Goal: Task Accomplishment & Management: Manage account settings

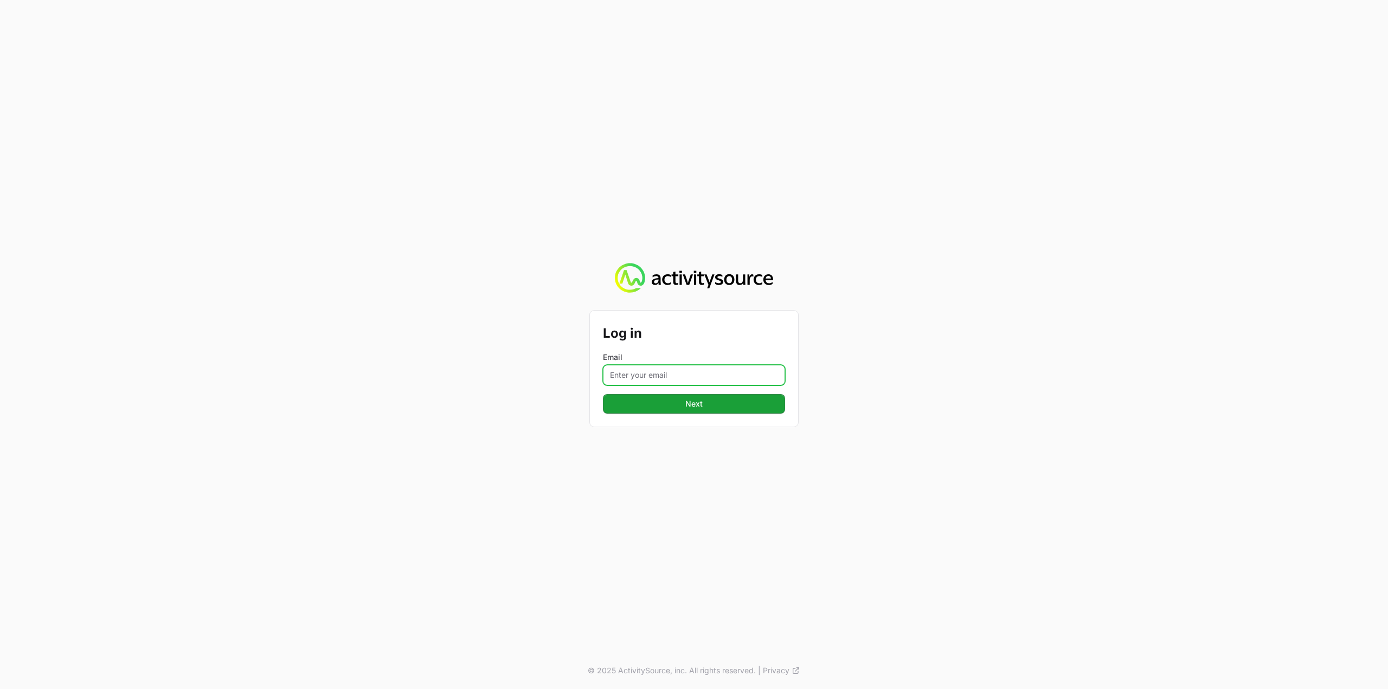
click at [729, 379] on input "Email" at bounding box center [694, 375] width 182 height 21
type input "[PERSON_NAME][EMAIL_ADDRESS][DOMAIN_NAME]"
click at [729, 407] on button "Next" at bounding box center [694, 404] width 182 height 20
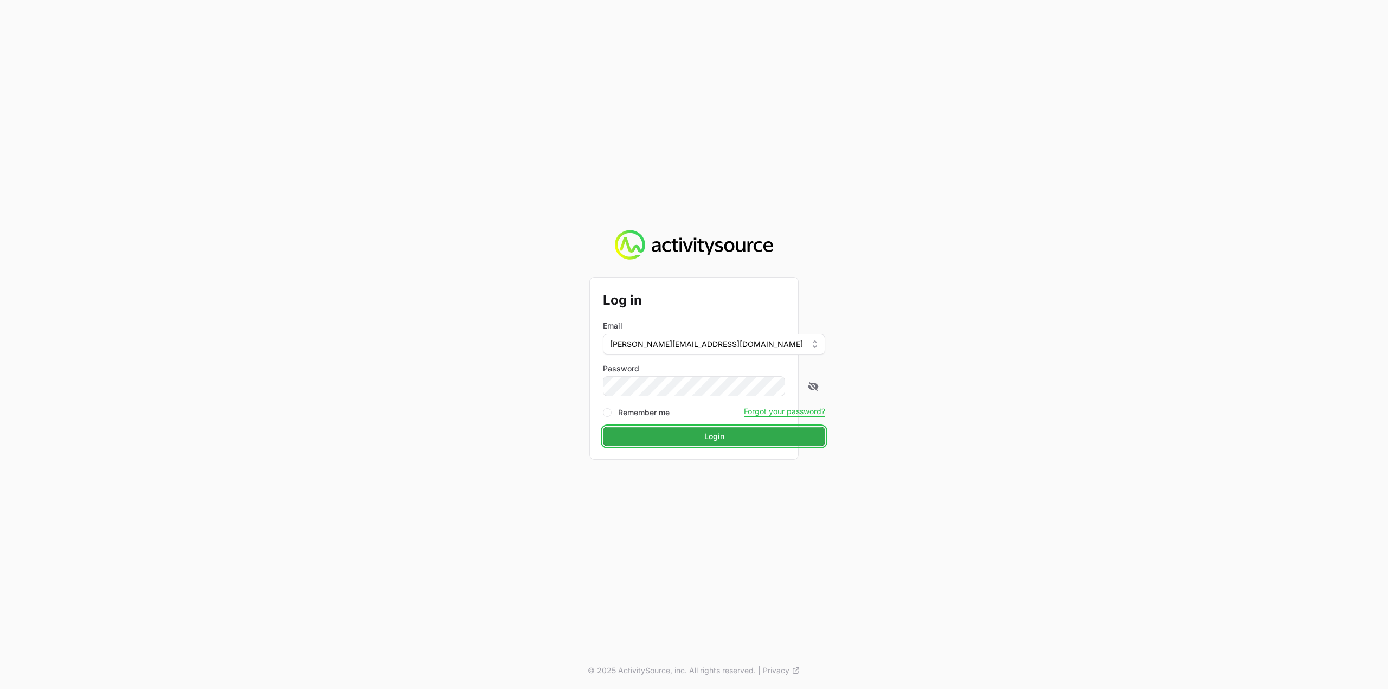
click at [693, 443] on button "Login" at bounding box center [714, 437] width 222 height 20
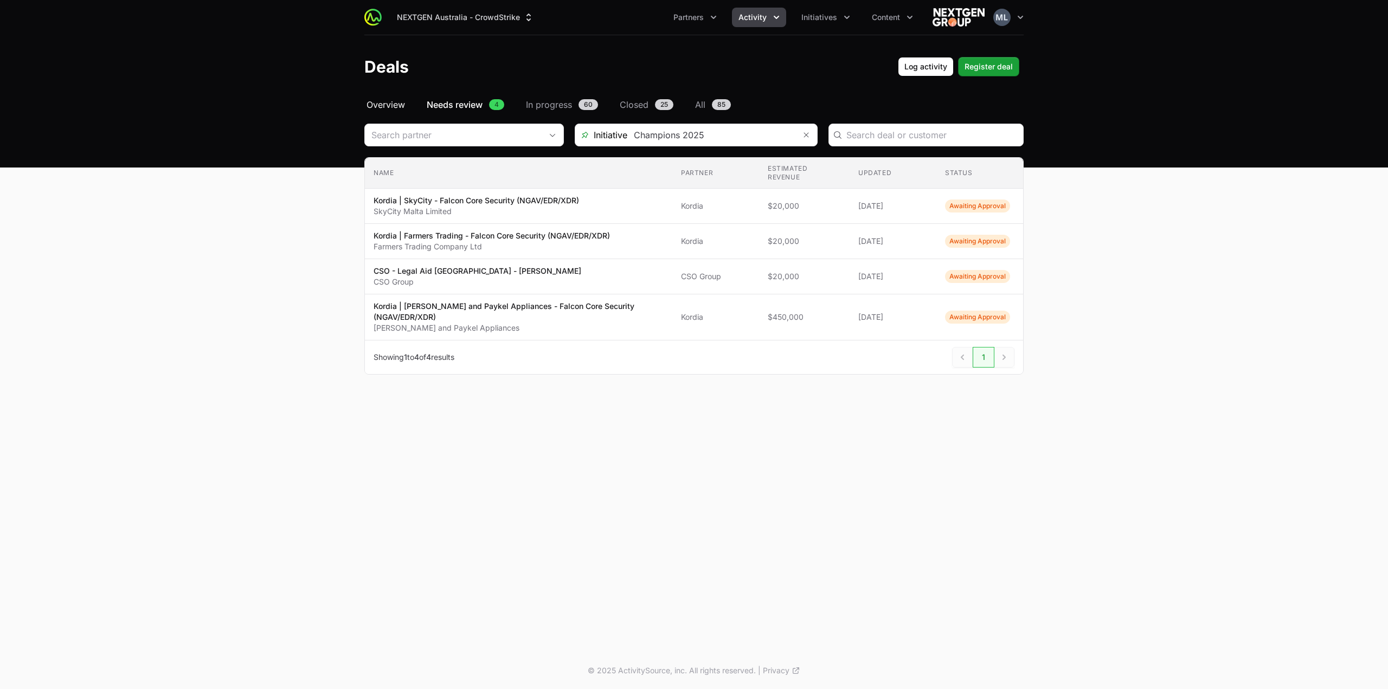
click at [377, 105] on span "Overview" at bounding box center [385, 104] width 38 height 13
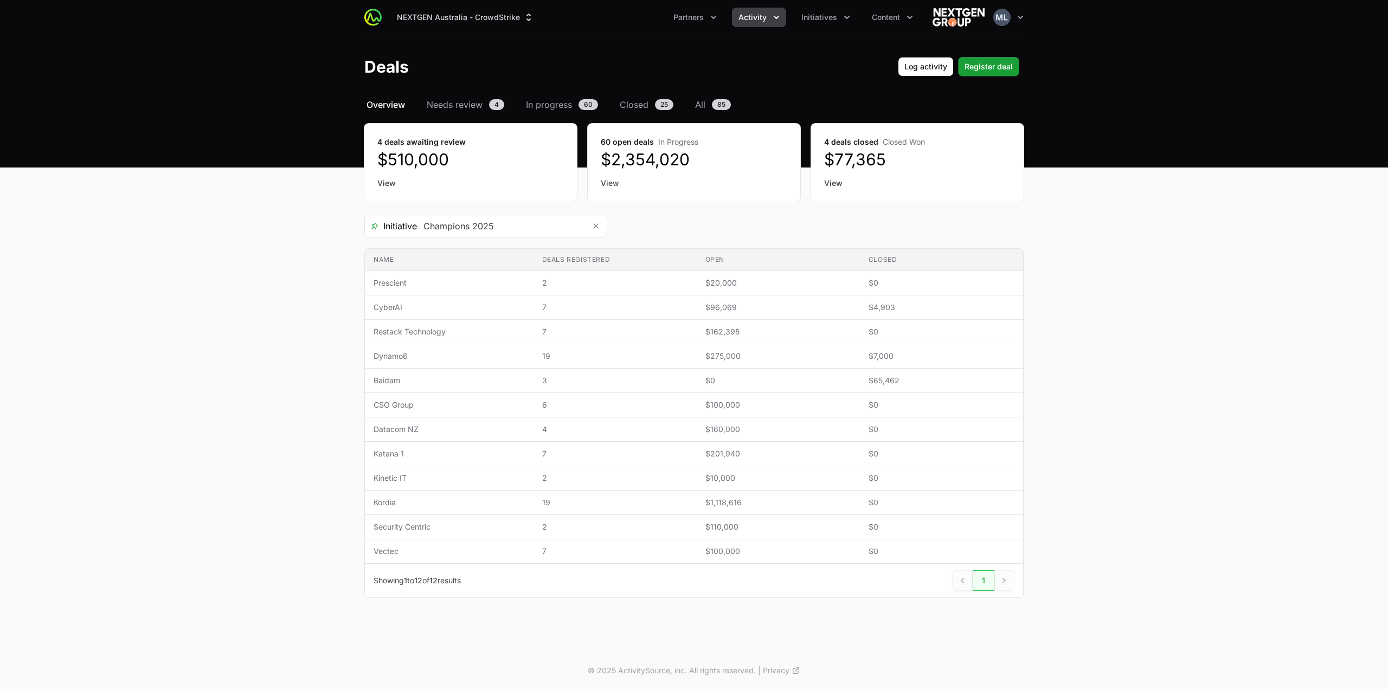
click at [235, 207] on main "Select a tab Overview Needs review In progress Closed All Overview Needs review…" at bounding box center [694, 361] width 1388 height 526
drag, startPoint x: 1260, startPoint y: 443, endPoint x: 1232, endPoint y: 446, distance: 28.3
click at [1260, 443] on main "Select a tab Overview Needs review In progress Closed All Overview Needs review…" at bounding box center [694, 361] width 1388 height 526
click at [821, 25] on button "Initiatives" at bounding box center [826, 18] width 62 height 20
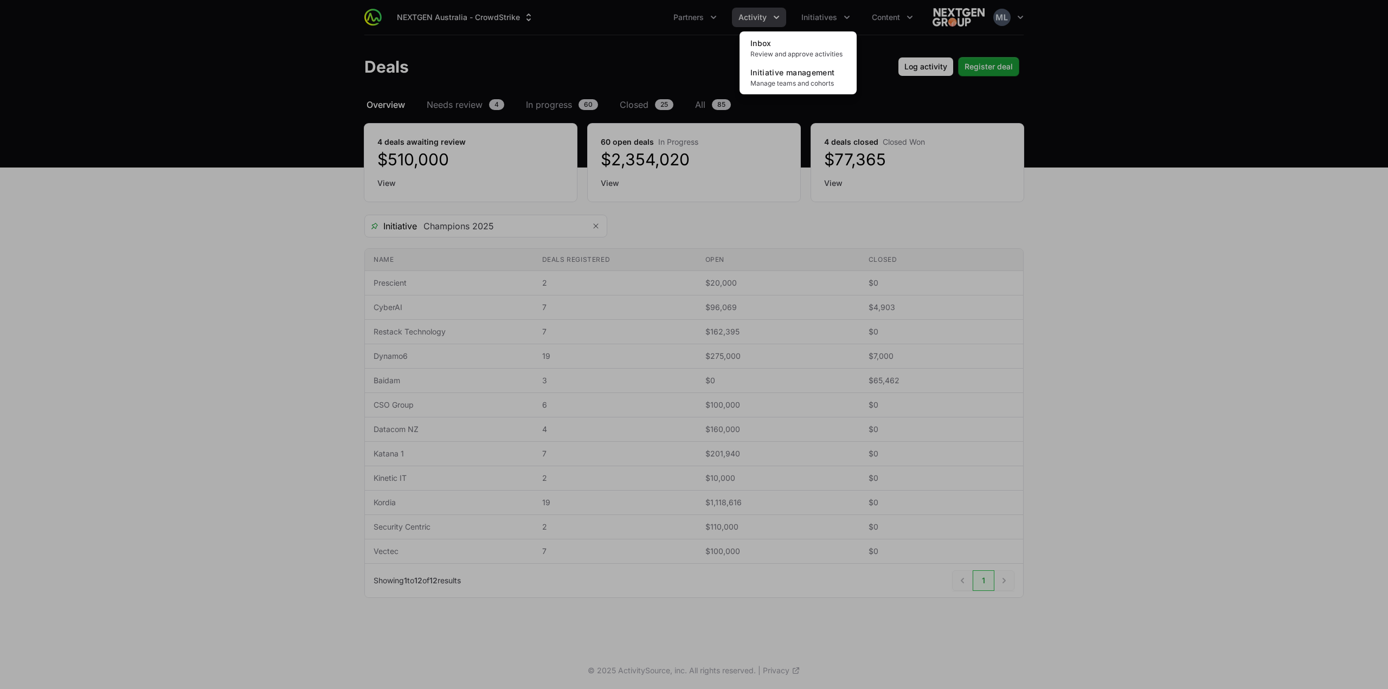
click at [706, 40] on div "Initiatives menu" at bounding box center [694, 344] width 1388 height 689
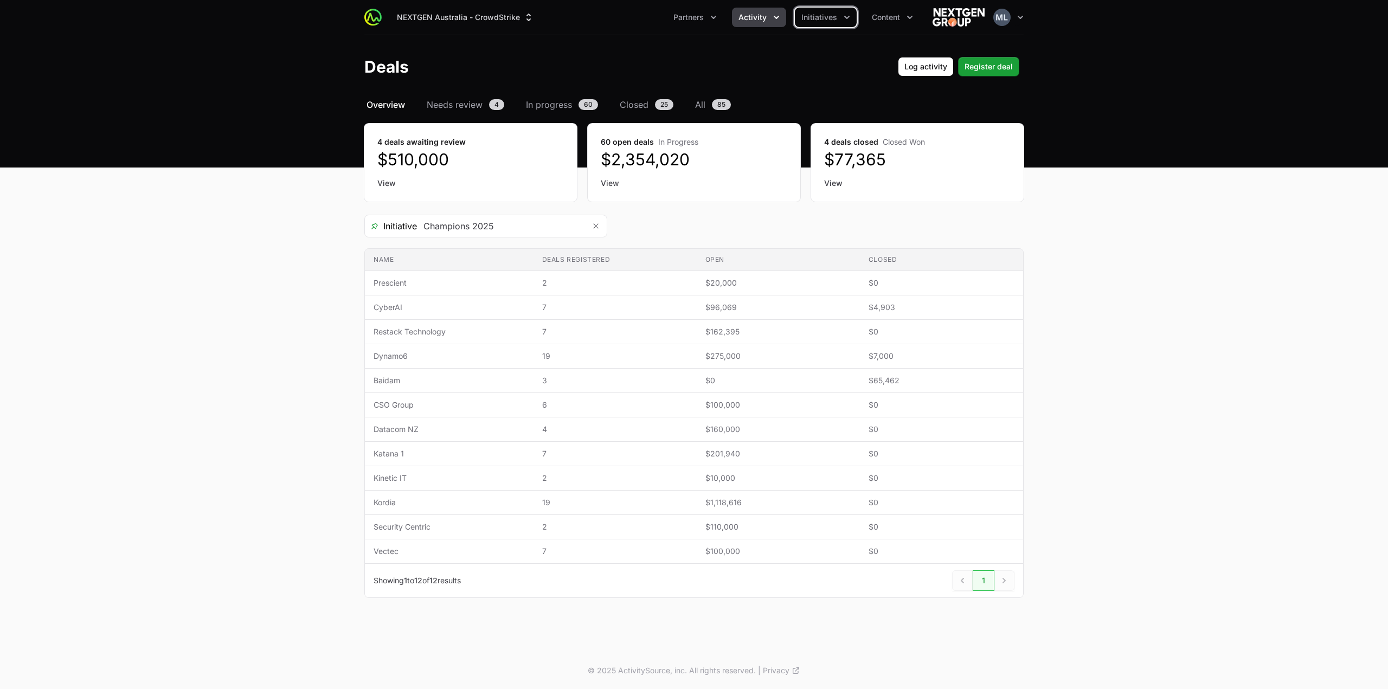
click at [773, 17] on icon "Activity menu" at bounding box center [776, 17] width 11 height 11
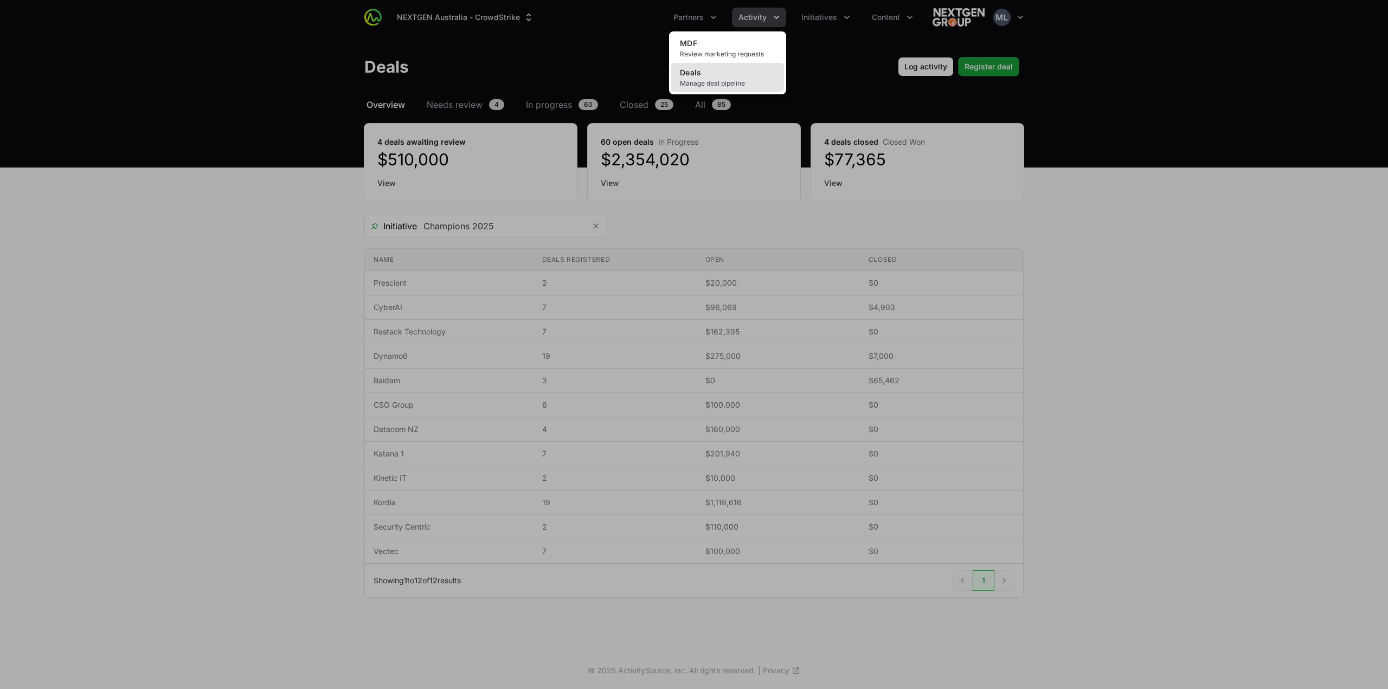
click at [712, 73] on link "Deals Manage deal pipeline" at bounding box center [727, 77] width 113 height 29
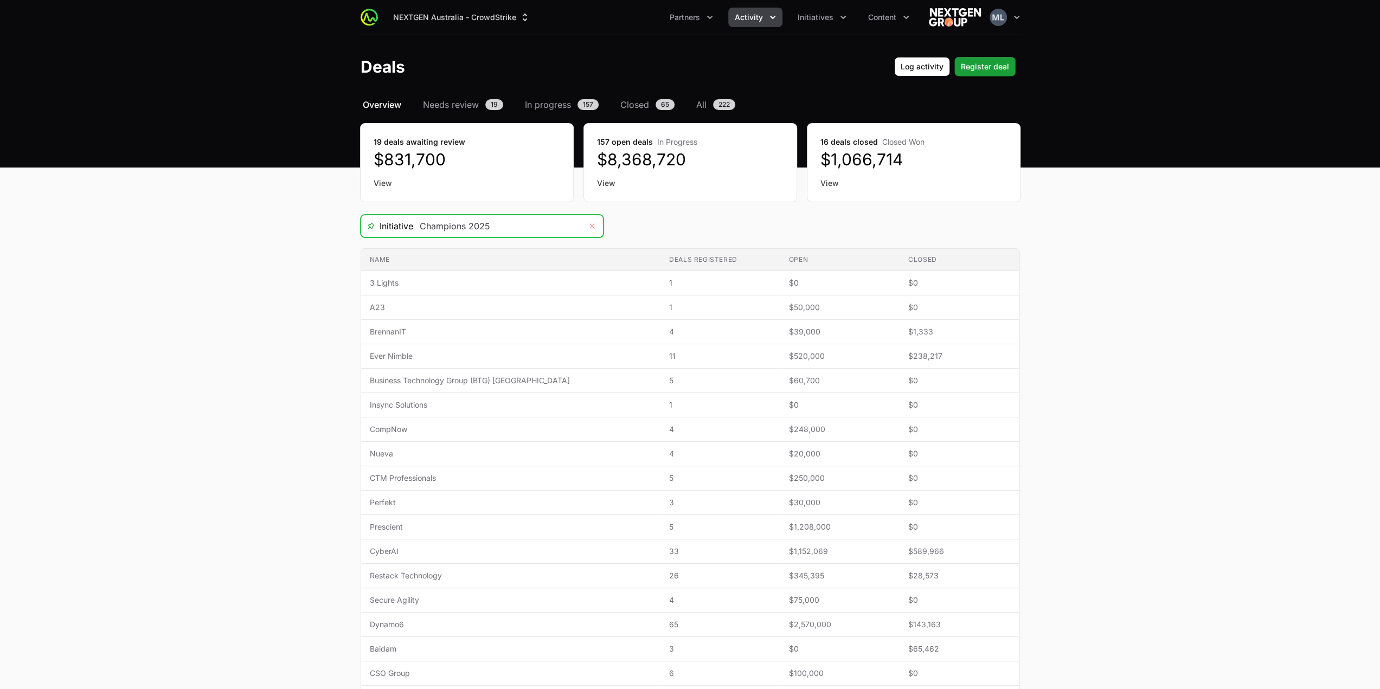
click at [596, 228] on button "Remove" at bounding box center [592, 226] width 22 height 22
click at [549, 224] on input "Deals Filters" at bounding box center [497, 226] width 168 height 22
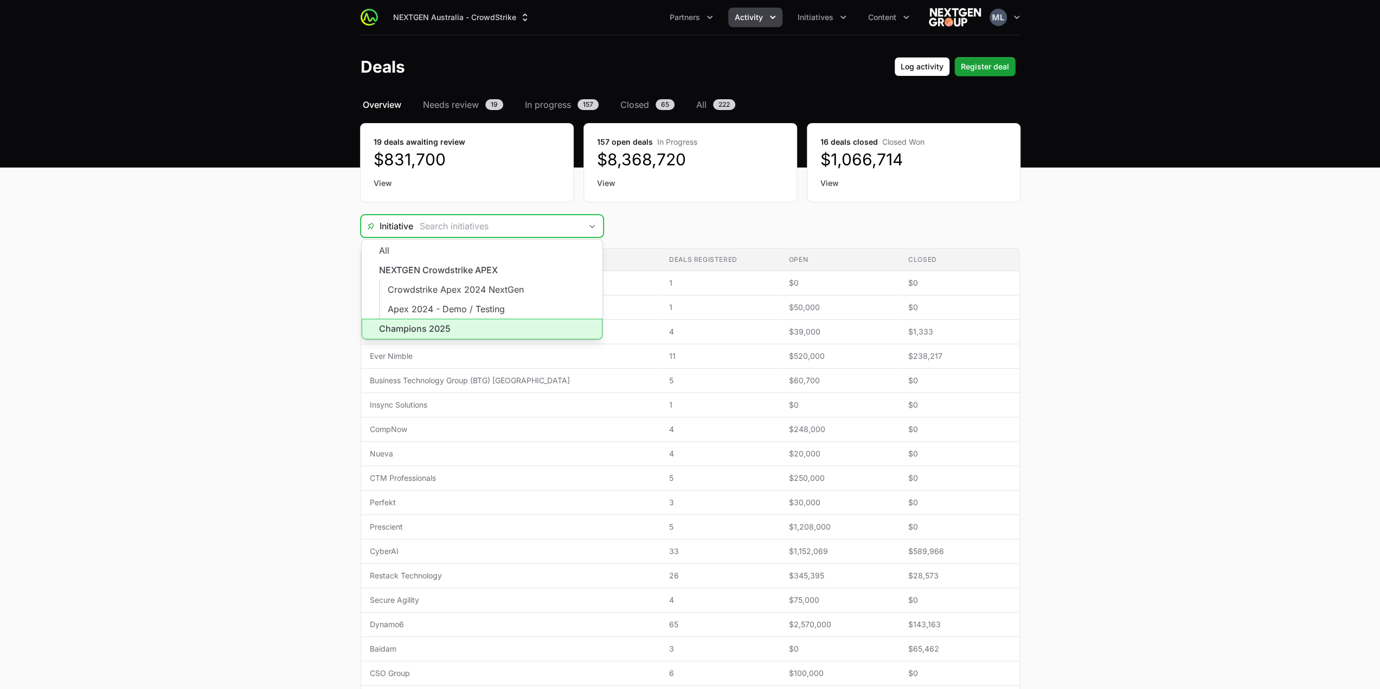
click at [427, 326] on li "Champions 2025" at bounding box center [482, 329] width 241 height 21
type input "Champions 2025"
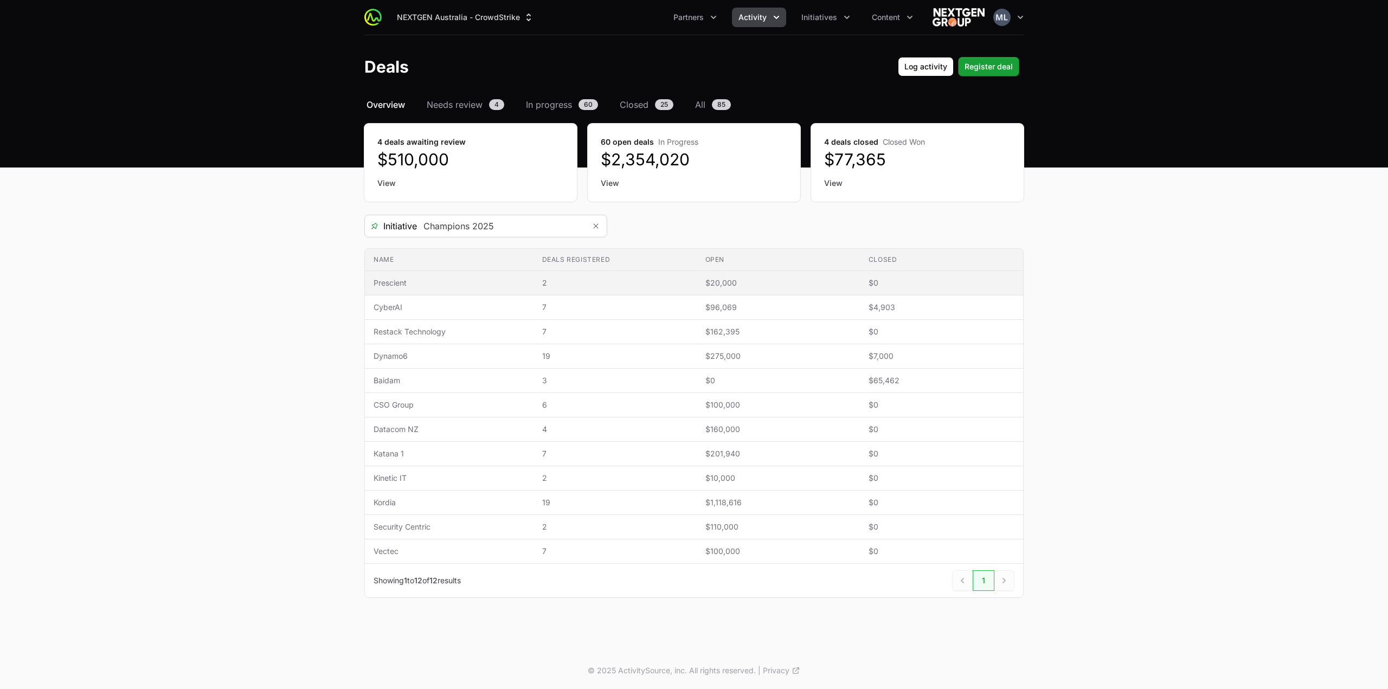
click at [453, 284] on span "Prescient" at bounding box center [449, 283] width 151 height 11
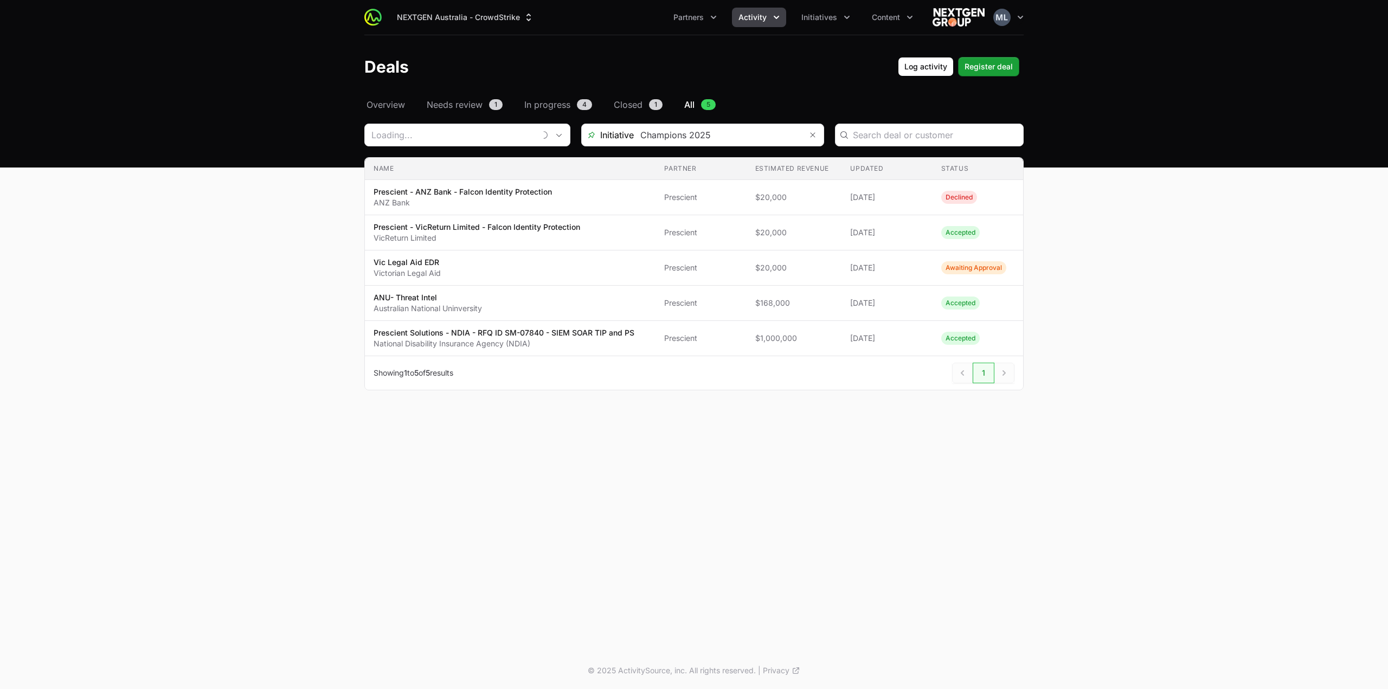
type input "Prescient"
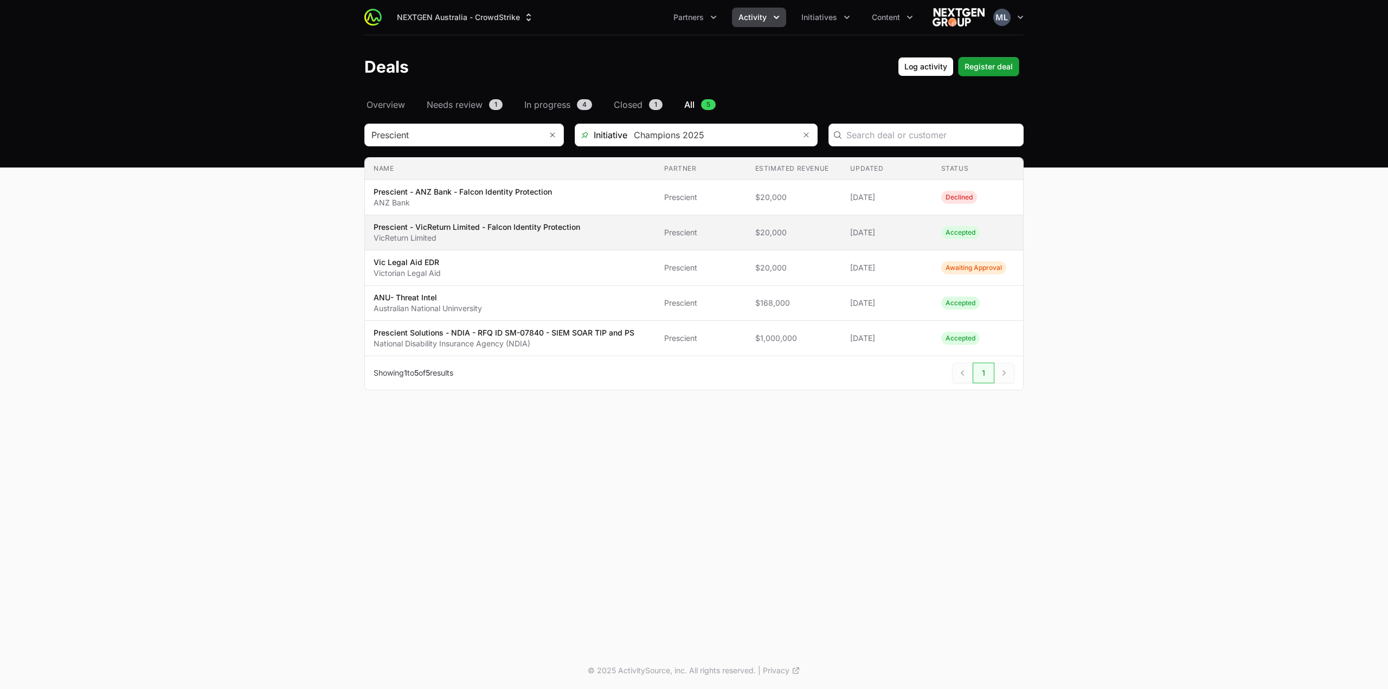
click at [656, 227] on td "Partner Prescient" at bounding box center [700, 232] width 91 height 35
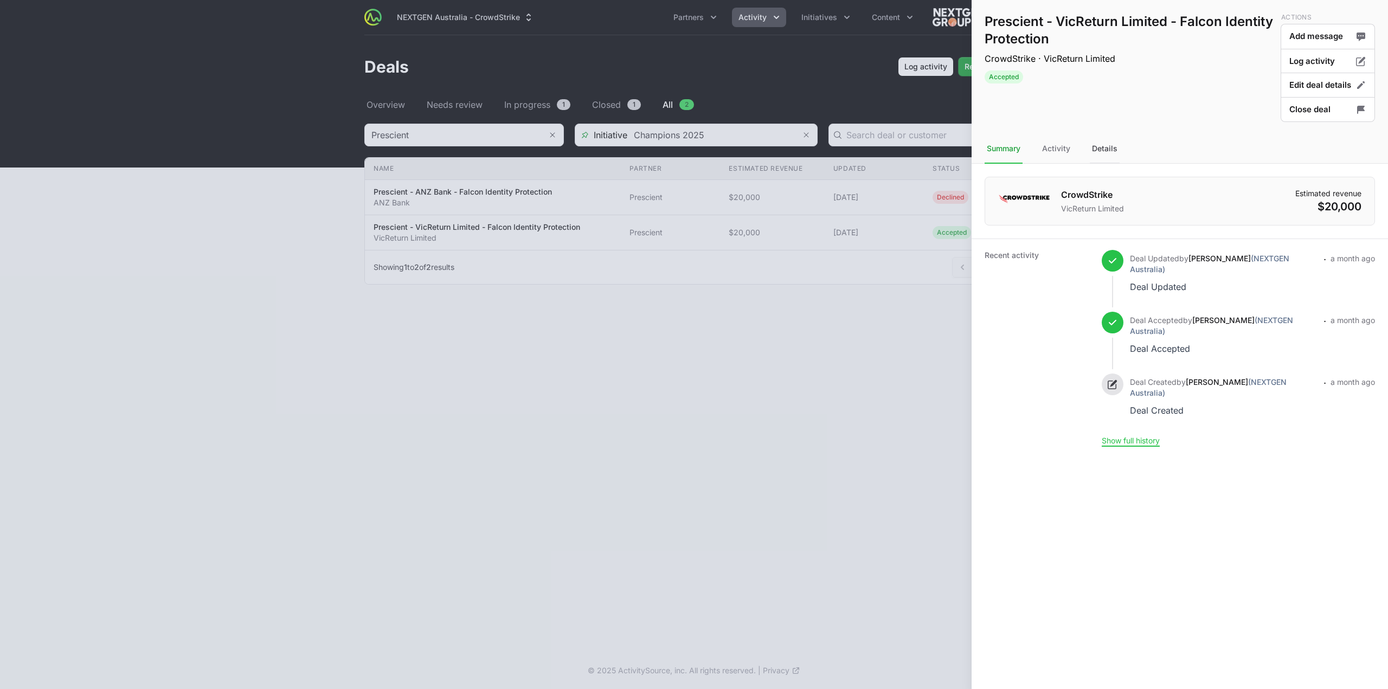
click at [1111, 151] on div "Details" at bounding box center [1105, 148] width 30 height 29
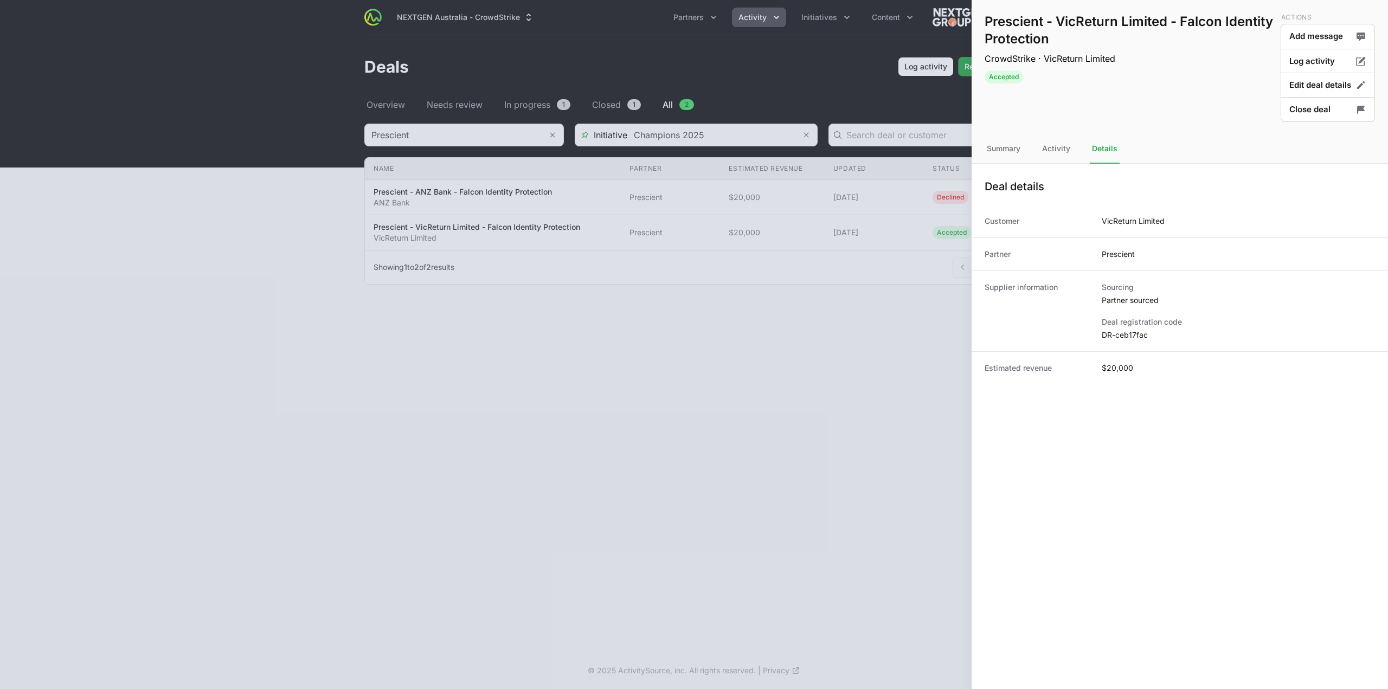
click at [1123, 337] on dd "DR-ceb17fac" at bounding box center [1238, 335] width 273 height 11
copy dl "DR-ceb17fac"
click at [1063, 150] on div "Activity" at bounding box center [1056, 148] width 33 height 29
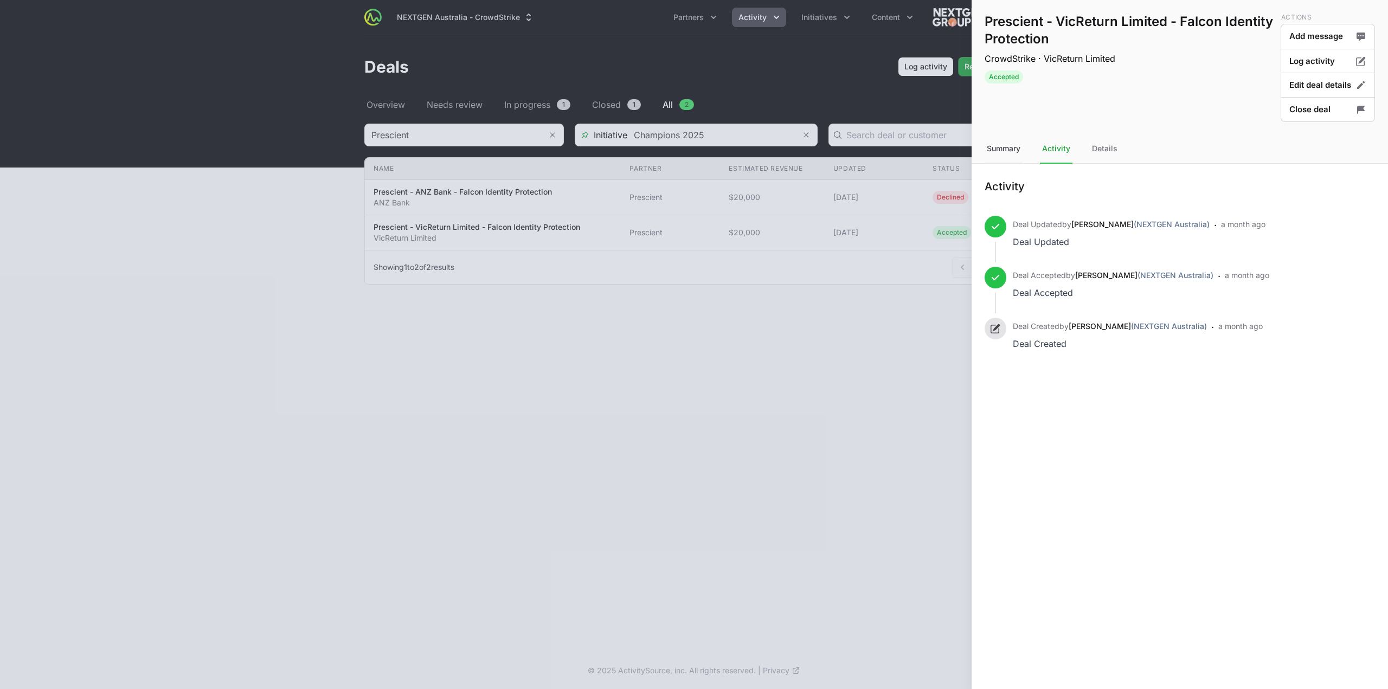
click at [1019, 150] on div "Summary" at bounding box center [1004, 148] width 38 height 29
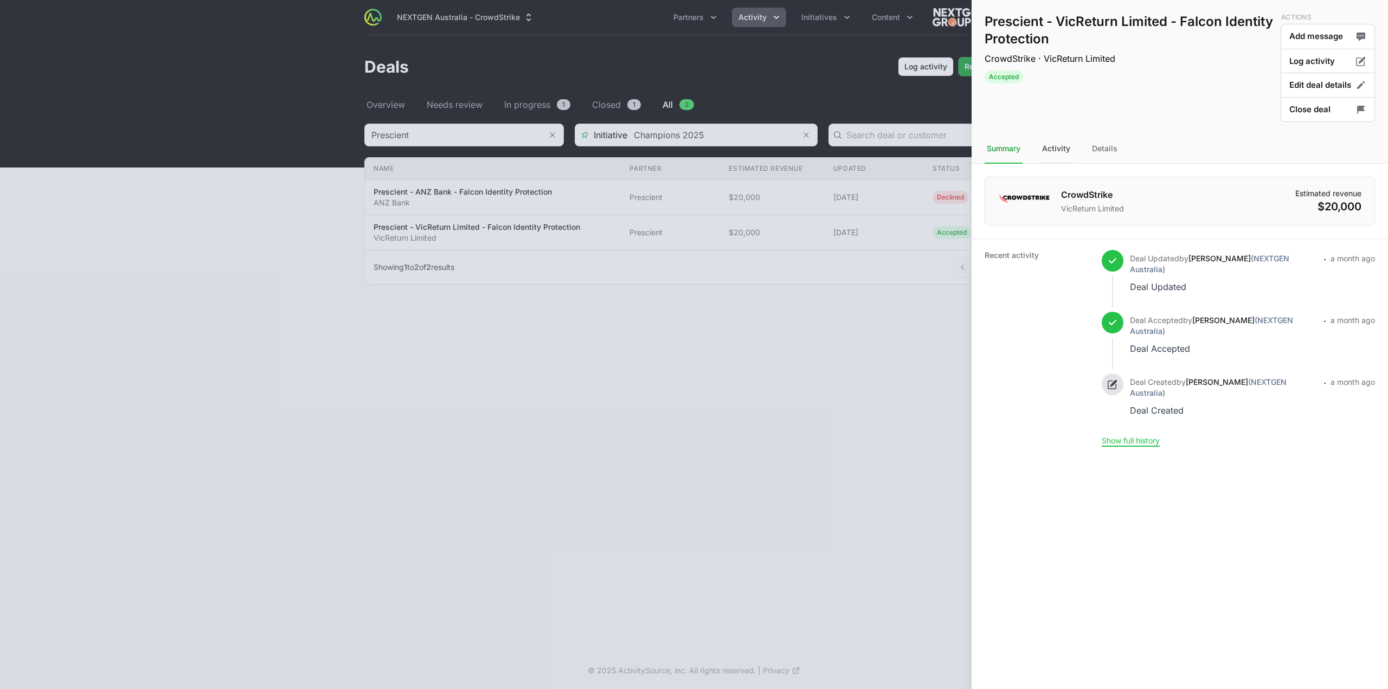
click at [1062, 149] on div "Activity" at bounding box center [1056, 148] width 33 height 29
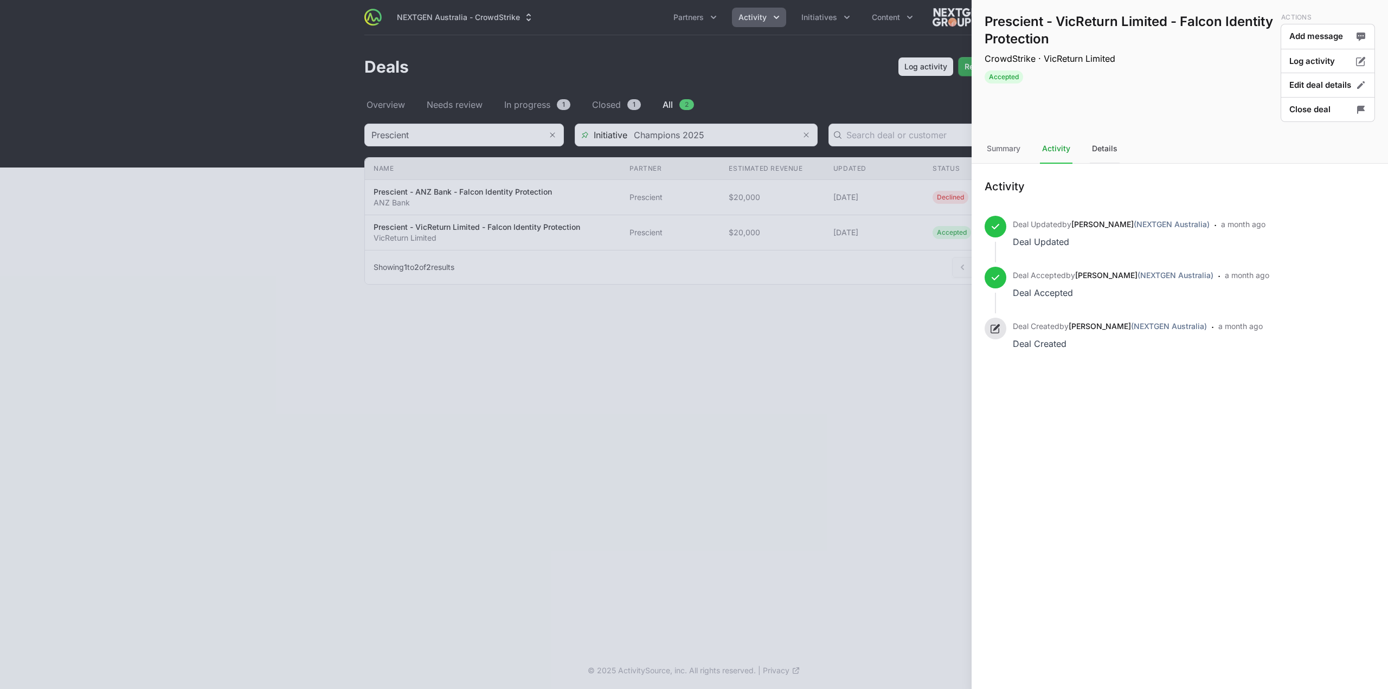
click at [1102, 148] on div "Details" at bounding box center [1105, 148] width 30 height 29
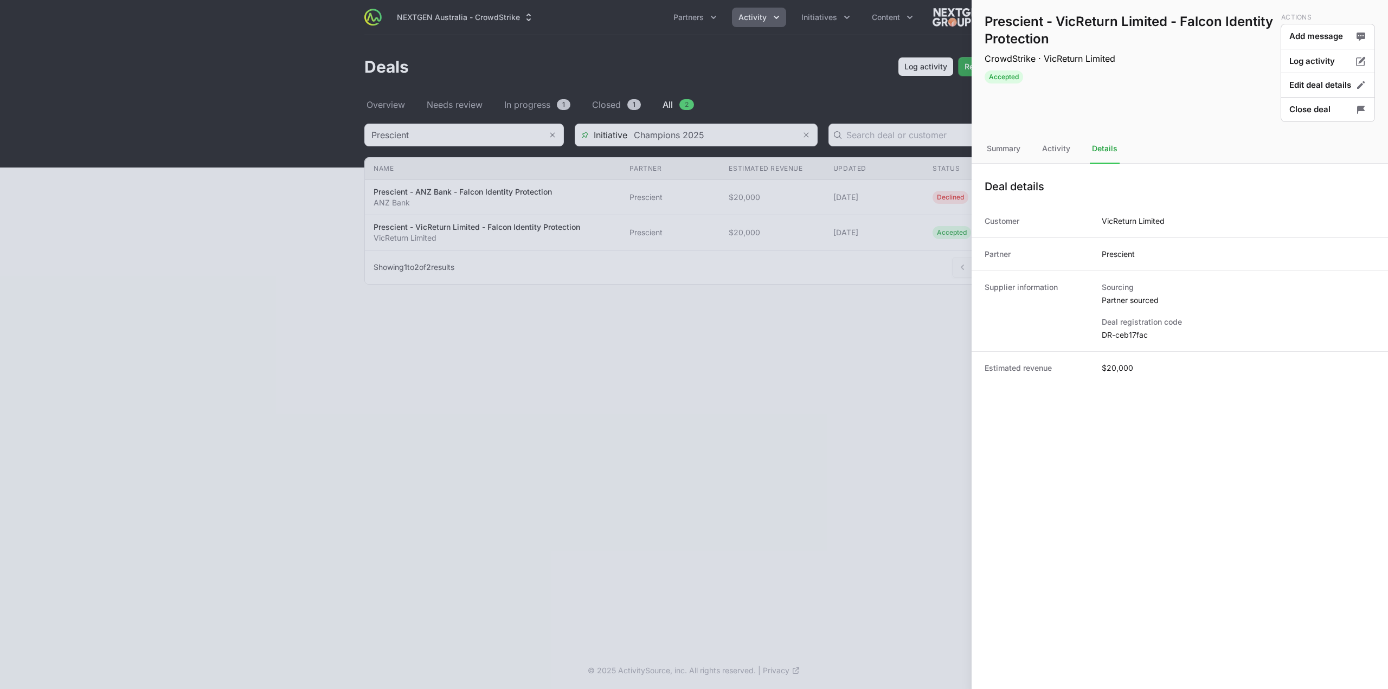
click at [1027, 149] on nav "Summary Activity Details" at bounding box center [1179, 148] width 416 height 29
click at [669, 377] on div at bounding box center [694, 344] width 1388 height 689
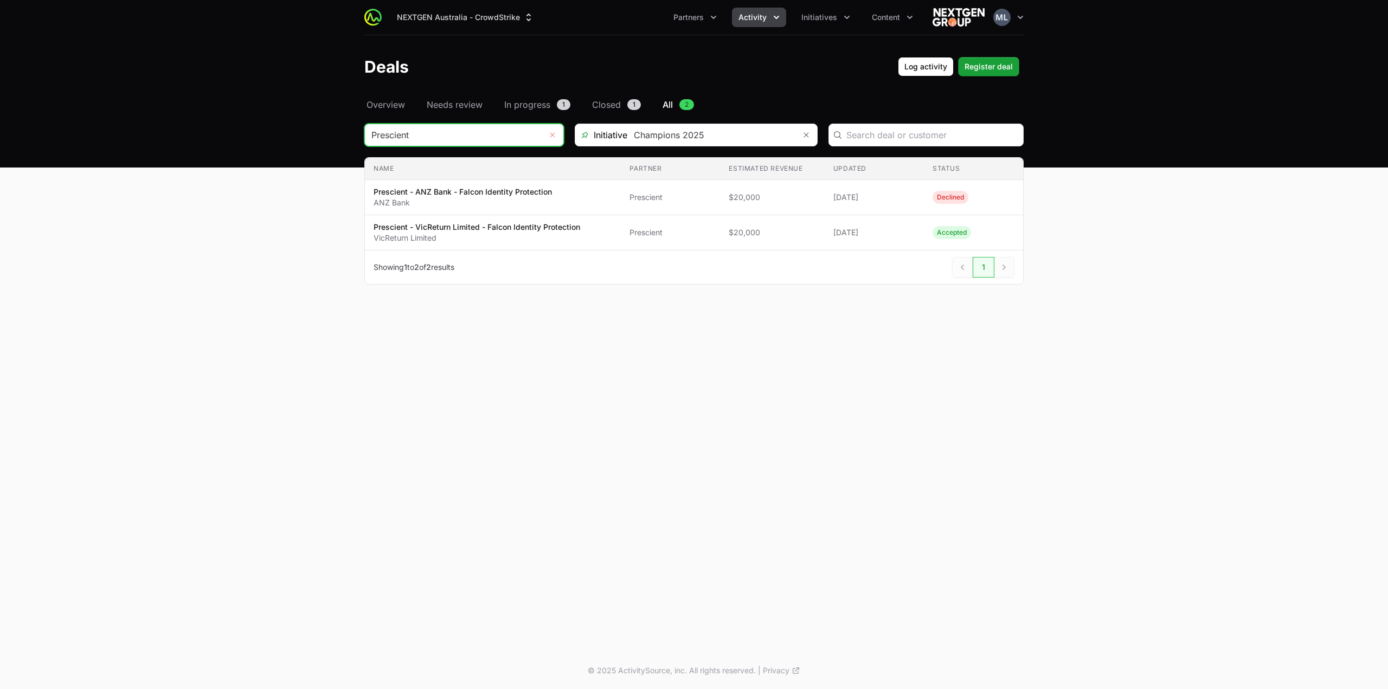
click at [554, 133] on icon "Remove" at bounding box center [552, 135] width 5 height 5
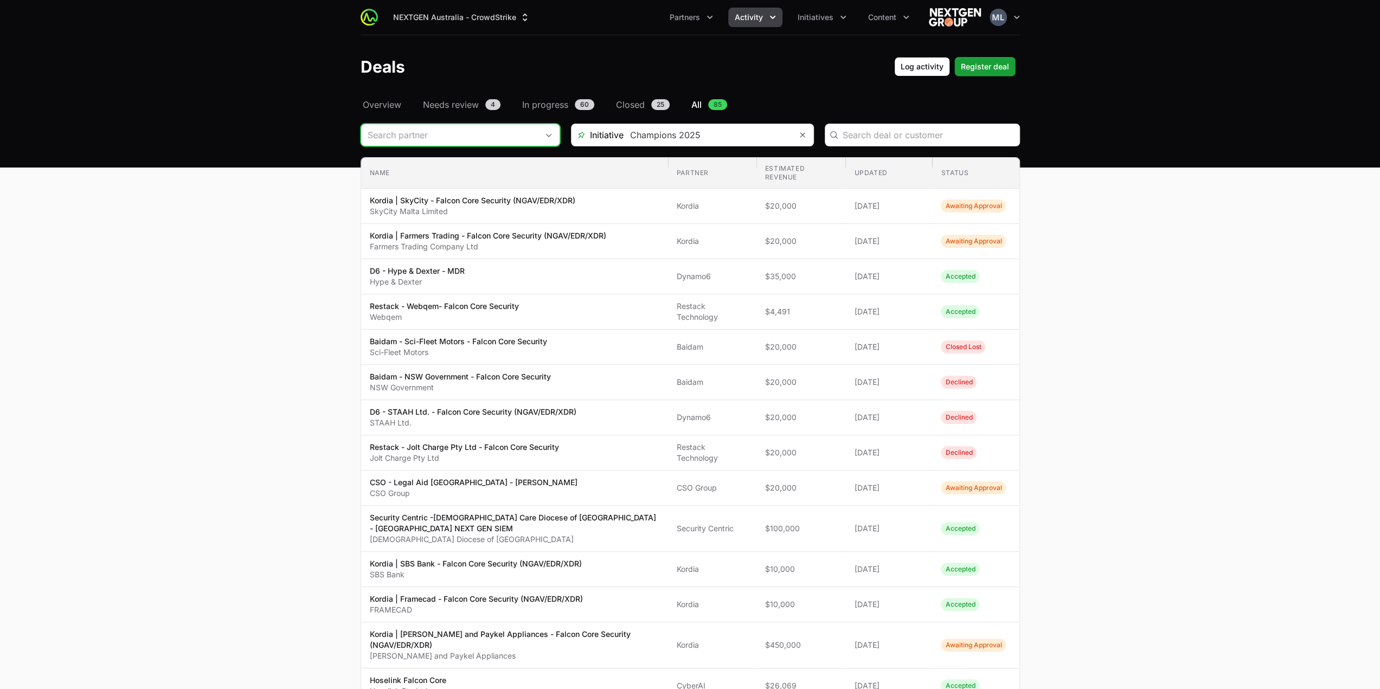
click at [512, 132] on input "Deals Filters" at bounding box center [449, 135] width 177 height 22
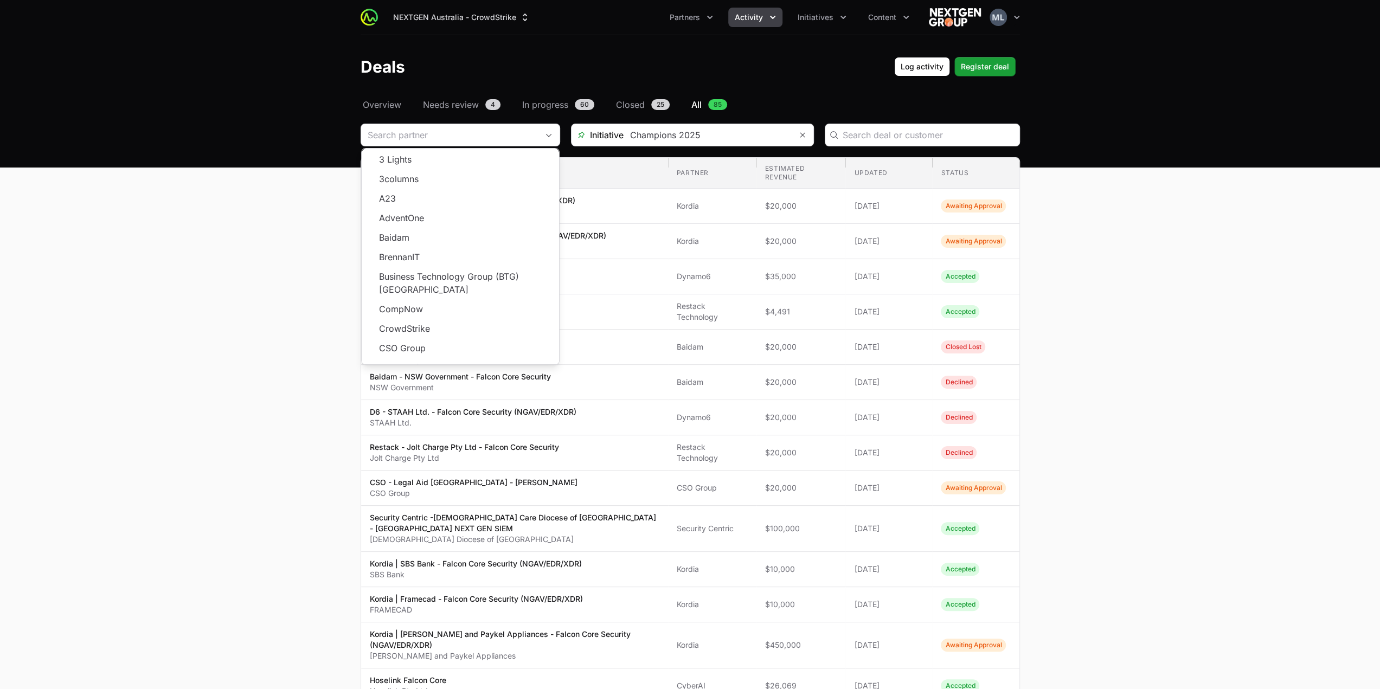
click at [242, 233] on main "Select a tab Overview Needs review In progress Closed All Overview Needs review…" at bounding box center [690, 624] width 1380 height 1053
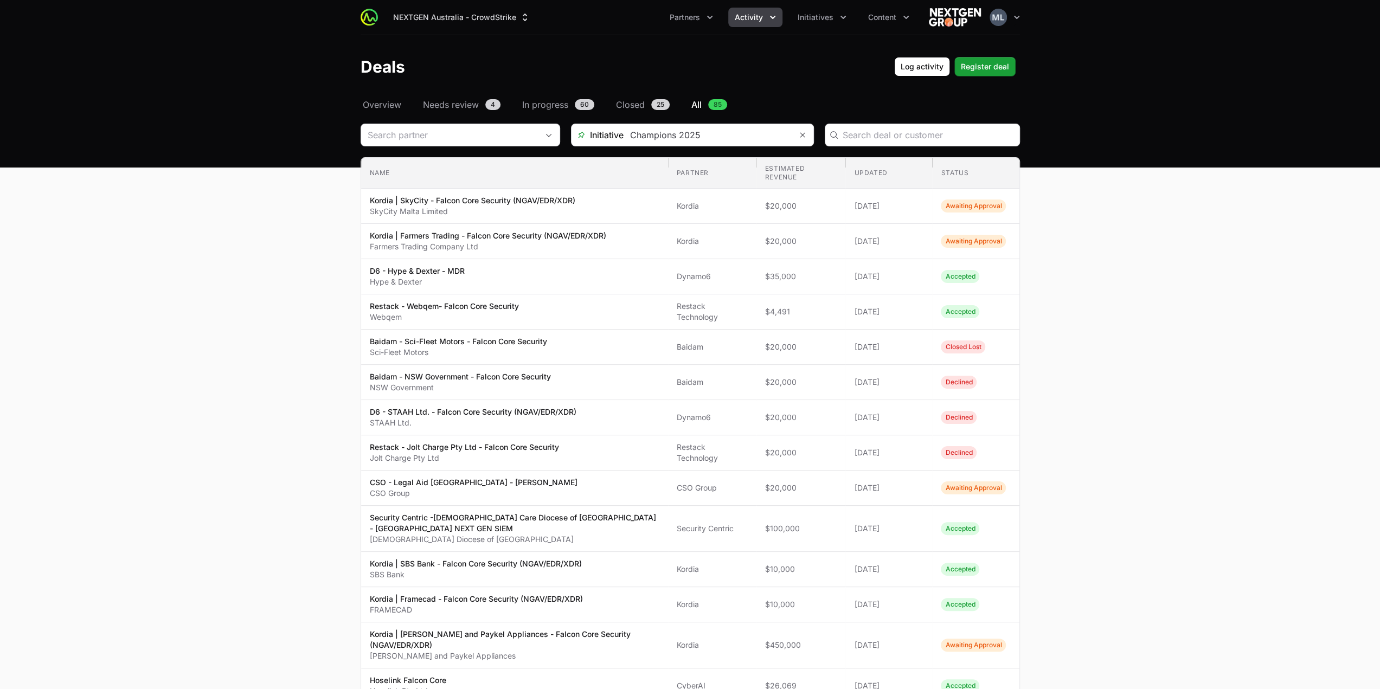
click at [761, 20] on span "Activity" at bounding box center [749, 17] width 28 height 11
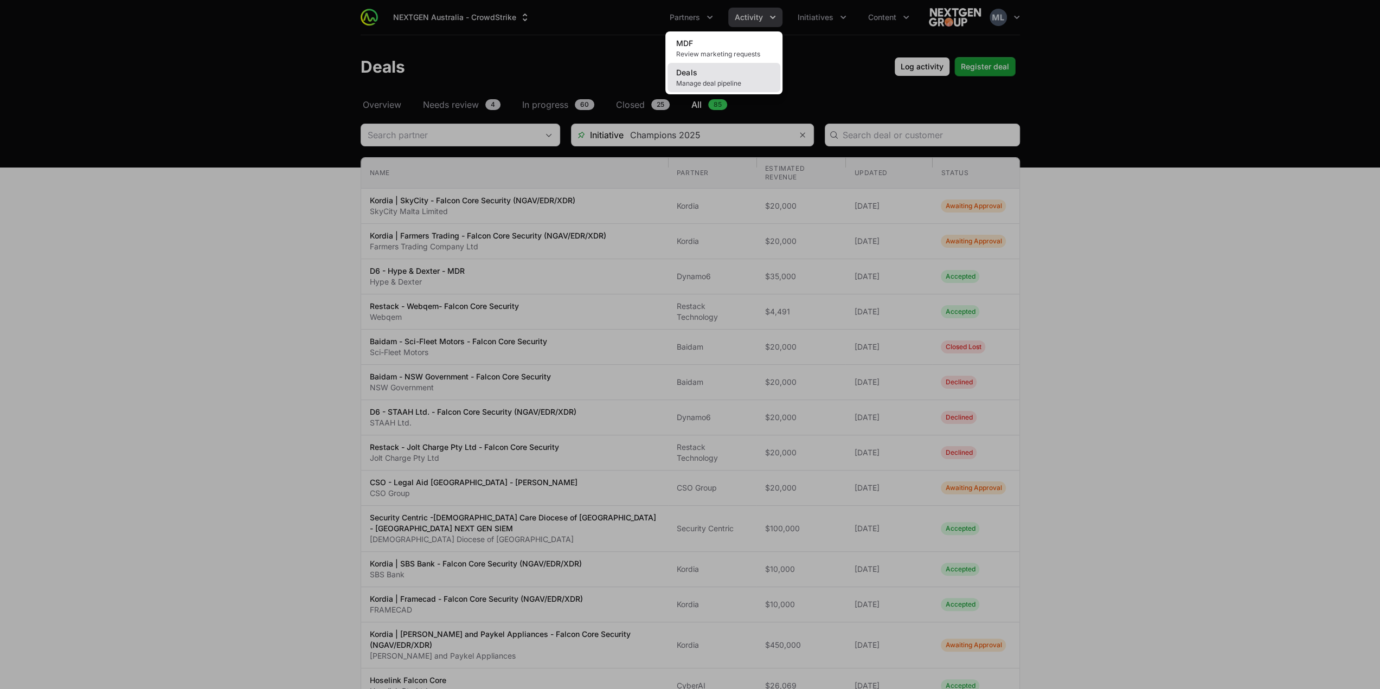
click at [719, 72] on link "Deals Manage deal pipeline" at bounding box center [723, 77] width 113 height 29
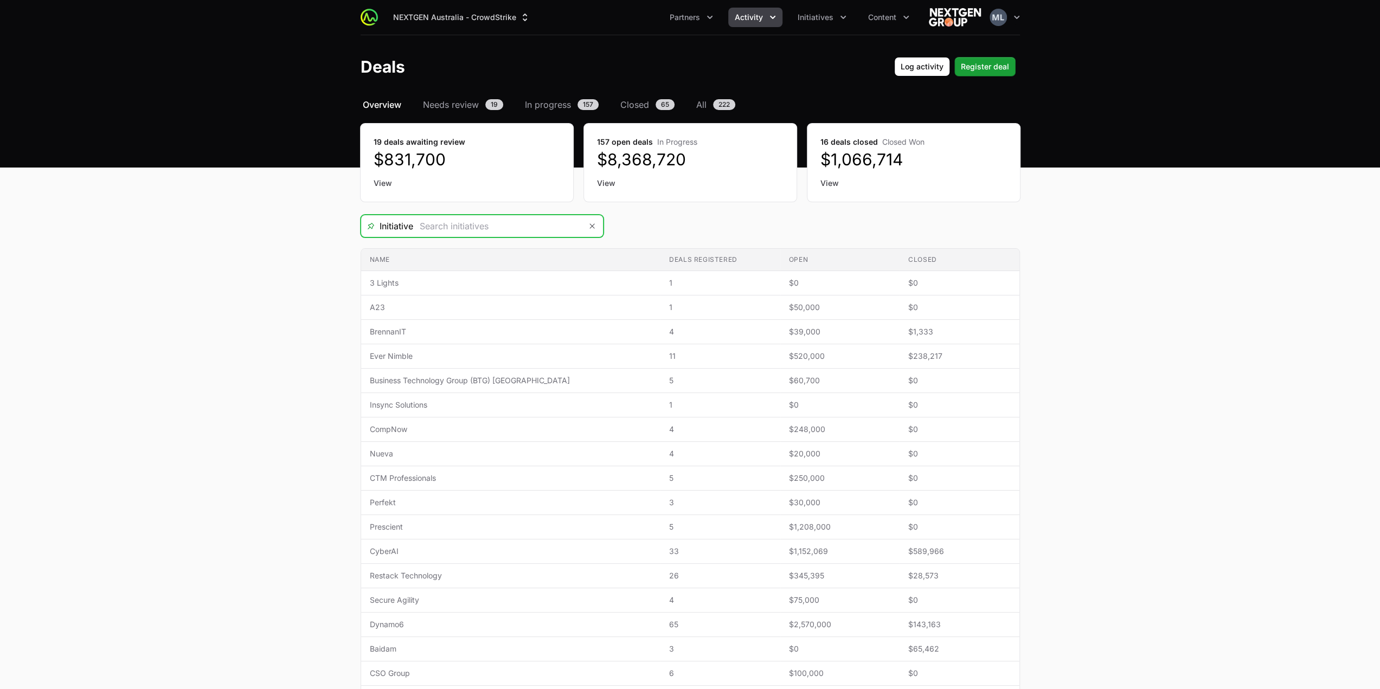
click at [500, 226] on input "Deals Filters" at bounding box center [497, 226] width 168 height 22
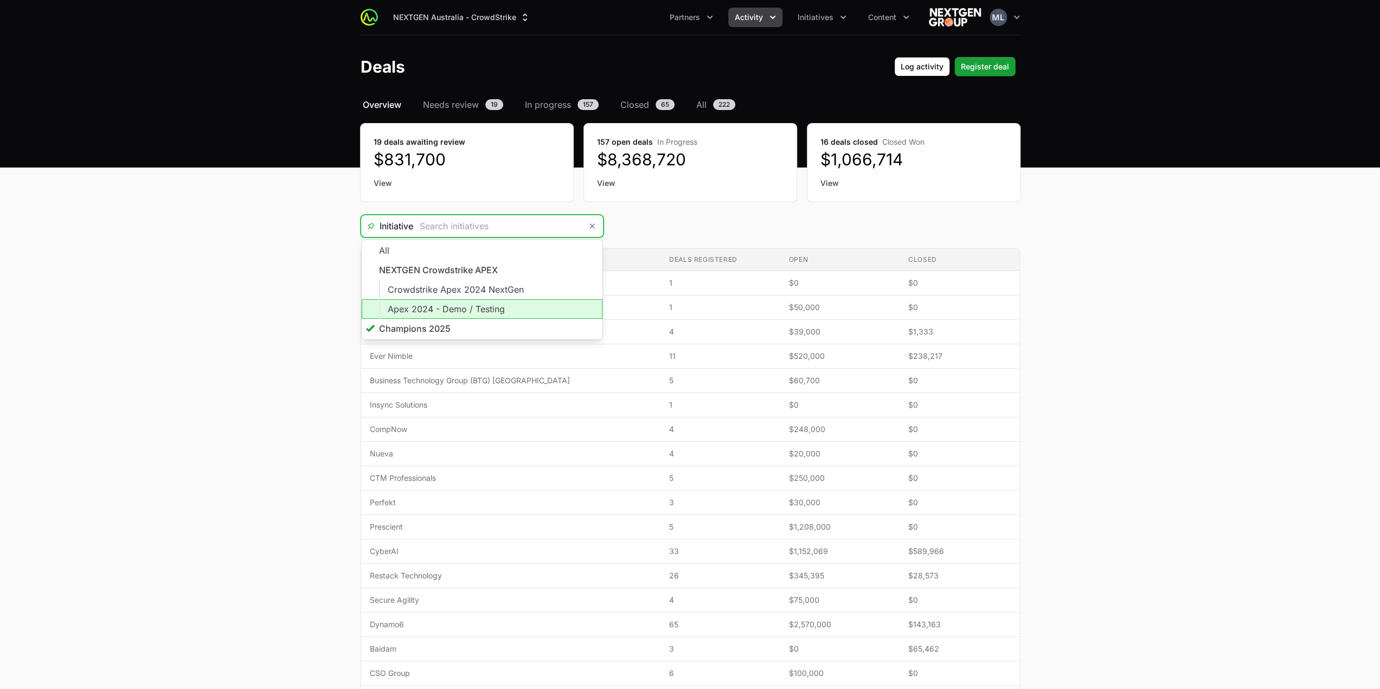
click at [432, 330] on li "Champions 2025" at bounding box center [482, 329] width 241 height 21
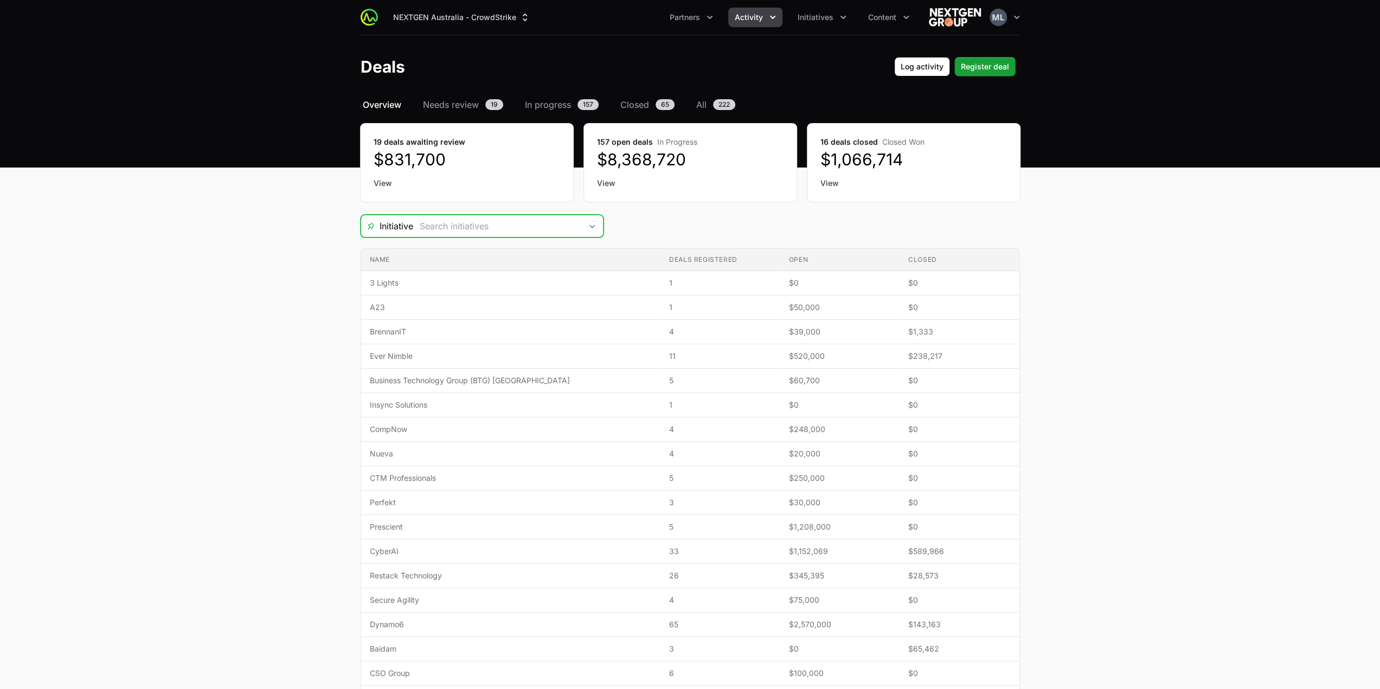
click at [527, 228] on input "Deals Filters" at bounding box center [497, 226] width 168 height 22
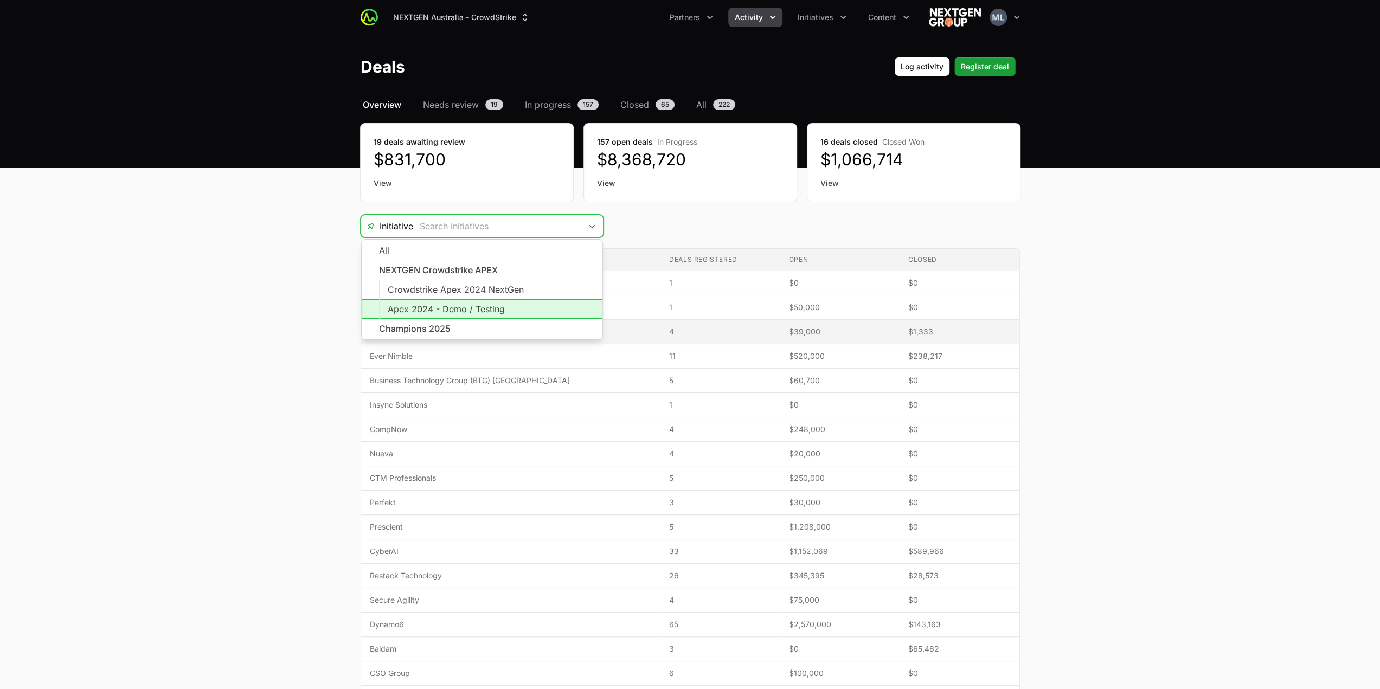
click at [439, 319] on ul "All NEXTGEN Crowdstrike APEX Crowdstrike Apex 2024 NextGen Apex 2024 - Demo / T…" at bounding box center [482, 290] width 241 height 100
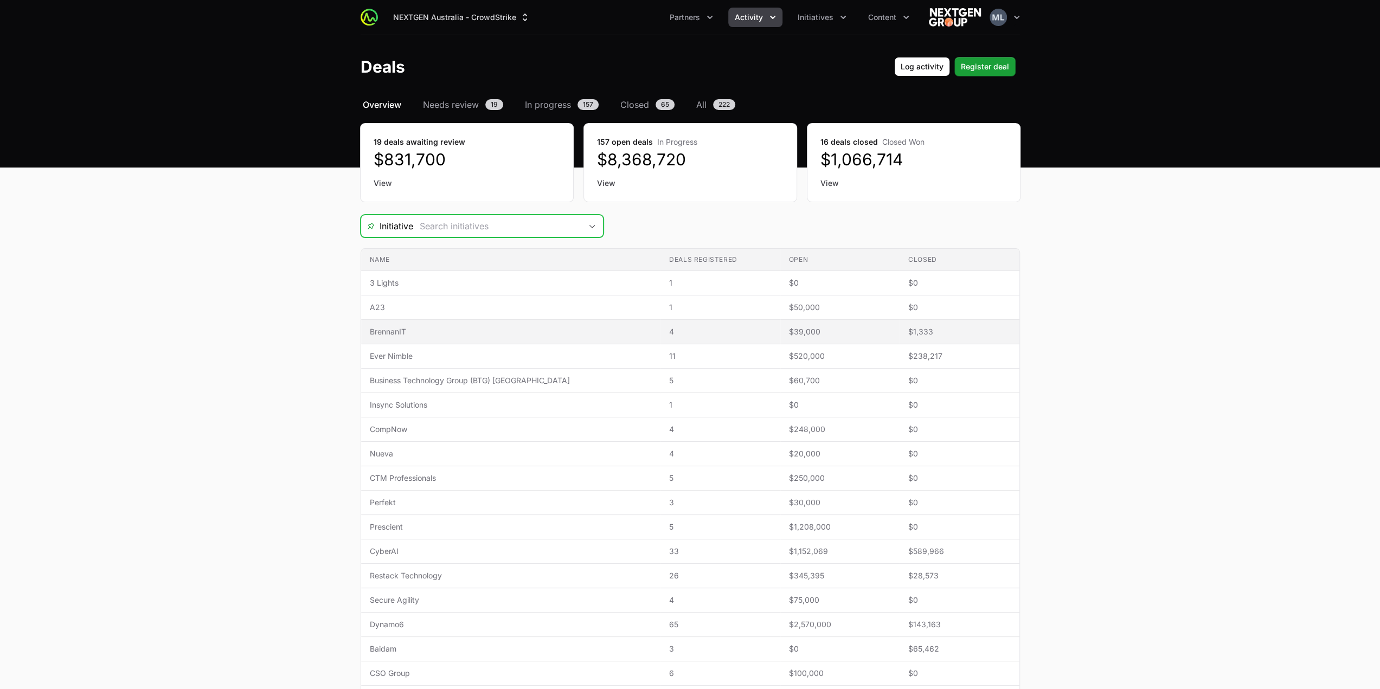
click at [439, 320] on td "Name BrennanIT" at bounding box center [511, 332] width 300 height 24
click at [465, 216] on input "Deals Filters" at bounding box center [497, 226] width 168 height 22
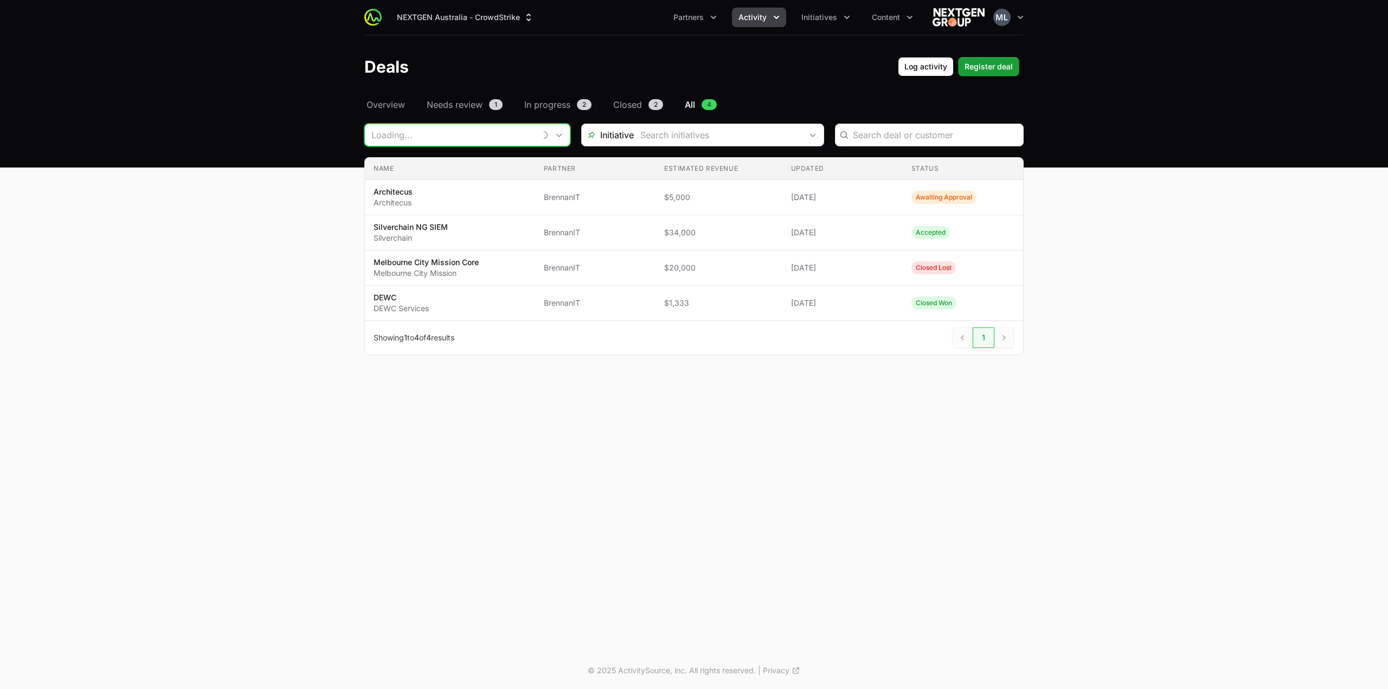
click at [467, 136] on input "Deals Filters" at bounding box center [450, 135] width 170 height 22
type input "BrennanIT"
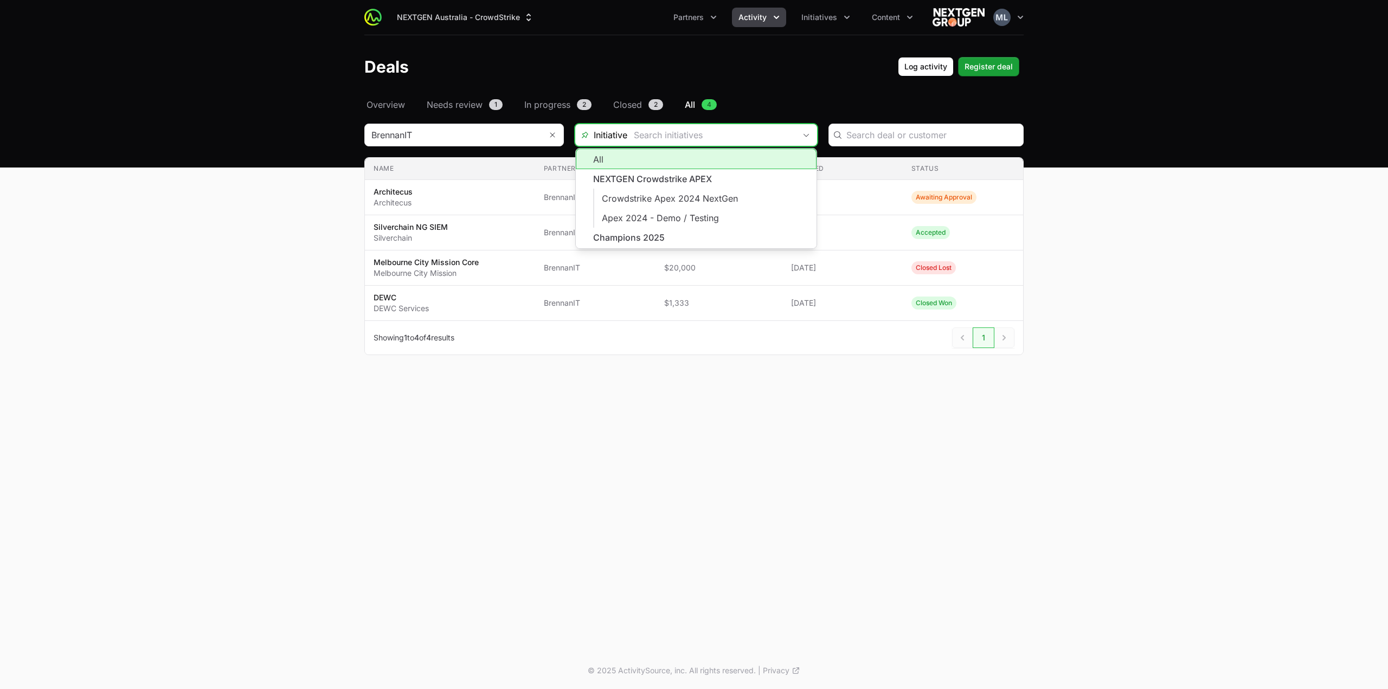
click at [737, 138] on input "Deals Filters" at bounding box center [711, 135] width 168 height 22
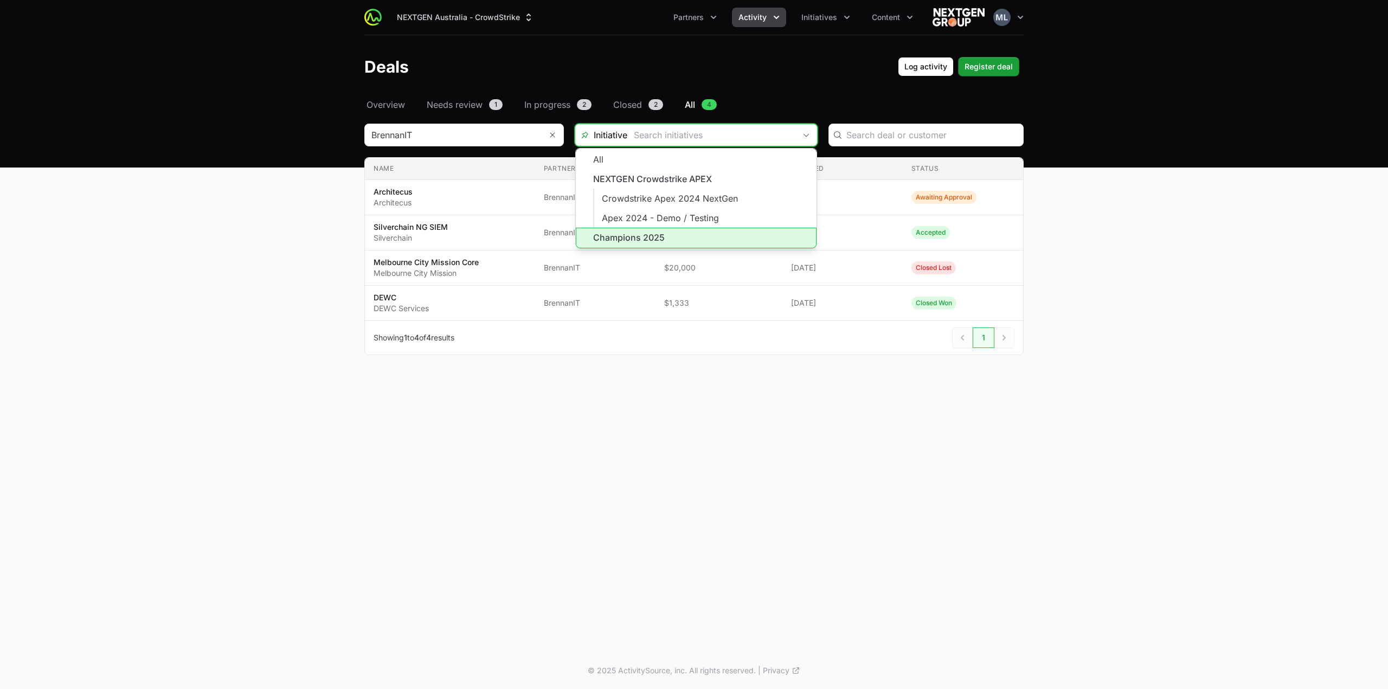
click at [635, 238] on li "Champions 2025" at bounding box center [696, 238] width 241 height 21
type input "Champions 2025"
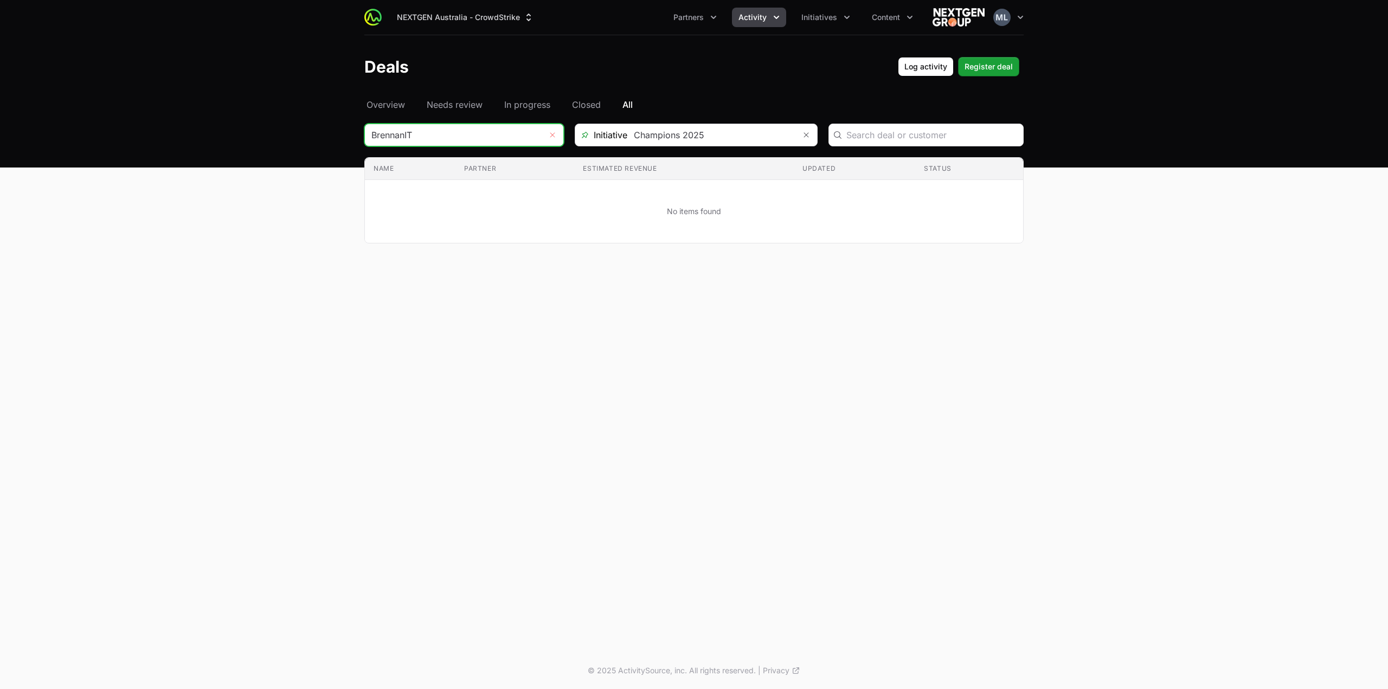
click at [551, 132] on icon "Remove" at bounding box center [552, 135] width 7 height 9
click at [538, 126] on input "Deals Filters" at bounding box center [453, 135] width 177 height 22
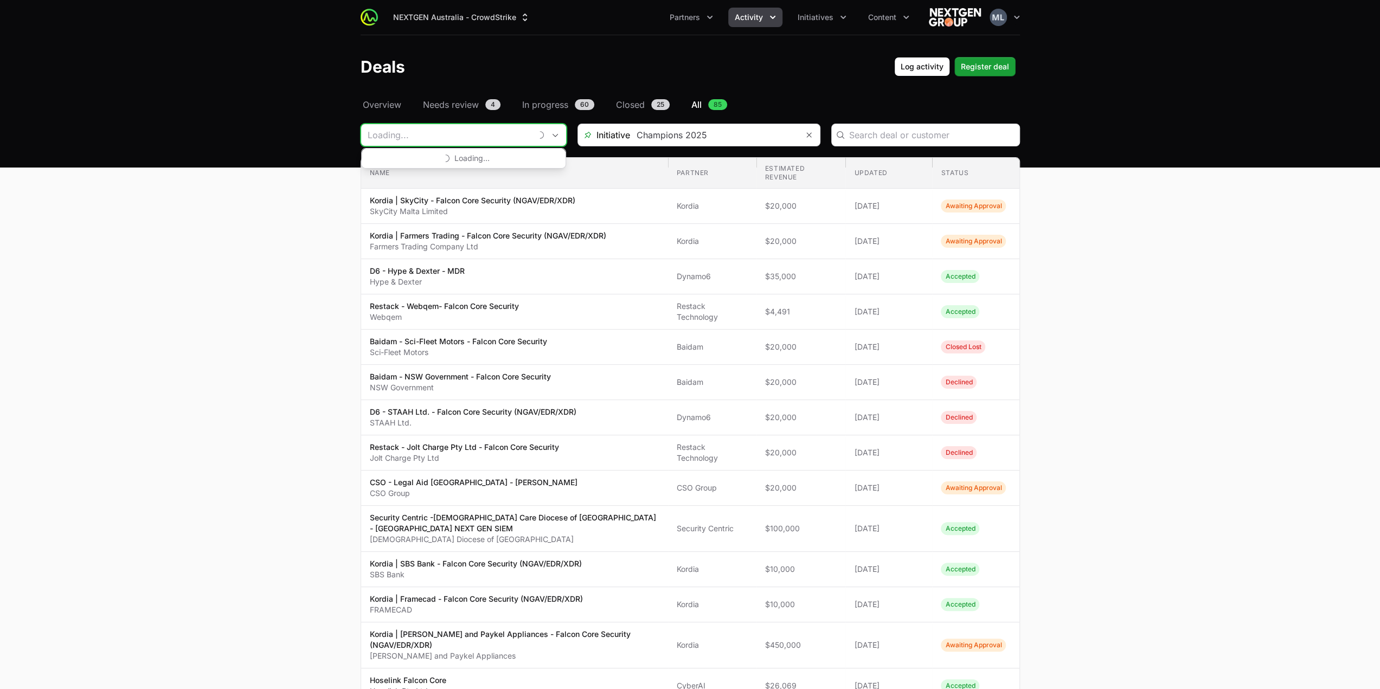
click at [498, 128] on input "Deals Filters" at bounding box center [446, 135] width 170 height 22
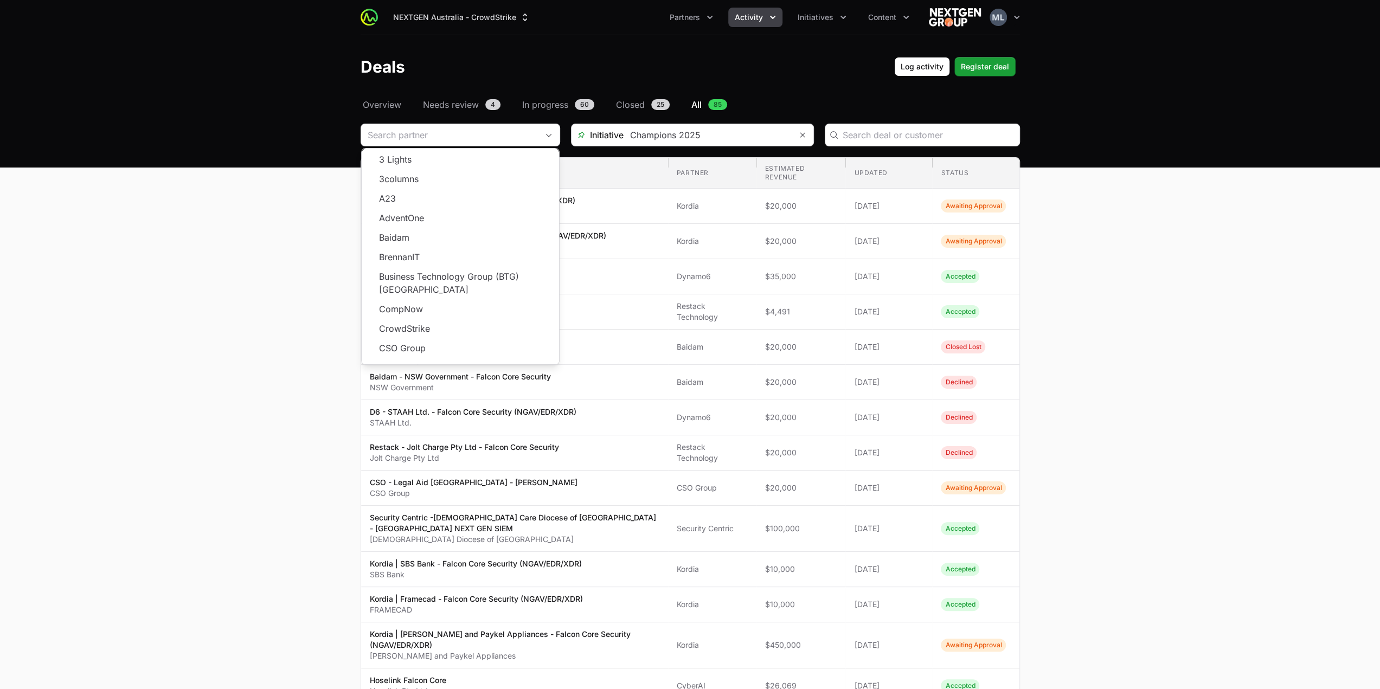
click at [258, 236] on main "Select a tab Overview Needs review In progress Closed All Overview Needs review…" at bounding box center [690, 624] width 1380 height 1053
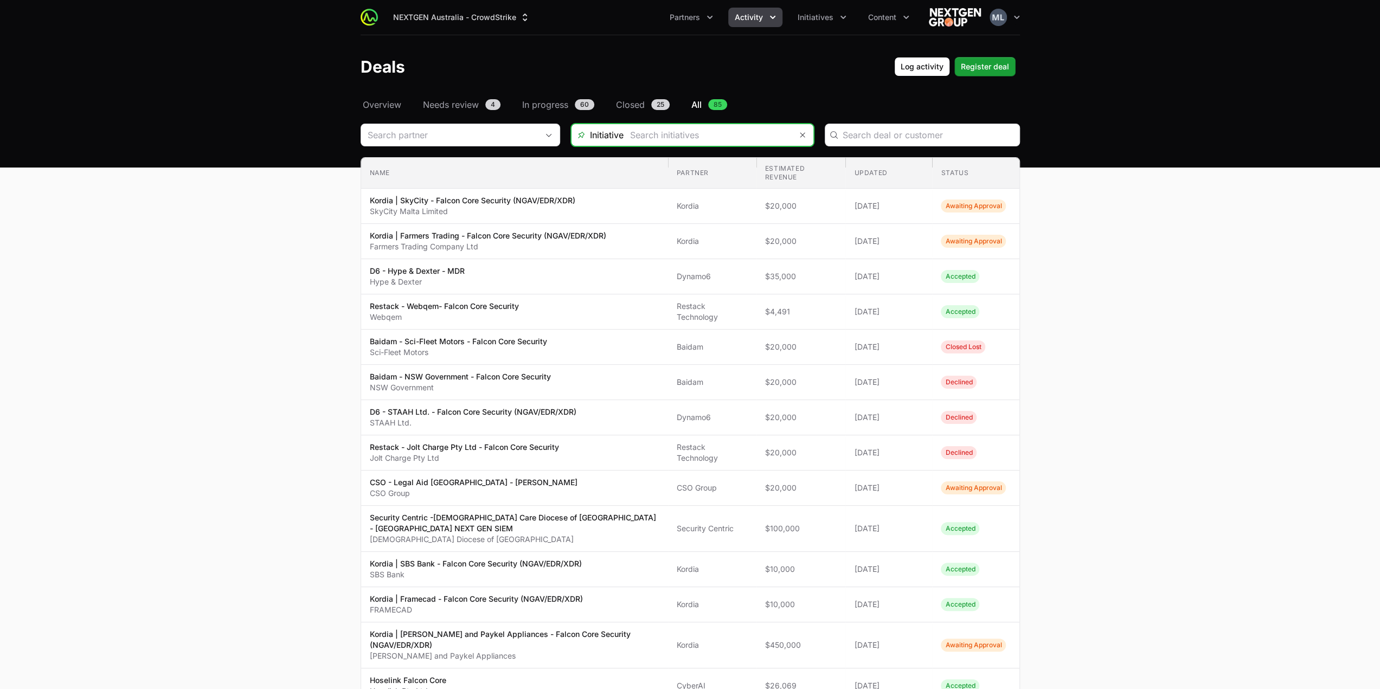
click at [632, 140] on input "Deals Filters" at bounding box center [707, 135] width 168 height 22
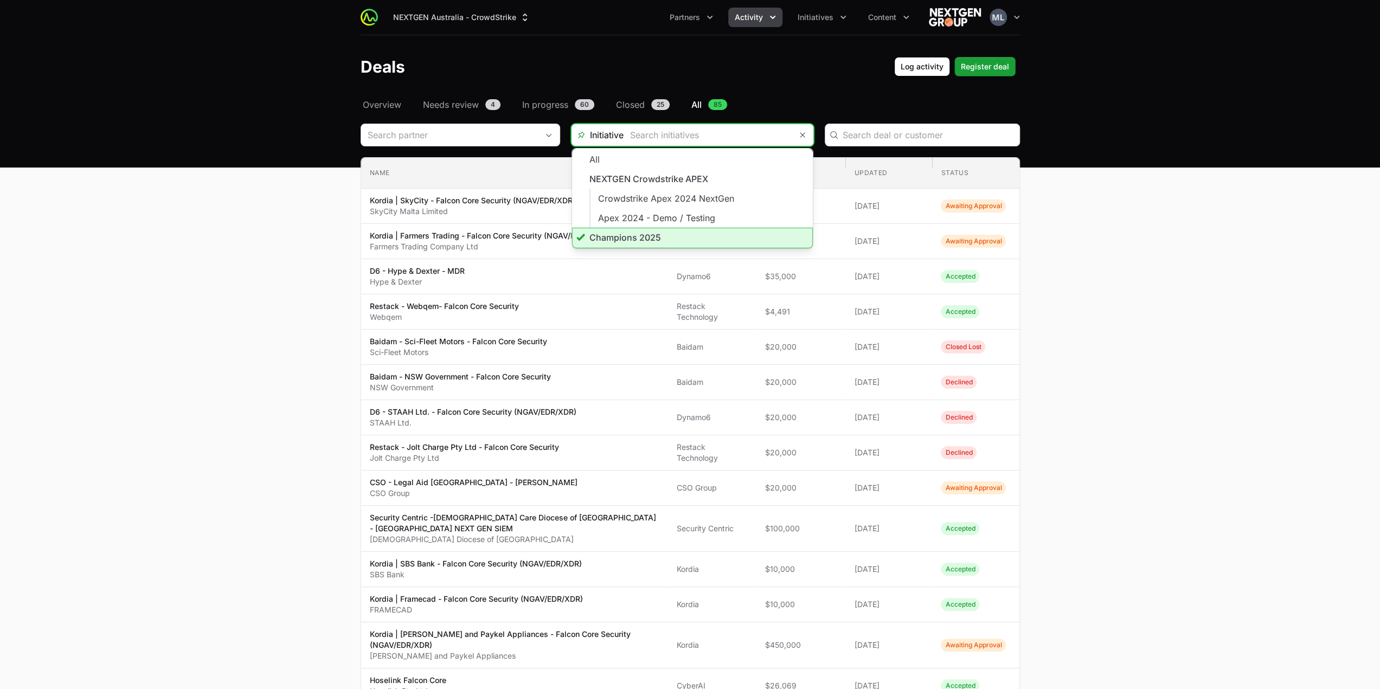
click at [631, 236] on li "Champions 2025" at bounding box center [692, 238] width 241 height 21
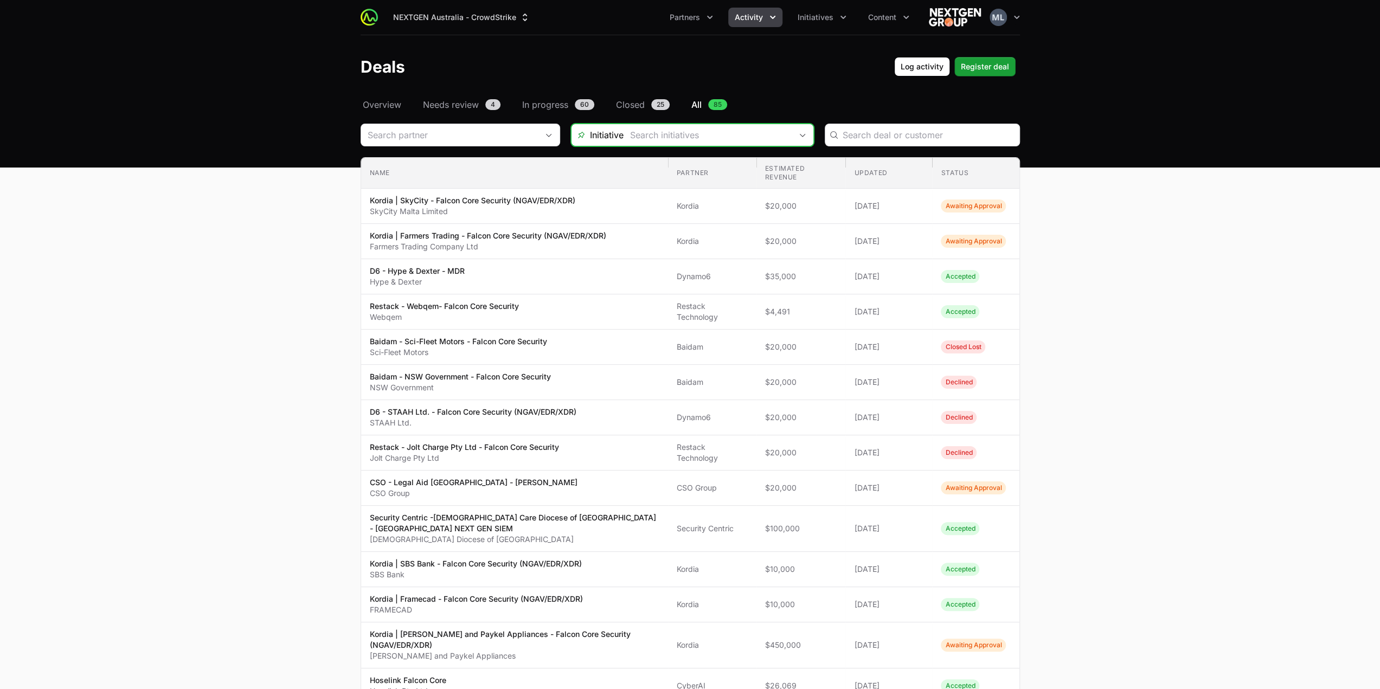
click at [735, 141] on input "Deals Filters" at bounding box center [707, 135] width 168 height 22
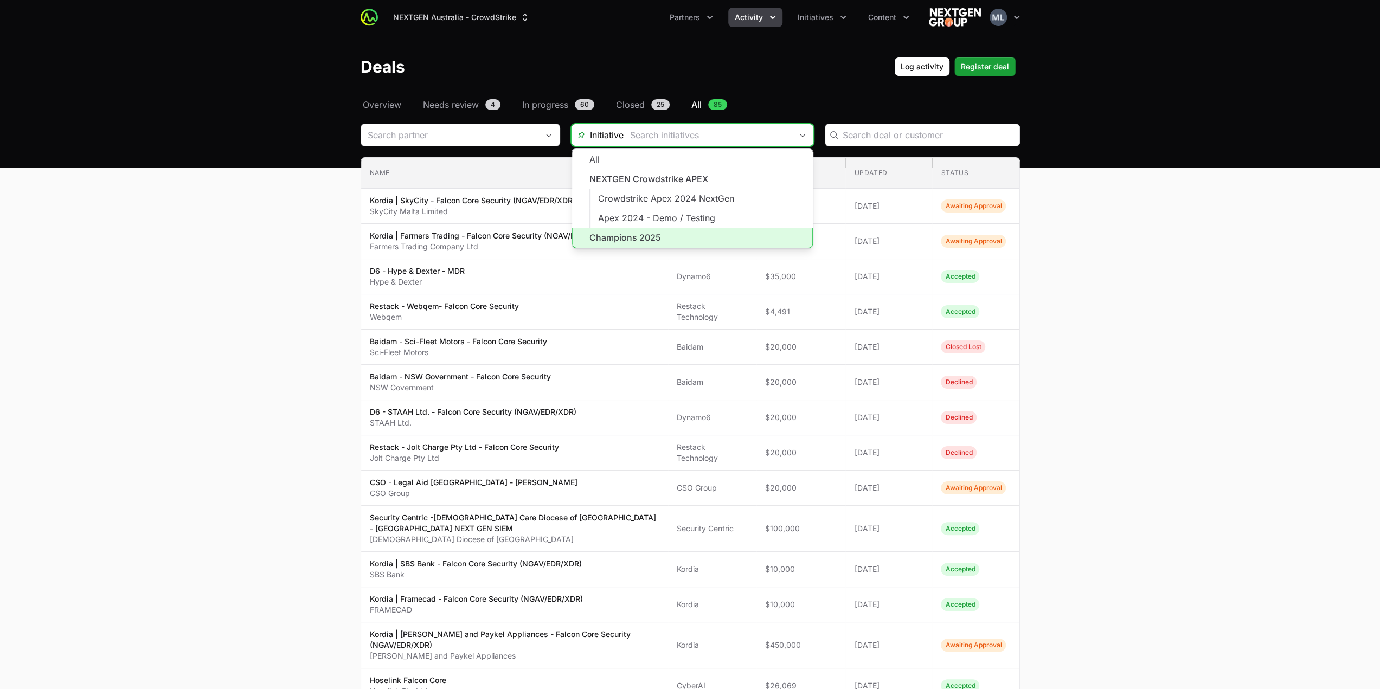
click at [636, 241] on li "Champions 2025" at bounding box center [692, 238] width 241 height 21
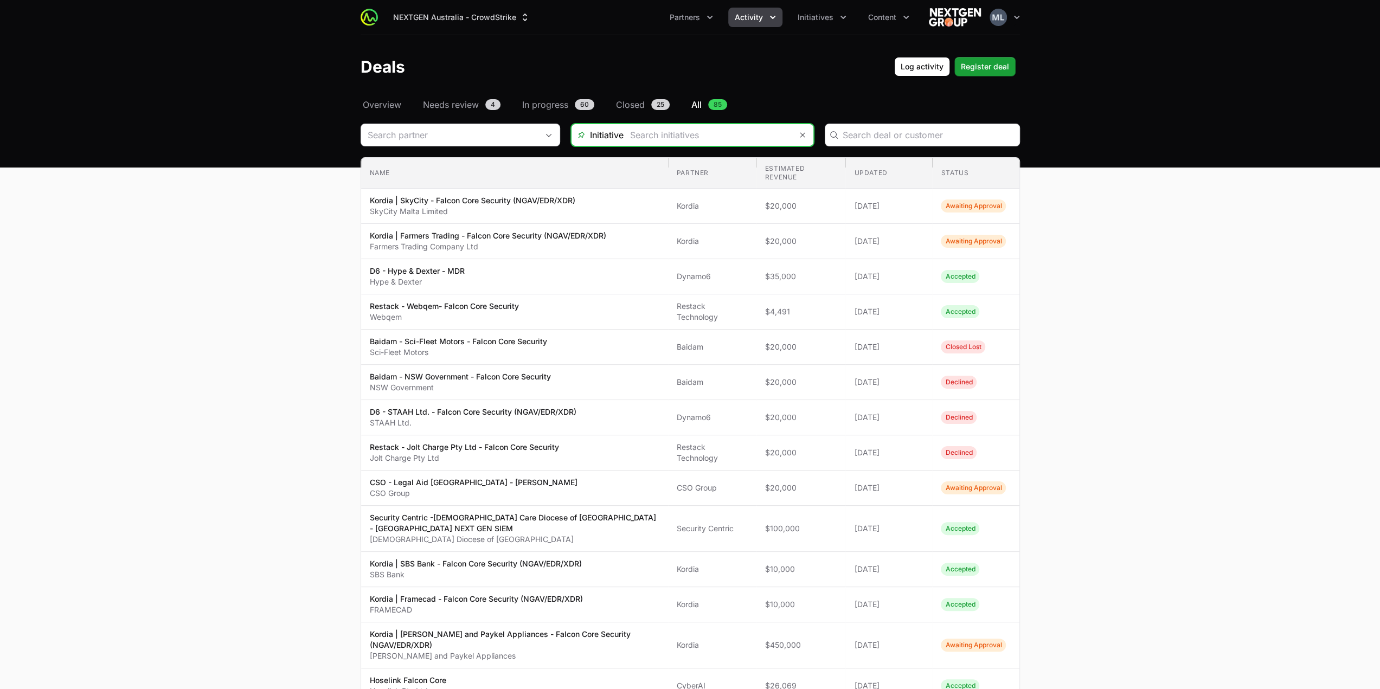
type input "Champions 2025"
click at [552, 137] on div "Open" at bounding box center [549, 135] width 22 height 22
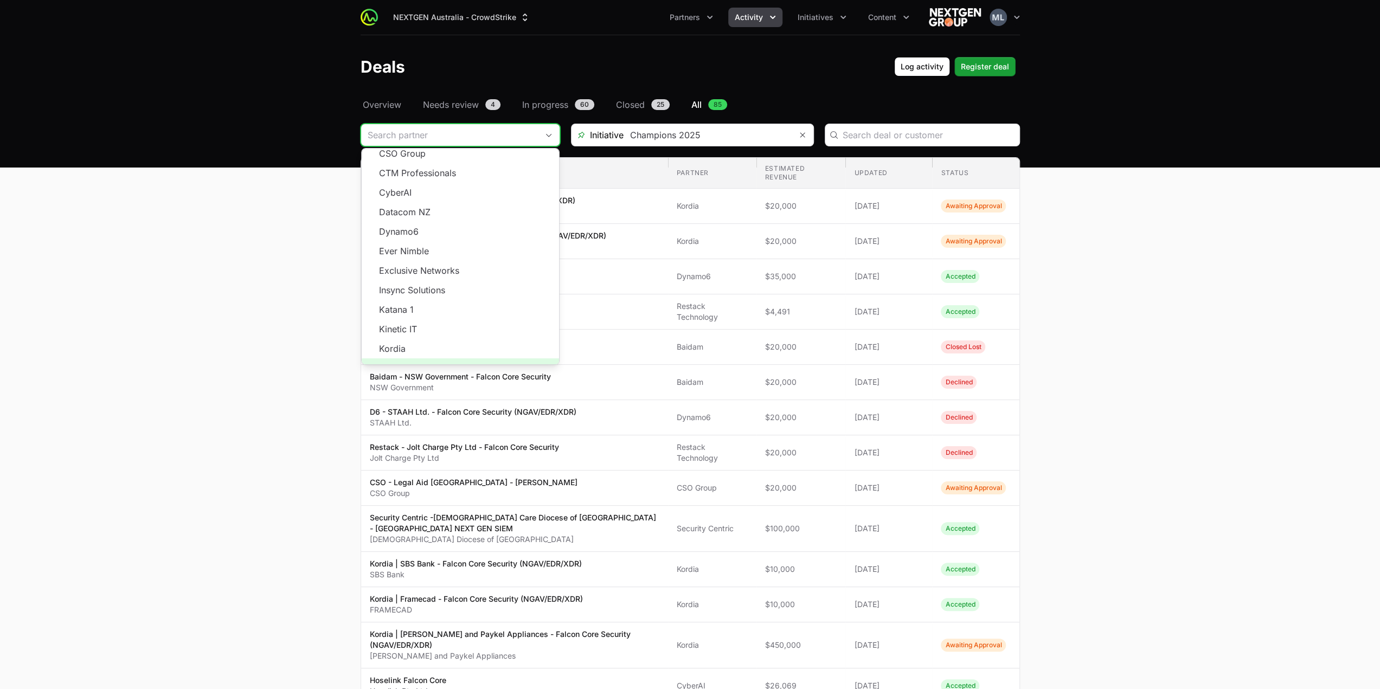
click at [457, 358] on span "Load more" at bounding box center [460, 368] width 197 height 20
click at [176, 205] on main "Select a tab Overview Needs review In progress Closed All Overview Needs review…" at bounding box center [690, 624] width 1380 height 1053
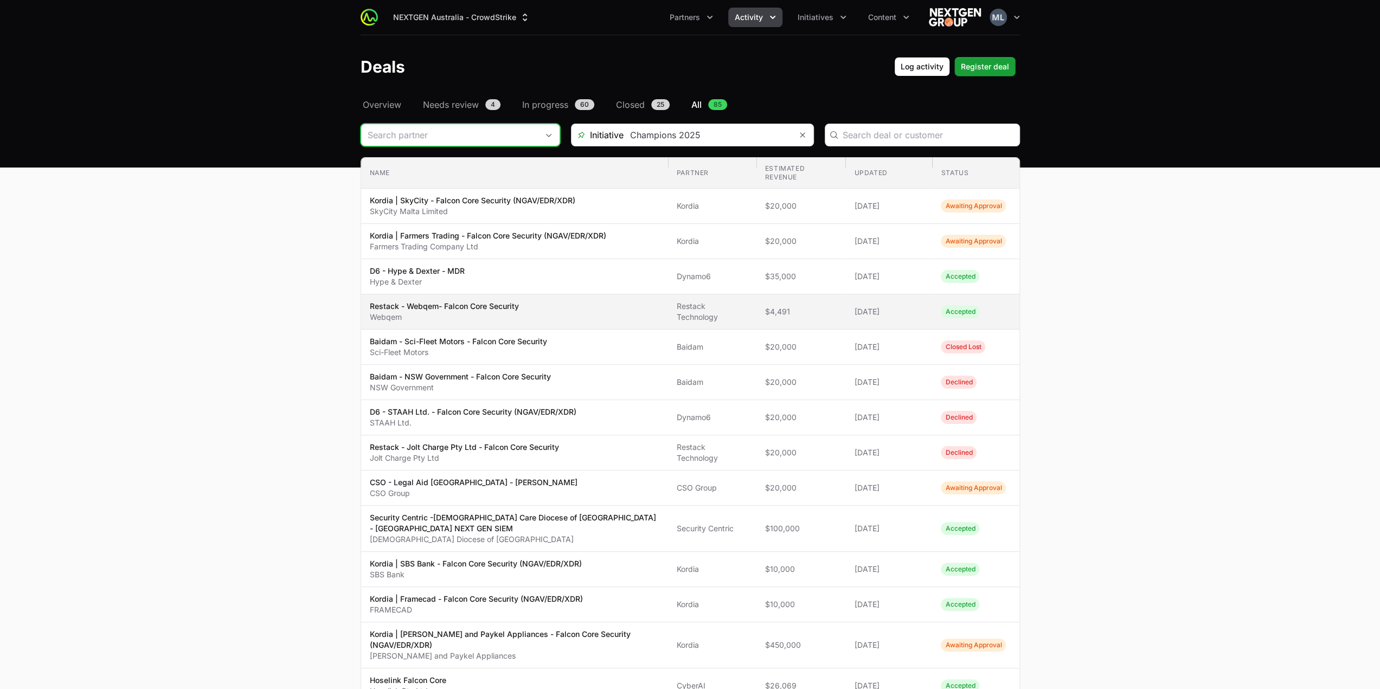
click at [494, 308] on p "Restack - Webqem- Falcon Core Security" at bounding box center [444, 306] width 149 height 11
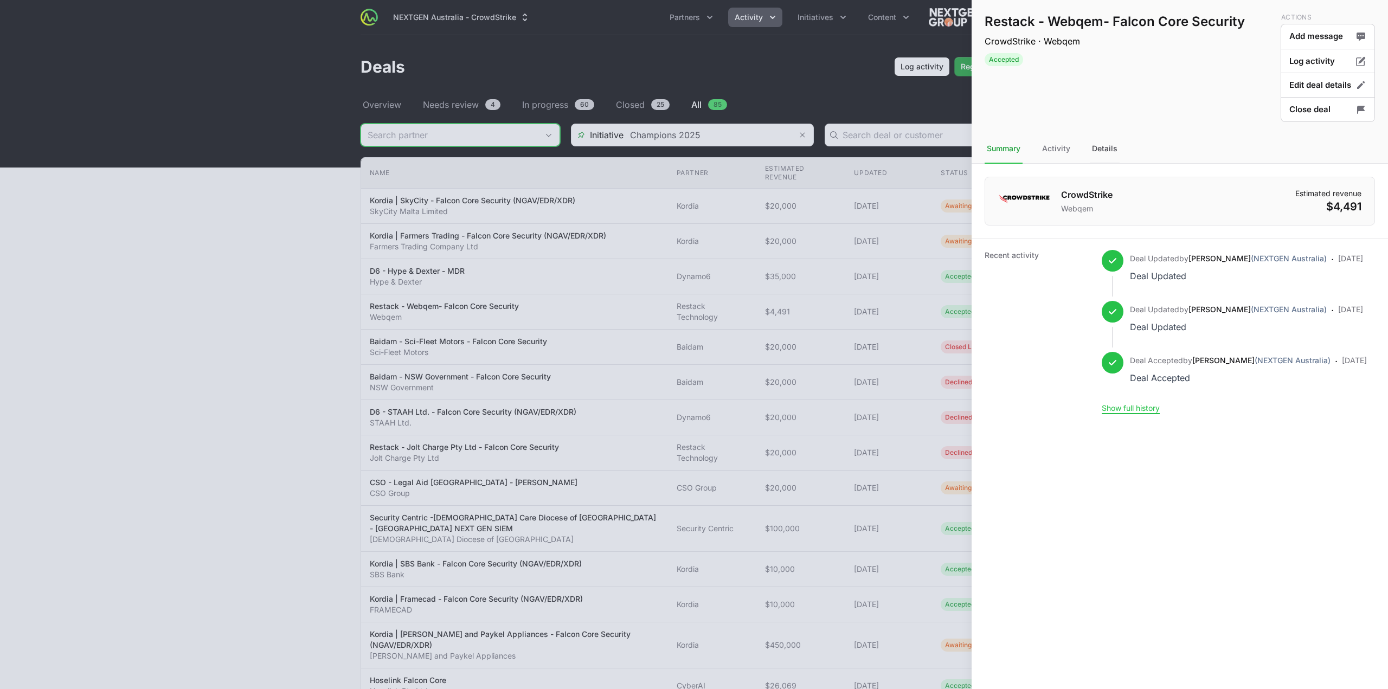
click at [1098, 146] on div "Details" at bounding box center [1105, 148] width 30 height 29
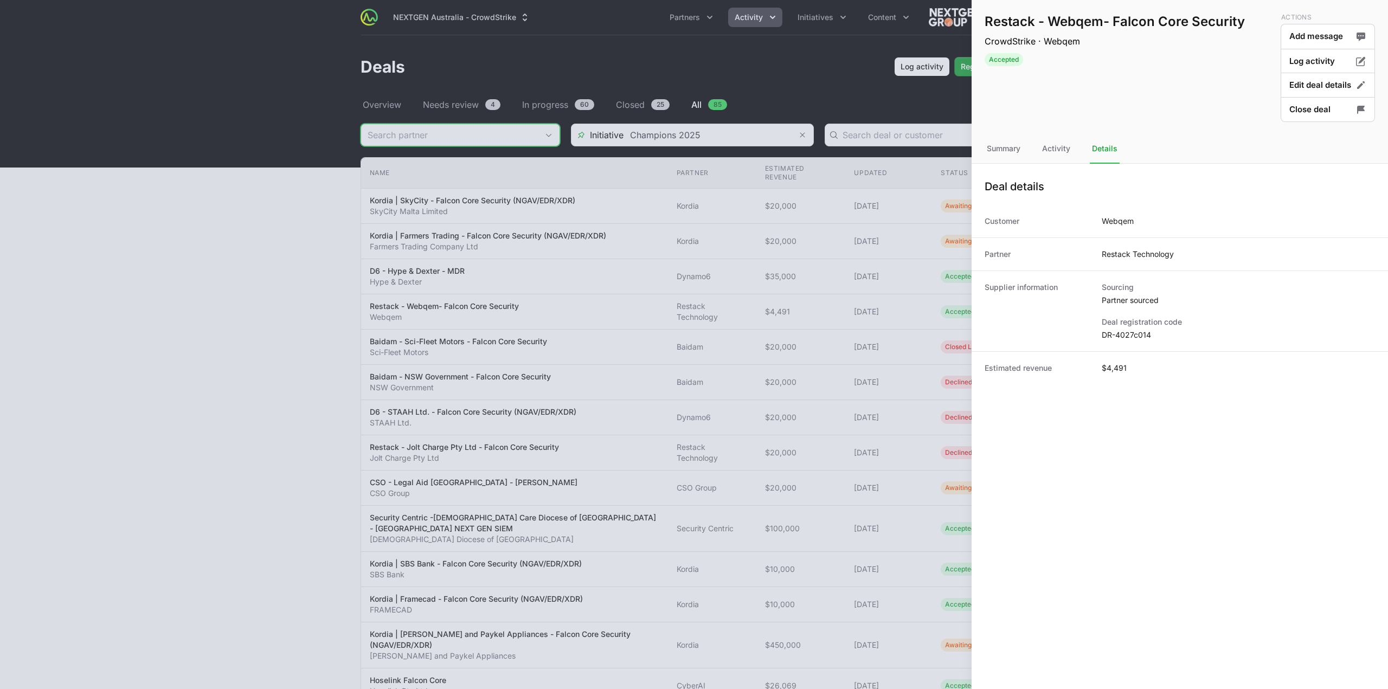
click at [1114, 336] on dd "DR-4027c014" at bounding box center [1238, 335] width 273 height 11
click at [1116, 335] on dd "DR-4027c014" at bounding box center [1238, 335] width 273 height 11
copy dl "DR-4027c014"
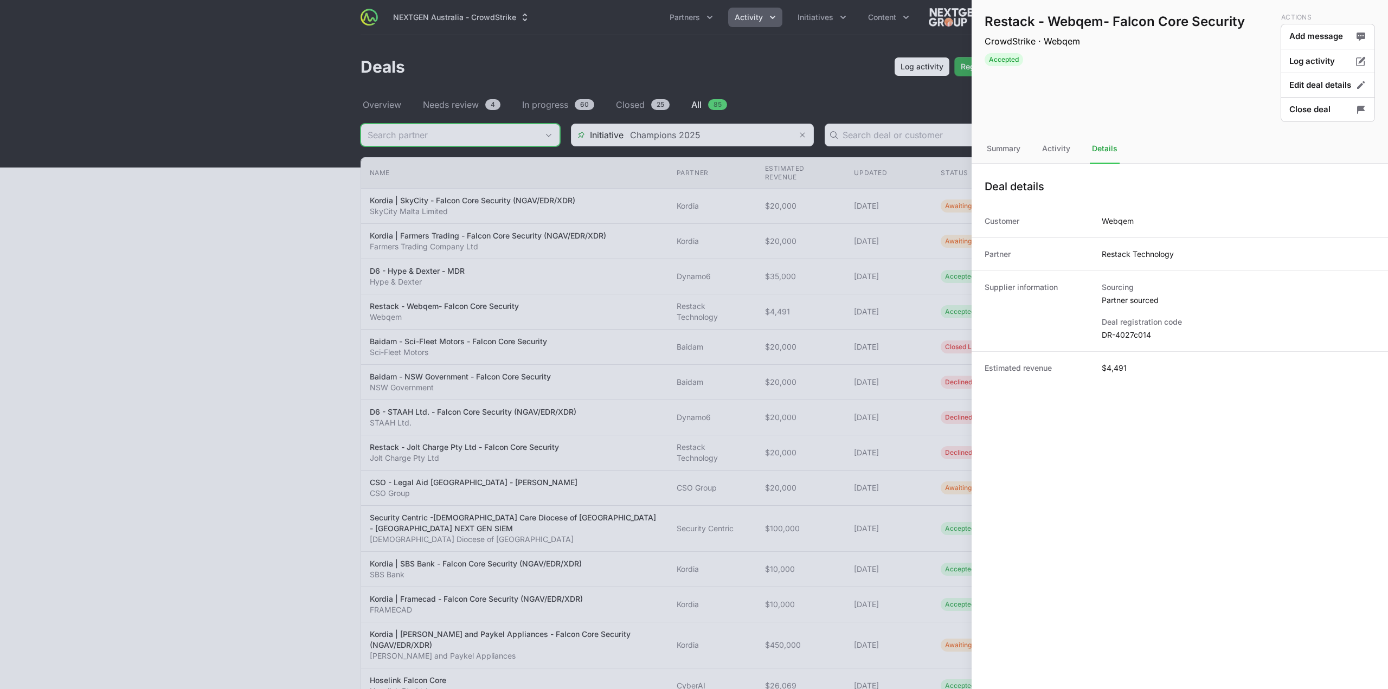
click at [778, 208] on div at bounding box center [694, 344] width 1388 height 689
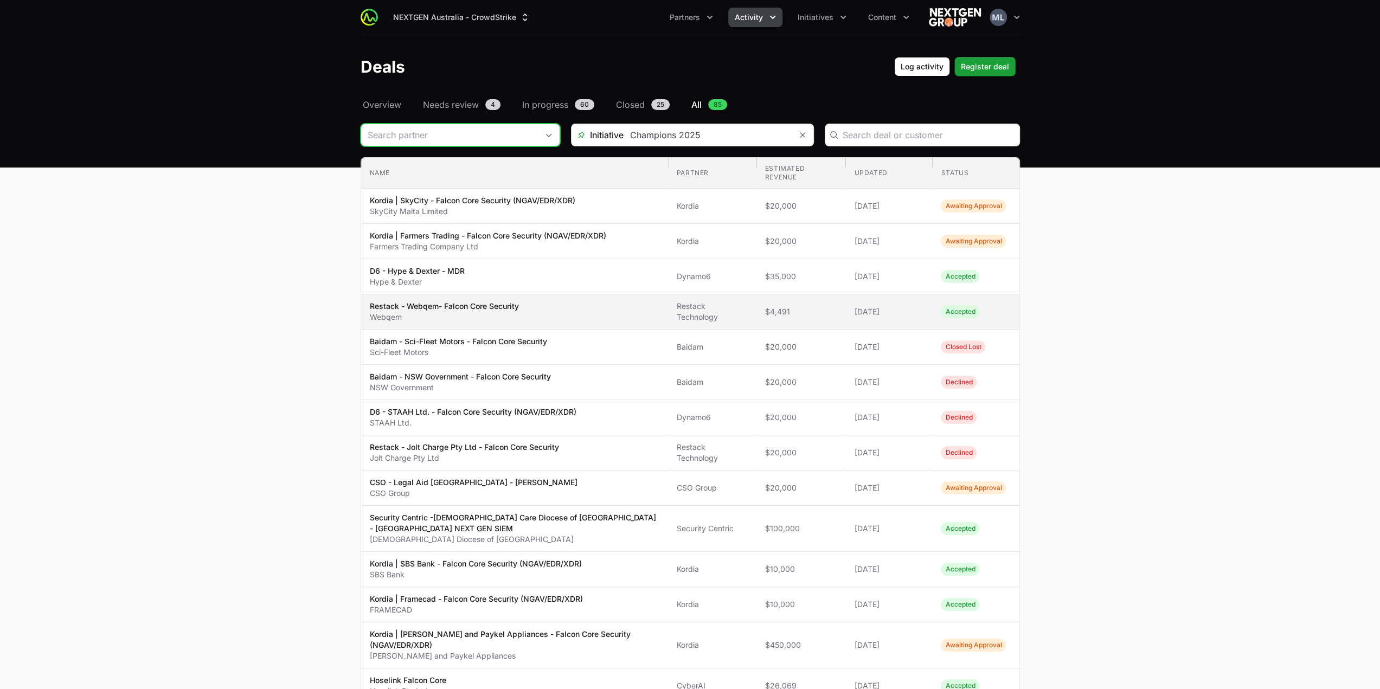
click at [592, 316] on span "Restack - Webqem- Falcon Core Security Webqem" at bounding box center [514, 312] width 289 height 22
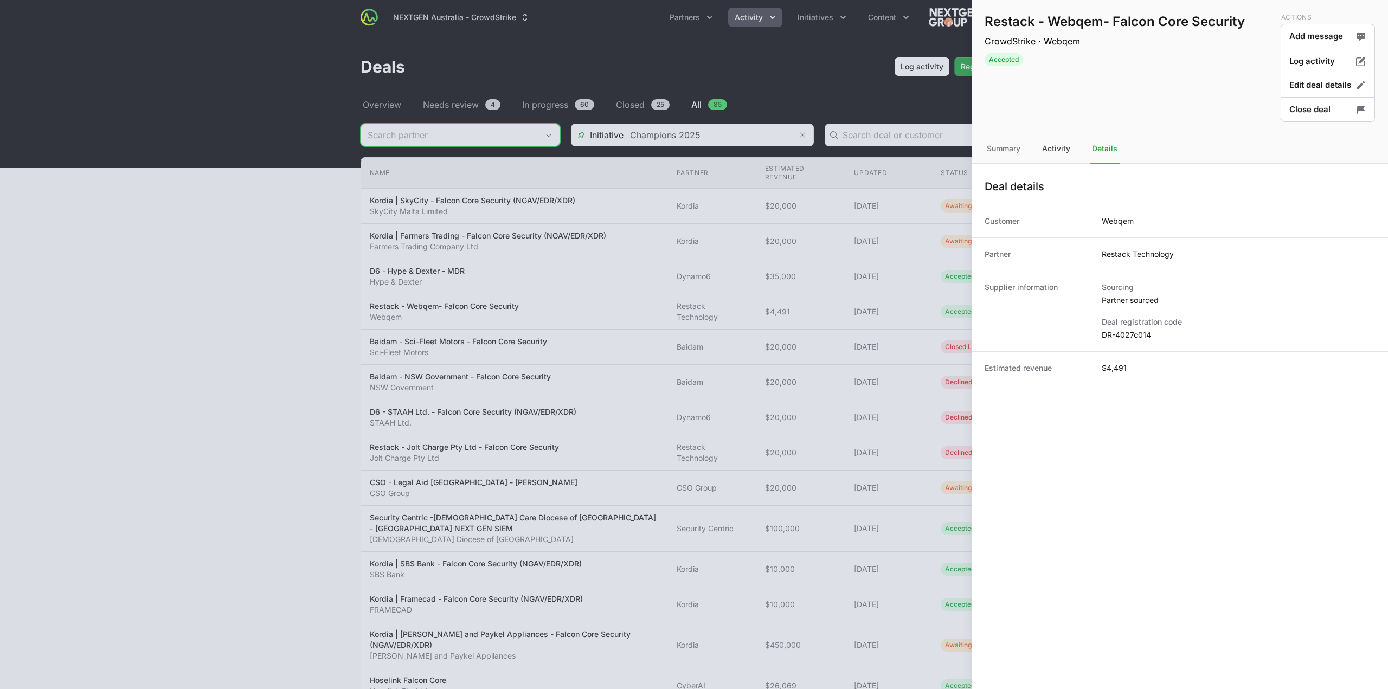
click at [1051, 139] on div "Activity" at bounding box center [1056, 148] width 33 height 29
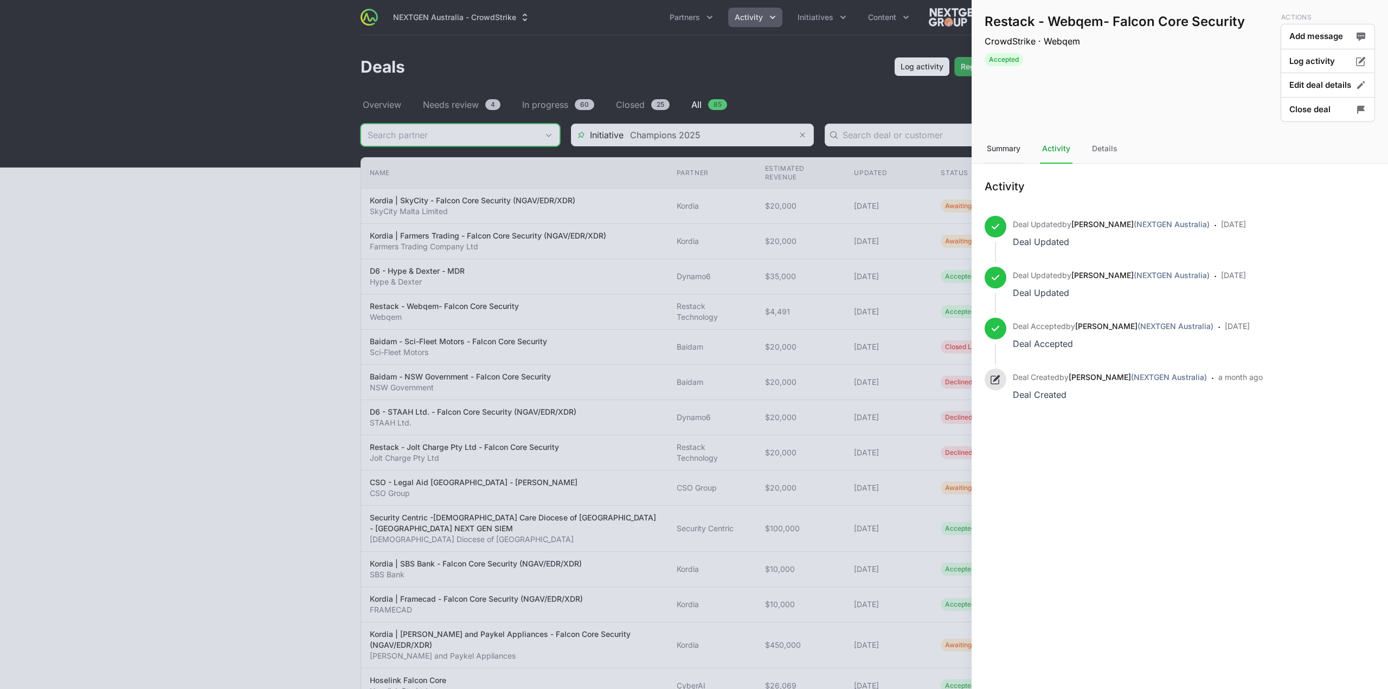
click at [1004, 156] on div "Summary" at bounding box center [1004, 148] width 38 height 29
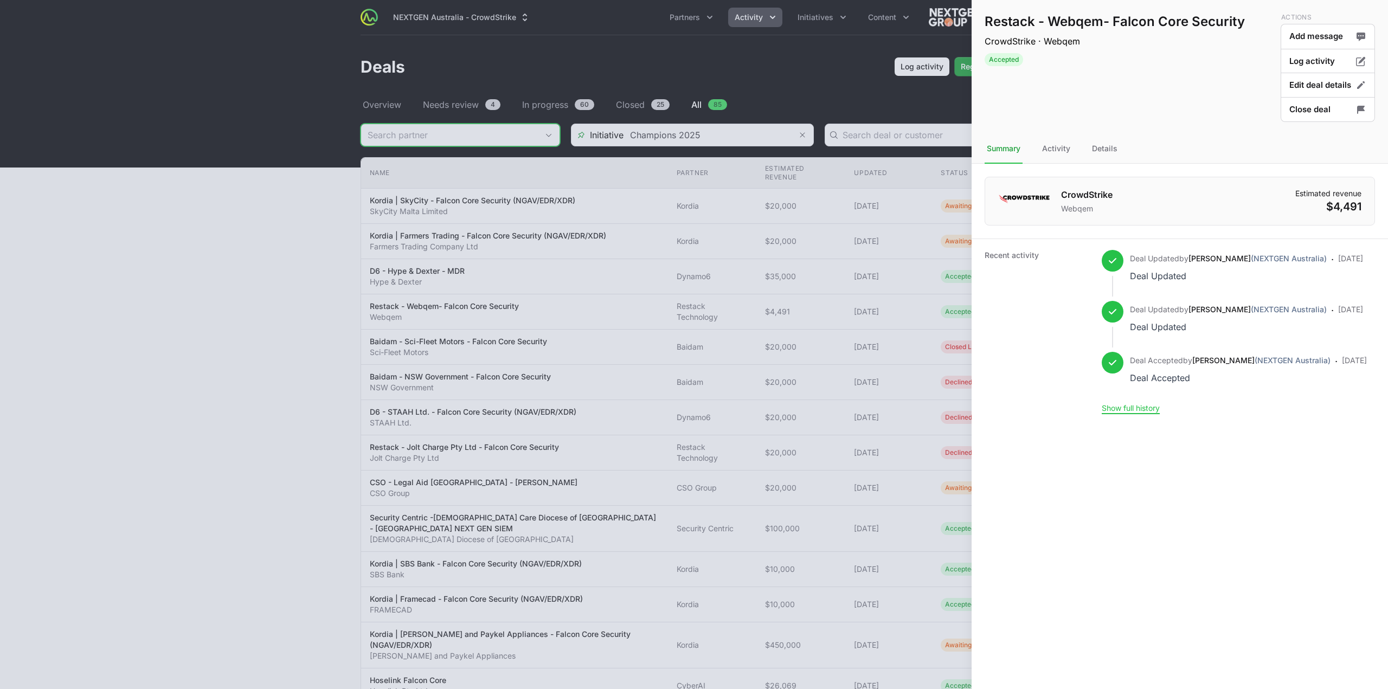
click at [1111, 164] on dl "CrowdStrike Webqem Estimated revenue $4,491 Recent activity Deal Updated by Mus…" at bounding box center [1179, 294] width 416 height 261
click at [1331, 92] on button "Edit deal details" at bounding box center [1328, 85] width 94 height 25
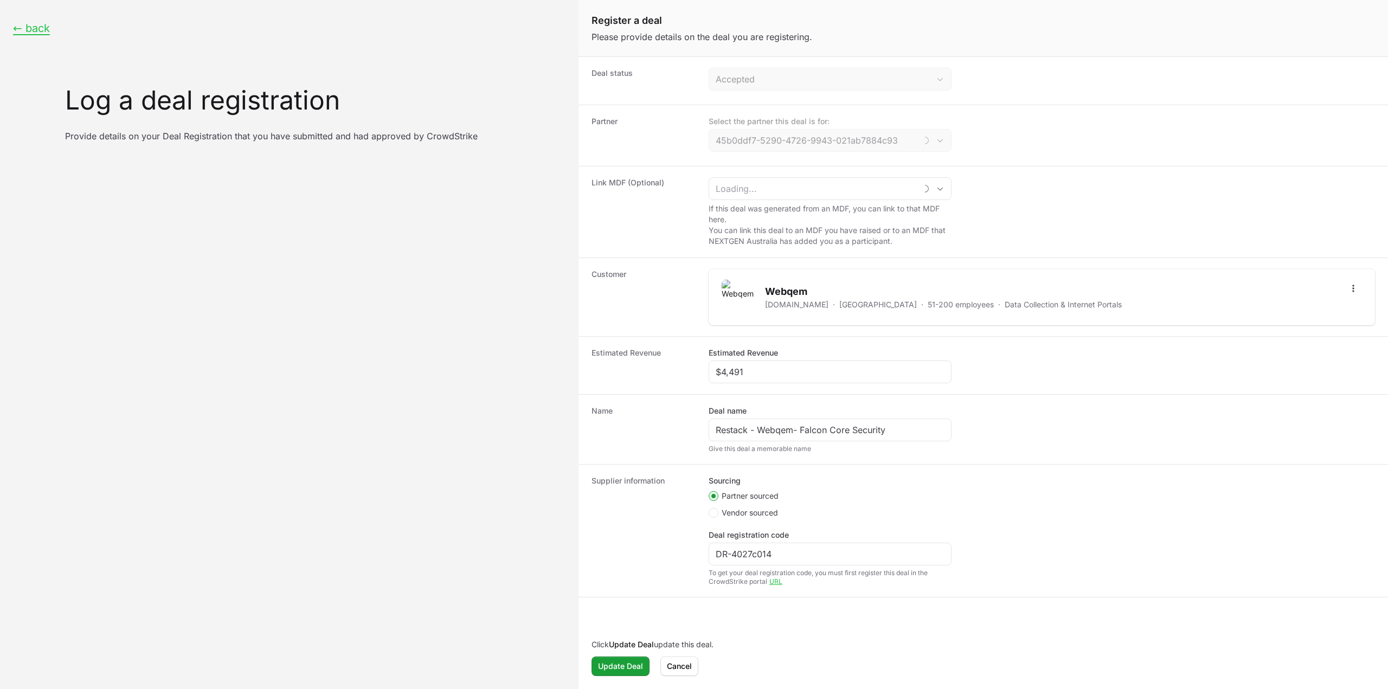
type input "Restack Technology"
click at [812, 557] on input "DR-4027c014" at bounding box center [830, 554] width 229 height 13
paste input "7,888.880"
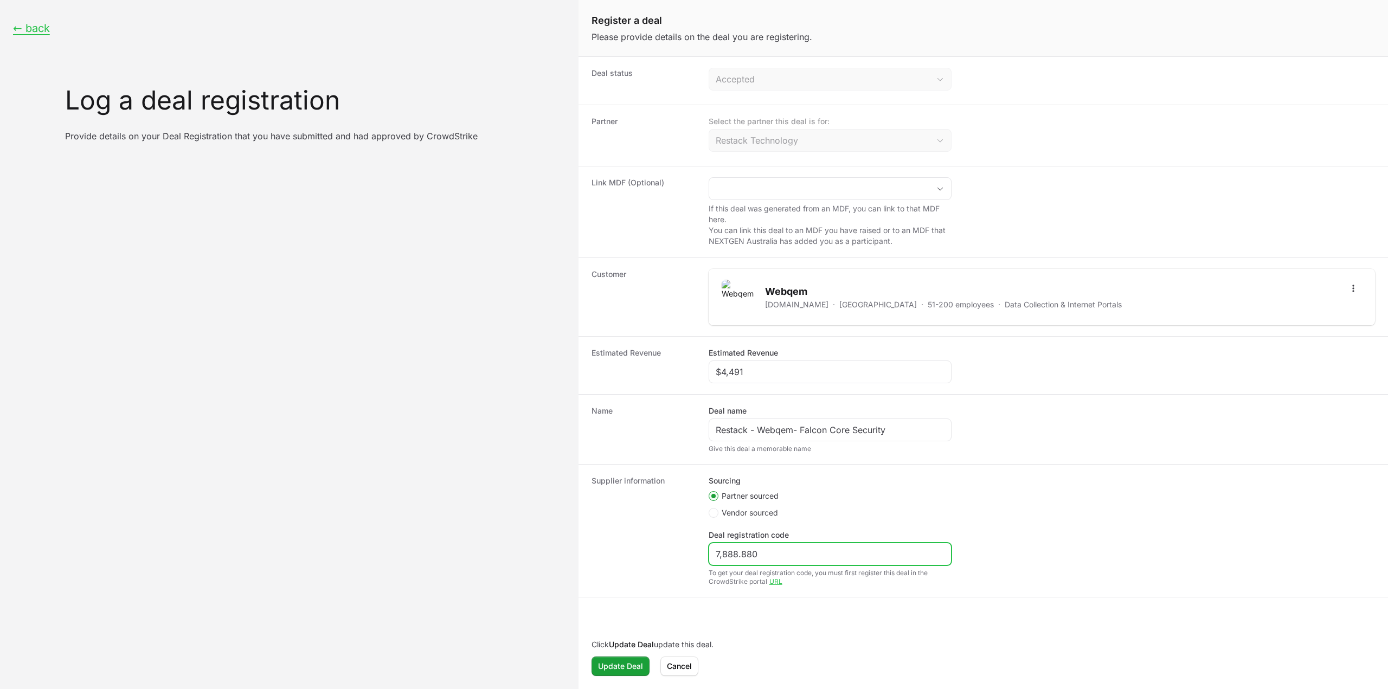
type input "DR-4027c014"
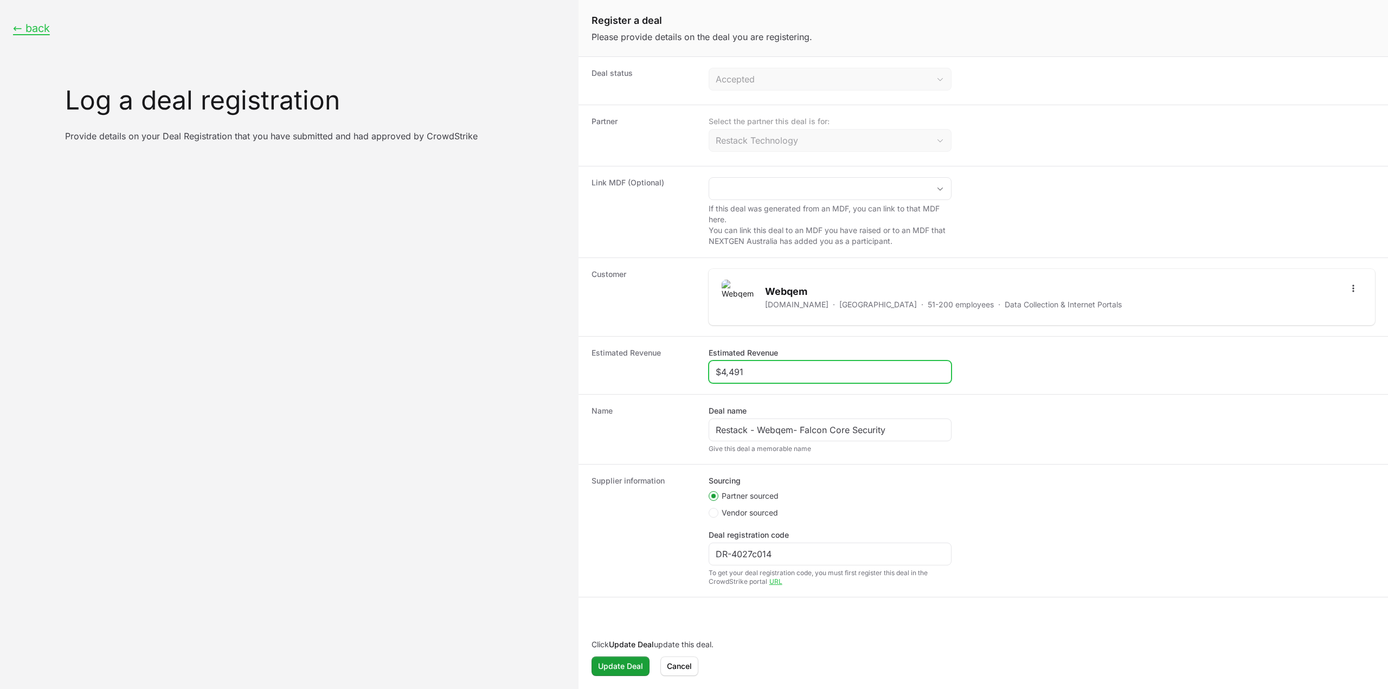
click at [787, 371] on input "$4,491" at bounding box center [830, 371] width 229 height 13
paste input "7,888"
type input "$7,888"
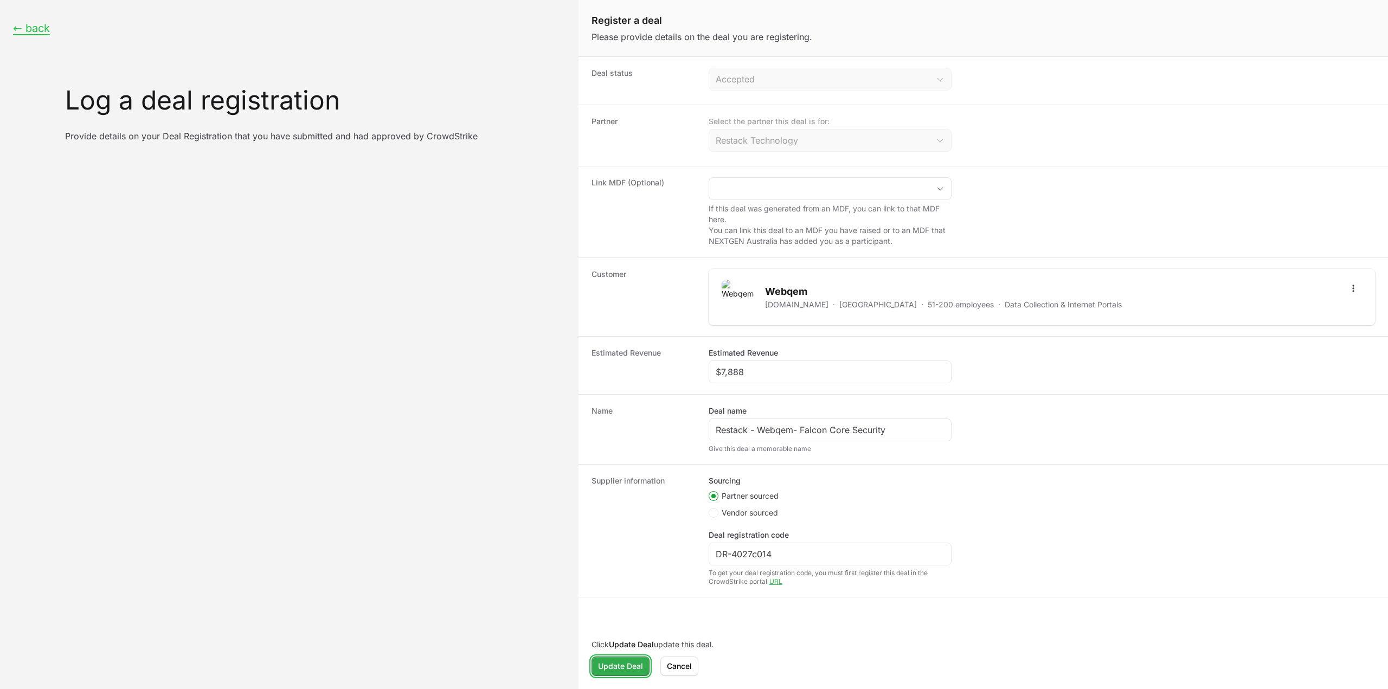
drag, startPoint x: 615, startPoint y: 670, endPoint x: 625, endPoint y: 666, distance: 10.5
click at [616, 670] on span "Update Deal" at bounding box center [620, 666] width 45 height 13
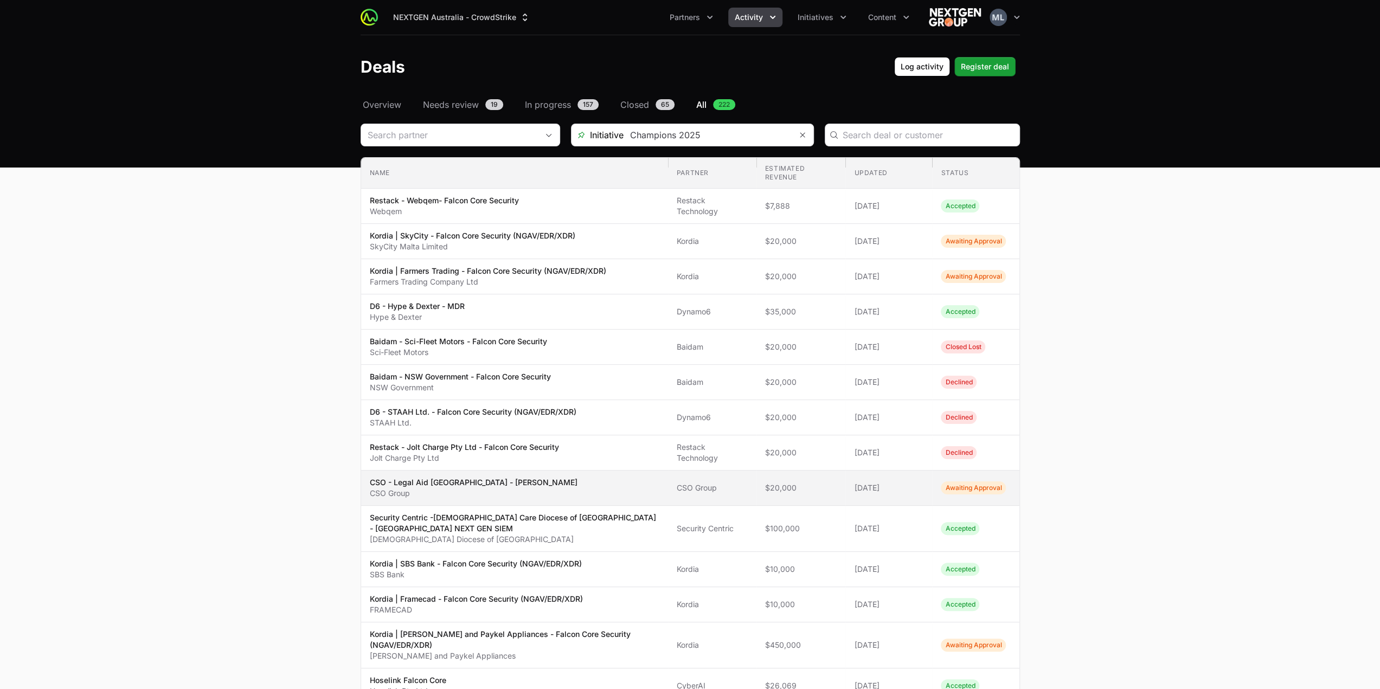
click at [493, 486] on span "CSO - Legal Aid NSW - NG-SEIM CSO Group" at bounding box center [514, 488] width 289 height 22
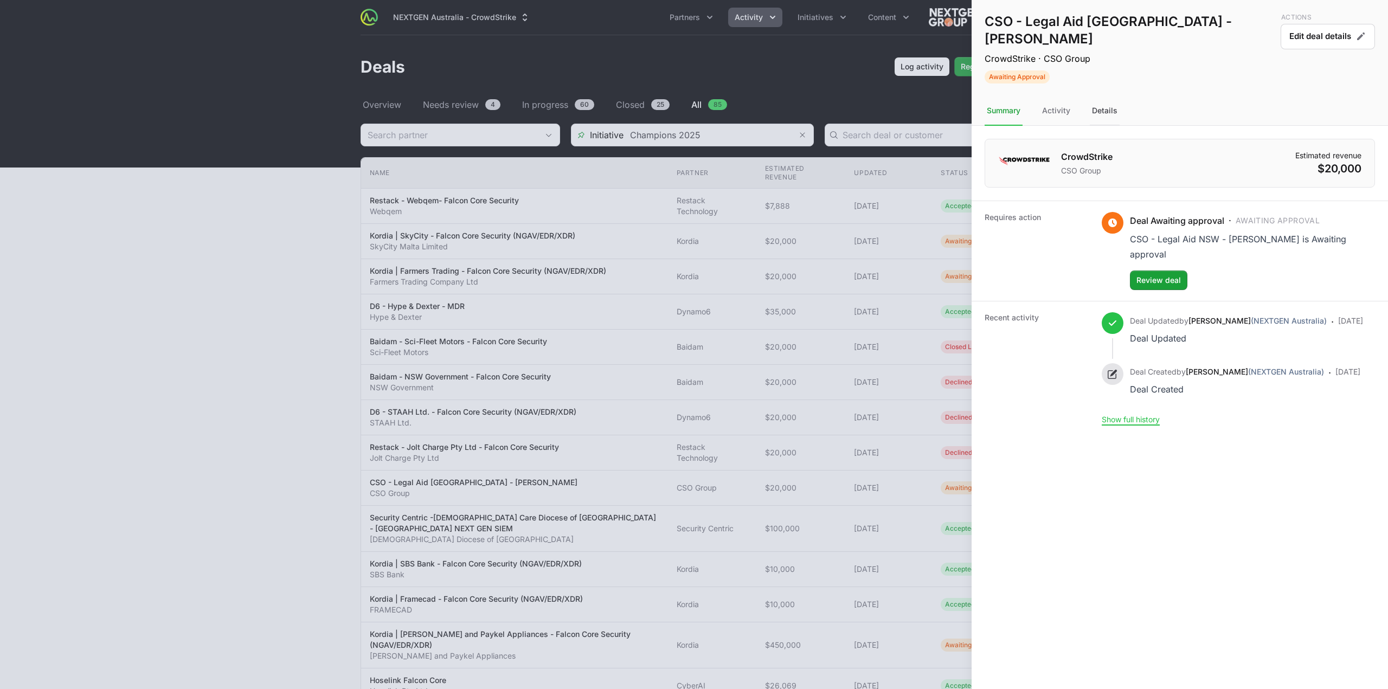
click at [1104, 99] on div "Details" at bounding box center [1105, 110] width 30 height 29
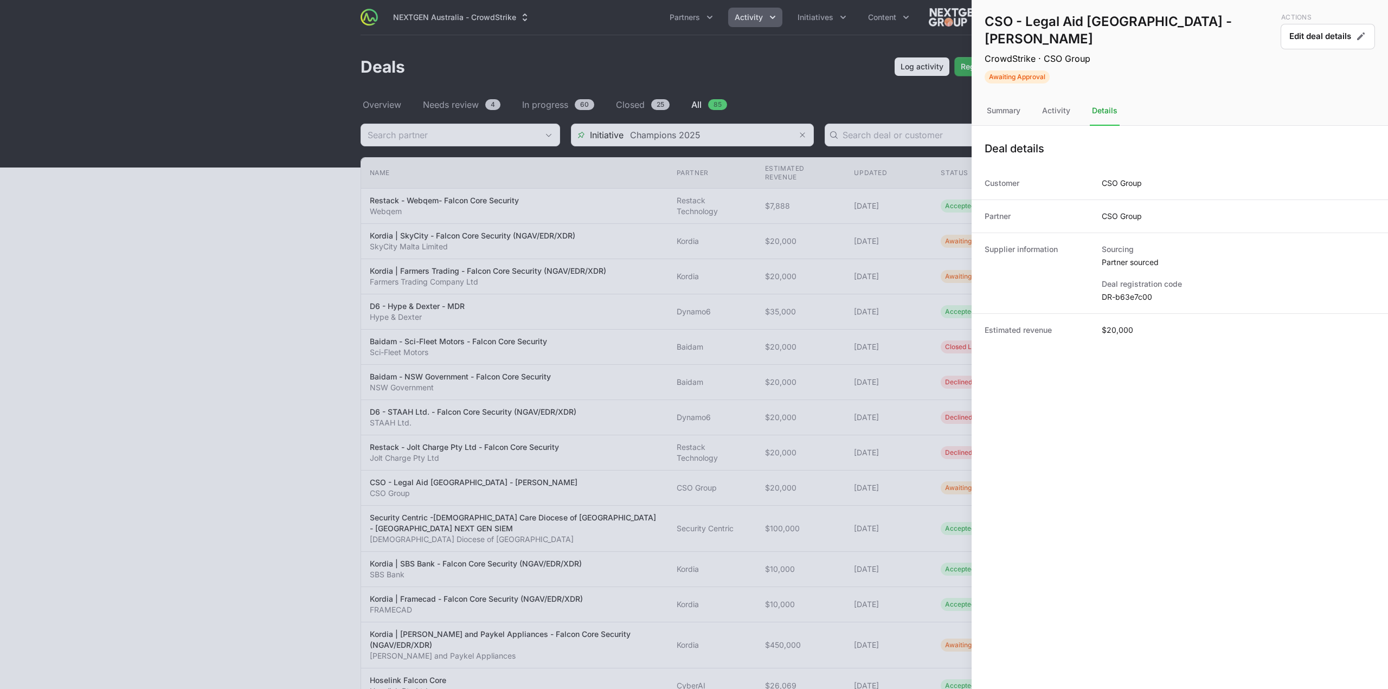
click at [1116, 292] on dd "DR-b63e7c00" at bounding box center [1238, 297] width 273 height 11
copy dl "DR-b63e7c00"
click at [110, 429] on div at bounding box center [694, 344] width 1388 height 689
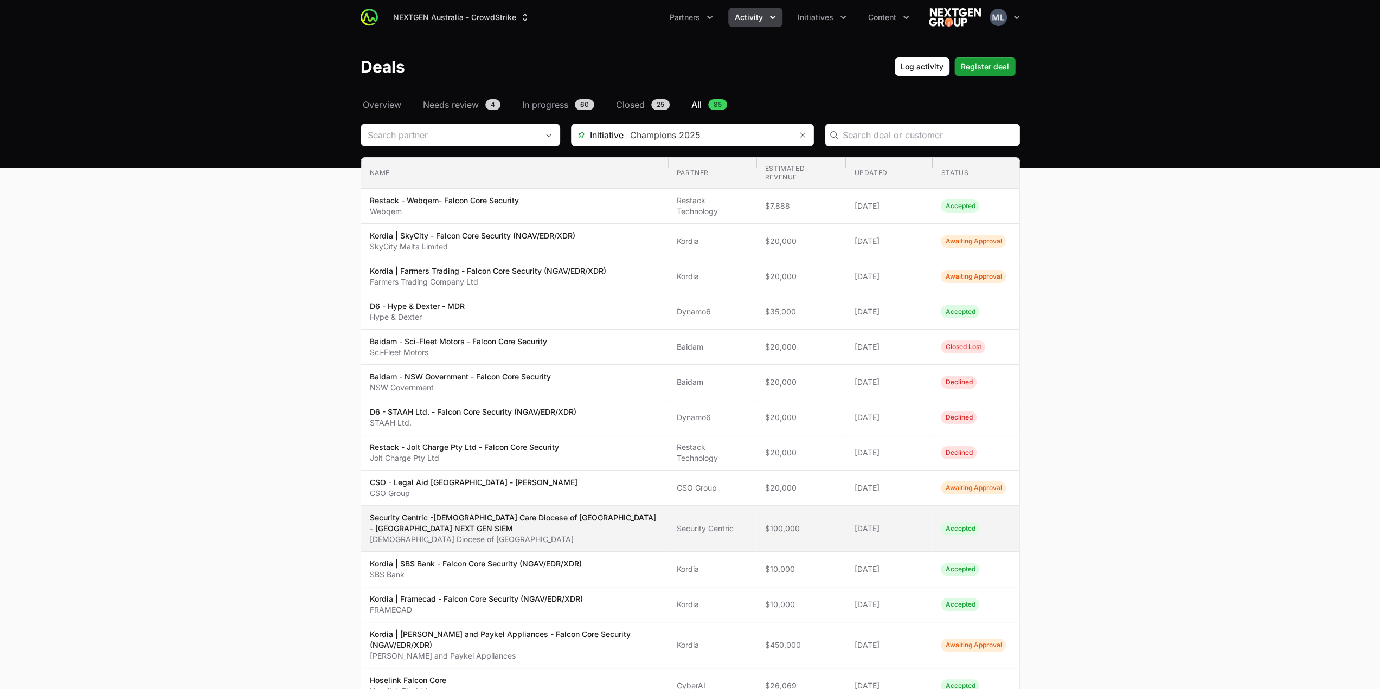
scroll to position [108, 0]
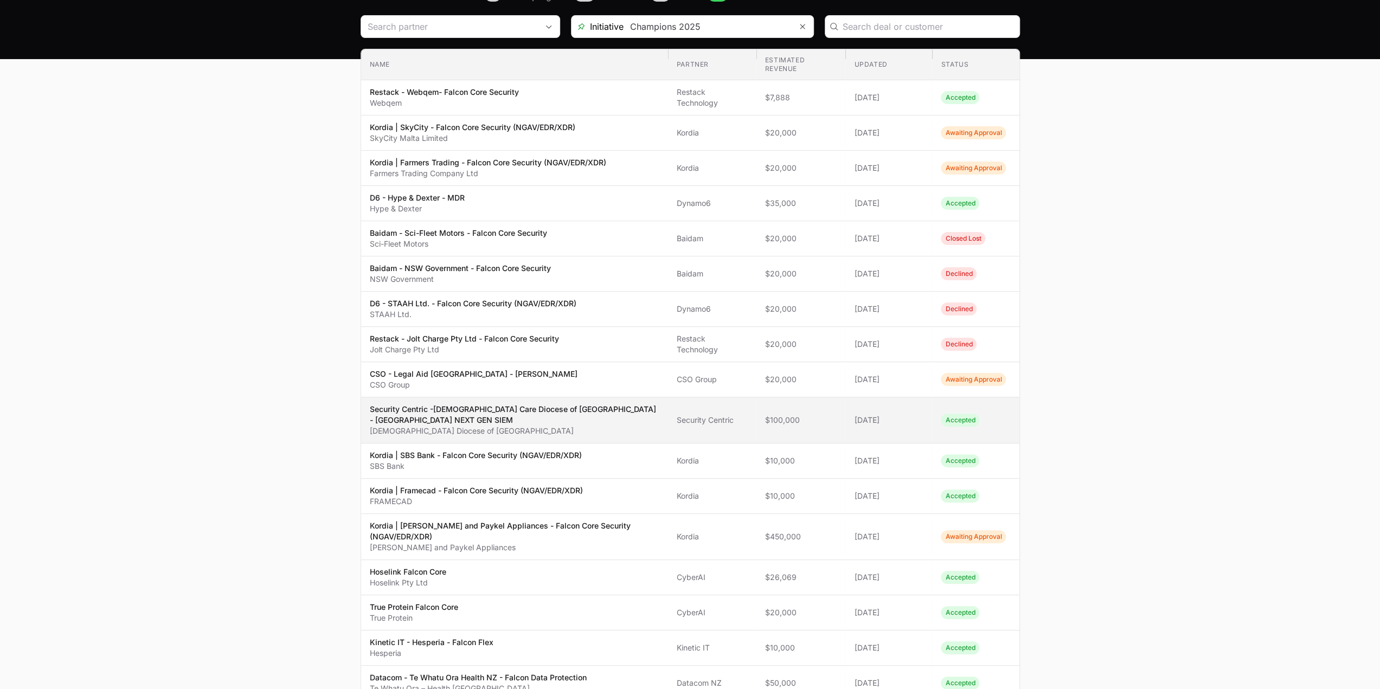
click at [490, 420] on p "Security Centric -Catholic Care Diocese of Broken Bay - Falcon NEXT GEN SIEM" at bounding box center [514, 415] width 289 height 22
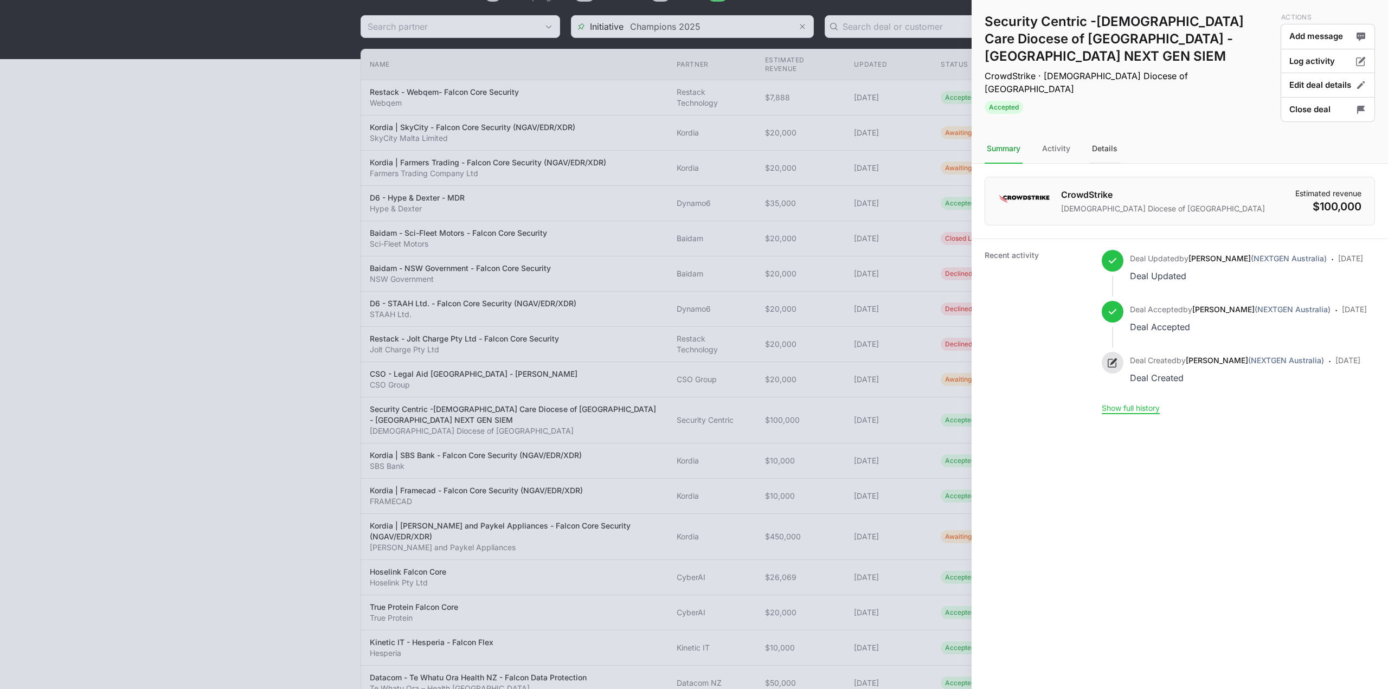
click at [1106, 145] on div "Details" at bounding box center [1105, 148] width 30 height 29
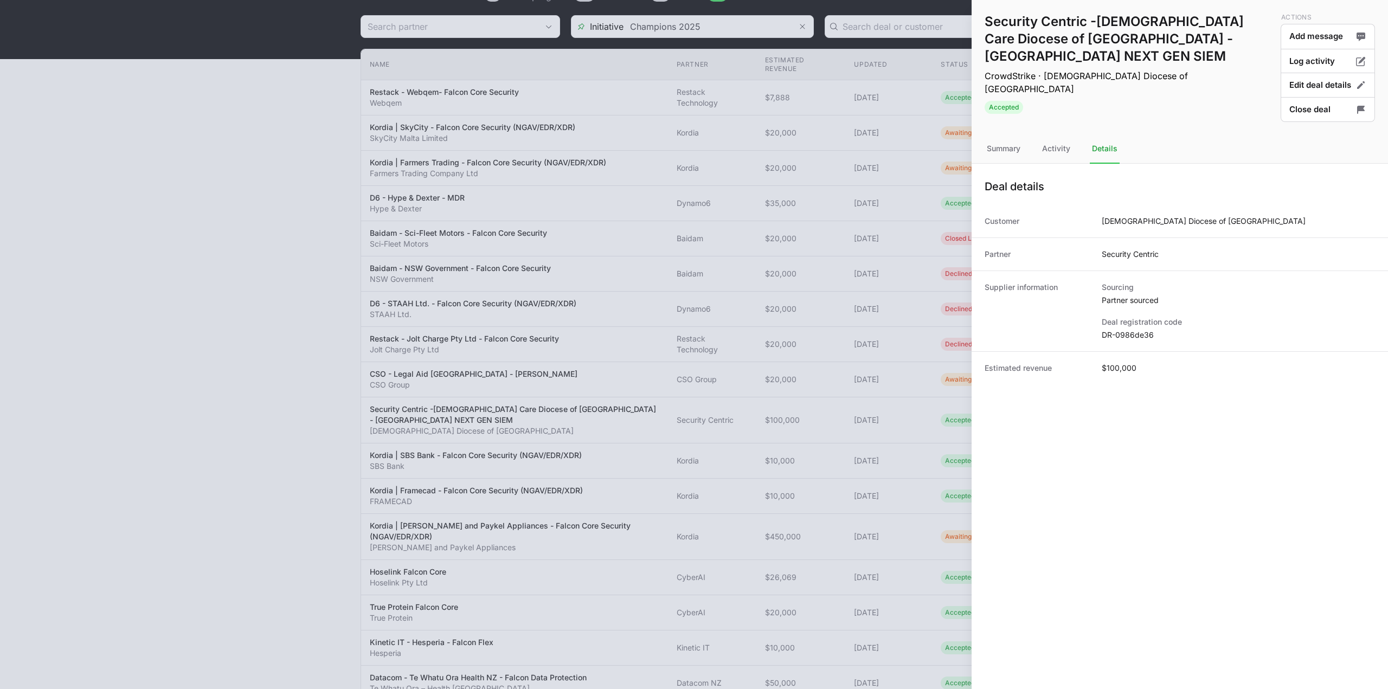
click at [1123, 340] on div "Supplier information Sourcing Partner sourced Deal registration code DR-0986de36" at bounding box center [1179, 311] width 416 height 81
click at [1124, 337] on dd "DR-0986de36" at bounding box center [1238, 335] width 273 height 11
copy dl "DR-0986de36"
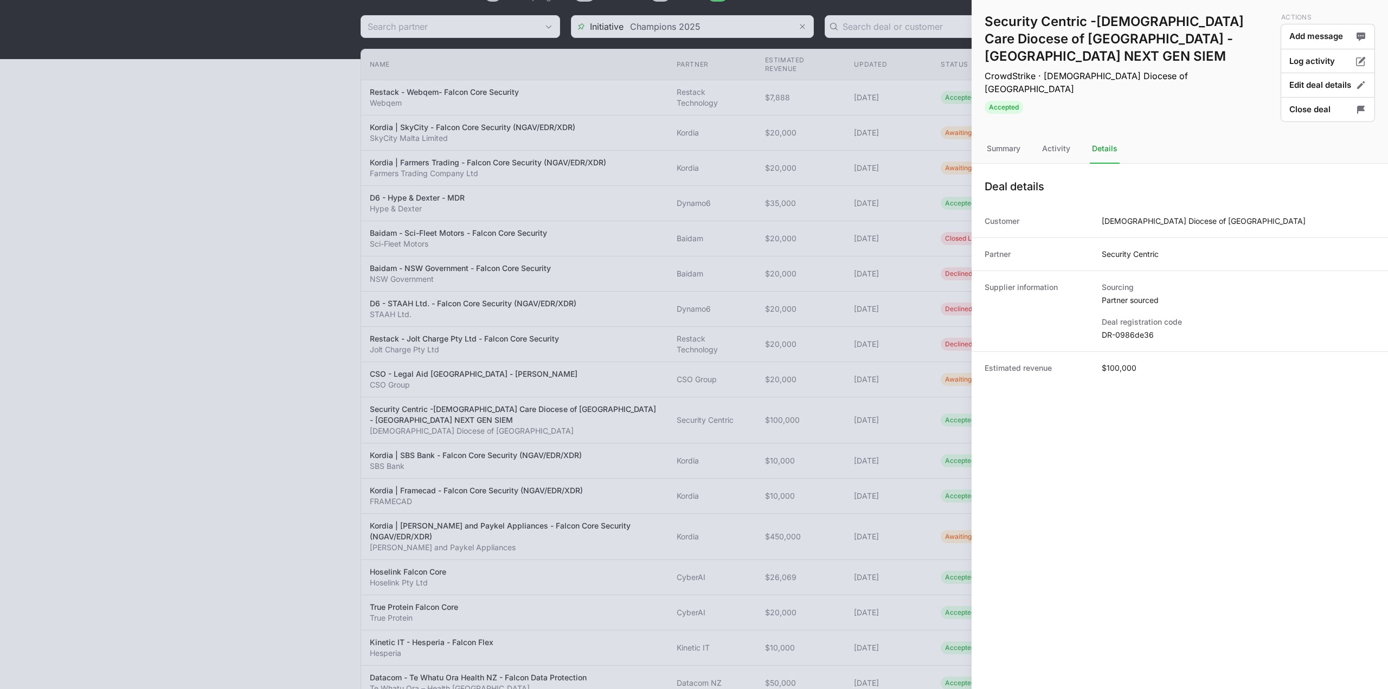
click at [832, 273] on div at bounding box center [694, 344] width 1388 height 689
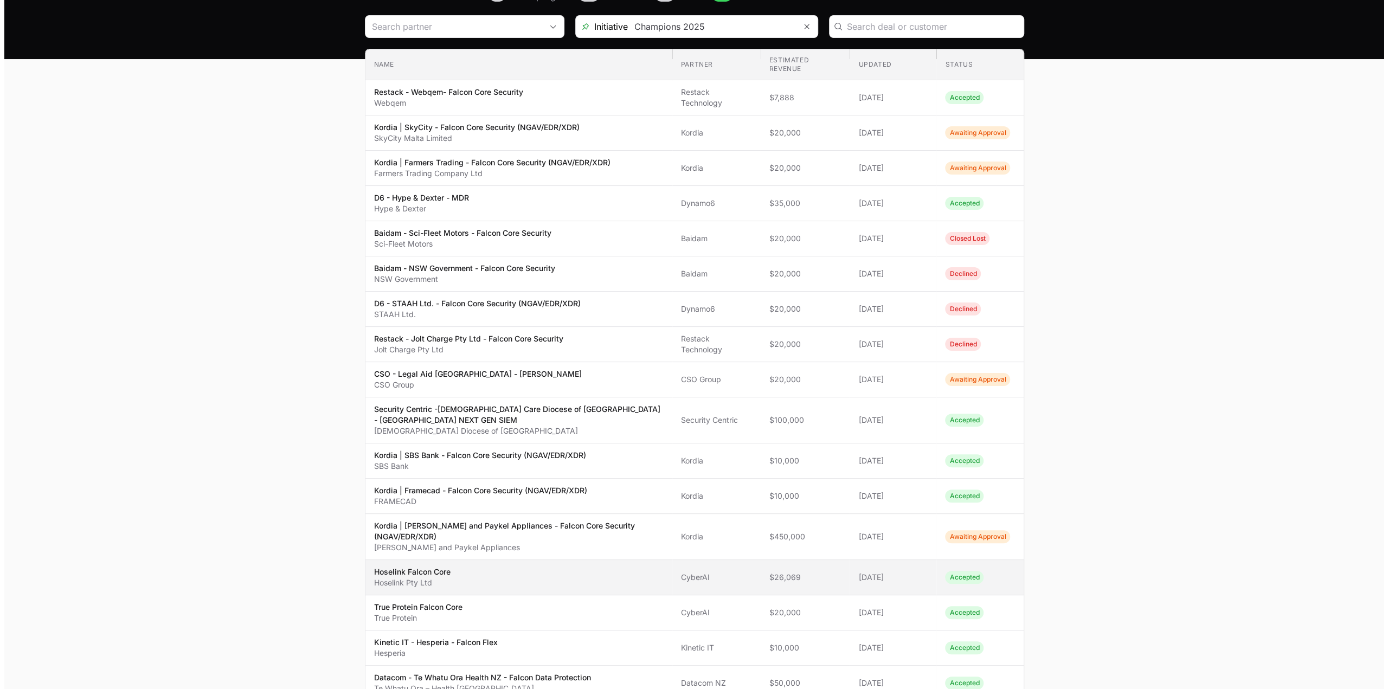
scroll to position [217, 0]
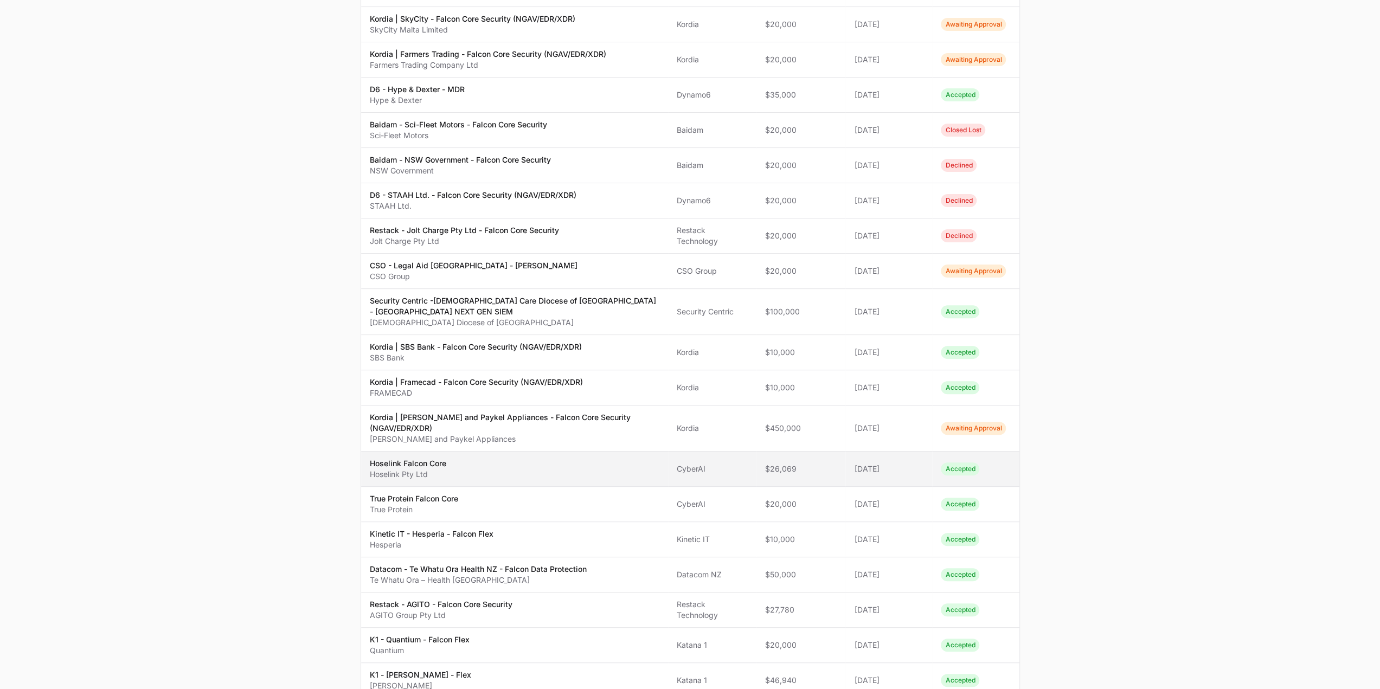
click at [434, 469] on p "Hoselink Pty Ltd" at bounding box center [408, 474] width 76 height 11
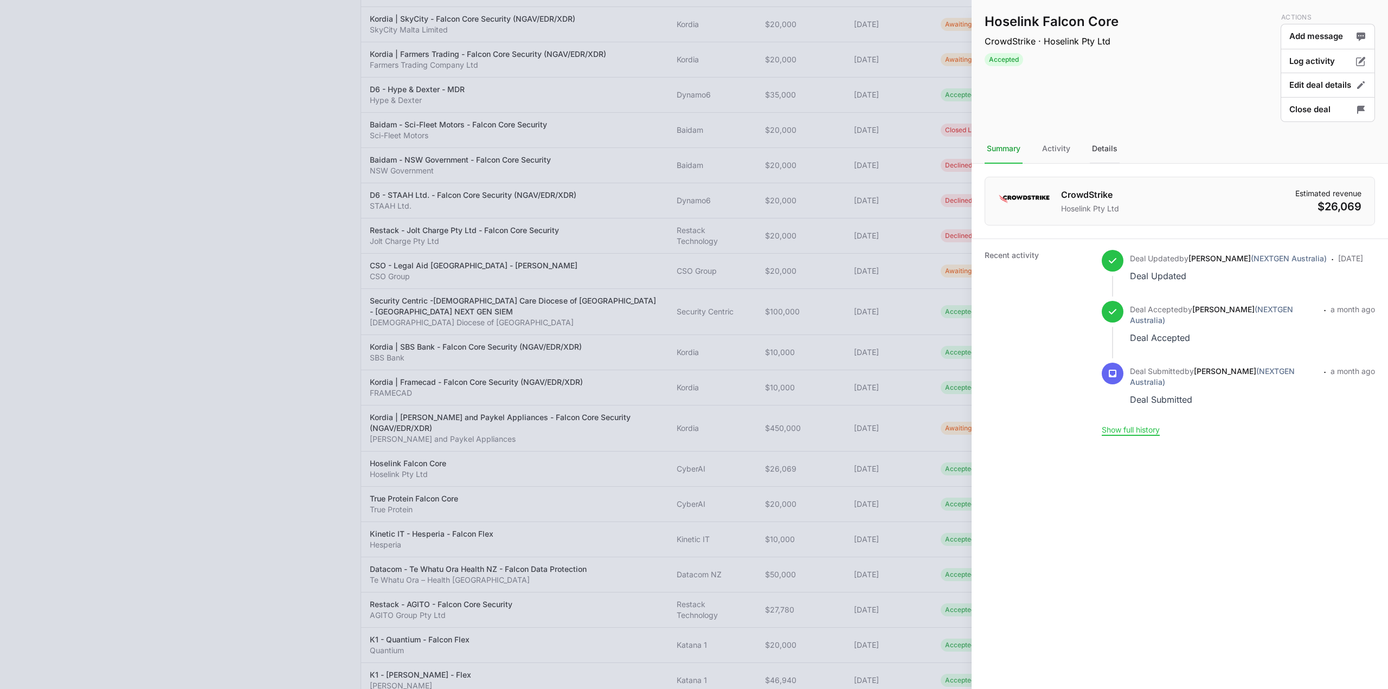
click at [1101, 157] on div "Details" at bounding box center [1105, 148] width 30 height 29
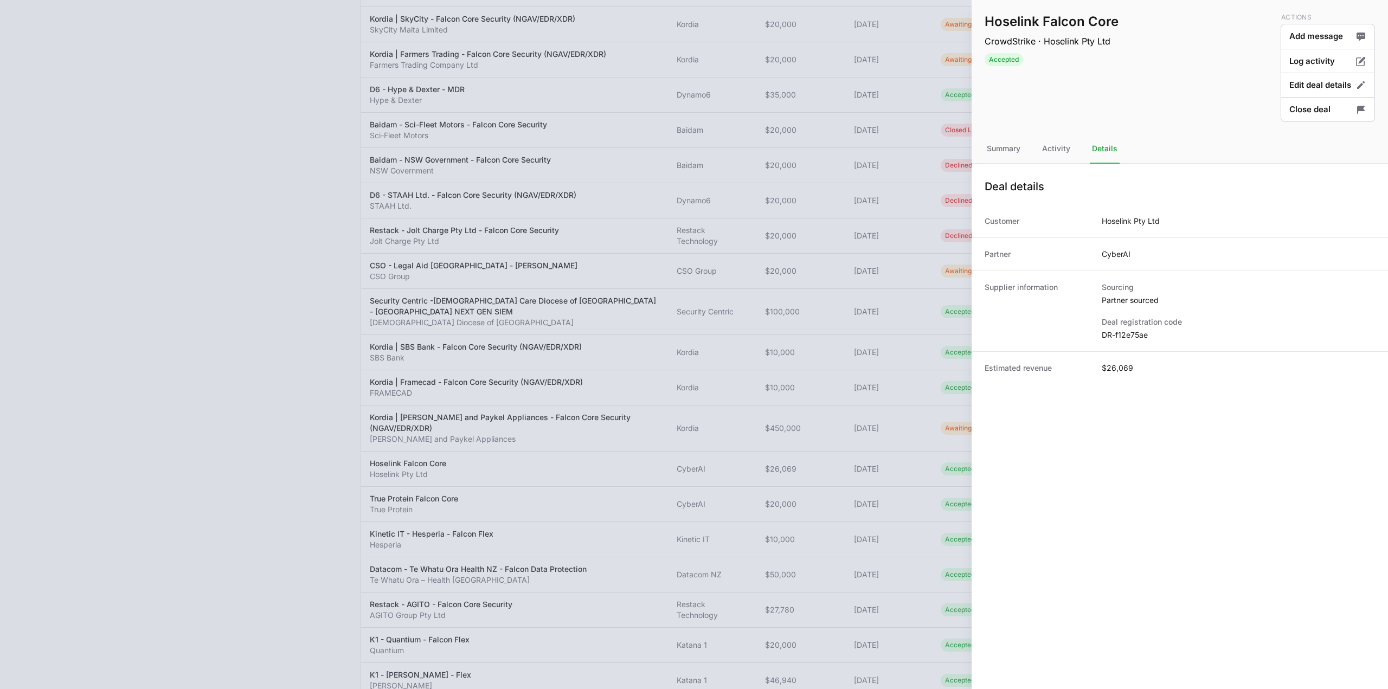
click at [1116, 251] on dd "CyberAI" at bounding box center [1116, 254] width 29 height 11
click at [1122, 335] on dd "DR-f12e75ae" at bounding box center [1238, 335] width 273 height 11
click at [1123, 335] on dd "DR-f12e75ae" at bounding box center [1238, 335] width 273 height 11
copy dl "DR-f12e75ae"
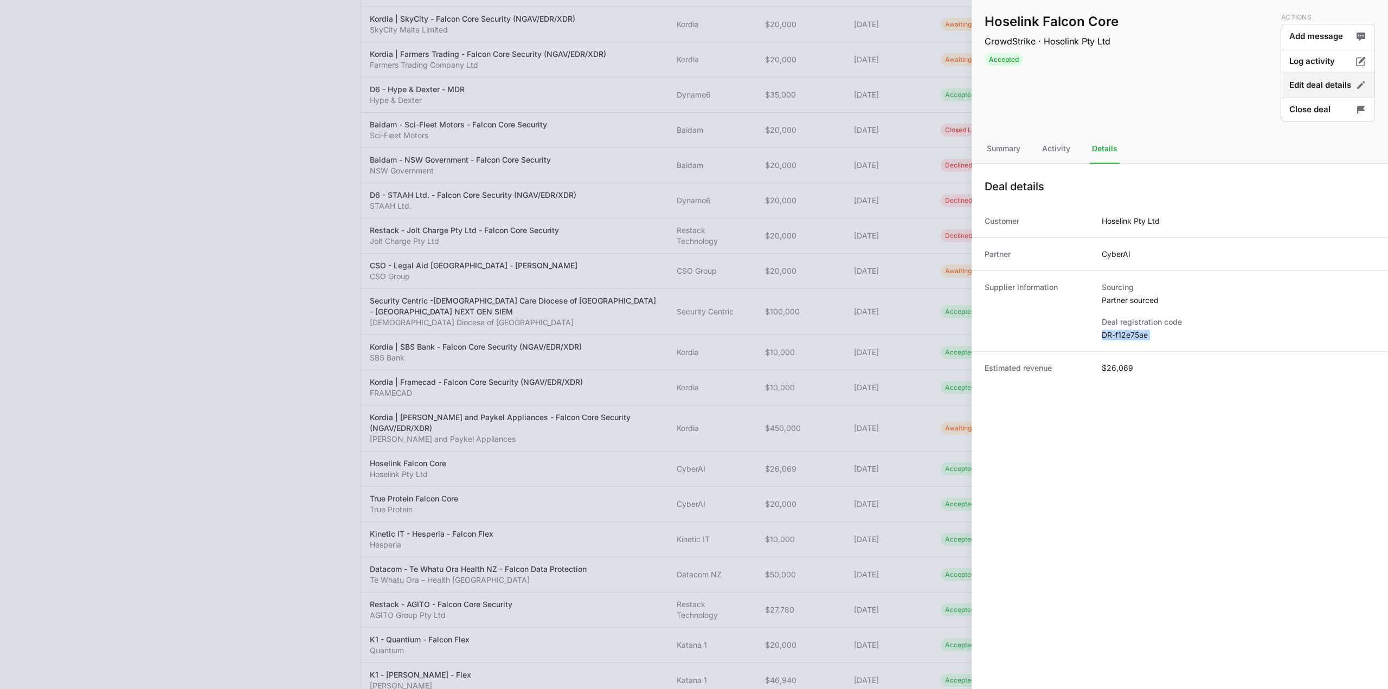
click at [1310, 82] on button "Edit deal details" at bounding box center [1328, 85] width 94 height 25
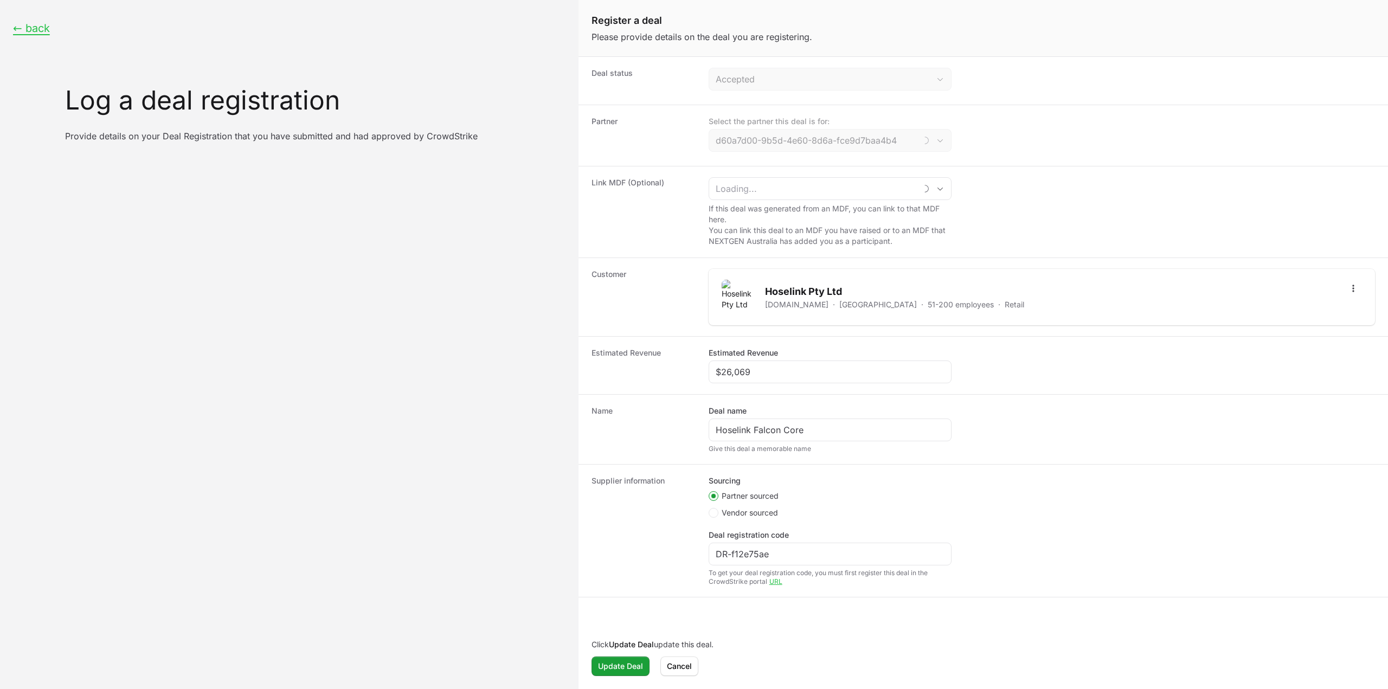
type input "CyberAI"
click at [684, 662] on span "Cancel" at bounding box center [679, 666] width 25 height 13
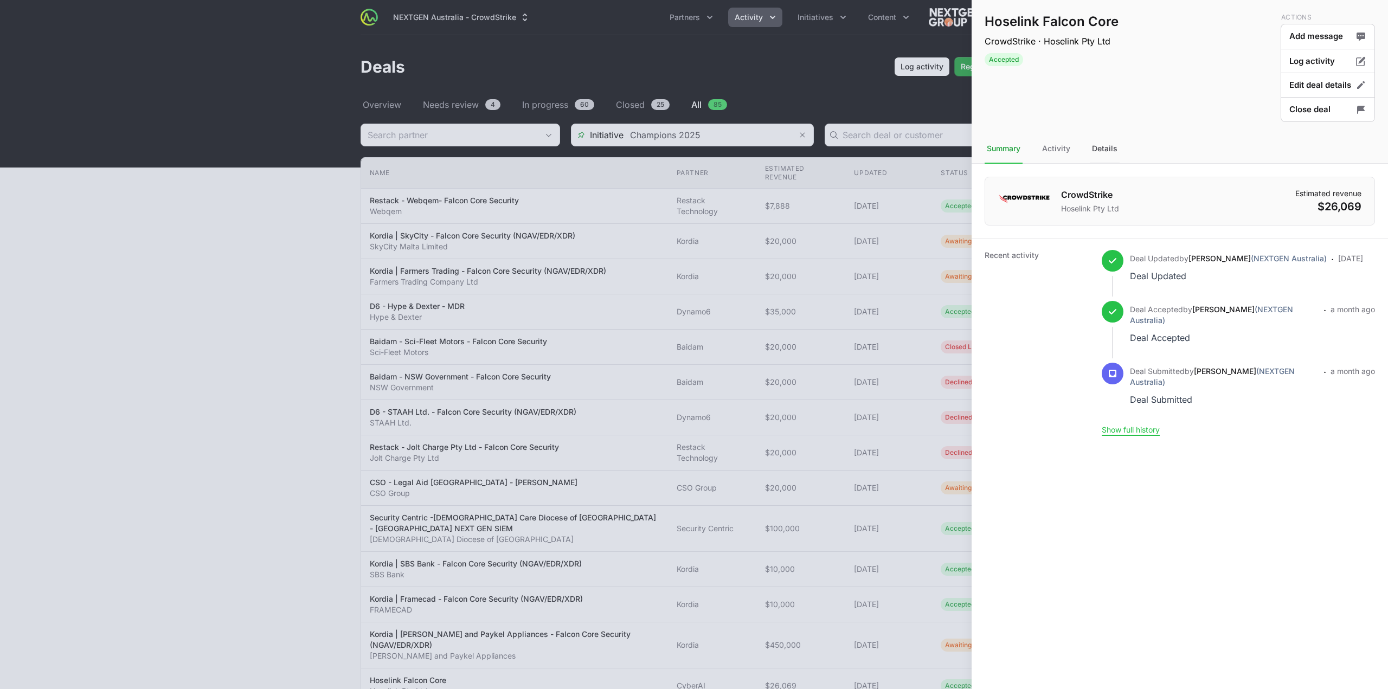
click at [1102, 146] on div "Details" at bounding box center [1105, 148] width 30 height 29
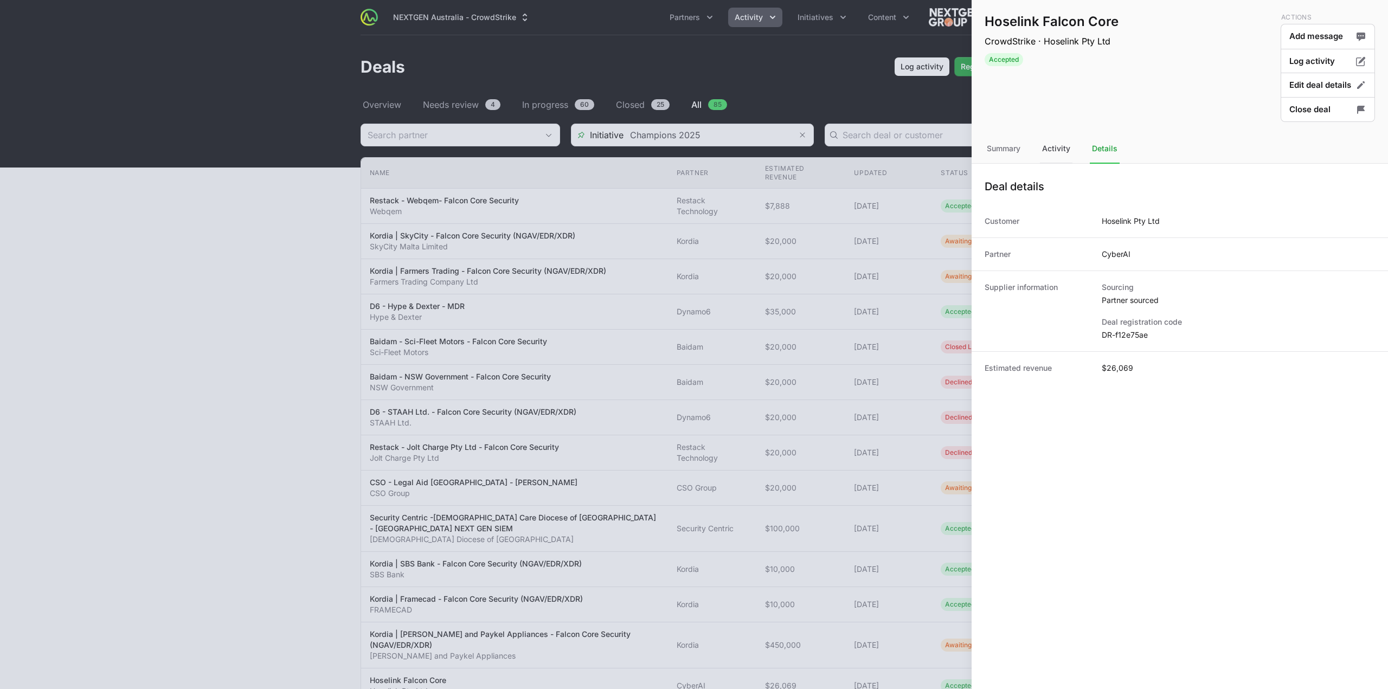
click at [1064, 155] on div "Activity" at bounding box center [1056, 148] width 33 height 29
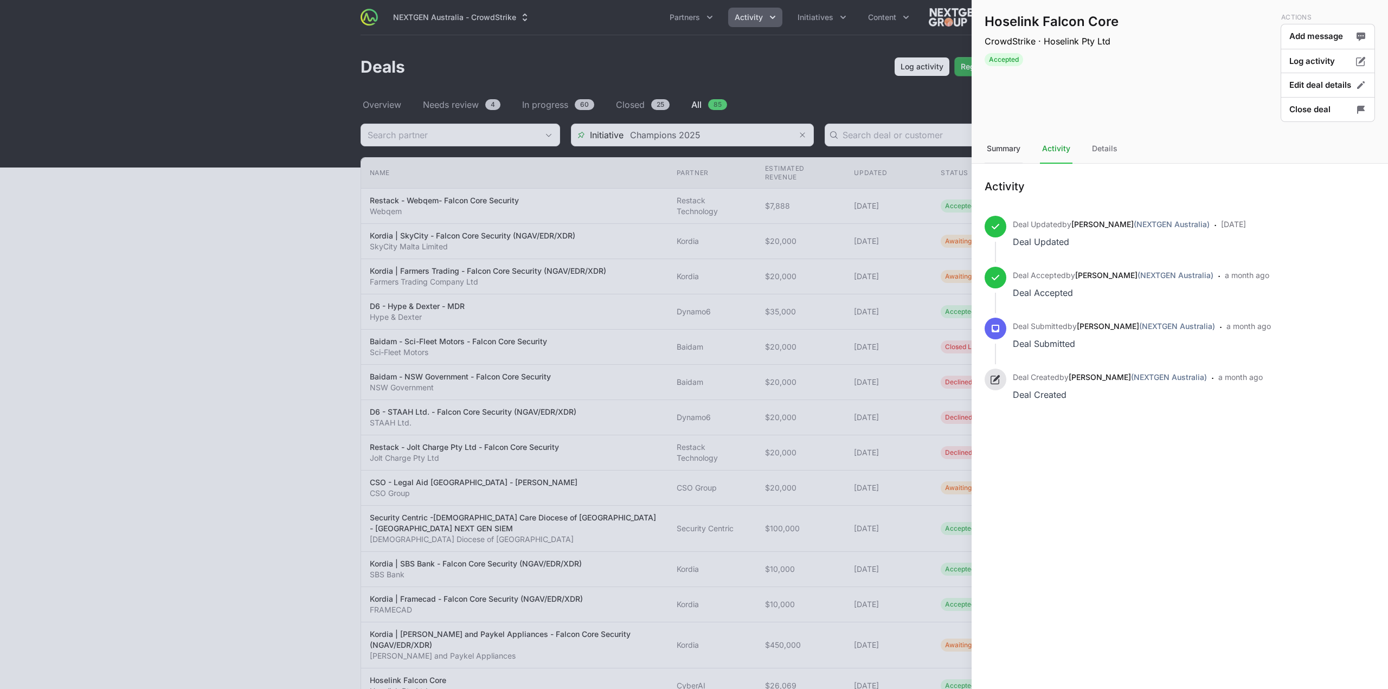
click at [1006, 159] on div "Summary" at bounding box center [1004, 148] width 38 height 29
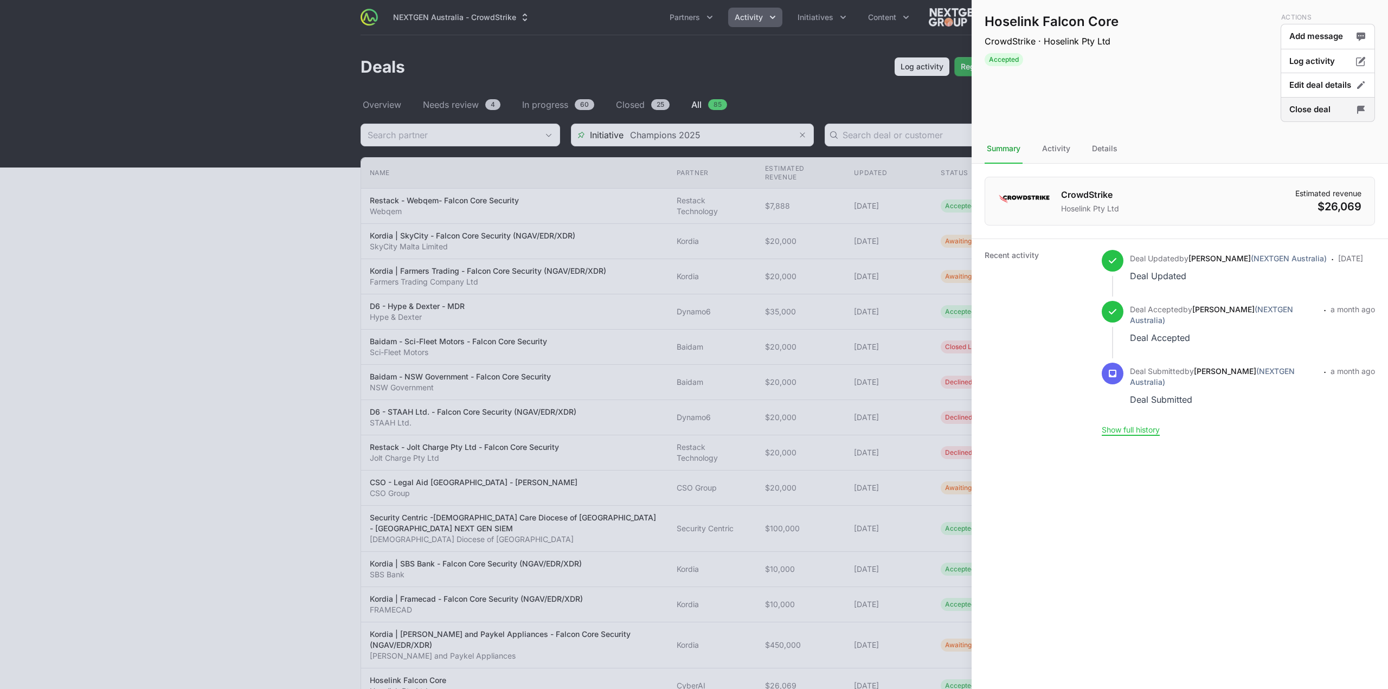
click at [1311, 113] on button "Close deal" at bounding box center [1328, 109] width 94 height 25
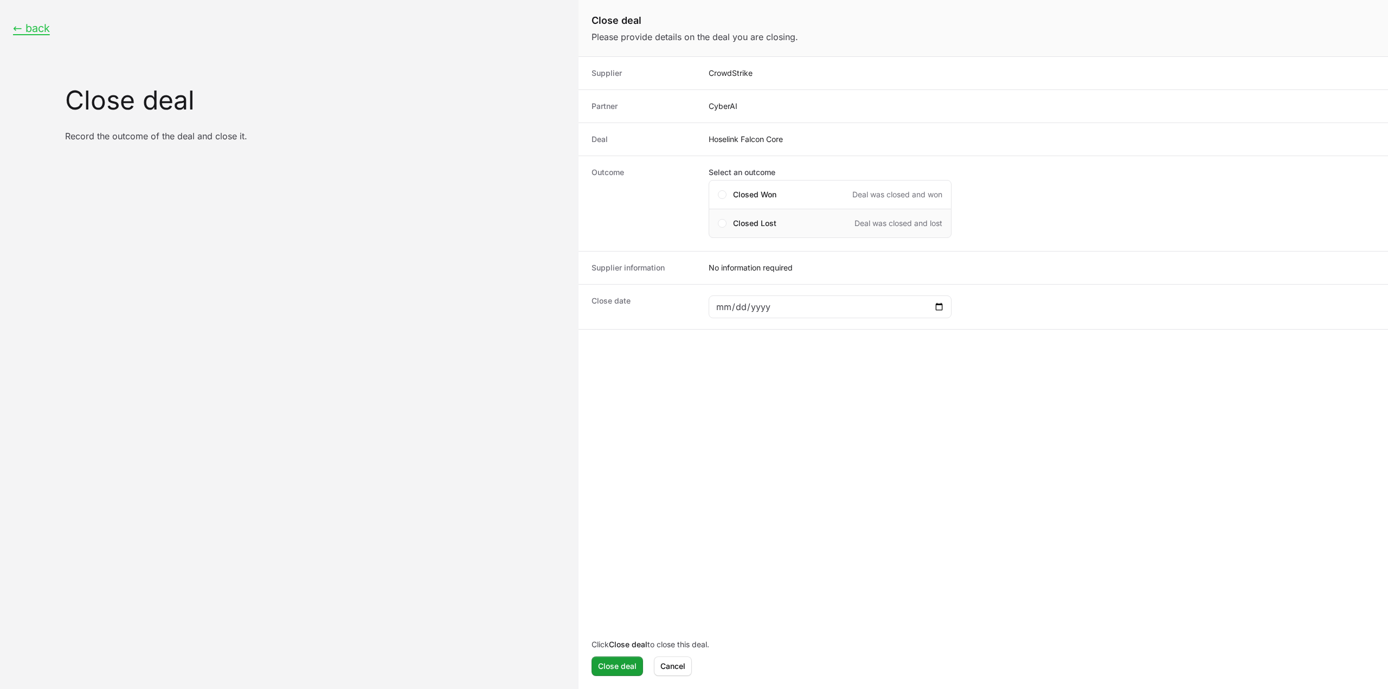
click at [759, 230] on div "Closed Lost Deal was closed and lost" at bounding box center [830, 223] width 243 height 29
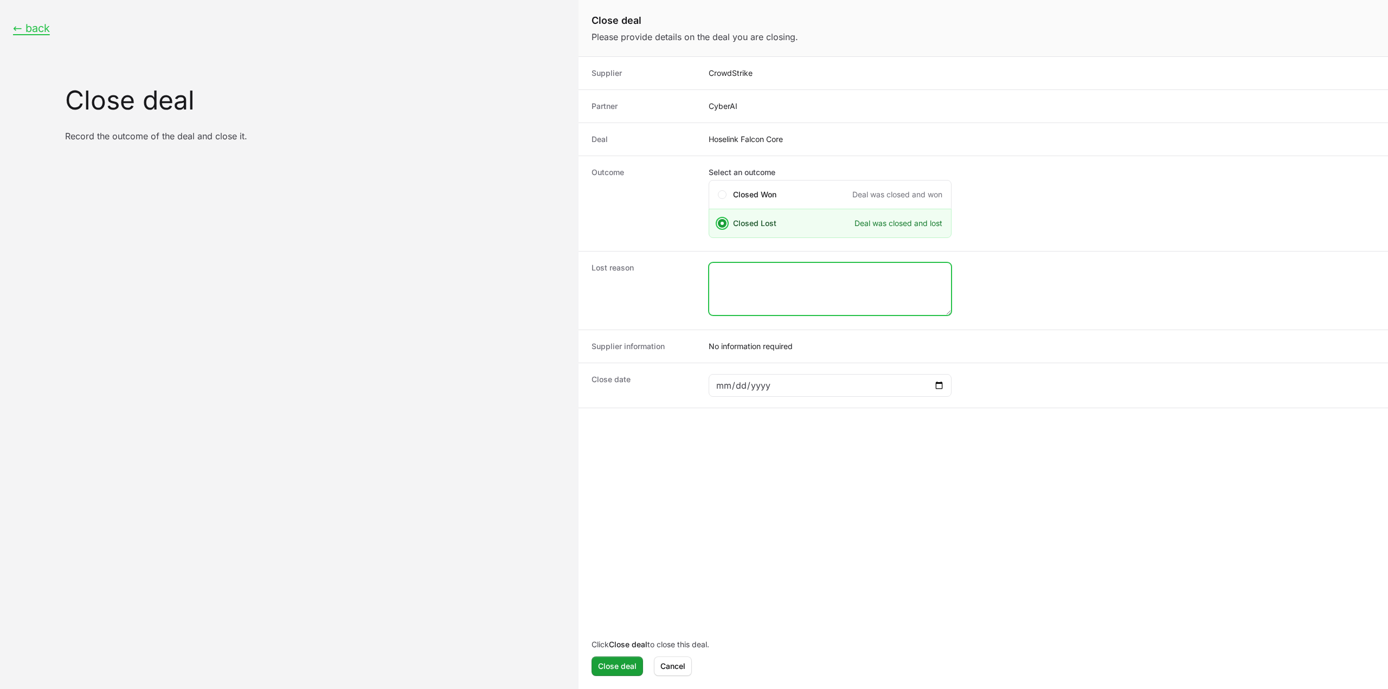
click at [756, 284] on textarea "Close deal form" at bounding box center [830, 289] width 242 height 52
click at [675, 673] on button "Cancel" at bounding box center [673, 667] width 38 height 20
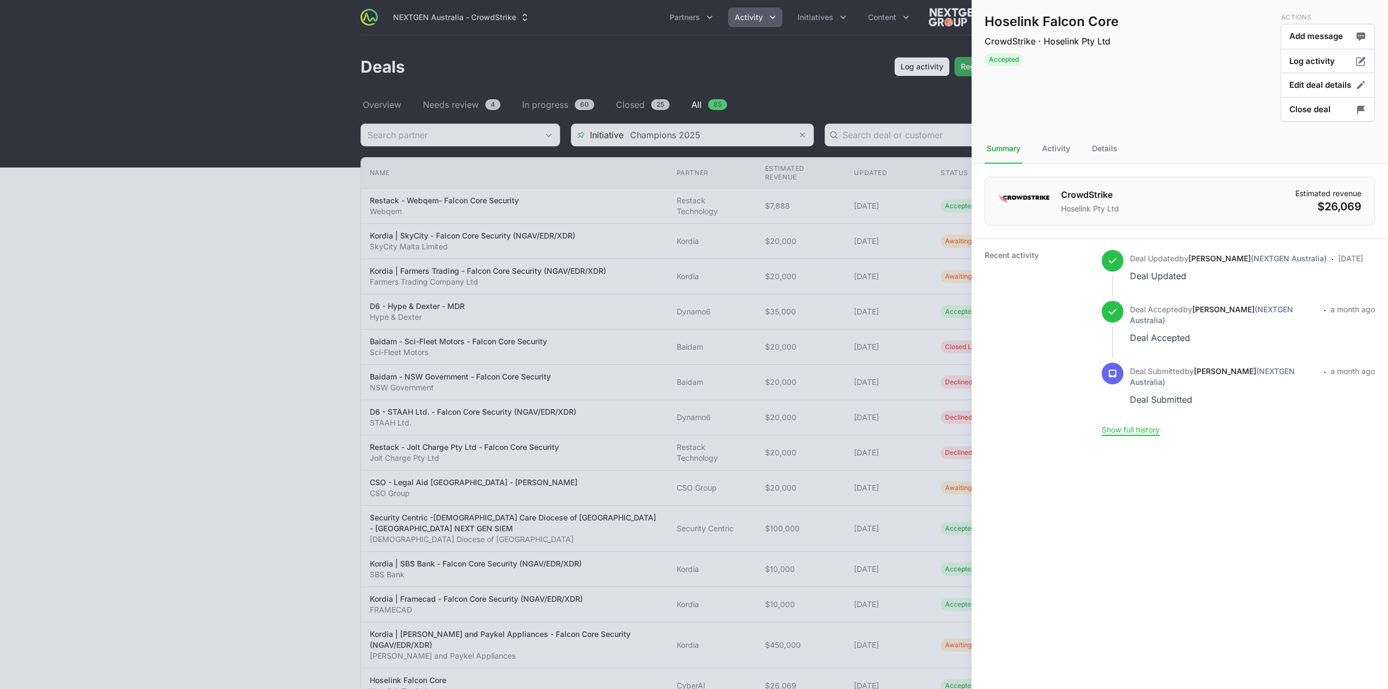
click at [133, 388] on div at bounding box center [694, 344] width 1388 height 689
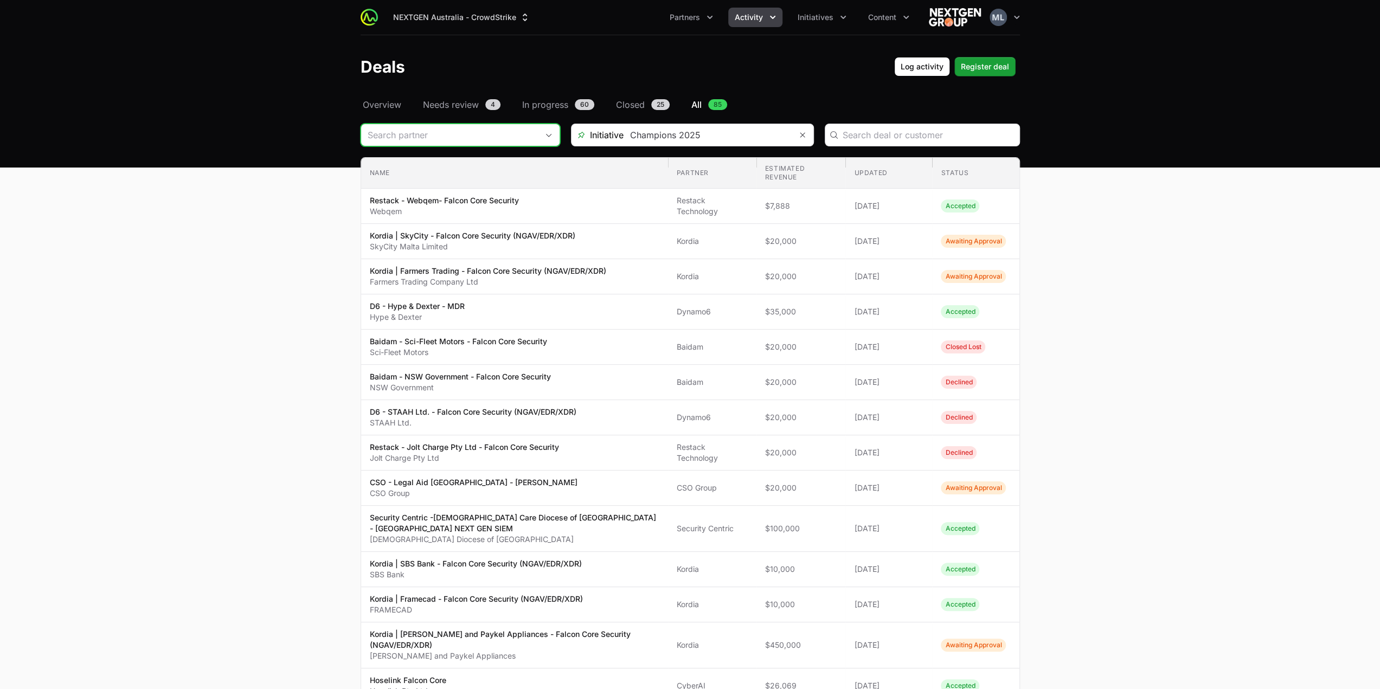
click at [538, 132] on div "Open" at bounding box center [549, 135] width 22 height 22
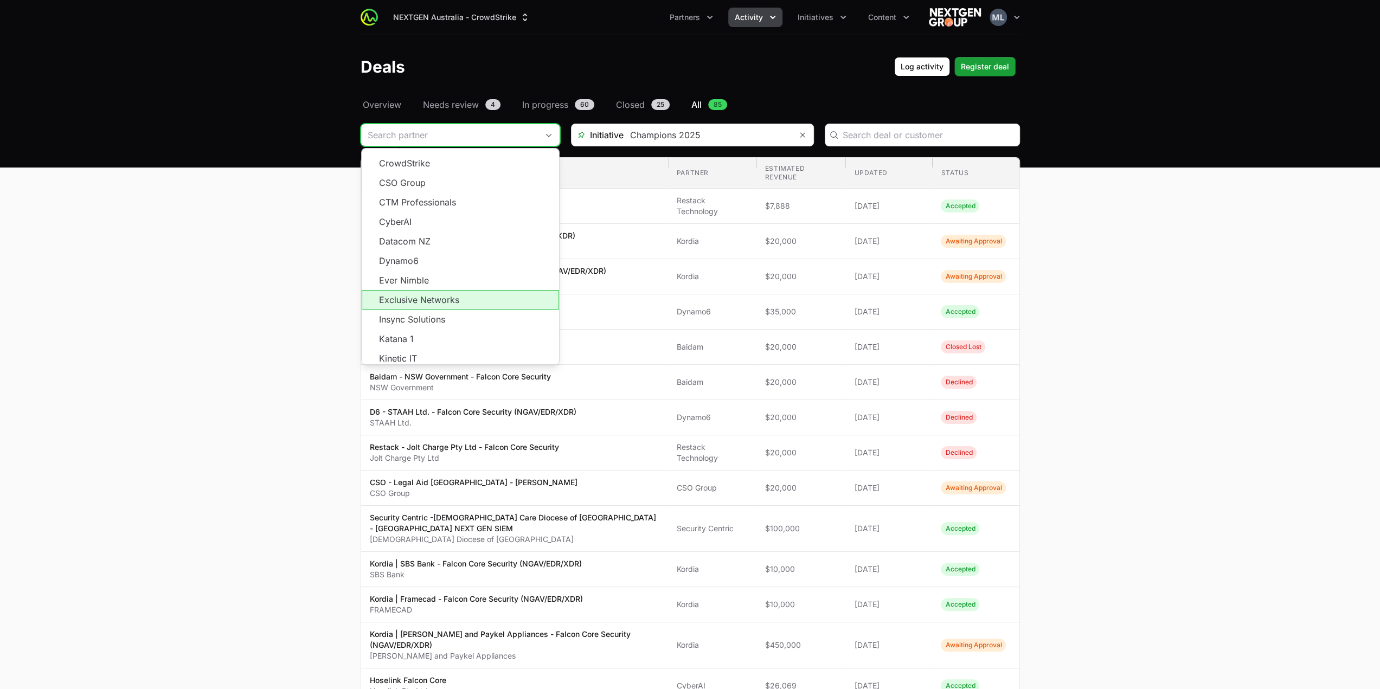
scroll to position [195, 0]
click at [477, 358] on span "Load more" at bounding box center [460, 368] width 197 height 20
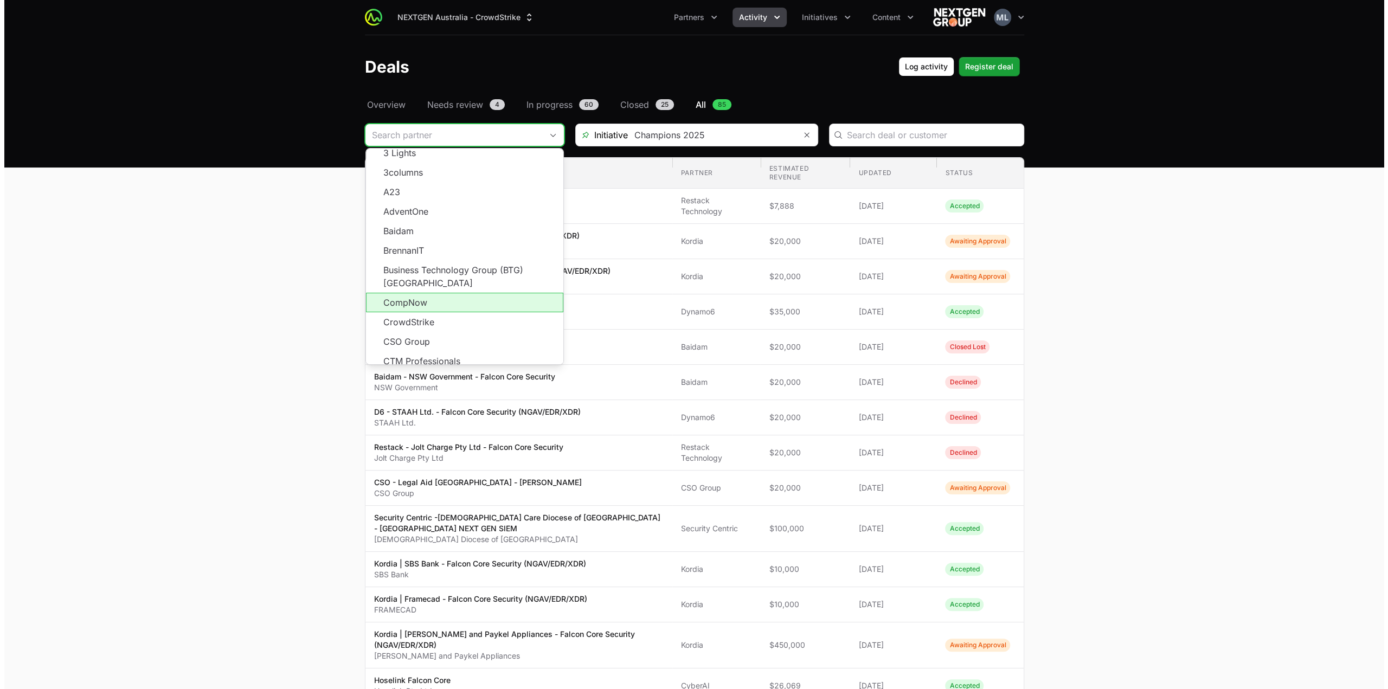
scroll to position [0, 0]
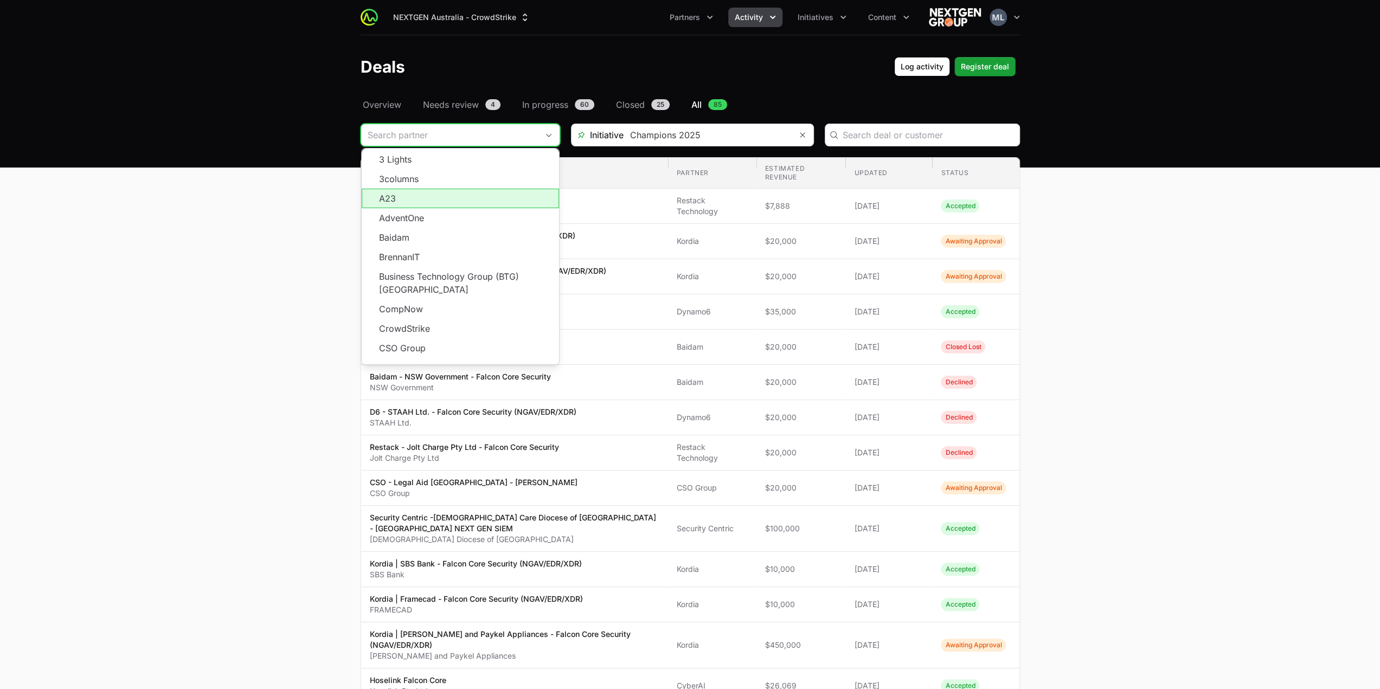
click at [456, 205] on li "A23" at bounding box center [460, 199] width 197 height 20
type input "A23"
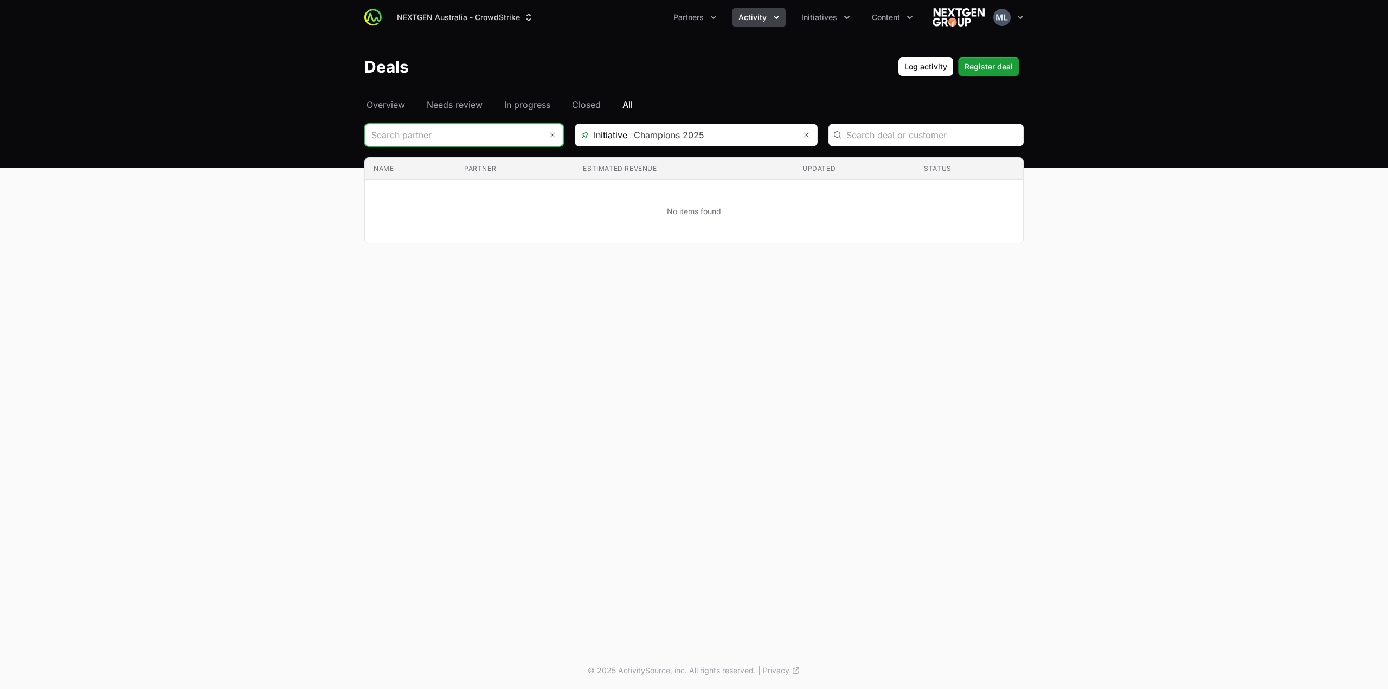
click at [458, 133] on input "Deals Filters" at bounding box center [453, 135] width 177 height 22
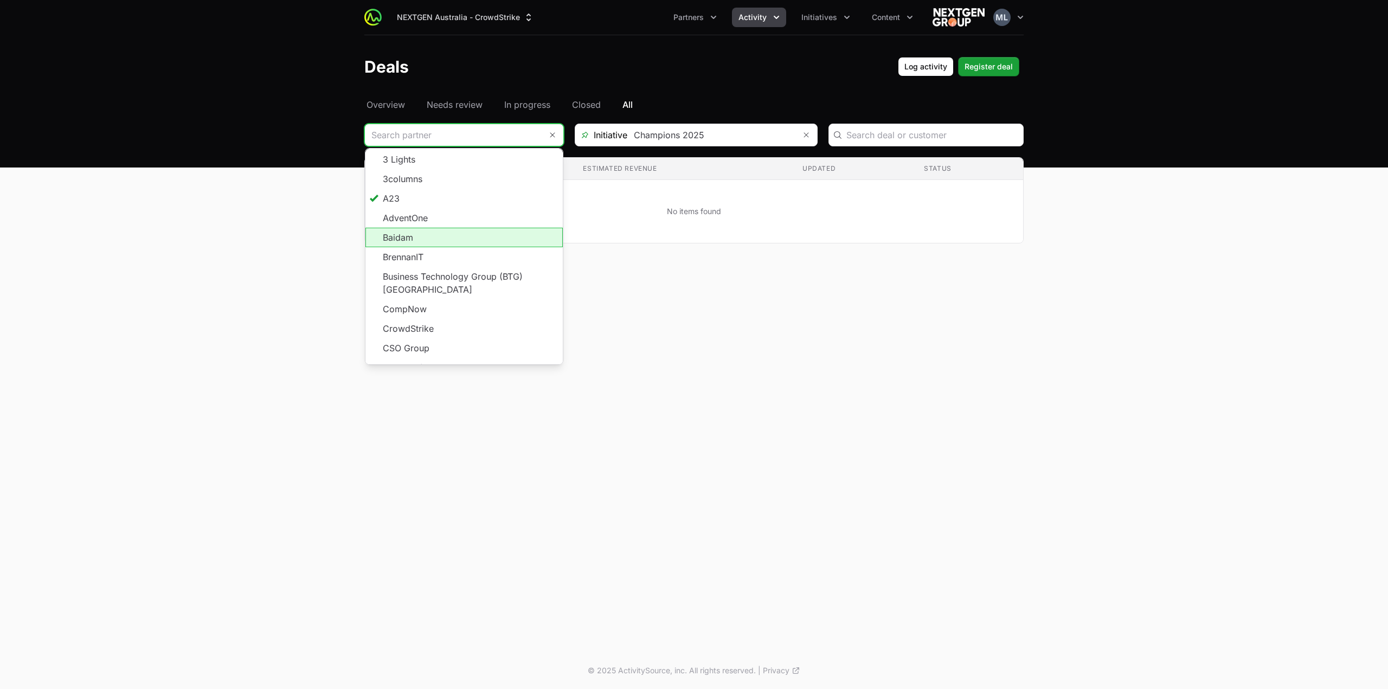
click at [438, 236] on li "Baidam" at bounding box center [463, 238] width 197 height 20
type input "Baidam"
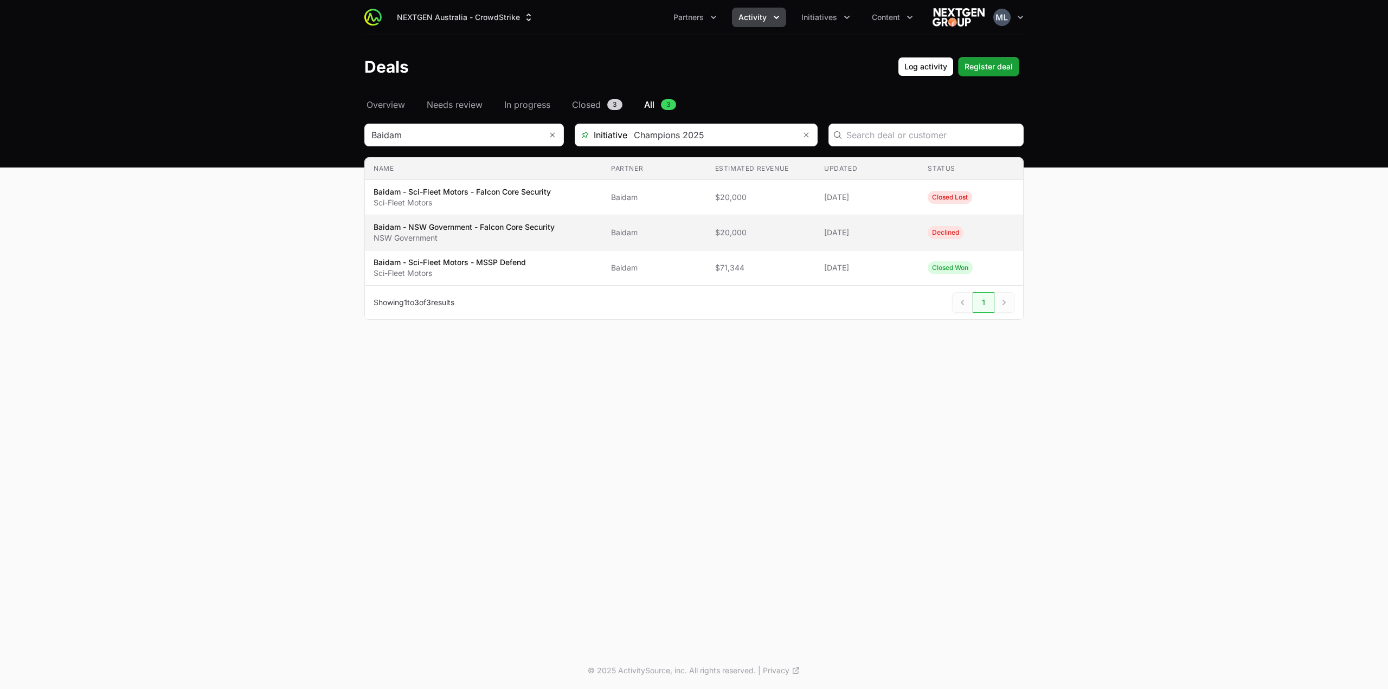
click at [486, 233] on p "NSW Government" at bounding box center [464, 238] width 181 height 11
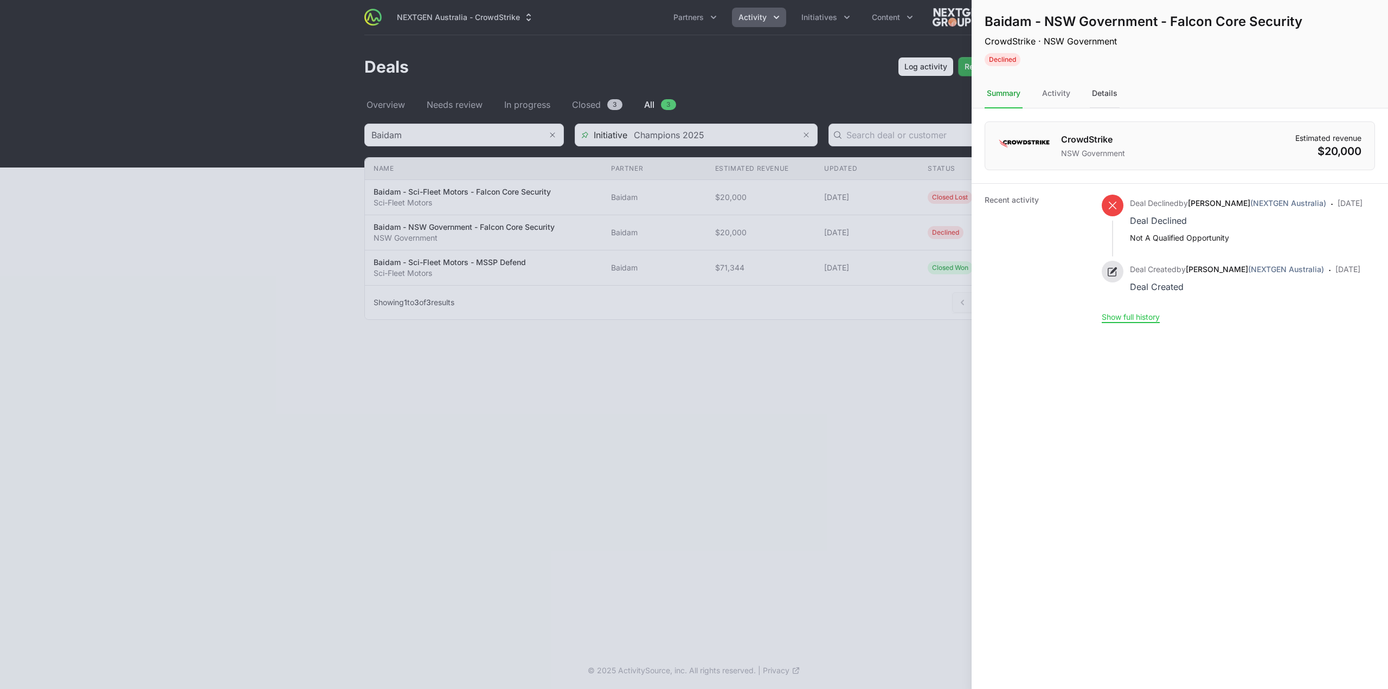
click at [1093, 97] on div "Details" at bounding box center [1105, 93] width 30 height 29
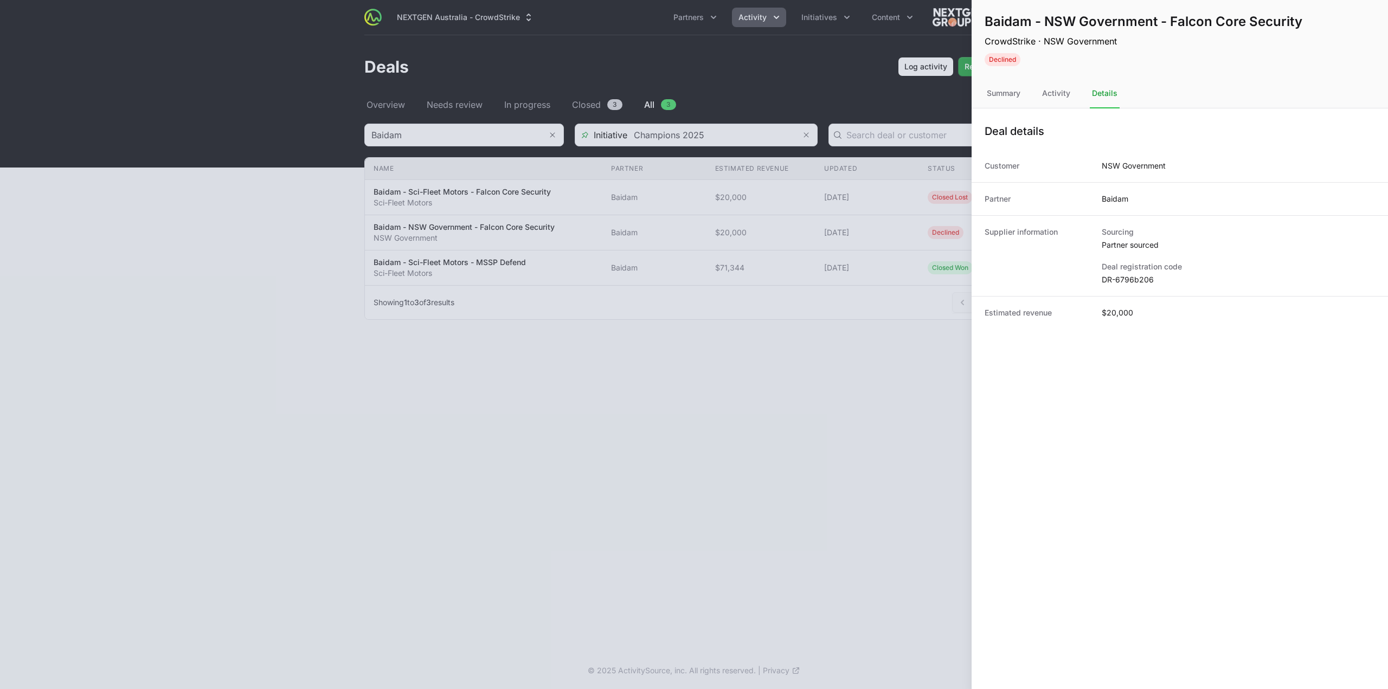
click at [1128, 276] on dd "DR-6796b206" at bounding box center [1238, 279] width 273 height 11
copy dl "DR-6796b206"
click at [860, 378] on div at bounding box center [694, 344] width 1388 height 689
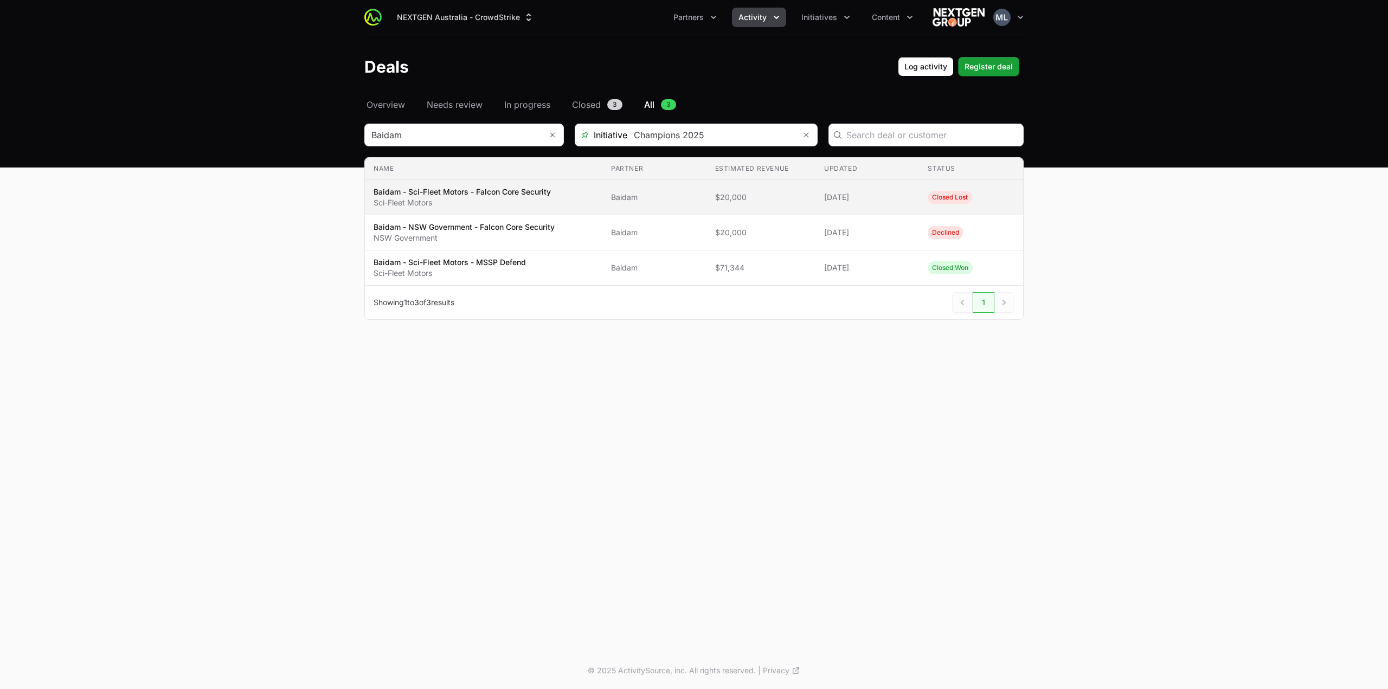
click at [488, 196] on p "Baidam - Sci-Fleet Motors - Falcon Core Security" at bounding box center [462, 191] width 177 height 11
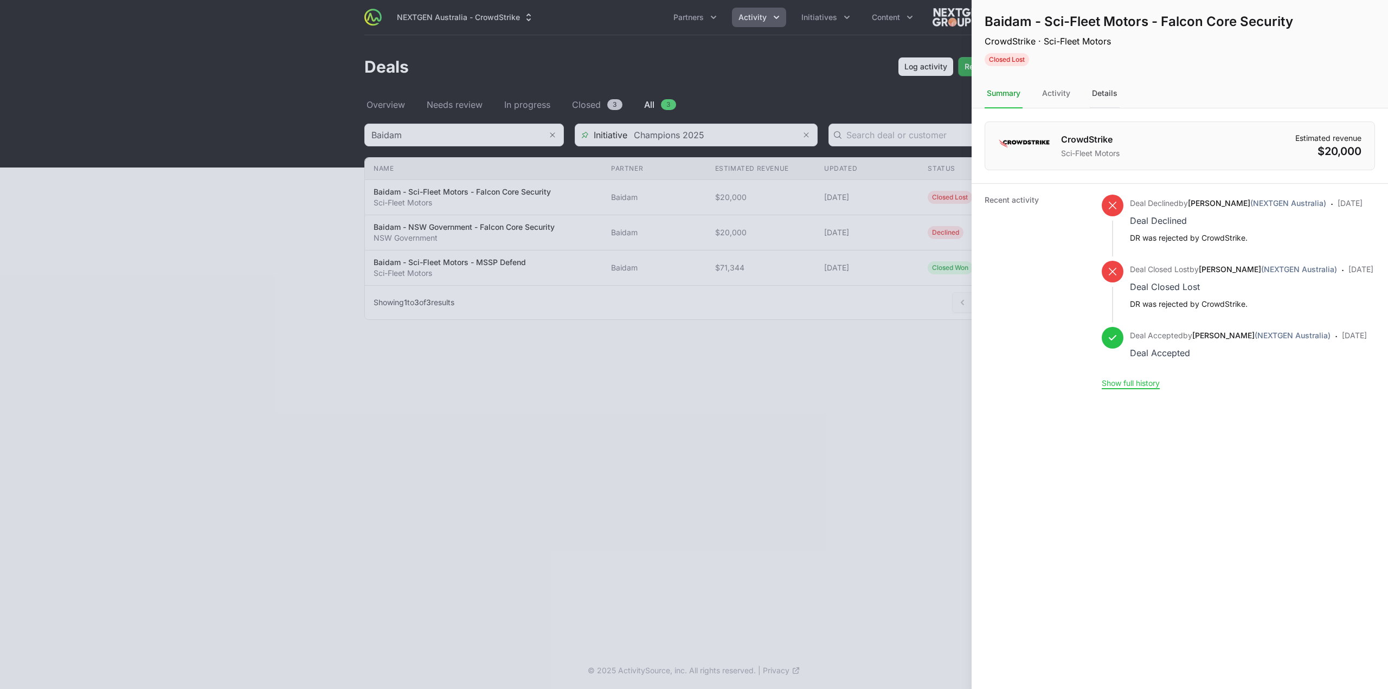
click at [1102, 96] on div "Details" at bounding box center [1105, 93] width 30 height 29
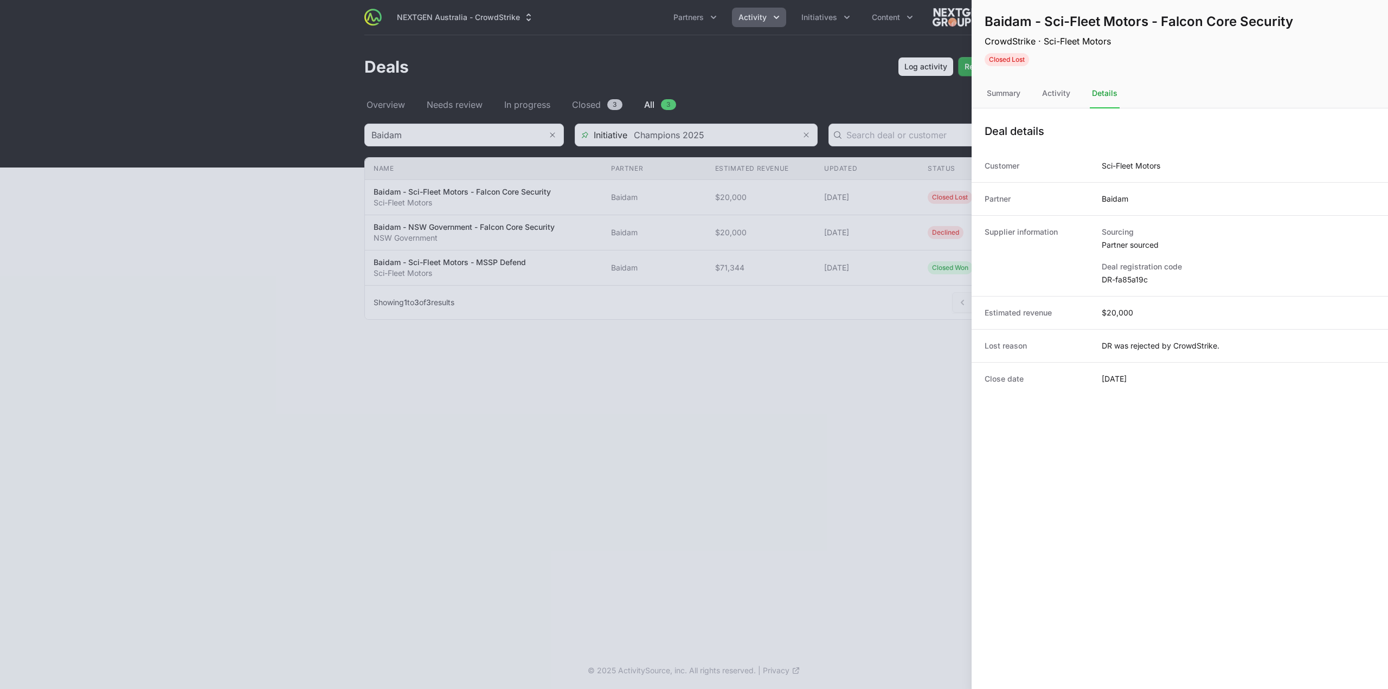
click at [1116, 310] on dd "$20,000" at bounding box center [1117, 312] width 31 height 11
click at [1125, 272] on div "Deal registration code DR-fa85a19c" at bounding box center [1238, 273] width 273 height 24
click at [1124, 278] on dd "DR-fa85a19c" at bounding box center [1238, 279] width 273 height 11
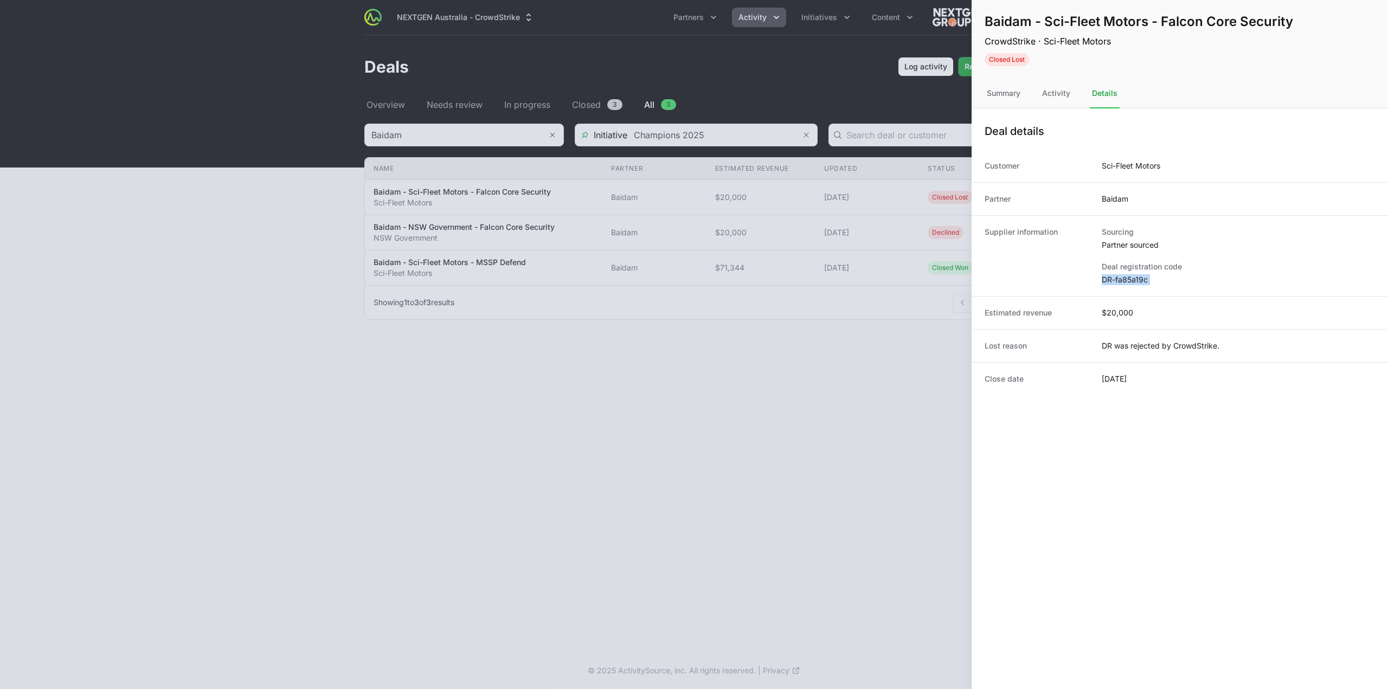
click at [1124, 278] on dd "DR-fa85a19c" at bounding box center [1238, 279] width 273 height 11
copy dl "DR-fa85a19c"
click at [752, 304] on div at bounding box center [694, 344] width 1388 height 689
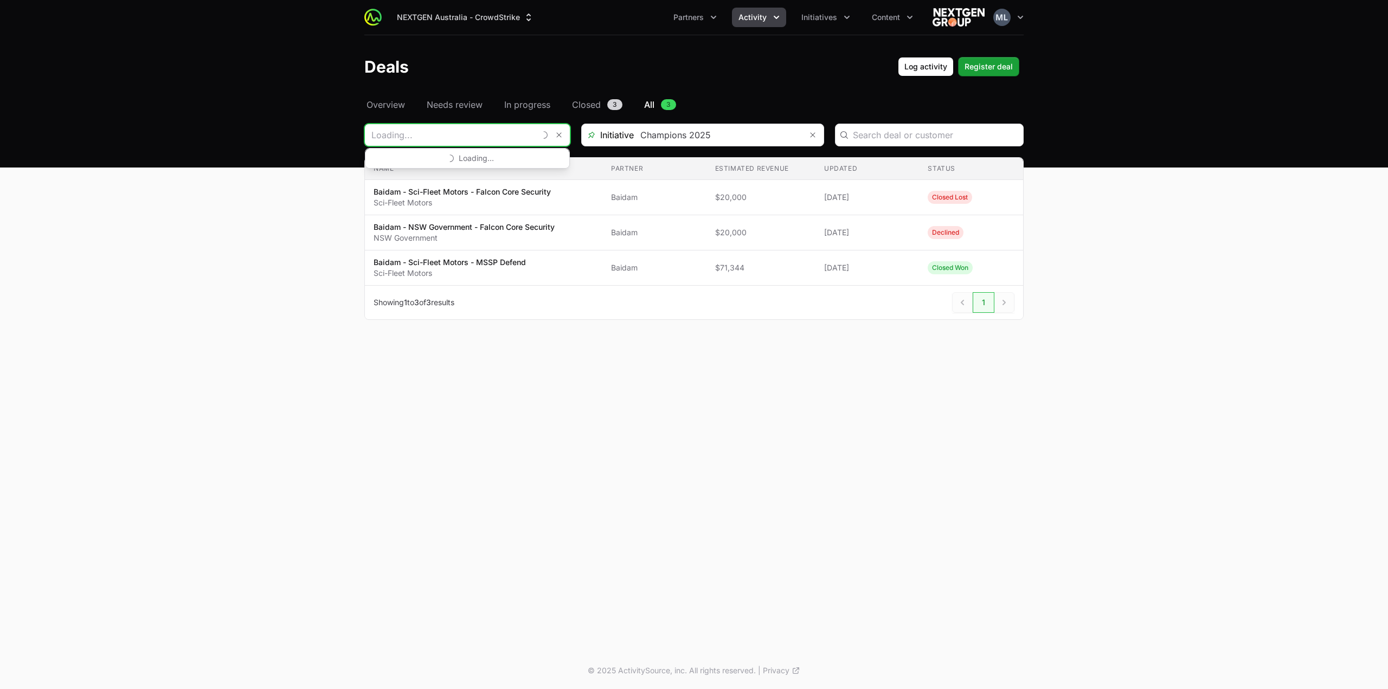
click at [524, 134] on input "Deals Filters" at bounding box center [450, 135] width 170 height 22
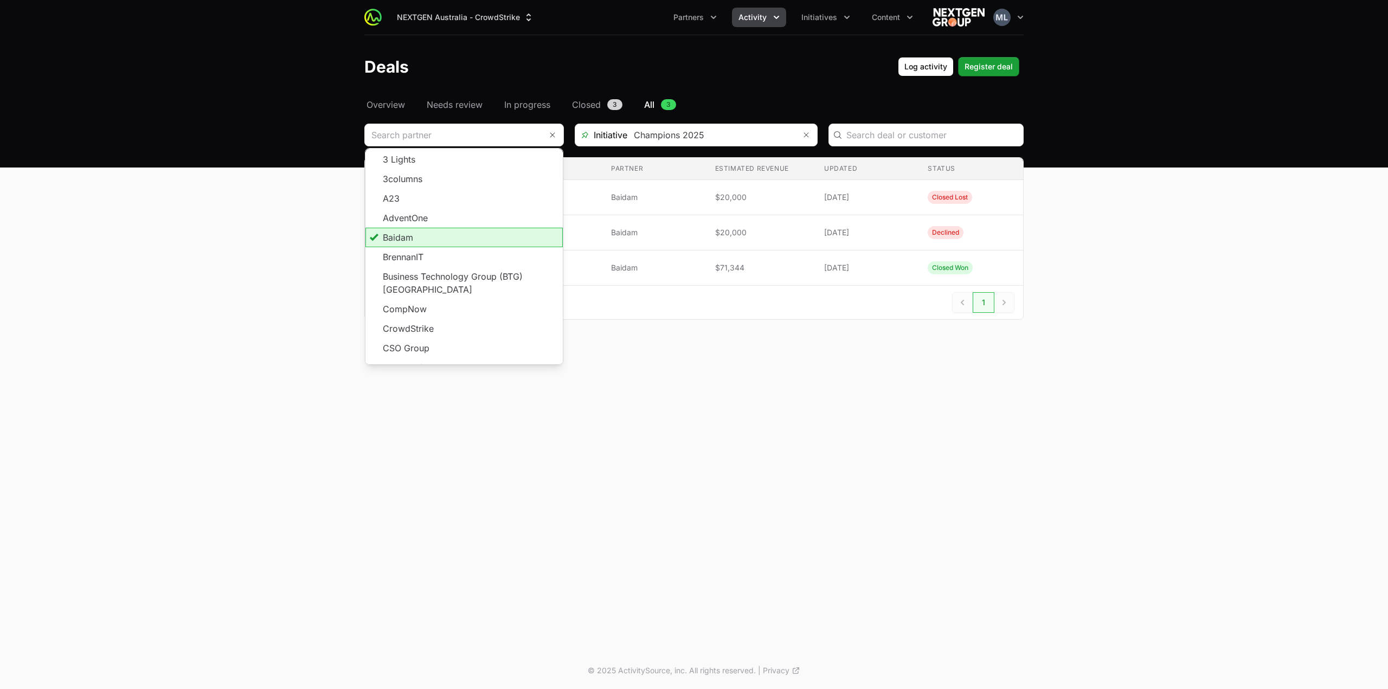
type input "Baidam"
click at [773, 535] on div "NEXTGEN Australia - CrowdStrike Partners Activity Initiatives Content Open user…" at bounding box center [694, 326] width 1388 height 652
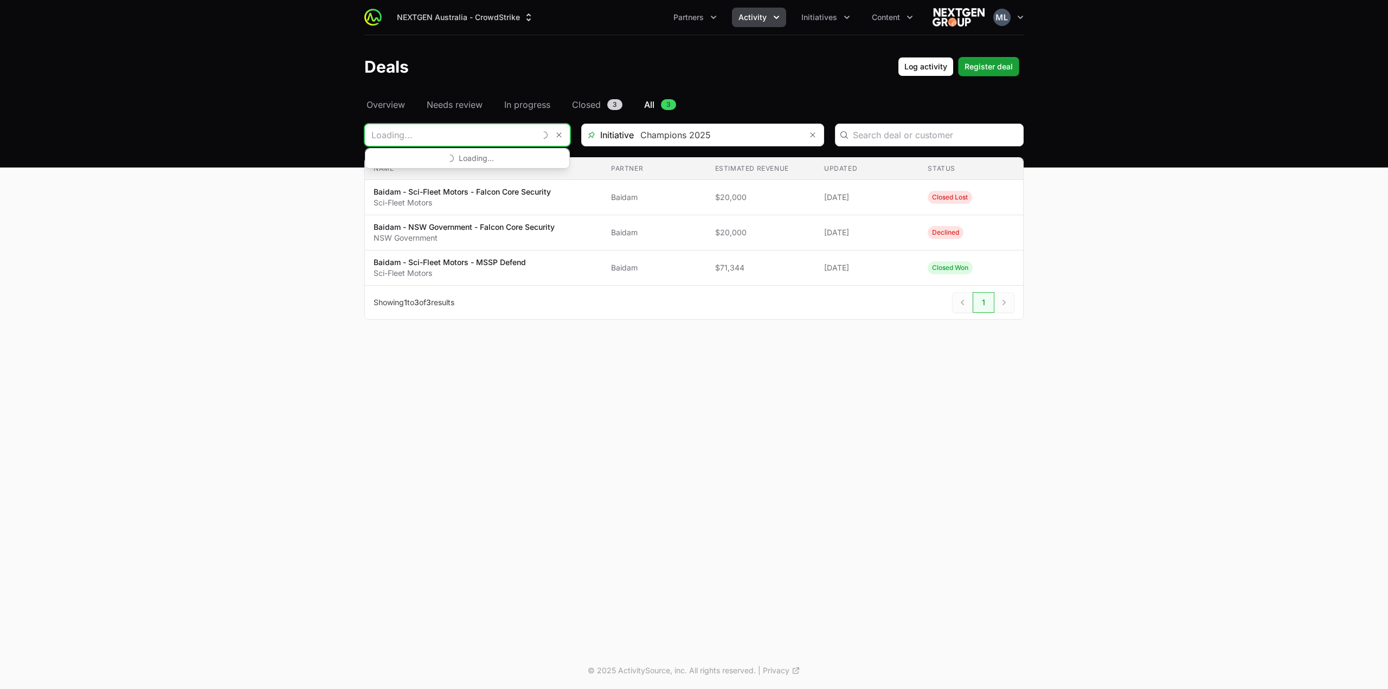
click at [522, 135] on input "Deals Filters" at bounding box center [450, 135] width 170 height 22
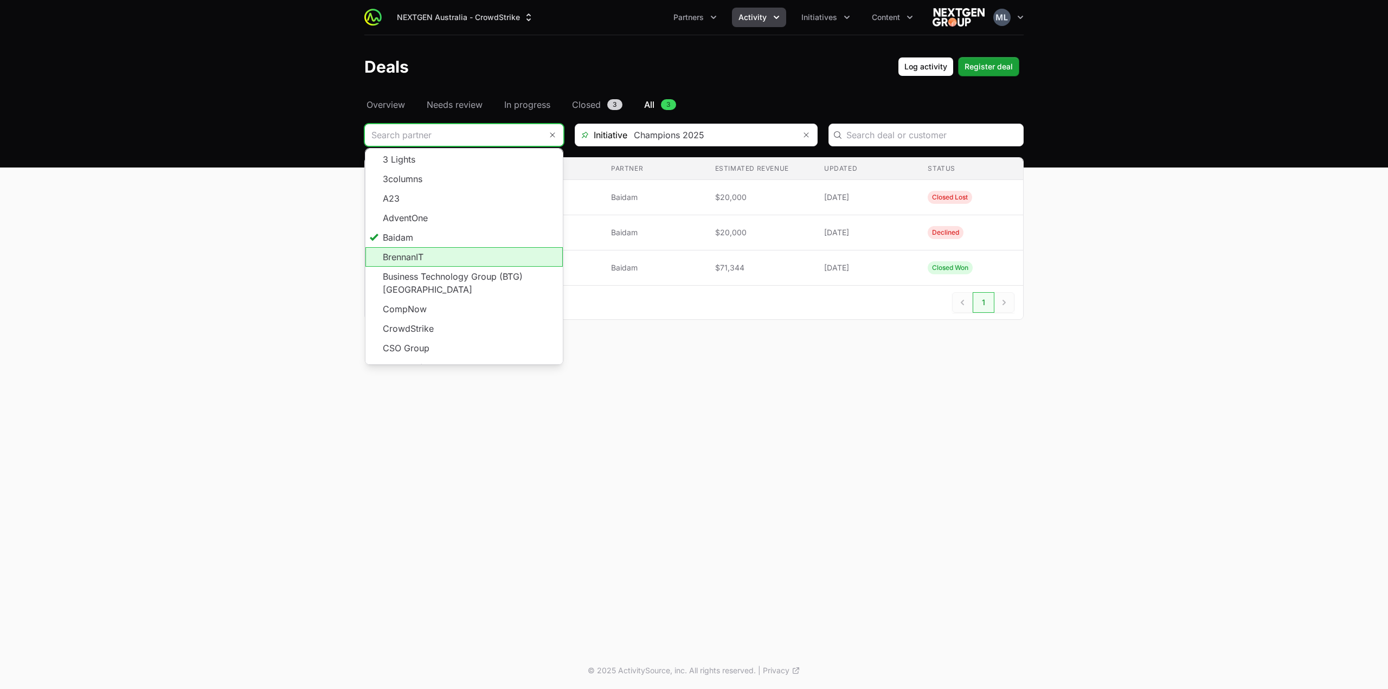
click at [419, 264] on li "BrennanIT" at bounding box center [463, 257] width 197 height 20
type input "BrennanIT"
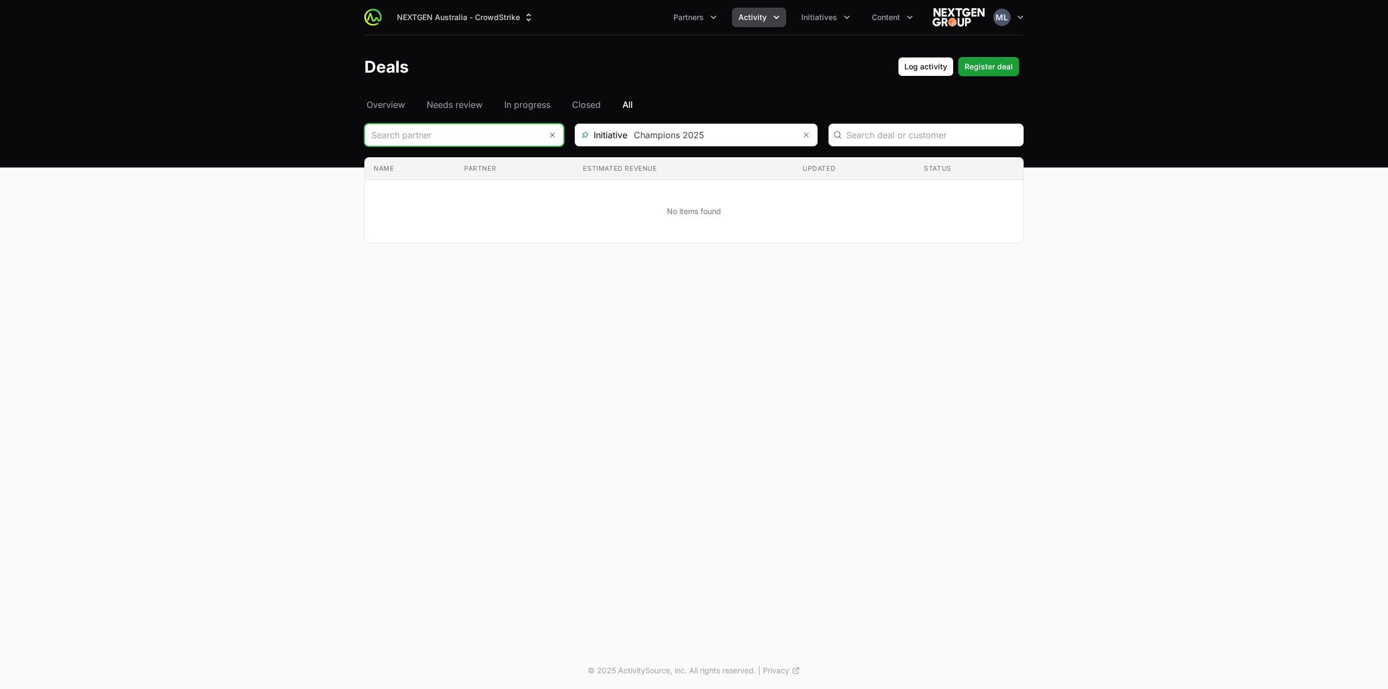
click at [454, 136] on input "Deals Filters" at bounding box center [453, 135] width 177 height 22
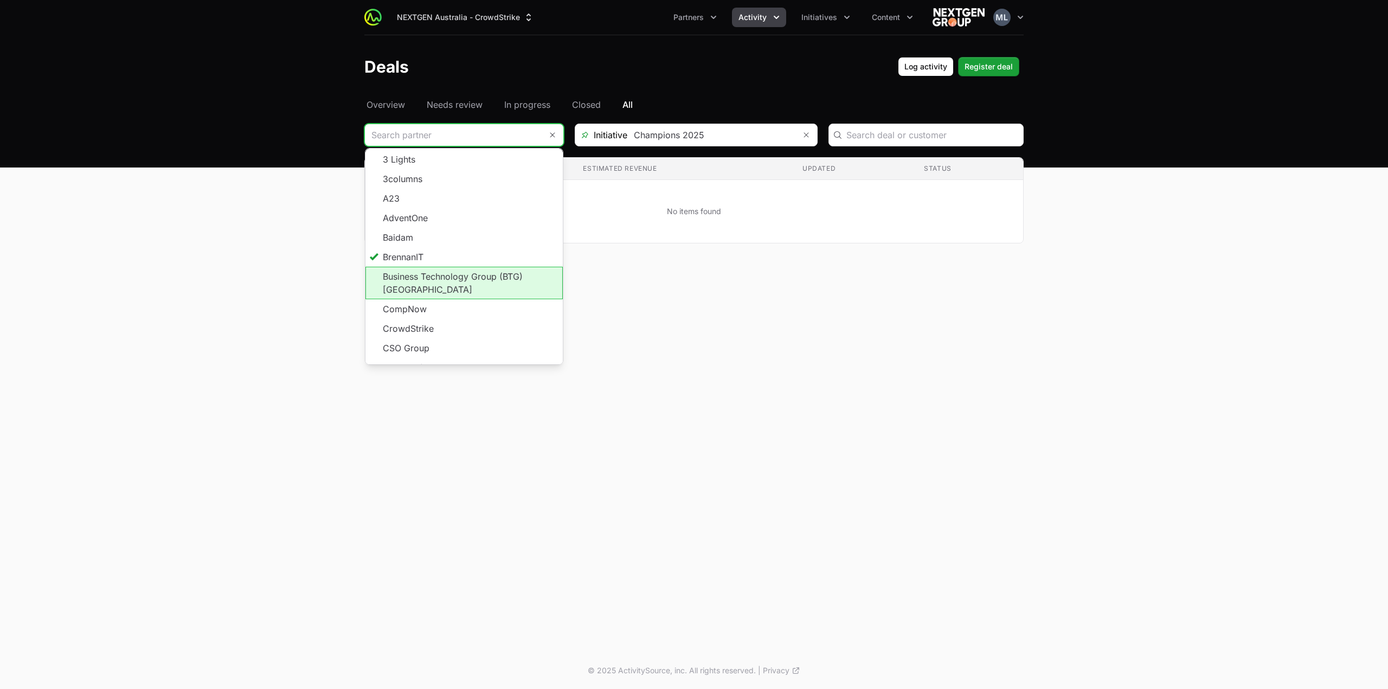
click at [428, 282] on li "Business Technology Group (BTG) NZ" at bounding box center [463, 283] width 197 height 33
type input "Business Technology Group (BTG) NZ"
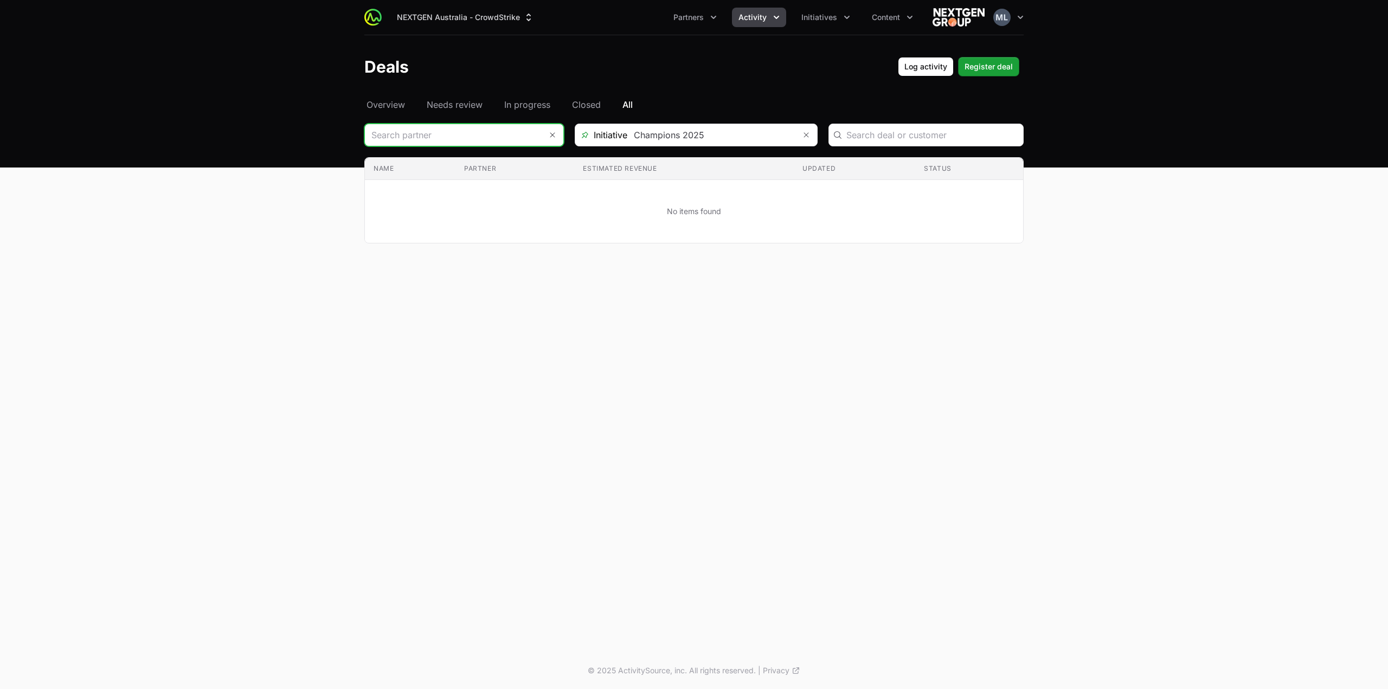
click at [444, 134] on input "Deals Filters" at bounding box center [453, 135] width 177 height 22
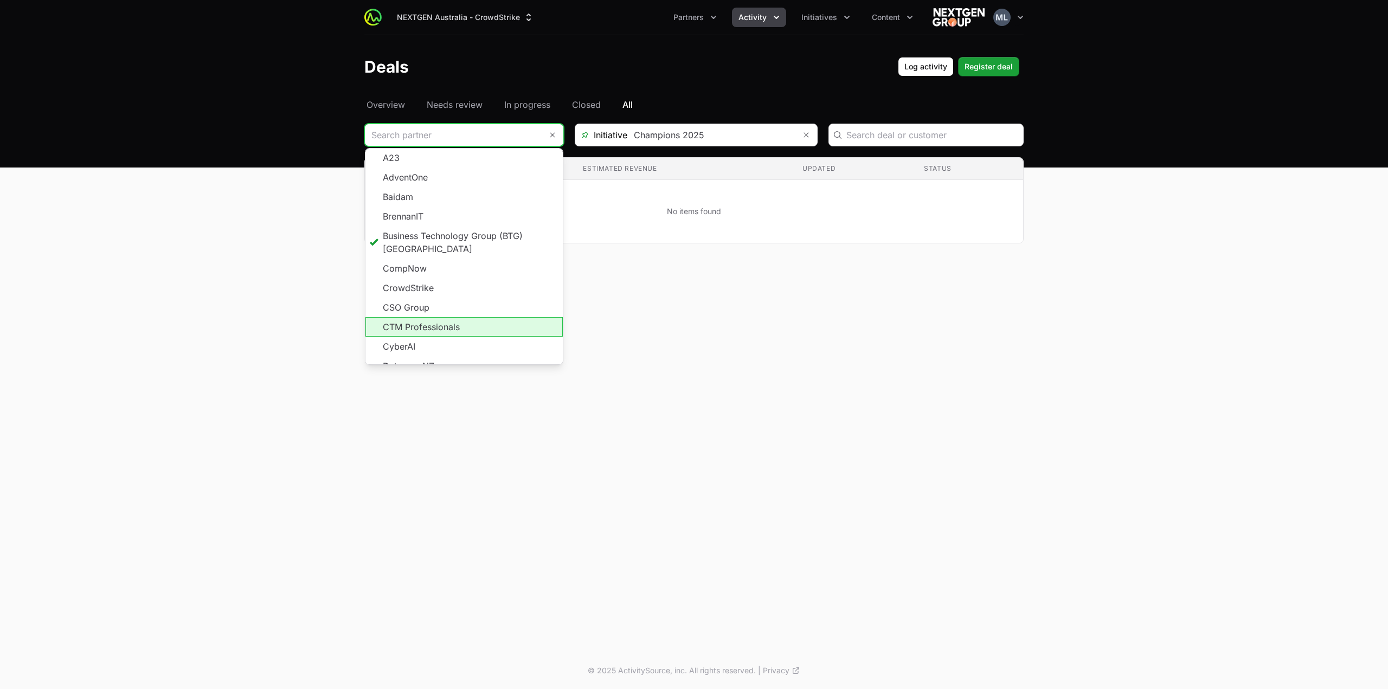
scroll to position [54, 0]
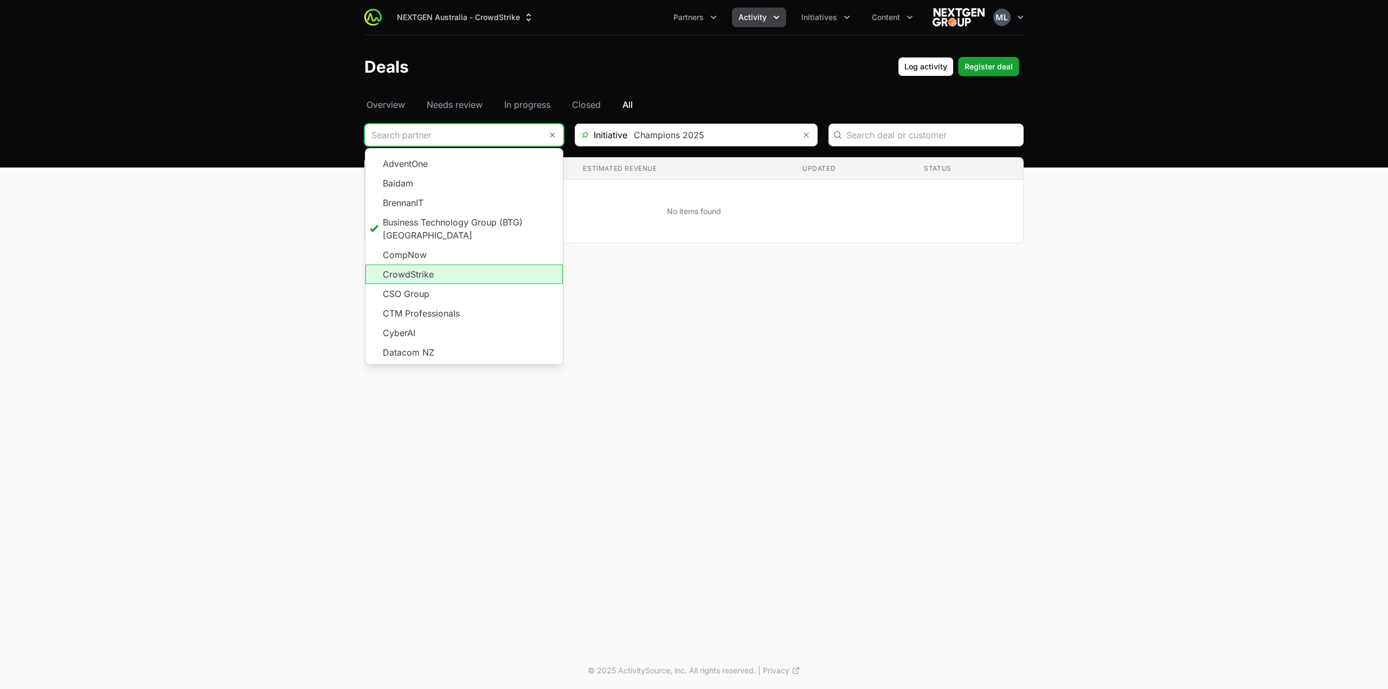
click at [428, 265] on li "CrowdStrike" at bounding box center [463, 275] width 197 height 20
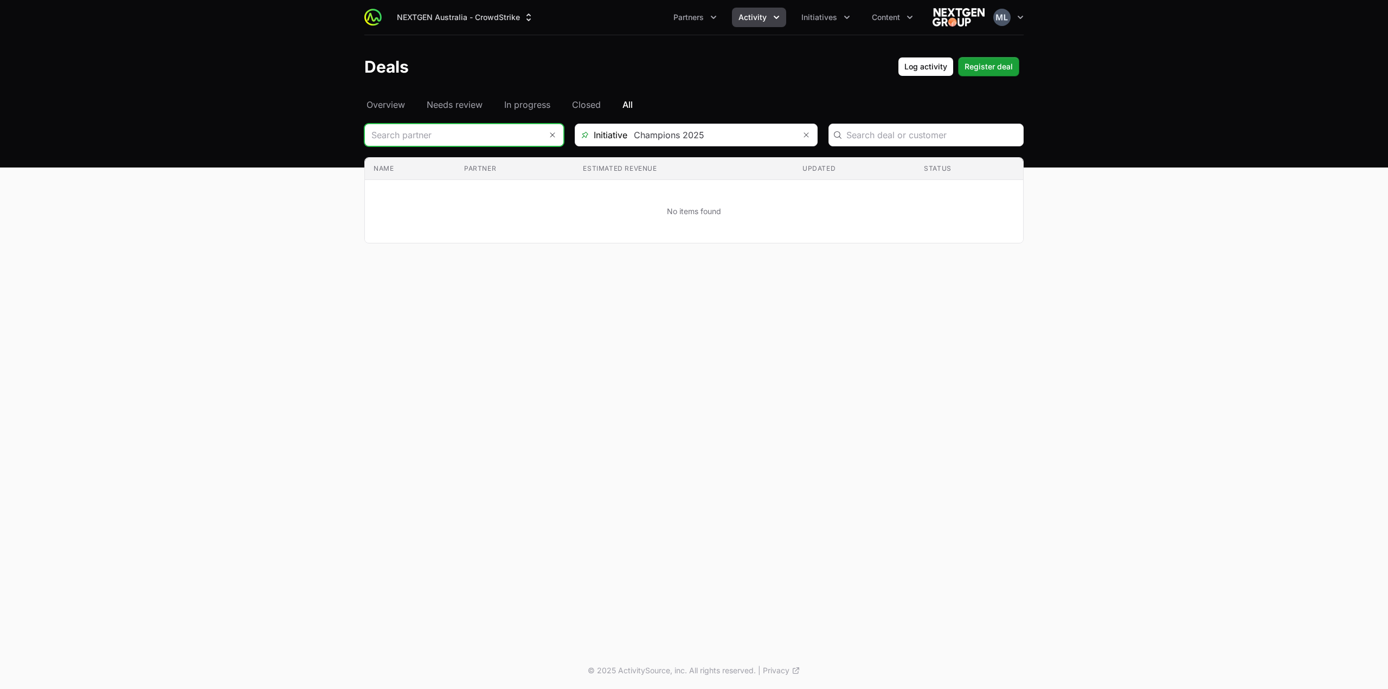
type input "CrowdStrike"
click at [465, 139] on input "Deals Filters" at bounding box center [453, 135] width 177 height 22
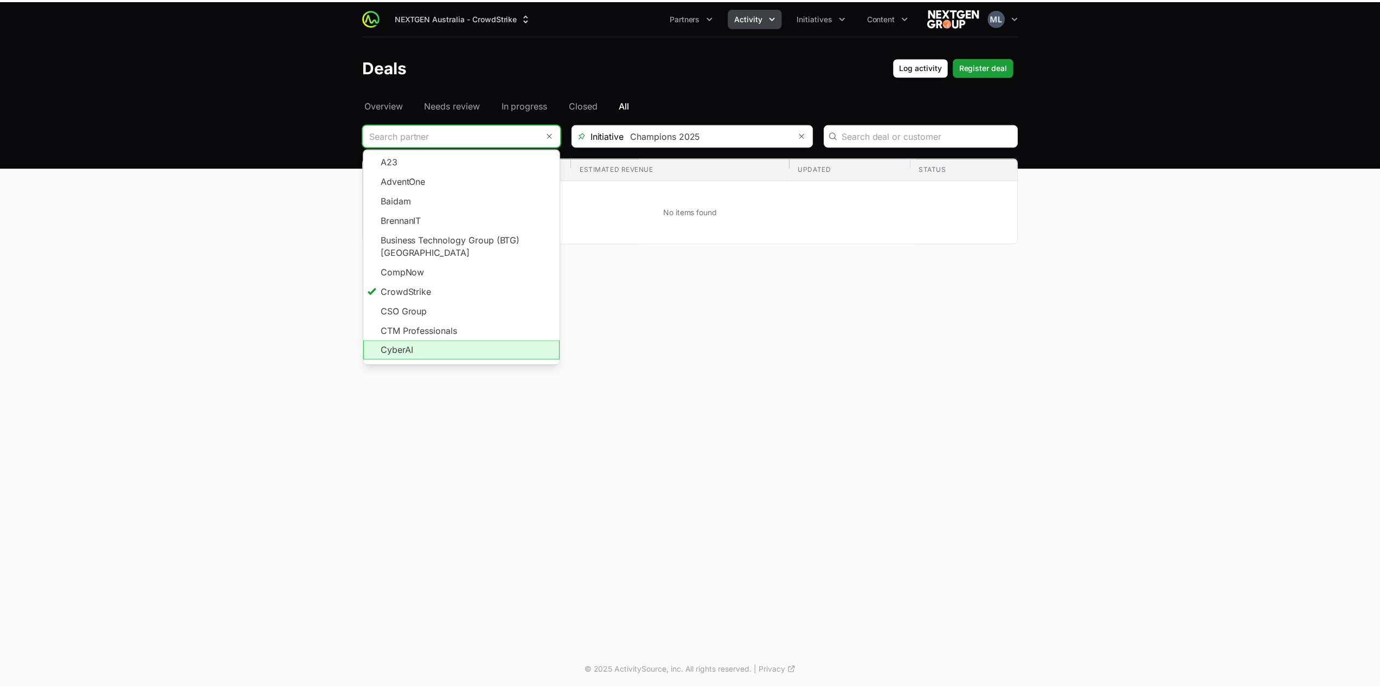
scroll to position [54, 0]
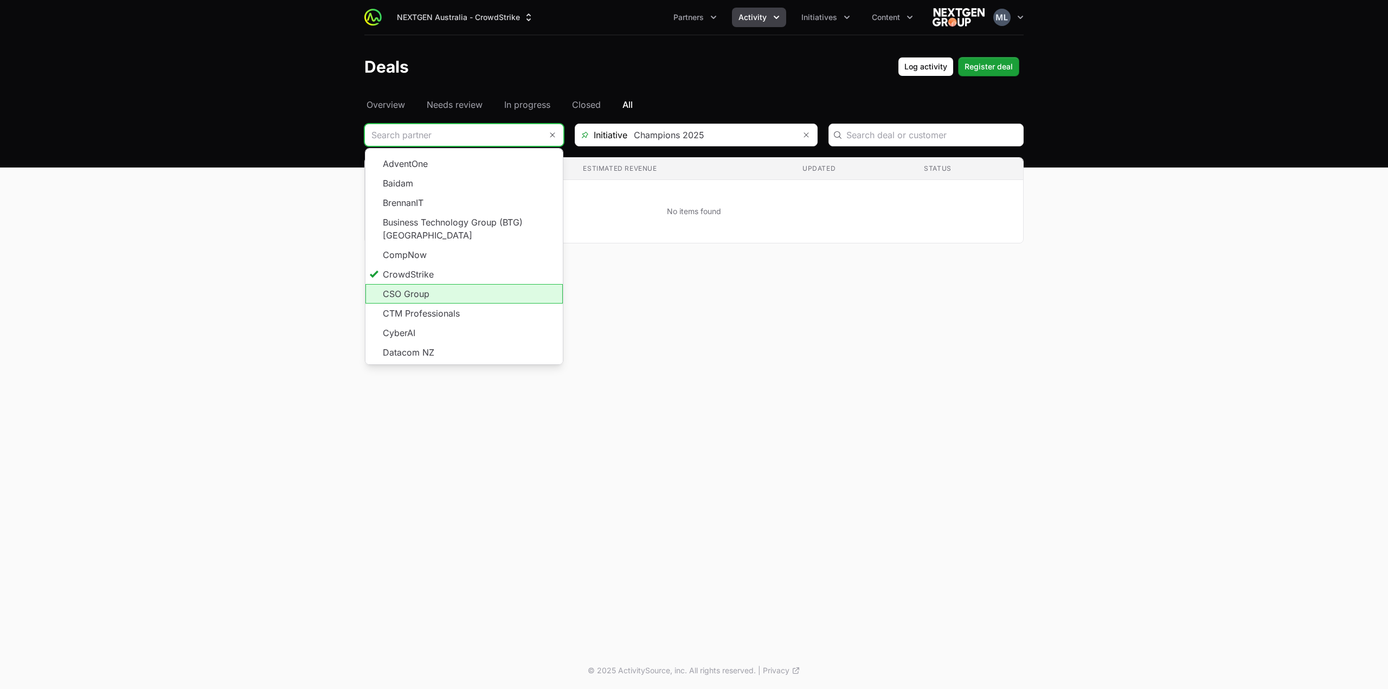
click at [435, 284] on li "CSO Group" at bounding box center [463, 294] width 197 height 20
type input "CSO Group"
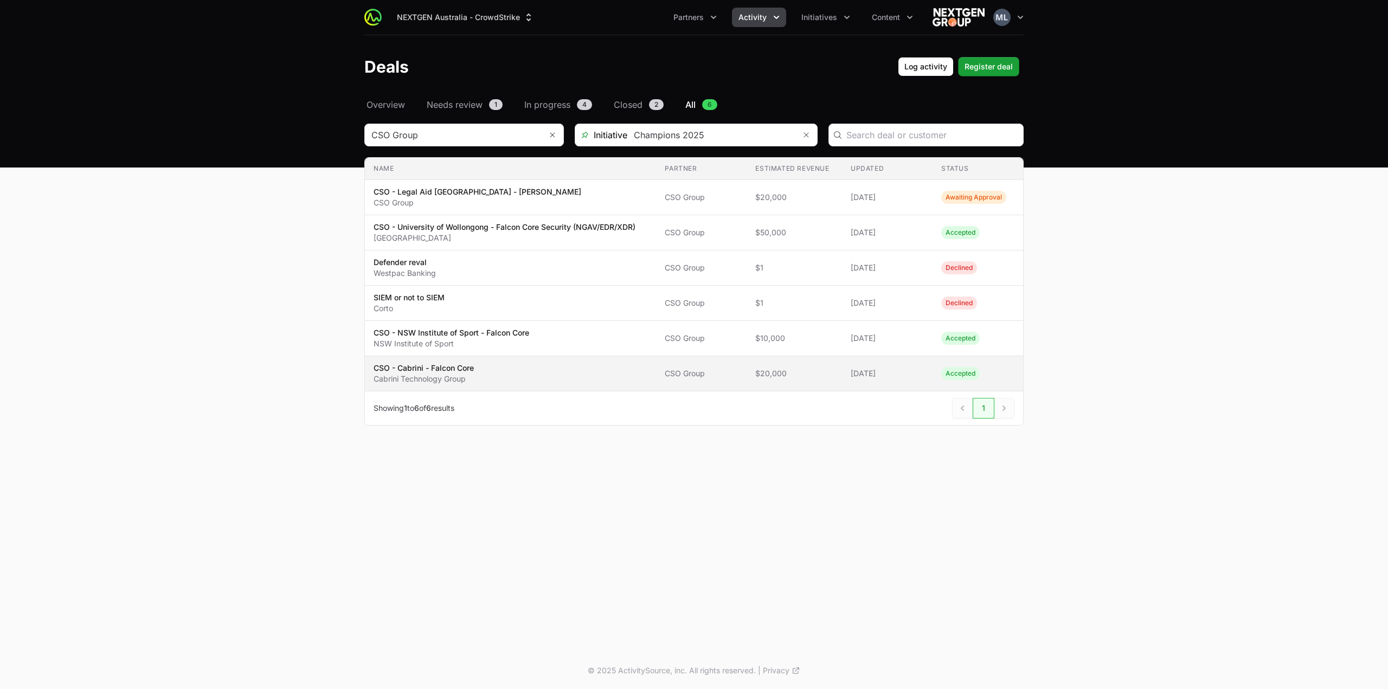
click at [439, 368] on p "CSO - Cabrini - Falcon Core" at bounding box center [424, 368] width 100 height 11
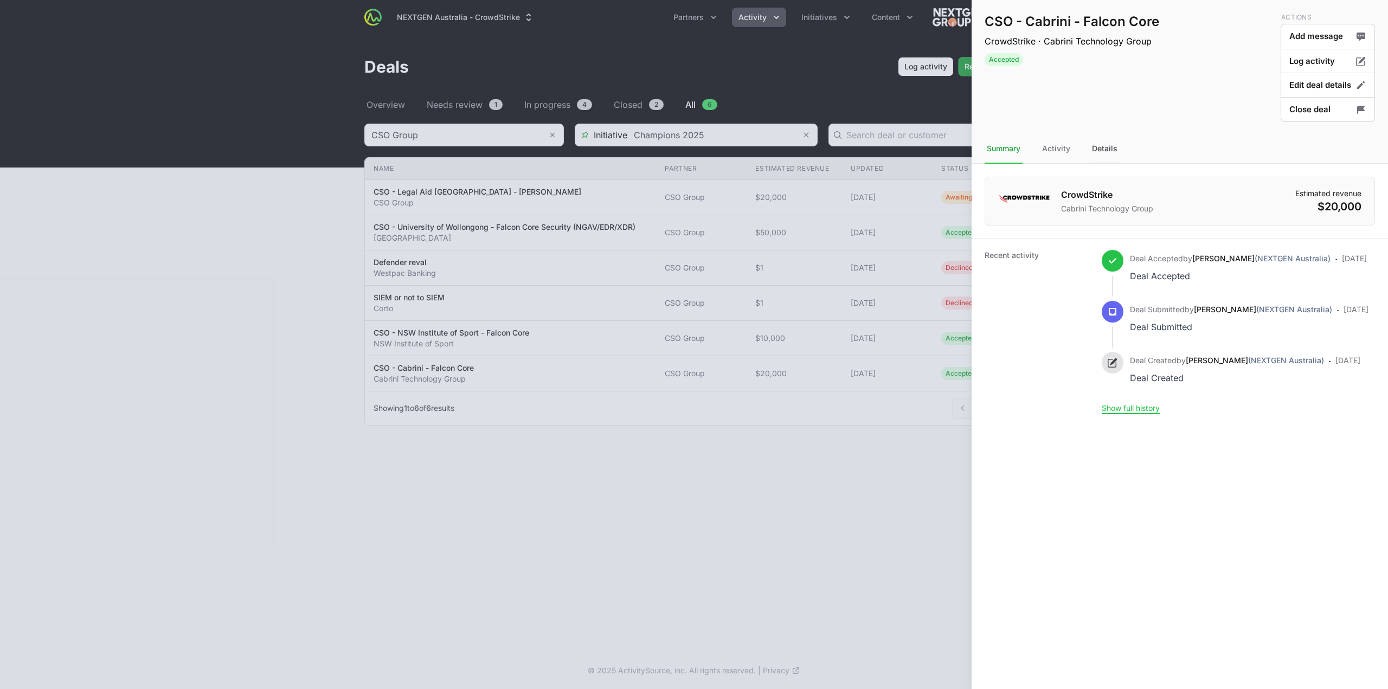
click at [1109, 161] on div "Details" at bounding box center [1105, 148] width 30 height 29
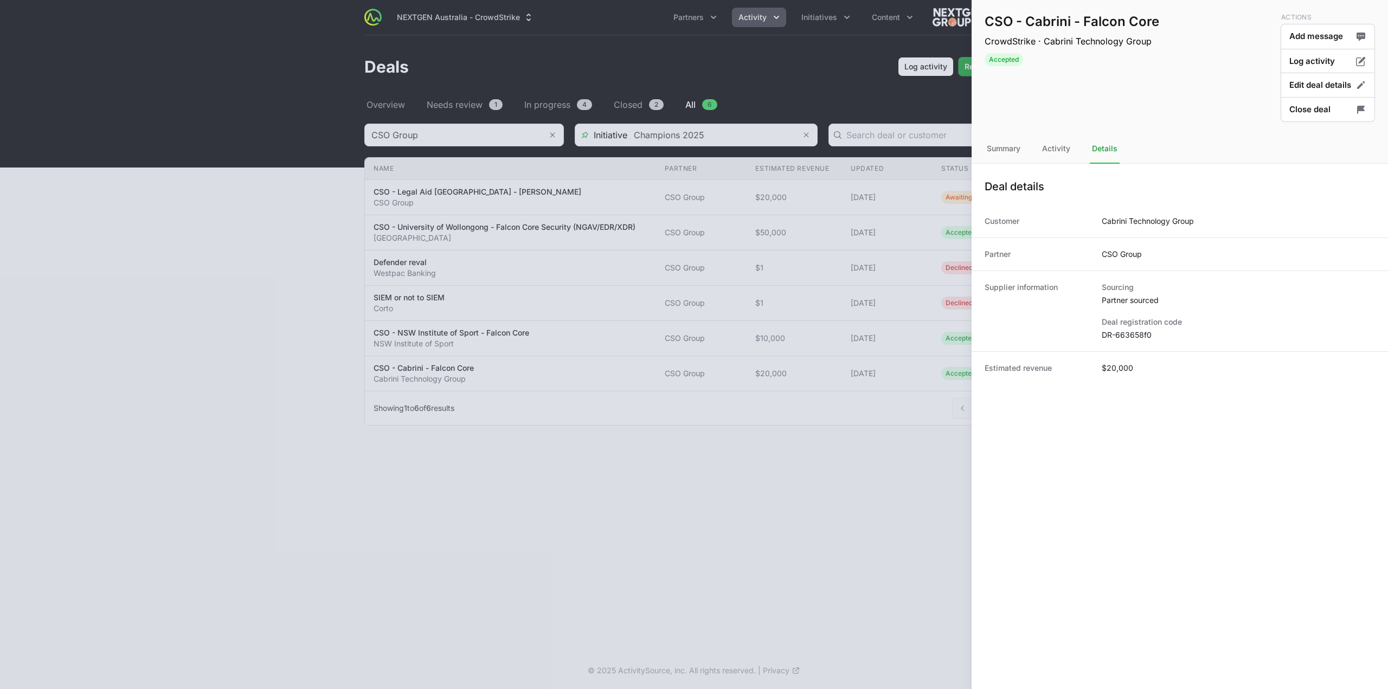
click at [1116, 330] on dd "DR-663658f0" at bounding box center [1238, 335] width 273 height 11
copy dl "DR-663658f0"
click at [1314, 117] on button "Close deal" at bounding box center [1328, 109] width 94 height 25
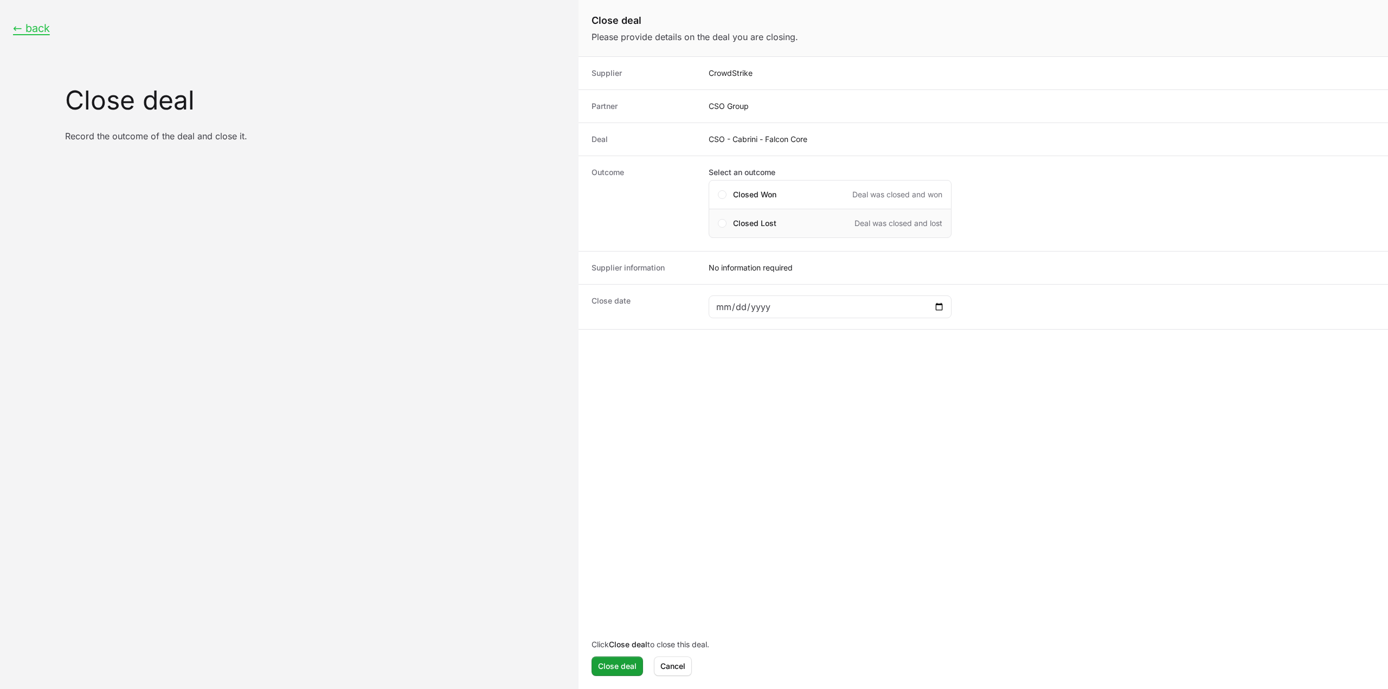
click at [751, 227] on div "Closed Lost Deal was closed and lost" at bounding box center [830, 223] width 243 height 29
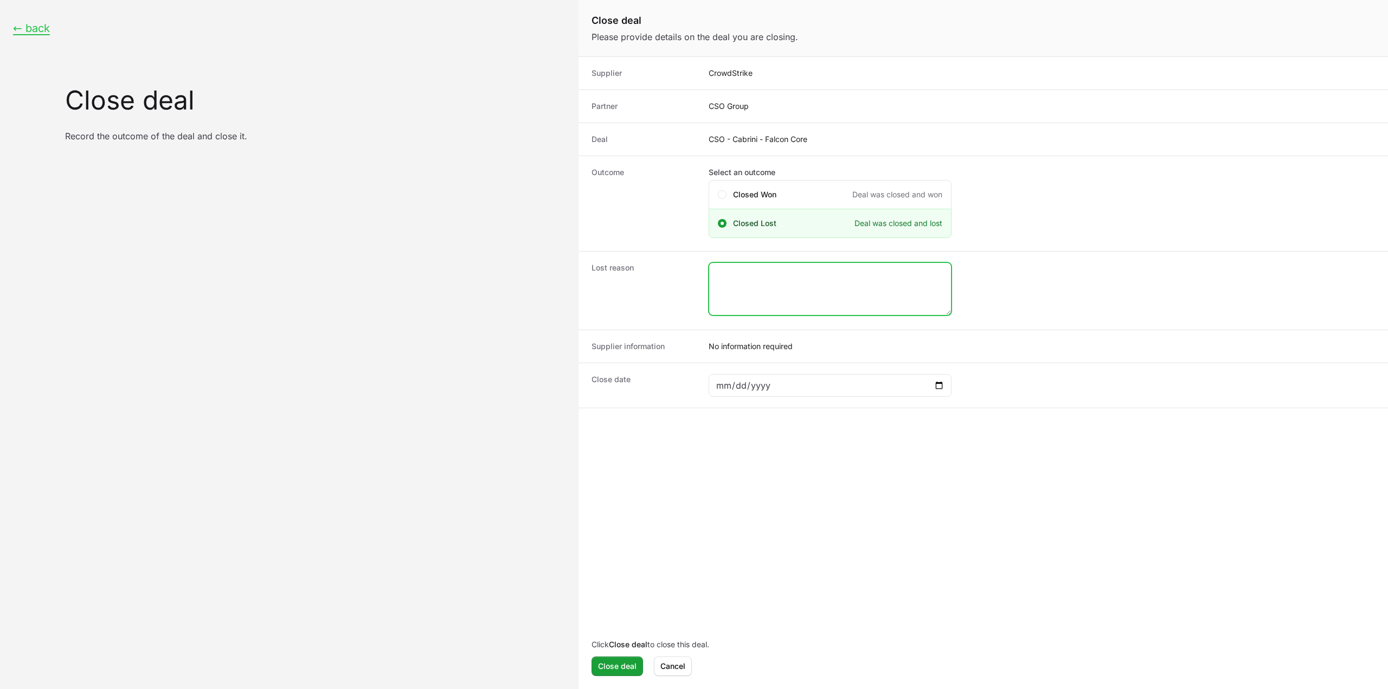
click at [825, 287] on textarea "Close deal form" at bounding box center [830, 289] width 242 height 52
type textarea "Closed lost by the CS rep."
click at [942, 389] on div "Close deal form" at bounding box center [830, 385] width 243 height 23
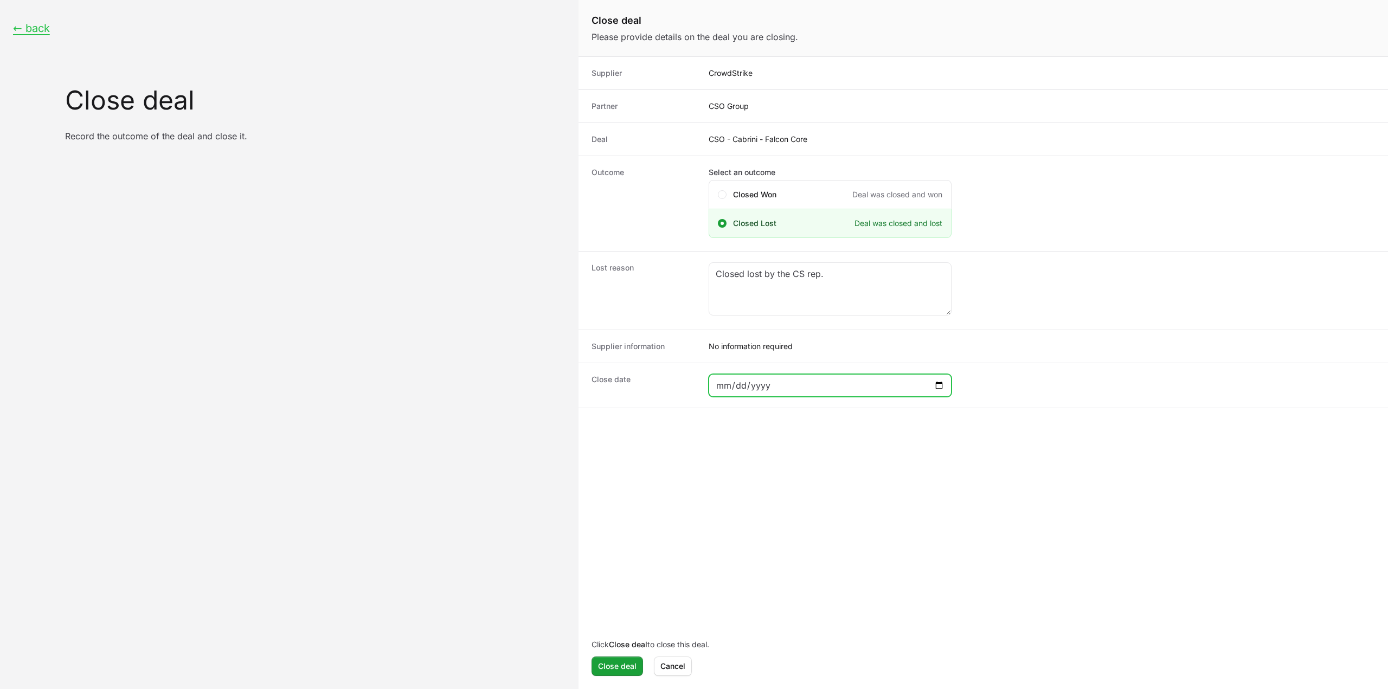
click at [942, 387] on input "Close deal form" at bounding box center [830, 385] width 229 height 13
click at [845, 395] on div "Close date 2025-09-09" at bounding box center [982, 385] width 809 height 45
click at [844, 383] on input "2025-09-09" at bounding box center [830, 385] width 229 height 13
click at [935, 380] on input "2025-09-09" at bounding box center [830, 385] width 229 height 13
type input "2025-09-07"
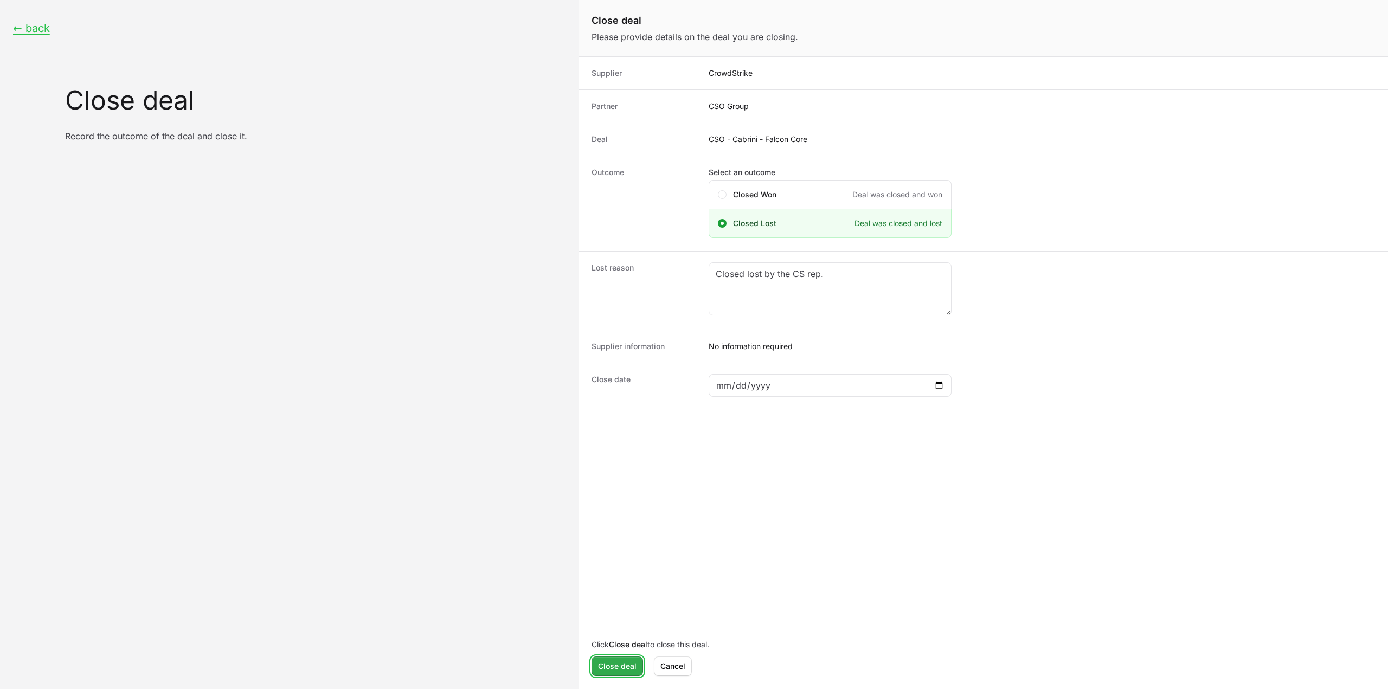
click at [626, 672] on span "Close deal" at bounding box center [617, 666] width 38 height 13
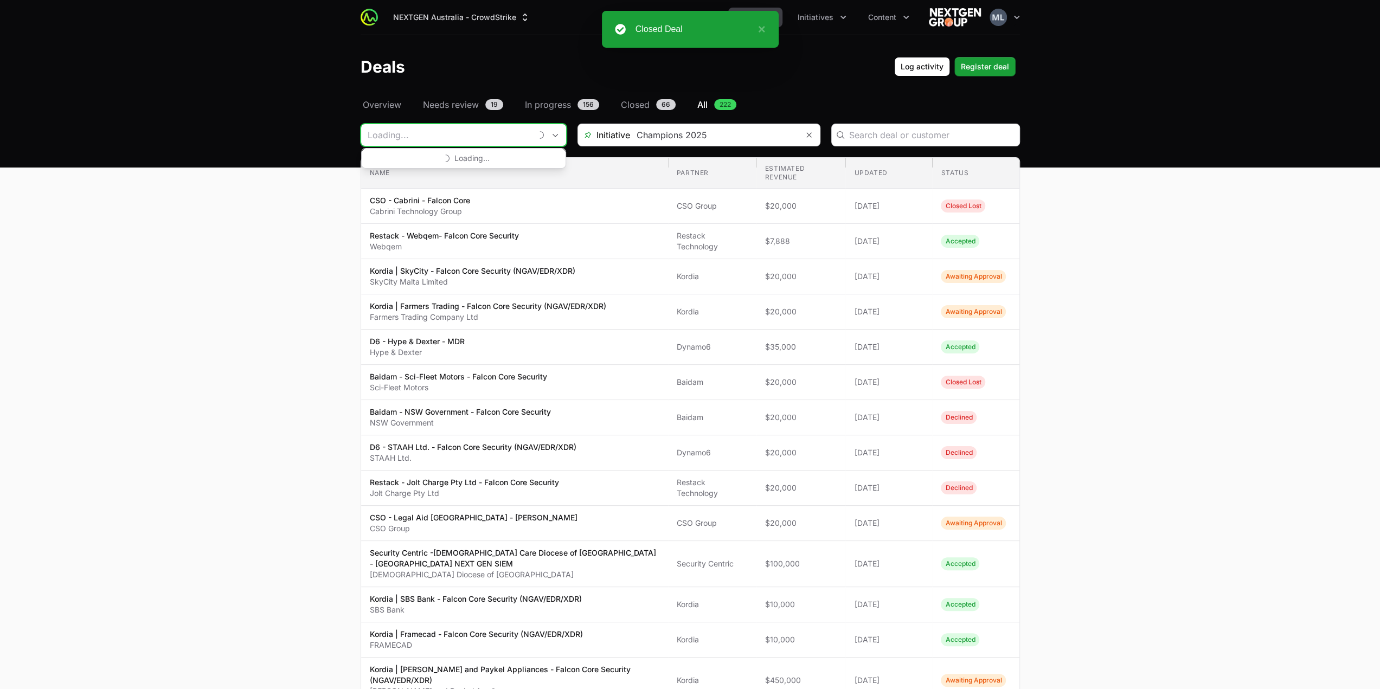
click at [495, 132] on input "Deals Filters" at bounding box center [446, 135] width 170 height 22
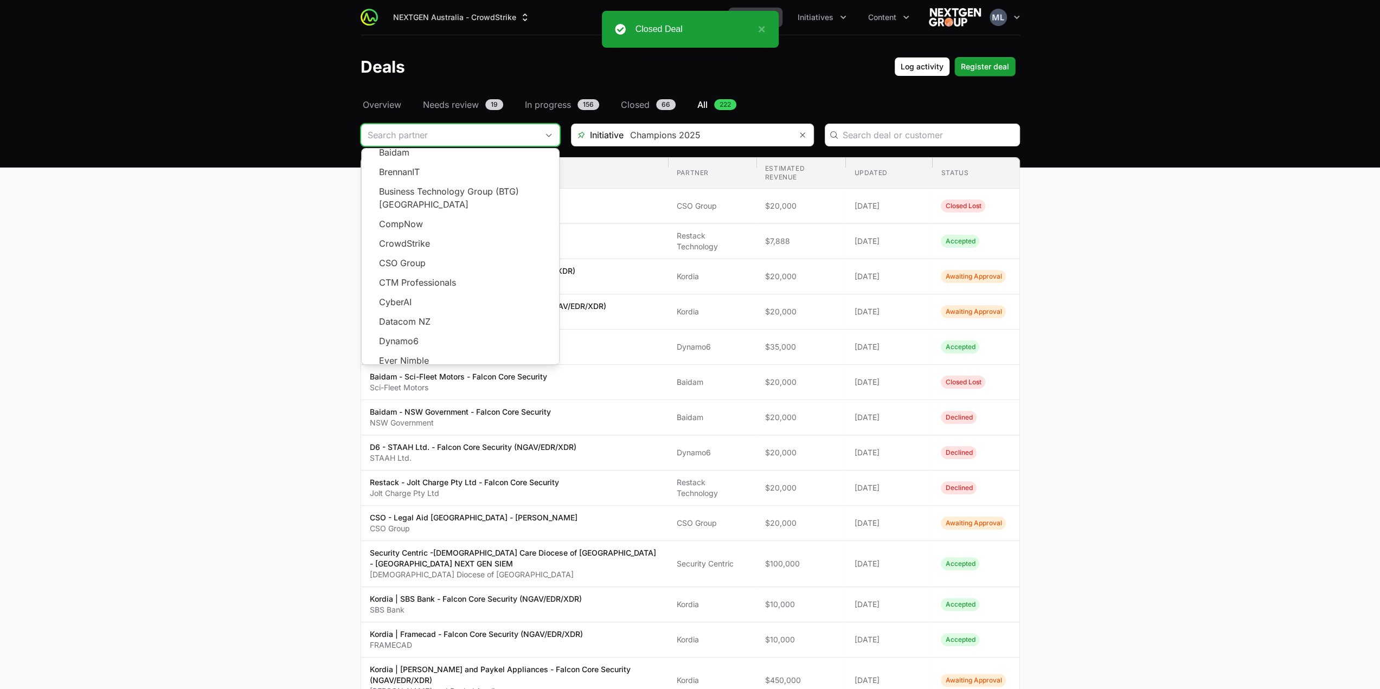
scroll to position [163, 0]
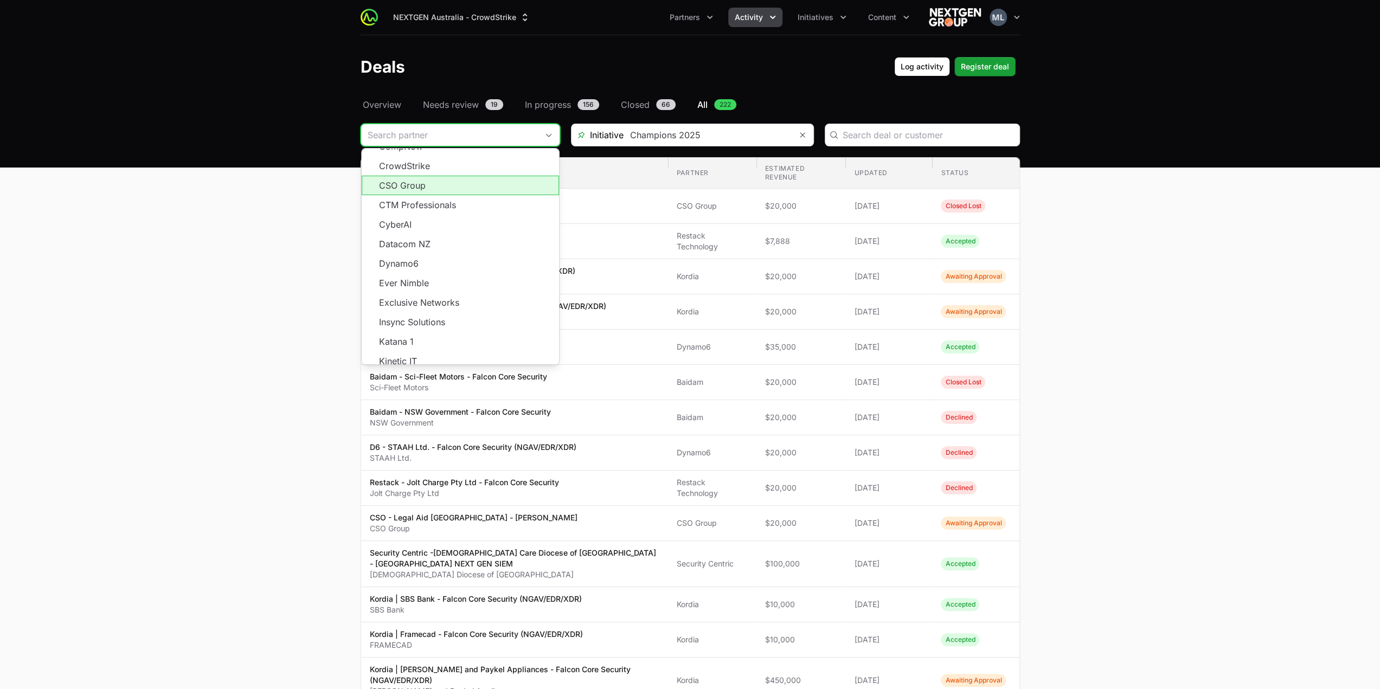
click at [446, 176] on li "CSO Group" at bounding box center [460, 186] width 197 height 20
type input "CSO Group"
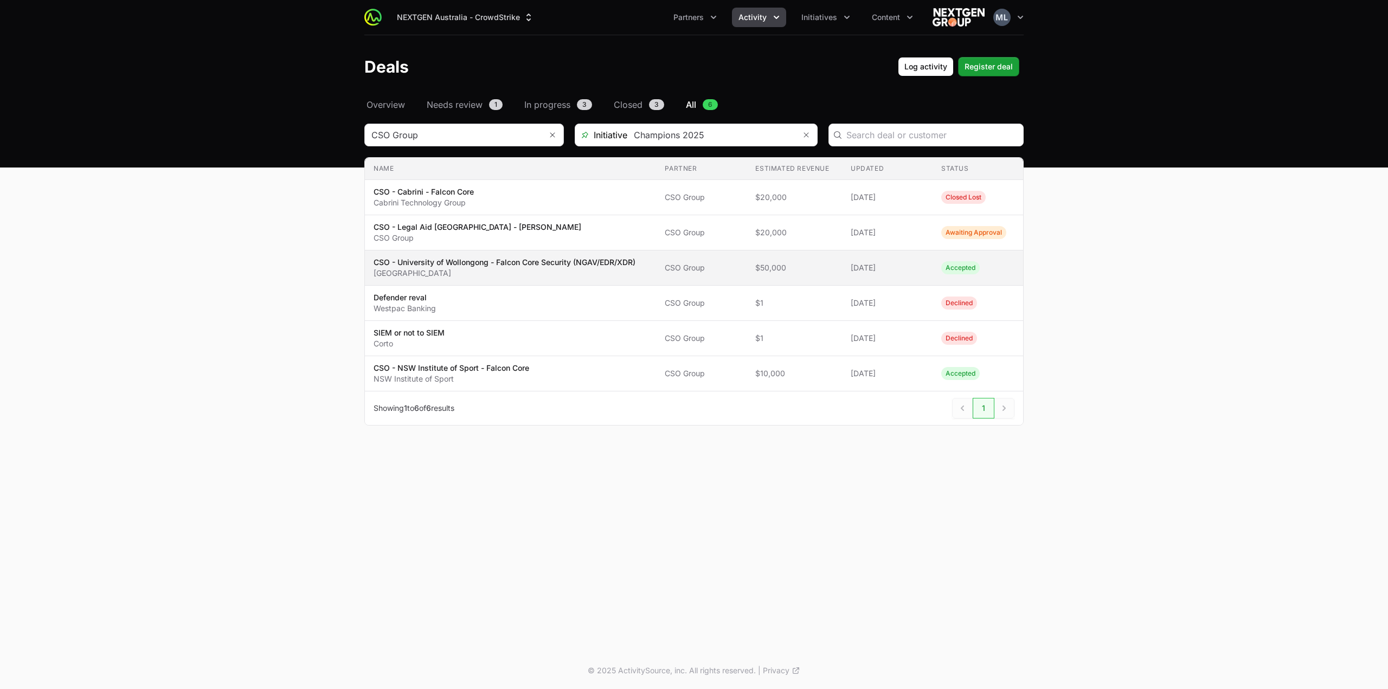
click at [485, 271] on p "University of Wollongong" at bounding box center [505, 273] width 262 height 11
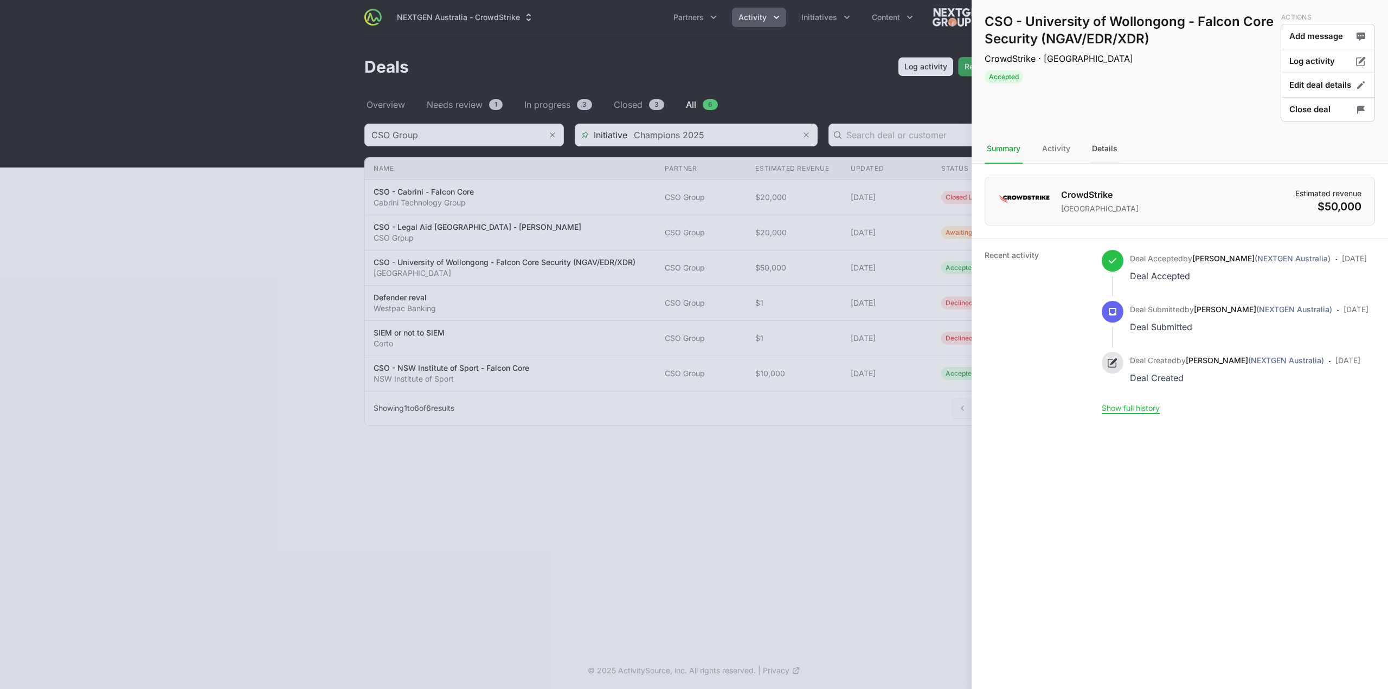
click at [1101, 141] on div "Details" at bounding box center [1105, 148] width 30 height 29
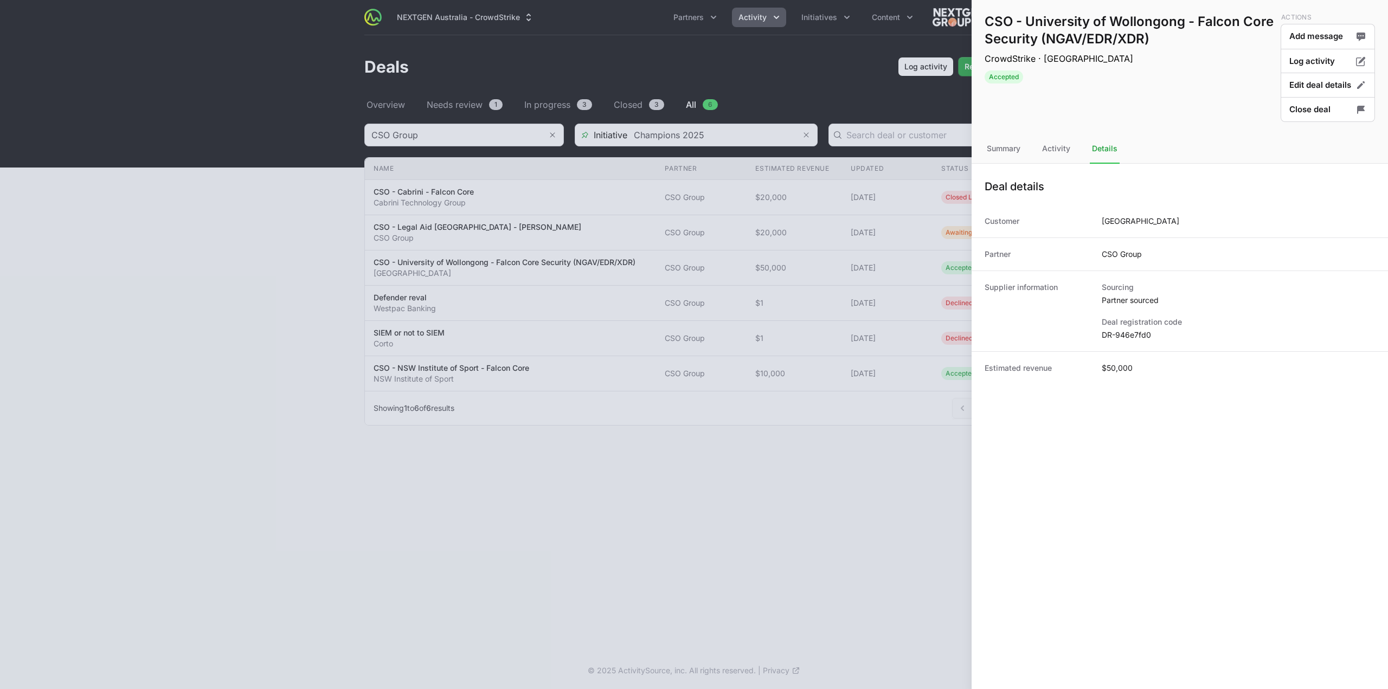
click at [1128, 332] on dd "DR-946e7fd0" at bounding box center [1238, 335] width 273 height 11
copy dl "DR-946e7fd0"
click at [1316, 118] on button "Close deal" at bounding box center [1328, 109] width 94 height 25
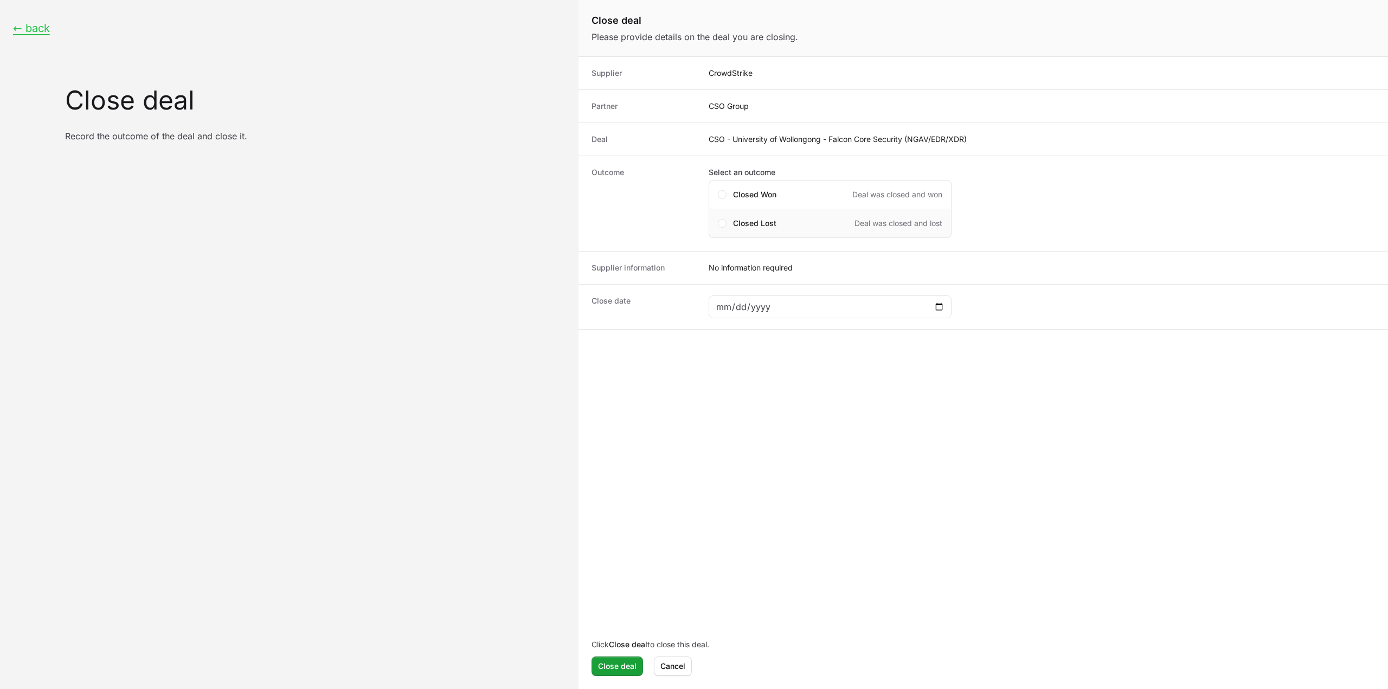
click at [765, 216] on div "Closed Lost Deal was closed and lost" at bounding box center [830, 223] width 243 height 29
click at [877, 314] on dd "Close deal form" at bounding box center [1042, 290] width 666 height 56
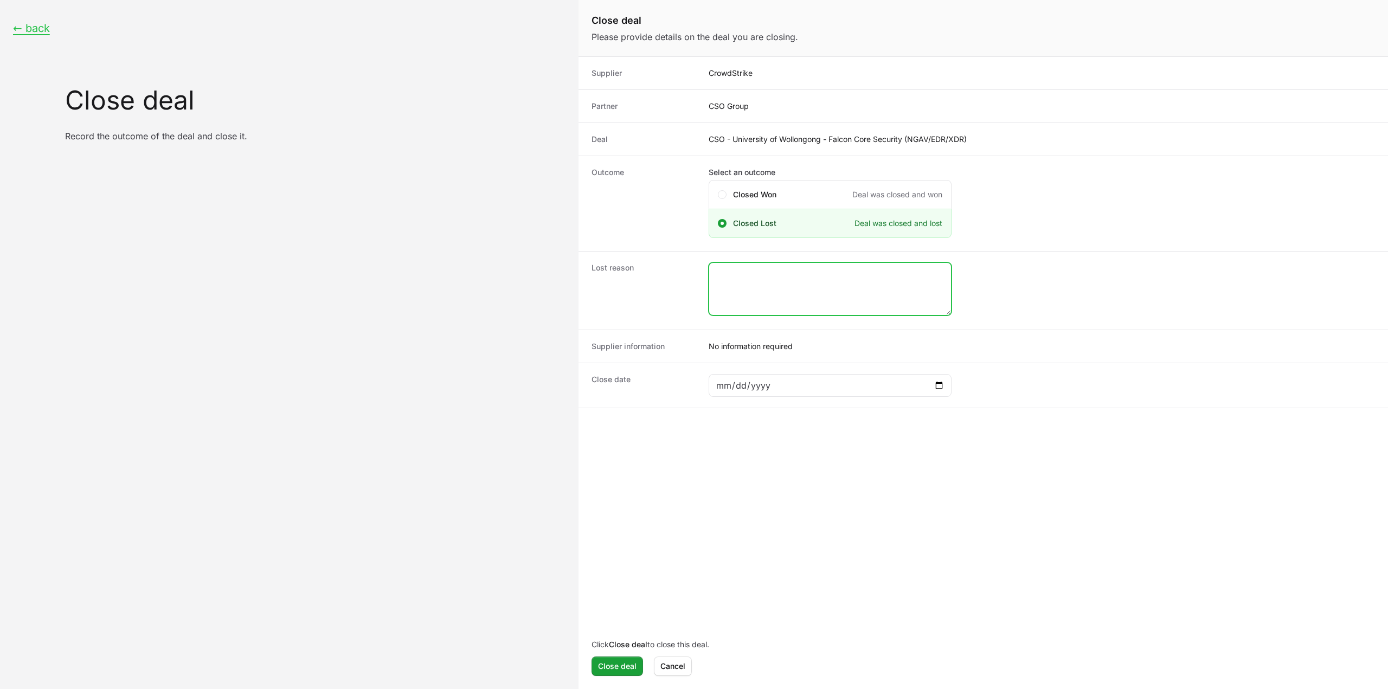
click at [876, 312] on textarea "Close deal form" at bounding box center [830, 289] width 242 height 52
type textarea "Closed lost by the CS rep."
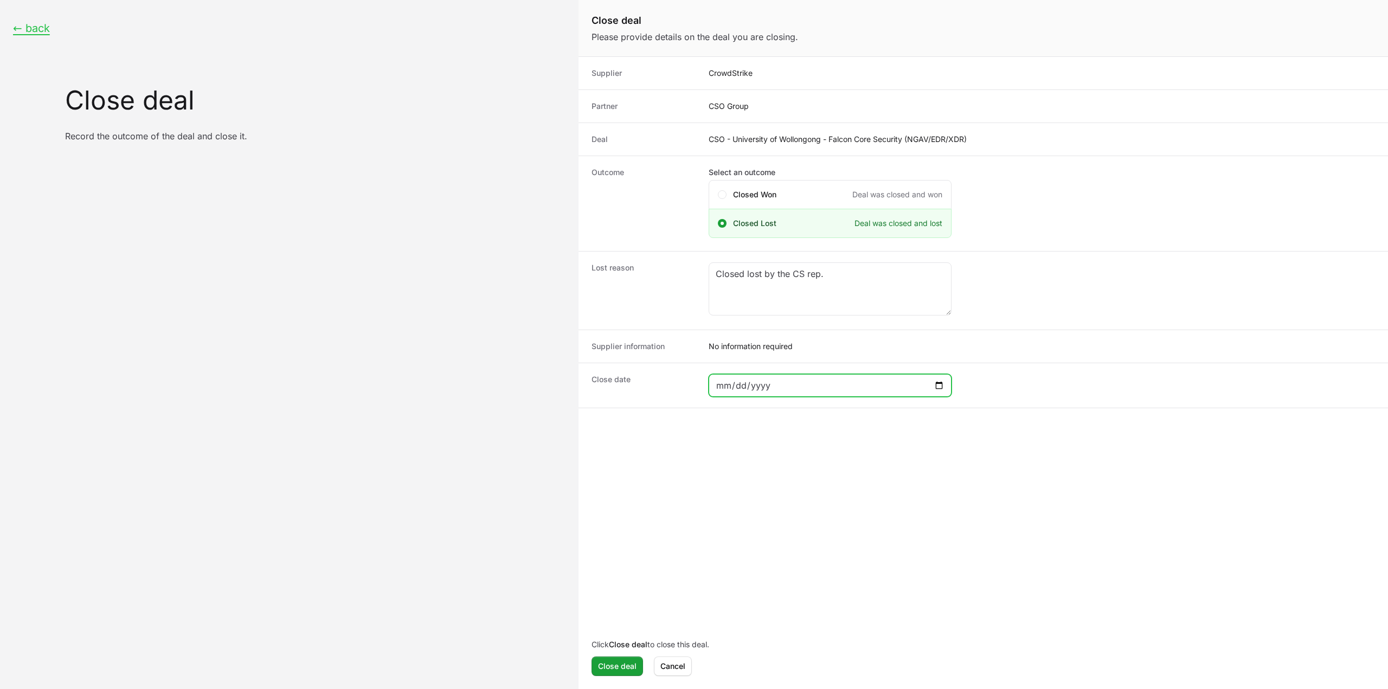
click at [935, 386] on input "Close deal form" at bounding box center [830, 385] width 229 height 13
type input "2025-09-02"
click at [599, 664] on span "Close deal" at bounding box center [617, 666] width 38 height 13
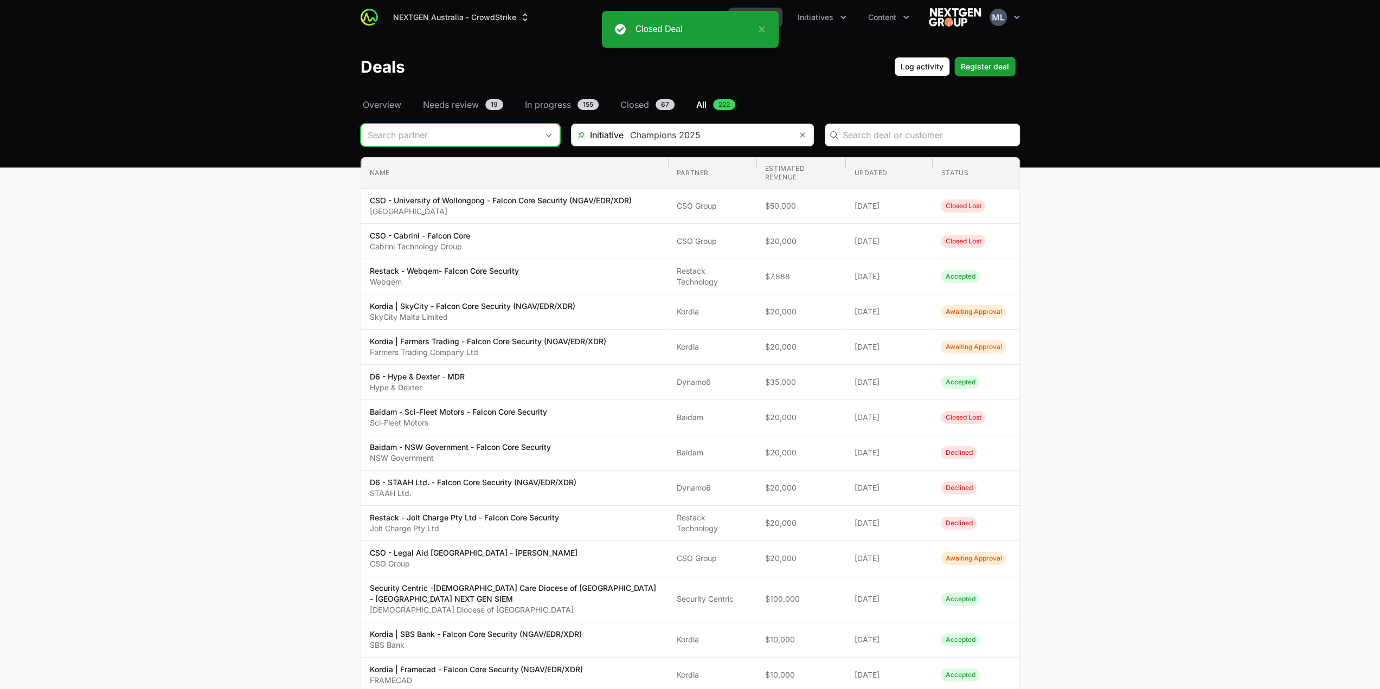
click at [442, 138] on input "Deals Filters" at bounding box center [449, 135] width 177 height 22
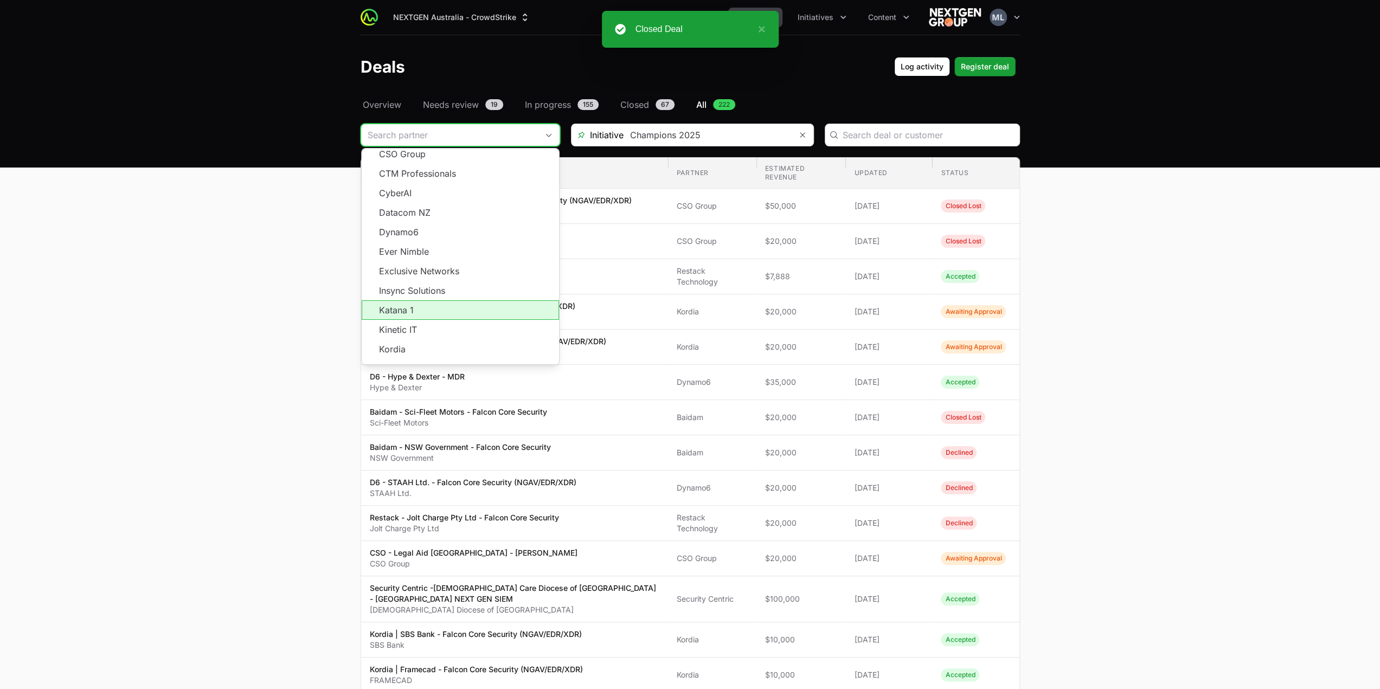
scroll to position [195, 0]
click at [453, 358] on span "Load more" at bounding box center [460, 368] width 197 height 20
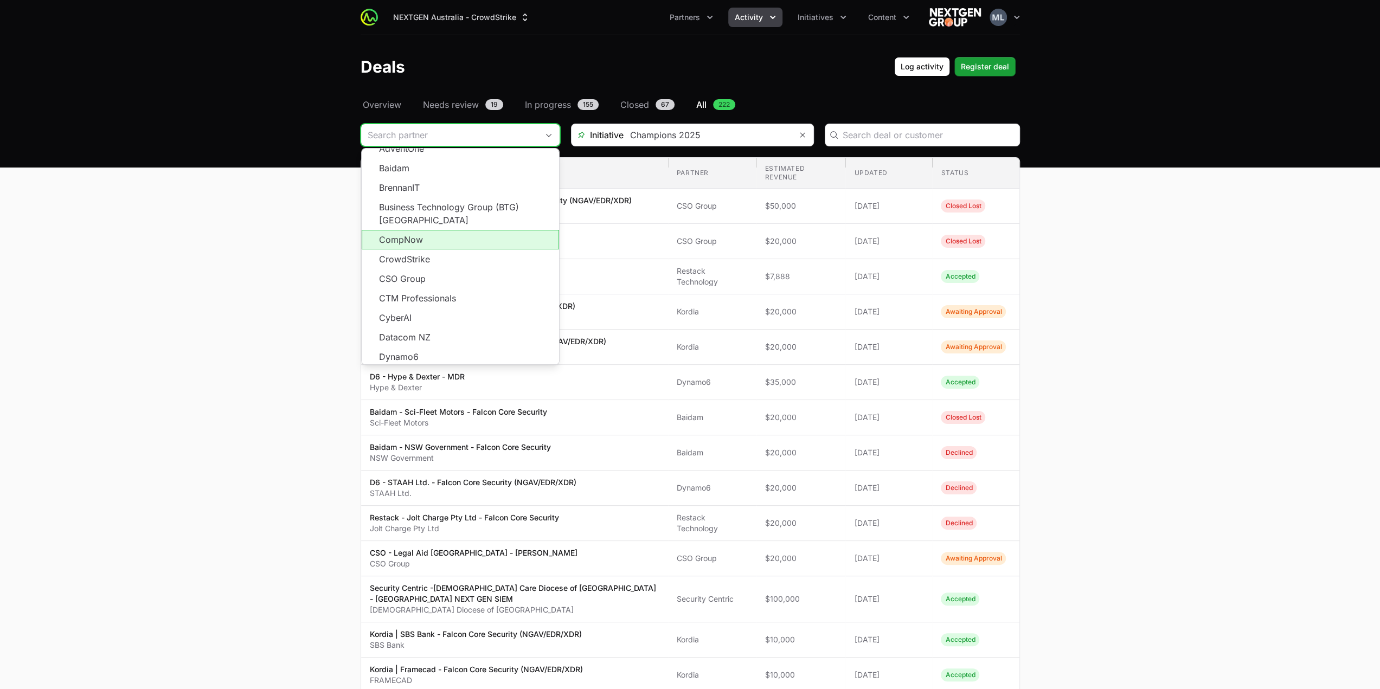
scroll to position [50, 0]
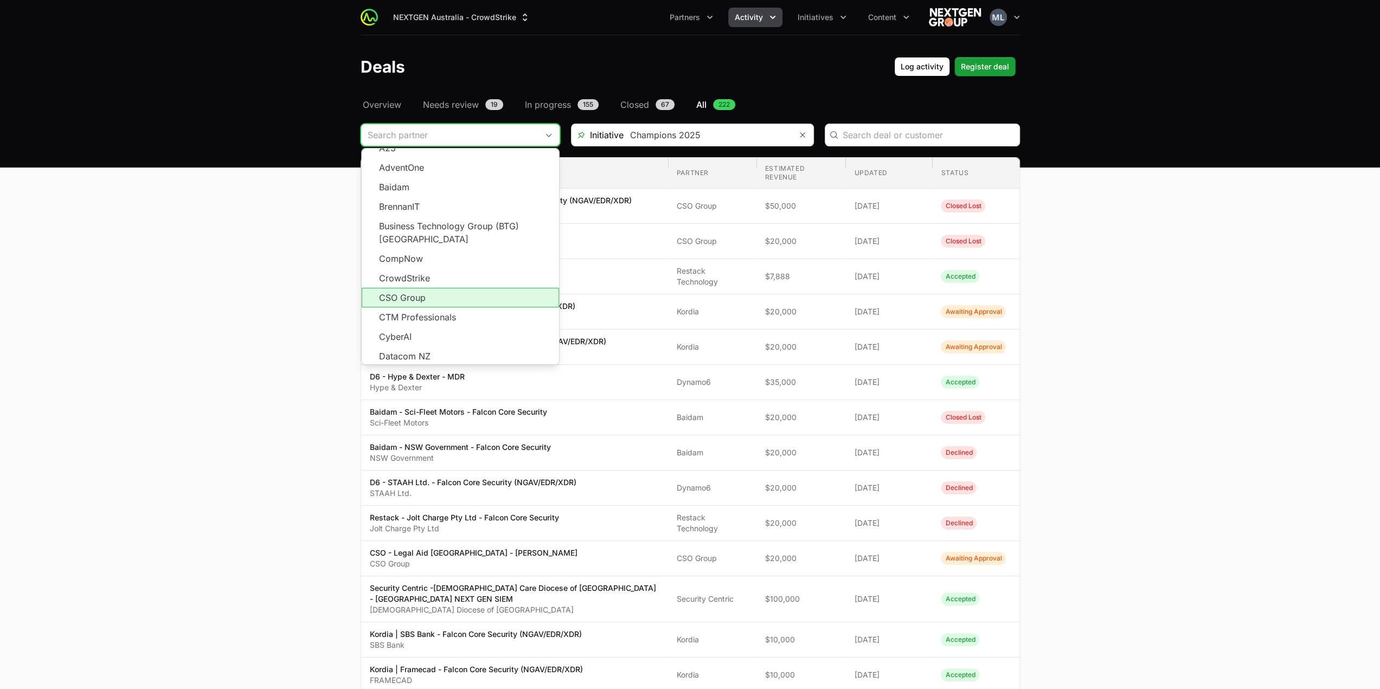
click at [432, 288] on li "CSO Group" at bounding box center [460, 298] width 197 height 20
type input "CSO Group"
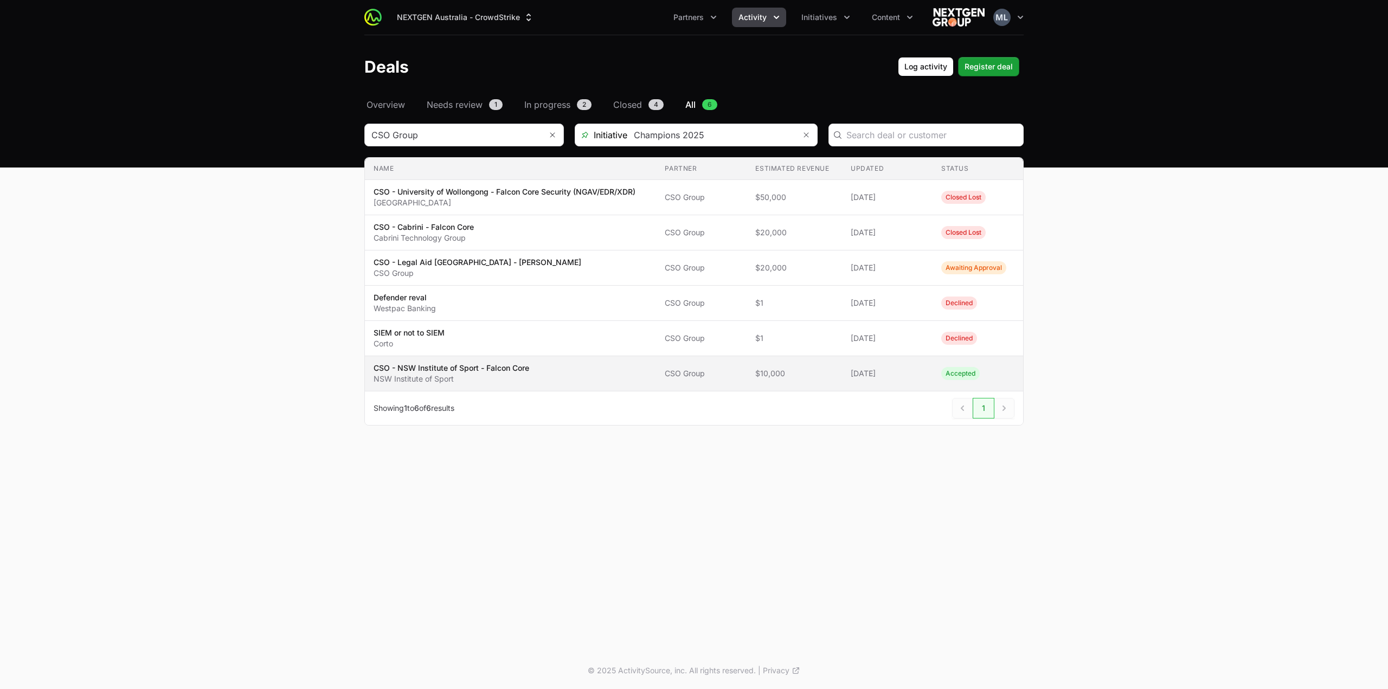
click at [550, 371] on span "CSO - NSW Institute of Sport - Falcon Core NSW Institute of Sport" at bounding box center [511, 374] width 274 height 22
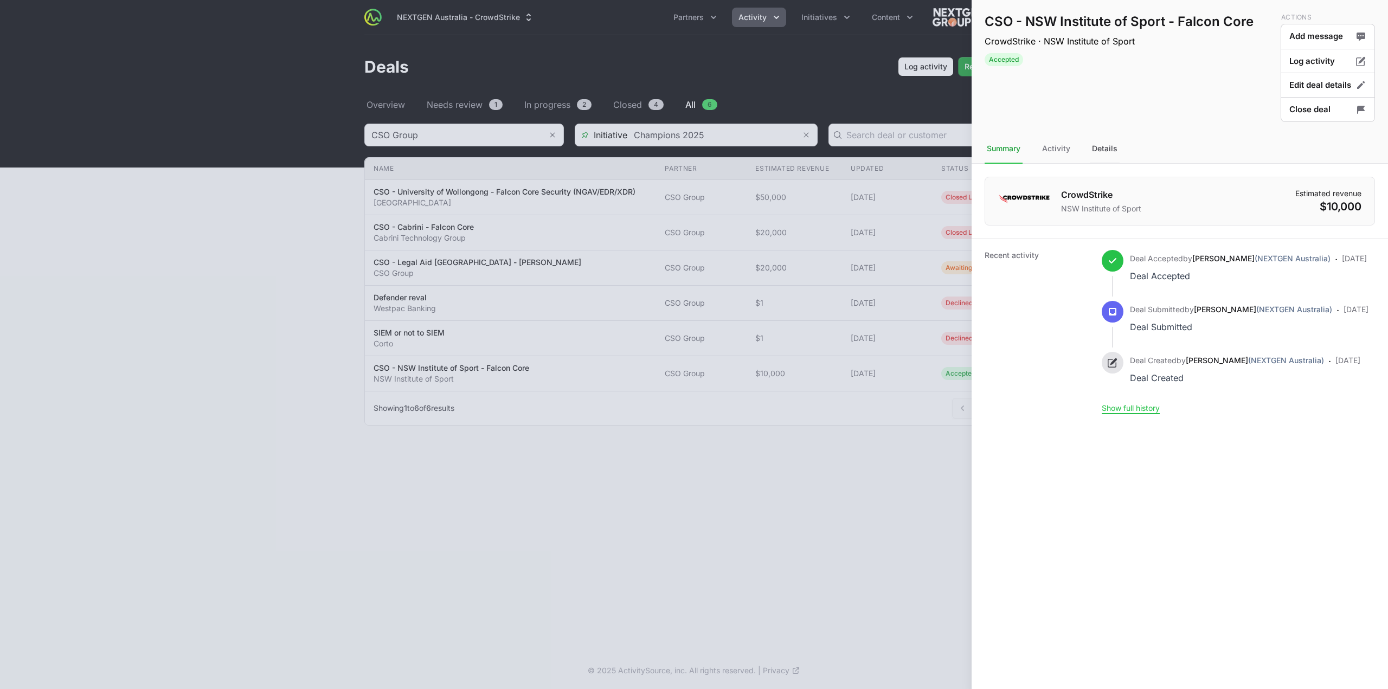
click at [1101, 156] on div "Details" at bounding box center [1105, 148] width 30 height 29
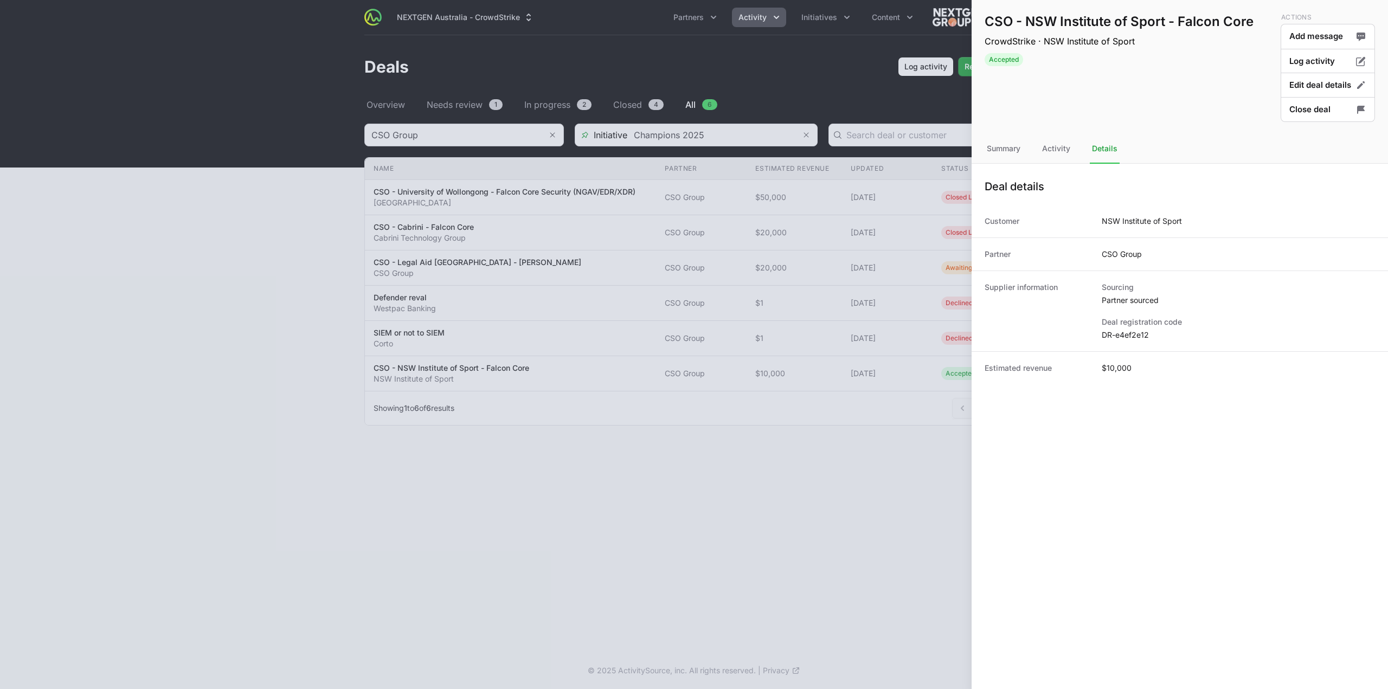
click at [1123, 329] on div "Deal registration code DR-e4ef2e12" at bounding box center [1238, 329] width 273 height 24
click at [1125, 334] on dd "DR-e4ef2e12" at bounding box center [1238, 335] width 273 height 11
click at [1126, 333] on dd "DR-e4ef2e12" at bounding box center [1238, 335] width 273 height 11
click at [1138, 339] on dd "DR-e4ef2e12" at bounding box center [1238, 335] width 273 height 11
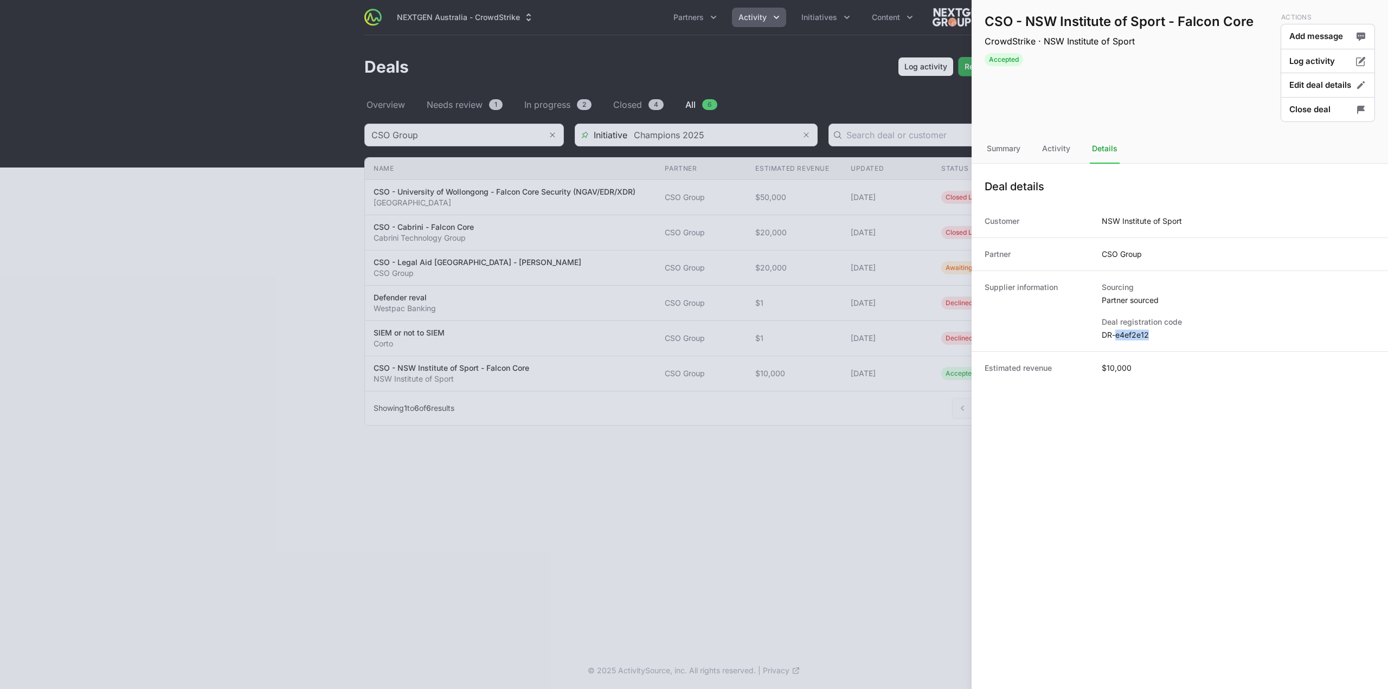
click at [1138, 339] on dd "DR-e4ef2e12" at bounding box center [1238, 335] width 273 height 11
click at [1302, 117] on button "Close deal" at bounding box center [1328, 109] width 94 height 25
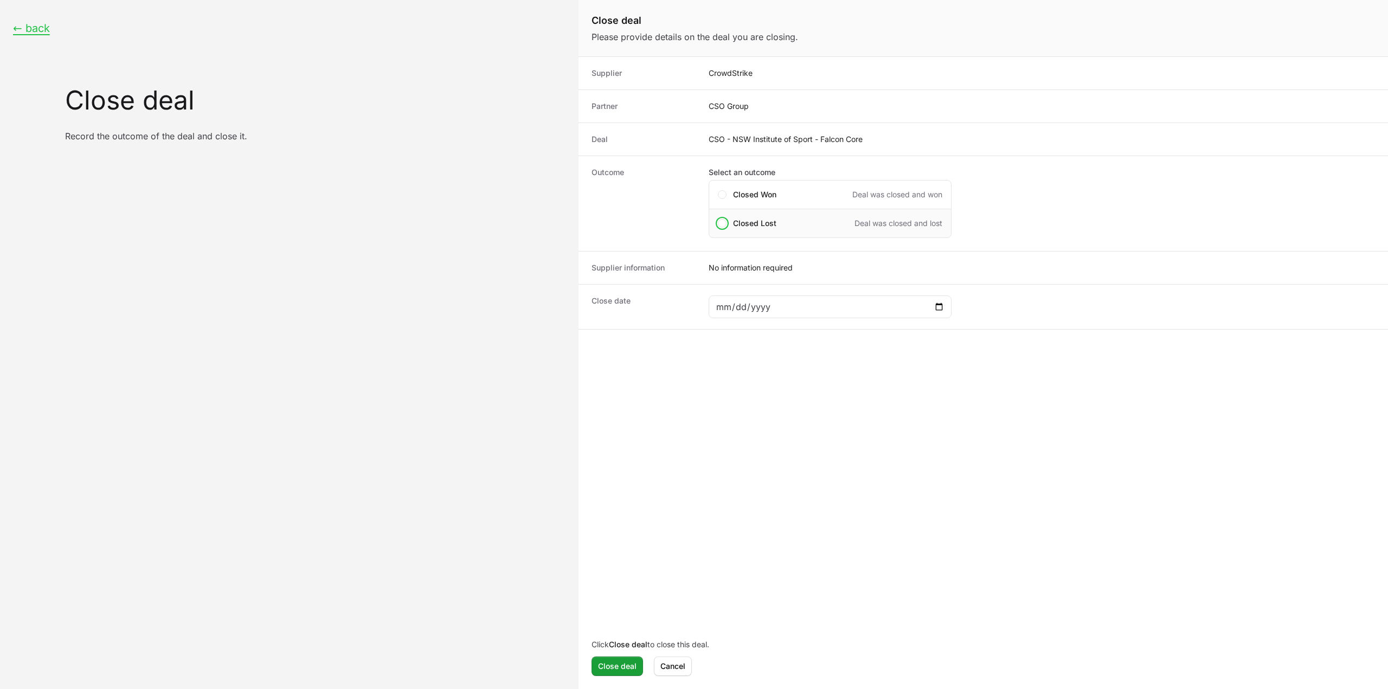
click at [796, 233] on div "Closed Lost Deal was closed and lost" at bounding box center [830, 223] width 243 height 29
click at [759, 327] on div "Lost reason" at bounding box center [982, 290] width 809 height 79
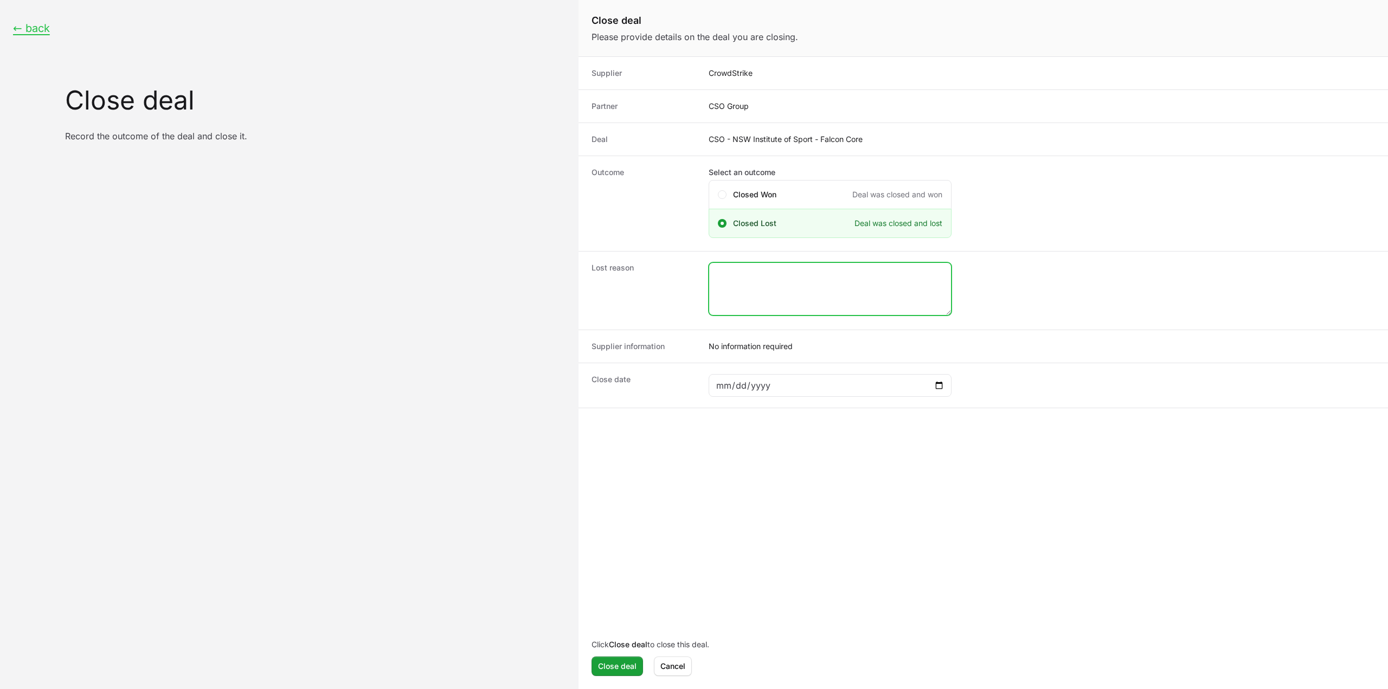
click at [775, 309] on textarea "Close deal form" at bounding box center [830, 289] width 242 height 52
type textarea "Closed lost by CS rep."
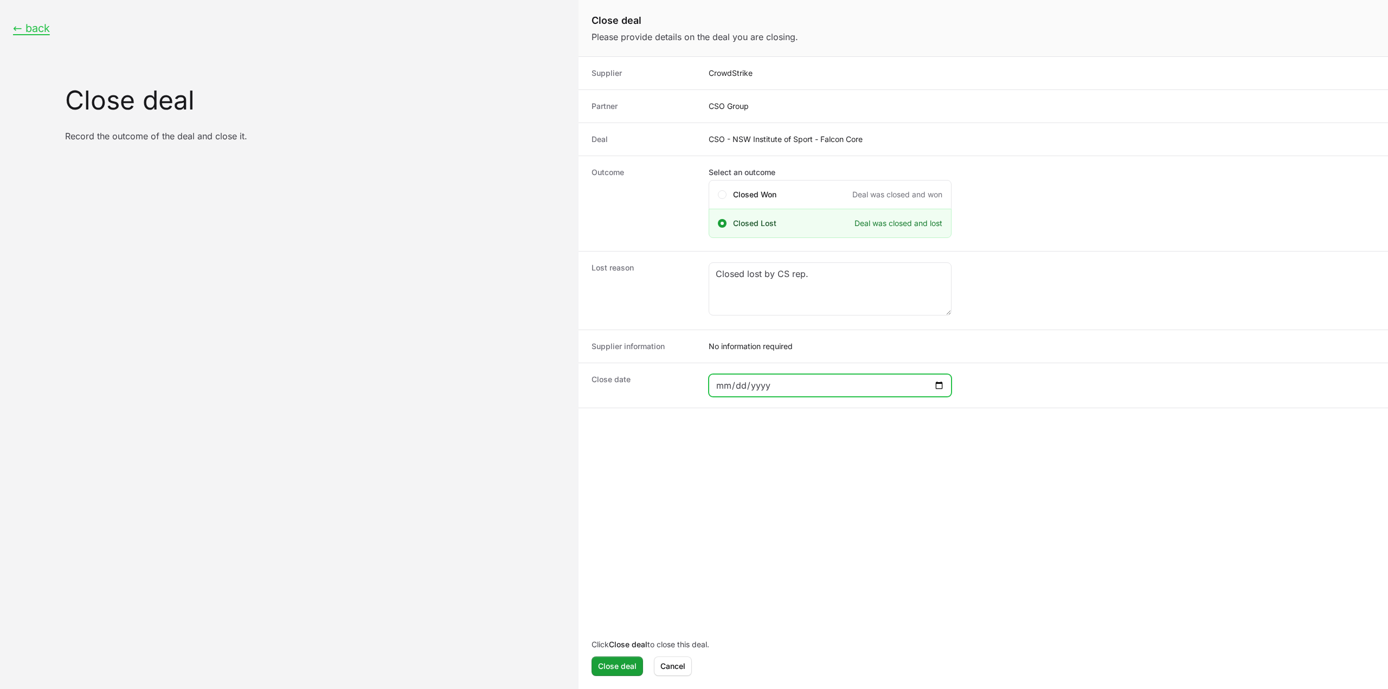
click at [939, 381] on input "Close deal form" at bounding box center [830, 385] width 229 height 13
type input "2025-07-07"
click at [618, 663] on span "Close deal" at bounding box center [617, 666] width 38 height 13
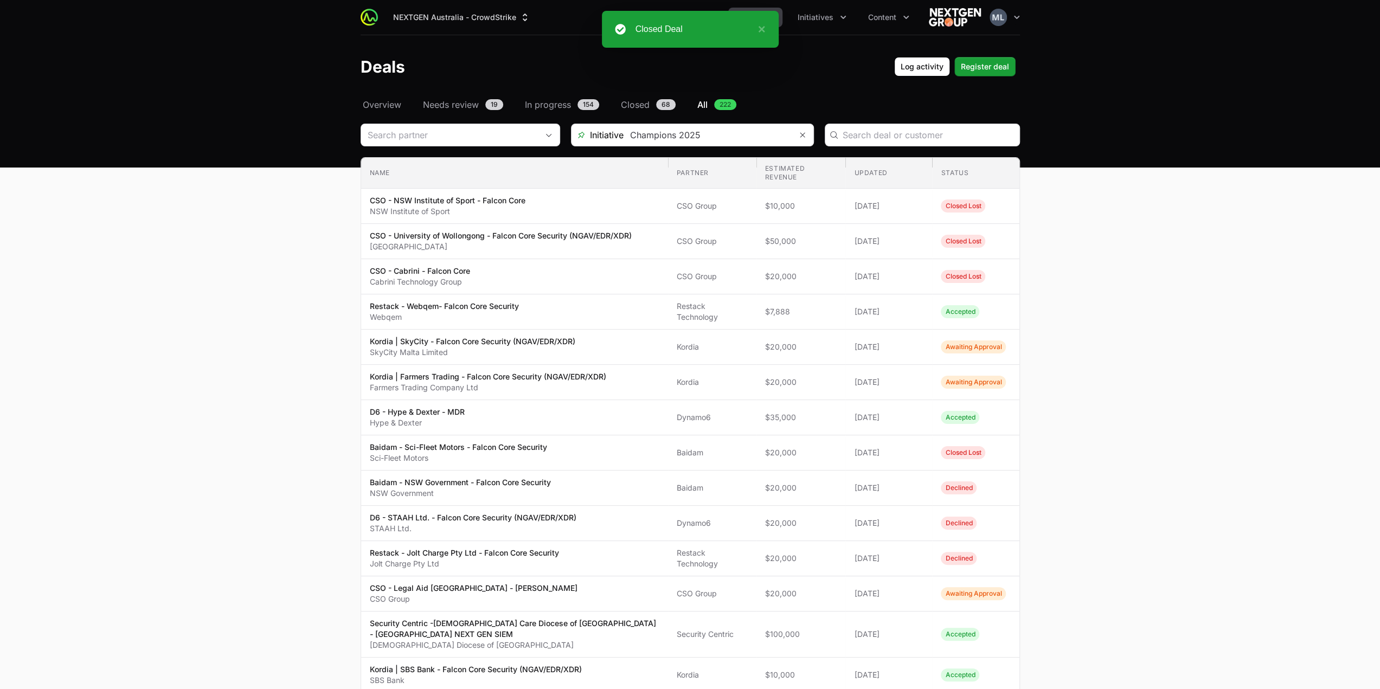
click at [507, 147] on section "Initiative Champions 2025 Name Partner Estimated revenue Updated Status Name CS…" at bounding box center [690, 625] width 659 height 1002
click at [509, 138] on input "Deals Filters" at bounding box center [449, 135] width 177 height 22
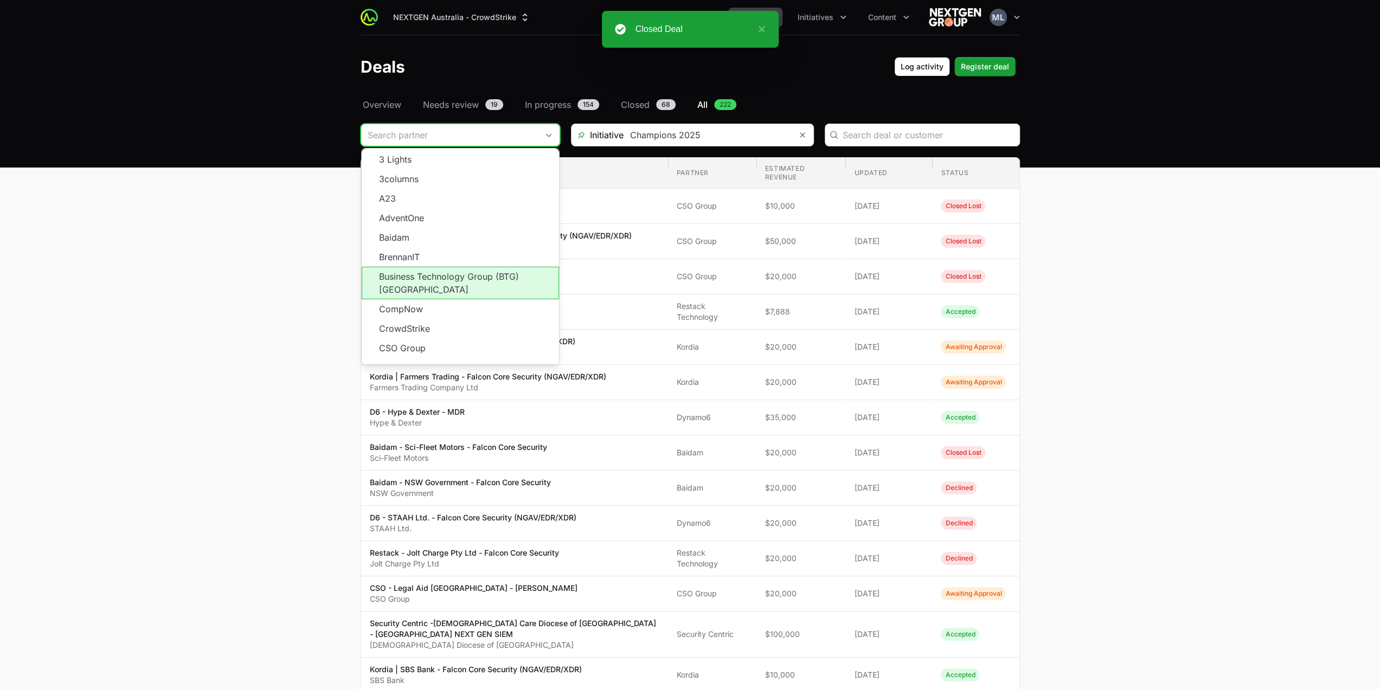
scroll to position [195, 0]
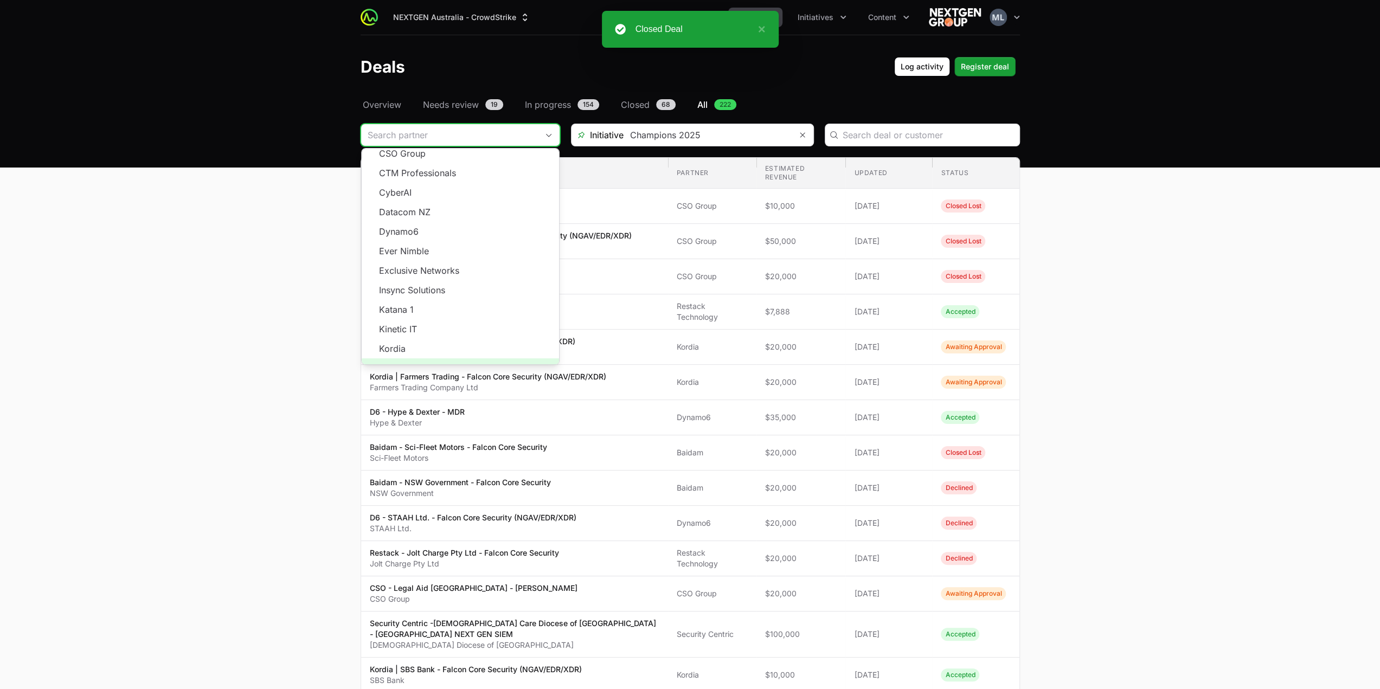
click at [450, 358] on span "Load more" at bounding box center [460, 368] width 197 height 20
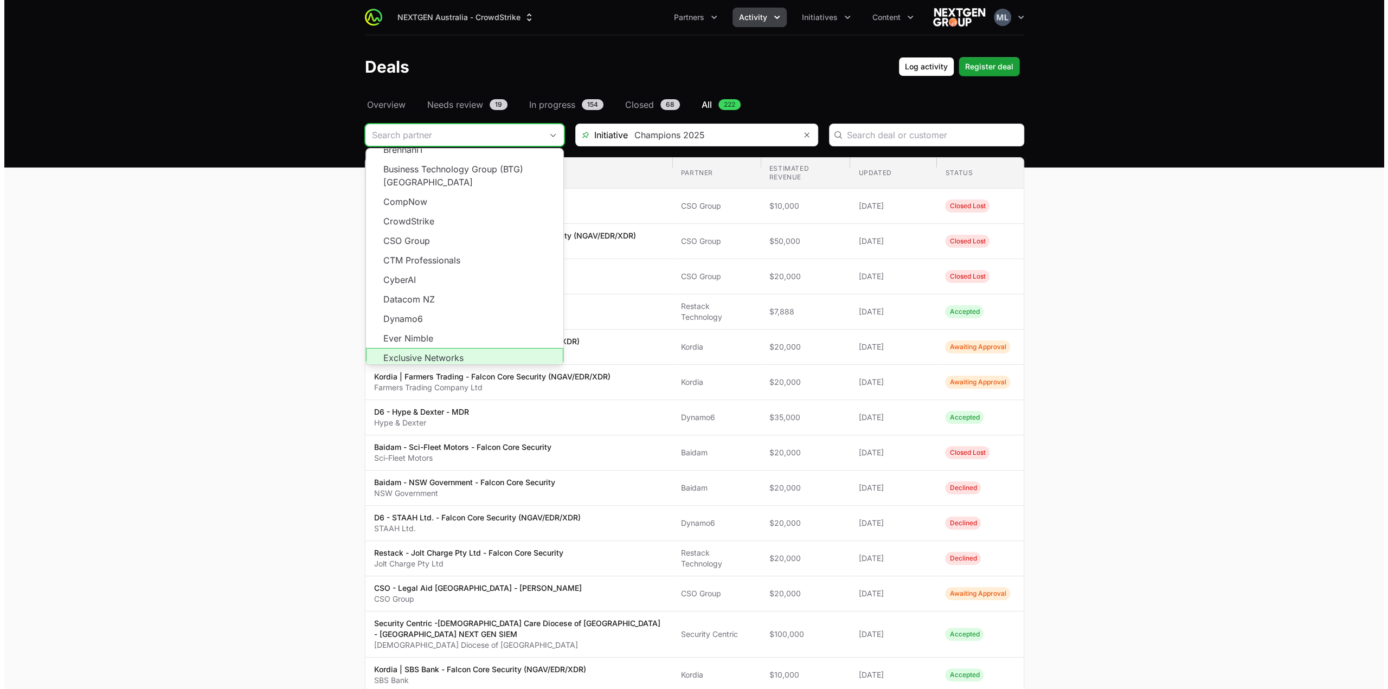
scroll to position [108, 0]
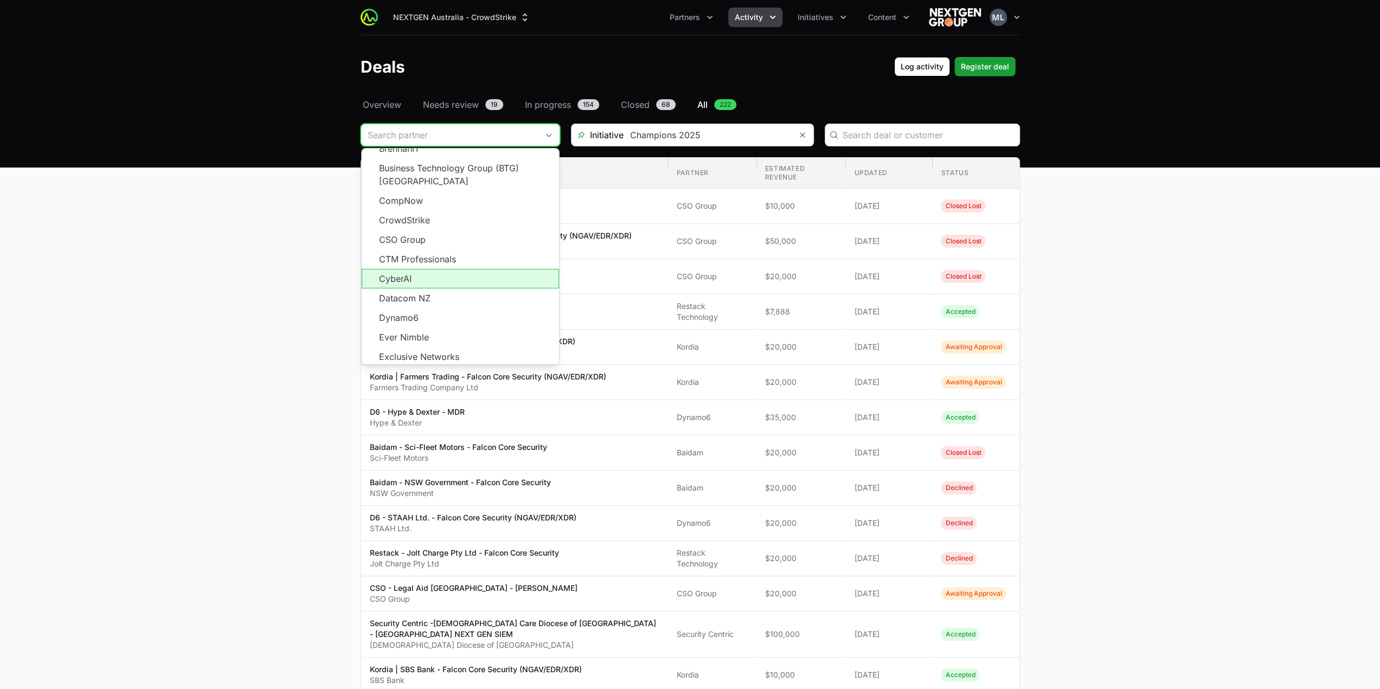
click at [434, 271] on li "CyberAI" at bounding box center [460, 279] width 197 height 20
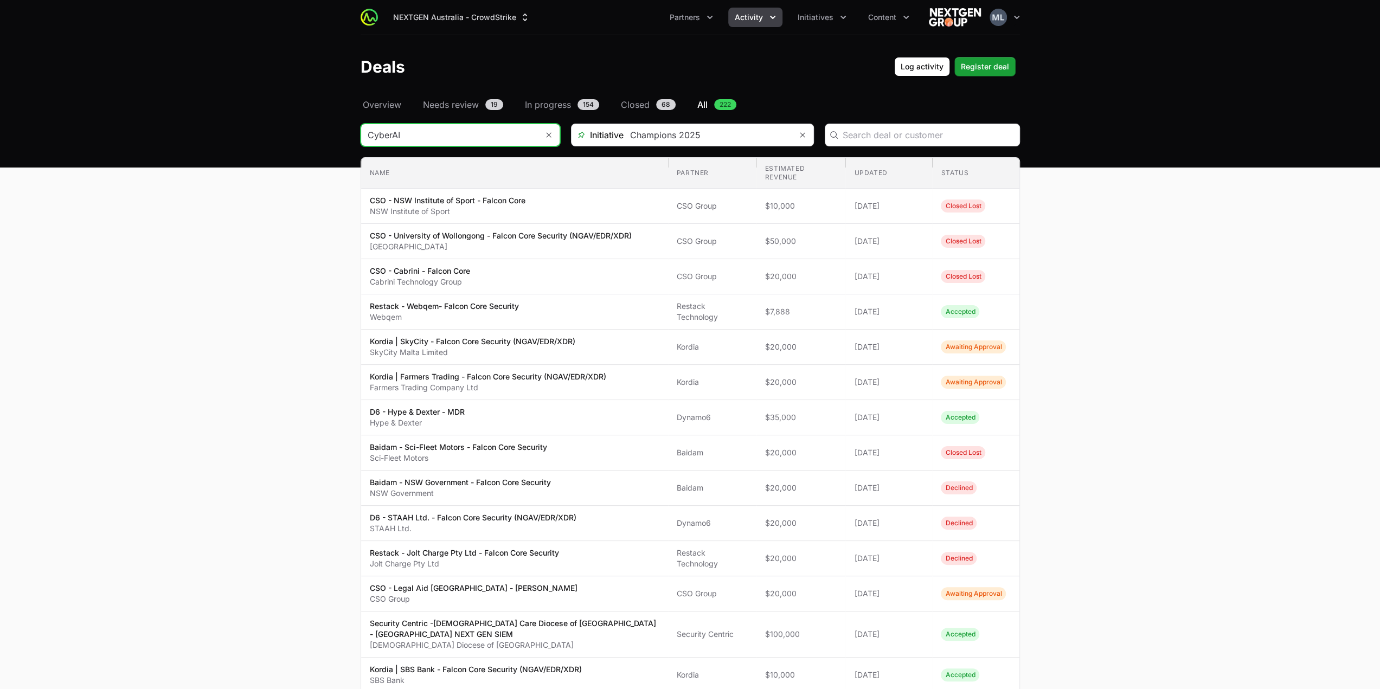
type input "CyberAI"
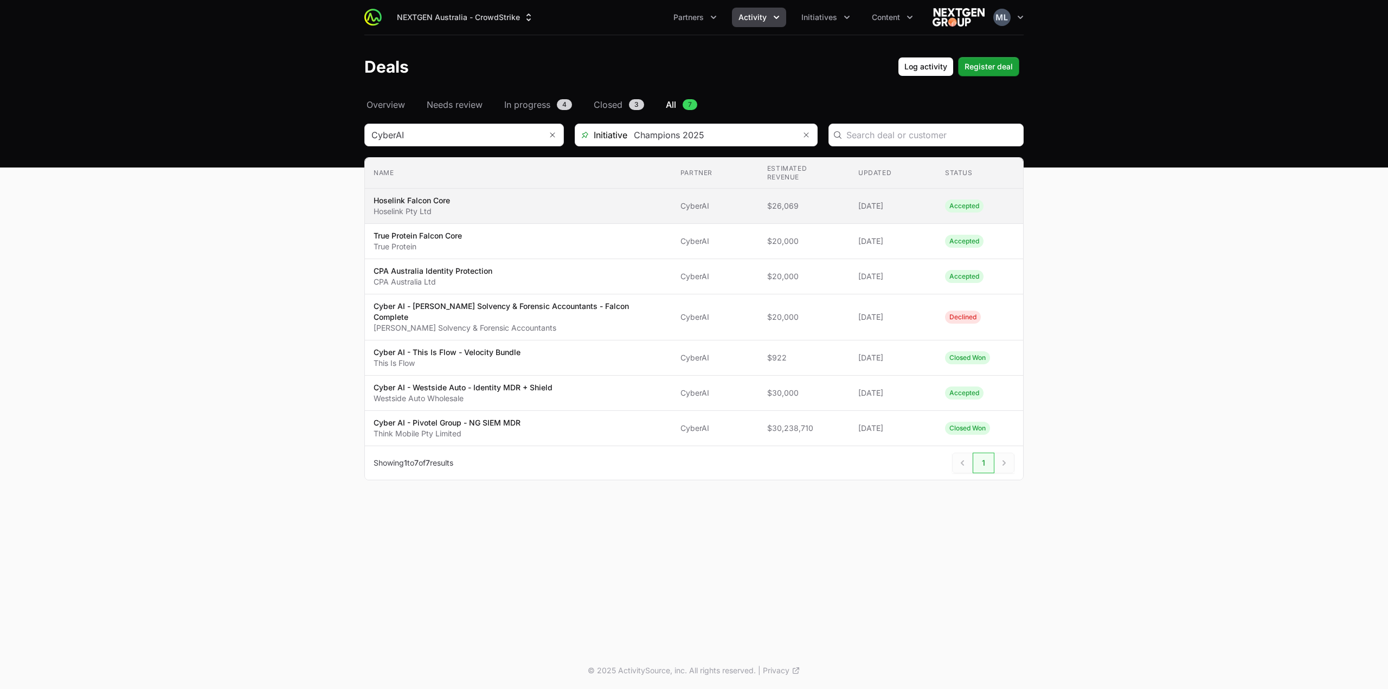
click at [407, 206] on p "Hoselink Pty Ltd" at bounding box center [412, 211] width 76 height 11
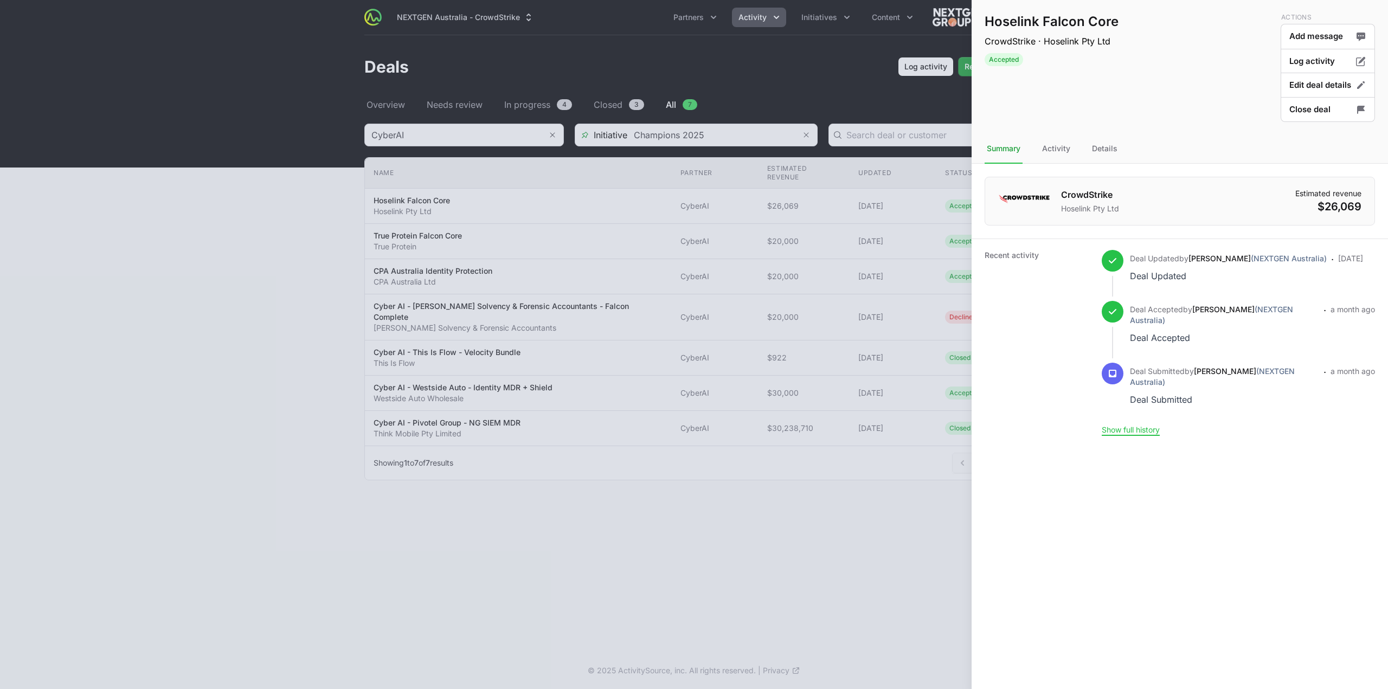
click at [1125, 152] on nav "Summary Activity Details" at bounding box center [1179, 148] width 416 height 29
click at [1112, 149] on div "Details" at bounding box center [1105, 148] width 30 height 29
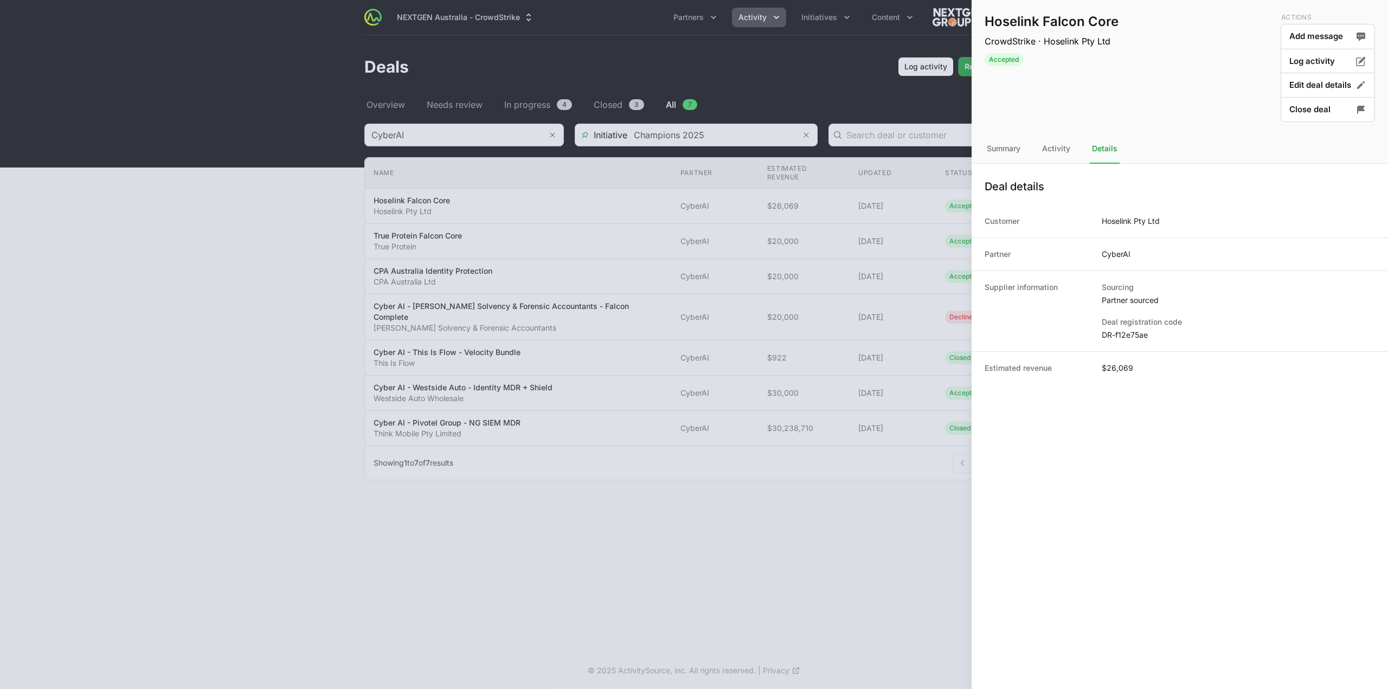
click at [1121, 343] on div "Supplier information Sourcing Partner sourced Deal registration code DR-f12e75ae" at bounding box center [1179, 311] width 416 height 81
click at [1122, 339] on dd "DR-f12e75ae" at bounding box center [1238, 335] width 273 height 11
copy dl "DR-f12e75ae"
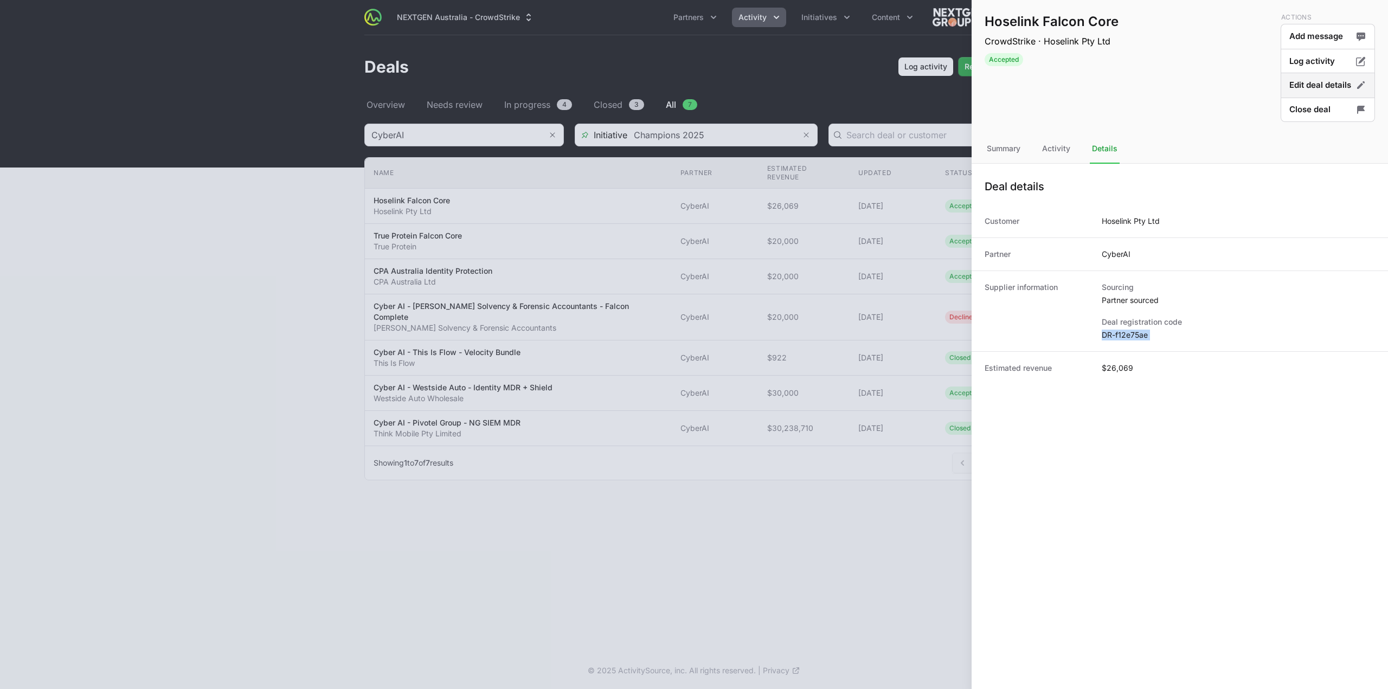
click at [1315, 80] on button "Edit deal details" at bounding box center [1328, 85] width 94 height 25
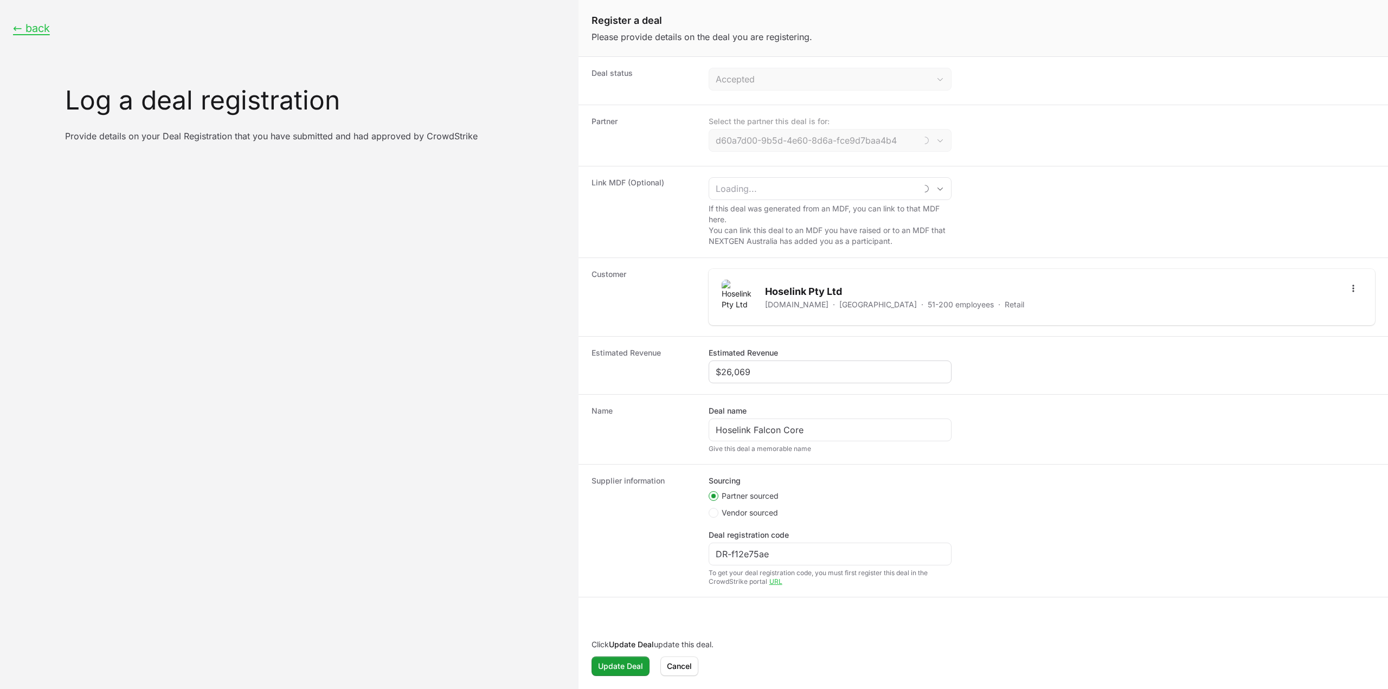
type input "CyberAI"
click at [686, 666] on span "Cancel" at bounding box center [679, 666] width 25 height 13
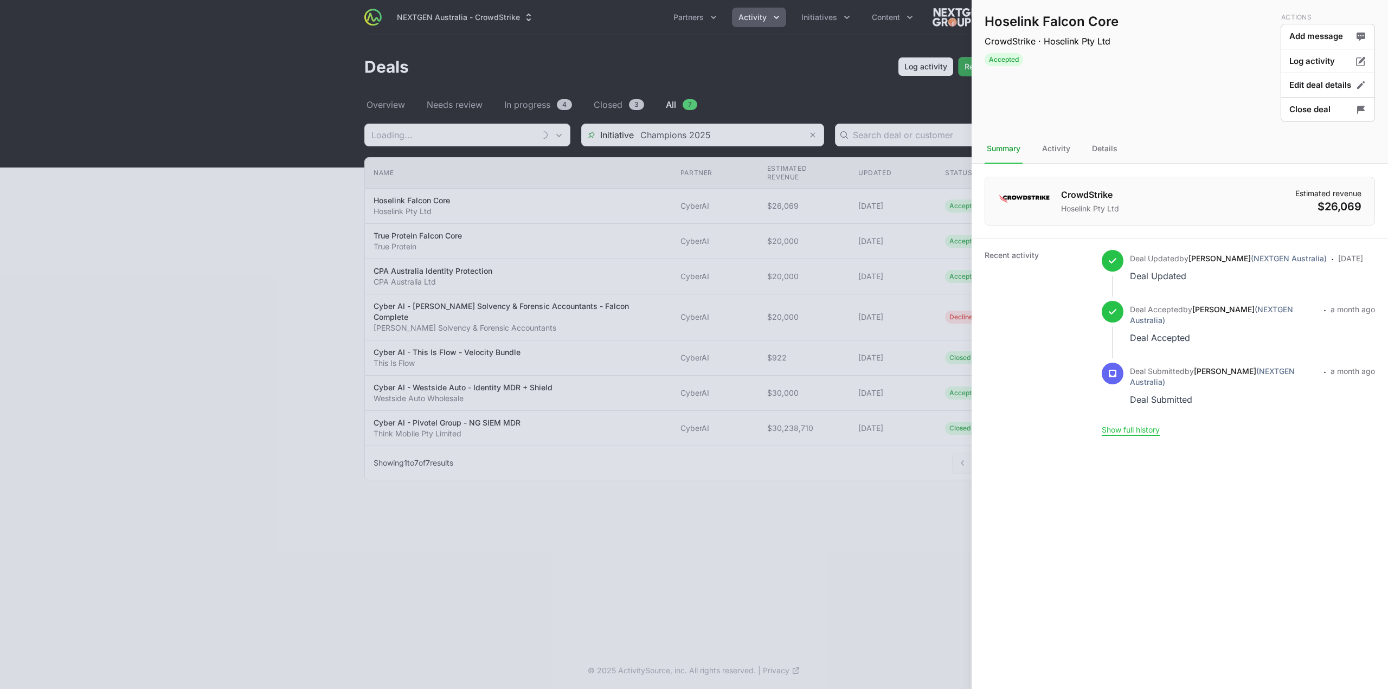
type input "CyberAI"
click at [1307, 117] on button "Close deal" at bounding box center [1328, 109] width 94 height 25
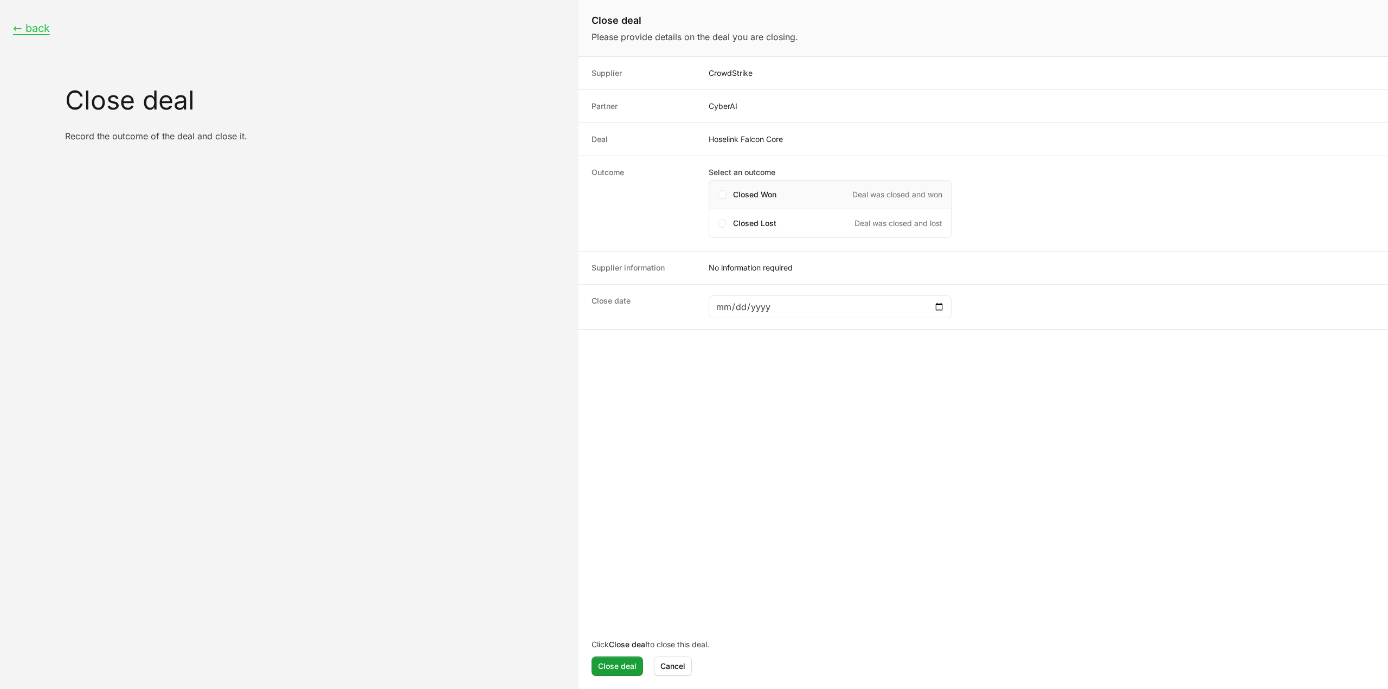
click at [757, 207] on div "Closed Won Deal was closed and won" at bounding box center [830, 194] width 243 height 29
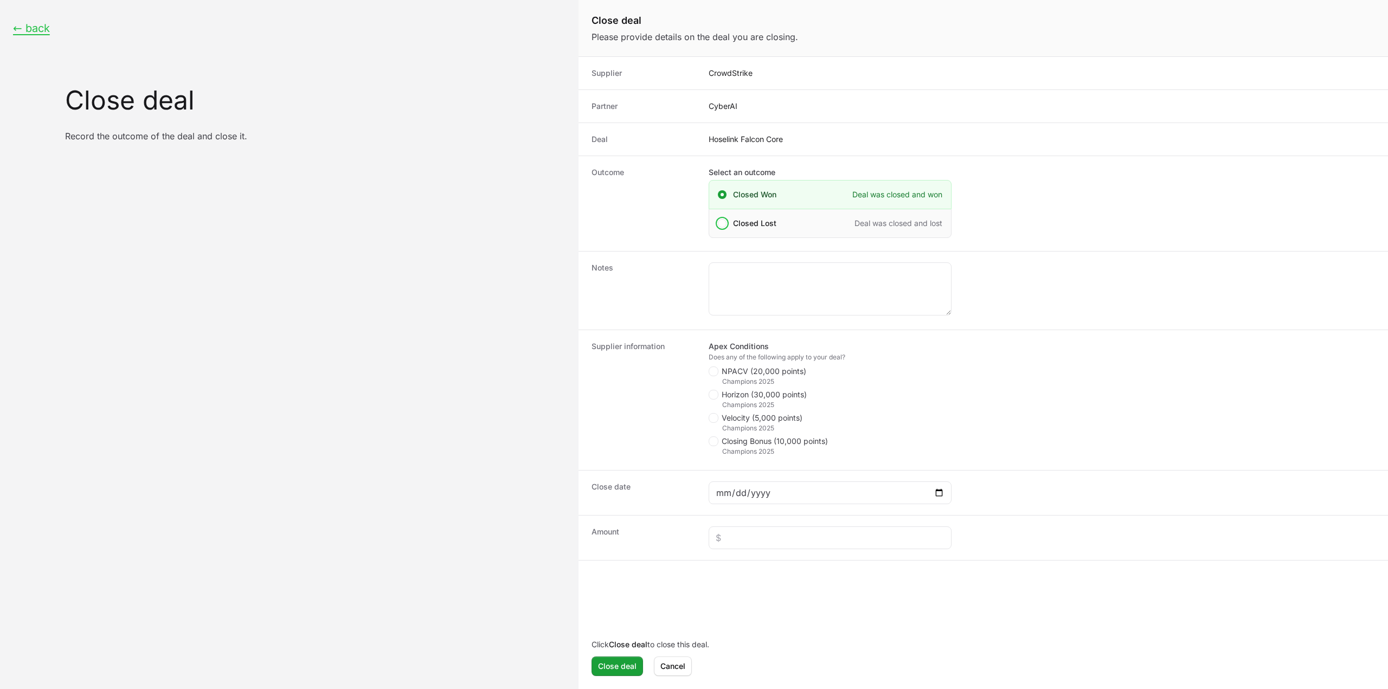
click at [750, 235] on div "Closed Lost Deal was closed and lost" at bounding box center [830, 223] width 243 height 29
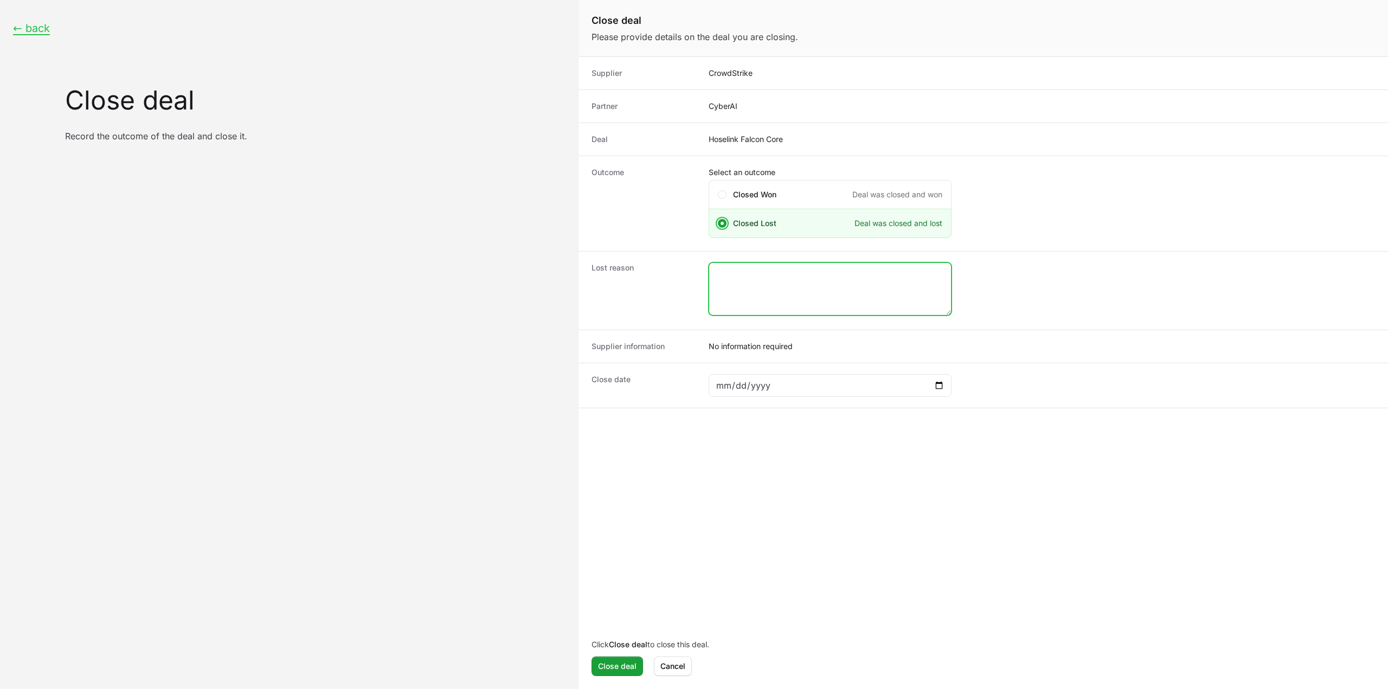
click at [770, 297] on textarea "Close deal form" at bounding box center [830, 289] width 242 height 52
click at [931, 391] on div "Close deal form" at bounding box center [830, 385] width 243 height 23
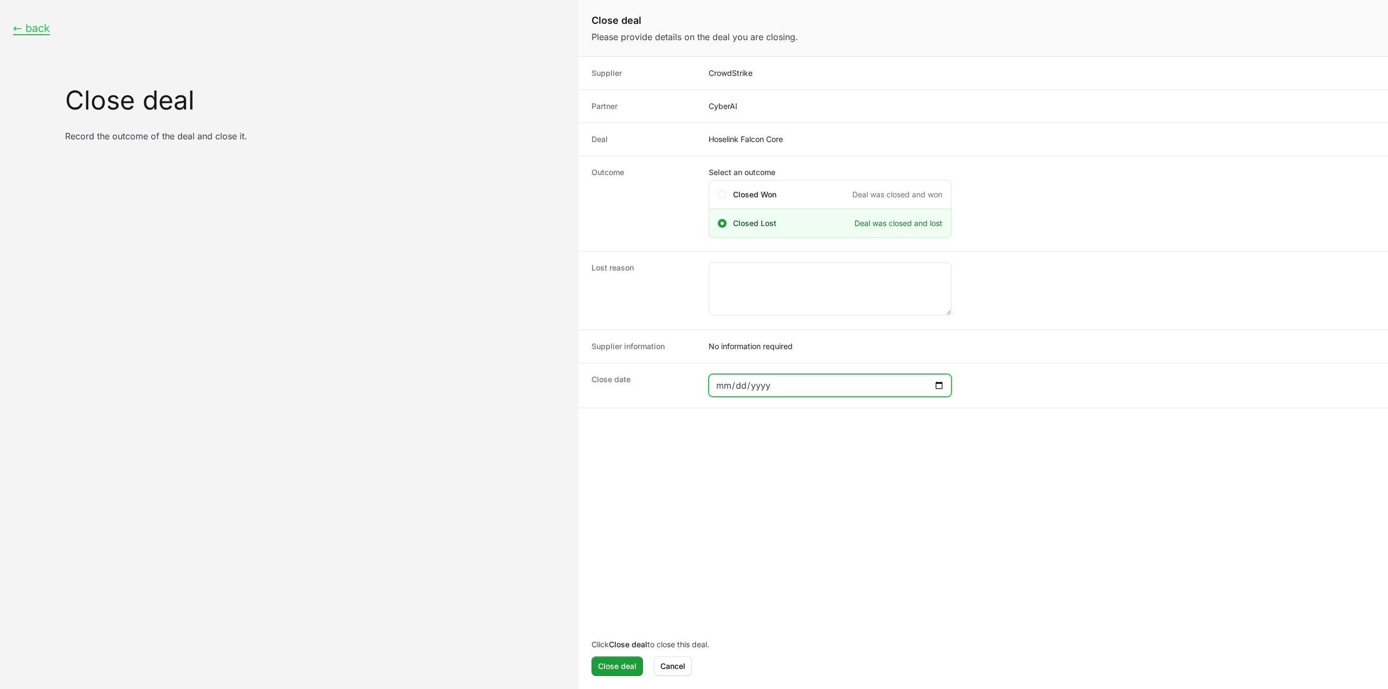
click at [937, 389] on input "Close deal form" at bounding box center [830, 385] width 229 height 13
click at [931, 391] on div "Close deal form" at bounding box center [830, 385] width 243 height 23
click at [944, 377] on div "Close deal form" at bounding box center [830, 385] width 243 height 23
click at [932, 389] on input "Close deal form" at bounding box center [830, 385] width 229 height 13
click at [940, 383] on input "Close deal form" at bounding box center [830, 385] width 229 height 13
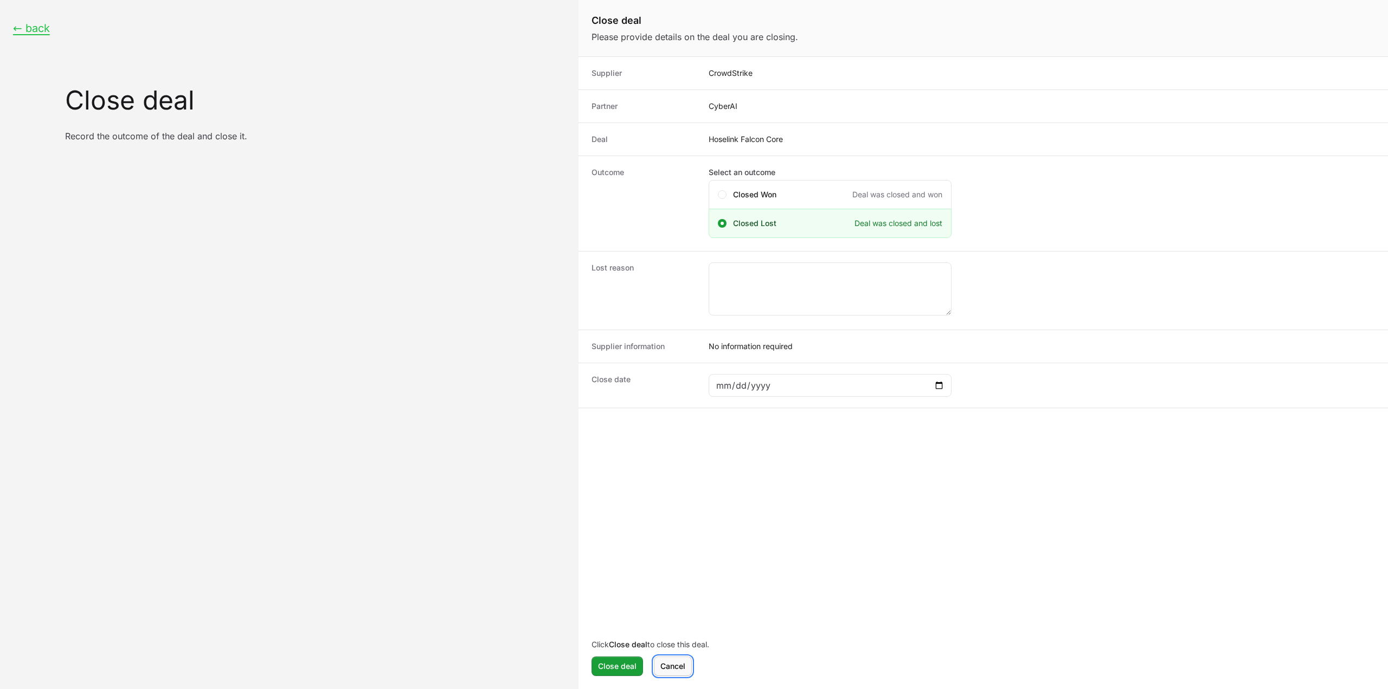
click at [675, 670] on span "Cancel" at bounding box center [672, 666] width 25 height 13
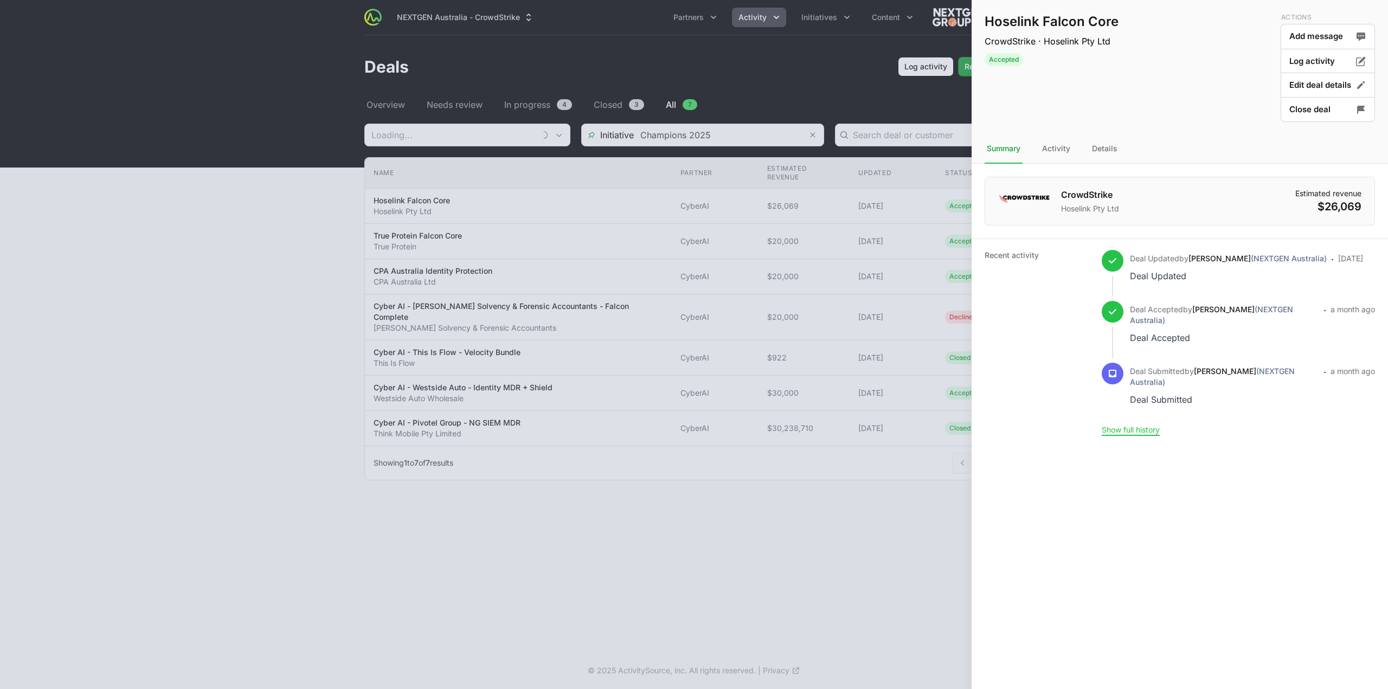
type input "CyberAI"
click at [844, 86] on div at bounding box center [694, 344] width 1388 height 689
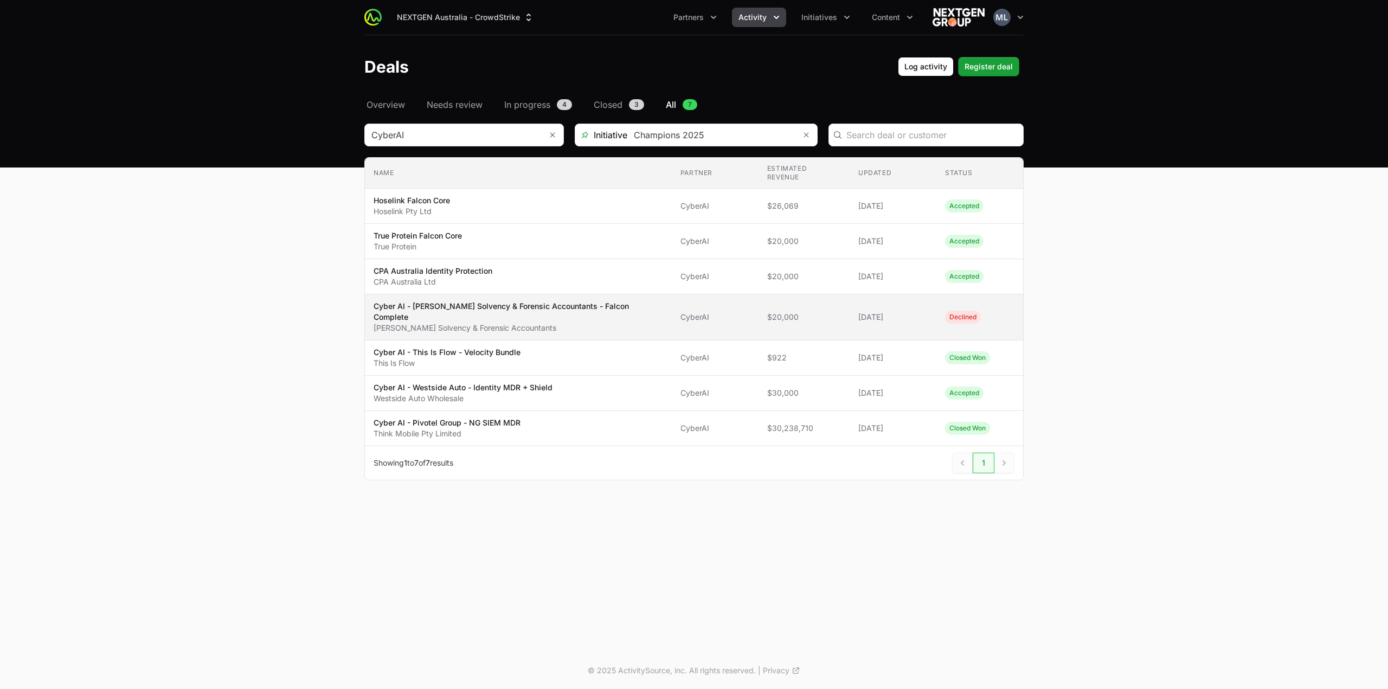
click at [476, 323] on p "Worrells Solvency & Forensic Accountants" at bounding box center [518, 328] width 289 height 11
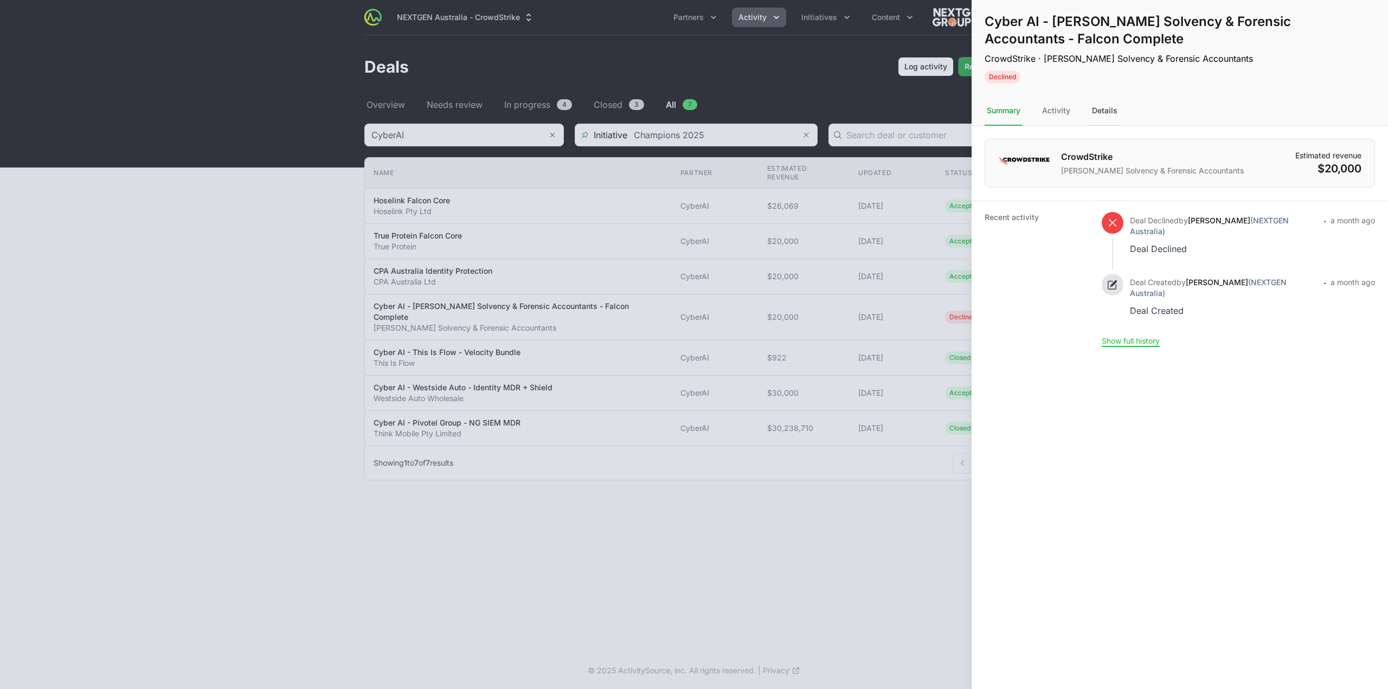
click at [1110, 107] on div "Details" at bounding box center [1105, 110] width 30 height 29
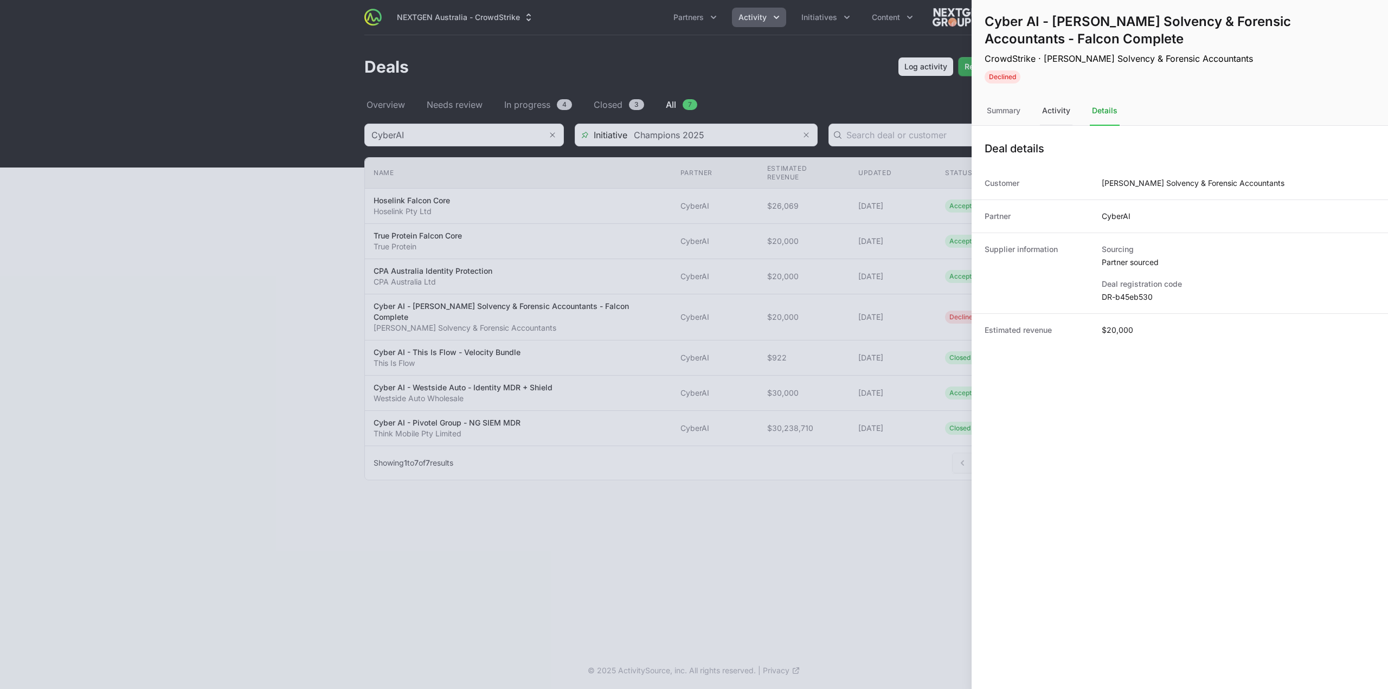
click at [1063, 113] on div "Activity" at bounding box center [1056, 110] width 33 height 29
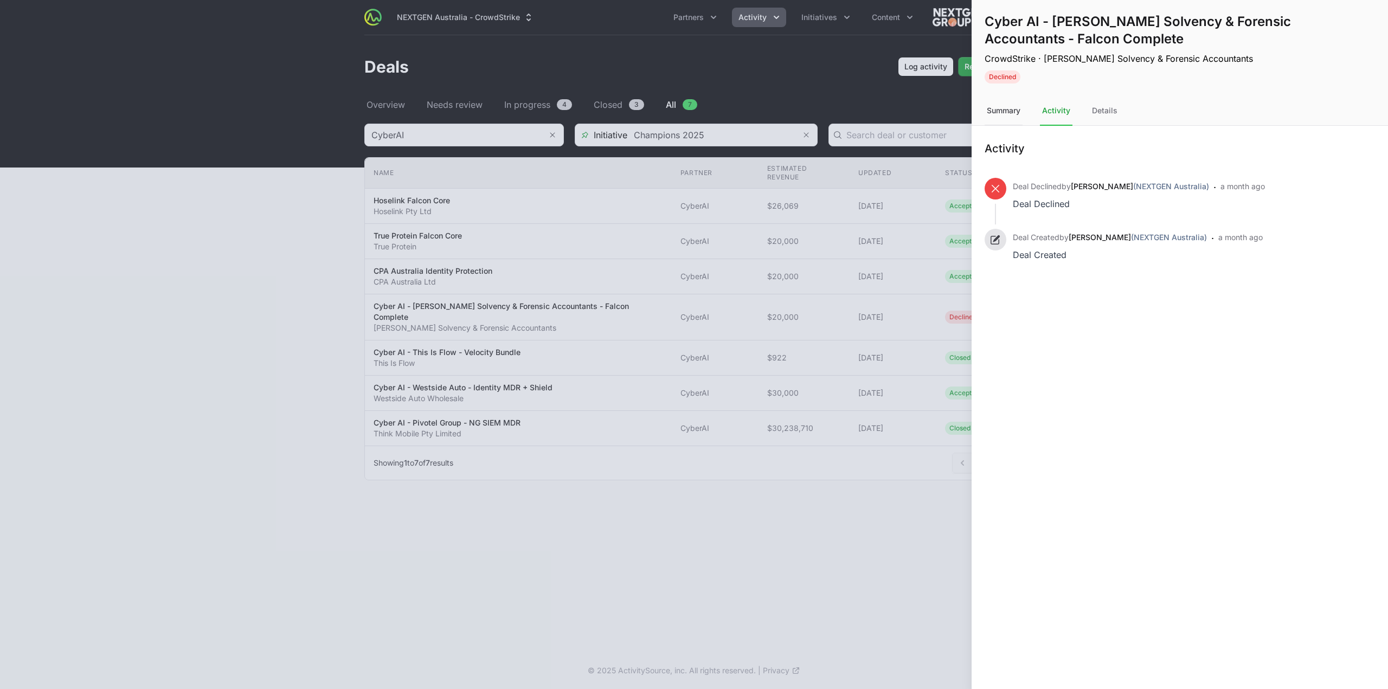
click at [1017, 114] on div "Summary" at bounding box center [1004, 110] width 38 height 29
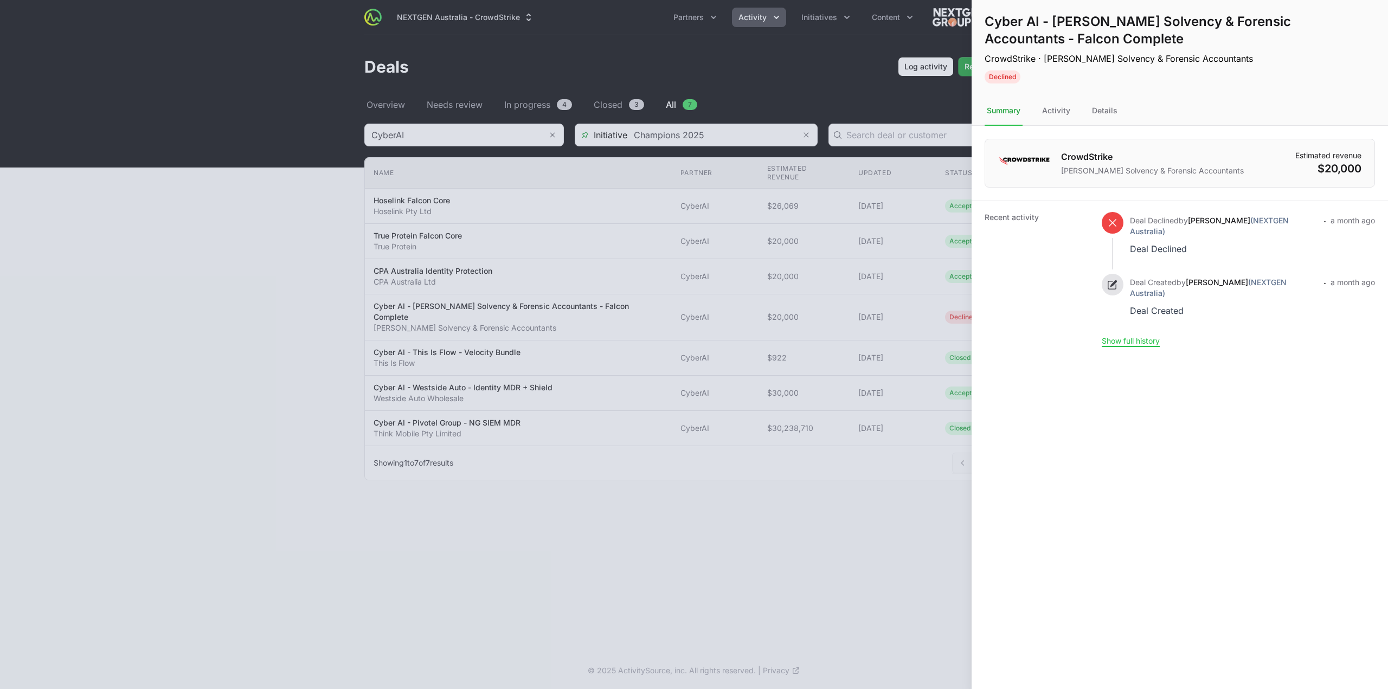
click at [1140, 334] on dd "Deal Declined by Mustafa Larki (NEXTGEN Australia) Deal Declined · a month ago …" at bounding box center [1238, 279] width 273 height 134
click at [1121, 336] on button "Show full history" at bounding box center [1131, 341] width 58 height 10
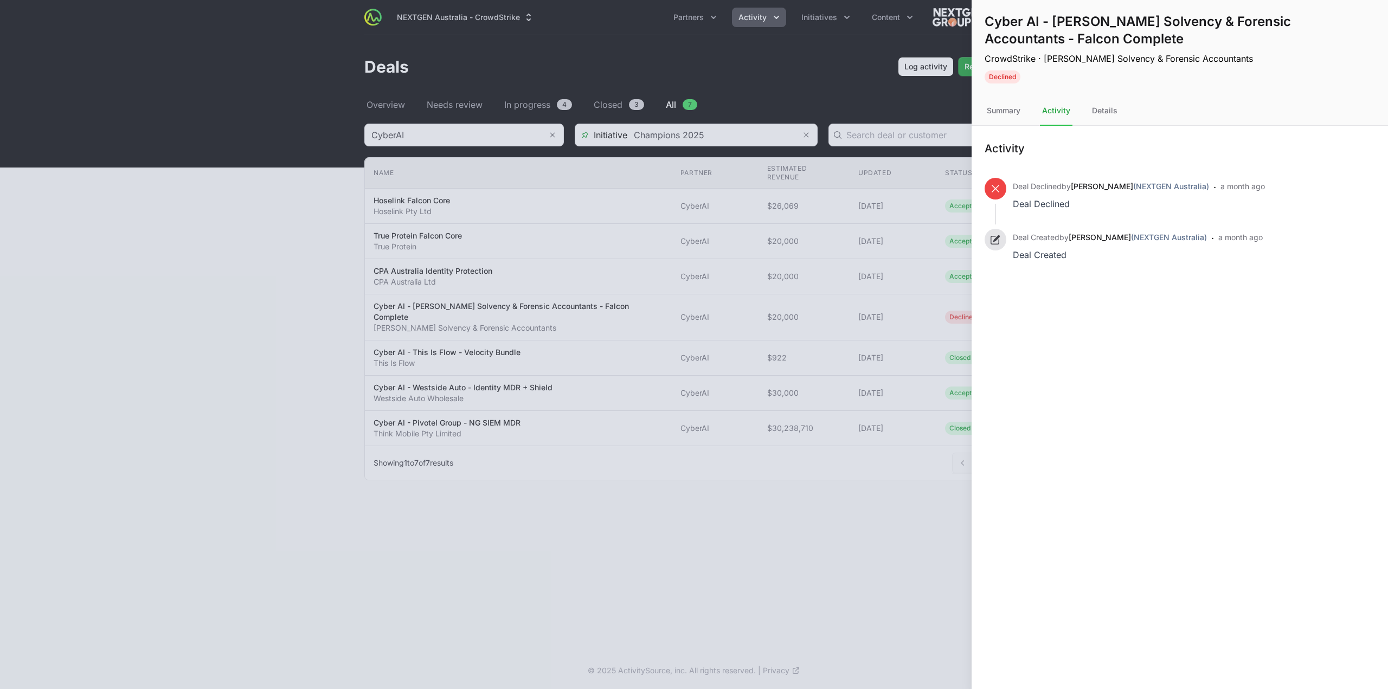
click at [1089, 110] on nav "Summary Activity Details" at bounding box center [1179, 110] width 416 height 29
click at [1004, 111] on div "Summary" at bounding box center [1004, 110] width 38 height 29
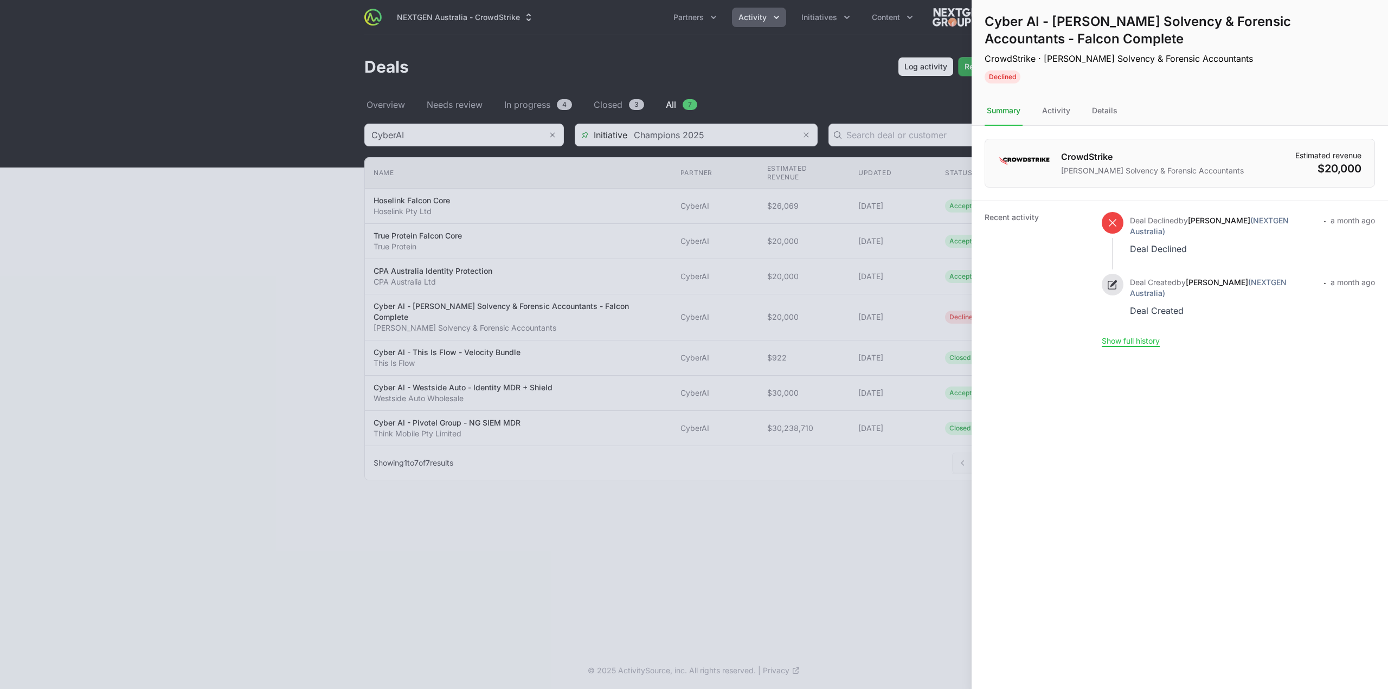
click at [893, 493] on div at bounding box center [694, 344] width 1388 height 689
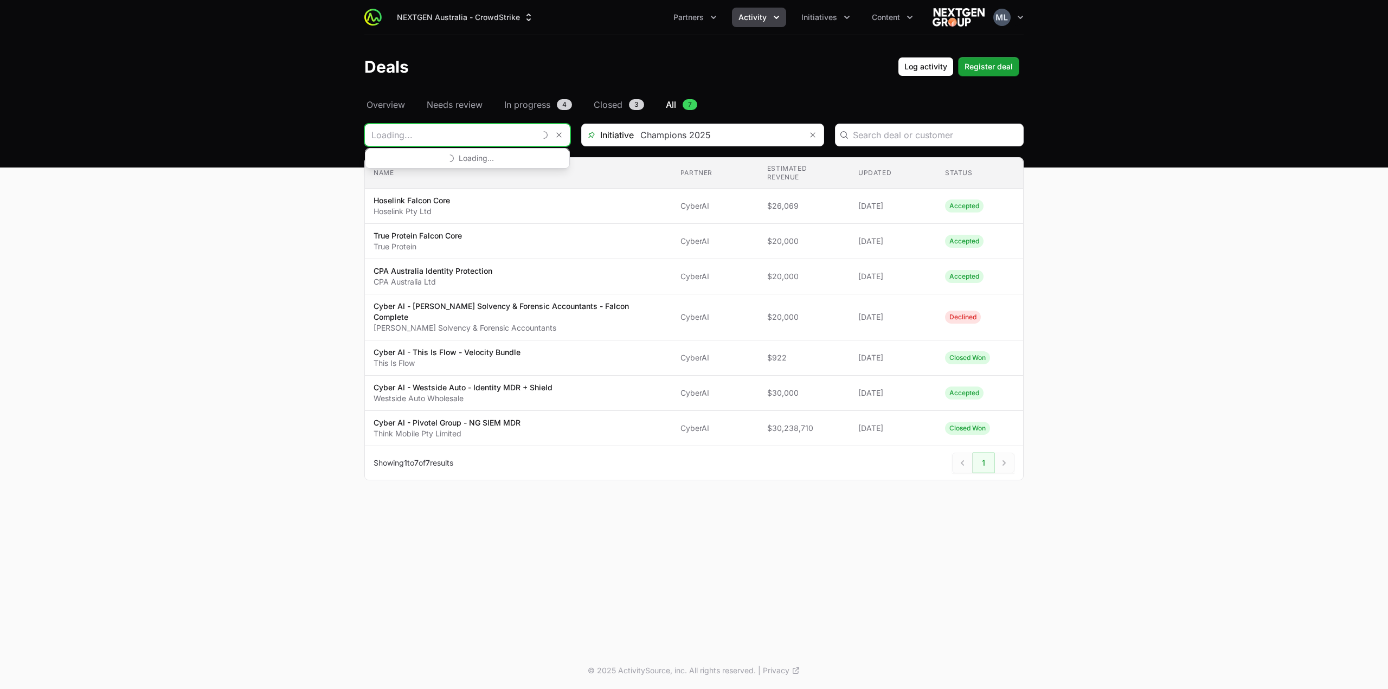
click at [493, 137] on input "Deals Filters" at bounding box center [450, 135] width 170 height 22
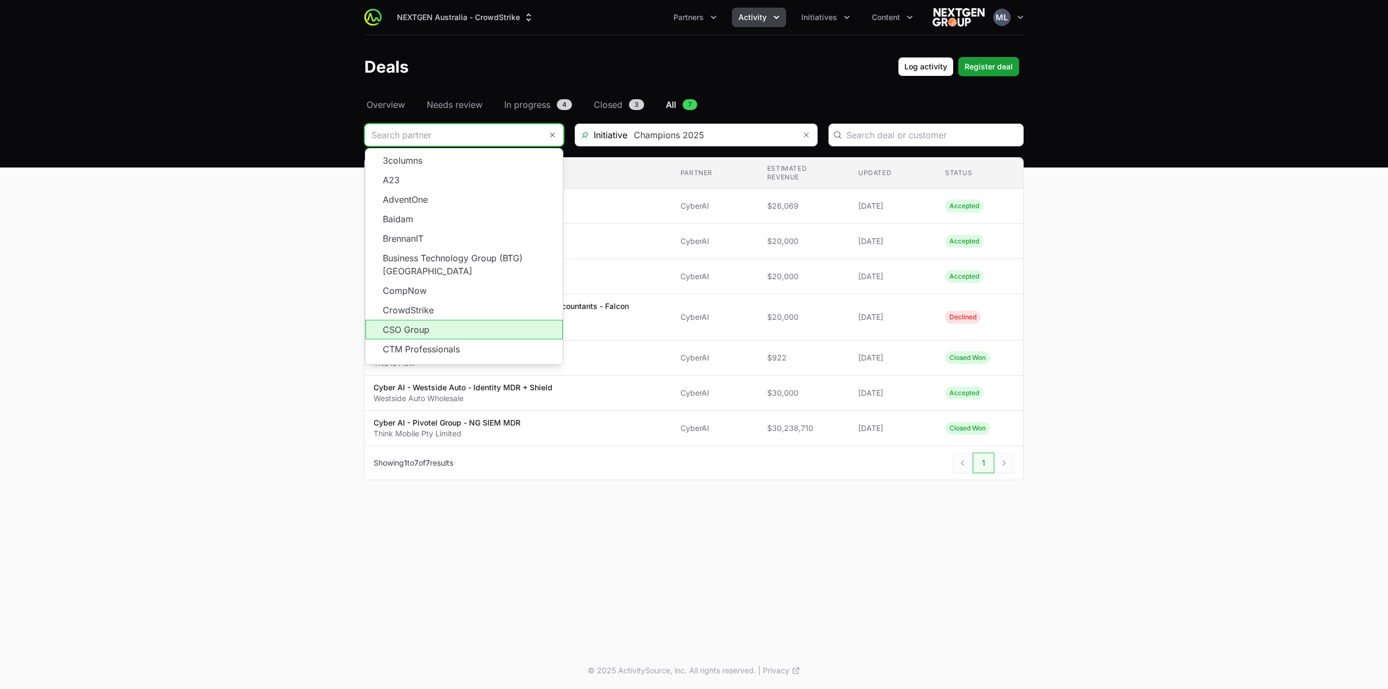
click at [442, 321] on li "CSO Group" at bounding box center [463, 330] width 197 height 20
type input "CSO Group"
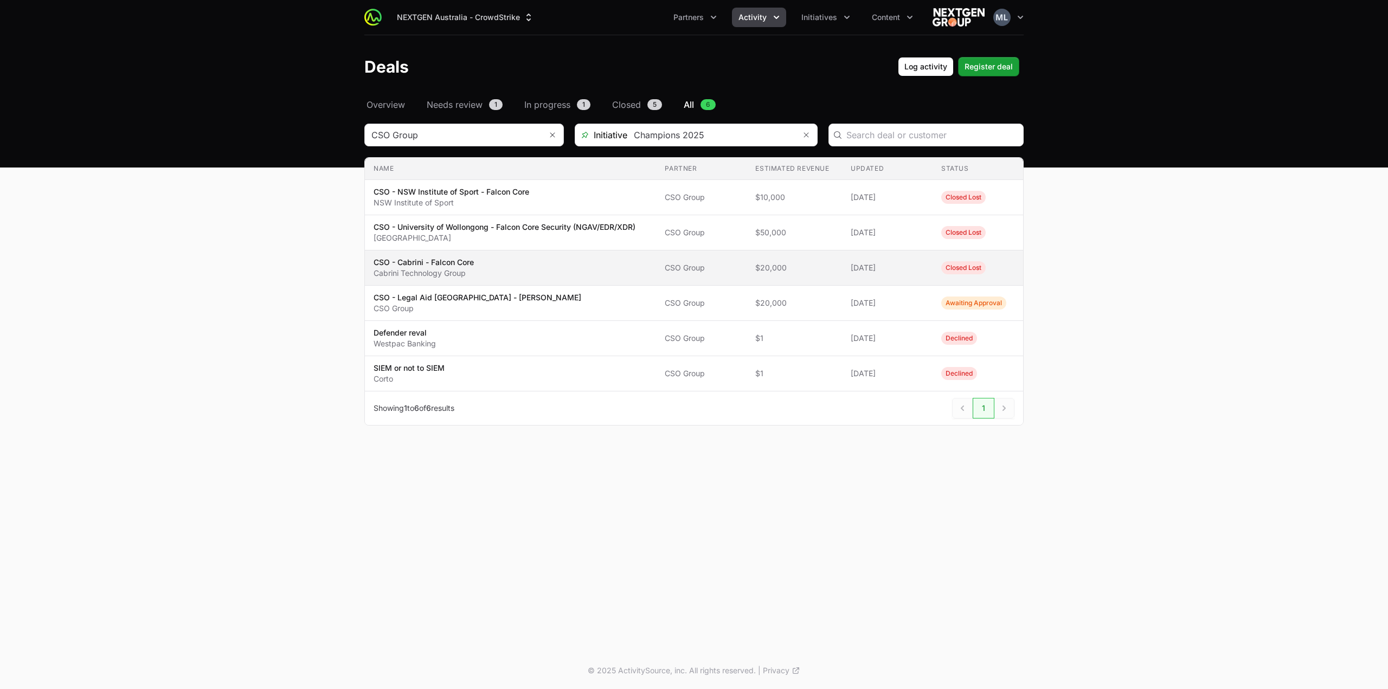
click at [872, 272] on td "Updated 09 Sep 2025" at bounding box center [887, 267] width 91 height 35
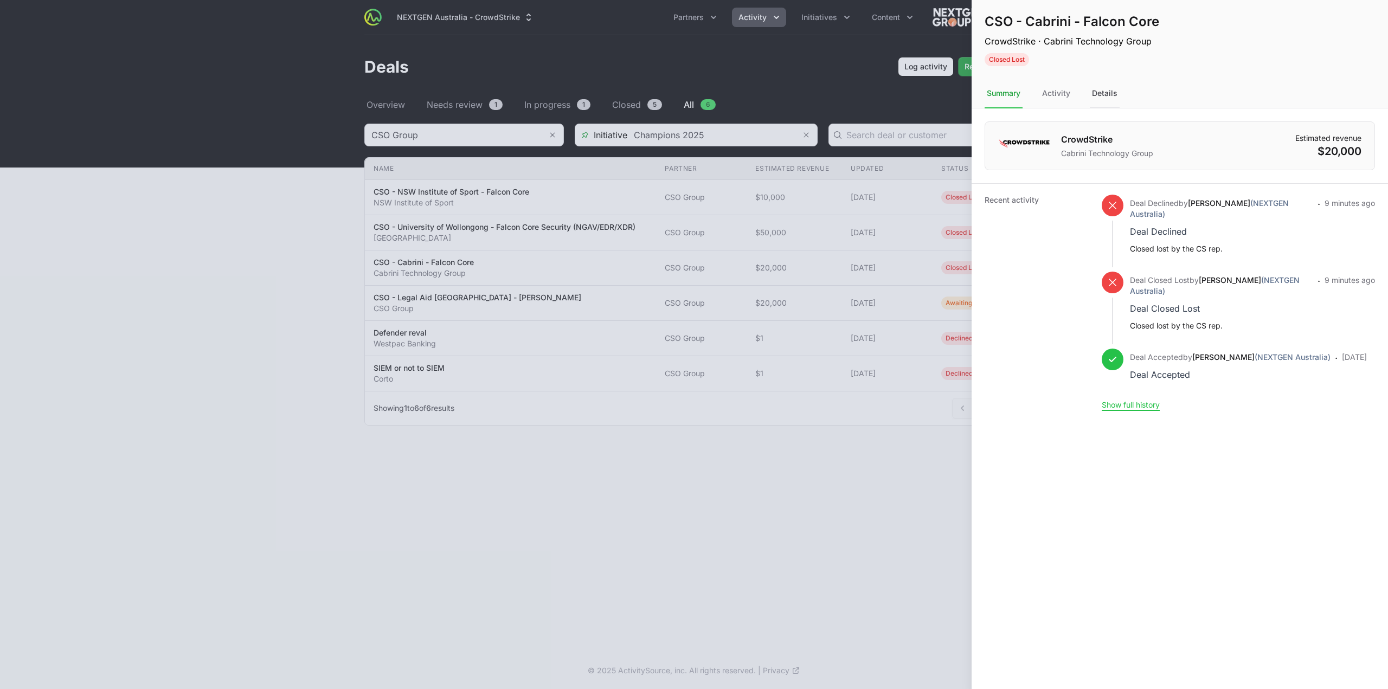
click at [1097, 91] on div "Details" at bounding box center [1105, 93] width 30 height 29
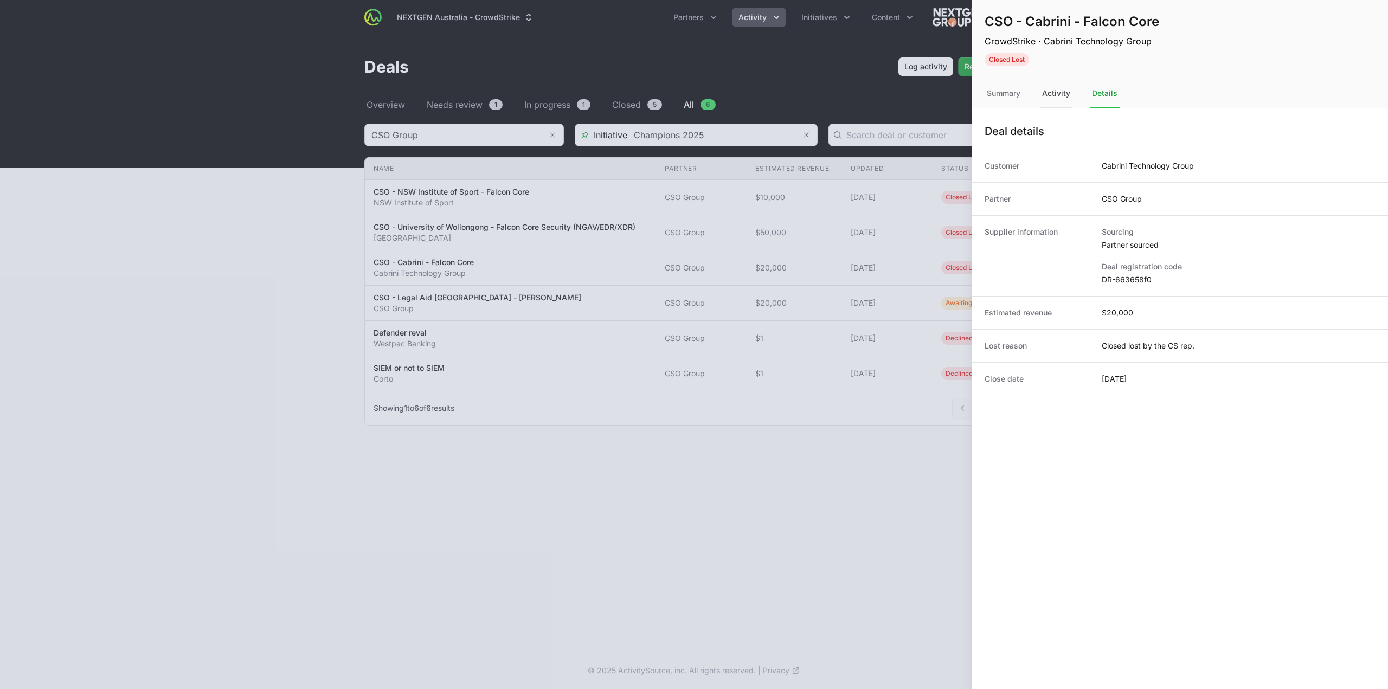
click at [1068, 93] on div "Activity" at bounding box center [1056, 93] width 33 height 29
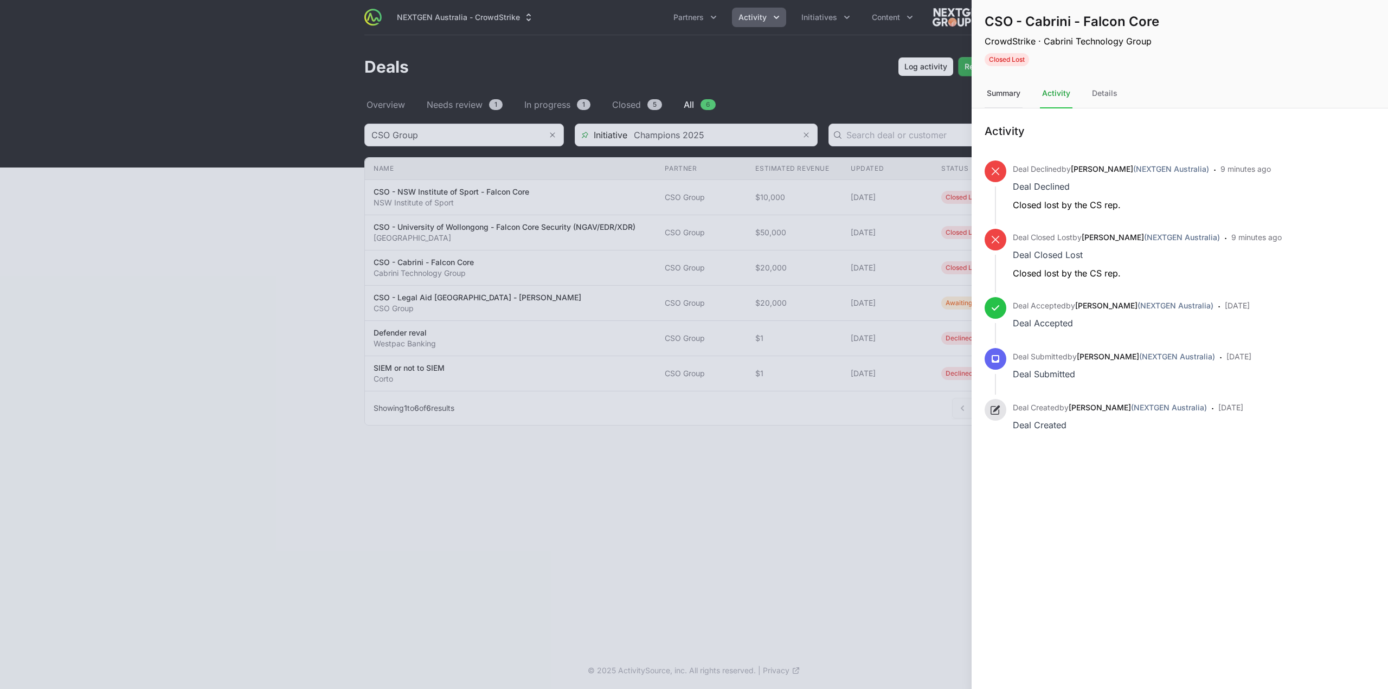
click at [991, 94] on div "Summary" at bounding box center [1004, 93] width 38 height 29
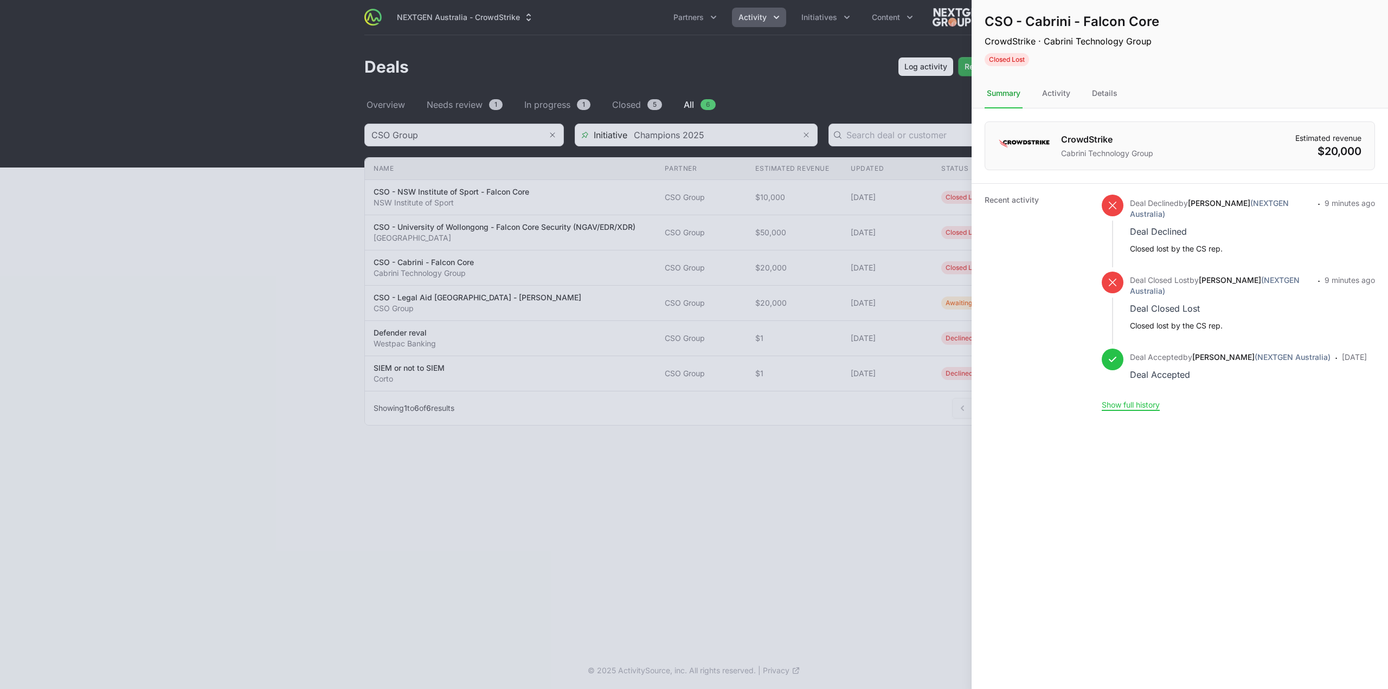
click at [1142, 97] on nav "Summary Activity Details" at bounding box center [1179, 93] width 416 height 29
click at [1109, 98] on div "Details" at bounding box center [1105, 93] width 30 height 29
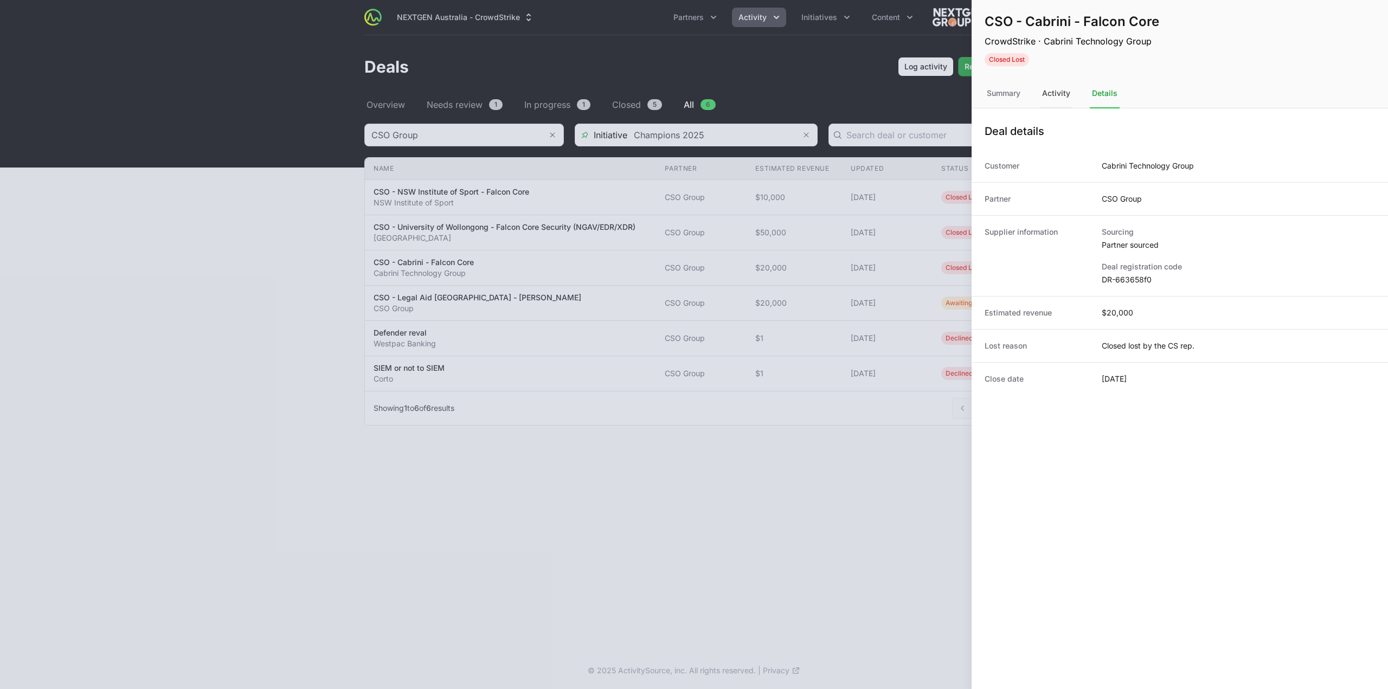
click at [1064, 94] on div "Activity" at bounding box center [1056, 93] width 33 height 29
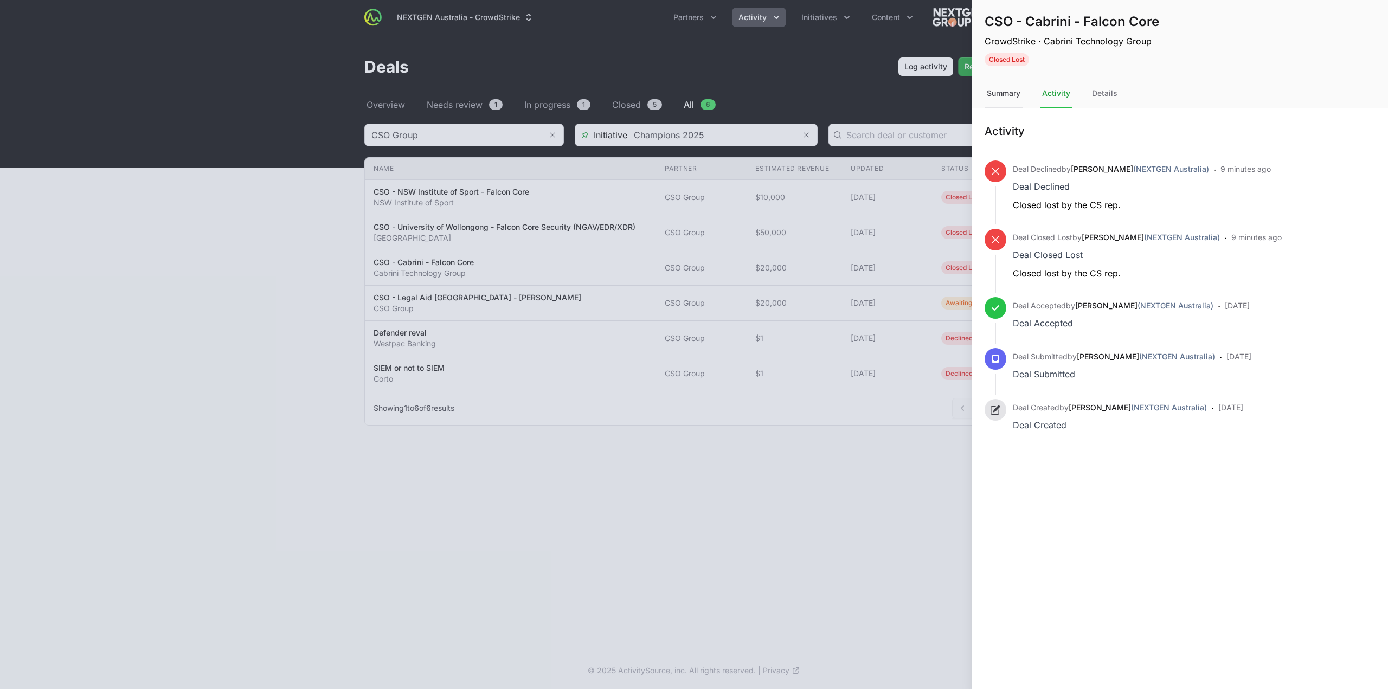
click at [1010, 87] on div "Summary" at bounding box center [1004, 93] width 38 height 29
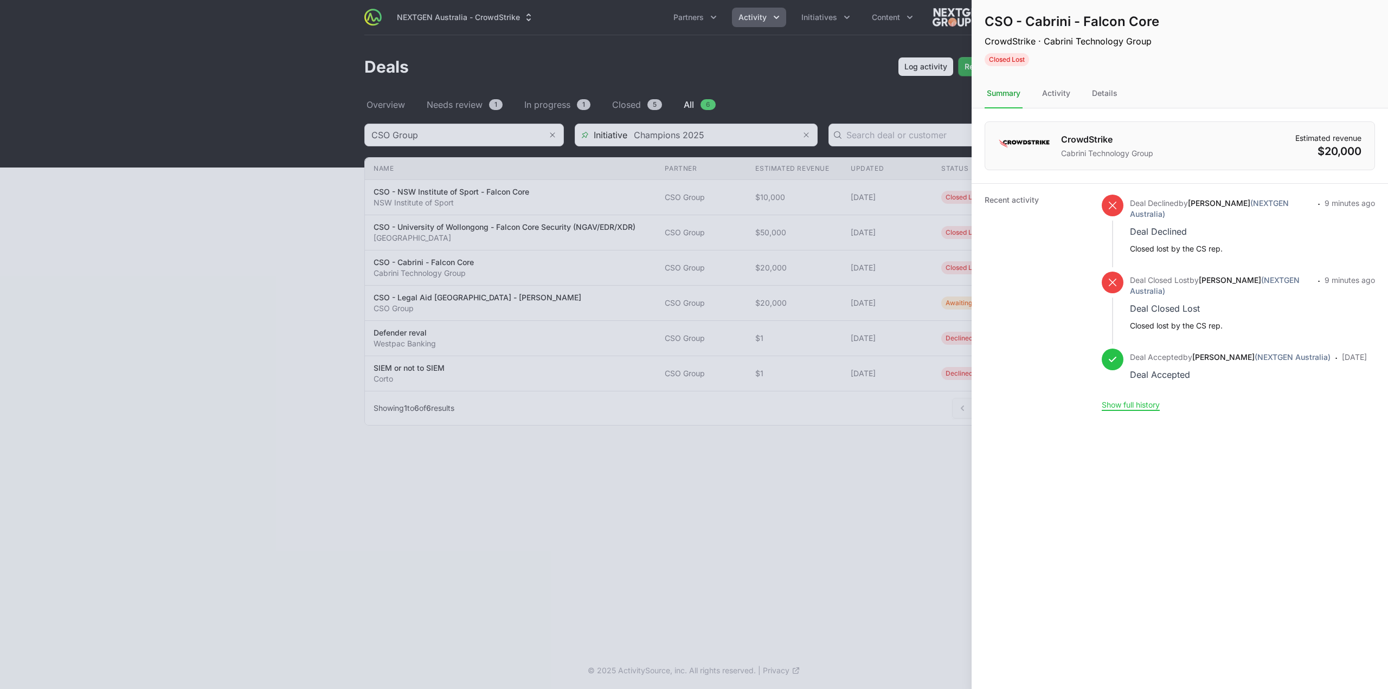
click at [795, 513] on div at bounding box center [694, 344] width 1388 height 689
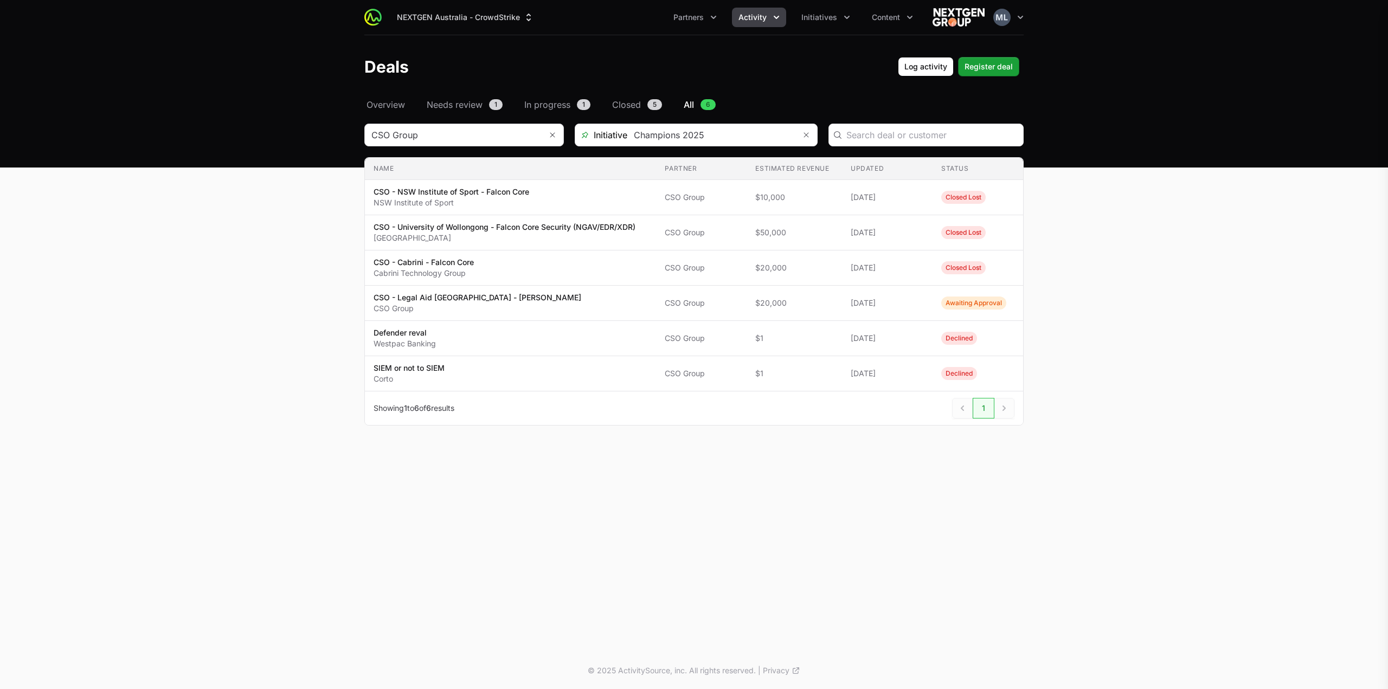
click at [471, 141] on div "CSO - Cabrini - Falcon Core CrowdStrike · Cabrini Technology Group Closed Lost …" at bounding box center [694, 344] width 1388 height 689
click at [471, 141] on input "Deals Filters" at bounding box center [453, 135] width 177 height 22
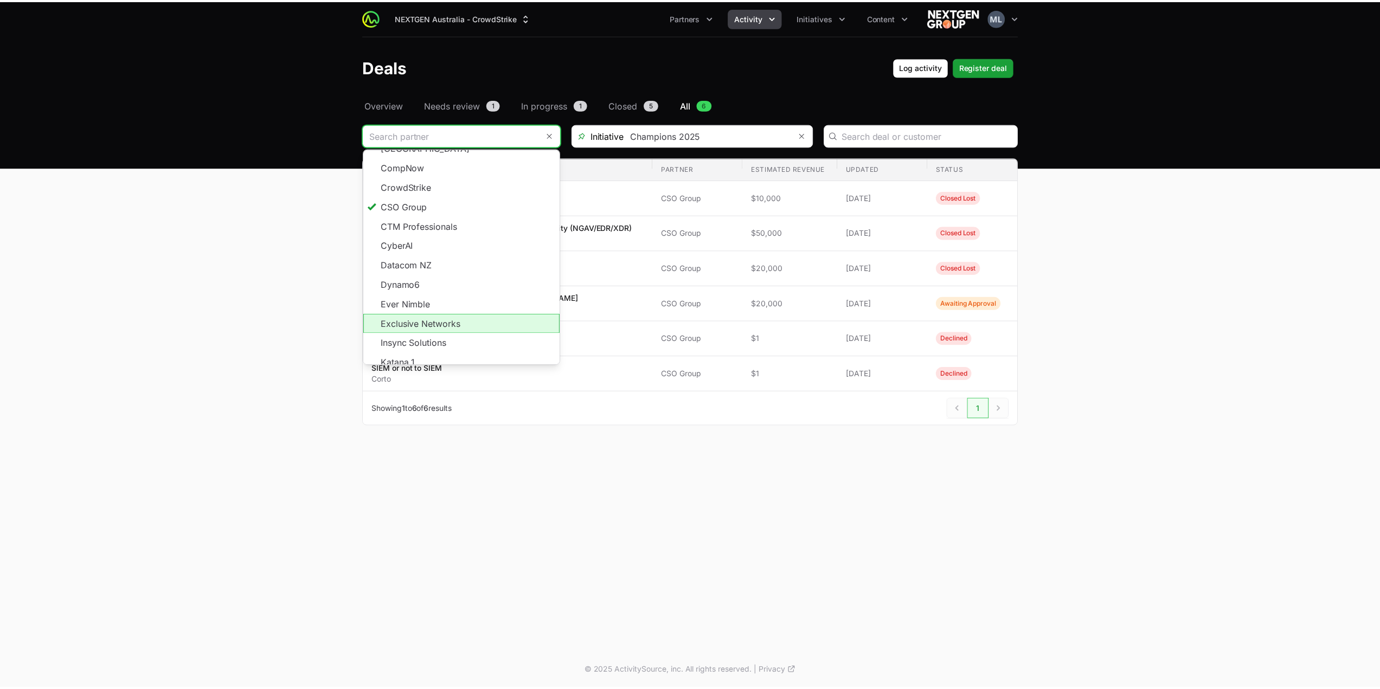
scroll to position [86, 0]
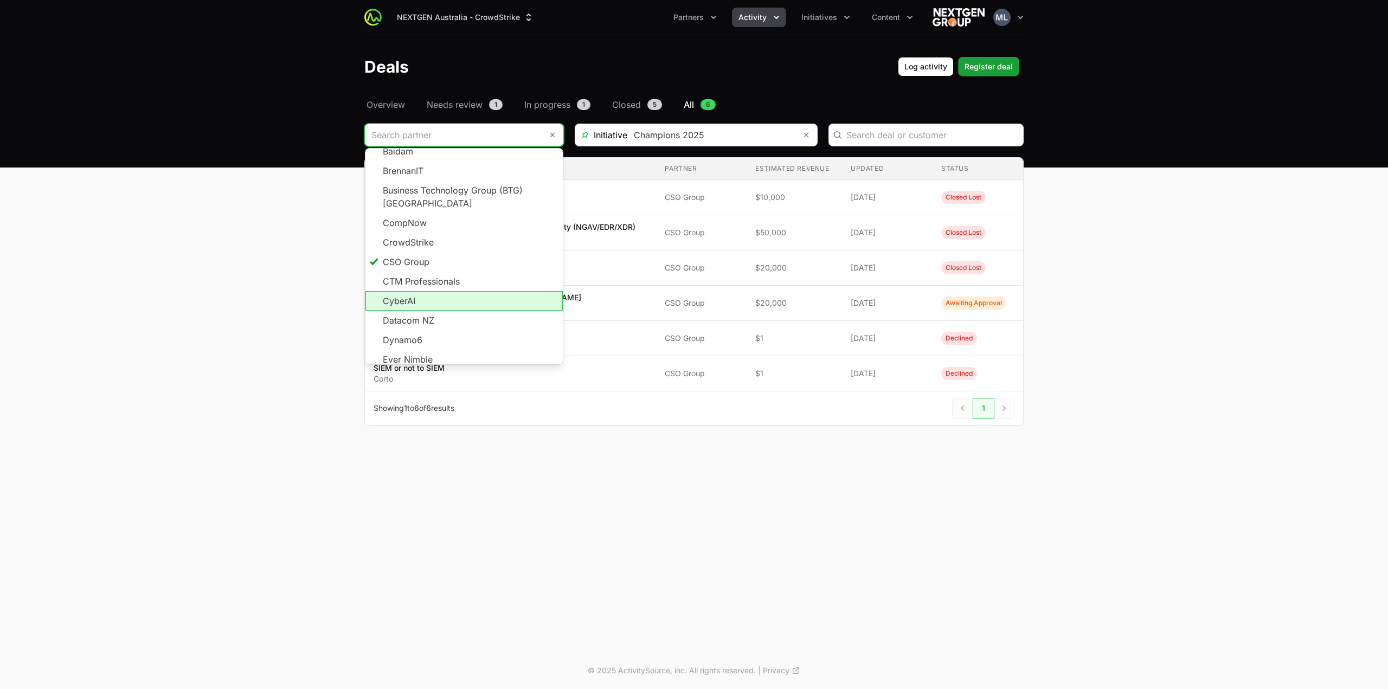
click at [419, 291] on li "CyberAI" at bounding box center [463, 301] width 197 height 20
type input "CyberAI"
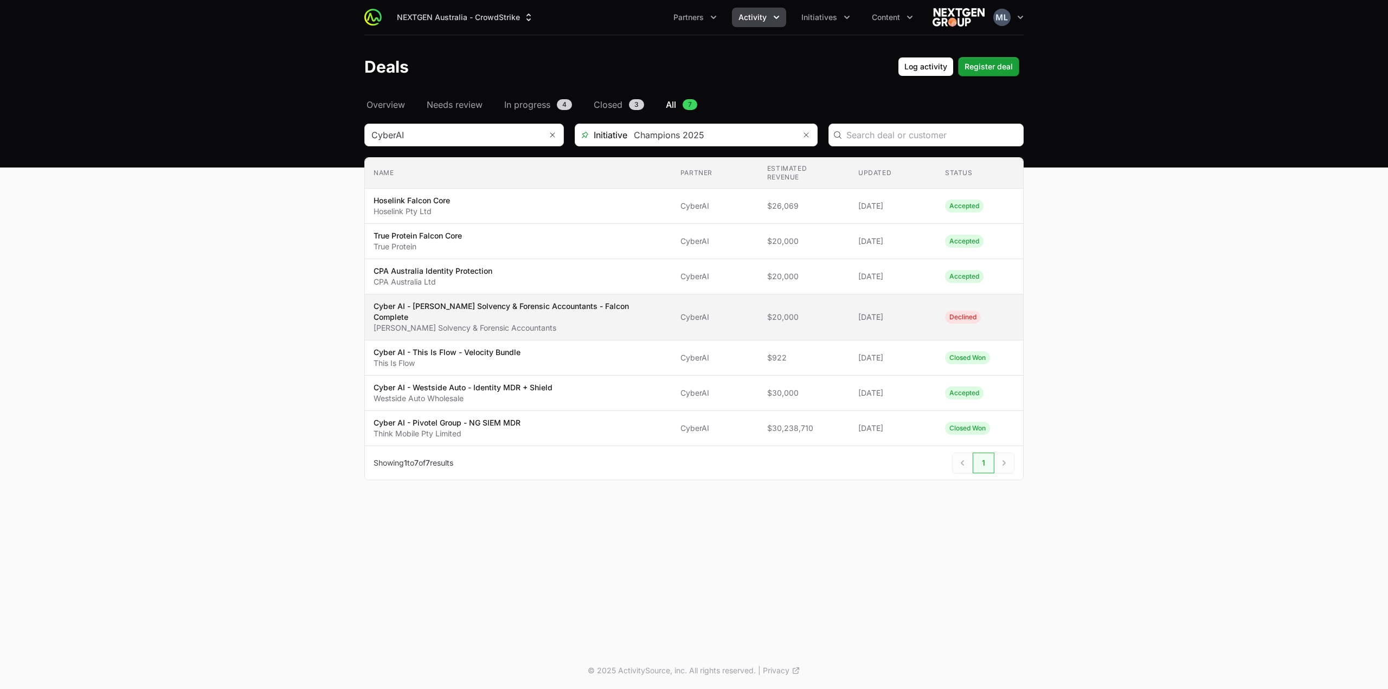
click at [769, 294] on td "Estimated revenue $20,000" at bounding box center [803, 317] width 91 height 46
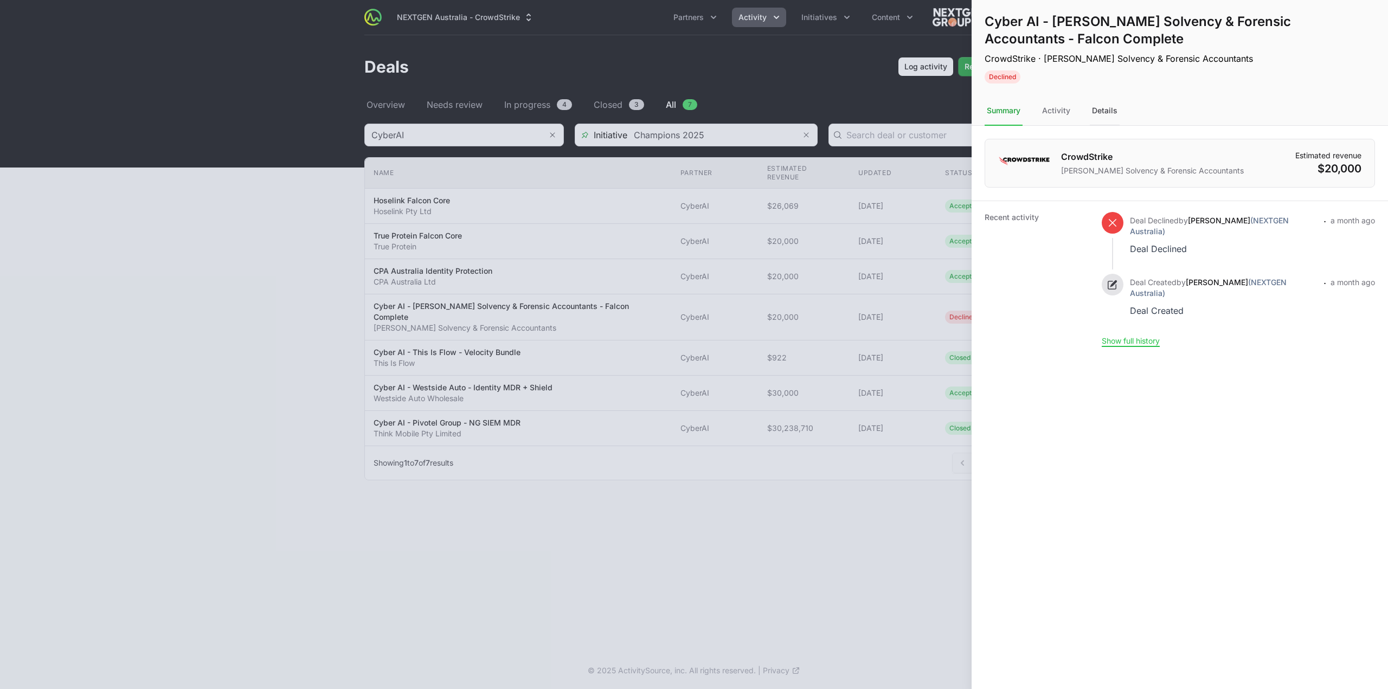
click at [1099, 112] on div "Details" at bounding box center [1105, 110] width 30 height 29
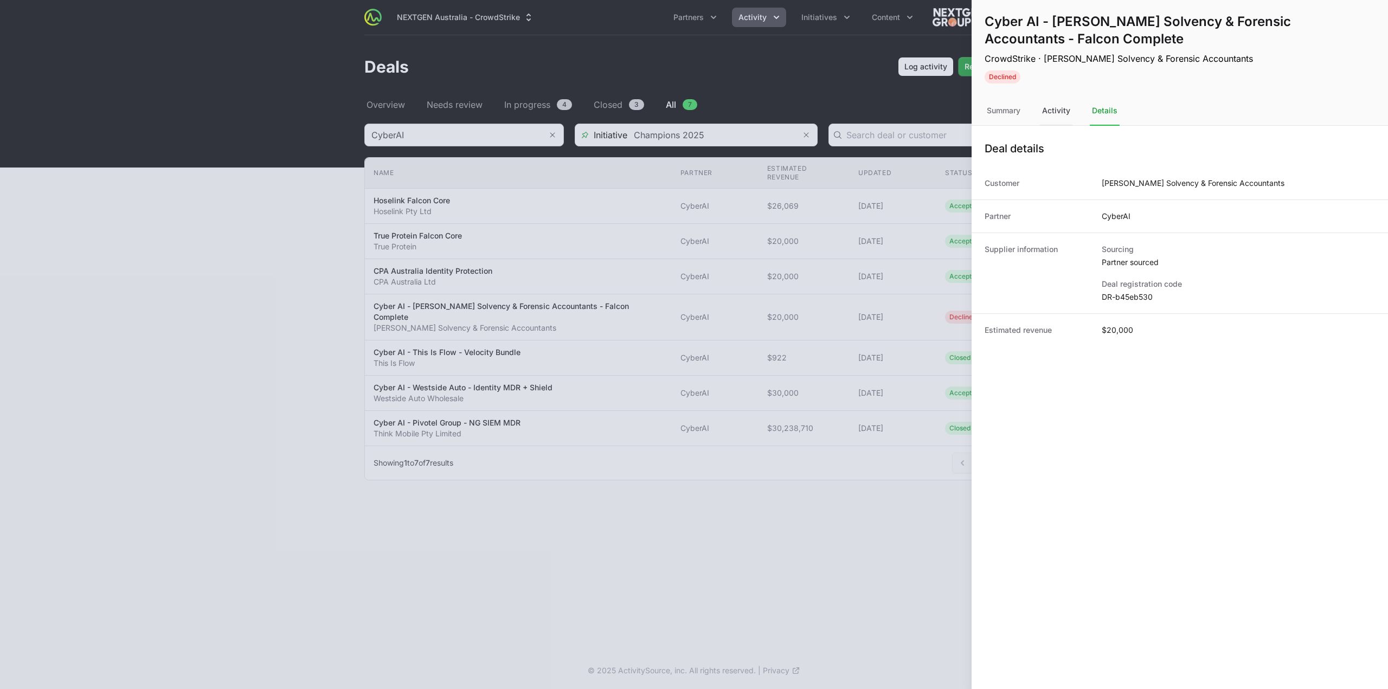
click at [1048, 105] on div "Activity" at bounding box center [1056, 110] width 33 height 29
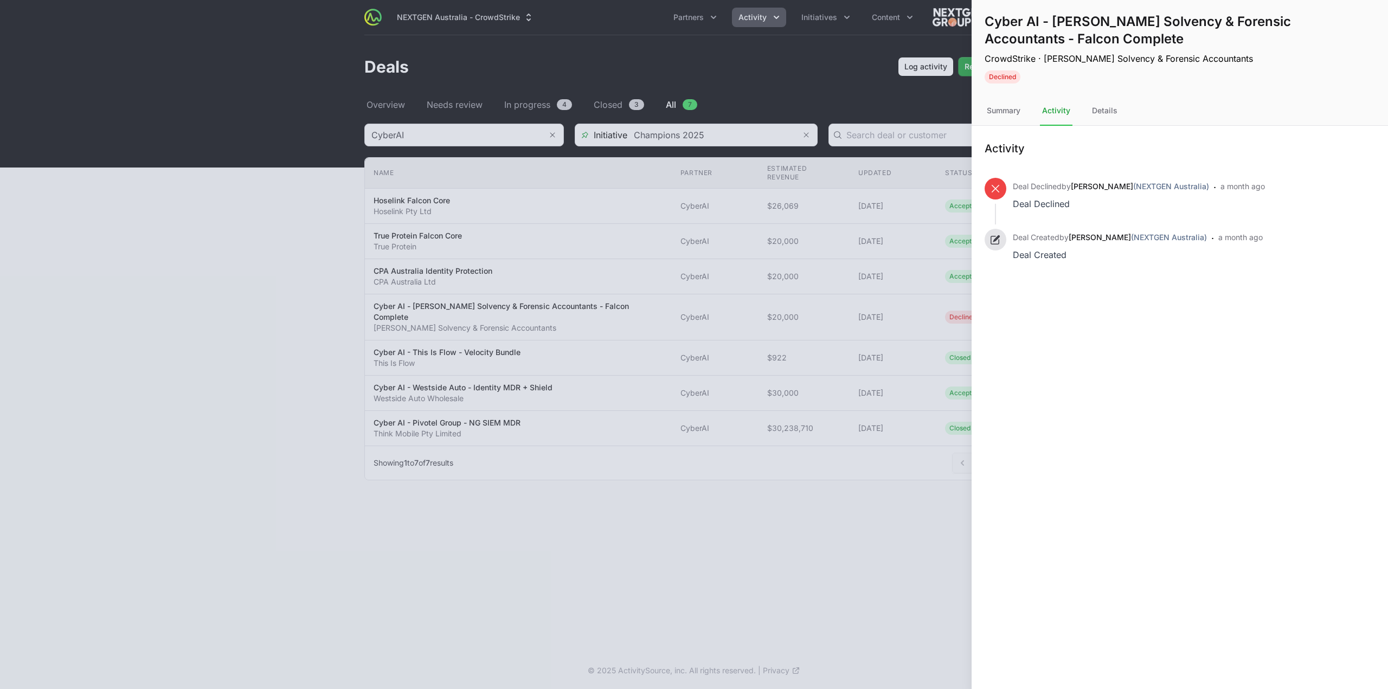
click at [903, 478] on div at bounding box center [694, 344] width 1388 height 689
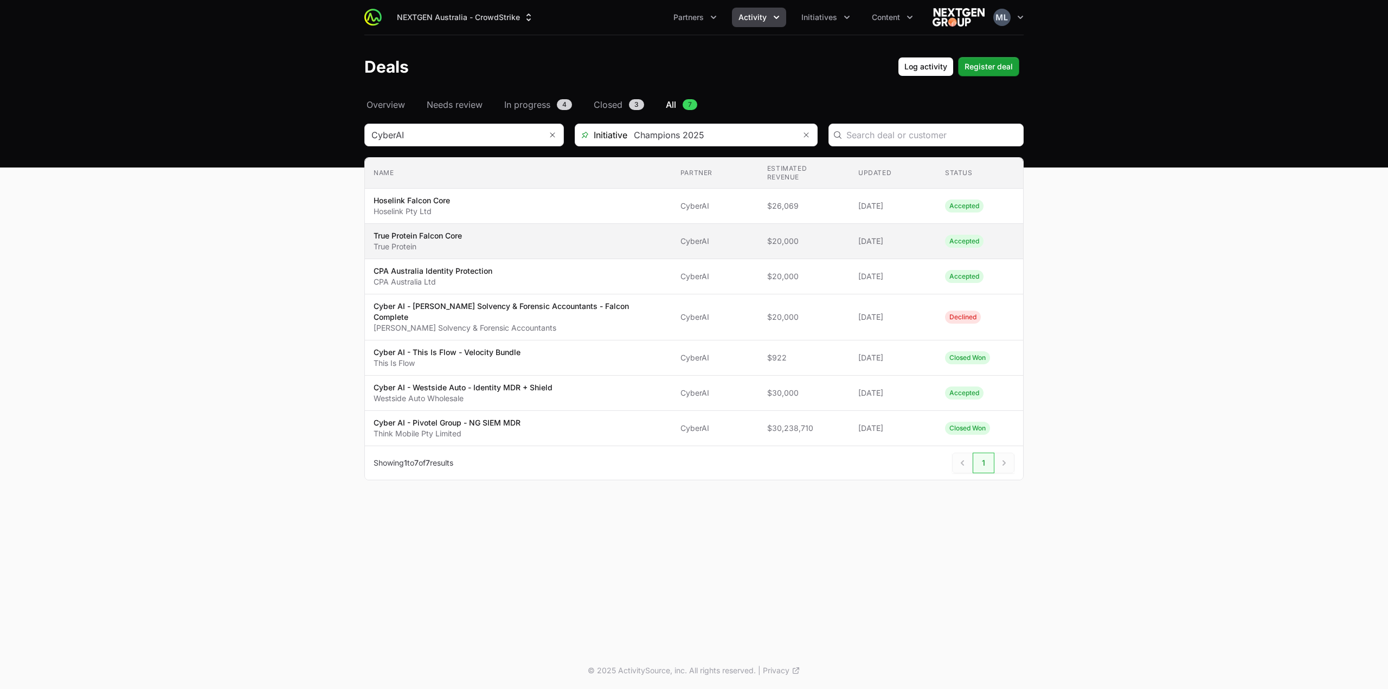
click at [725, 225] on td "Partner CyberAI" at bounding box center [715, 241] width 87 height 35
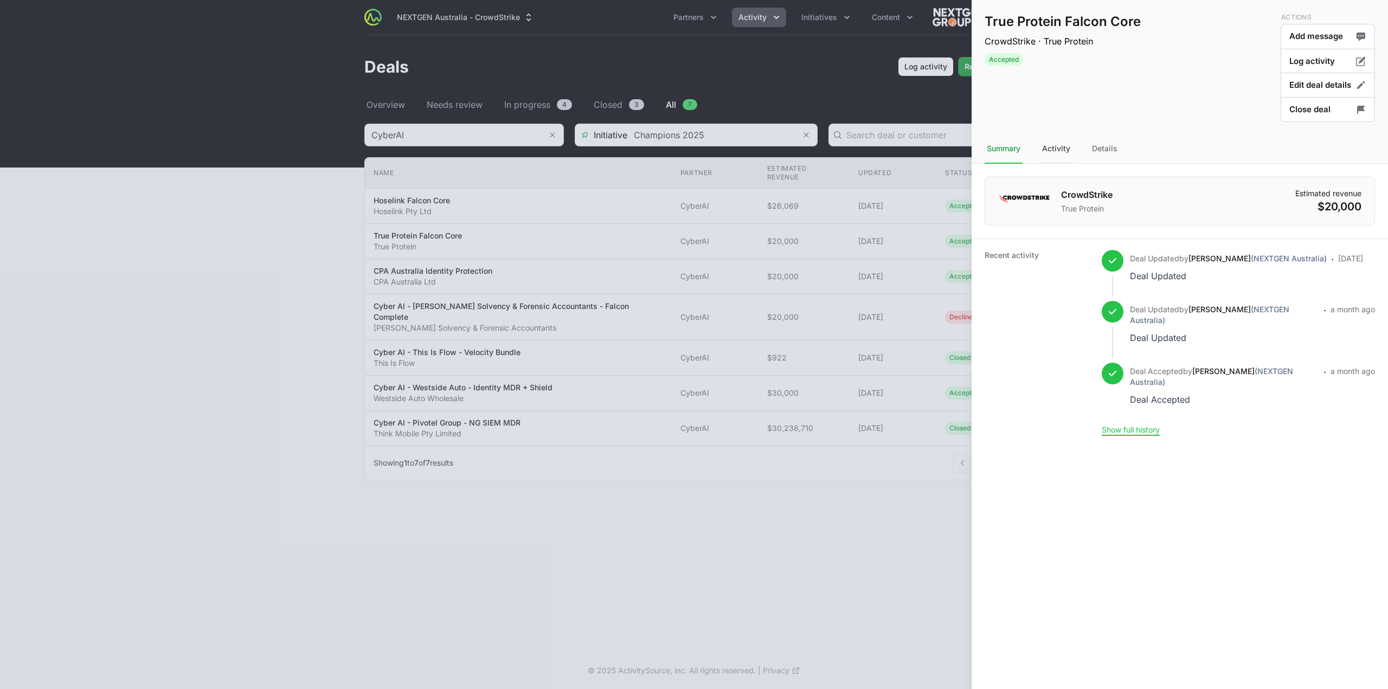
click at [1063, 137] on div "Activity" at bounding box center [1056, 148] width 33 height 29
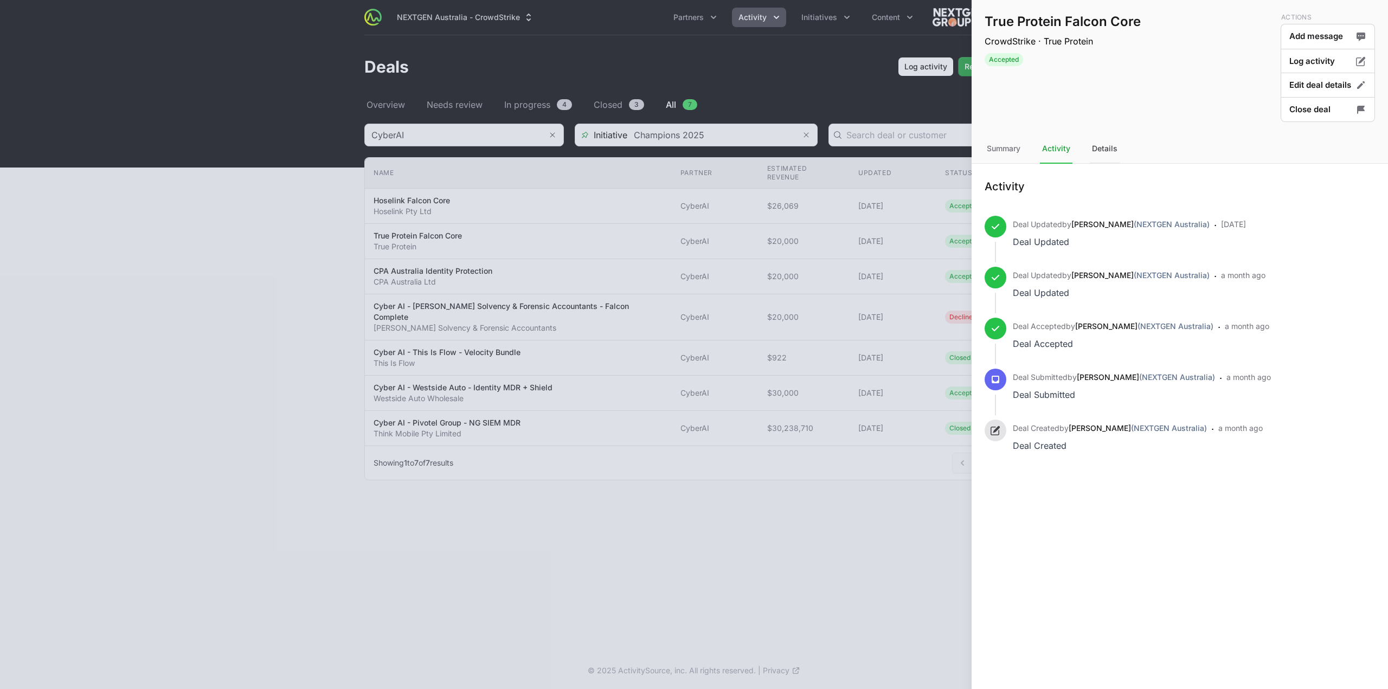
click at [1104, 149] on div "Details" at bounding box center [1105, 148] width 30 height 29
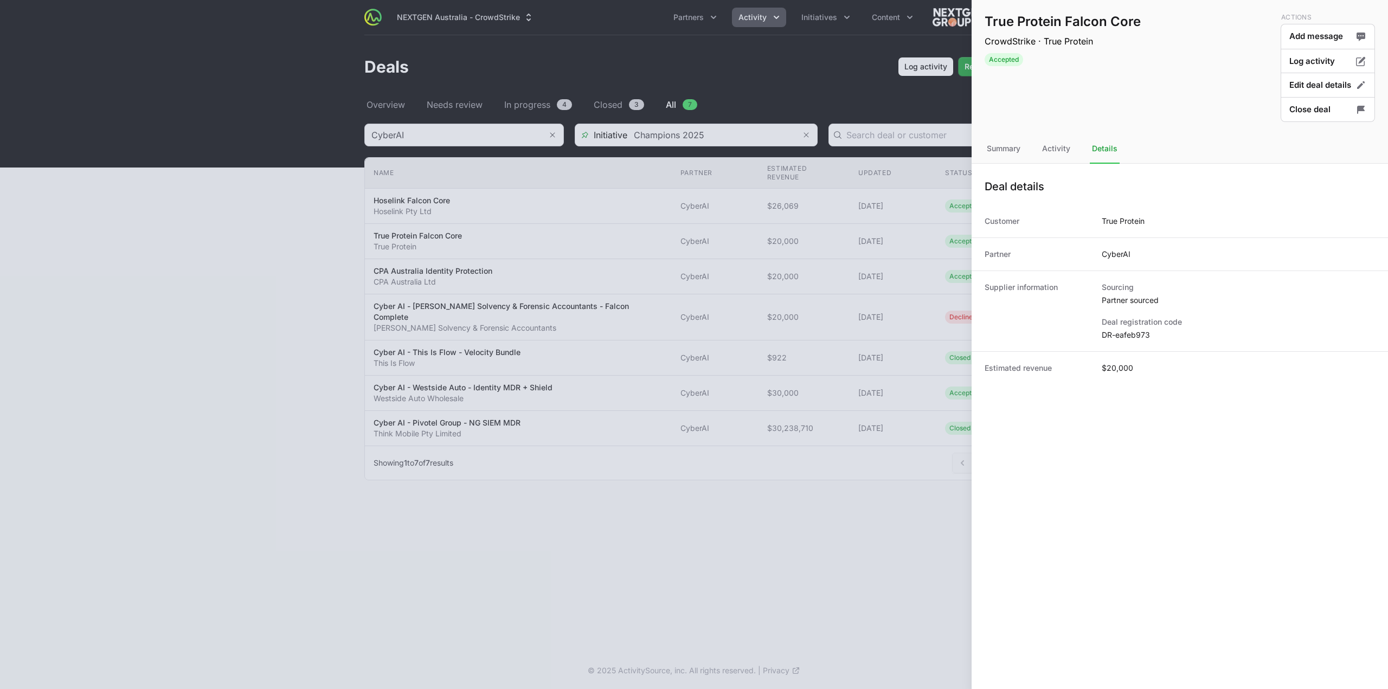
click at [923, 486] on div at bounding box center [694, 344] width 1388 height 689
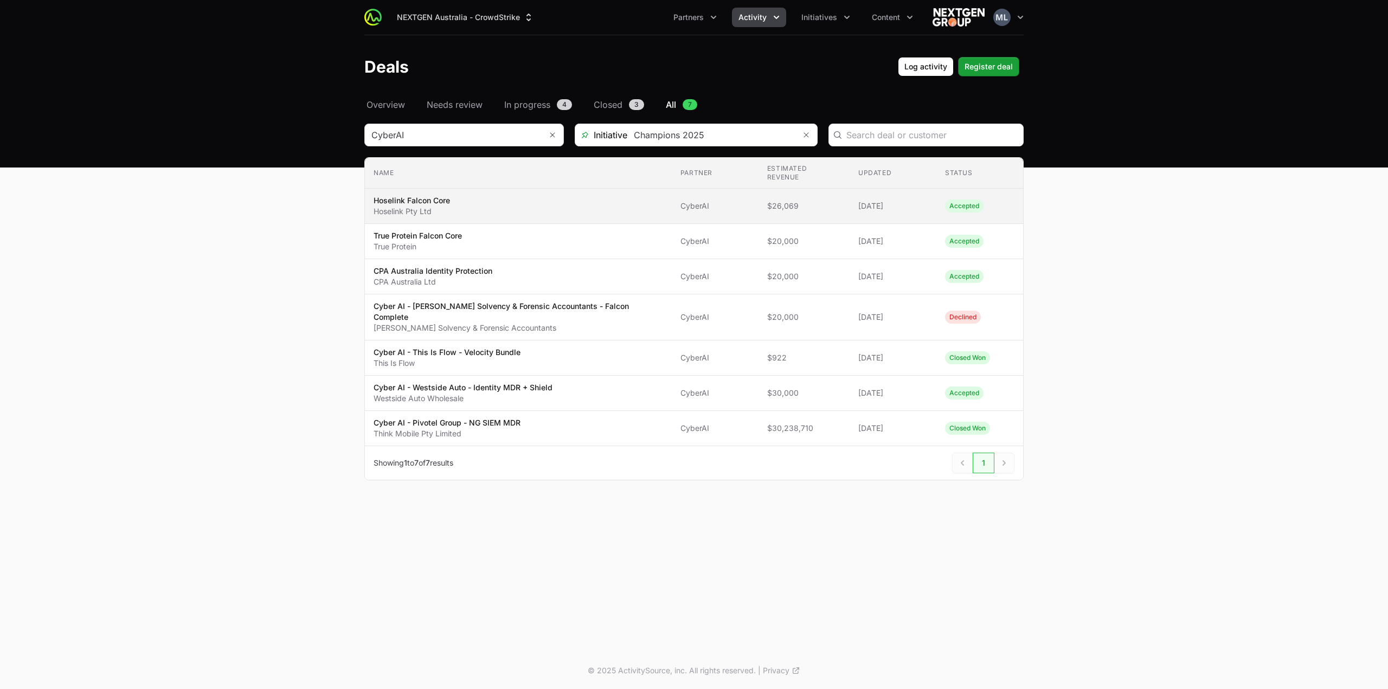
click at [601, 198] on span "Hoselink Falcon Core Hoselink Pty Ltd" at bounding box center [518, 206] width 289 height 22
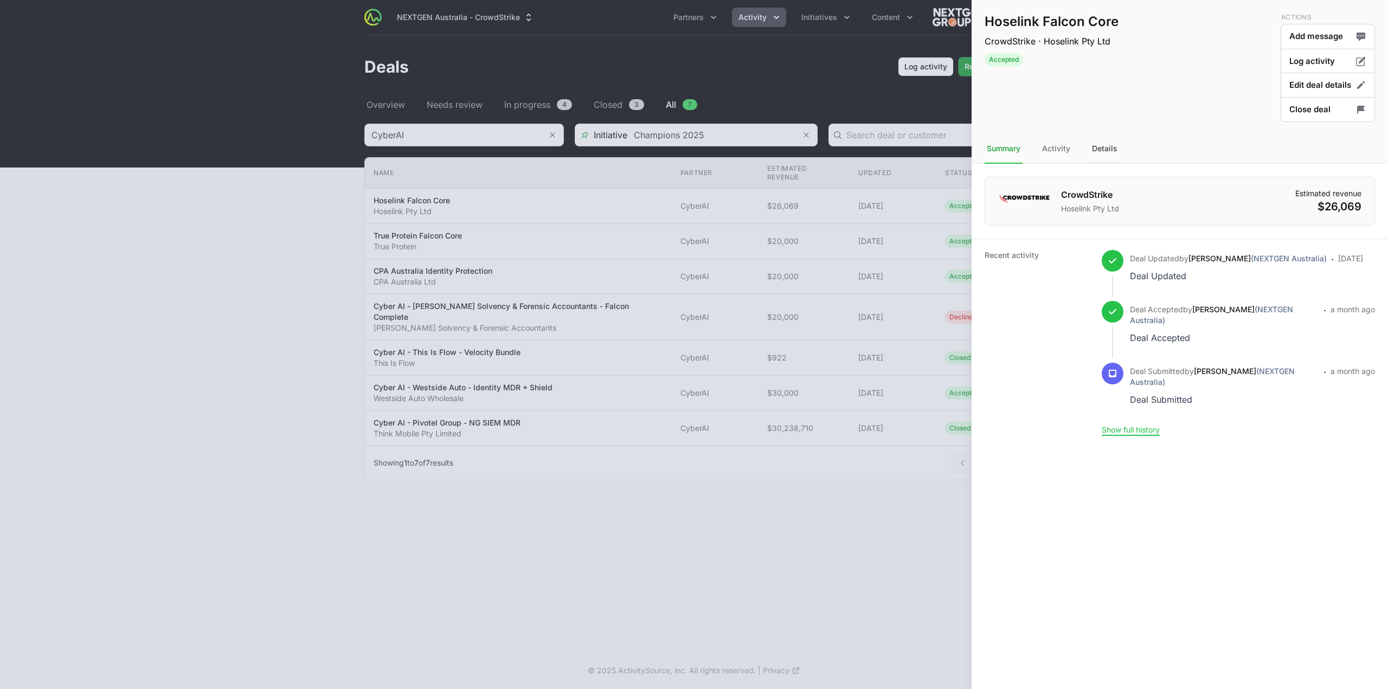
click at [1093, 149] on div "Details" at bounding box center [1105, 148] width 30 height 29
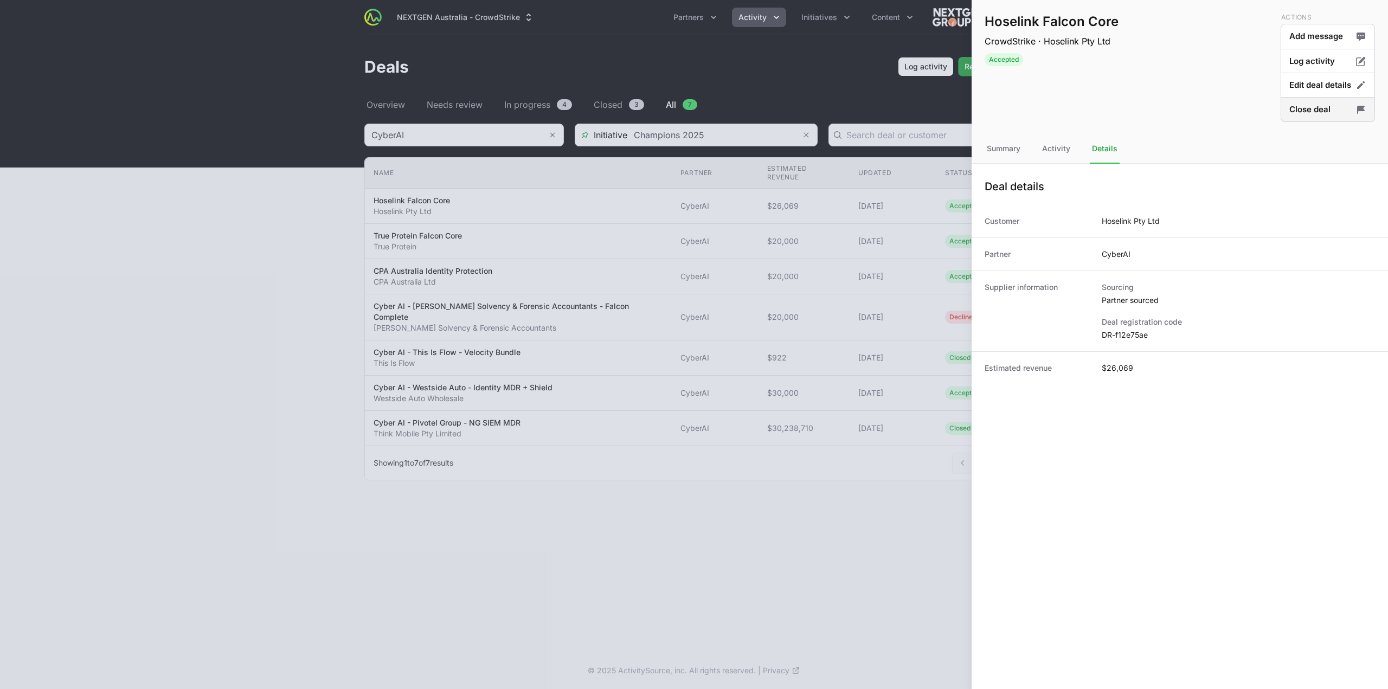
click at [1317, 104] on button "Close deal" at bounding box center [1328, 109] width 94 height 25
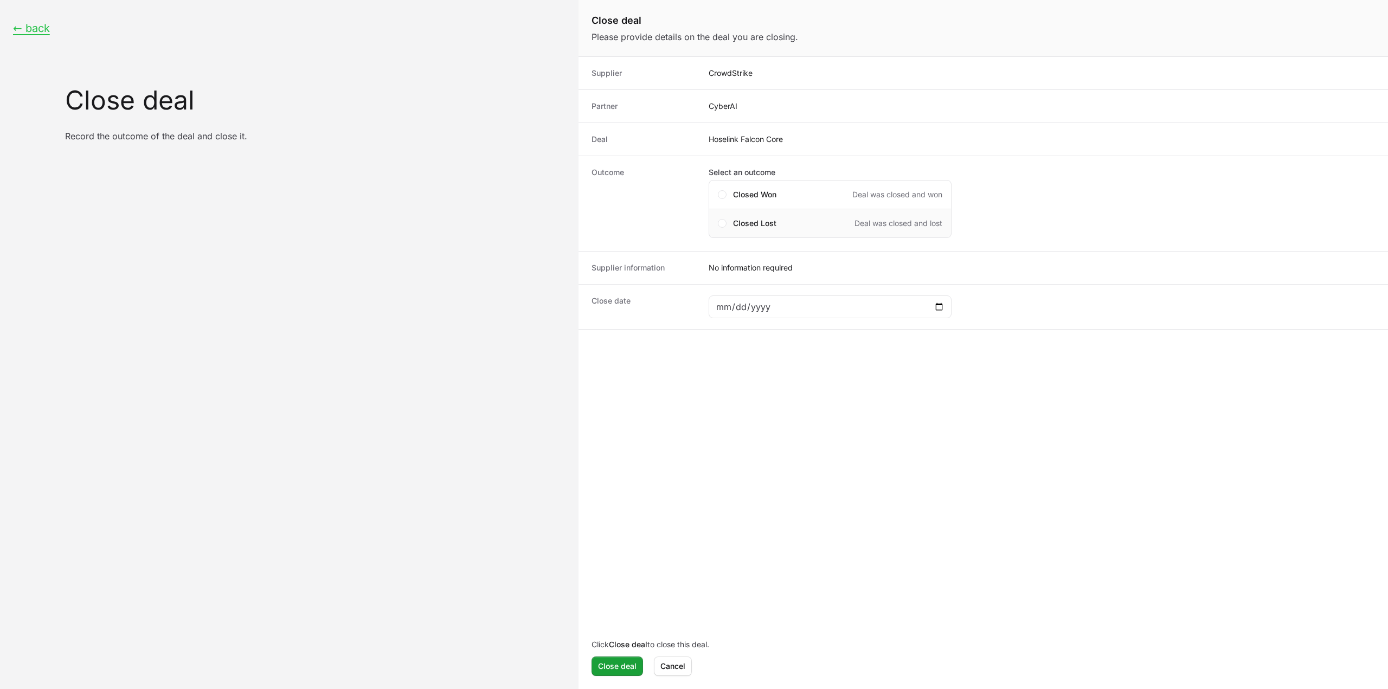
click at [743, 227] on span "Closed Lost" at bounding box center [754, 223] width 43 height 11
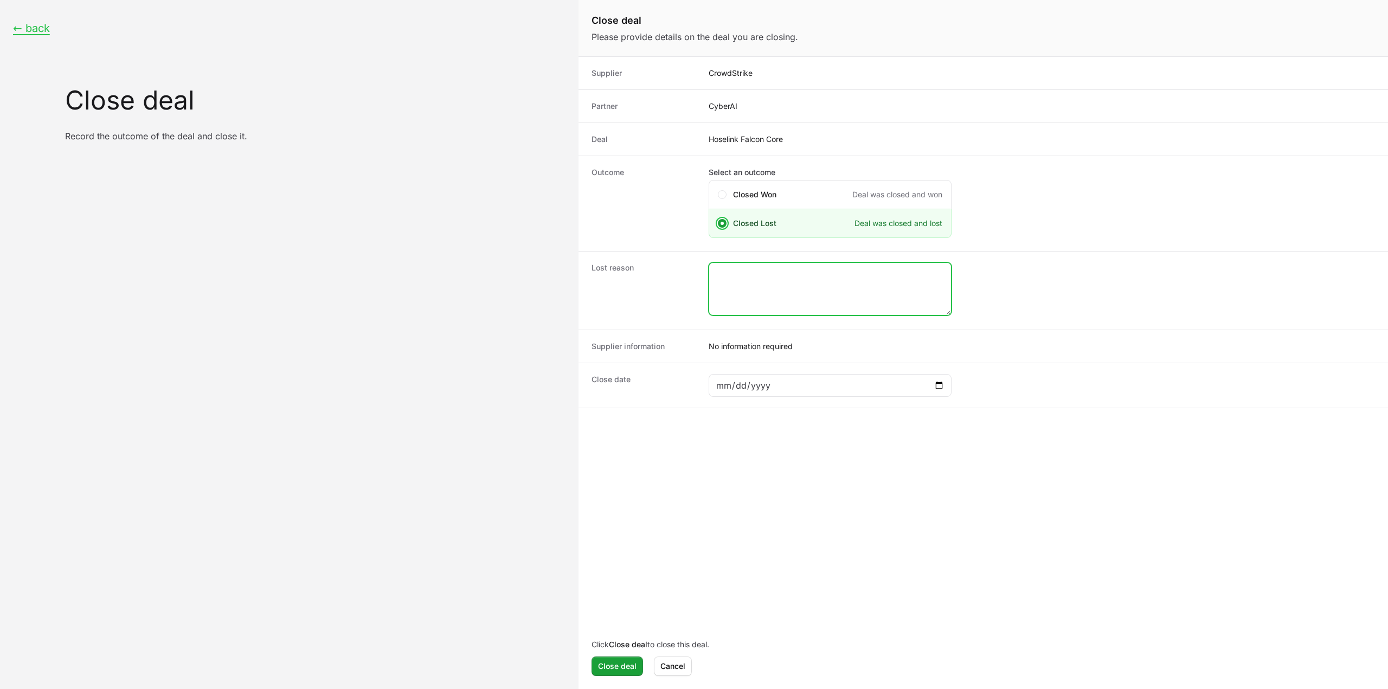
click at [754, 289] on textarea "Close deal form" at bounding box center [830, 289] width 242 height 52
type textarea "Closed lost by CS rep."
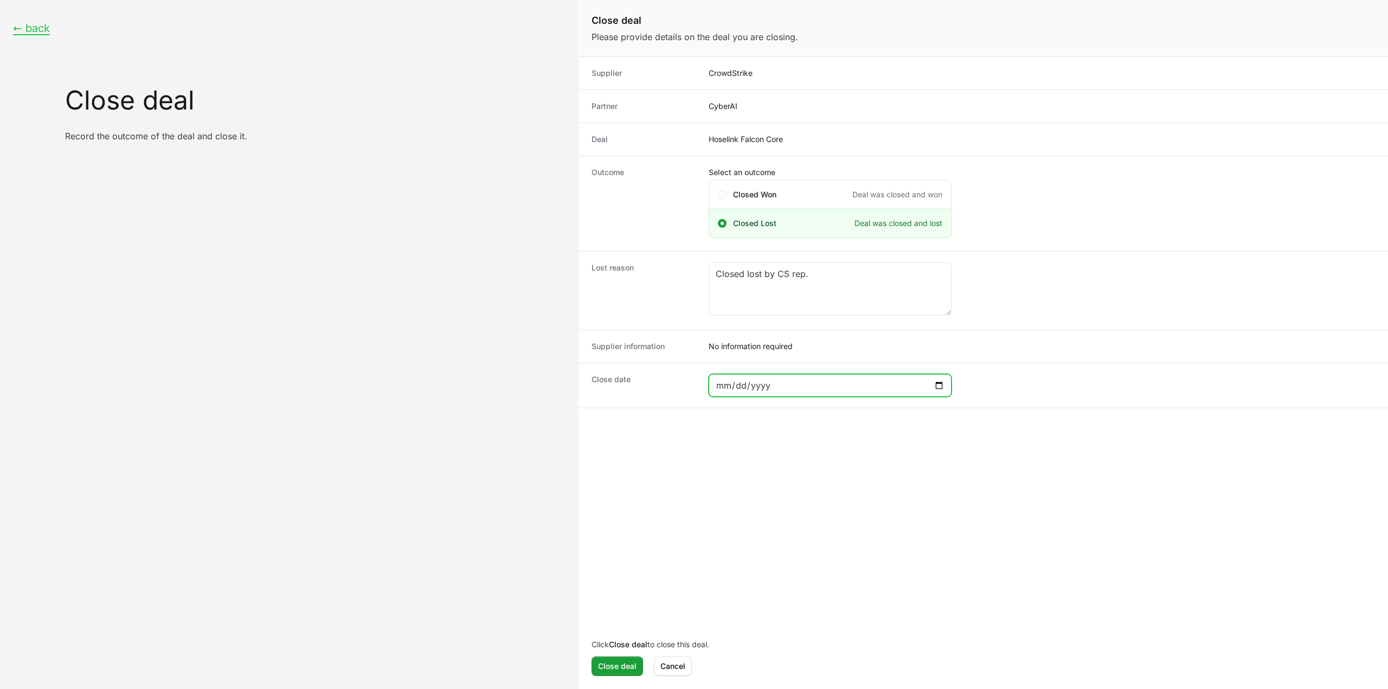
click at [934, 385] on input "Close deal form" at bounding box center [830, 385] width 229 height 13
type input "2025-09-01"
click at [617, 666] on span "Close deal" at bounding box center [617, 666] width 38 height 13
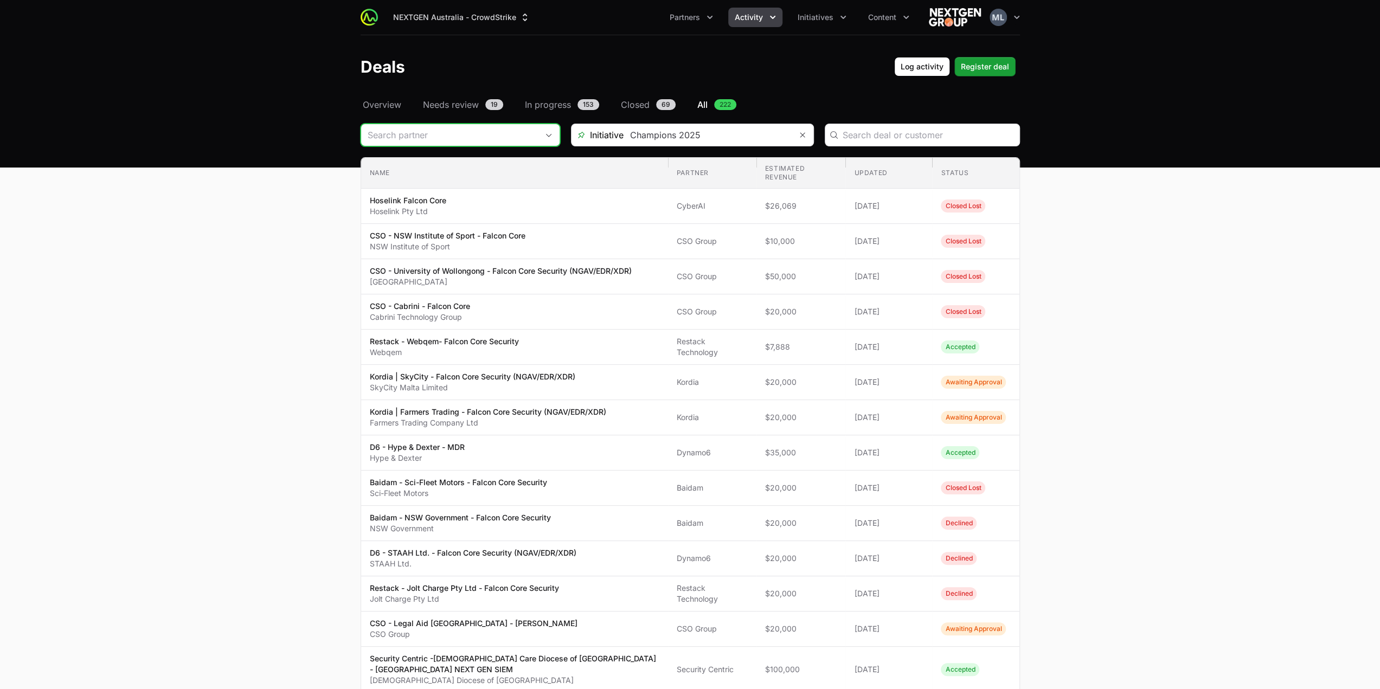
click at [432, 135] on input "Deals Filters" at bounding box center [449, 135] width 177 height 22
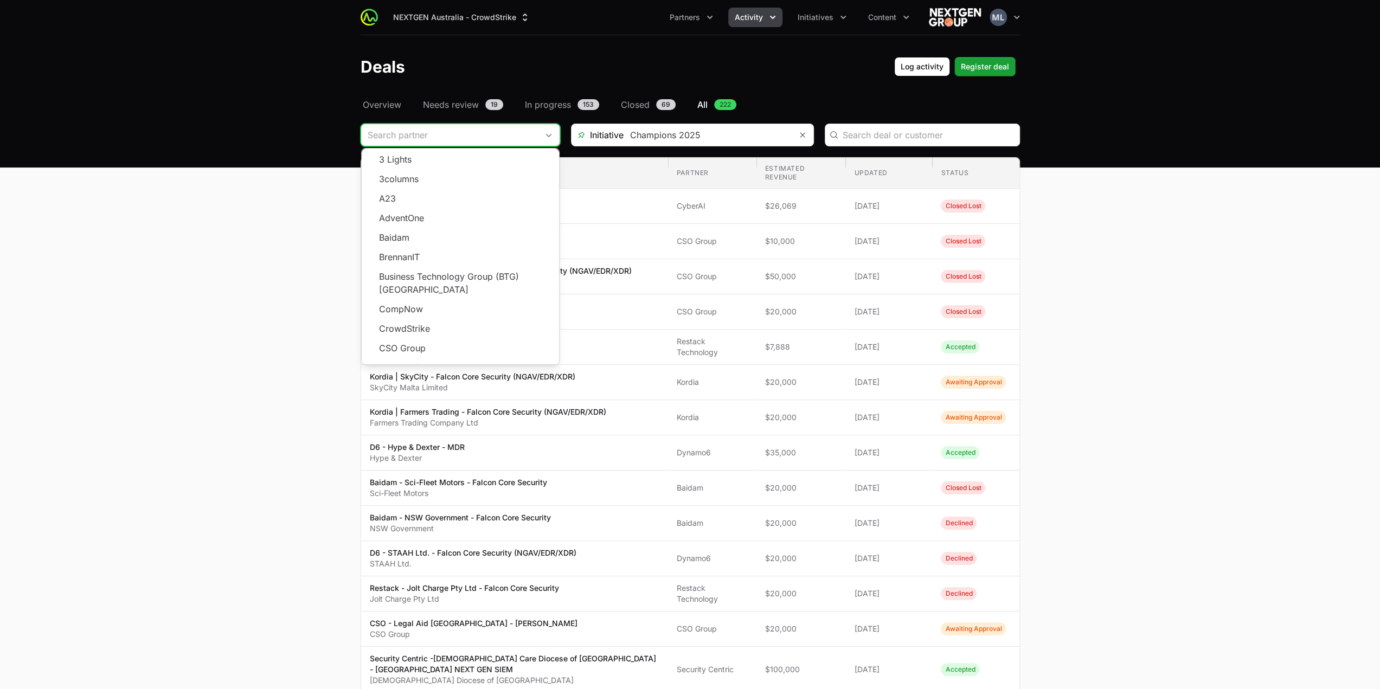
scroll to position [195, 0]
click at [445, 358] on span "Load more" at bounding box center [460, 368] width 197 height 20
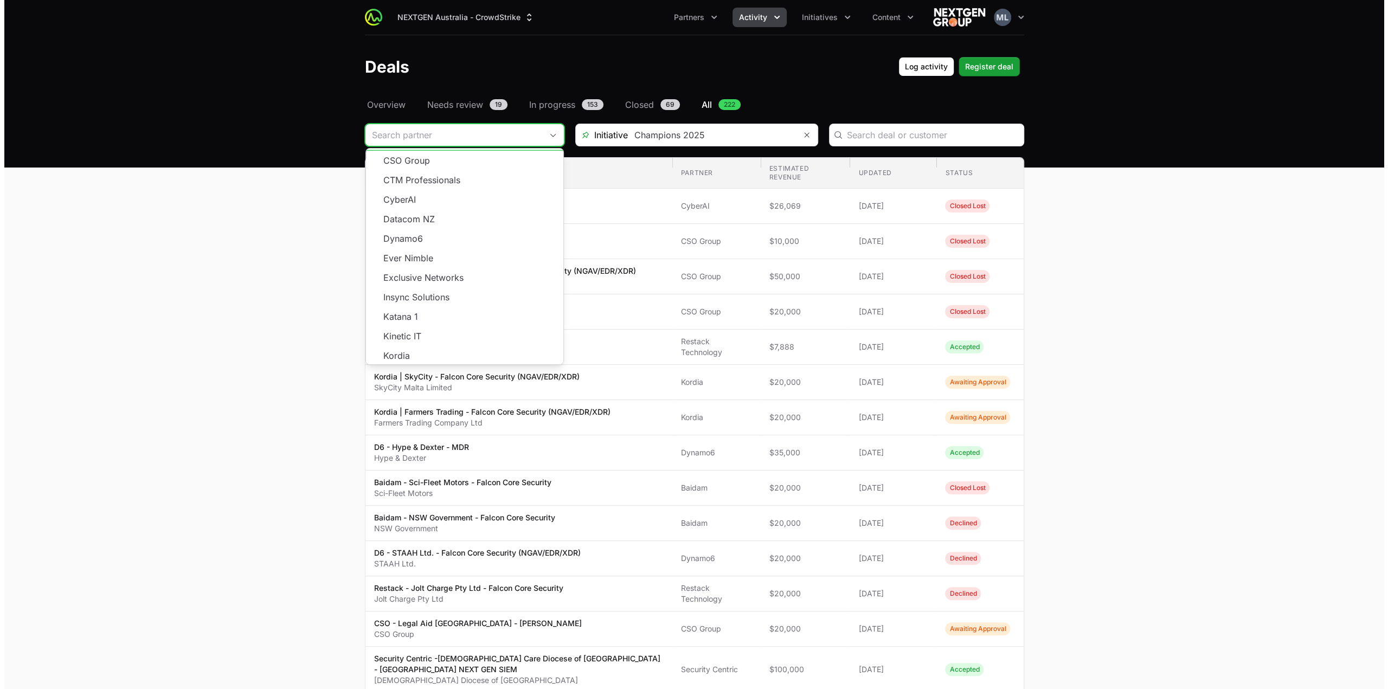
scroll to position [50, 0]
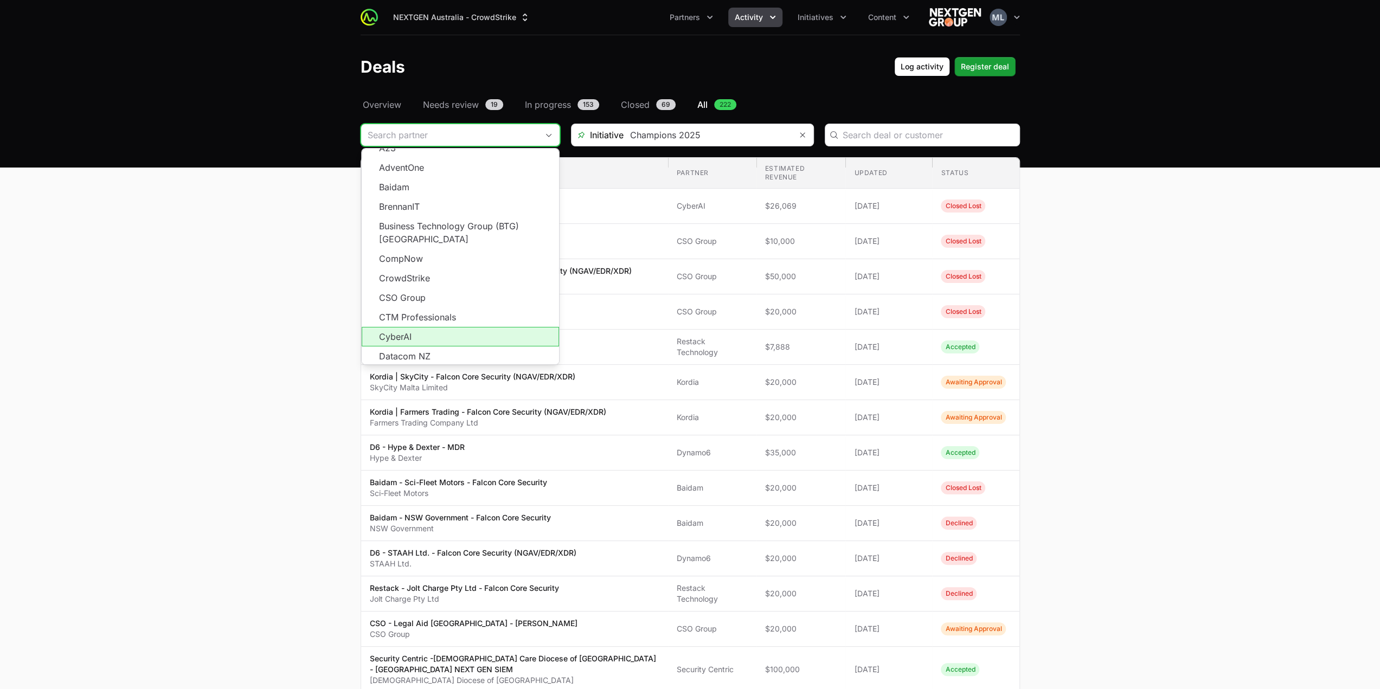
click at [422, 327] on li "CyberAI" at bounding box center [460, 337] width 197 height 20
type input "CyberAI"
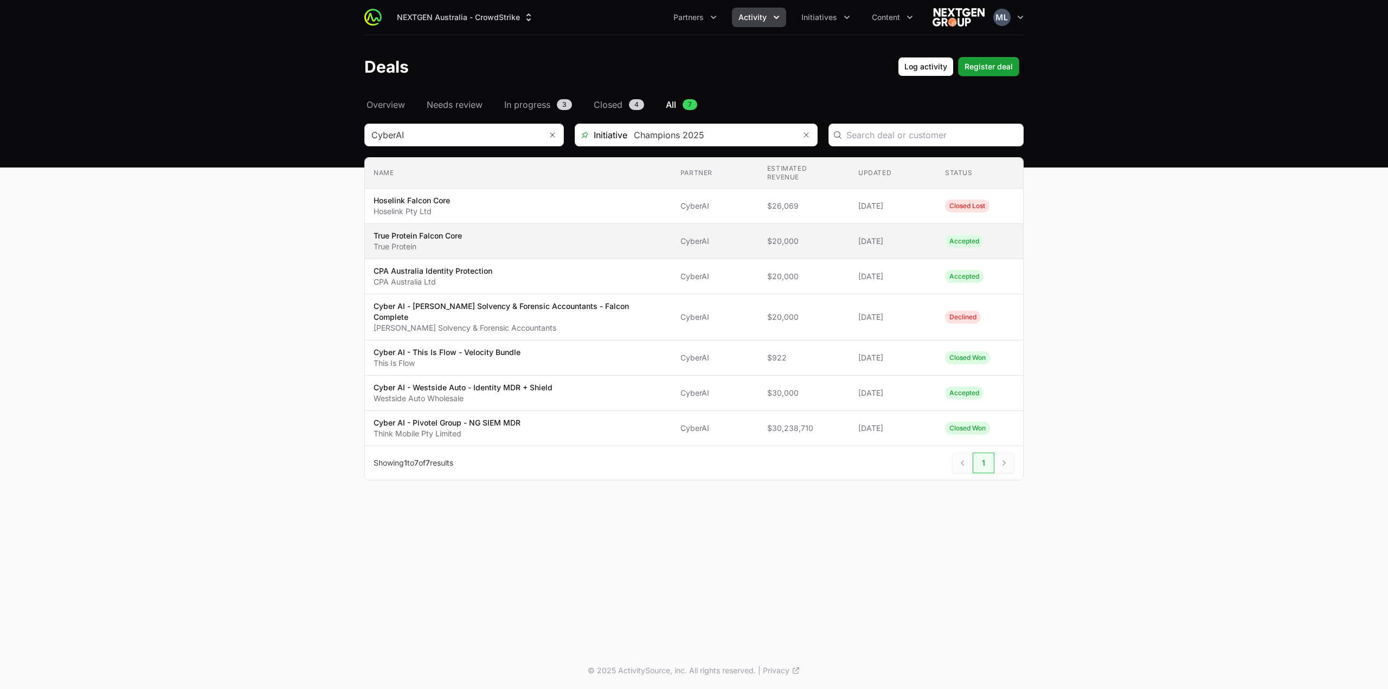
click at [488, 235] on span "True Protein Falcon Core True Protein" at bounding box center [518, 241] width 289 height 22
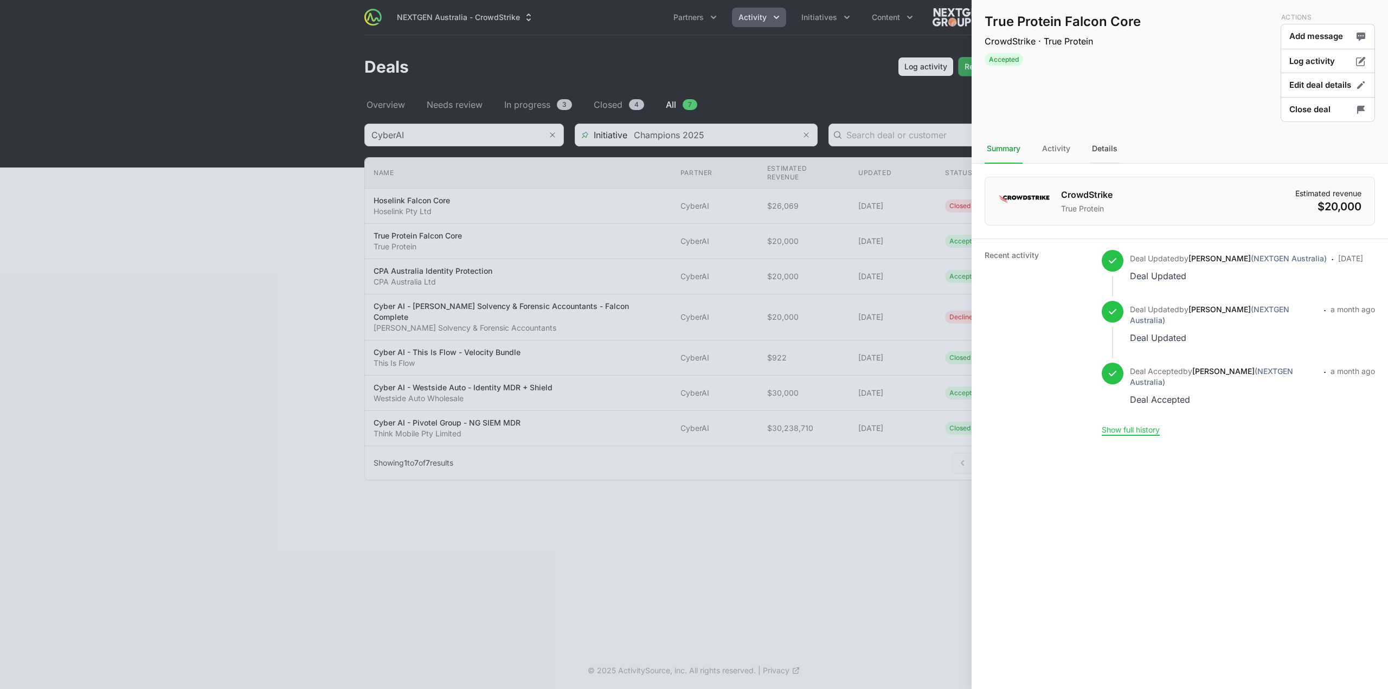
click at [1095, 152] on div "Details" at bounding box center [1105, 148] width 30 height 29
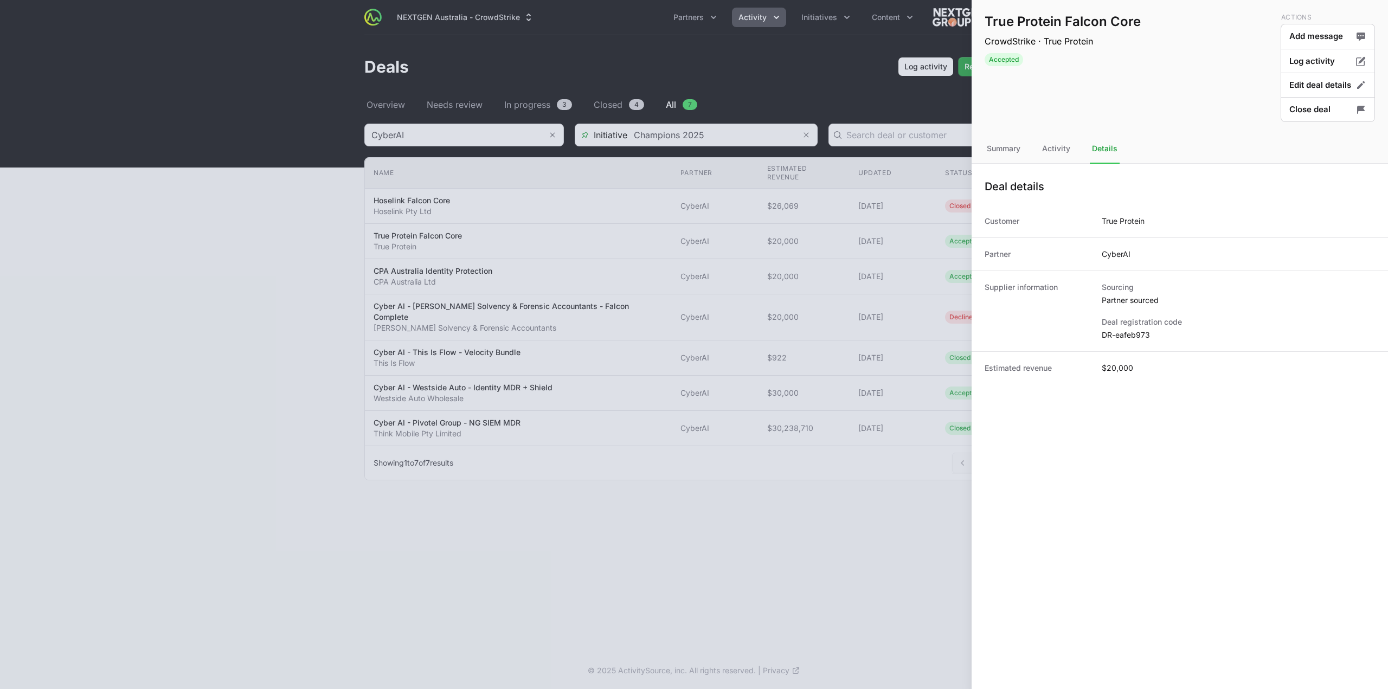
click at [1122, 346] on div "Supplier information Sourcing Partner sourced Deal registration code DR-eafeb973" at bounding box center [1179, 311] width 416 height 81
click at [1123, 333] on dd "DR-eafeb973" at bounding box center [1238, 335] width 273 height 11
click at [782, 502] on div at bounding box center [694, 344] width 1388 height 689
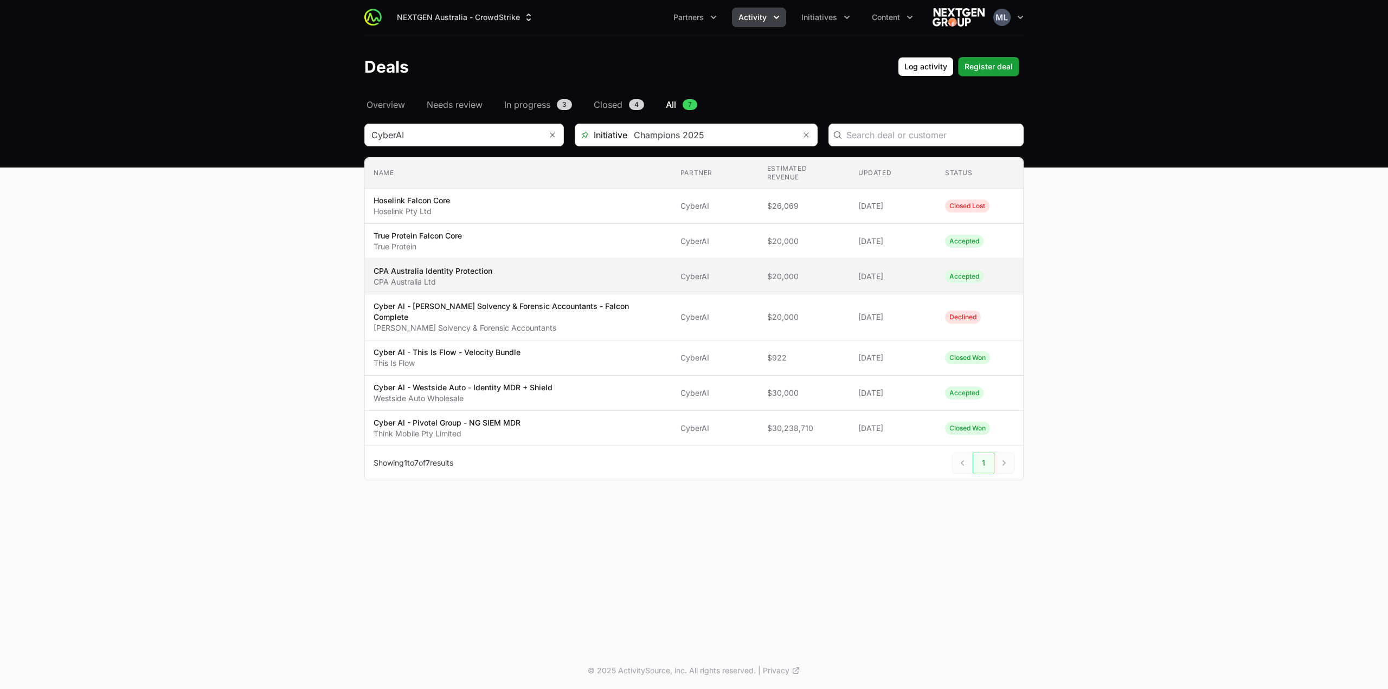
click at [497, 272] on span "CPA Australia Identity Protection CPA Australia Ltd" at bounding box center [518, 277] width 289 height 22
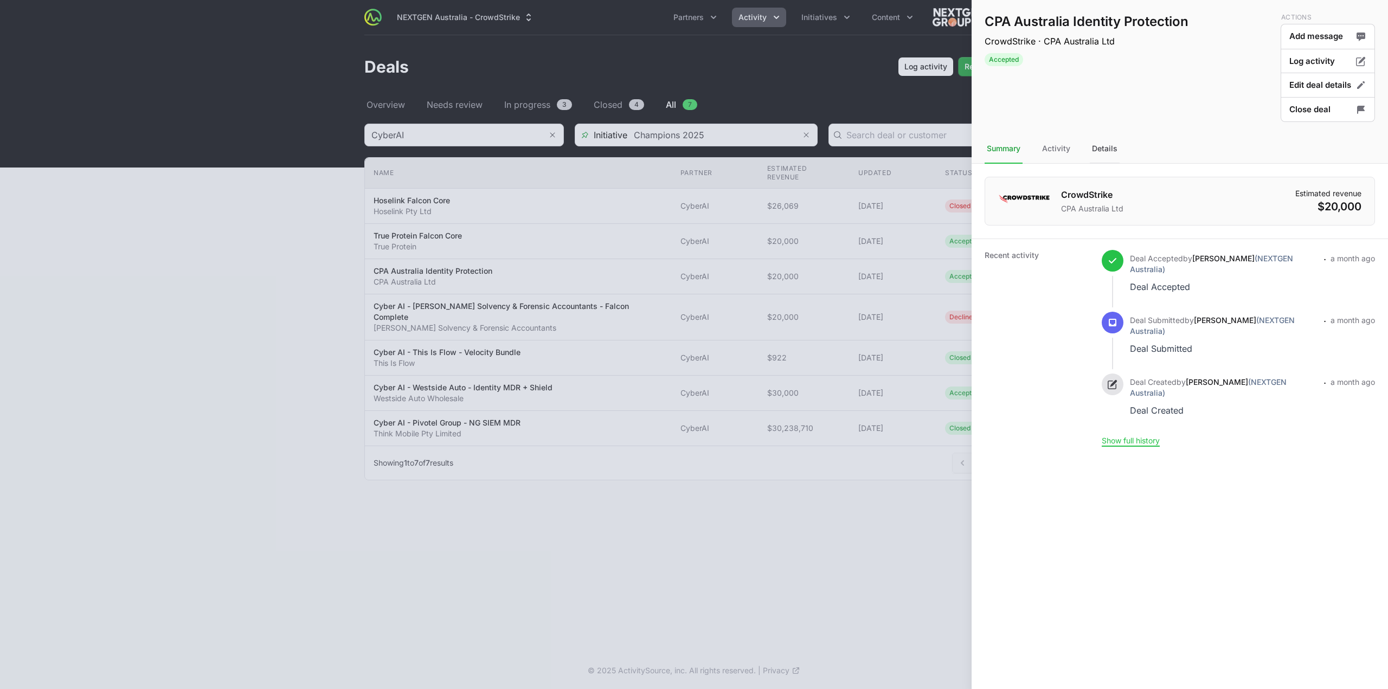
click at [1093, 147] on div "Details" at bounding box center [1105, 148] width 30 height 29
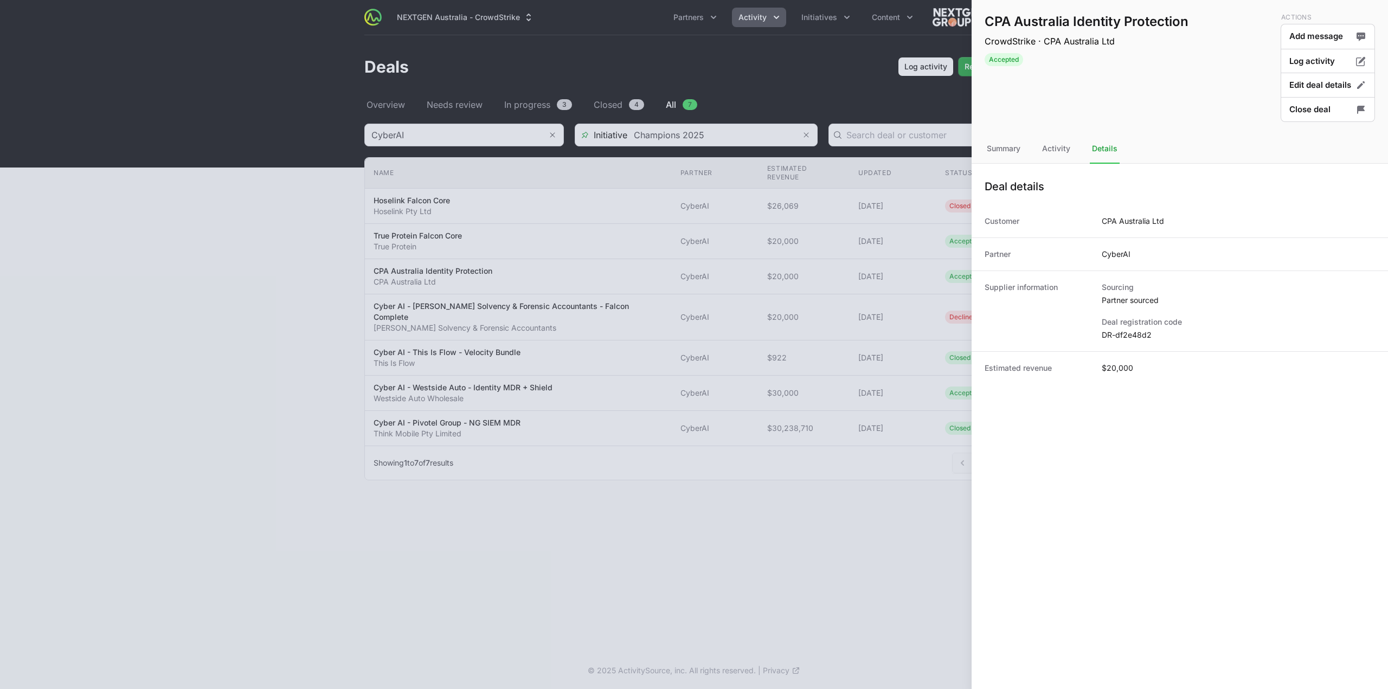
click at [1125, 332] on dd "DR-df2e48d2" at bounding box center [1238, 335] width 273 height 11
click at [490, 516] on div at bounding box center [694, 344] width 1388 height 689
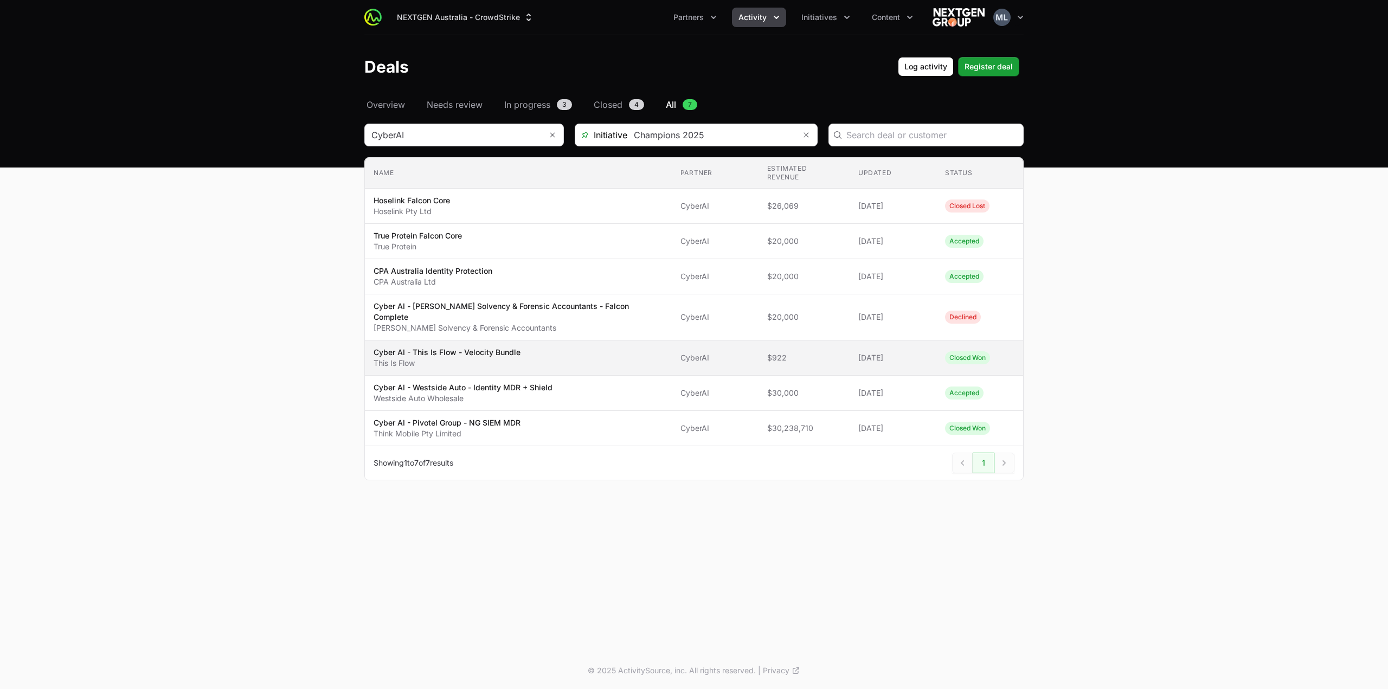
click at [488, 358] on p "This Is Flow" at bounding box center [447, 363] width 147 height 11
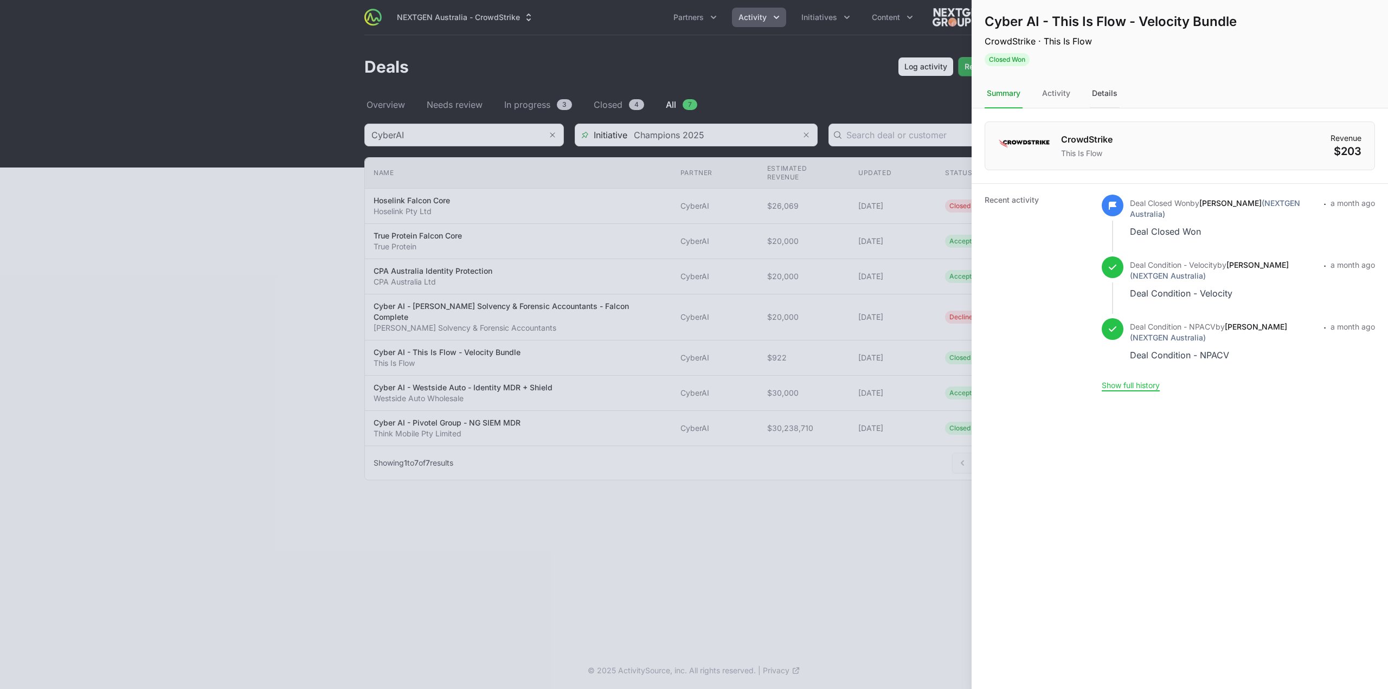
click at [1102, 95] on div "Details" at bounding box center [1105, 93] width 30 height 29
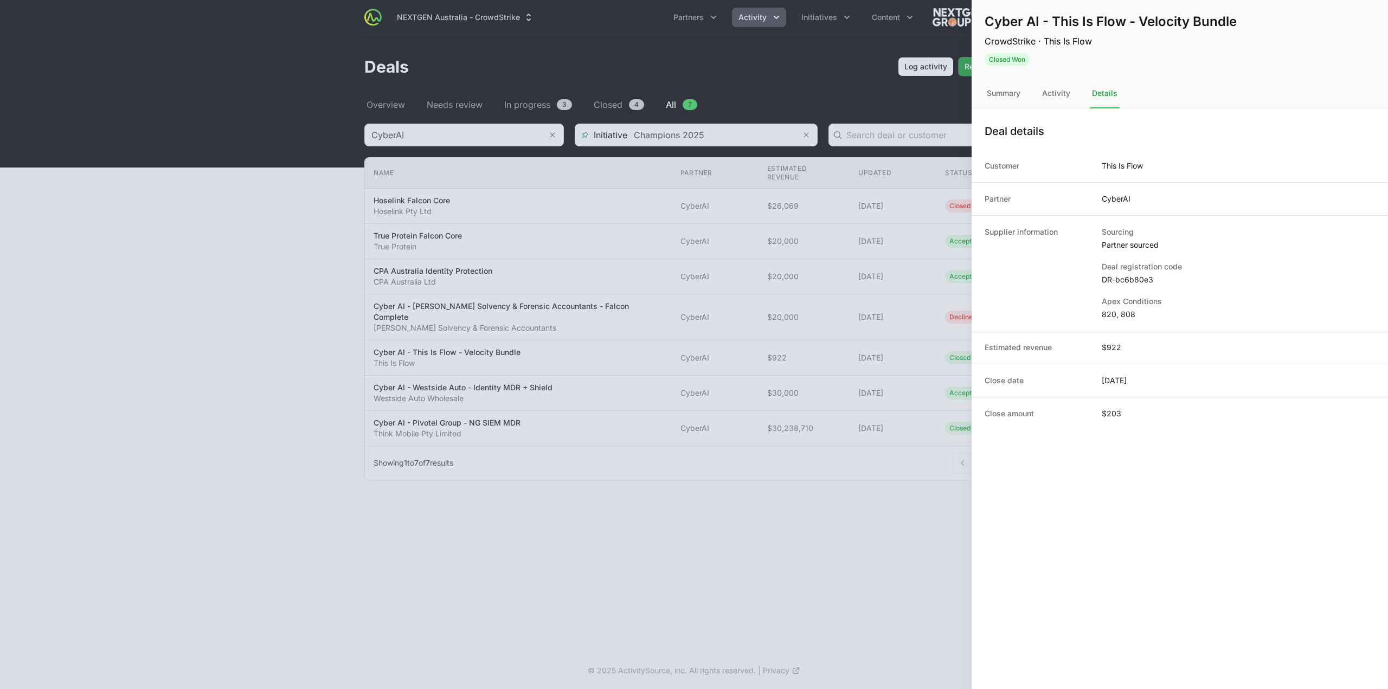
click at [1125, 278] on dd "DR-bc6b80e3" at bounding box center [1238, 279] width 273 height 11
click at [854, 543] on div at bounding box center [694, 344] width 1388 height 689
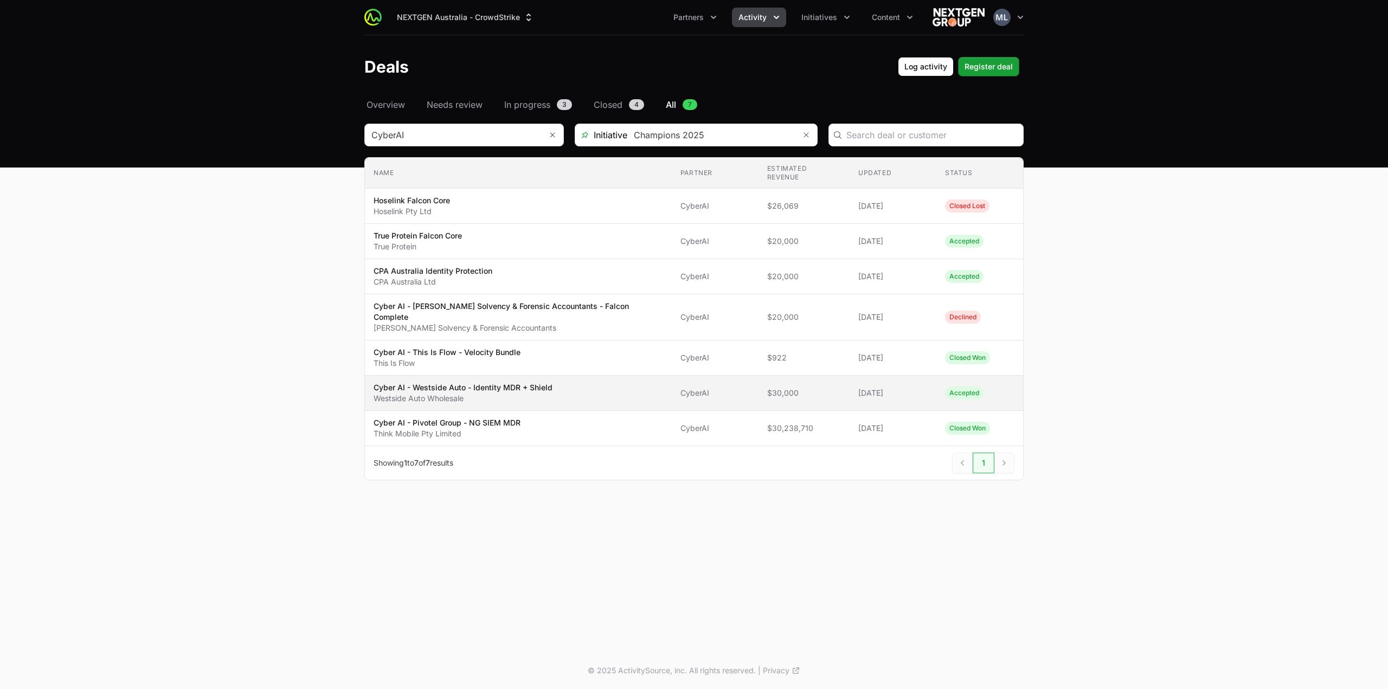
click at [570, 382] on span "Cyber AI - Westside Auto - Identity MDR + Shield Westside Auto Wholesale" at bounding box center [518, 393] width 289 height 22
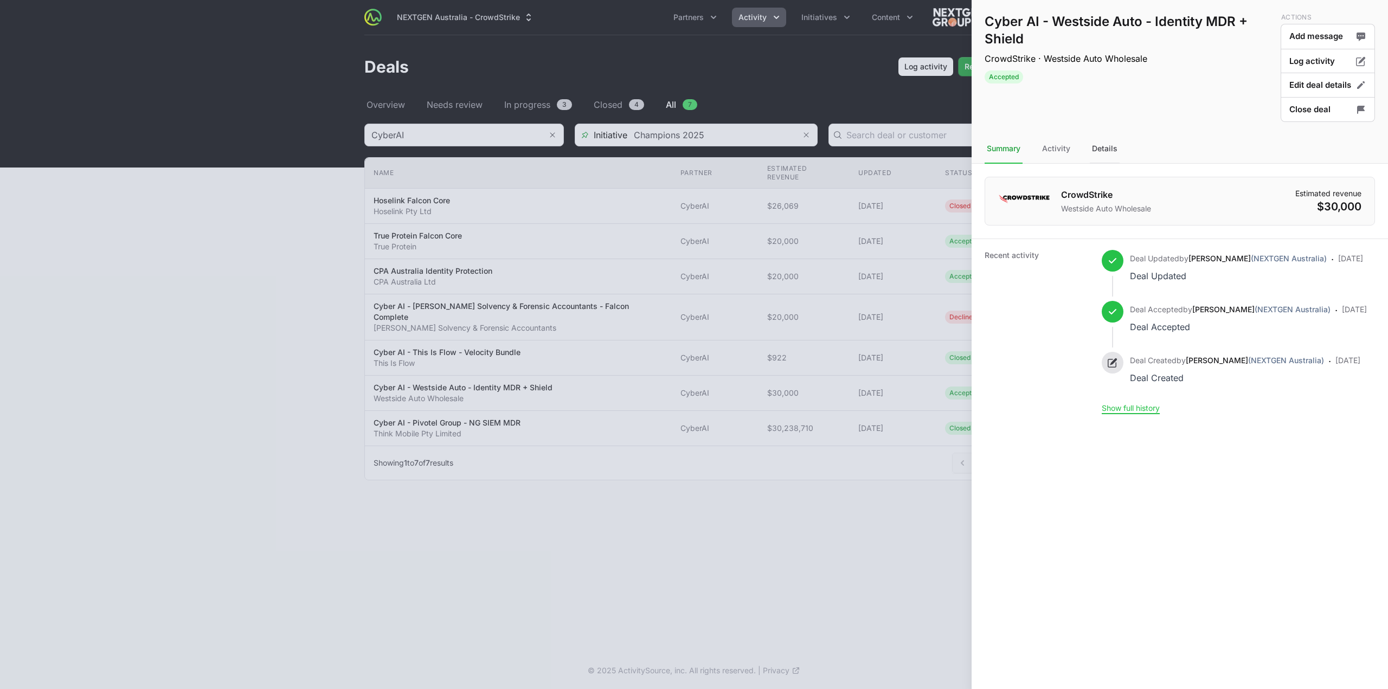
click at [1103, 142] on div "Details" at bounding box center [1105, 148] width 30 height 29
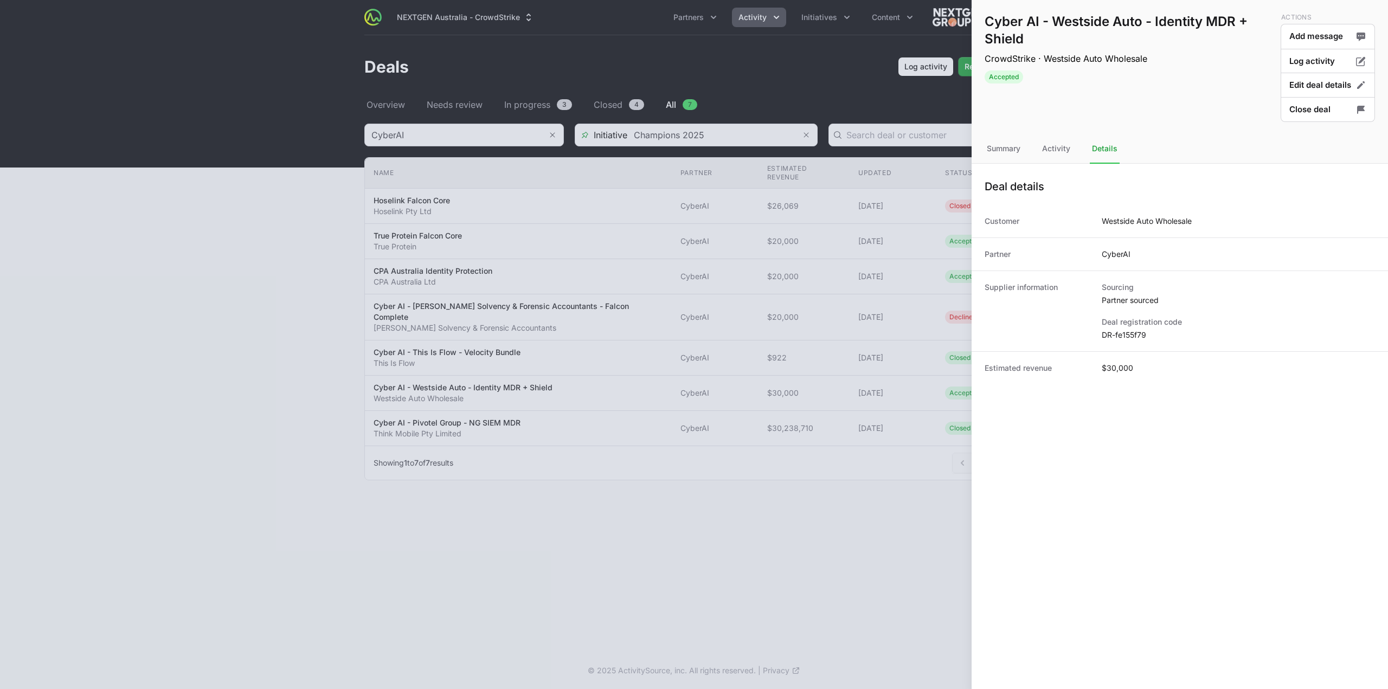
click at [1119, 333] on dd "DR-fe155f79" at bounding box center [1238, 335] width 273 height 11
click at [477, 525] on div at bounding box center [694, 344] width 1388 height 689
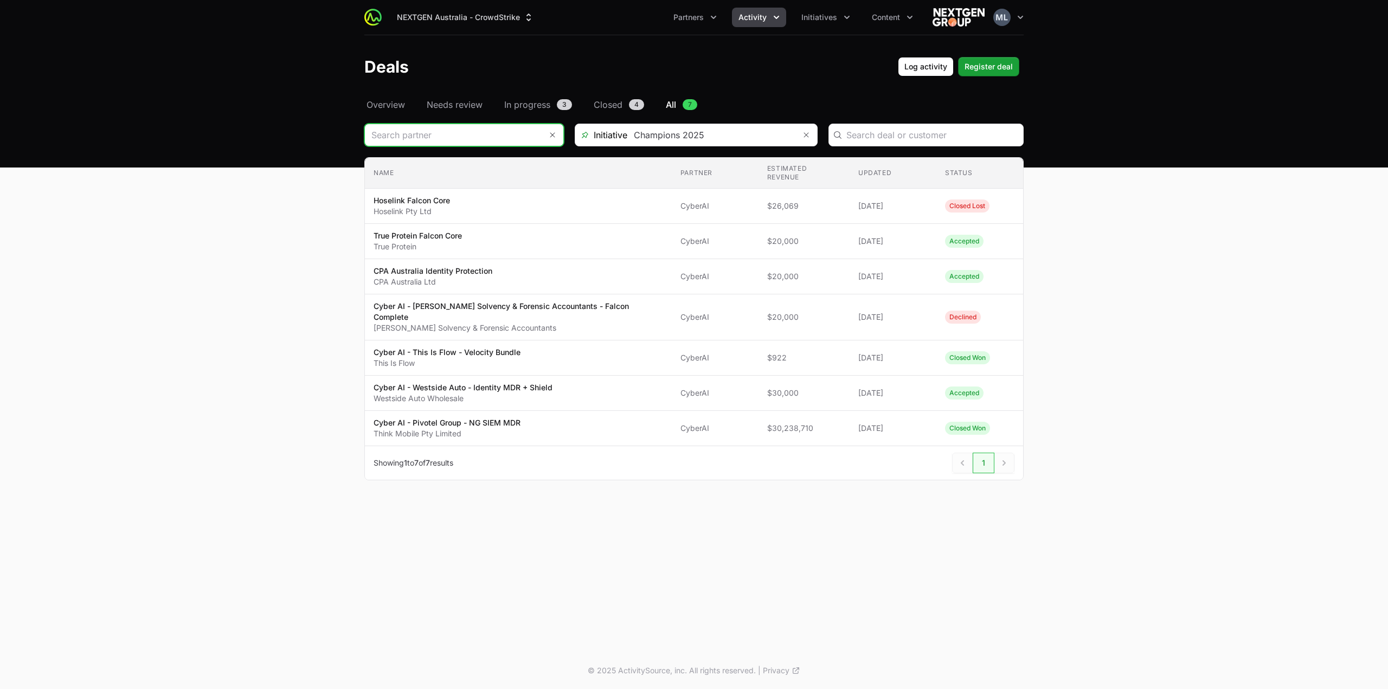
click at [489, 136] on input "Deals Filters" at bounding box center [453, 135] width 177 height 22
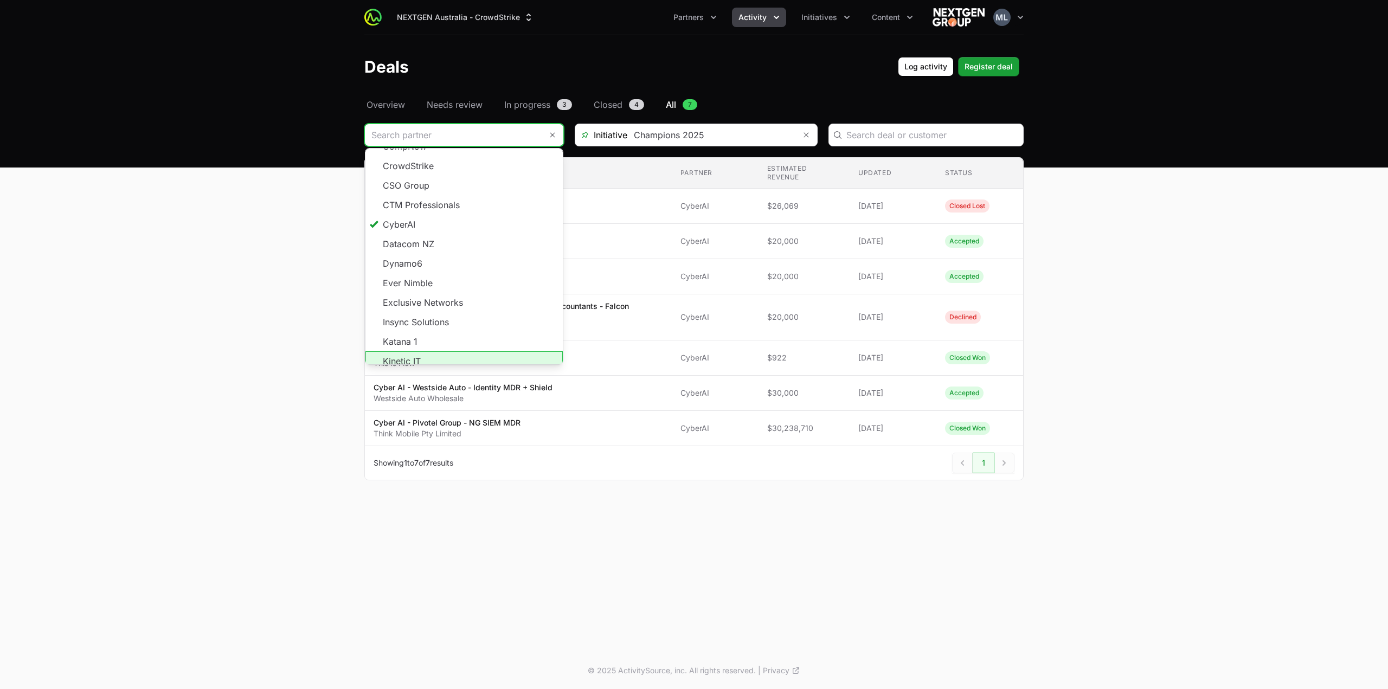
scroll to position [181, 0]
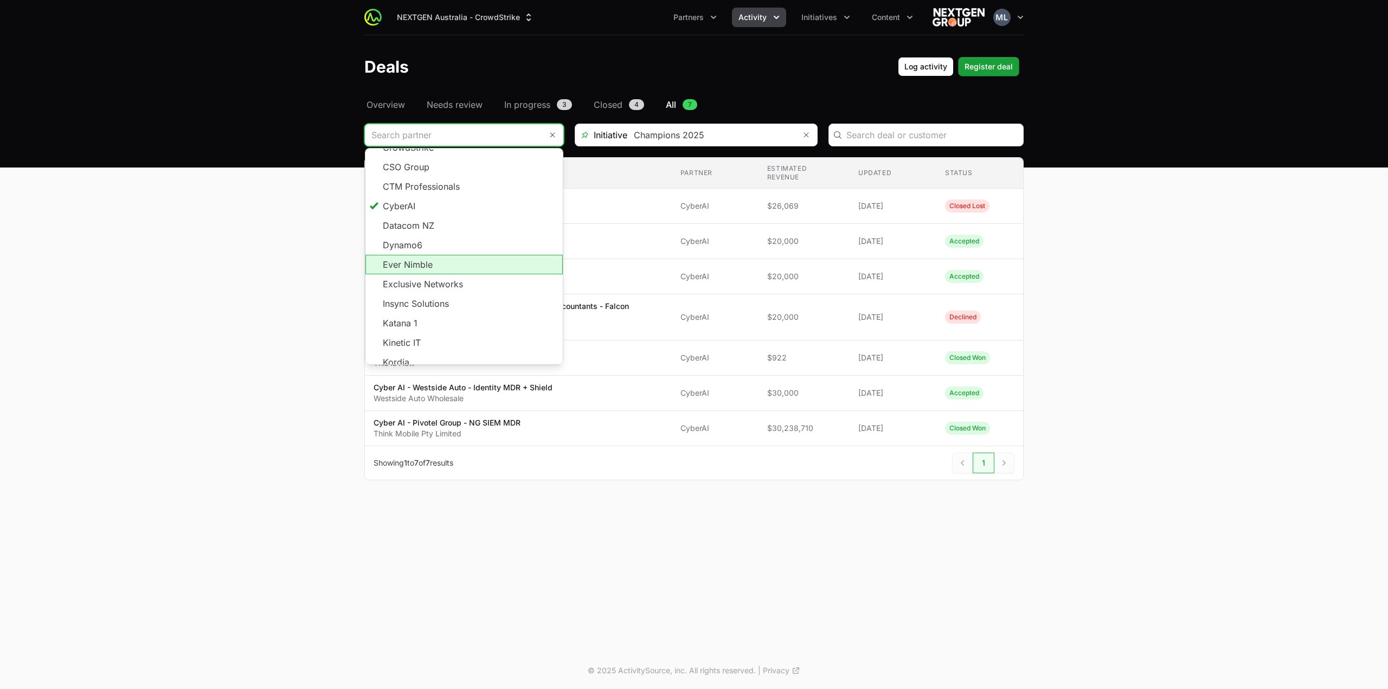
click at [447, 255] on li "Ever Nimble" at bounding box center [463, 265] width 197 height 20
type input "Ever Nimble"
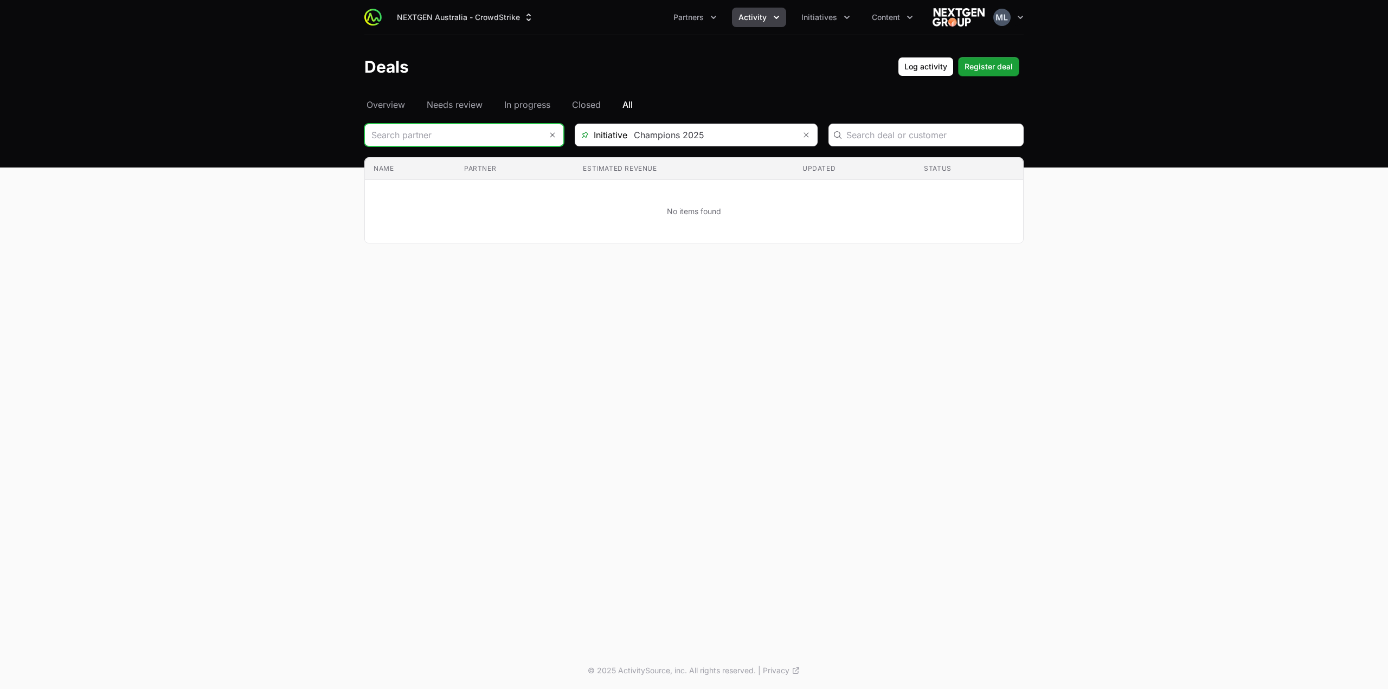
click at [442, 144] on input "Deals Filters" at bounding box center [453, 135] width 177 height 22
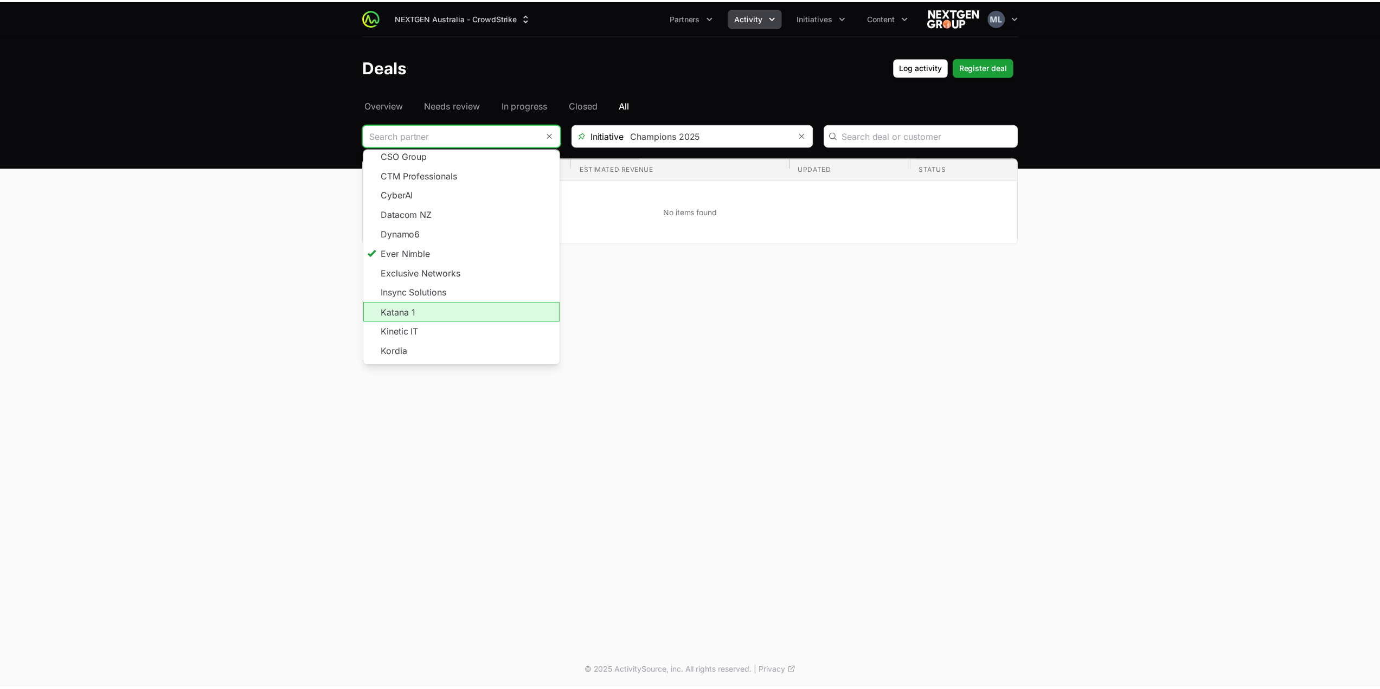
scroll to position [195, 0]
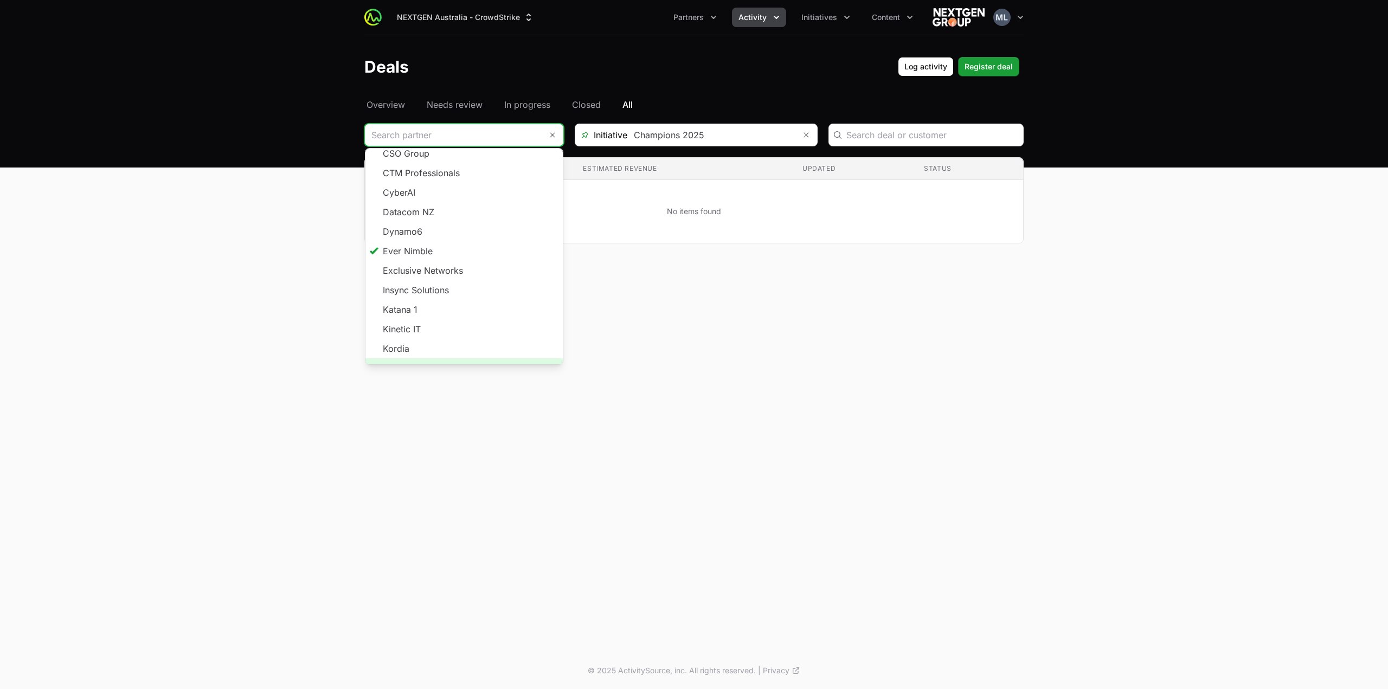
click at [454, 358] on span "Load more" at bounding box center [463, 368] width 197 height 20
click at [459, 300] on li "Katana 1" at bounding box center [463, 310] width 197 height 20
type input "Katana 1"
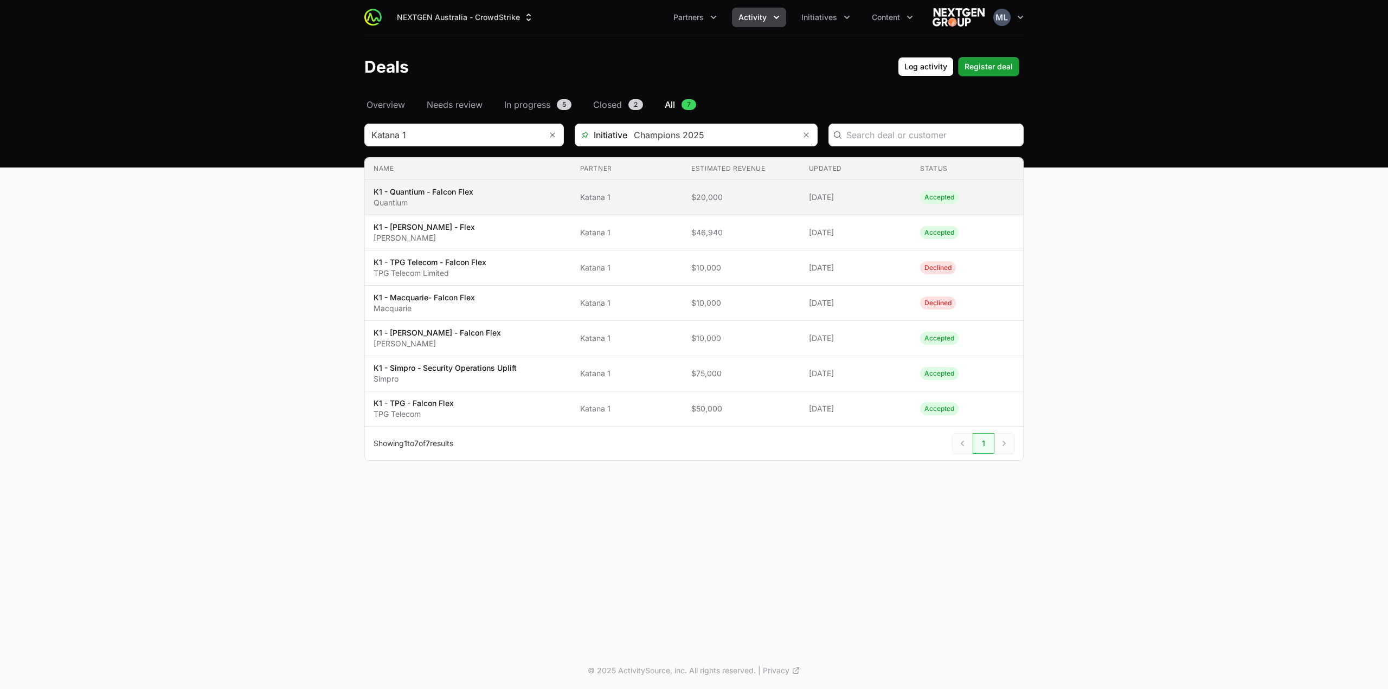
click at [516, 197] on span "K1 - Quantium - Falcon Flex Quantium" at bounding box center [468, 197] width 189 height 22
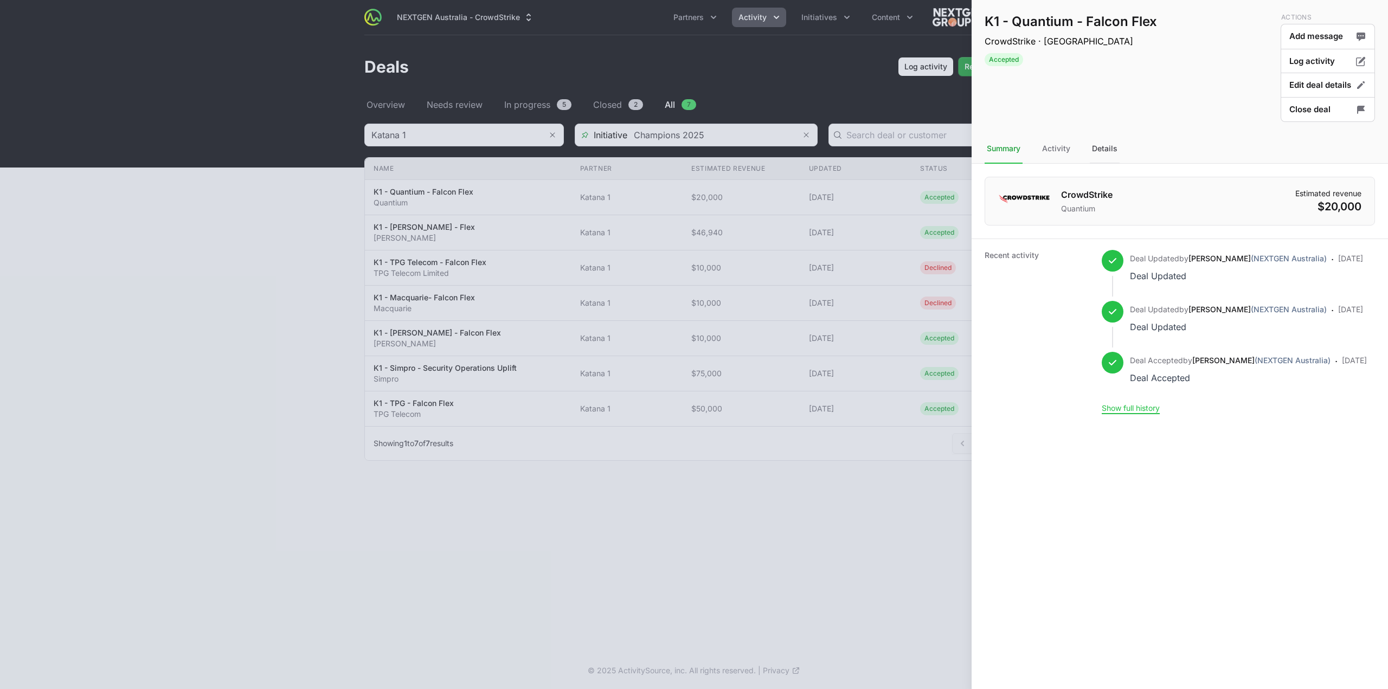
click at [1106, 158] on div "Details" at bounding box center [1105, 148] width 30 height 29
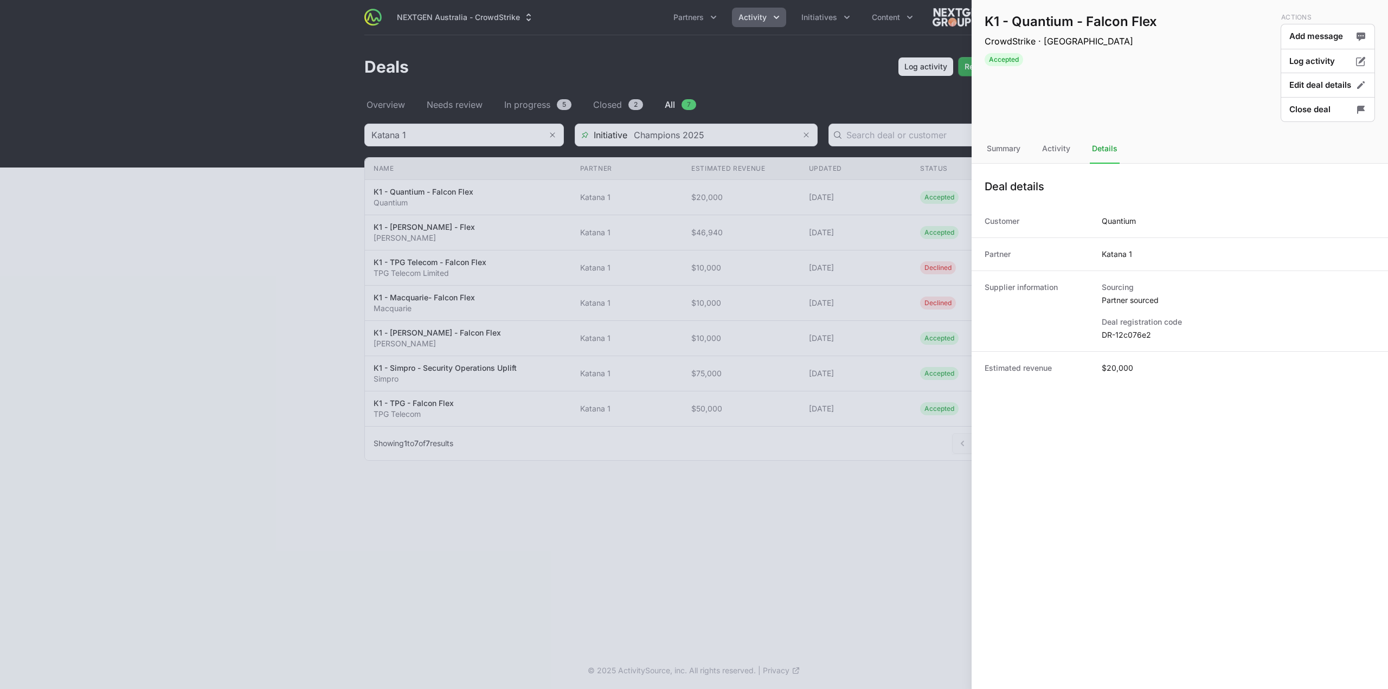
click at [1129, 338] on dd "DR-12c076e2" at bounding box center [1238, 335] width 273 height 11
click at [704, 464] on div at bounding box center [694, 344] width 1388 height 689
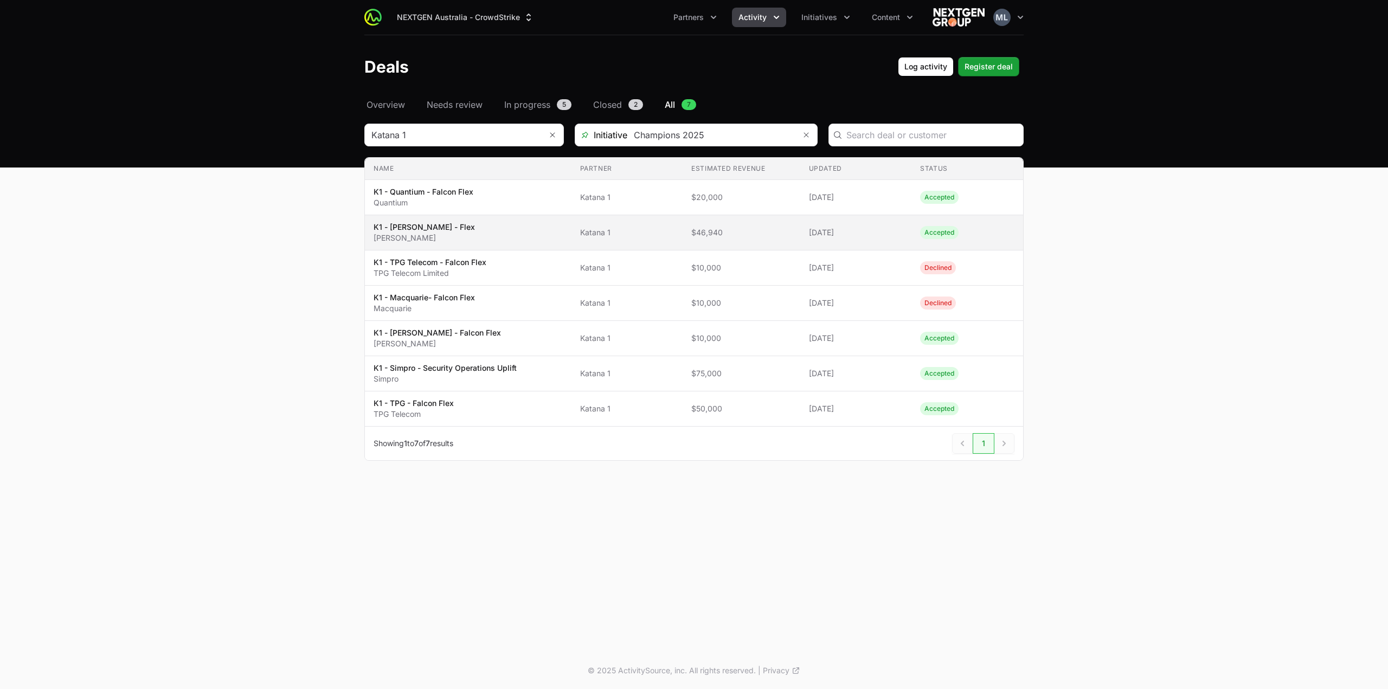
click at [451, 233] on p "Harrison.ai" at bounding box center [424, 238] width 101 height 11
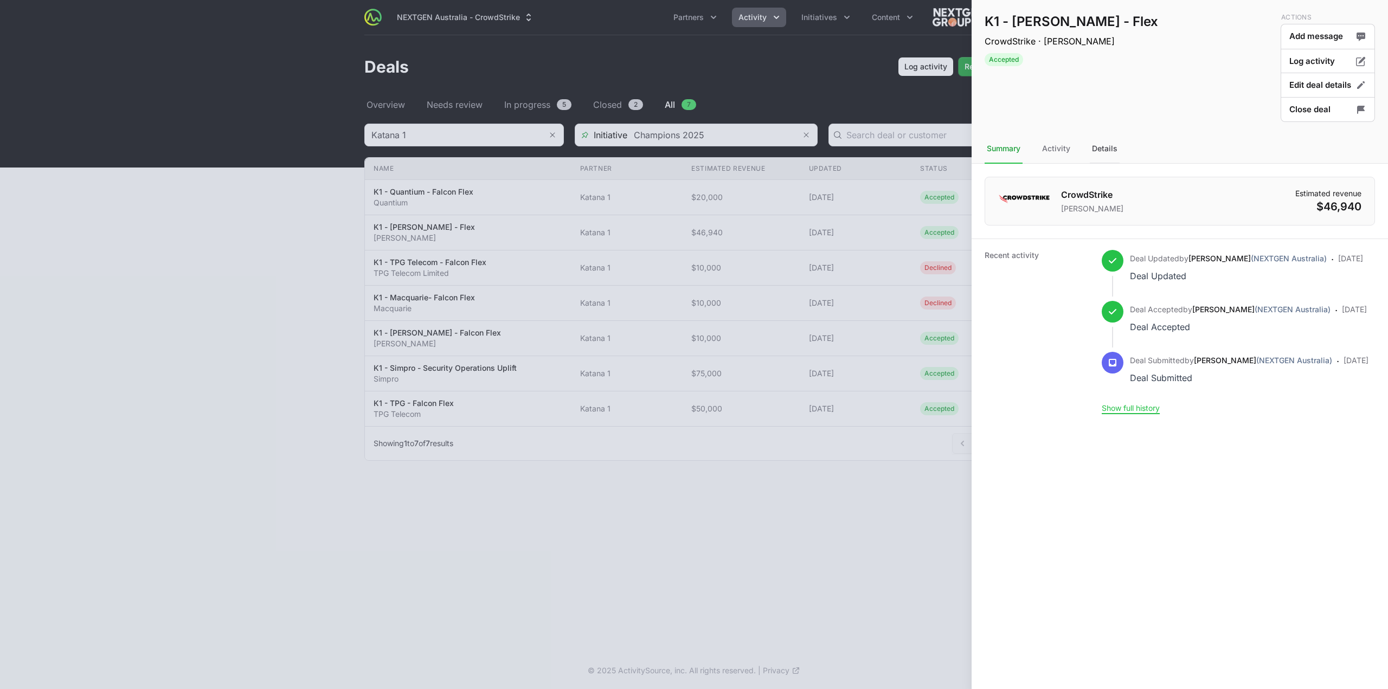
click at [1094, 148] on div "Details" at bounding box center [1105, 148] width 30 height 29
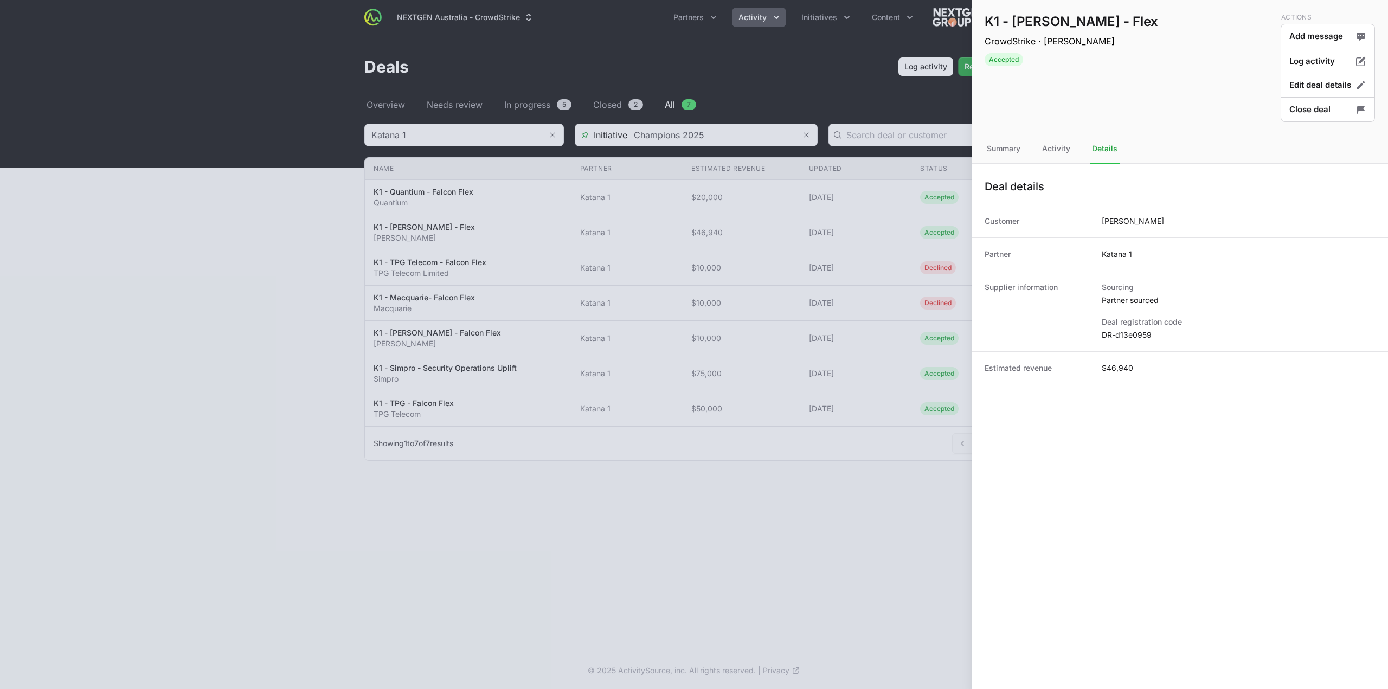
click at [1118, 342] on div "Supplier information Sourcing Partner sourced Deal registration code DR-d13e0959" at bounding box center [1179, 311] width 416 height 81
click at [1121, 334] on dd "DR-d13e0959" at bounding box center [1238, 335] width 273 height 11
click at [493, 535] on div at bounding box center [694, 344] width 1388 height 689
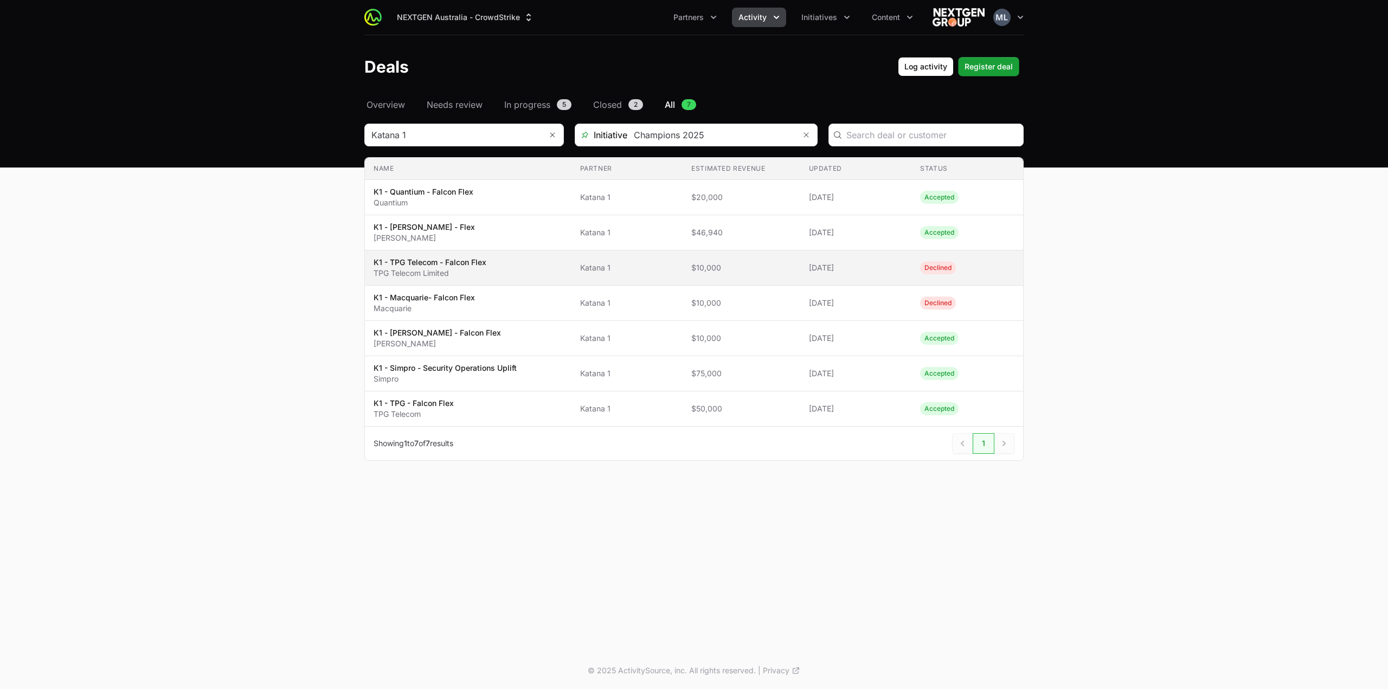
click at [432, 265] on p "K1 - TPG Telecom - Falcon Flex" at bounding box center [430, 262] width 113 height 11
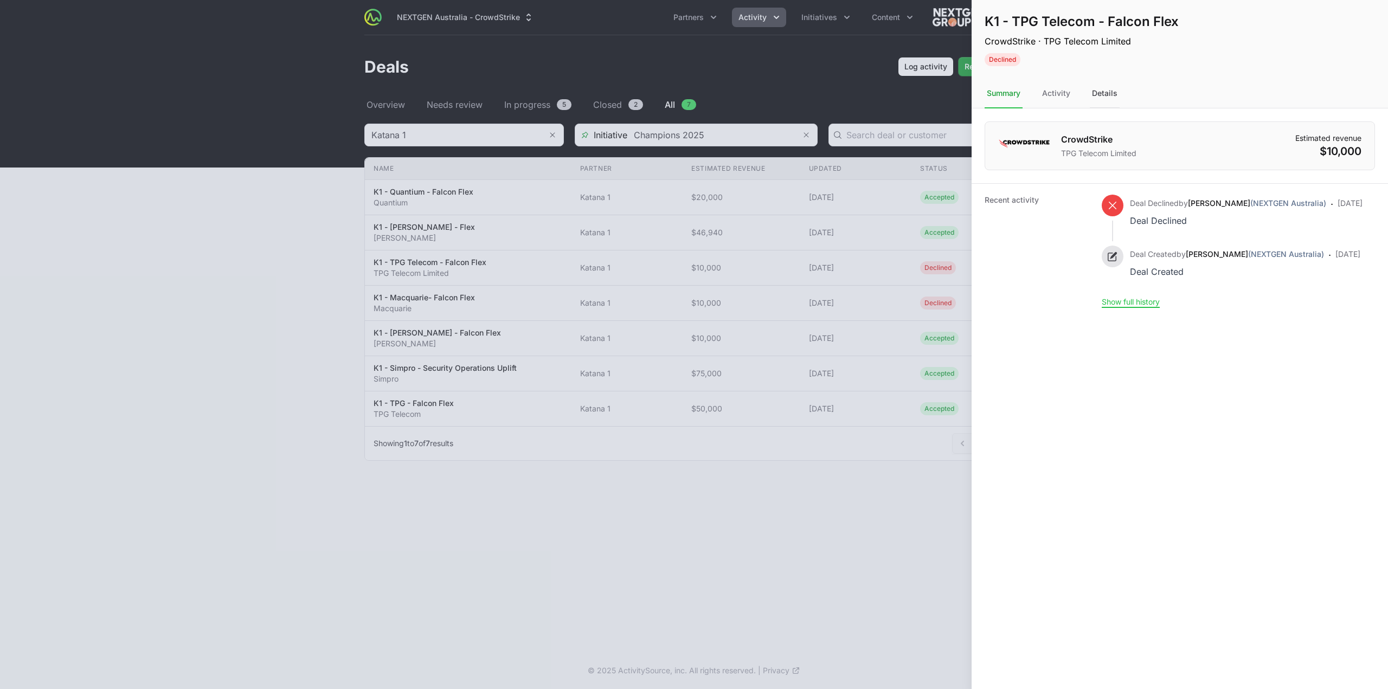
click at [1111, 92] on div "Details" at bounding box center [1105, 93] width 30 height 29
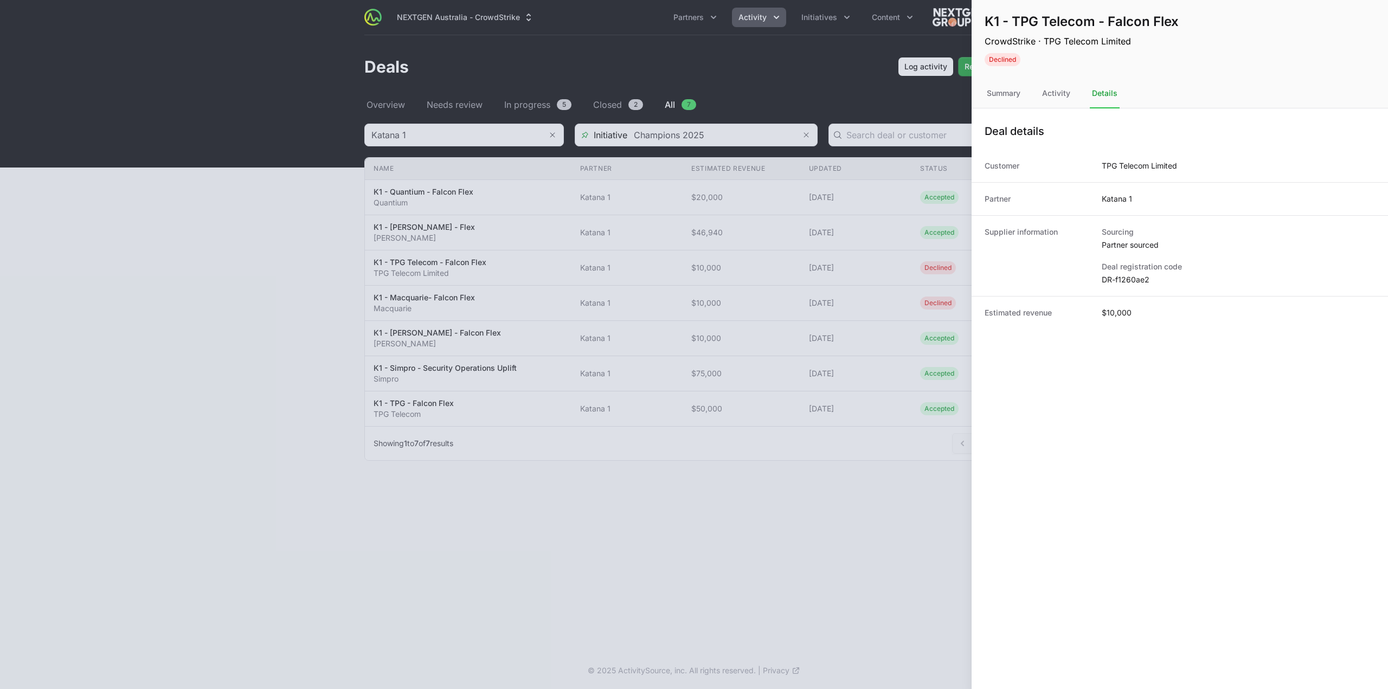
click at [1121, 280] on dd "DR-f1260ae2" at bounding box center [1238, 279] width 273 height 11
click at [536, 575] on div at bounding box center [694, 344] width 1388 height 689
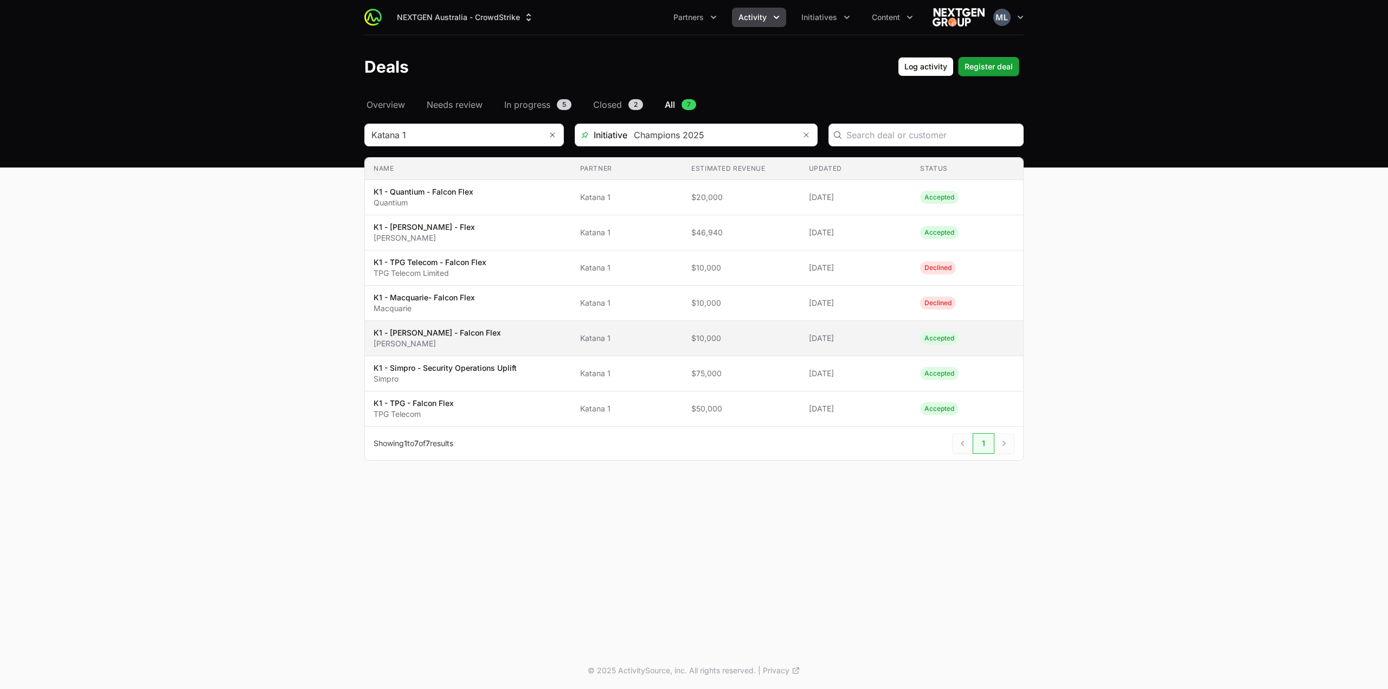
click at [453, 339] on p "Harrison.ai" at bounding box center [437, 343] width 127 height 11
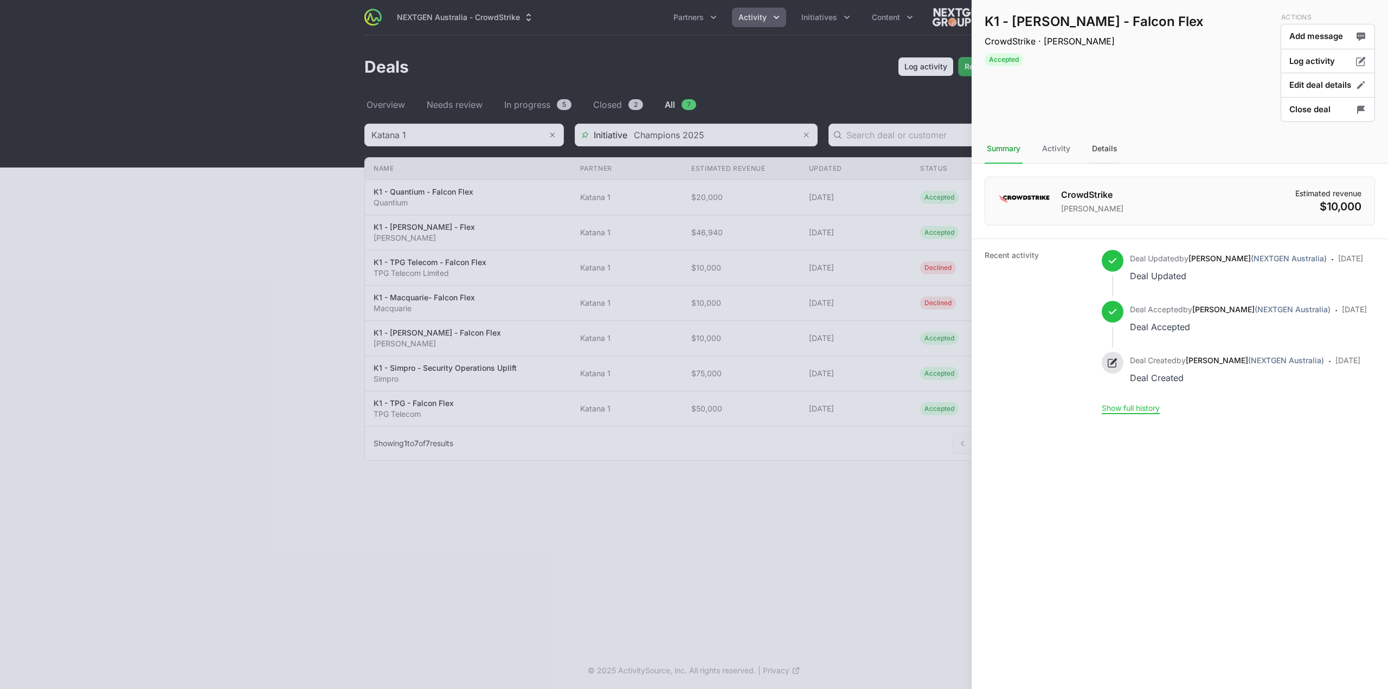
click at [1105, 159] on div "Details" at bounding box center [1105, 148] width 30 height 29
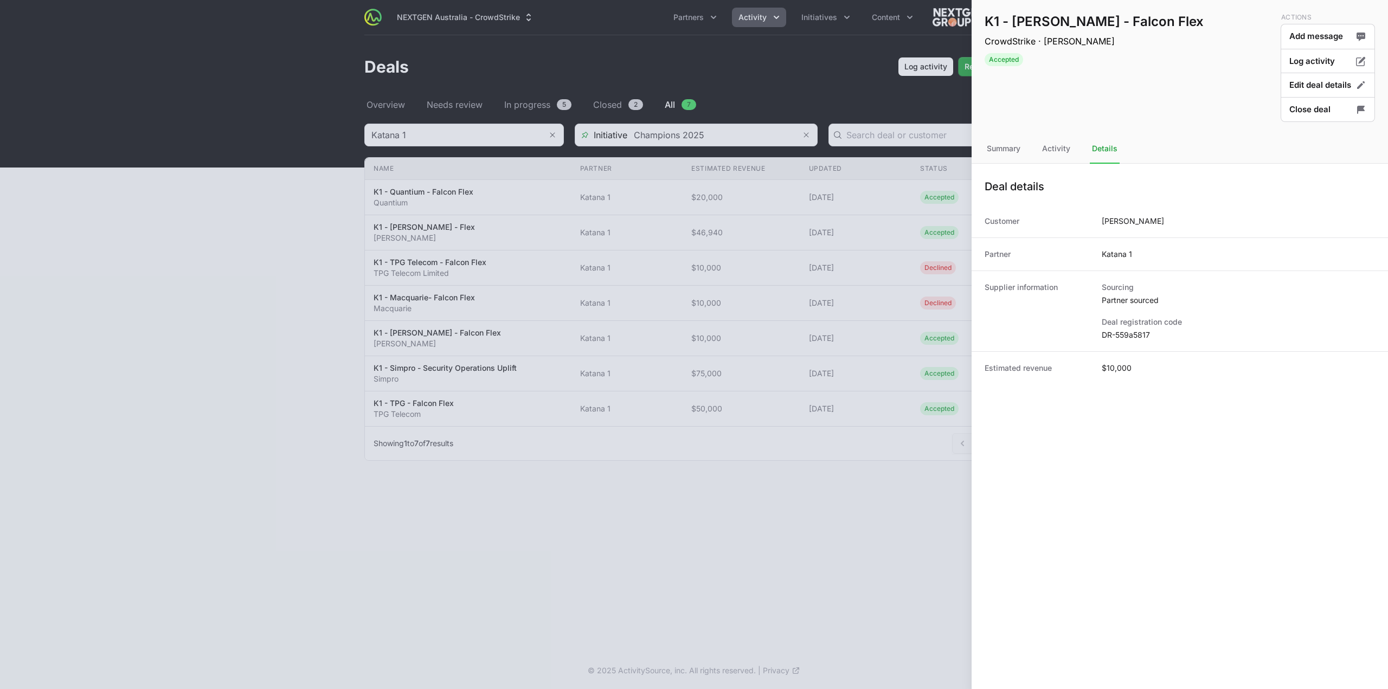
click at [1119, 330] on div "Deal registration code DR-559a5817" at bounding box center [1238, 329] width 273 height 24
click at [1119, 331] on dd "DR-559a5817" at bounding box center [1238, 335] width 273 height 11
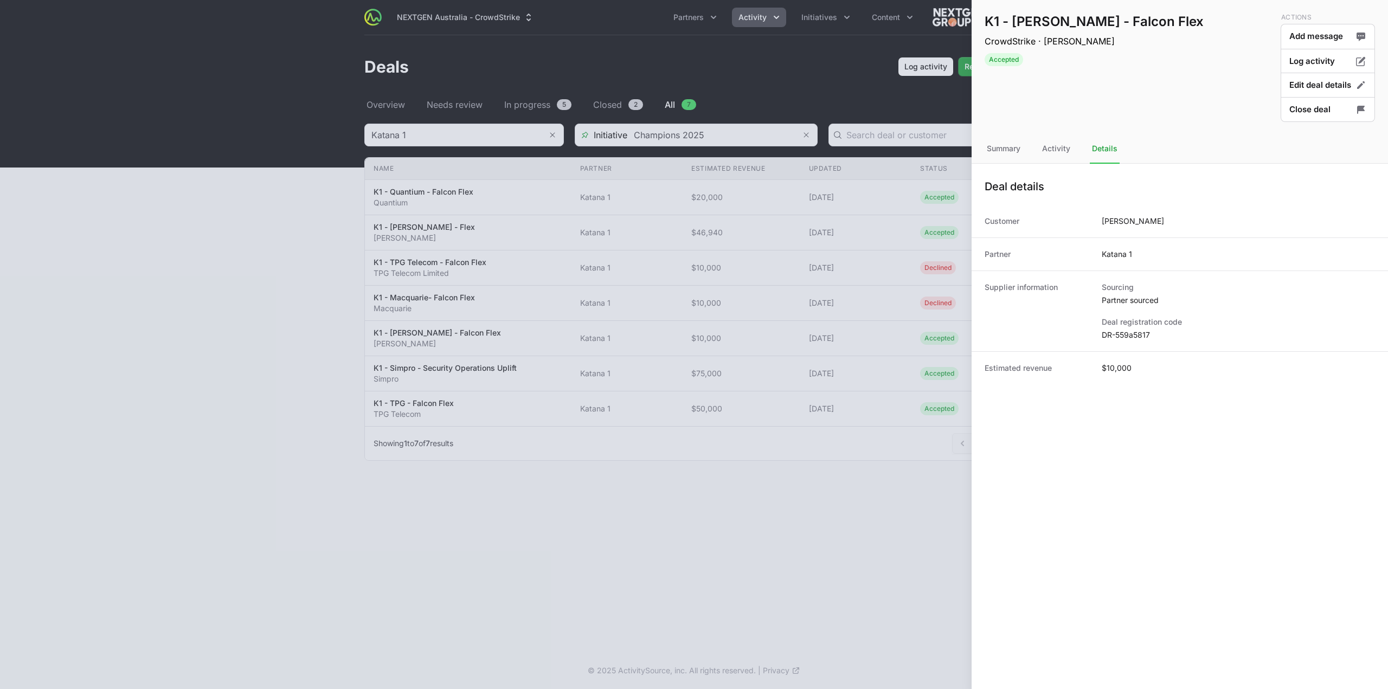
click at [582, 551] on div at bounding box center [694, 344] width 1388 height 689
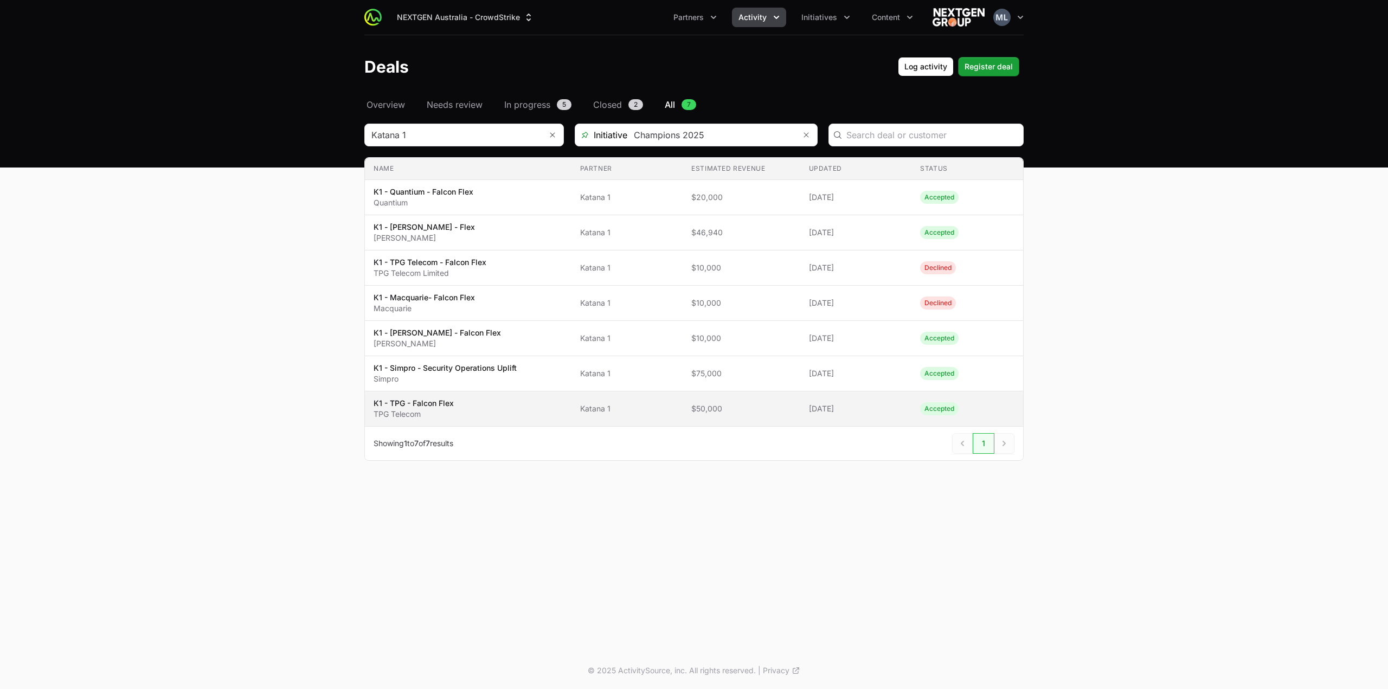
click at [482, 402] on span "K1 - TPG - Falcon Flex TPG Telecom" at bounding box center [468, 409] width 189 height 22
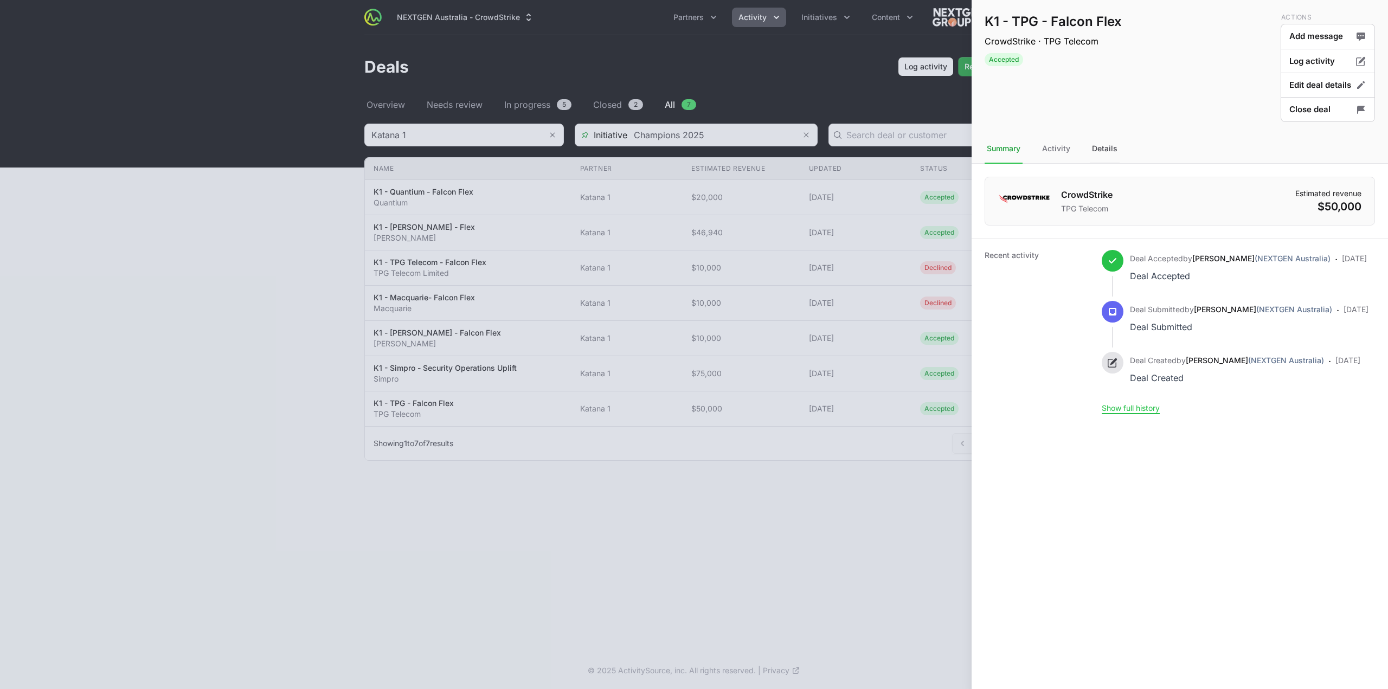
click at [1109, 156] on div "Details" at bounding box center [1105, 148] width 30 height 29
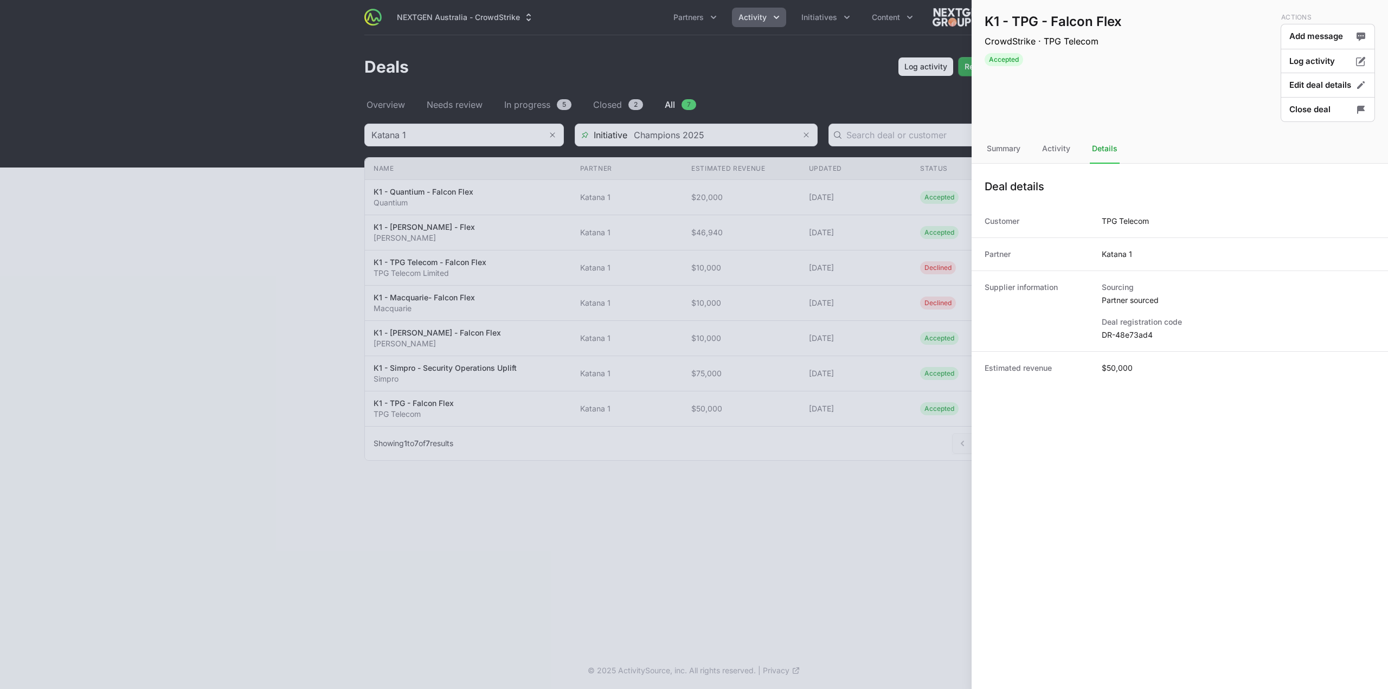
click at [1142, 332] on dd "DR-48e73ad4" at bounding box center [1238, 335] width 273 height 11
click at [1310, 85] on button "Edit deal details" at bounding box center [1328, 85] width 94 height 25
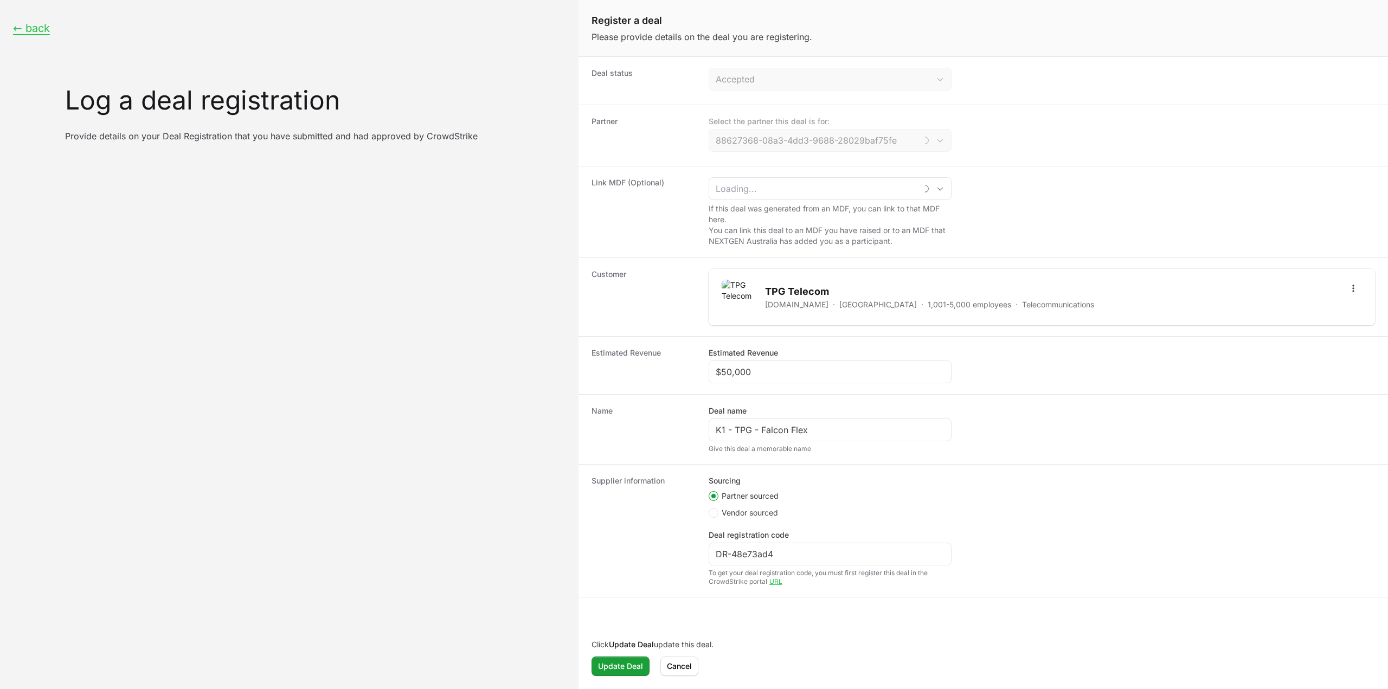
type input "Katana 1"
click at [682, 662] on span "Cancel" at bounding box center [679, 666] width 25 height 13
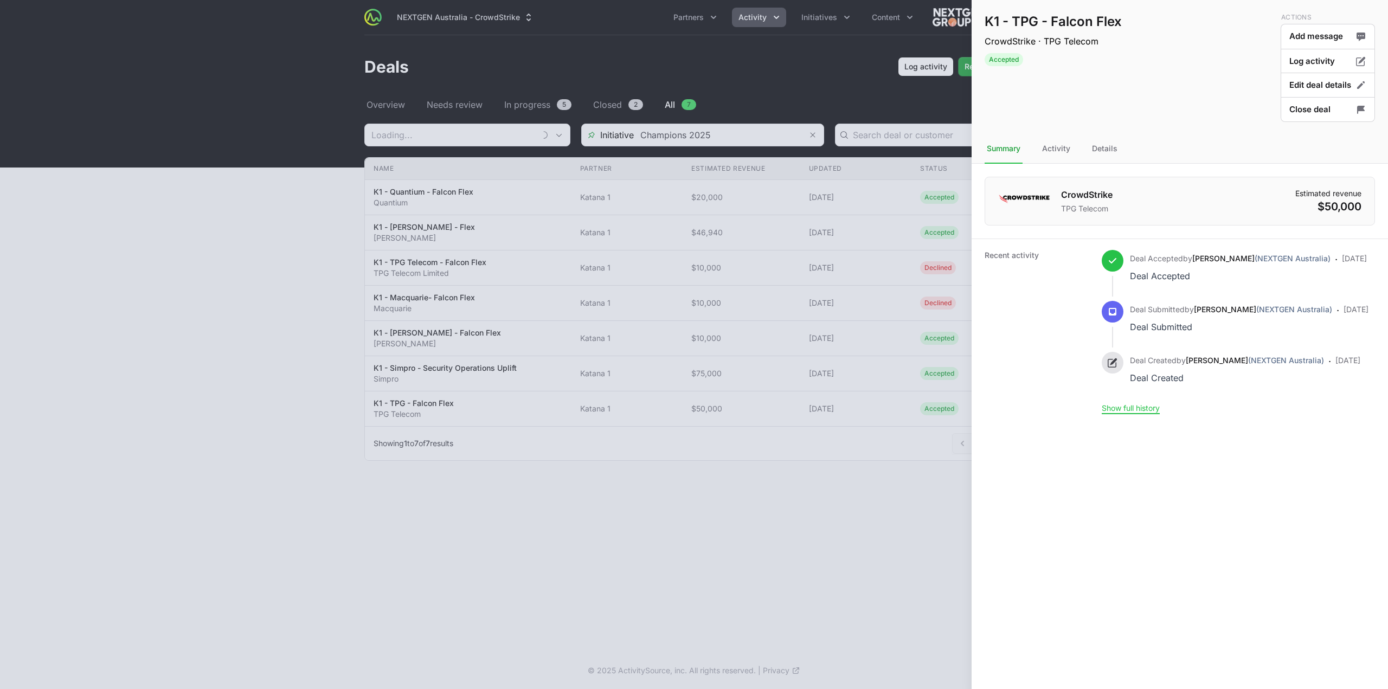
type input "Katana 1"
click at [1310, 114] on button "Close deal" at bounding box center [1328, 109] width 94 height 25
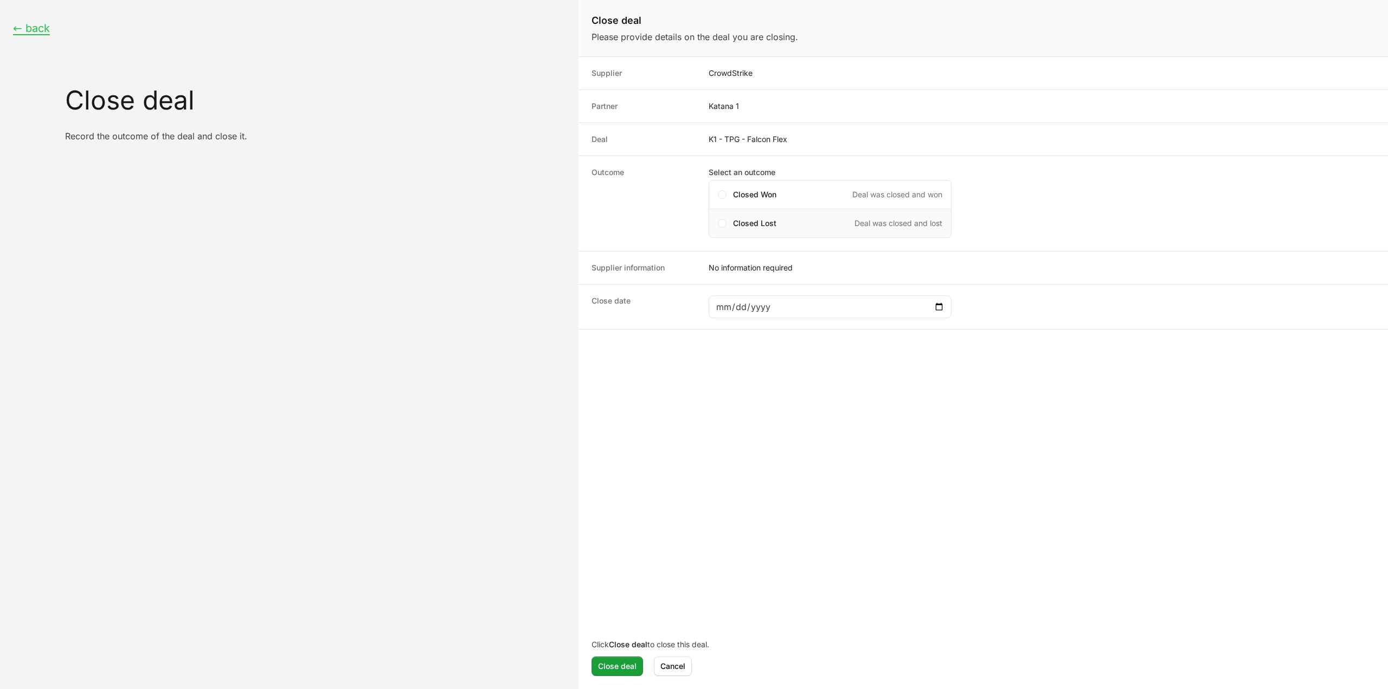
click at [757, 216] on div "Closed Lost Deal was closed and lost" at bounding box center [830, 223] width 243 height 29
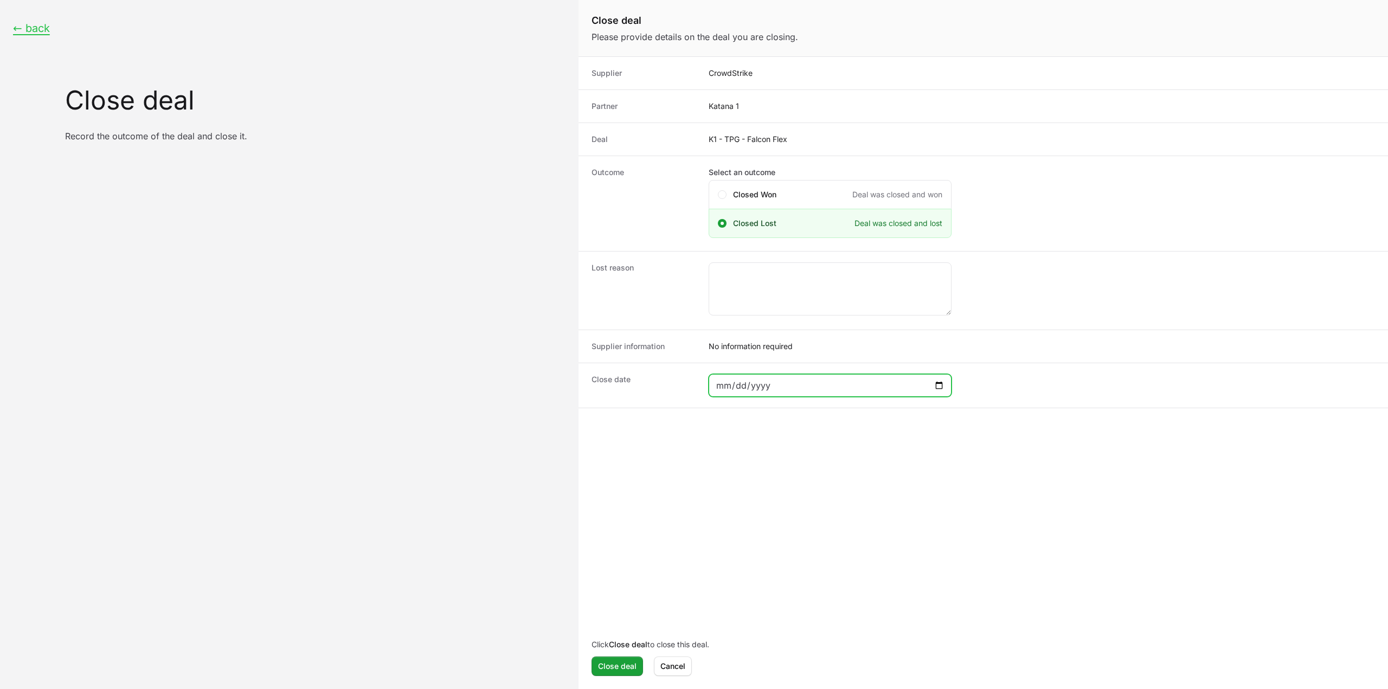
click at [750, 385] on input "Close deal form" at bounding box center [830, 385] width 229 height 13
click at [930, 384] on input "Close deal form" at bounding box center [830, 385] width 229 height 13
click at [939, 389] on input "Close deal form" at bounding box center [830, 385] width 229 height 13
click at [941, 379] on input "Close deal form" at bounding box center [830, 385] width 229 height 13
click at [940, 379] on input "Close deal form" at bounding box center [830, 385] width 229 height 13
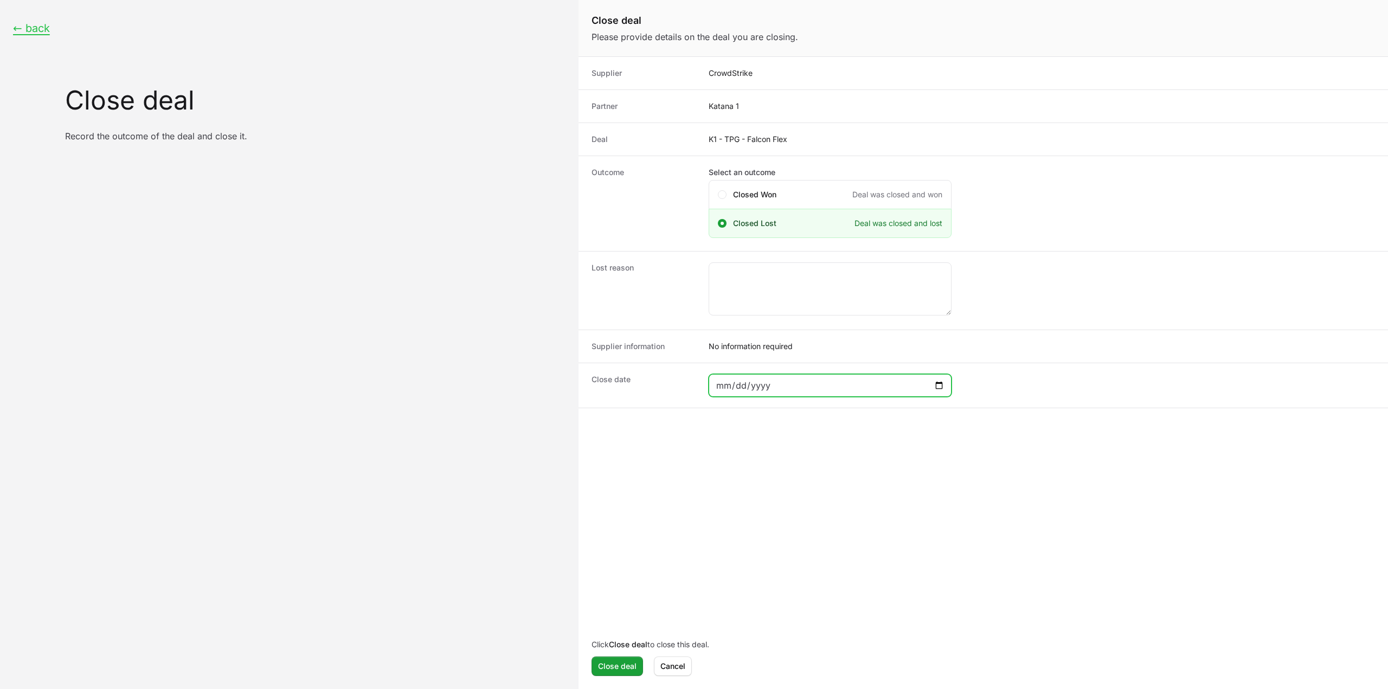
click at [938, 383] on input "2025-07-07" at bounding box center [830, 385] width 229 height 13
type input "2025-07-29"
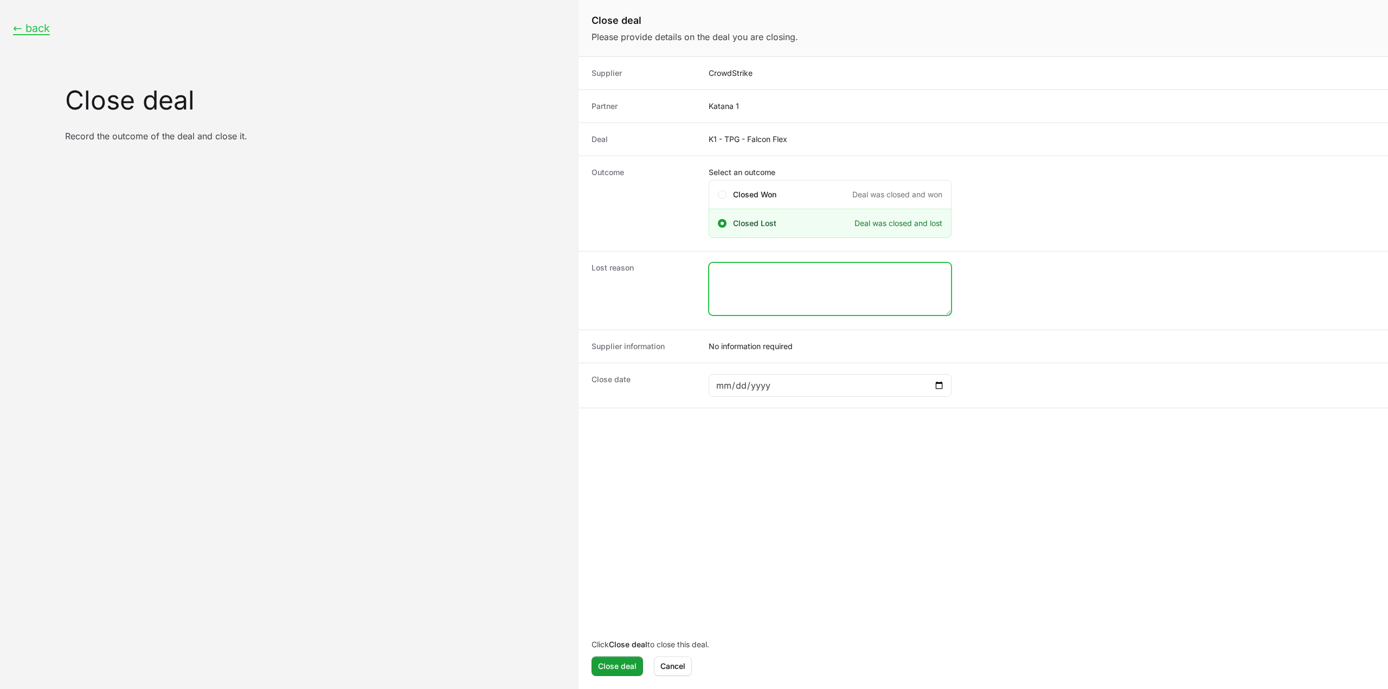
click at [813, 279] on textarea "Close deal form" at bounding box center [830, 289] width 242 height 52
type textarea "Closed Lost by the CS rep."
click at [621, 673] on span "Close deal" at bounding box center [617, 666] width 38 height 13
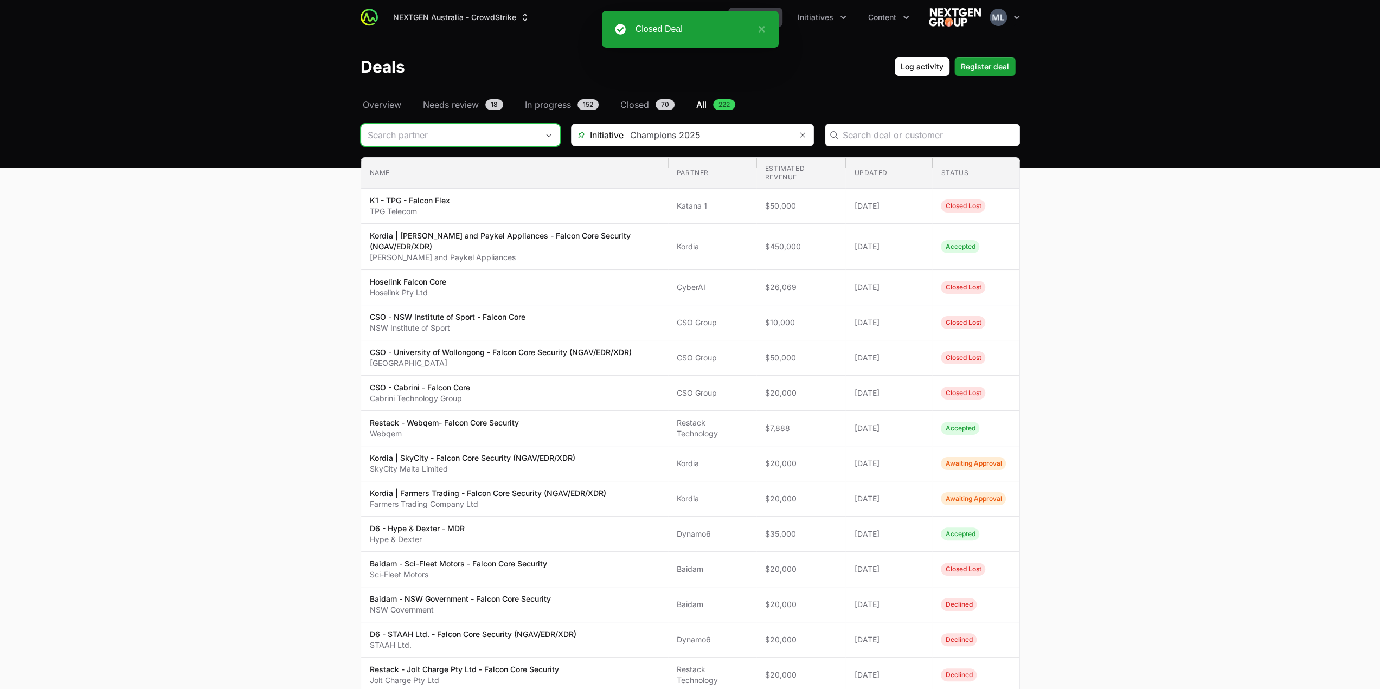
click at [442, 136] on input "Deals Filters" at bounding box center [449, 135] width 177 height 22
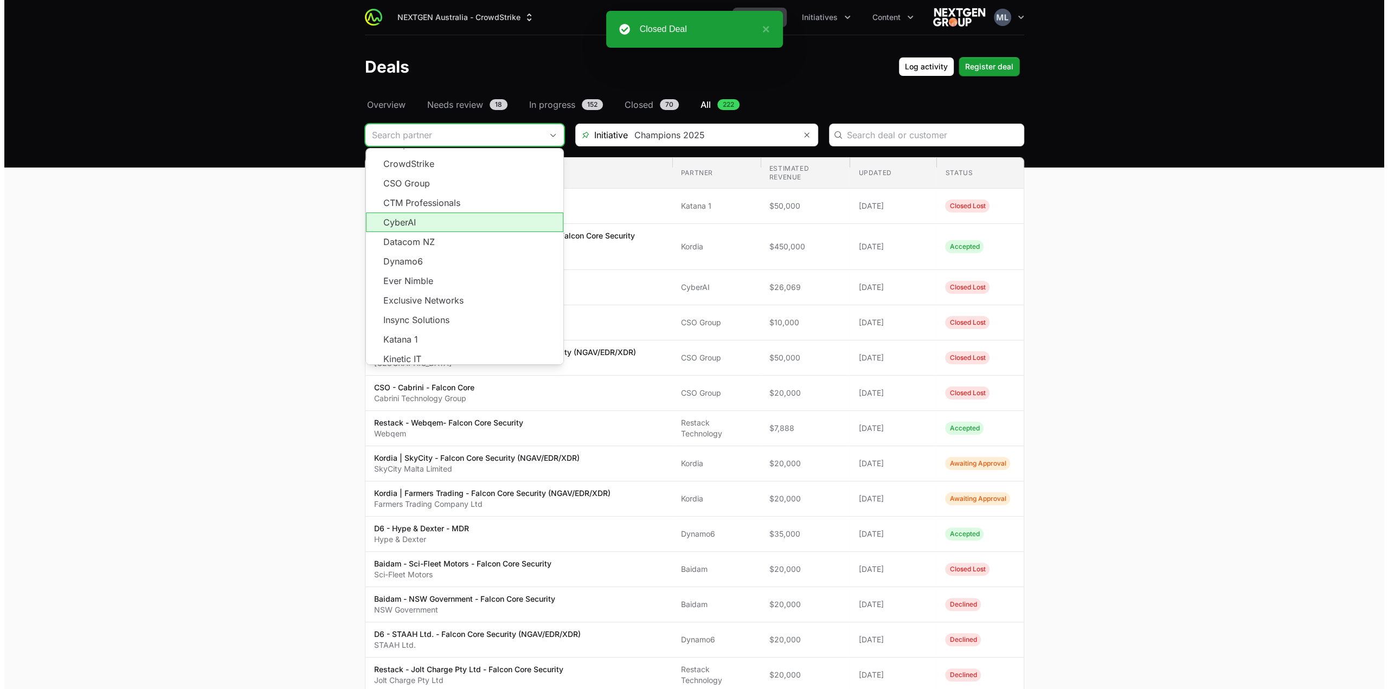
scroll to position [195, 0]
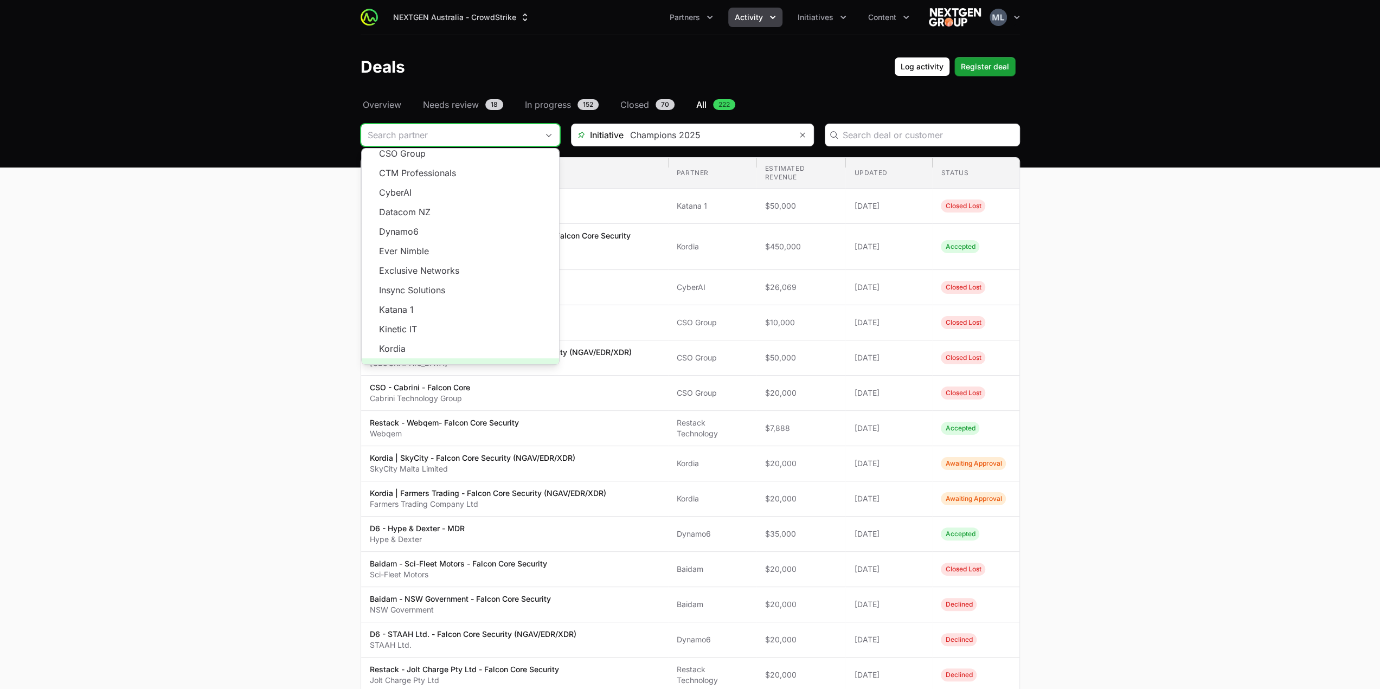
click at [447, 358] on span "Load more" at bounding box center [460, 368] width 197 height 20
click at [430, 305] on li "Katana 1" at bounding box center [460, 310] width 197 height 20
type input "Katana 1"
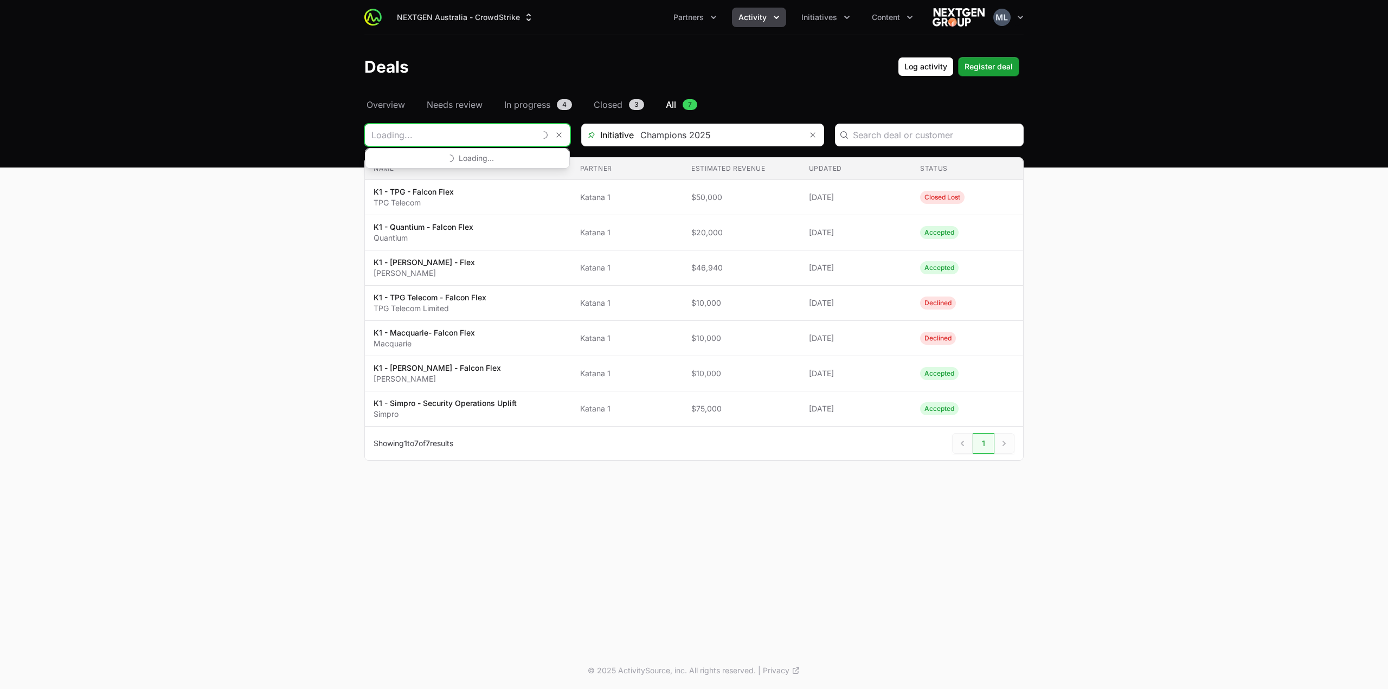
click at [449, 129] on input "Deals Filters" at bounding box center [450, 135] width 170 height 22
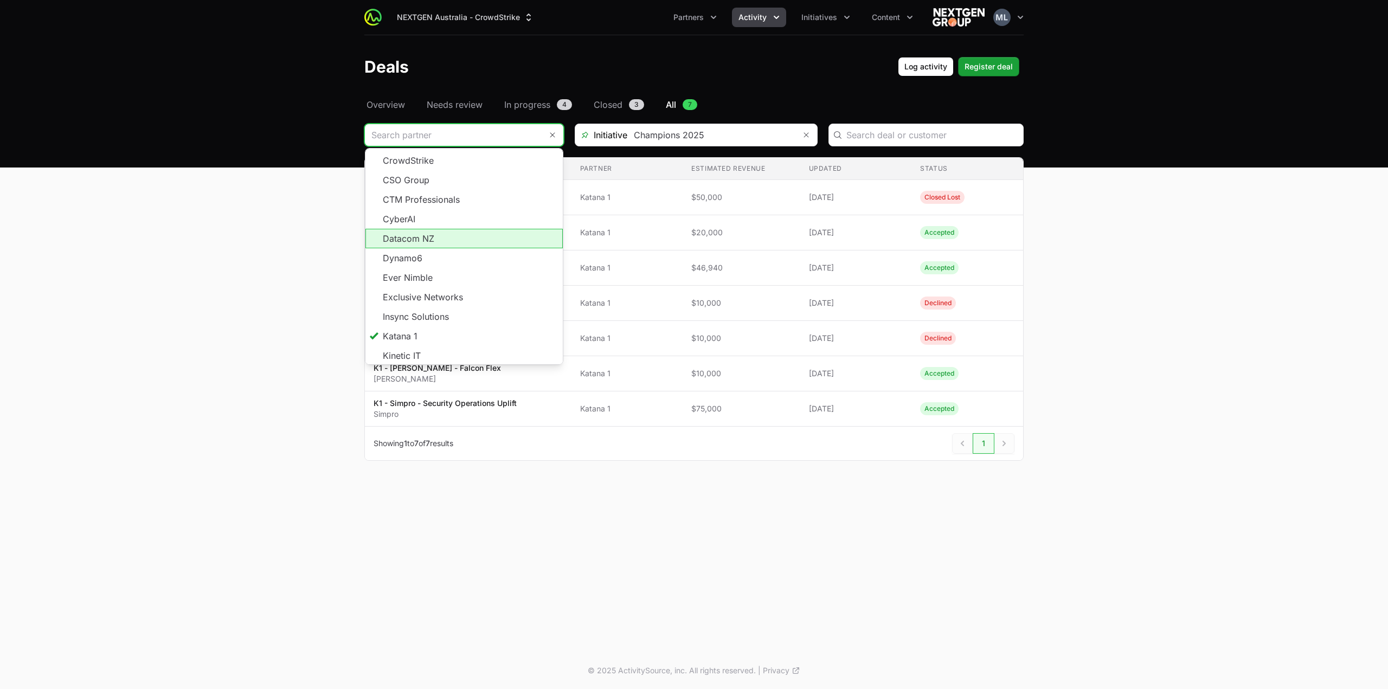
scroll to position [195, 0]
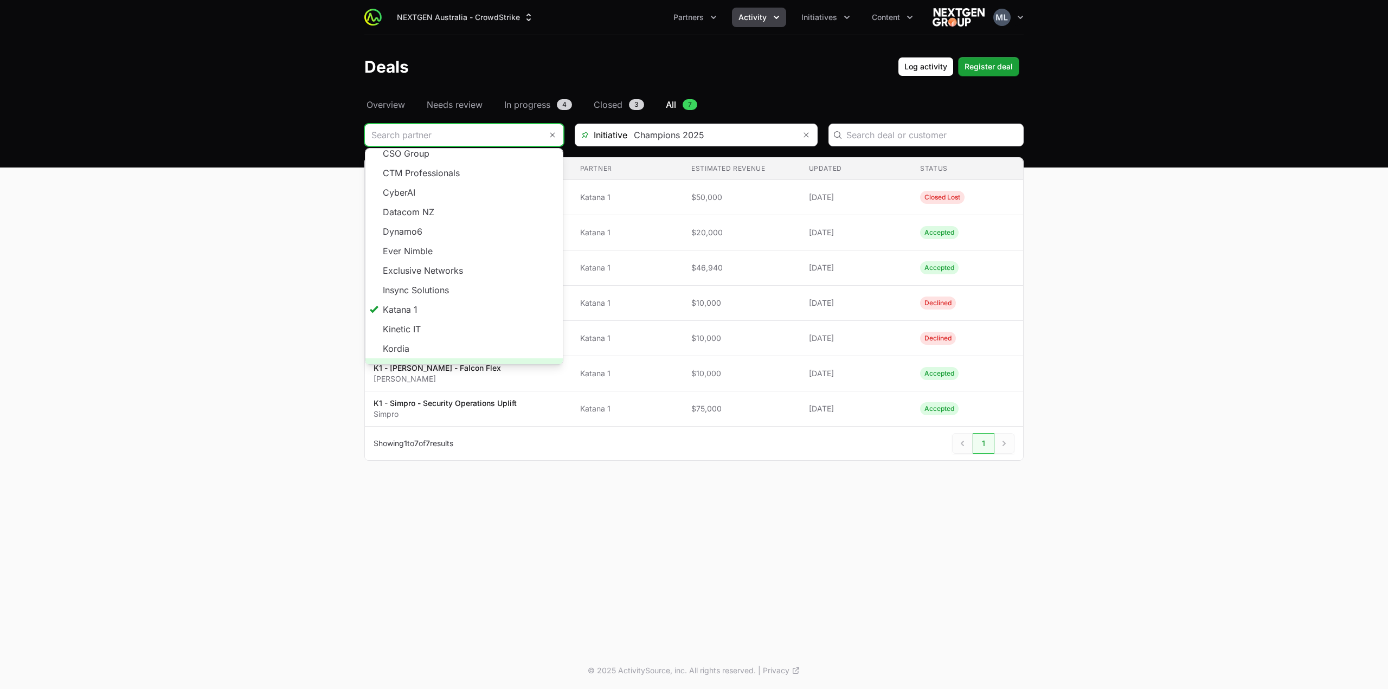
click at [450, 363] on span "Load more" at bounding box center [463, 368] width 197 height 20
click at [440, 319] on li "Kinetic IT" at bounding box center [463, 329] width 197 height 20
type input "Kinetic IT"
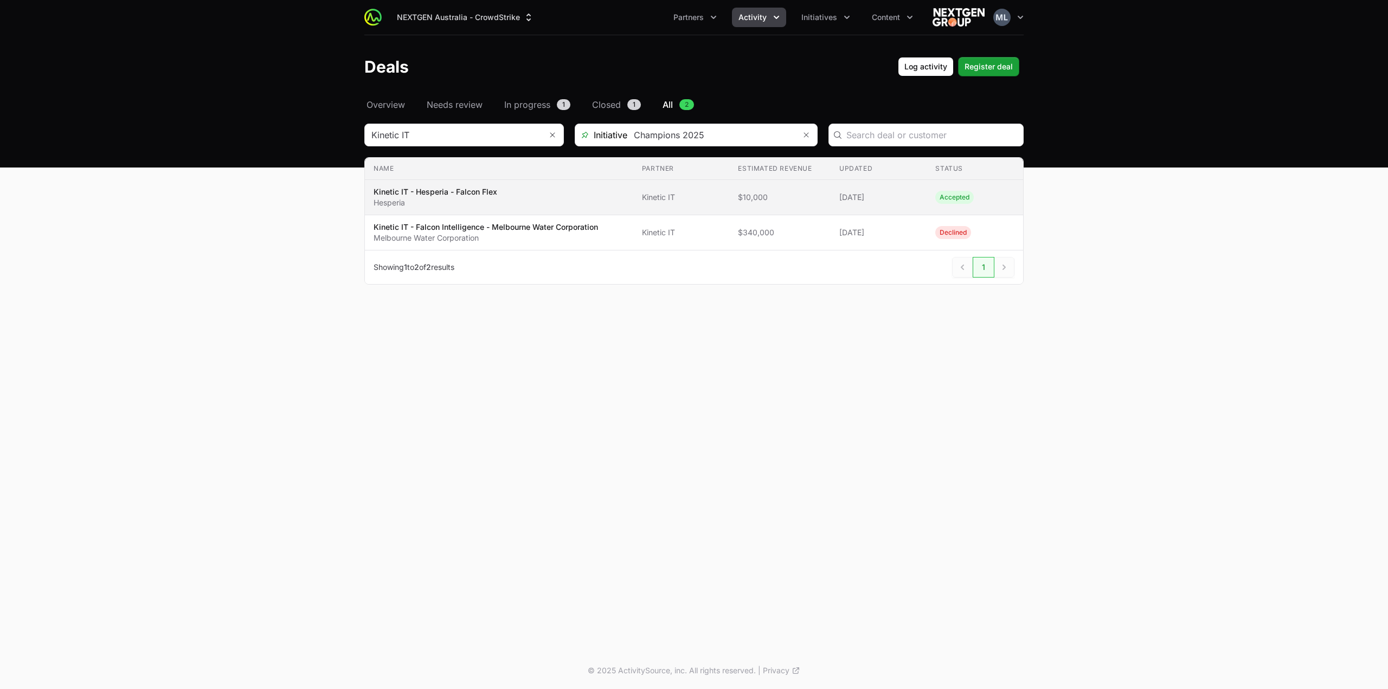
click at [482, 193] on p "Kinetic IT - Hesperia - Falcon Flex" at bounding box center [436, 191] width 124 height 11
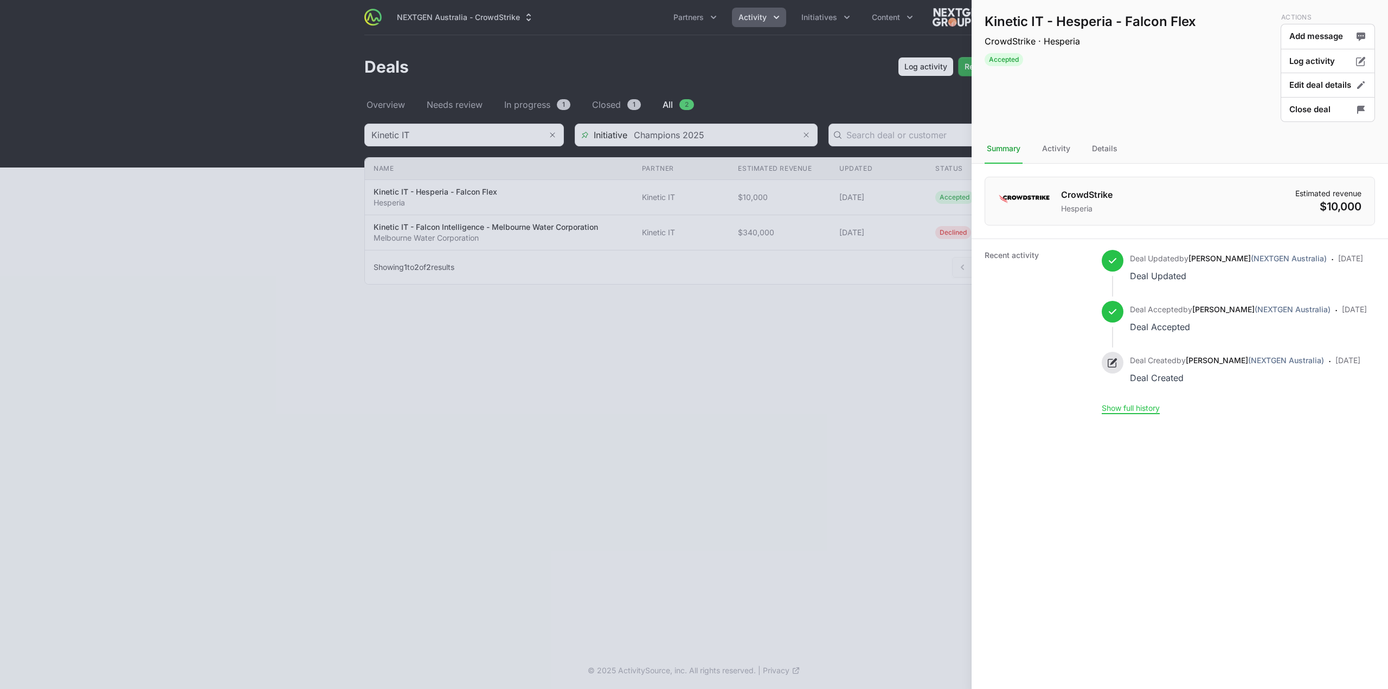
click at [1122, 149] on nav "Summary Activity Details" at bounding box center [1179, 148] width 416 height 29
click at [1110, 155] on div "Details" at bounding box center [1105, 148] width 30 height 29
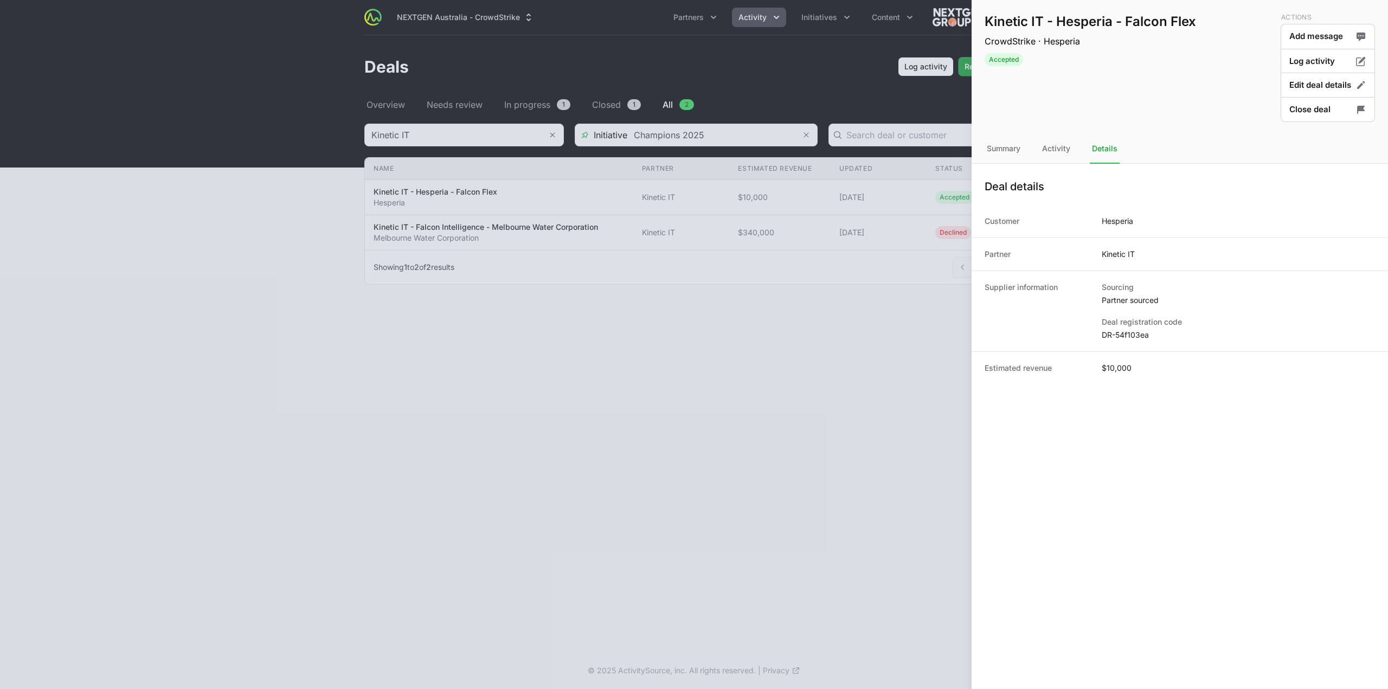
click at [1120, 336] on dd "DR-54f103ea" at bounding box center [1238, 335] width 273 height 11
click at [693, 311] on div at bounding box center [694, 344] width 1388 height 689
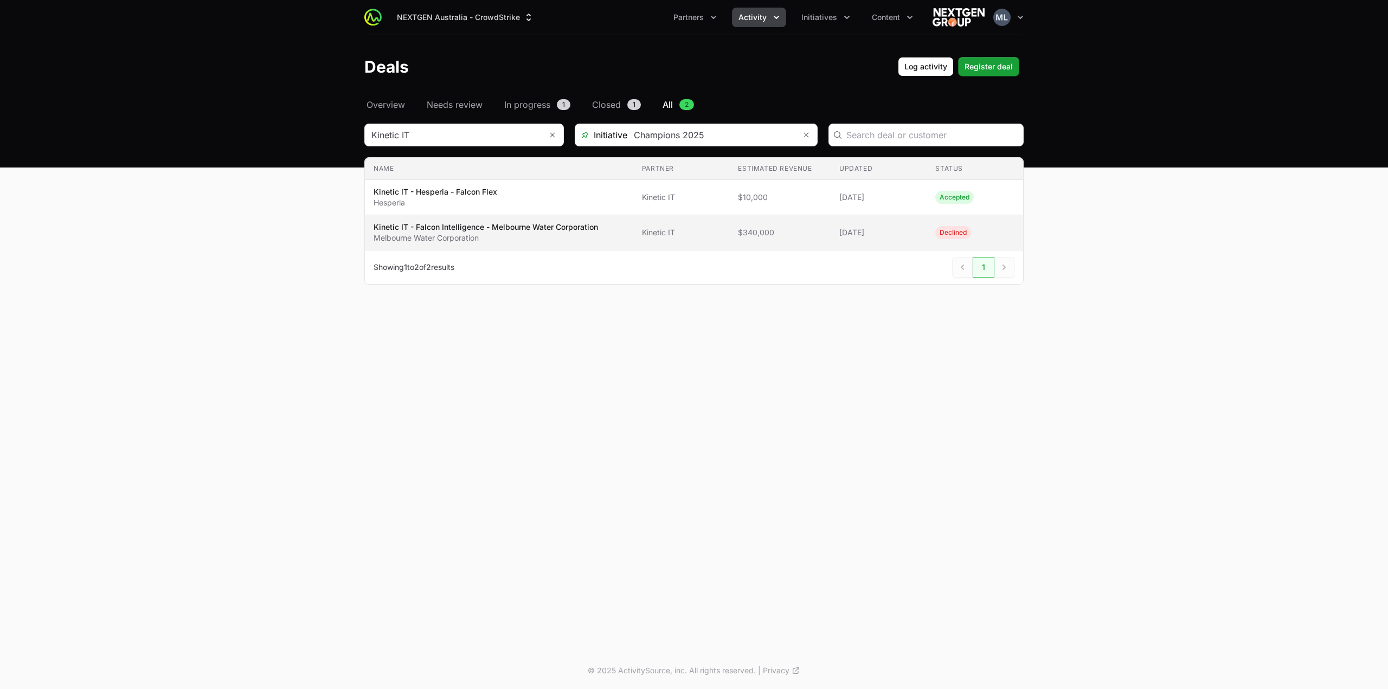
click at [549, 223] on p "Kinetic IT - Falcon Intelligence - Melbourne Water Corporation" at bounding box center [486, 227] width 224 height 11
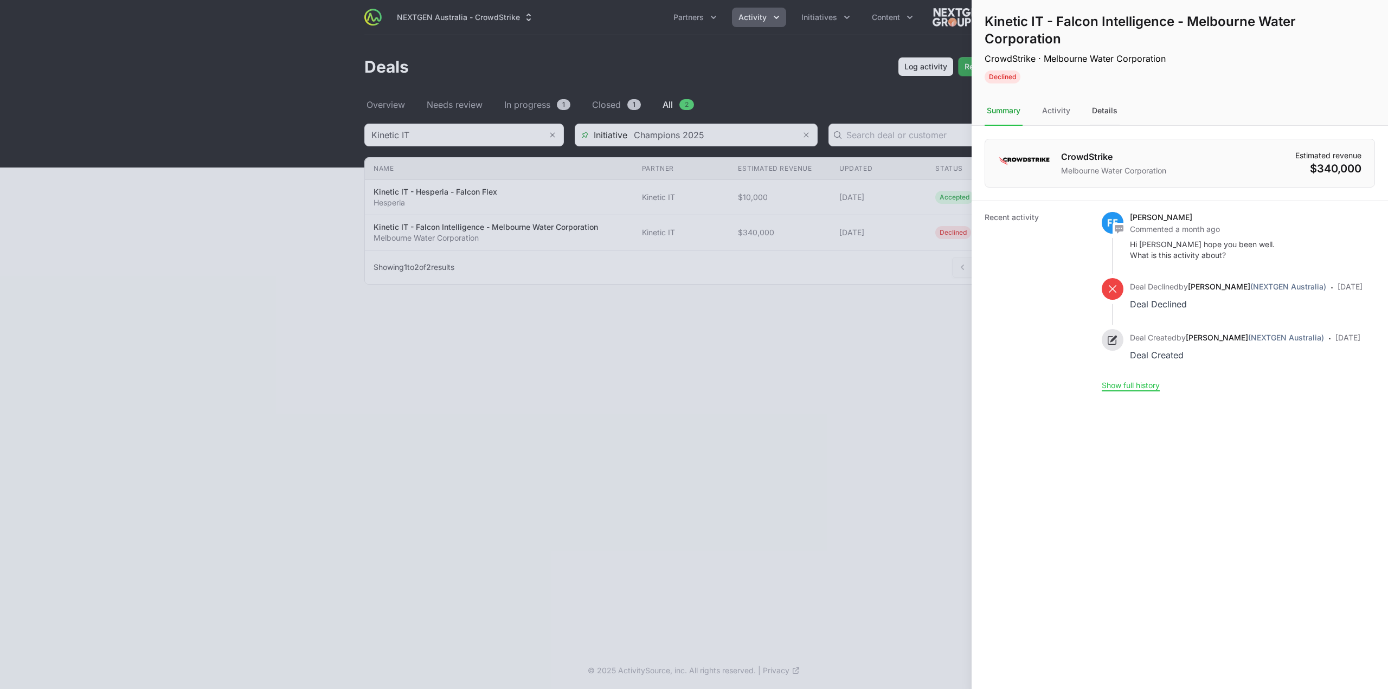
click at [1104, 114] on div "Details" at bounding box center [1105, 110] width 30 height 29
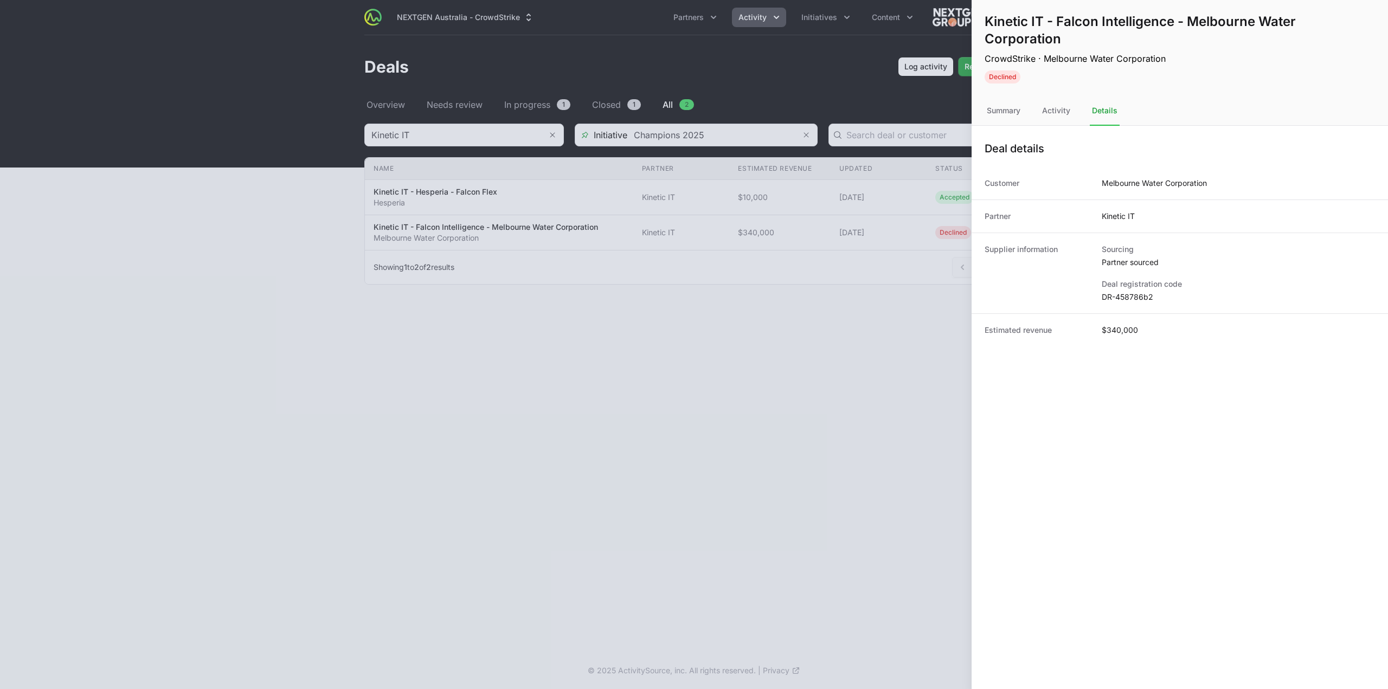
click at [1122, 295] on dd "DR-458786b2" at bounding box center [1238, 297] width 273 height 11
click at [475, 357] on div at bounding box center [694, 344] width 1388 height 689
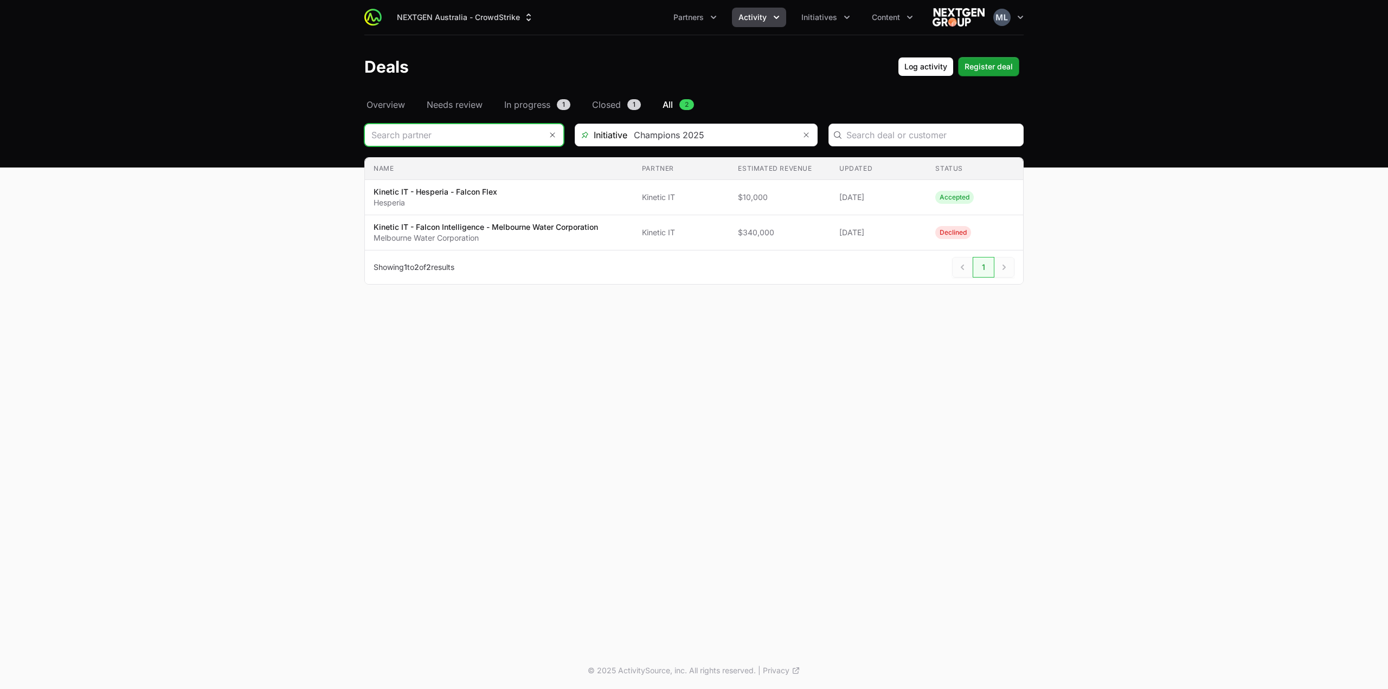
click at [485, 132] on input "Deals Filters" at bounding box center [453, 135] width 177 height 22
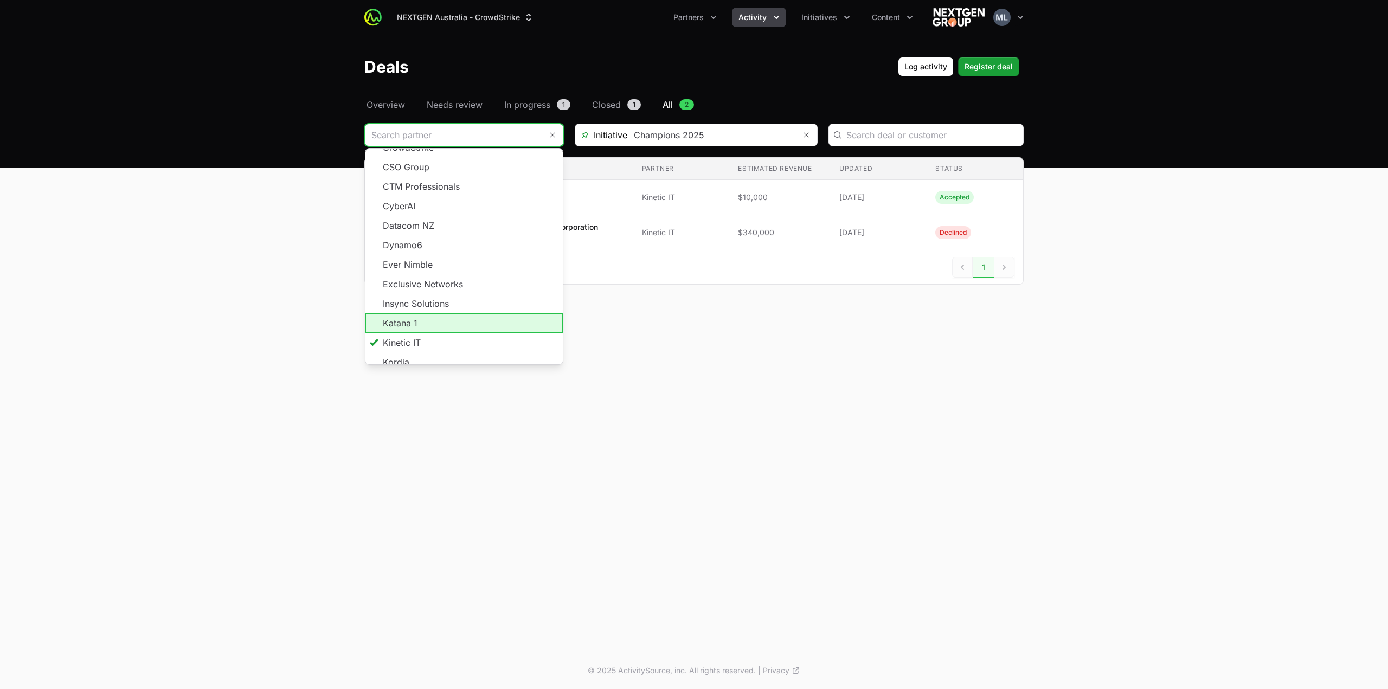
scroll to position [195, 0]
click at [462, 358] on span "Load more" at bounding box center [463, 368] width 197 height 20
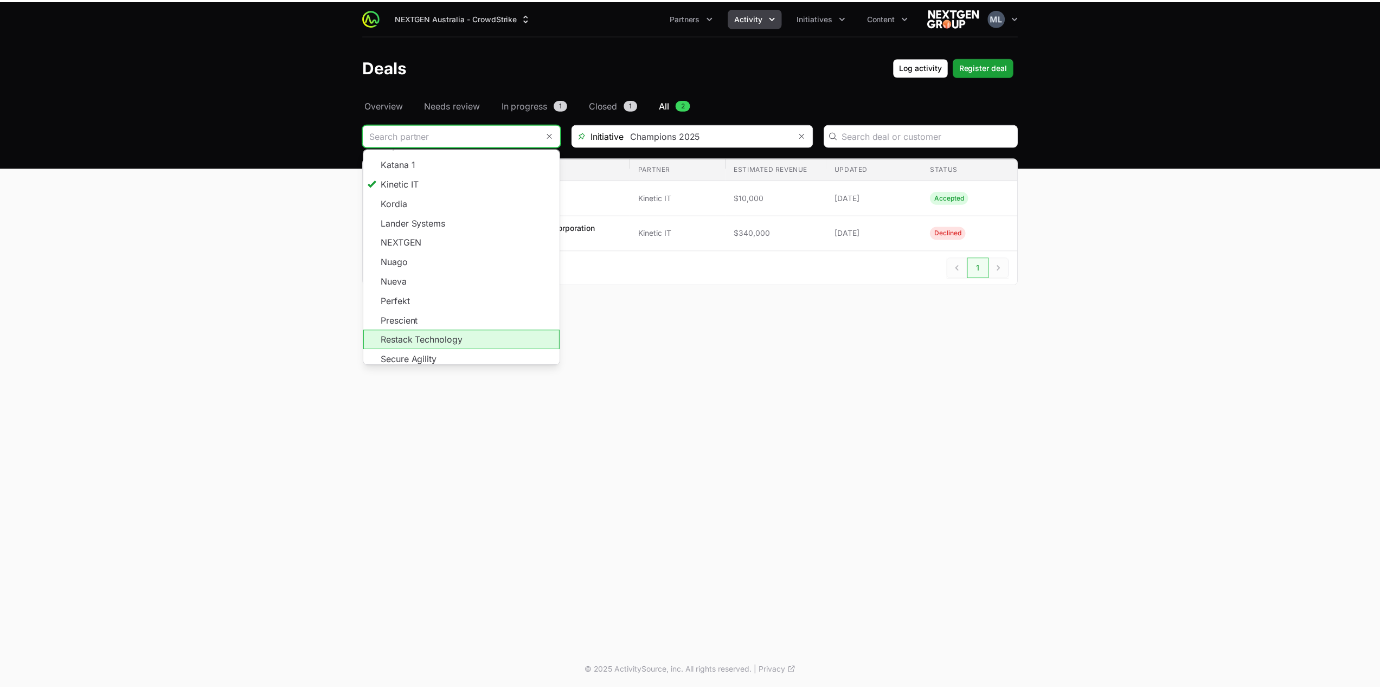
scroll to position [357, 0]
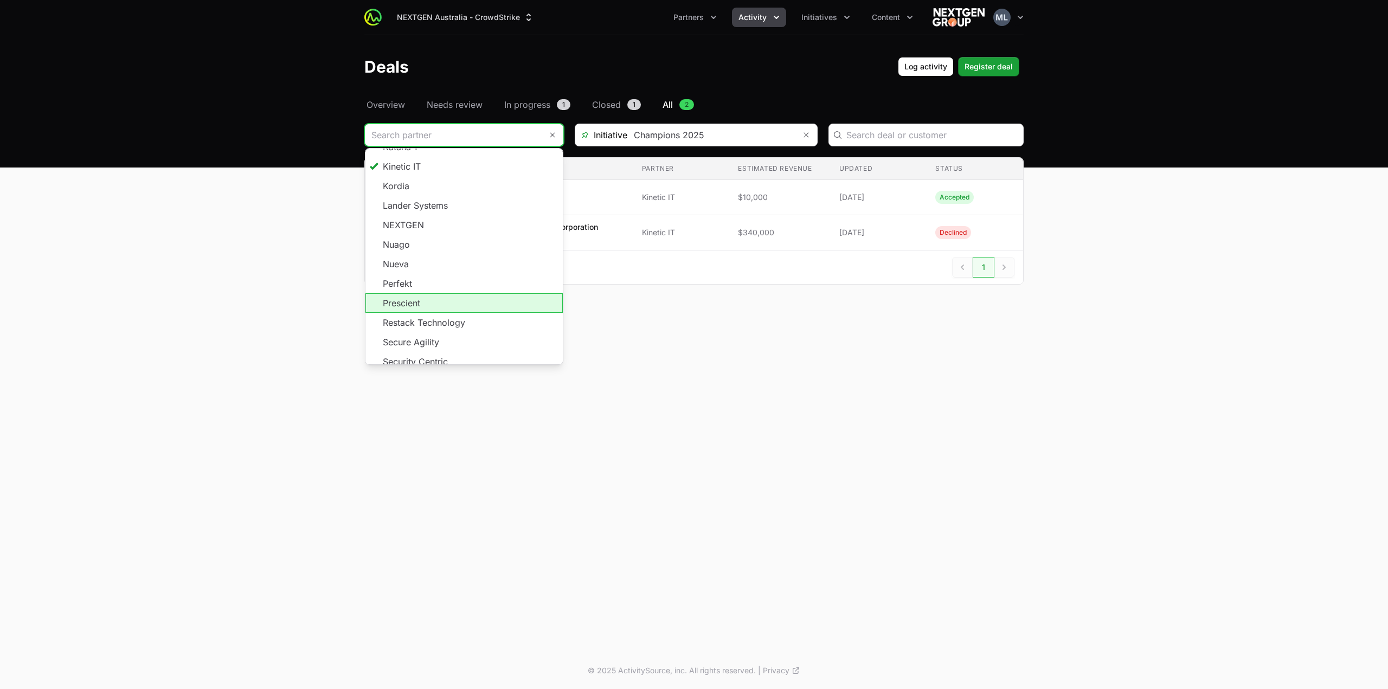
click at [445, 293] on li "Prescient" at bounding box center [463, 303] width 197 height 20
type input "Prescient"
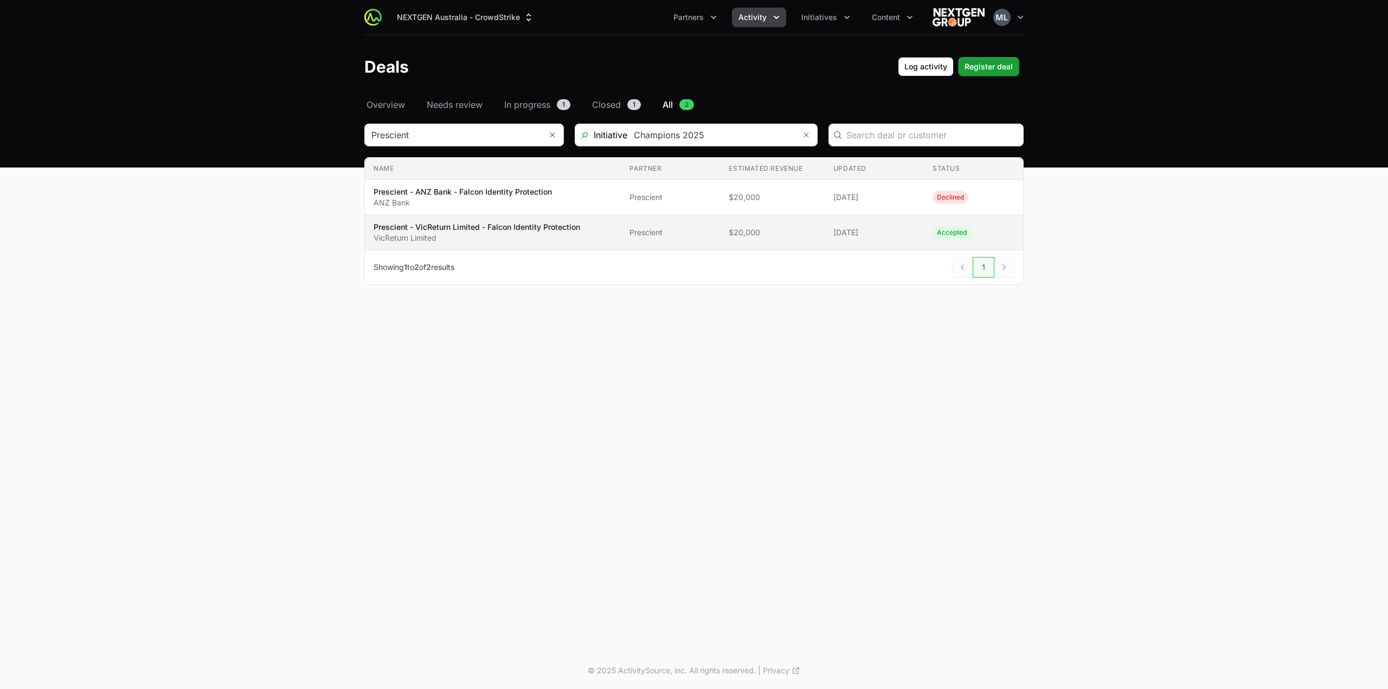
click at [571, 241] on p "VicReturn Limited" at bounding box center [477, 238] width 207 height 11
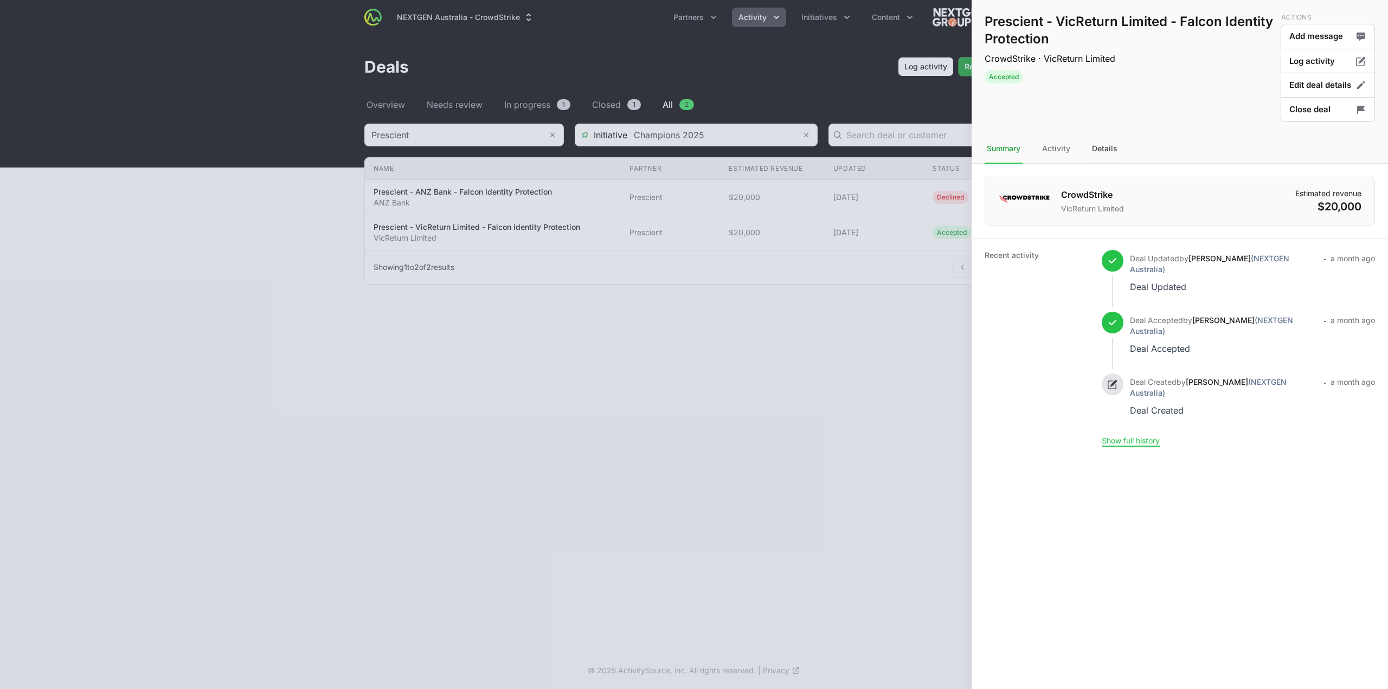
click at [1104, 155] on div "Details" at bounding box center [1105, 148] width 30 height 29
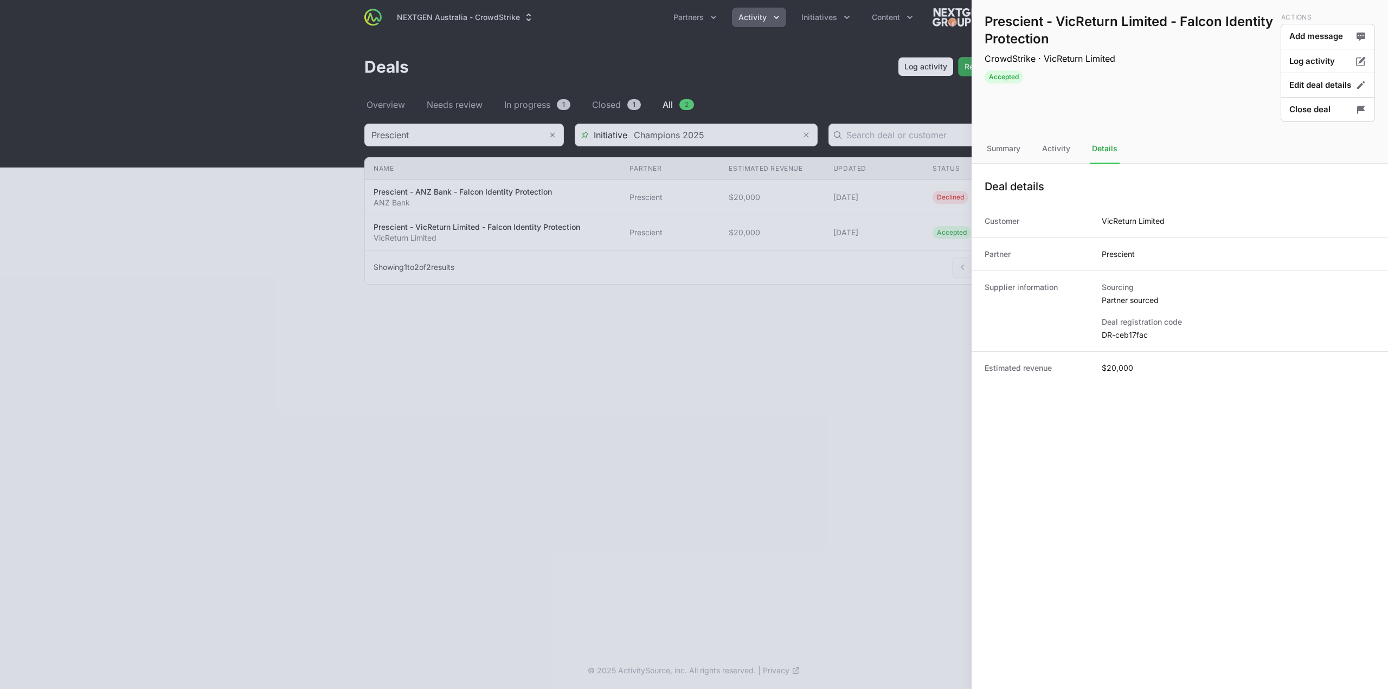
click at [1127, 332] on dd "DR-ceb17fac" at bounding box center [1238, 335] width 273 height 11
click at [1315, 108] on button "Close deal" at bounding box center [1328, 109] width 94 height 25
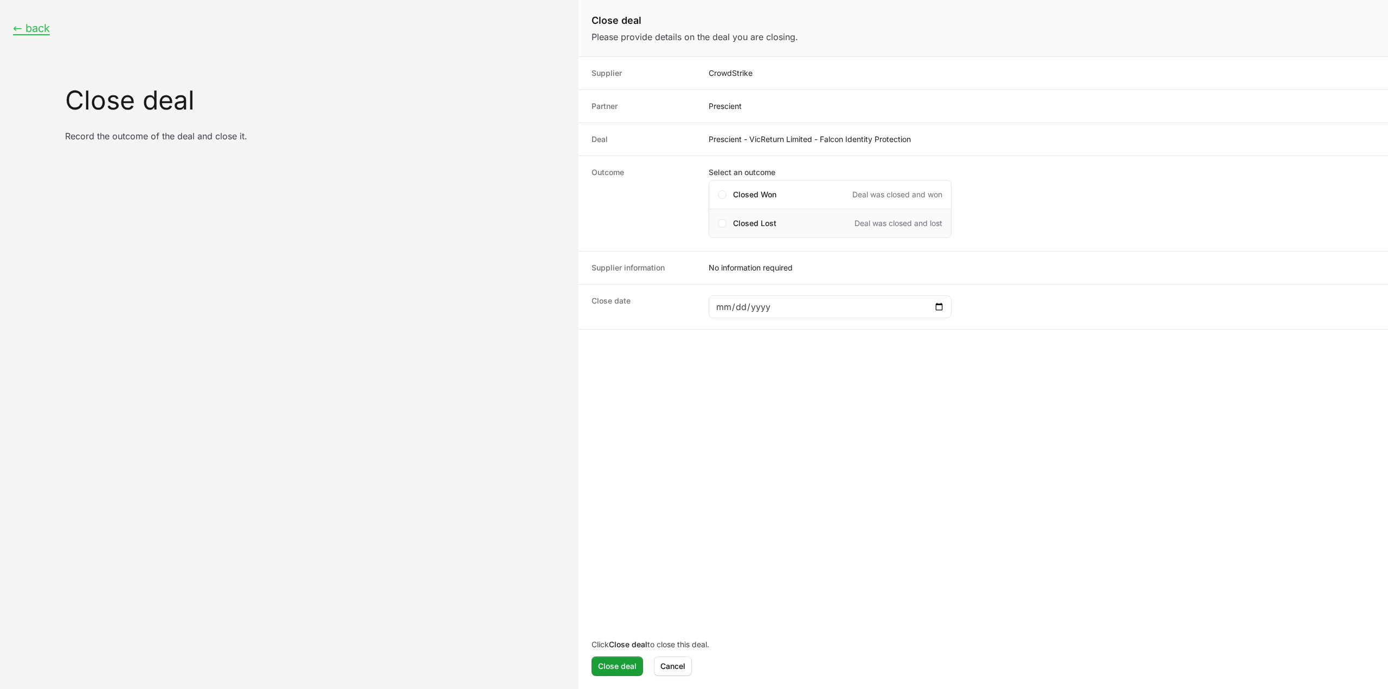
click at [751, 223] on span "Closed Lost" at bounding box center [754, 223] width 43 height 11
click at [765, 343] on div "No information required" at bounding box center [1042, 346] width 666 height 11
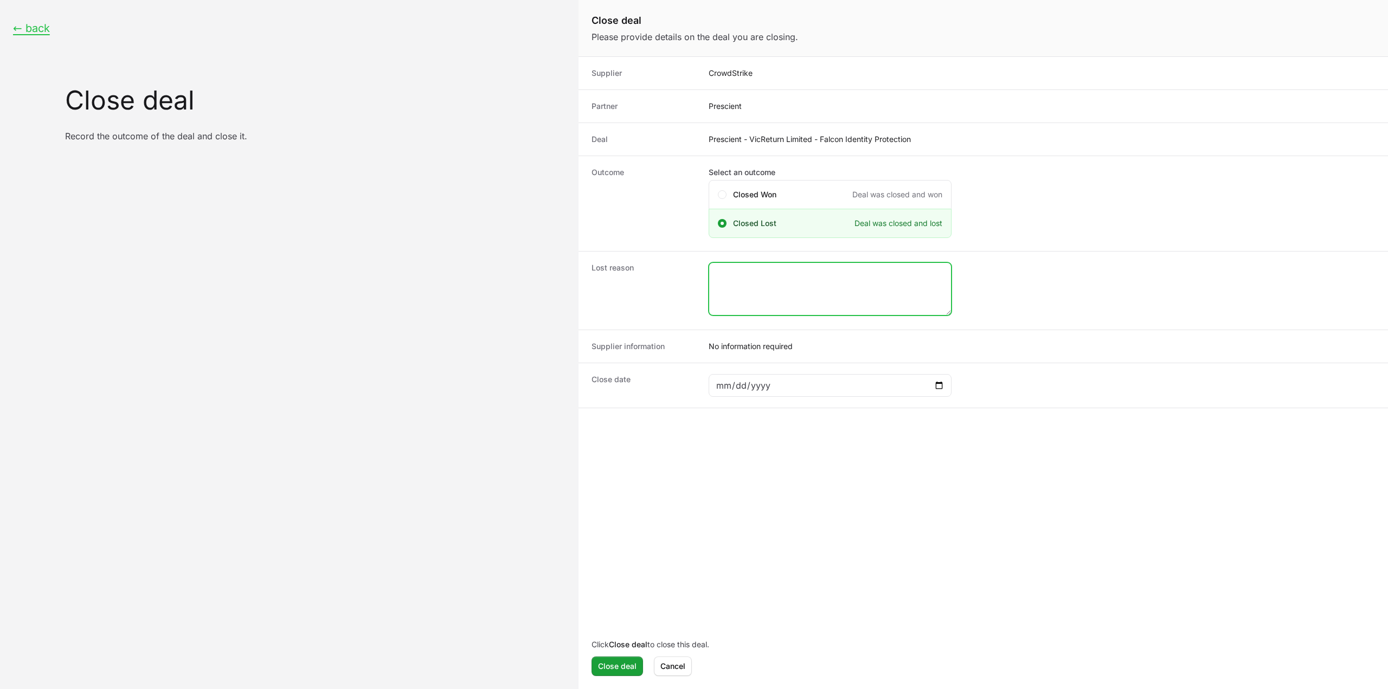
click at [776, 304] on textarea "Close deal form" at bounding box center [830, 289] width 242 height 52
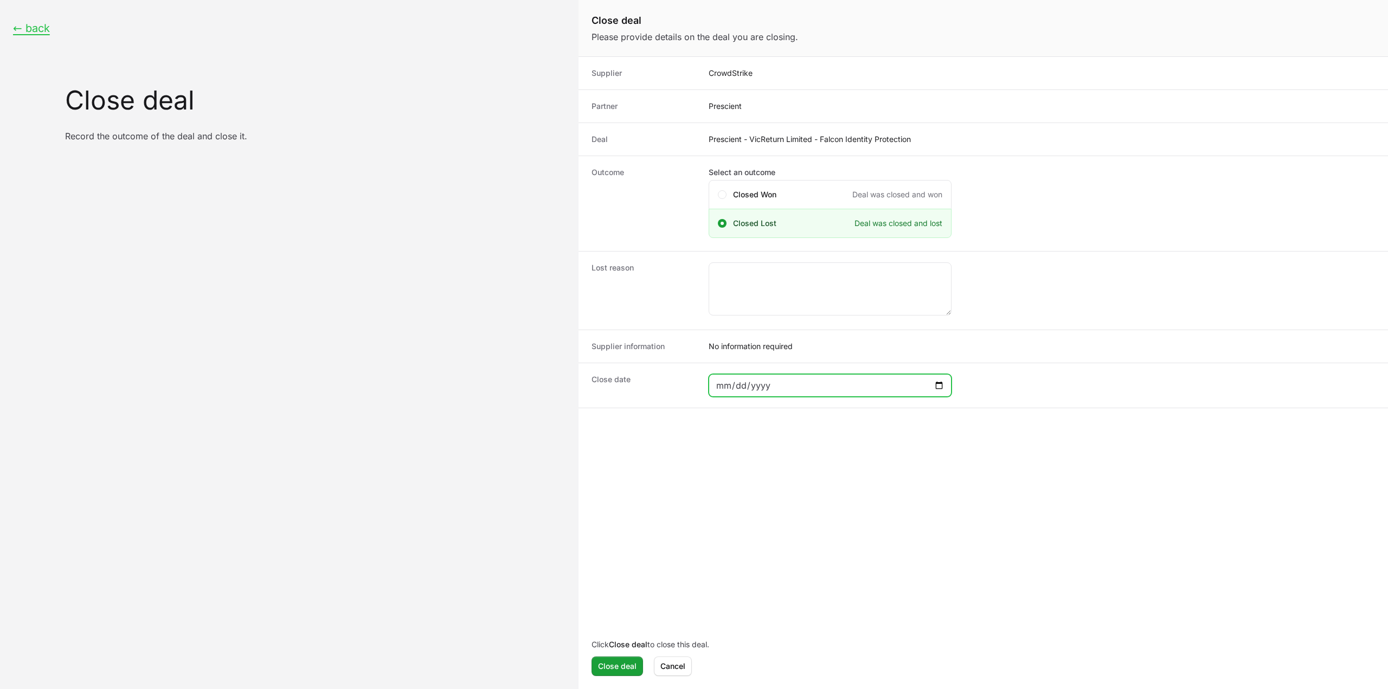
click at [942, 387] on input "Close deal form" at bounding box center [830, 385] width 229 height 13
type input "2025-09-01"
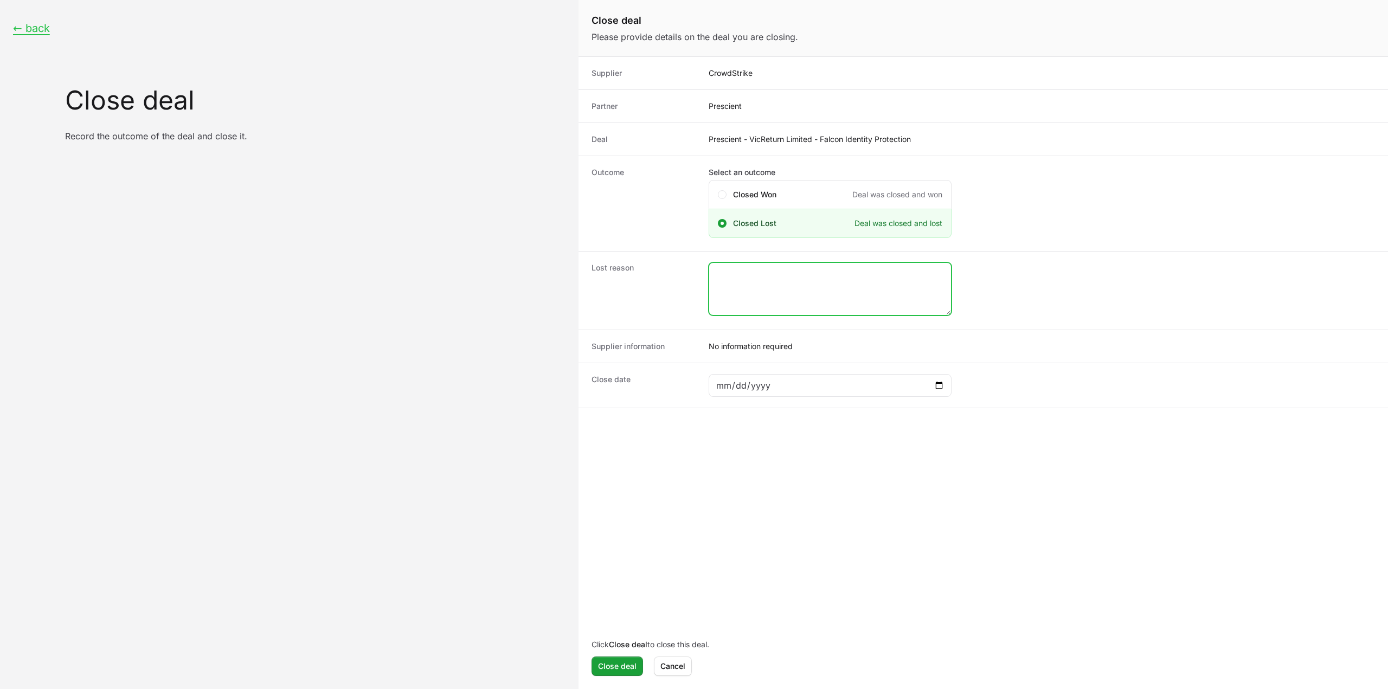
click at [761, 292] on textarea "Close deal form" at bounding box center [830, 289] width 242 height 52
type textarea "Closed lost by the CS rep."
click at [626, 673] on button "Close deal" at bounding box center [617, 667] width 52 height 20
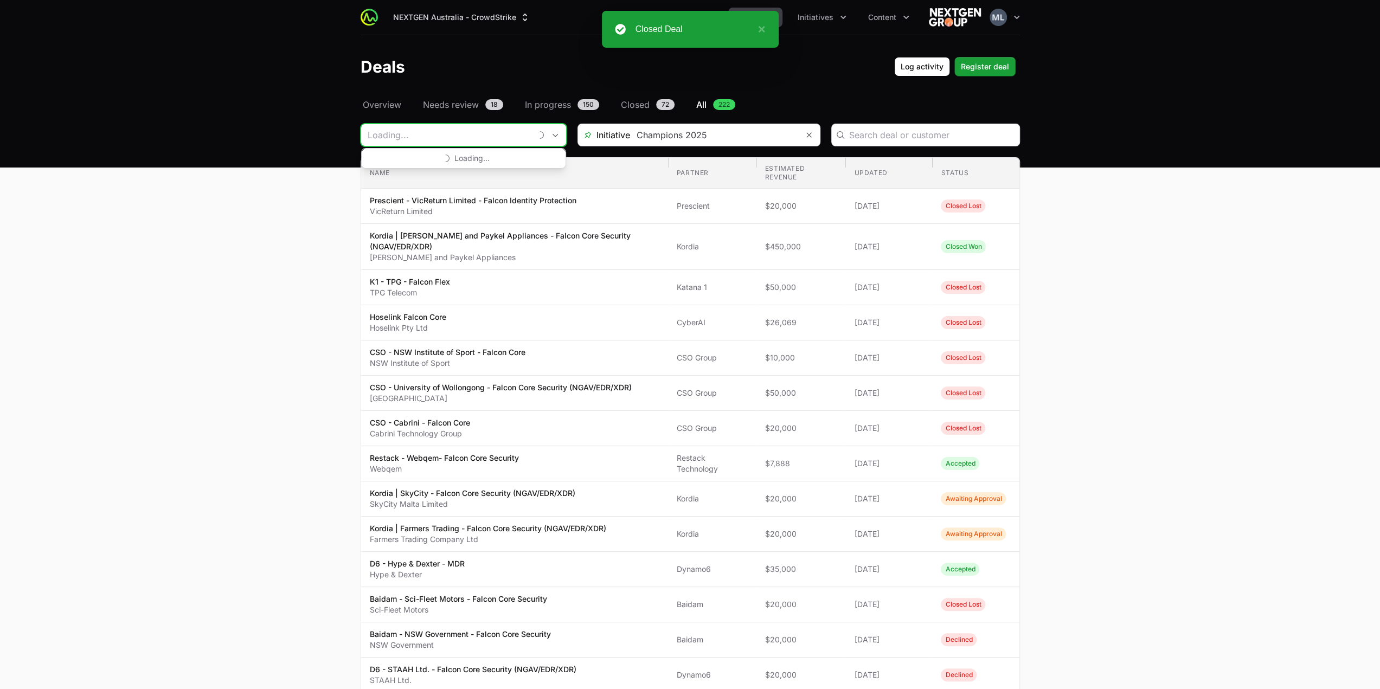
click at [517, 139] on input "Deals Filters" at bounding box center [446, 135] width 170 height 22
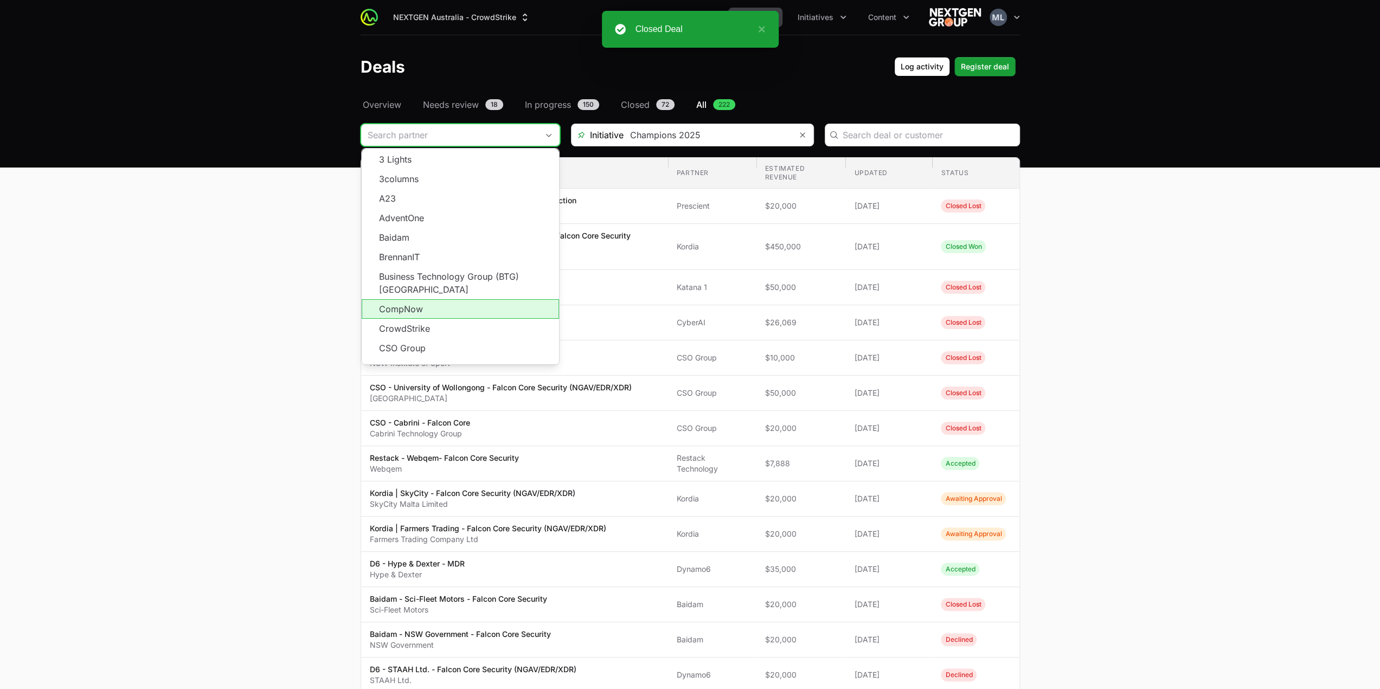
scroll to position [195, 0]
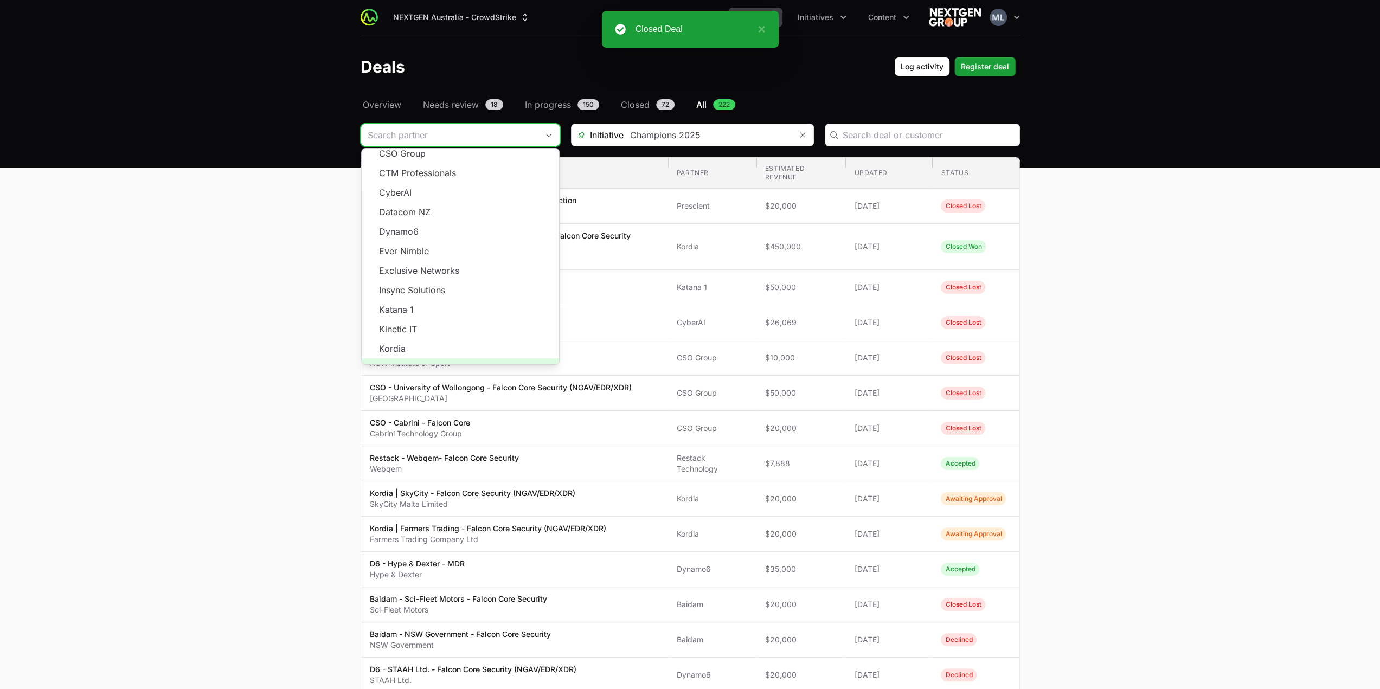
click at [445, 358] on span "Load more" at bounding box center [460, 368] width 197 height 20
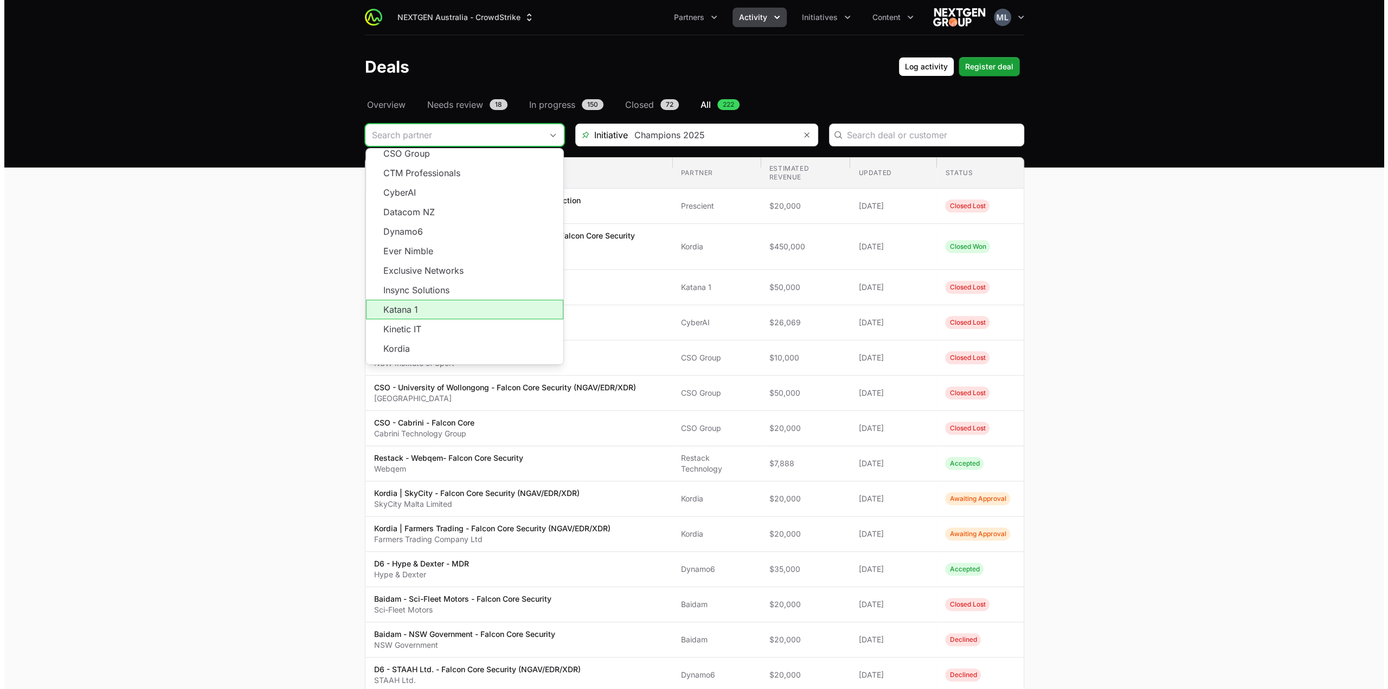
scroll to position [303, 0]
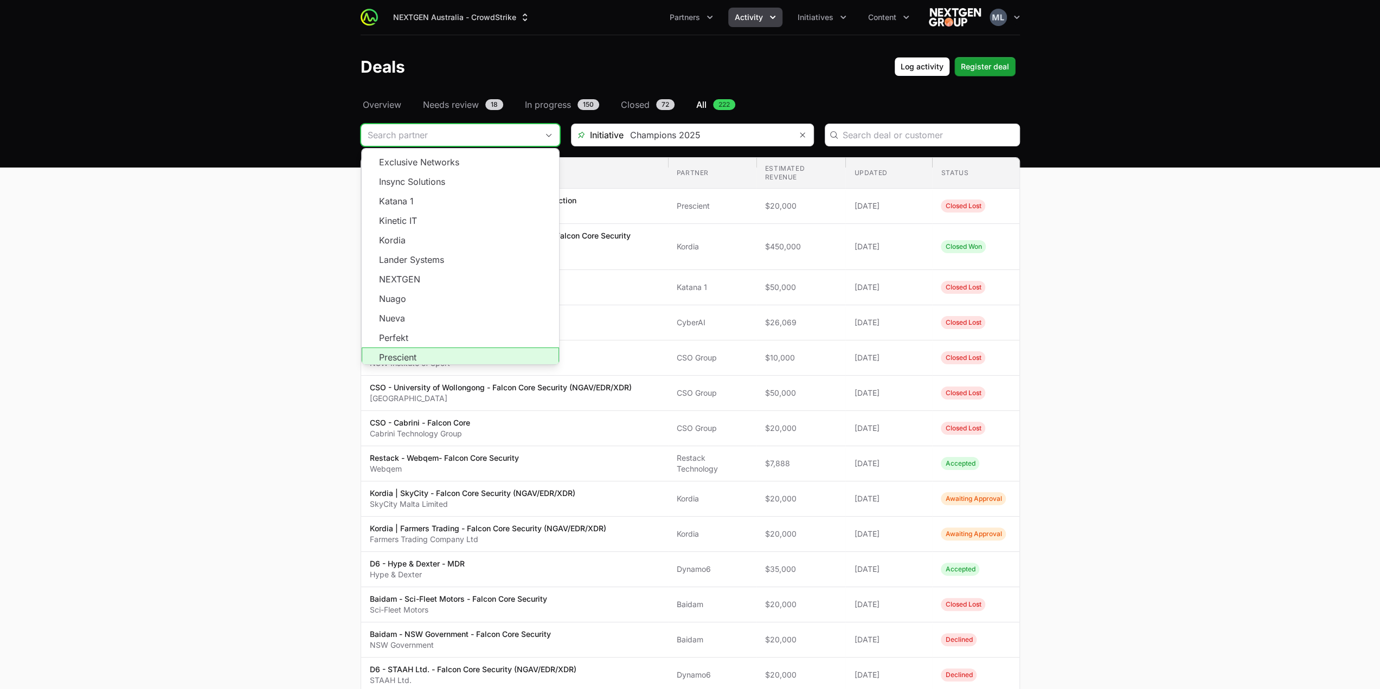
click at [432, 348] on li "Prescient" at bounding box center [460, 358] width 197 height 20
type input "Prescient"
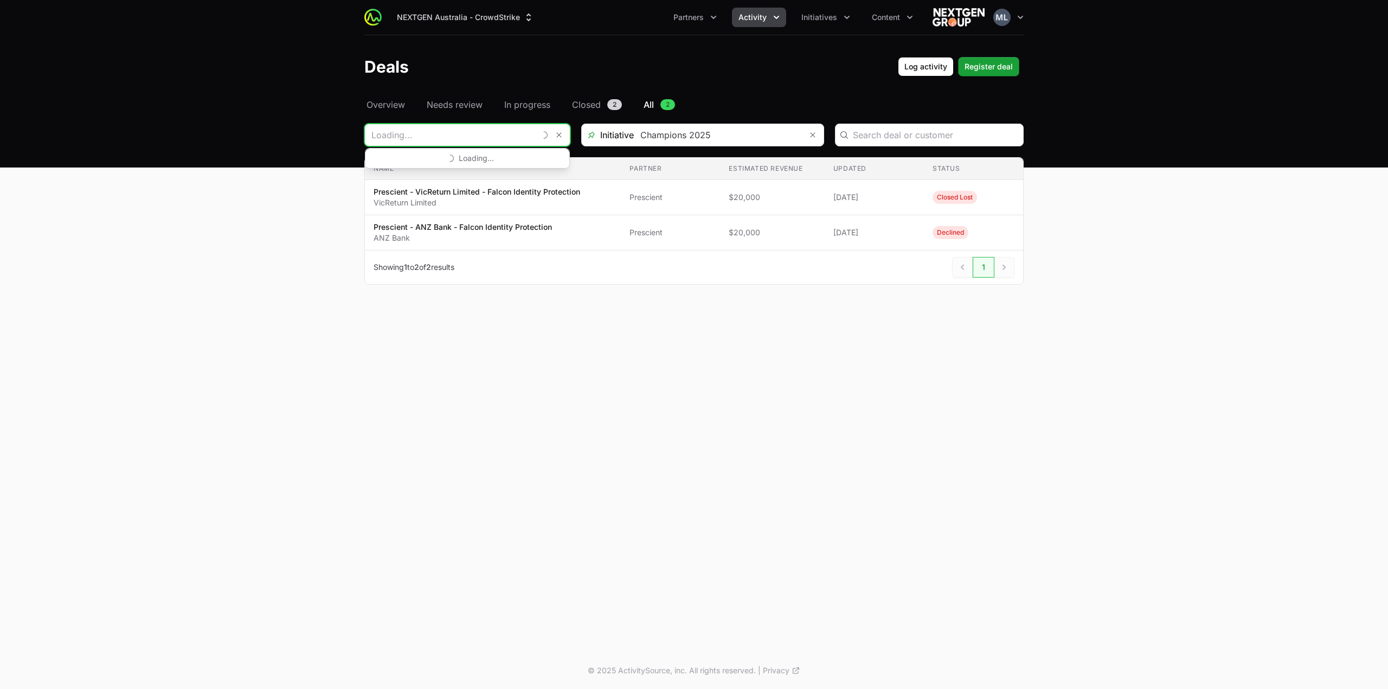
click at [493, 126] on input "Deals Filters" at bounding box center [450, 135] width 170 height 22
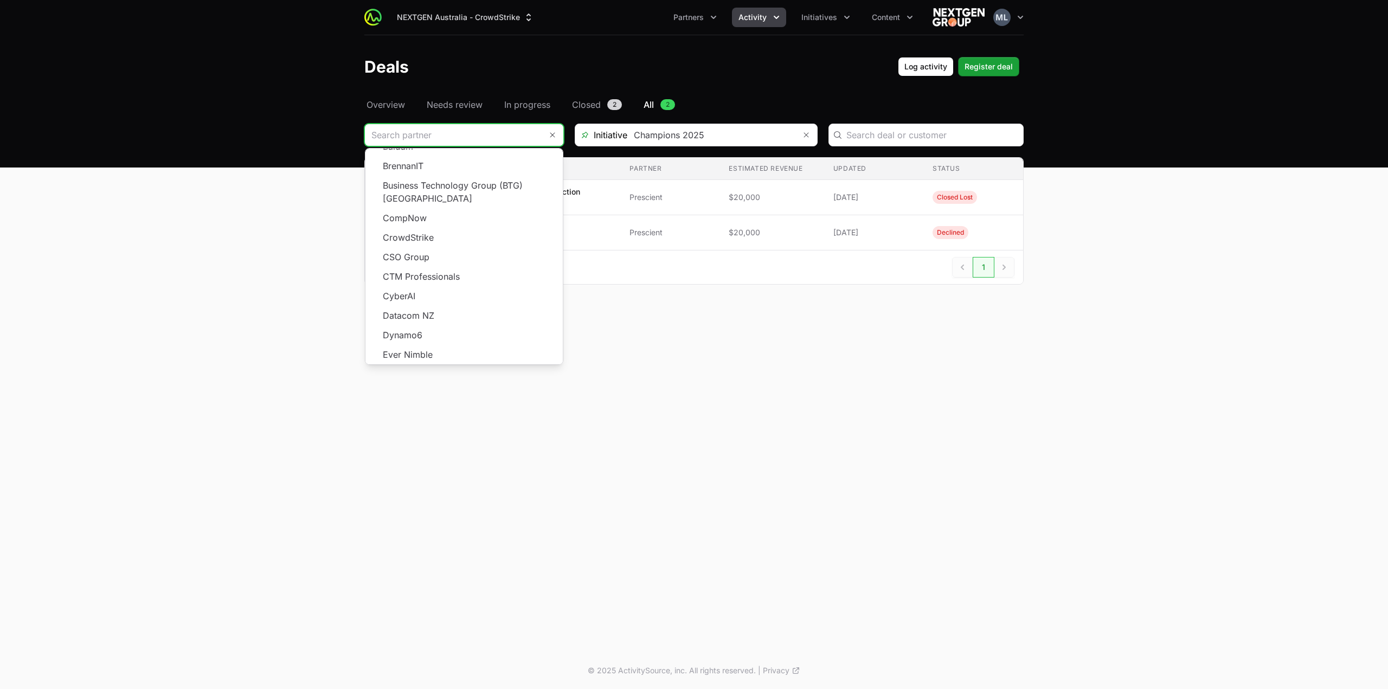
scroll to position [195, 0]
click at [461, 358] on span "Load more" at bounding box center [463, 368] width 197 height 20
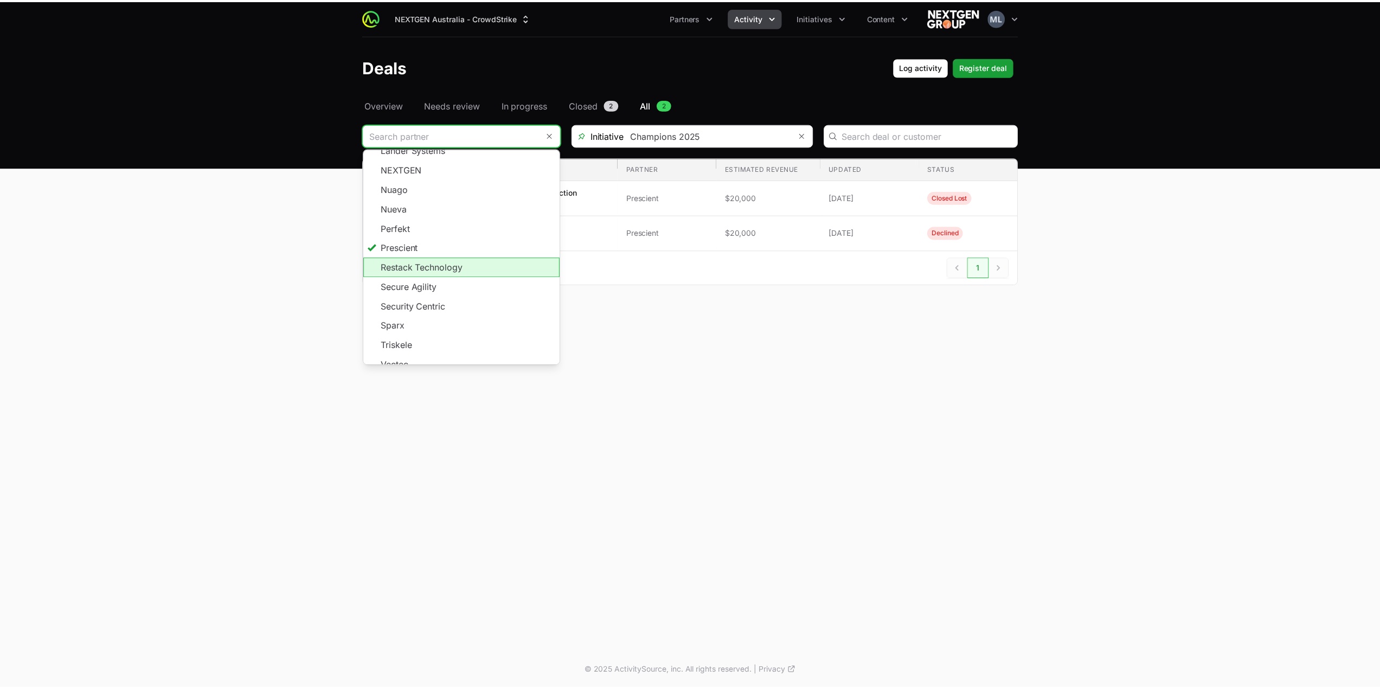
scroll to position [430, 0]
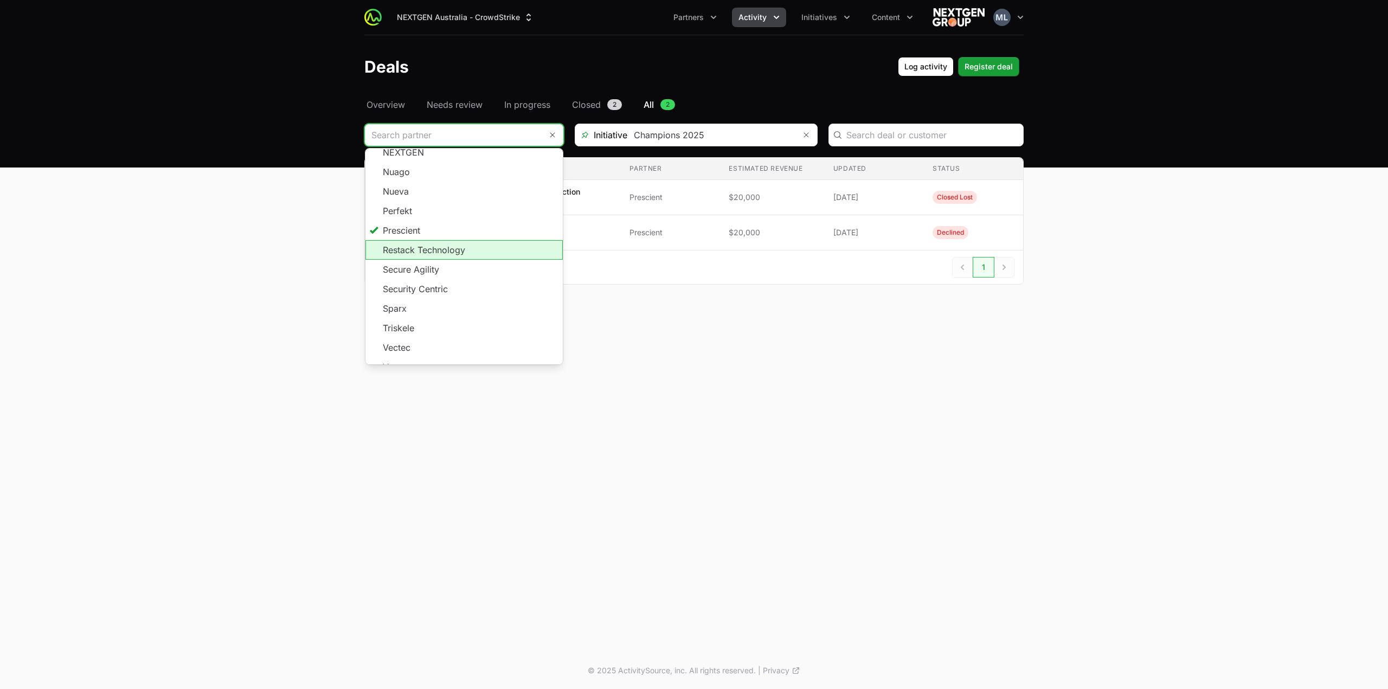
click at [444, 240] on li "Restack Technology" at bounding box center [463, 250] width 197 height 20
type input "Restack Technology"
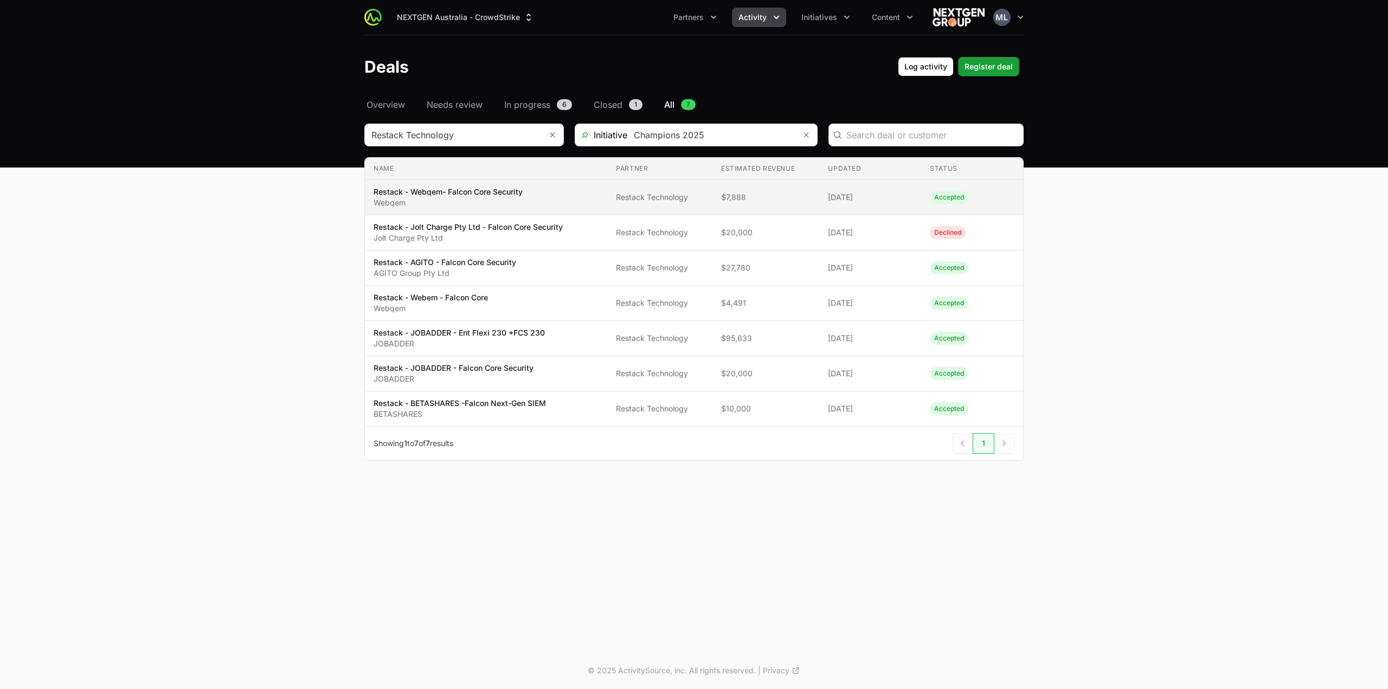
click at [532, 205] on span "Restack - Webqem- Falcon Core Security Webqem" at bounding box center [486, 197] width 225 height 22
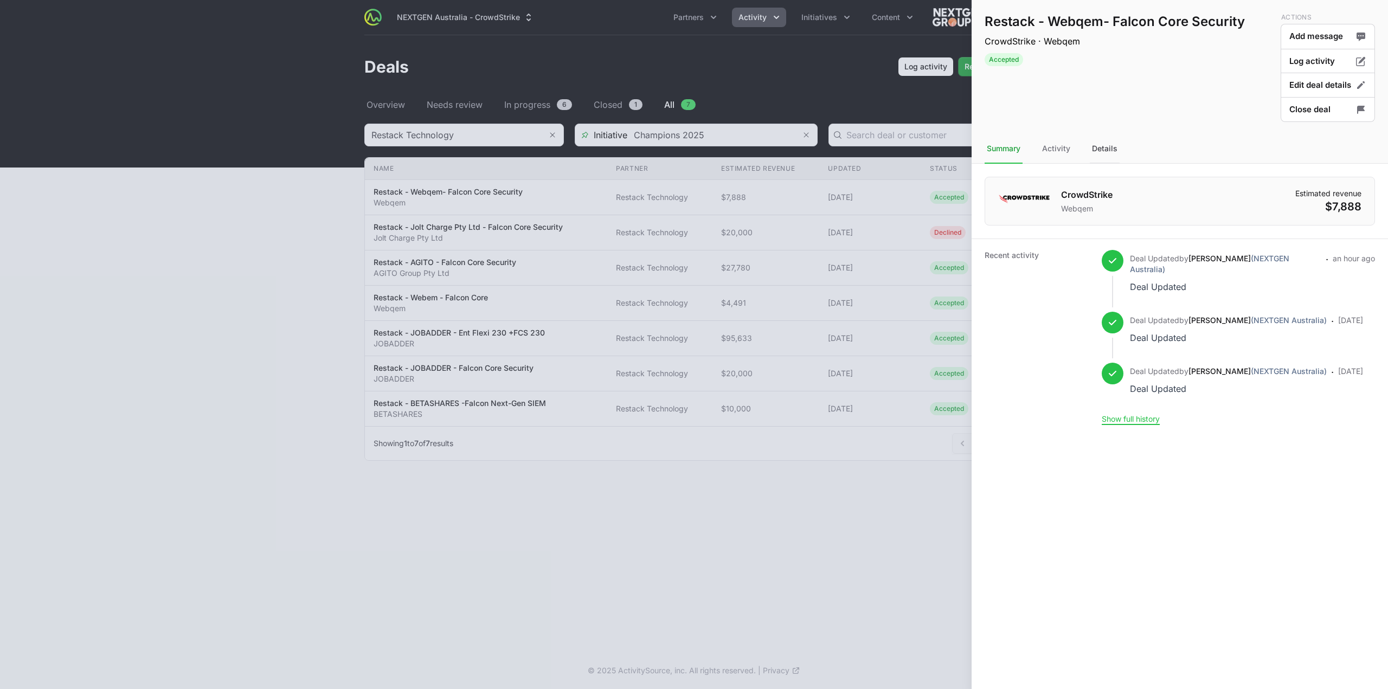
click at [1102, 146] on div "Details" at bounding box center [1105, 148] width 30 height 29
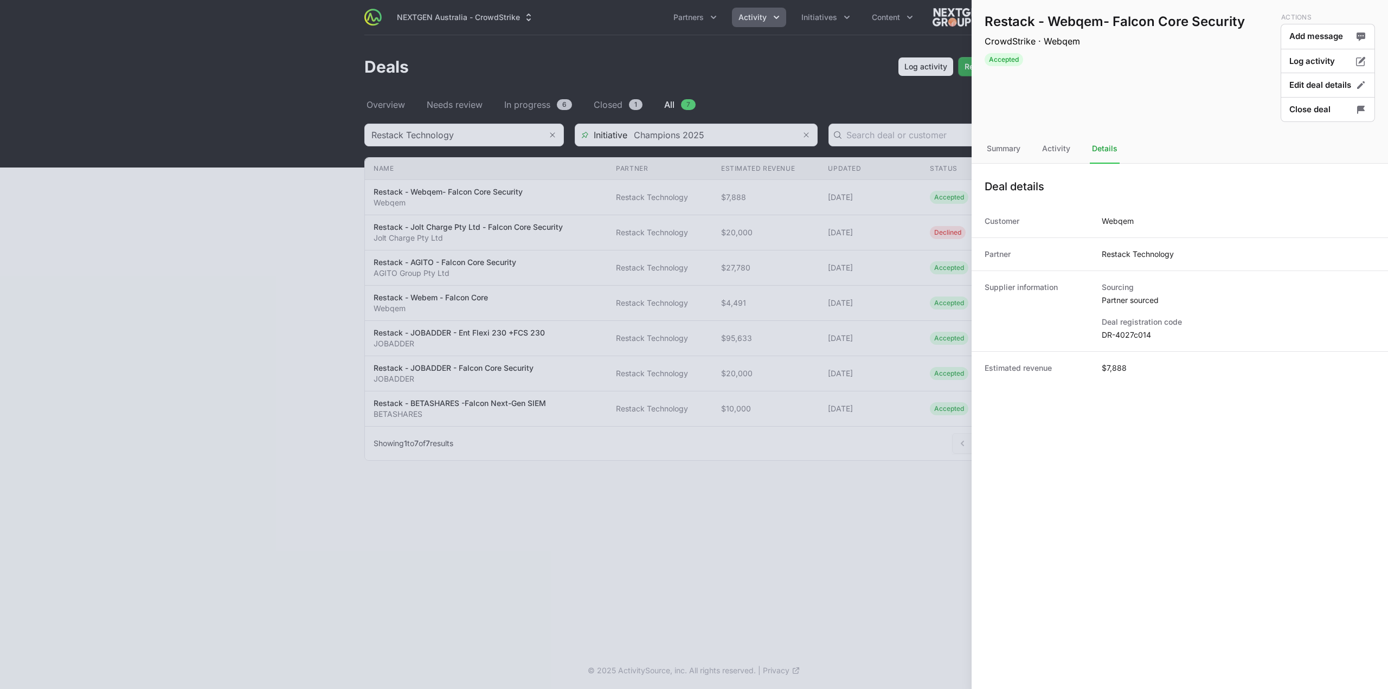
click at [1124, 338] on dd "DR-4027c014" at bounding box center [1238, 335] width 273 height 11
click at [1125, 338] on dd "DR-4027c014" at bounding box center [1238, 335] width 273 height 11
click at [777, 481] on div at bounding box center [694, 344] width 1388 height 689
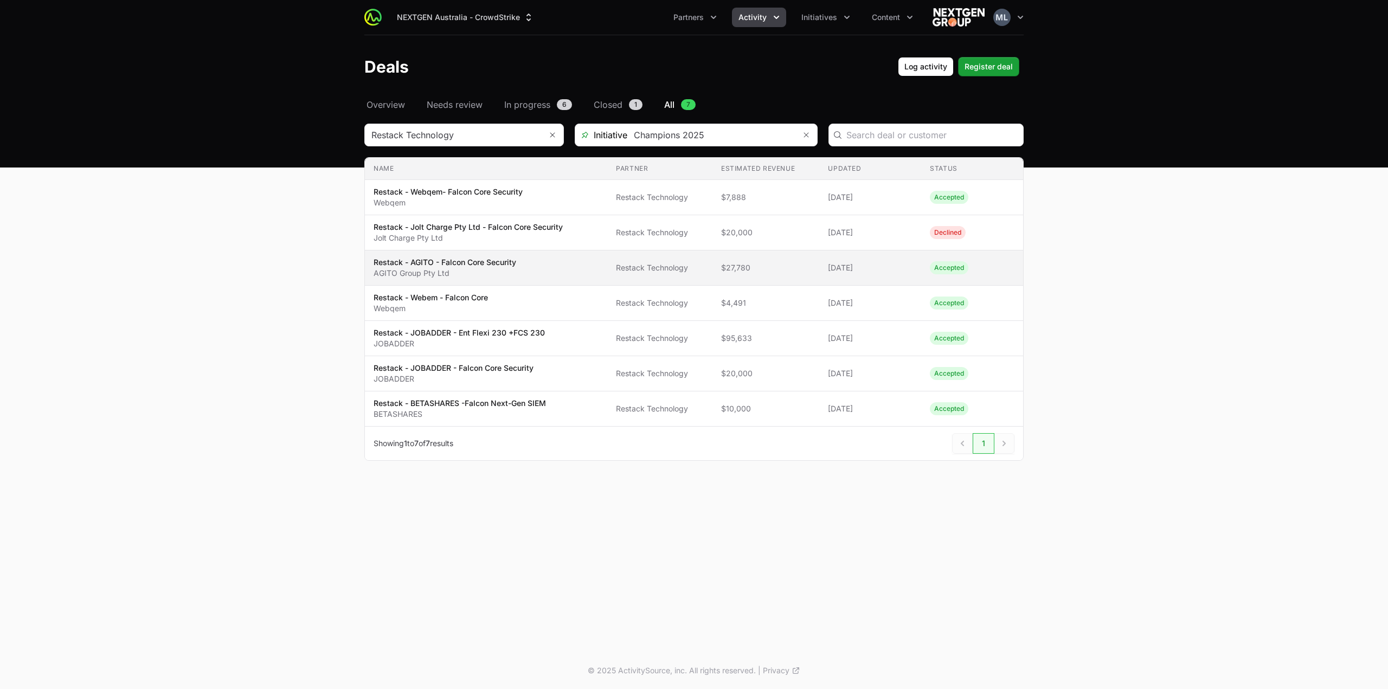
click at [522, 267] on span "Restack - AGITO - Falcon Core Security AGITO Group Pty Ltd" at bounding box center [486, 268] width 225 height 22
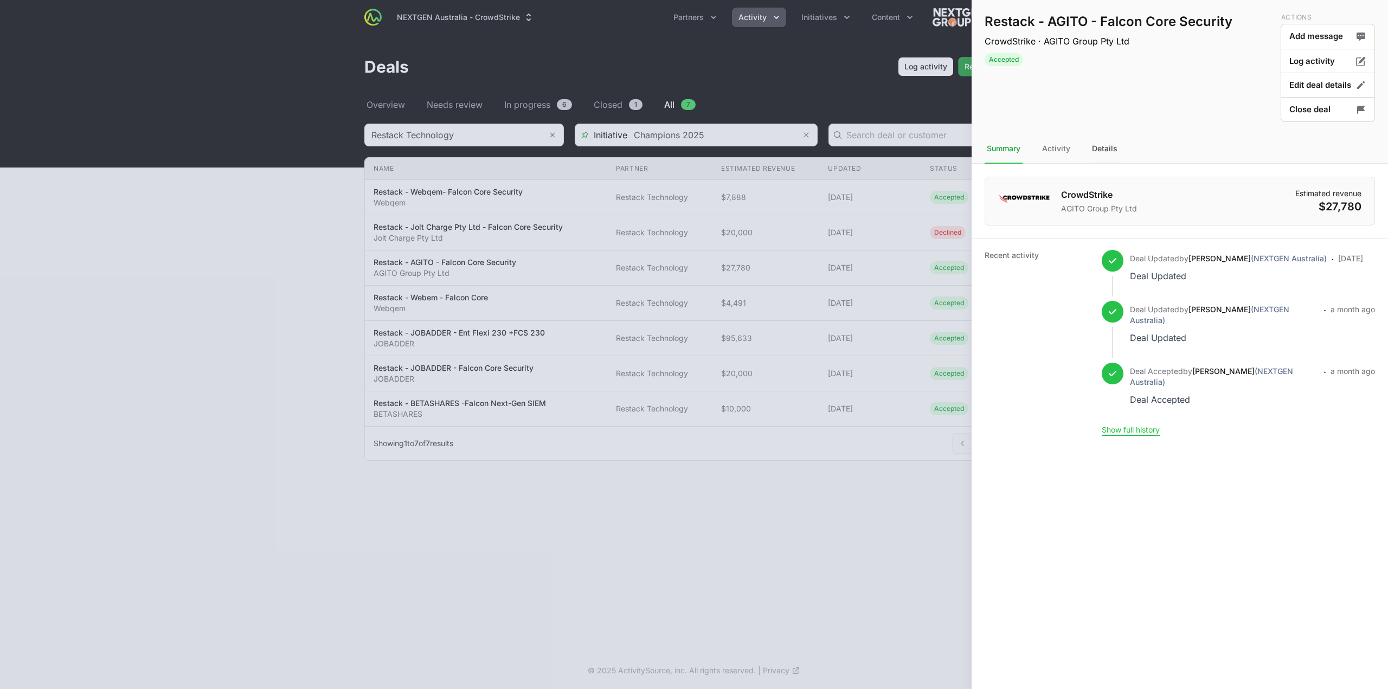
click at [1109, 144] on div "Details" at bounding box center [1105, 148] width 30 height 29
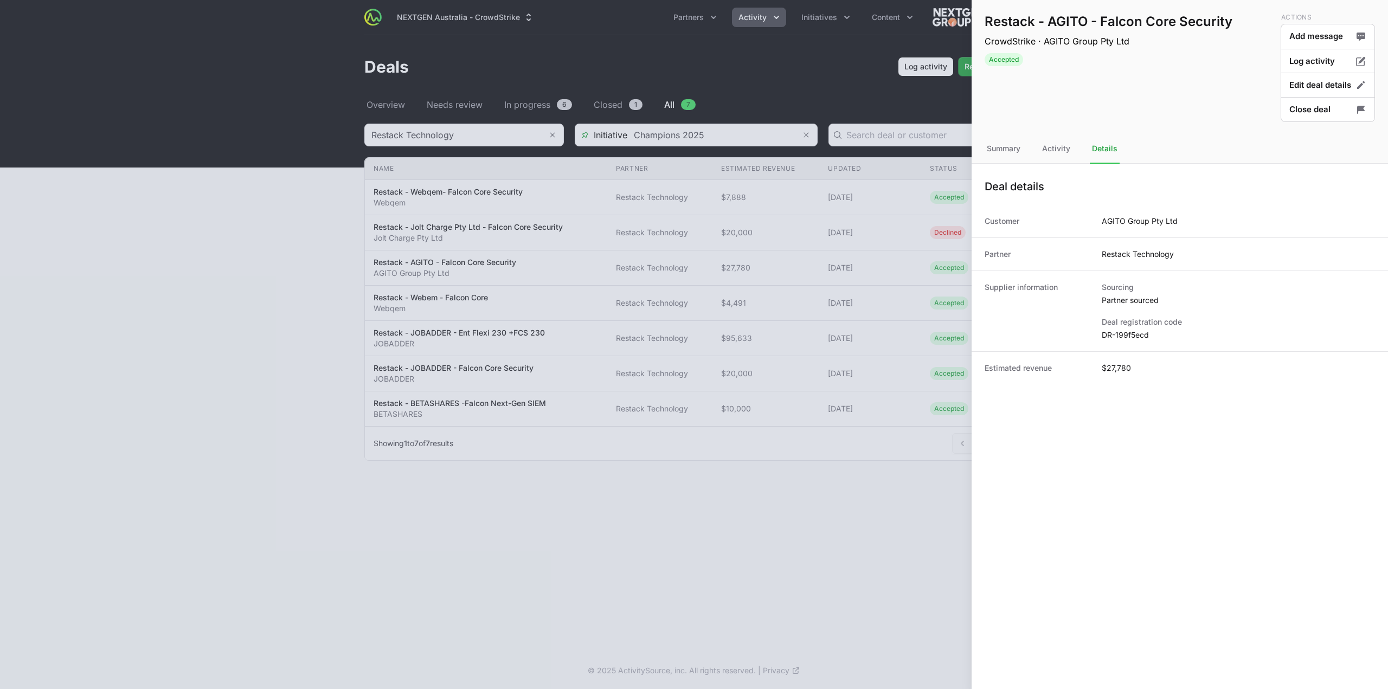
click at [1118, 330] on dd "DR-199f5ecd" at bounding box center [1238, 335] width 273 height 11
click at [774, 475] on div at bounding box center [694, 344] width 1388 height 689
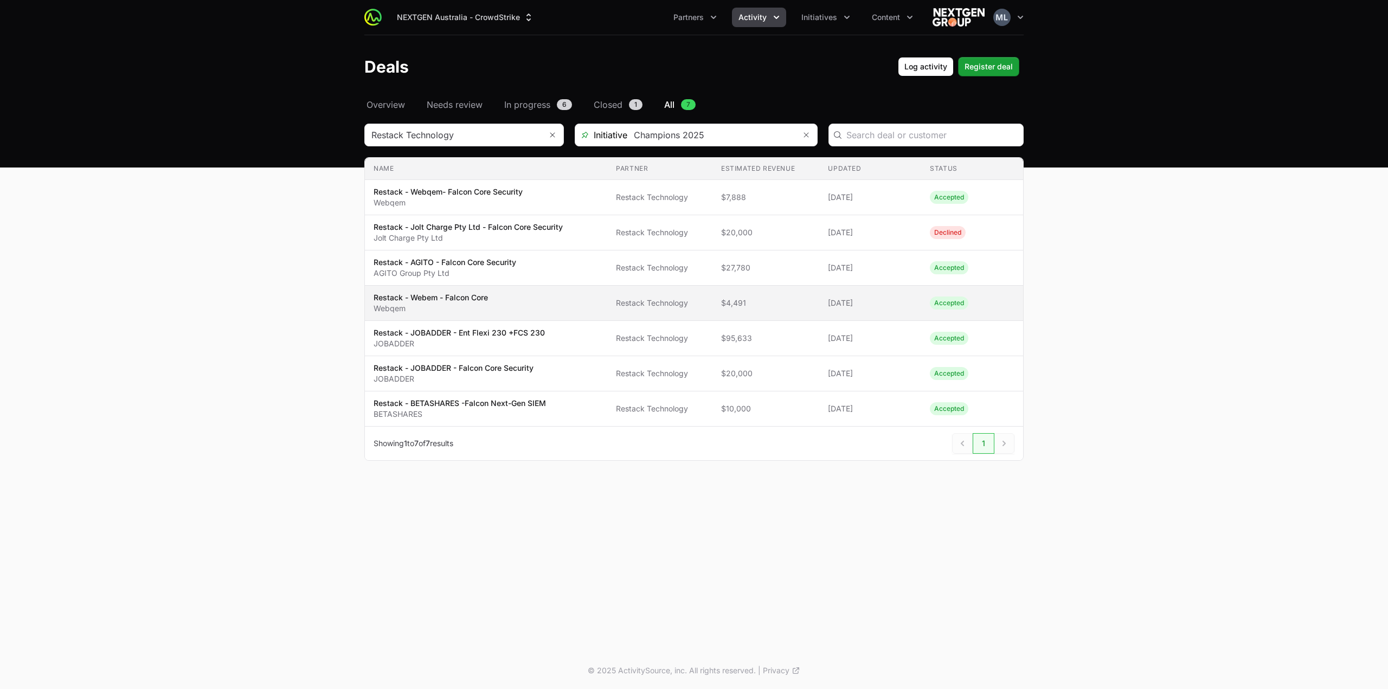
click at [453, 298] on p "Restack - Webem - Falcon Core" at bounding box center [431, 297] width 114 height 11
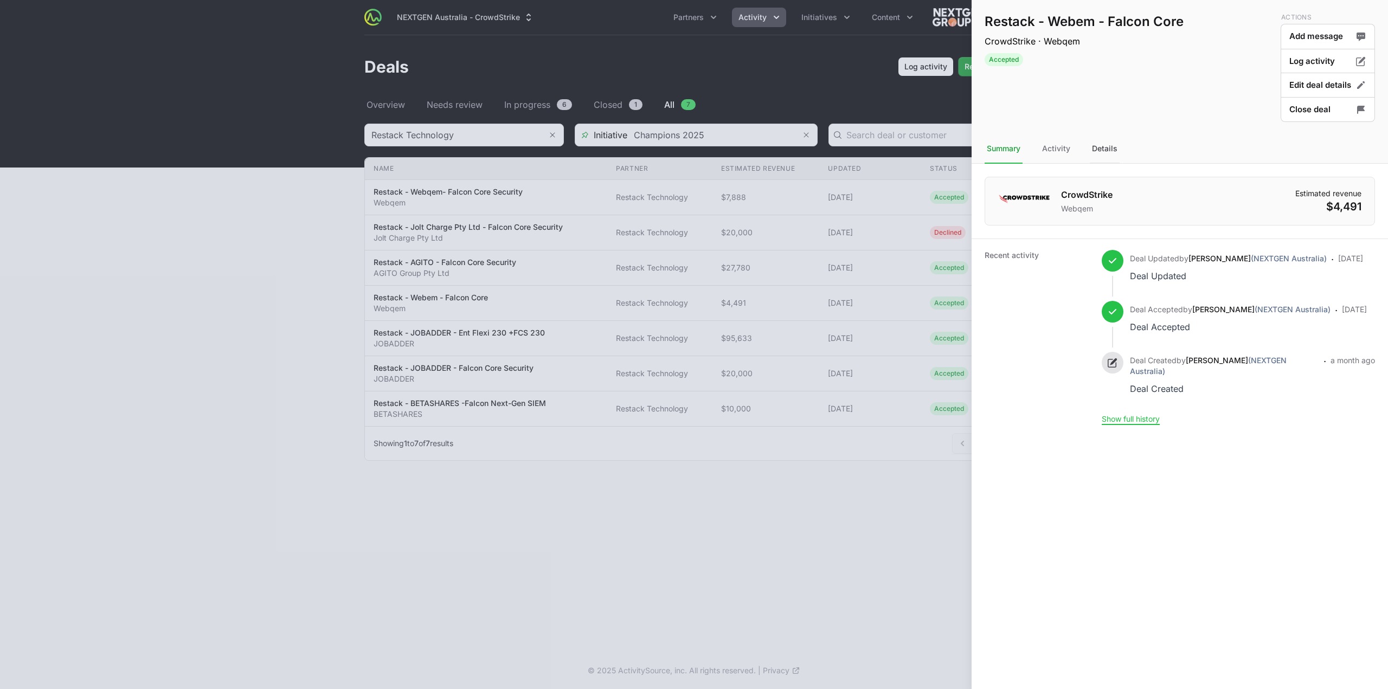
click at [1092, 148] on div "Details" at bounding box center [1105, 148] width 30 height 29
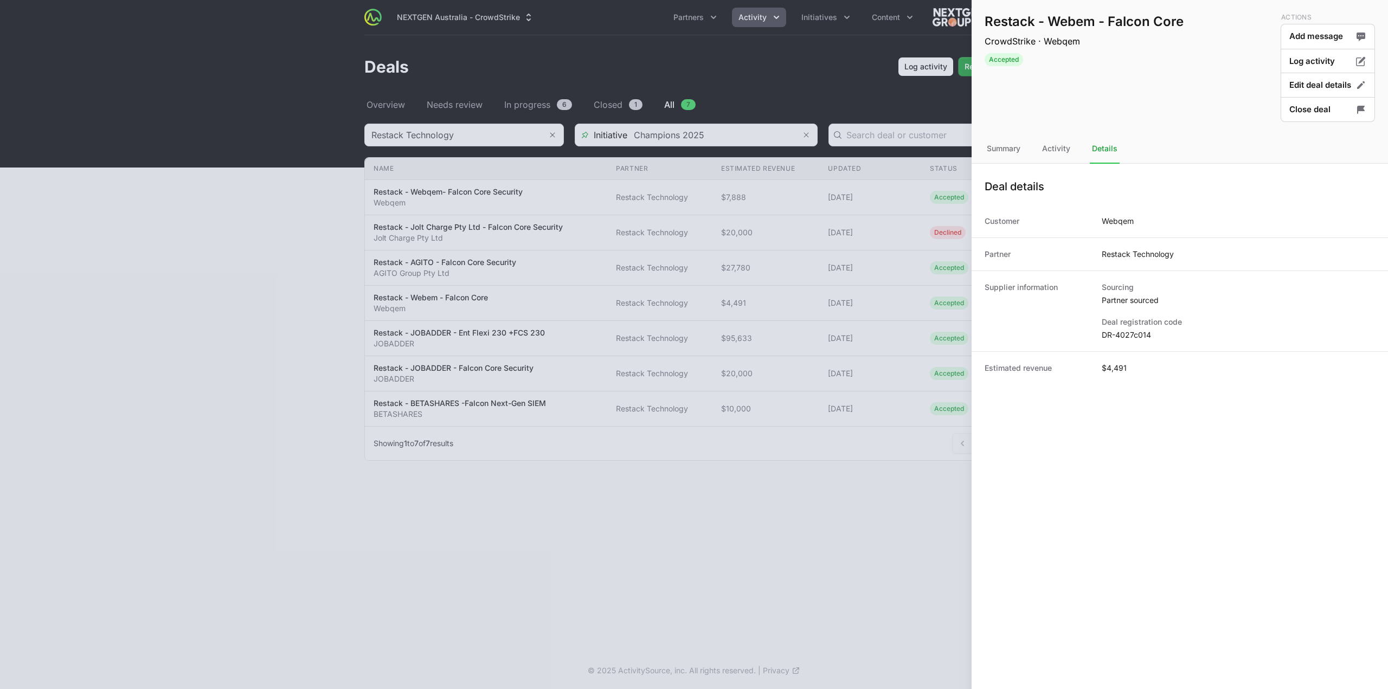
click at [1140, 333] on dd "DR-4027c014" at bounding box center [1238, 335] width 273 height 11
click at [1308, 84] on button "Edit deal details" at bounding box center [1328, 85] width 94 height 25
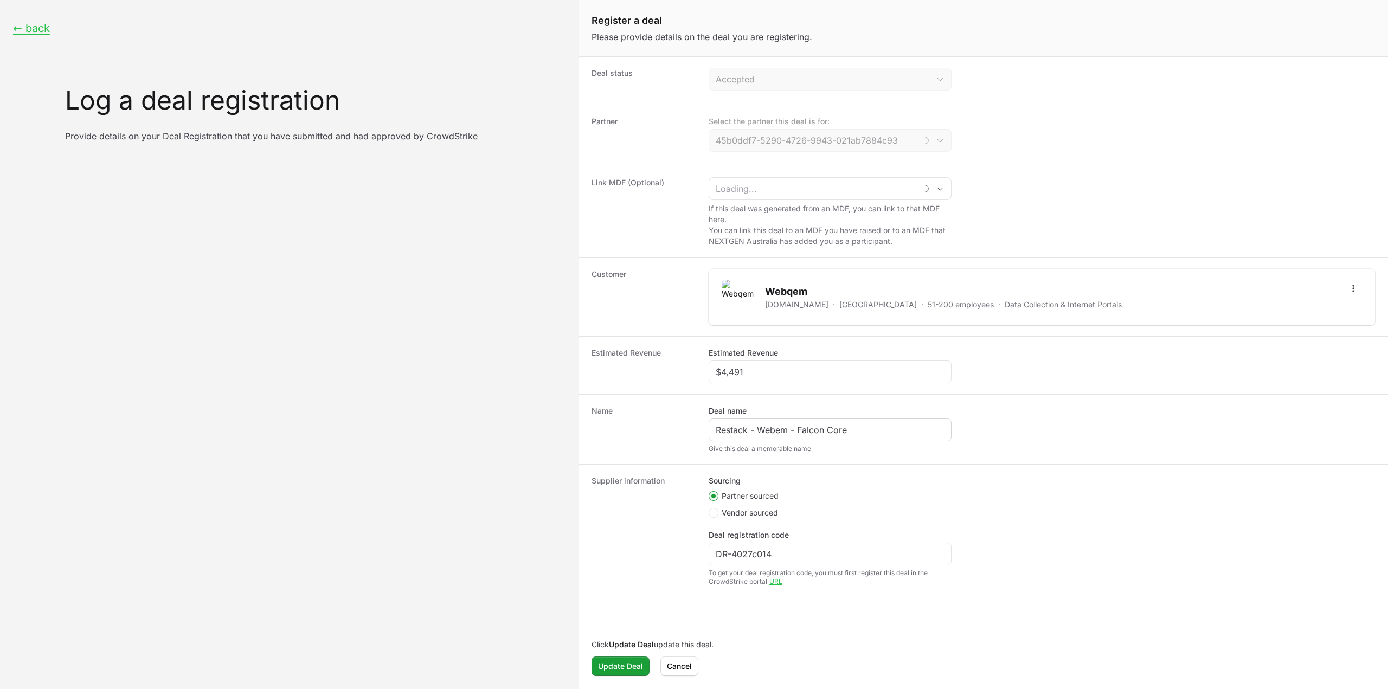
type input "Restack Technology"
click at [763, 379] on div "$4,491" at bounding box center [830, 372] width 243 height 23
click at [766, 375] on input "$4,491" at bounding box center [830, 371] width 229 height 13
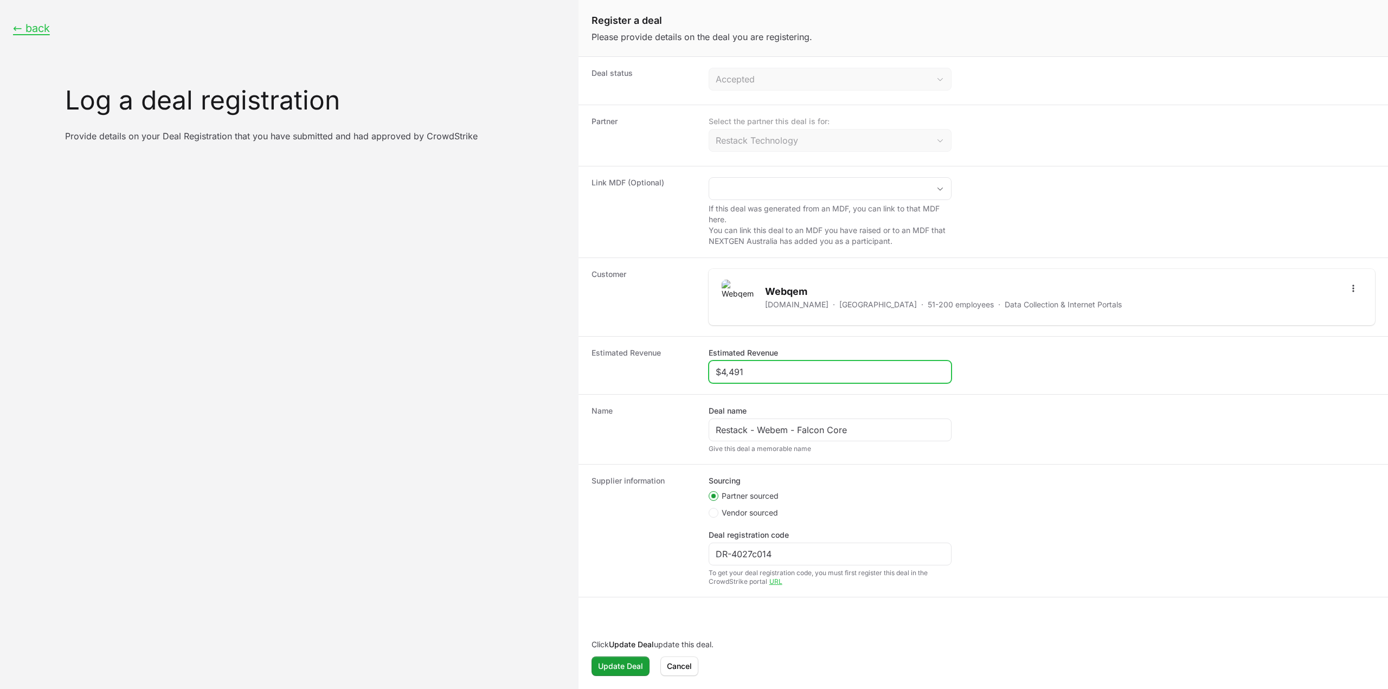
click at [766, 375] on input "$4,491" at bounding box center [830, 371] width 229 height 13
paste input "7,888"
type input "$7,888"
click at [633, 664] on span "Update Deal" at bounding box center [620, 666] width 45 height 13
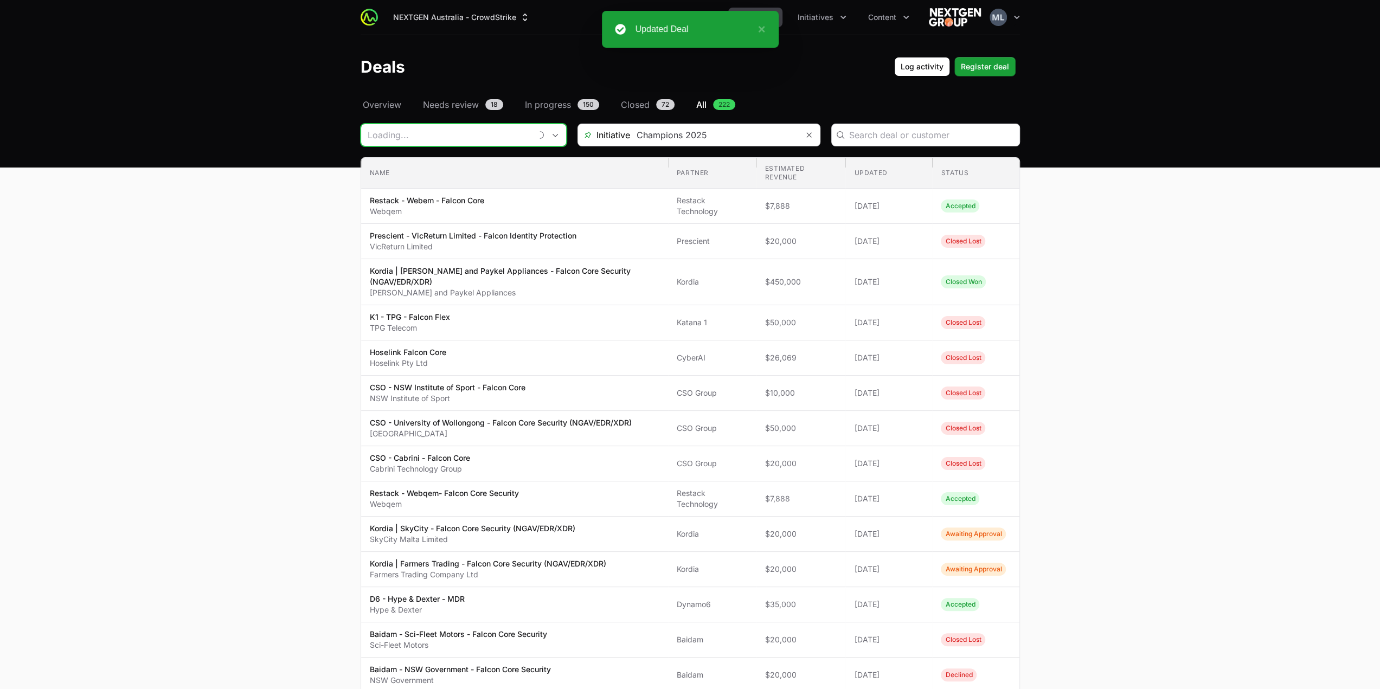
click at [440, 141] on input "Deals Filters" at bounding box center [446, 135] width 170 height 22
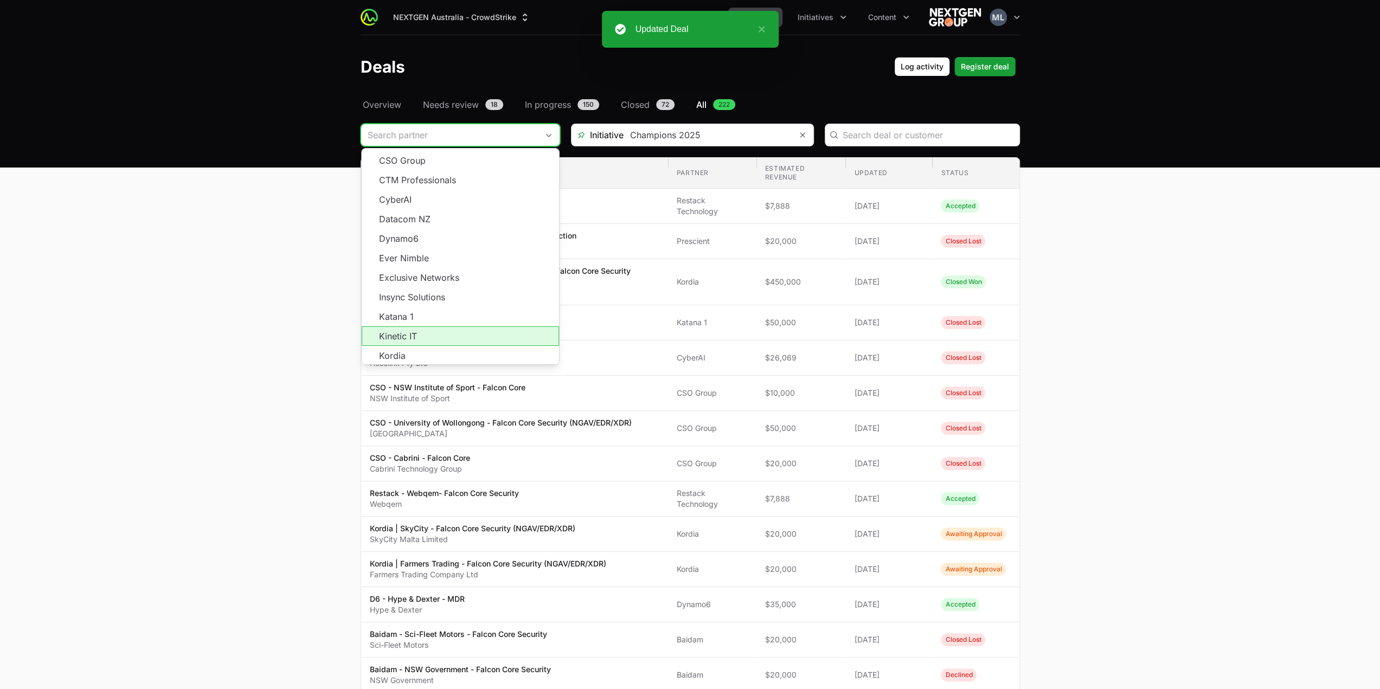
scroll to position [195, 0]
click at [452, 361] on span "Load more" at bounding box center [460, 368] width 197 height 20
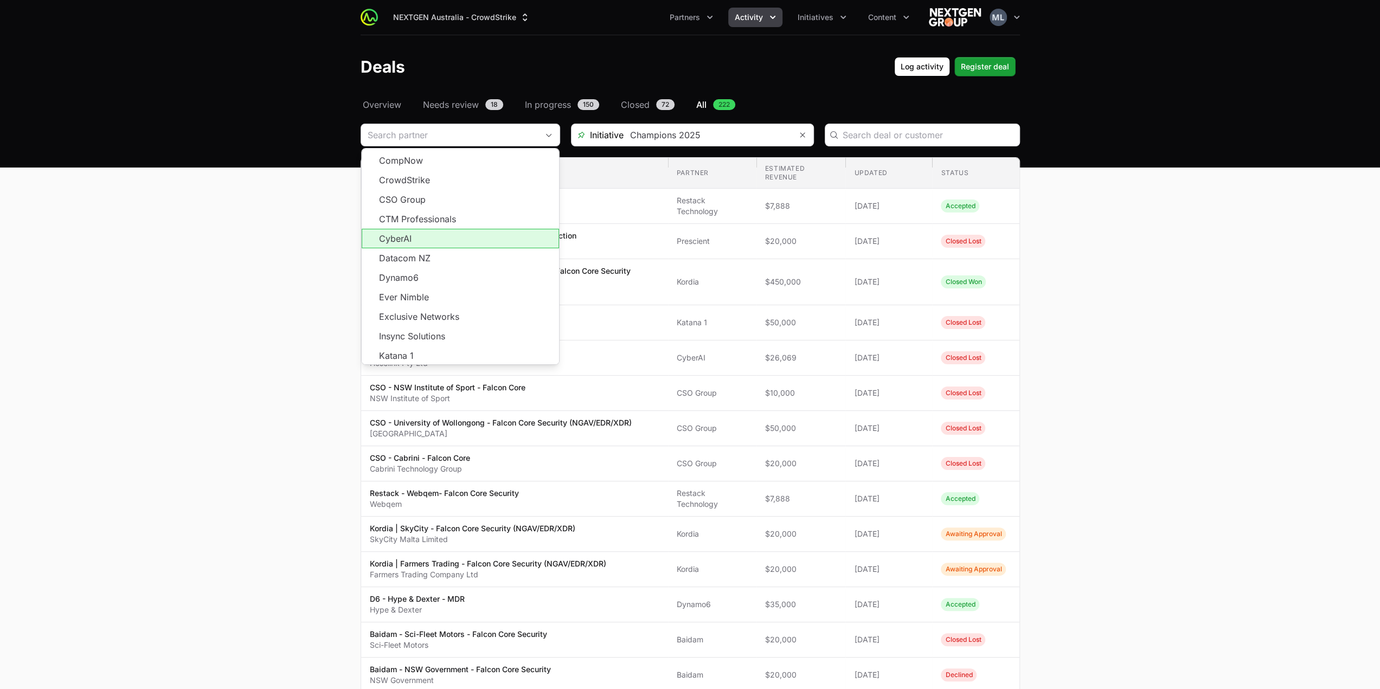
scroll to position [176, 0]
drag, startPoint x: 181, startPoint y: 305, endPoint x: 281, endPoint y: 284, distance: 102.0
click at [182, 305] on main "Select a tab Overview Needs review In progress Closed All Overview Needs review…" at bounding box center [690, 624] width 1380 height 1053
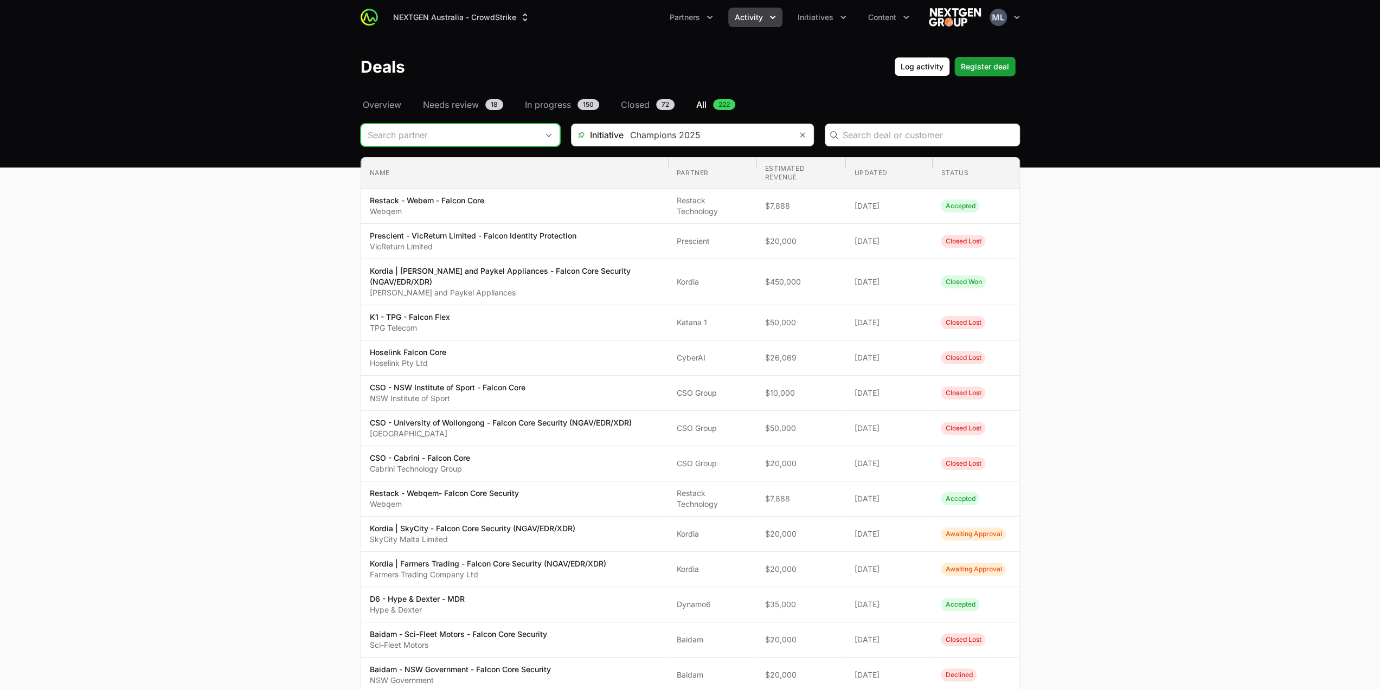
click at [487, 125] on input "Deals Filters" at bounding box center [449, 135] width 177 height 22
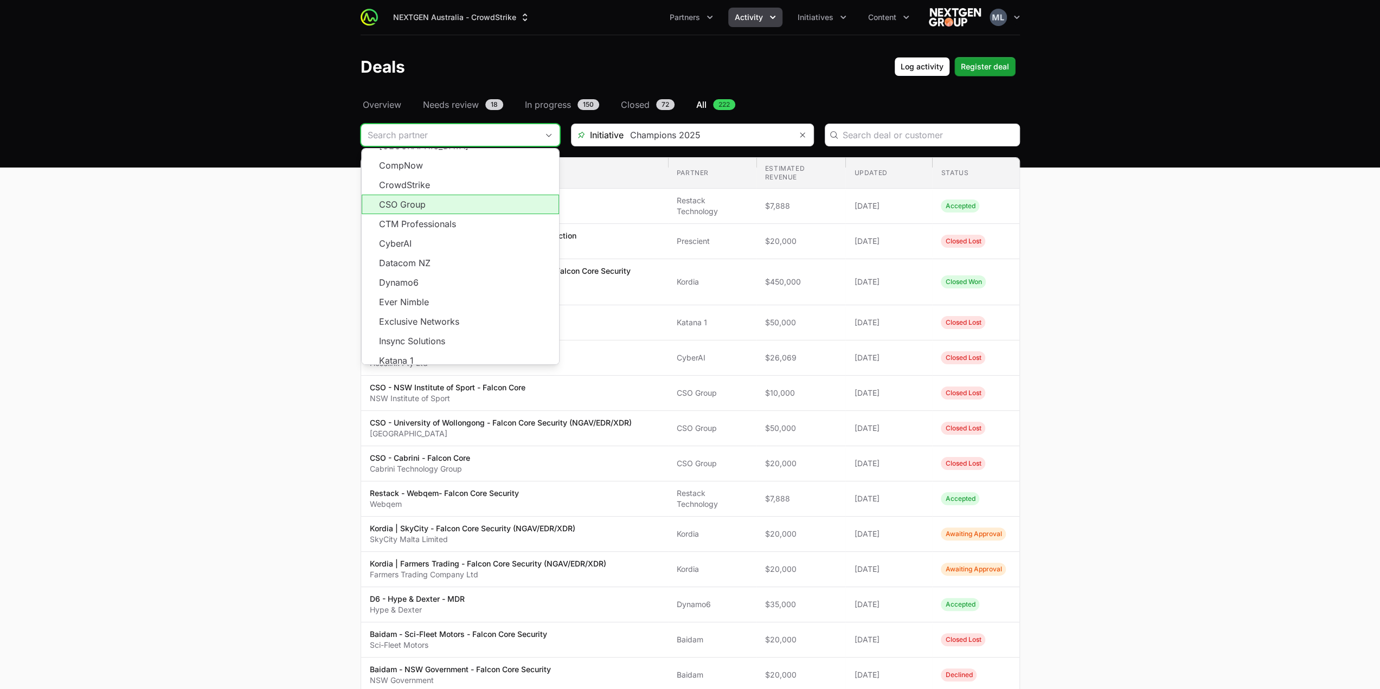
scroll to position [195, 0]
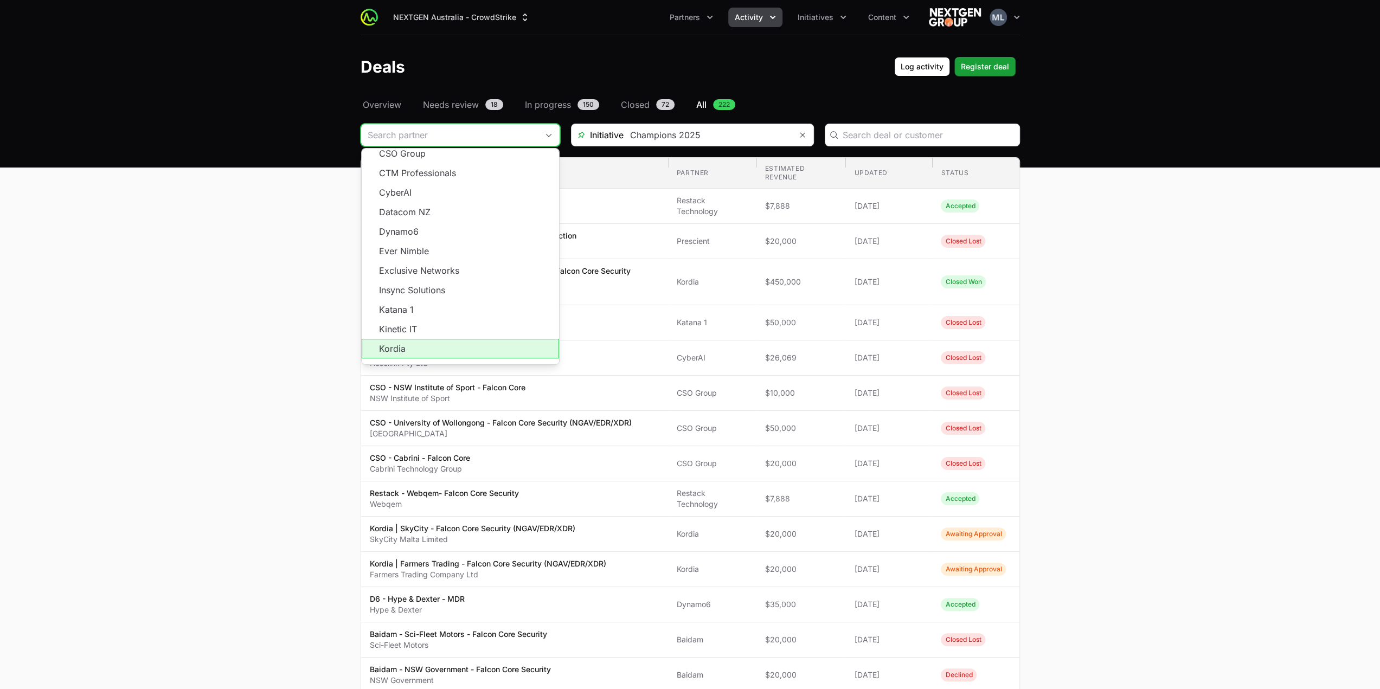
click at [445, 358] on span "Load more" at bounding box center [460, 368] width 197 height 20
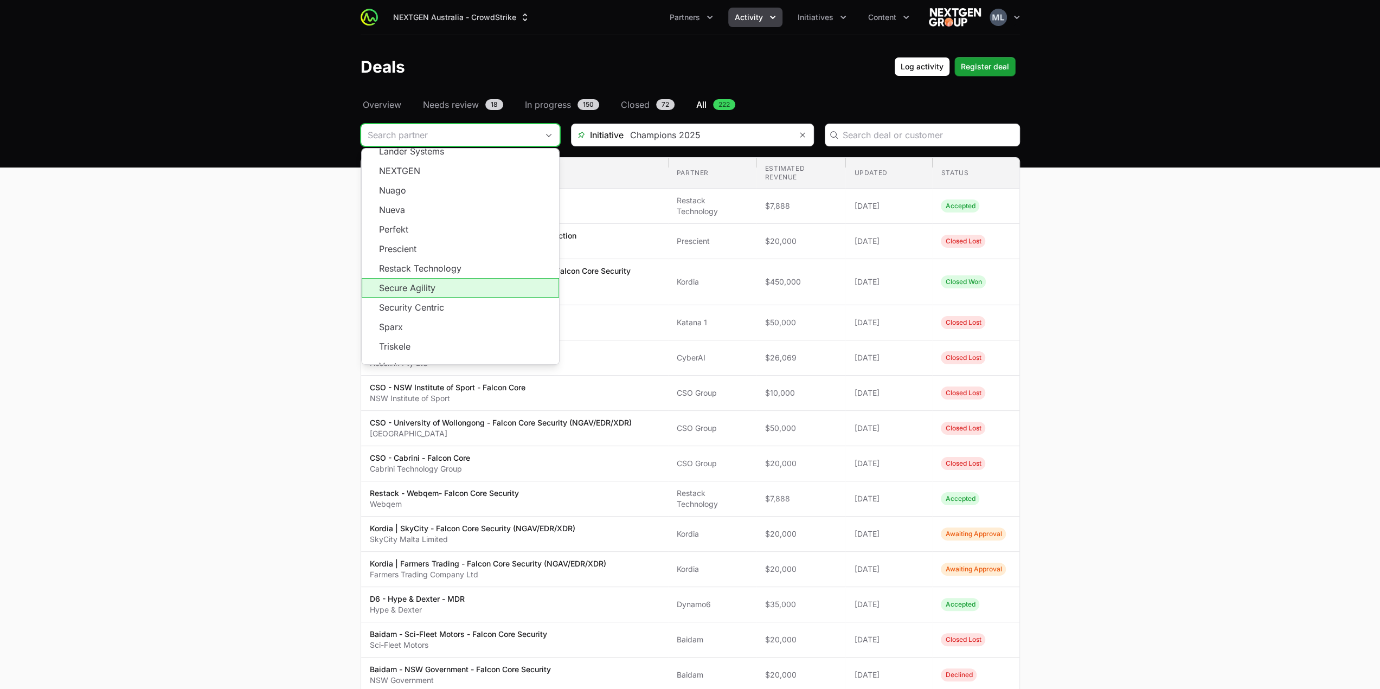
click at [427, 262] on li "Restack Technology" at bounding box center [460, 269] width 197 height 20
type input "Restack Technology"
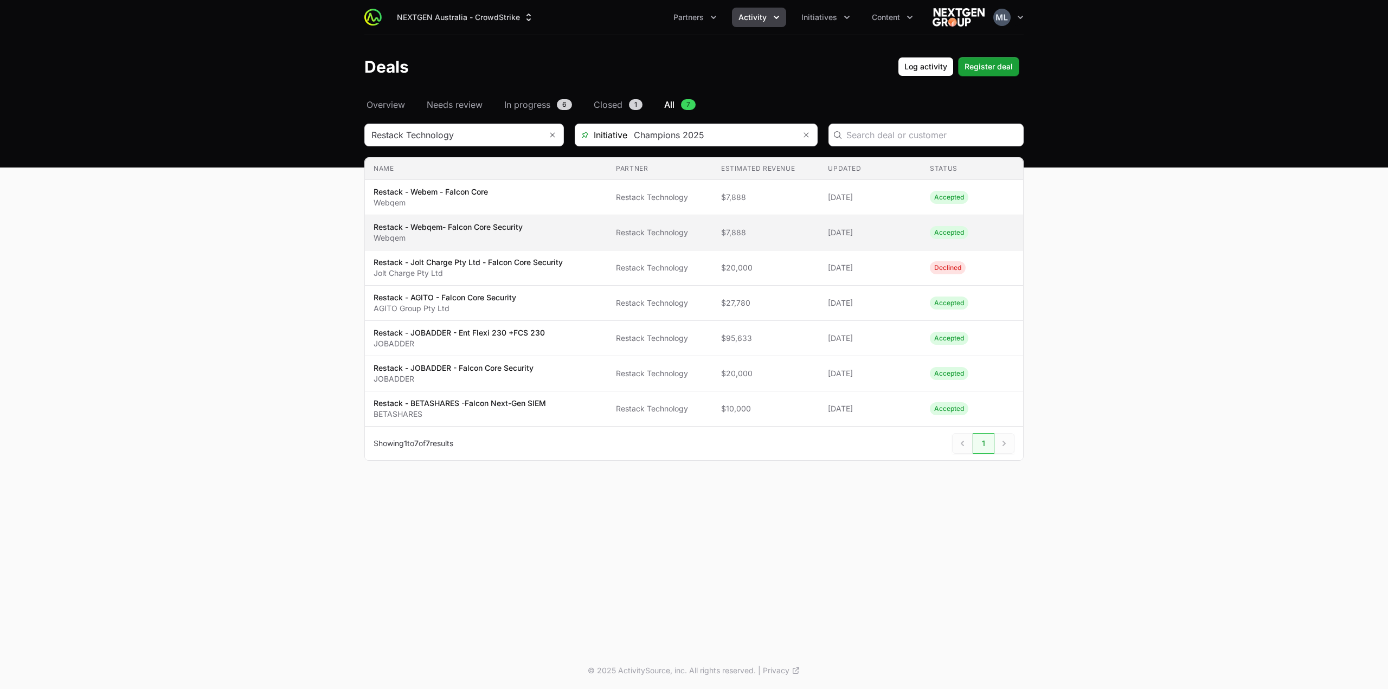
click at [504, 234] on p "Webqem" at bounding box center [448, 238] width 149 height 11
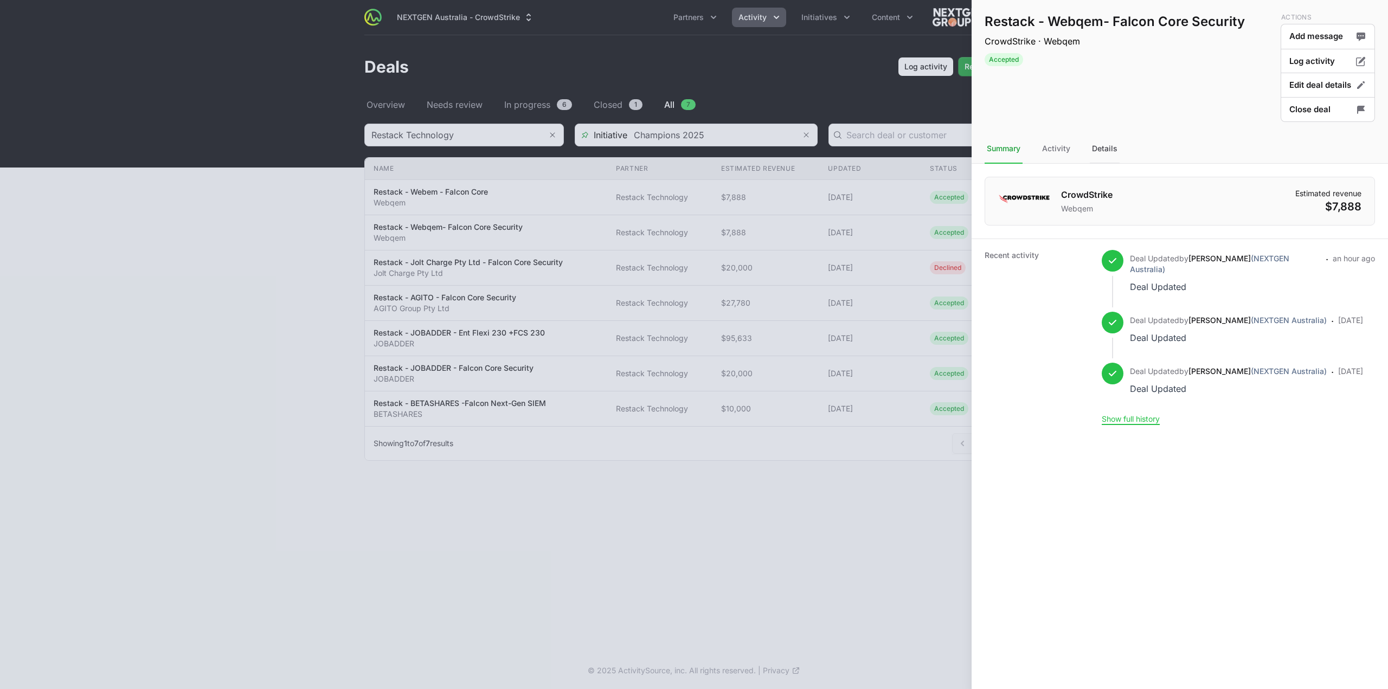
click at [1102, 149] on div "Details" at bounding box center [1105, 148] width 30 height 29
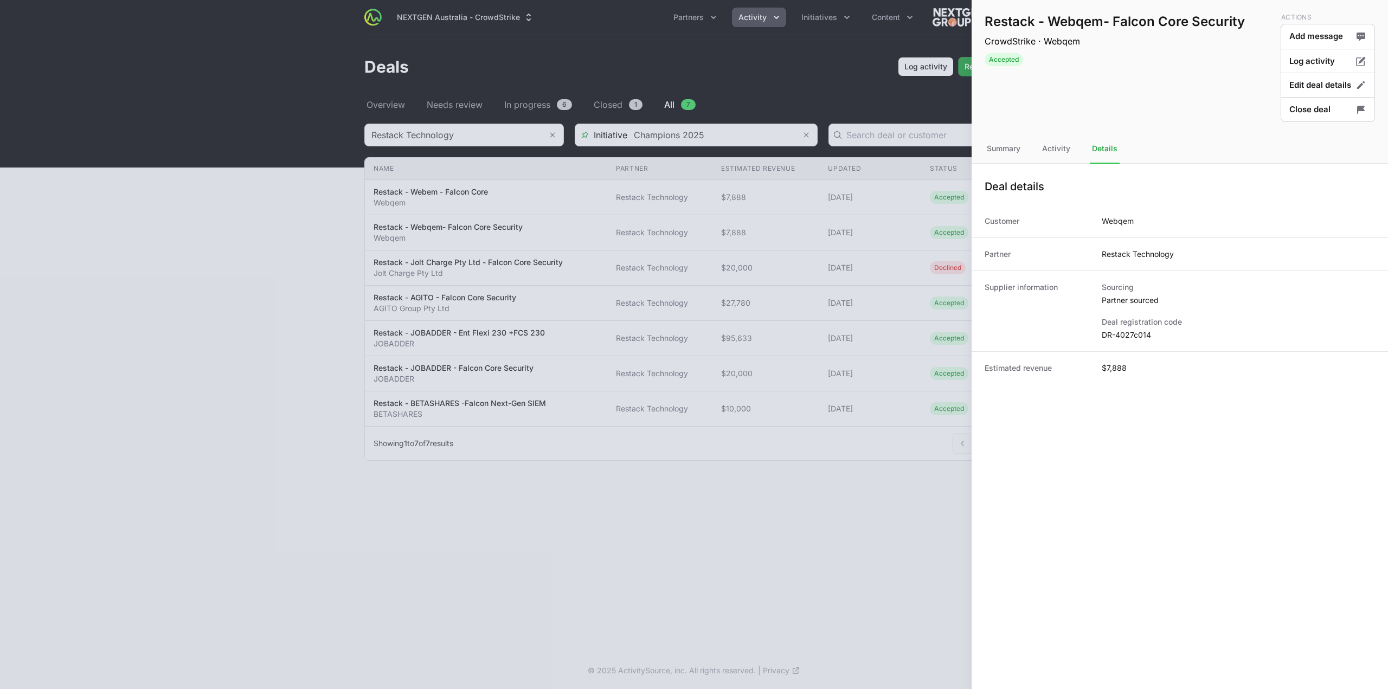
click at [1127, 330] on dd "DR-4027c014" at bounding box center [1238, 335] width 273 height 11
click at [496, 198] on div at bounding box center [694, 344] width 1388 height 689
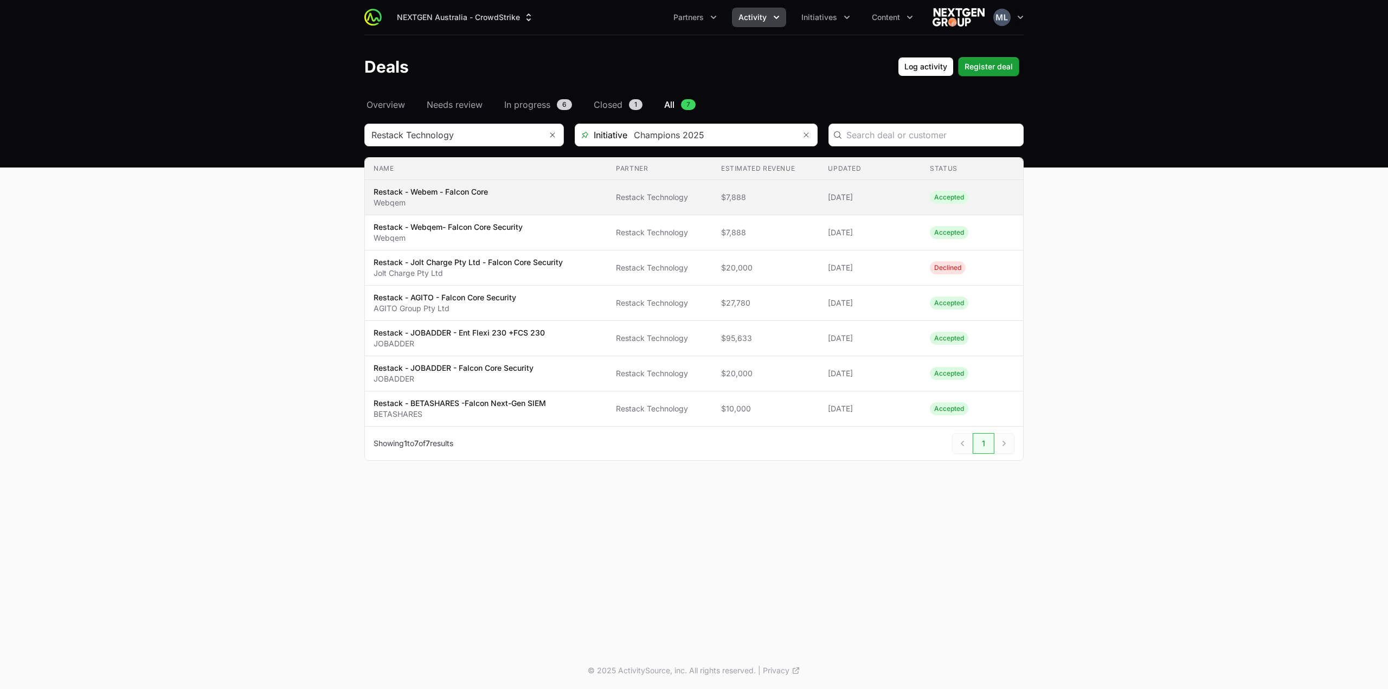
click at [500, 206] on span "Restack - Webem - Falcon Core Webqem" at bounding box center [486, 197] width 225 height 22
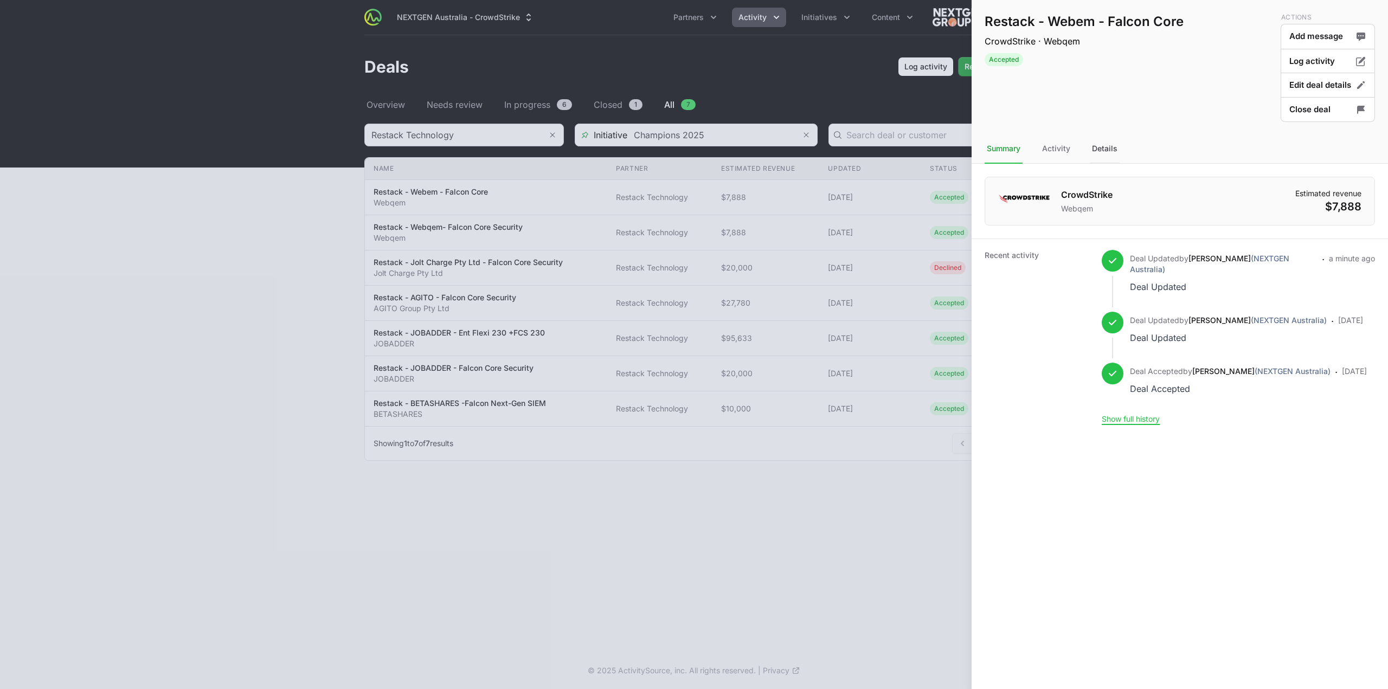
click at [1114, 157] on div "Details" at bounding box center [1105, 148] width 30 height 29
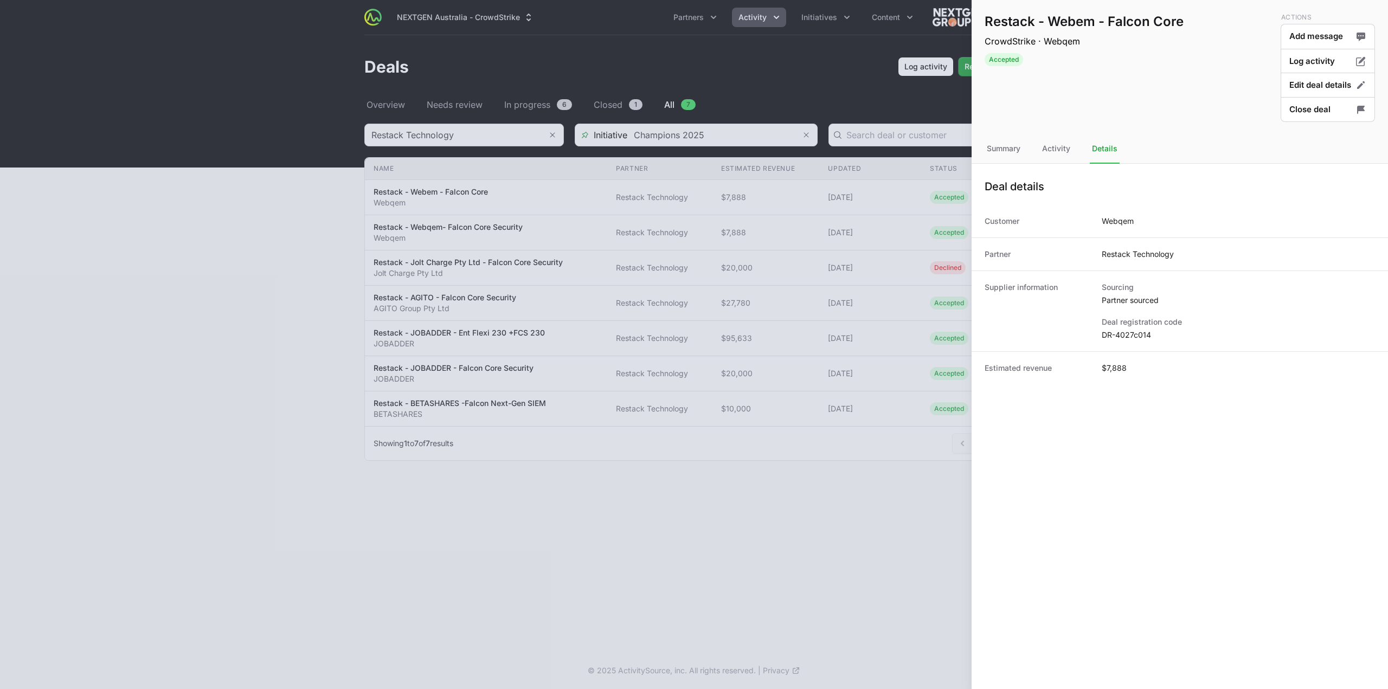
click at [1134, 338] on dd "DR-4027c014" at bounding box center [1238, 335] width 273 height 11
click at [416, 407] on div at bounding box center [694, 344] width 1388 height 689
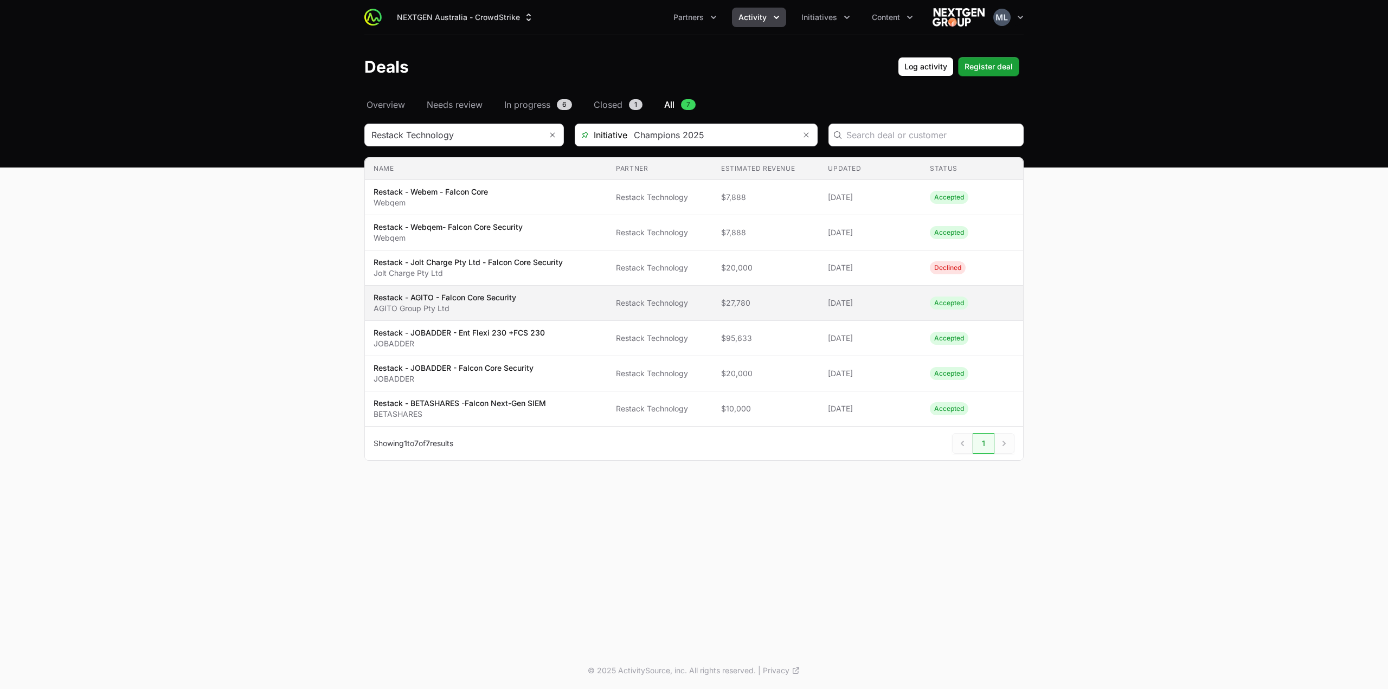
click at [511, 308] on p "AGITO Group Pty Ltd" at bounding box center [445, 308] width 143 height 11
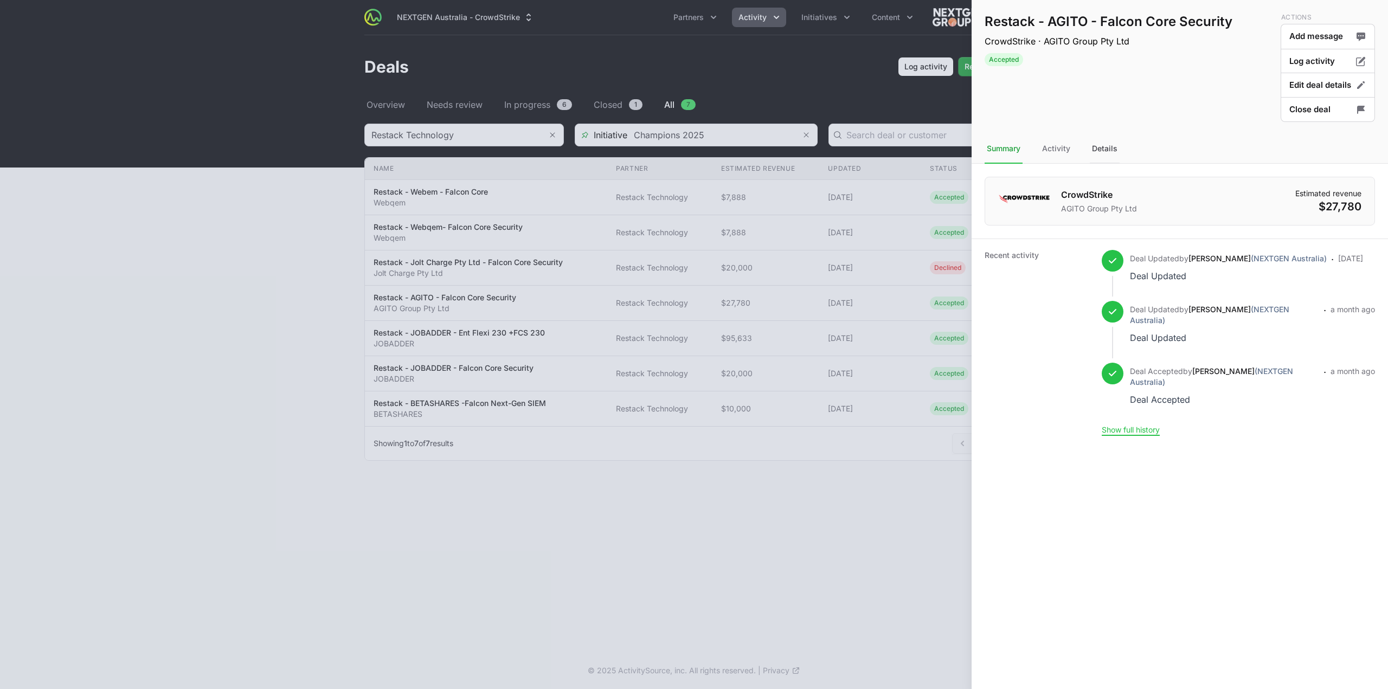
click at [1094, 152] on div "Details" at bounding box center [1105, 148] width 30 height 29
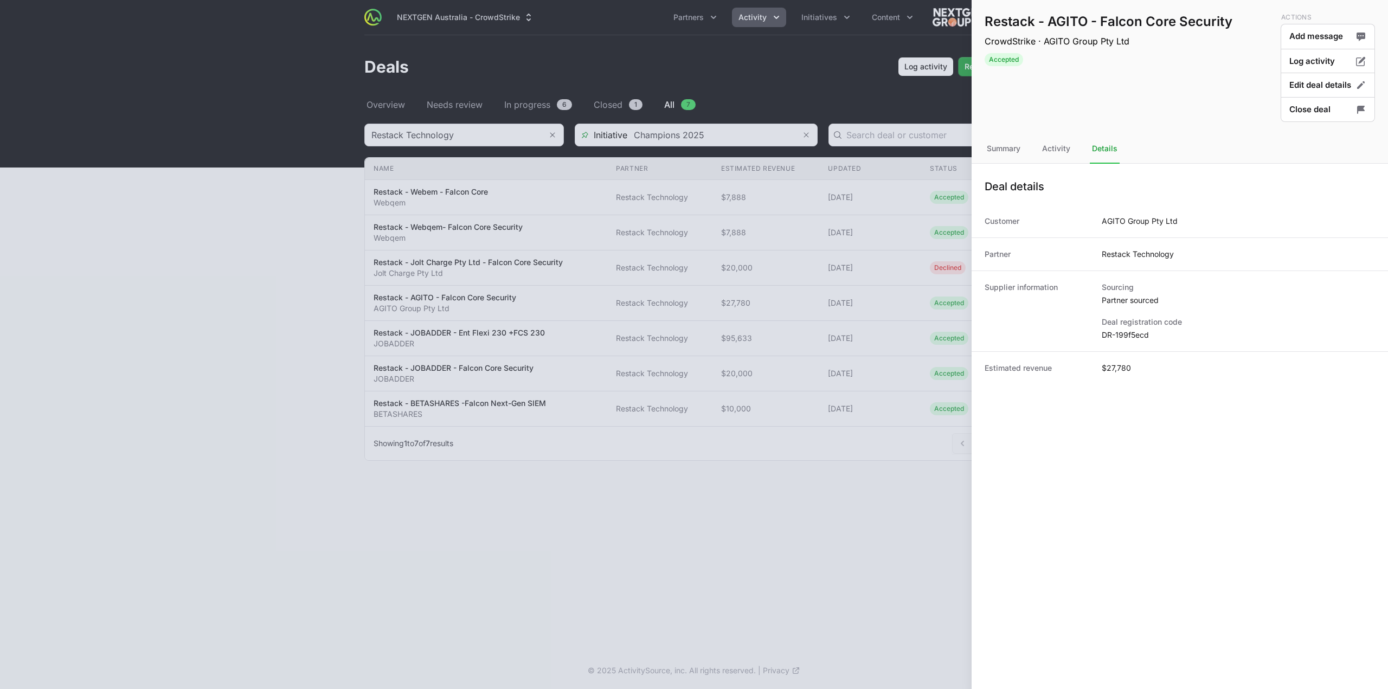
click at [1121, 334] on dd "DR-199f5ecd" at bounding box center [1238, 335] width 273 height 11
click at [655, 388] on div at bounding box center [694, 344] width 1388 height 689
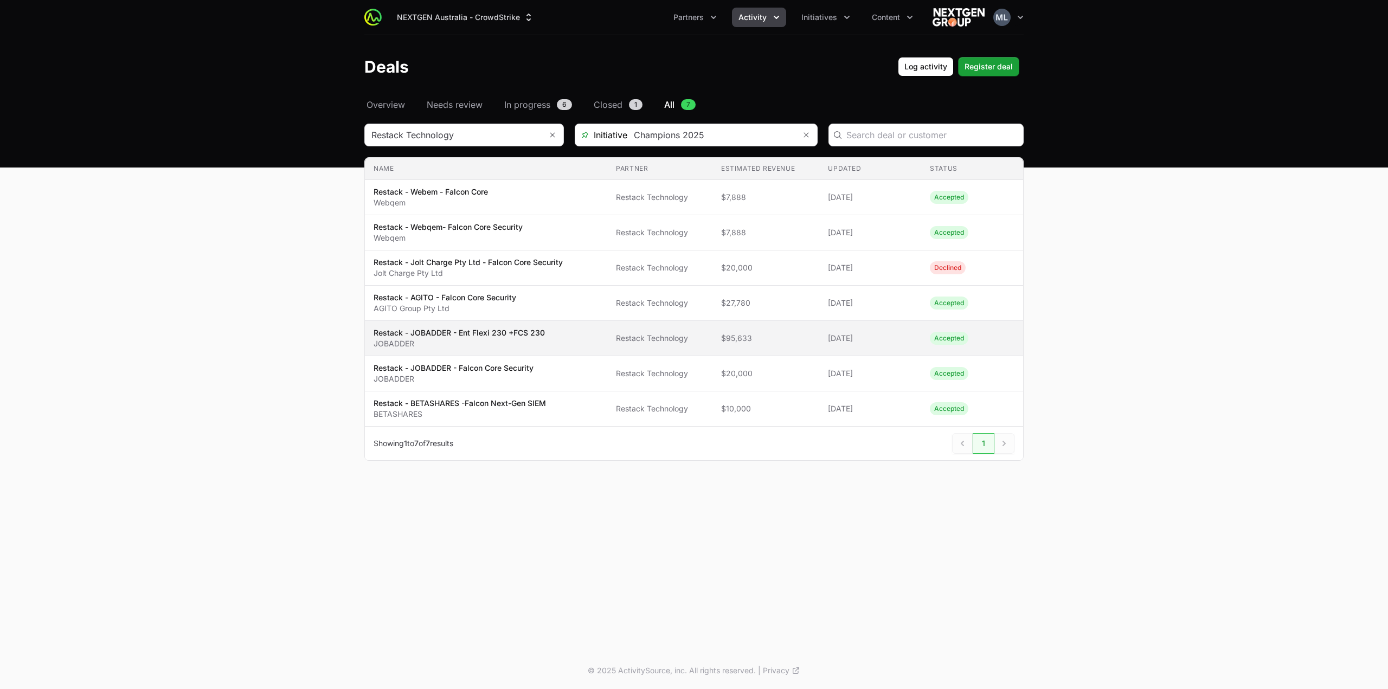
click at [487, 340] on p "JOBADDER" at bounding box center [459, 343] width 171 height 11
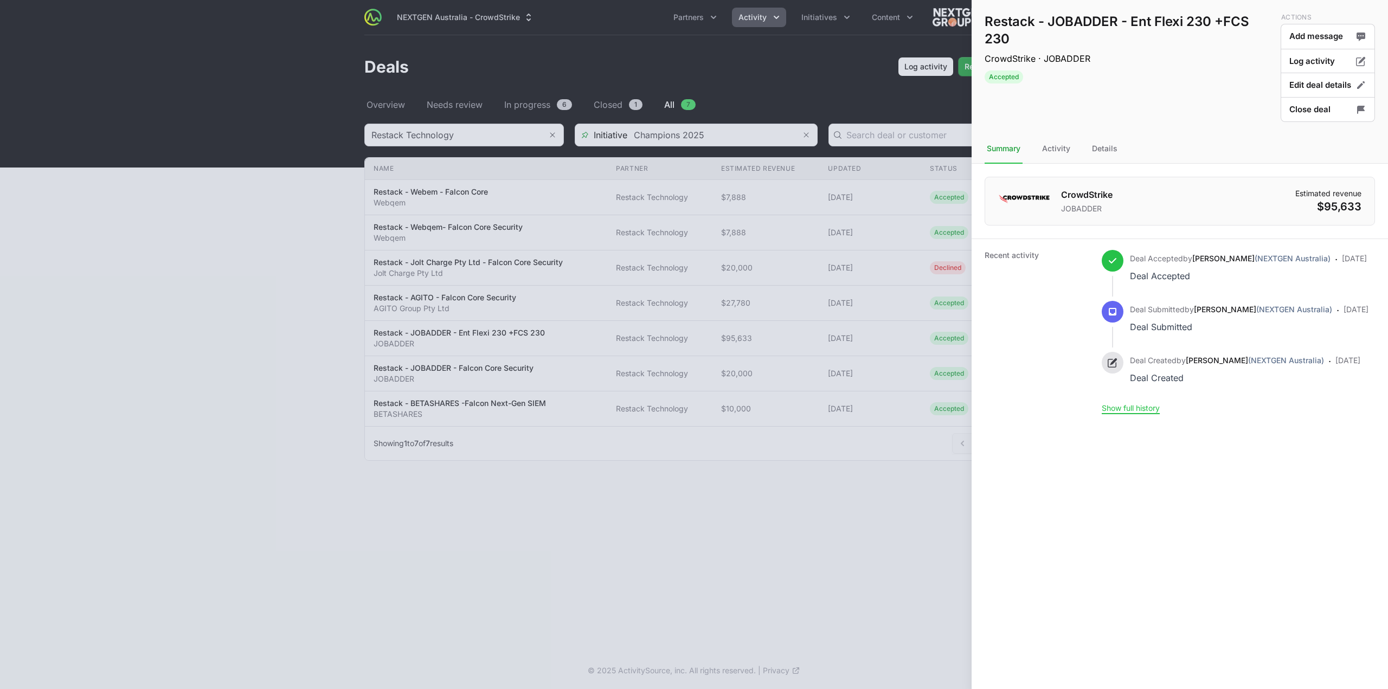
drag, startPoint x: 1097, startPoint y: 146, endPoint x: 1088, endPoint y: 158, distance: 14.6
click at [1097, 146] on div "Details" at bounding box center [1105, 148] width 30 height 29
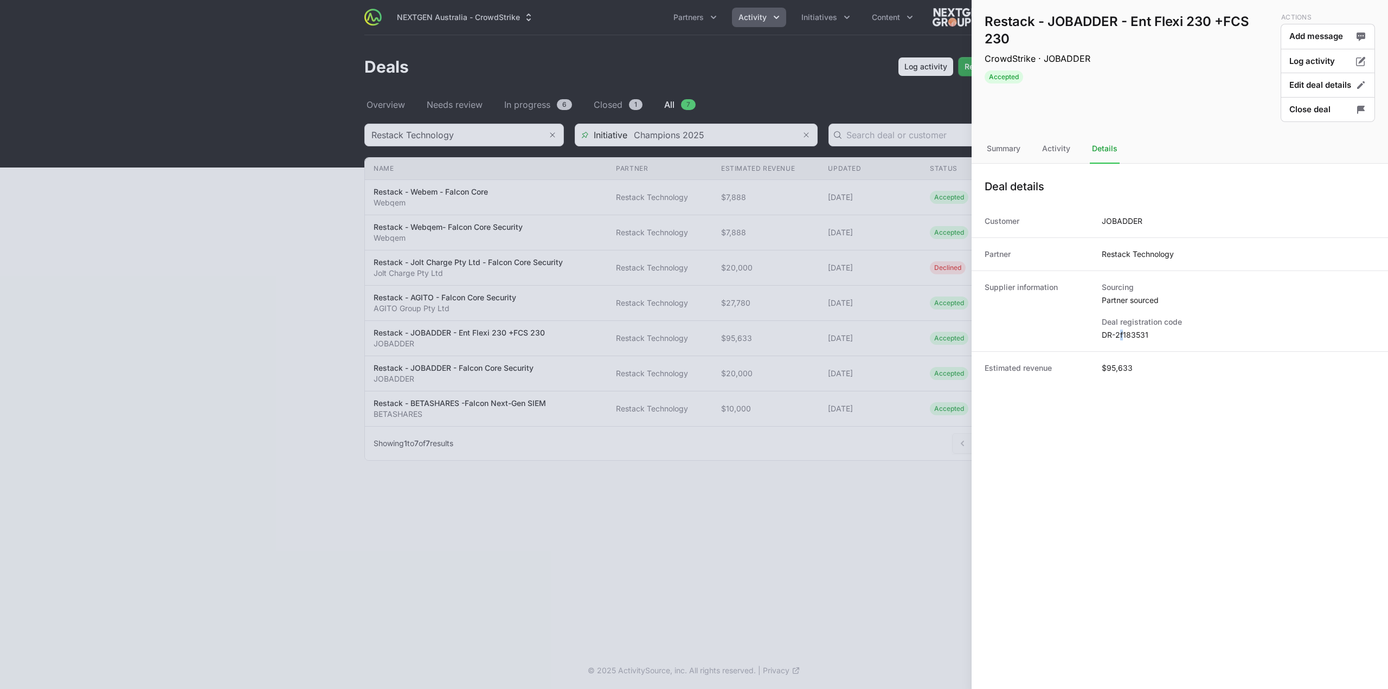
click at [1121, 340] on div "Supplier information Sourcing Partner sourced Deal registration code DR-2f183531" at bounding box center [1179, 311] width 416 height 81
click at [1122, 336] on dd "DR-2f183531" at bounding box center [1238, 335] width 273 height 11
click at [1324, 85] on button "Edit deal details" at bounding box center [1328, 85] width 94 height 25
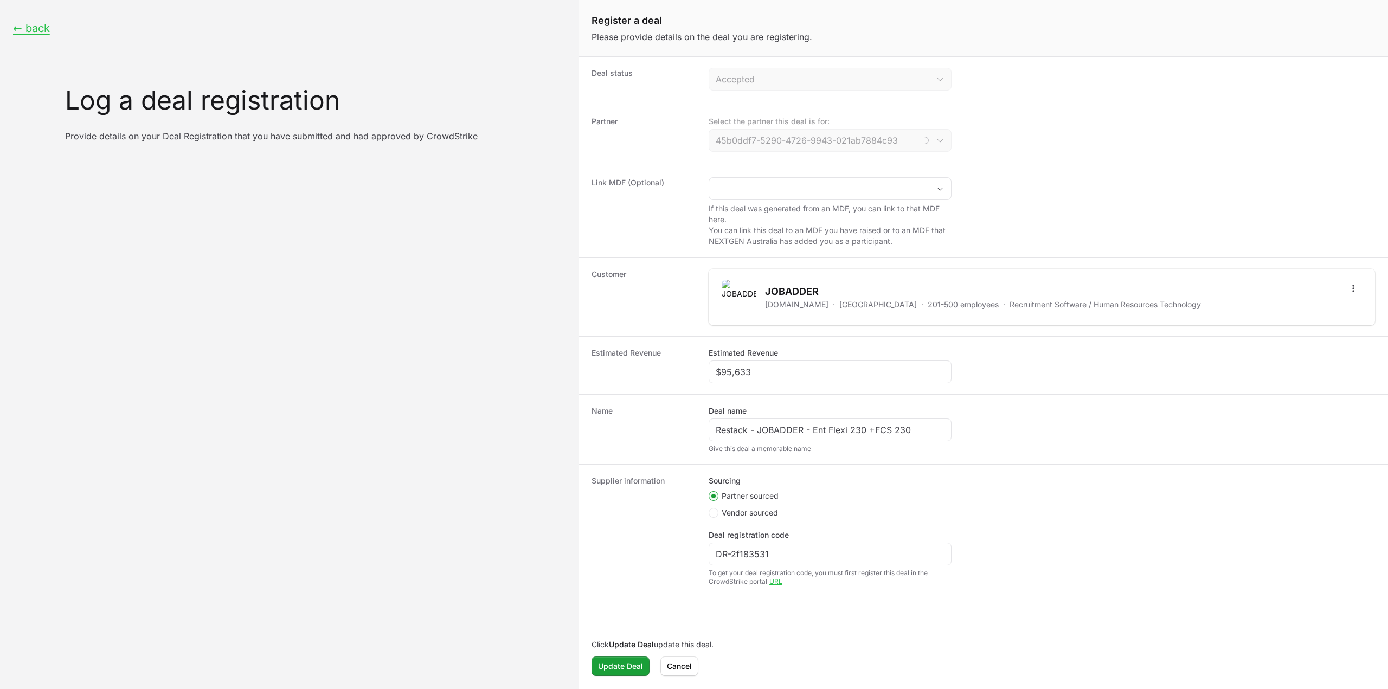
type input "Restack Technology"
click at [758, 368] on input "$95,633" at bounding box center [830, 371] width 229 height 13
paste input "266,094"
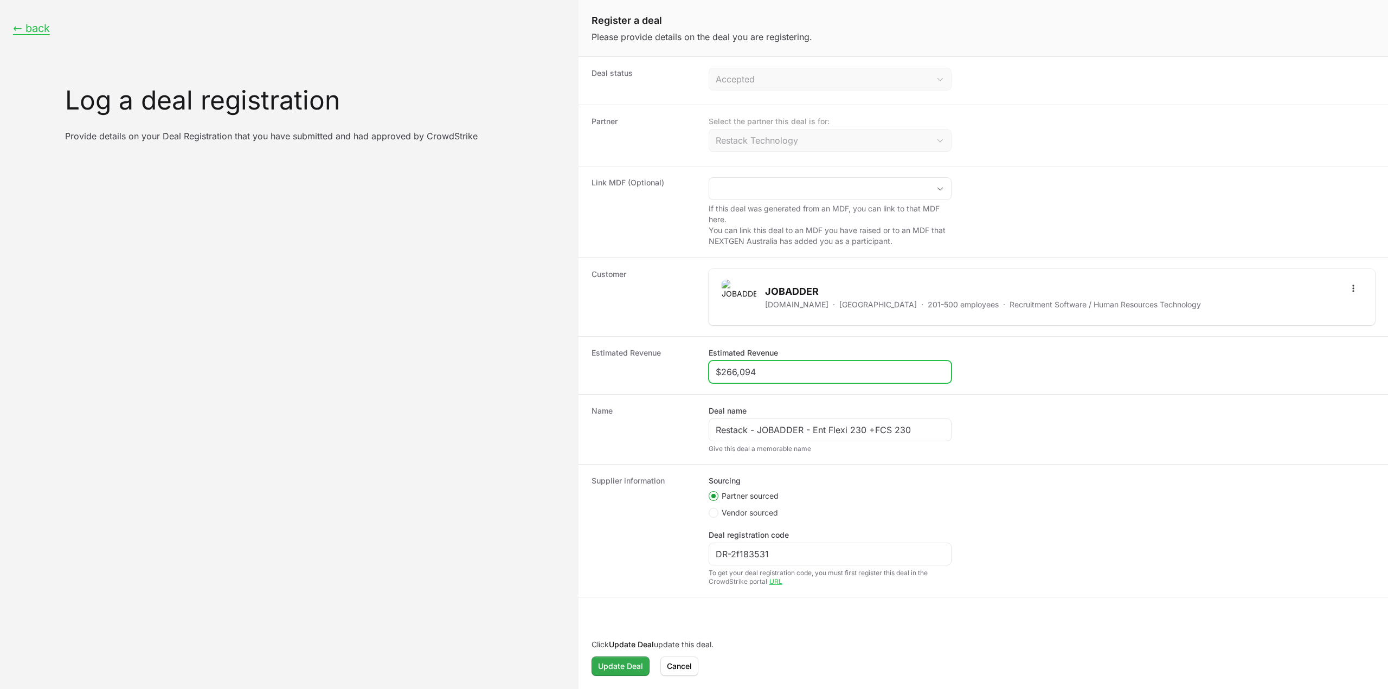
type input "$266,094"
click at [609, 668] on span "Update Deal" at bounding box center [620, 666] width 45 height 13
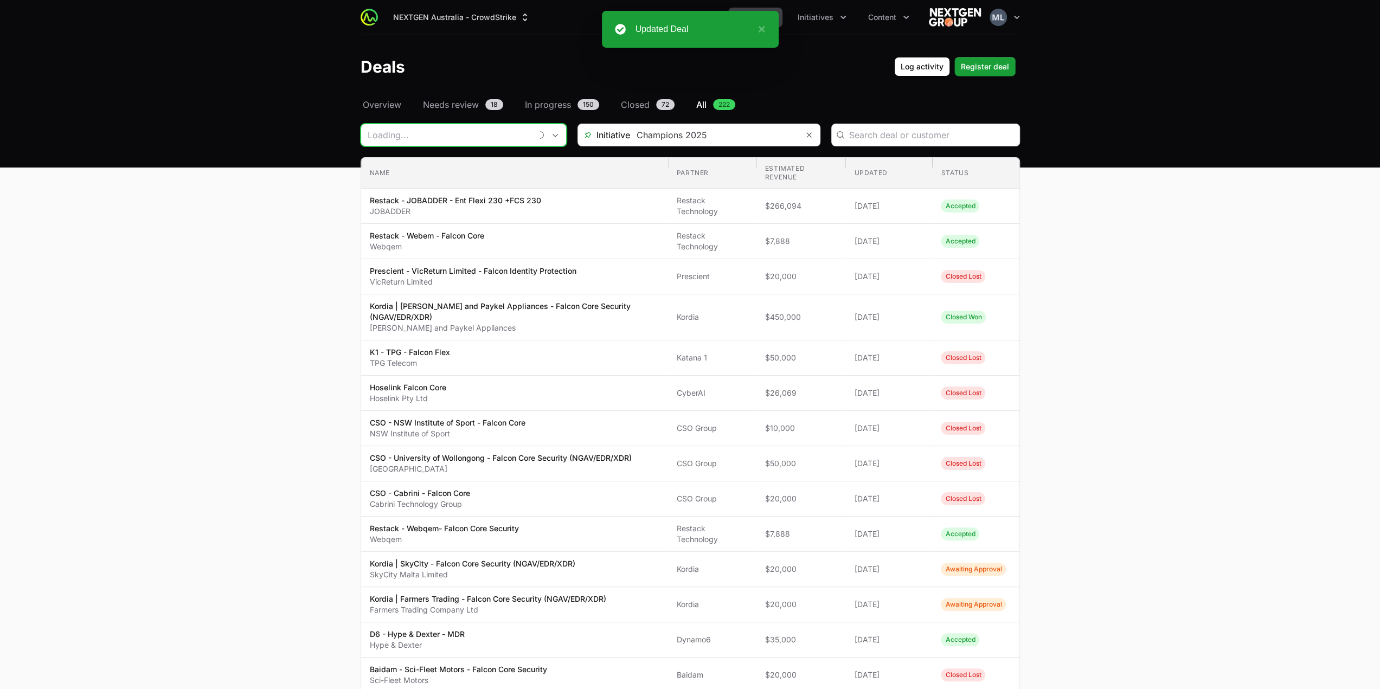
click at [552, 136] on icon "Open" at bounding box center [555, 135] width 9 height 4
click at [464, 140] on input "Deals Filters" at bounding box center [449, 135] width 177 height 22
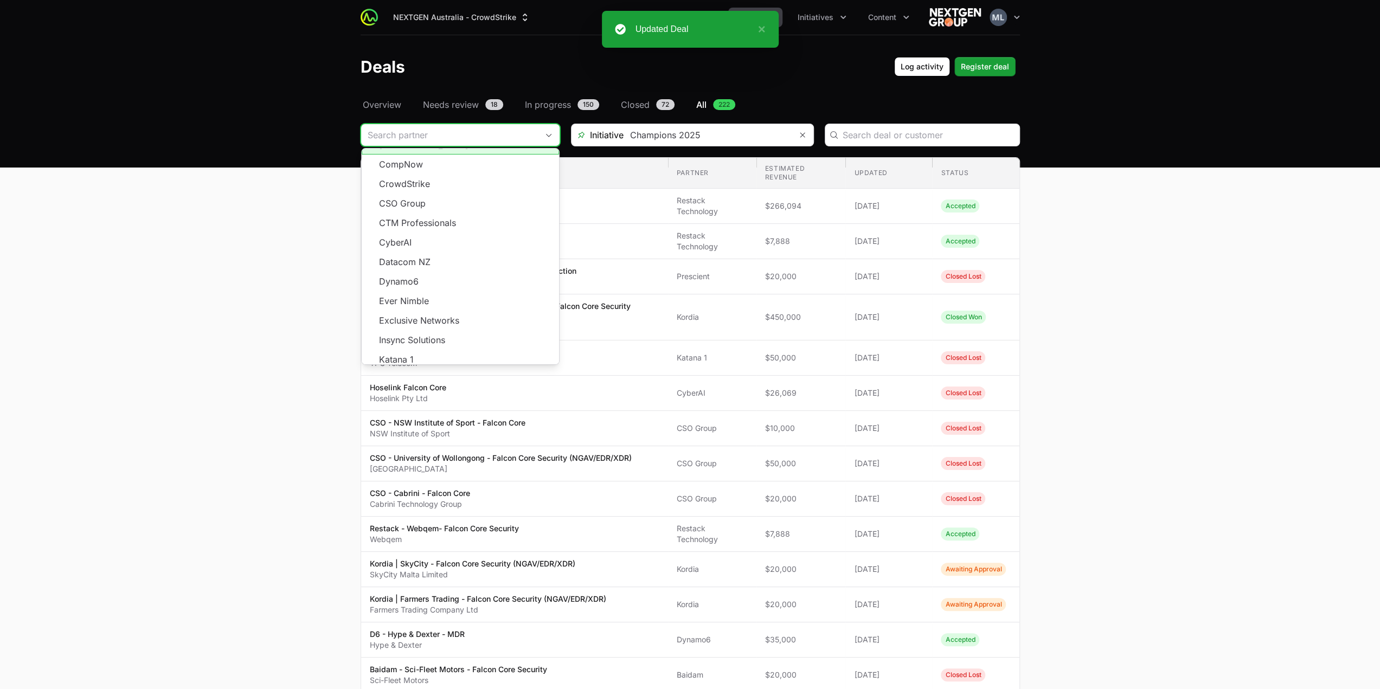
scroll to position [195, 0]
click at [458, 358] on span "Load more" at bounding box center [460, 368] width 197 height 20
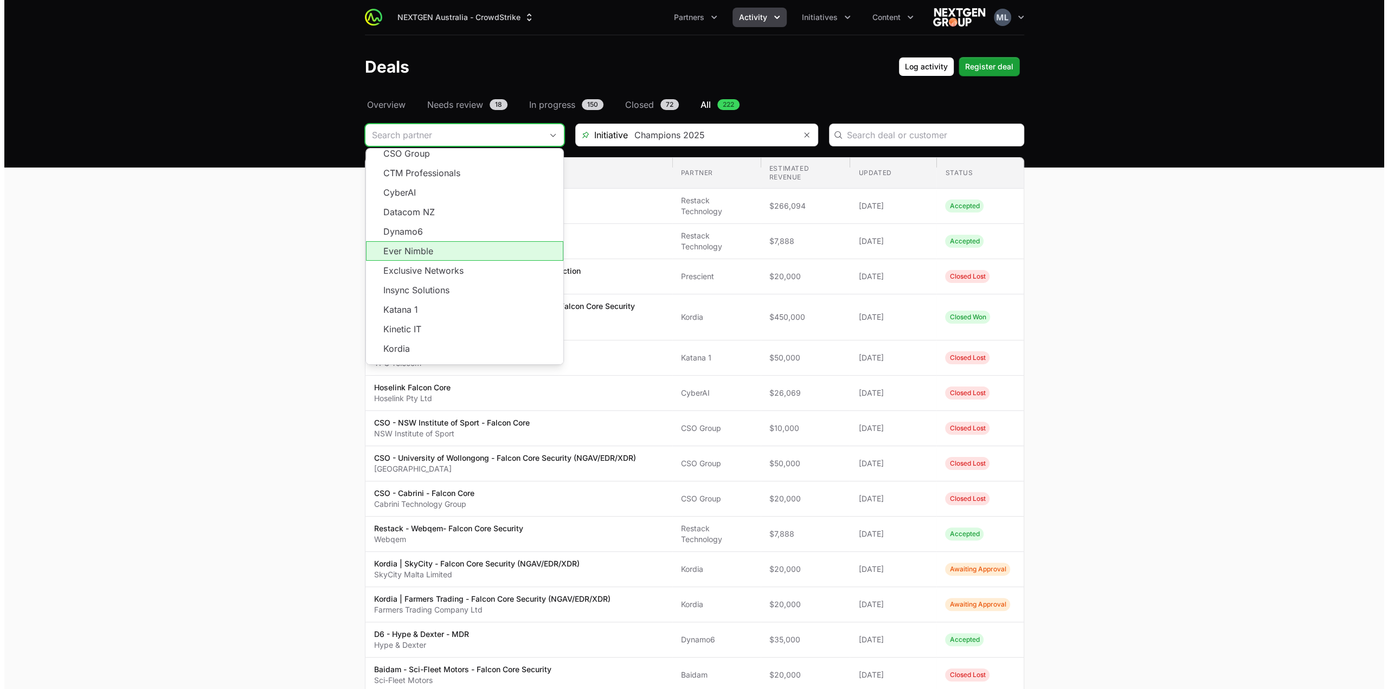
scroll to position [430, 0]
click at [445, 240] on li "Restack Technology" at bounding box center [460, 250] width 197 height 20
type input "Restack Technology"
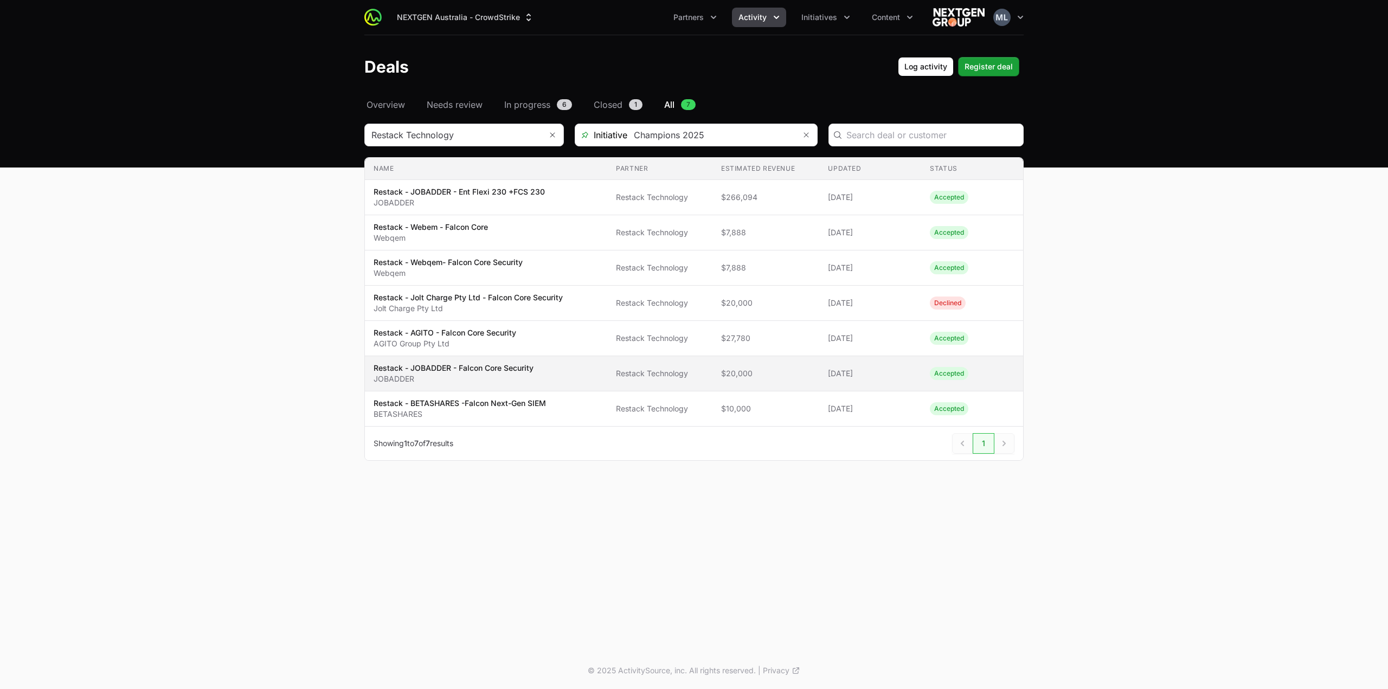
click at [498, 369] on p "Restack - JOBADDER - Falcon Core Security" at bounding box center [454, 368] width 160 height 11
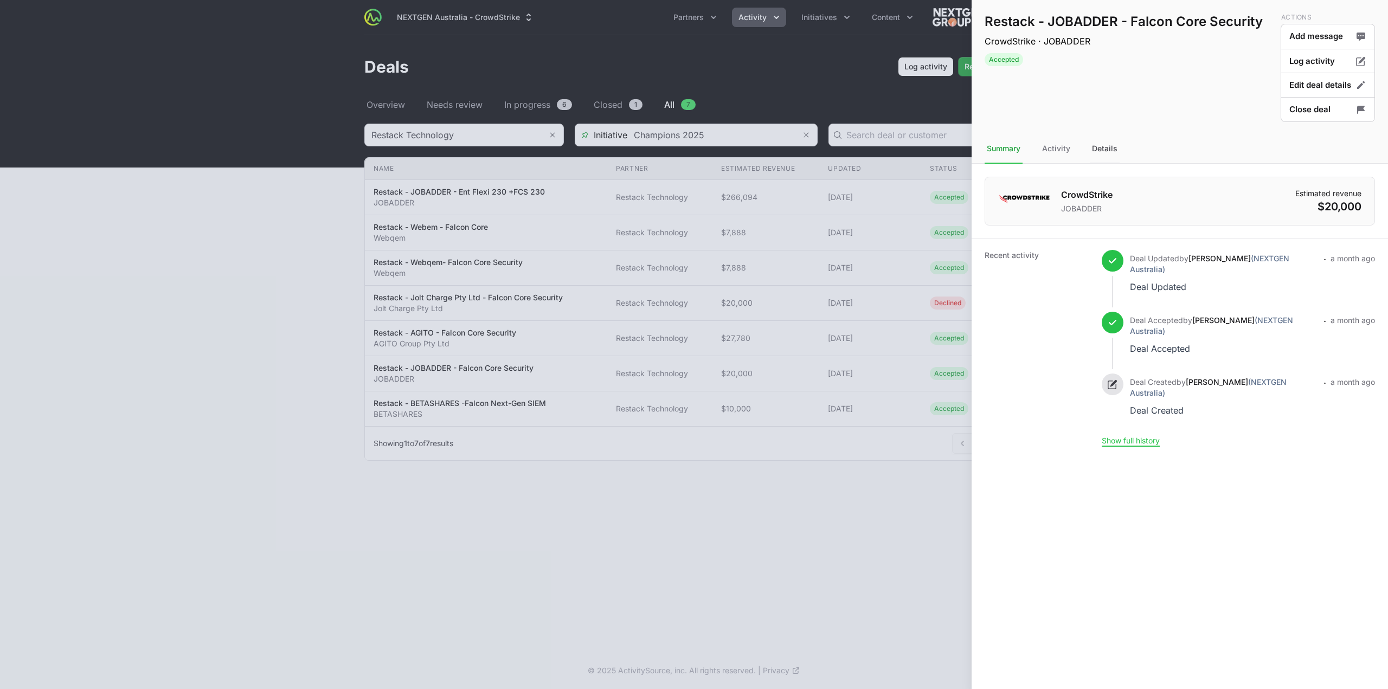
click at [1095, 150] on div "Details" at bounding box center [1105, 148] width 30 height 29
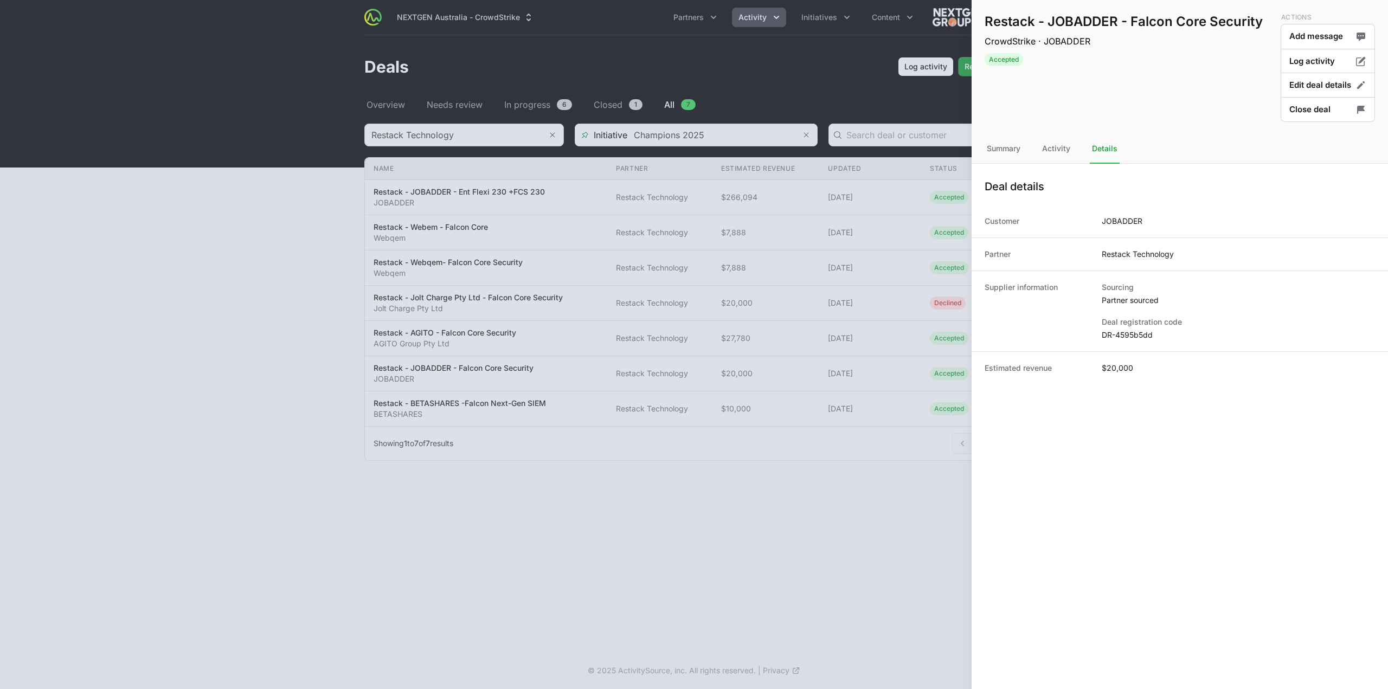
click at [1118, 336] on dd "DR-4595b5dd" at bounding box center [1238, 335] width 273 height 11
click at [436, 428] on div at bounding box center [694, 344] width 1388 height 689
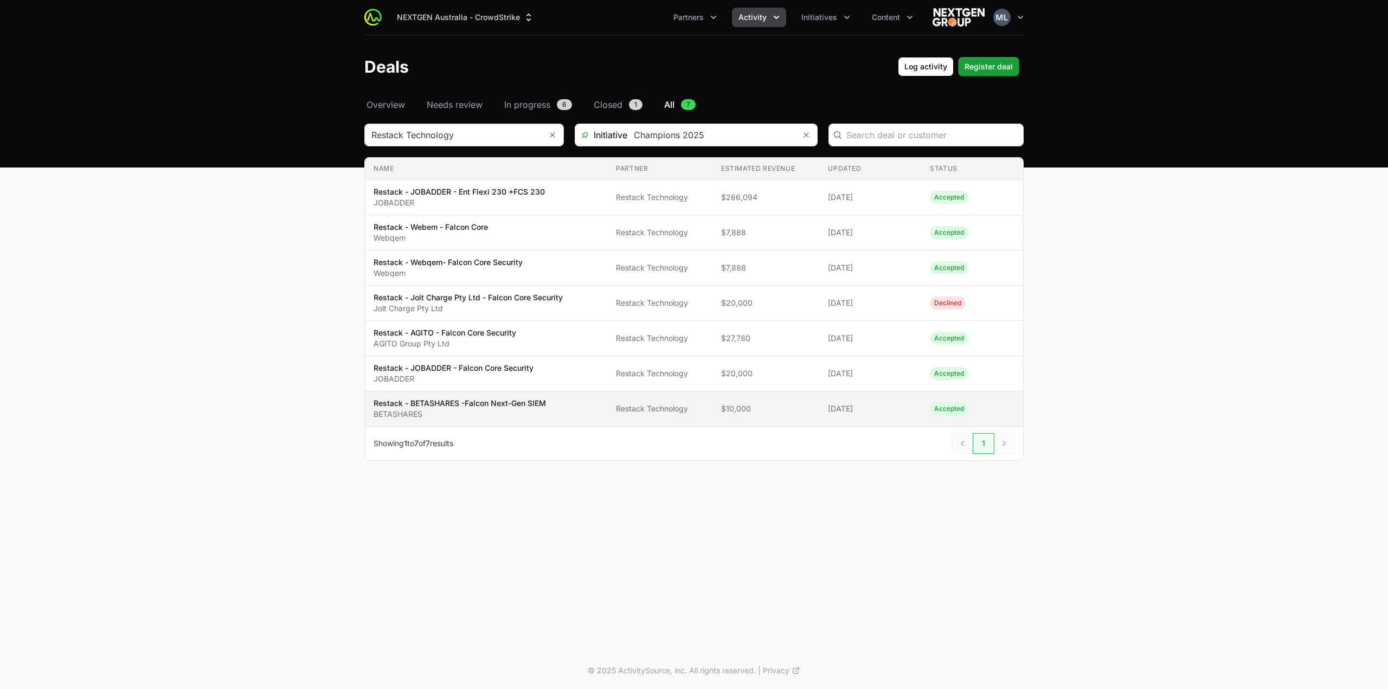
click at [541, 409] on p "BETASHARES" at bounding box center [460, 414] width 172 height 11
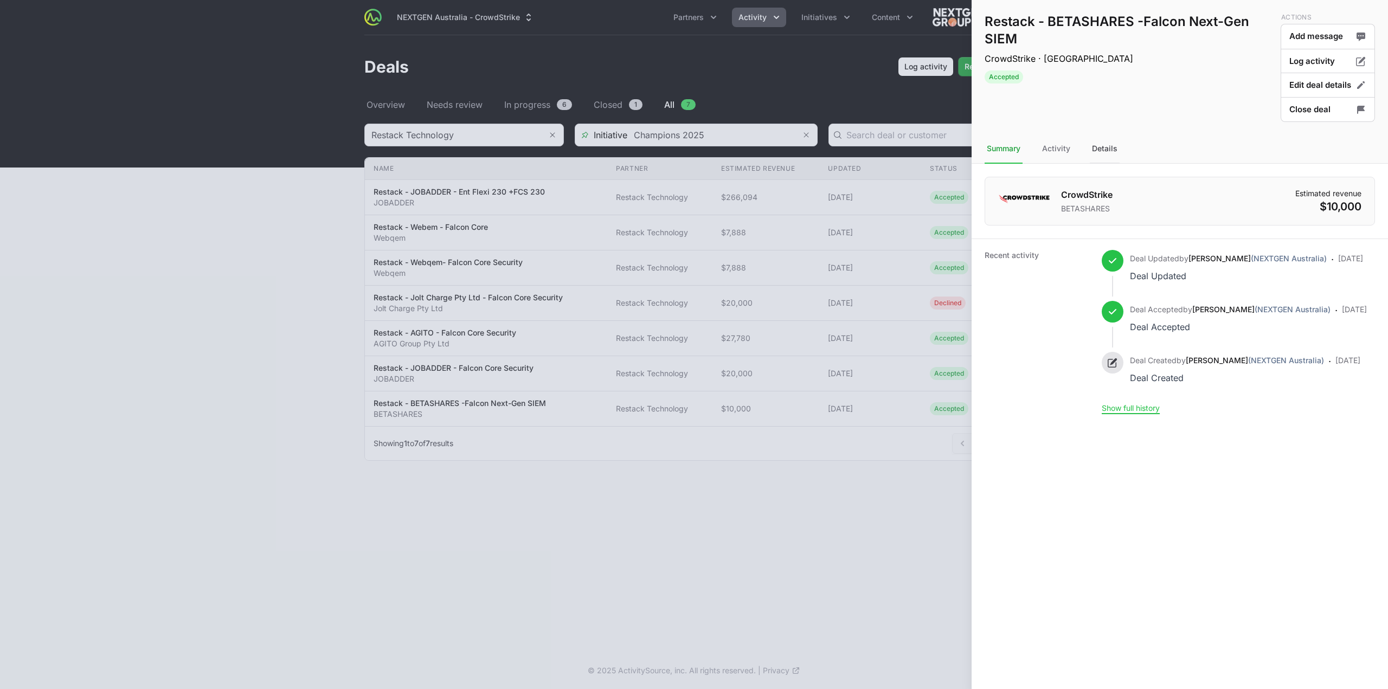
click at [1107, 156] on div "Details" at bounding box center [1105, 148] width 30 height 29
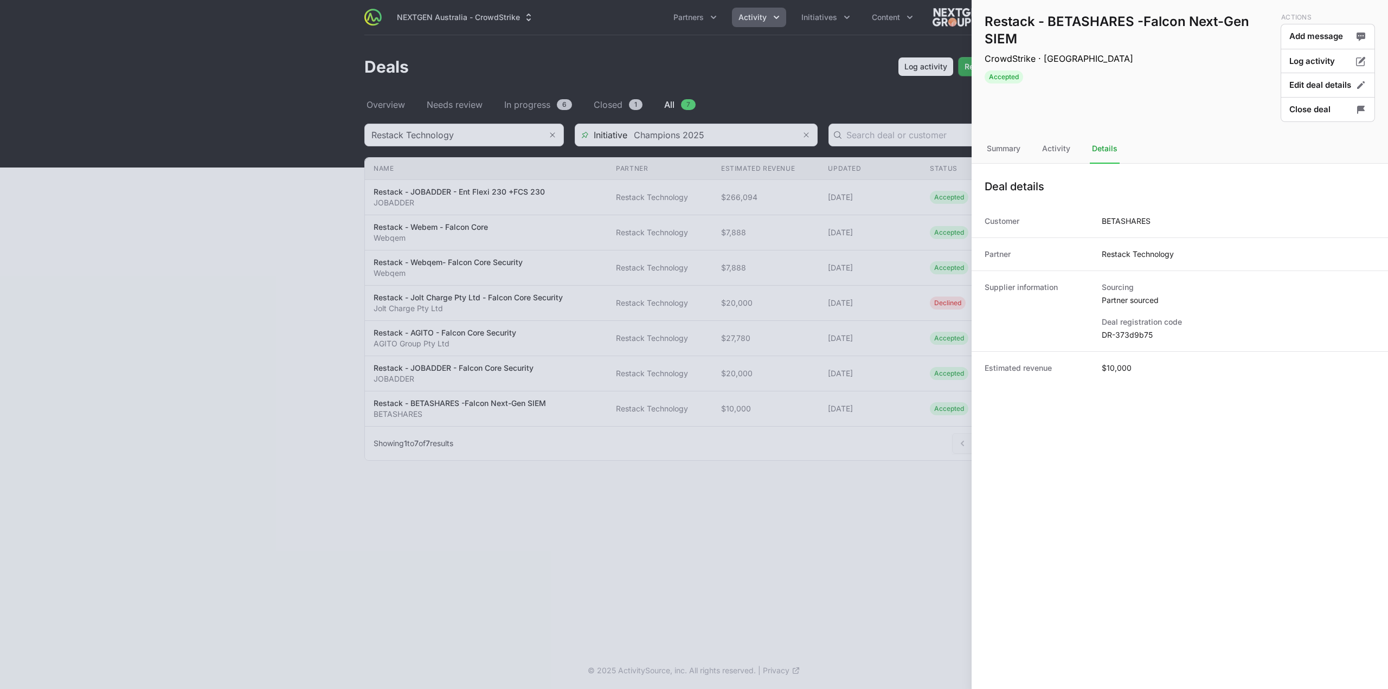
click at [1122, 325] on dt "Deal registration code" at bounding box center [1238, 322] width 273 height 11
click at [1123, 336] on dd "DR-373d9b75" at bounding box center [1238, 335] width 273 height 11
click at [796, 417] on div at bounding box center [694, 344] width 1388 height 689
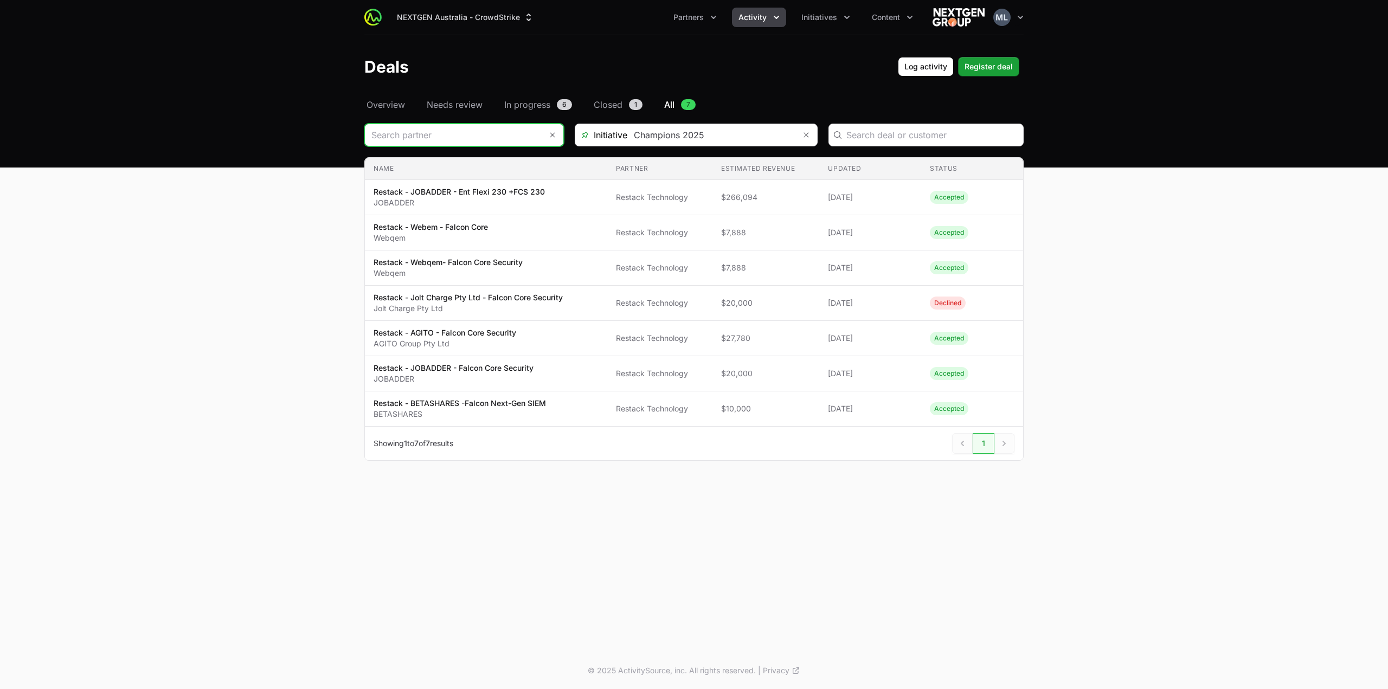
click at [480, 134] on input "Deals Filters" at bounding box center [453, 135] width 177 height 22
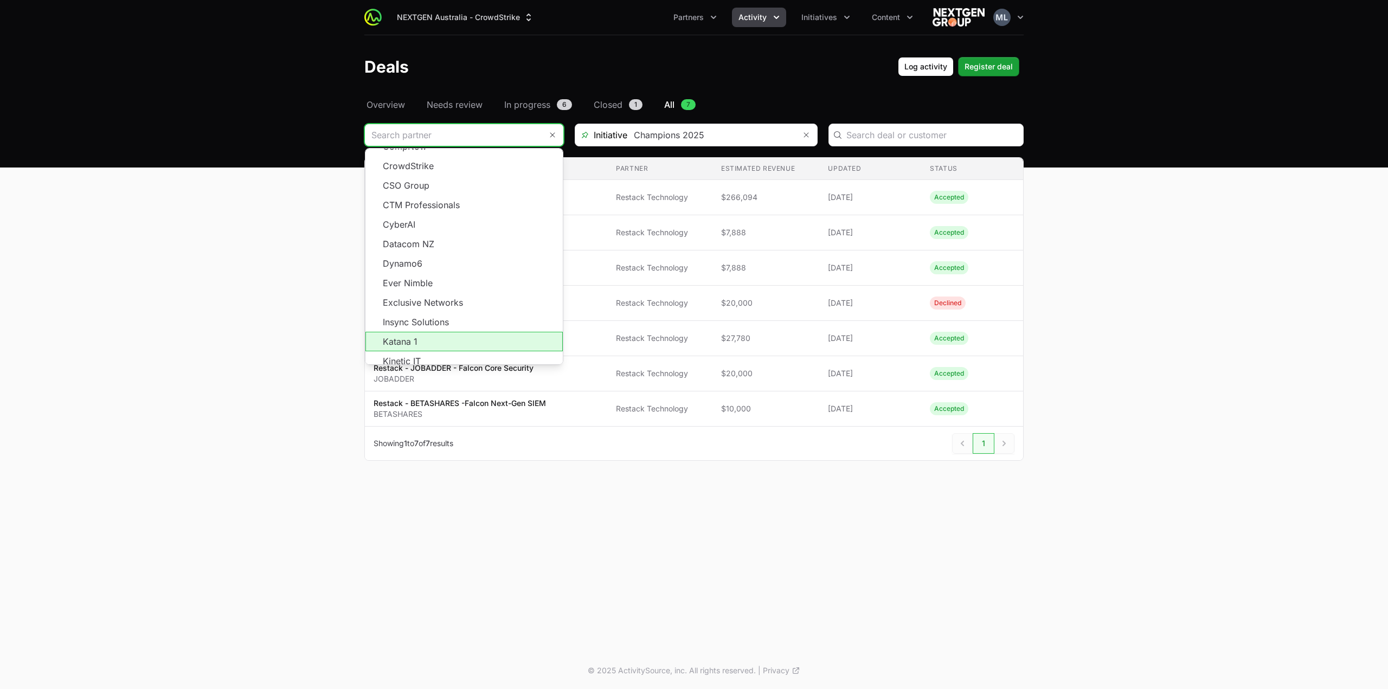
scroll to position [195, 0]
click at [446, 358] on span "Load more" at bounding box center [463, 368] width 197 height 20
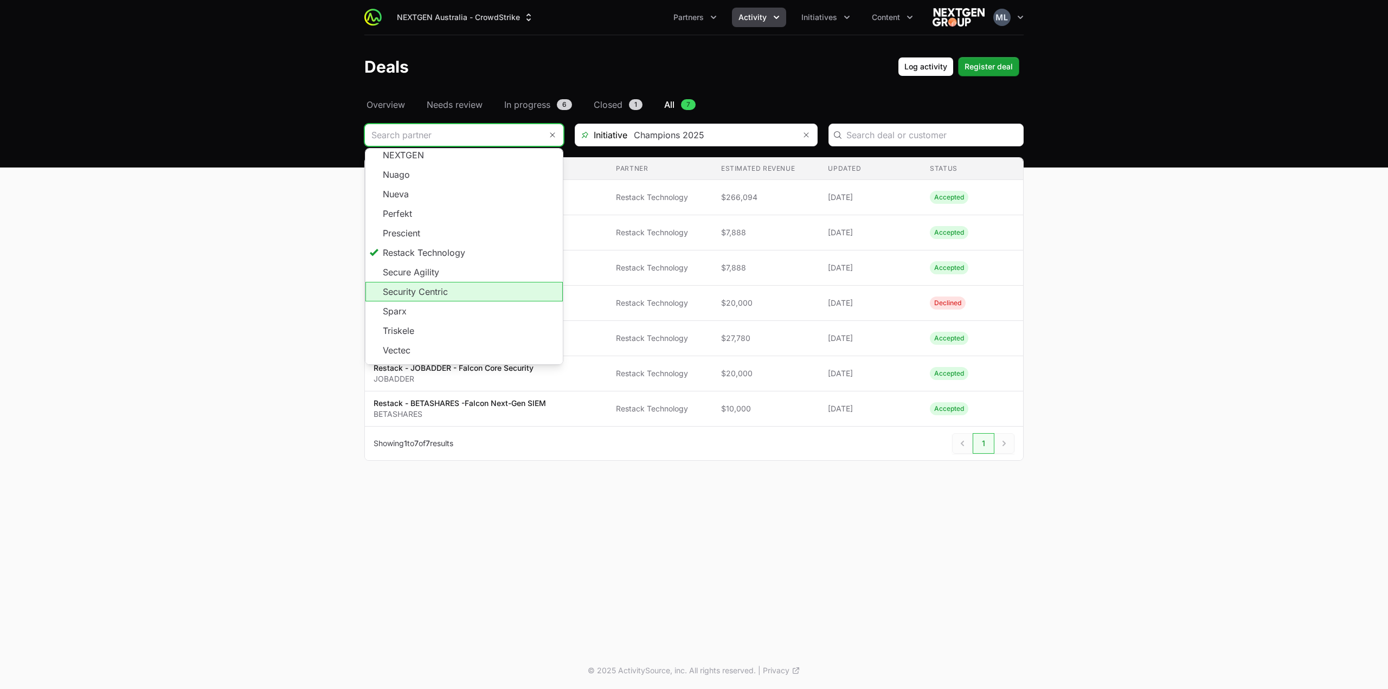
scroll to position [430, 0]
click at [446, 260] on li "Secure Agility" at bounding box center [463, 270] width 197 height 20
type input "Secure Agility"
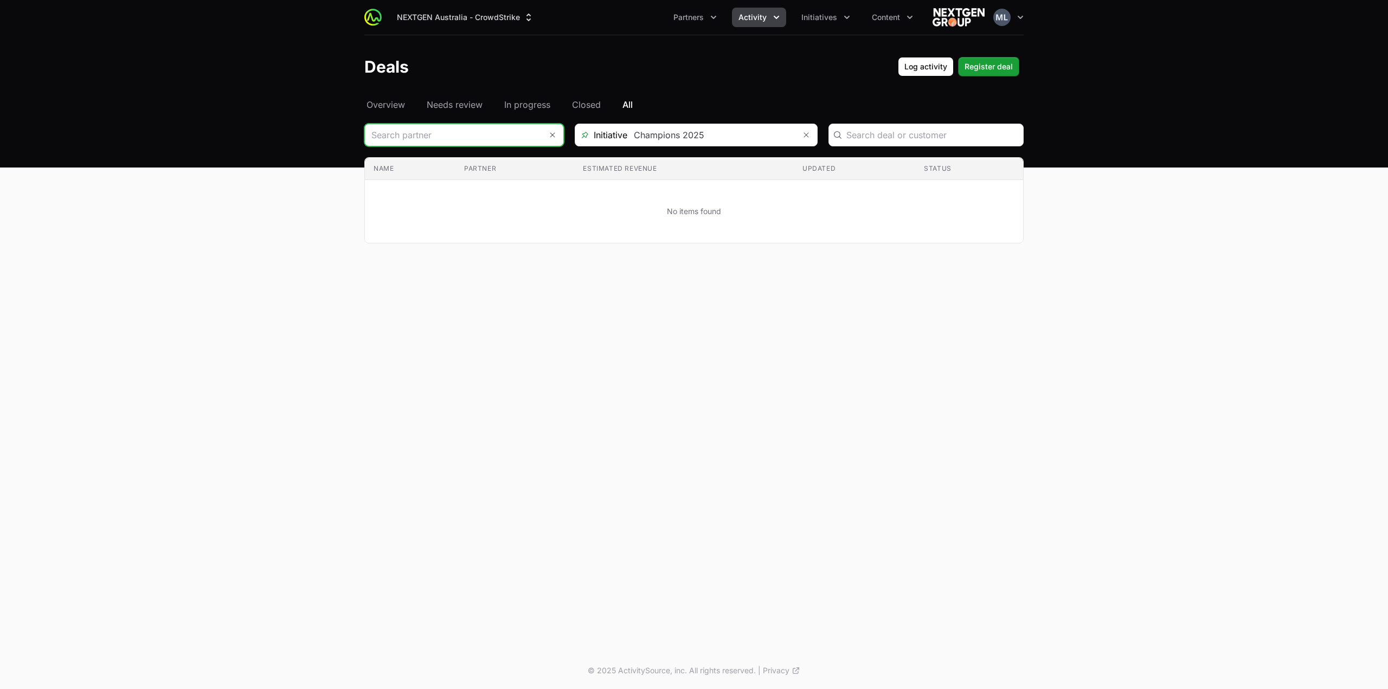
click at [472, 139] on input "Deals Filters" at bounding box center [453, 135] width 177 height 22
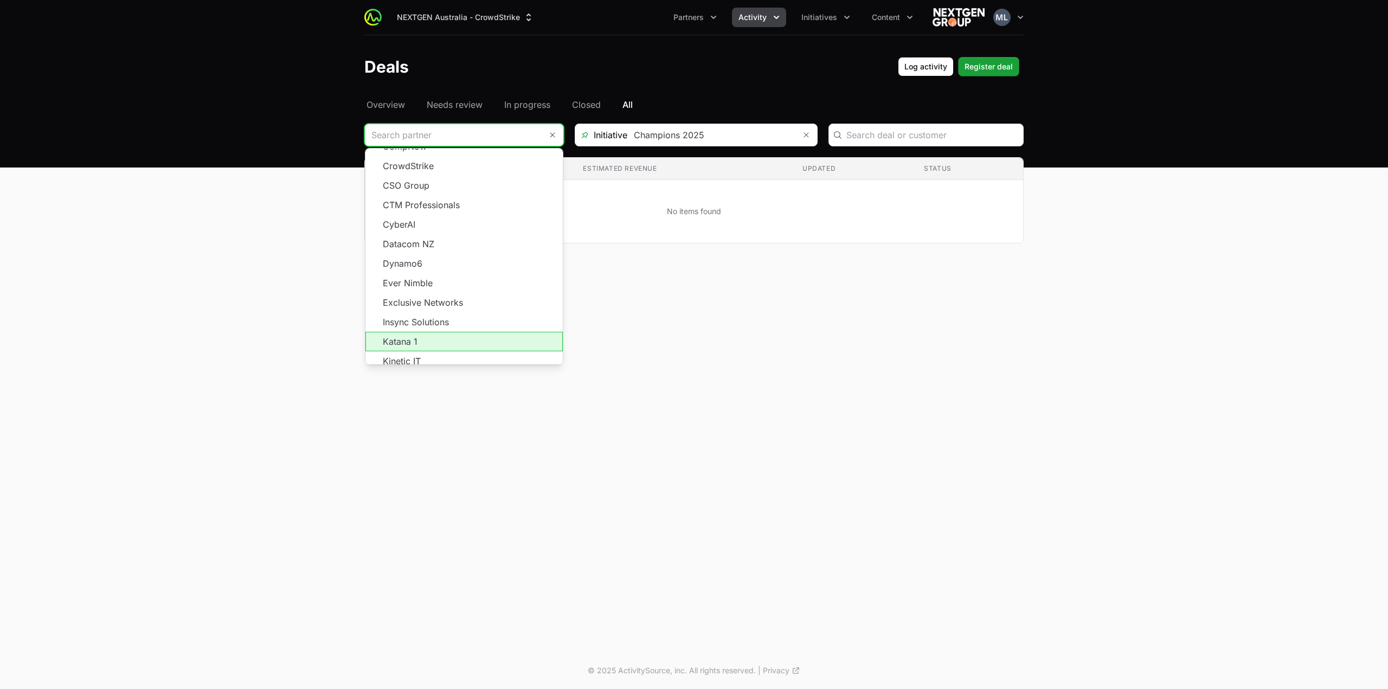
scroll to position [195, 0]
click at [464, 358] on span "Load more" at bounding box center [463, 368] width 197 height 20
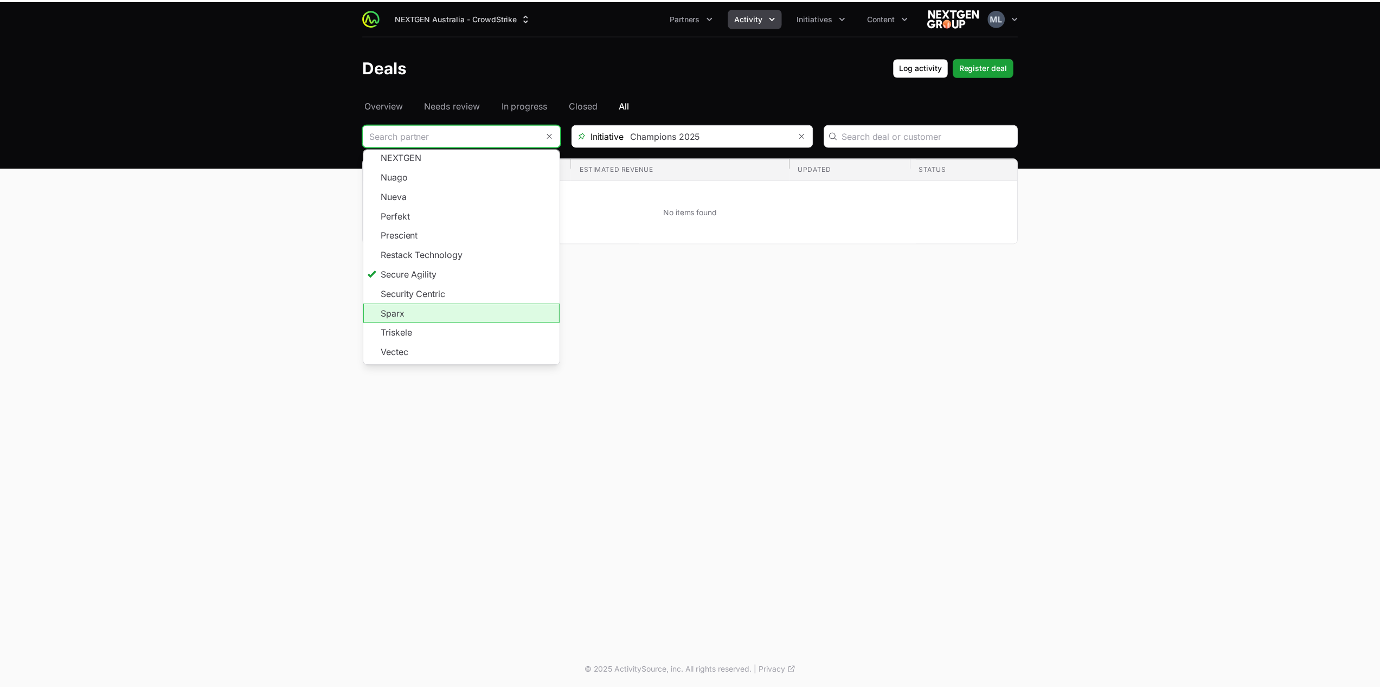
scroll to position [430, 0]
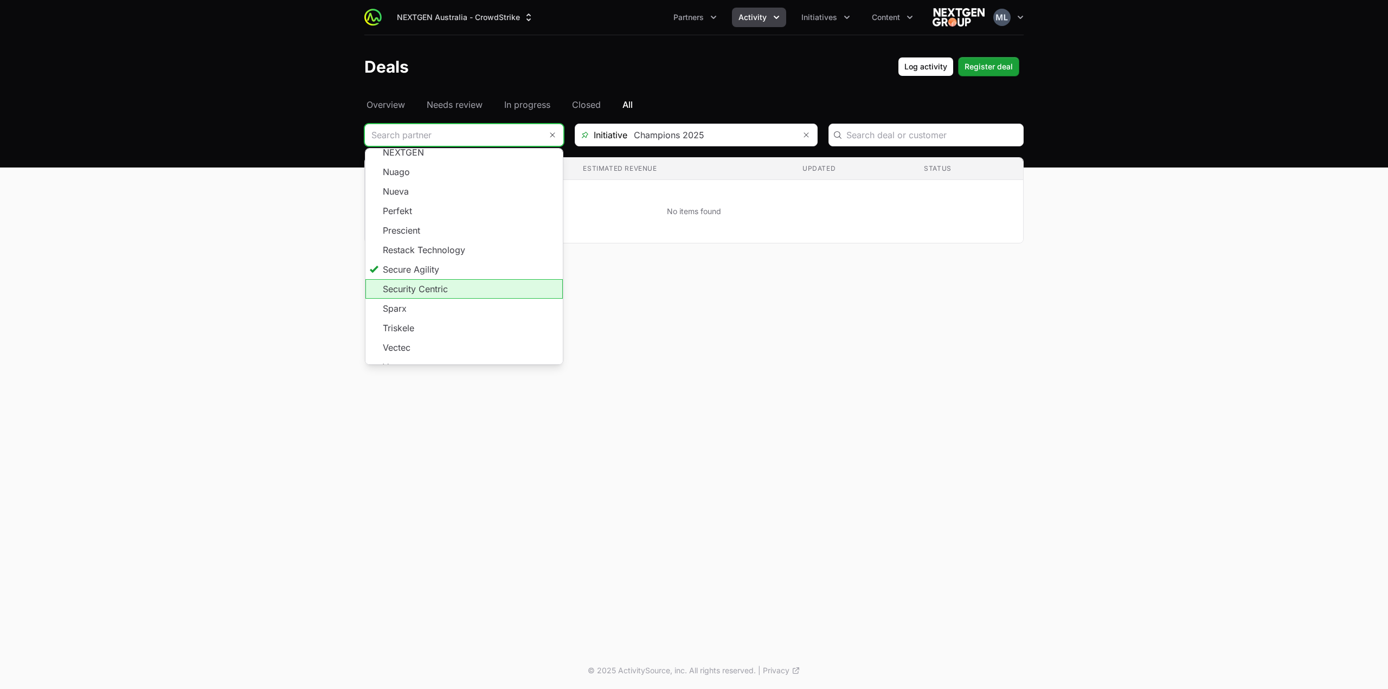
click at [443, 280] on li "Security Centric" at bounding box center [463, 289] width 197 height 20
type input "Security Centric"
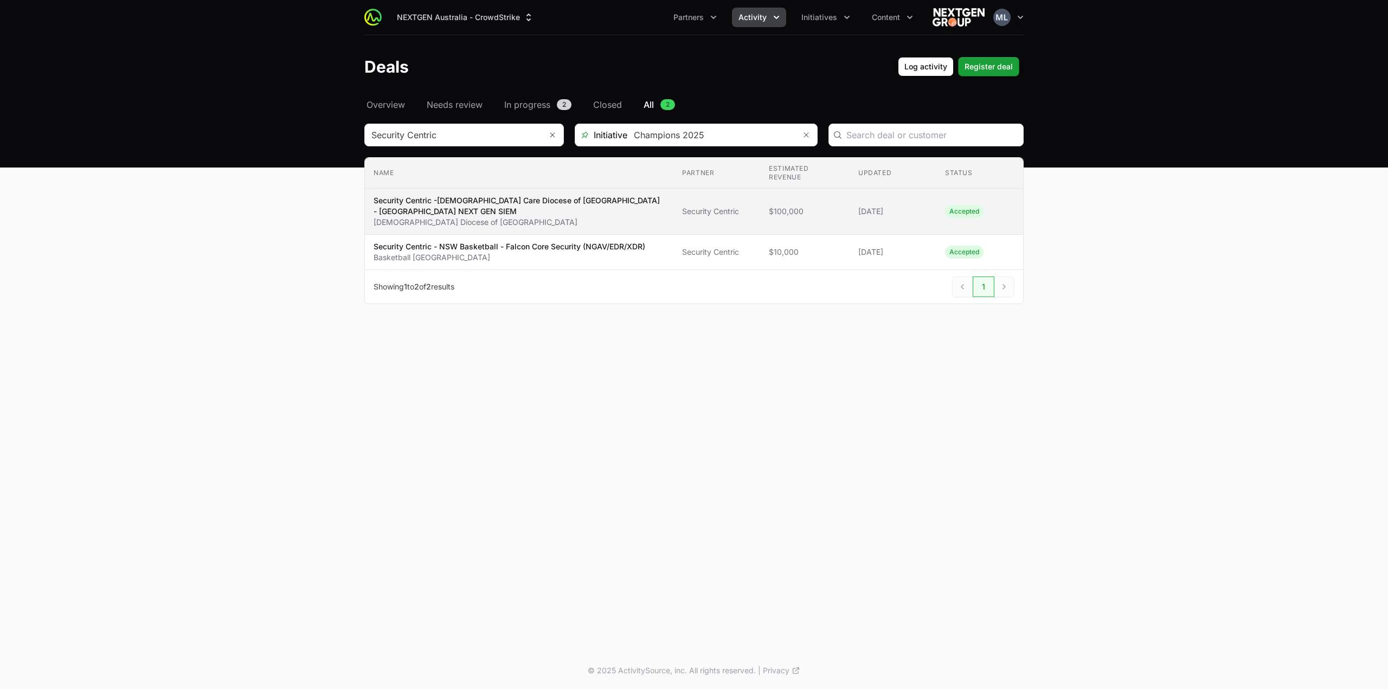
click at [528, 201] on p "Security Centric -Catholic Care Diocese of Broken Bay - Falcon NEXT GEN SIEM" at bounding box center [519, 206] width 291 height 22
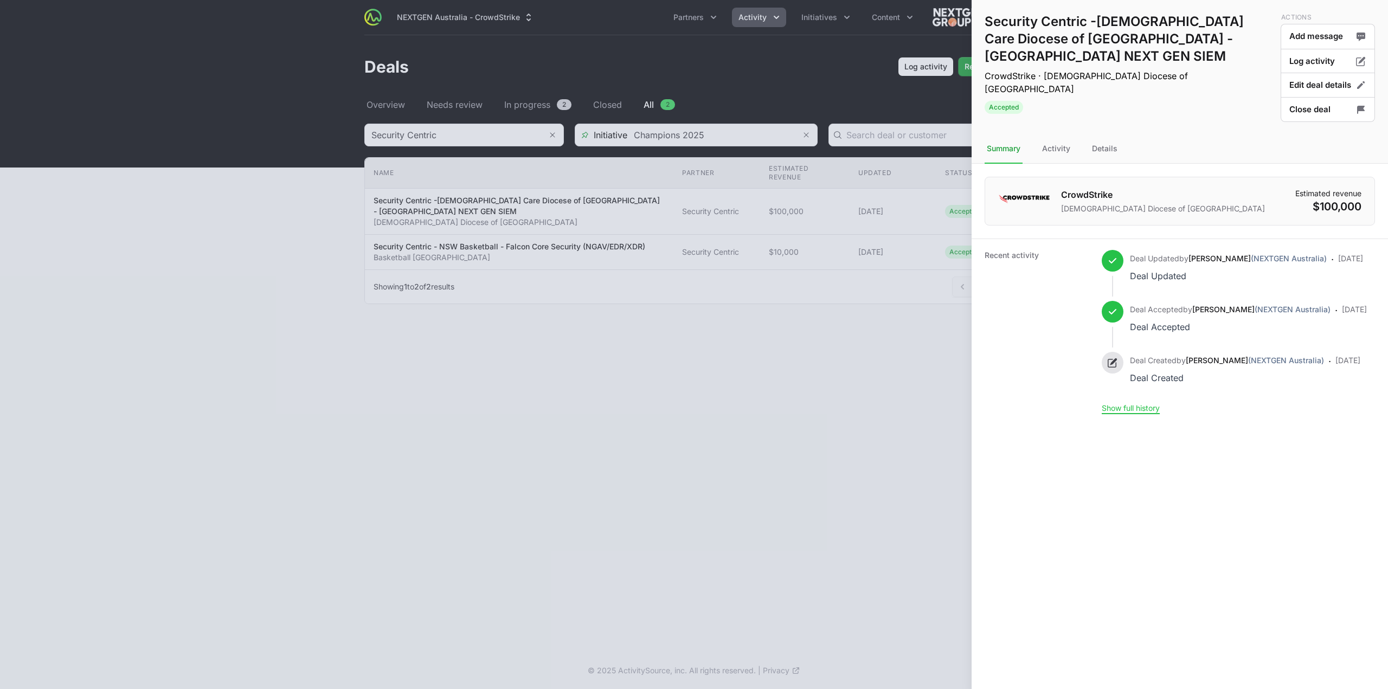
click at [1120, 148] on nav "Summary Activity Details" at bounding box center [1179, 148] width 416 height 29
click at [1114, 156] on div "Details" at bounding box center [1105, 148] width 30 height 29
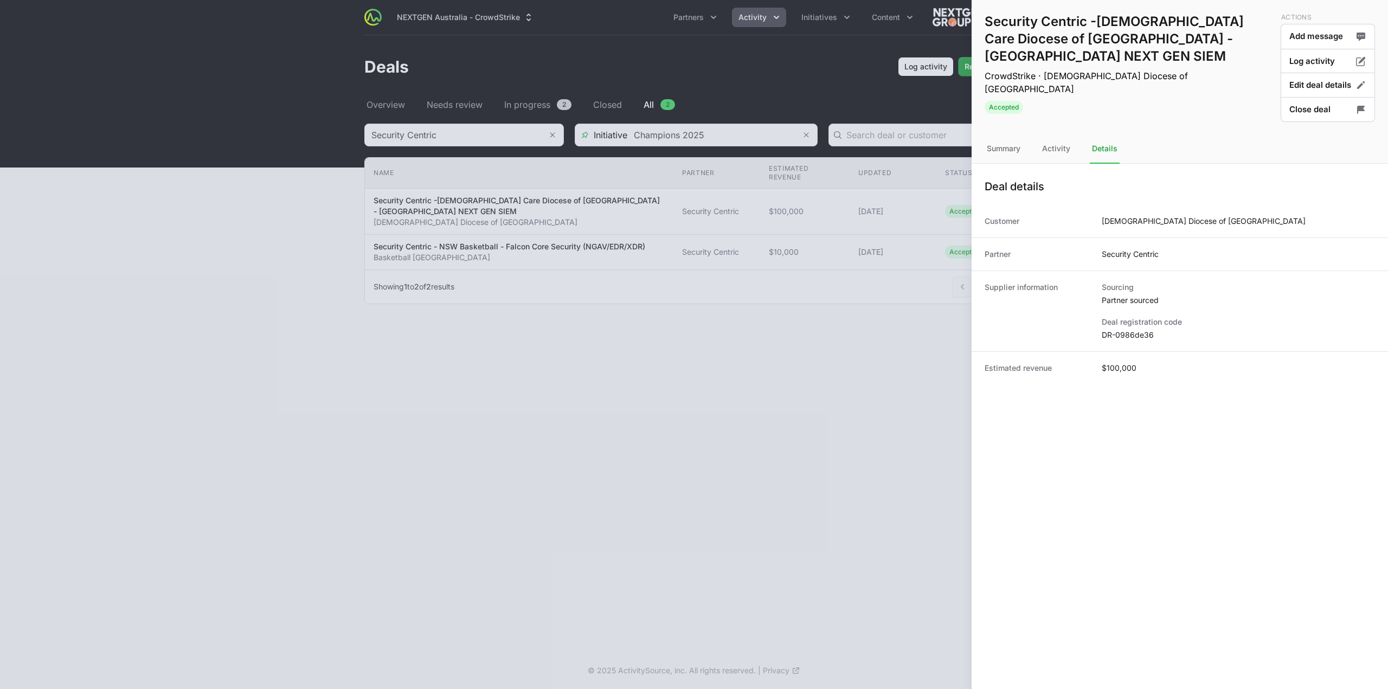
click at [1129, 331] on dd "DR-0986de36" at bounding box center [1238, 335] width 273 height 11
click at [432, 346] on div at bounding box center [694, 344] width 1388 height 689
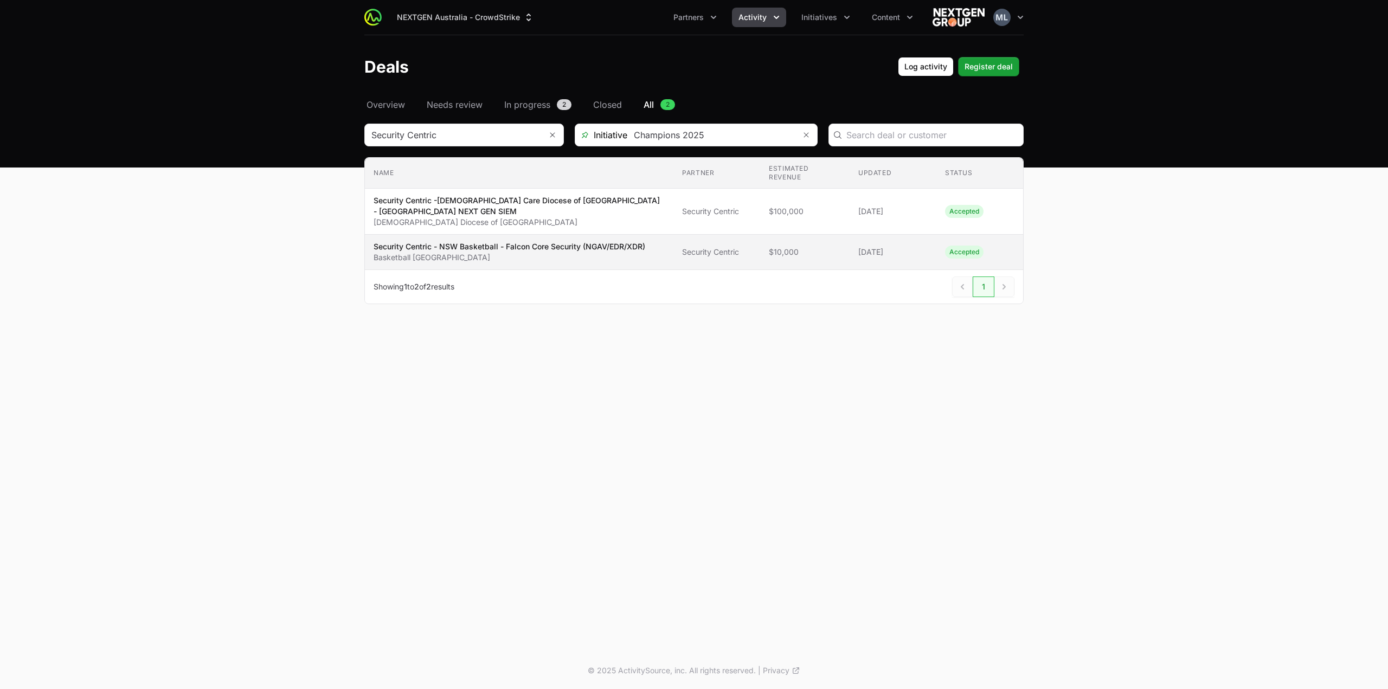
click at [517, 252] on p "Basketball NSW" at bounding box center [510, 257] width 272 height 11
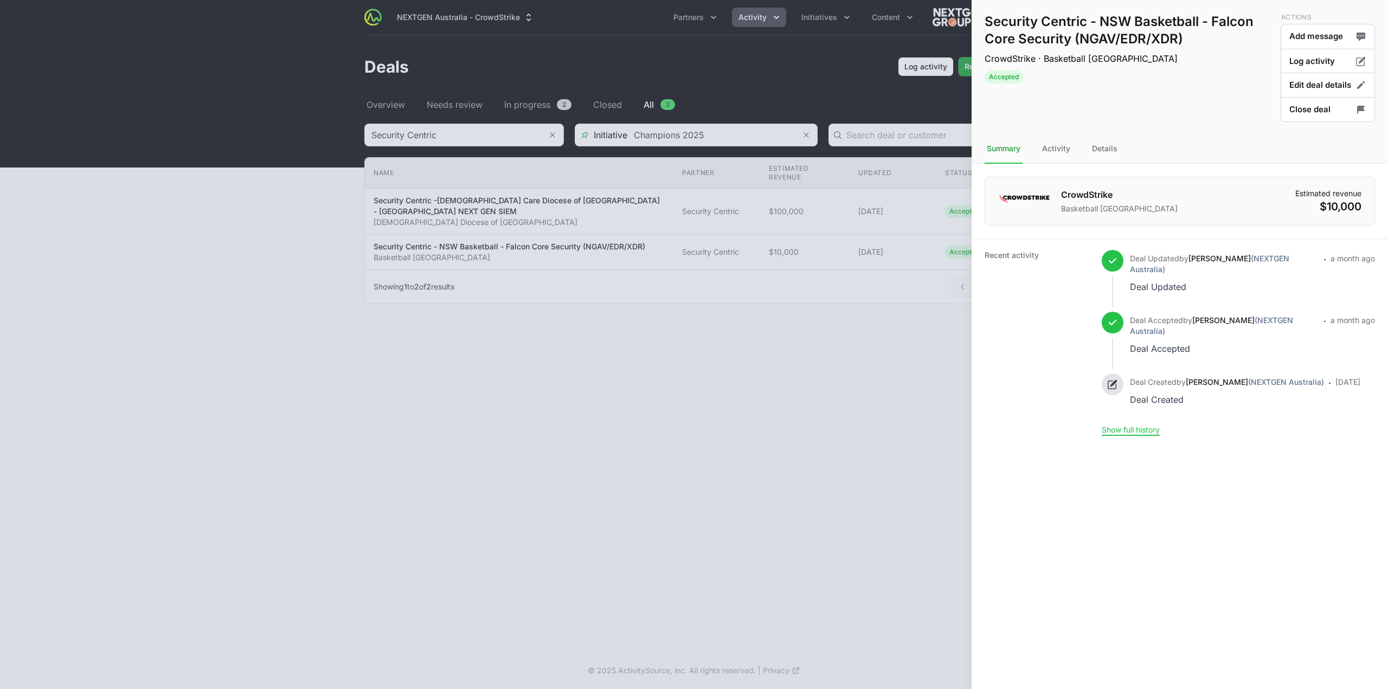
click at [1084, 147] on nav "Summary Activity Details" at bounding box center [1179, 148] width 416 height 29
click at [1088, 147] on nav "Summary Activity Details" at bounding box center [1179, 148] width 416 height 29
click at [1095, 147] on div "Details" at bounding box center [1105, 148] width 30 height 29
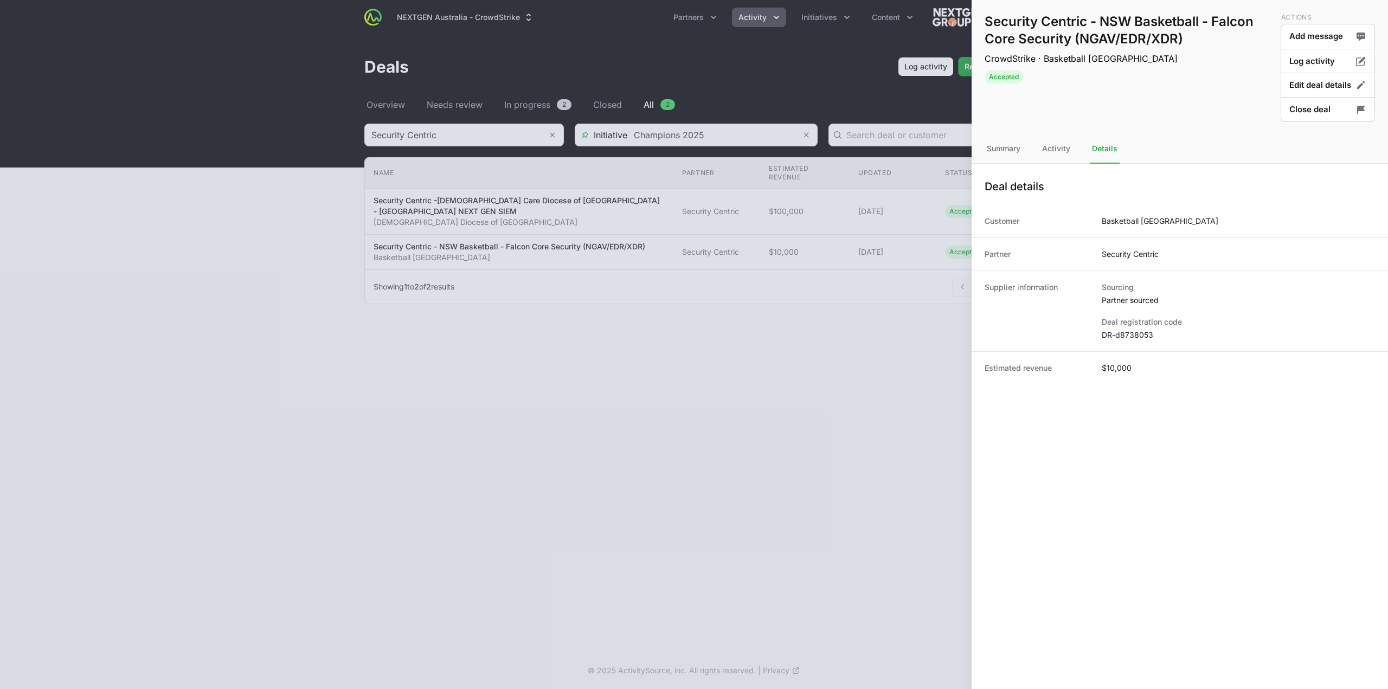
click at [1123, 339] on dd "DR-d8738053" at bounding box center [1238, 335] width 273 height 11
click at [1322, 89] on button "Edit deal details" at bounding box center [1328, 85] width 94 height 25
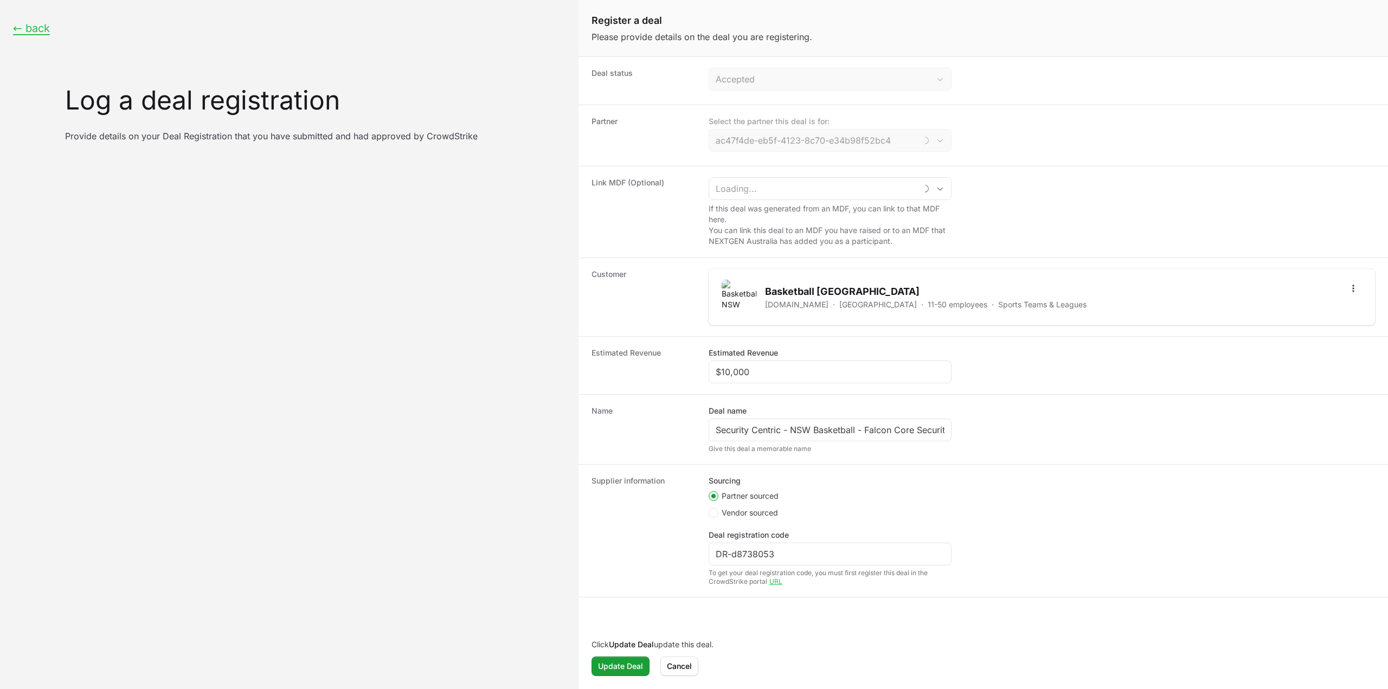
type input "Security Centric"
click at [692, 678] on div "Click Update Deal update this deal. Update Deal Cancel" at bounding box center [982, 657] width 809 height 59
click at [693, 672] on button "Cancel" at bounding box center [679, 667] width 38 height 20
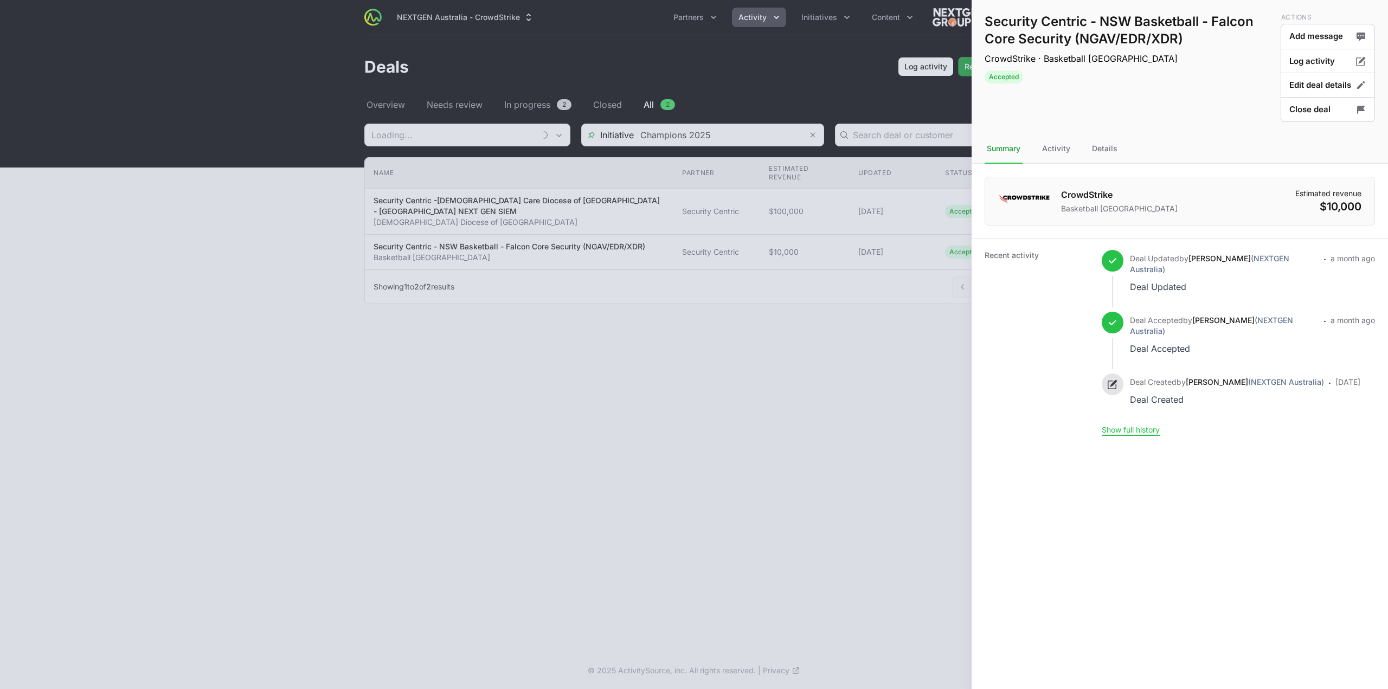
type input "Security Centric"
click at [1296, 110] on button "Close deal" at bounding box center [1328, 109] width 94 height 25
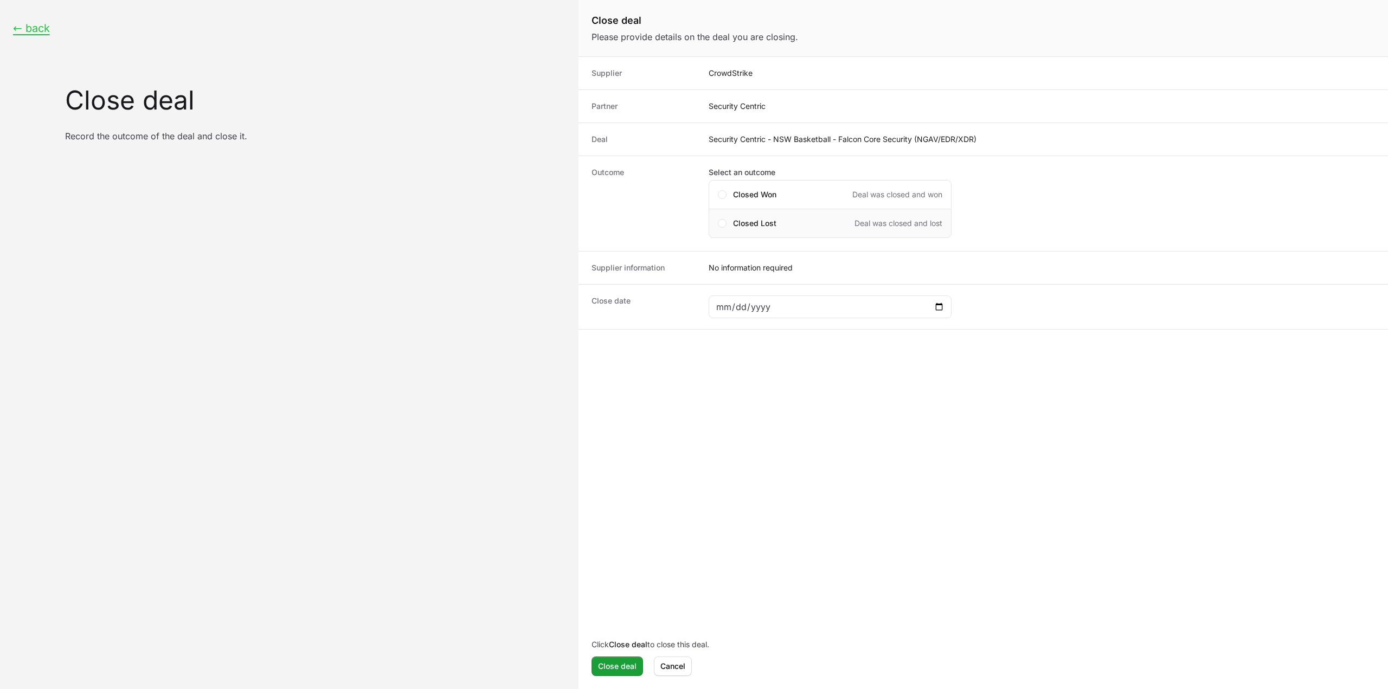
click at [776, 218] on div "Closed Lost Deal was closed and lost" at bounding box center [837, 223] width 209 height 11
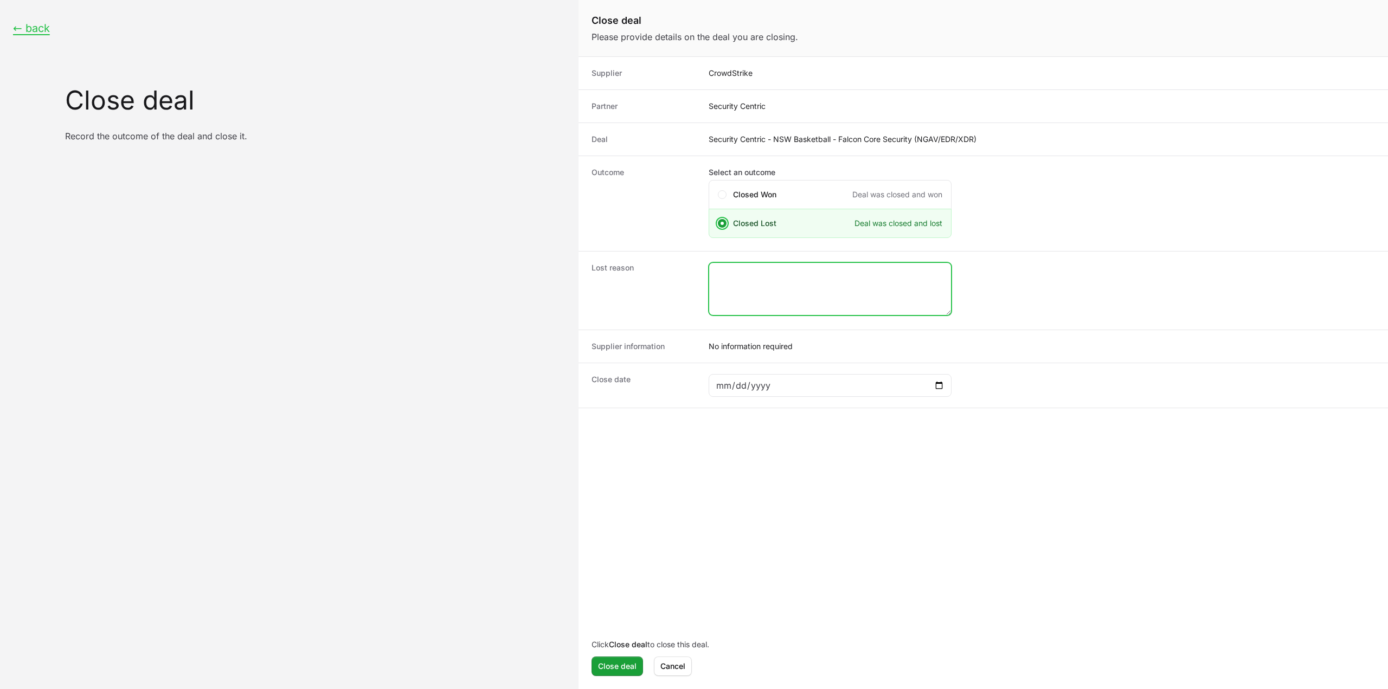
click at [796, 307] on textarea "Close deal form" at bounding box center [830, 289] width 242 height 52
type textarea "Closed lost by the CS rep."
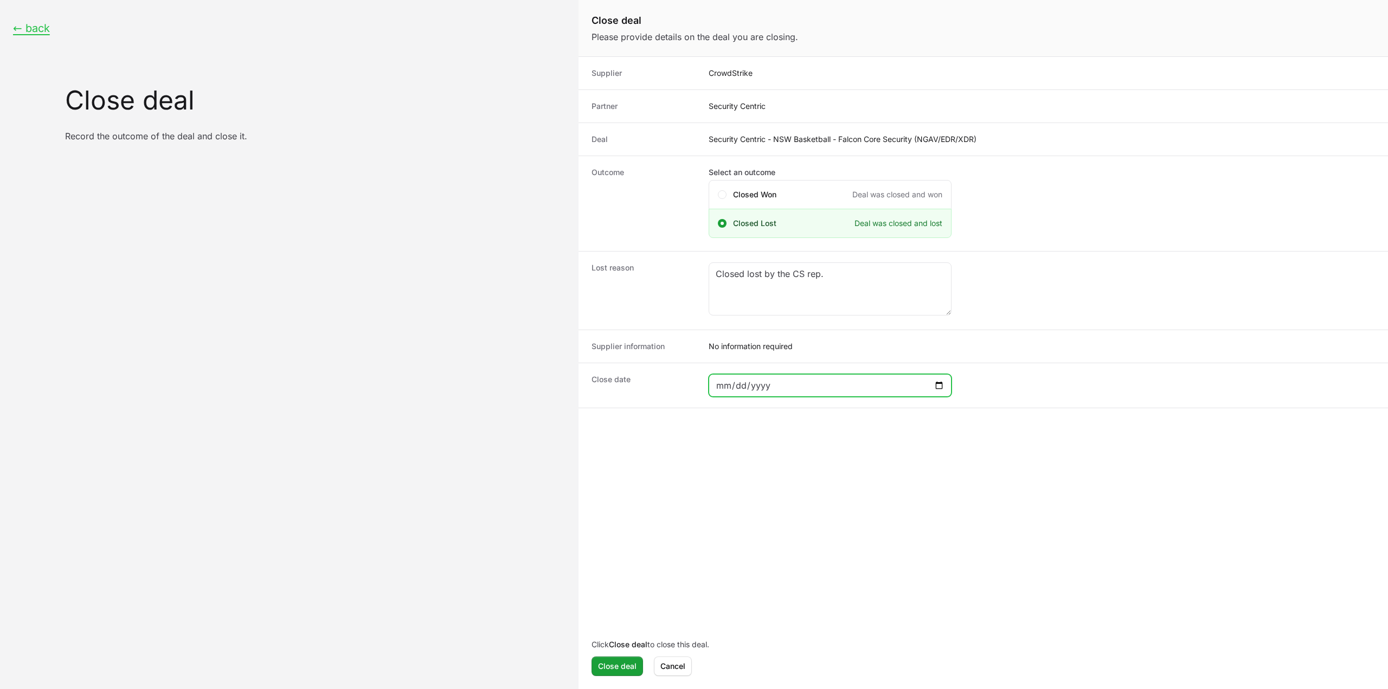
click at [885, 385] on input "Close deal form" at bounding box center [830, 385] width 229 height 13
click at [913, 390] on div "Close deal form" at bounding box center [830, 385] width 243 height 23
click at [932, 387] on input "Close deal form" at bounding box center [830, 385] width 229 height 13
click at [939, 384] on input "Close deal form" at bounding box center [830, 385] width 229 height 13
click at [947, 383] on div "2025-08-09" at bounding box center [830, 385] width 243 height 23
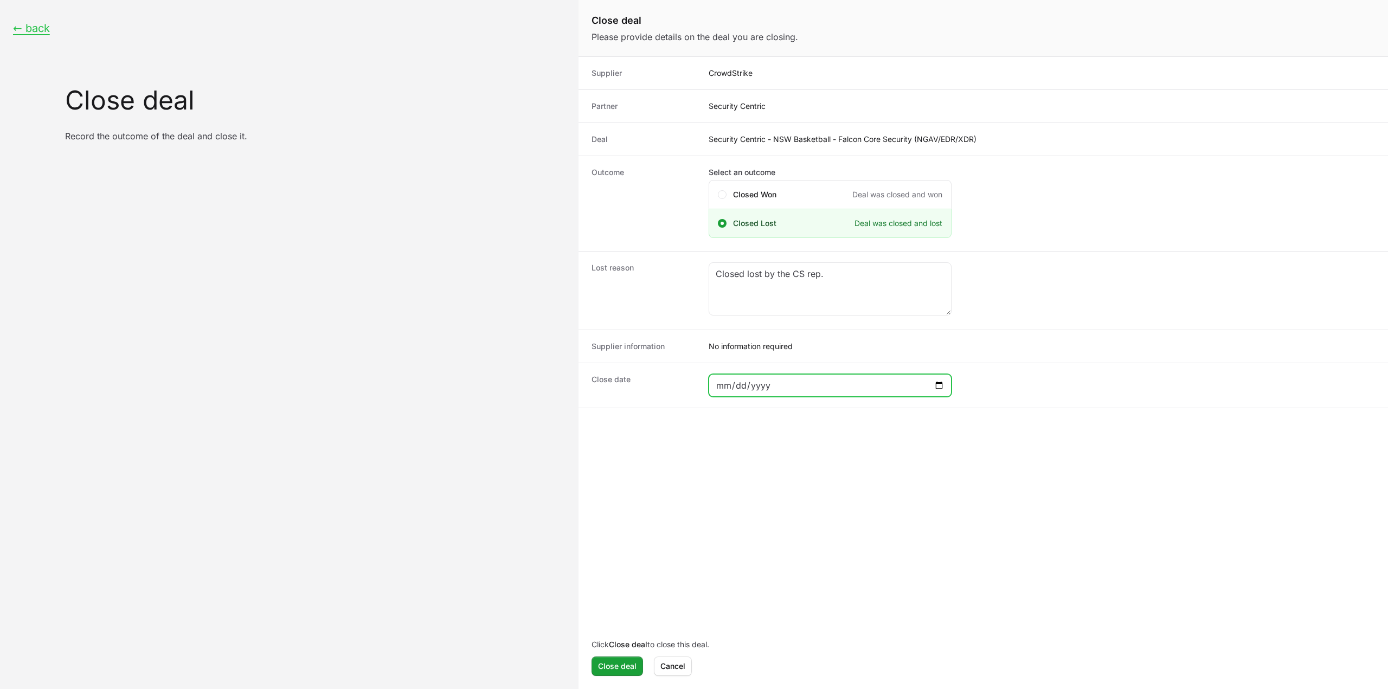
click at [936, 383] on input "2025-08-09" at bounding box center [830, 385] width 229 height 13
type input "2025-08-31"
click at [633, 660] on button "Close deal" at bounding box center [617, 667] width 52 height 20
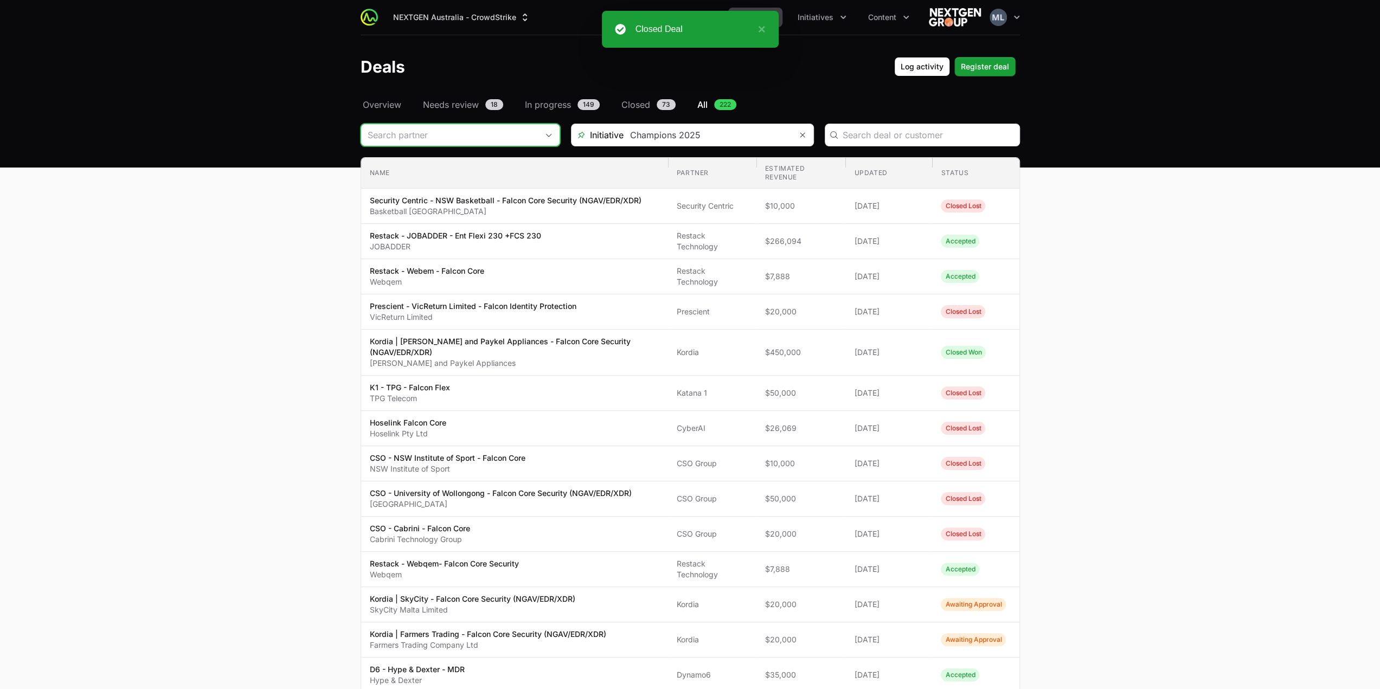
click at [472, 131] on input "Deals Filters" at bounding box center [449, 135] width 177 height 22
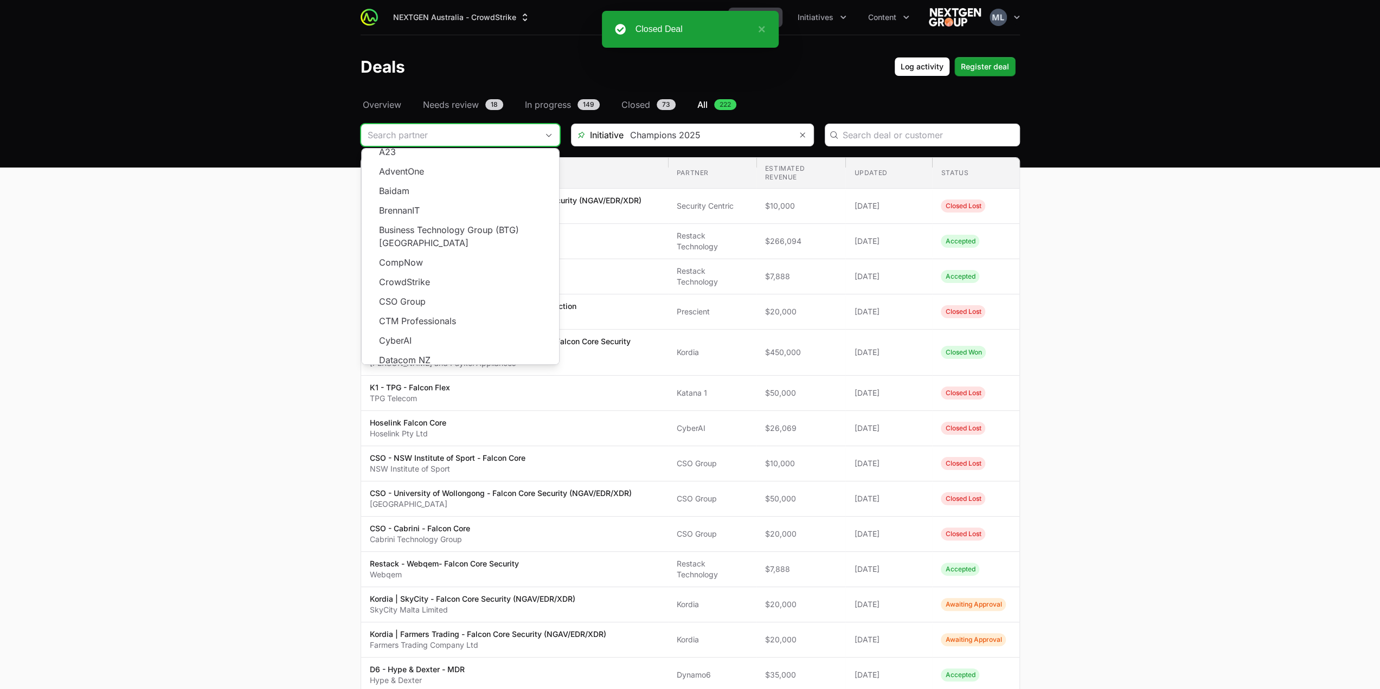
scroll to position [195, 0]
click at [463, 358] on span "Load more" at bounding box center [460, 368] width 197 height 20
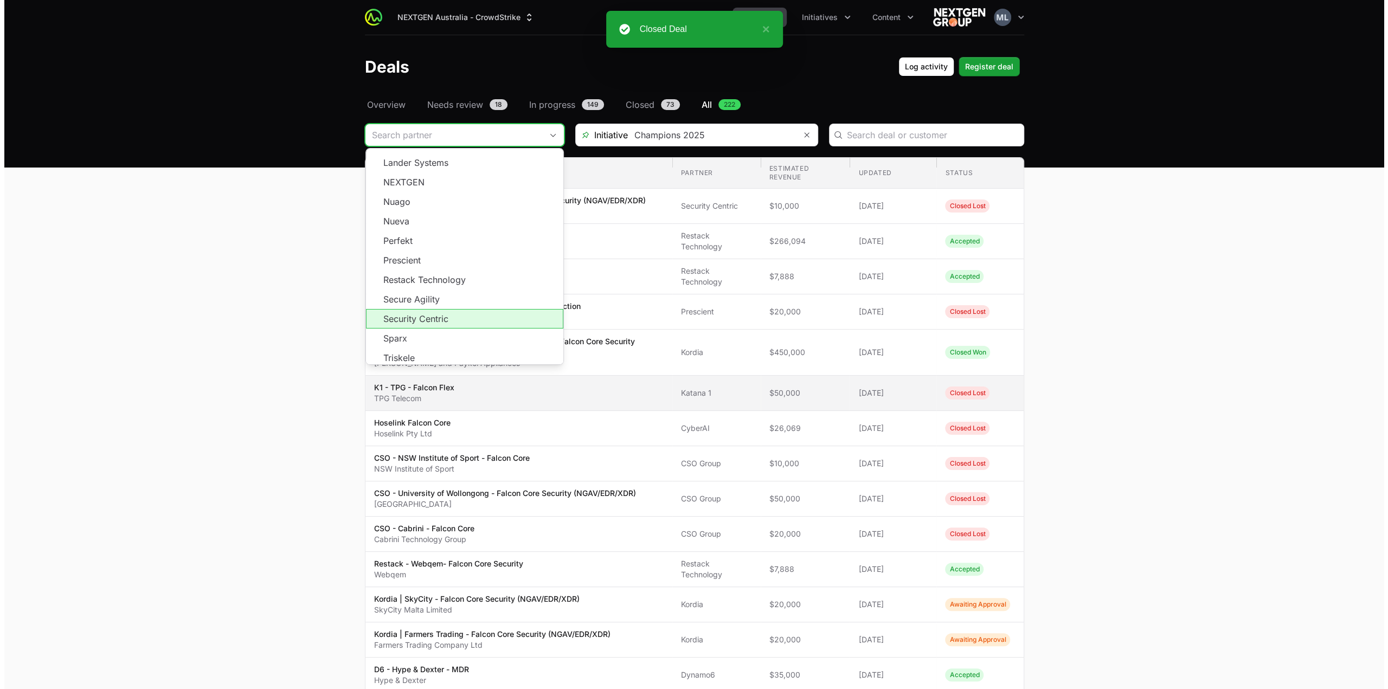
scroll to position [430, 0]
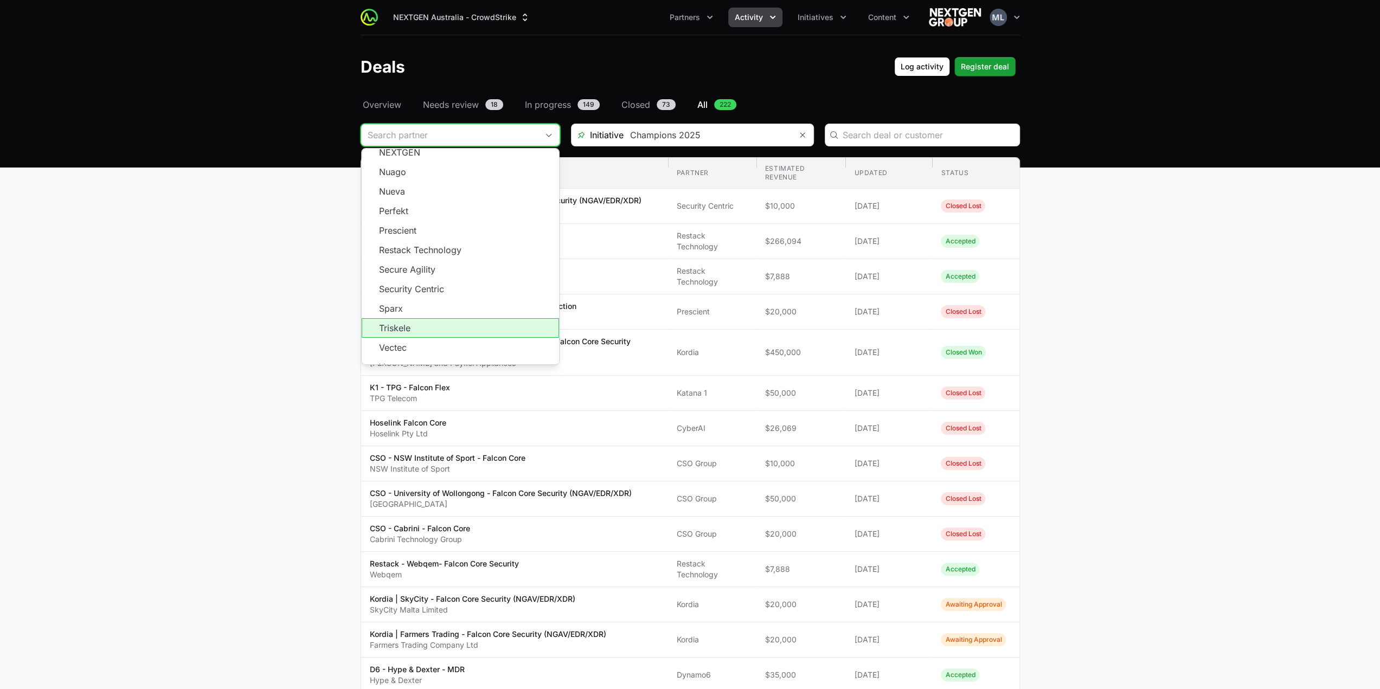
click at [419, 319] on li "Triskele" at bounding box center [460, 328] width 197 height 20
type input "Triskele"
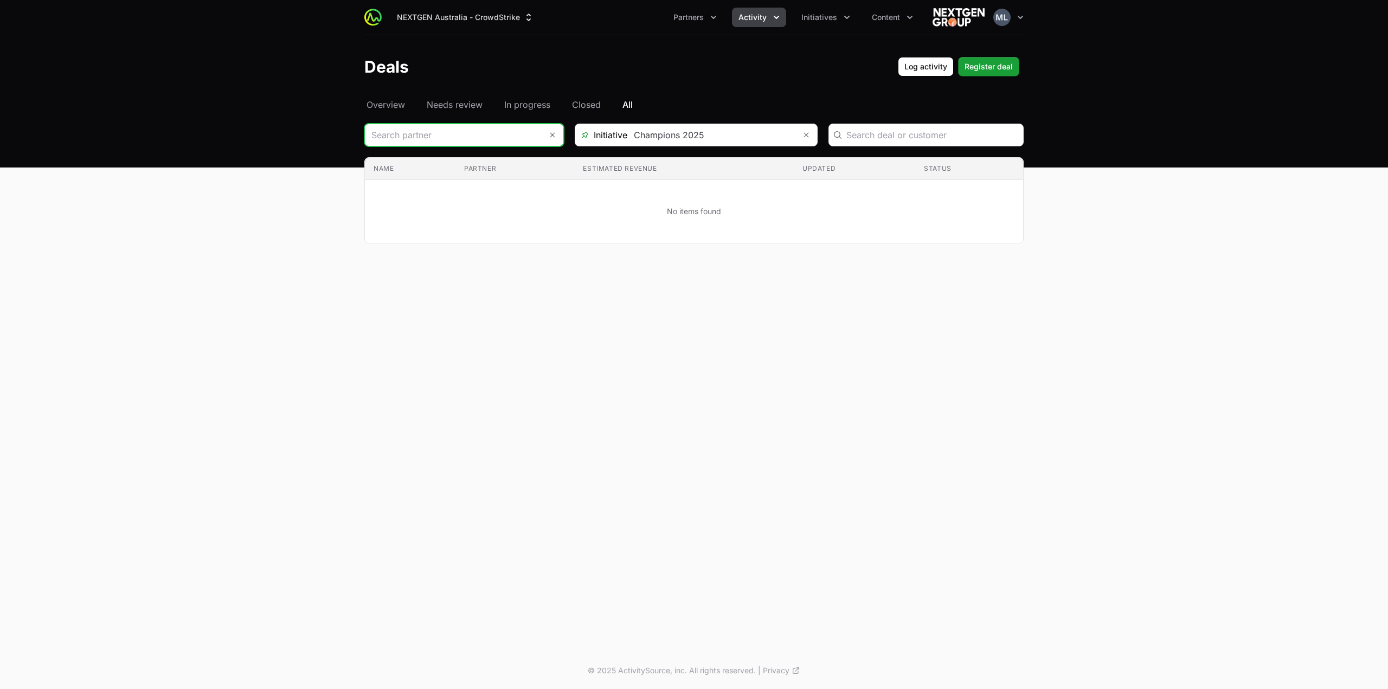
click at [452, 137] on input "Deals Filters" at bounding box center [453, 135] width 177 height 22
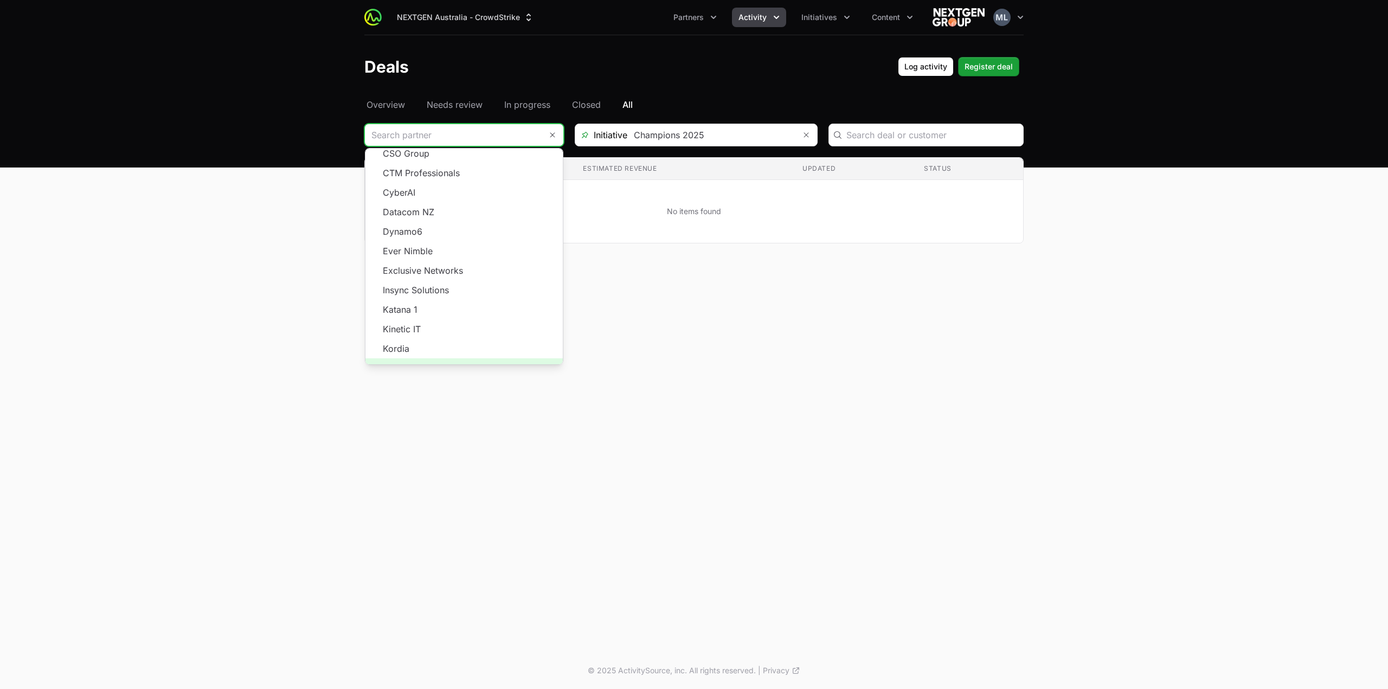
click at [464, 358] on span "Load more" at bounding box center [463, 368] width 197 height 20
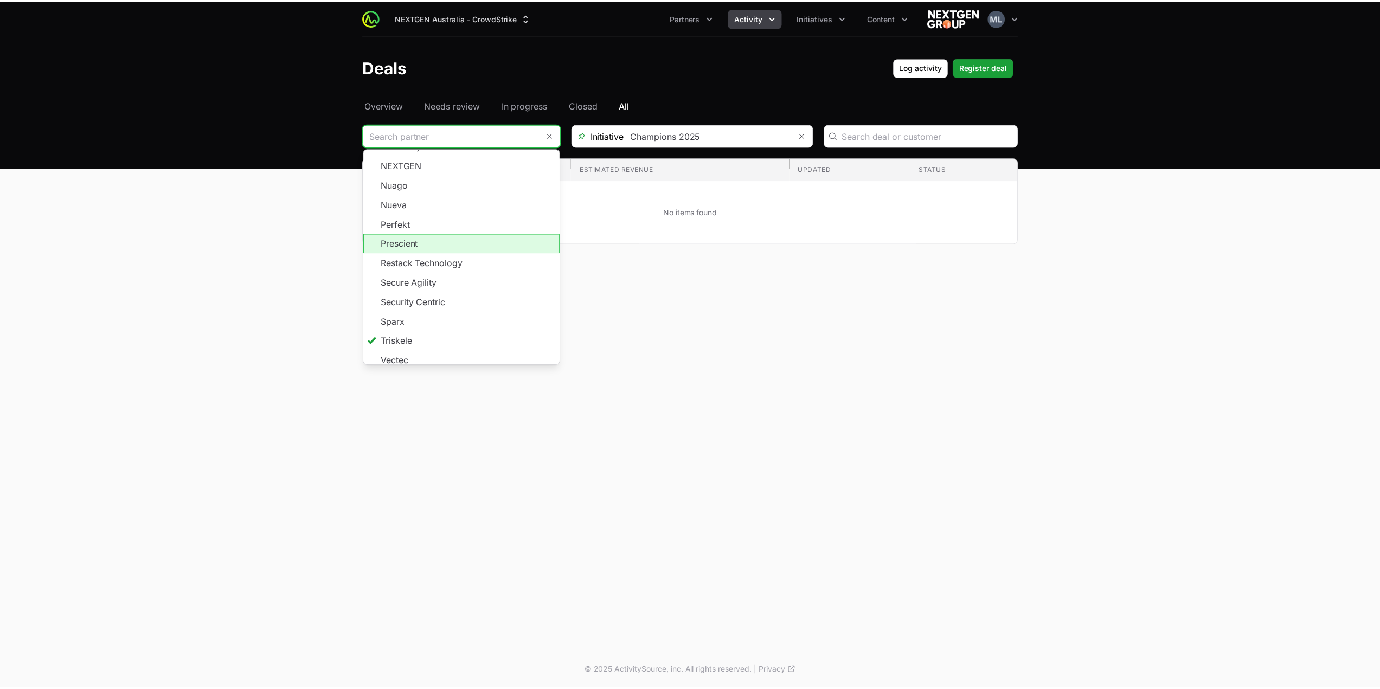
scroll to position [430, 0]
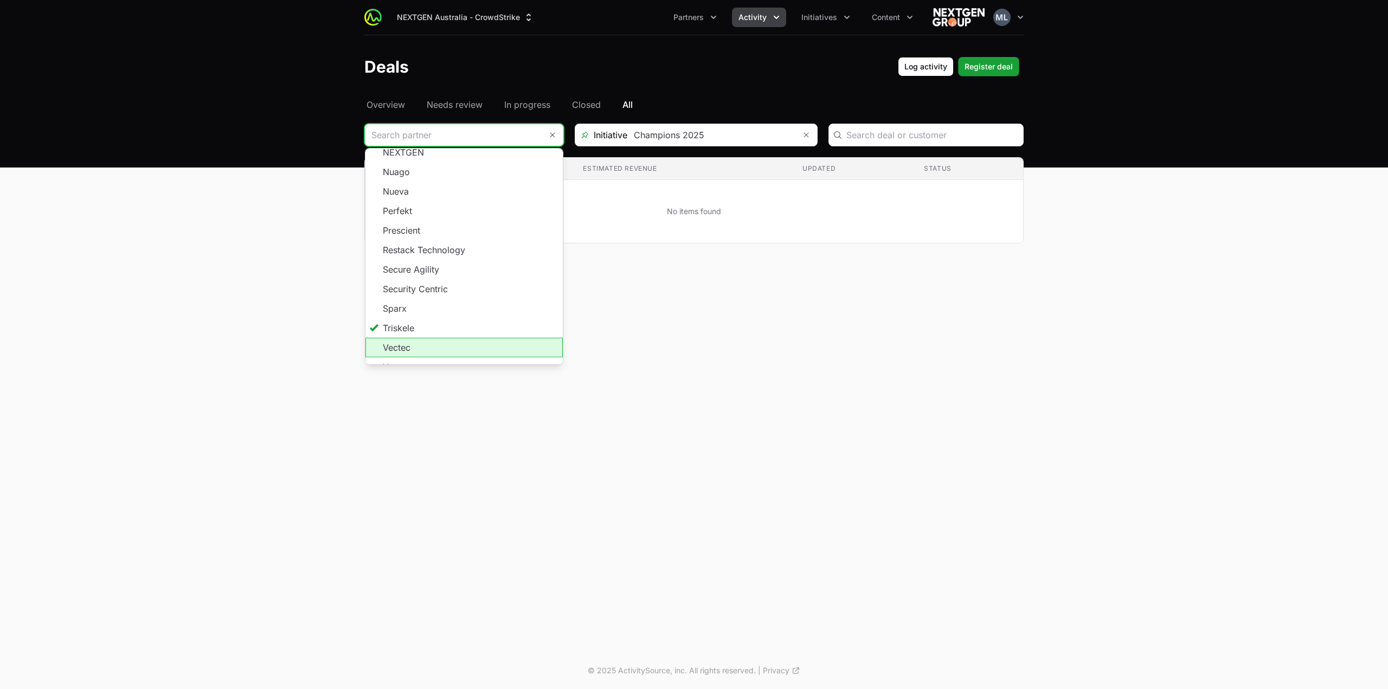
click at [441, 338] on li "Vectec" at bounding box center [463, 348] width 197 height 20
type input "Vectec"
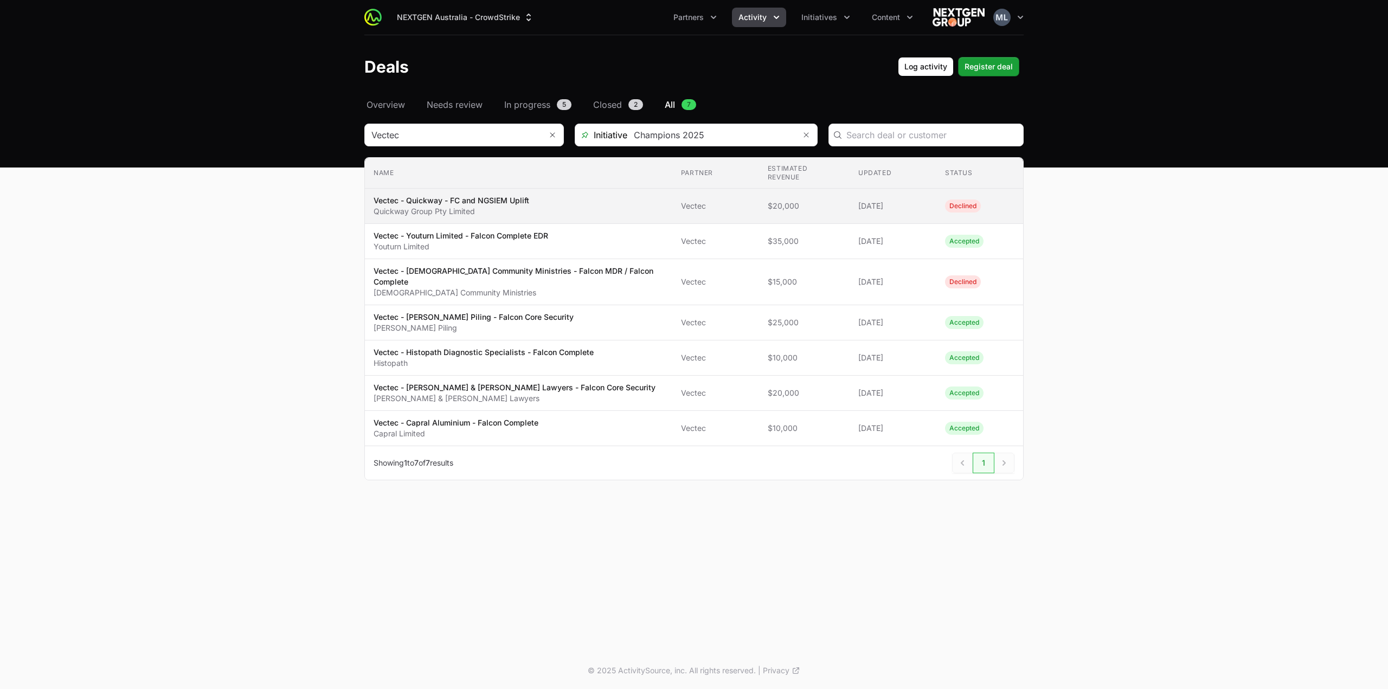
click at [498, 206] on p "Quickway Group Pty Limited" at bounding box center [452, 211] width 156 height 11
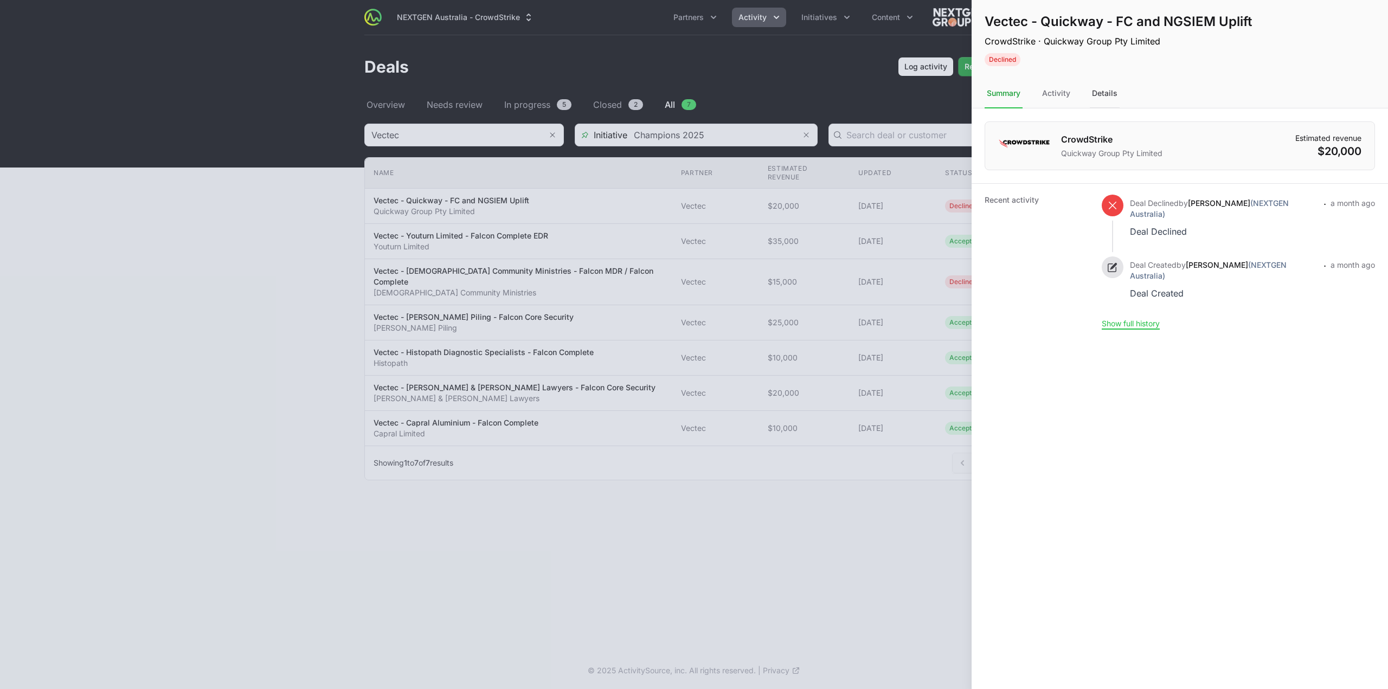
click at [1098, 79] on div "Details" at bounding box center [1105, 93] width 30 height 29
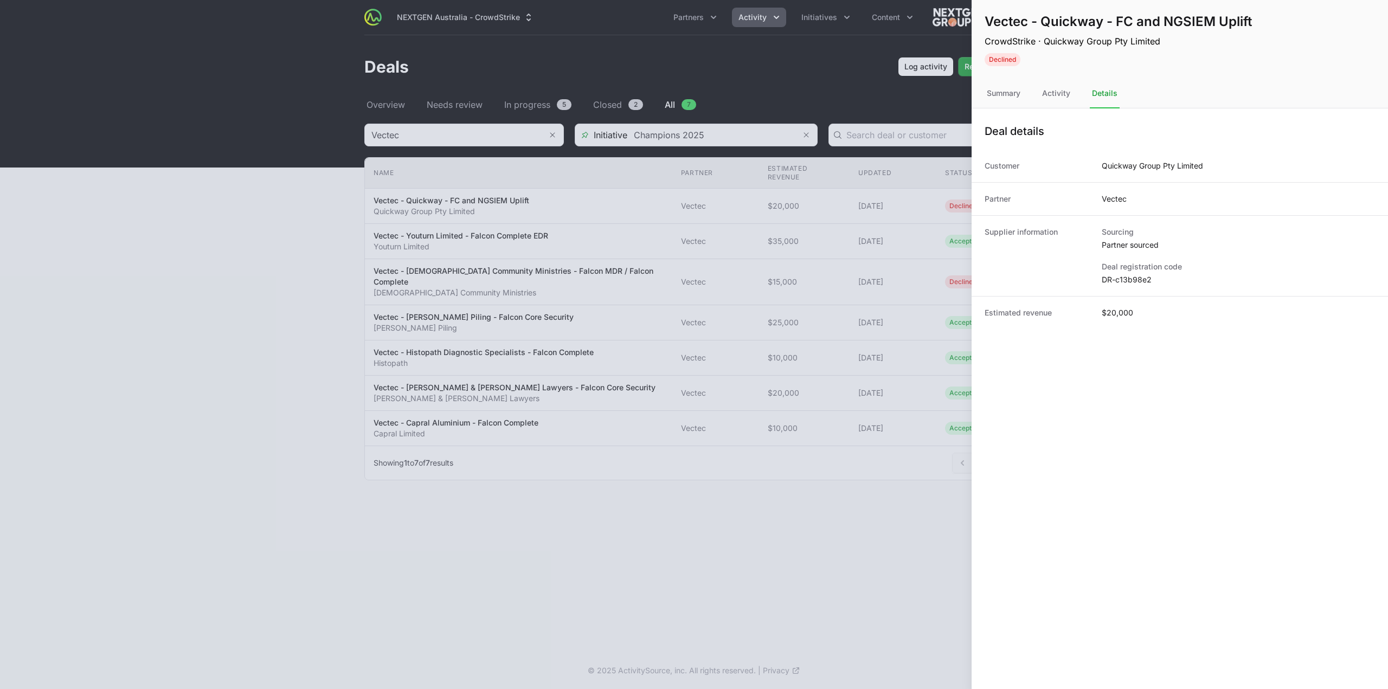
click at [1114, 283] on dd "DR-c13b98e2" at bounding box center [1238, 279] width 273 height 11
click at [810, 320] on div at bounding box center [694, 344] width 1388 height 689
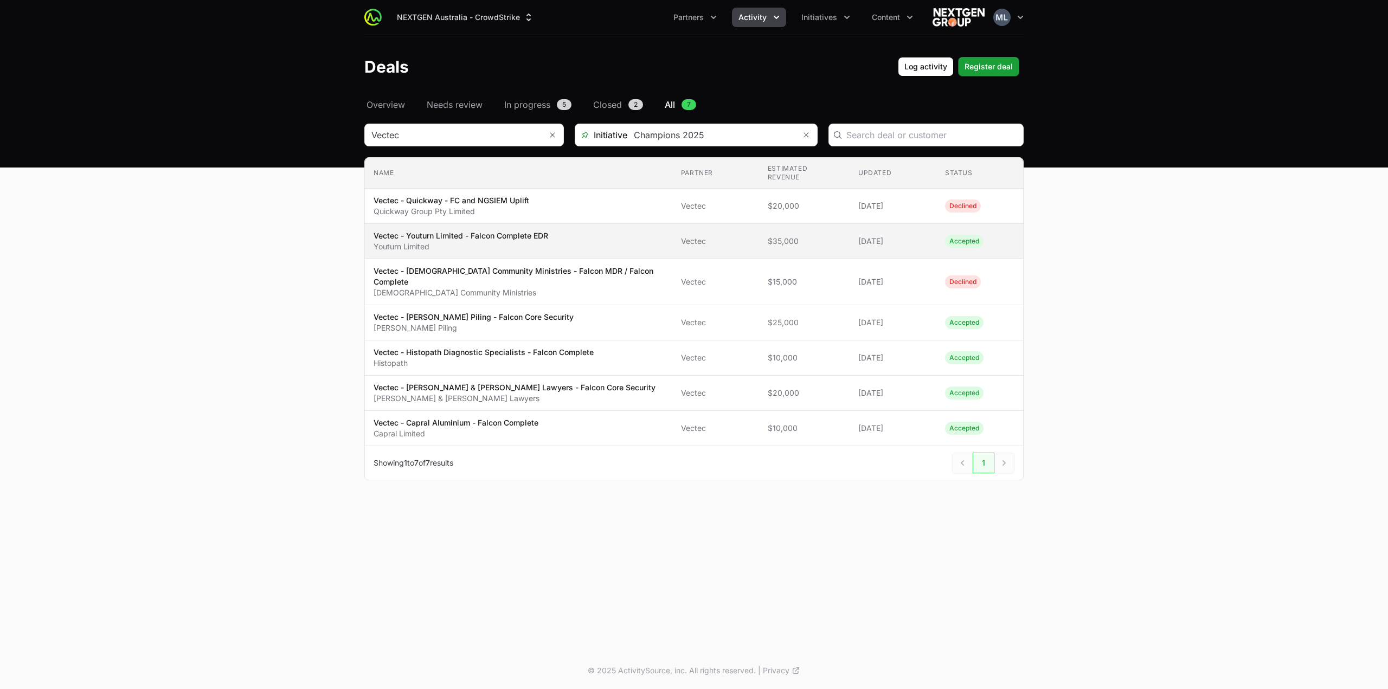
click at [510, 230] on p "Vectec - Youturn Limited - Falcon Complete EDR" at bounding box center [461, 235] width 175 height 11
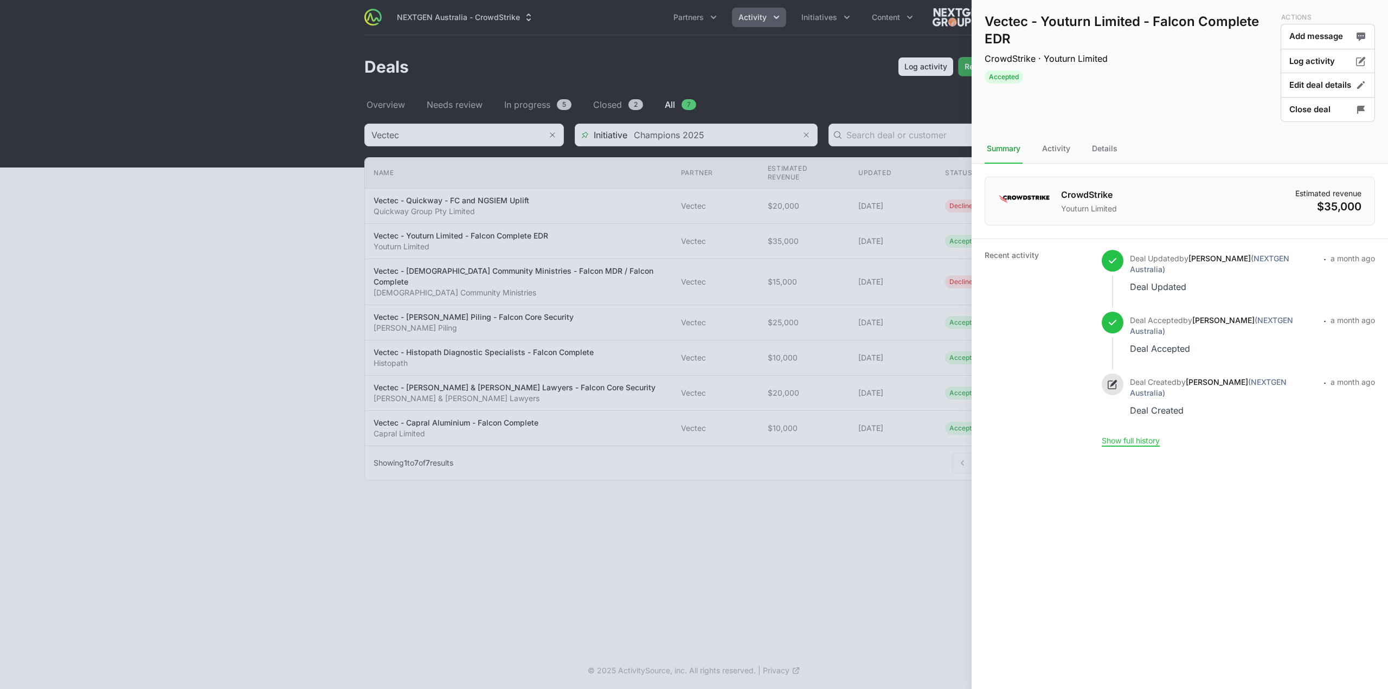
click at [1086, 147] on nav "Summary Activity Details" at bounding box center [1179, 148] width 416 height 29
click at [1099, 149] on div "Details" at bounding box center [1105, 148] width 30 height 29
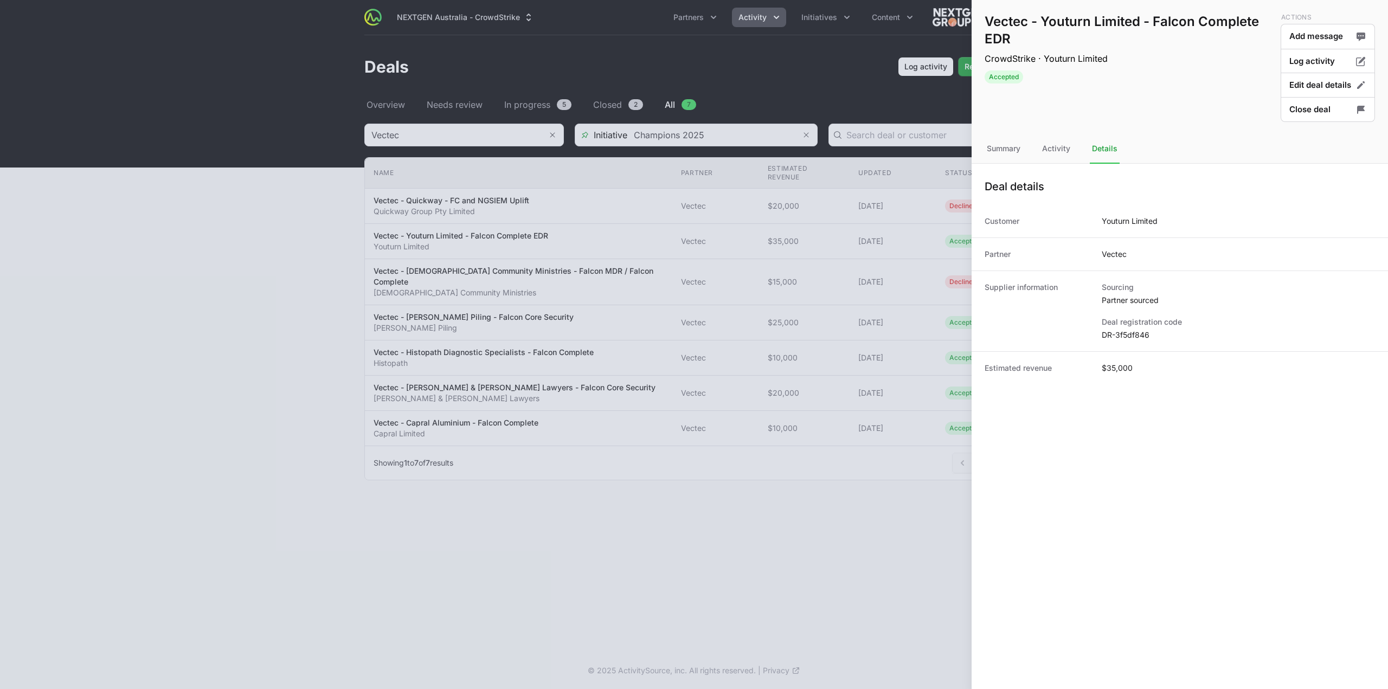
click at [1129, 337] on dd "DR-3f5df846" at bounding box center [1238, 335] width 273 height 11
click at [1307, 102] on button "Close deal" at bounding box center [1328, 109] width 94 height 25
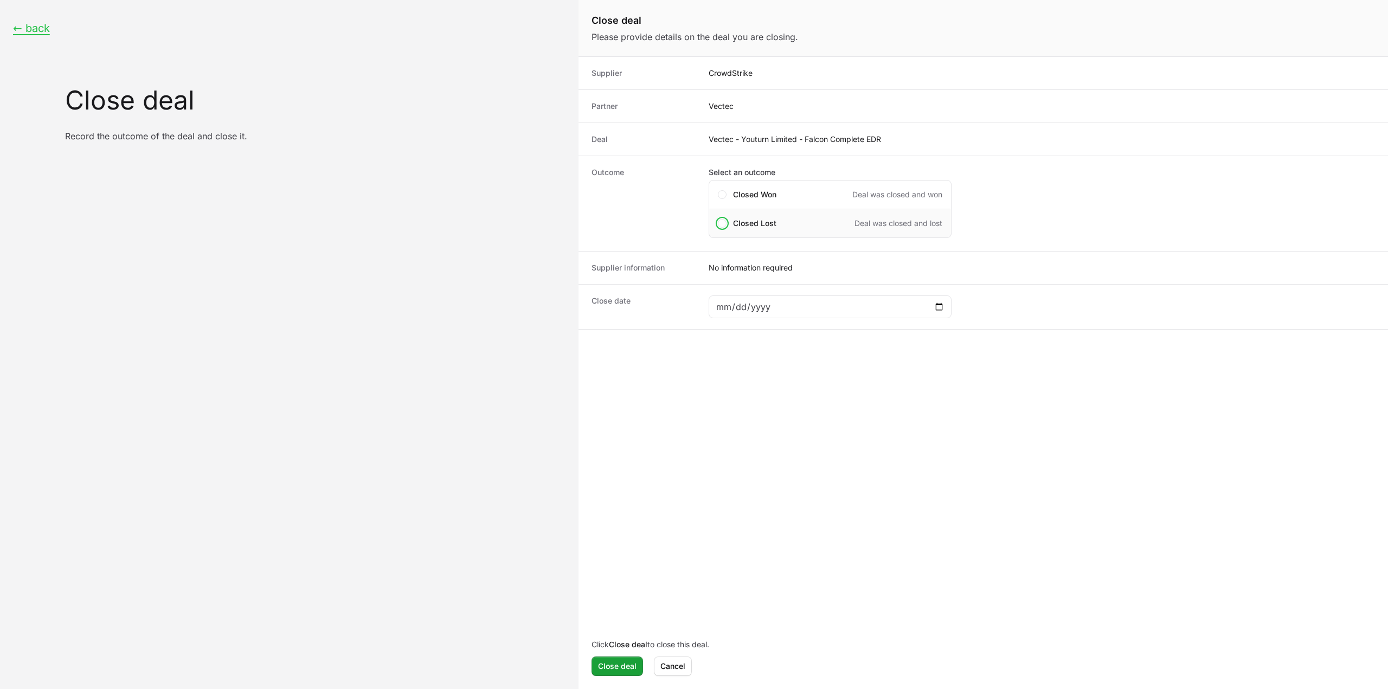
click at [758, 227] on span "Closed Lost" at bounding box center [754, 223] width 43 height 11
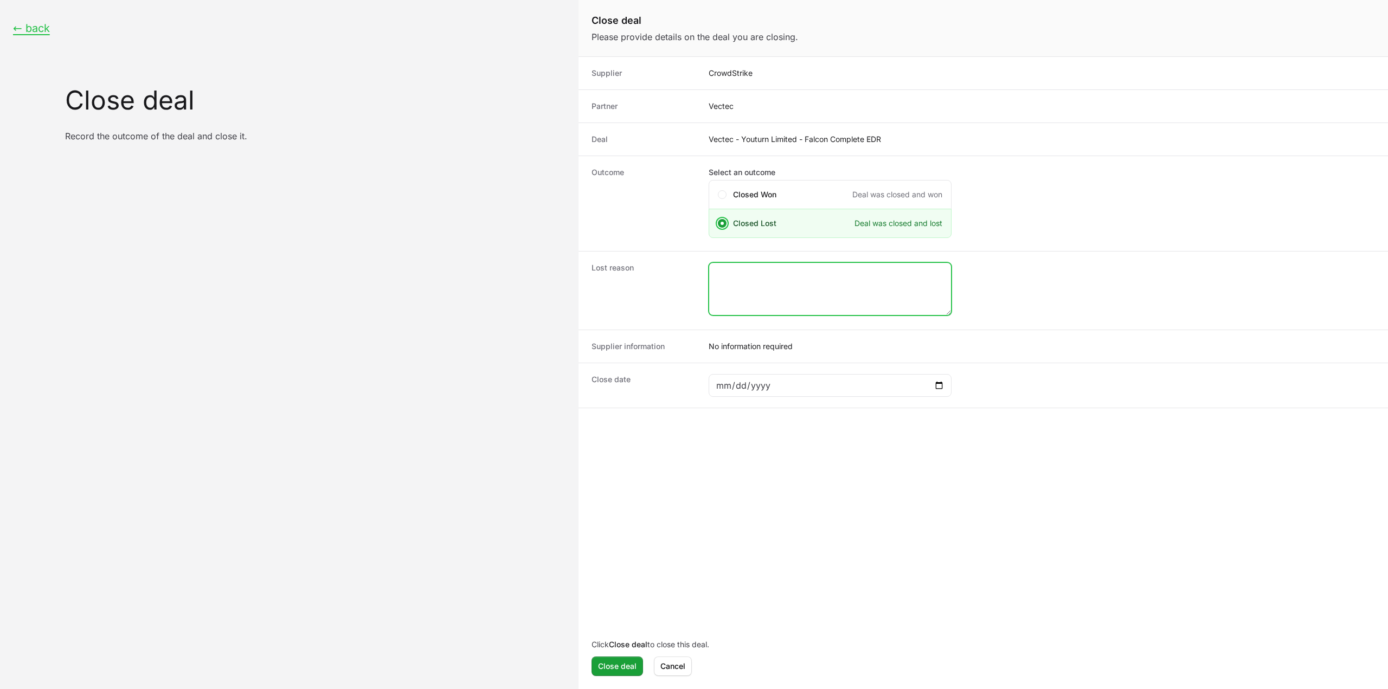
click at [806, 311] on textarea "Close deal form" at bounding box center [830, 289] width 242 height 52
click at [938, 376] on div "Close deal form" at bounding box center [830, 385] width 243 height 23
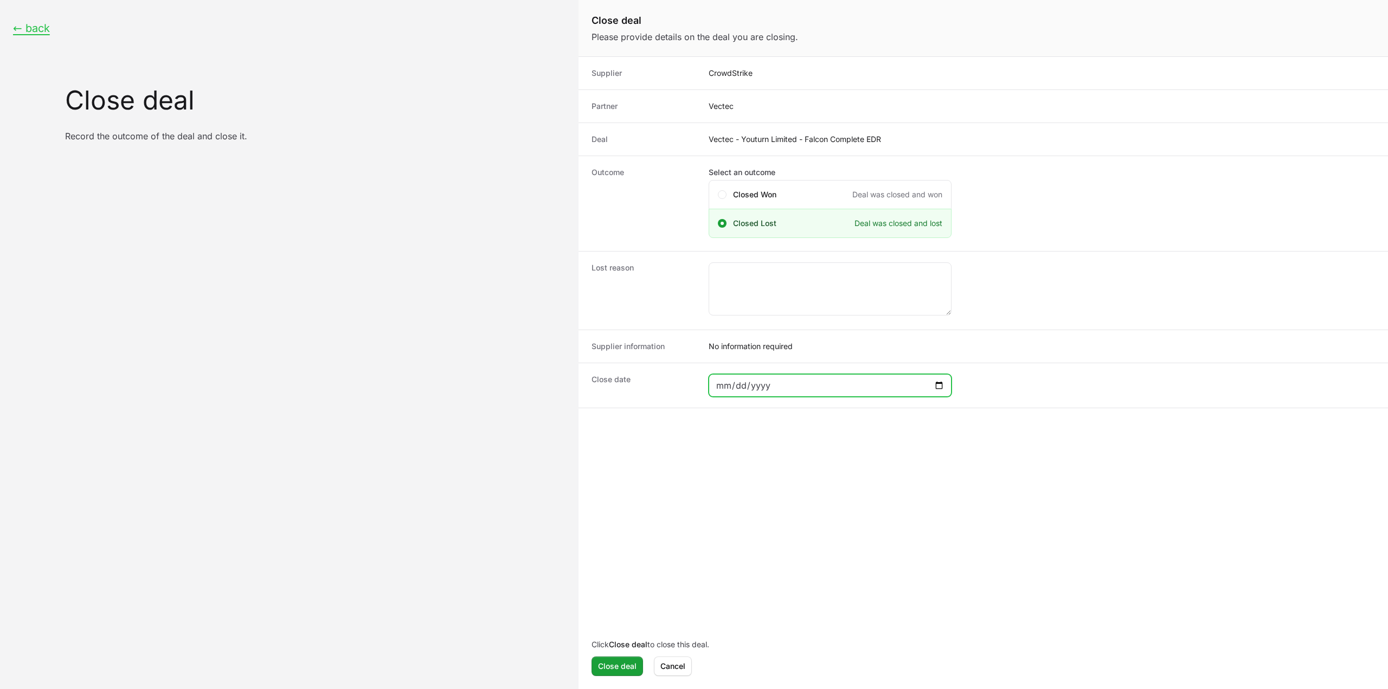
click at [940, 384] on input "Close deal form" at bounding box center [830, 385] width 229 height 13
type input "2025-07-09"
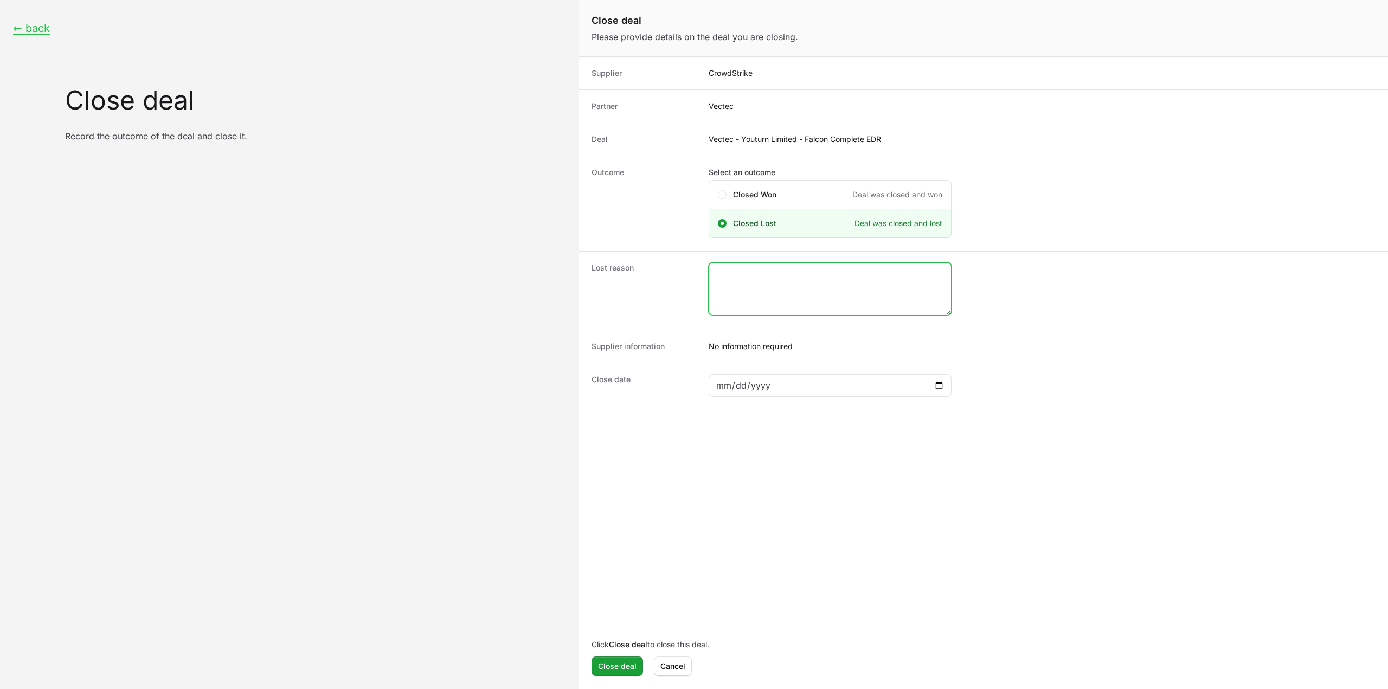
click at [751, 289] on textarea "Close deal form" at bounding box center [830, 289] width 242 height 52
type textarea "Closed lost by the CS Rep."
click at [616, 677] on div "Click Close deal to close this deal. Close deal Cancel" at bounding box center [982, 657] width 809 height 59
click at [619, 670] on span "Close deal" at bounding box center [617, 666] width 38 height 13
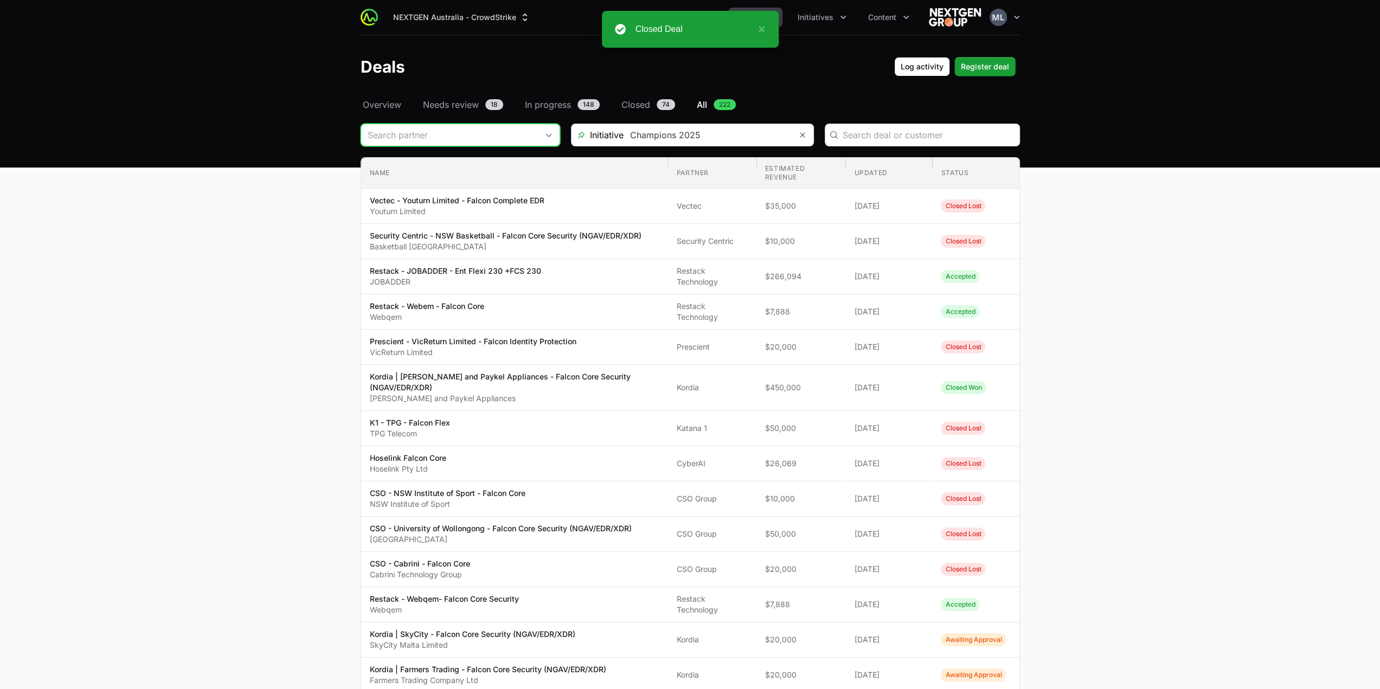
click at [478, 145] on div "Deals Filters" at bounding box center [461, 135] width 200 height 23
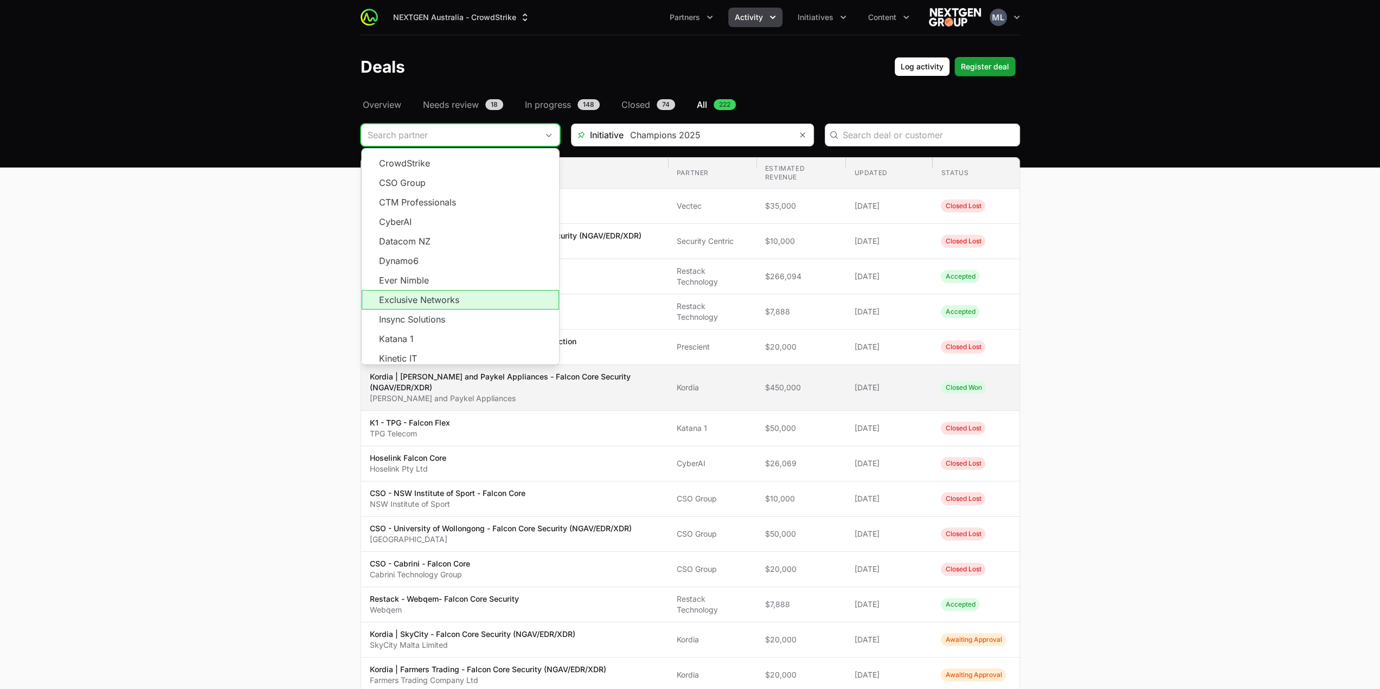
scroll to position [195, 0]
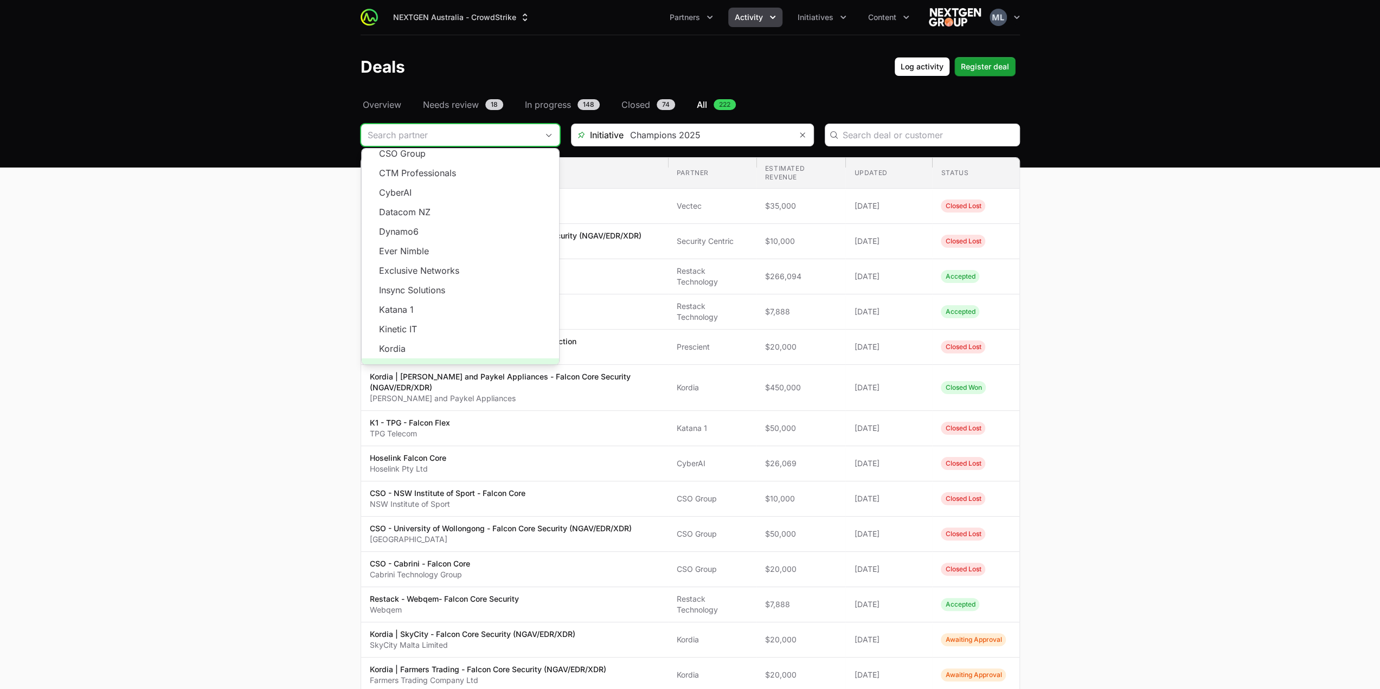
click at [455, 358] on span "Load more" at bounding box center [460, 368] width 197 height 20
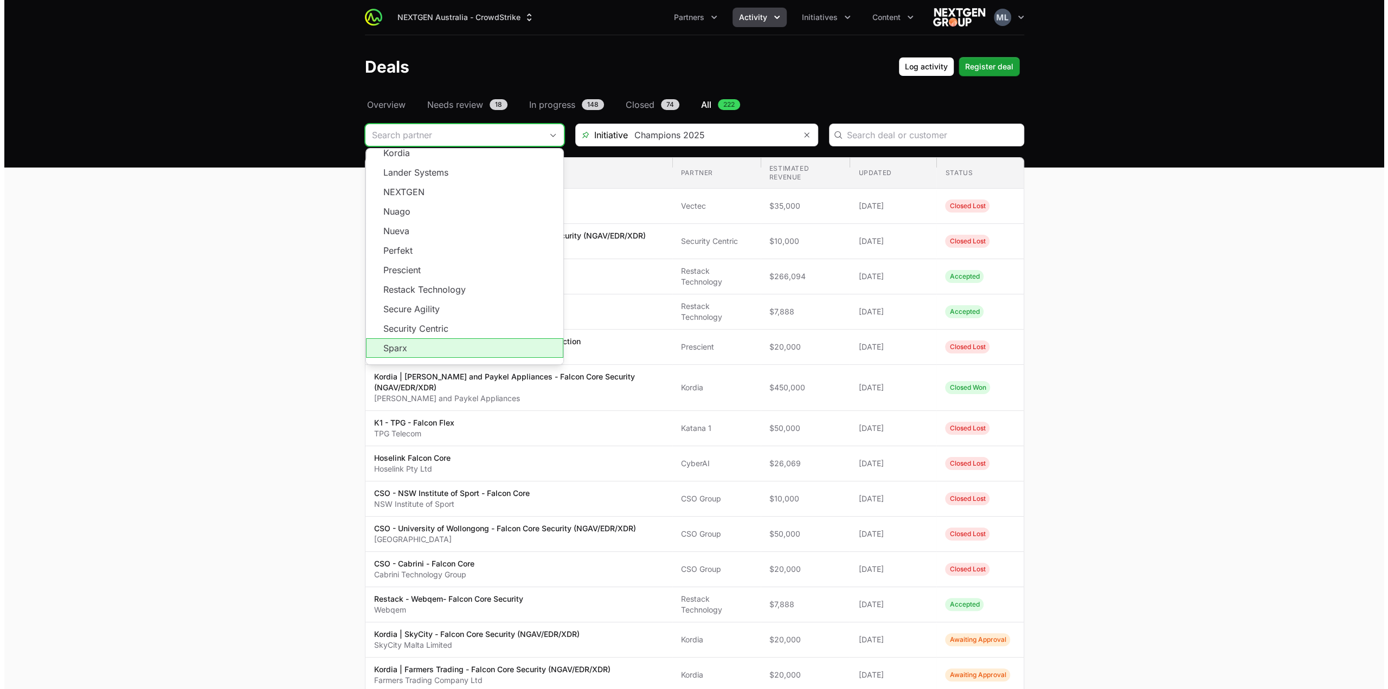
scroll to position [430, 0]
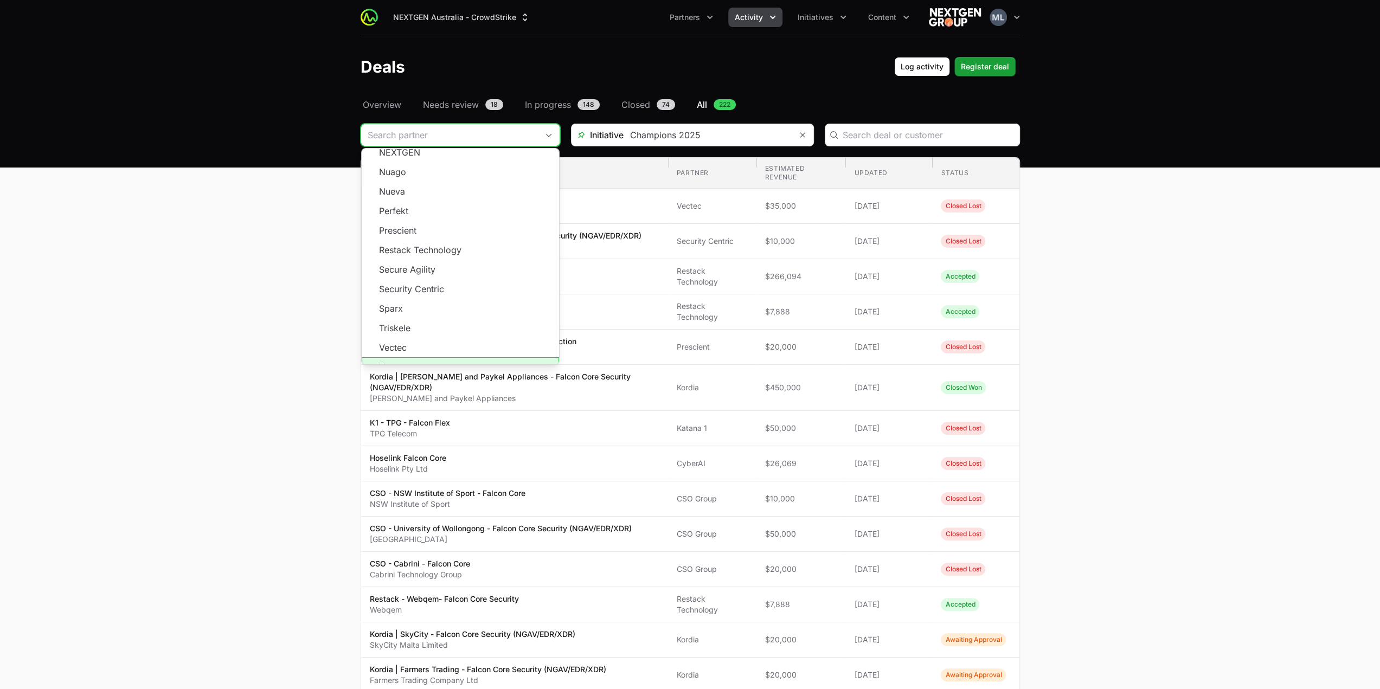
click at [432, 357] on li "Vectra" at bounding box center [460, 367] width 197 height 21
type input "Vectra"
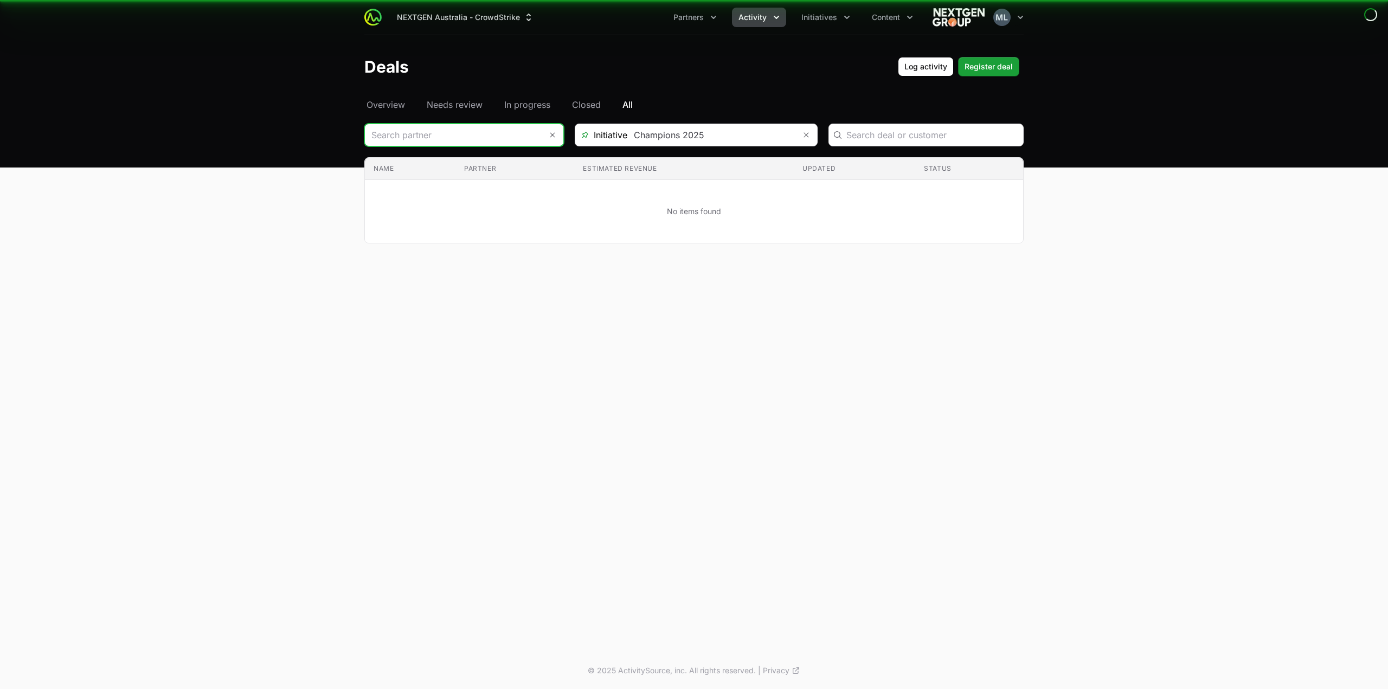
click at [432, 139] on input "Deals Filters" at bounding box center [453, 135] width 177 height 22
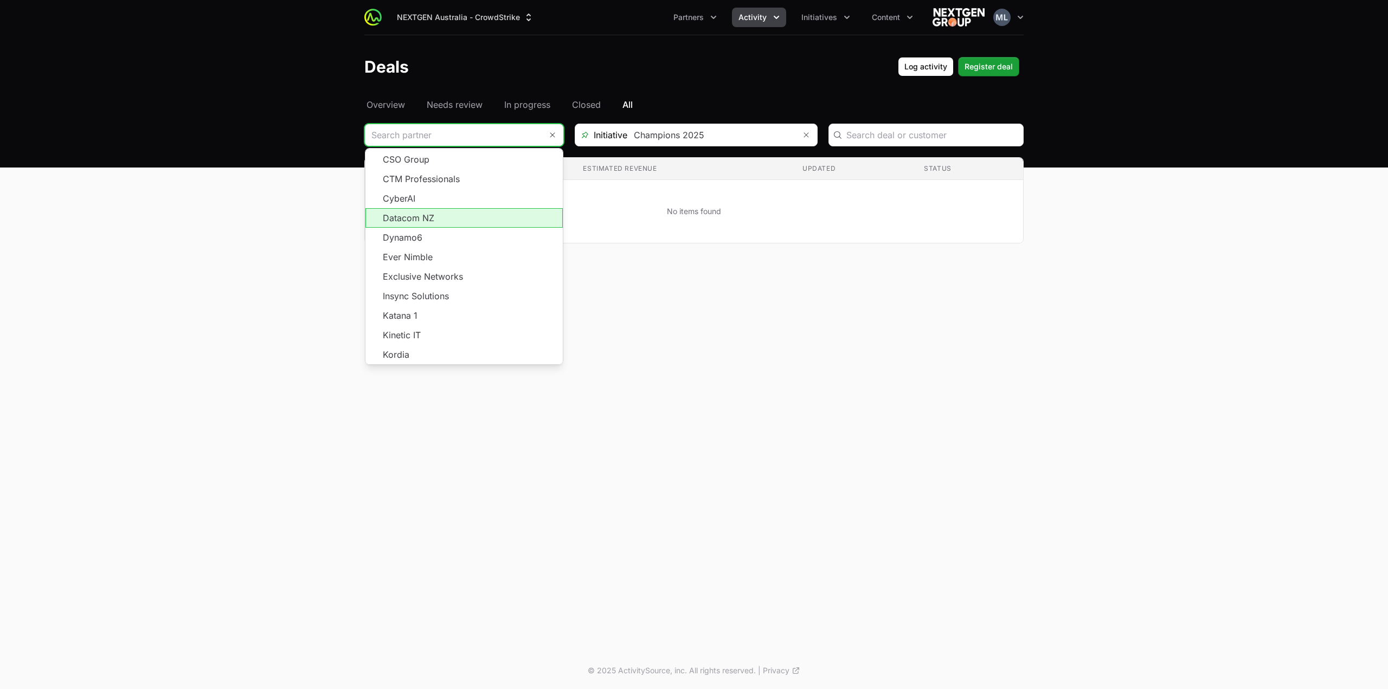
scroll to position [195, 0]
click at [463, 358] on span "Load more" at bounding box center [463, 368] width 197 height 20
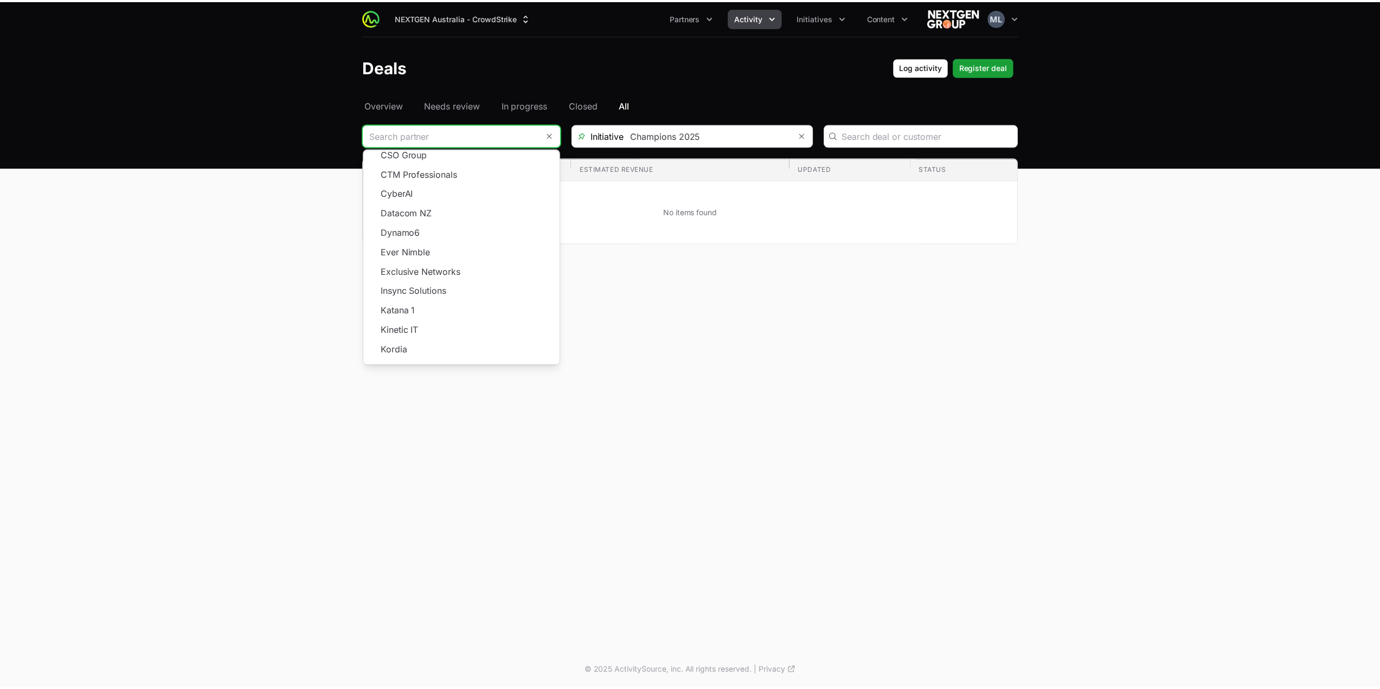
scroll to position [428, 0]
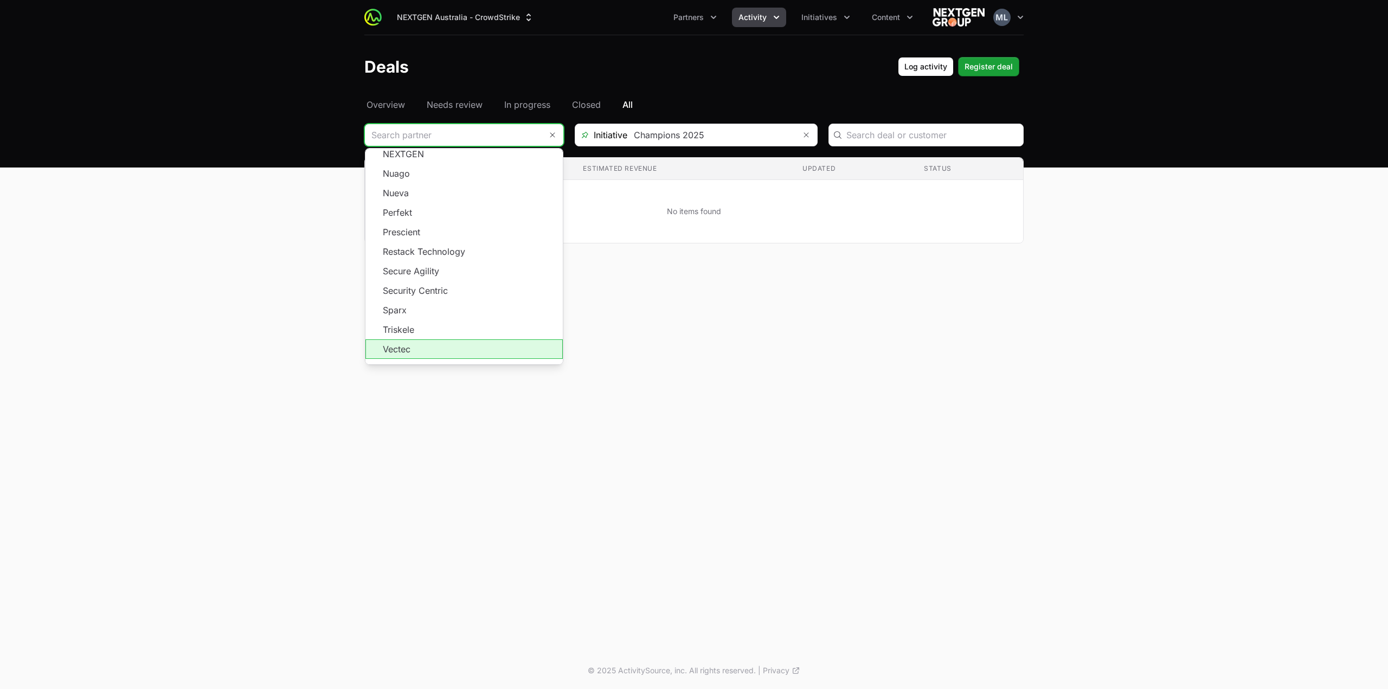
click at [451, 339] on li "Vectec" at bounding box center [463, 349] width 197 height 20
type input "Vectec"
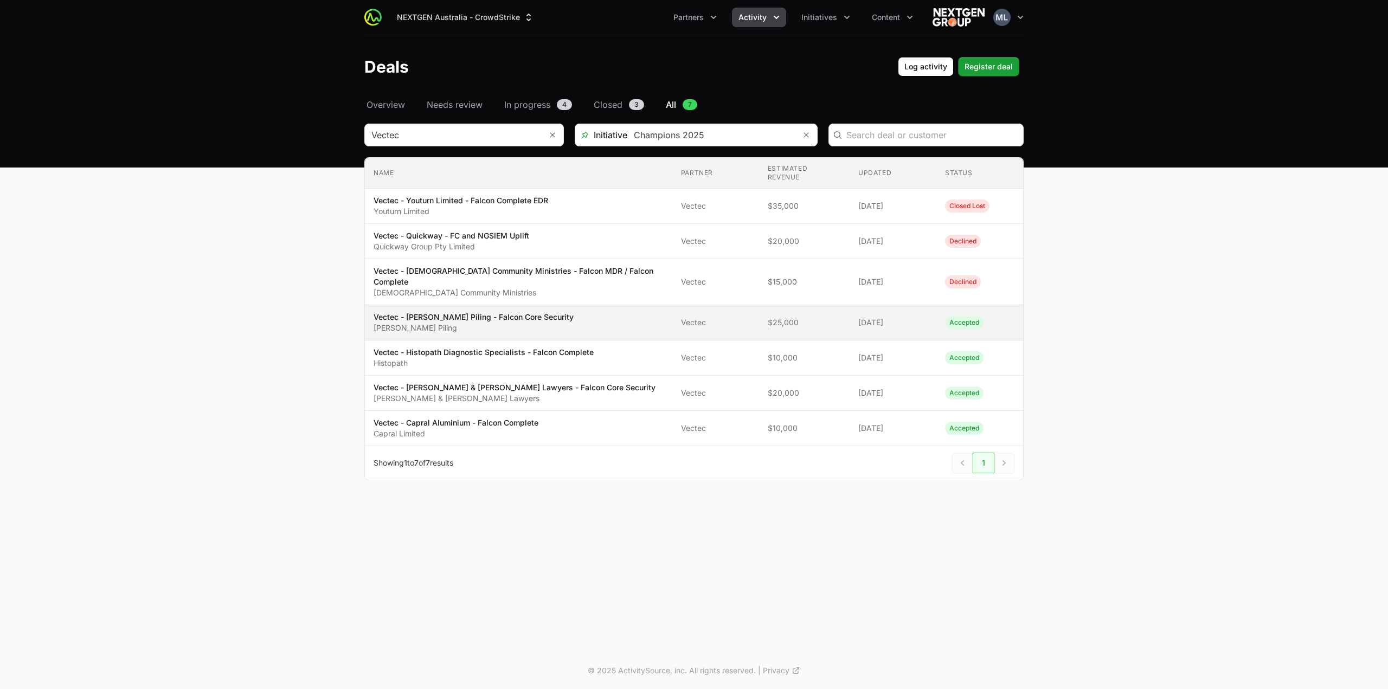
click at [446, 323] on p "Wagstaff Piling" at bounding box center [474, 328] width 200 height 11
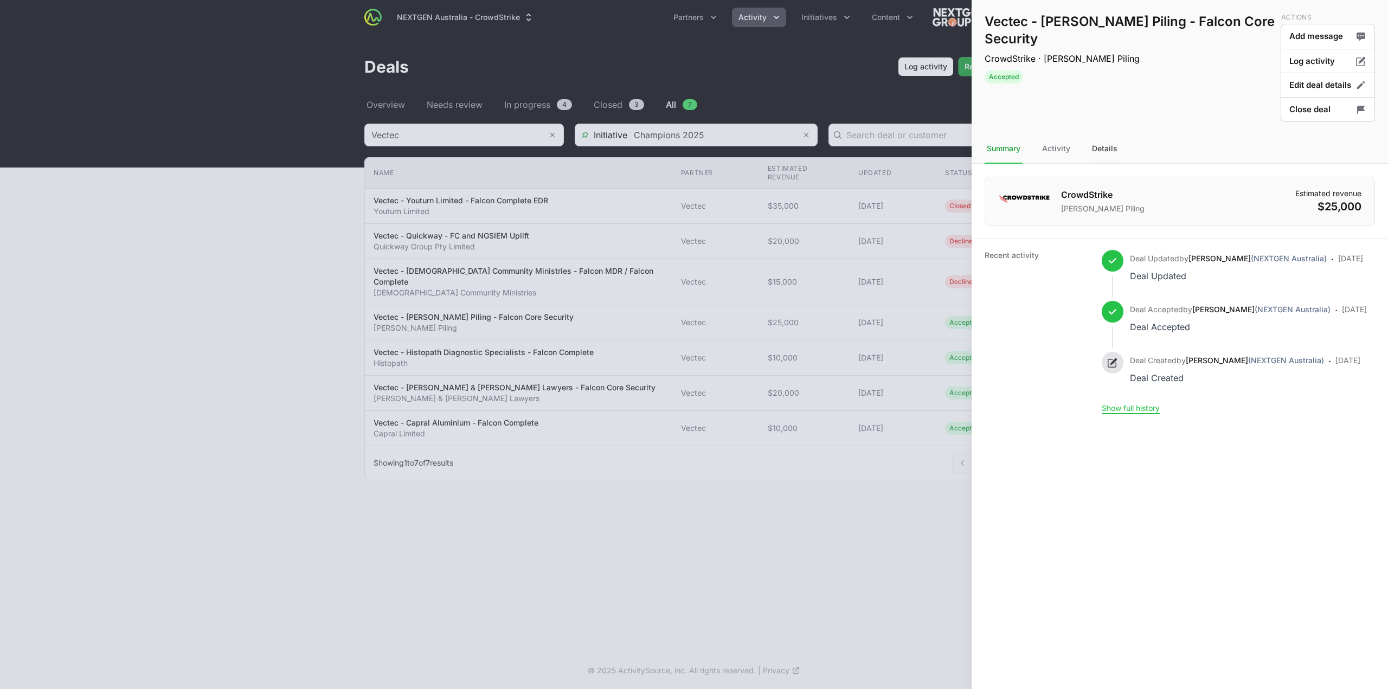
click at [1092, 151] on div "Details" at bounding box center [1105, 148] width 30 height 29
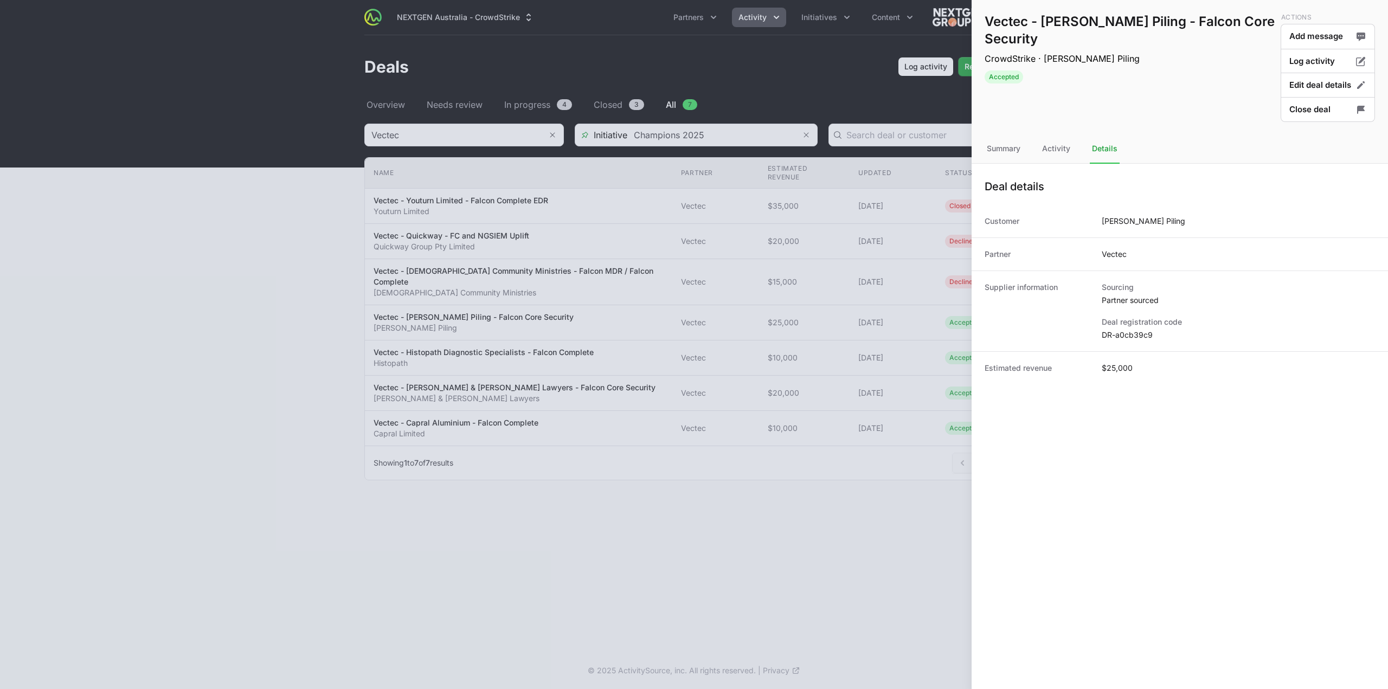
click at [1129, 342] on div "Supplier information Sourcing Partner sourced Deal registration code DR-a0cb39c9" at bounding box center [1179, 311] width 416 height 81
click at [1134, 332] on dd "DR-a0cb39c9" at bounding box center [1238, 335] width 273 height 11
click at [811, 453] on div at bounding box center [694, 344] width 1388 height 689
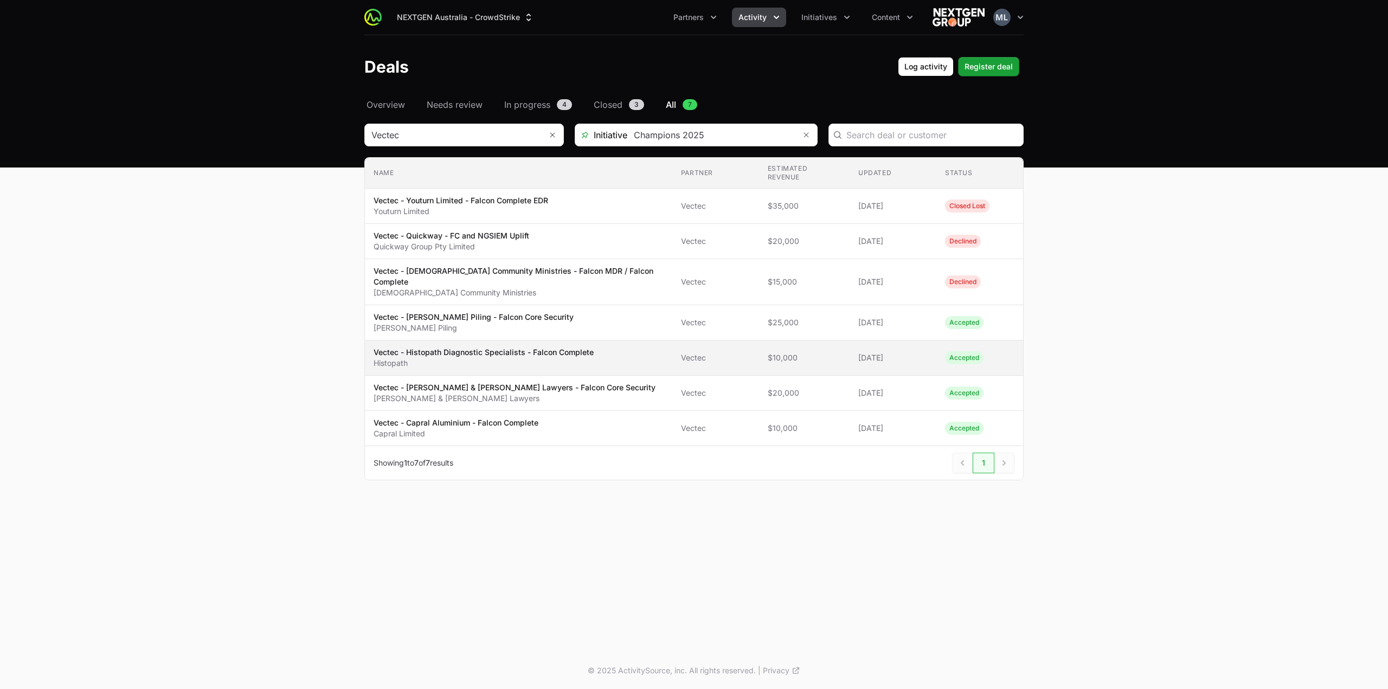
click at [506, 347] on p "Vectec - Histopath Diagnostic Specialists - Falcon Complete" at bounding box center [484, 352] width 220 height 11
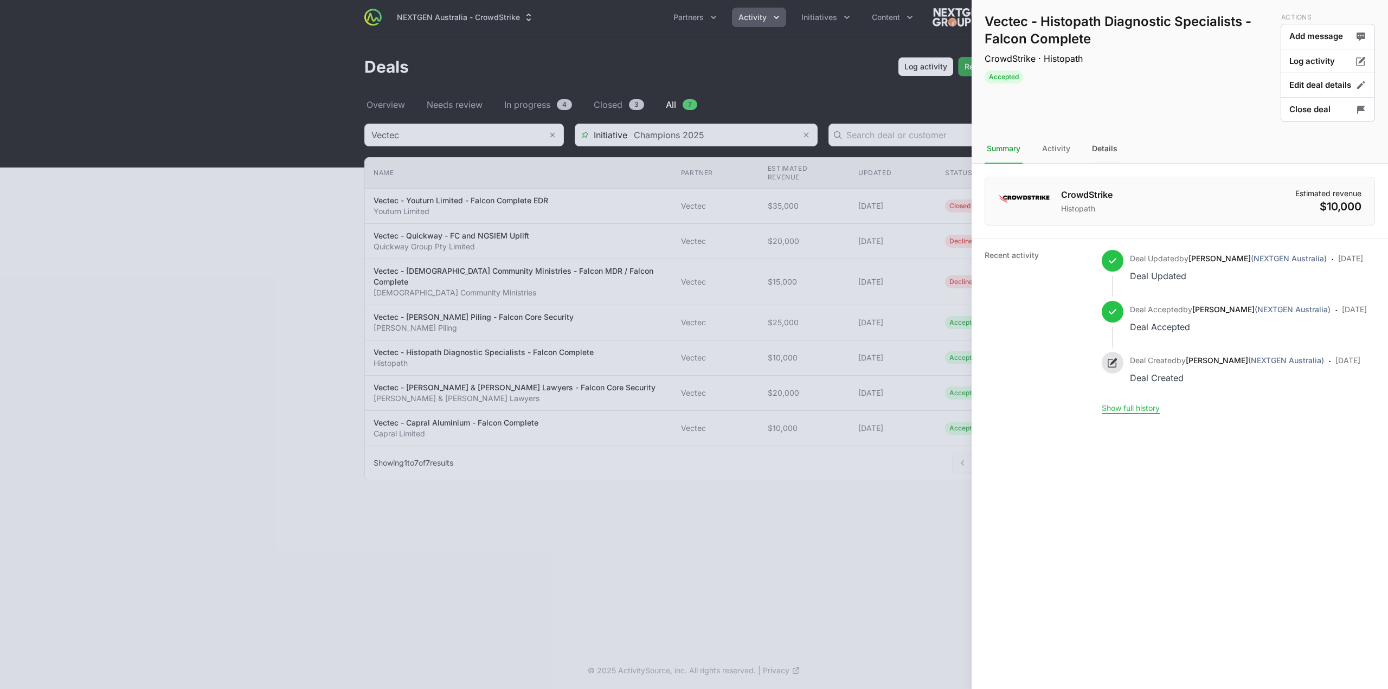
click at [1105, 146] on div "Details" at bounding box center [1105, 148] width 30 height 29
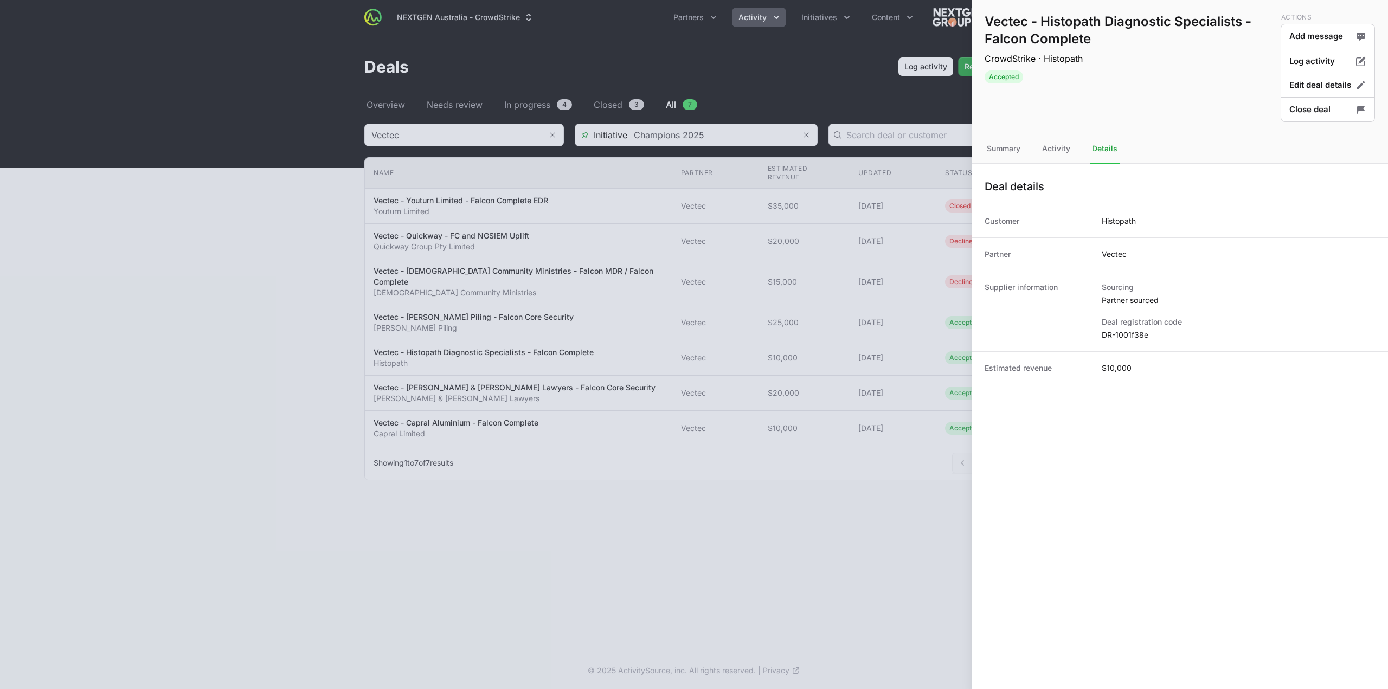
click at [1140, 331] on dd "DR-1001f38e" at bounding box center [1238, 335] width 273 height 11
click at [1296, 110] on button "Close deal" at bounding box center [1328, 109] width 94 height 25
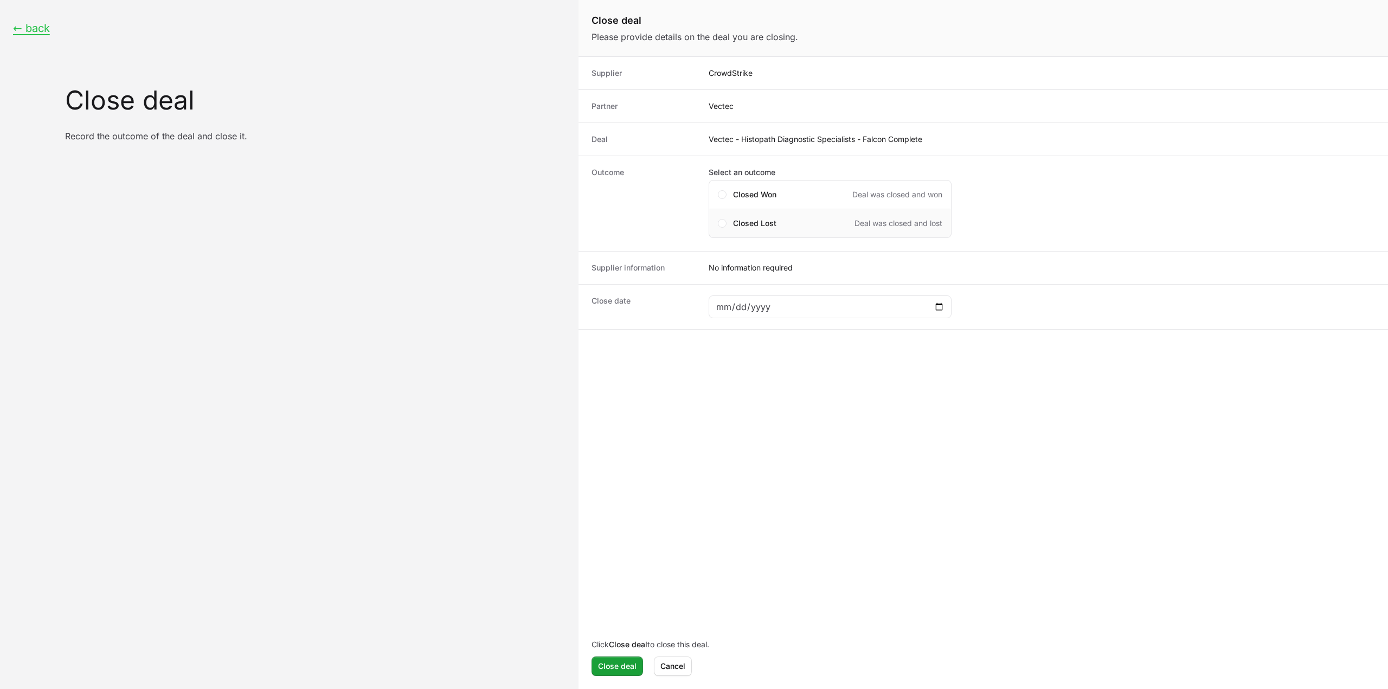
click at [712, 228] on div "Closed Lost Deal was closed and lost" at bounding box center [830, 223] width 243 height 29
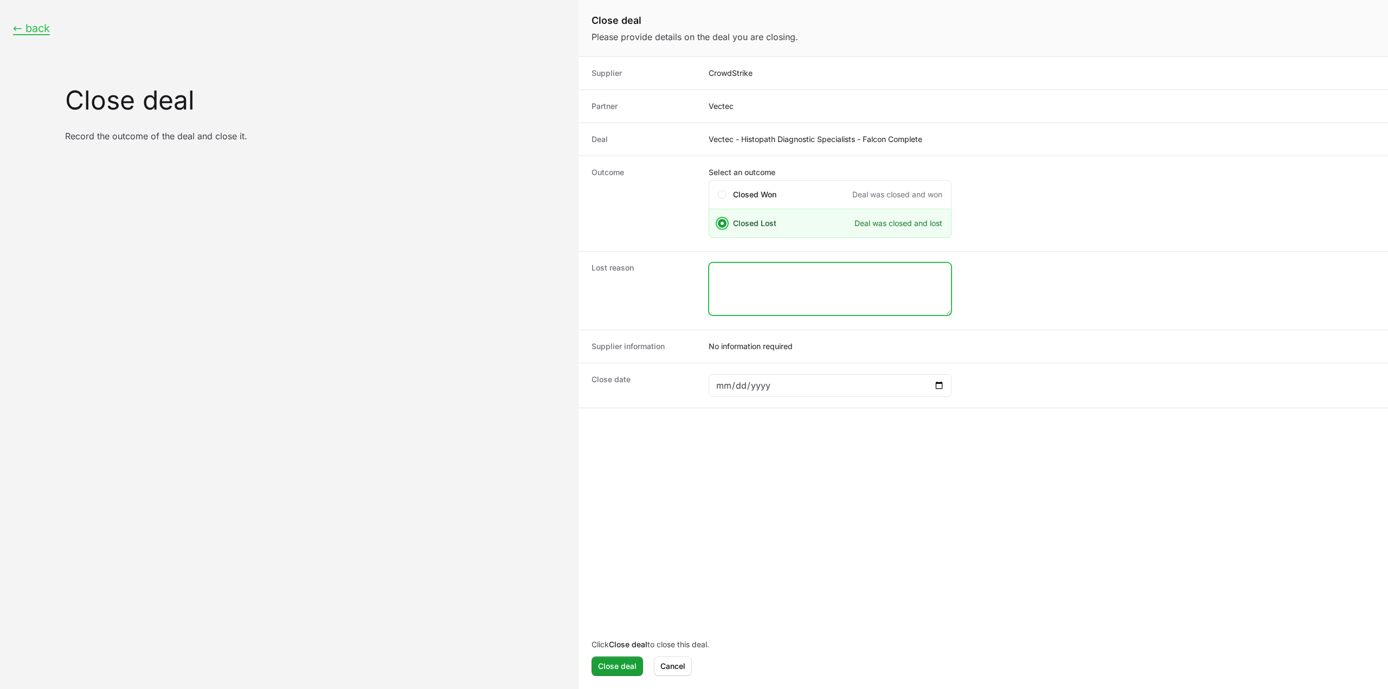
click at [811, 294] on textarea "Close deal form" at bounding box center [830, 289] width 242 height 52
type textarea "Closed lost by the CS rep."
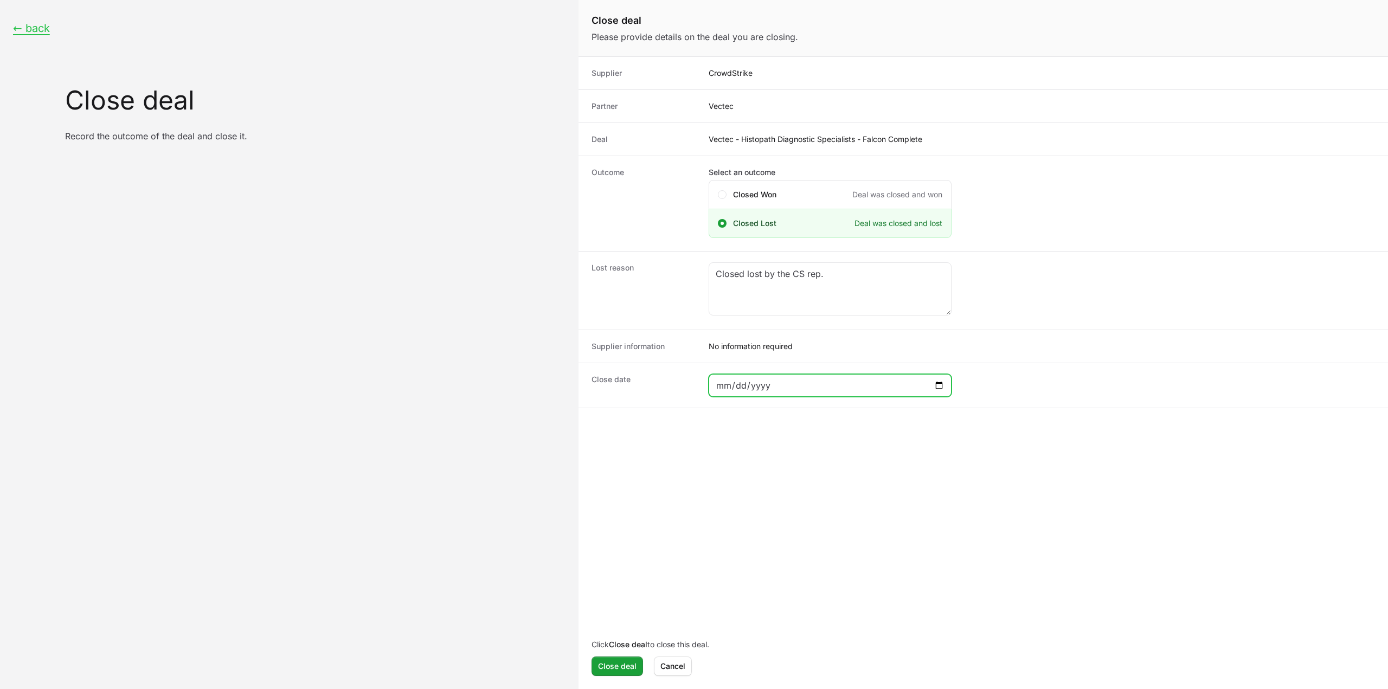
click at [936, 384] on input "Close deal form" at bounding box center [830, 385] width 229 height 13
click at [942, 389] on input "Close deal form" at bounding box center [830, 385] width 229 height 13
click at [947, 377] on div "Close deal form" at bounding box center [830, 385] width 243 height 23
click at [940, 380] on input "Close deal form" at bounding box center [830, 385] width 229 height 13
type input "2025-08-31"
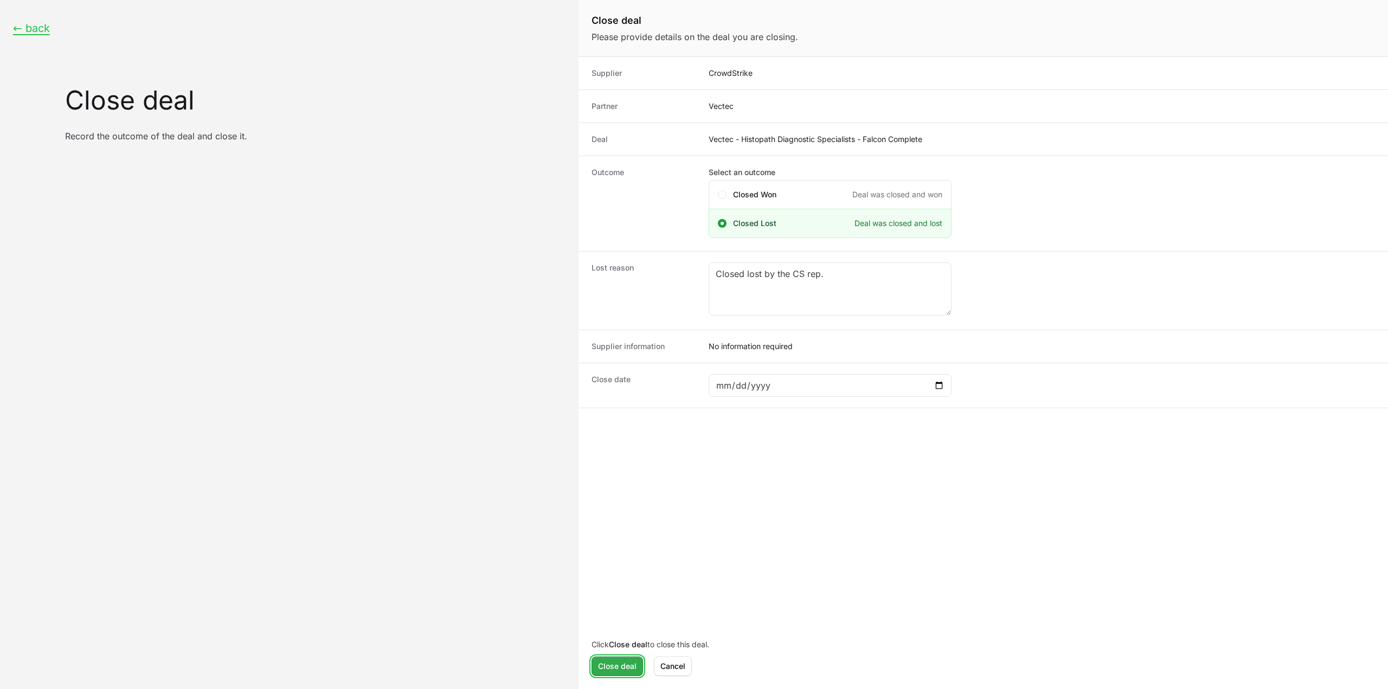
click at [621, 664] on span "Close deal" at bounding box center [617, 666] width 38 height 13
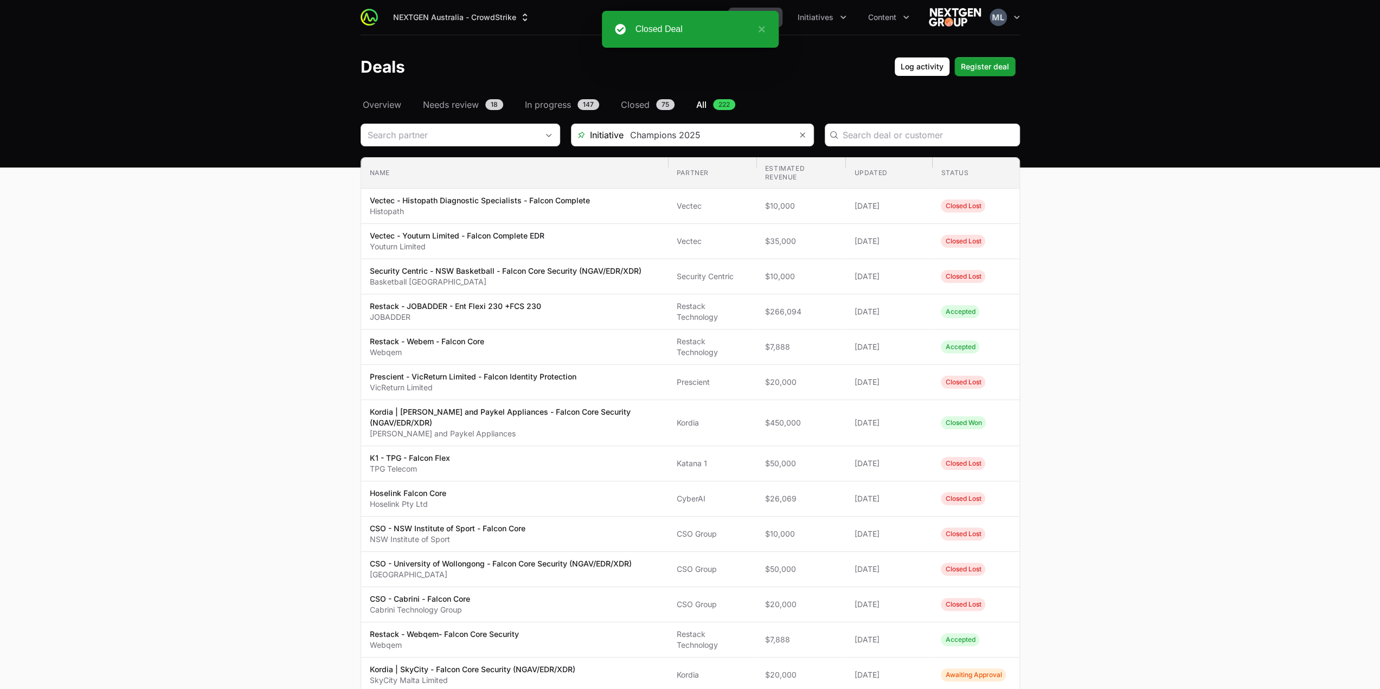
click at [464, 117] on div "Select a tab Overview Needs review In progress Closed All Overview Needs review…" at bounding box center [690, 624] width 694 height 1053
click at [465, 128] on input "Deals Filters" at bounding box center [449, 135] width 177 height 22
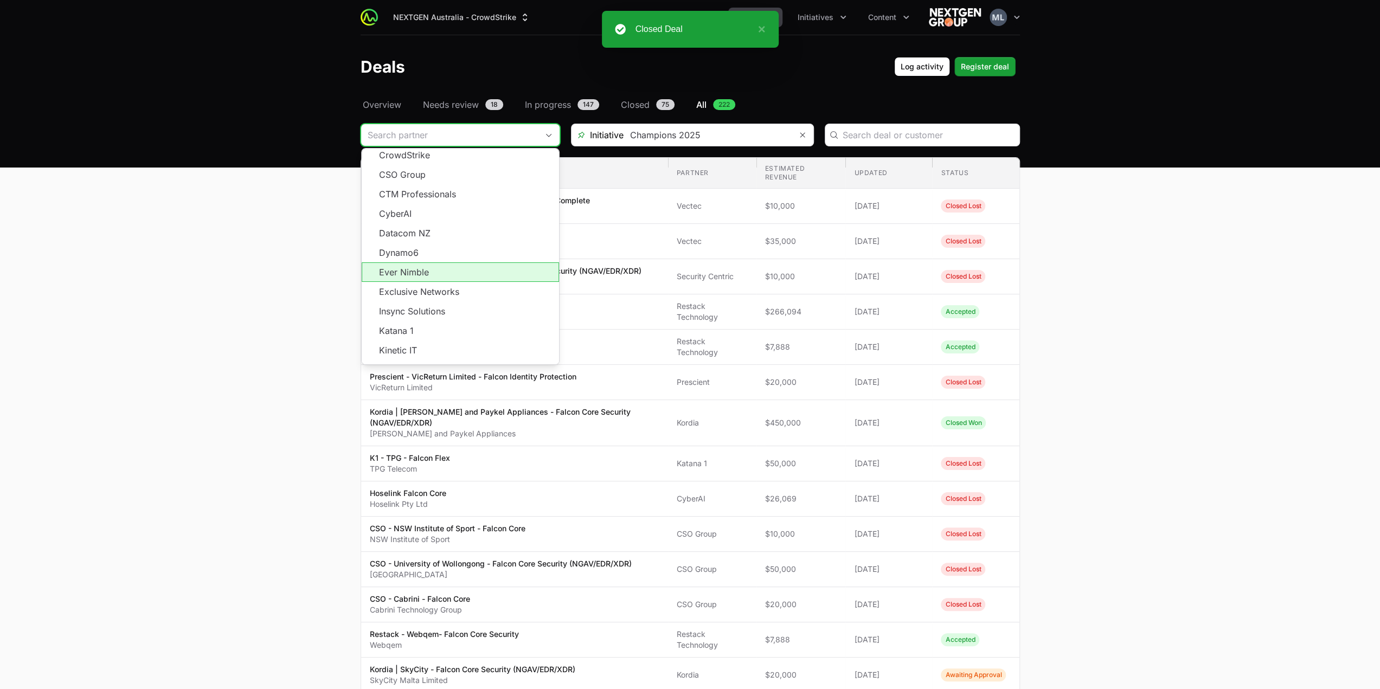
scroll to position [195, 0]
click at [450, 358] on span "Load more" at bounding box center [460, 368] width 197 height 20
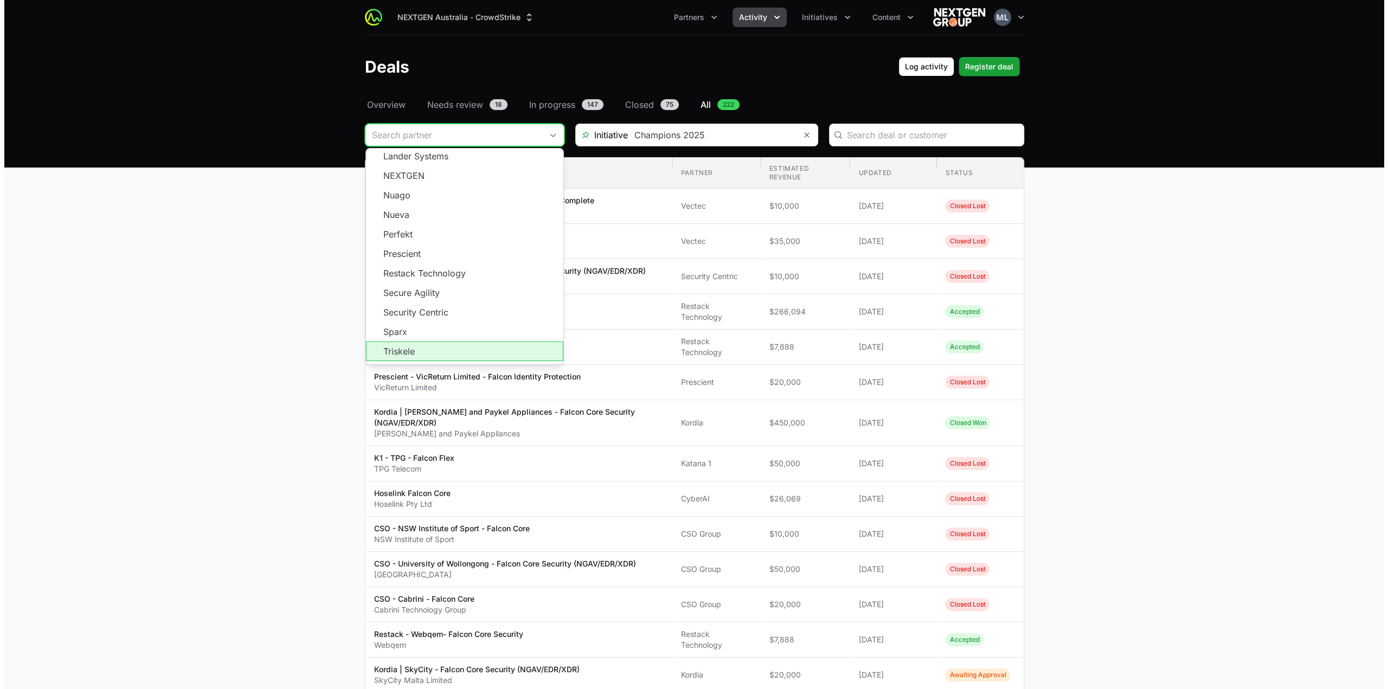
scroll to position [430, 0]
click at [409, 338] on li "Vectec" at bounding box center [460, 348] width 197 height 20
type input "Vectec"
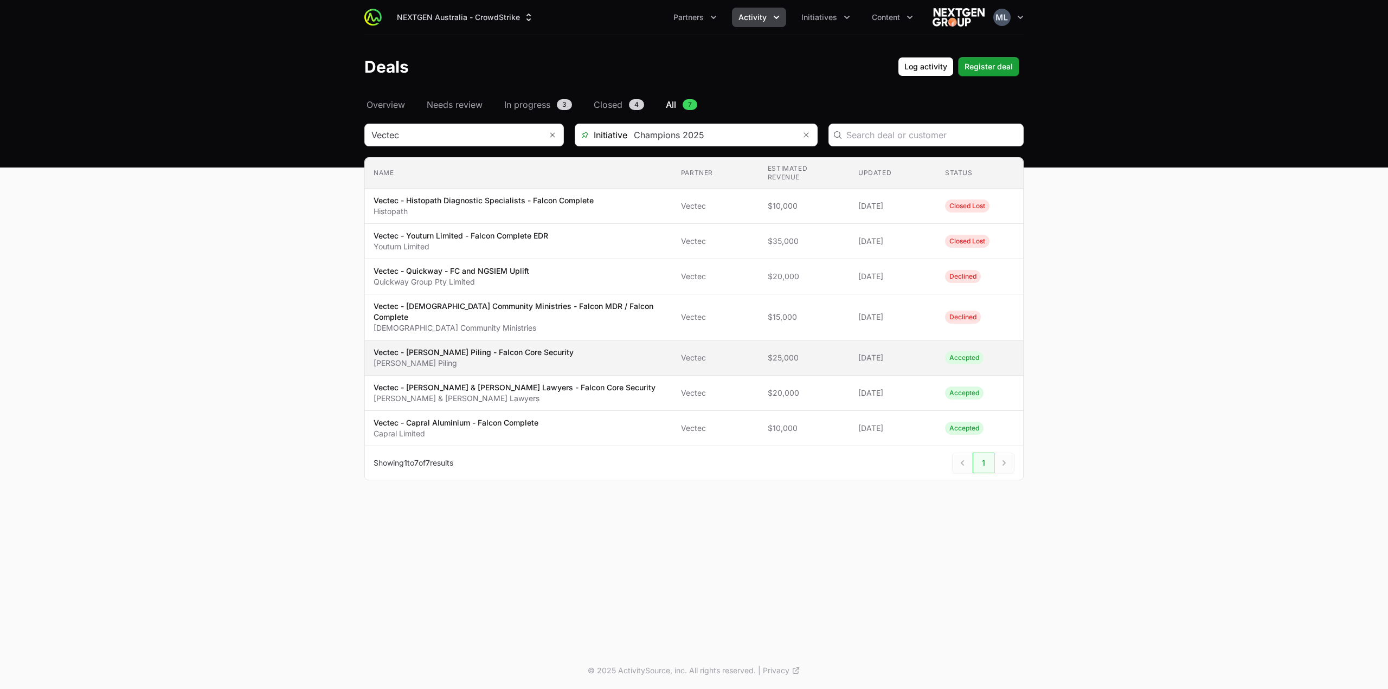
click at [503, 347] on p "Vectec - Wagstaff Piling - Falcon Core Security" at bounding box center [474, 352] width 200 height 11
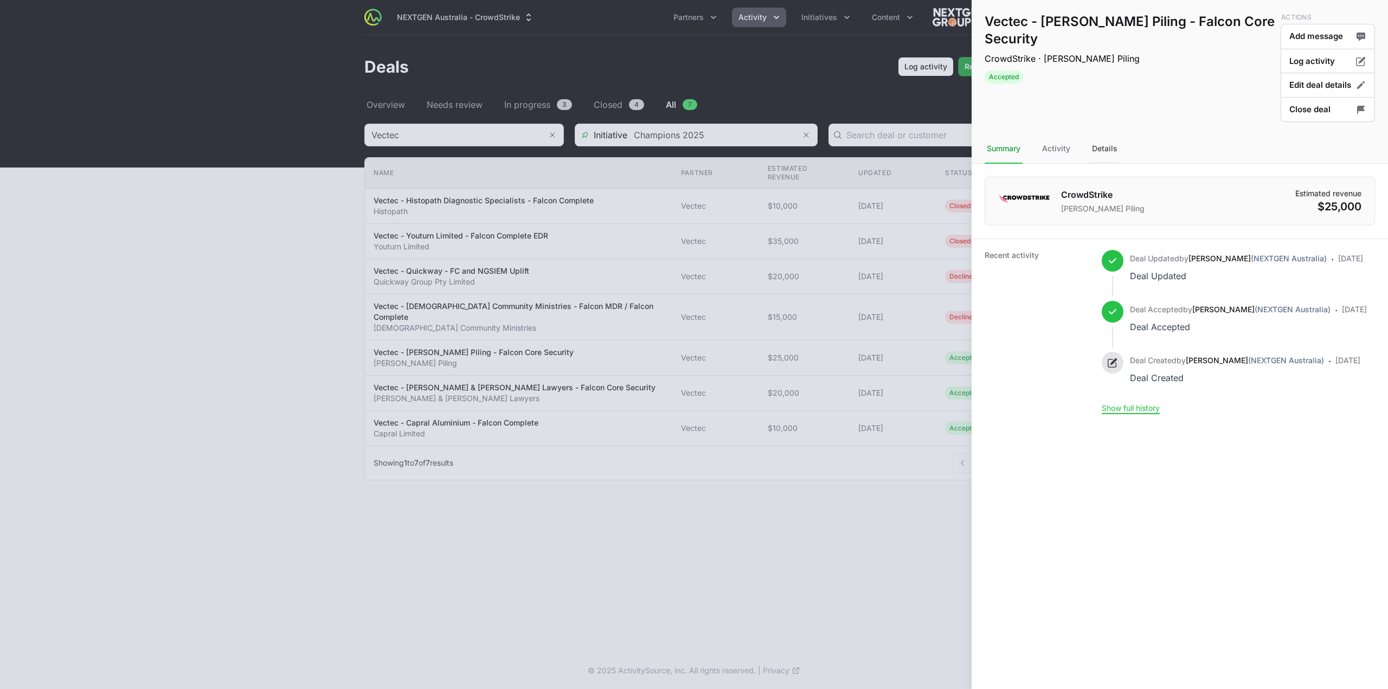
click at [1094, 146] on div "Details" at bounding box center [1105, 148] width 30 height 29
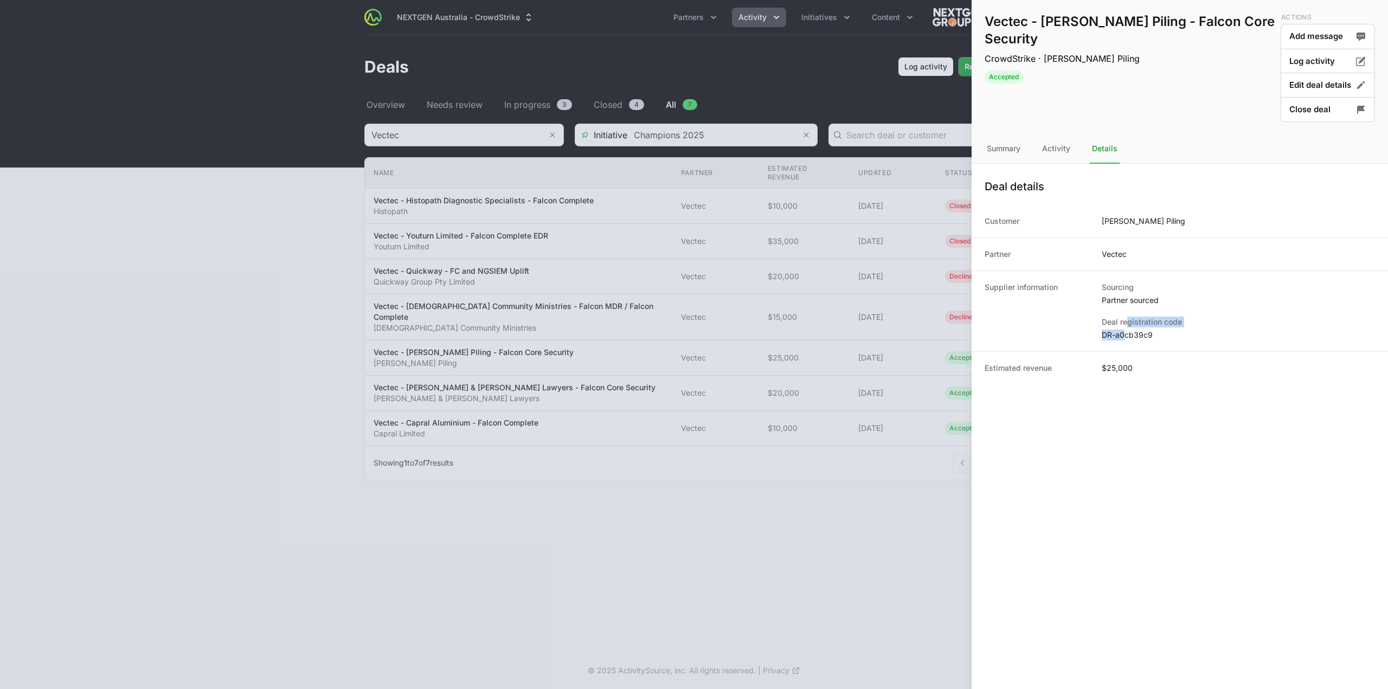
click at [1125, 329] on div "Deal registration code DR-a0cb39c9" at bounding box center [1238, 329] width 273 height 24
click at [1125, 332] on dd "DR-a0cb39c9" at bounding box center [1238, 335] width 273 height 11
click at [507, 437] on div at bounding box center [694, 344] width 1388 height 689
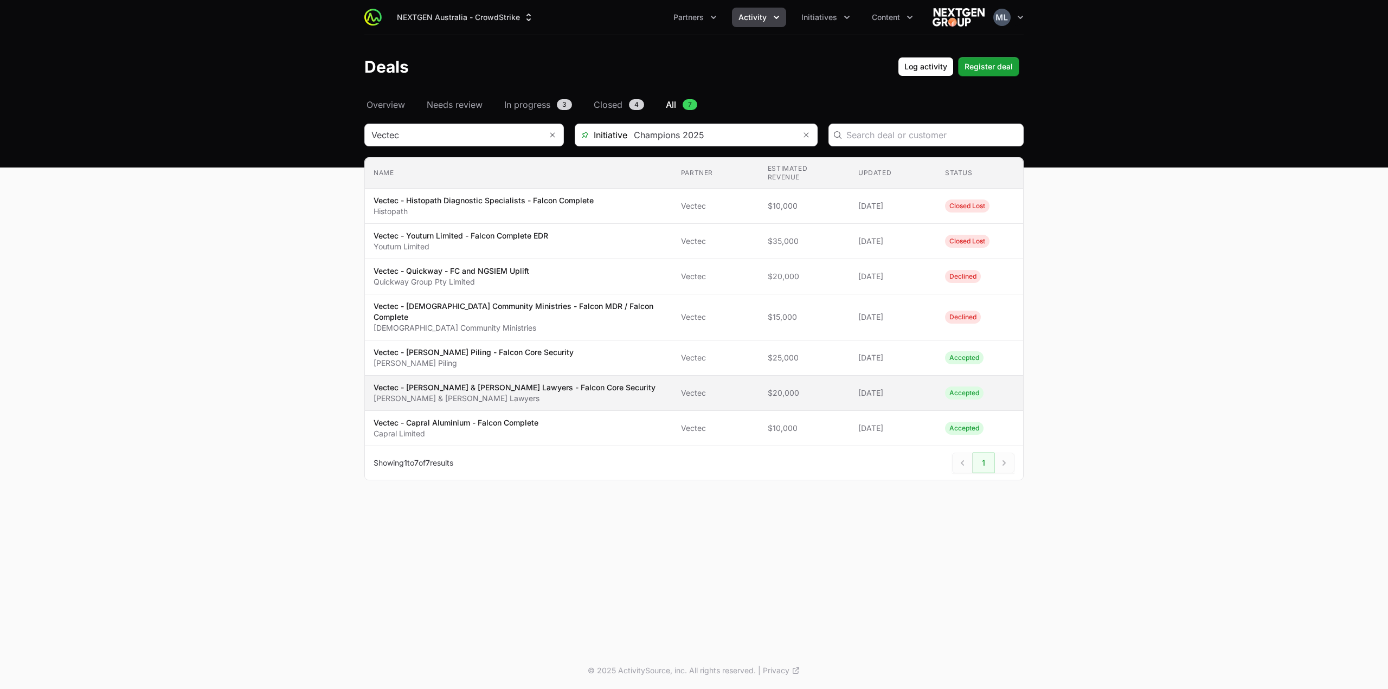
click at [501, 393] on p "Hunt & Hunt Lawyers" at bounding box center [515, 398] width 282 height 11
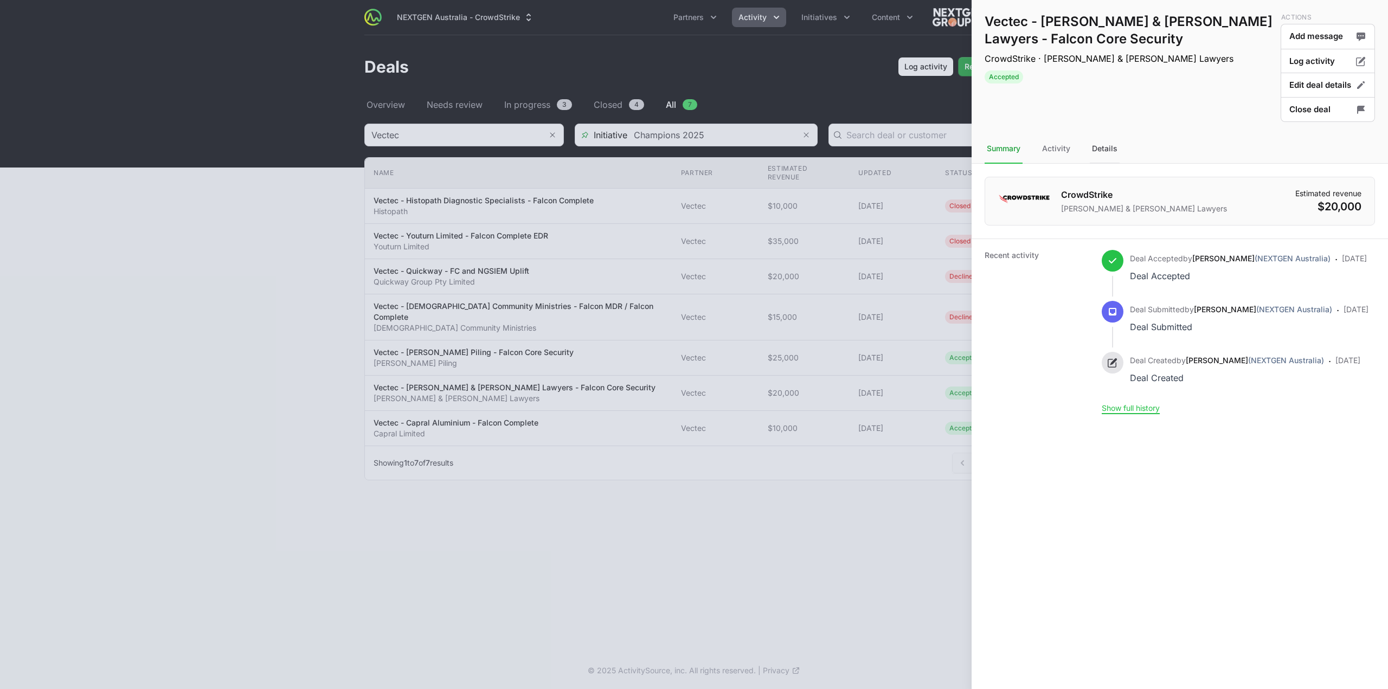
click at [1093, 148] on div "Details" at bounding box center [1105, 148] width 30 height 29
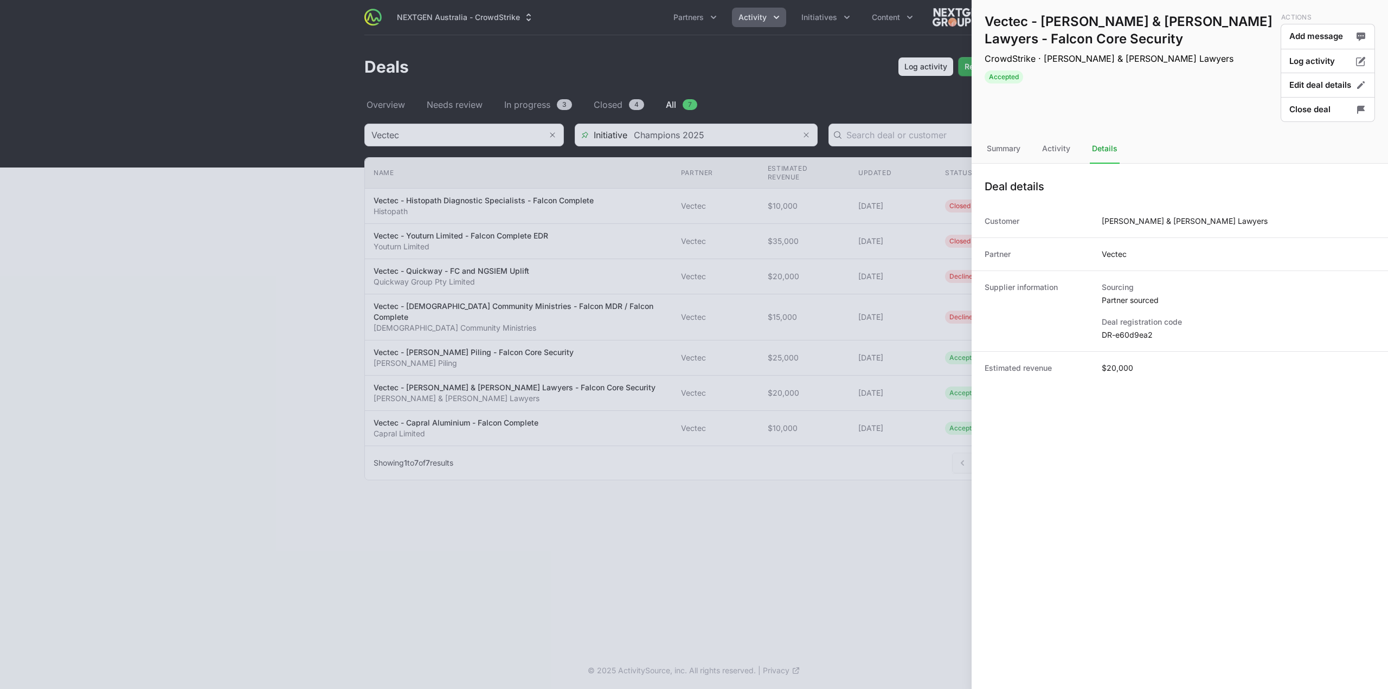
click at [1117, 337] on dd "DR-e60d9ea2" at bounding box center [1238, 335] width 273 height 11
click at [453, 501] on div at bounding box center [694, 344] width 1388 height 689
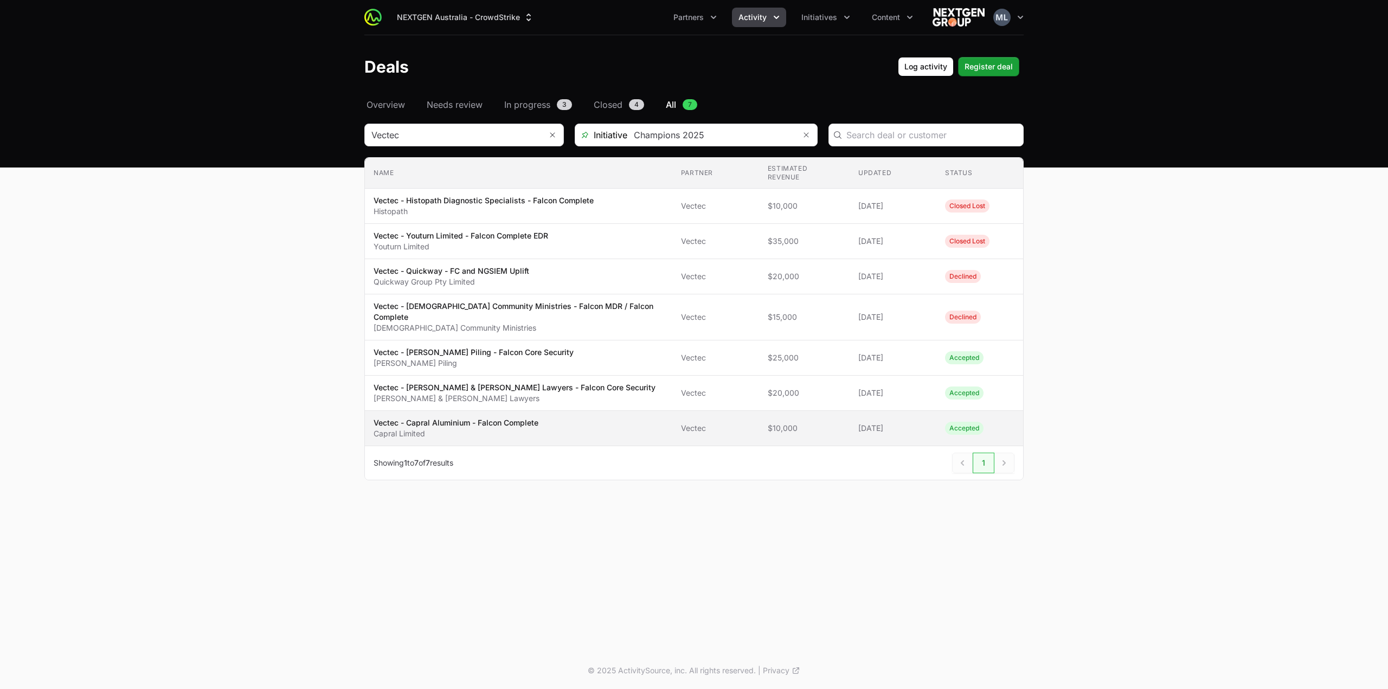
click at [474, 417] on p "Vectec - Capral Aluminium - Falcon Complete" at bounding box center [456, 422] width 165 height 11
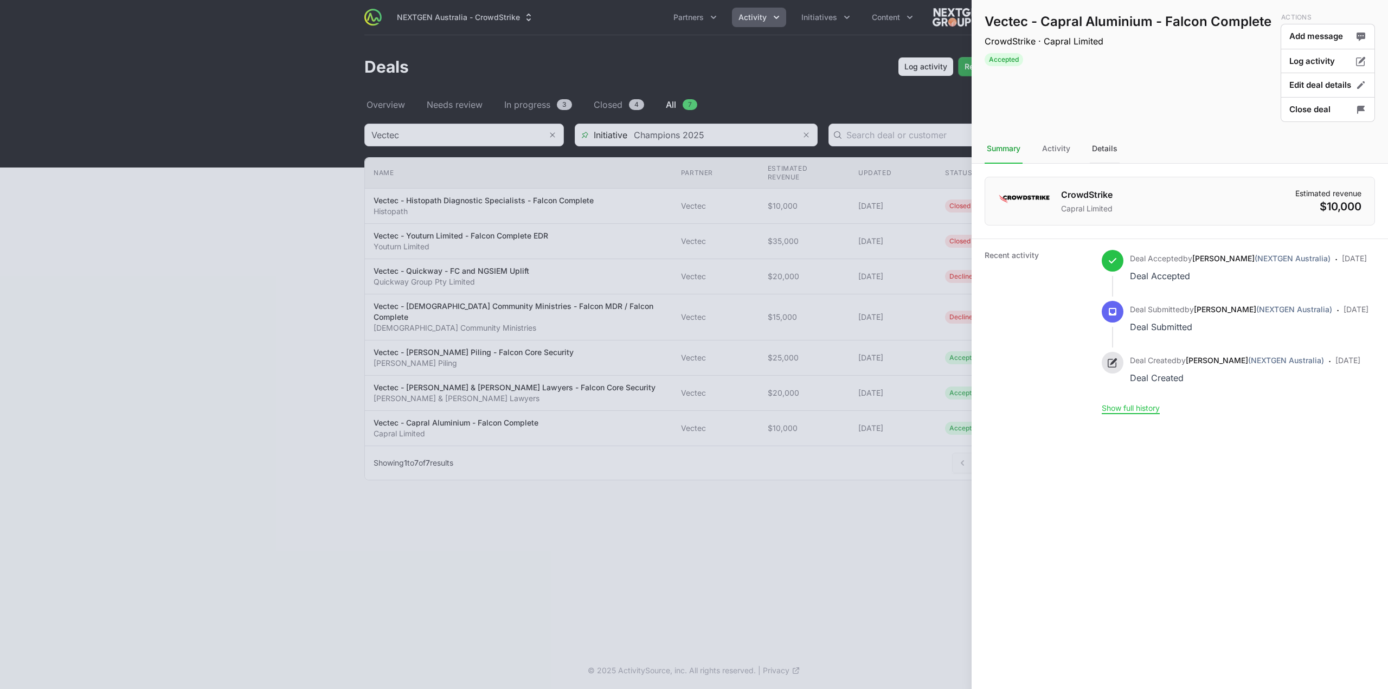
click at [1118, 155] on div "Details" at bounding box center [1105, 148] width 30 height 29
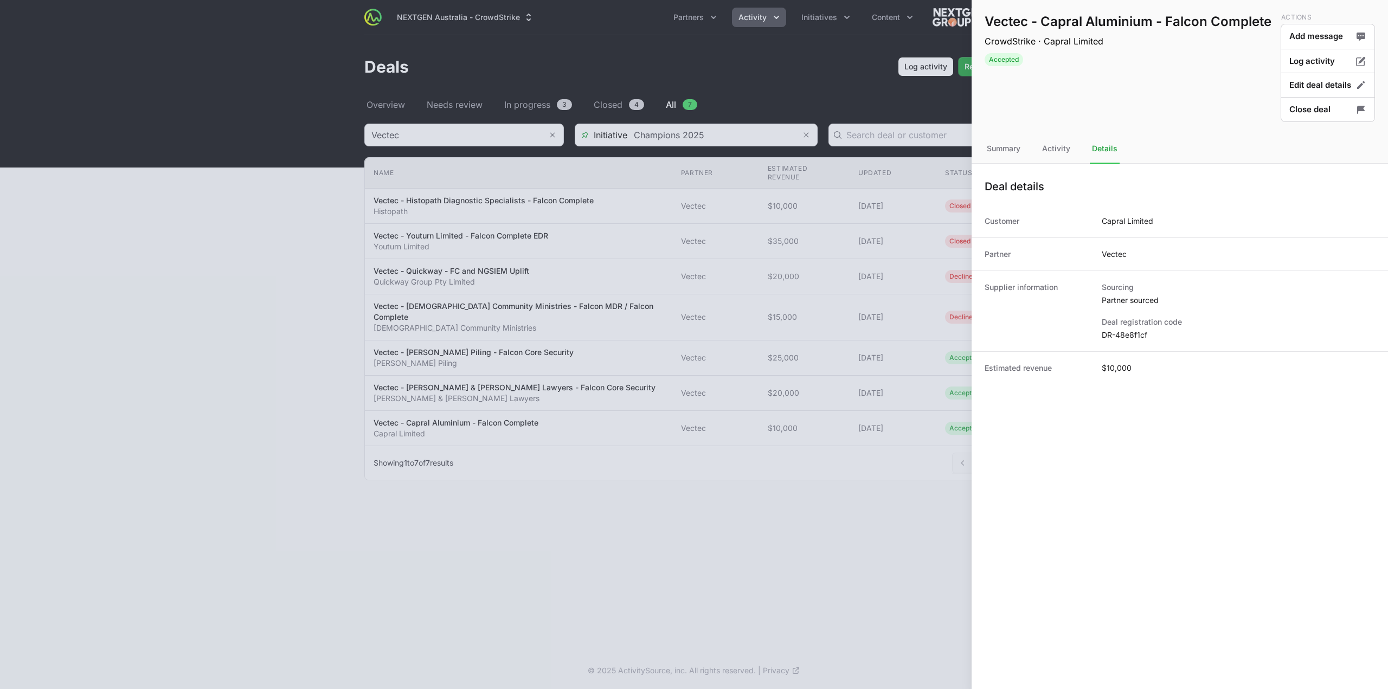
click at [1120, 339] on dd "DR-48e8f1cf" at bounding box center [1238, 335] width 273 height 11
click at [725, 583] on div at bounding box center [694, 344] width 1388 height 689
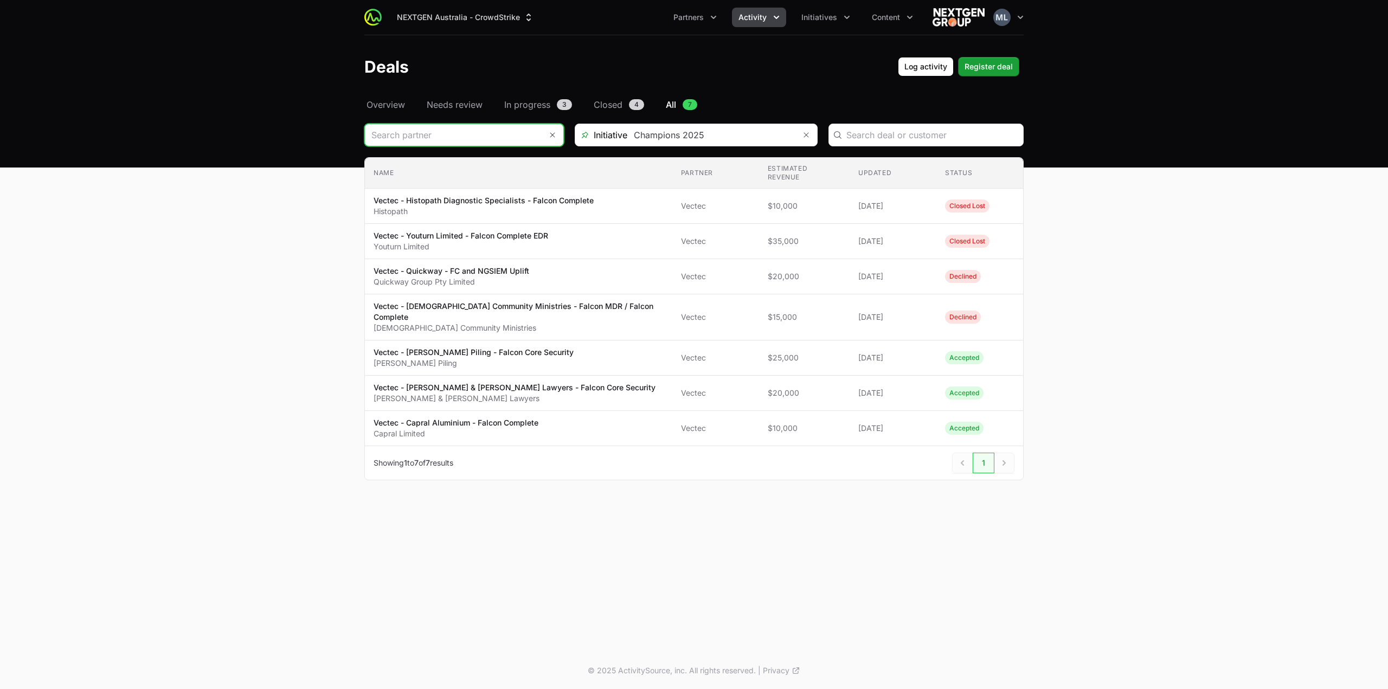
click at [443, 129] on input "Deals Filters" at bounding box center [453, 135] width 177 height 22
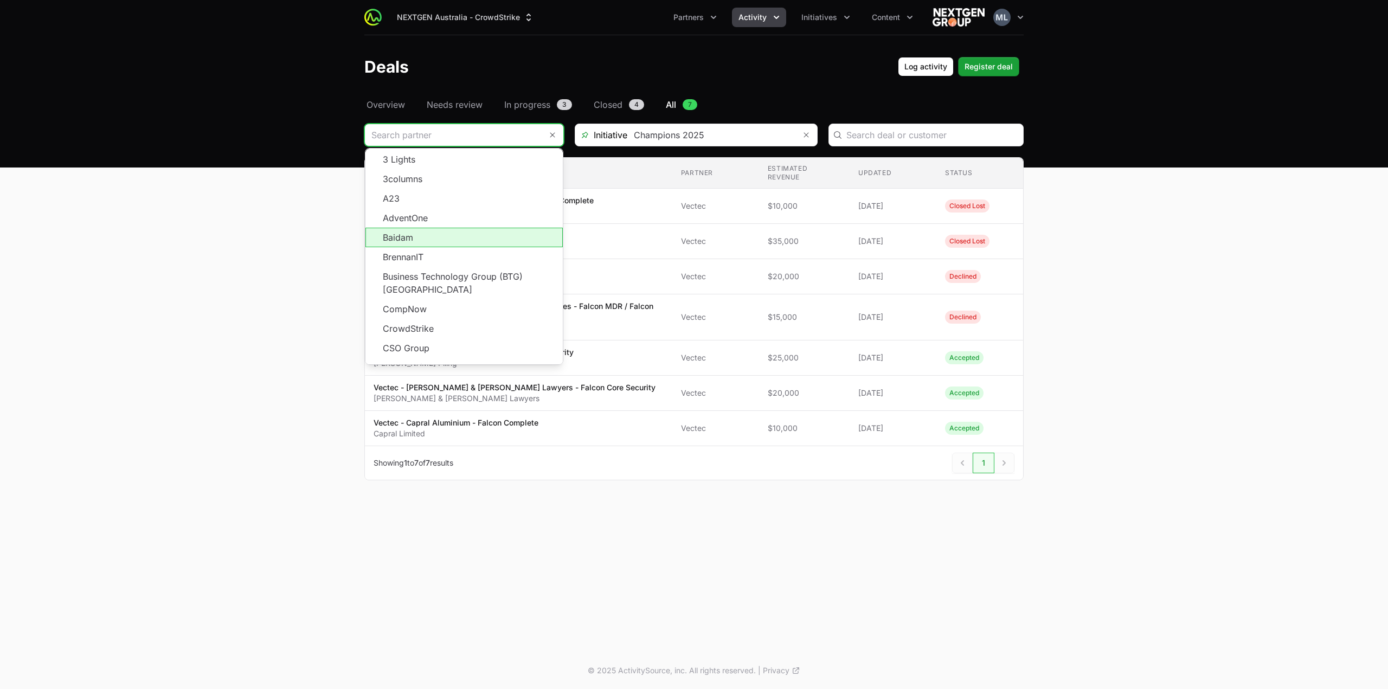
click at [442, 234] on li "Baidam" at bounding box center [463, 238] width 197 height 20
type input "Baidam"
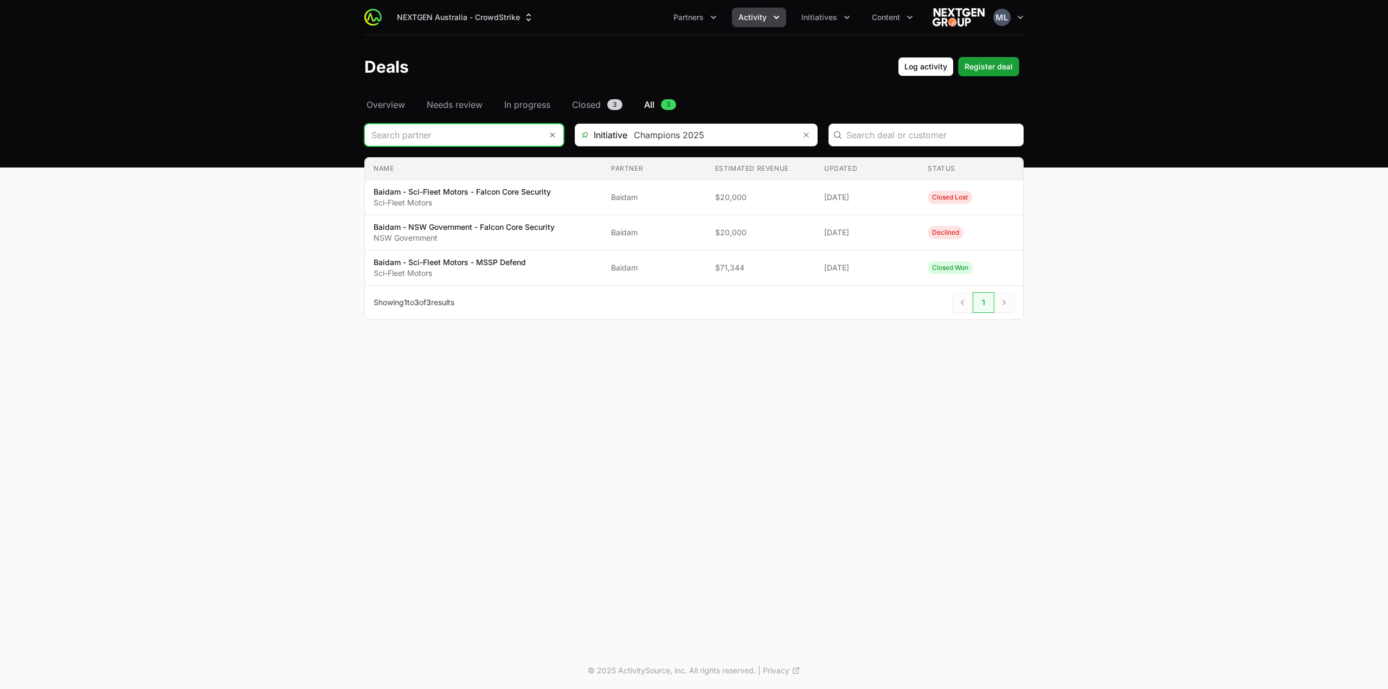
click at [434, 136] on input "Deals Filters" at bounding box center [453, 135] width 177 height 22
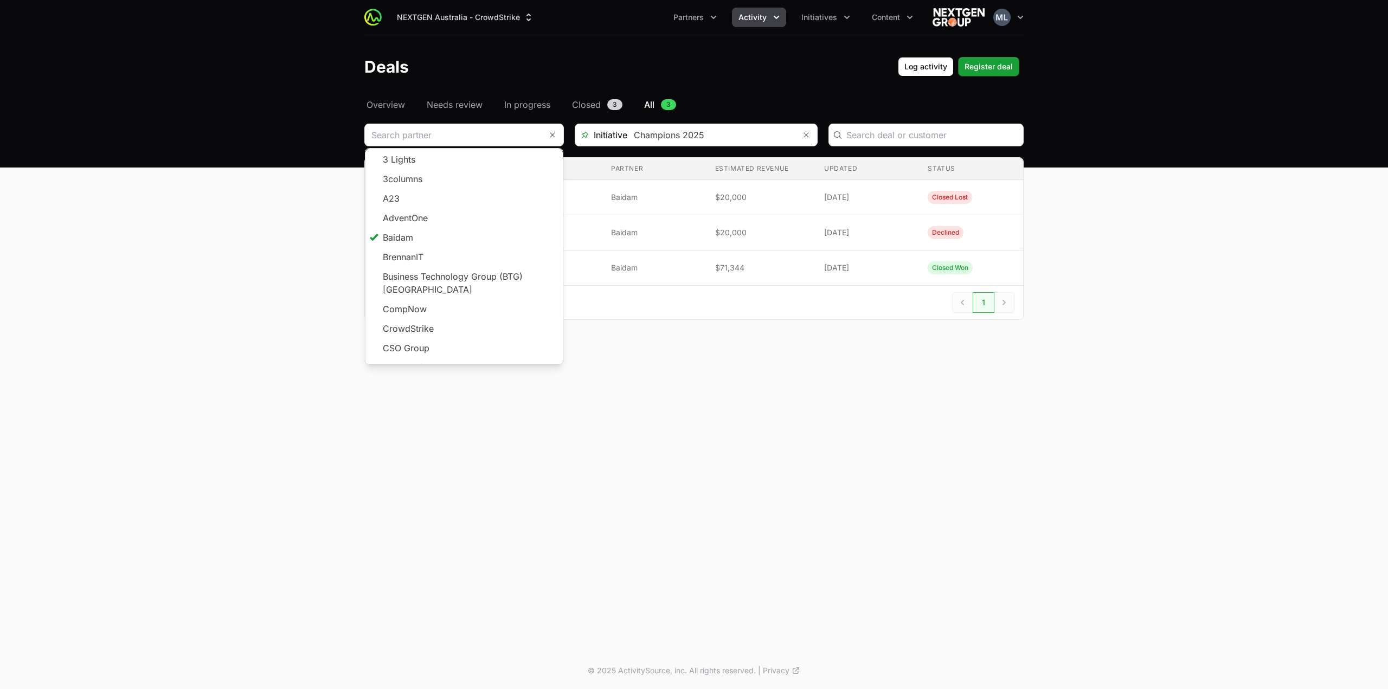
type input "Baidam"
click at [283, 284] on main "Select a tab Overview Needs review In progress Closed All Overview Needs review…" at bounding box center [694, 222] width 1388 height 248
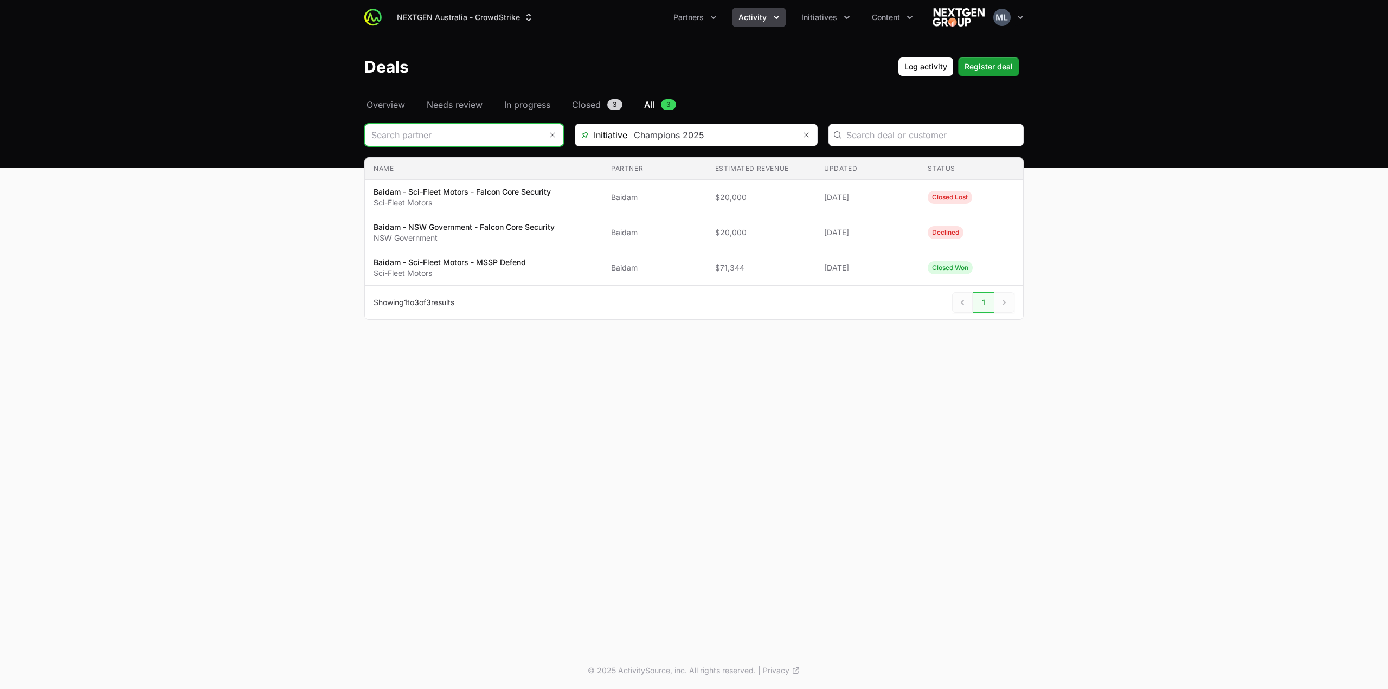
click at [455, 135] on input "Deals Filters" at bounding box center [453, 135] width 177 height 22
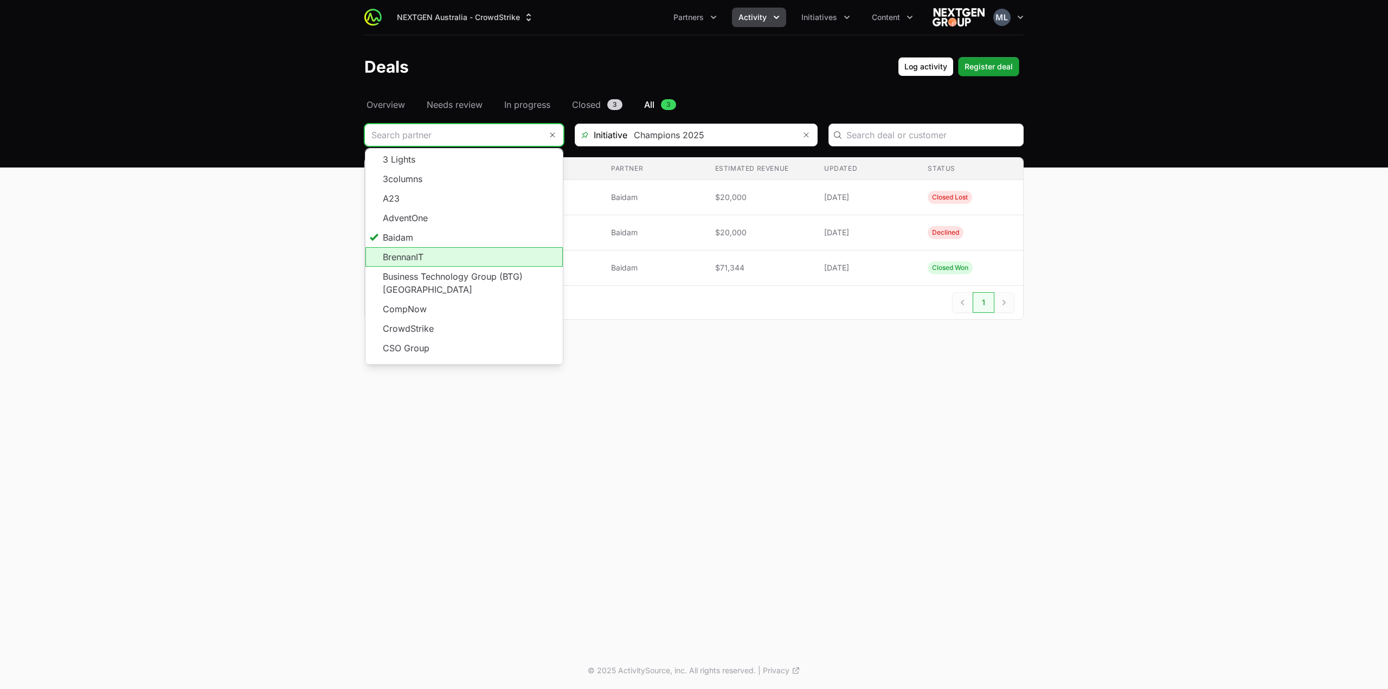
click at [439, 258] on li "BrennanIT" at bounding box center [463, 257] width 197 height 20
type input "BrennanIT"
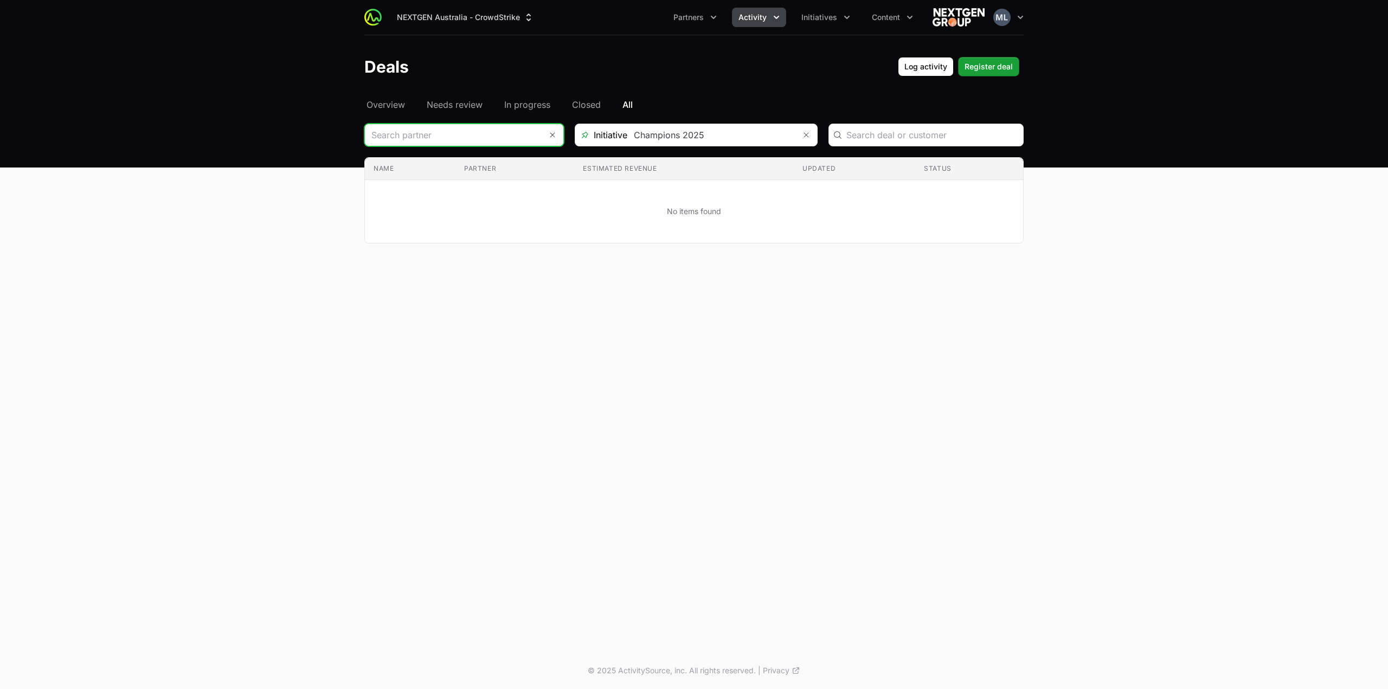
click at [454, 137] on input "Deals Filters" at bounding box center [453, 135] width 177 height 22
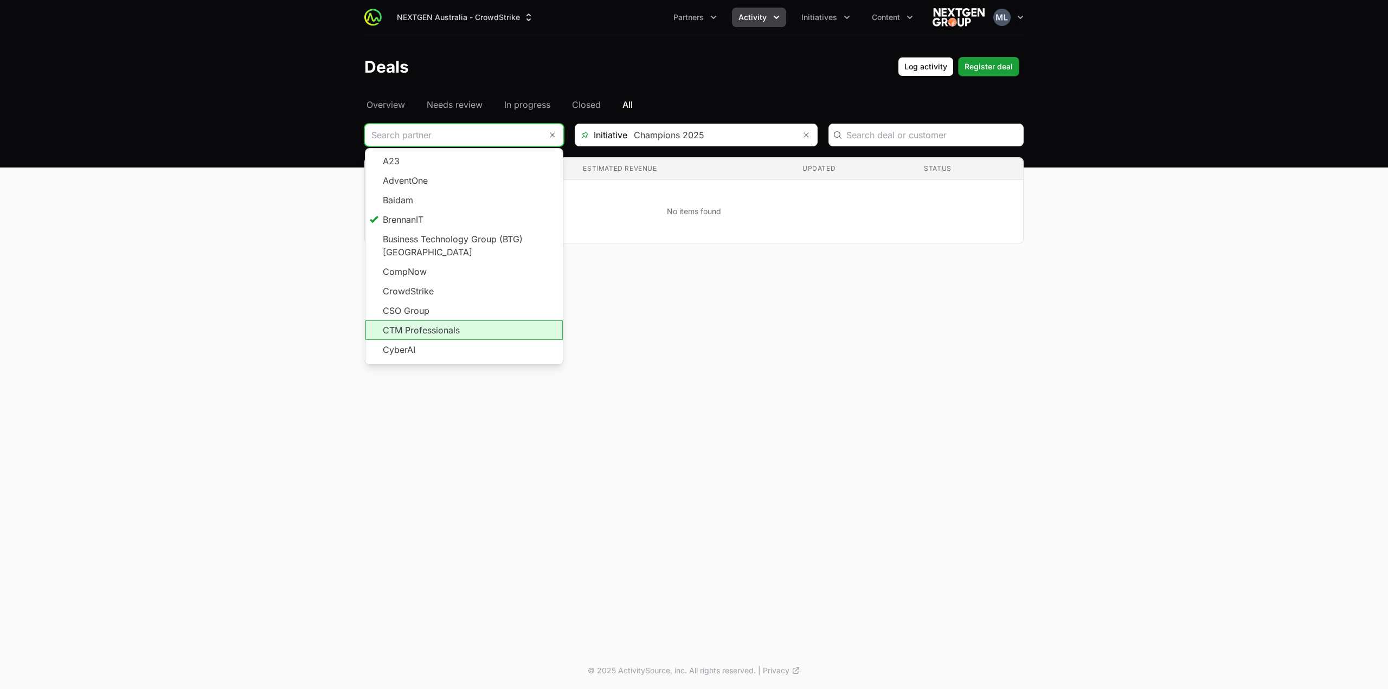
scroll to position [54, 0]
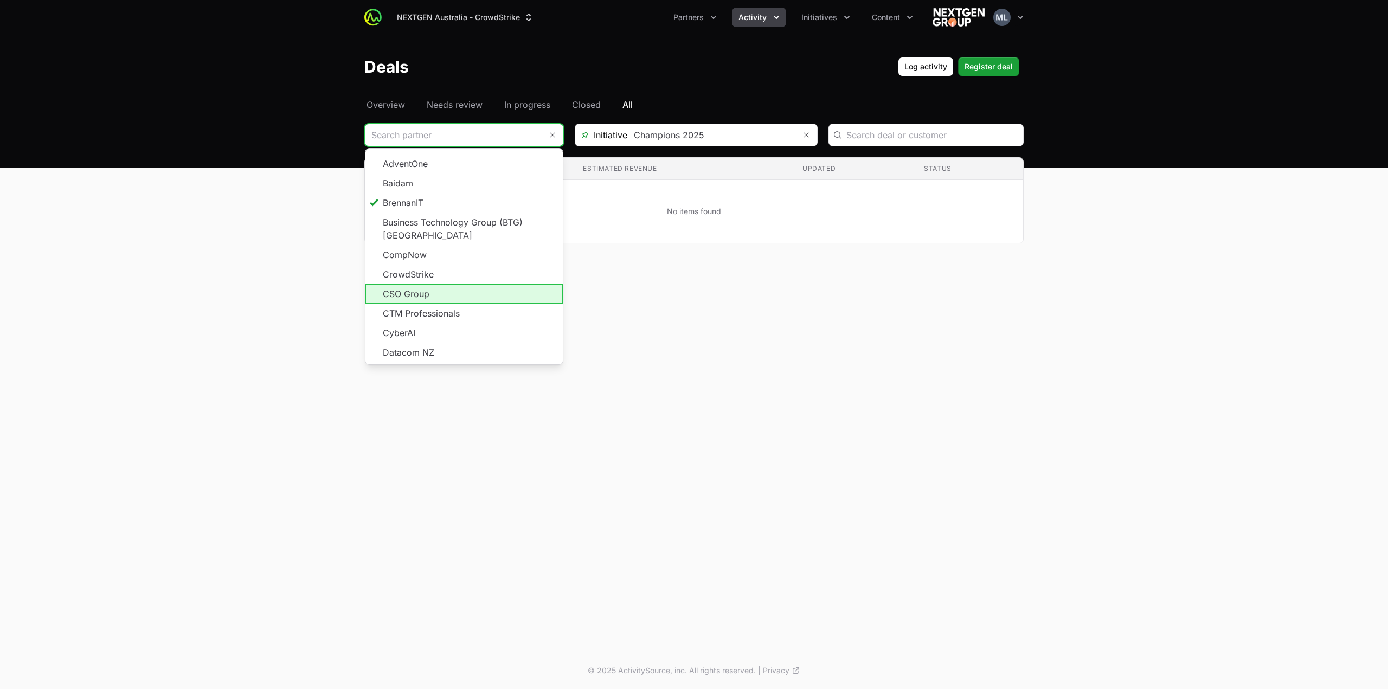
click at [435, 284] on li "CSO Group" at bounding box center [463, 294] width 197 height 20
type input "CSO Group"
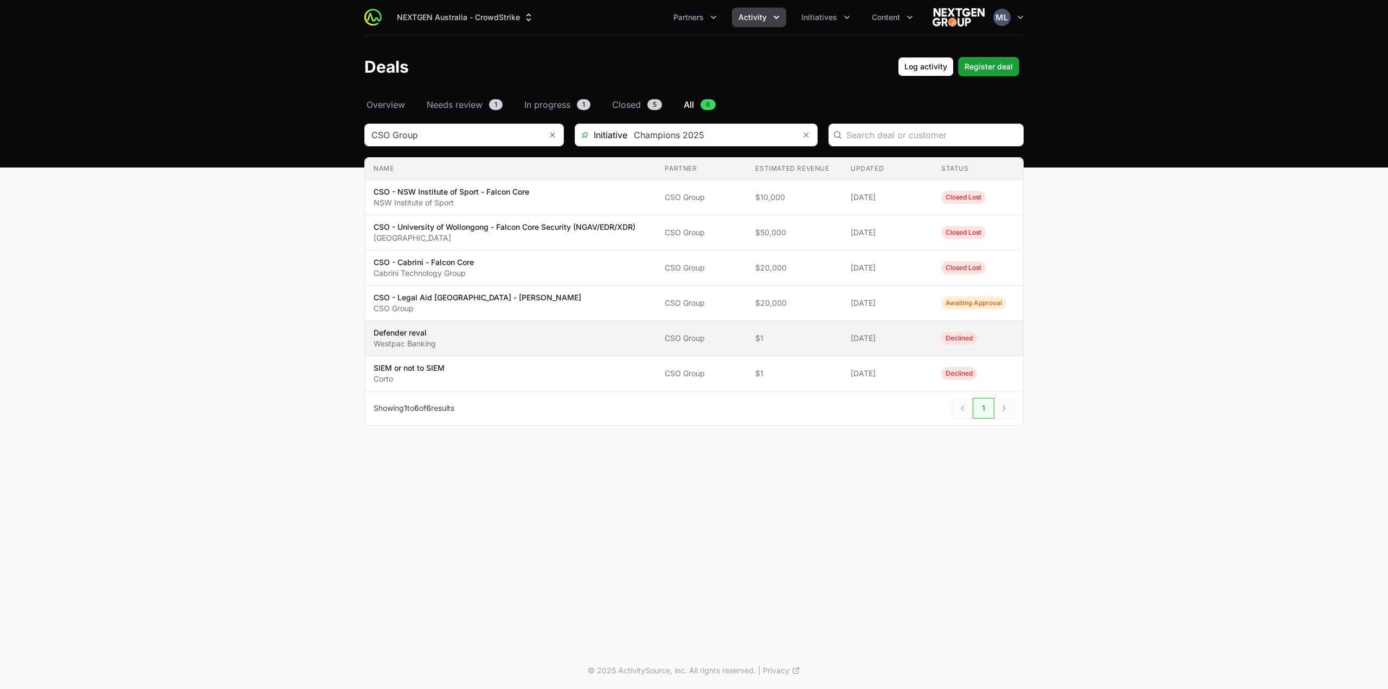
click at [406, 333] on p "Defender reval" at bounding box center [405, 332] width 62 height 11
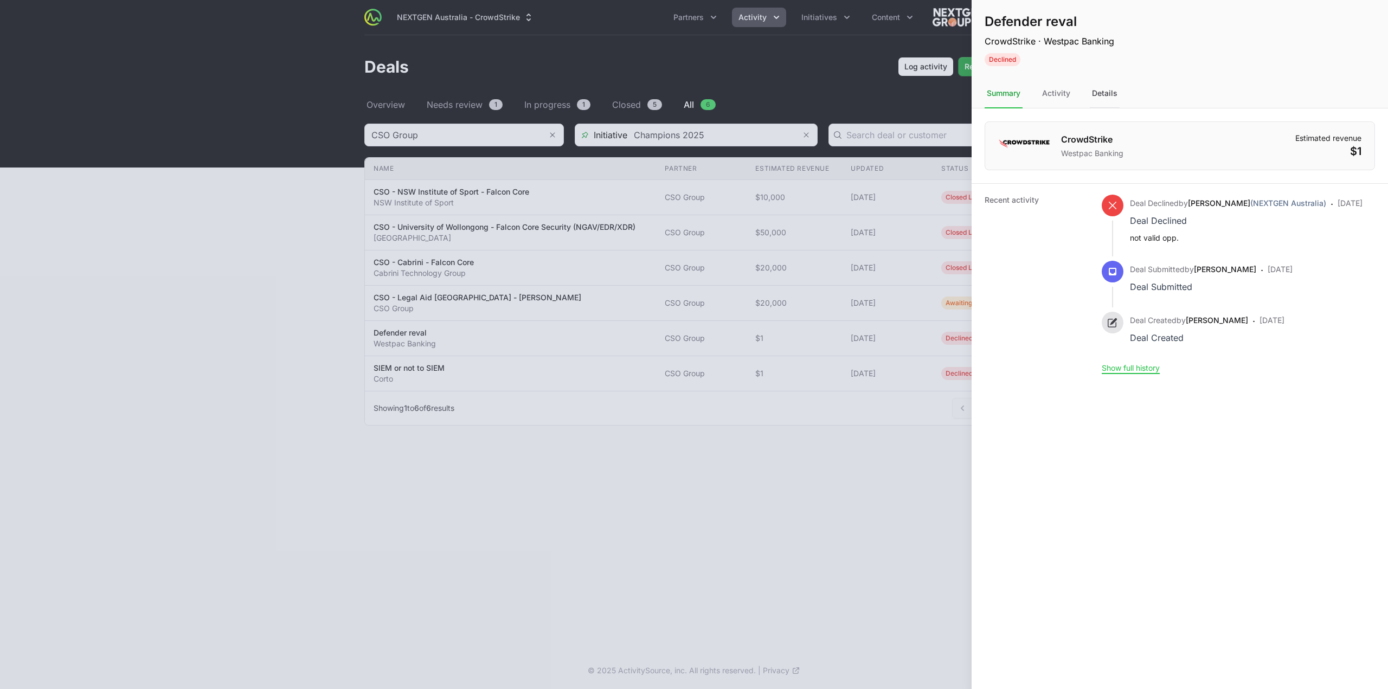
click at [1101, 81] on div "Details" at bounding box center [1105, 93] width 30 height 29
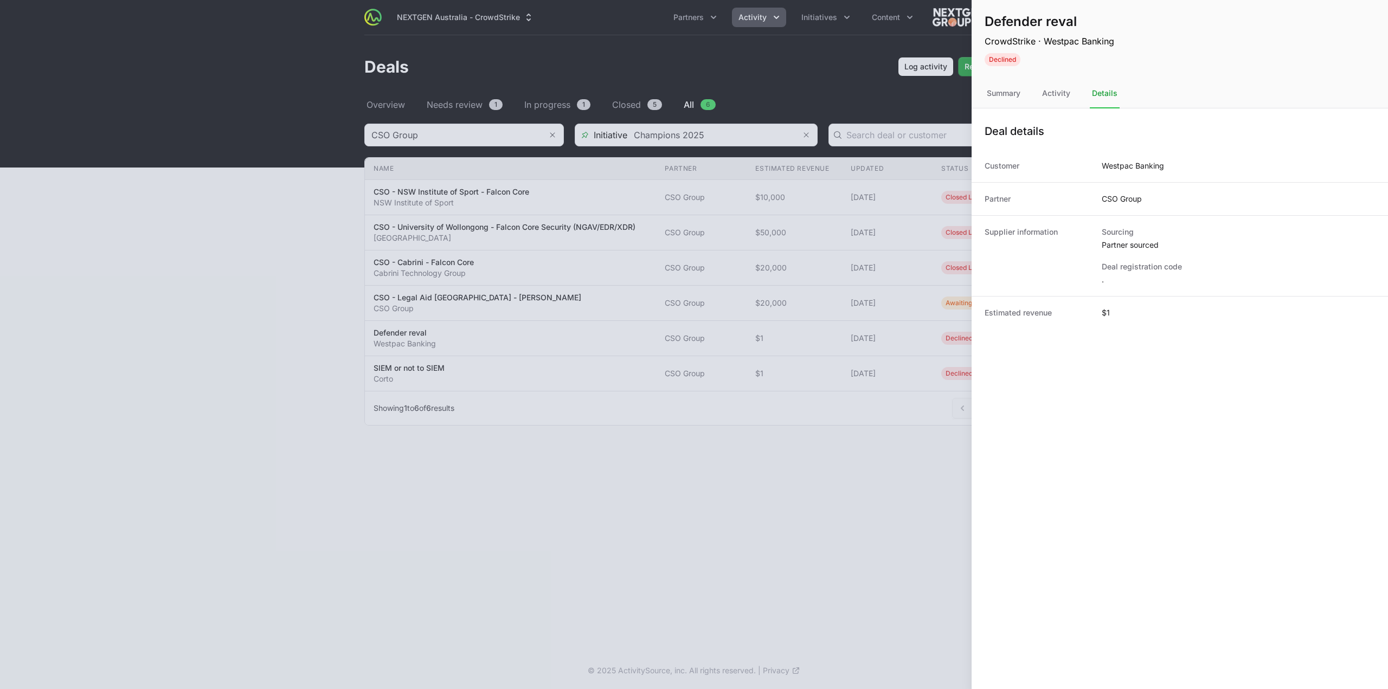
click at [1124, 202] on dd "CSO Group" at bounding box center [1122, 199] width 40 height 11
click at [590, 472] on div at bounding box center [694, 344] width 1388 height 689
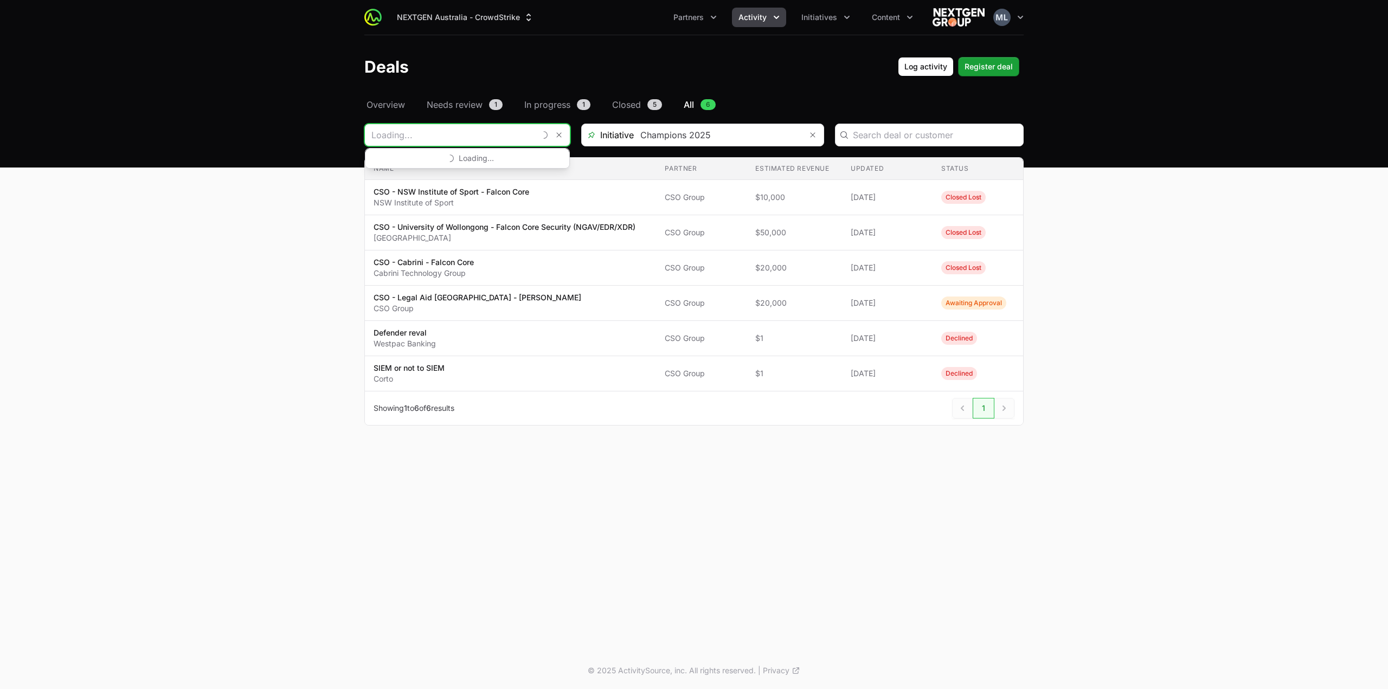
click at [465, 126] on input "Deals Filters" at bounding box center [450, 135] width 170 height 22
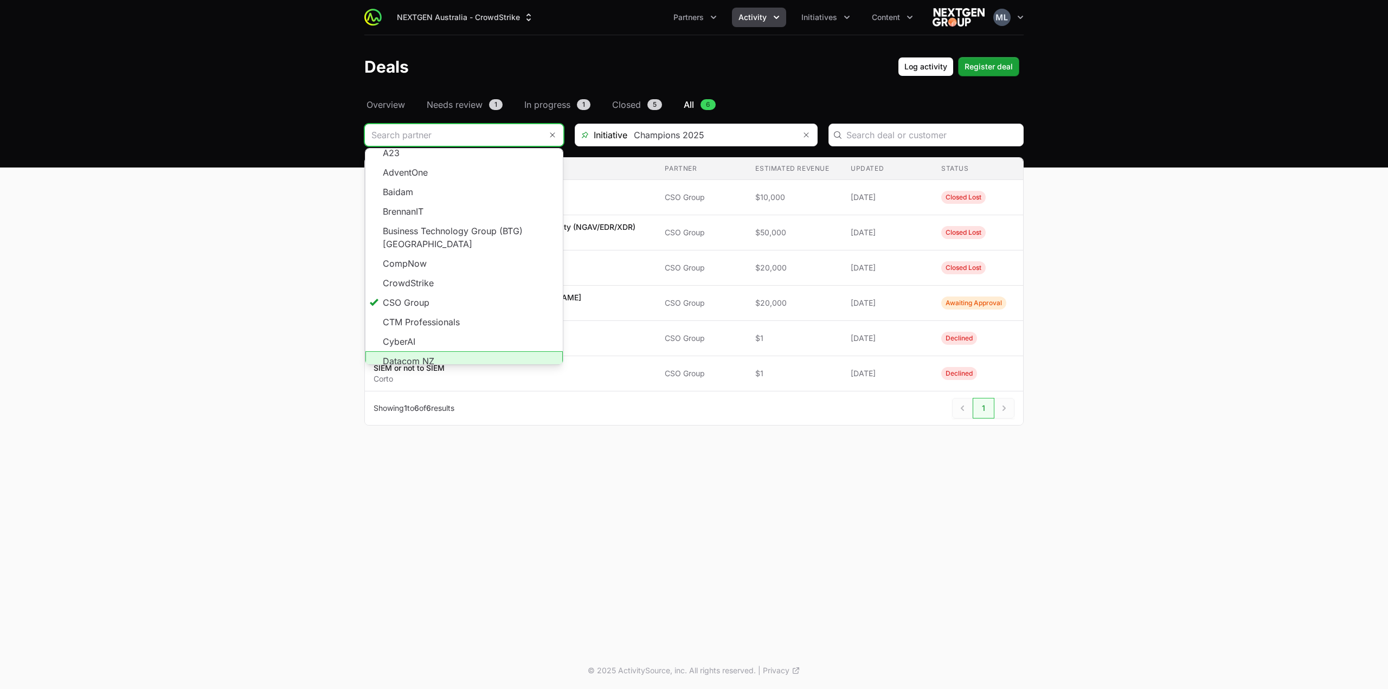
scroll to position [108, 0]
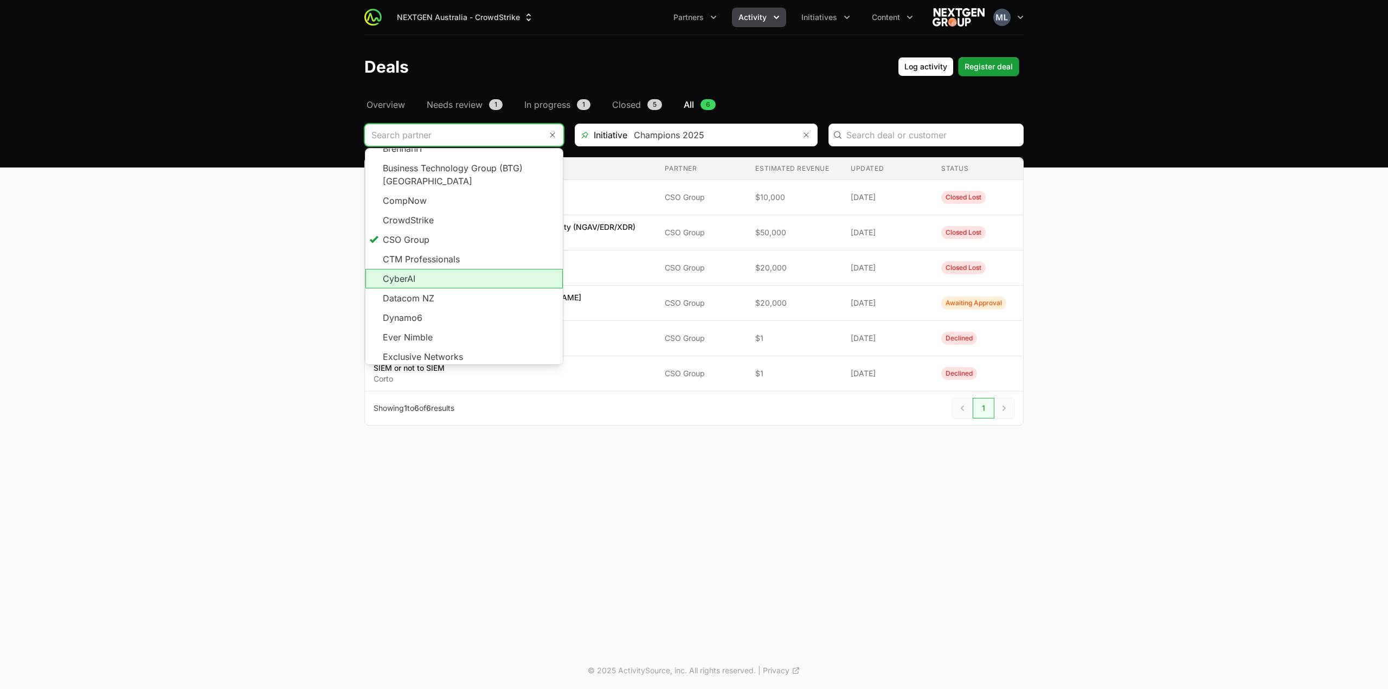
click at [440, 269] on li "CyberAI" at bounding box center [463, 279] width 197 height 20
type input "CyberAI"
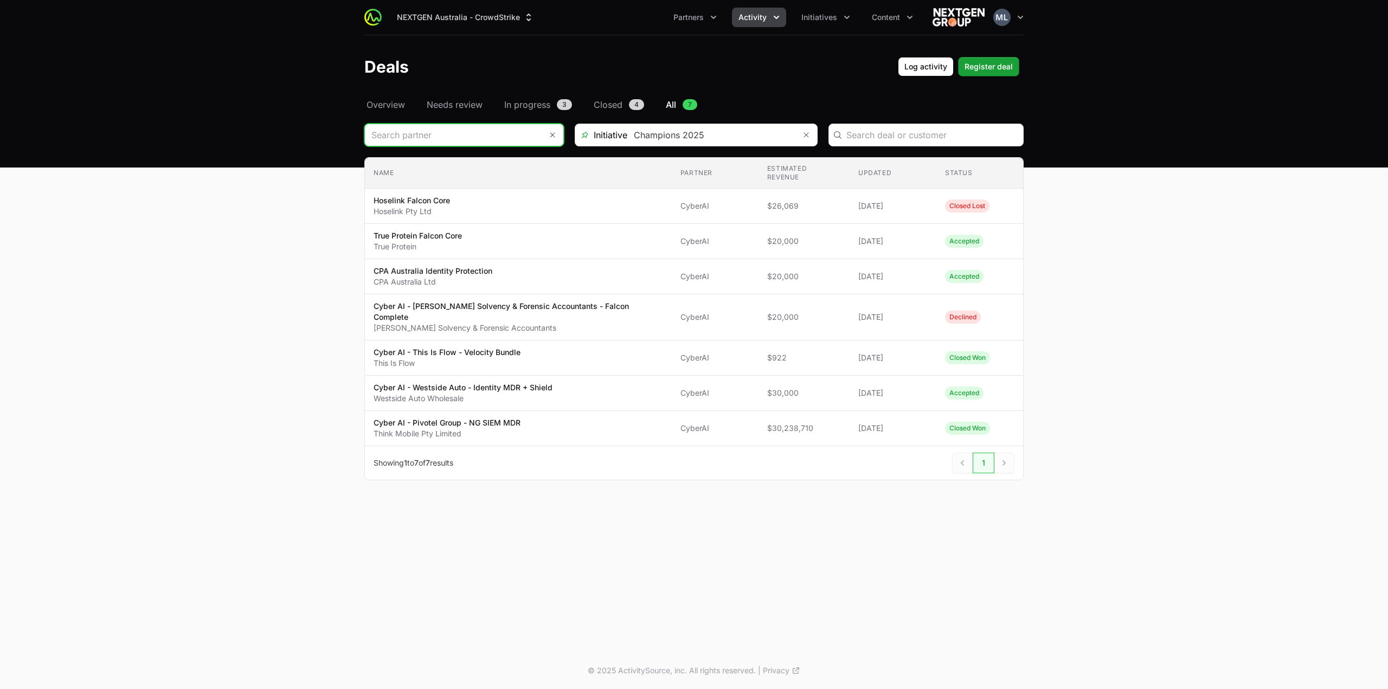
click at [502, 130] on input "Deals Filters" at bounding box center [453, 135] width 177 height 22
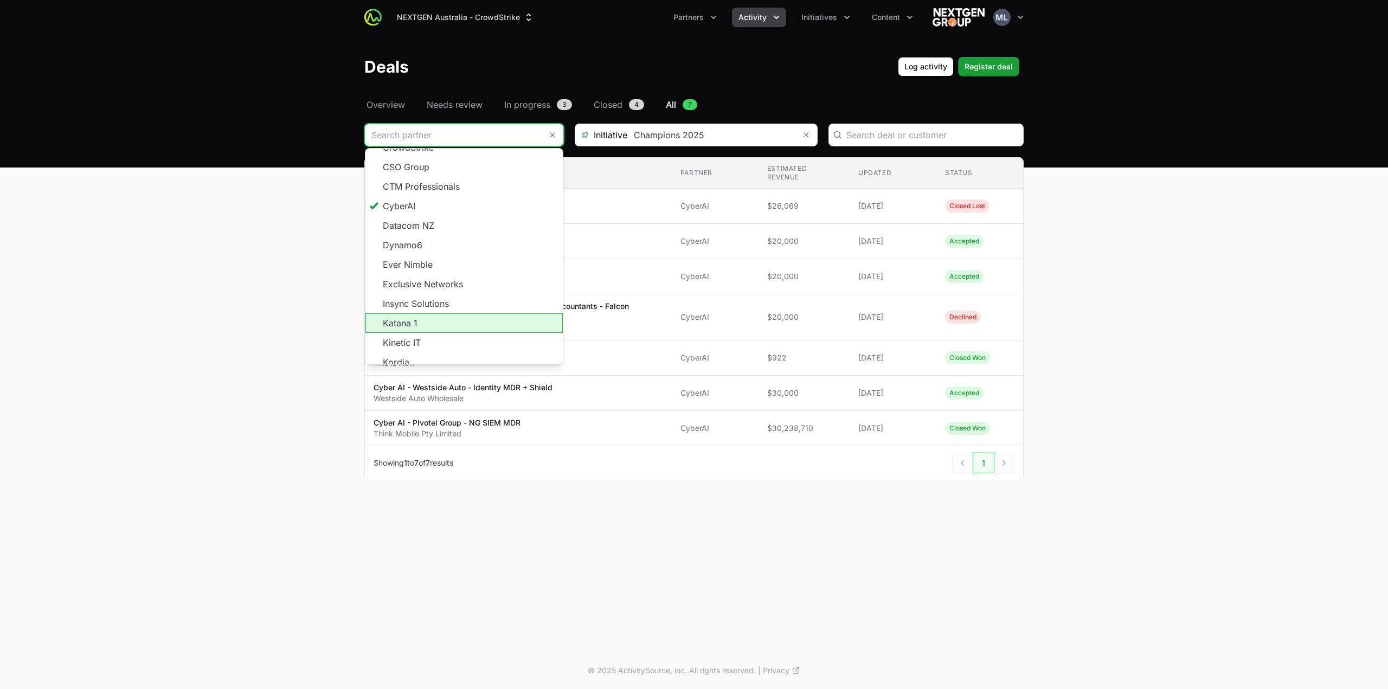
scroll to position [195, 0]
click at [431, 300] on li "Katana 1" at bounding box center [463, 310] width 197 height 20
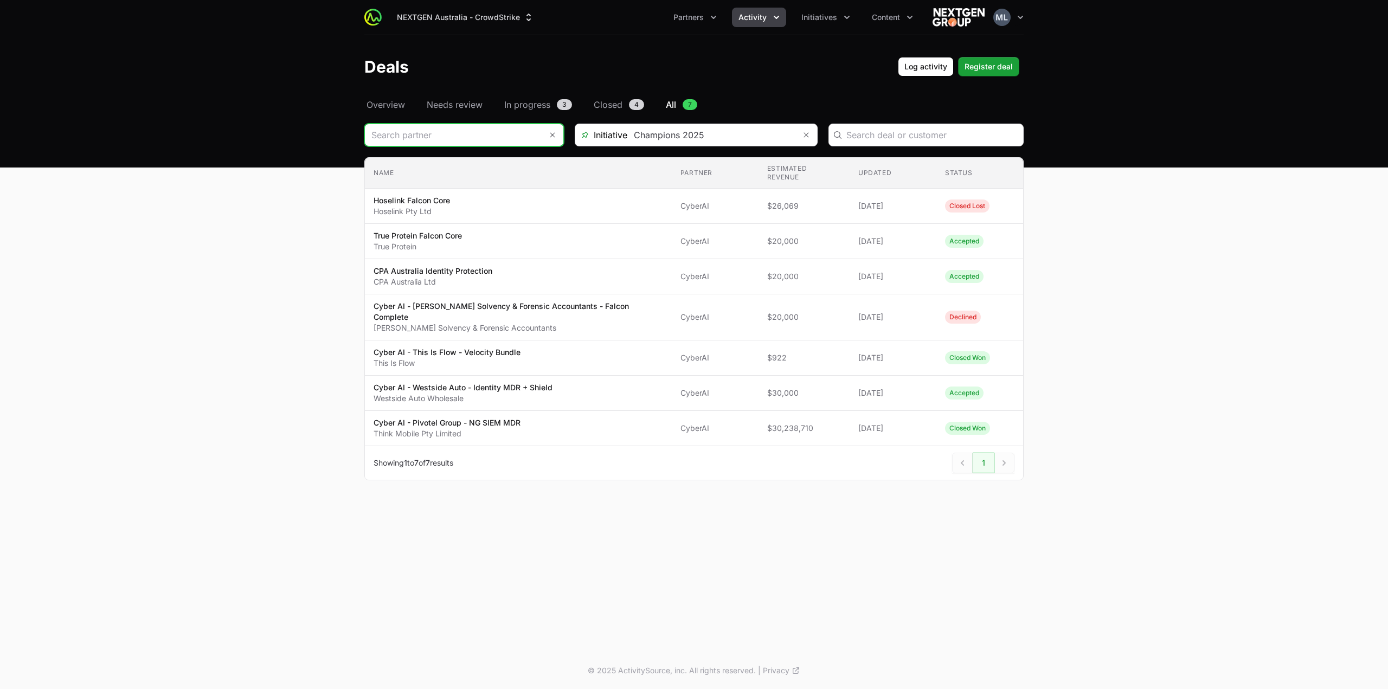
type input "Katana 1"
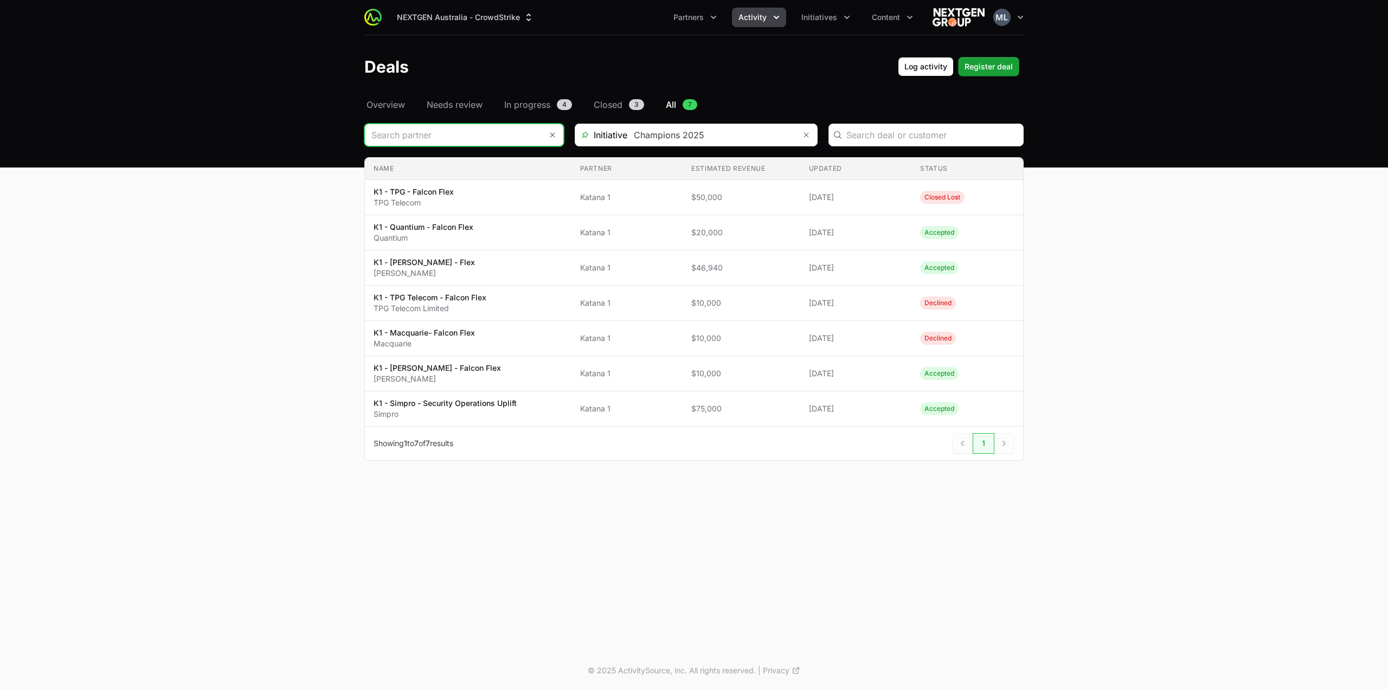
click at [539, 130] on div "Deals Filters" at bounding box center [464, 135] width 200 height 23
type input "Katana 1"
click at [557, 137] on button "Remove" at bounding box center [559, 135] width 22 height 22
click at [460, 145] on input "Deals Filters" at bounding box center [453, 135] width 177 height 22
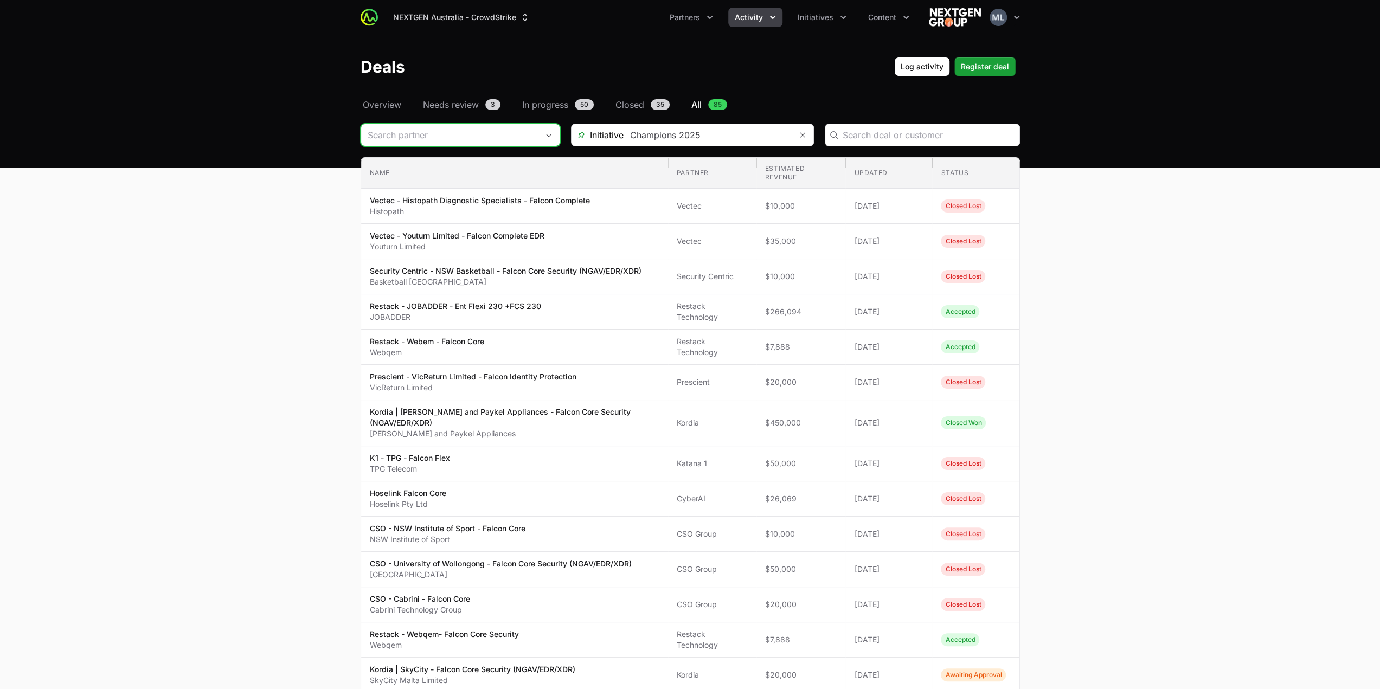
click at [462, 131] on input "Deals Filters" at bounding box center [449, 135] width 177 height 22
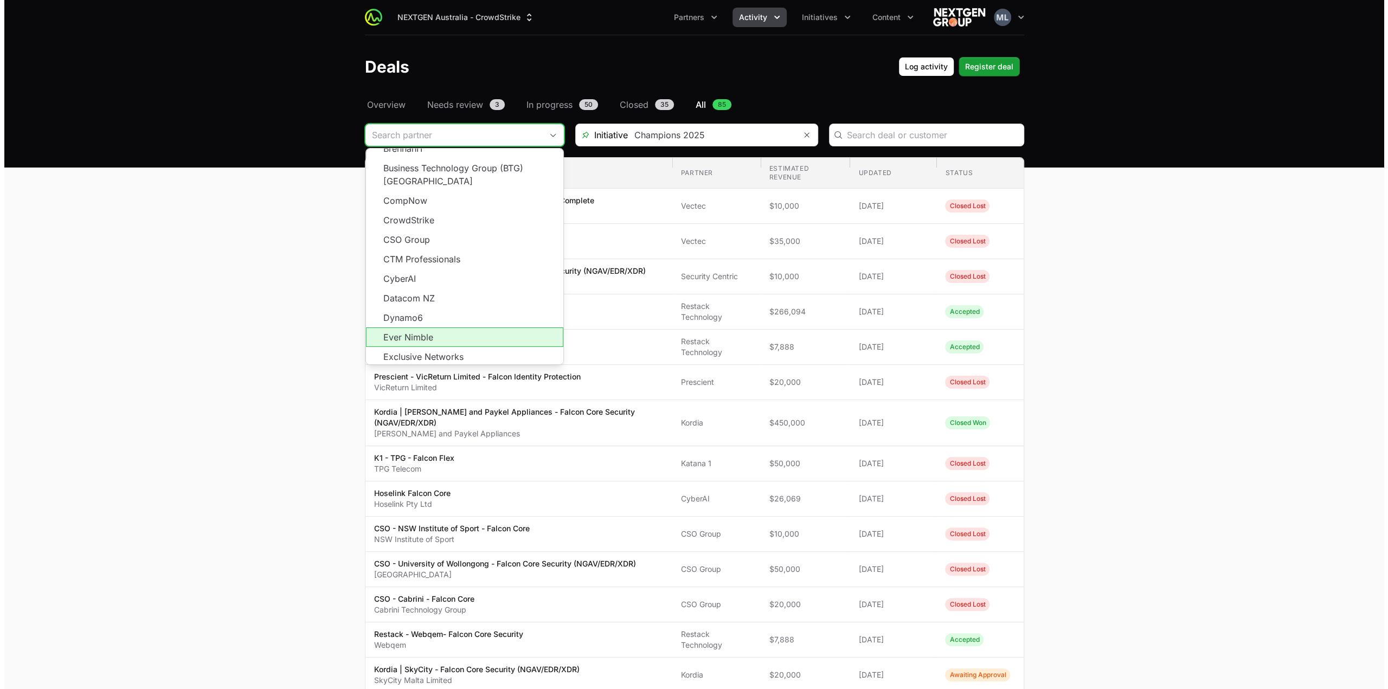
scroll to position [195, 0]
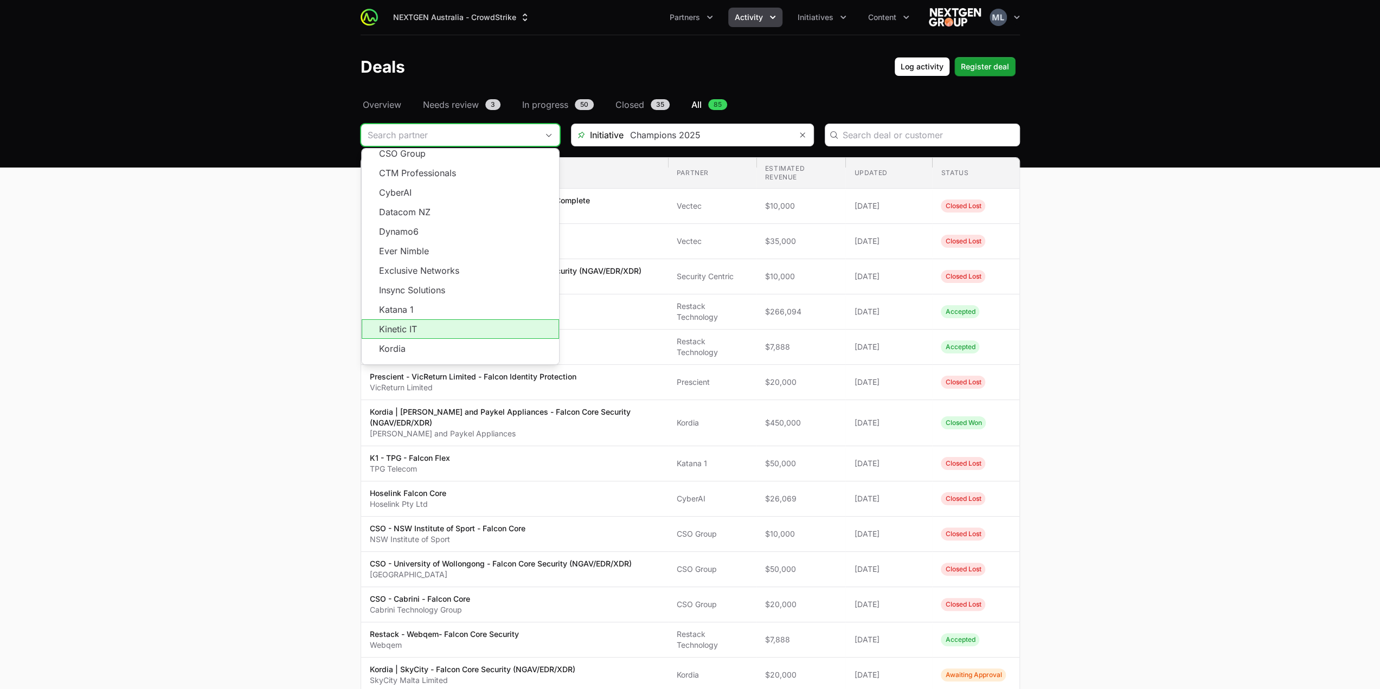
click at [449, 320] on li "Kinetic IT" at bounding box center [460, 329] width 197 height 20
type input "Kinetic IT"
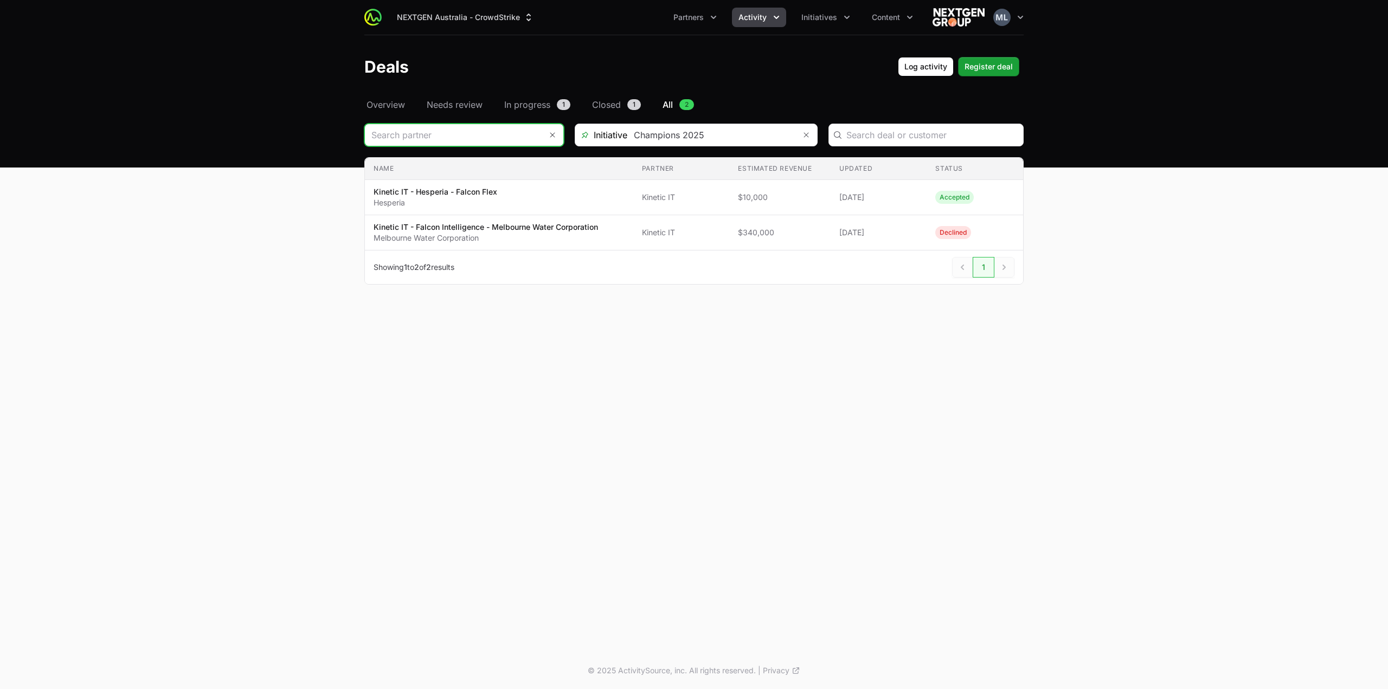
click at [461, 141] on input "Deals Filters" at bounding box center [453, 135] width 177 height 22
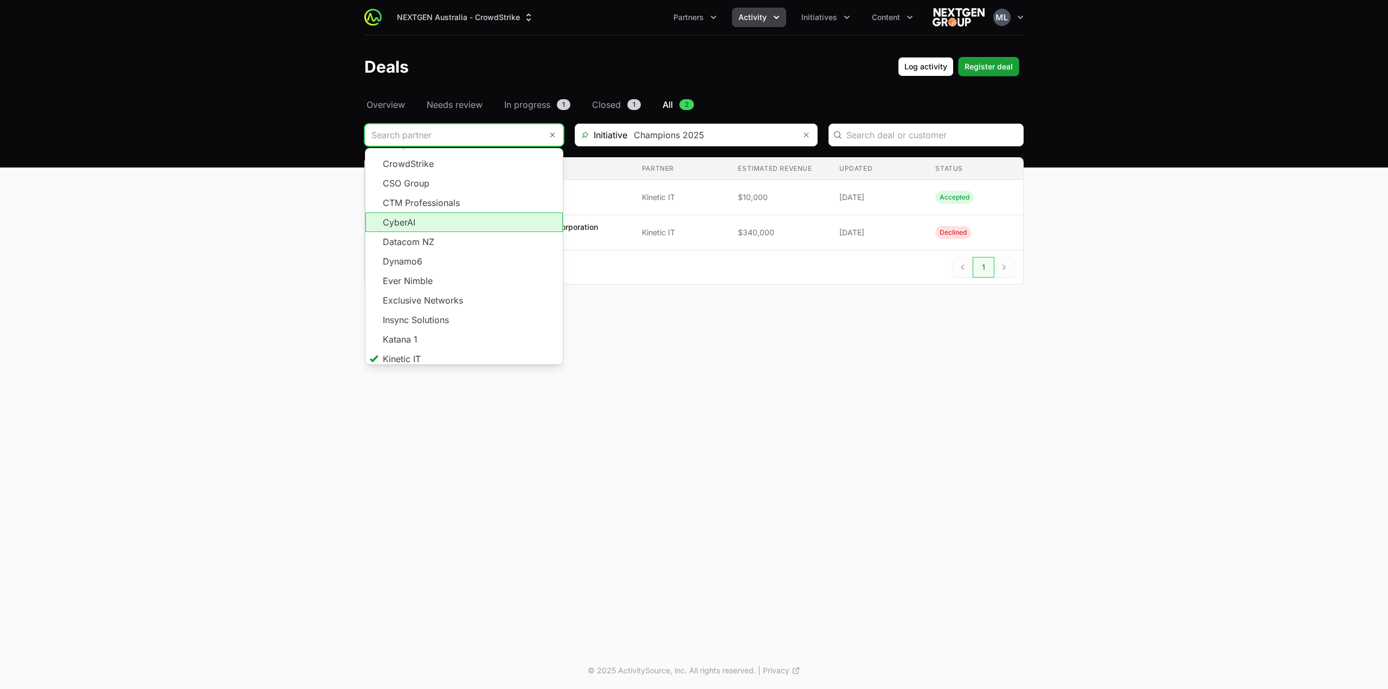
scroll to position [195, 0]
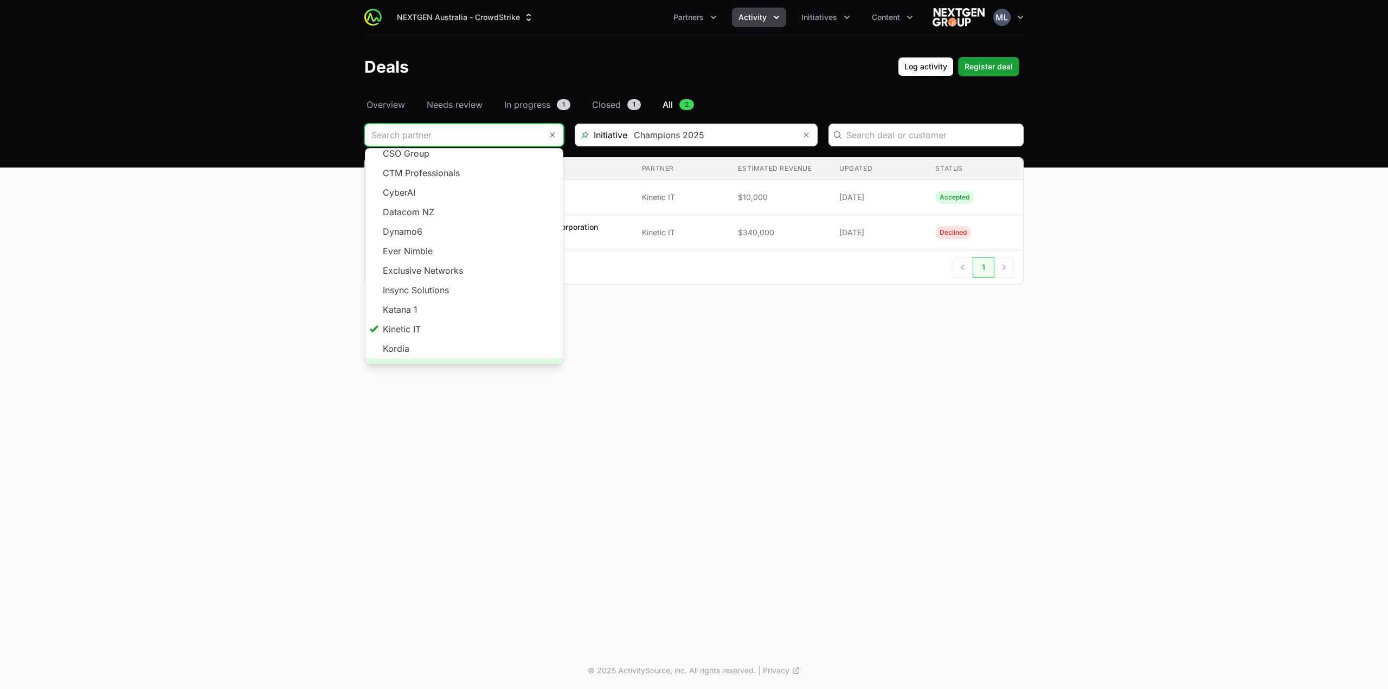
click at [465, 358] on span "Load more" at bounding box center [463, 368] width 197 height 20
click at [445, 348] on li "Prescient" at bounding box center [463, 358] width 197 height 20
type input "Prescient"
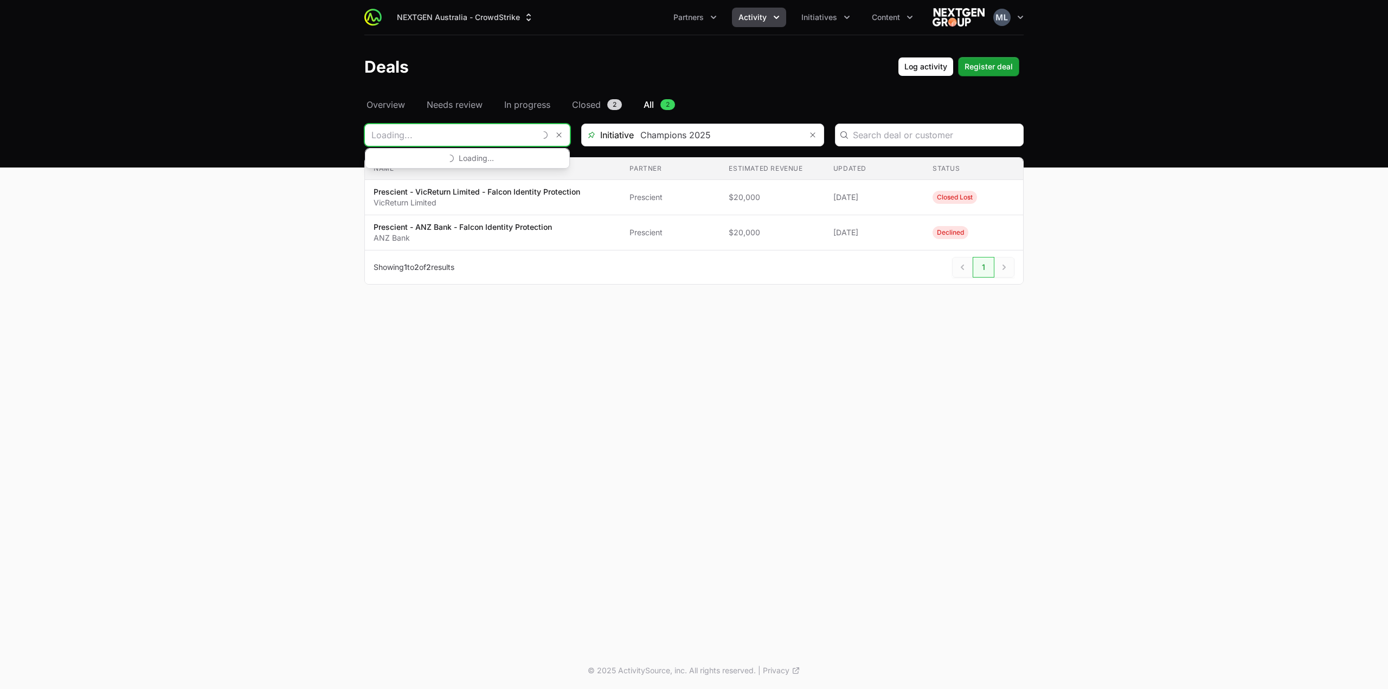
drag, startPoint x: 425, startPoint y: 137, endPoint x: 390, endPoint y: 134, distance: 34.8
click at [390, 134] on input "Deals Filters" at bounding box center [450, 135] width 170 height 22
type input "Prescient"
click at [138, 164] on main "Select a tab Overview Needs review In progress Closed All Overview Needs review…" at bounding box center [694, 204] width 1388 height 213
click at [482, 141] on input "Deals Filters" at bounding box center [453, 135] width 177 height 22
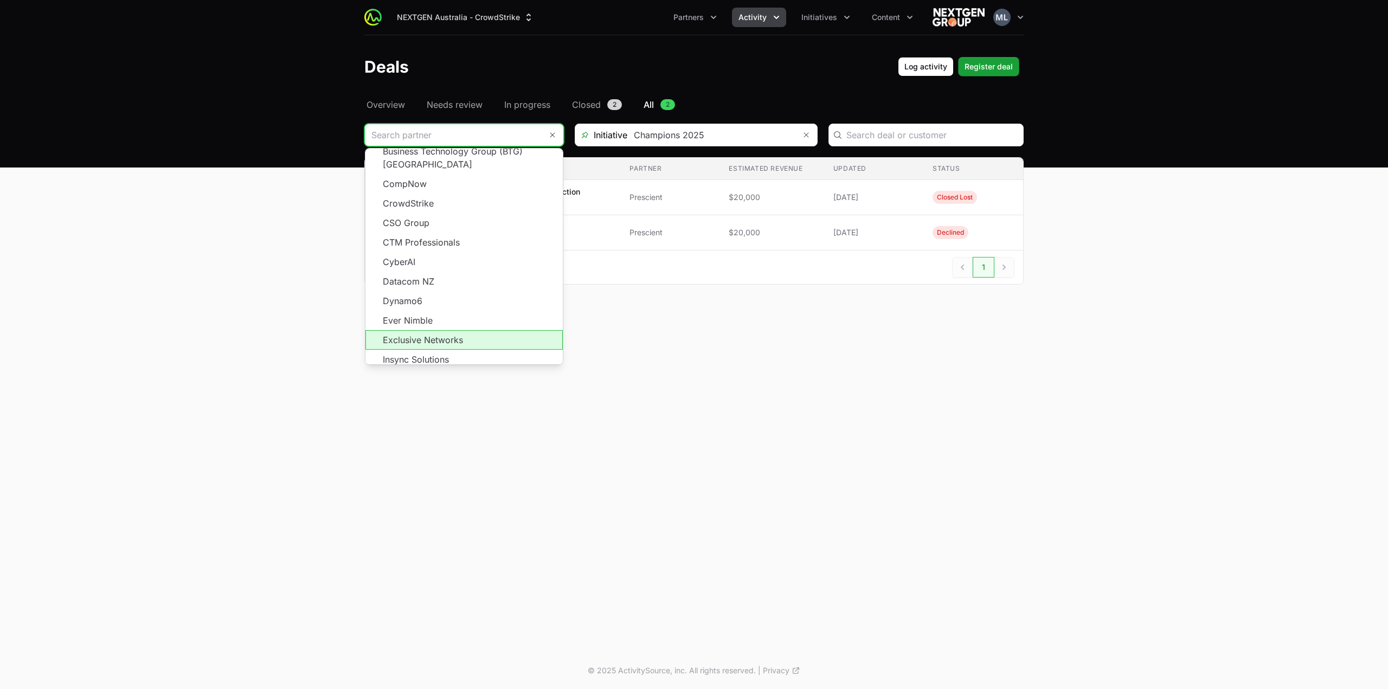
scroll to position [195, 0]
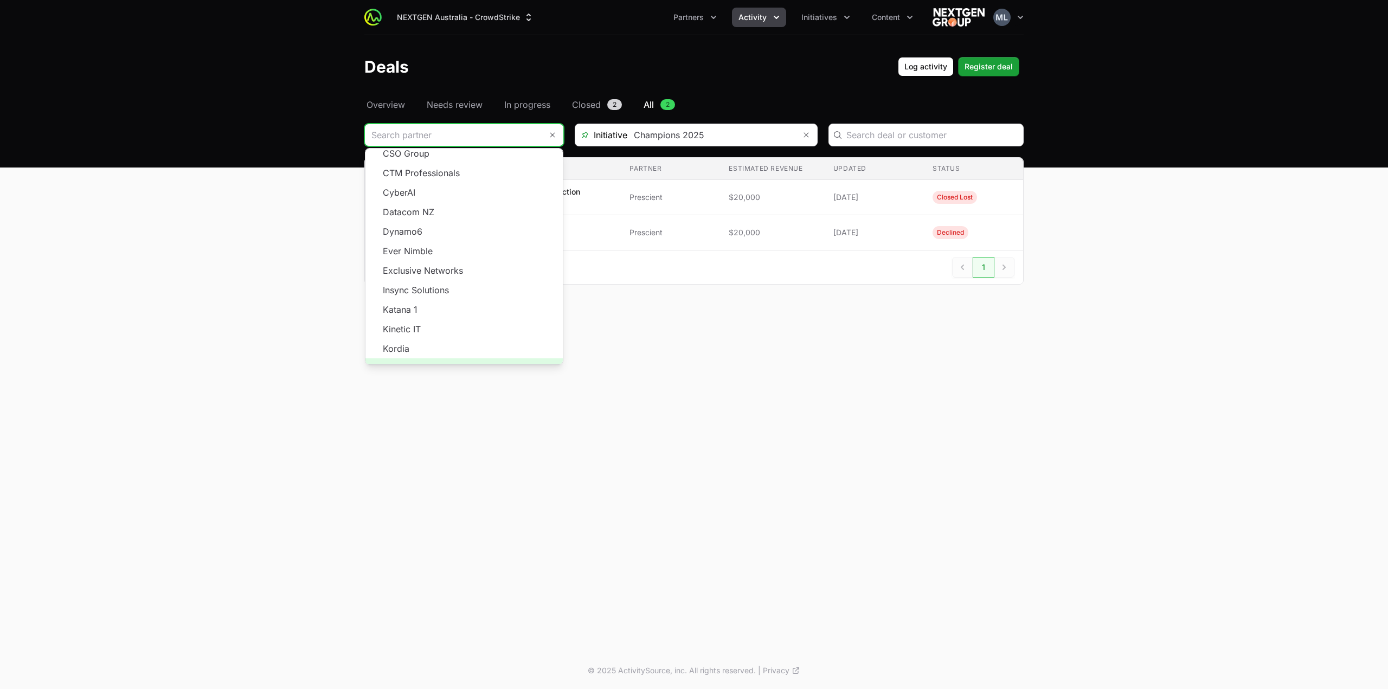
click at [466, 358] on span "Load more" at bounding box center [463, 368] width 197 height 20
click at [440, 240] on li "Restack Technology" at bounding box center [463, 250] width 197 height 20
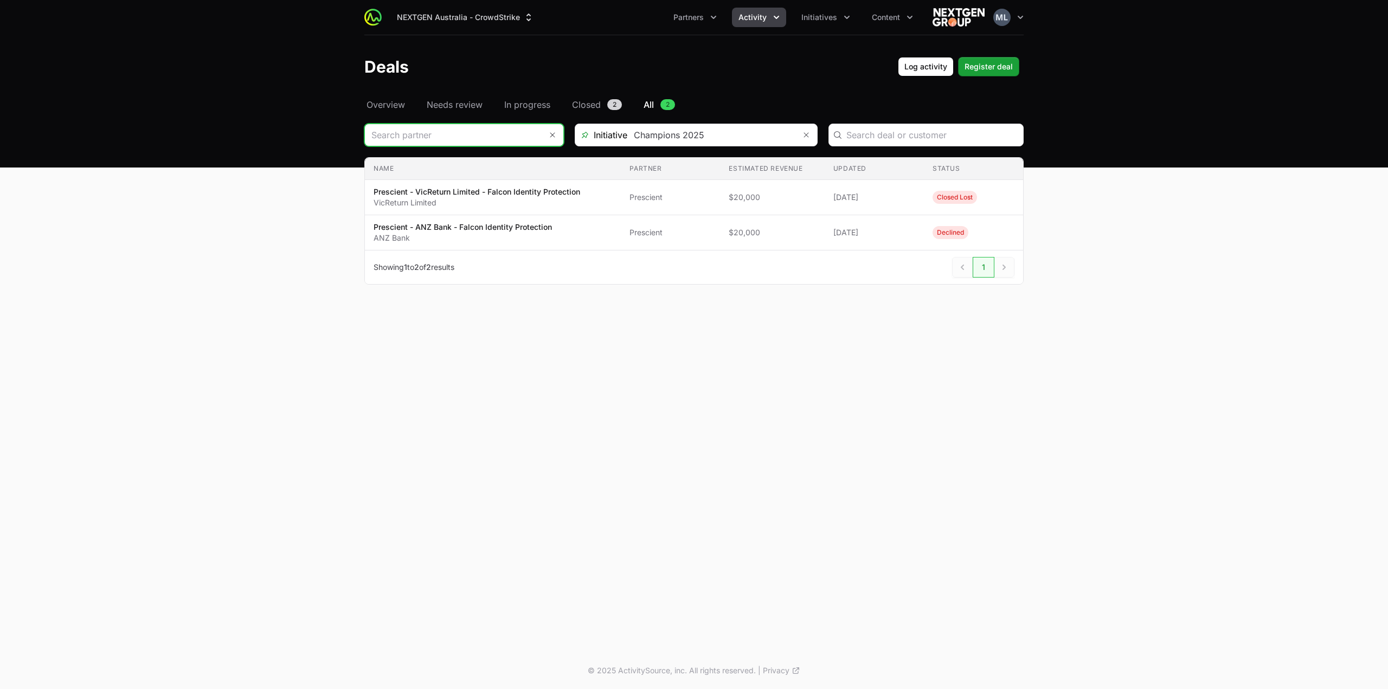
type input "Restack Technology"
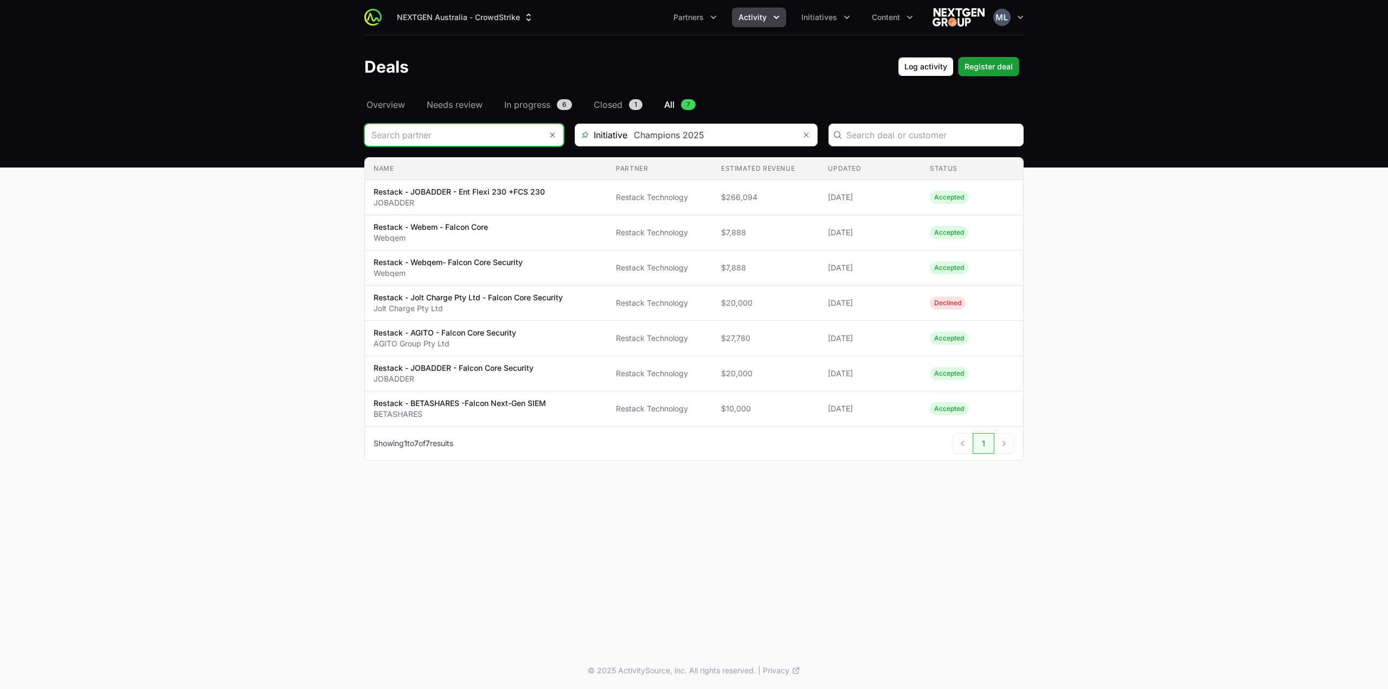
click at [455, 136] on input "Deals Filters" at bounding box center [453, 135] width 177 height 22
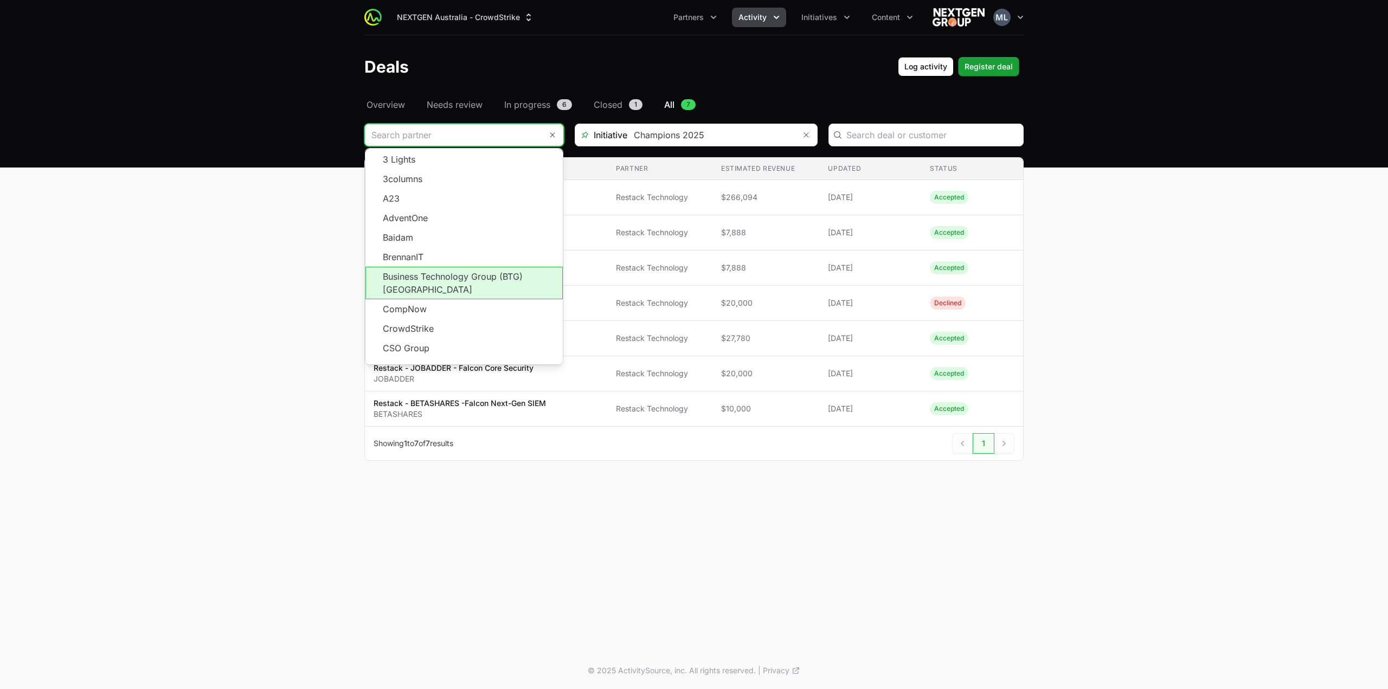
scroll to position [195, 0]
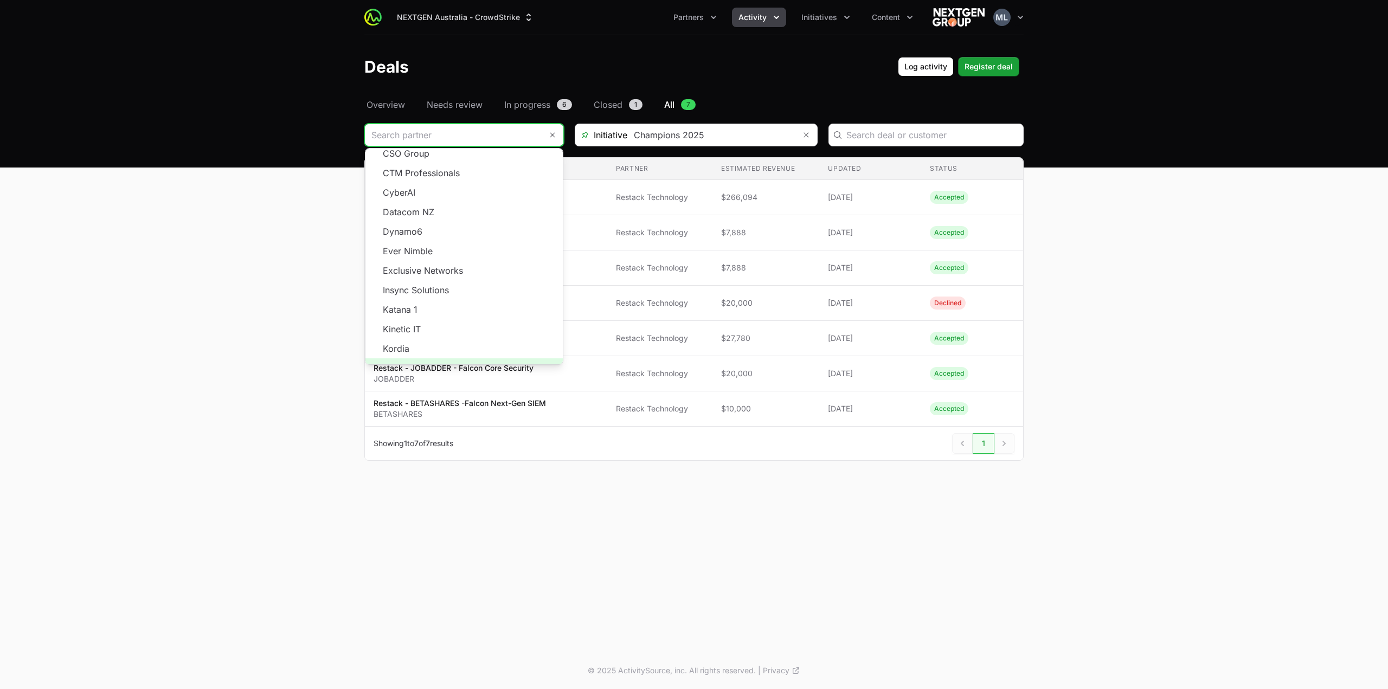
click at [446, 360] on span "Load more" at bounding box center [463, 368] width 197 height 20
click at [426, 270] on li "Secure Agility" at bounding box center [463, 280] width 197 height 20
type input "Secure Agility"
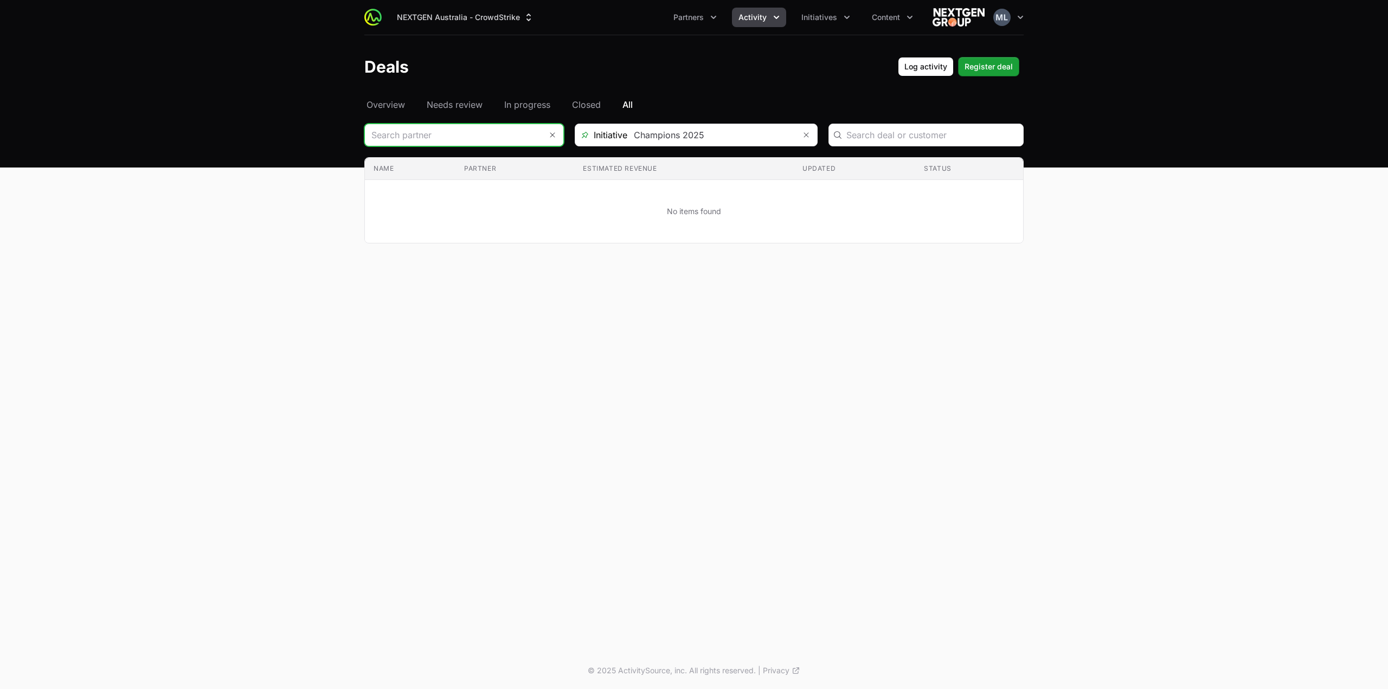
click at [492, 141] on input "Deals Filters" at bounding box center [453, 135] width 177 height 22
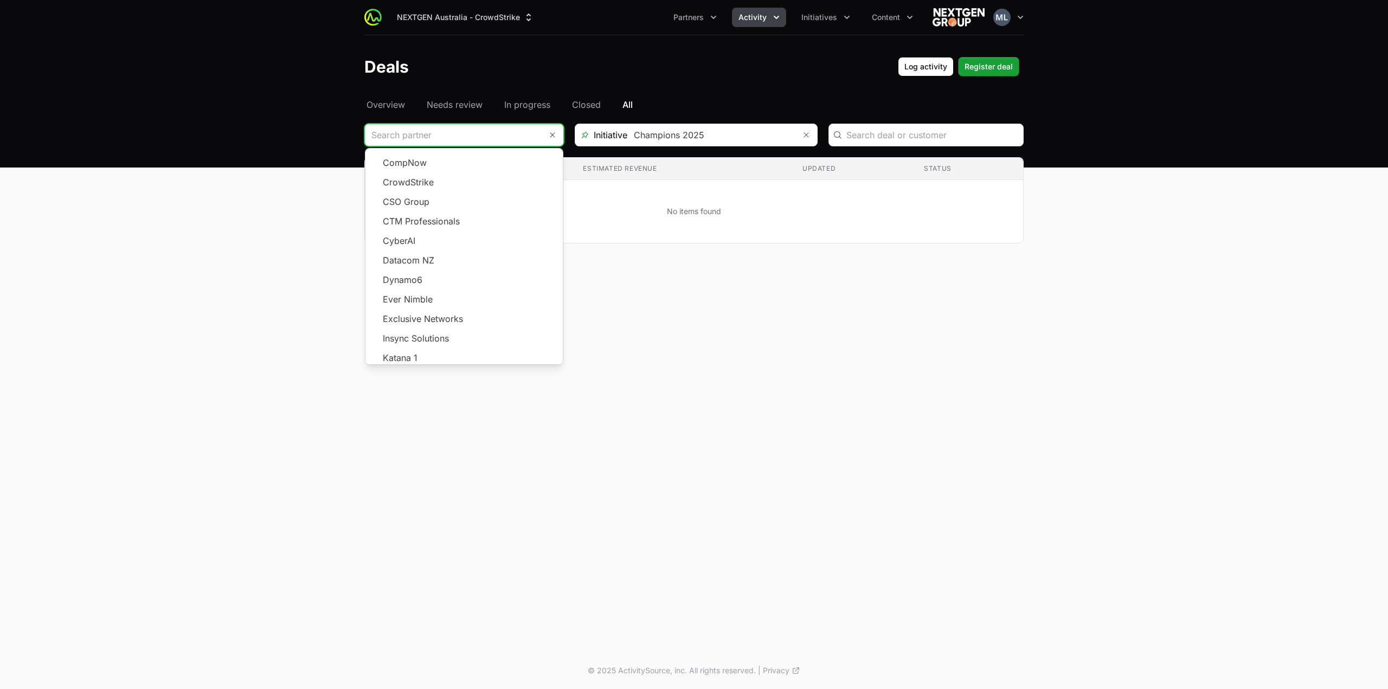
scroll to position [195, 0]
click at [459, 358] on span "Load more" at bounding box center [463, 368] width 197 height 20
click at [447, 279] on li "Security Centric" at bounding box center [463, 289] width 197 height 20
type input "Security Centric"
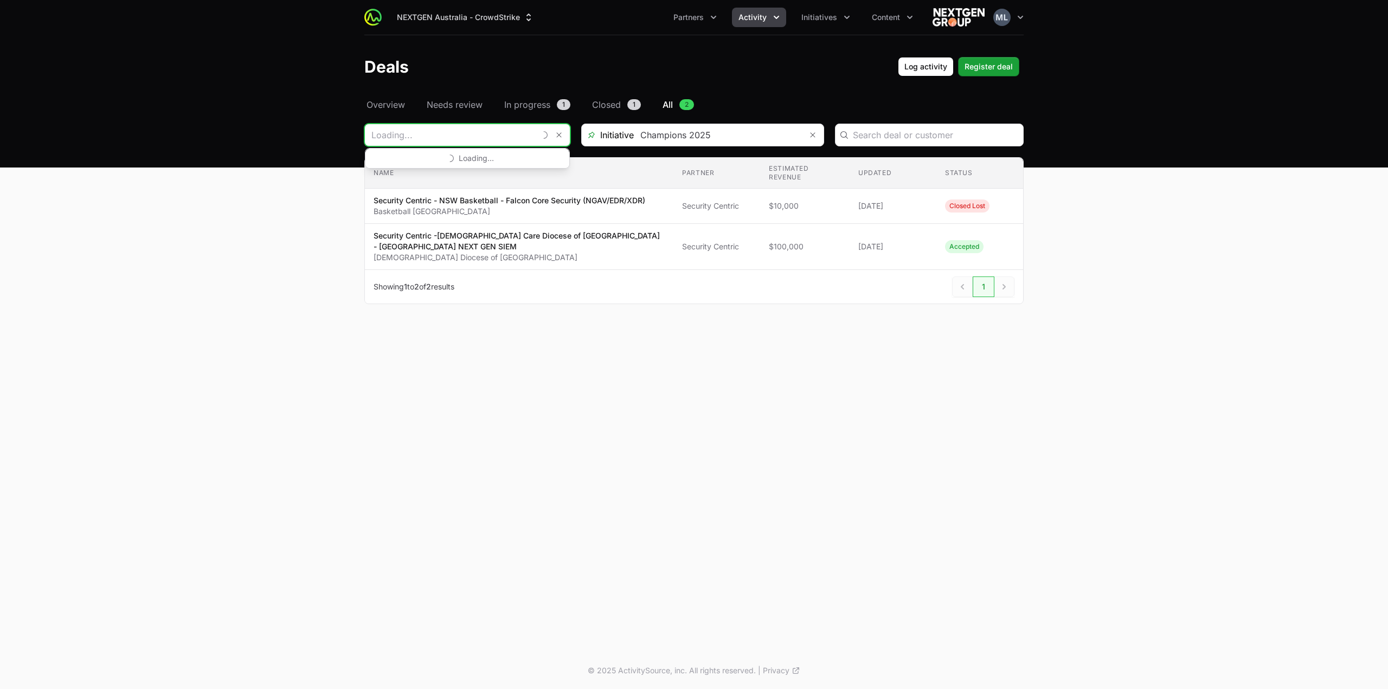
click at [527, 134] on input "Deals Filters" at bounding box center [450, 135] width 170 height 22
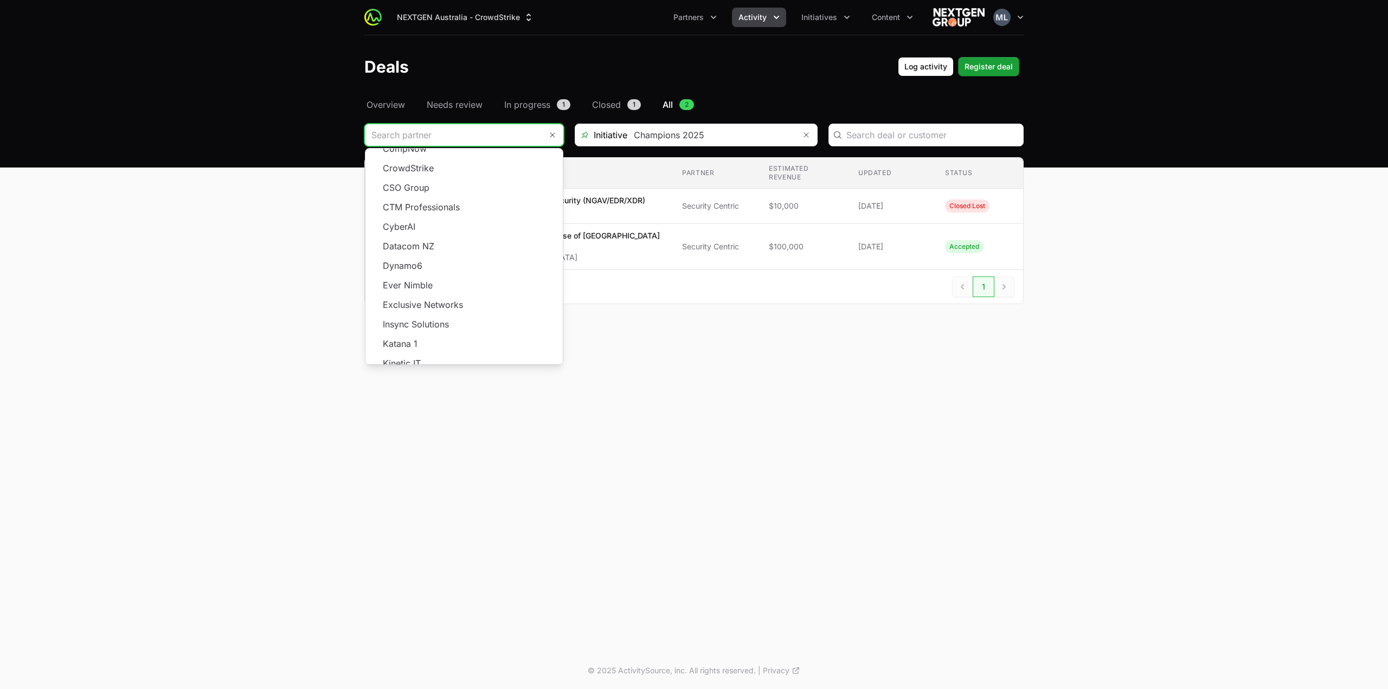
scroll to position [195, 0]
click at [466, 358] on span "Load more" at bounding box center [463, 368] width 197 height 20
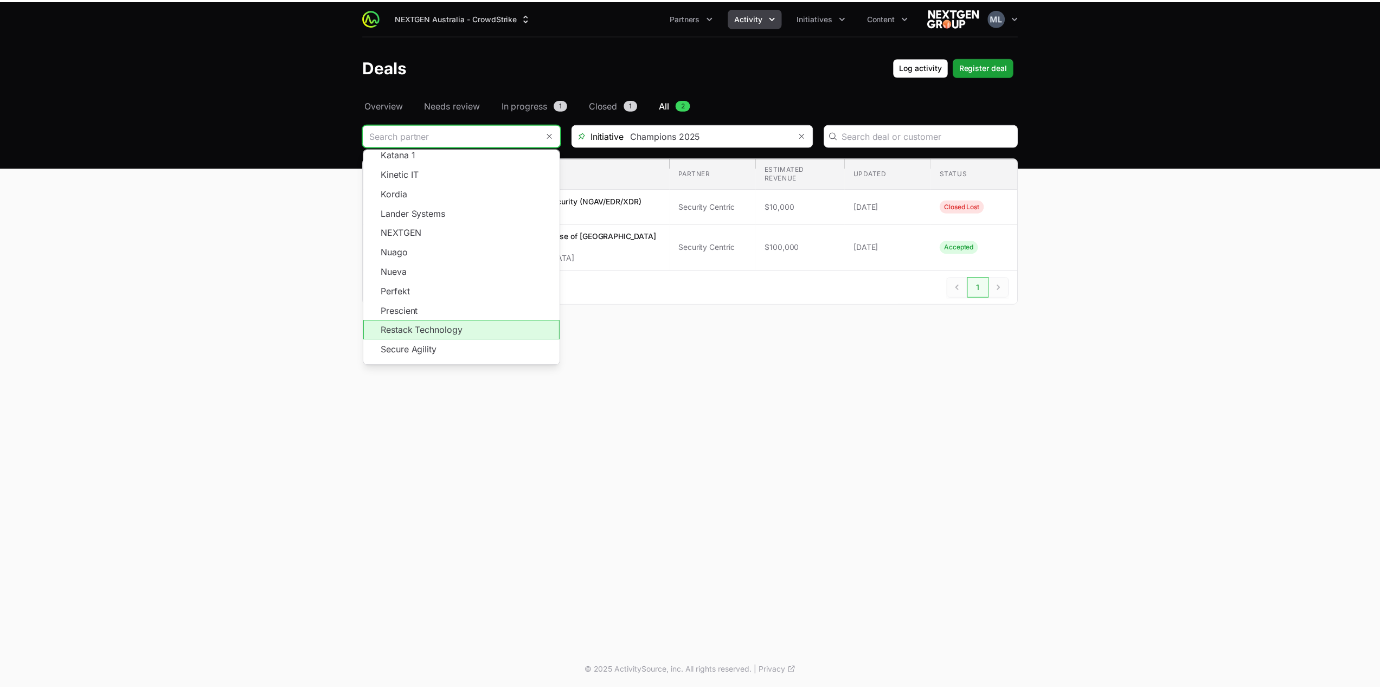
scroll to position [430, 0]
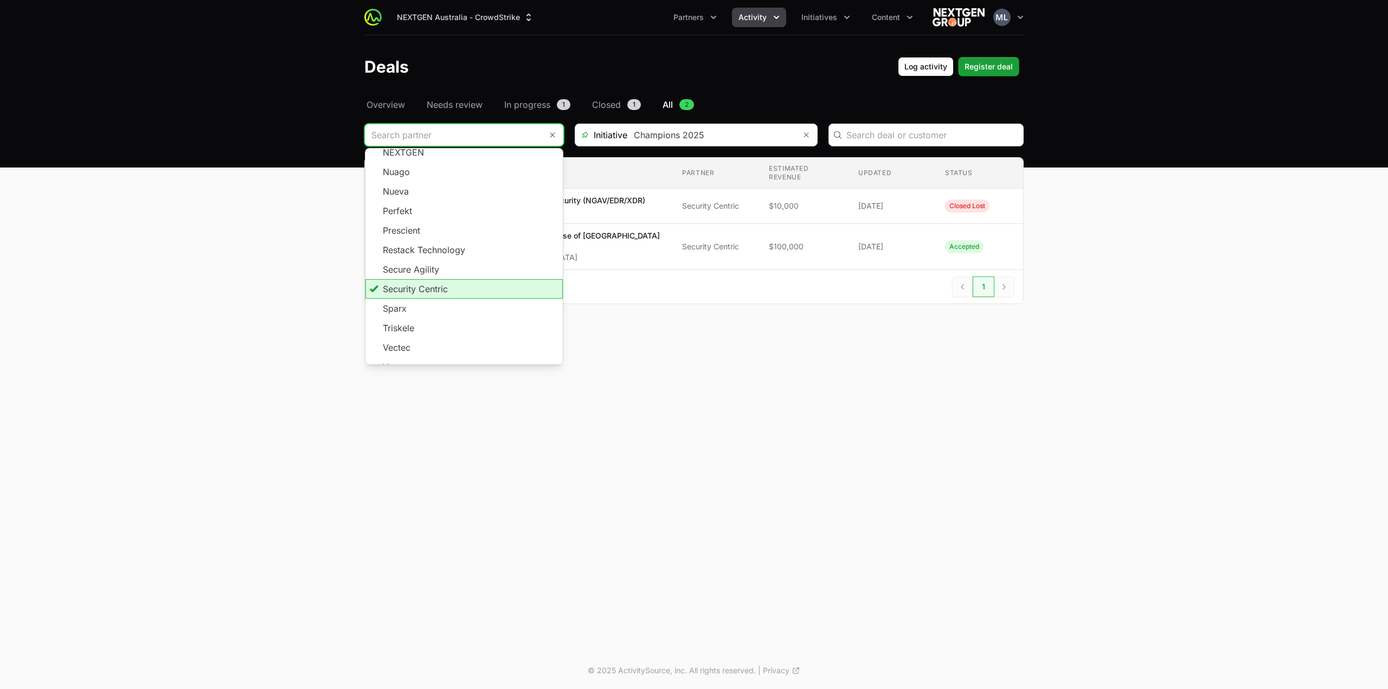
click at [412, 279] on li "Security Centric" at bounding box center [463, 289] width 197 height 20
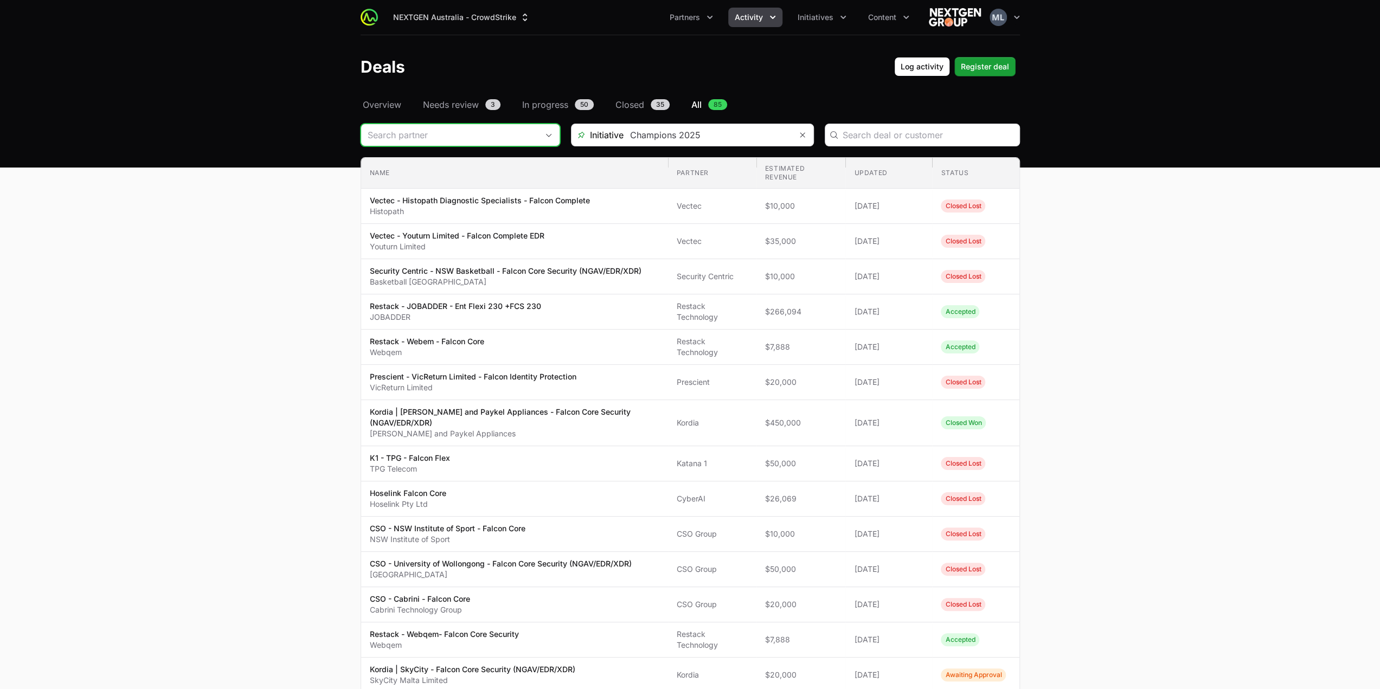
click at [447, 137] on input "Deals Filters" at bounding box center [449, 135] width 177 height 22
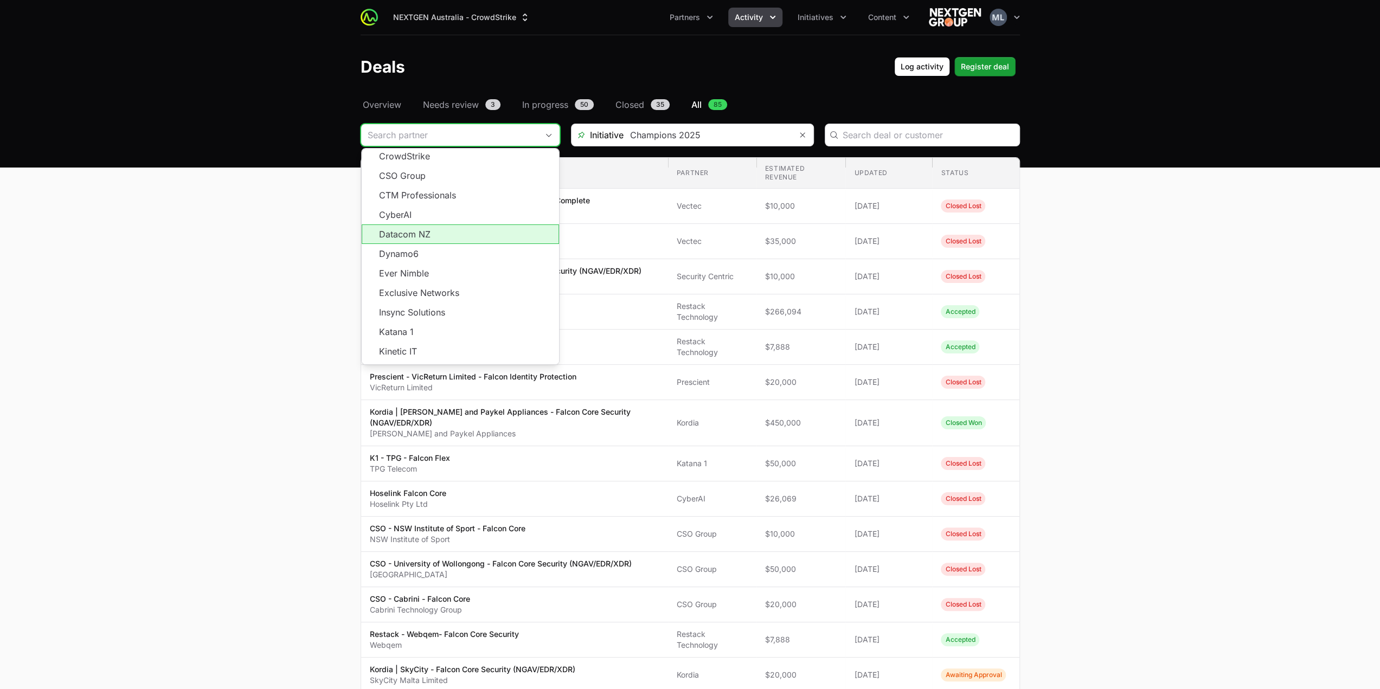
scroll to position [195, 0]
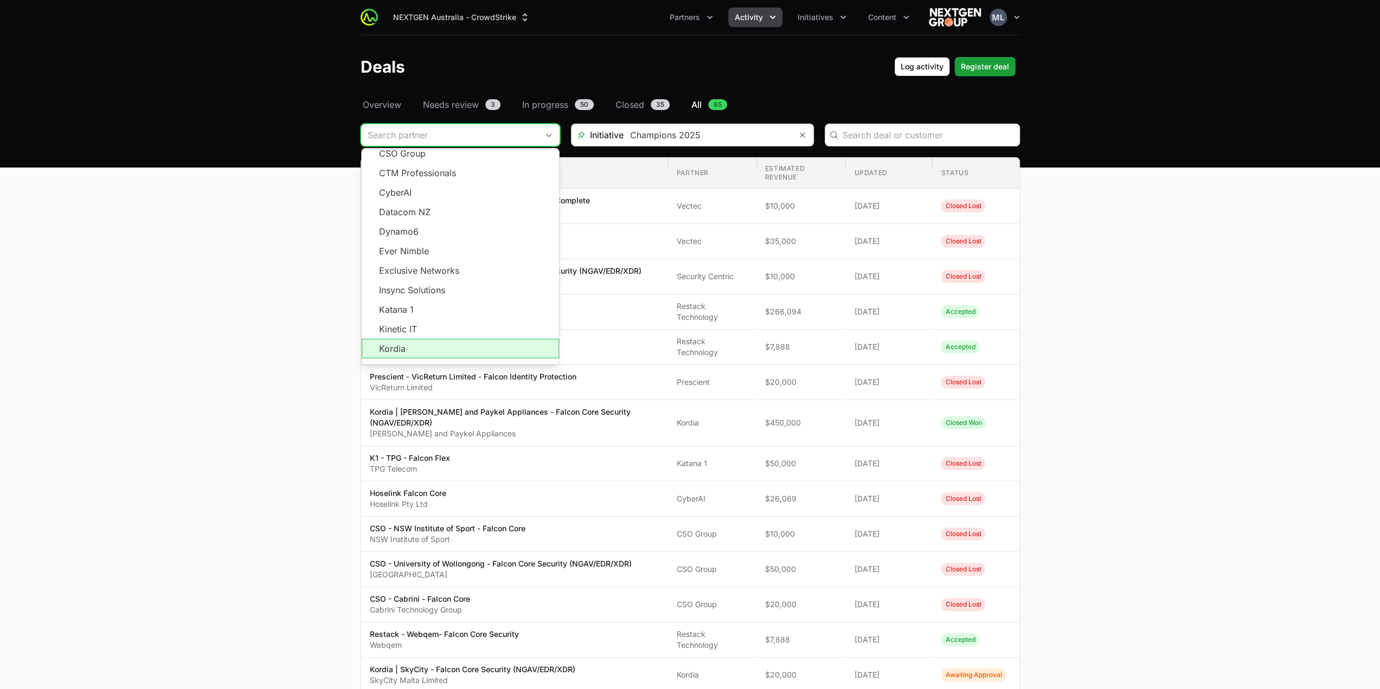
click at [442, 358] on span "Load more" at bounding box center [460, 368] width 197 height 20
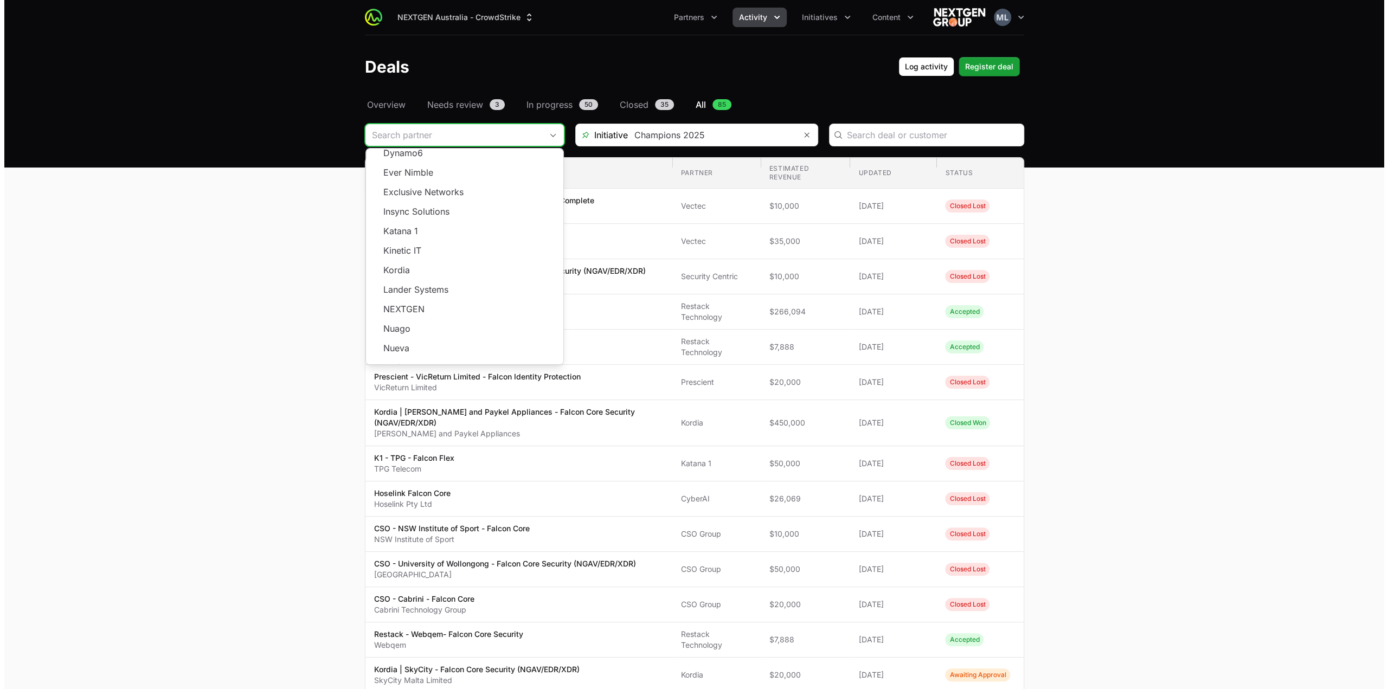
scroll to position [411, 0]
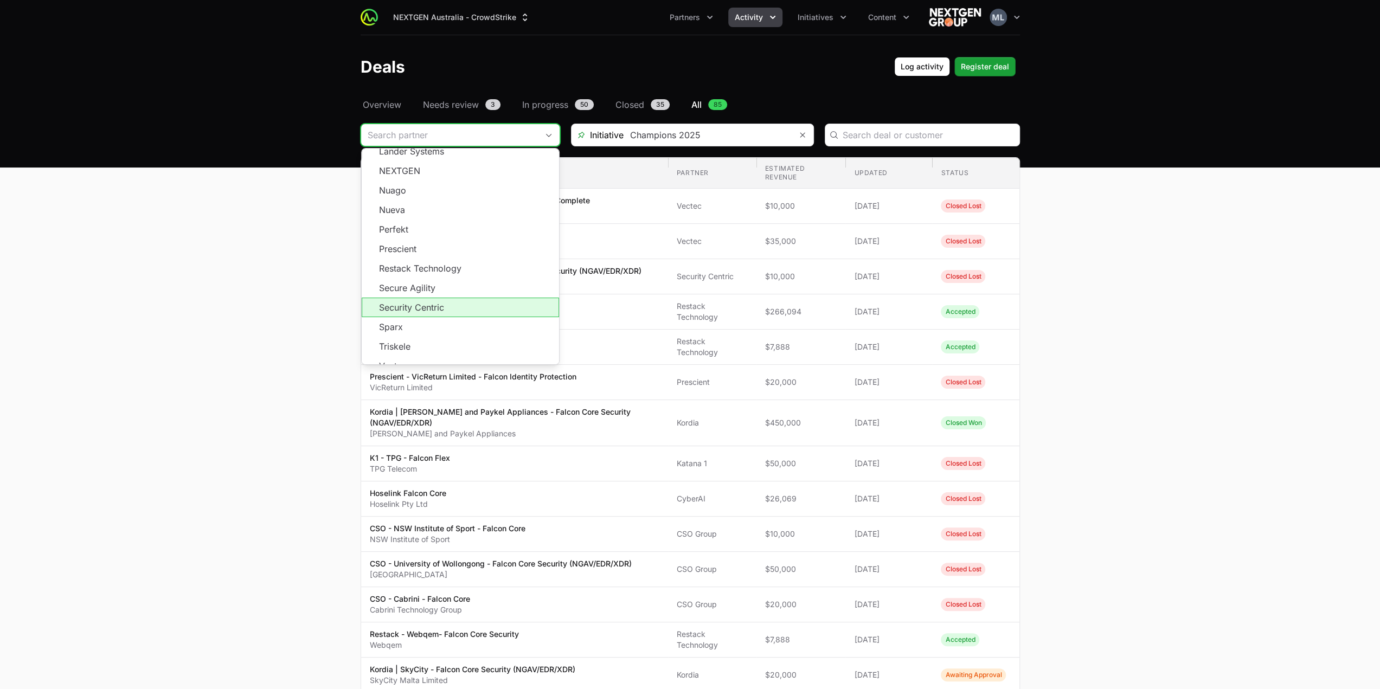
click at [433, 298] on li "Security Centric" at bounding box center [460, 308] width 197 height 20
type input "Security Centric"
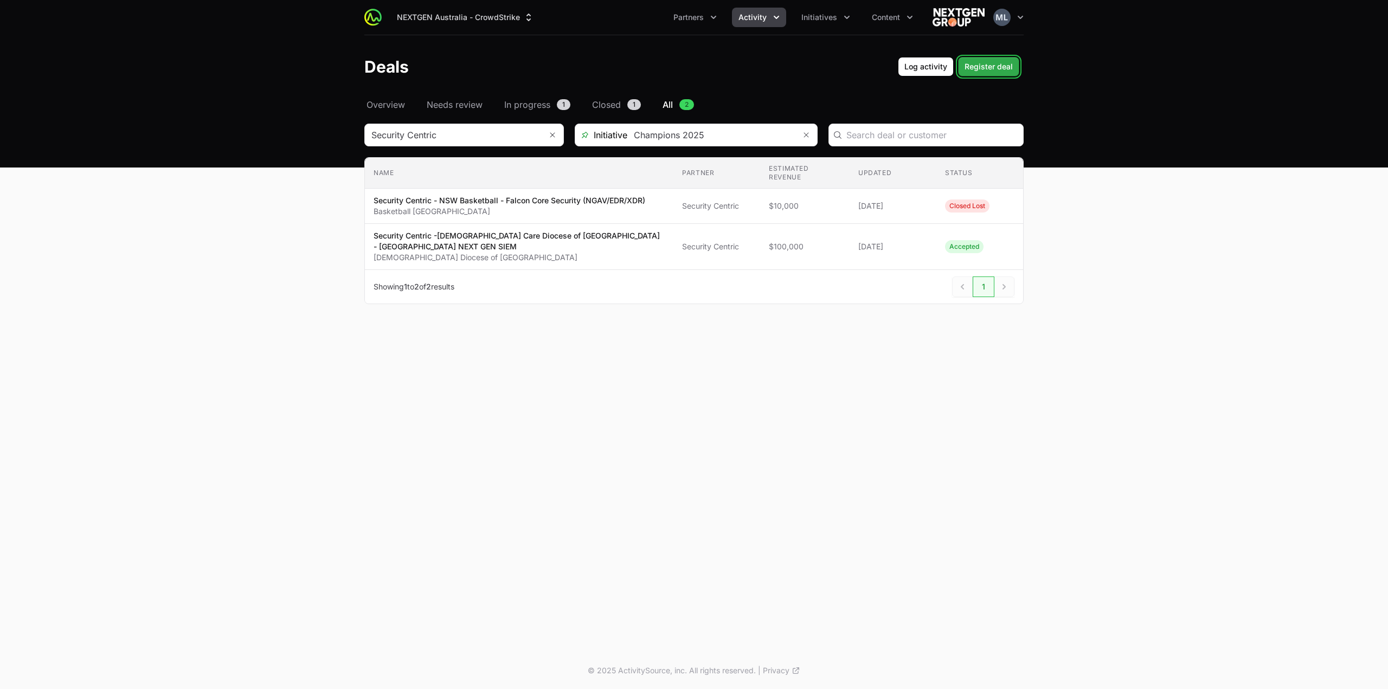
click at [993, 62] on span "Register deal" at bounding box center [988, 66] width 48 height 13
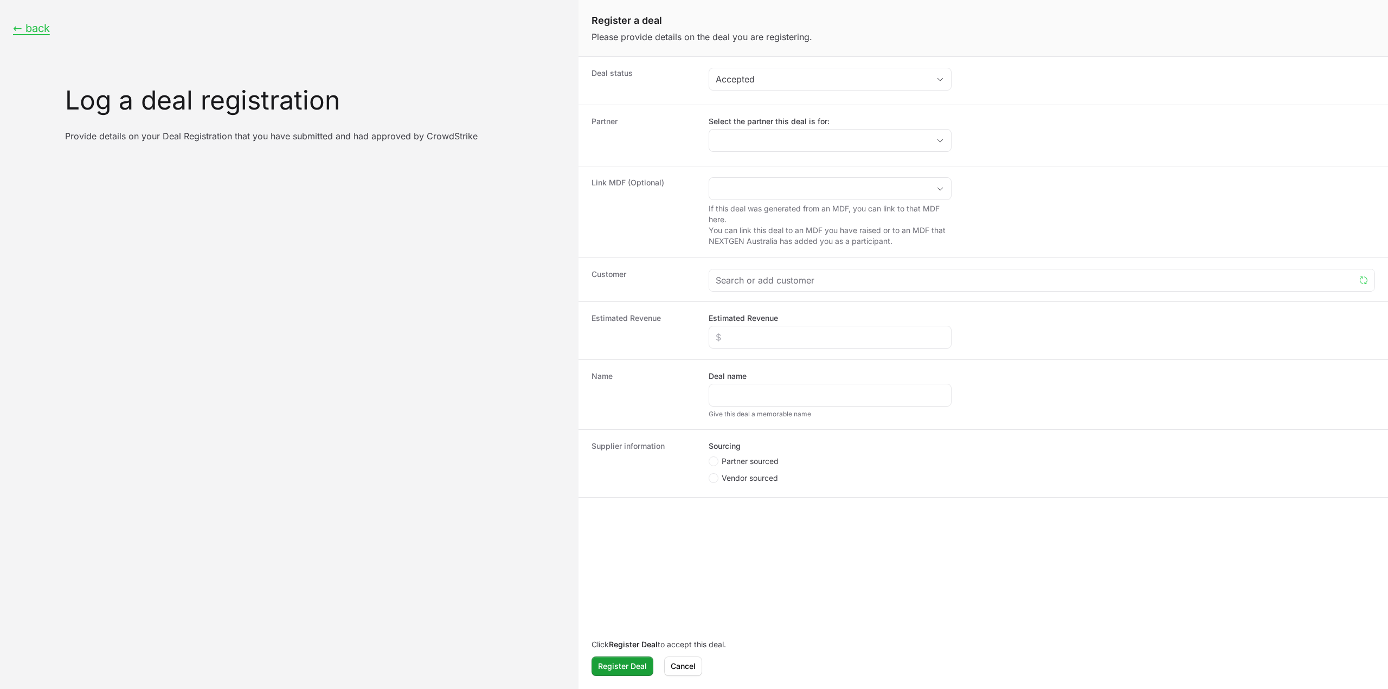
click at [873, 91] on dd "Accepted" at bounding box center [1042, 81] width 666 height 26
click at [835, 78] on div "Accepted" at bounding box center [823, 79] width 214 height 13
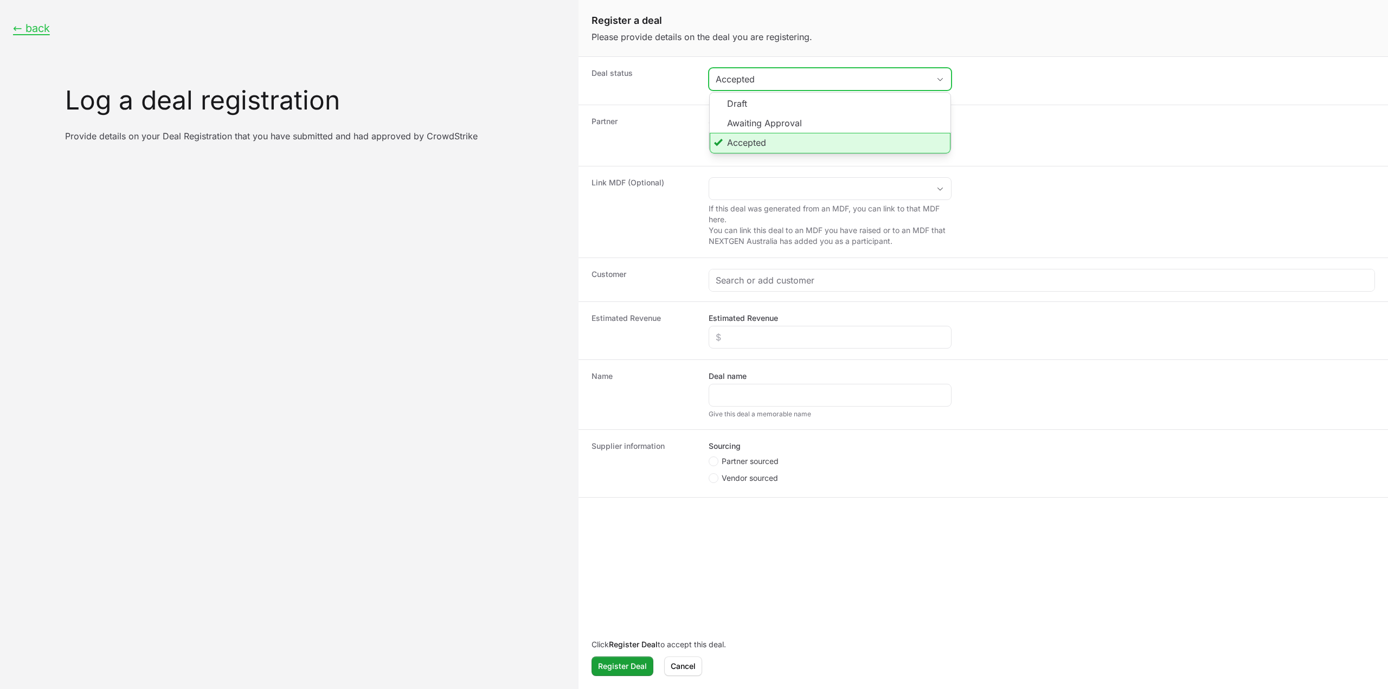
click at [738, 145] on li "Accepted" at bounding box center [830, 143] width 241 height 21
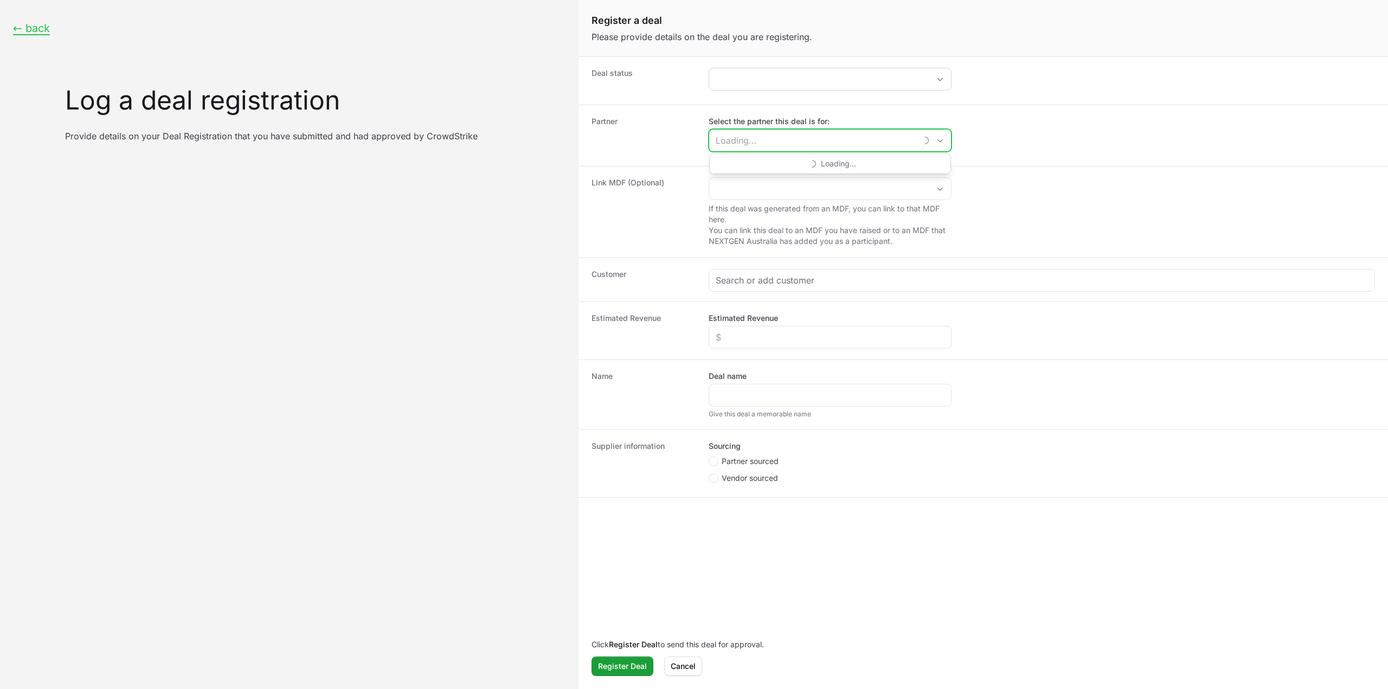
click at [743, 143] on input "Select the partner this deal is for:" at bounding box center [812, 141] width 207 height 22
click at [751, 159] on li "Security Centric" at bounding box center [830, 165] width 241 height 22
type input "Security Centric"
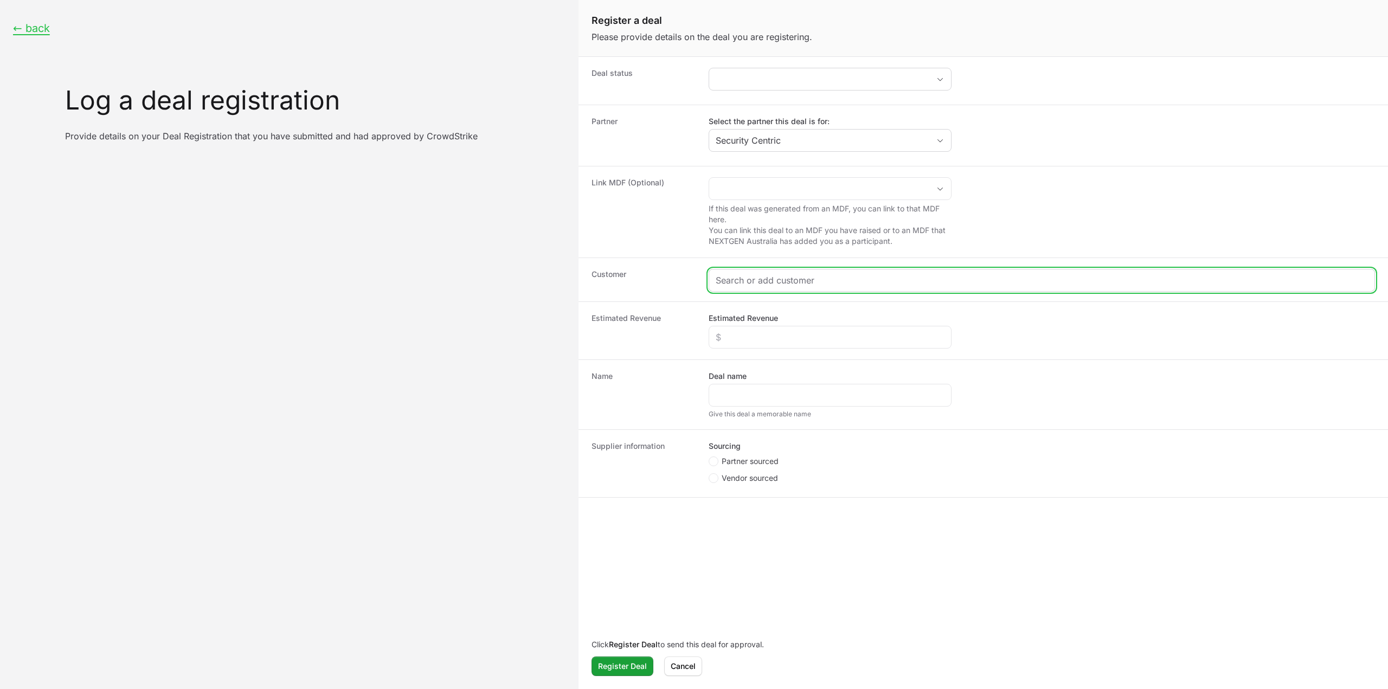
click at [770, 274] on input "Create activity form" at bounding box center [1042, 280] width 652 height 13
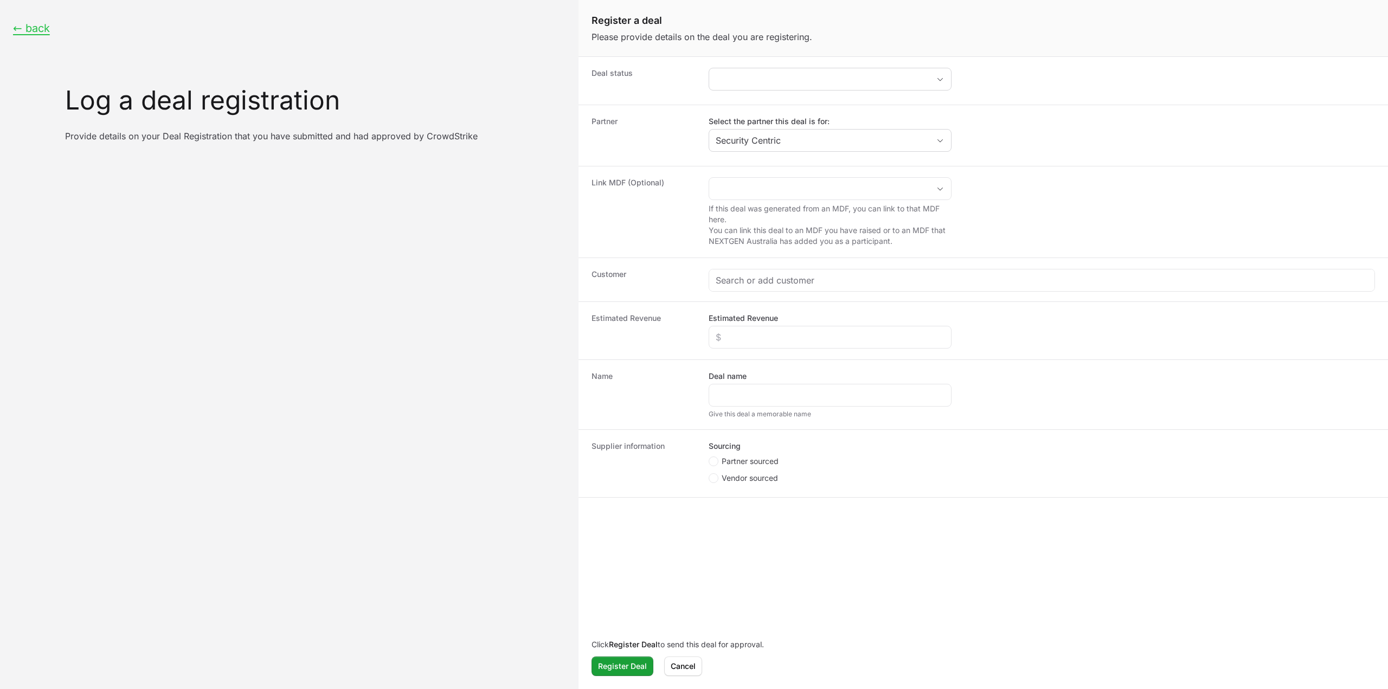
click at [755, 291] on div "Customer" at bounding box center [982, 280] width 809 height 44
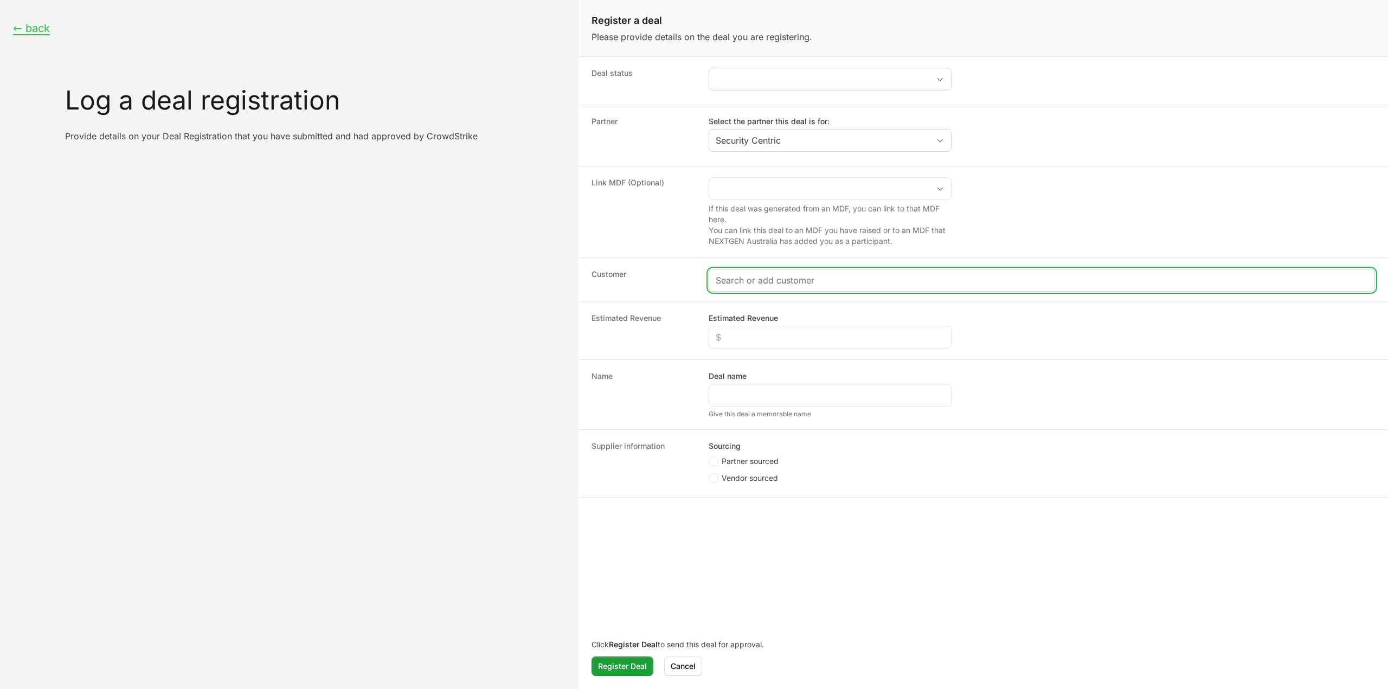
click at [758, 283] on input "Create activity form" at bounding box center [1042, 280] width 652 height 13
paste input "https://www.valenza-engineering.com/"
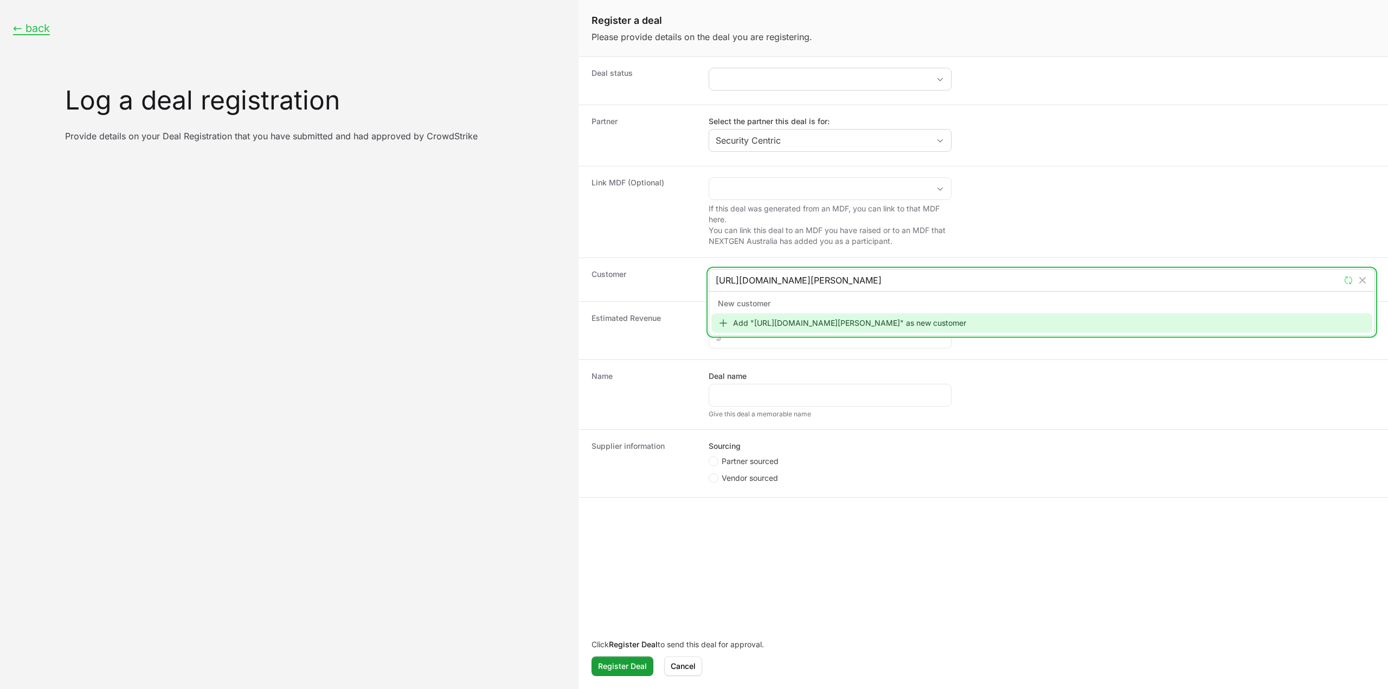
type input "https://www.valenza-engineering.com/"
click at [795, 321] on div "Add "https://www.valenza-engineering.com/" as new customer" at bounding box center [1041, 323] width 661 height 20
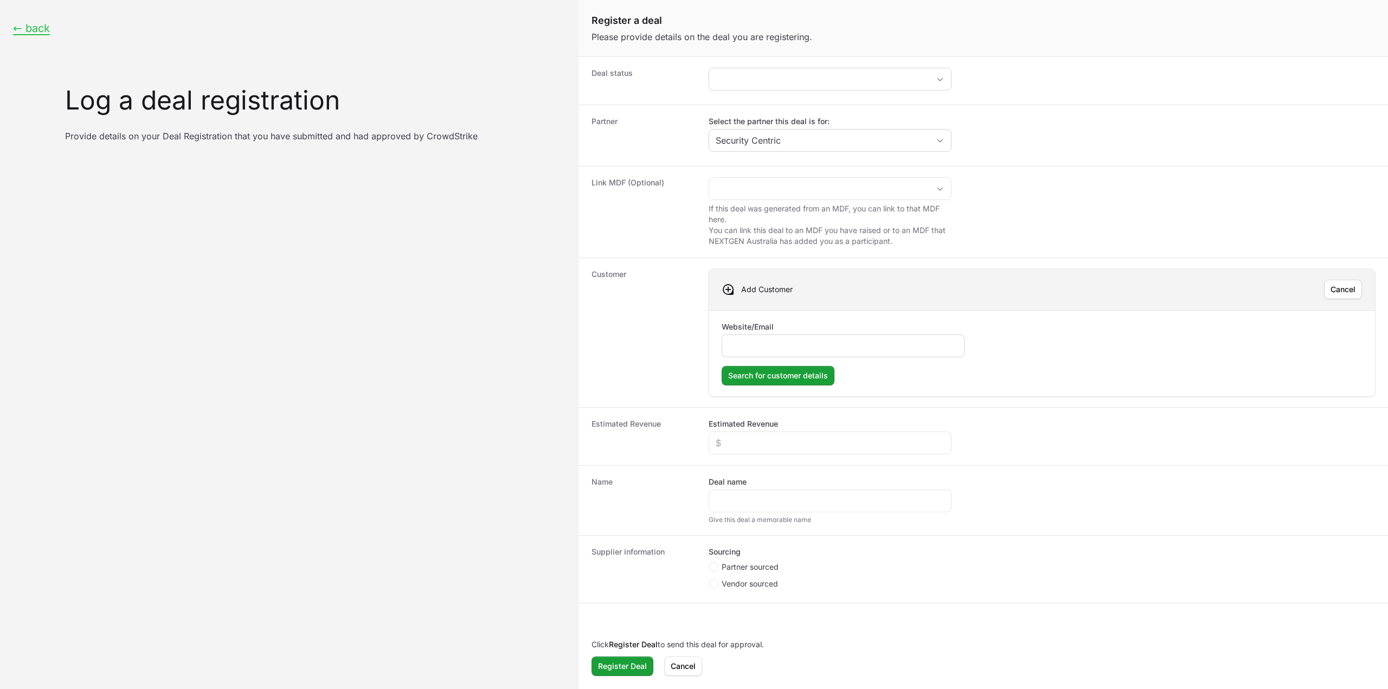
click at [773, 345] on input "Website/Email" at bounding box center [843, 345] width 229 height 13
click at [757, 339] on input "Website/Email" at bounding box center [843, 345] width 229 height 13
click at [758, 79] on button "placeholder" at bounding box center [830, 79] width 242 height 22
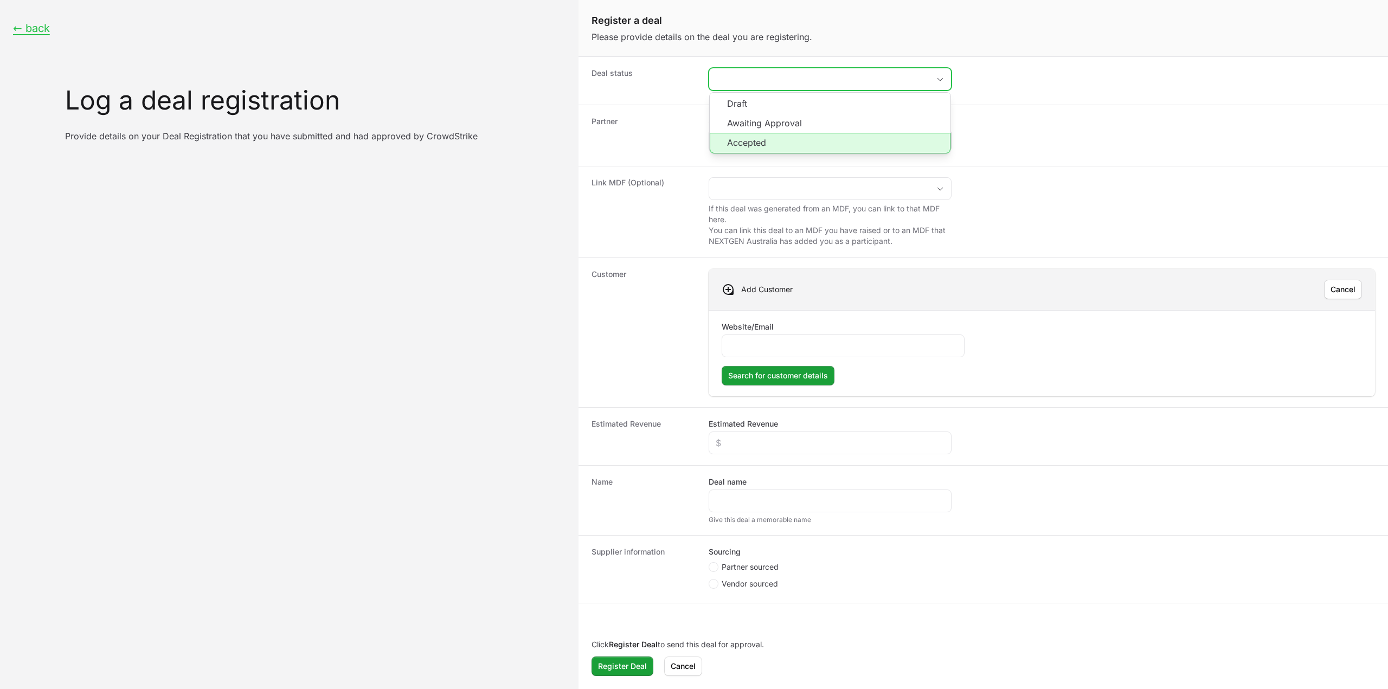
click at [755, 144] on li "Accepted" at bounding box center [830, 143] width 241 height 21
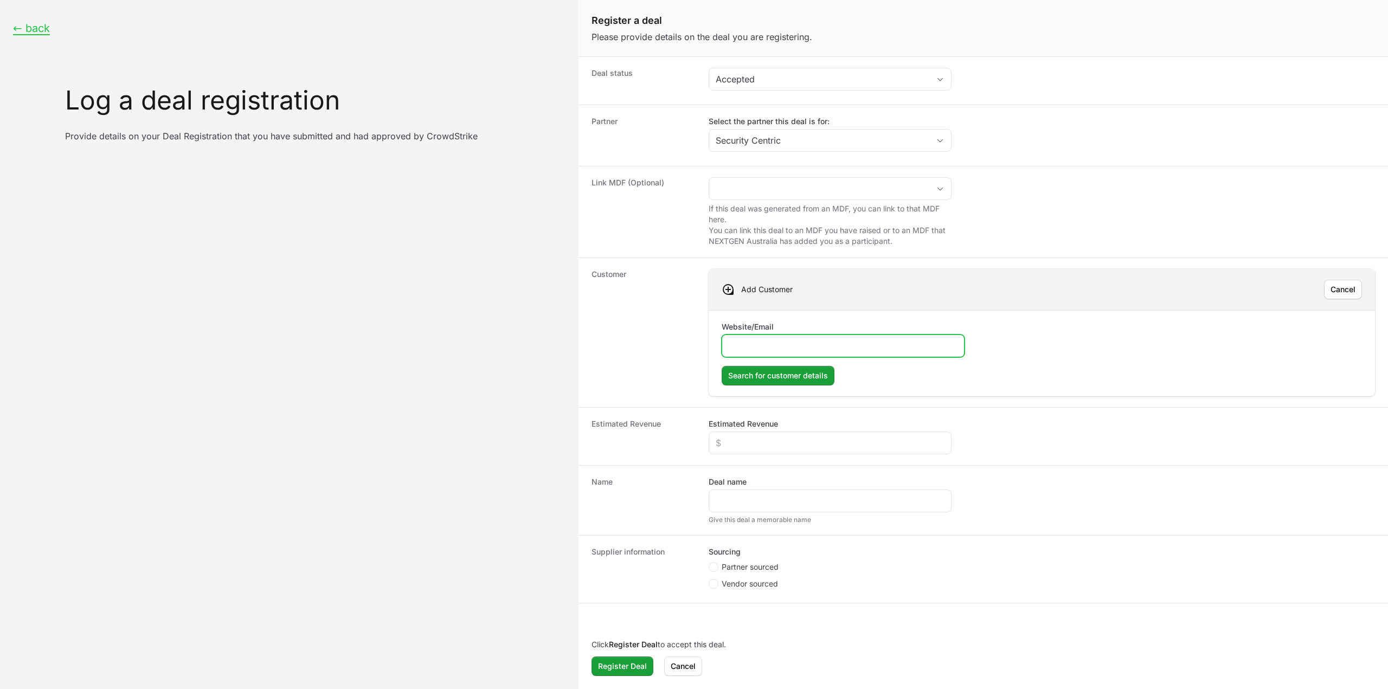
click at [758, 342] on input "Website/Email" at bounding box center [843, 345] width 229 height 13
paste input "https://www.valenza-engineering.com/"
type input "https://www.valenza-engineering.com/"
click at [762, 373] on span "Search for customer details" at bounding box center [778, 375] width 100 height 13
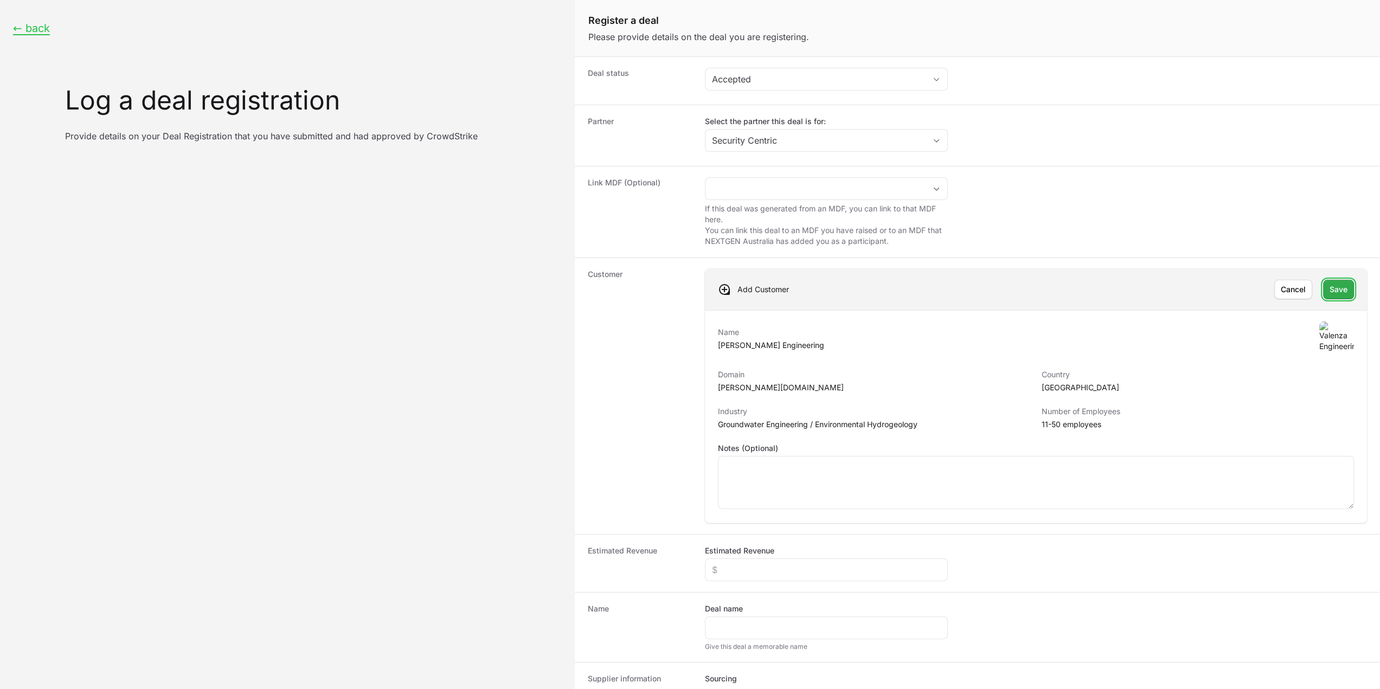
click at [1329, 292] on span "Save" at bounding box center [1338, 289] width 18 height 13
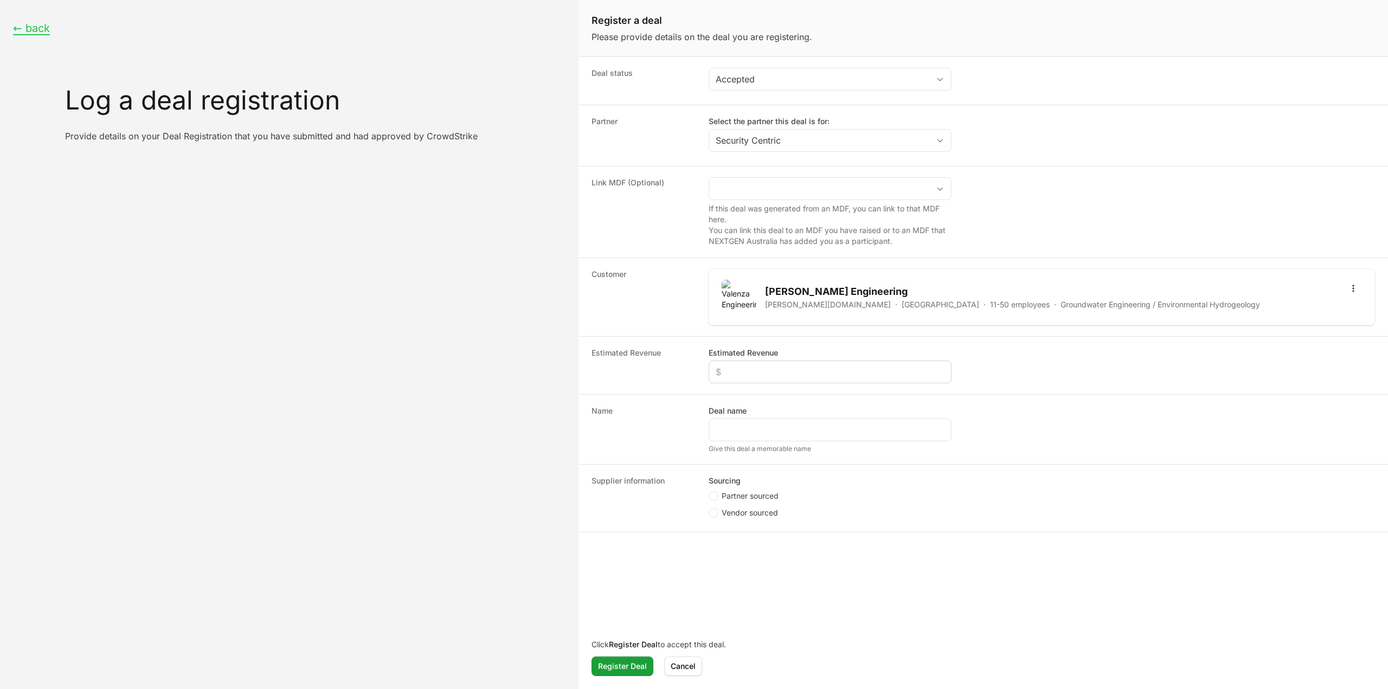
click at [761, 361] on div "Create activity form" at bounding box center [830, 372] width 243 height 23
click at [760, 369] on input "Estimated Revenue" at bounding box center [830, 371] width 229 height 13
paste input "$8,776"
type input "$8,776"
click at [758, 432] on input "Deal name" at bounding box center [830, 429] width 229 height 13
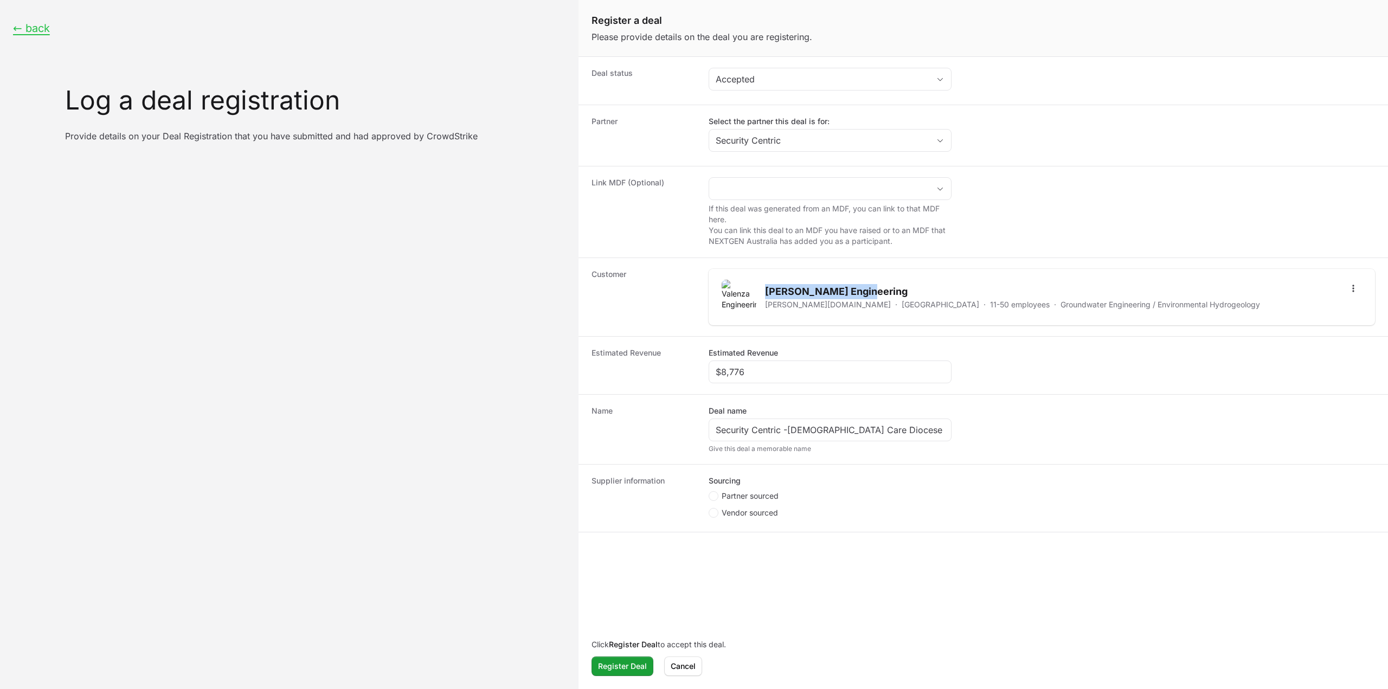
drag, startPoint x: 870, startPoint y: 287, endPoint x: 767, endPoint y: 286, distance: 103.0
click at [767, 286] on h2 "Valenza Engineering" at bounding box center [1012, 291] width 495 height 15
click at [794, 425] on input "Security Centric -Catholic Care Diocese of Broken Bay - Falcon NEXT GEN SIEM" at bounding box center [830, 429] width 229 height 13
click at [788, 426] on input "Security Centric -Catholic Care Diocese of Broken Bay - Falcon NEXT GEN SIEM" at bounding box center [830, 429] width 229 height 13
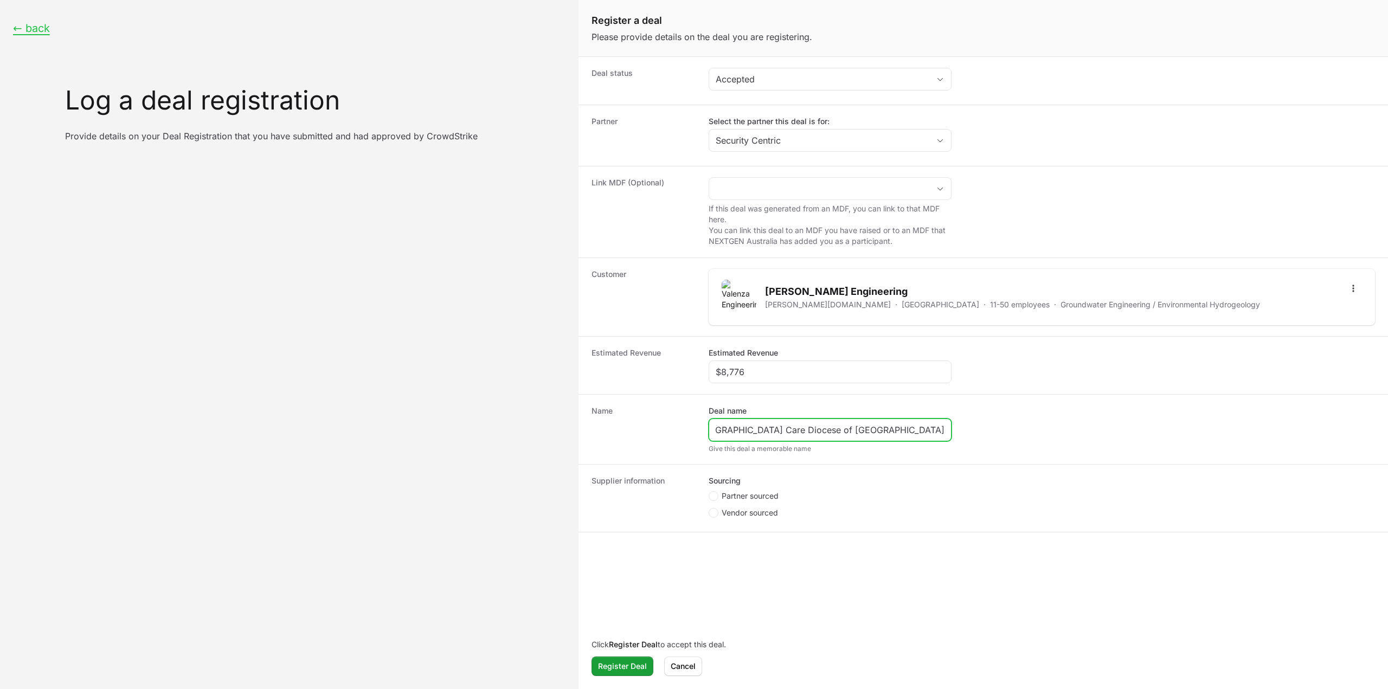
drag, startPoint x: 789, startPoint y: 426, endPoint x: 837, endPoint y: 435, distance: 49.0
click at [837, 435] on div "Security Centric - Catholic Care Diocese of Broken Bay - Falcon NEXT GEN SIEM" at bounding box center [830, 430] width 243 height 23
paste input "Valenza Engineering"
click at [755, 429] on input "Security Centric -Valenza Engineering - Falcon NEXT GEN SIEM" at bounding box center [830, 429] width 229 height 13
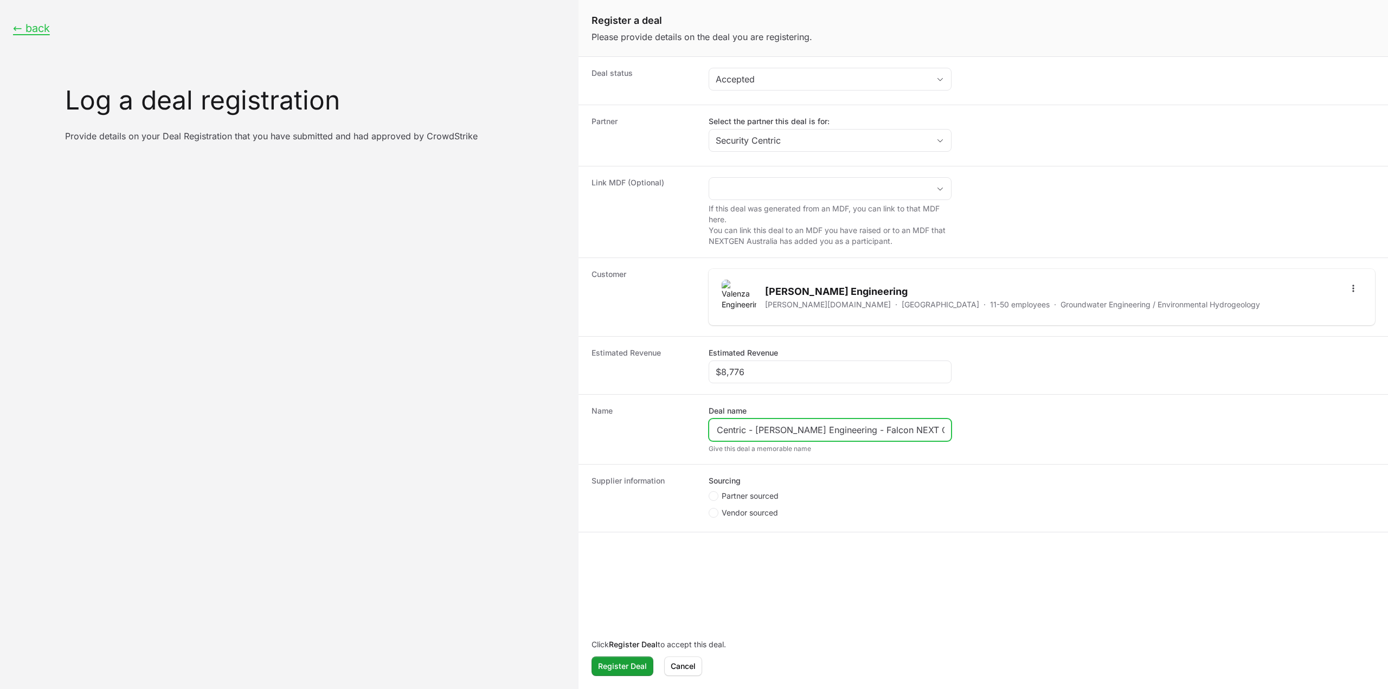
scroll to position [0, 0]
drag, startPoint x: 882, startPoint y: 428, endPoint x: 963, endPoint y: 420, distance: 81.2
click at [963, 420] on dd "Deal name Security Centric - Valenza Engineering - Falcon NEXT GEN SIEM Give th…" at bounding box center [1042, 430] width 666 height 48
paste input "Endpoint Protection"
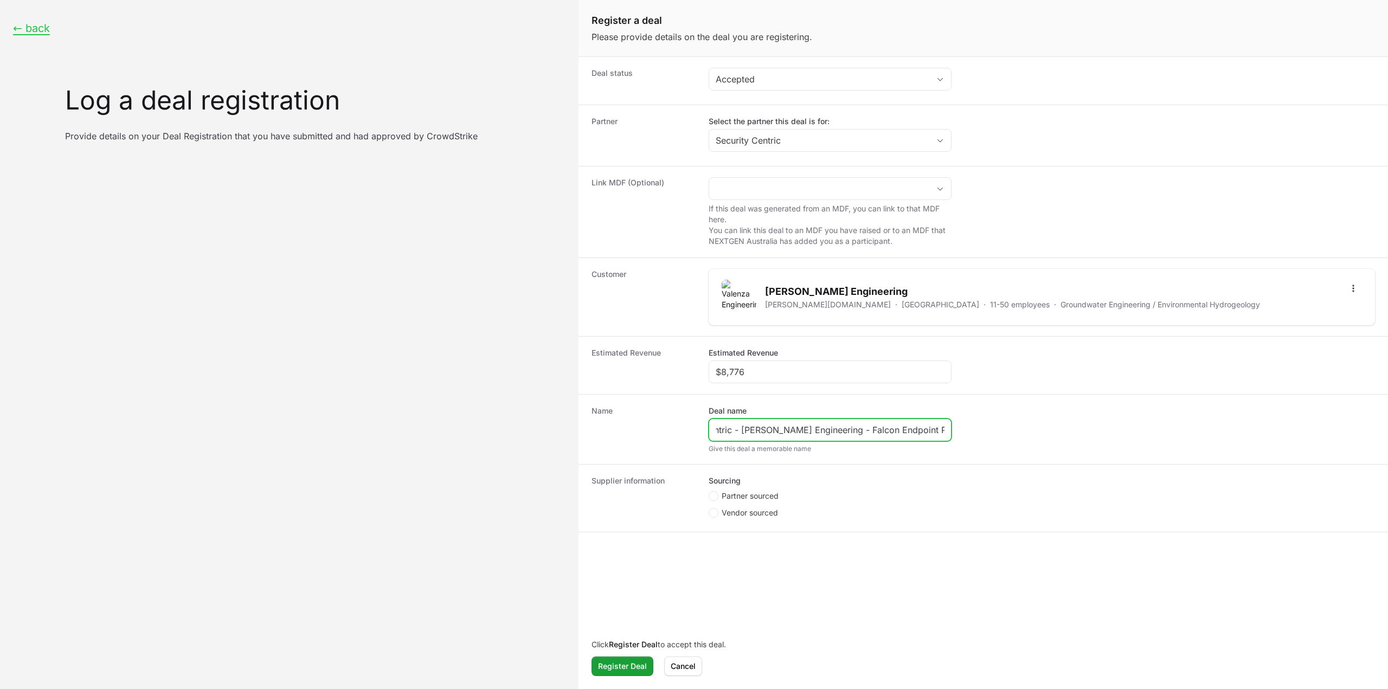
type input "Security Centric - Valenza Engineering - Falcon Endpoint Protection"
click at [745, 498] on span "Partner sourced" at bounding box center [750, 496] width 57 height 11
click at [710, 492] on input "Partner sourced" at bounding box center [709, 491] width 1 height 1
radio input "true"
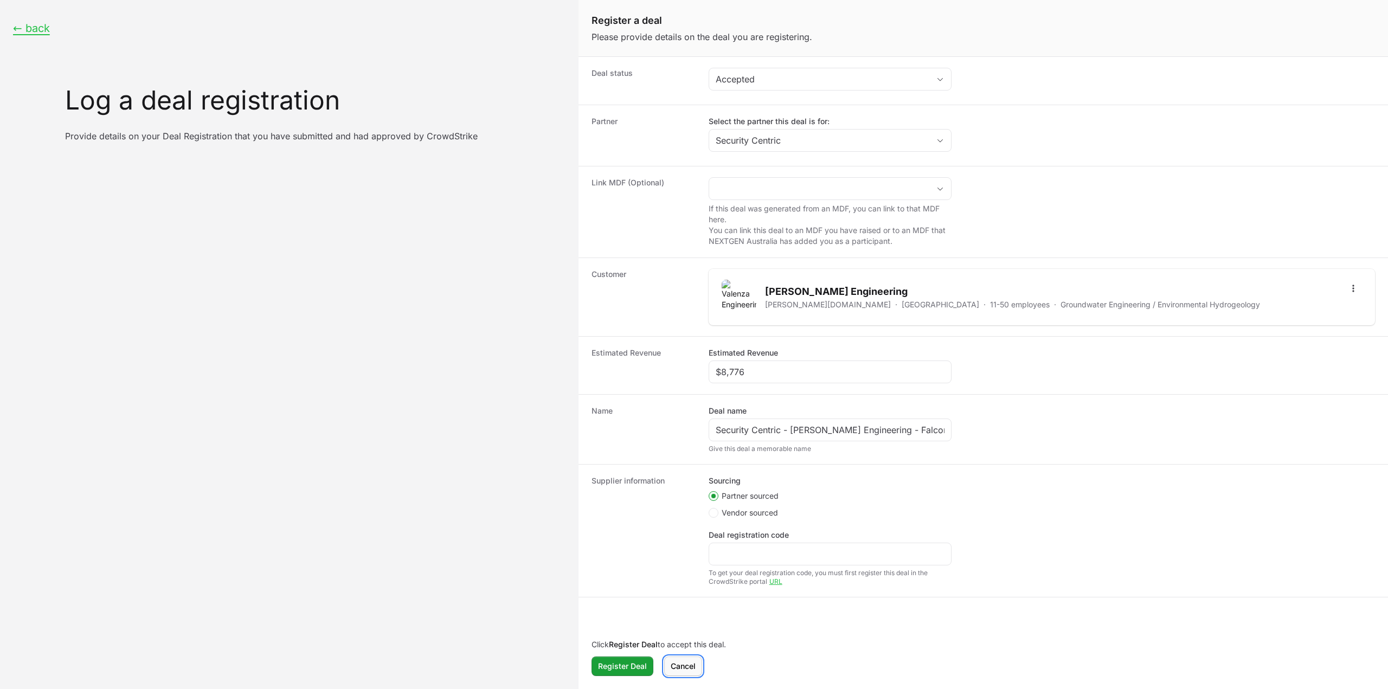
click at [684, 661] on span "Cancel" at bounding box center [683, 666] width 25 height 13
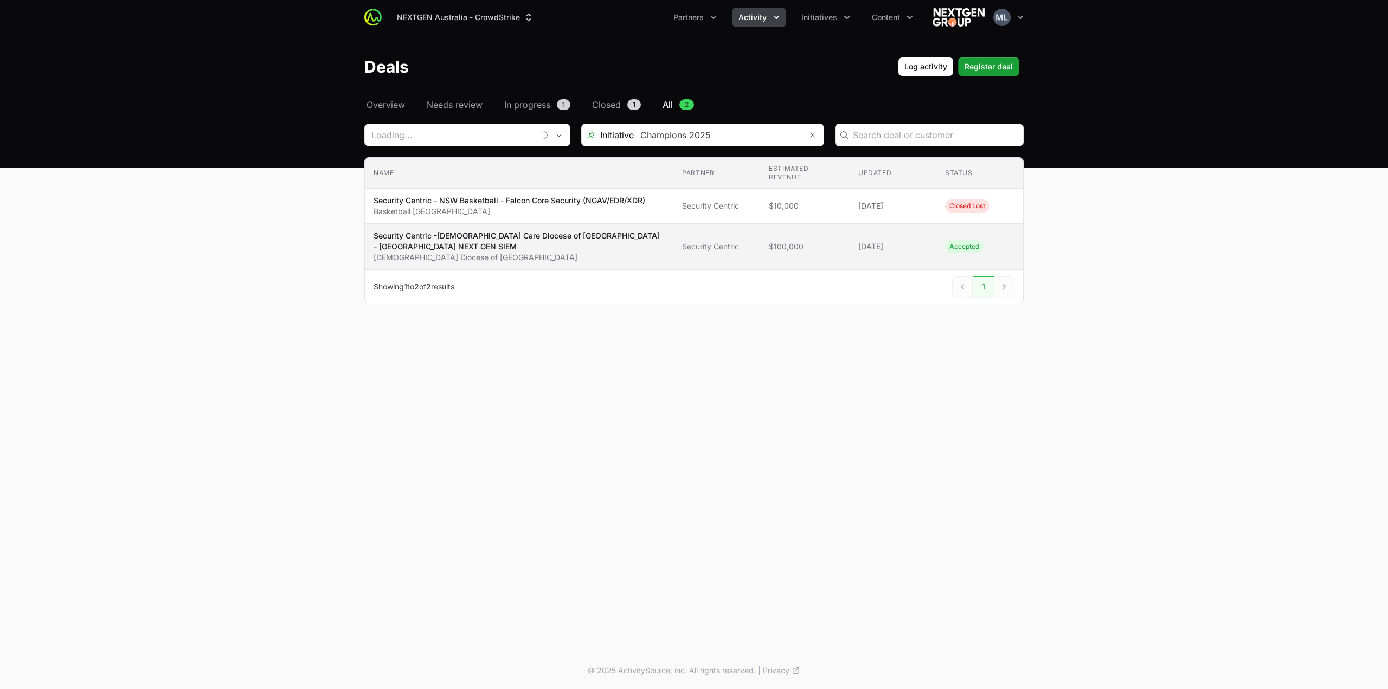
type input "Security Centric"
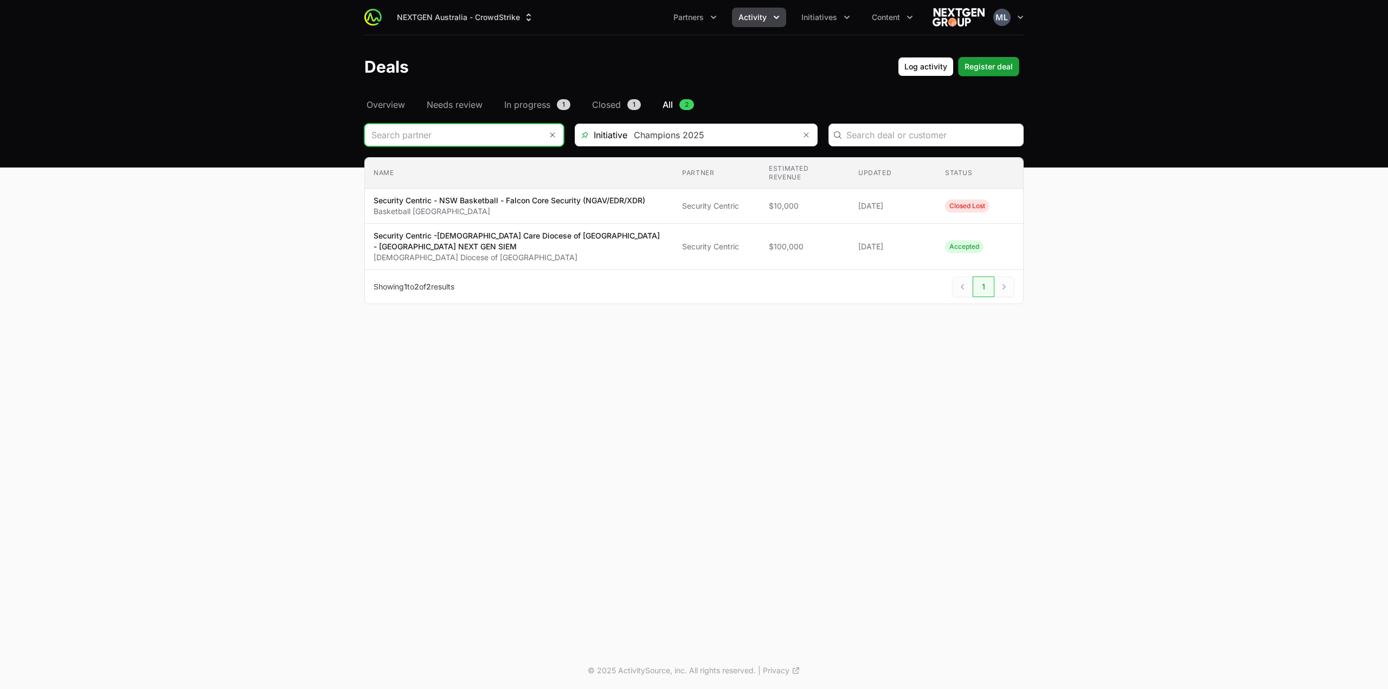
click at [505, 135] on input "Deals Filters" at bounding box center [453, 135] width 177 height 22
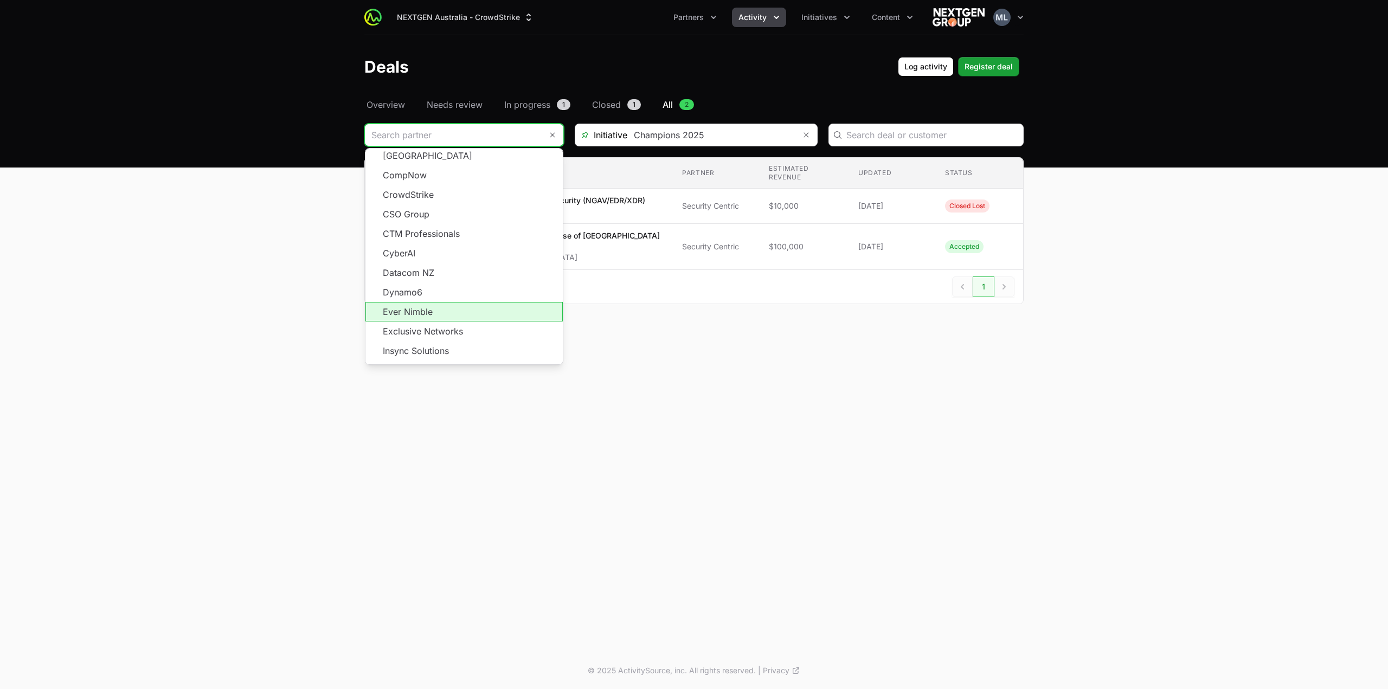
scroll to position [163, 0]
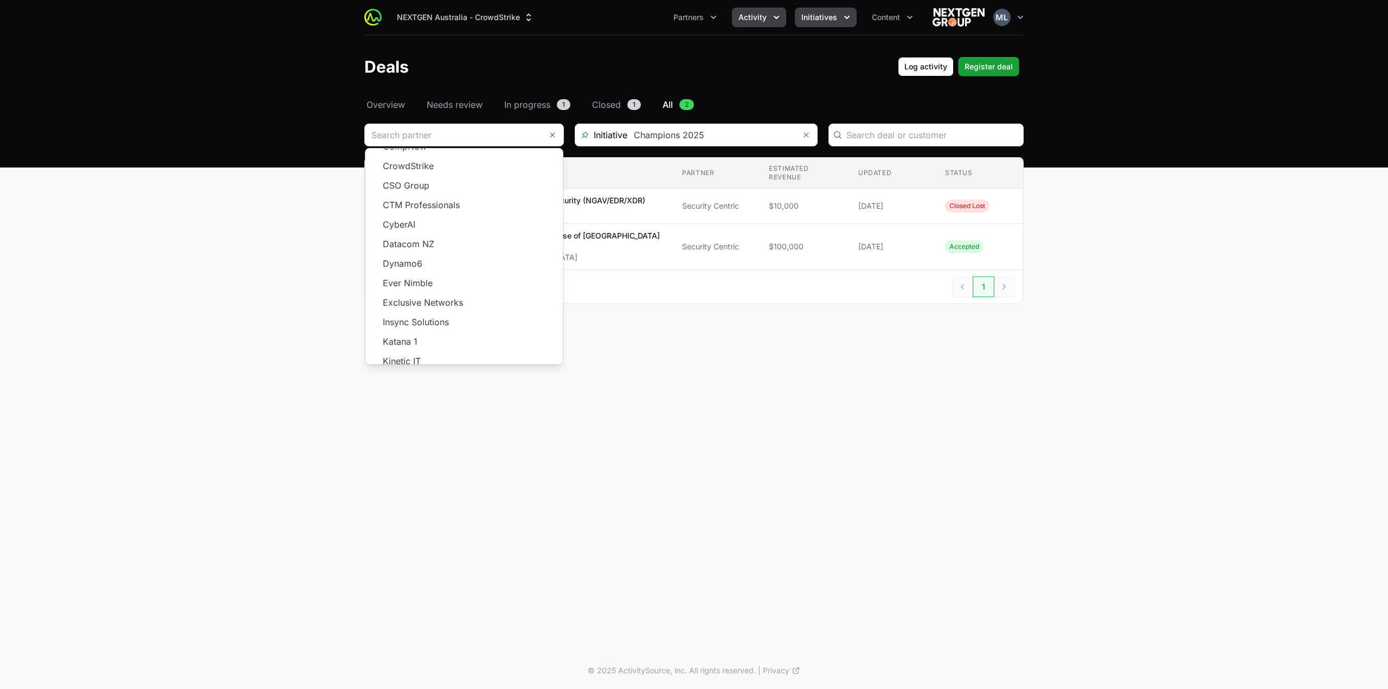
type input "Security Centric"
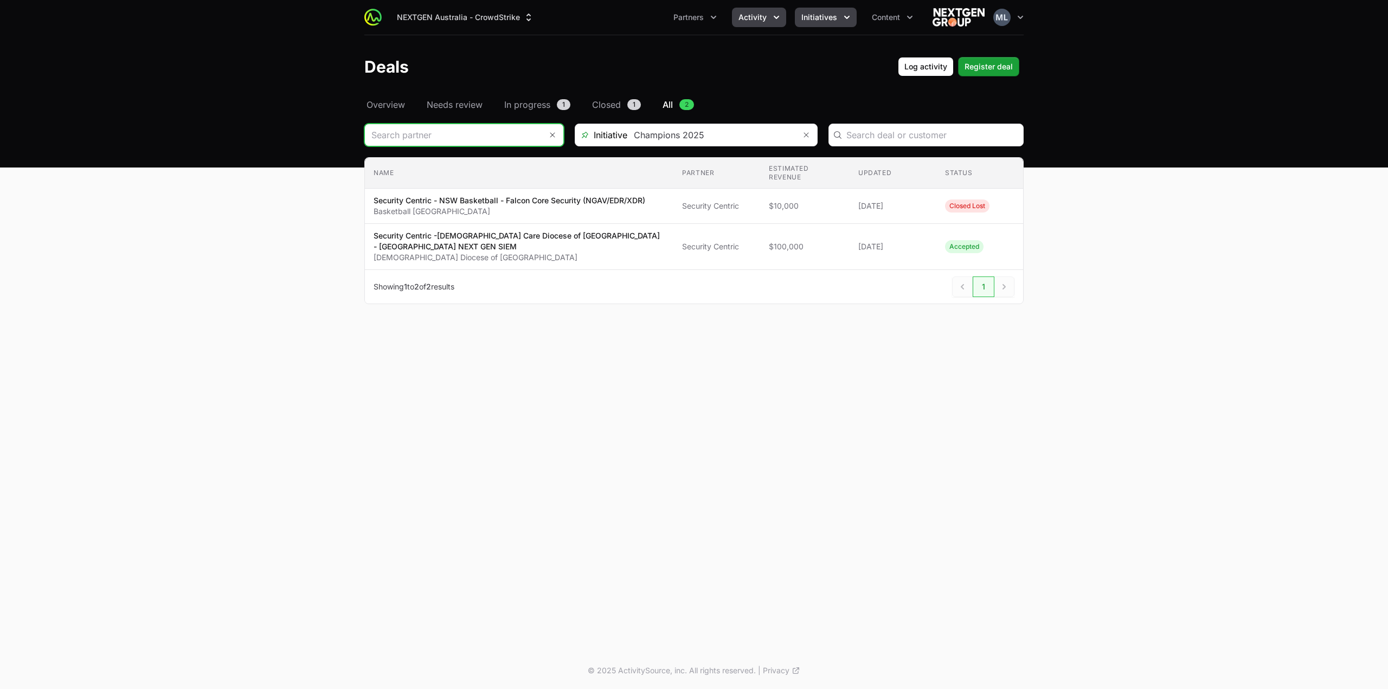
scroll to position [0, 0]
click at [455, 139] on input "Deals Filters" at bounding box center [450, 135] width 170 height 22
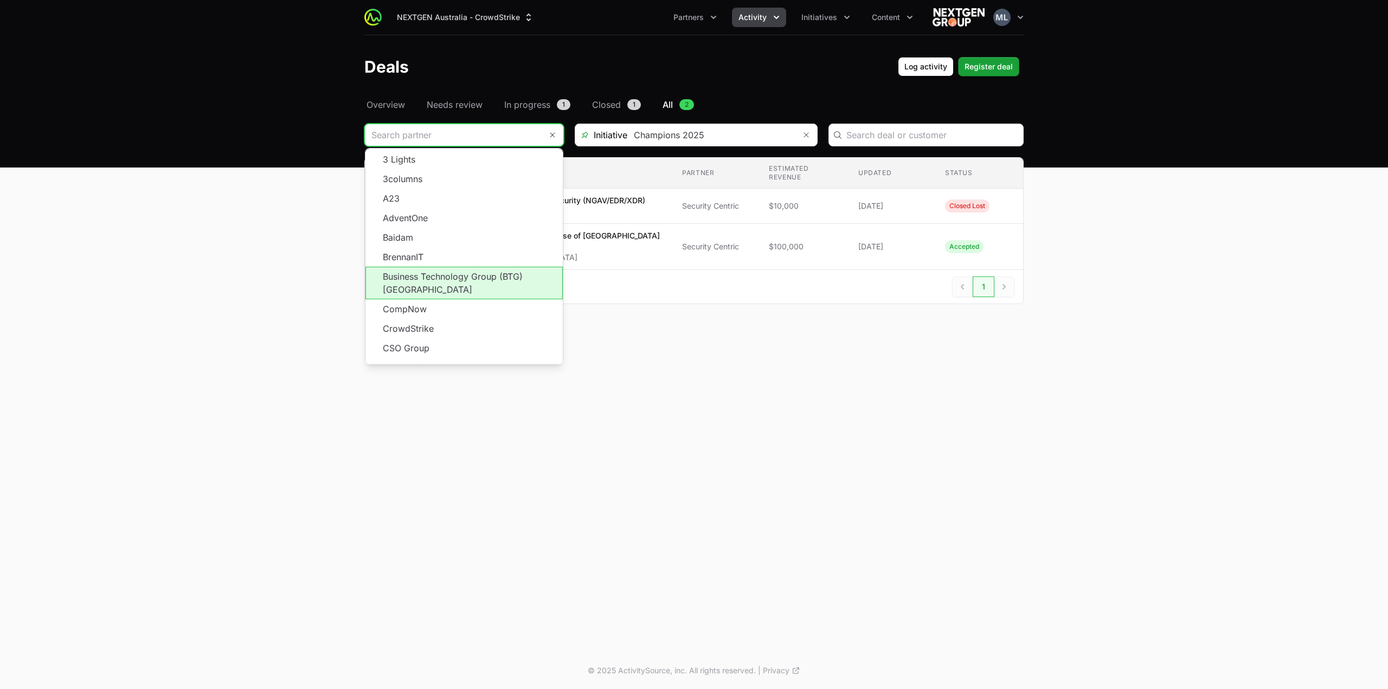
scroll to position [195, 0]
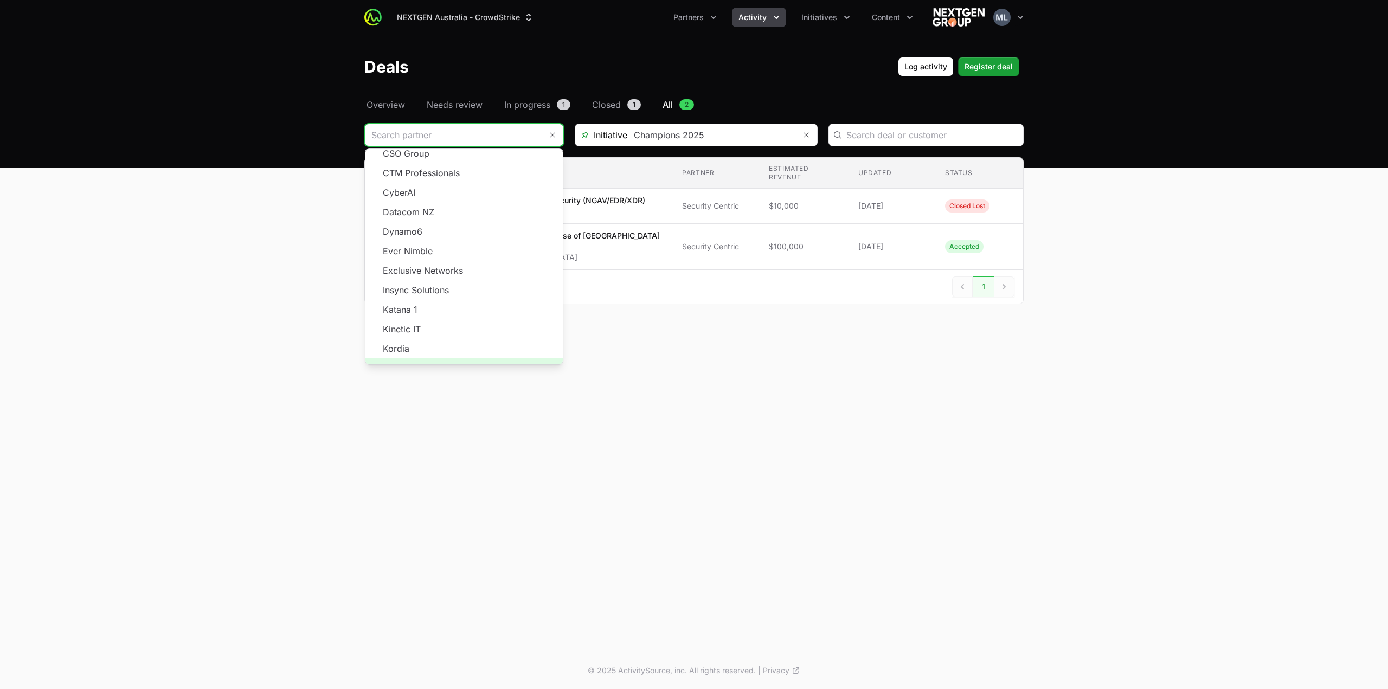
click at [449, 358] on span "Load more" at bounding box center [463, 368] width 197 height 20
click at [422, 319] on li "Triskele" at bounding box center [463, 328] width 197 height 20
type input "Triskele"
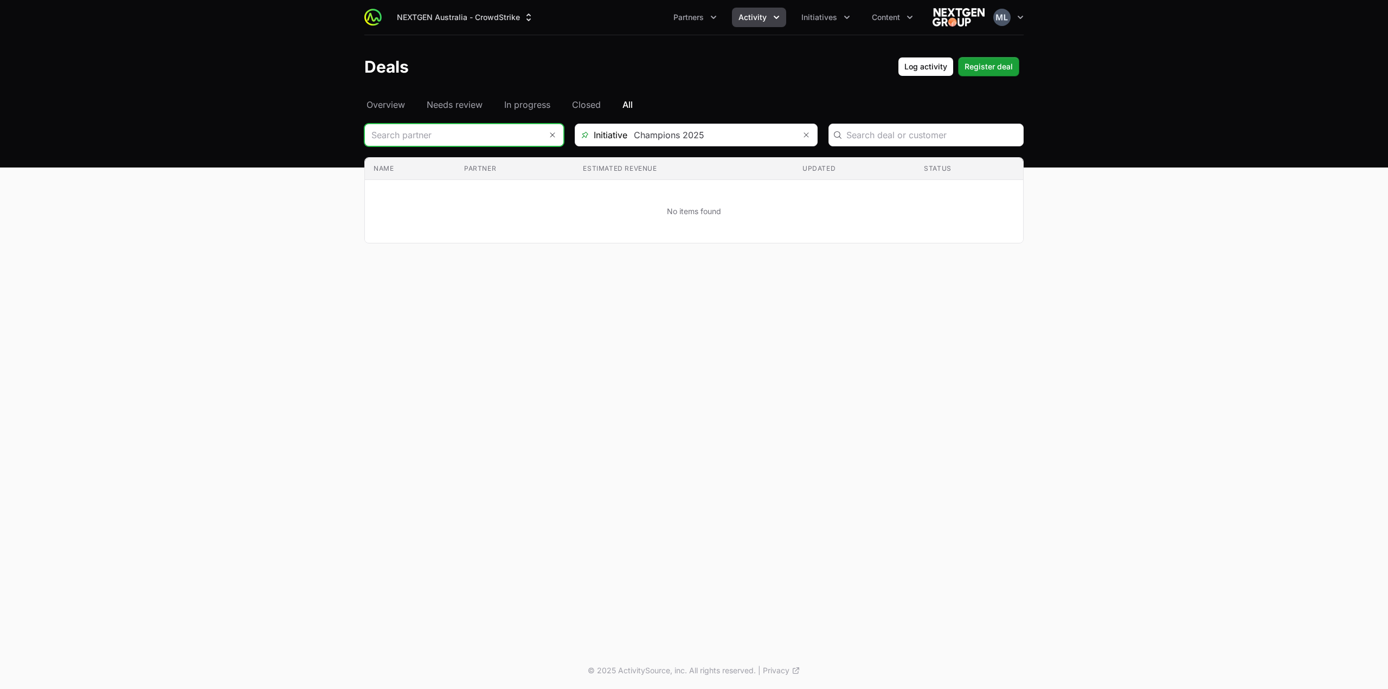
click at [456, 134] on input "Deals Filters" at bounding box center [453, 135] width 177 height 22
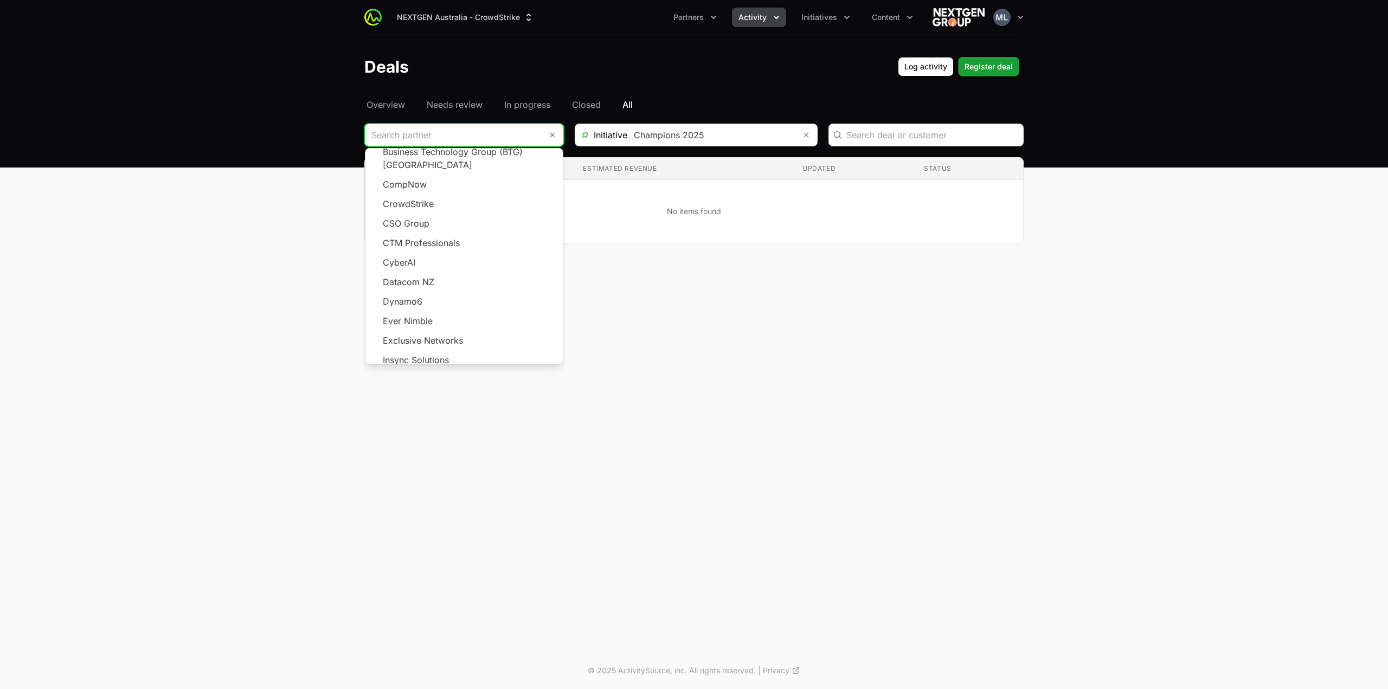
scroll to position [195, 0]
click at [456, 358] on span "Load more" at bounding box center [463, 368] width 197 height 20
click at [424, 339] on li "Vectec" at bounding box center [463, 348] width 197 height 20
type input "Vectec"
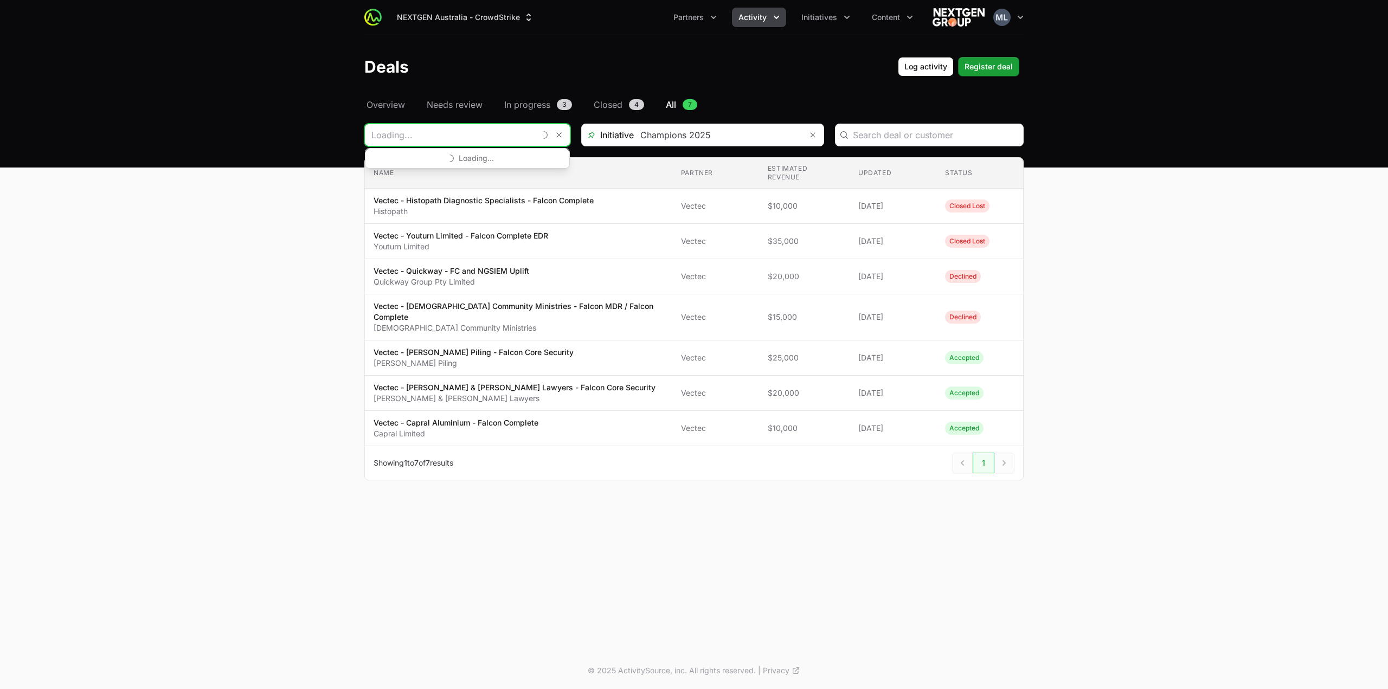
click at [510, 132] on input "Deals Filters" at bounding box center [450, 135] width 170 height 22
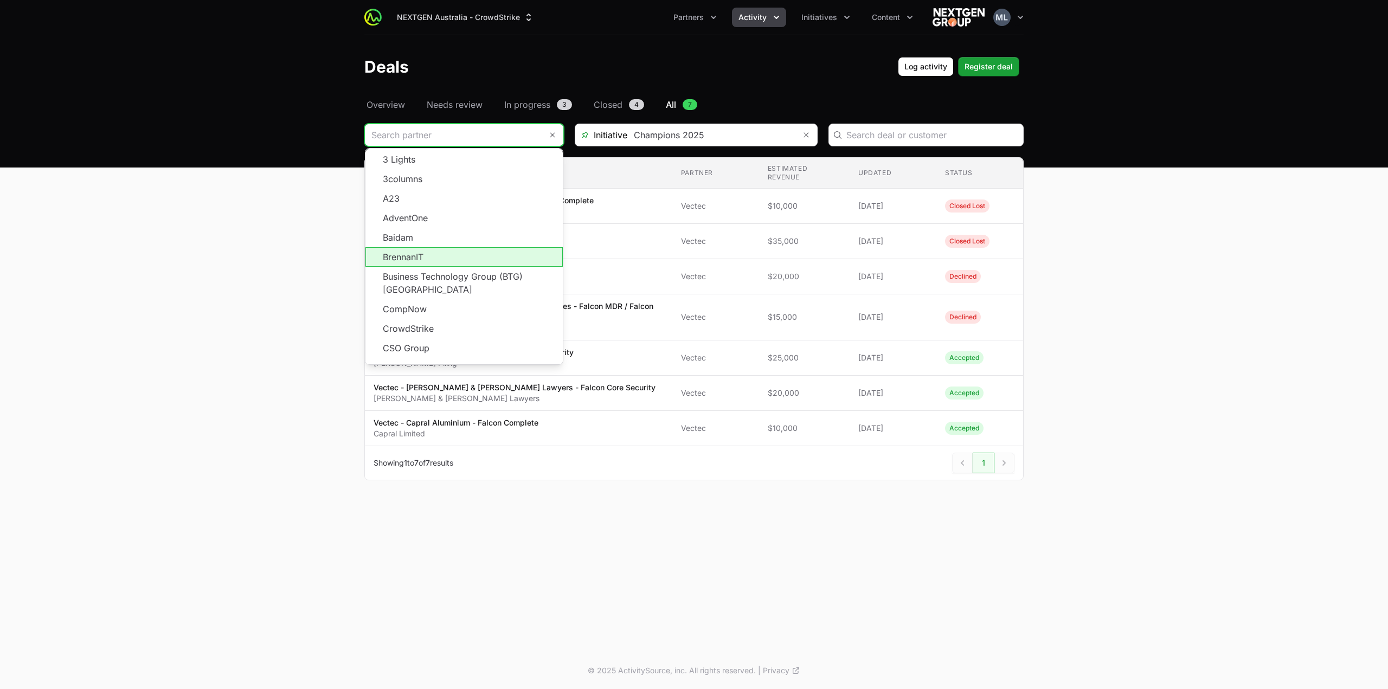
click at [453, 259] on li "BrennanIT" at bounding box center [463, 257] width 197 height 20
type input "BrennanIT"
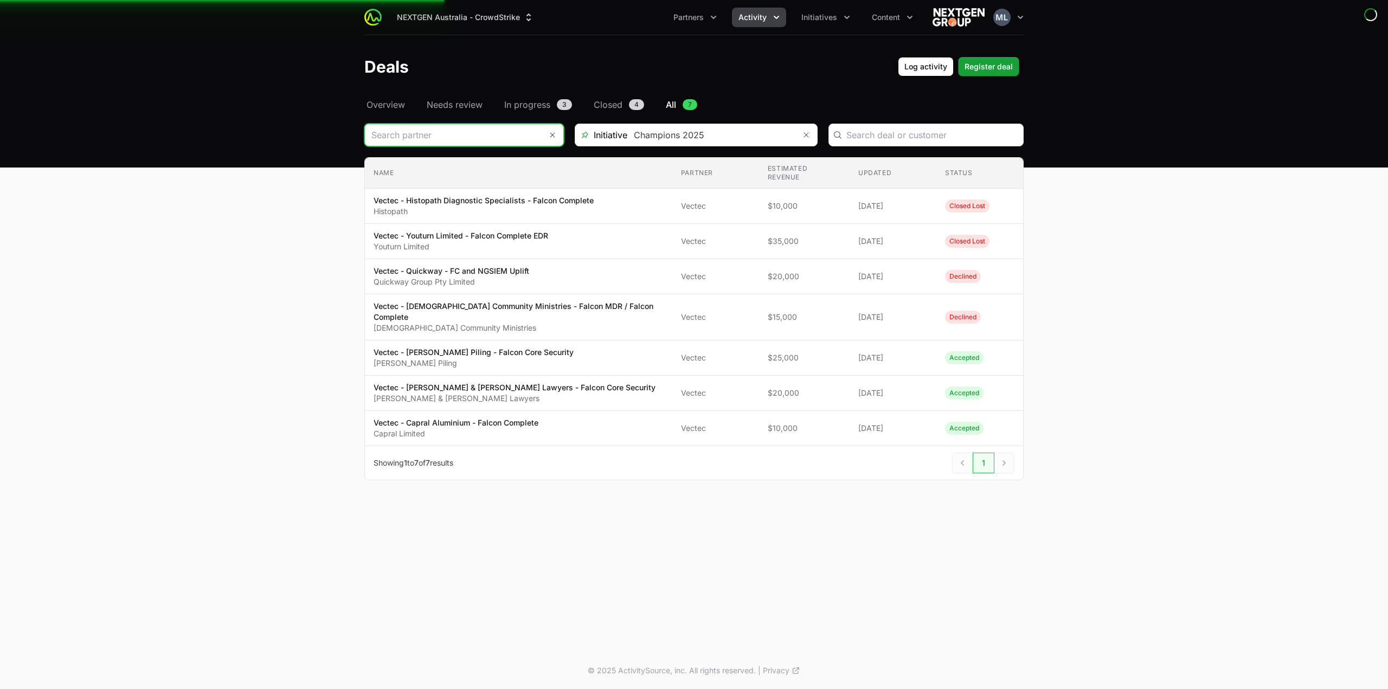
click at [456, 136] on input "Deals Filters" at bounding box center [453, 135] width 177 height 22
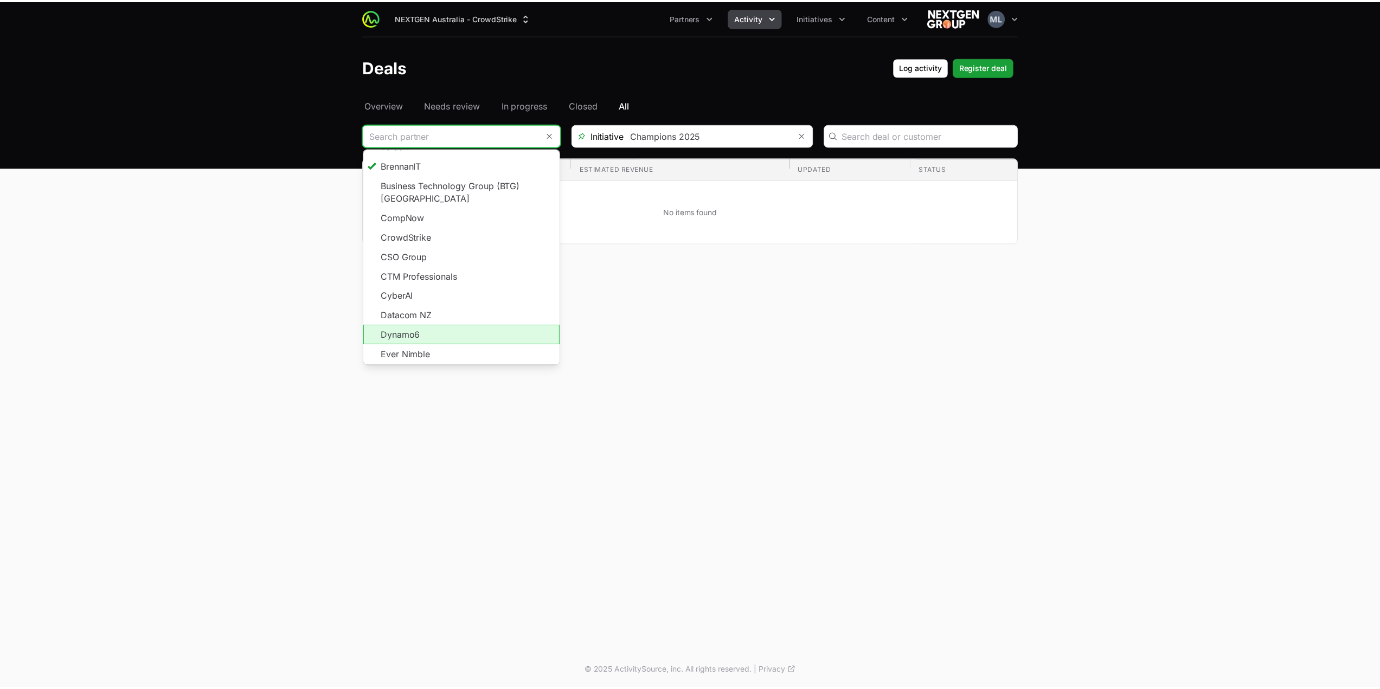
scroll to position [108, 0]
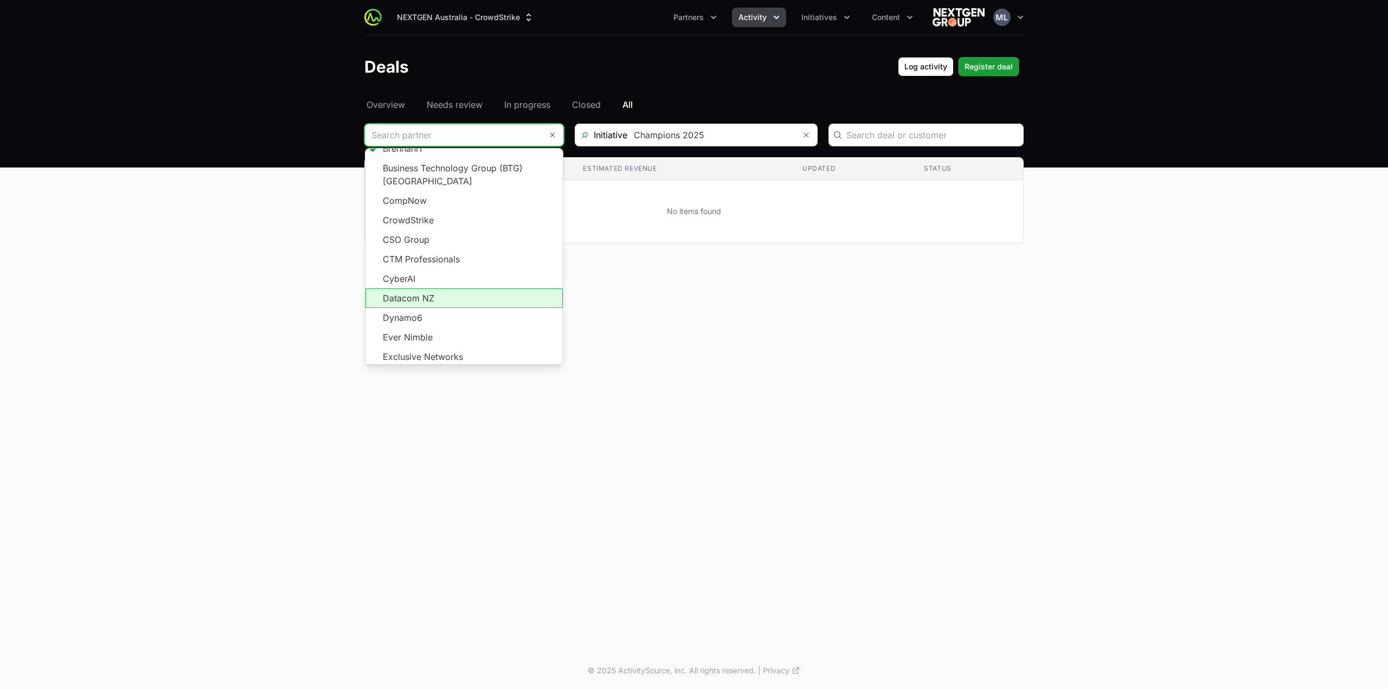
click at [439, 288] on li "Datacom NZ" at bounding box center [463, 298] width 197 height 20
type input "Datacom NZ"
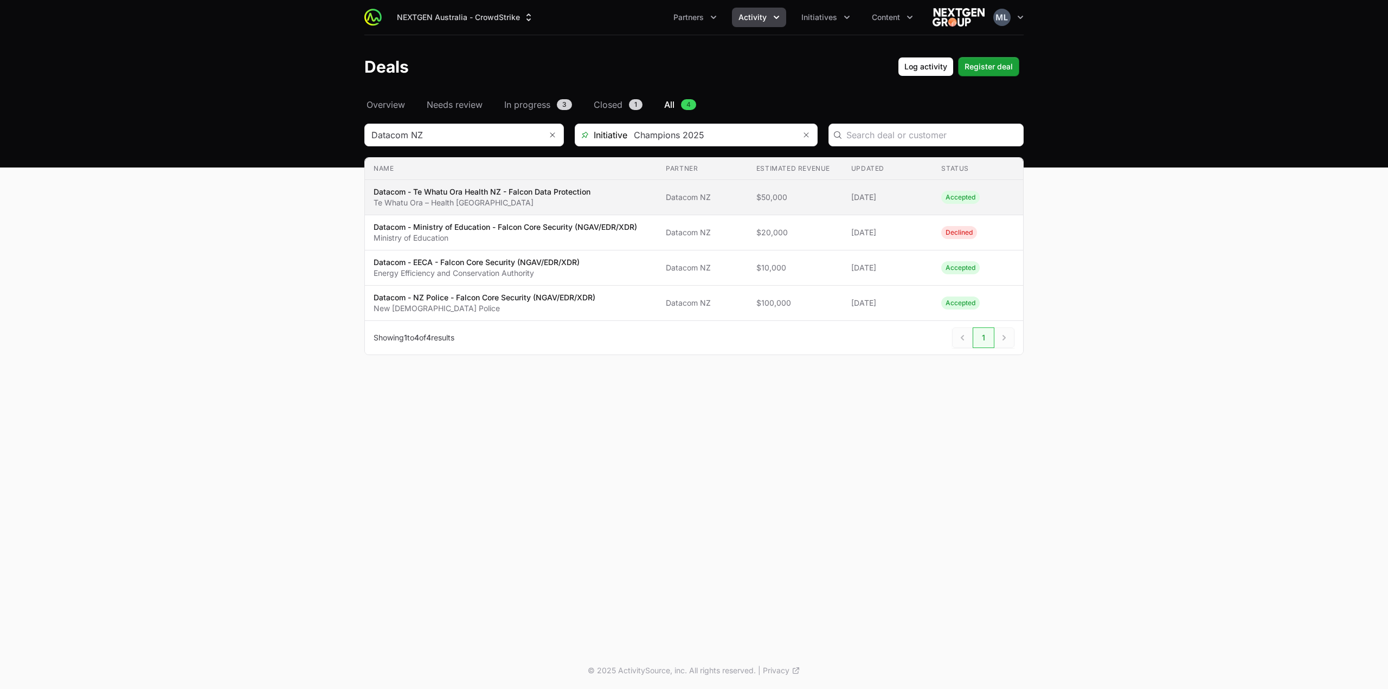
click at [466, 192] on p "Datacom - Te Whatu Ora Health NZ - Falcon Data Protection" at bounding box center [482, 191] width 217 height 11
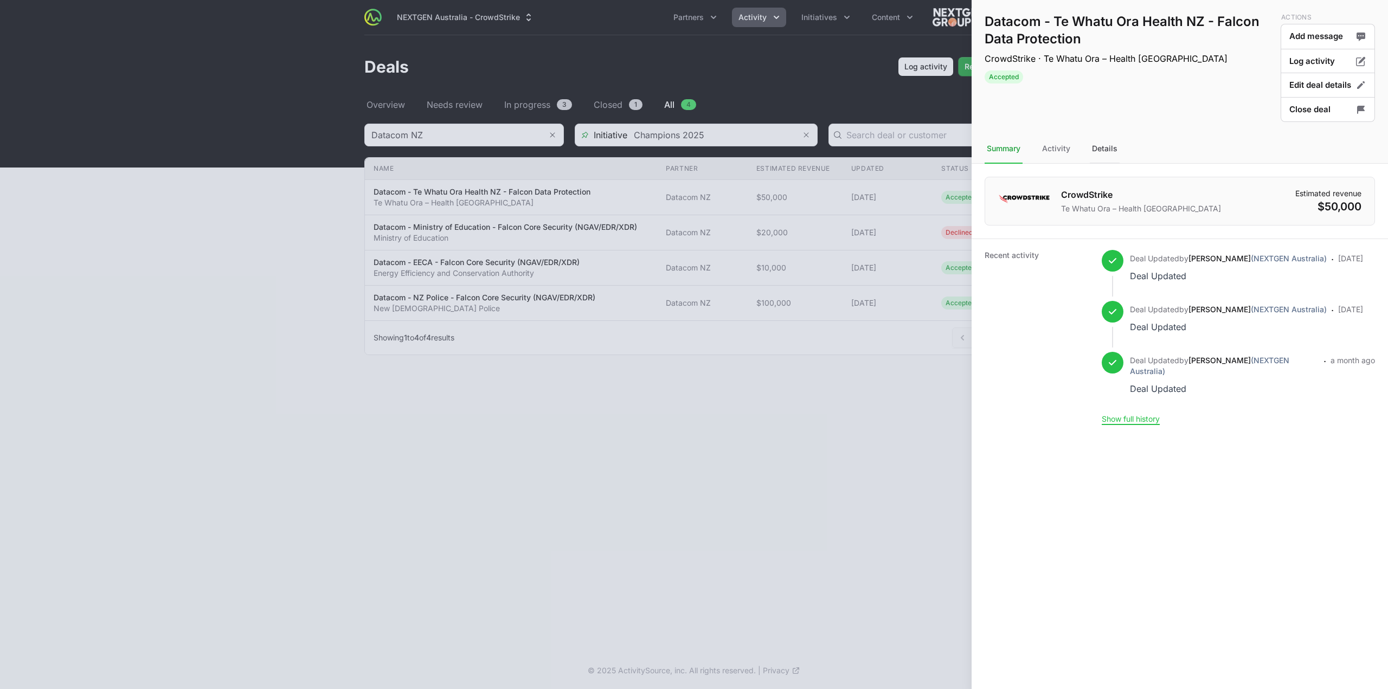
click at [1109, 148] on div "Details" at bounding box center [1105, 148] width 30 height 29
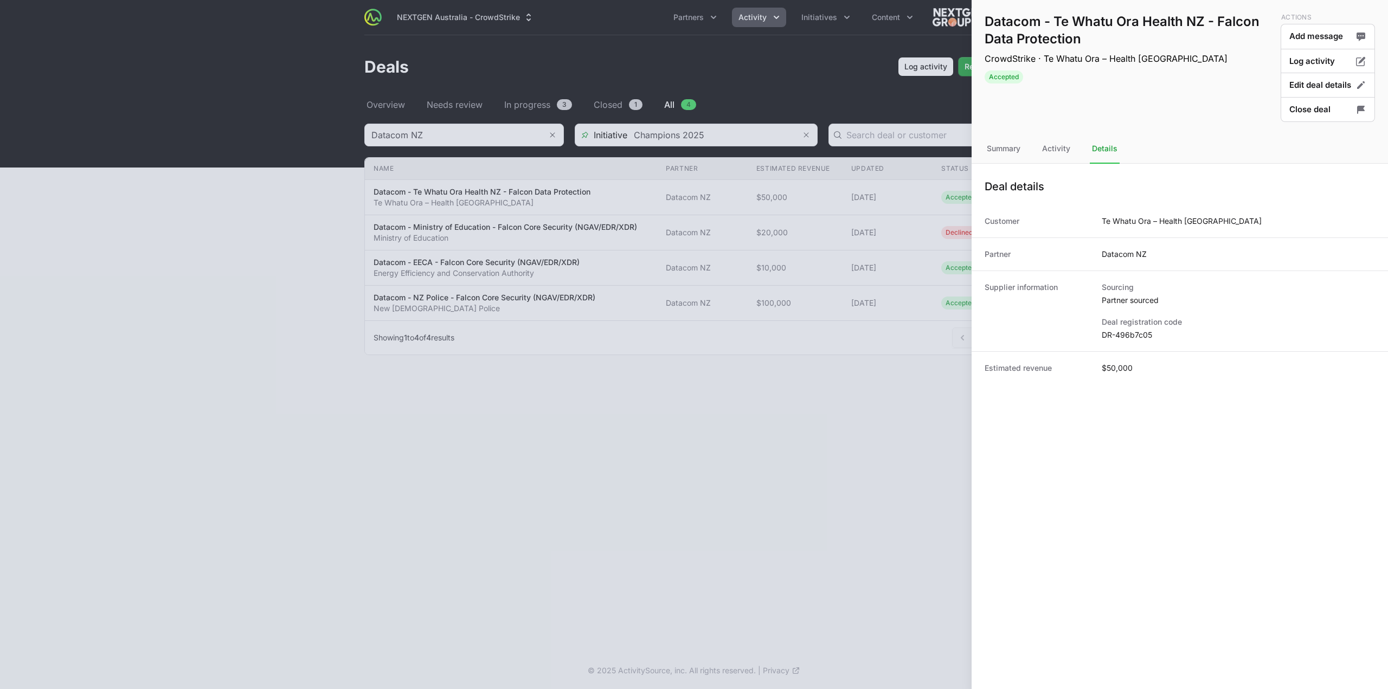
click at [1128, 336] on dd "DR-496b7c05" at bounding box center [1238, 335] width 273 height 11
click at [1317, 99] on button "Close deal" at bounding box center [1328, 109] width 94 height 25
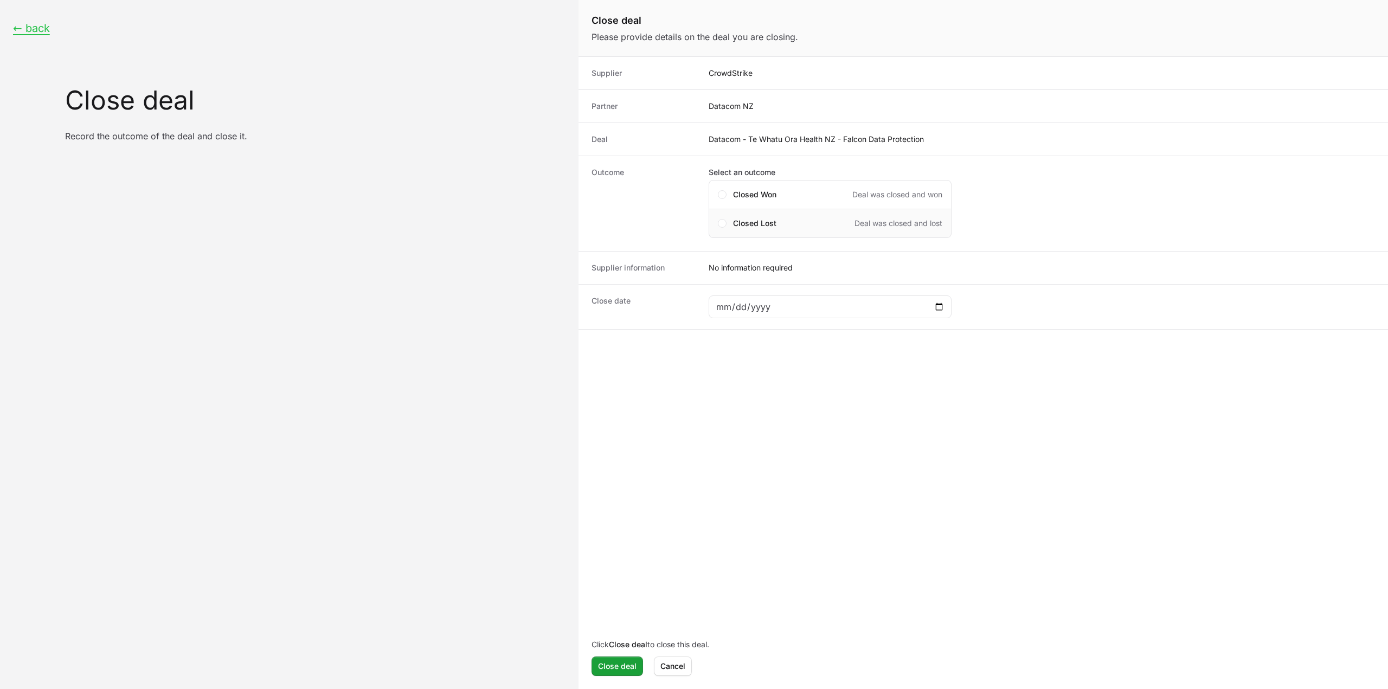
click at [793, 230] on div "Closed Lost Deal was closed and lost" at bounding box center [830, 223] width 243 height 29
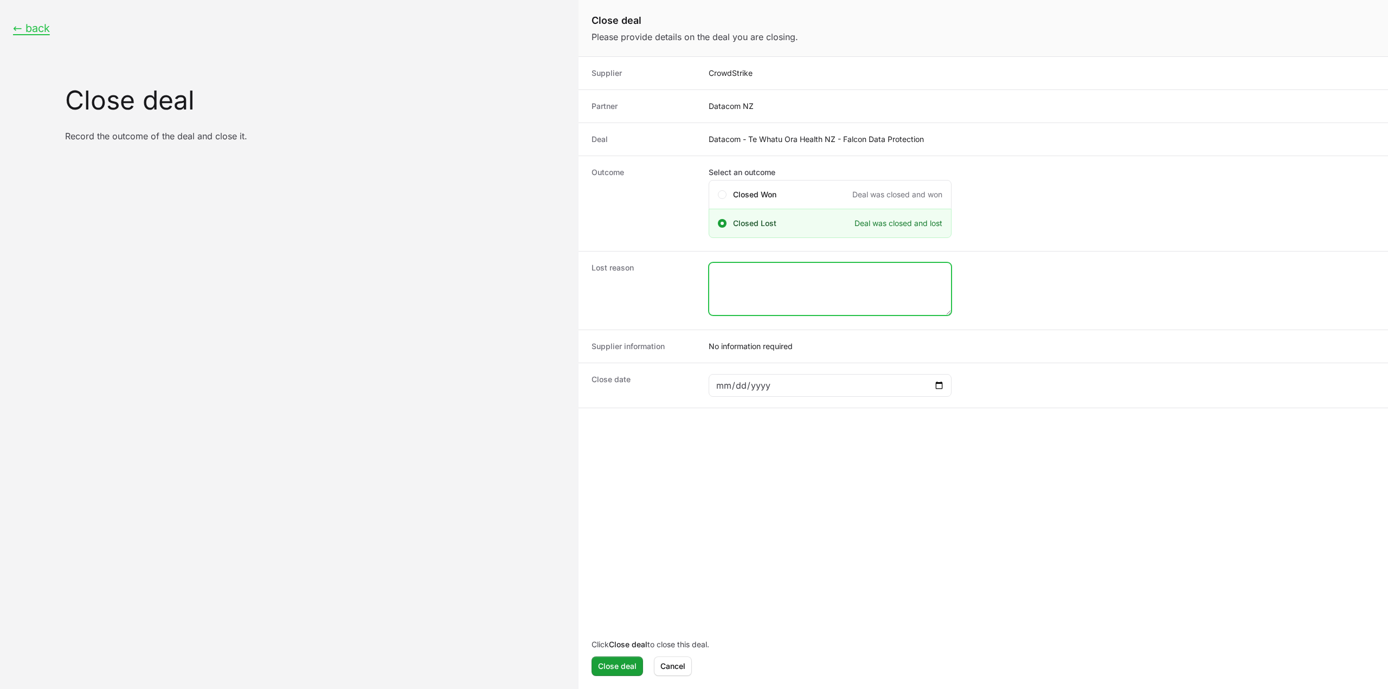
click at [792, 306] on textarea "Close deal form" at bounding box center [830, 289] width 242 height 52
type textarea "C"
type textarea "Closed lost by CS rep."
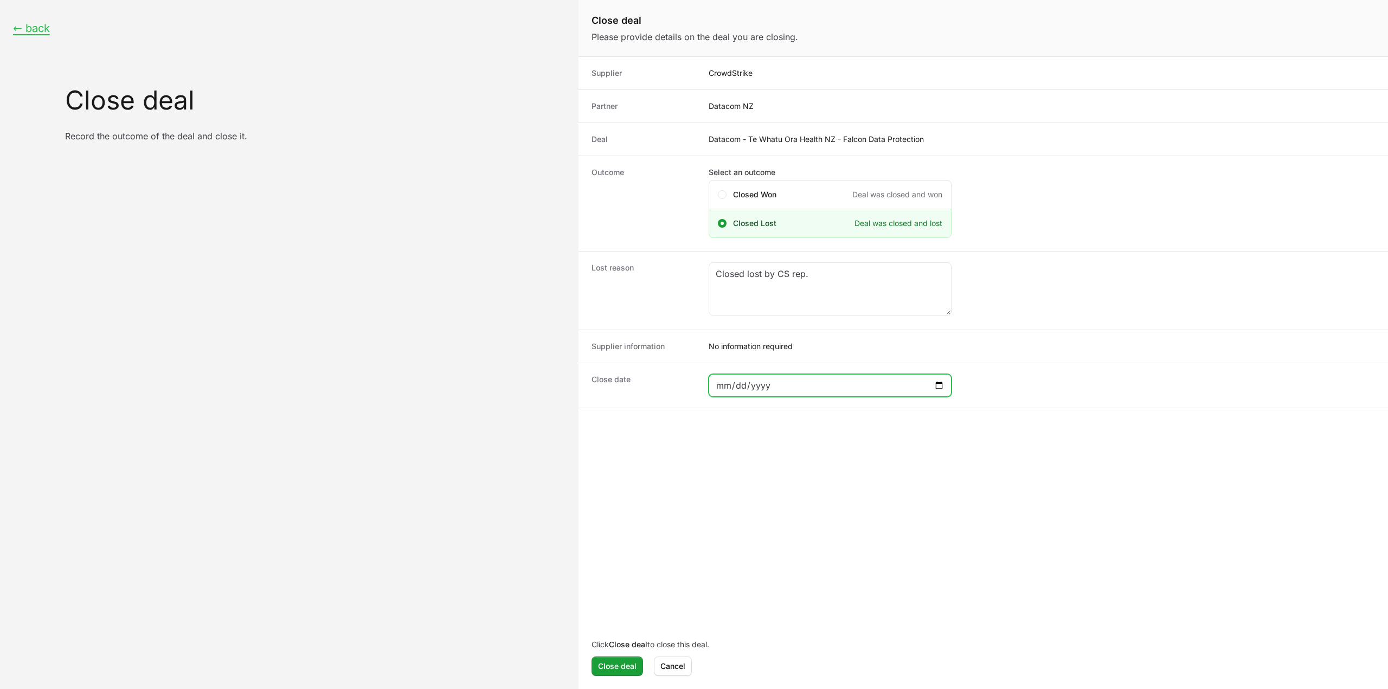
click at [757, 379] on input "Close deal form" at bounding box center [830, 385] width 229 height 13
click at [899, 396] on div "Close date" at bounding box center [982, 385] width 809 height 45
click at [924, 385] on input "Close deal form" at bounding box center [830, 385] width 229 height 13
click at [931, 383] on input "Close deal form" at bounding box center [830, 385] width 229 height 13
click at [940, 383] on input "Close deal form" at bounding box center [830, 385] width 229 height 13
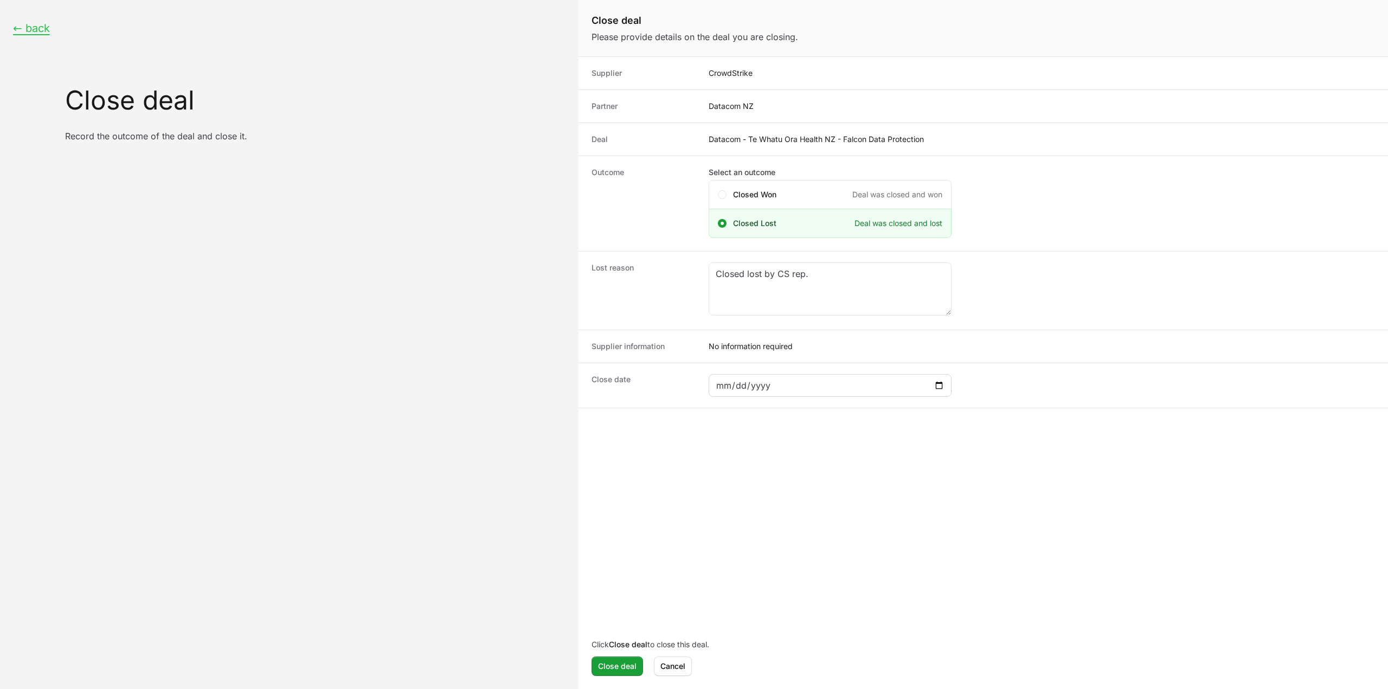
click at [947, 388] on div "2025-08-08" at bounding box center [830, 385] width 243 height 23
click at [945, 388] on div "2025-08-08" at bounding box center [830, 385] width 243 height 23
click at [939, 381] on input "2025-08-08" at bounding box center [830, 385] width 229 height 13
type input "2025-08-31"
click at [633, 667] on span "Close deal" at bounding box center [617, 666] width 38 height 13
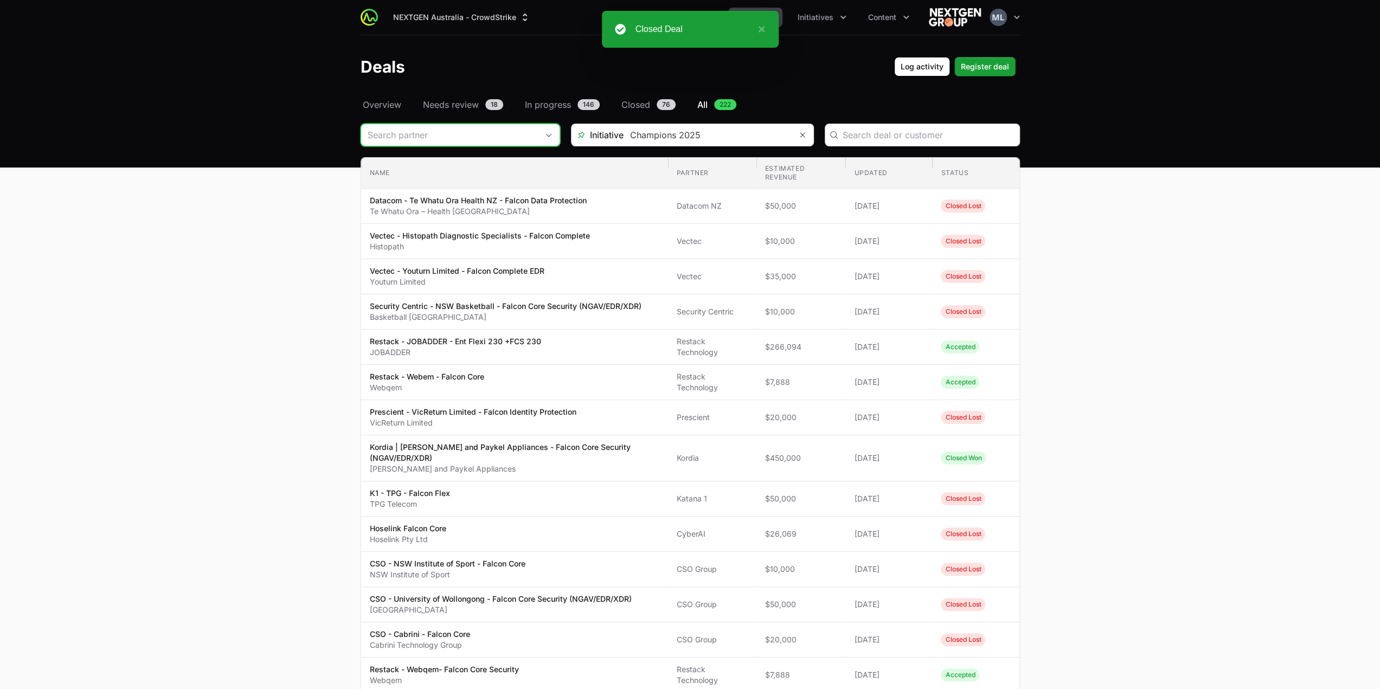
click at [477, 136] on input "Deals Filters" at bounding box center [449, 135] width 177 height 22
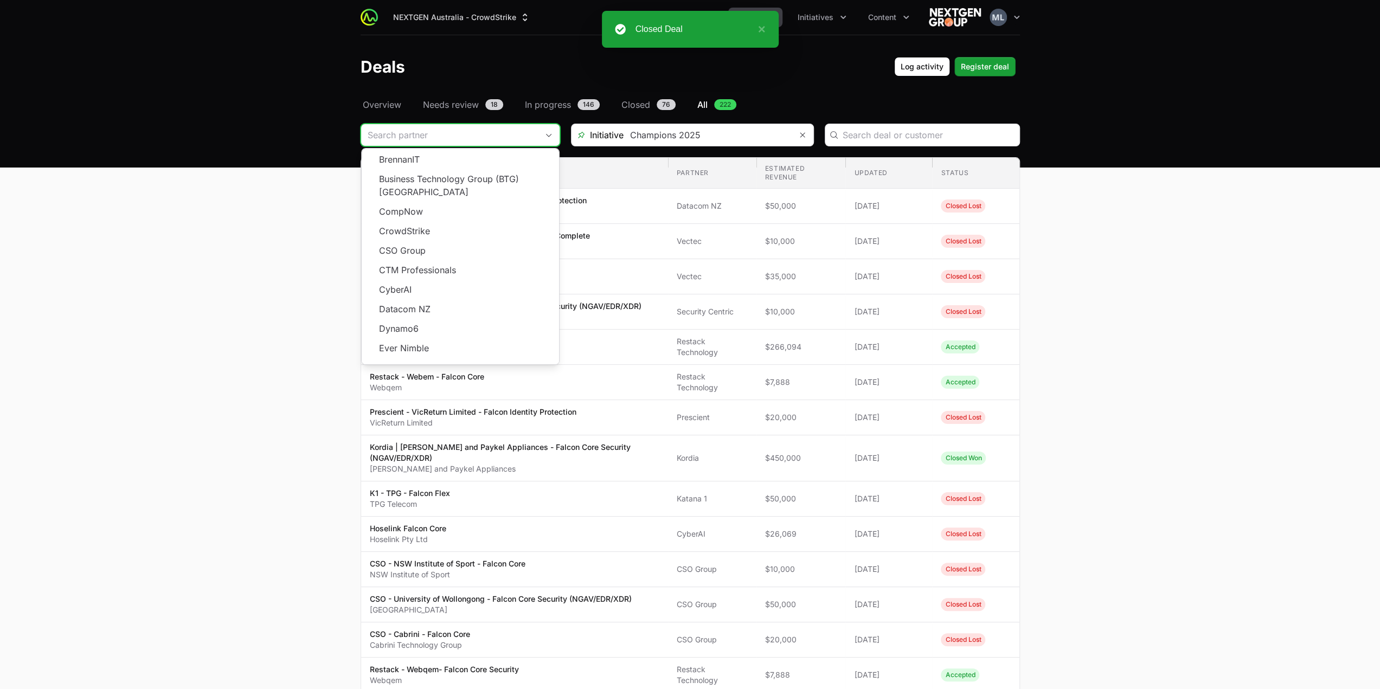
scroll to position [195, 0]
click at [451, 358] on span "Load more" at bounding box center [460, 368] width 197 height 20
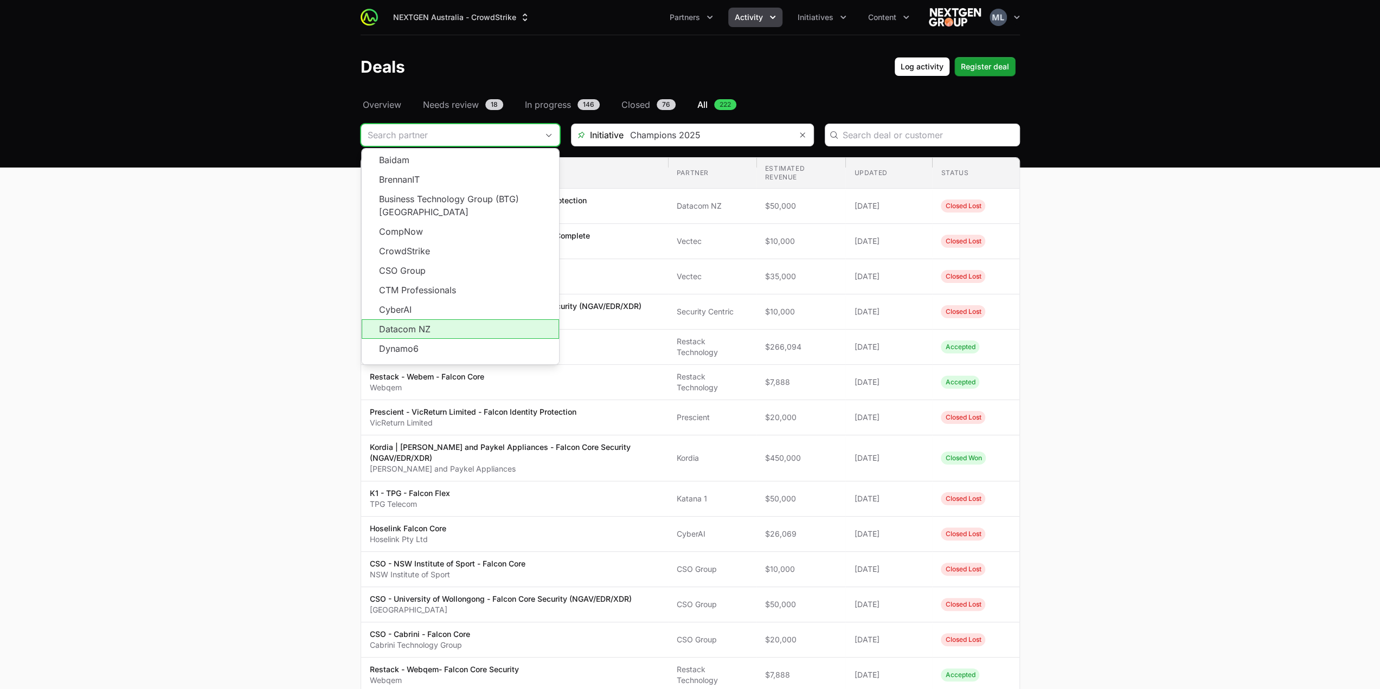
scroll to position [108, 0]
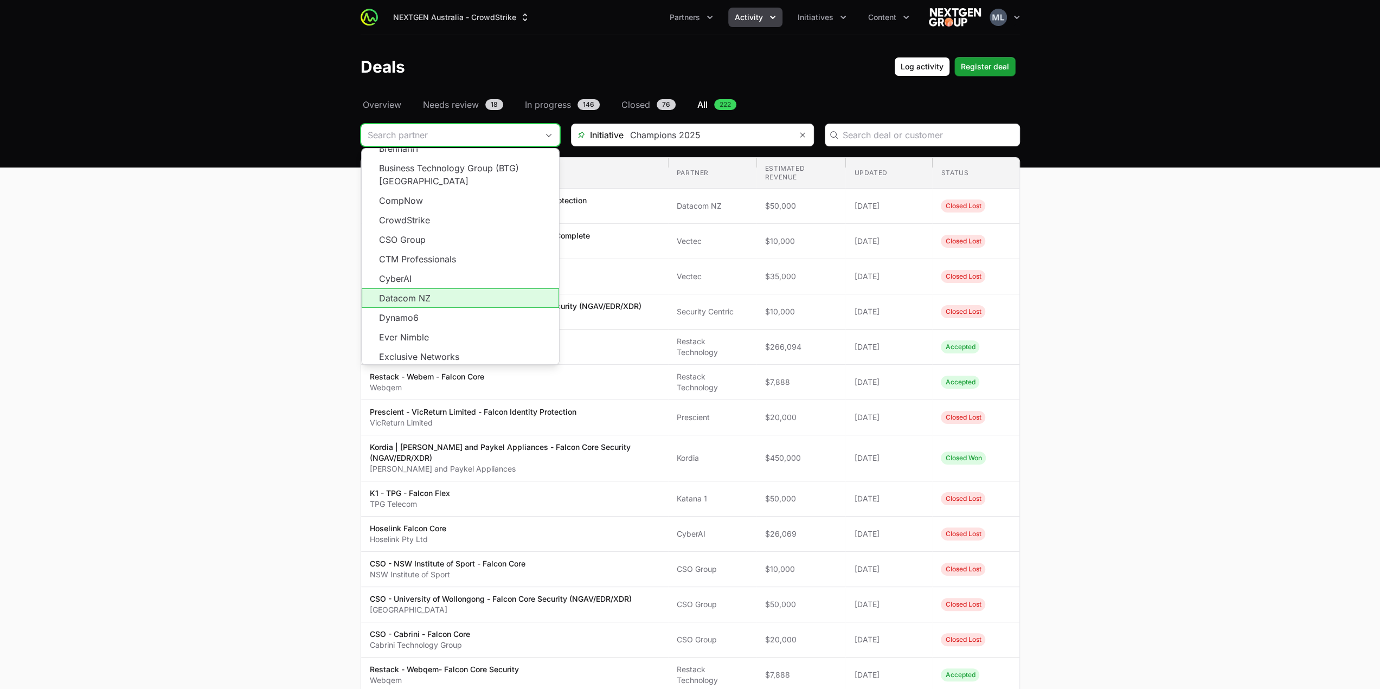
click at [437, 289] on li "Datacom NZ" at bounding box center [460, 298] width 197 height 20
type input "Datacom NZ"
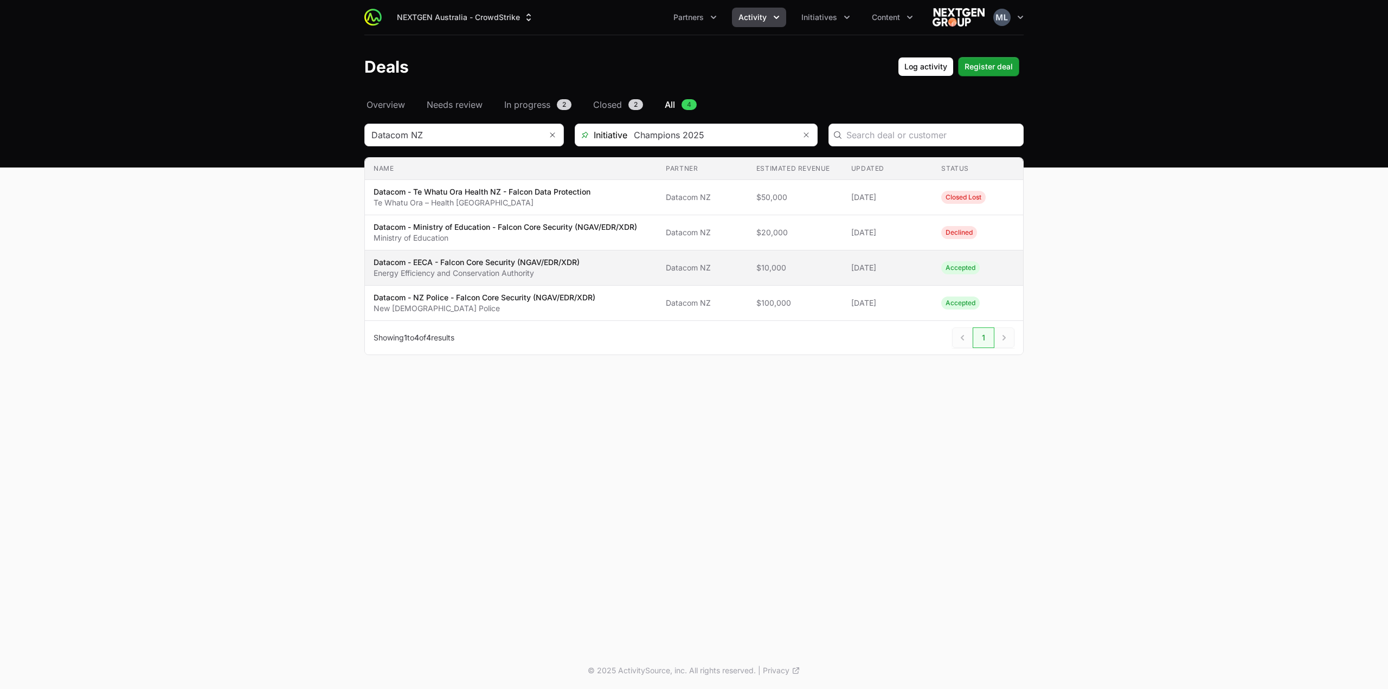
click at [524, 278] on td "Name Datacom - EECA - Falcon Core Security (NGAV/EDR/XDR) Energy Efficiency and…" at bounding box center [511, 267] width 292 height 35
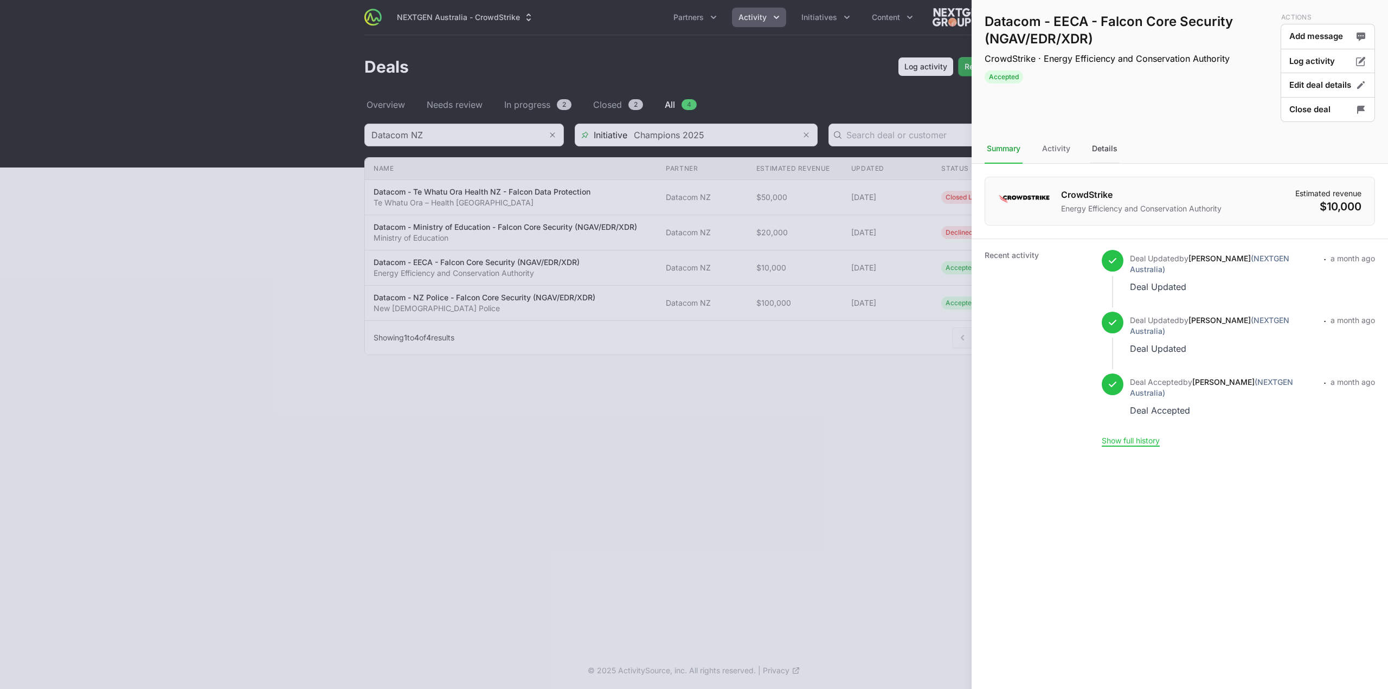
click at [1106, 145] on div "Details" at bounding box center [1105, 148] width 30 height 29
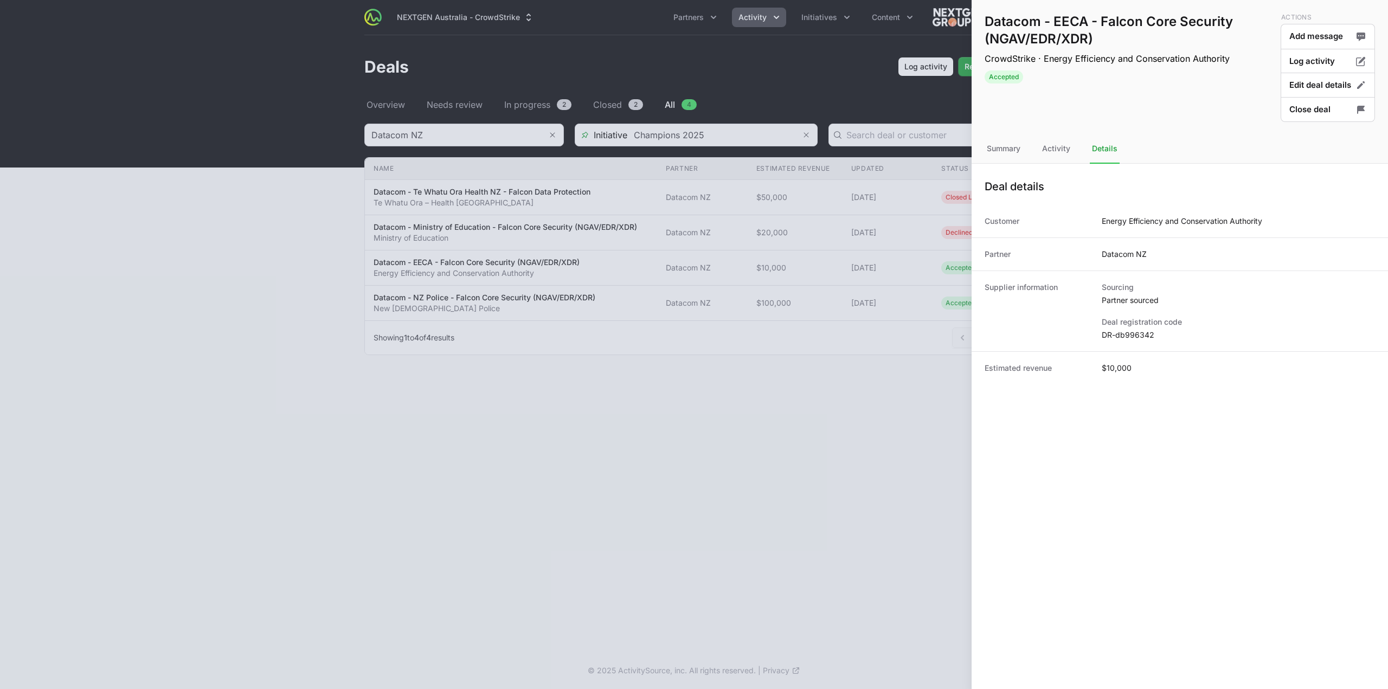
click at [1125, 335] on dd "DR-db996342" at bounding box center [1238, 335] width 273 height 11
click at [1321, 112] on button "Close deal" at bounding box center [1328, 109] width 94 height 25
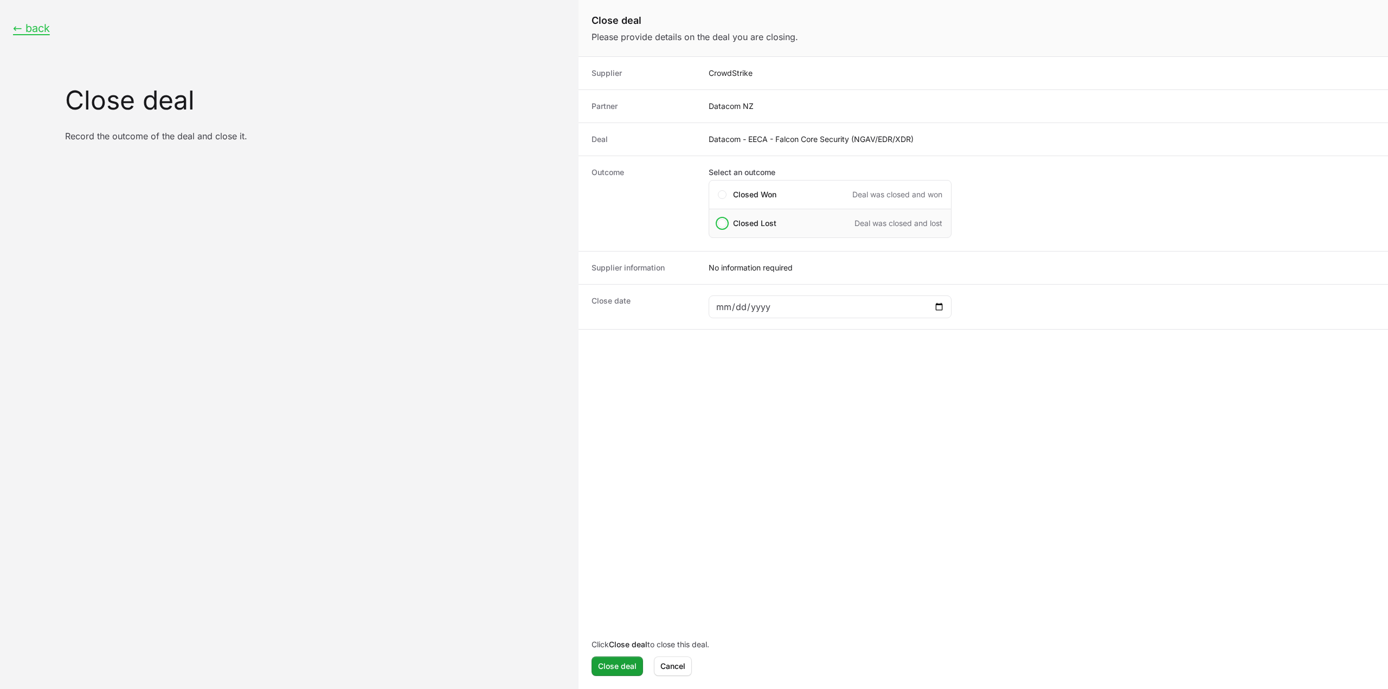
click at [768, 218] on span "Closed Lost" at bounding box center [754, 223] width 43 height 11
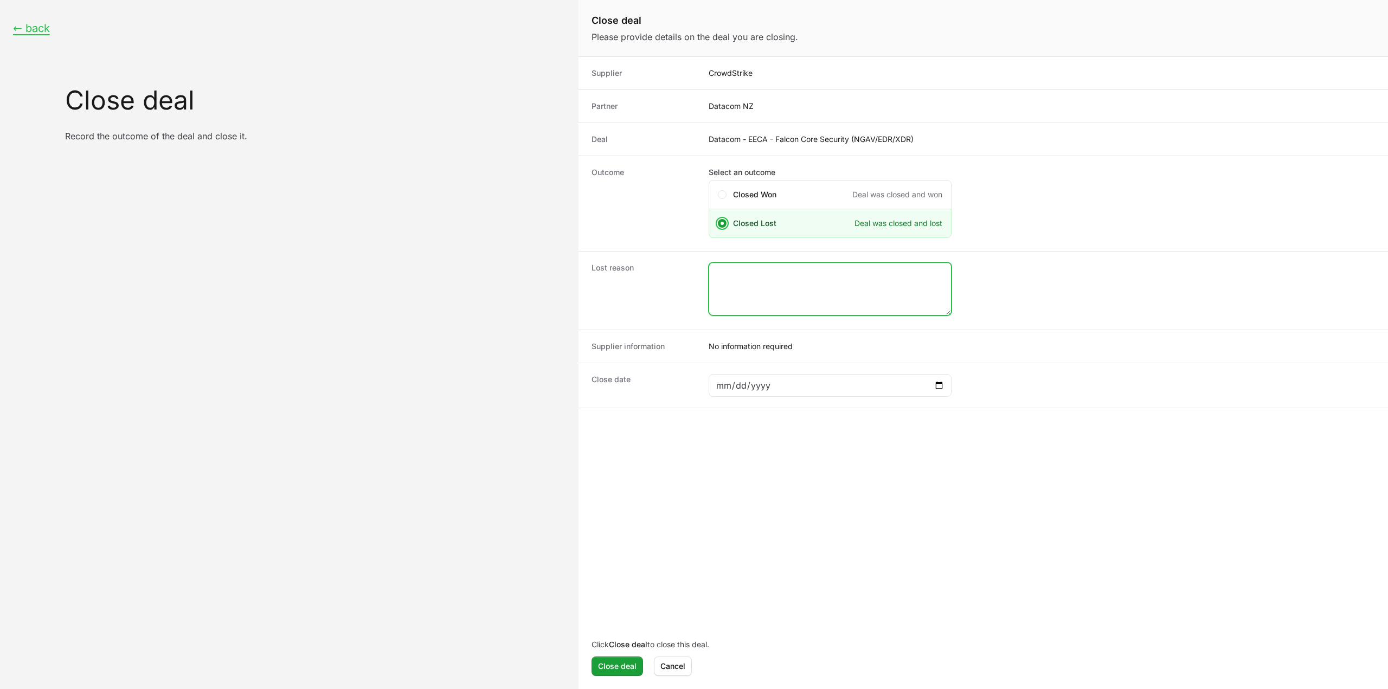
click at [759, 304] on textarea "Close deal form" at bounding box center [830, 289] width 242 height 52
type textarea "closed lost by the CS rep."
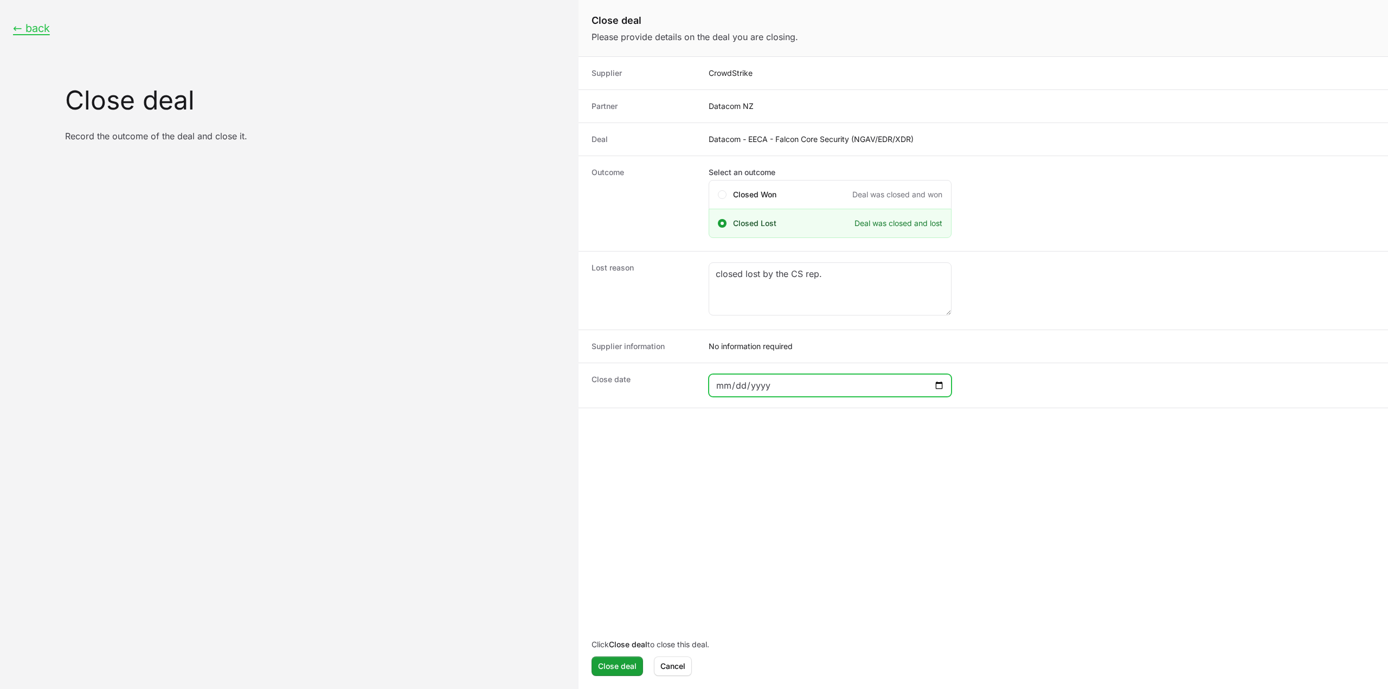
click at [937, 379] on input "Close deal form" at bounding box center [830, 385] width 229 height 13
type input "2025-09-02"
click at [627, 673] on span "Close deal" at bounding box center [617, 666] width 38 height 13
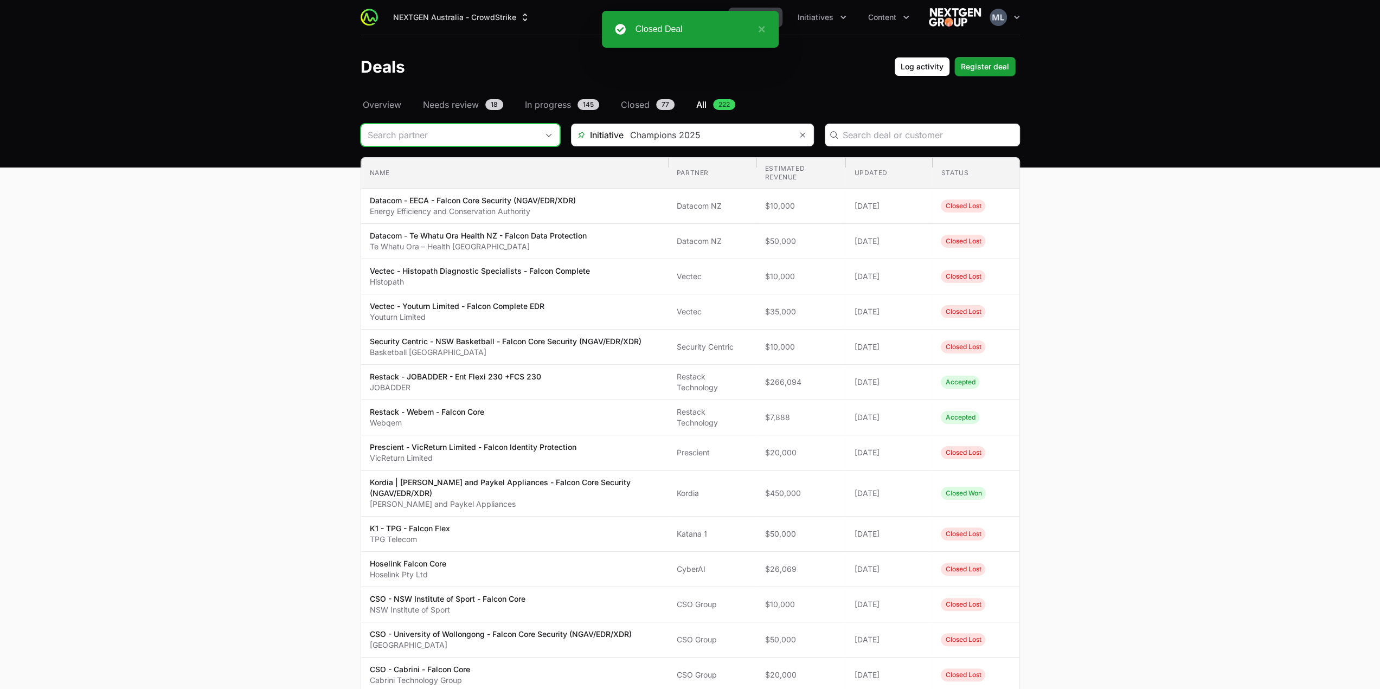
click at [479, 131] on input "Deals Filters" at bounding box center [449, 135] width 177 height 22
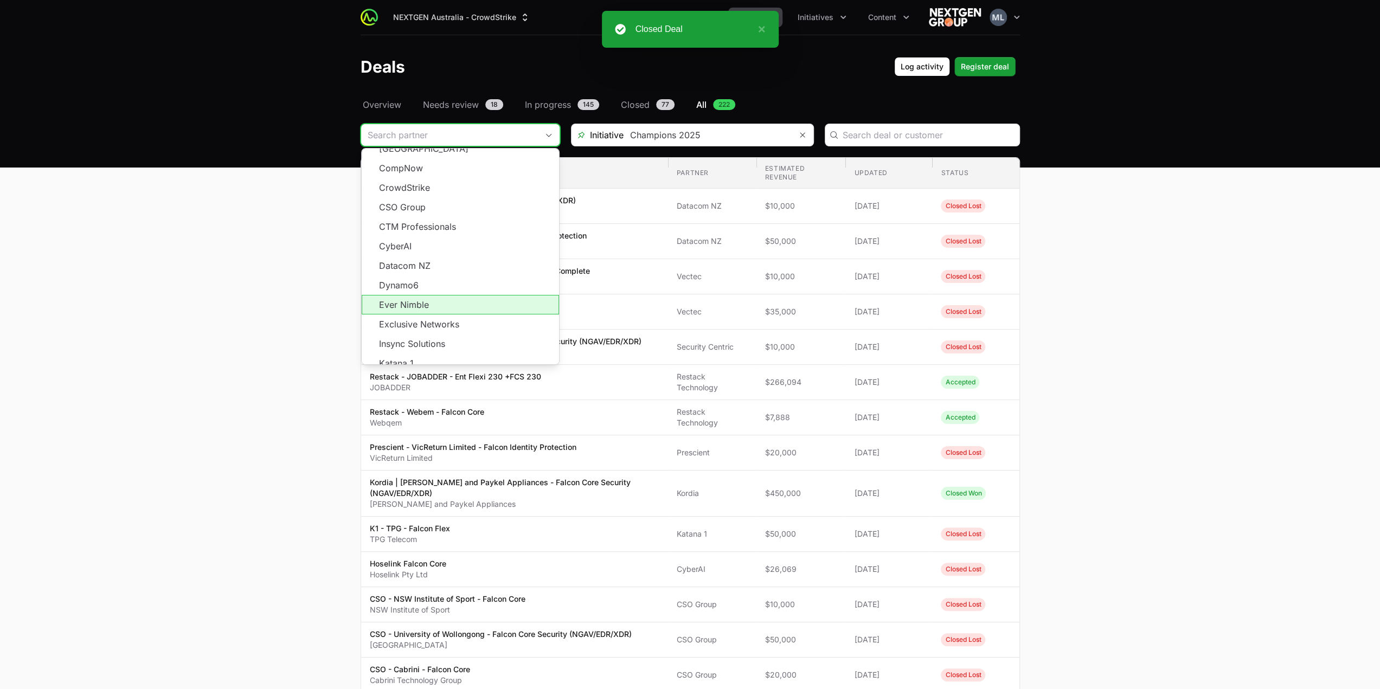
scroll to position [163, 0]
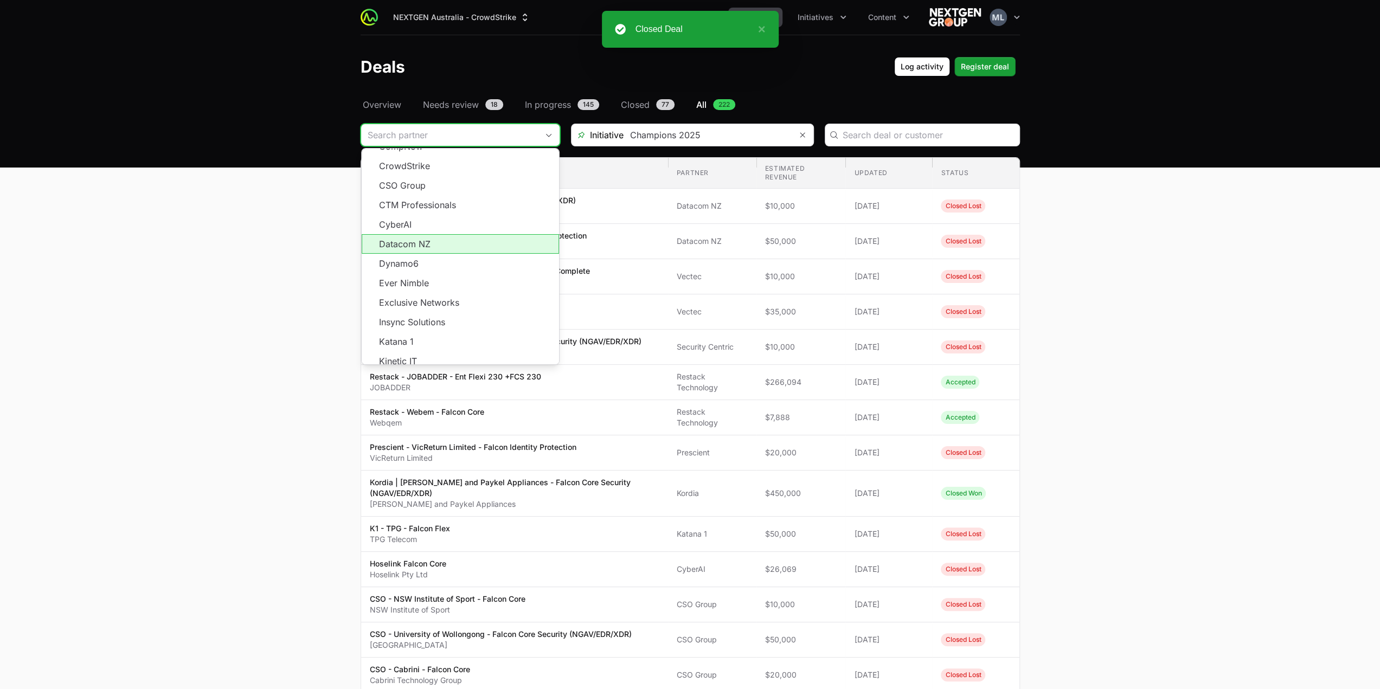
click at [423, 235] on li "Datacom NZ" at bounding box center [460, 244] width 197 height 20
type input "Datacom NZ"
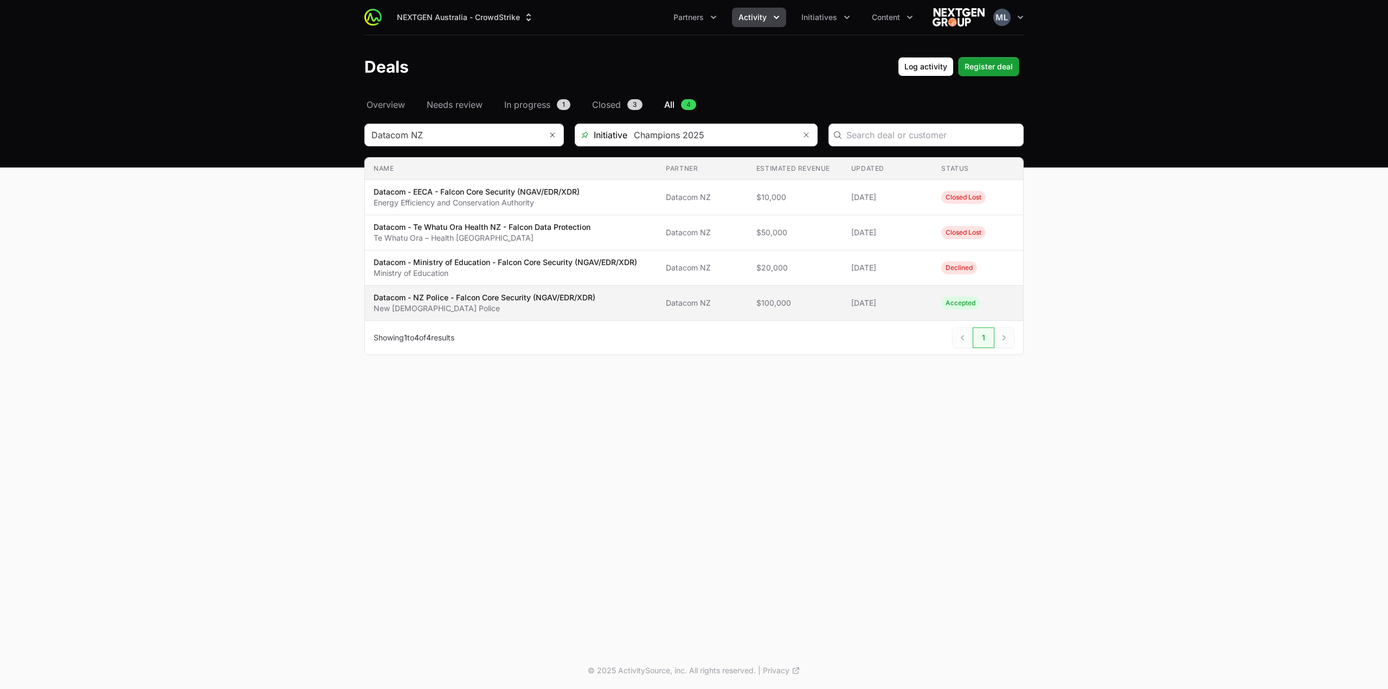
click at [553, 303] on p "New Zealand Police" at bounding box center [485, 308] width 222 height 11
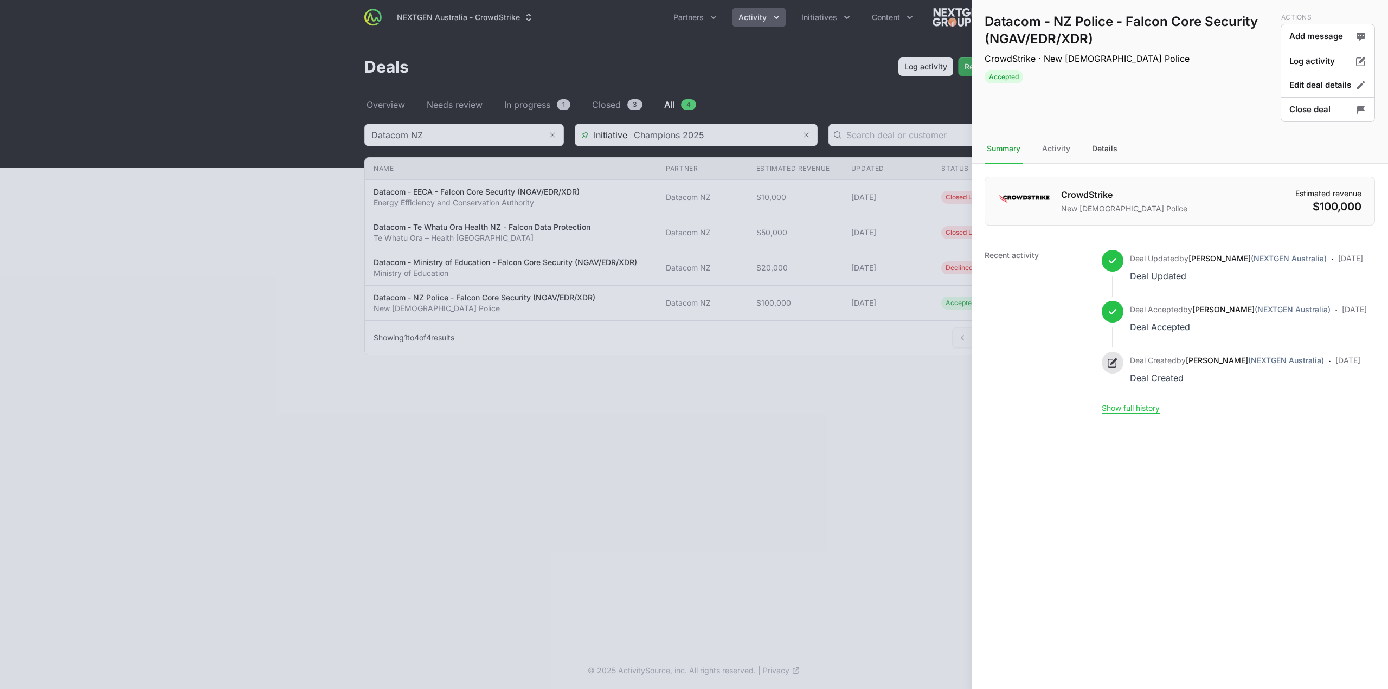
click at [1098, 150] on div "Details" at bounding box center [1105, 148] width 30 height 29
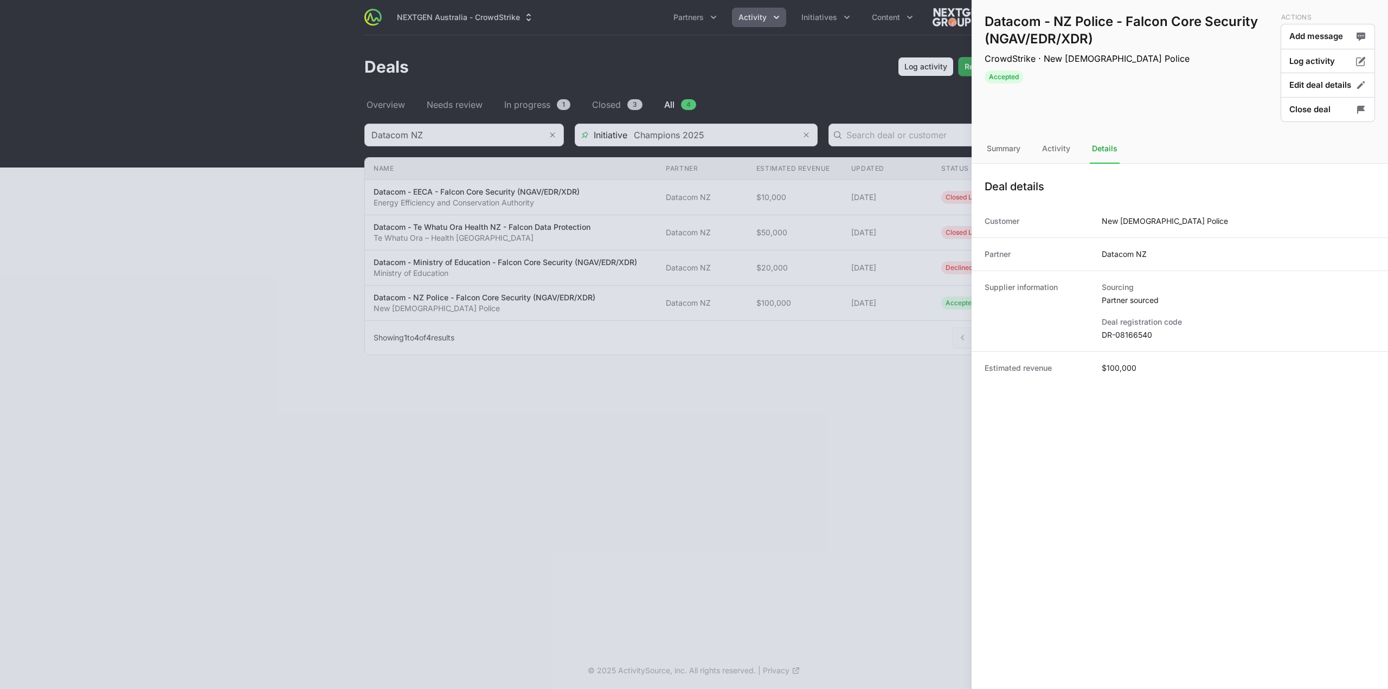
click at [1127, 329] on div "Deal registration code DR-08166540" at bounding box center [1238, 329] width 273 height 24
click at [1316, 84] on button "Edit deal details" at bounding box center [1328, 85] width 94 height 25
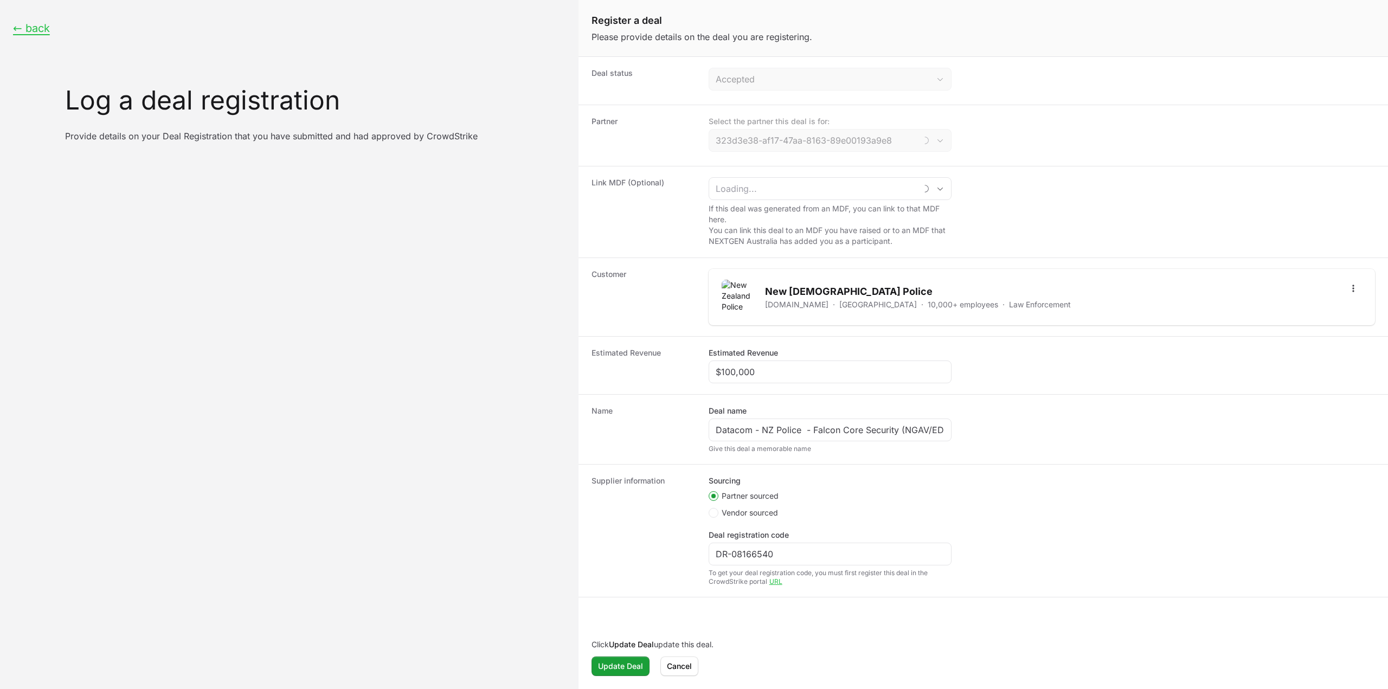
type input "Datacom NZ"
click at [789, 375] on input "$100,000" at bounding box center [830, 371] width 229 height 13
paste input "42,688"
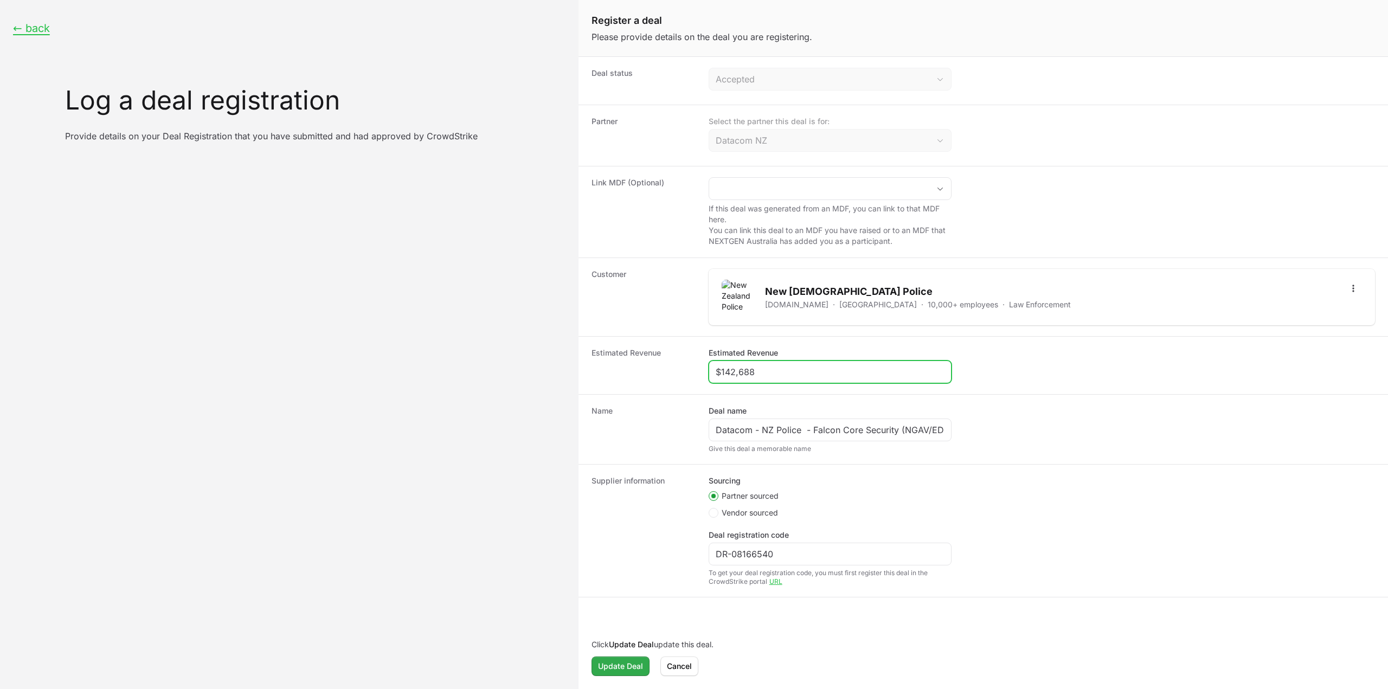
type input "$142,688"
click at [625, 666] on span "Update Deal" at bounding box center [620, 666] width 45 height 13
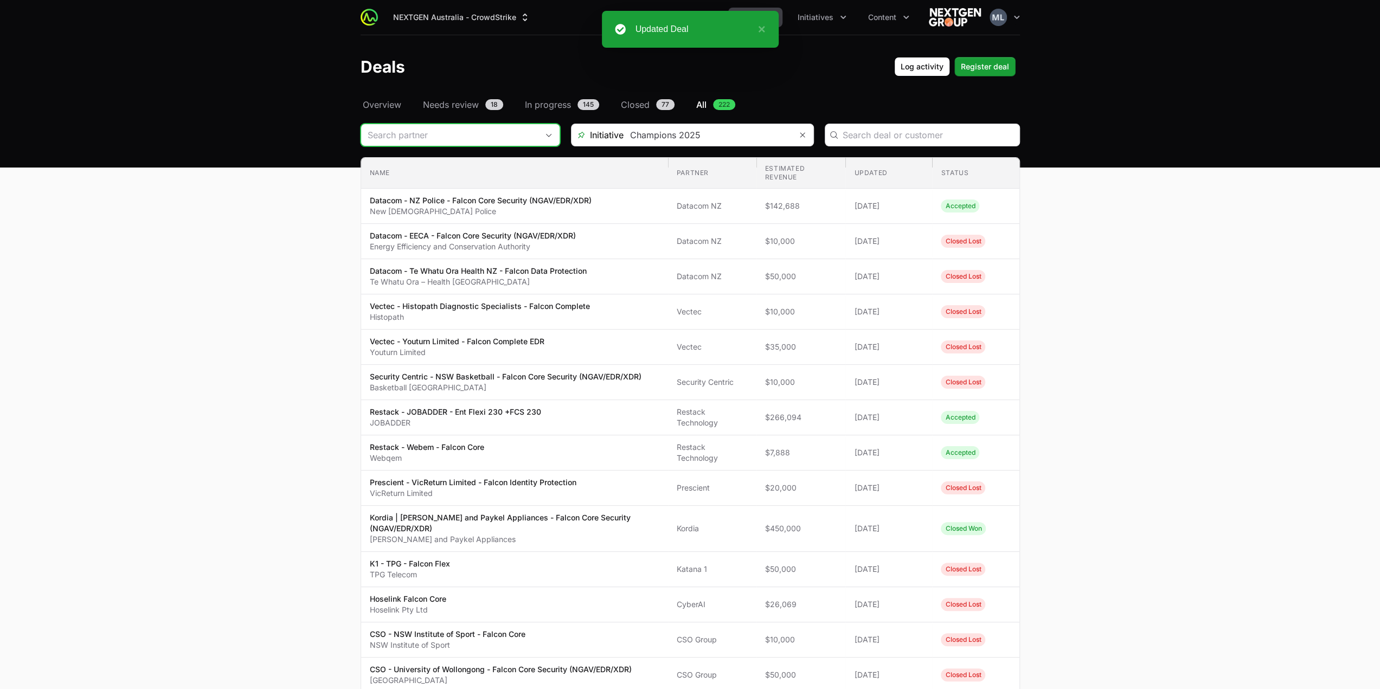
click at [448, 143] on input "Deals Filters" at bounding box center [449, 135] width 177 height 22
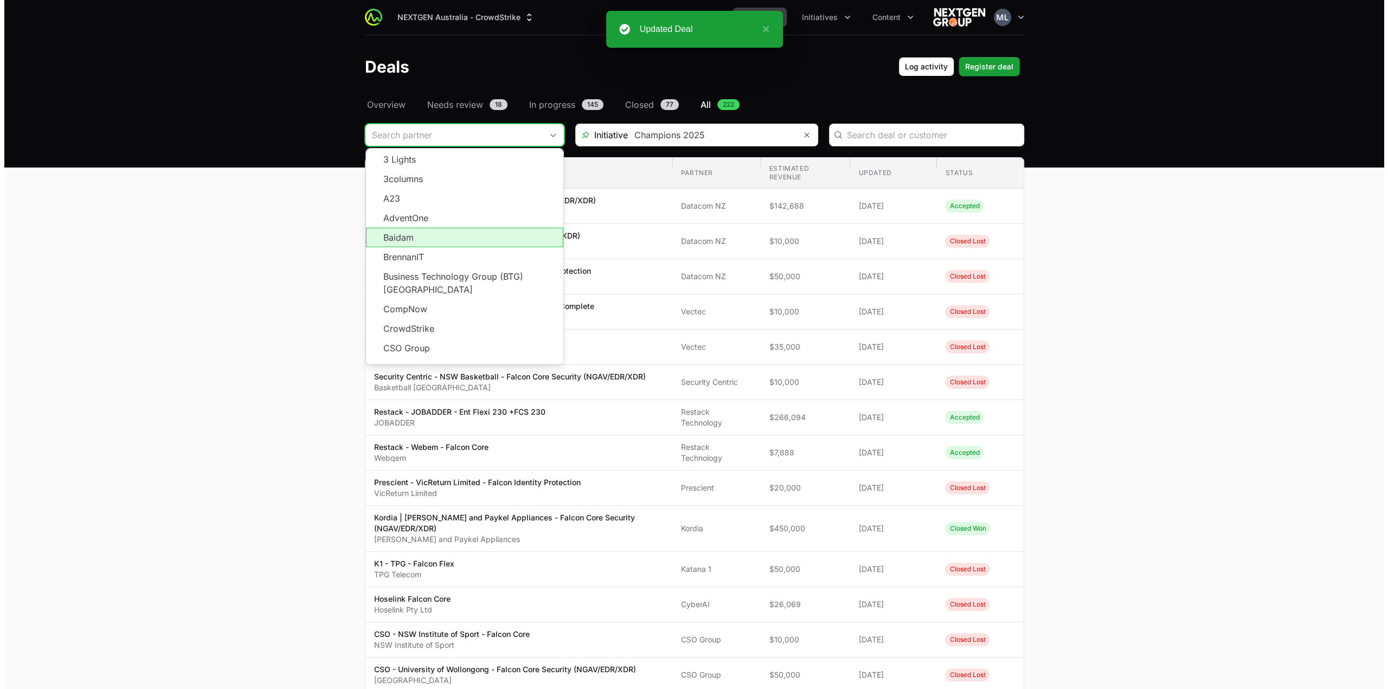
scroll to position [195, 0]
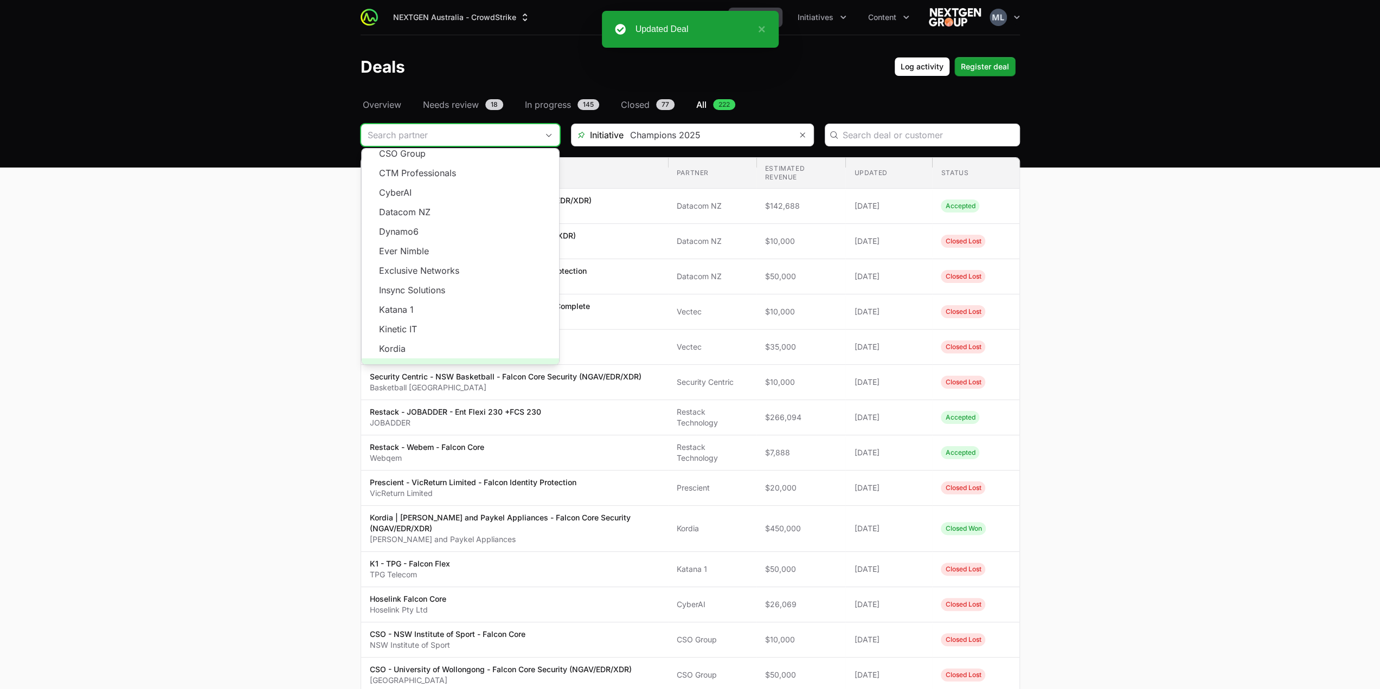
click at [433, 358] on span "Load more" at bounding box center [460, 368] width 197 height 20
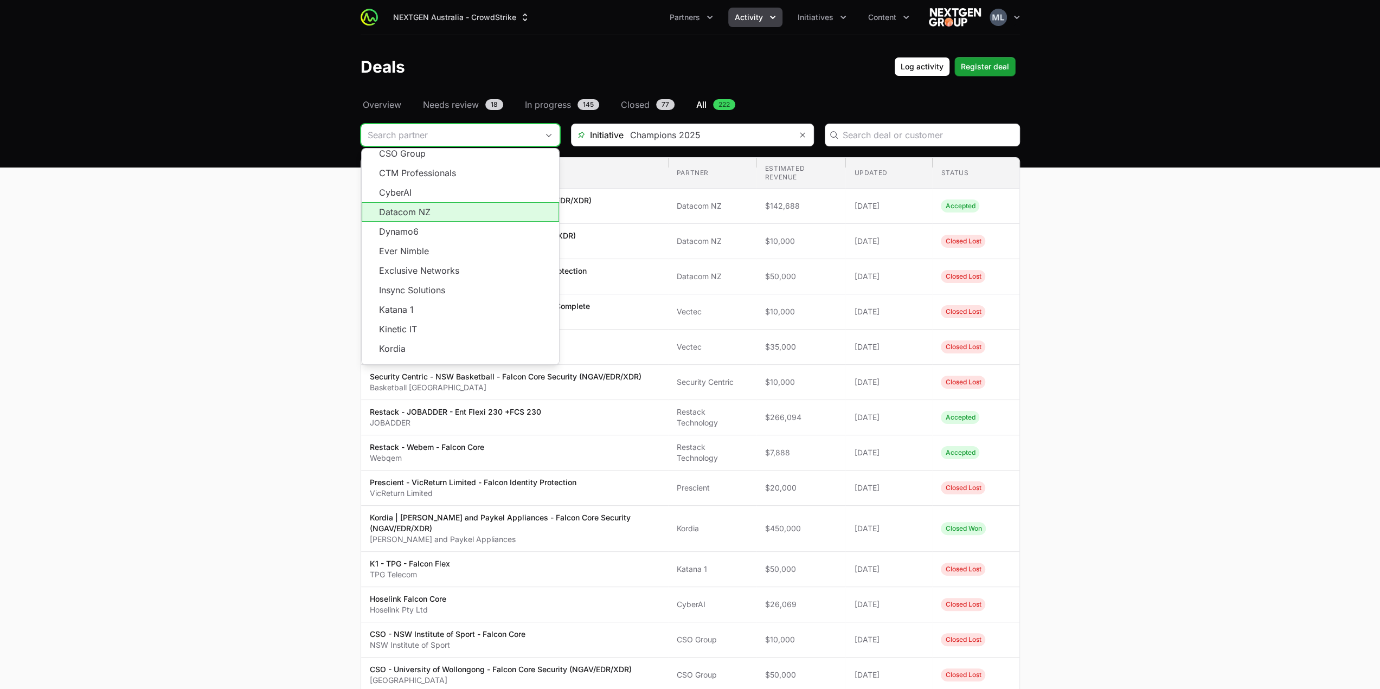
click at [427, 202] on li "Datacom NZ" at bounding box center [460, 212] width 197 height 20
type input "Datacom NZ"
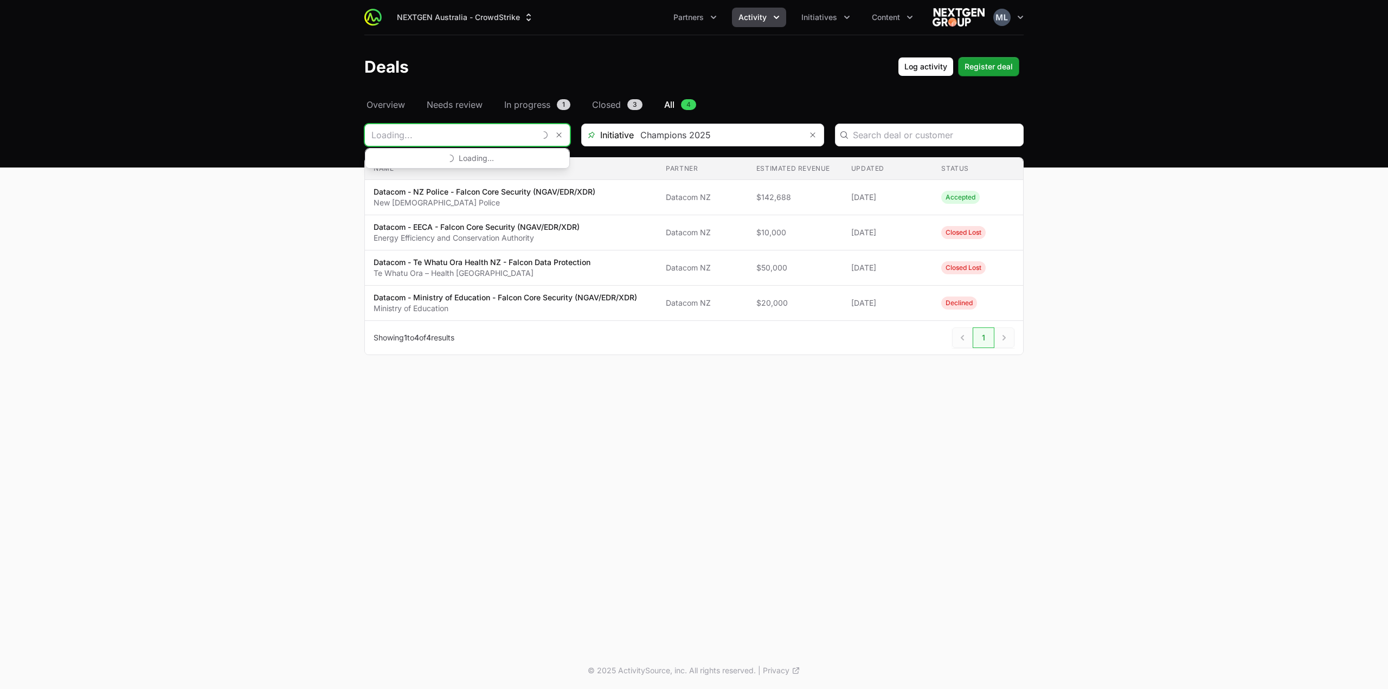
click at [413, 133] on input "Deals Filters" at bounding box center [450, 135] width 170 height 22
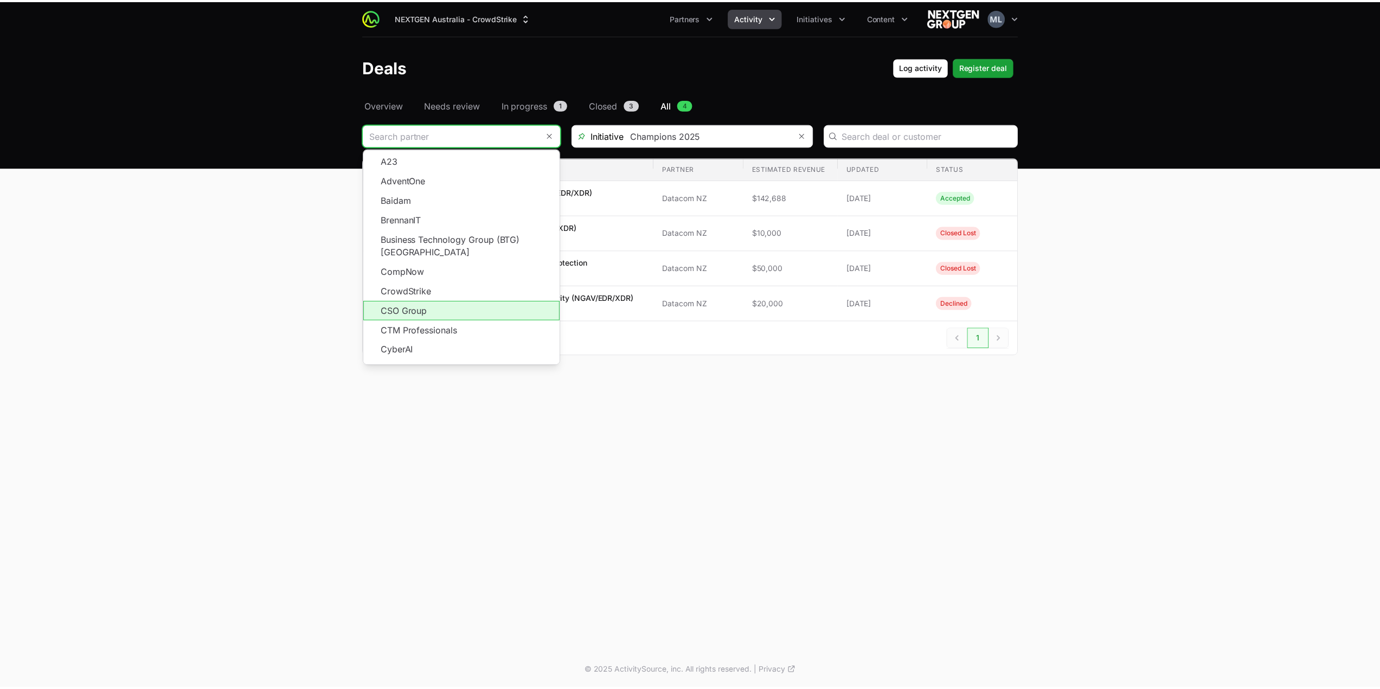
scroll to position [92, 0]
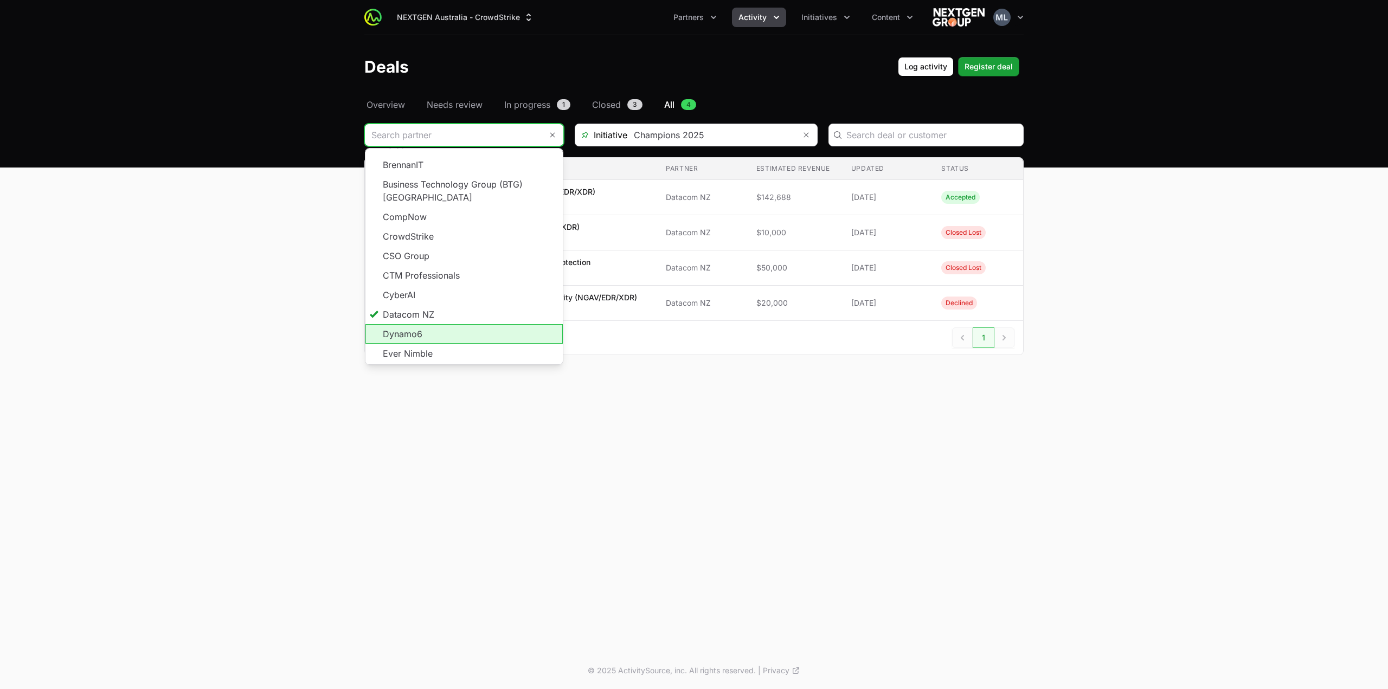
click at [424, 325] on li "Dynamo6" at bounding box center [463, 334] width 197 height 20
type input "Dynamo6"
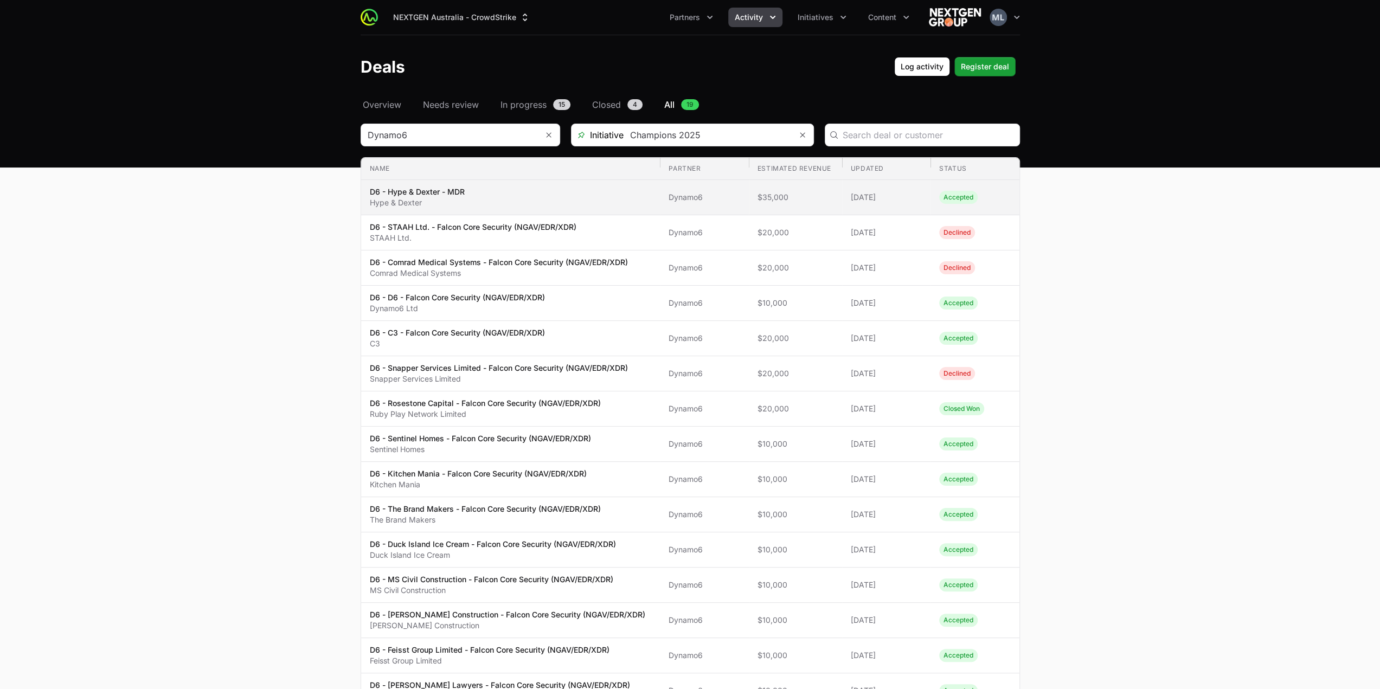
click at [469, 198] on span "D6 - Hype & Dexter - MDR Hype & Dexter" at bounding box center [511, 197] width 282 height 22
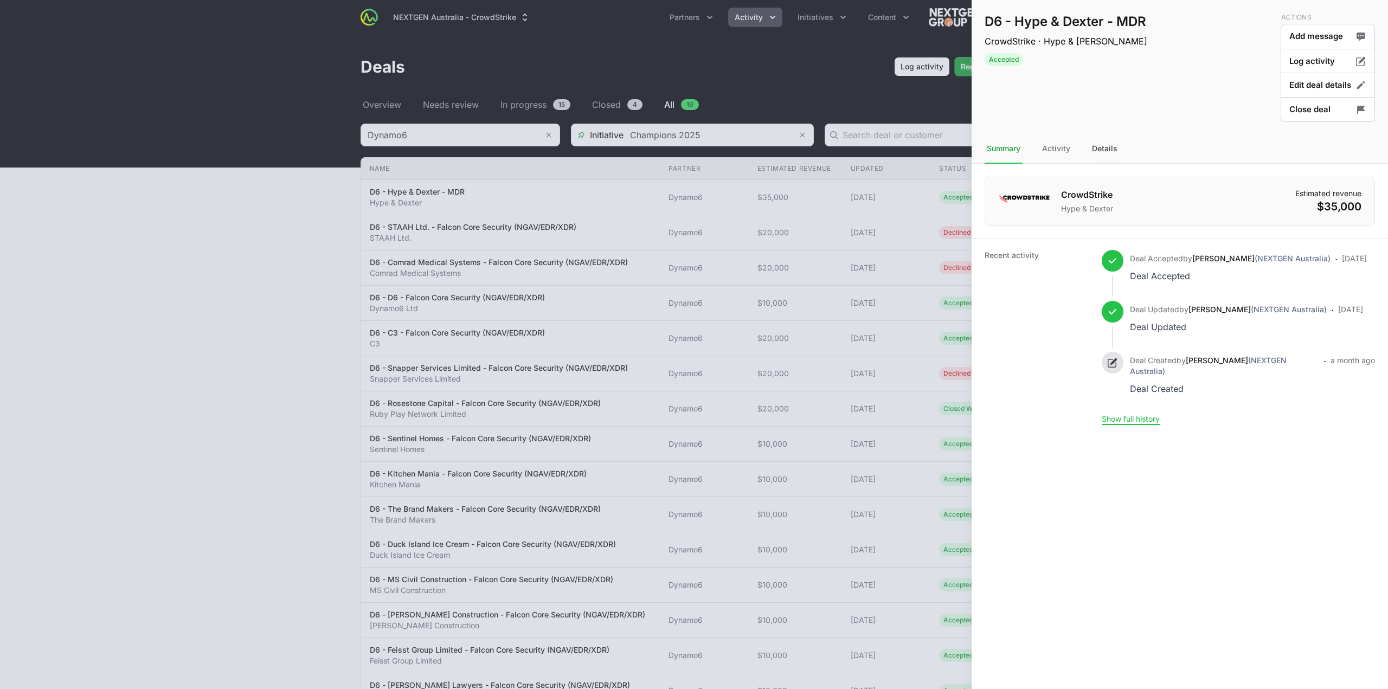
click at [1105, 158] on div "Details" at bounding box center [1105, 148] width 30 height 29
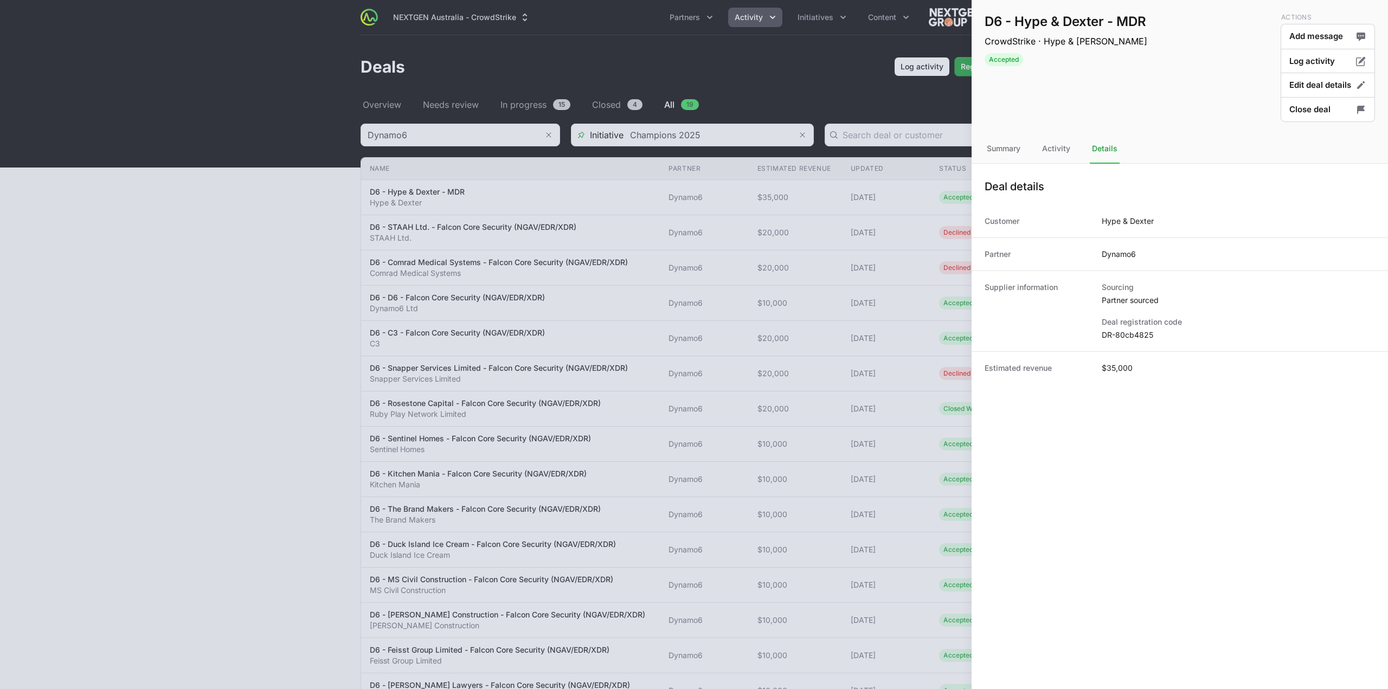
click at [1121, 331] on dd "DR-80cb4825" at bounding box center [1238, 335] width 273 height 11
click at [532, 209] on div at bounding box center [694, 344] width 1388 height 689
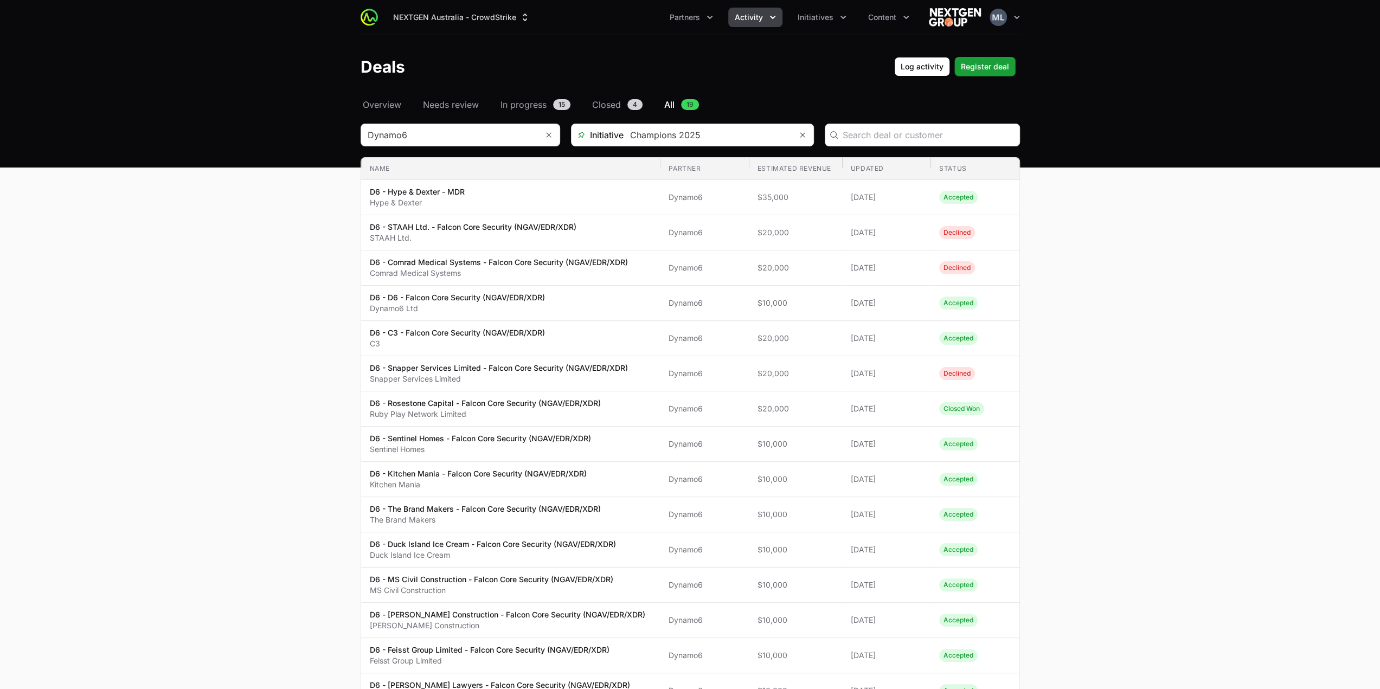
click at [488, 228] on p "D6 - STAAH Ltd. - Falcon Core Security (NGAV/EDR/XDR)" at bounding box center [473, 227] width 207 height 11
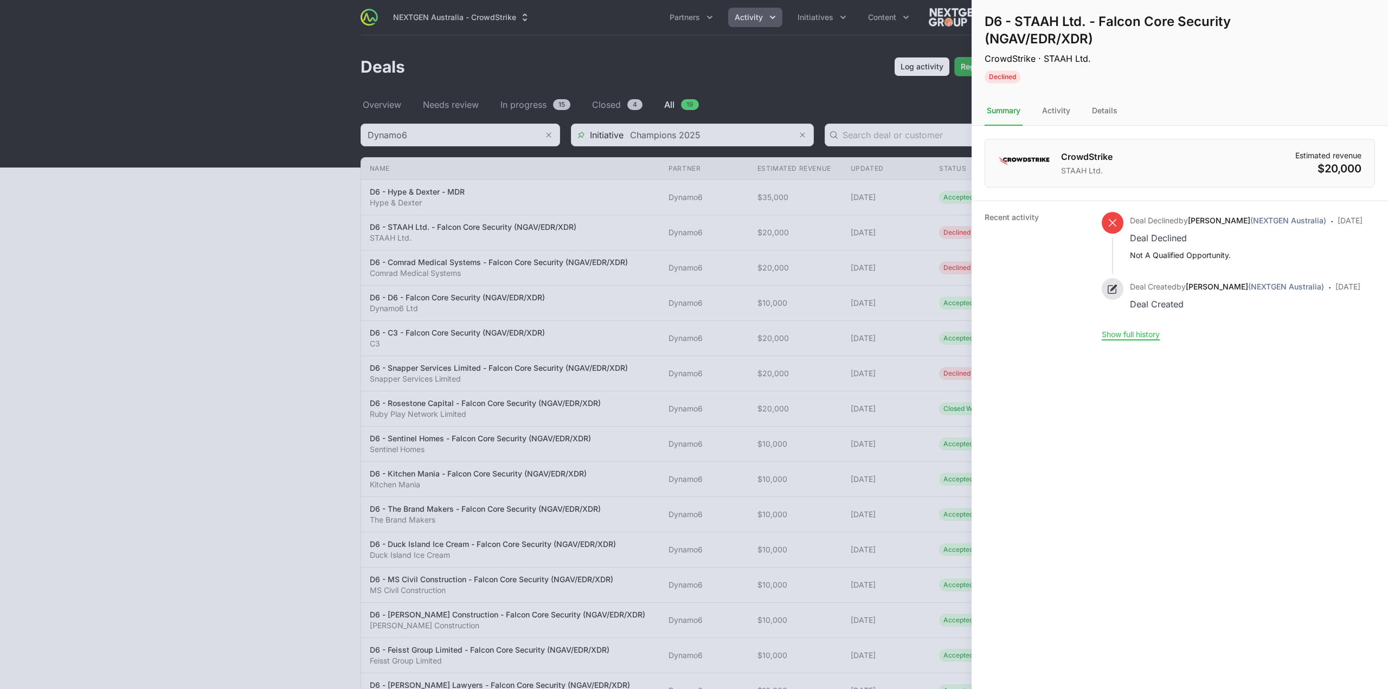
click at [562, 308] on div at bounding box center [694, 344] width 1388 height 689
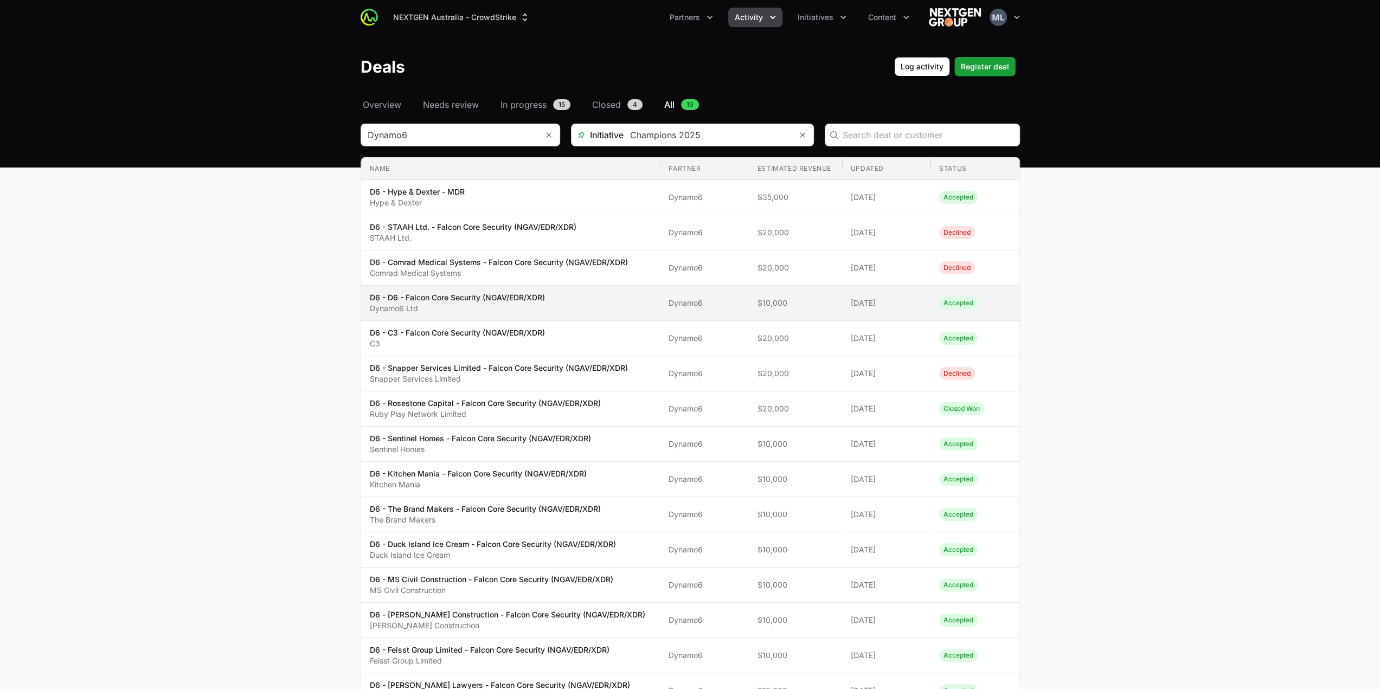
click at [449, 303] on p "Dynamo6 Ltd" at bounding box center [457, 308] width 175 height 11
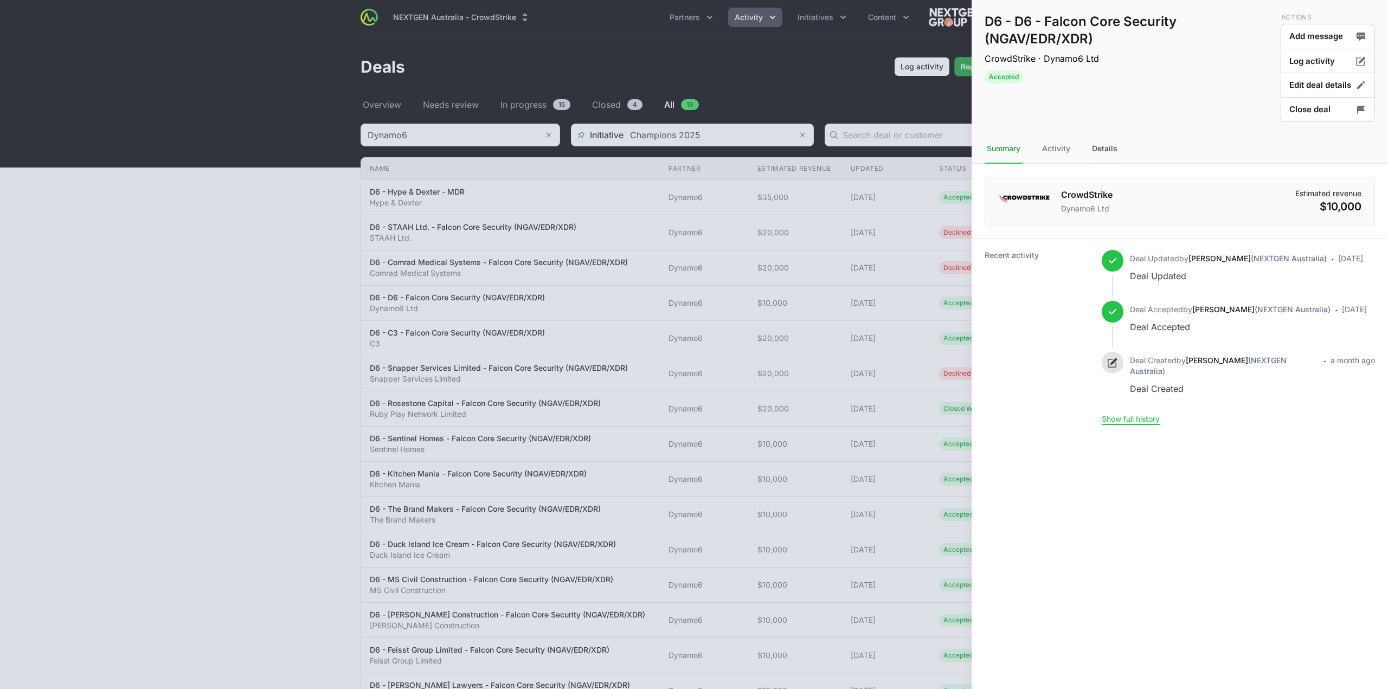
click at [1105, 143] on div "Details" at bounding box center [1105, 148] width 30 height 29
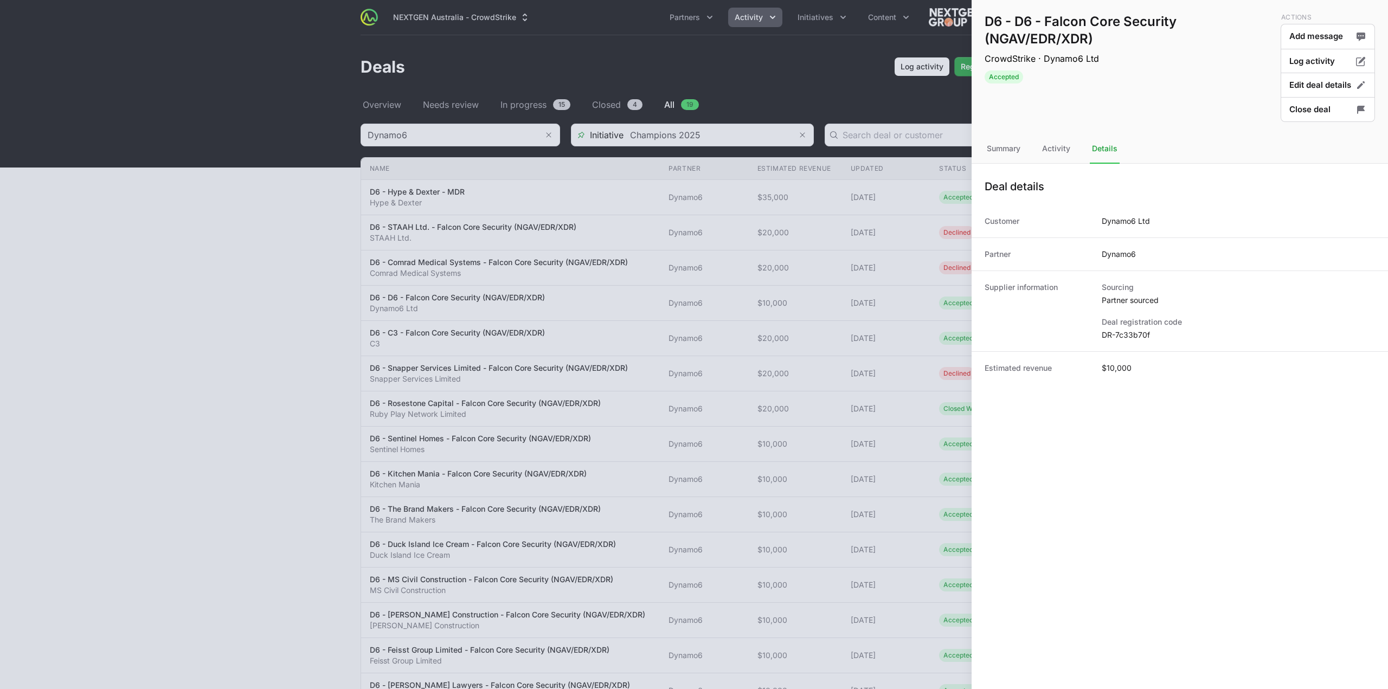
click at [1121, 337] on dd "DR-7c33b70f" at bounding box center [1238, 335] width 273 height 11
click at [1311, 108] on button "Close deal" at bounding box center [1328, 109] width 94 height 25
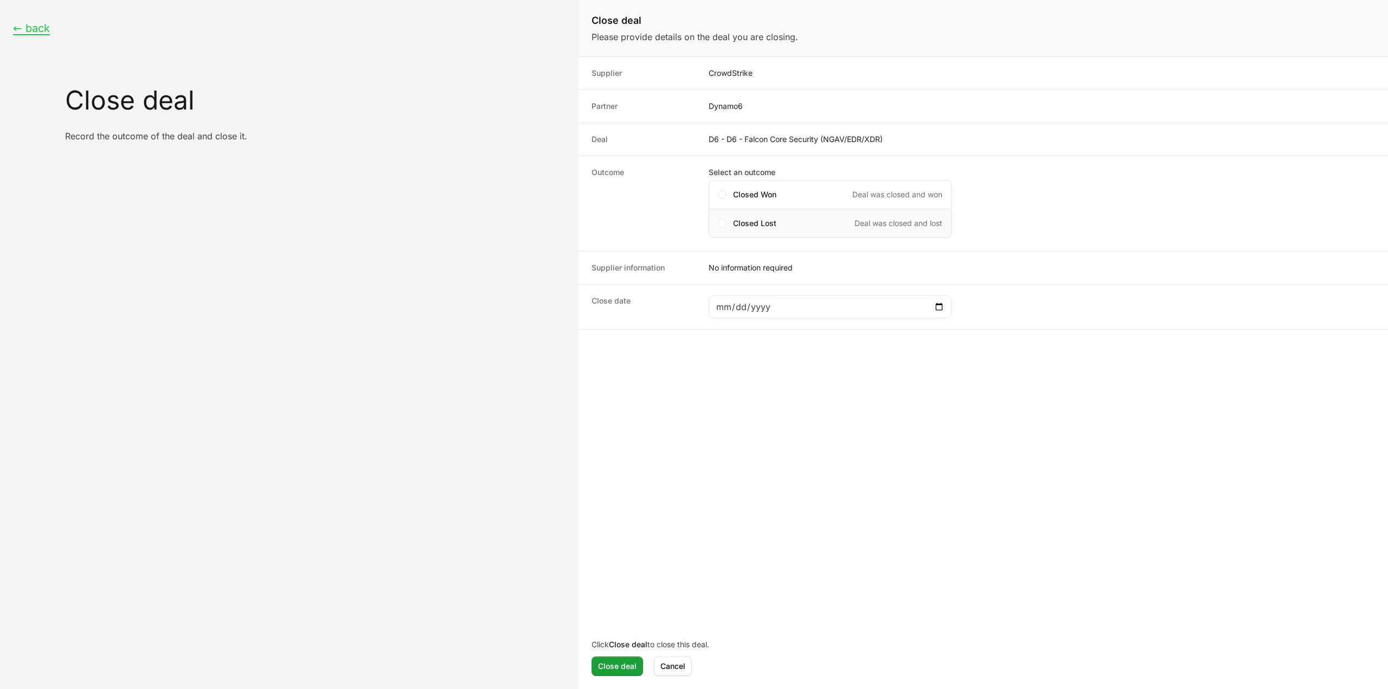
click at [750, 231] on div "Closed Lost Deal was closed and lost" at bounding box center [830, 223] width 243 height 29
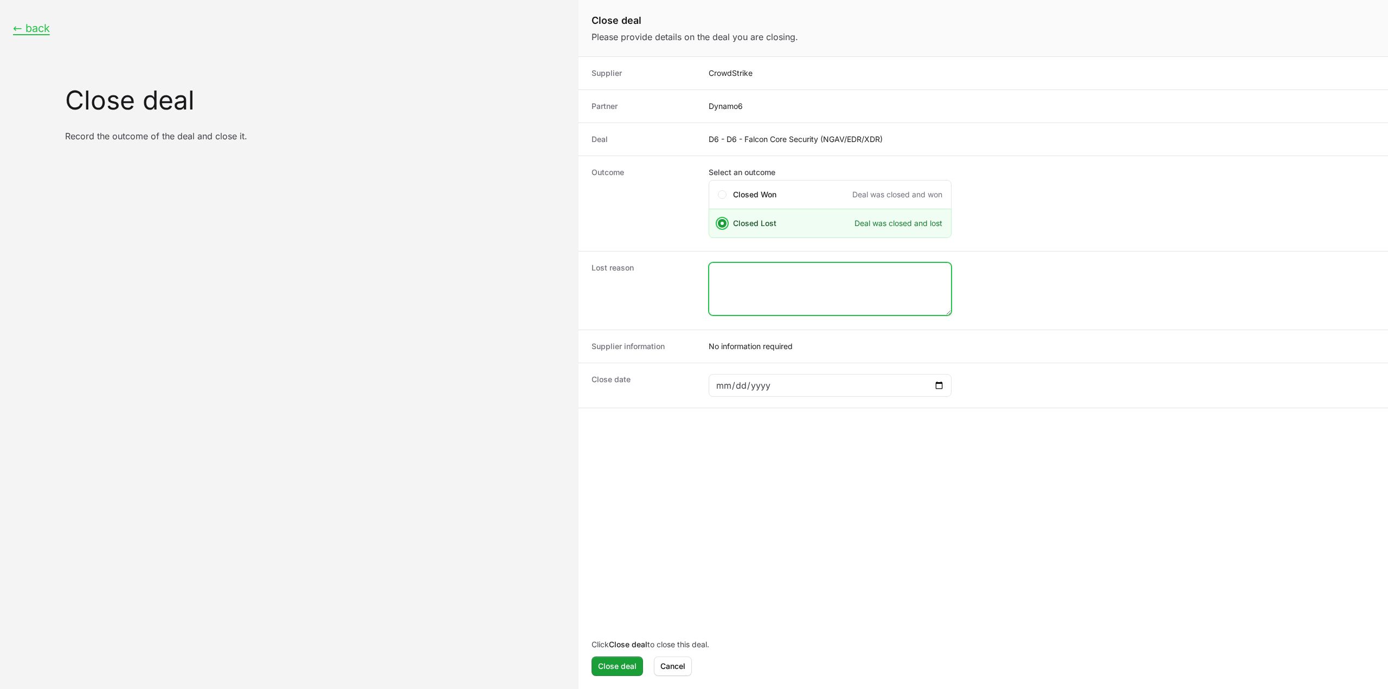
click at [770, 273] on textarea "Close deal form" at bounding box center [830, 289] width 242 height 52
type textarea "closed lost by the CS rep."
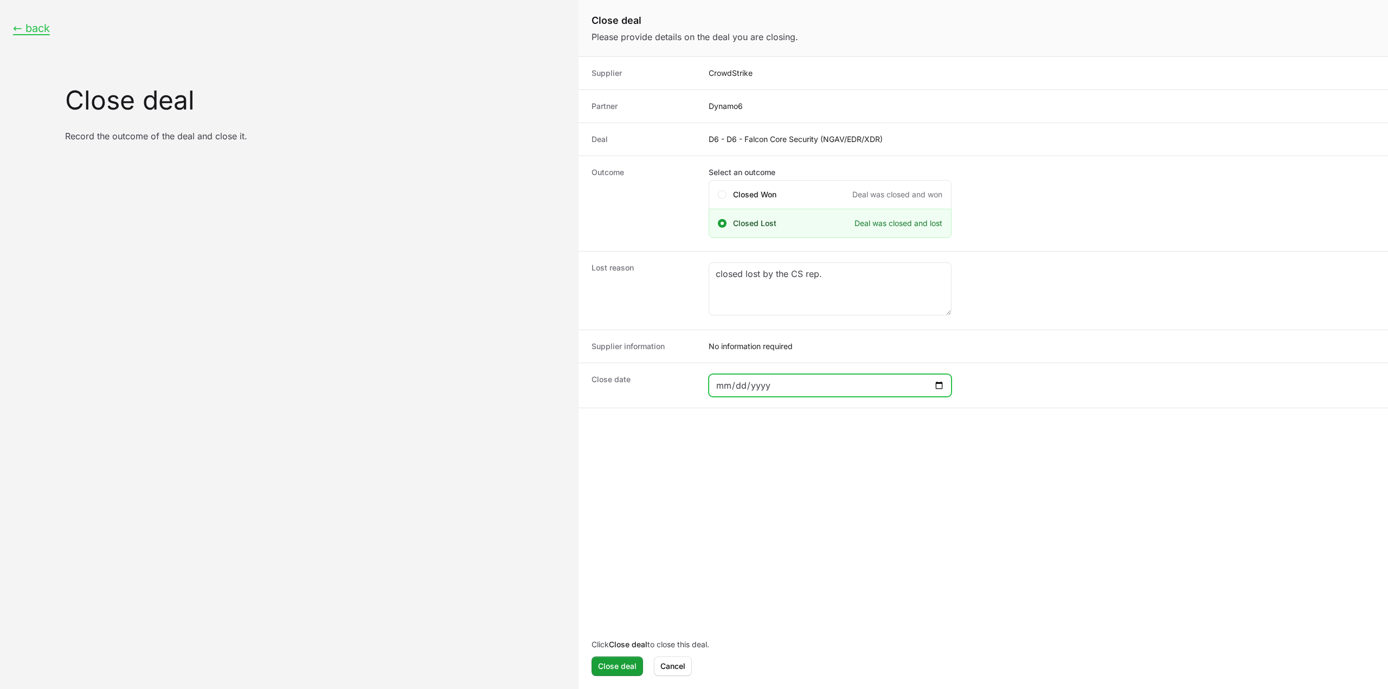
click at [938, 388] on input "Close deal form" at bounding box center [830, 385] width 229 height 13
type input "2025-09-01"
click at [627, 669] on span "Close deal" at bounding box center [617, 666] width 38 height 13
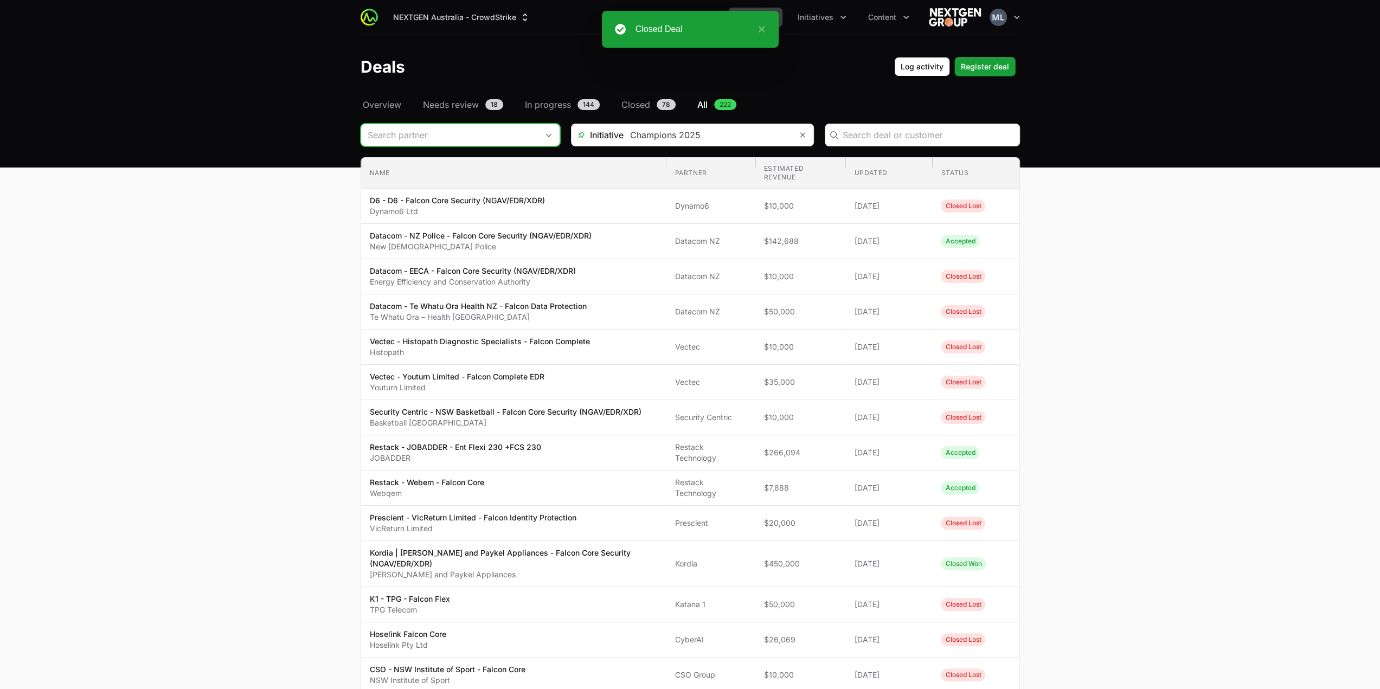
click at [438, 132] on input "Deals Filters" at bounding box center [449, 135] width 177 height 22
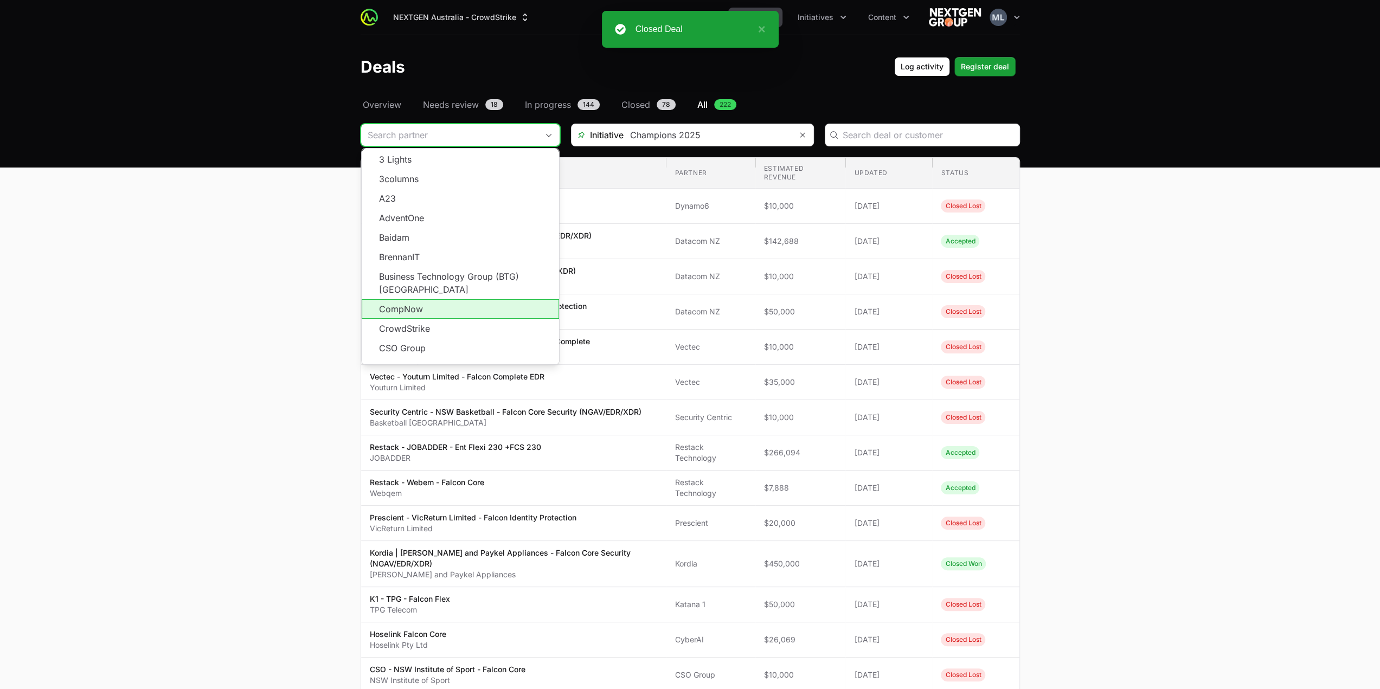
scroll to position [108, 0]
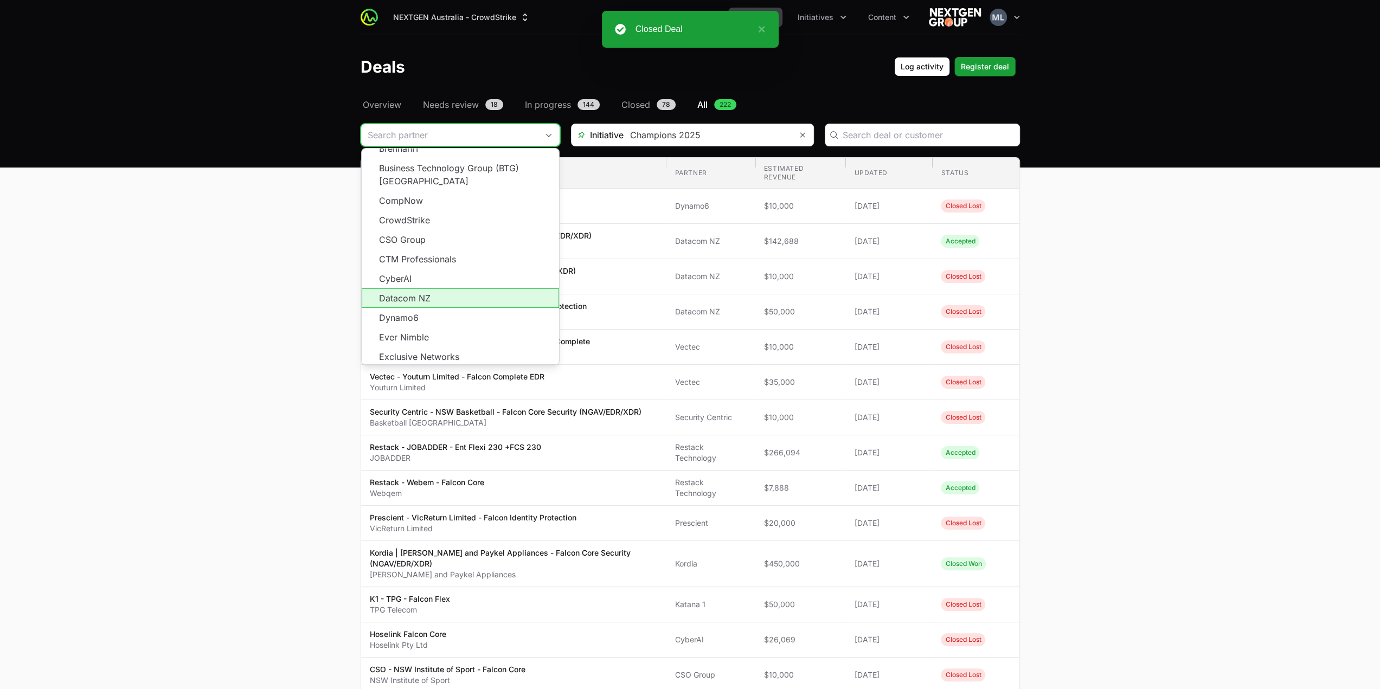
click at [438, 293] on li "Datacom NZ" at bounding box center [460, 298] width 197 height 20
type input "Datacom NZ"
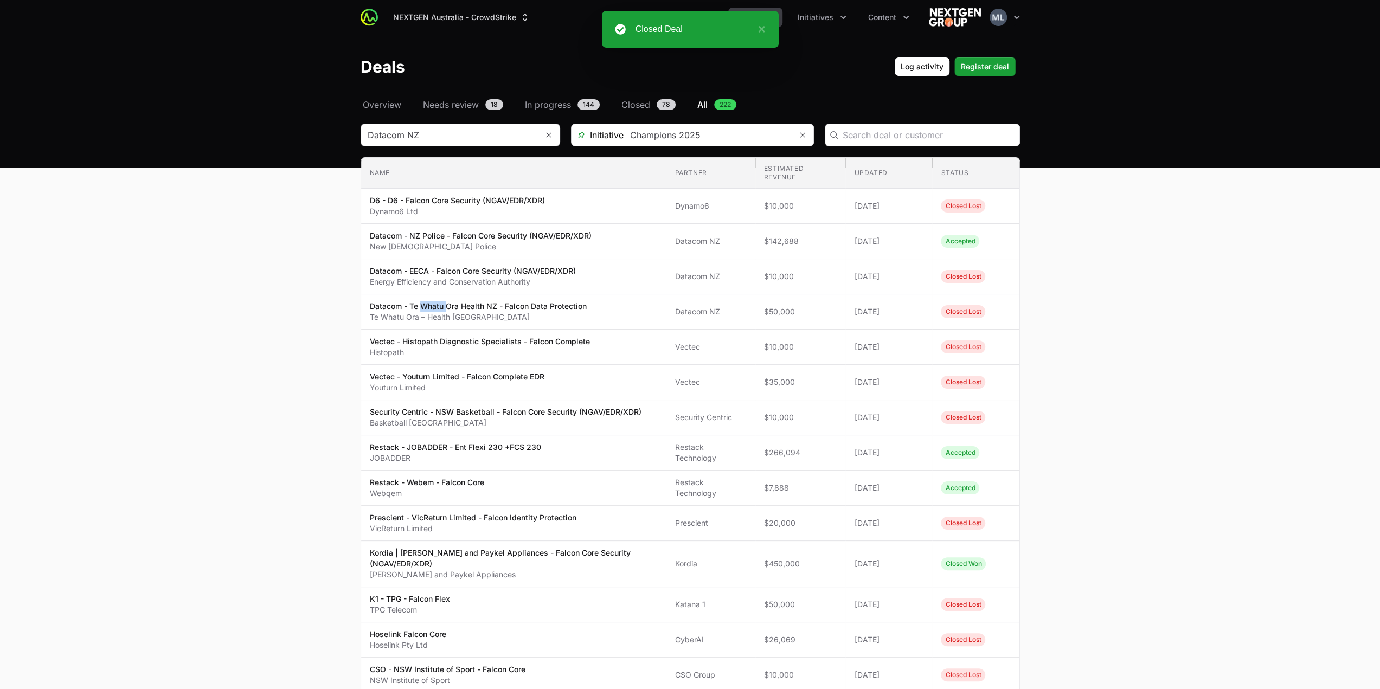
click at [438, 301] on p "Datacom - Te Whatu Ora Health NZ - Falcon Data Protection" at bounding box center [478, 306] width 217 height 11
click at [480, 131] on input "Deals Filters" at bounding box center [449, 135] width 177 height 22
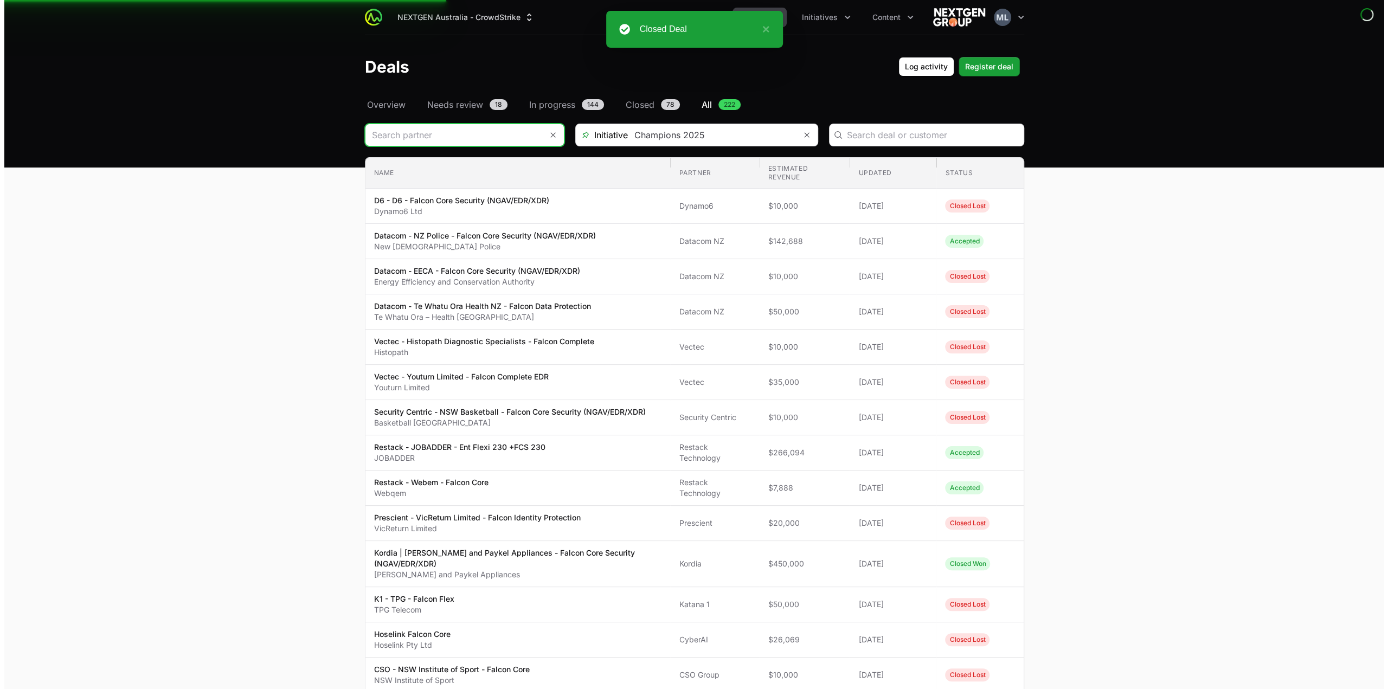
scroll to position [0, 0]
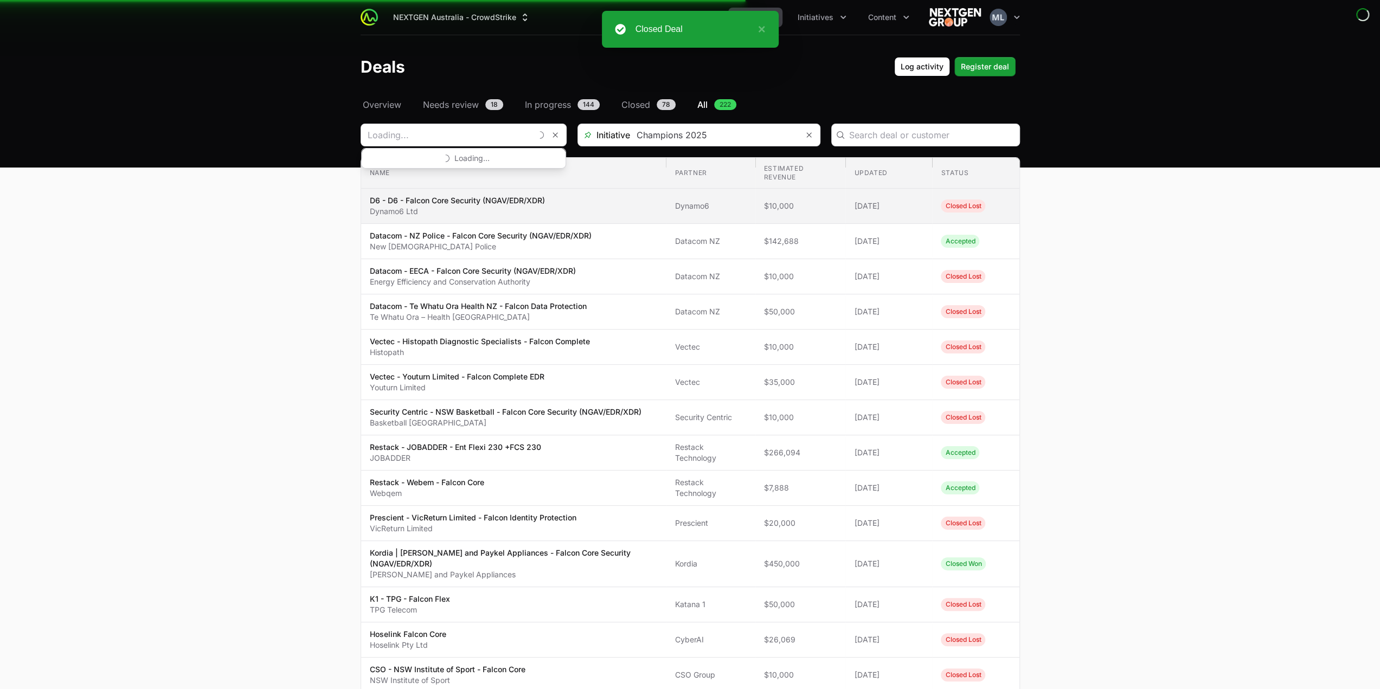
type input "Datacom NZ"
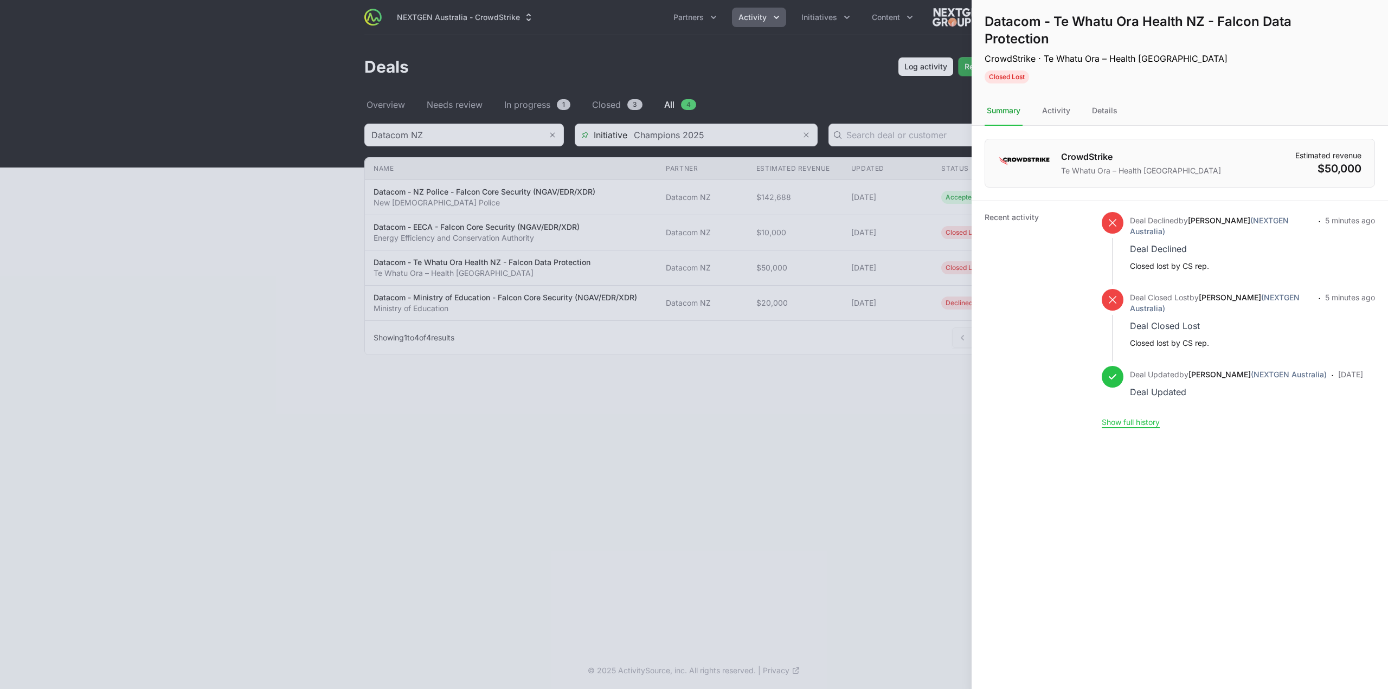
click at [450, 133] on div at bounding box center [694, 344] width 1388 height 689
type input "Datacom NZ"
click at [450, 133] on div at bounding box center [694, 344] width 1388 height 689
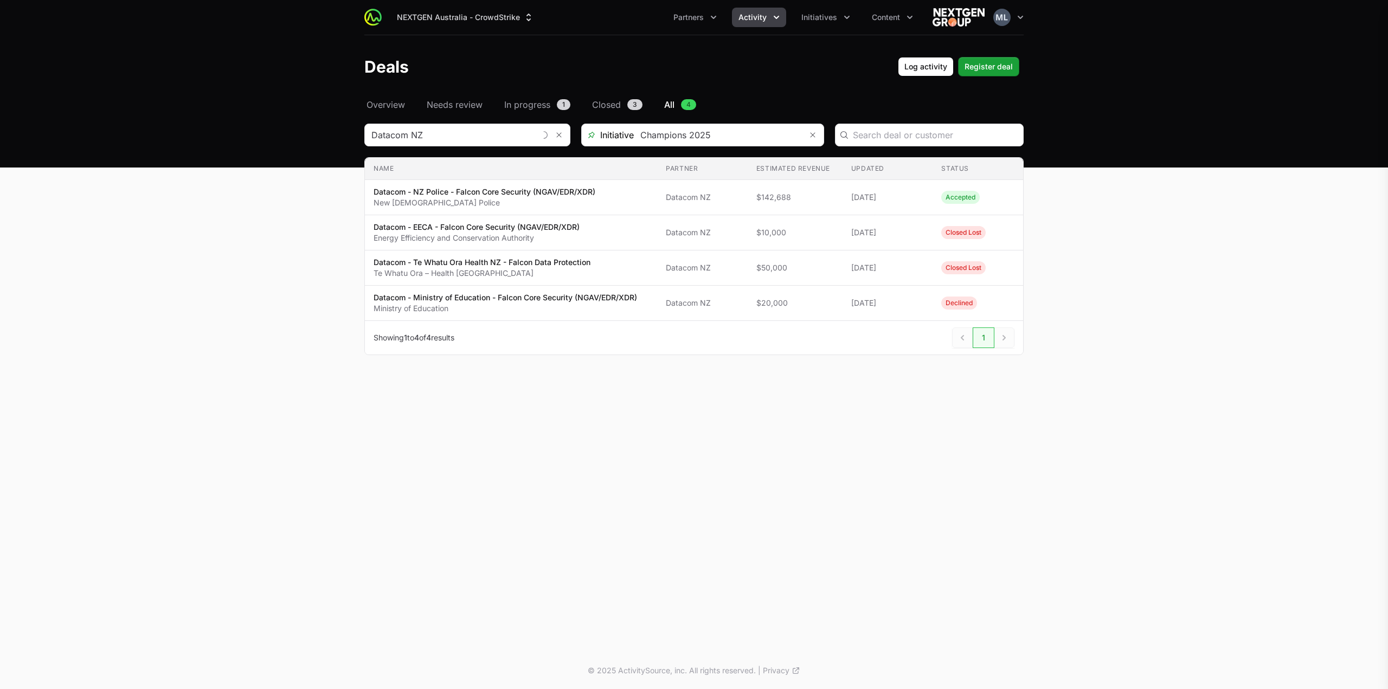
click at [450, 133] on div "Datacom - Te Whatu Ora Health NZ - Falcon Data Protection CrowdStrike · Te What…" at bounding box center [694, 344] width 1388 height 689
click at [450, 133] on input "Deals Filters" at bounding box center [453, 135] width 177 height 22
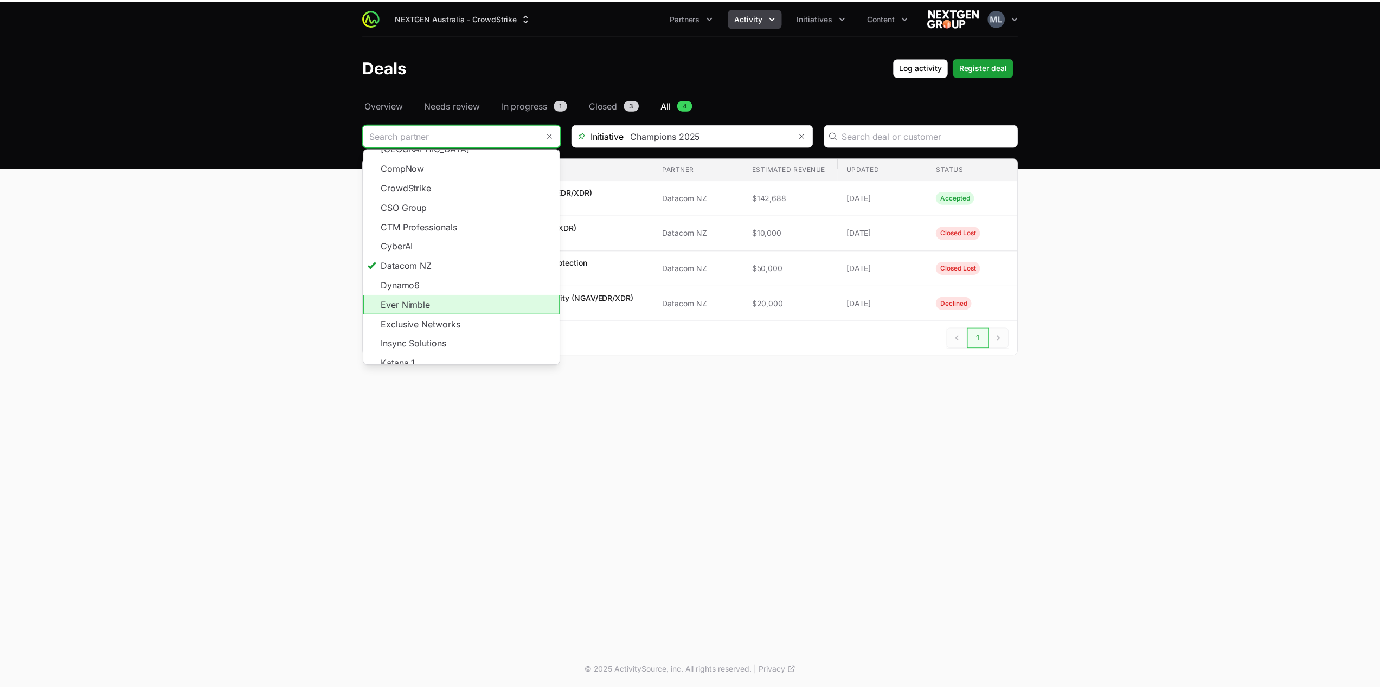
scroll to position [146, 0]
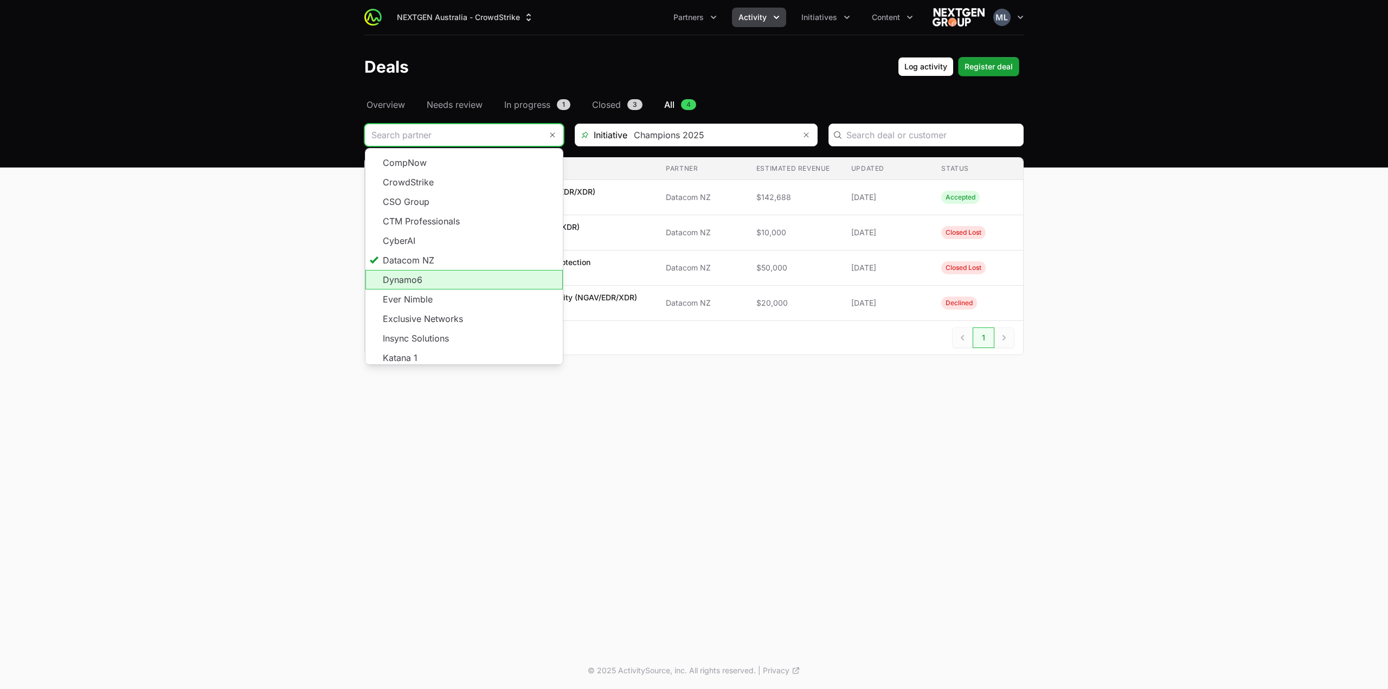
click at [422, 273] on li "Dynamo6" at bounding box center [463, 280] width 197 height 20
type input "Dynamo6"
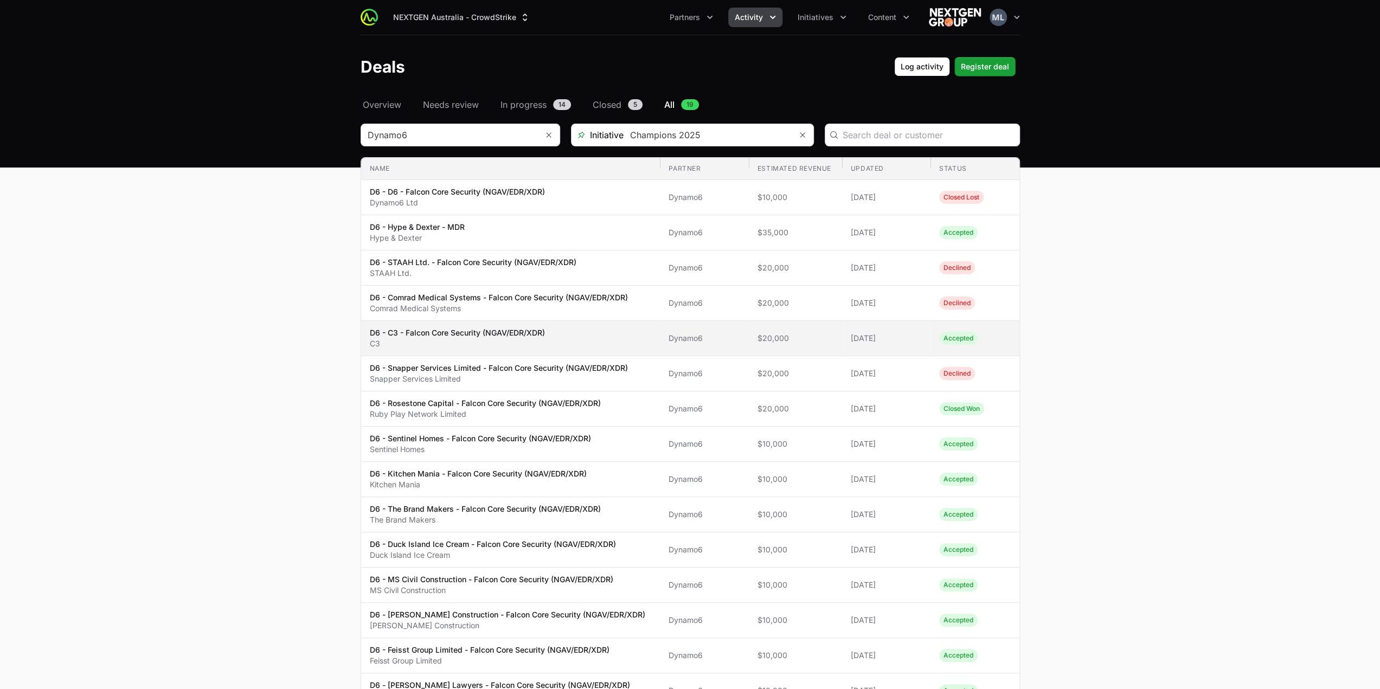
click at [499, 338] on p "C3" at bounding box center [457, 343] width 175 height 11
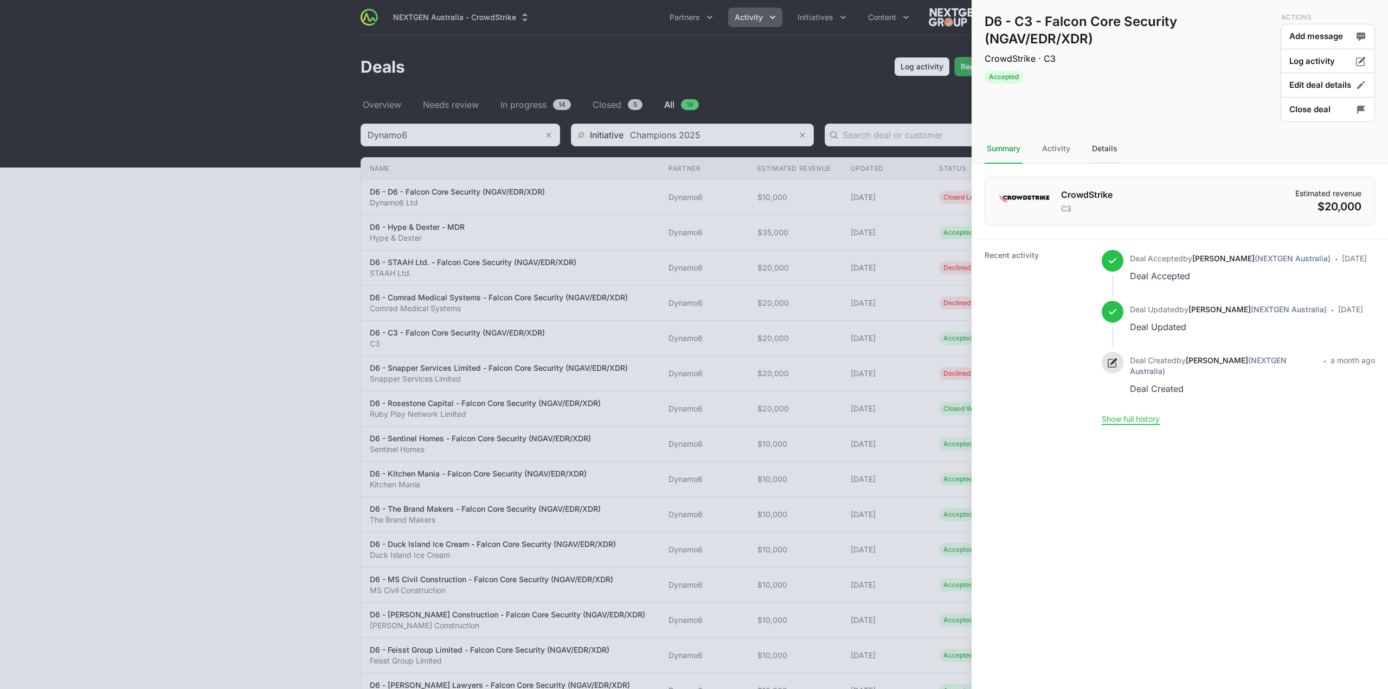
click at [1108, 152] on div "Details" at bounding box center [1105, 148] width 30 height 29
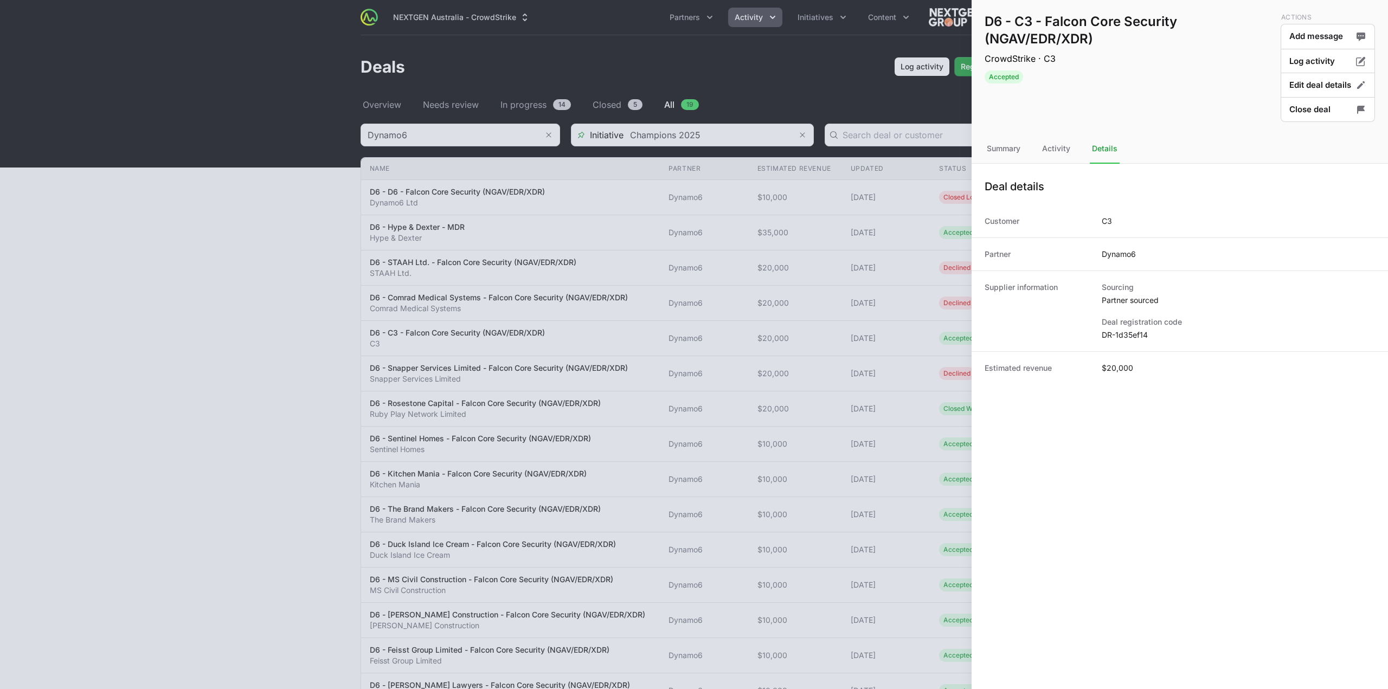
click at [1119, 342] on div "Supplier information Sourcing Partner sourced Deal registration code DR-1d35ef14" at bounding box center [1179, 311] width 416 height 81
click at [1121, 337] on dd "DR-1d35ef14" at bounding box center [1238, 335] width 273 height 11
click at [1122, 337] on dd "DR-1d35ef14" at bounding box center [1238, 335] width 273 height 11
click at [372, 337] on div at bounding box center [694, 344] width 1388 height 689
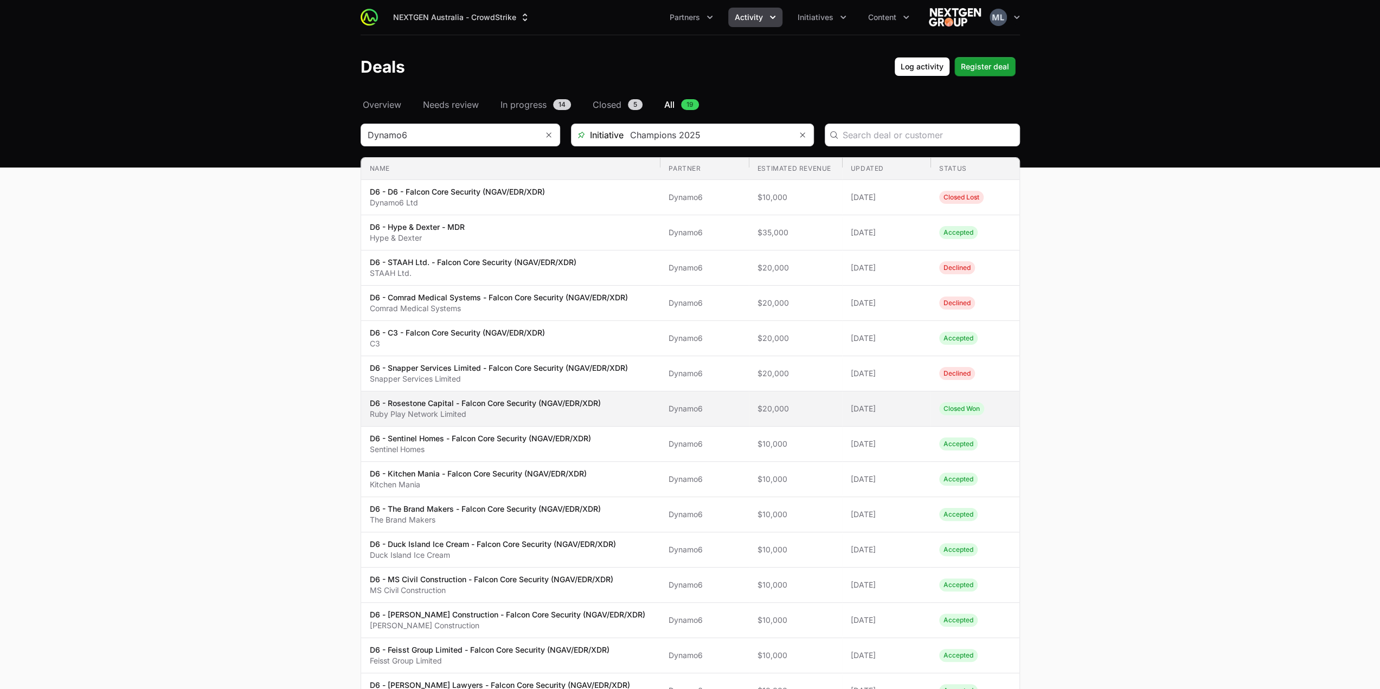
click at [472, 402] on p "D6 - Rosestone Capital - Falcon Core Security (NGAV/EDR/XDR)" at bounding box center [485, 403] width 231 height 11
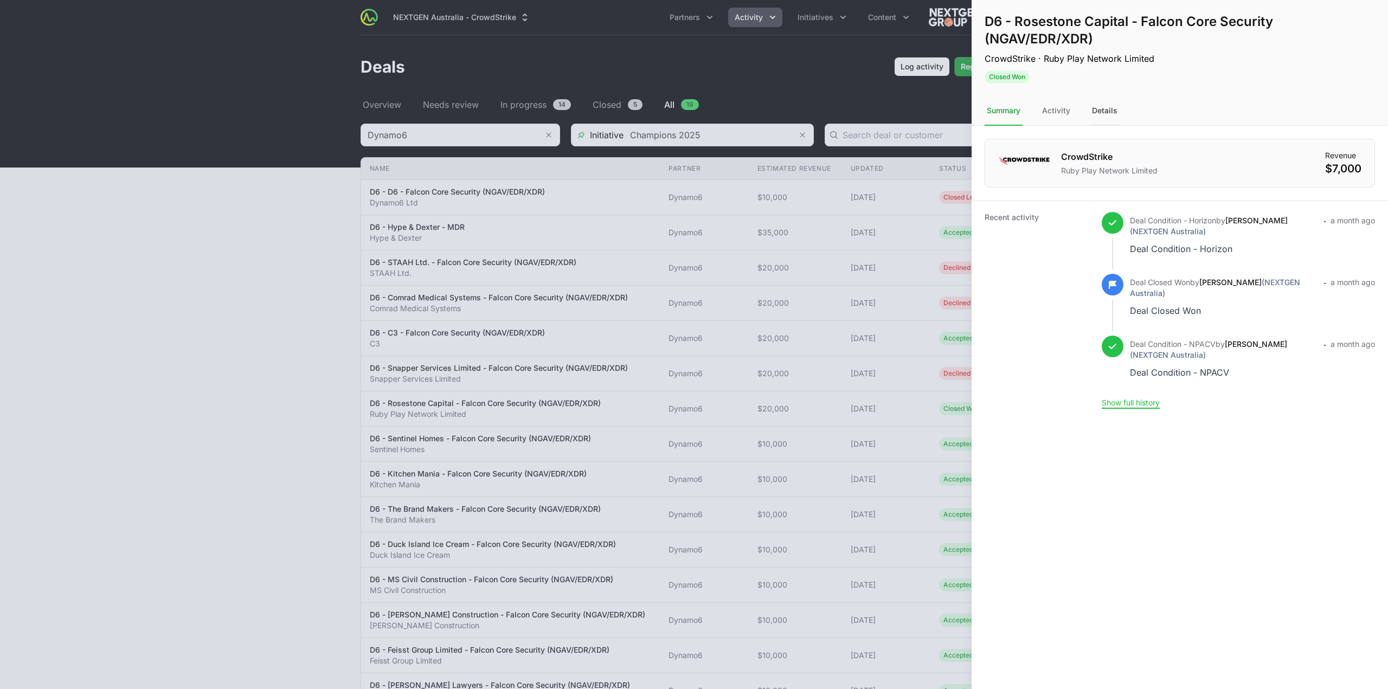
click at [1099, 118] on div "Details" at bounding box center [1105, 110] width 30 height 29
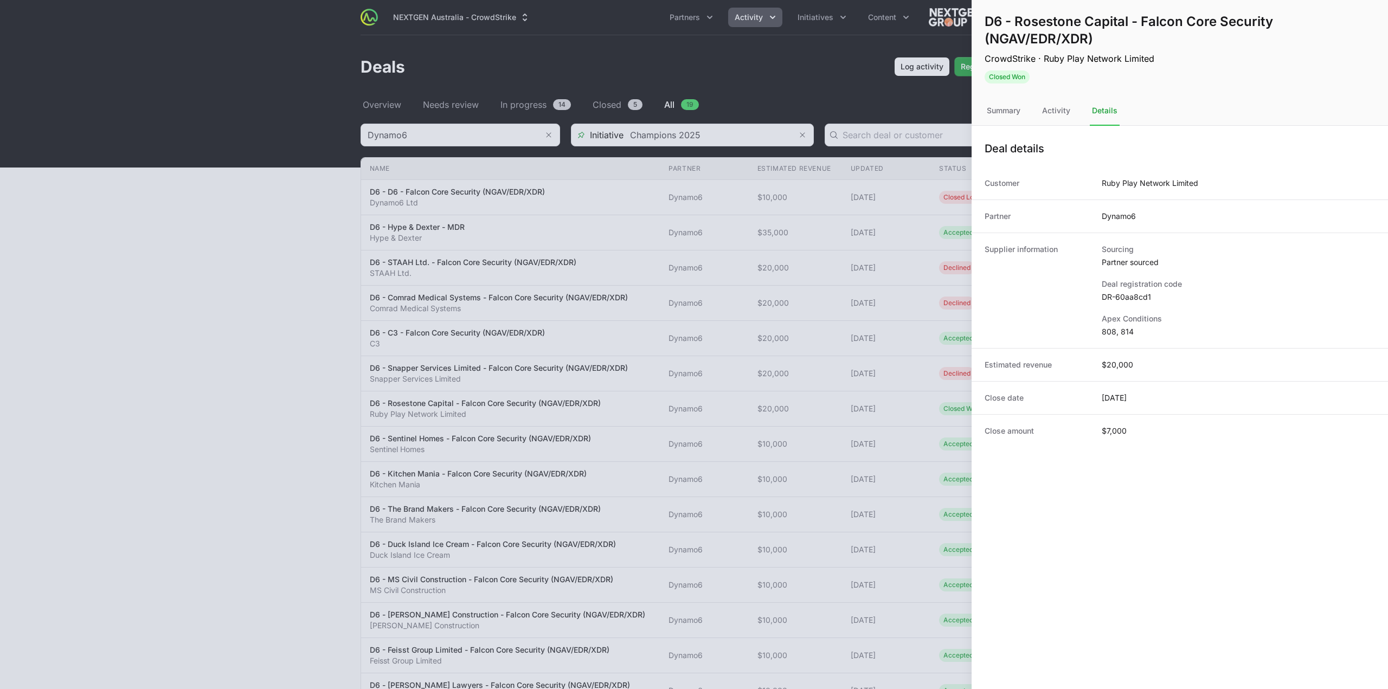
click at [1122, 294] on dd "DR-60aa8cd1" at bounding box center [1238, 297] width 273 height 11
click at [751, 362] on div at bounding box center [694, 344] width 1388 height 689
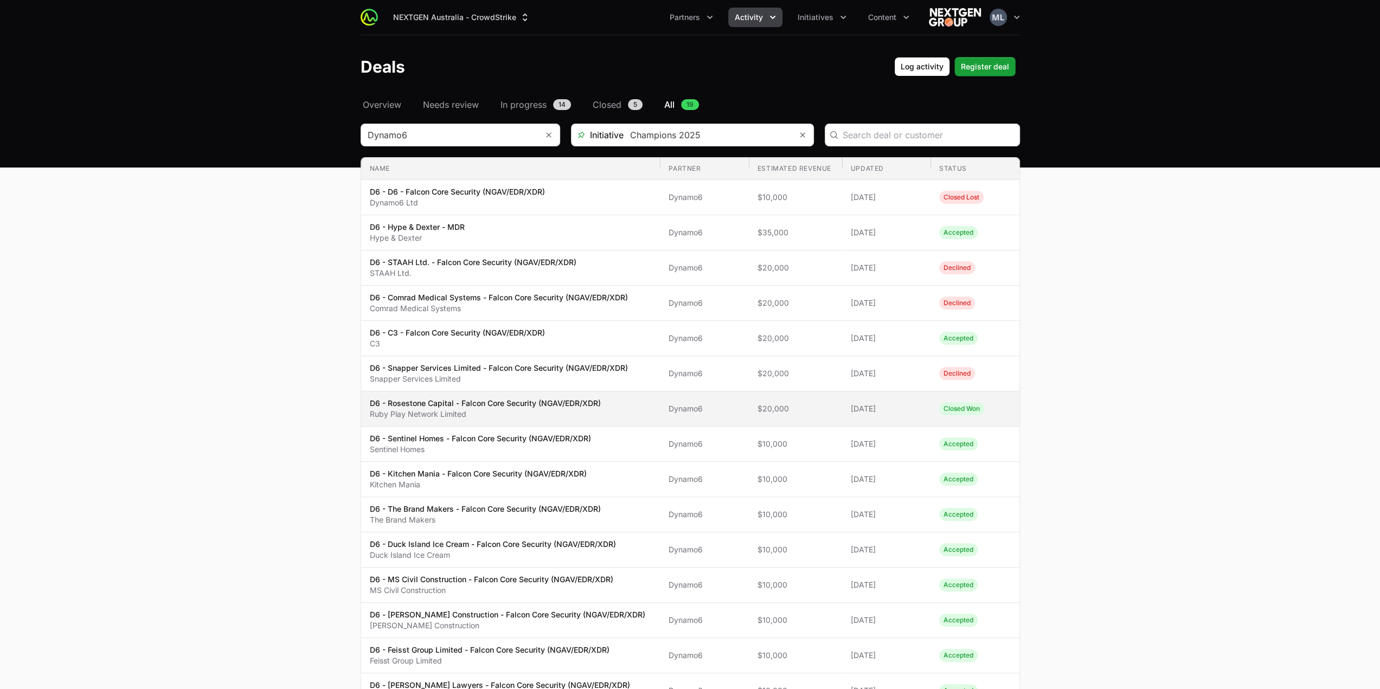
click at [468, 419] on td "Name D6 - Rosestone Capital - Falcon Core Security (NGAV/EDR/XDR) Ruby Play Net…" at bounding box center [510, 408] width 299 height 35
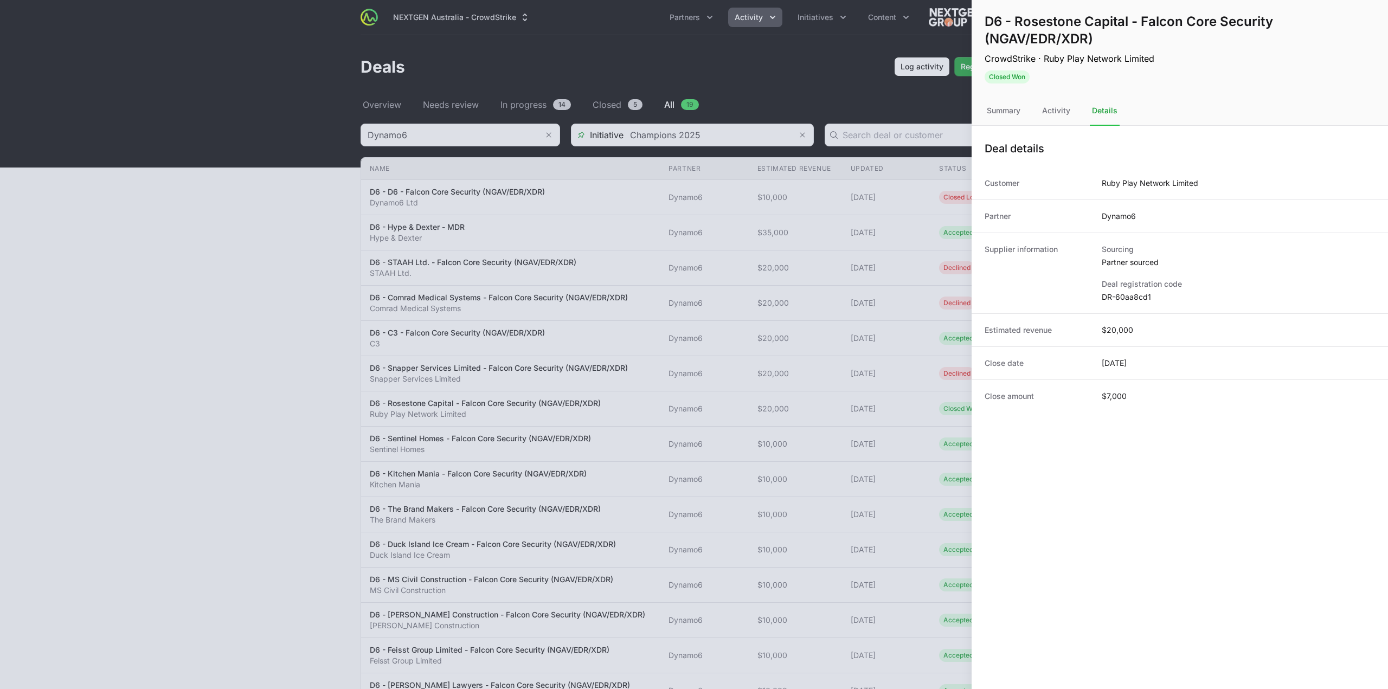
click at [183, 394] on div at bounding box center [694, 344] width 1388 height 689
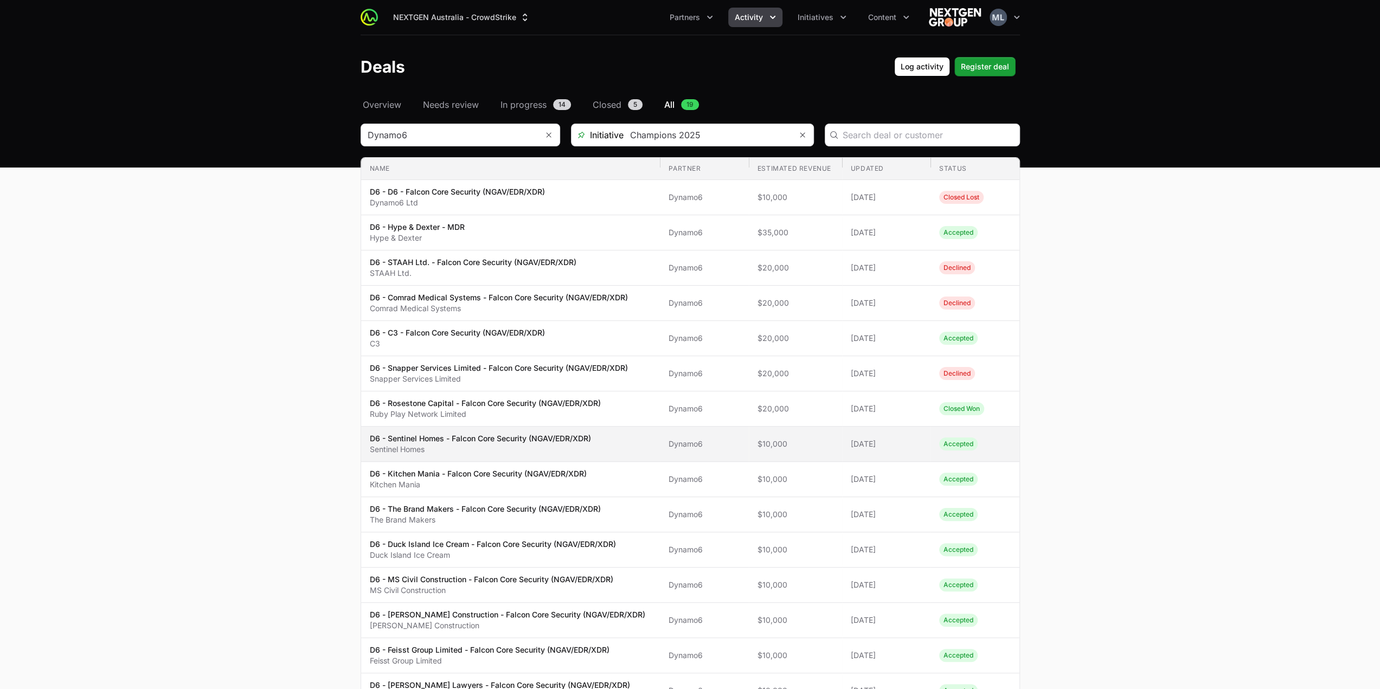
click at [441, 444] on p "Sentinel Homes" at bounding box center [480, 449] width 221 height 11
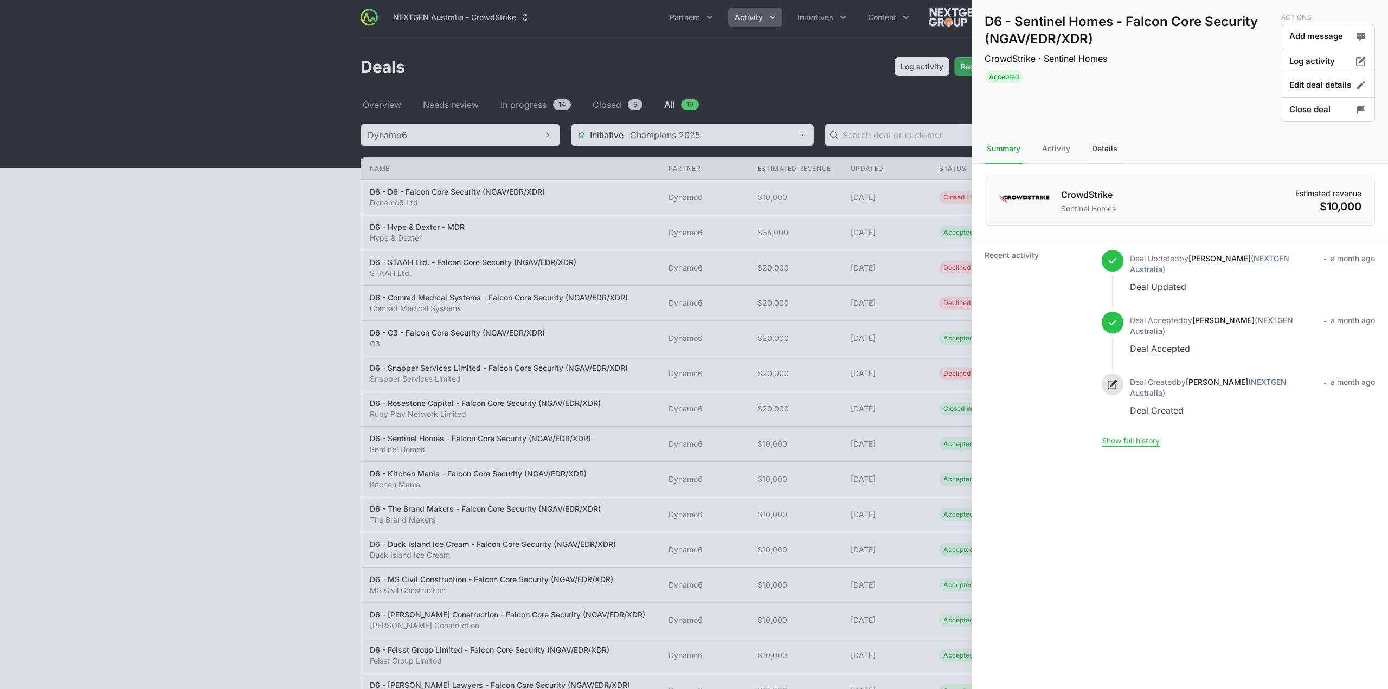
click at [1111, 145] on div "Details" at bounding box center [1105, 148] width 30 height 29
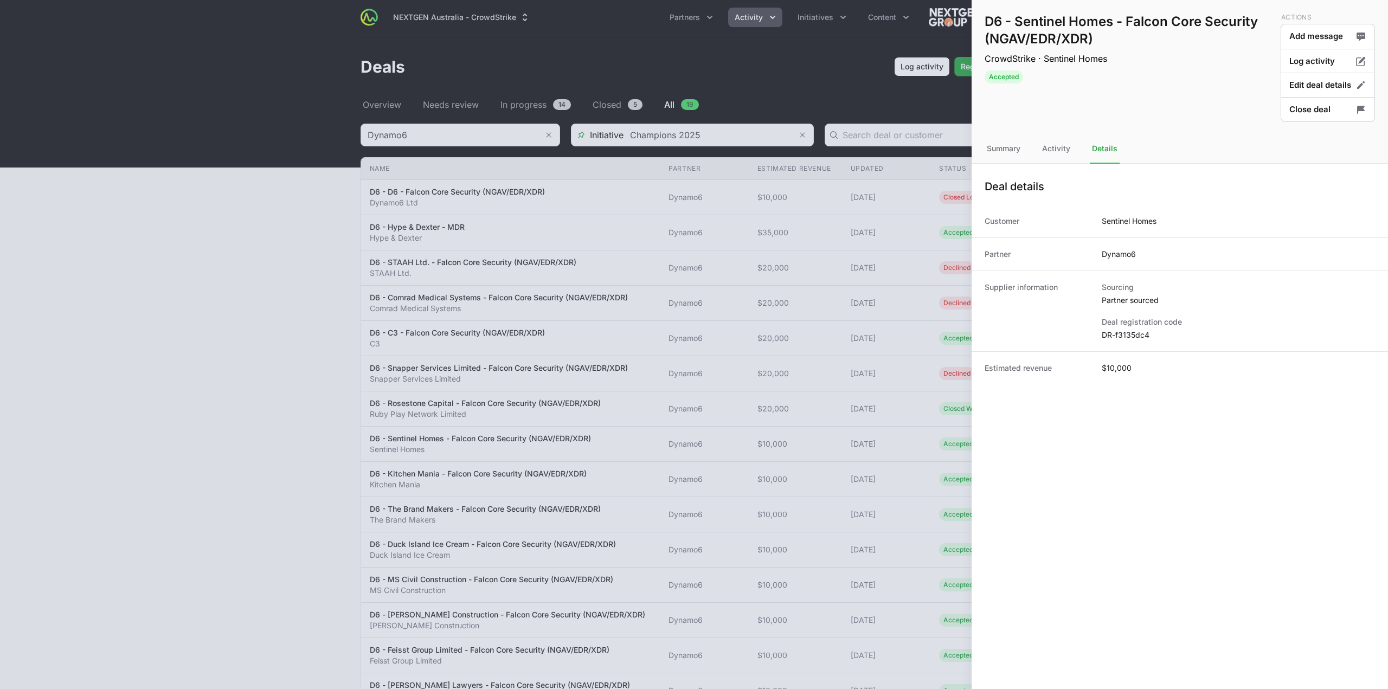
click at [1128, 339] on dd "DR-f3135dc4" at bounding box center [1238, 335] width 273 height 11
drag, startPoint x: 1111, startPoint y: 24, endPoint x: 1020, endPoint y: 26, distance: 91.1
click at [1020, 26] on h1 "D6 - Sentinel Homes - Falcon Core Security (NGAV/EDR/XDR)" at bounding box center [1131, 30] width 292 height 35
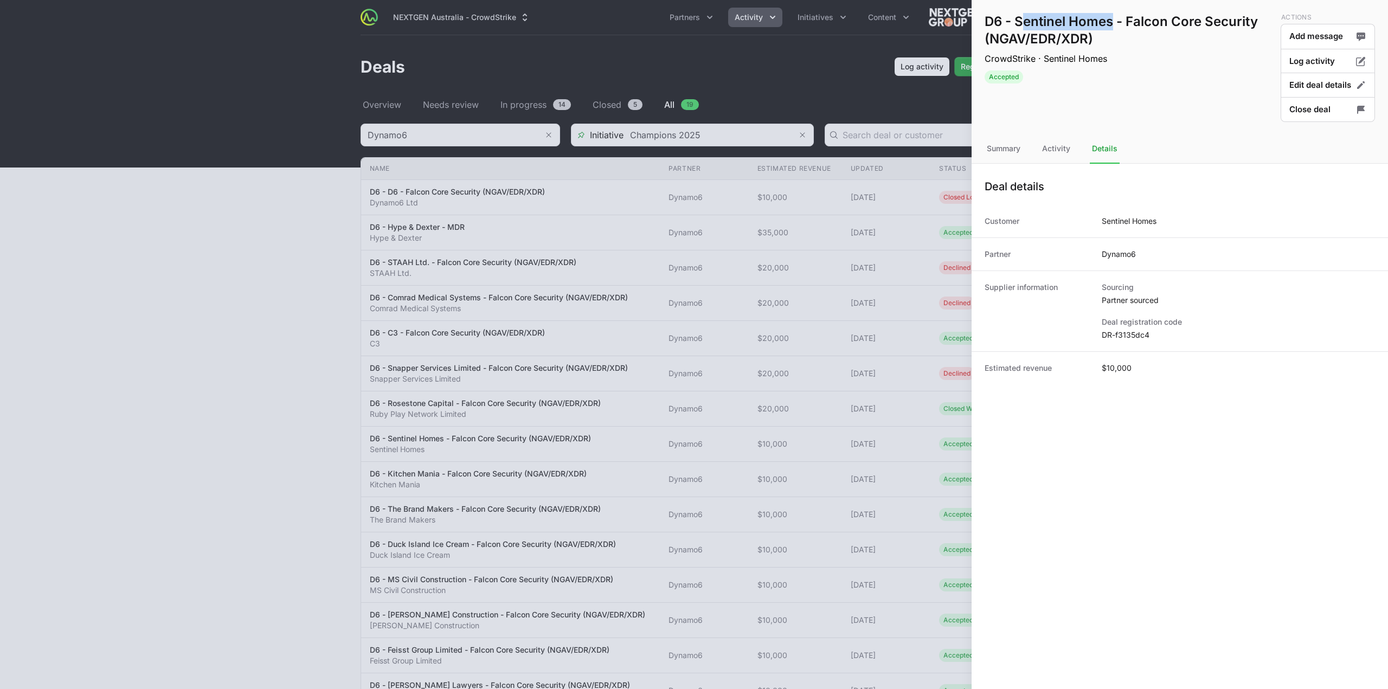
click at [1020, 26] on h1 "D6 - Sentinel Homes - Falcon Core Security (NGAV/EDR/XDR)" at bounding box center [1131, 30] width 292 height 35
click at [1020, 23] on h1 "D6 - Sentinel Homes - Falcon Core Security (NGAV/EDR/XDR)" at bounding box center [1131, 30] width 292 height 35
drag, startPoint x: 1019, startPoint y: 23, endPoint x: 1110, endPoint y: 22, distance: 91.6
click at [1110, 22] on h1 "D6 - Sentinel Homes - Falcon Core Security (NGAV/EDR/XDR)" at bounding box center [1131, 30] width 292 height 35
click at [1137, 333] on dd "DR-f3135dc4" at bounding box center [1238, 335] width 273 height 11
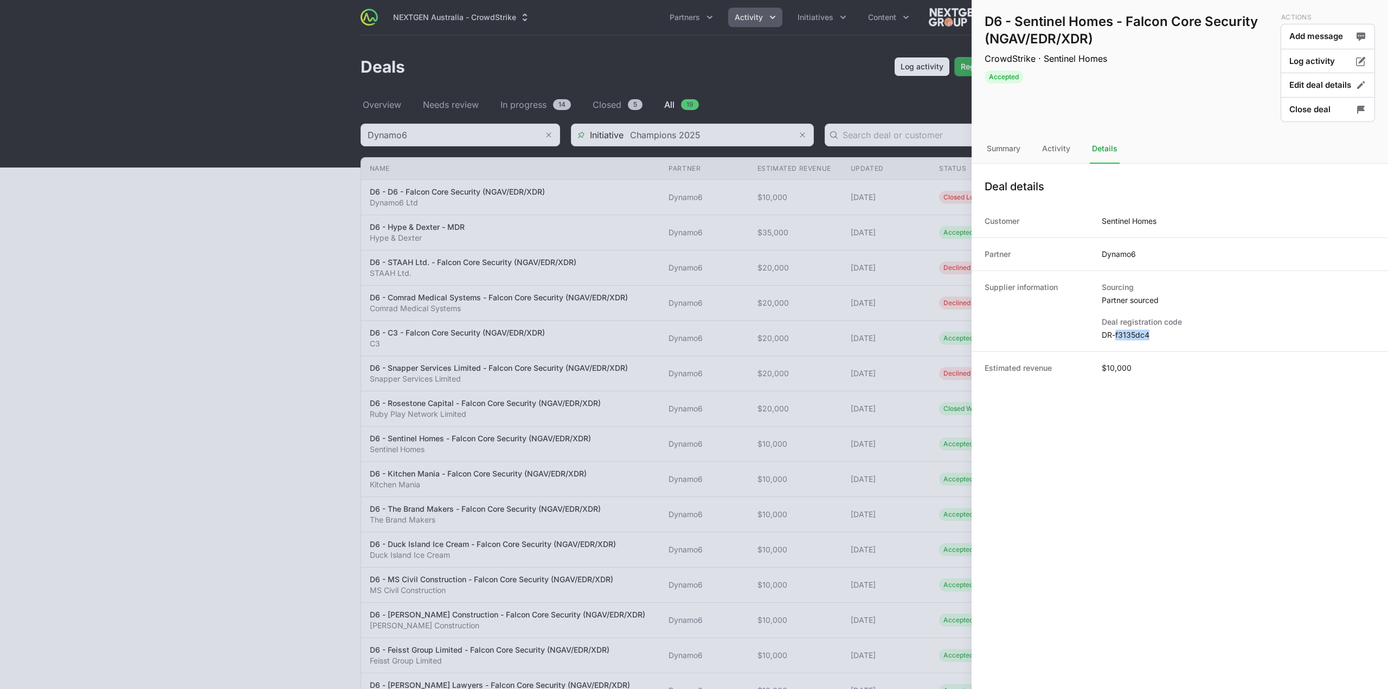
click at [1137, 333] on dd "DR-f3135dc4" at bounding box center [1238, 335] width 273 height 11
click at [1063, 156] on div "Activity" at bounding box center [1056, 148] width 33 height 29
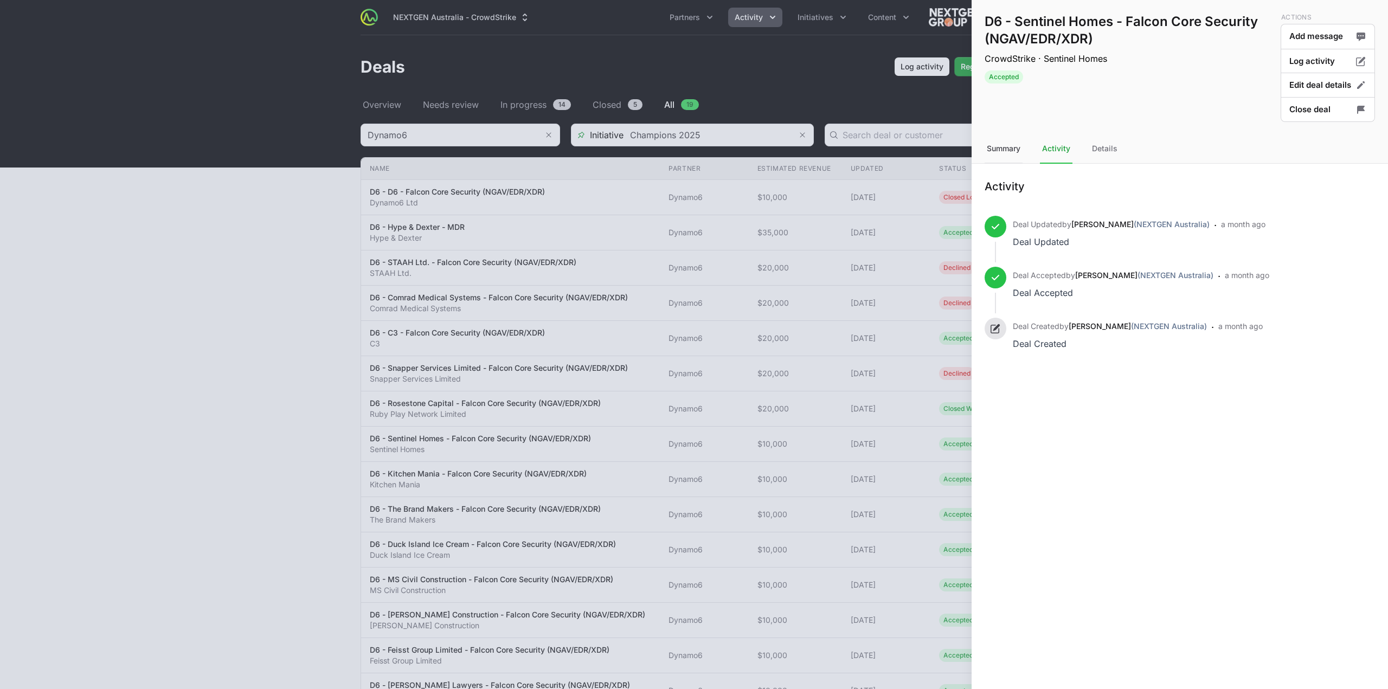
click at [1005, 145] on div "Summary" at bounding box center [1004, 148] width 38 height 29
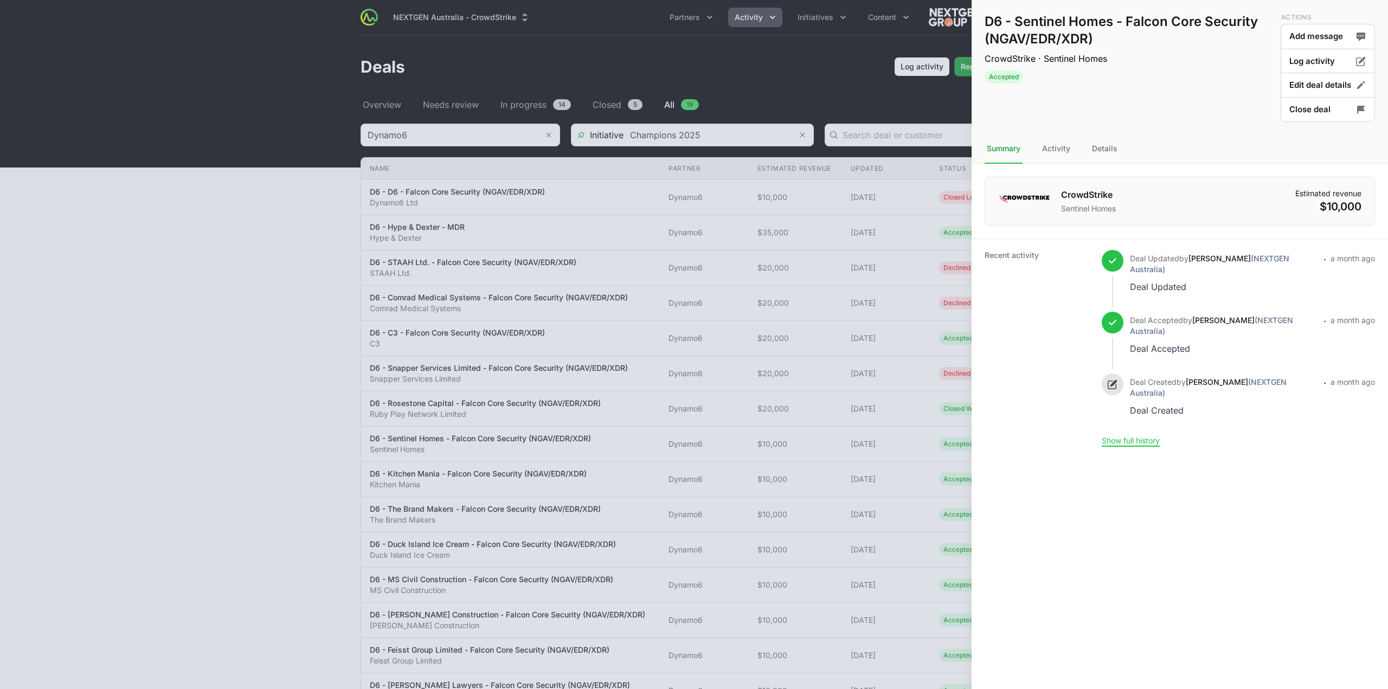
click at [746, 370] on div at bounding box center [694, 344] width 1388 height 689
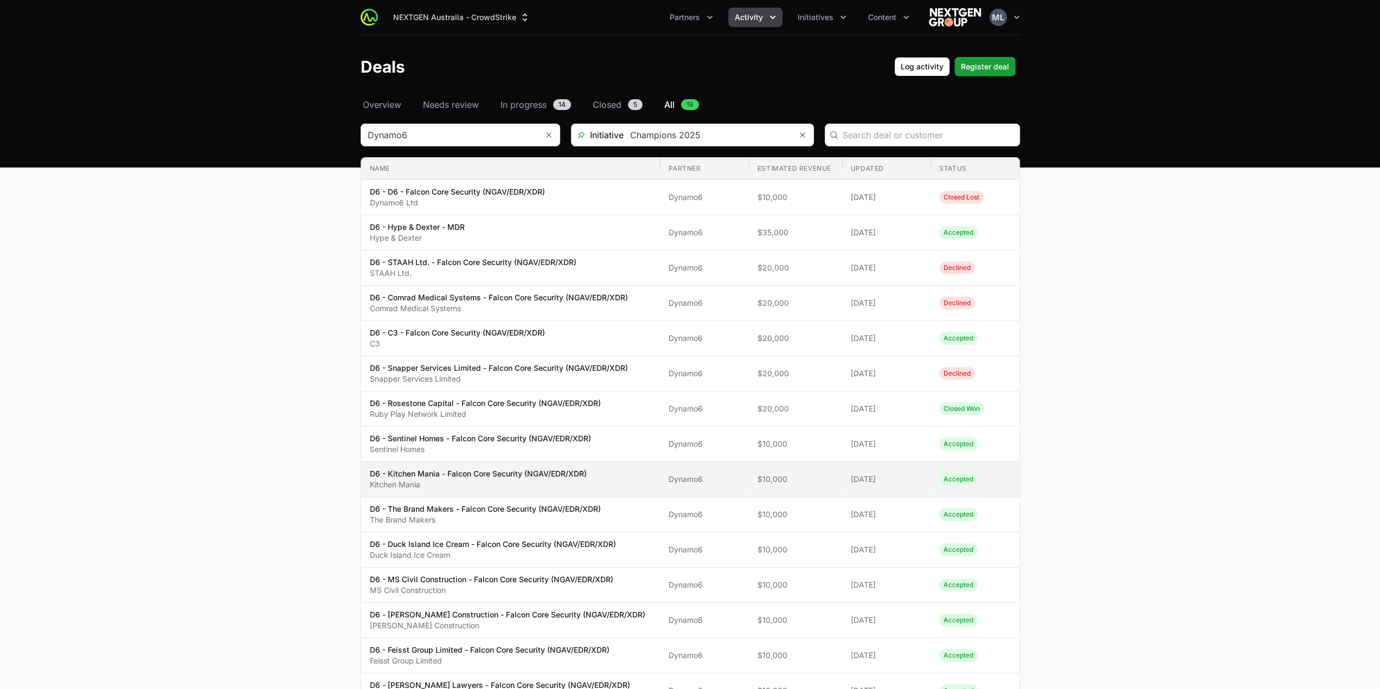
click at [416, 474] on p "D6 - Kitchen Mania - Falcon Core Security (NGAV/EDR/XDR)" at bounding box center [478, 473] width 217 height 11
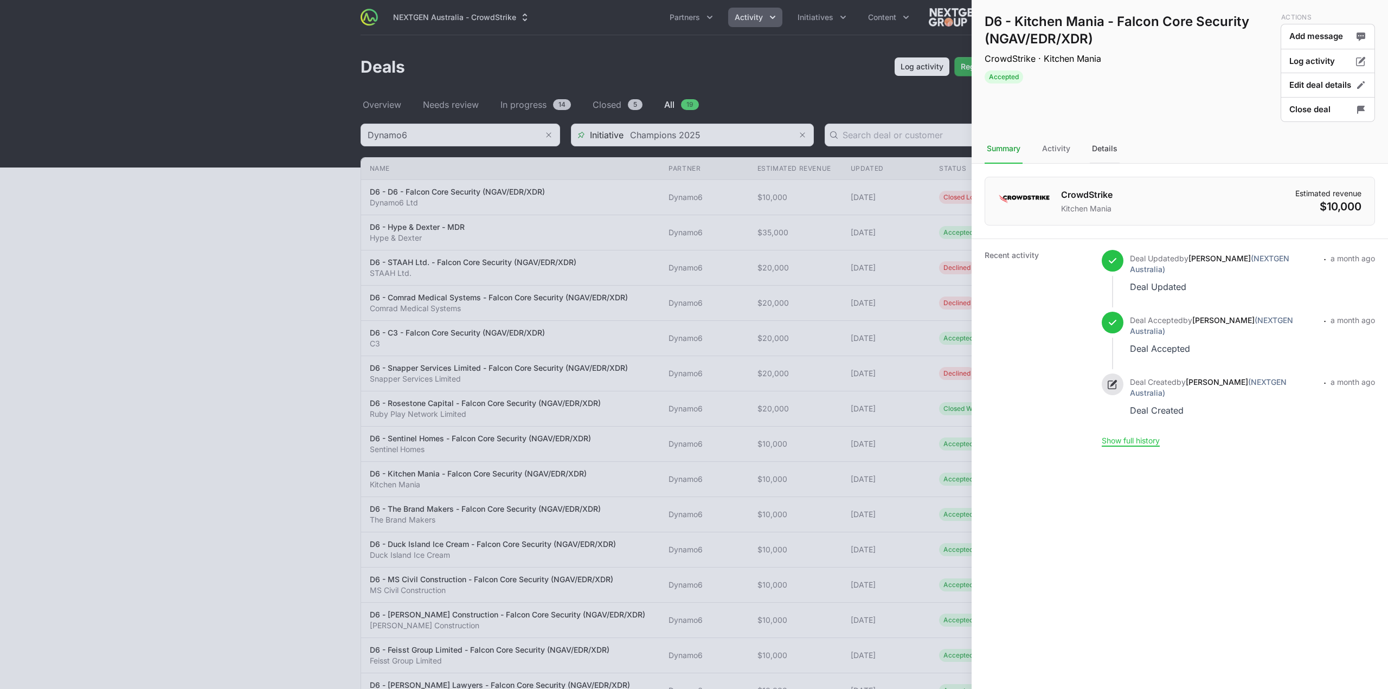
click at [1111, 143] on div "Details" at bounding box center [1105, 148] width 30 height 29
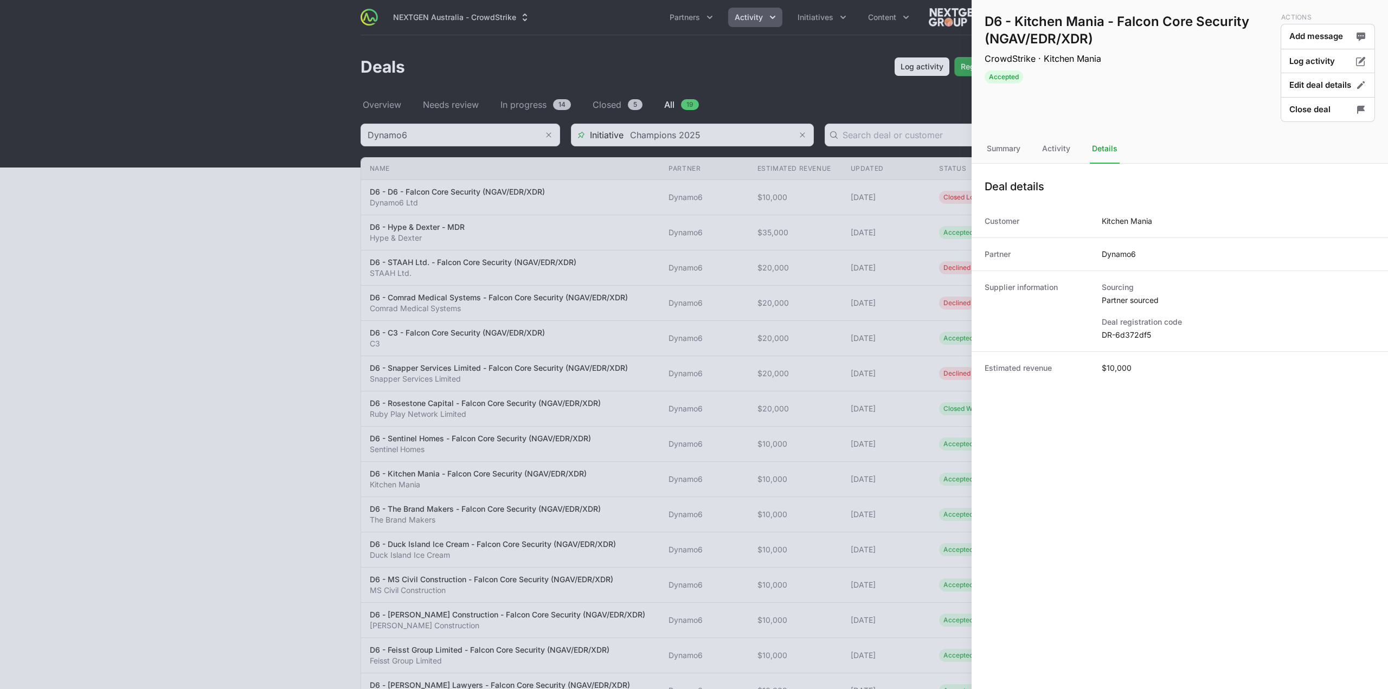
click at [1123, 339] on dd "DR-6d372df5" at bounding box center [1238, 335] width 273 height 11
drag, startPoint x: 1017, startPoint y: 26, endPoint x: 1105, endPoint y: 18, distance: 88.2
click at [1105, 18] on h1 "D6 - Kitchen Mania - Falcon Core Security (NGAV/EDR/XDR)" at bounding box center [1131, 30] width 292 height 35
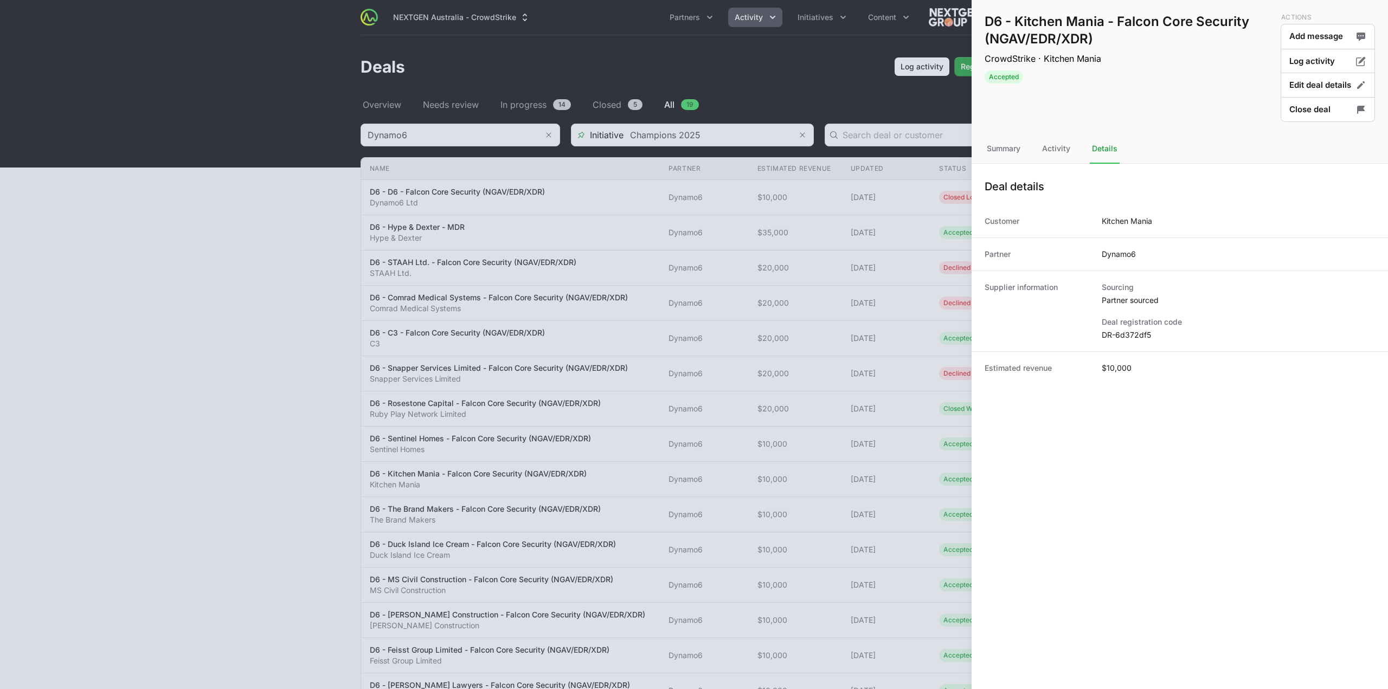
click at [532, 321] on div at bounding box center [694, 344] width 1388 height 689
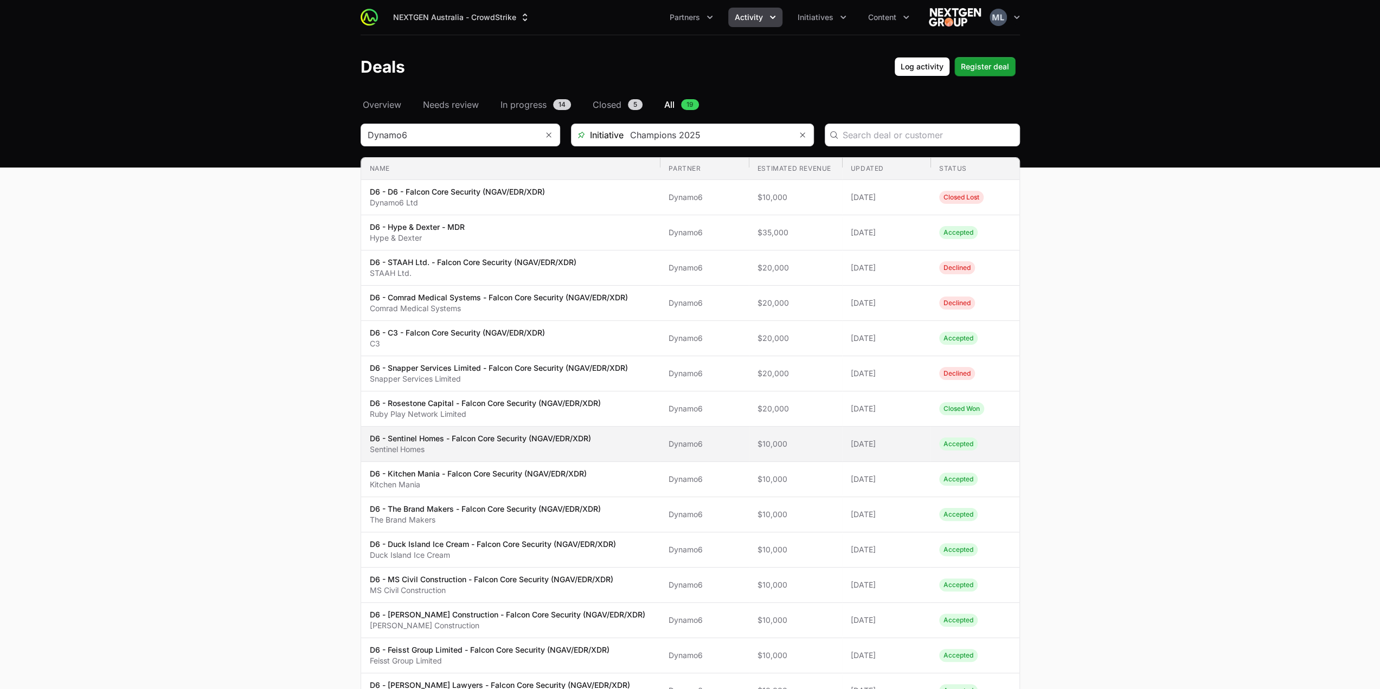
click at [444, 433] on p "D6 - Sentinel Homes - Falcon Core Security (NGAV/EDR/XDR)" at bounding box center [480, 438] width 221 height 11
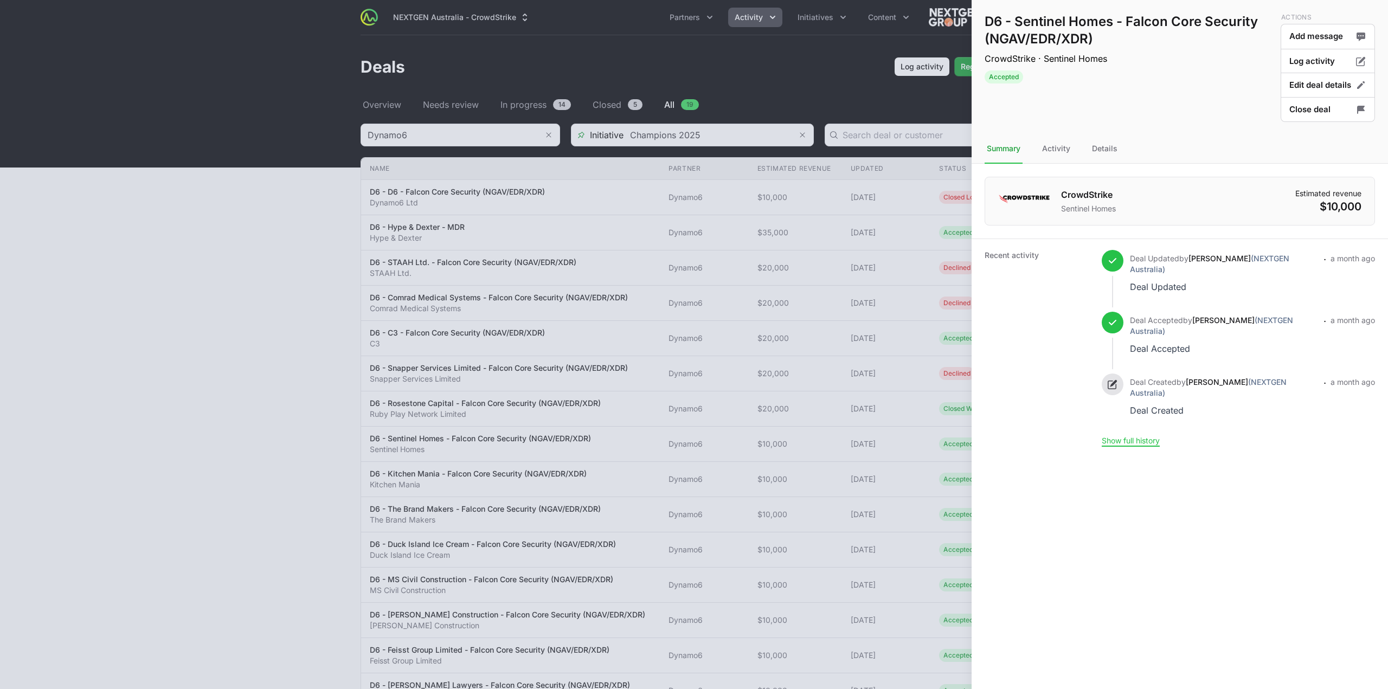
click at [1069, 21] on h1 "D6 - Sentinel Homes - Falcon Core Security (NGAV/EDR/XDR)" at bounding box center [1131, 30] width 292 height 35
click at [1070, 21] on h1 "D6 - Sentinel Homes - Falcon Core Security (NGAV/EDR/XDR)" at bounding box center [1131, 30] width 292 height 35
click at [1116, 22] on h1 "D6 - Sentinel Homes - Falcon Core Security (NGAV/EDR/XDR)" at bounding box center [1131, 30] width 292 height 35
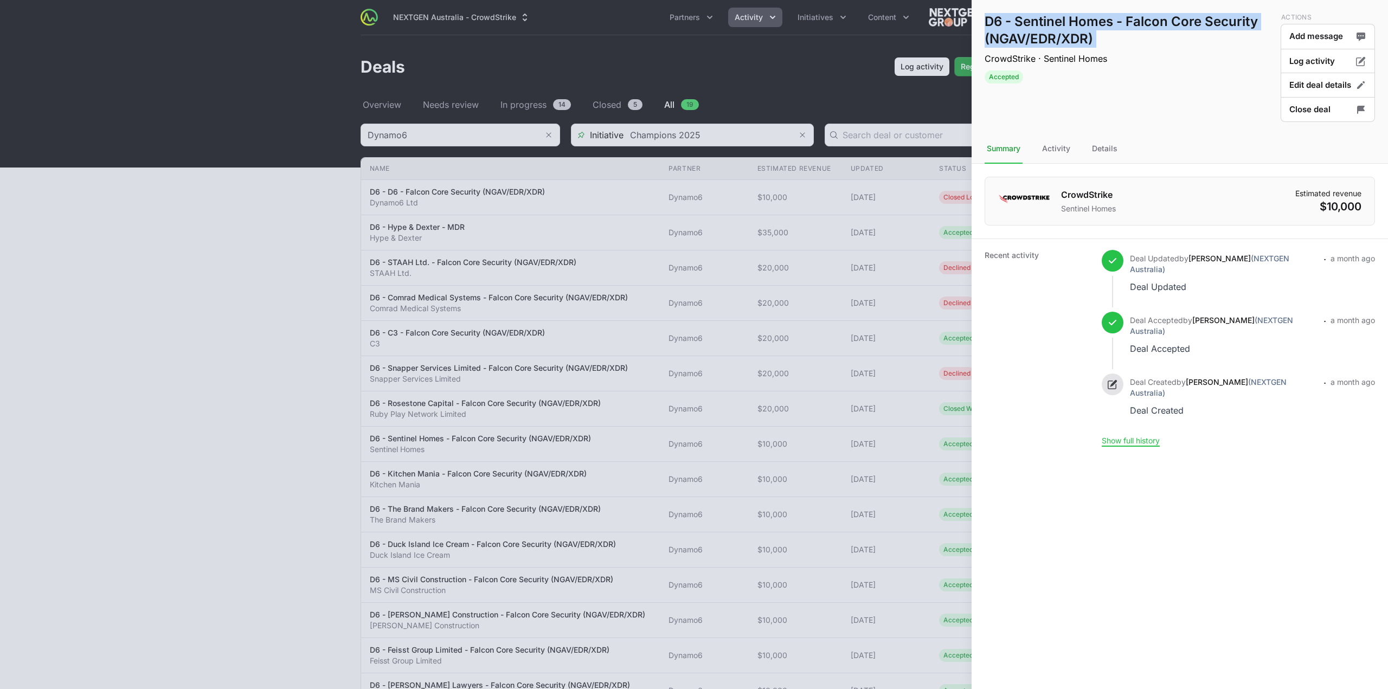
click at [1112, 22] on h1 "D6 - Sentinel Homes - Falcon Core Security (NGAV/EDR/XDR)" at bounding box center [1131, 30] width 292 height 35
drag, startPoint x: 1112, startPoint y: 22, endPoint x: 1025, endPoint y: 21, distance: 87.8
click at [1025, 21] on h1 "D6 - Sentinel Homes - Falcon Core Security (NGAV/EDR/XDR)" at bounding box center [1131, 30] width 292 height 35
click at [1316, 100] on button "Close deal" at bounding box center [1328, 109] width 94 height 25
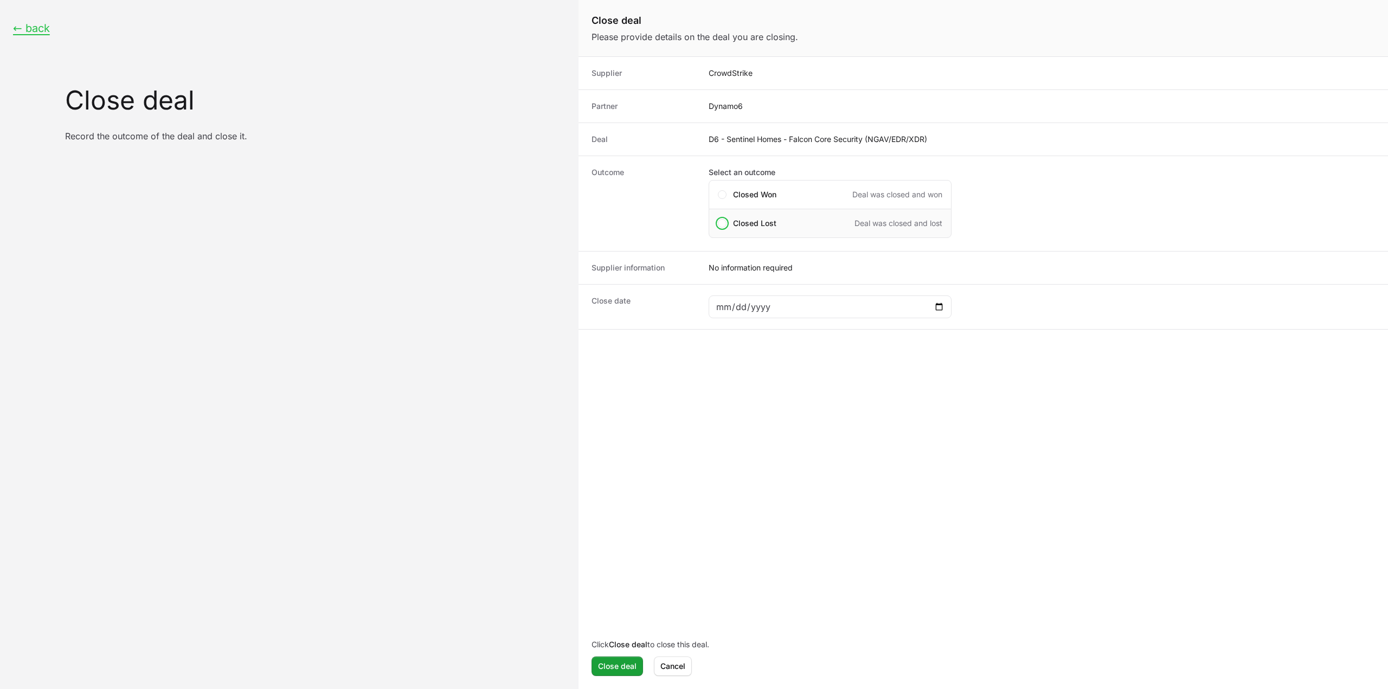
click at [726, 224] on div "Closed Lost Deal was closed and lost" at bounding box center [830, 223] width 243 height 29
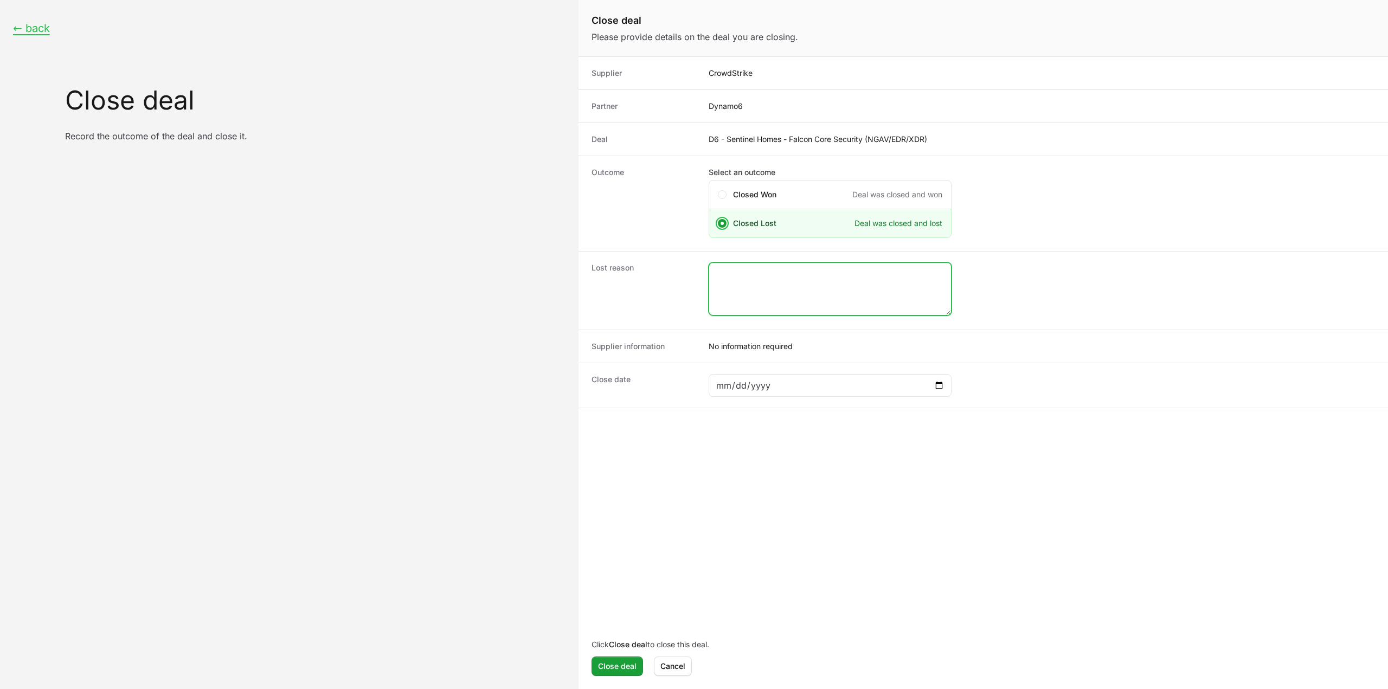
click at [792, 281] on textarea "Close deal form" at bounding box center [830, 289] width 242 height 52
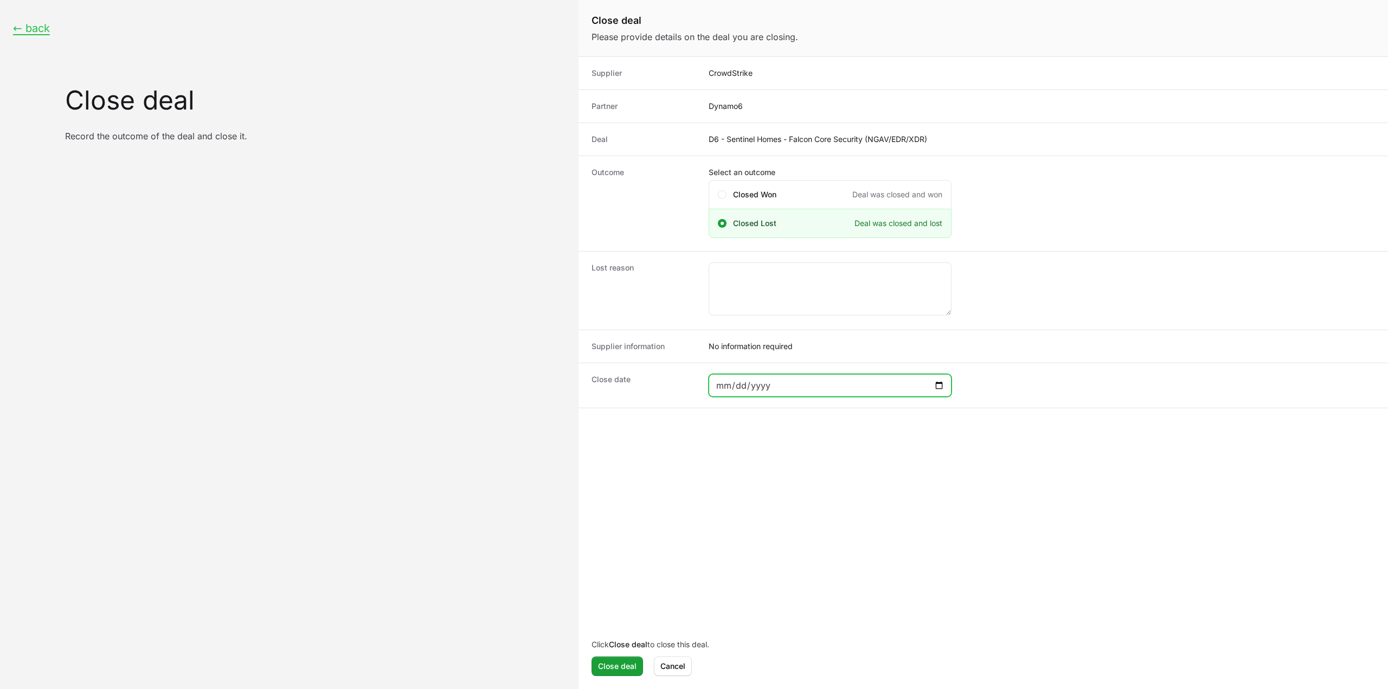
click at [776, 387] on input "Close deal form" at bounding box center [830, 385] width 229 height 13
click at [926, 386] on input "Close deal form" at bounding box center [830, 385] width 229 height 13
click at [940, 384] on input "Close deal form" at bounding box center [830, 385] width 229 height 13
type input "2025-08-31"
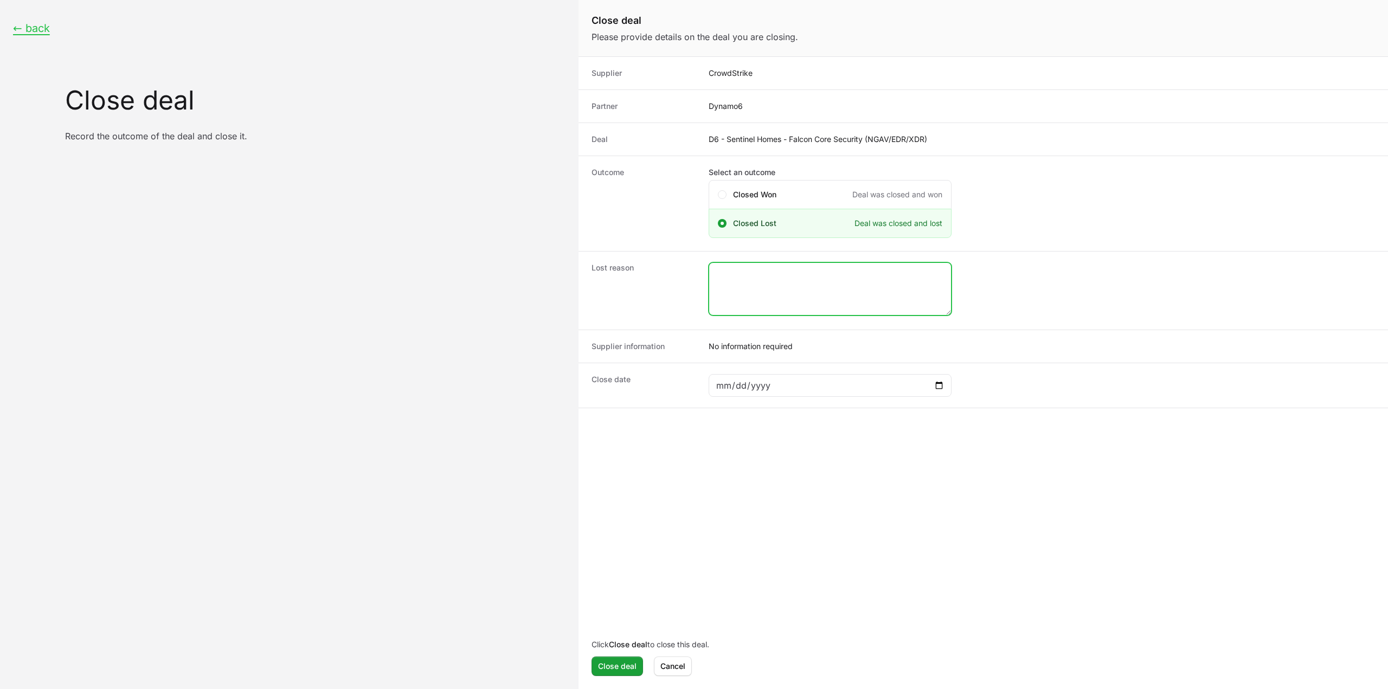
click at [805, 270] on textarea "Close deal form" at bounding box center [830, 289] width 242 height 52
type textarea "closed by CS rep."
click at [620, 672] on span "Close deal" at bounding box center [617, 666] width 38 height 13
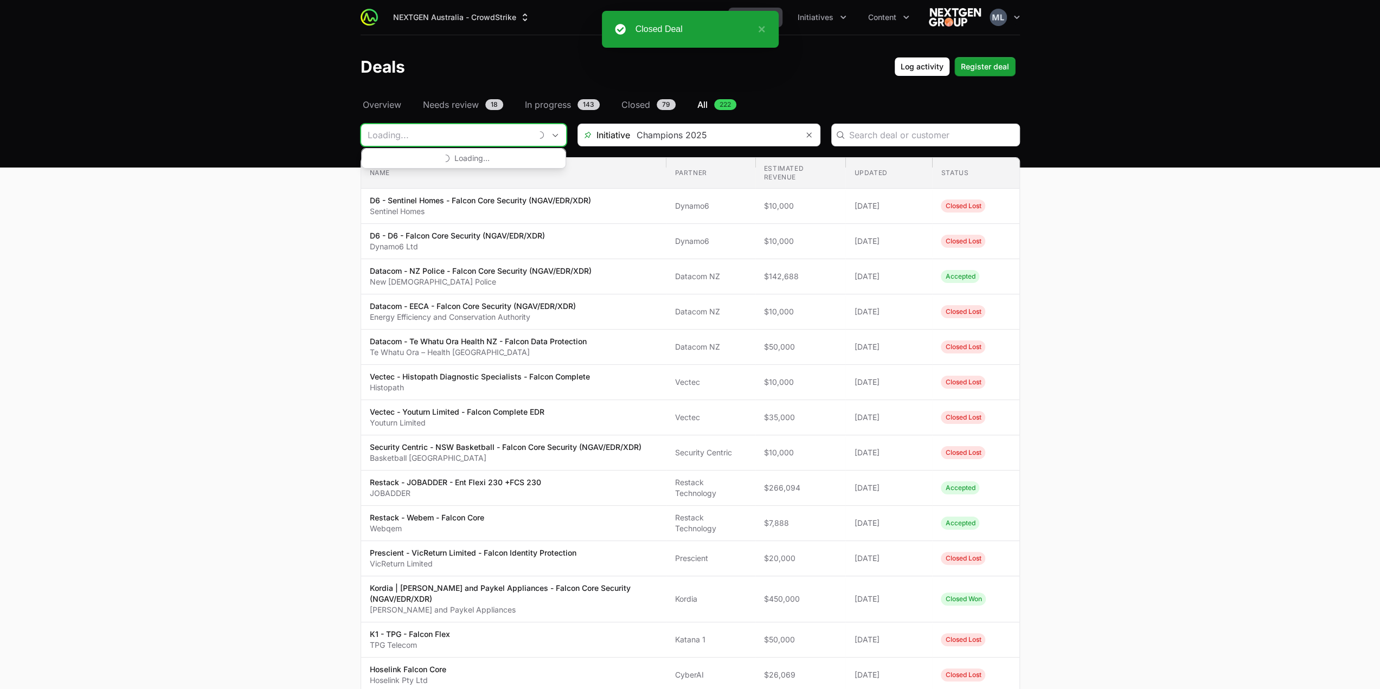
click at [441, 136] on input "Deals Filters" at bounding box center [446, 135] width 170 height 22
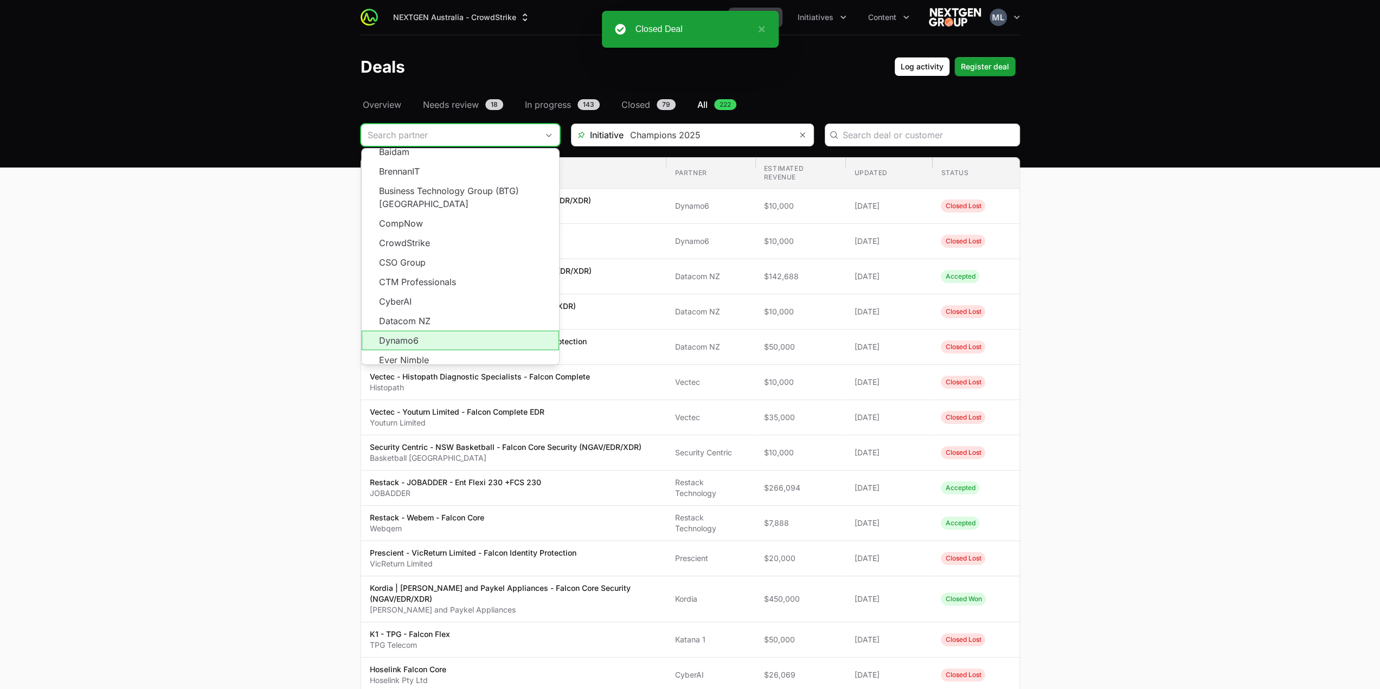
scroll to position [163, 0]
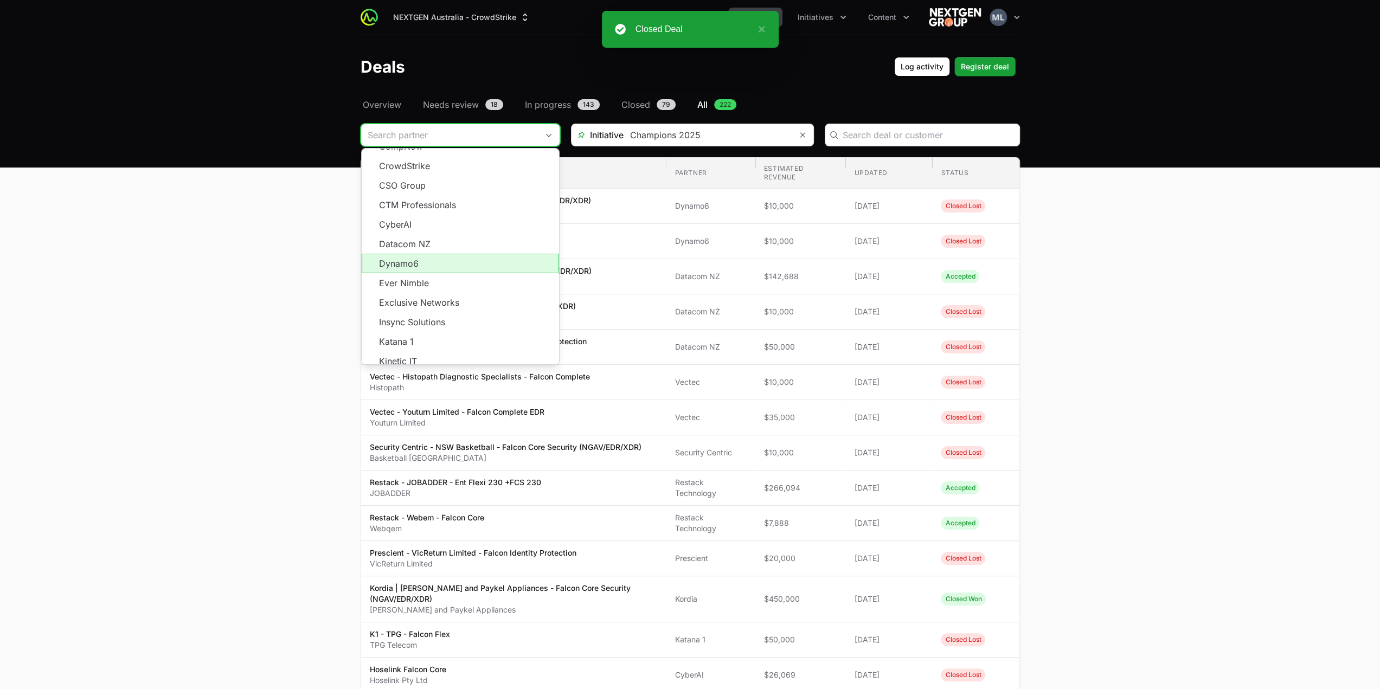
click at [420, 254] on li "Dynamo6" at bounding box center [460, 264] width 197 height 20
type input "Dynamo6"
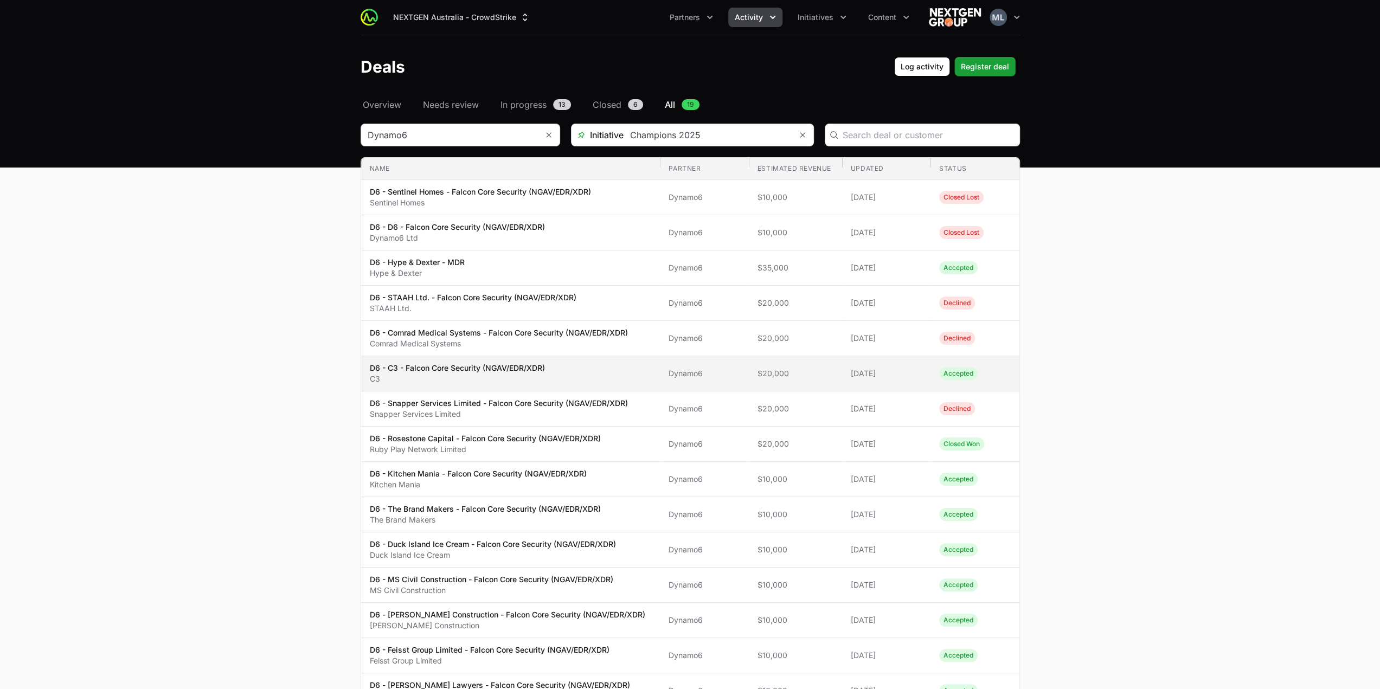
click at [457, 374] on p "C3" at bounding box center [457, 379] width 175 height 11
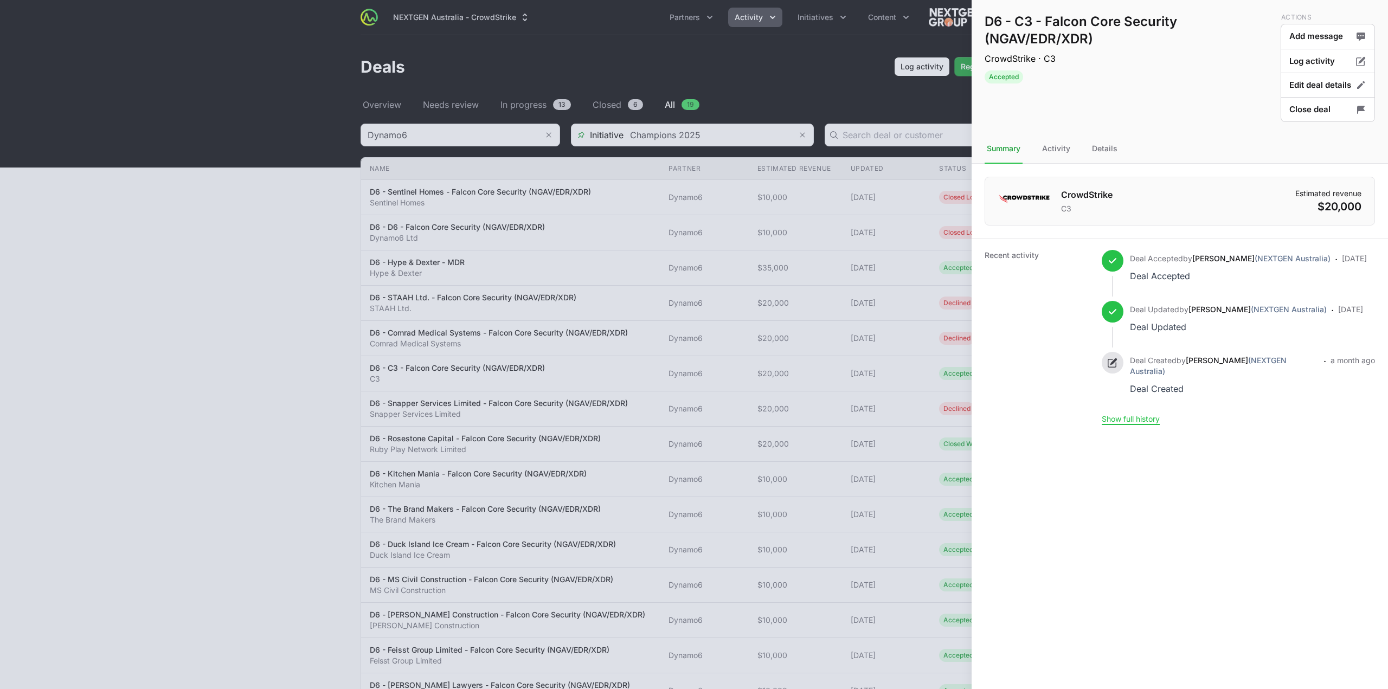
click at [1107, 133] on div "D6 - C3 - Falcon Core Security (NGAV/EDR/XDR) CrowdStrike · C3 Accepted Actions…" at bounding box center [1179, 67] width 416 height 134
click at [1104, 147] on div "Details" at bounding box center [1105, 148] width 30 height 29
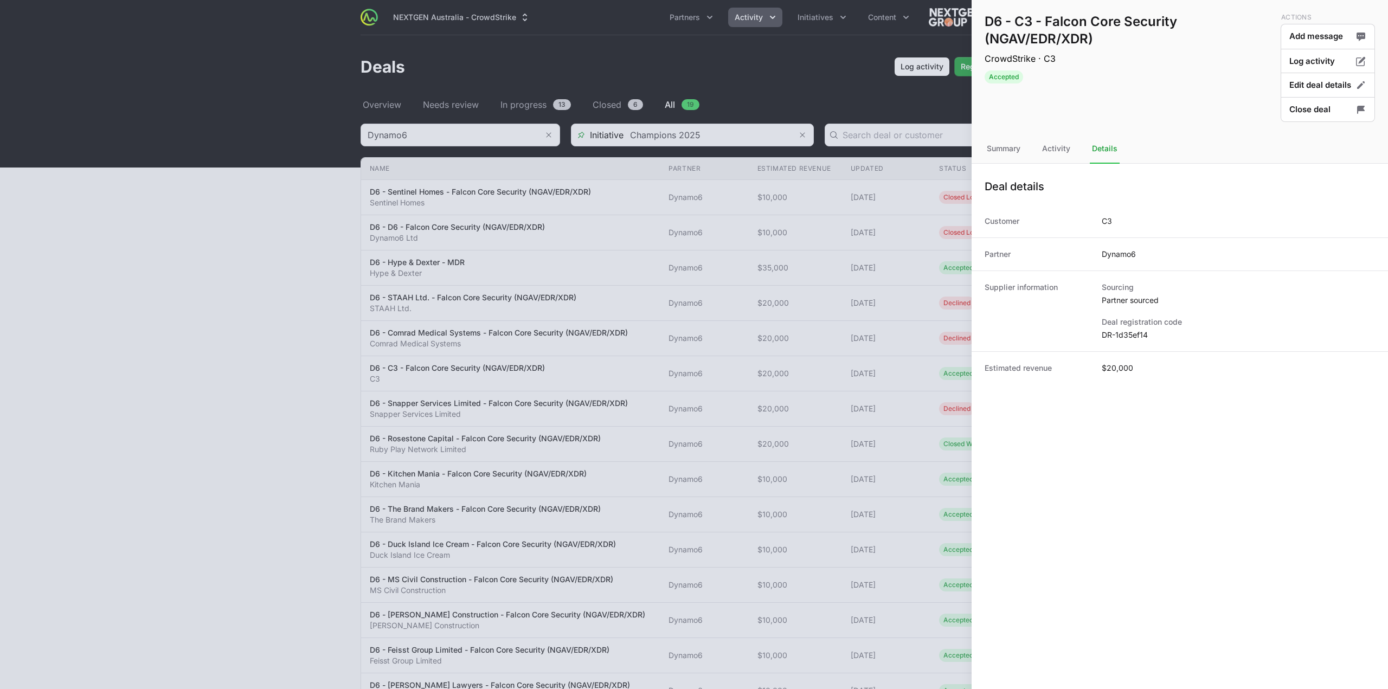
click at [1137, 337] on dd "DR-1d35ef14" at bounding box center [1238, 335] width 273 height 11
click at [604, 323] on div at bounding box center [694, 344] width 1388 height 689
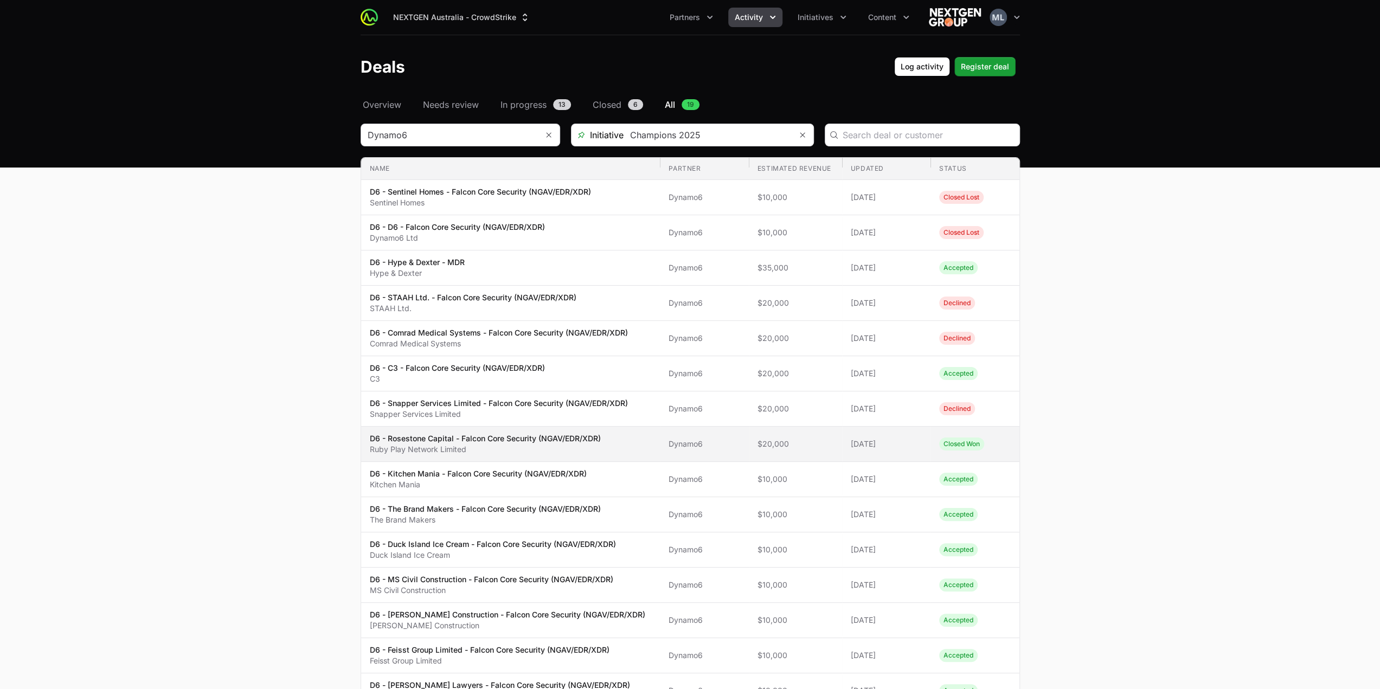
click at [514, 444] on p "Ruby Play Network Limited" at bounding box center [485, 449] width 231 height 11
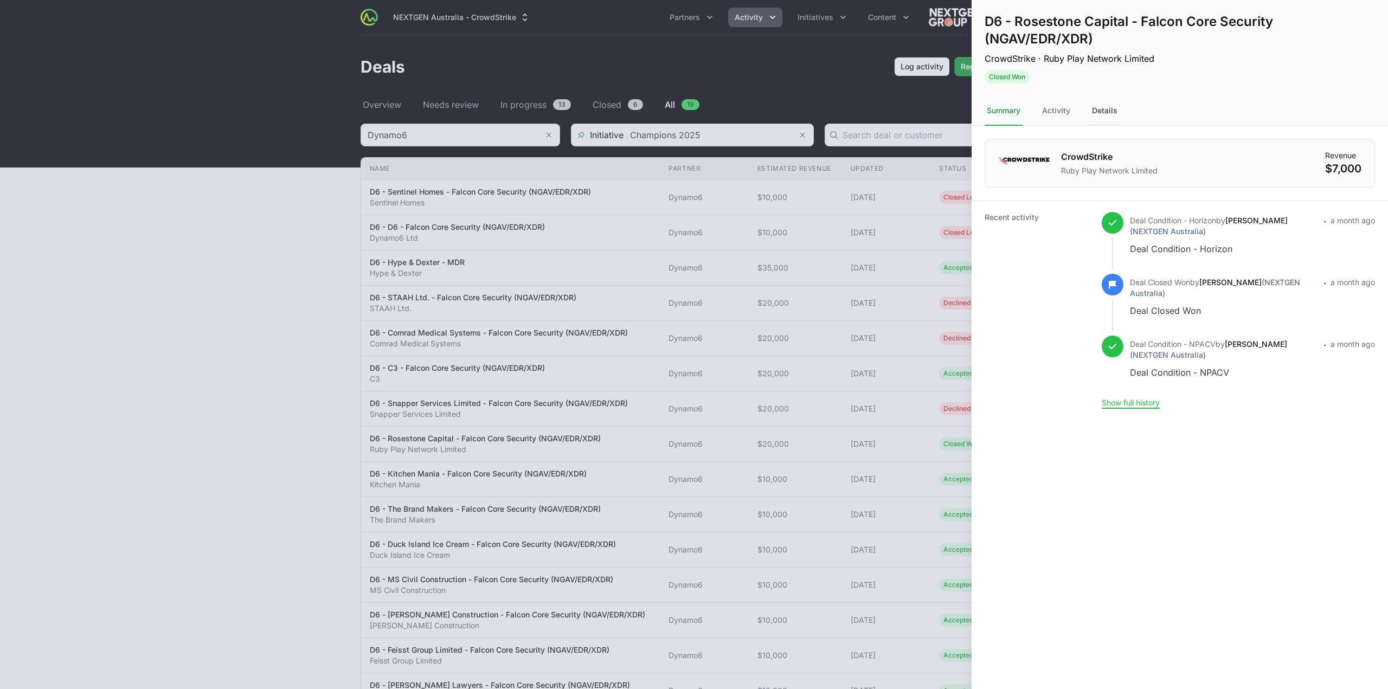
click at [1105, 109] on div "Details" at bounding box center [1105, 110] width 30 height 29
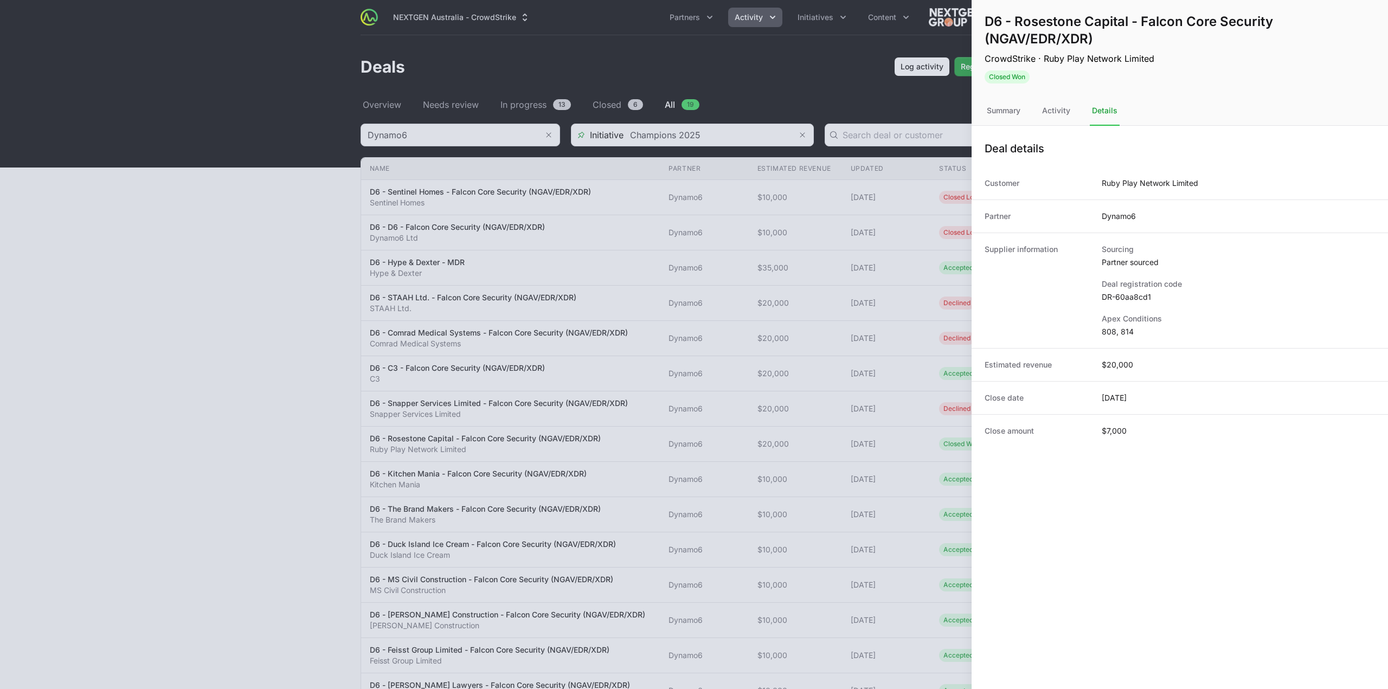
click at [1118, 296] on dd "DR-60aa8cd1" at bounding box center [1238, 297] width 273 height 11
click at [707, 423] on div at bounding box center [694, 344] width 1388 height 689
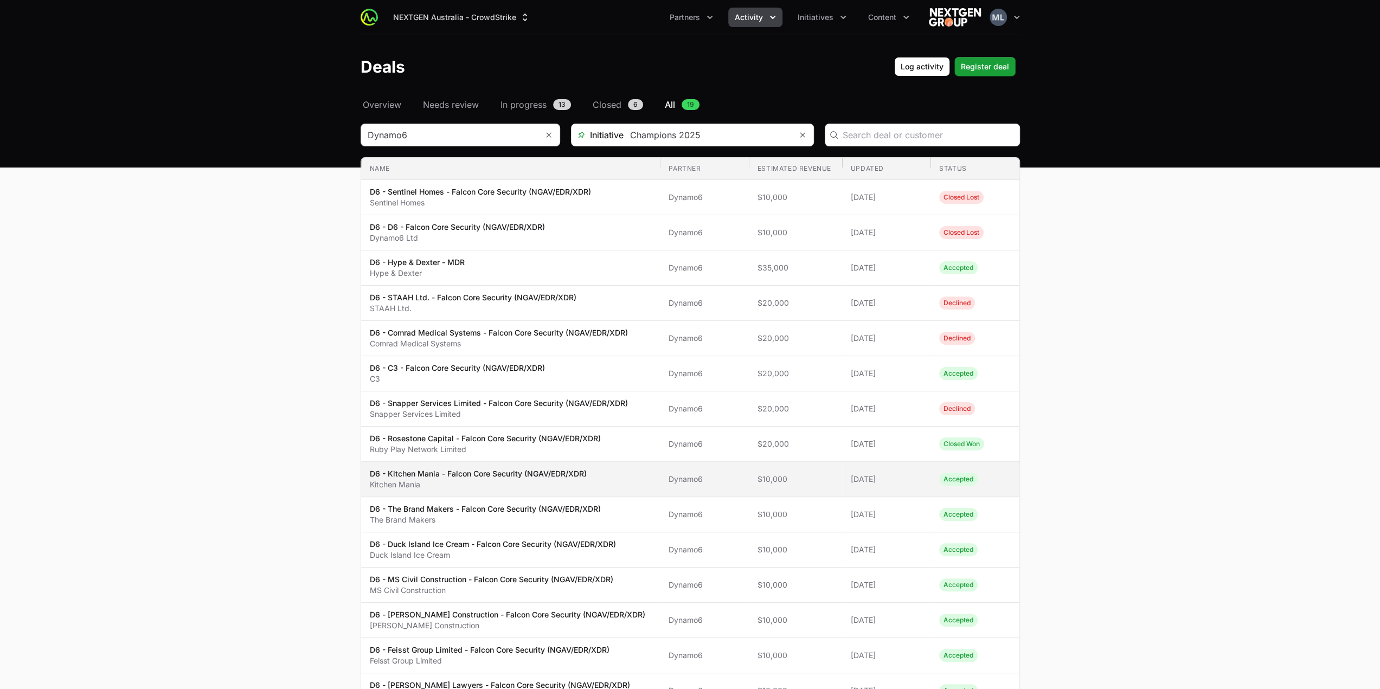
click at [438, 468] on p "D6 - Kitchen Mania - Falcon Core Security (NGAV/EDR/XDR)" at bounding box center [478, 473] width 217 height 11
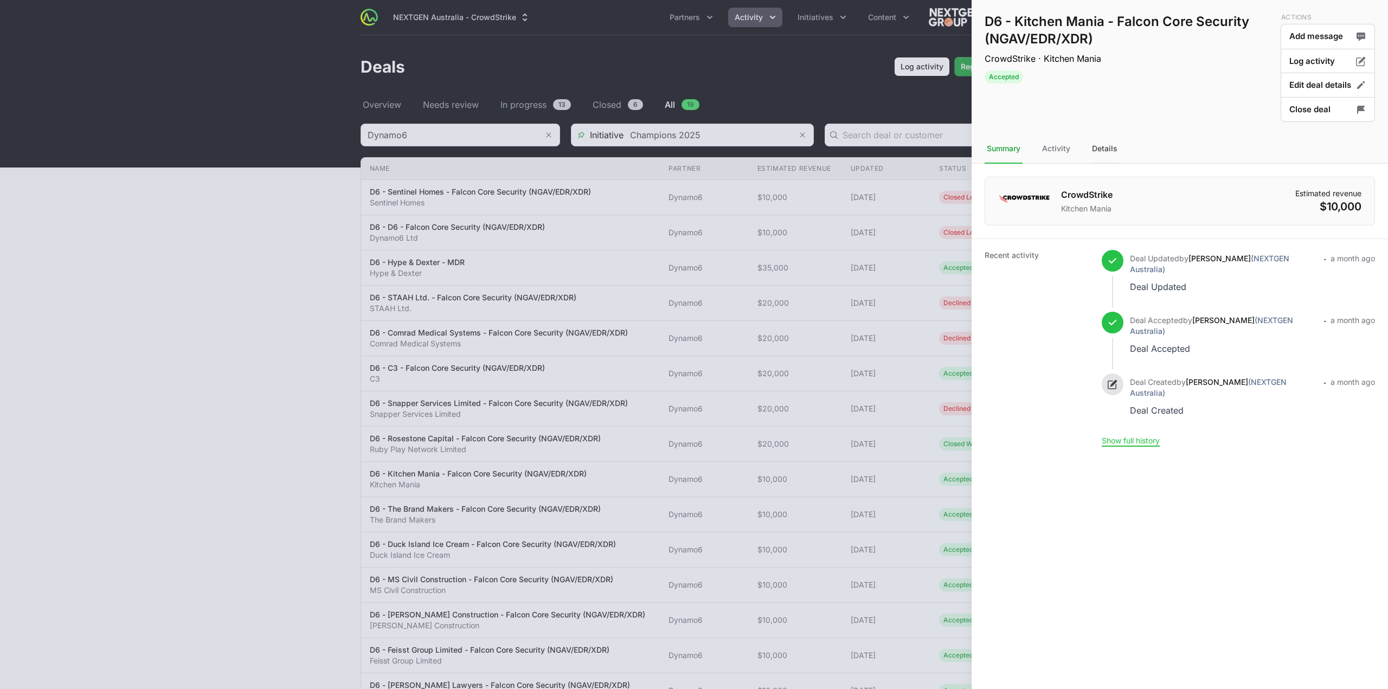
click at [1093, 139] on div "Details" at bounding box center [1105, 148] width 30 height 29
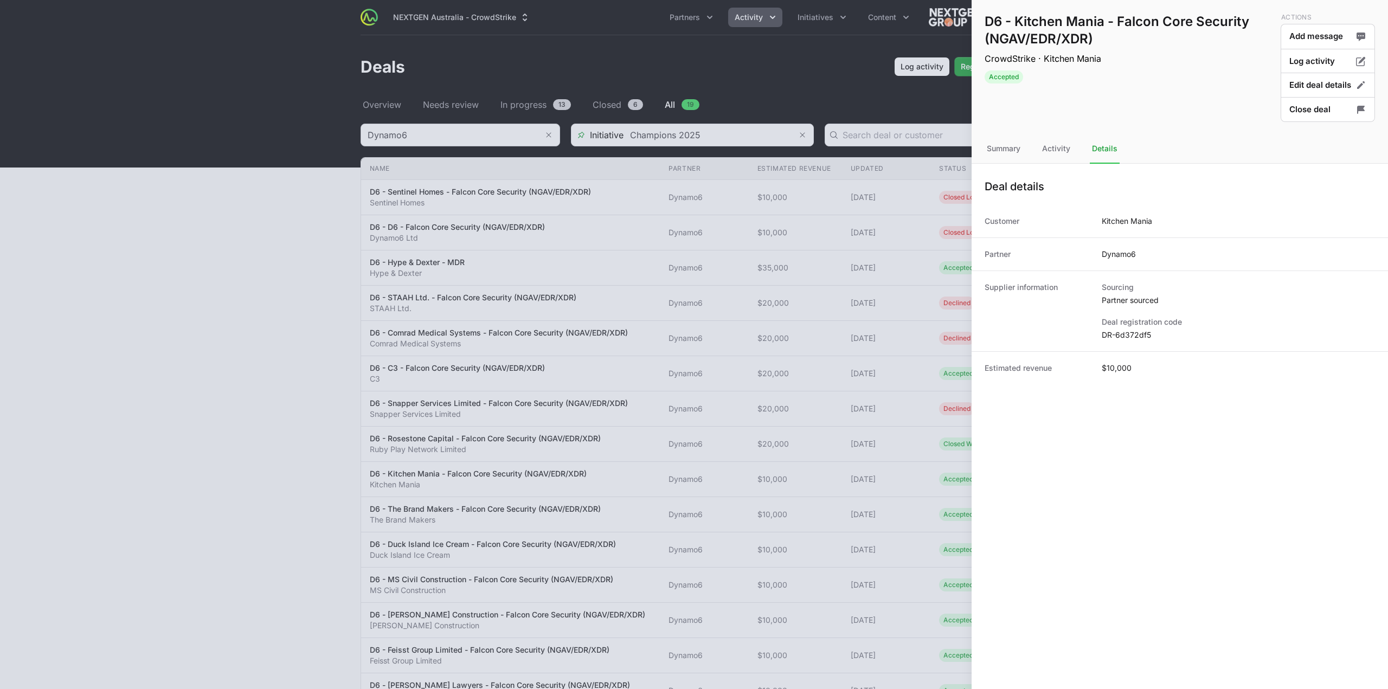
click at [1128, 333] on dd "DR-6d372df5" at bounding box center [1238, 335] width 273 height 11
click at [1306, 110] on button "Close deal" at bounding box center [1328, 109] width 94 height 25
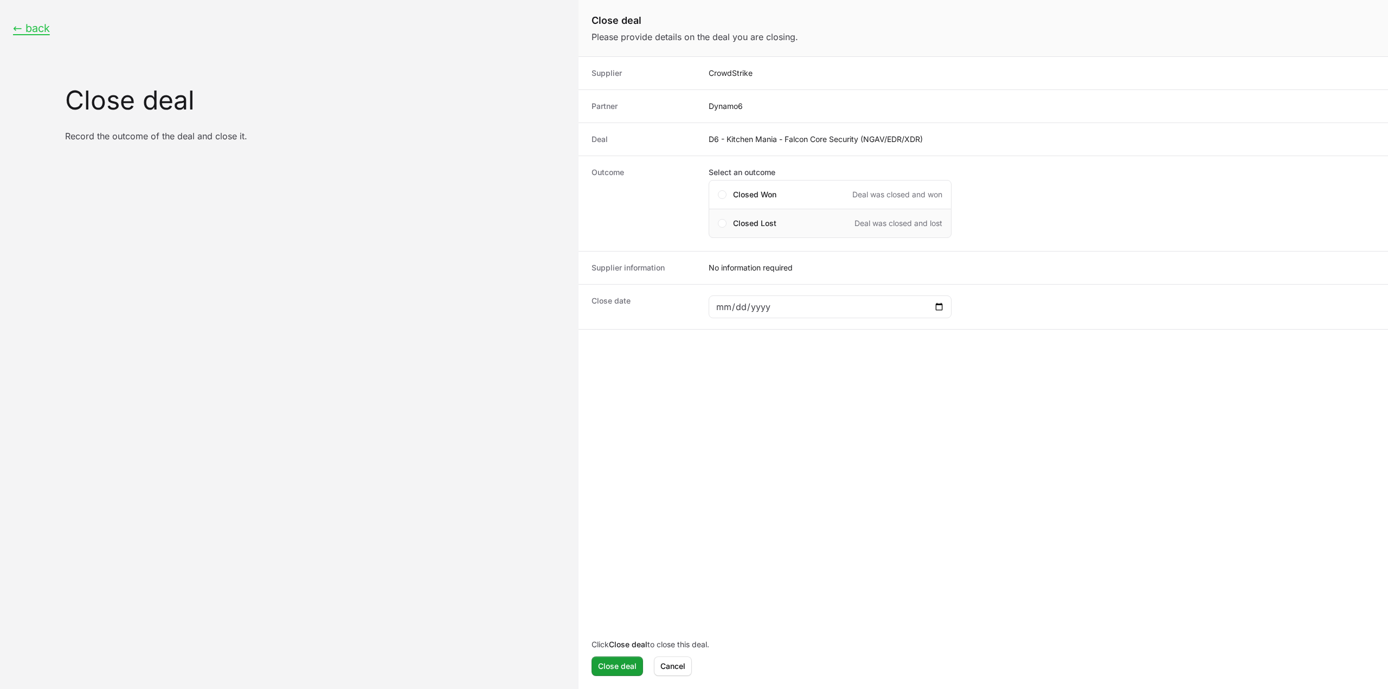
click at [738, 218] on span "Closed Lost" at bounding box center [754, 223] width 43 height 11
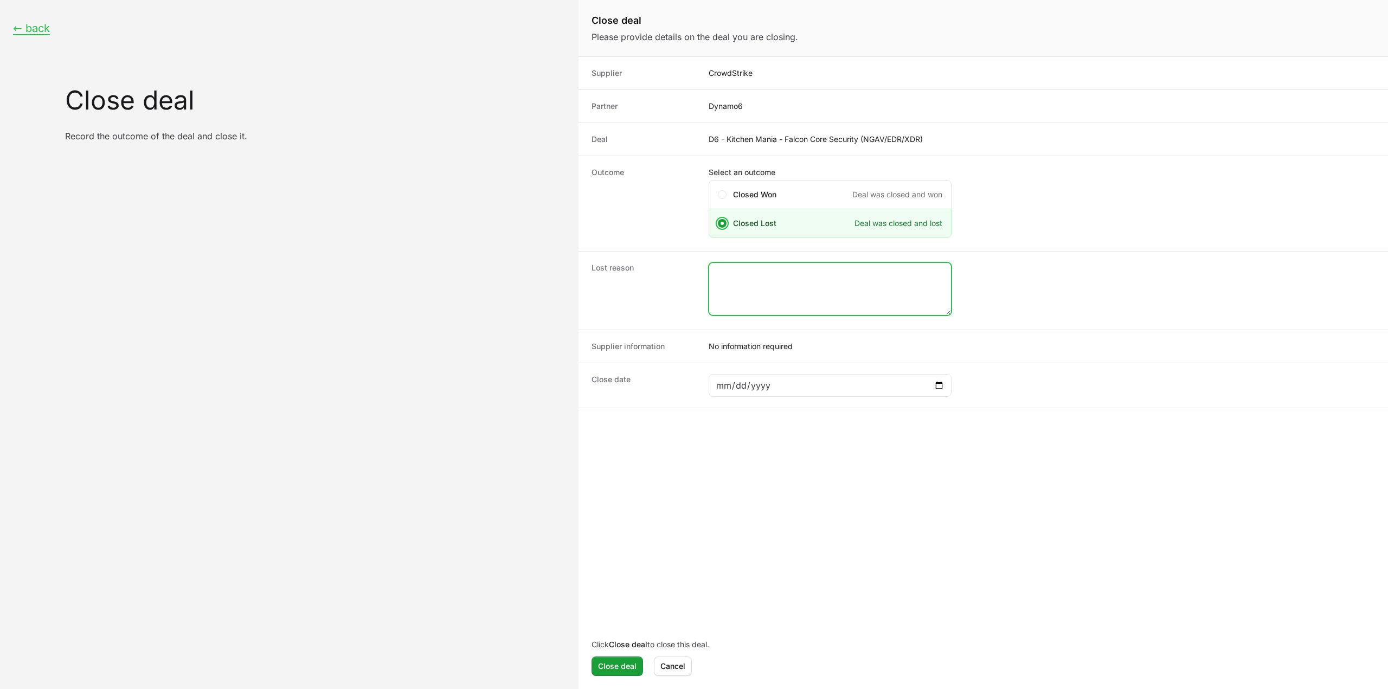
click at [773, 296] on textarea "Close deal form" at bounding box center [830, 289] width 242 height 52
type textarea "closed by the CS rep."
drag, startPoint x: 808, startPoint y: 363, endPoint x: 810, endPoint y: 378, distance: 15.4
click at [808, 363] on div "Close date" at bounding box center [982, 385] width 809 height 45
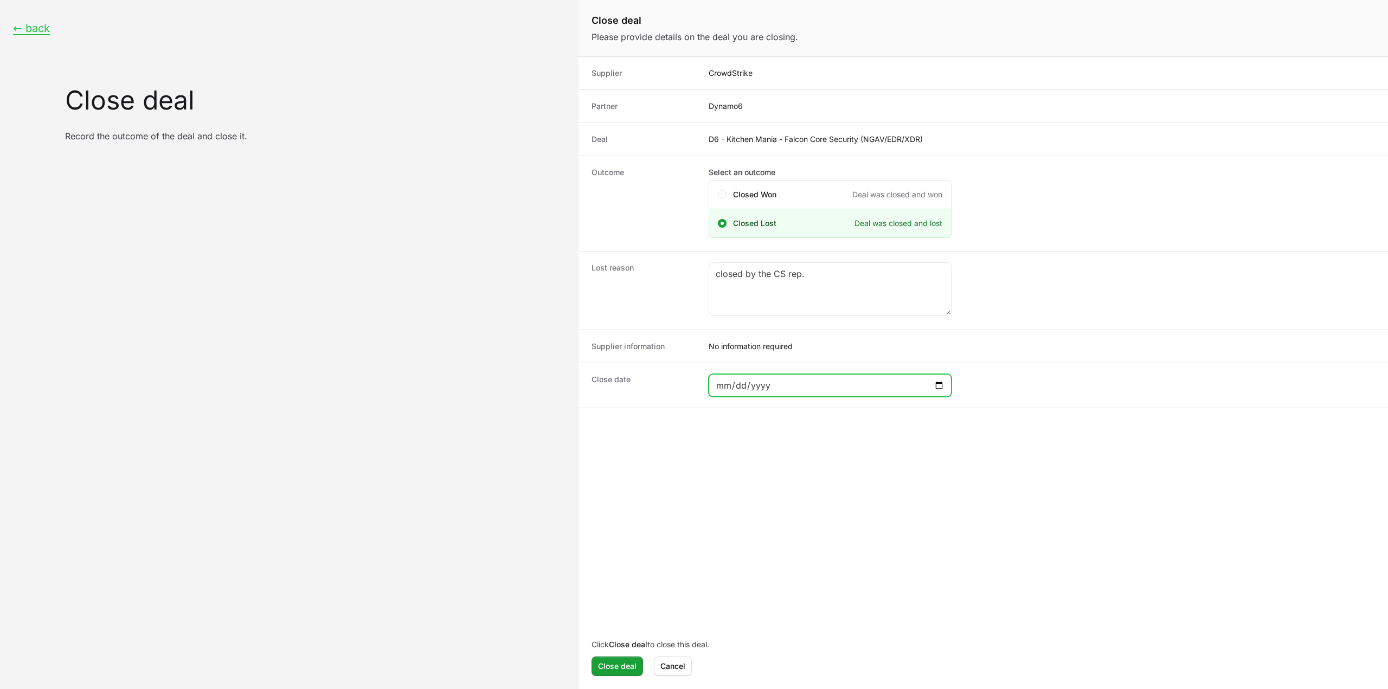
click at [813, 379] on input "Close deal form" at bounding box center [830, 385] width 229 height 13
click at [938, 383] on input "Close deal form" at bounding box center [830, 385] width 229 height 13
type input "2025-08-31"
click at [613, 671] on span "Close deal" at bounding box center [617, 666] width 38 height 13
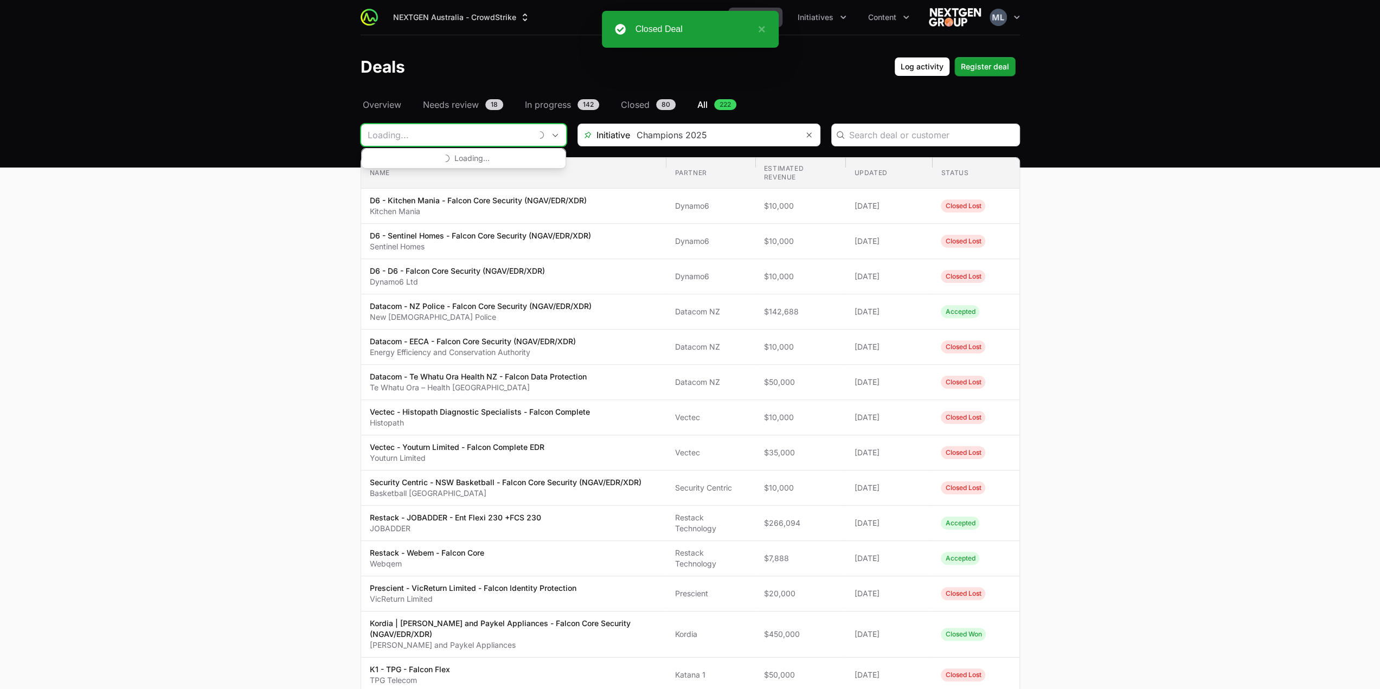
click at [460, 124] on input "Deals Filters" at bounding box center [446, 135] width 170 height 22
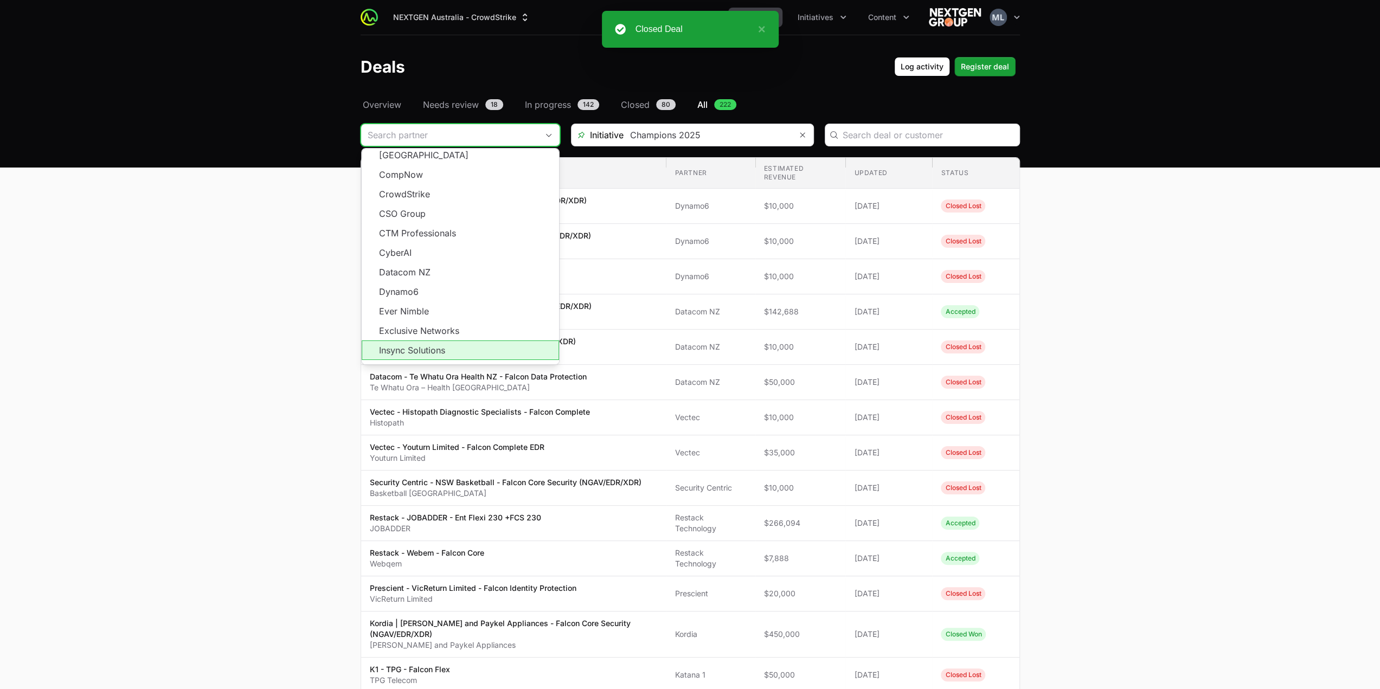
scroll to position [195, 0]
click at [439, 358] on span "Load more" at bounding box center [460, 368] width 197 height 20
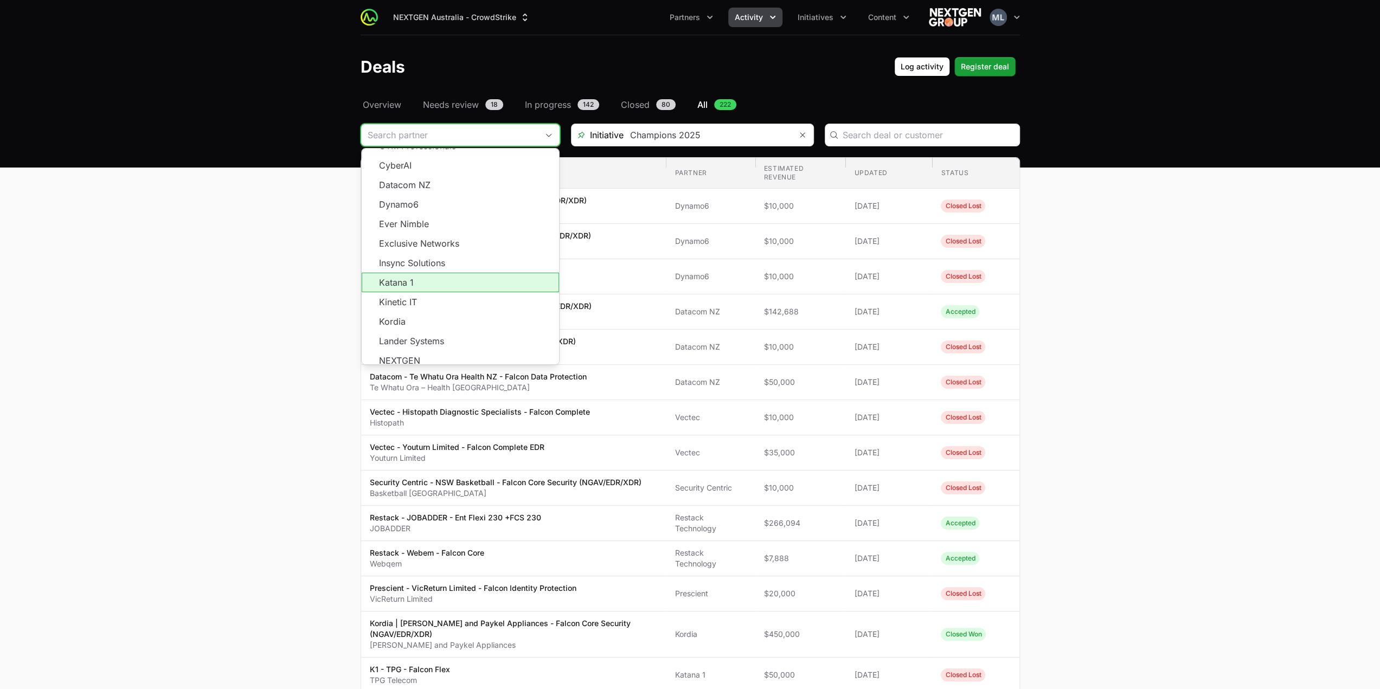
scroll to position [213, 0]
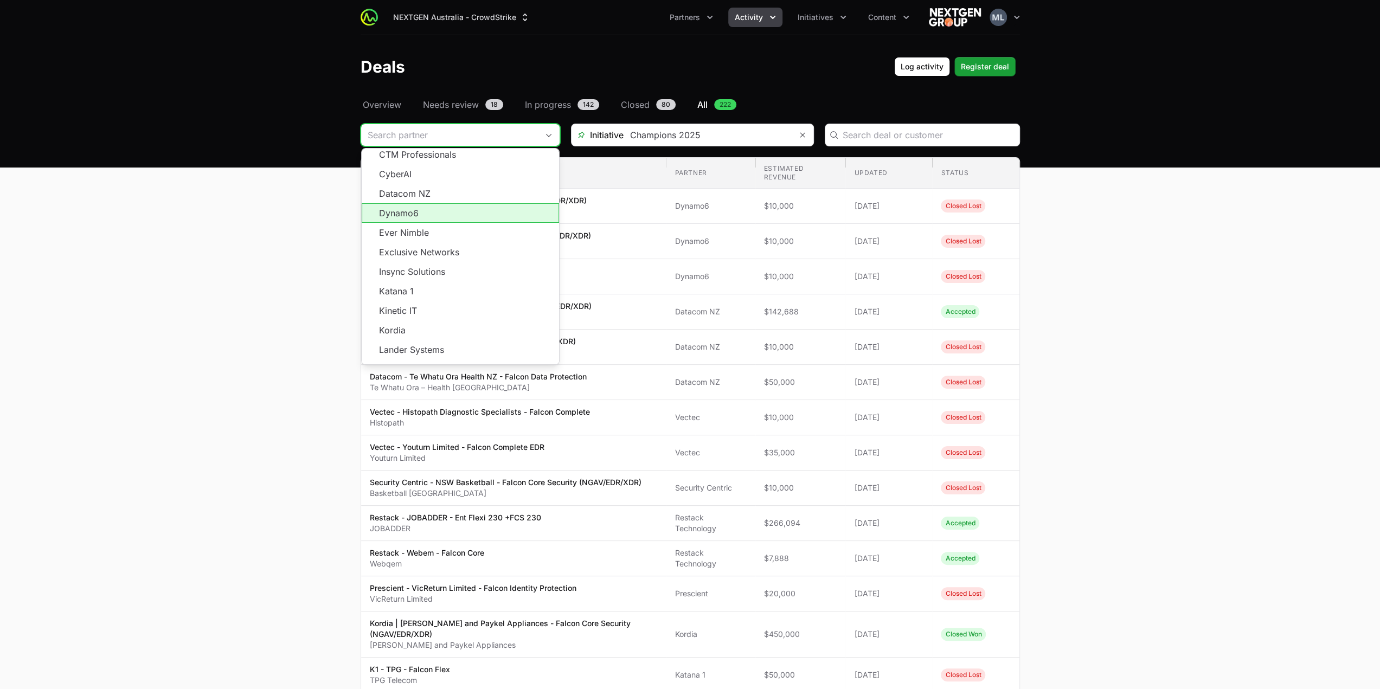
click at [406, 204] on li "Dynamo6" at bounding box center [460, 213] width 197 height 20
type input "Dynamo6"
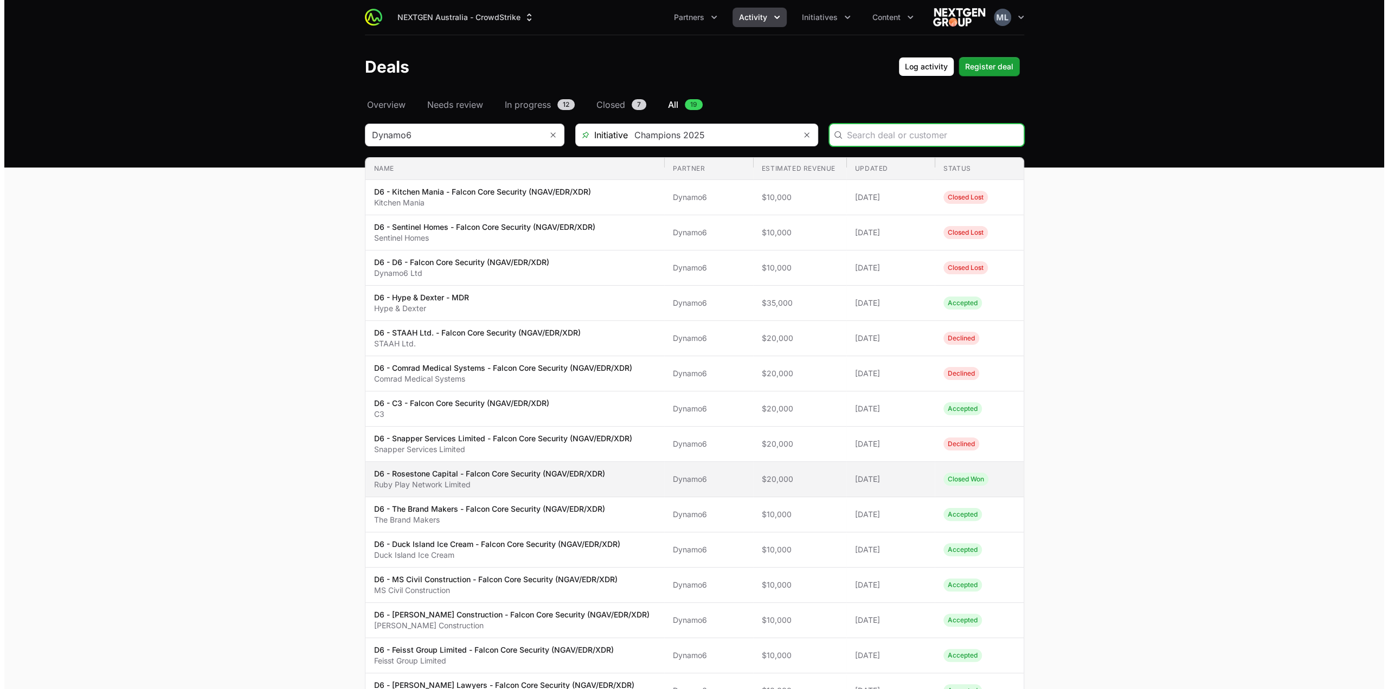
scroll to position [54, 0]
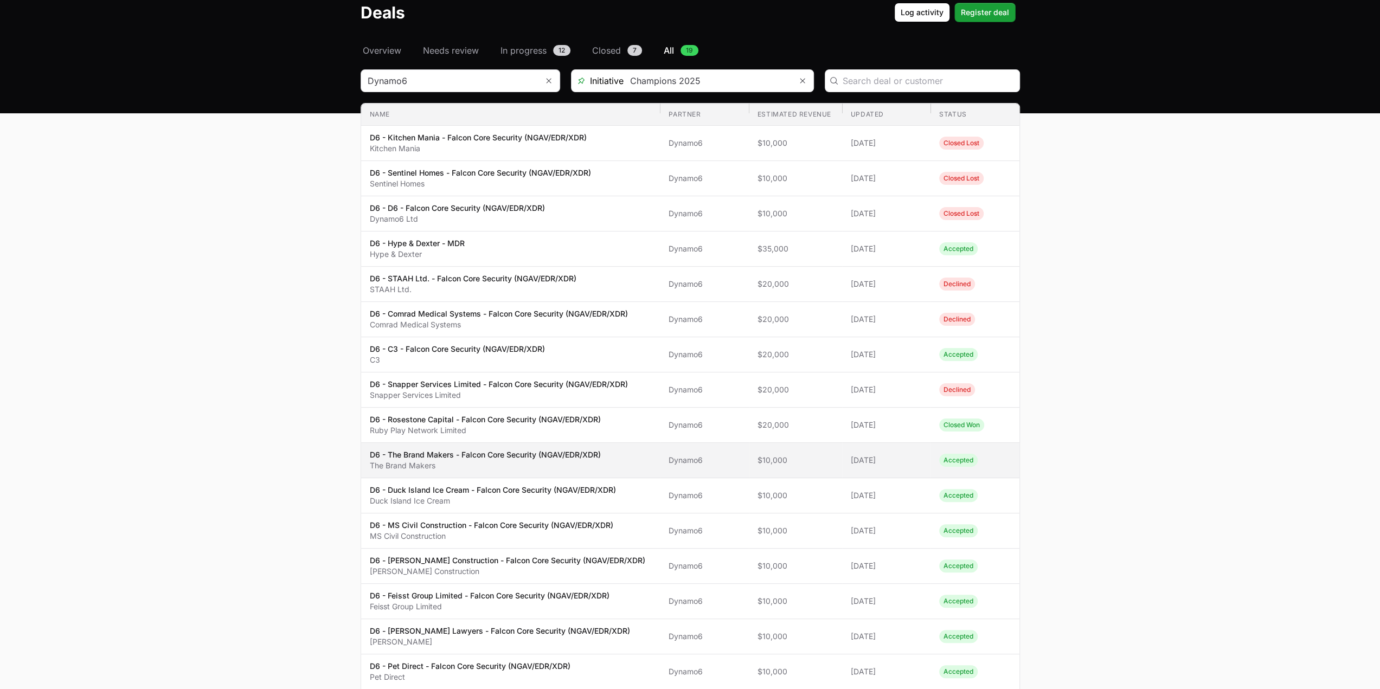
click at [558, 460] on p "The Brand Makers" at bounding box center [485, 465] width 231 height 11
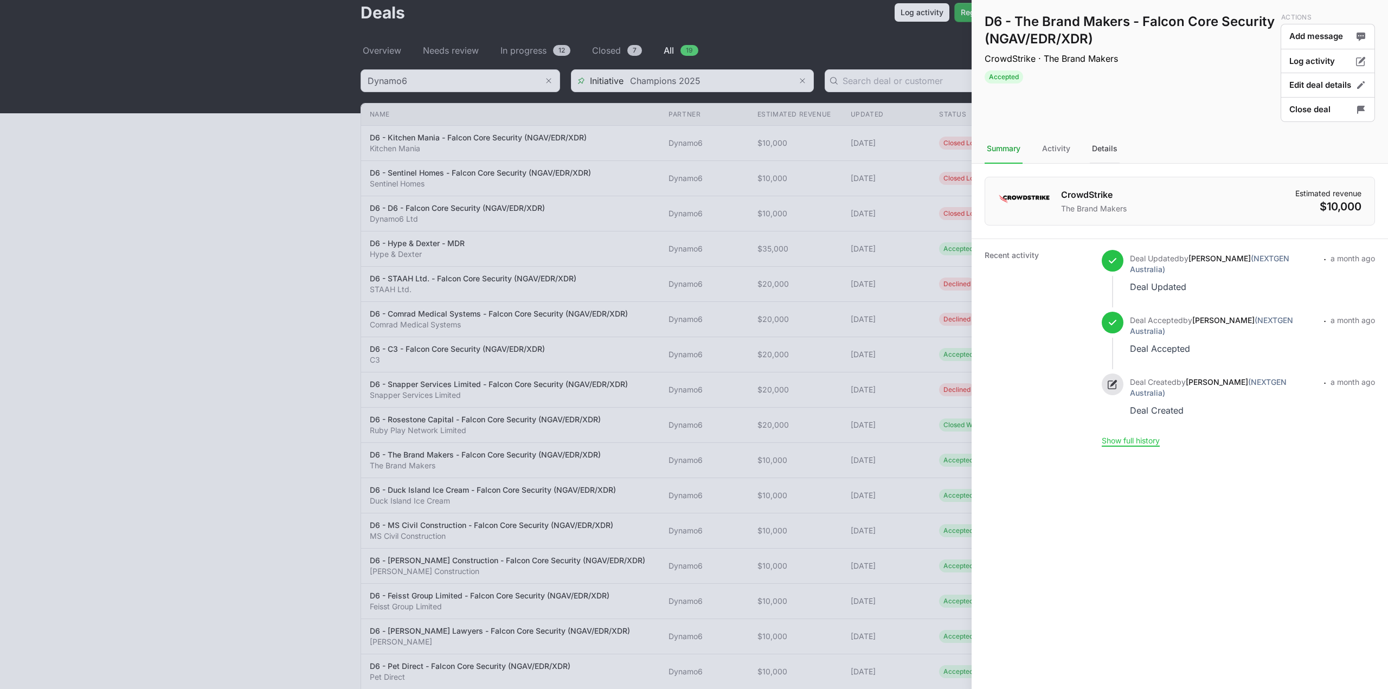
click at [1118, 149] on div "Details" at bounding box center [1105, 148] width 30 height 29
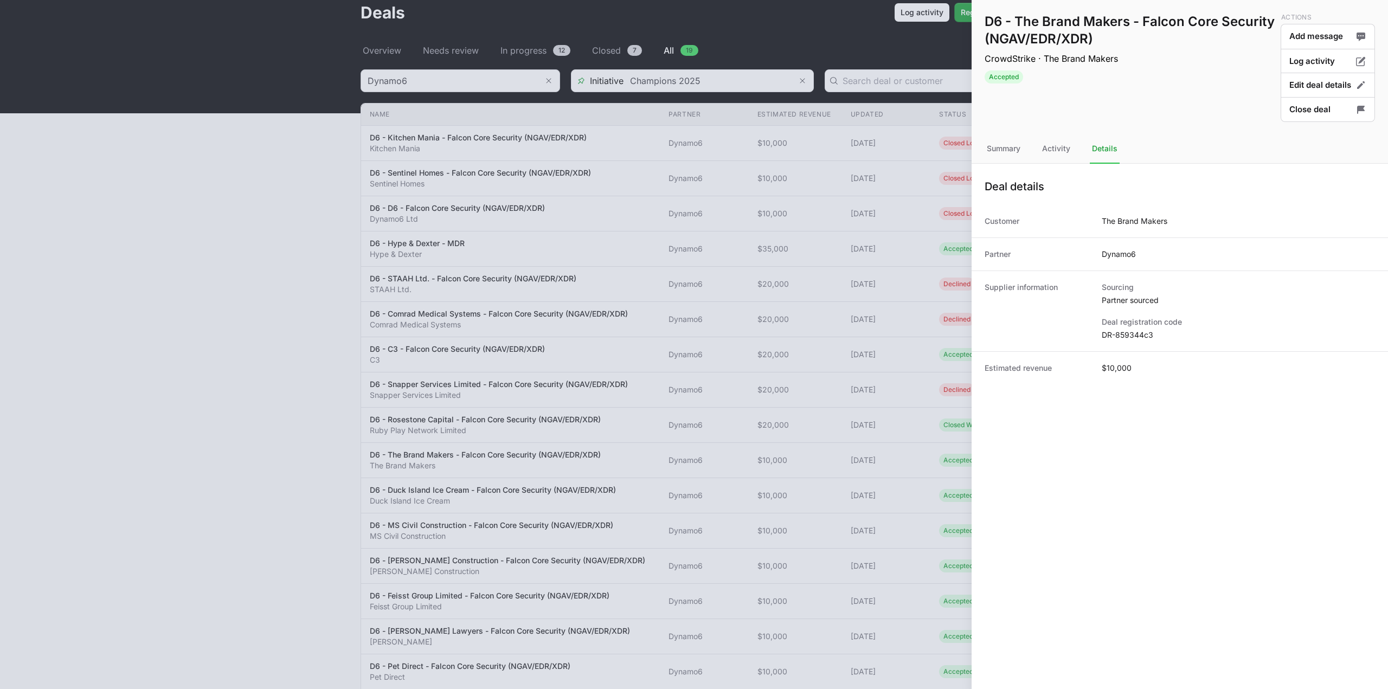
click at [1125, 338] on dd "DR-859344c3" at bounding box center [1238, 335] width 273 height 11
click at [1307, 88] on button "Edit deal details" at bounding box center [1328, 85] width 94 height 25
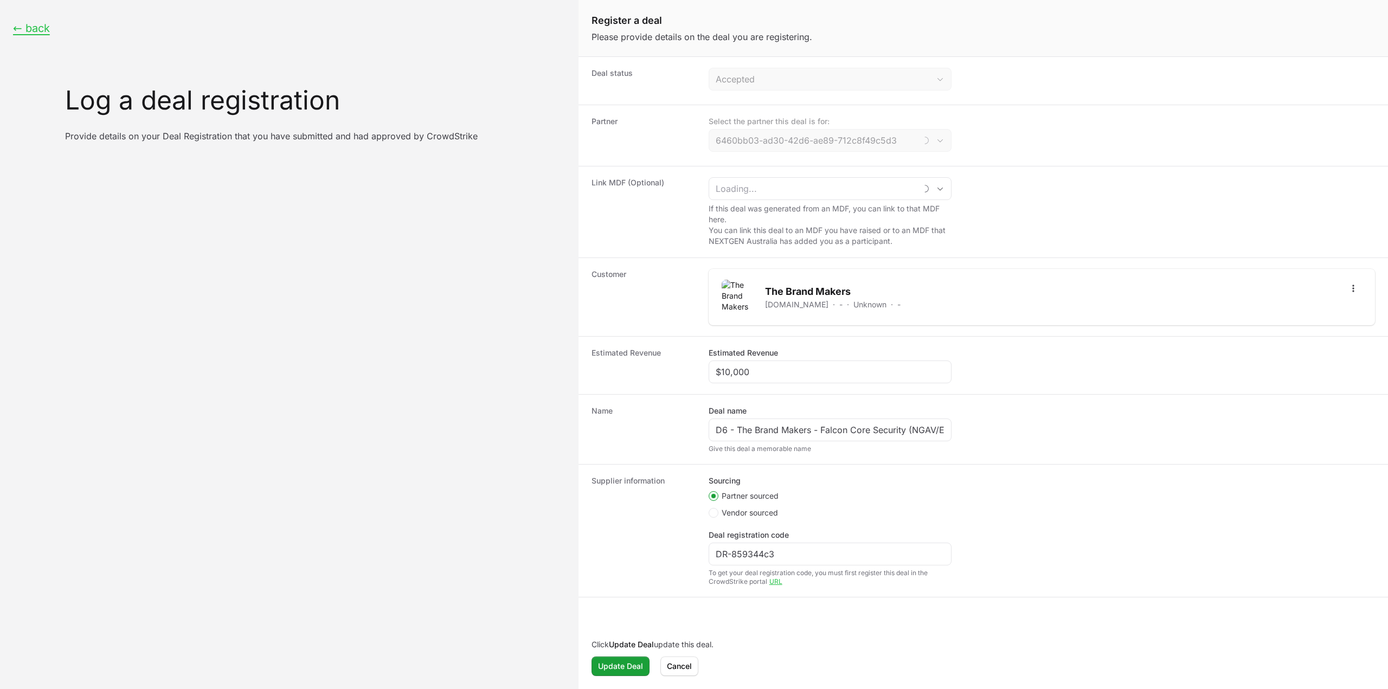
type input "Dynamo6"
click at [691, 670] on span "Cancel" at bounding box center [679, 666] width 25 height 13
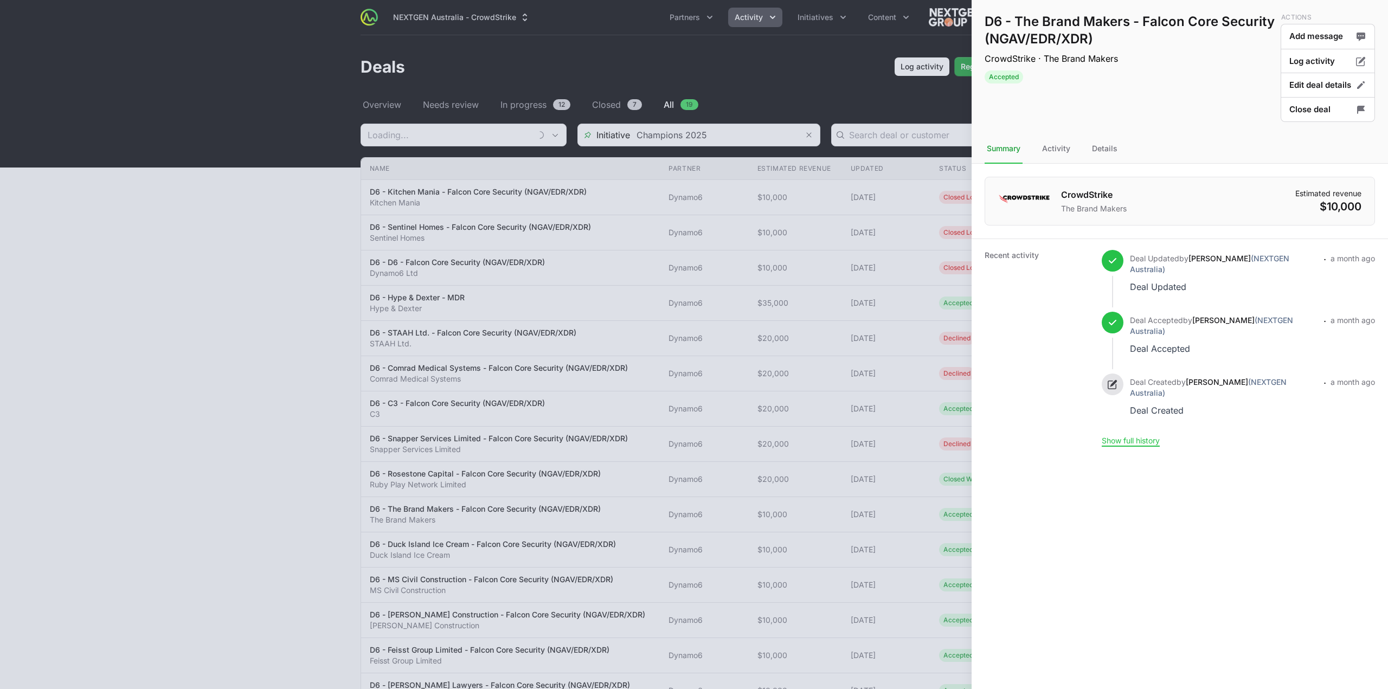
type input "Dynamo6"
click at [1293, 108] on button "Close deal" at bounding box center [1328, 109] width 94 height 25
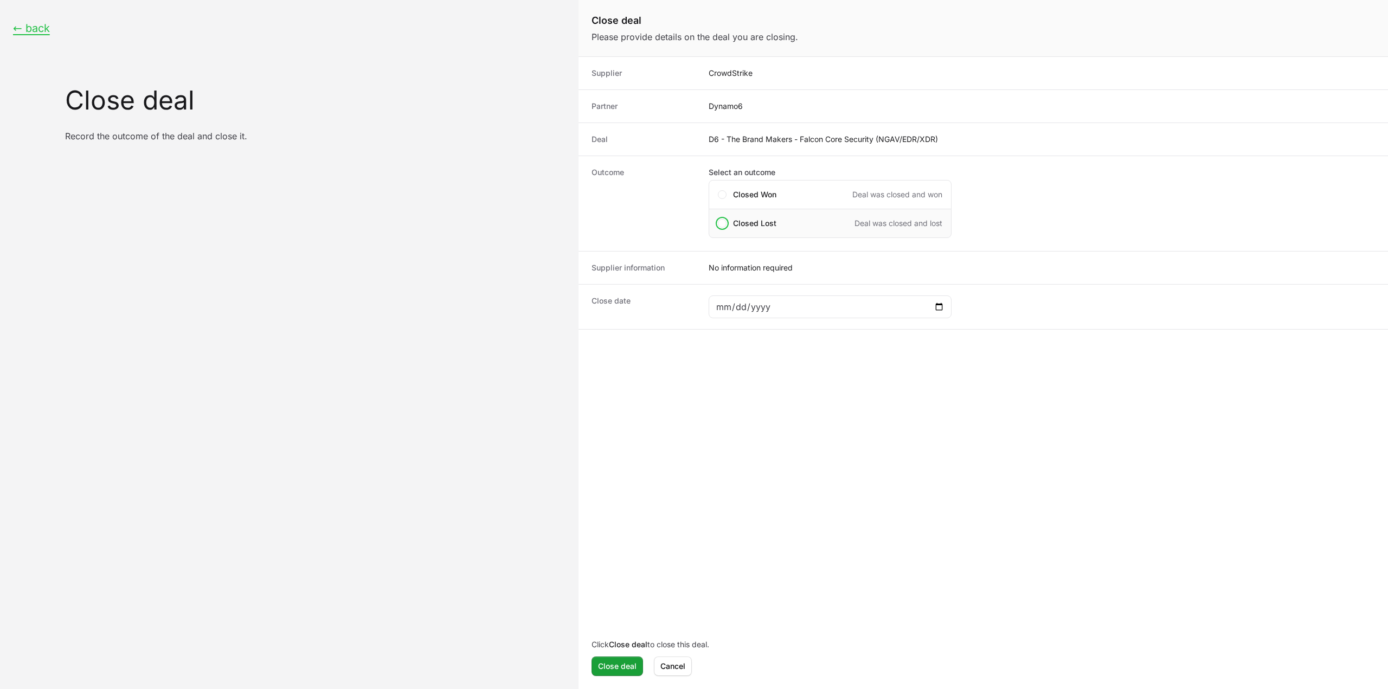
click at [805, 228] on div "Closed Lost Deal was closed and lost" at bounding box center [830, 223] width 243 height 29
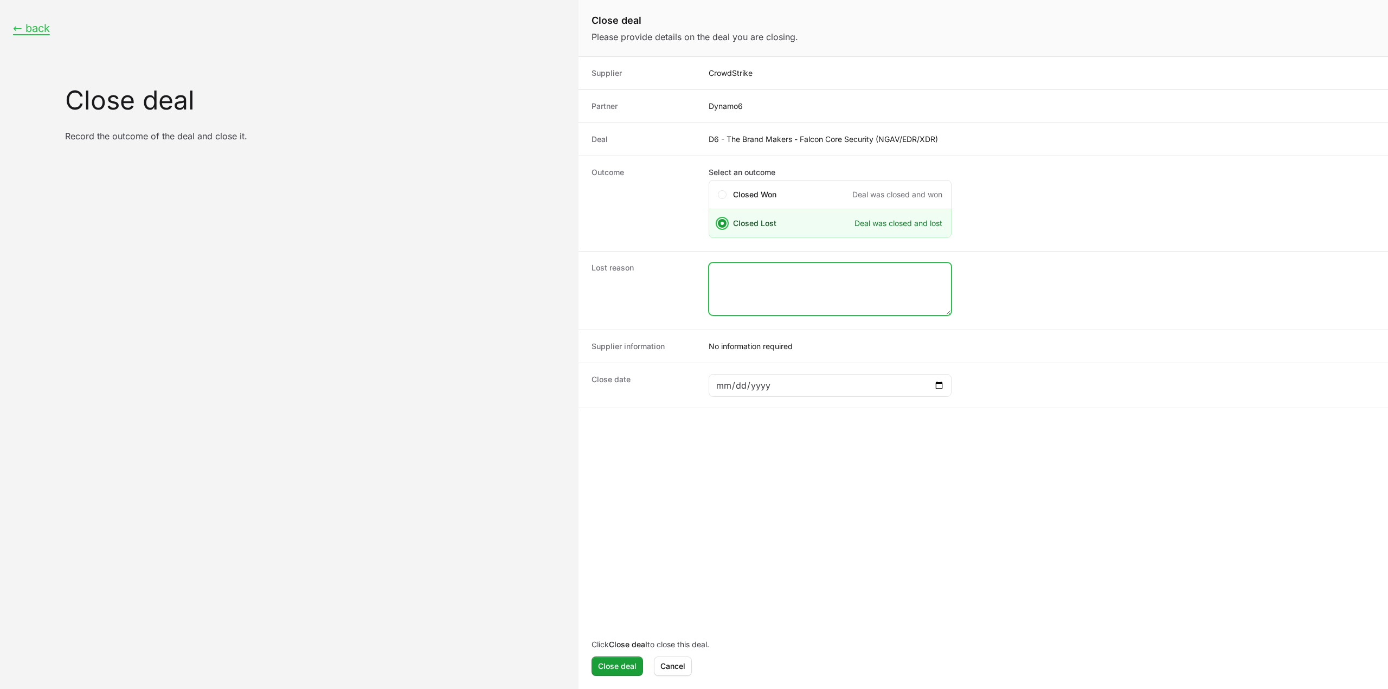
click at [763, 284] on textarea "Close deal form" at bounding box center [830, 289] width 242 height 52
type textarea "closed by the CS rep."
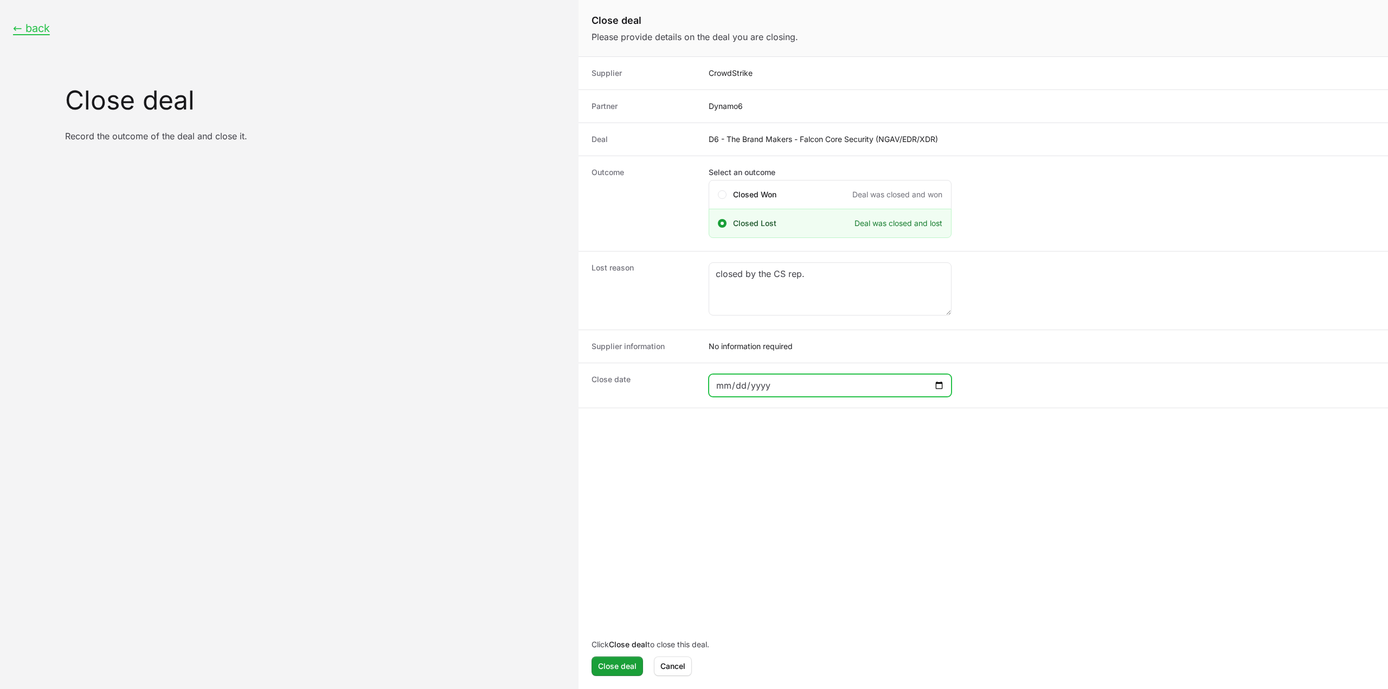
click at [938, 379] on input "Close deal form" at bounding box center [830, 385] width 229 height 13
type input "2025-08-31"
click at [622, 658] on button "Close deal" at bounding box center [617, 667] width 52 height 20
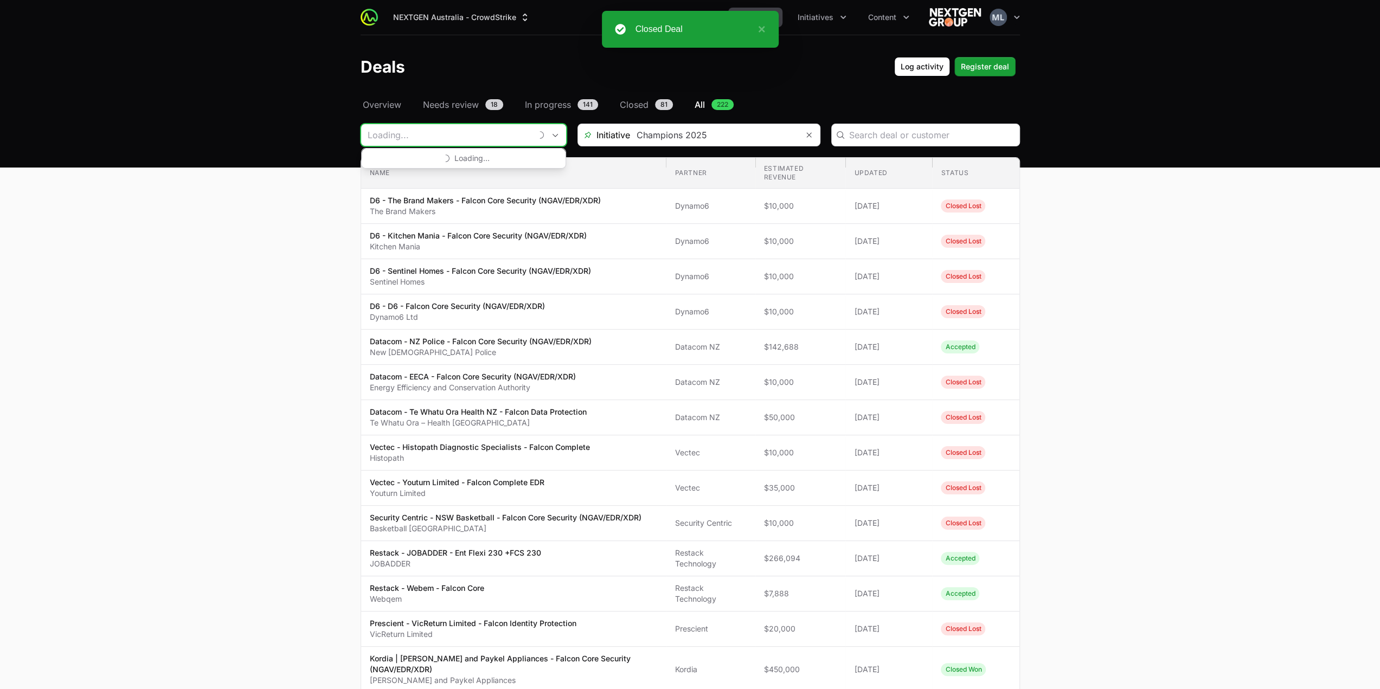
click at [453, 130] on input "Deals Filters" at bounding box center [446, 135] width 170 height 22
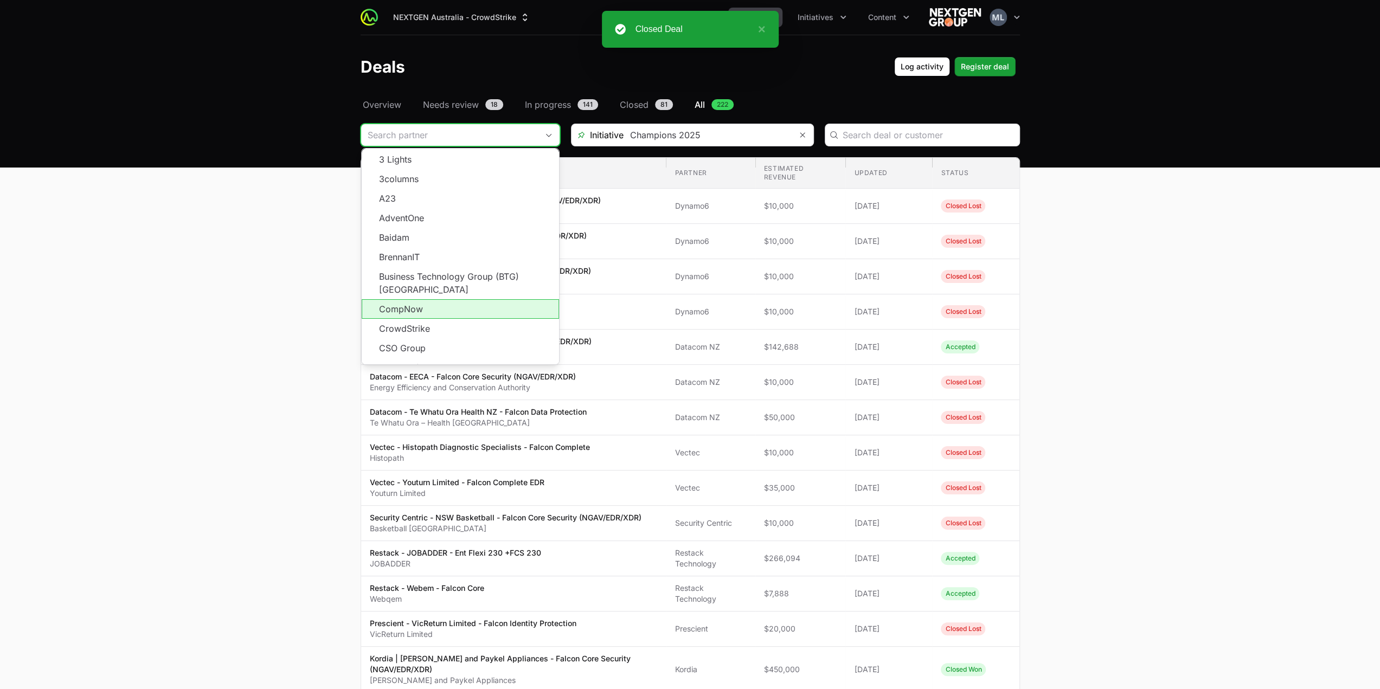
scroll to position [195, 0]
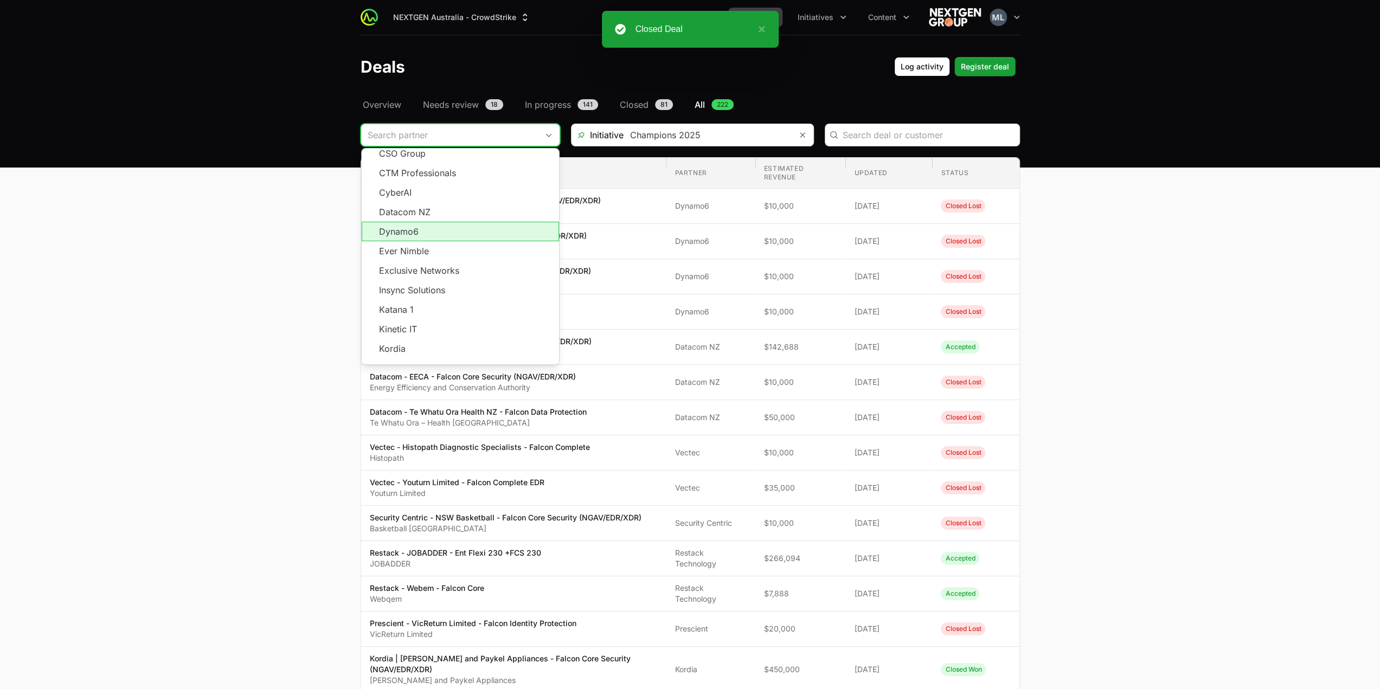
click at [416, 222] on li "Dynamo6" at bounding box center [460, 232] width 197 height 20
type input "Dynamo6"
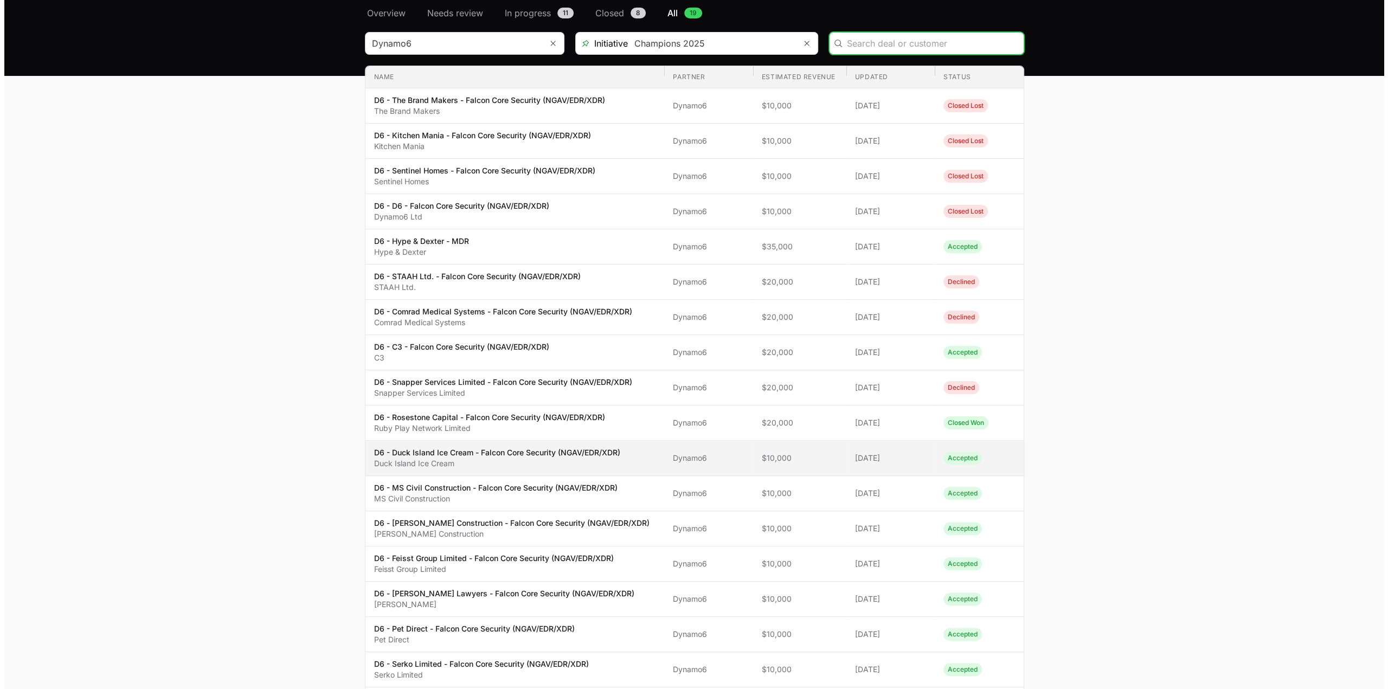
scroll to position [108, 0]
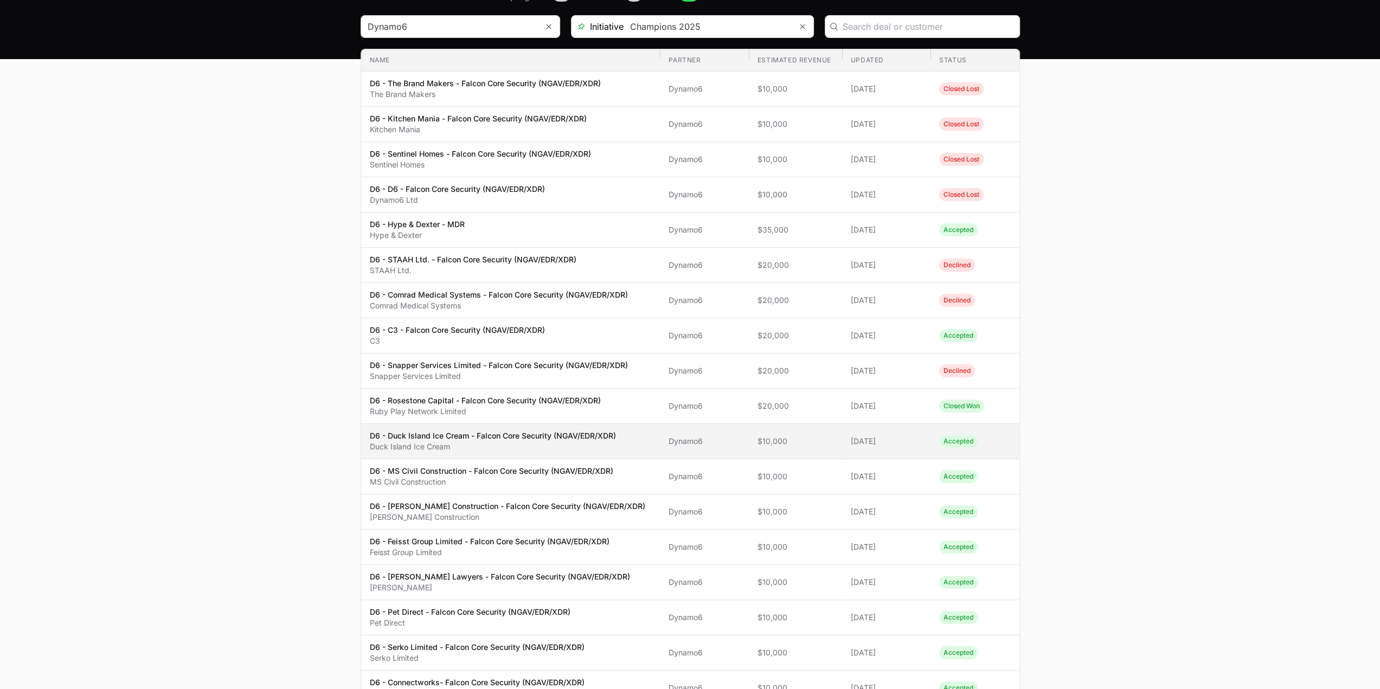
click at [507, 447] on p "Duck Island Ice Cream" at bounding box center [493, 446] width 246 height 11
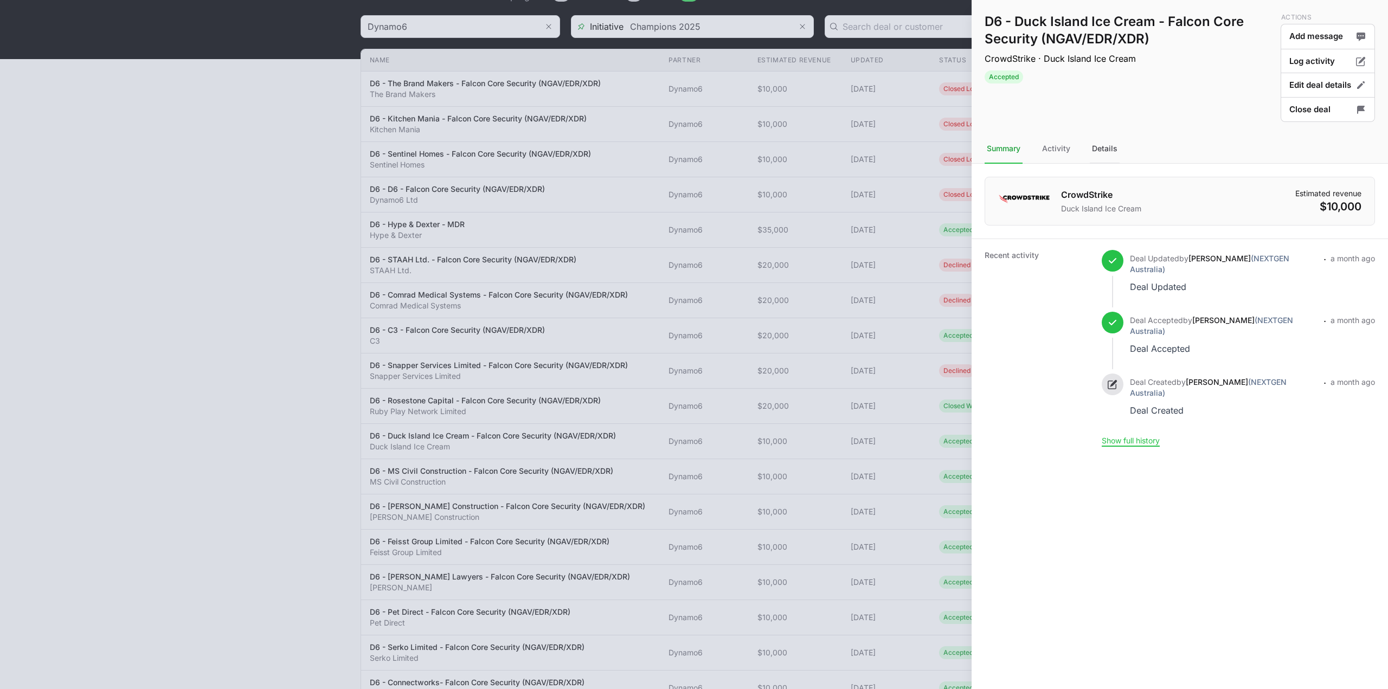
click at [1104, 149] on div "Details" at bounding box center [1105, 148] width 30 height 29
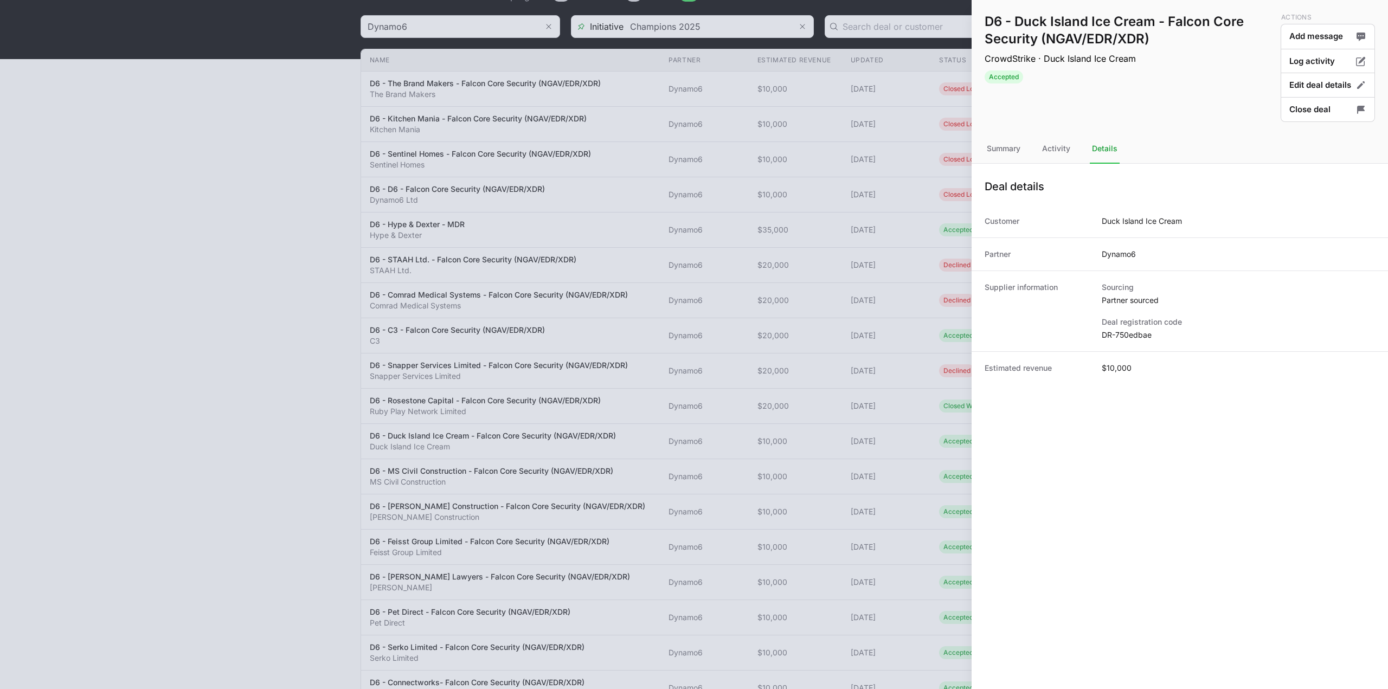
click at [1121, 341] on div "Supplier information Sourcing Partner sourced Deal registration code DR-750edbae" at bounding box center [1179, 311] width 416 height 81
click at [1124, 336] on dd "DR-750edbae" at bounding box center [1238, 335] width 273 height 11
click at [1303, 111] on button "Close deal" at bounding box center [1328, 109] width 94 height 25
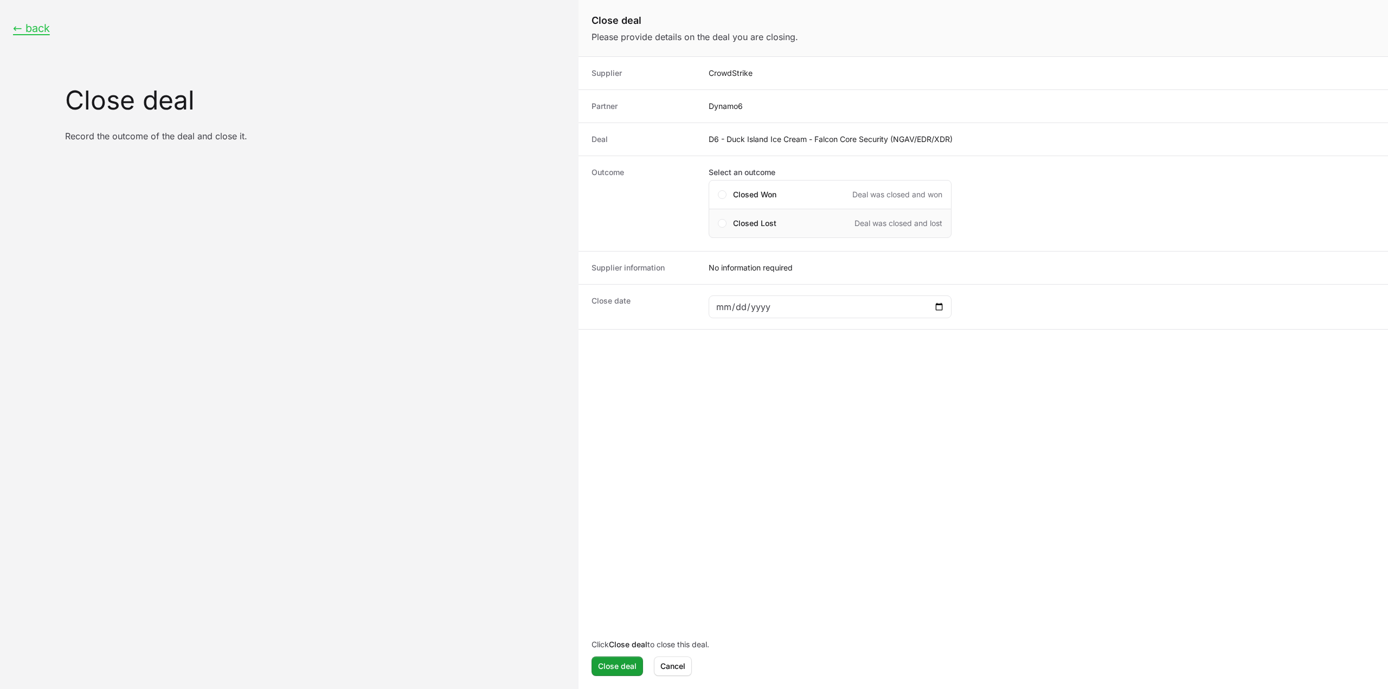
click at [781, 218] on div "Closed Lost Deal was closed and lost" at bounding box center [837, 223] width 209 height 11
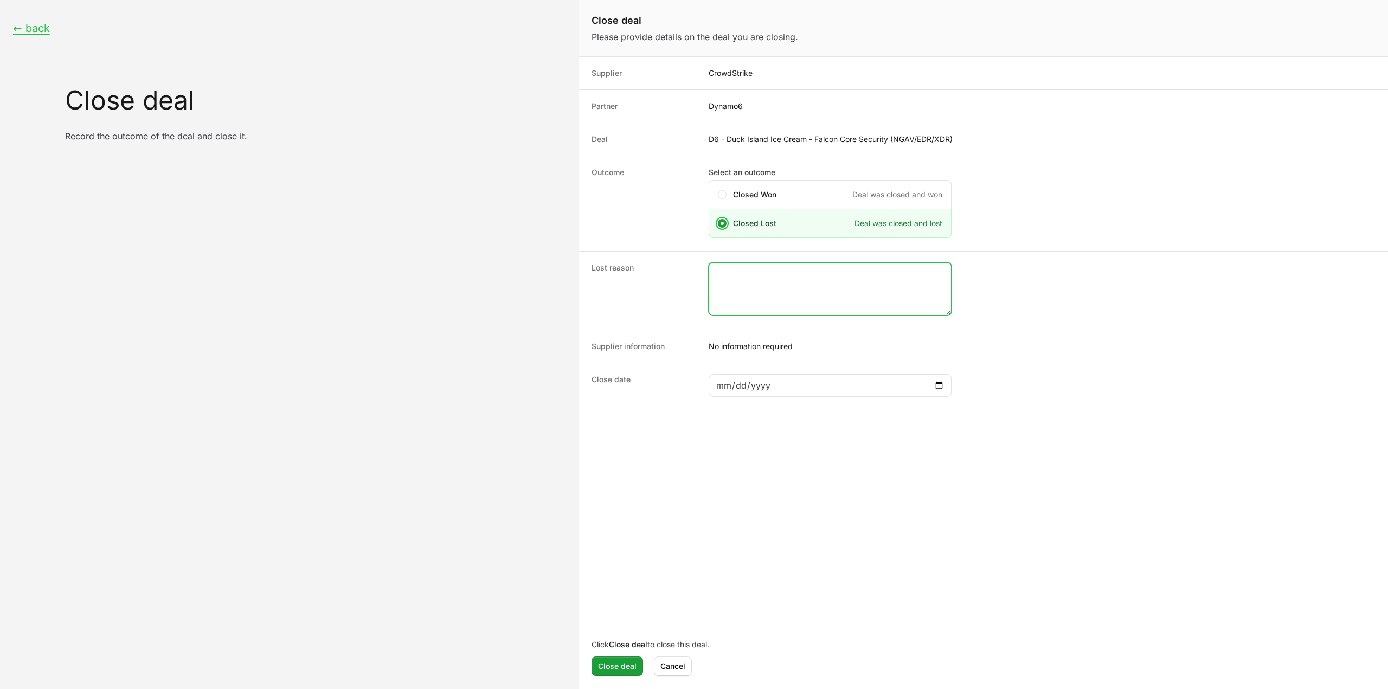
click at [735, 298] on textarea "Close deal form" at bounding box center [830, 289] width 242 height 52
type textarea "Closed by the CS rep."
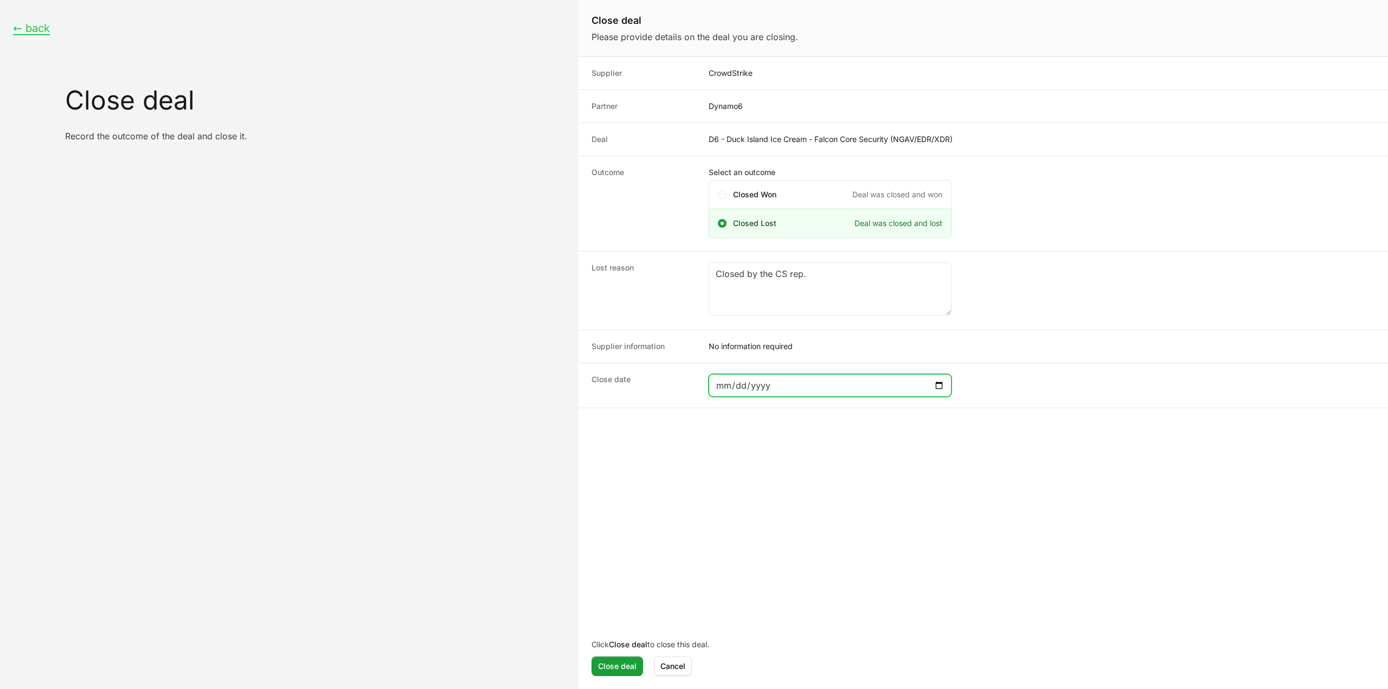
click at [943, 383] on input "Close deal form" at bounding box center [830, 385] width 229 height 13
type input "2025-08-31"
click at [617, 670] on span "Close deal" at bounding box center [617, 666] width 38 height 13
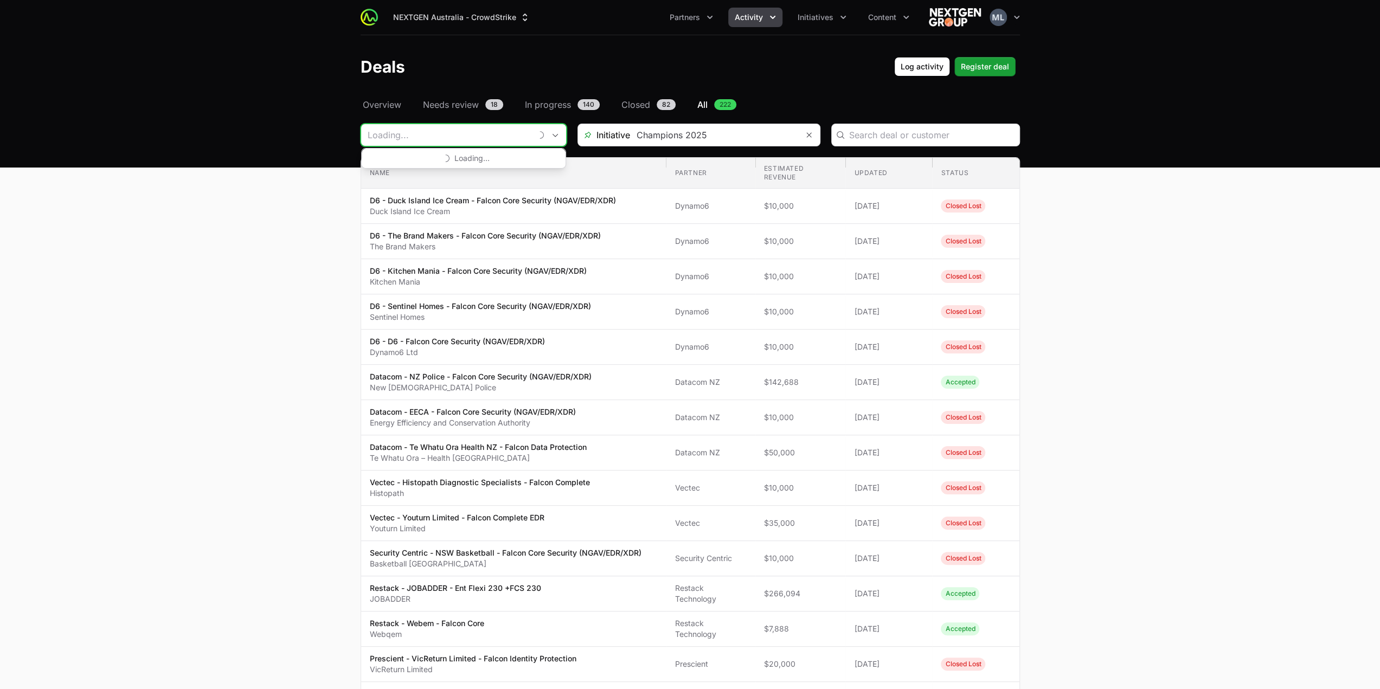
click at [447, 139] on input "Deals Filters" at bounding box center [446, 135] width 170 height 22
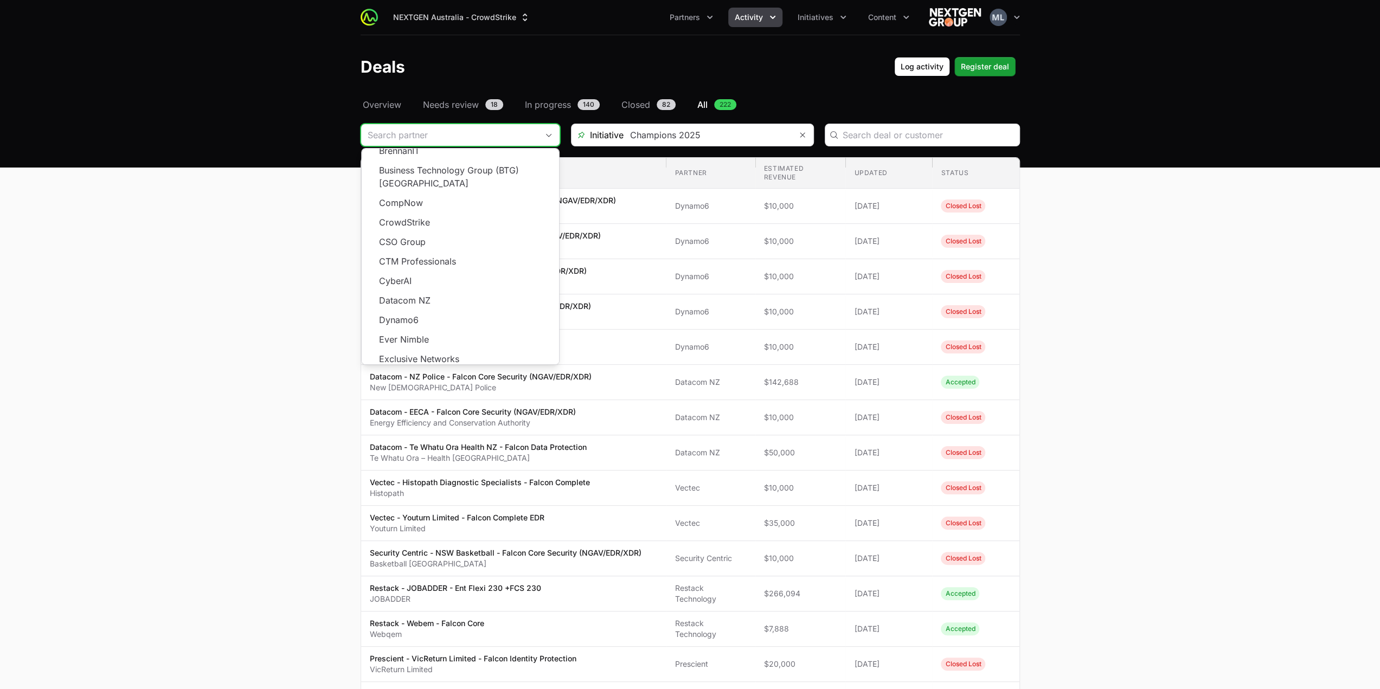
scroll to position [108, 0]
click at [439, 308] on li "Dynamo6" at bounding box center [460, 318] width 197 height 20
type input "Dynamo6"
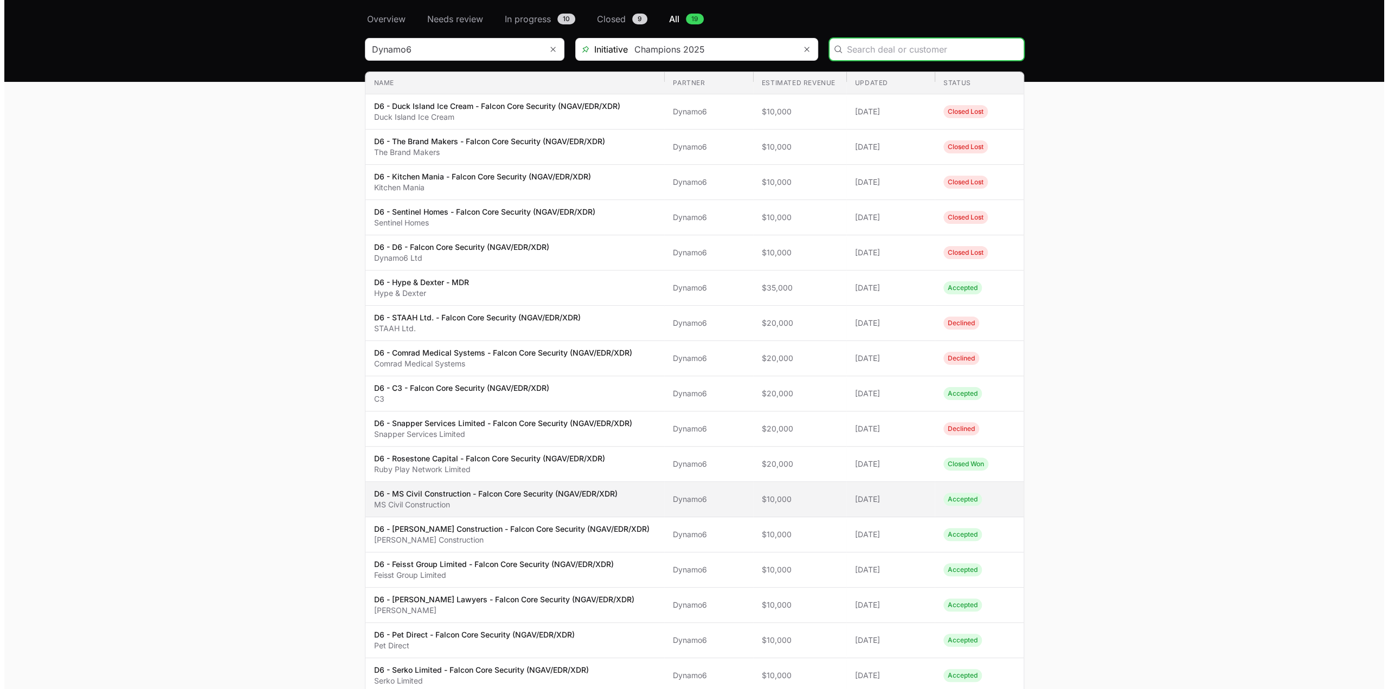
scroll to position [163, 0]
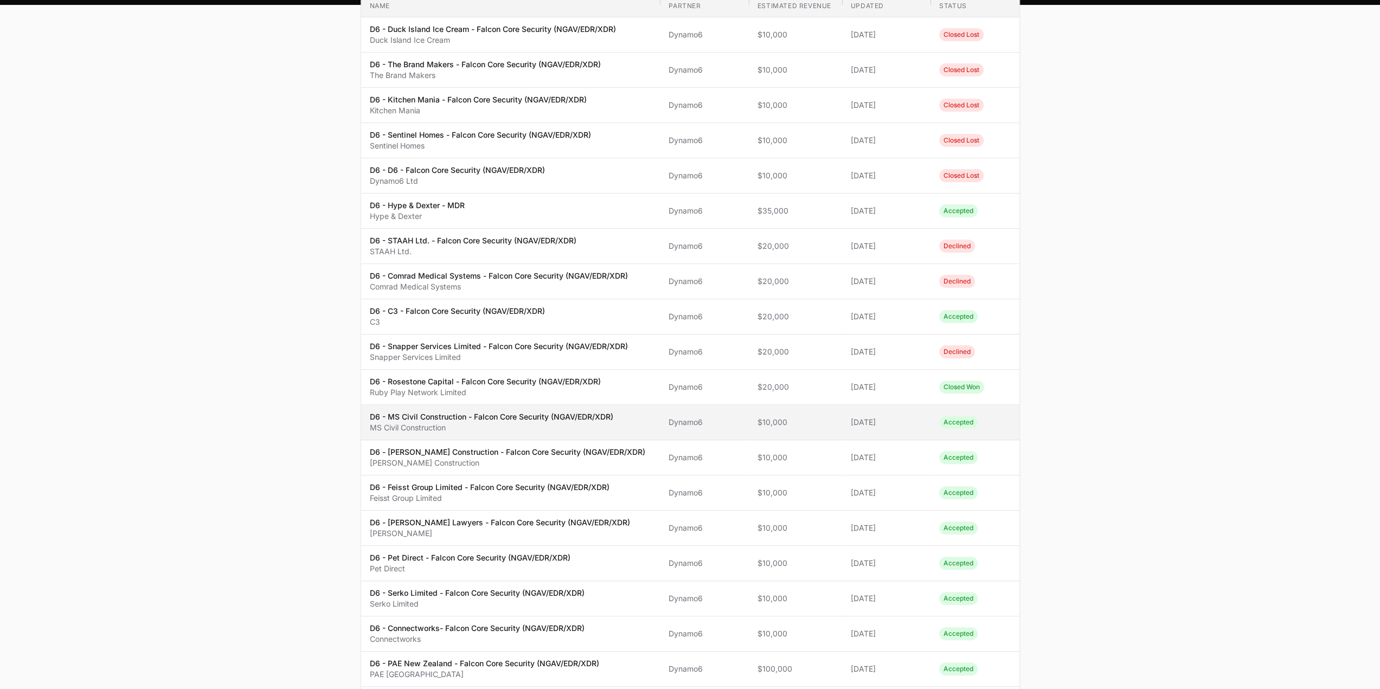
click at [459, 427] on p "MS Civil Construction" at bounding box center [491, 427] width 243 height 11
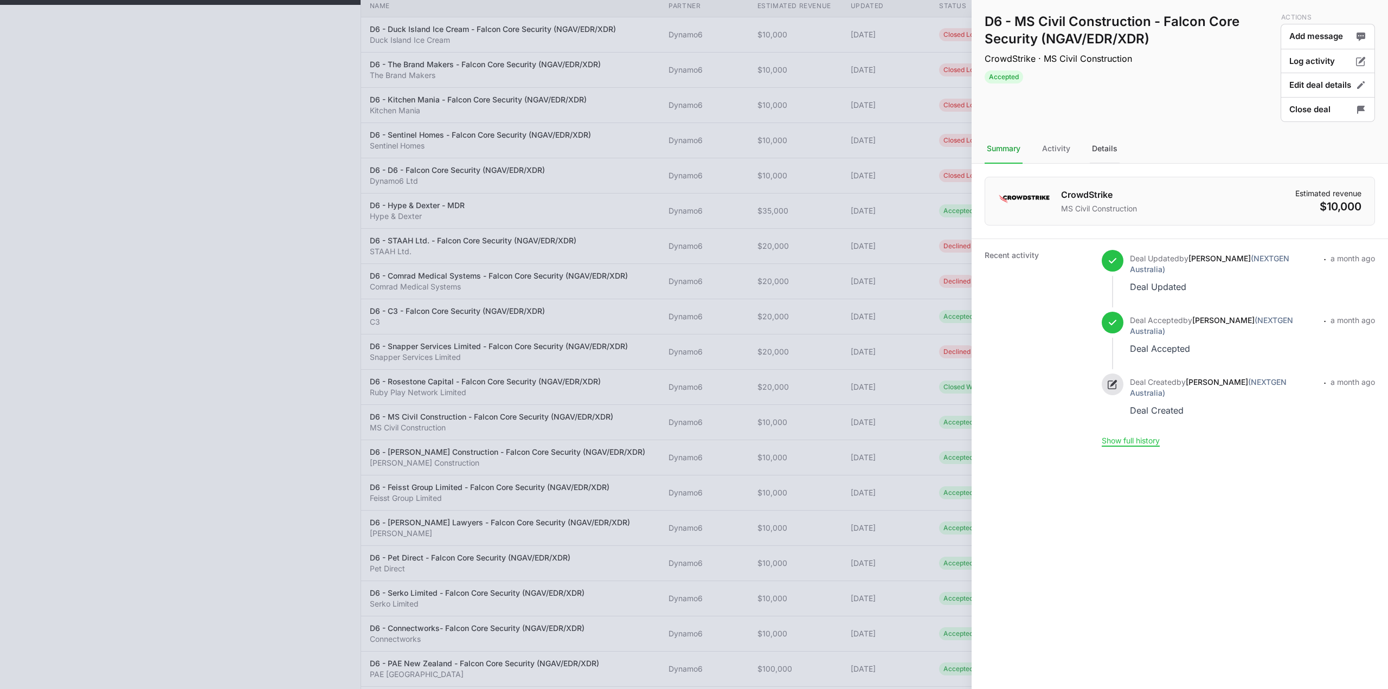
click at [1101, 153] on div "Details" at bounding box center [1105, 148] width 30 height 29
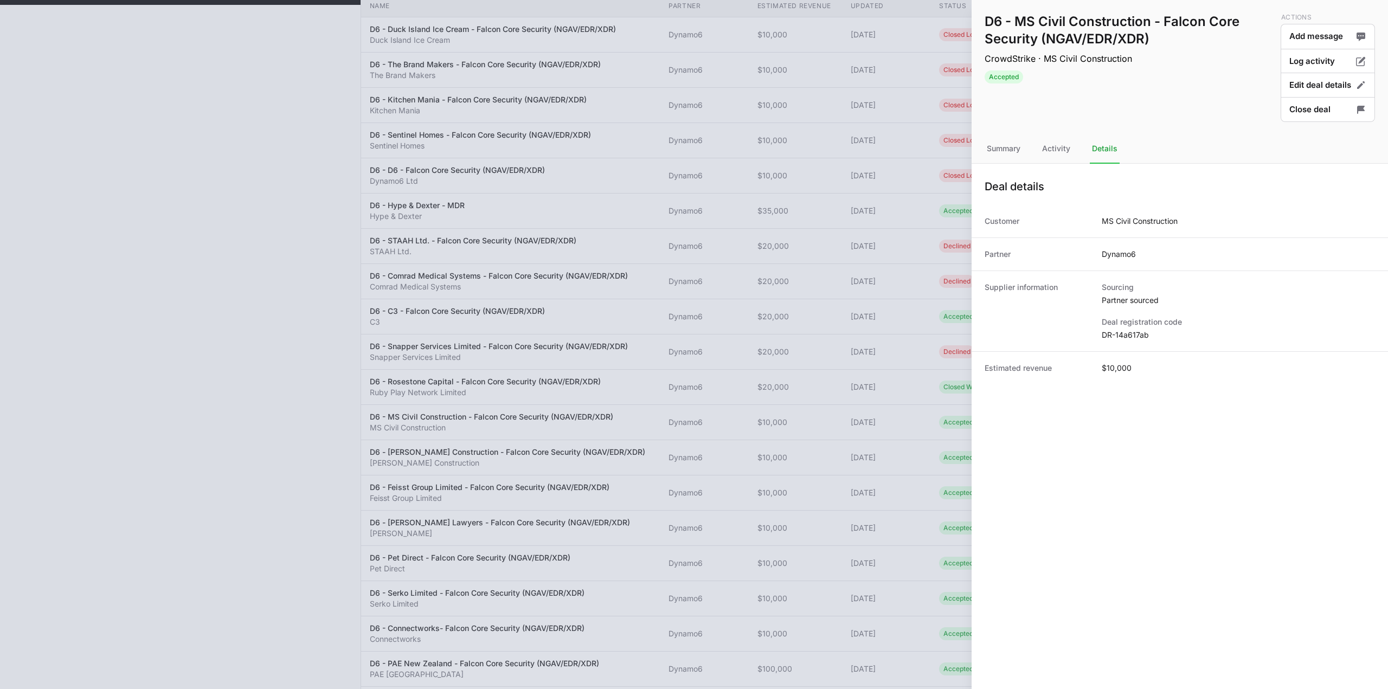
click at [1112, 333] on dd "DR-14a617ab" at bounding box center [1238, 335] width 273 height 11
click at [1113, 332] on dd "DR-14a617ab" at bounding box center [1238, 335] width 273 height 11
click at [1114, 332] on dd "DR-14a617ab" at bounding box center [1238, 335] width 273 height 11
click at [1299, 105] on button "Close deal" at bounding box center [1328, 109] width 94 height 25
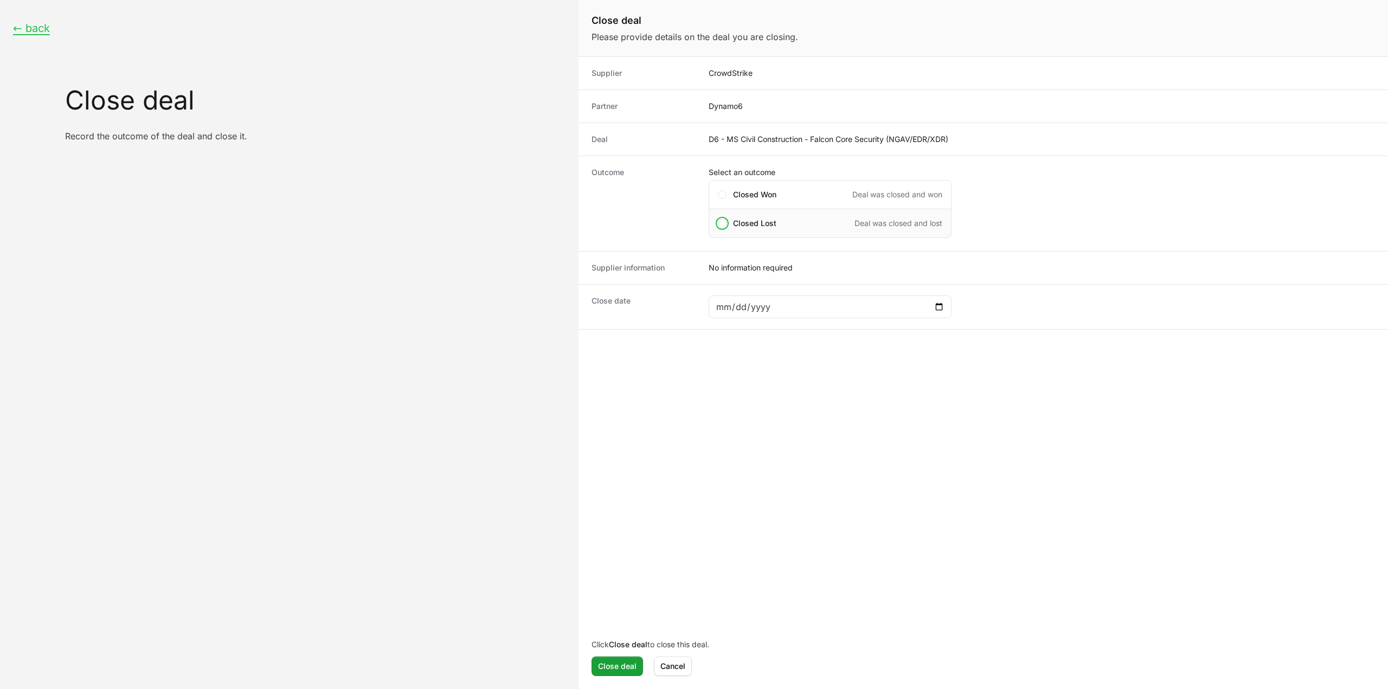
click at [749, 222] on span "Closed Lost" at bounding box center [754, 223] width 43 height 11
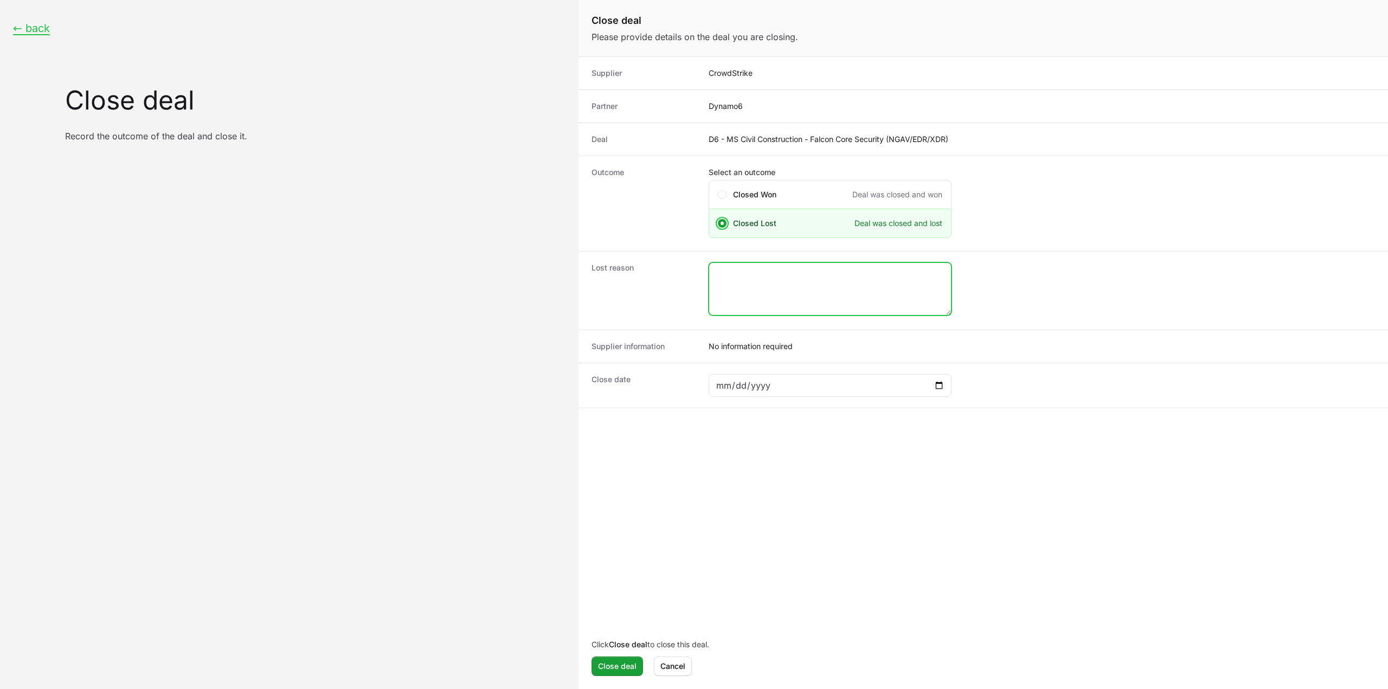
click at [855, 286] on textarea "Close deal form" at bounding box center [830, 289] width 242 height 52
type textarea "closed by the CS rep."
drag, startPoint x: 933, startPoint y: 369, endPoint x: 939, endPoint y: 375, distance: 8.1
click at [934, 369] on div "Close date" at bounding box center [982, 385] width 809 height 45
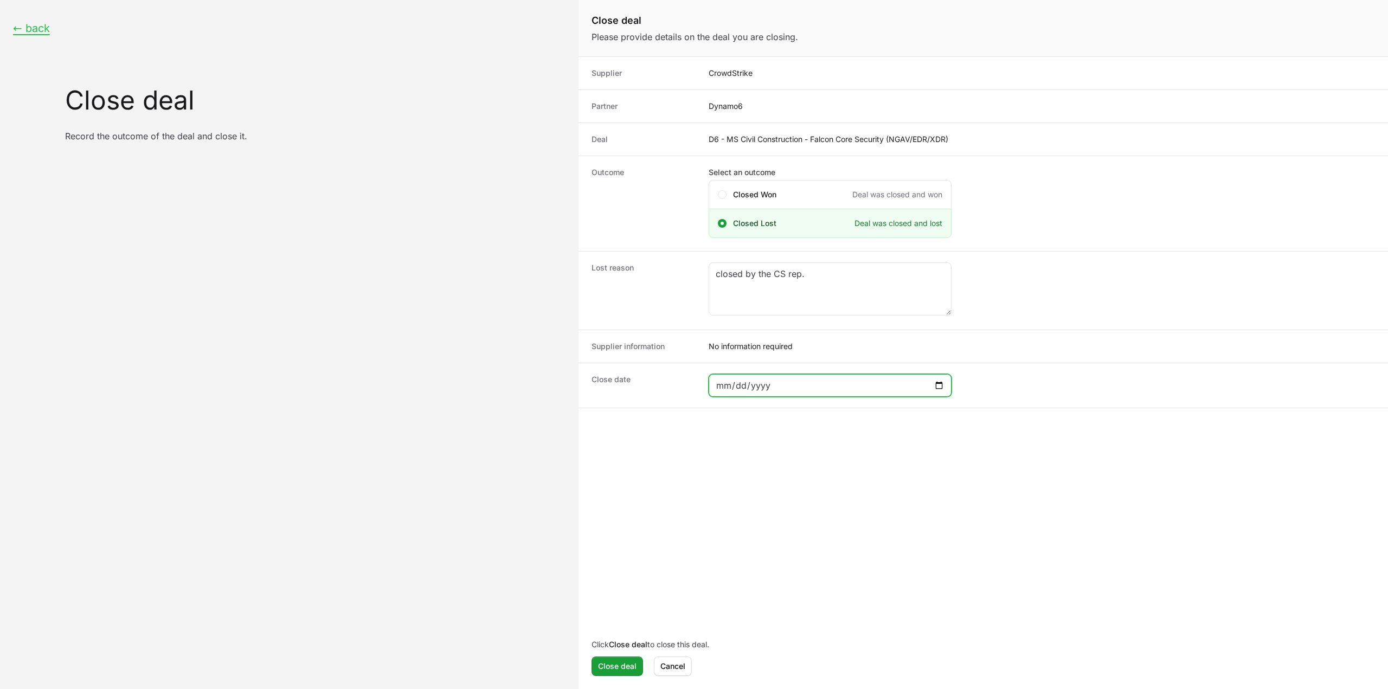
click at [943, 380] on input "Close deal form" at bounding box center [830, 385] width 229 height 13
type input "2025-09-03"
click at [626, 665] on span "Close deal" at bounding box center [617, 666] width 38 height 13
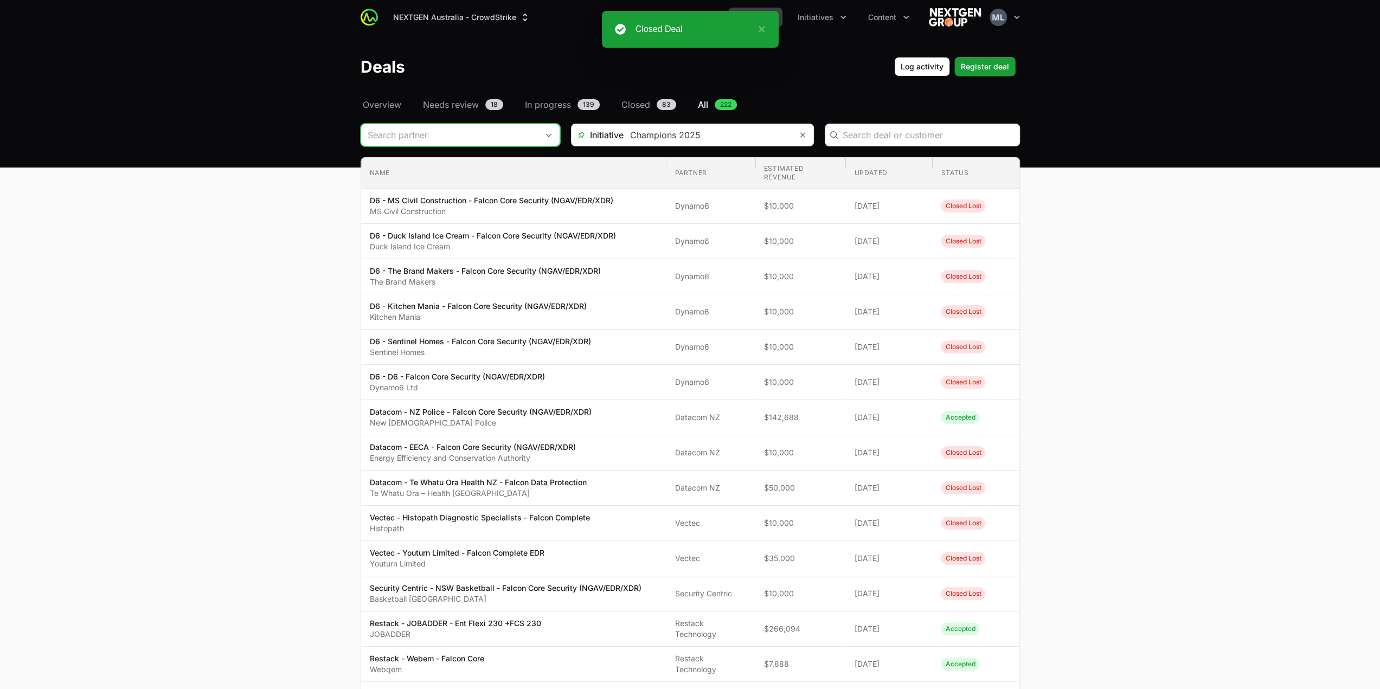
click at [507, 125] on input "Deals Filters" at bounding box center [449, 135] width 177 height 22
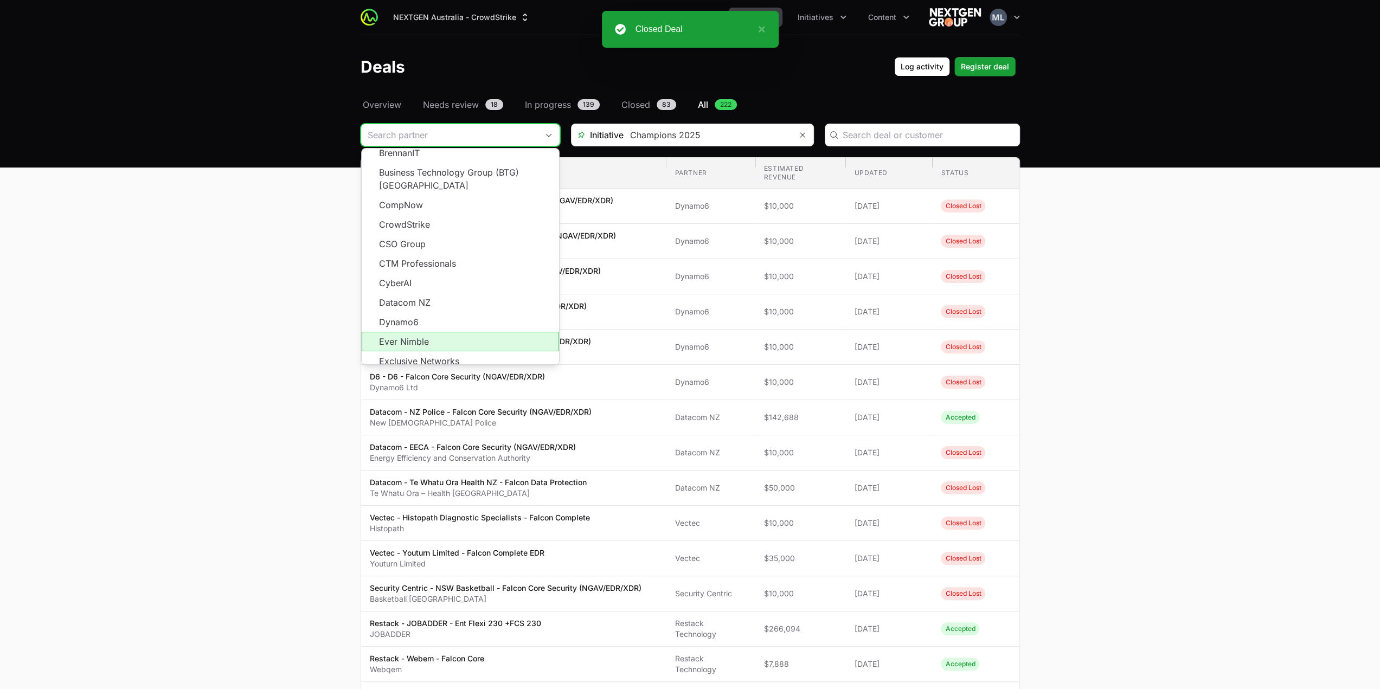
scroll to position [163, 0]
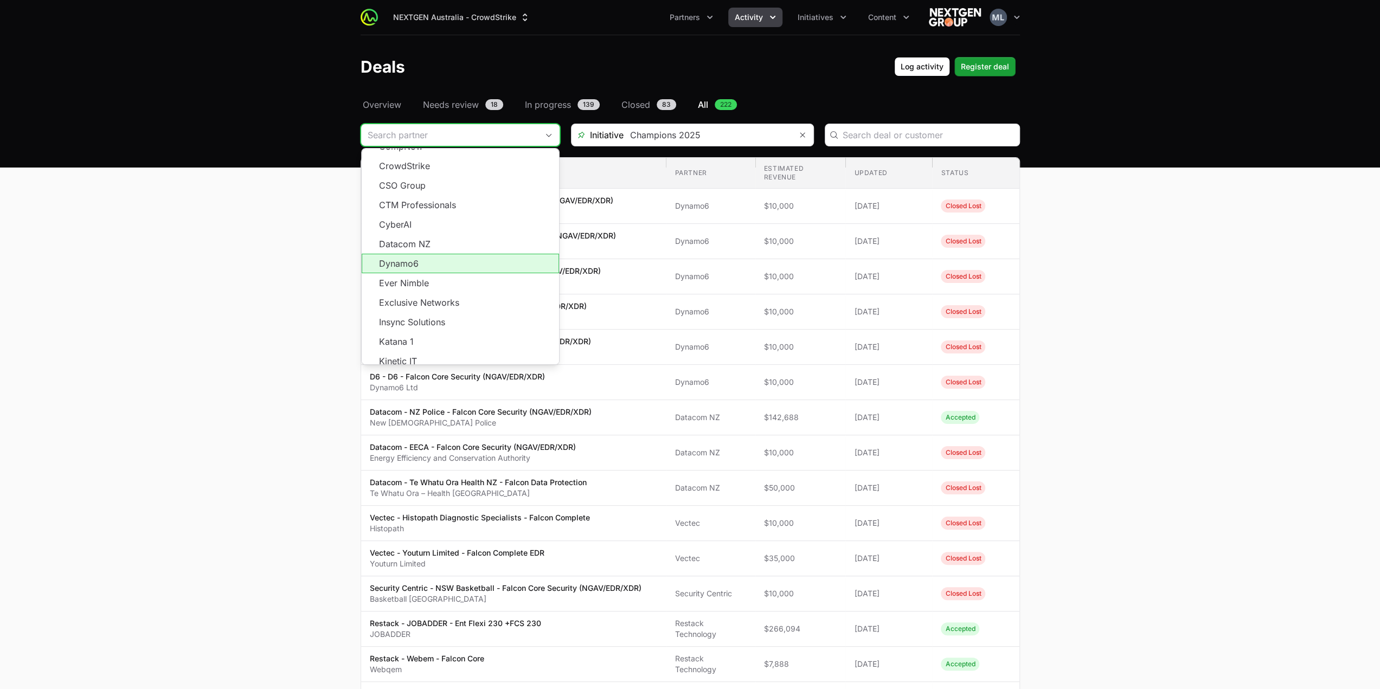
click at [424, 258] on li "Dynamo6" at bounding box center [460, 264] width 197 height 20
type input "Dynamo6"
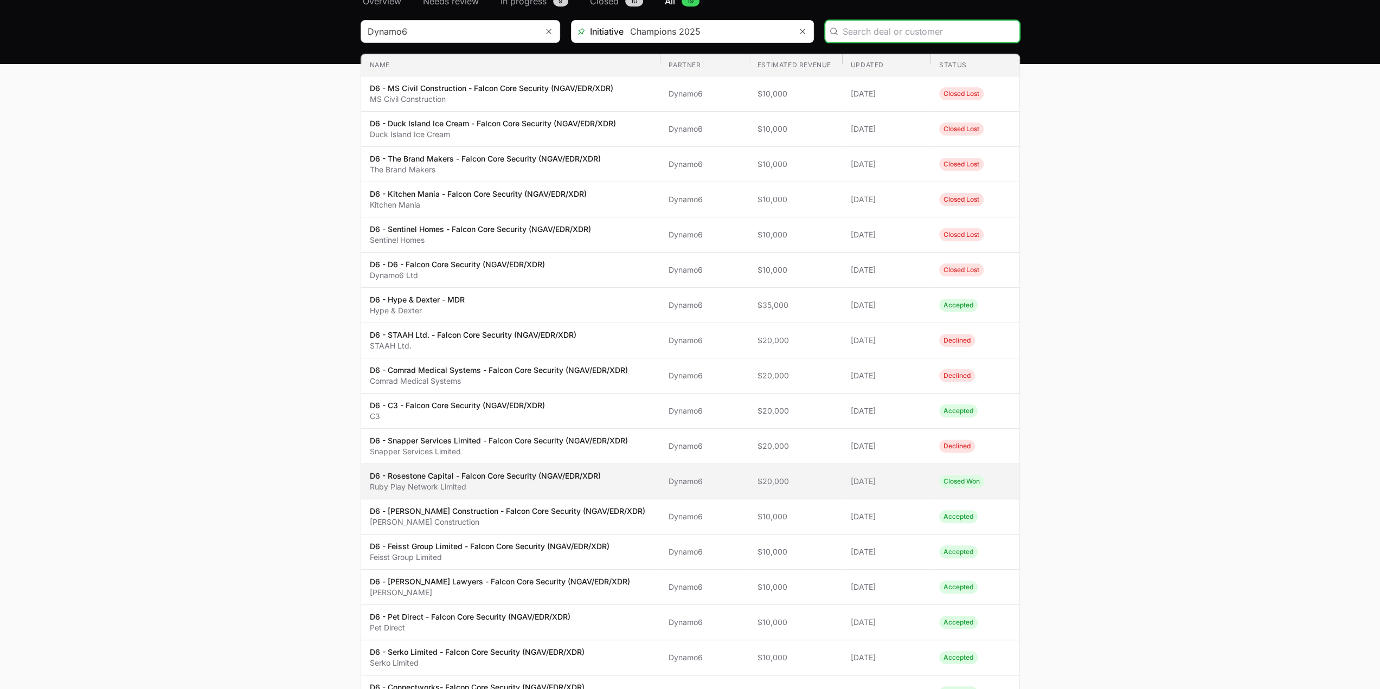
scroll to position [163, 0]
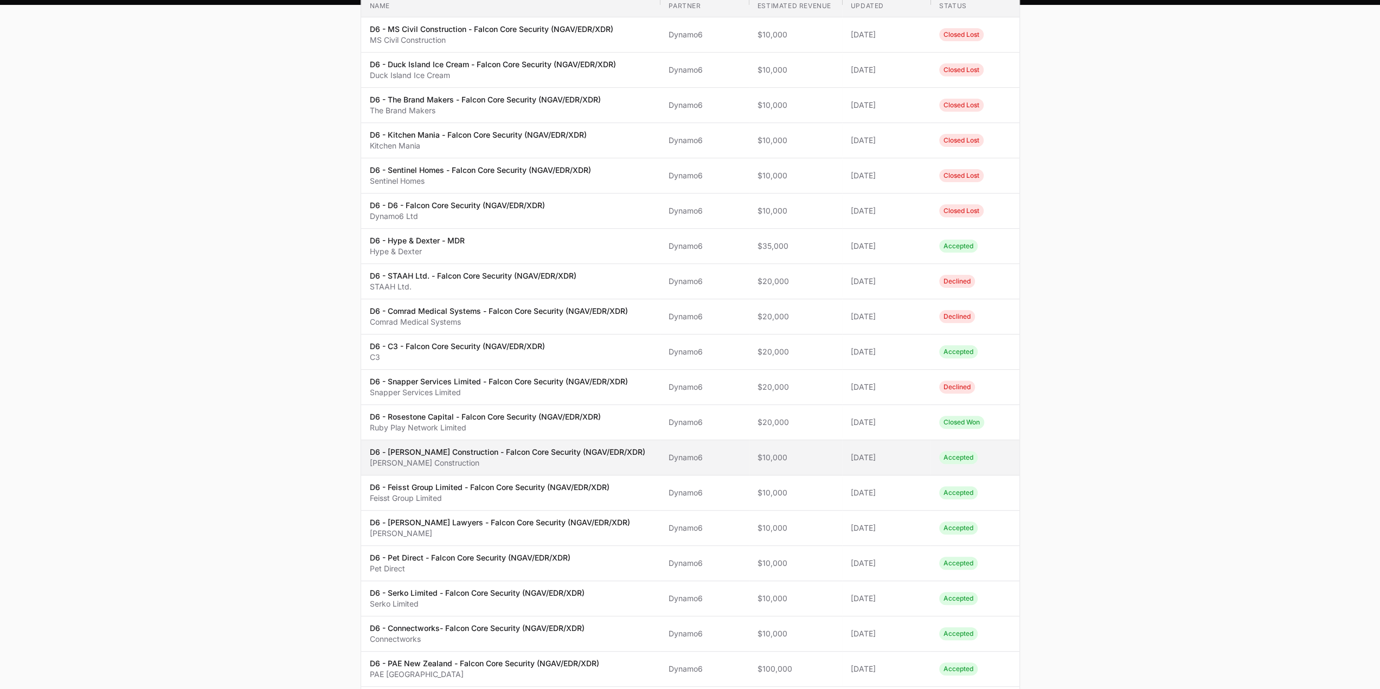
click at [552, 447] on p "D6 - Foster Construction - Falcon Core Security (NGAV/EDR/XDR)" at bounding box center [507, 452] width 275 height 11
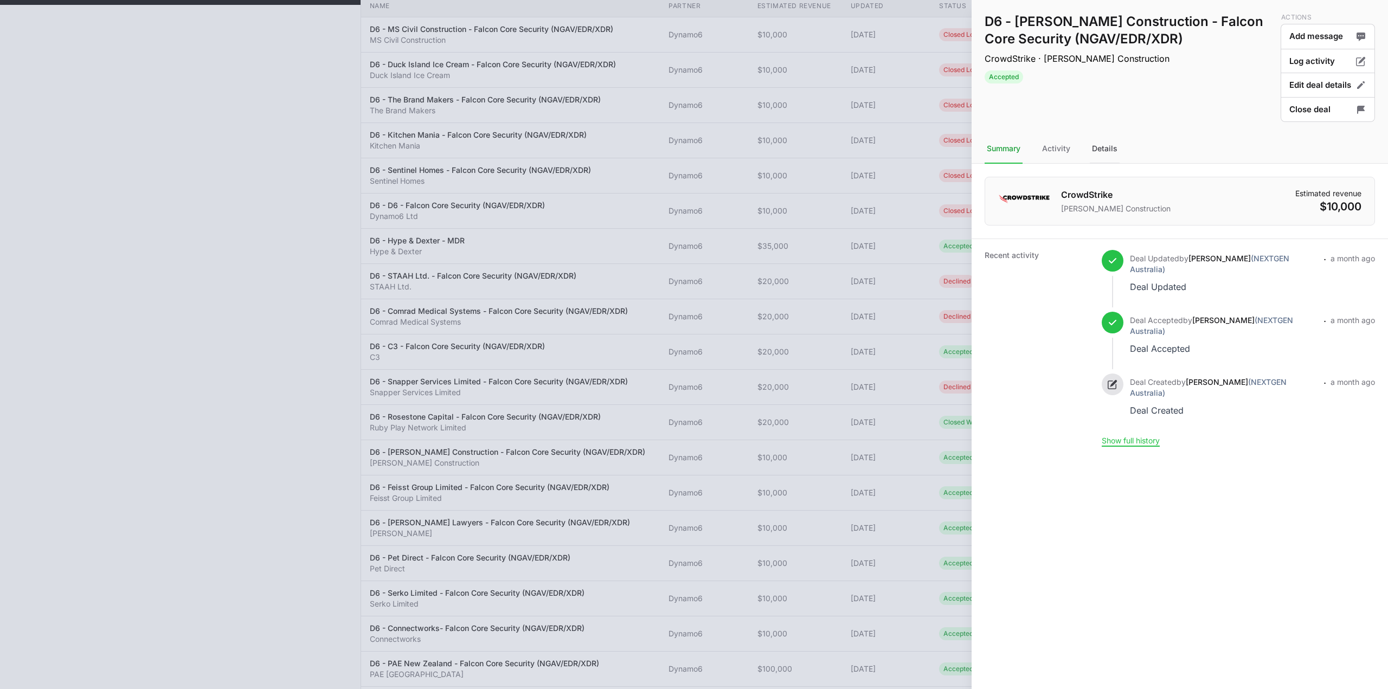
click at [1111, 148] on div "Details" at bounding box center [1105, 148] width 30 height 29
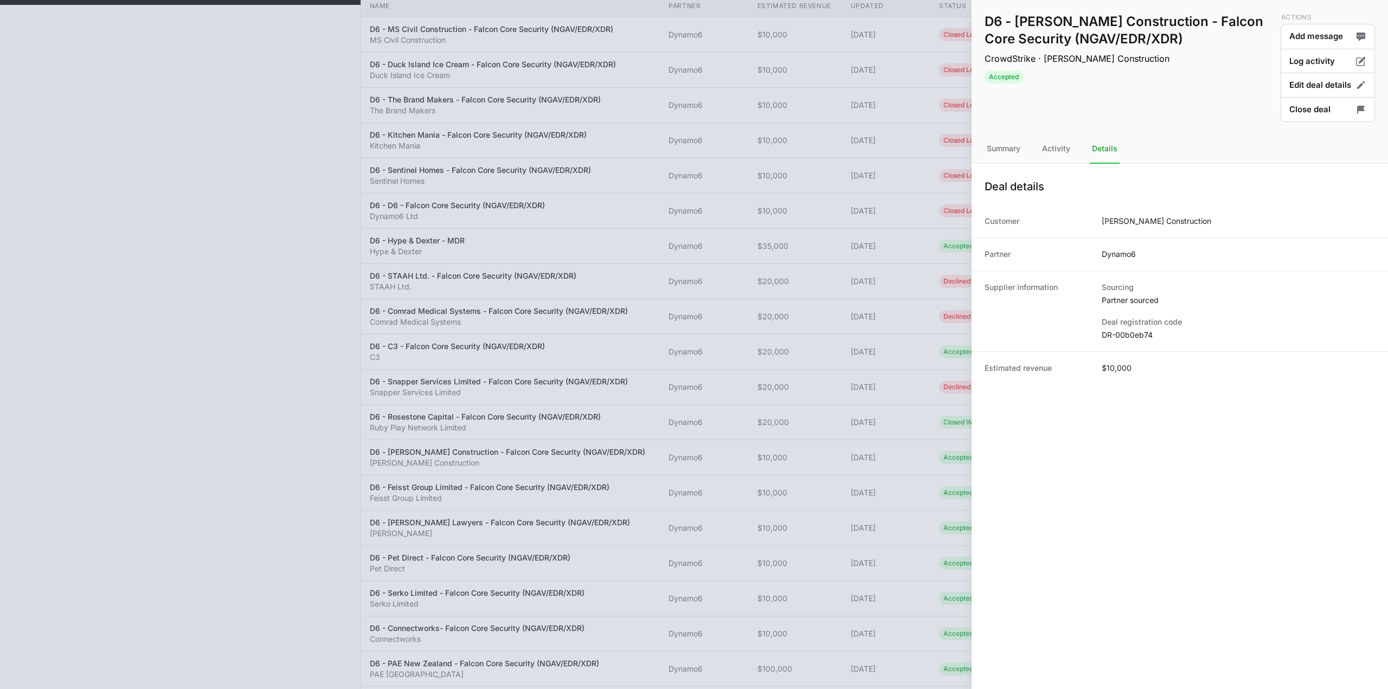
click at [1143, 337] on dd "DR-00b0eb74" at bounding box center [1238, 335] width 273 height 11
click at [706, 317] on div at bounding box center [694, 344] width 1388 height 689
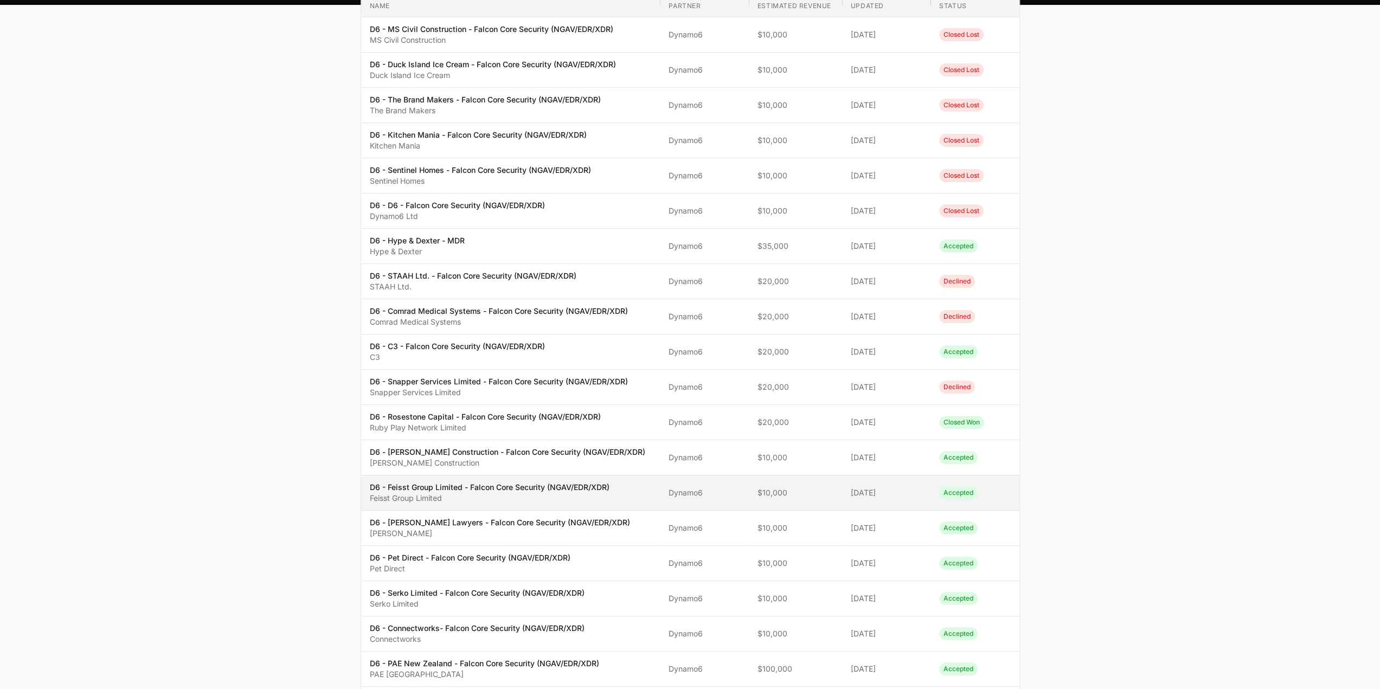
click at [475, 487] on p "D6 - Feisst Group Limited - Falcon Core Security (NGAV/EDR/XDR)" at bounding box center [490, 487] width 240 height 11
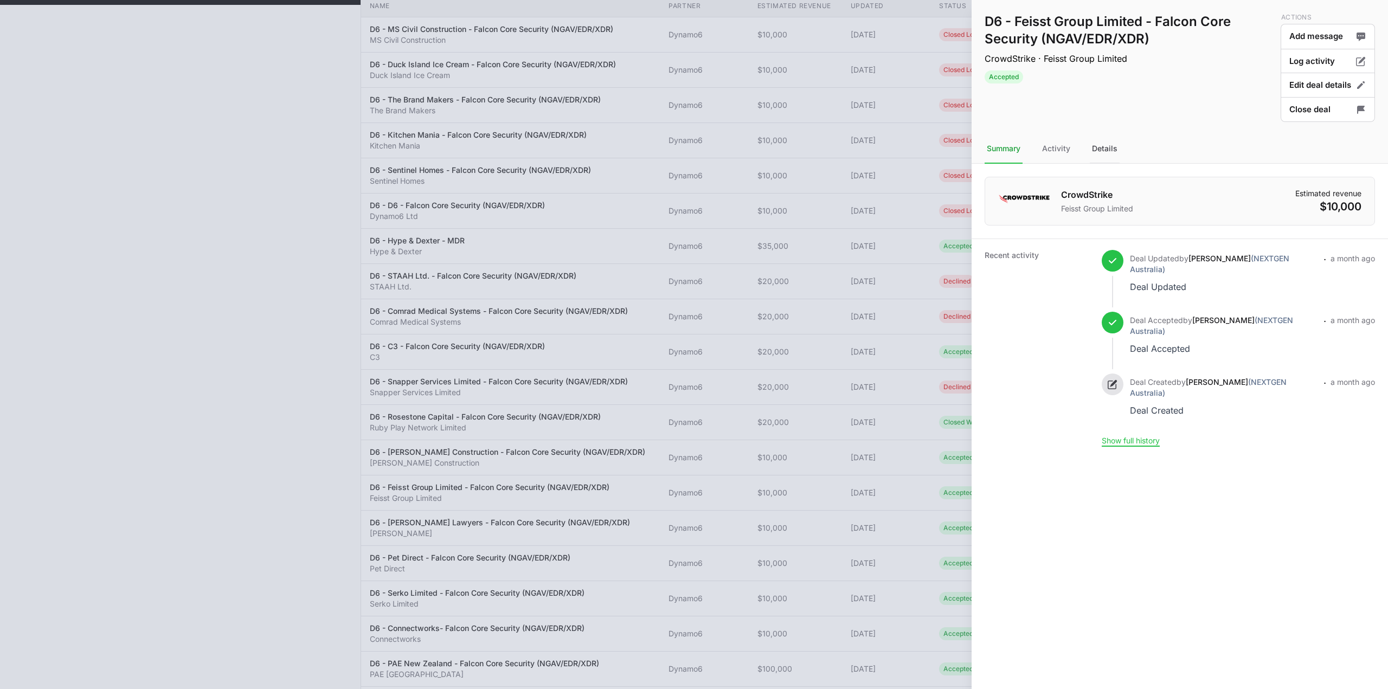
click at [1103, 148] on div "Details" at bounding box center [1105, 148] width 30 height 29
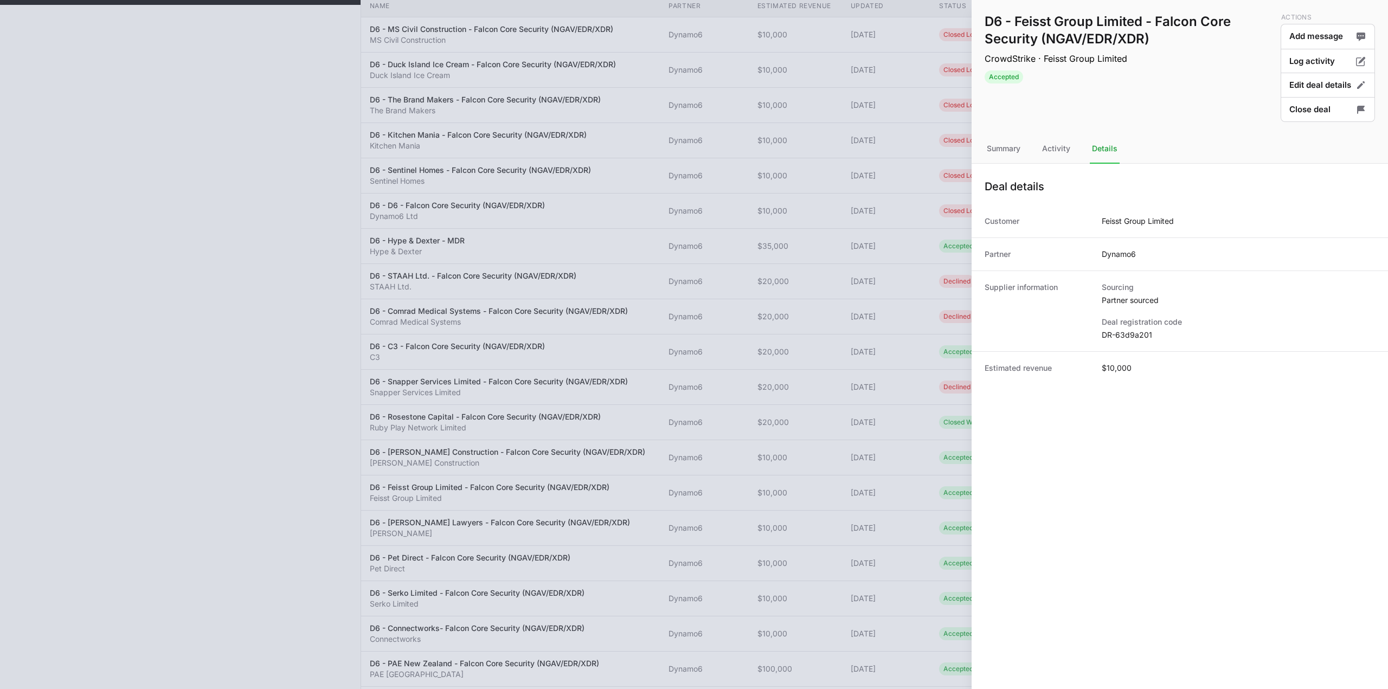
click at [1121, 338] on dd "DR-63d9a201" at bounding box center [1238, 335] width 273 height 11
click at [689, 328] on div at bounding box center [694, 344] width 1388 height 689
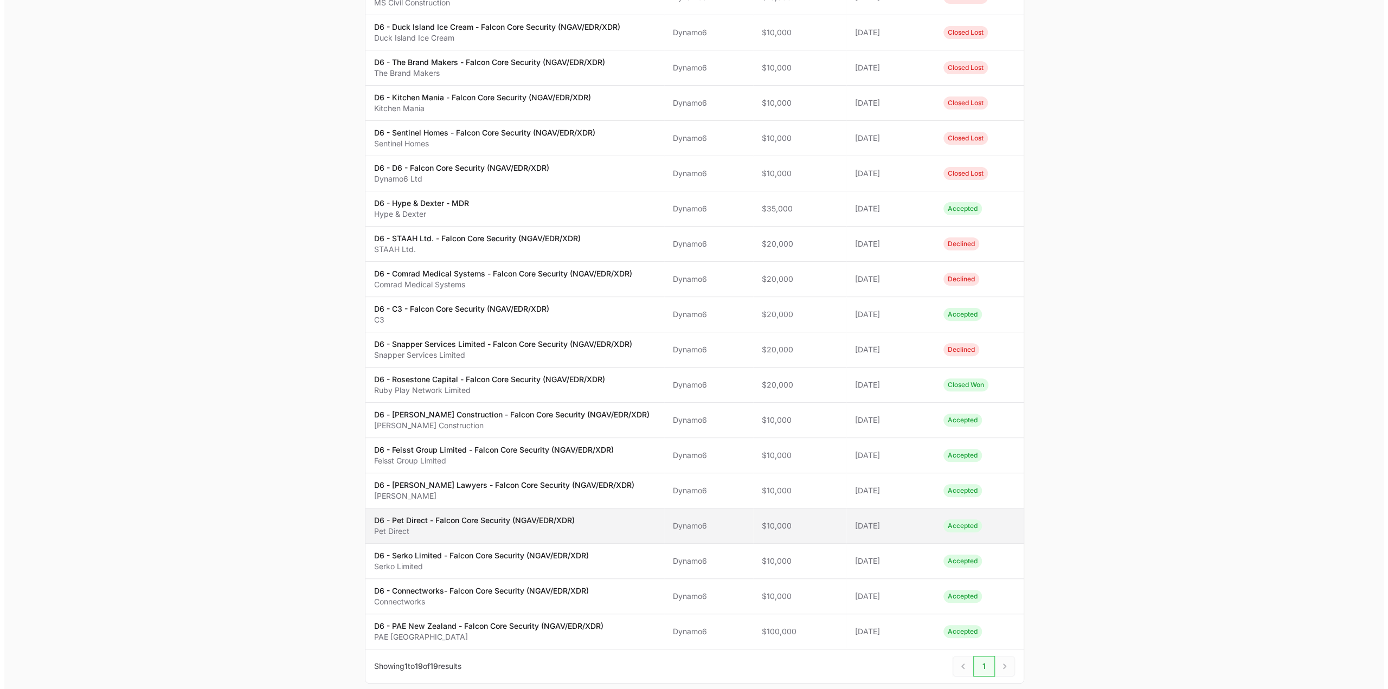
scroll to position [217, 0]
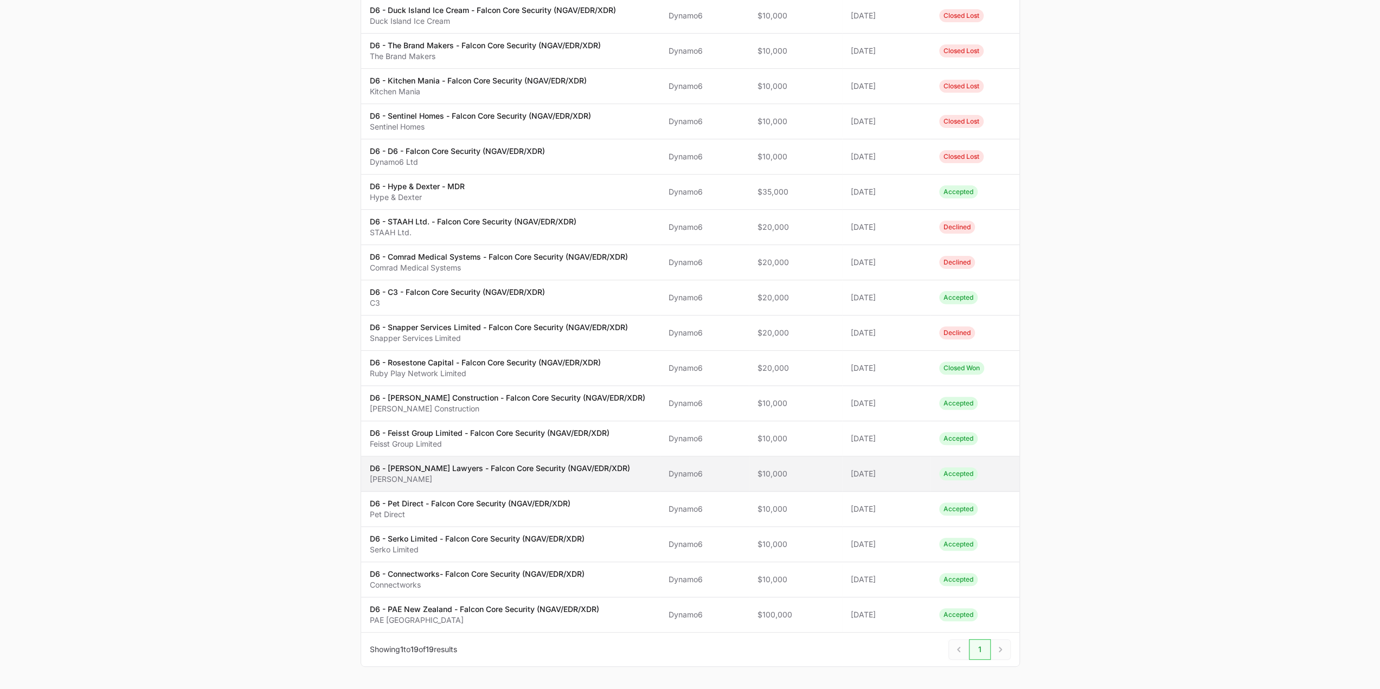
click at [461, 486] on td "Name D6 - McCaw Lewis Lawyers - Falcon Core Security (NGAV/EDR/XDR) McCaw Lewis" at bounding box center [510, 473] width 299 height 35
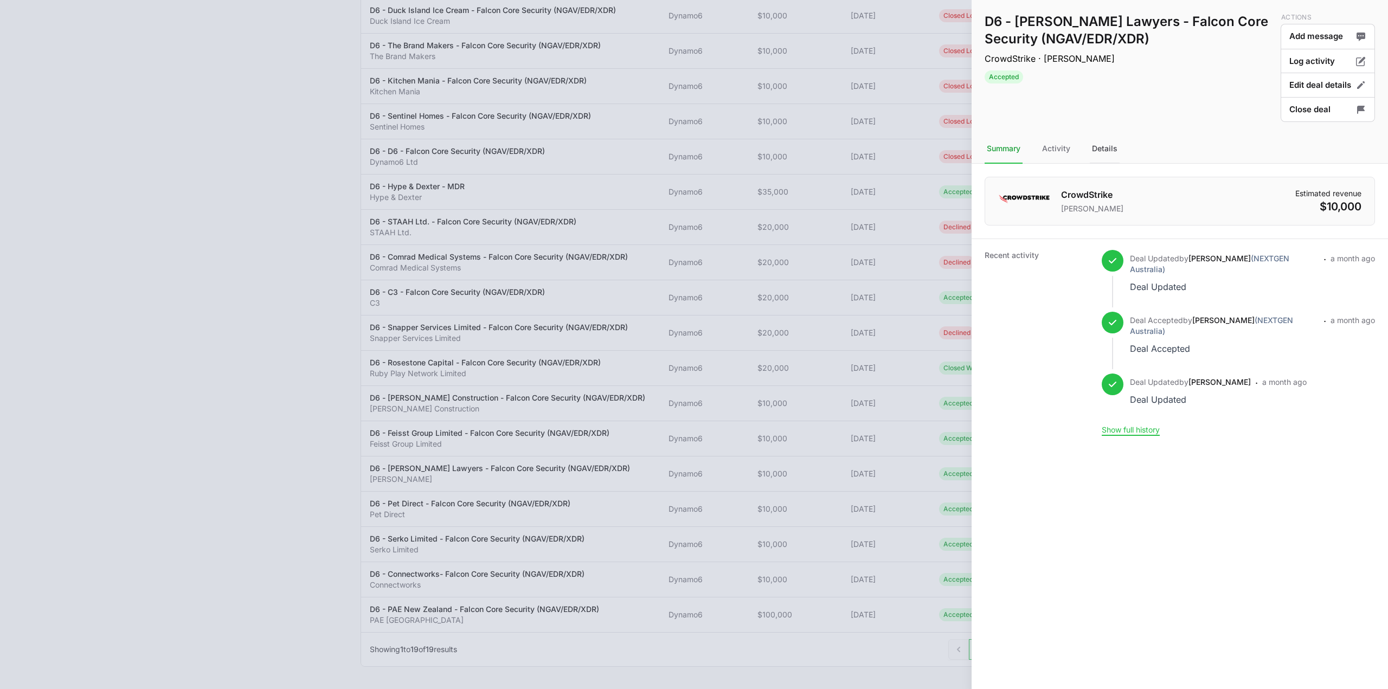
click at [1105, 155] on div "Details" at bounding box center [1105, 148] width 30 height 29
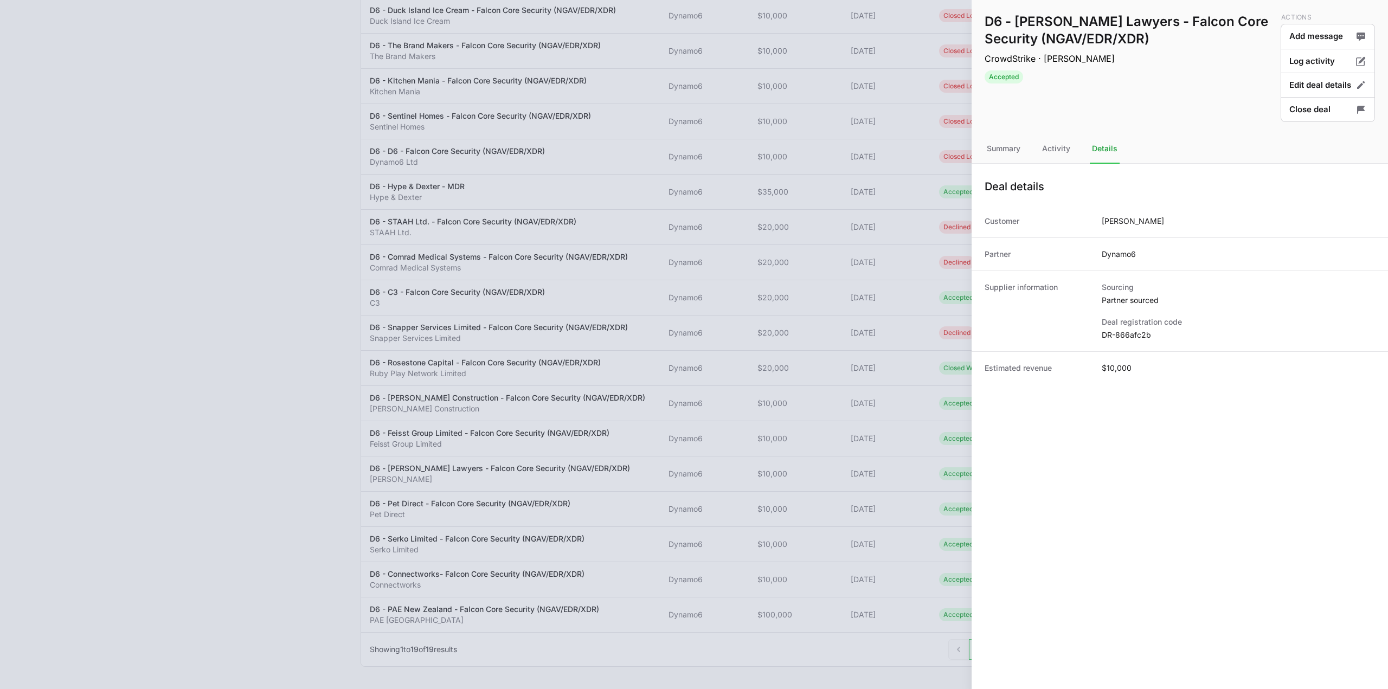
click at [1134, 345] on div "Supplier information Sourcing Partner sourced Deal registration code DR-866afc2b" at bounding box center [1179, 311] width 416 height 81
click at [1134, 332] on dd "DR-866afc2b" at bounding box center [1238, 335] width 273 height 11
click at [1306, 106] on button "Close deal" at bounding box center [1328, 109] width 94 height 25
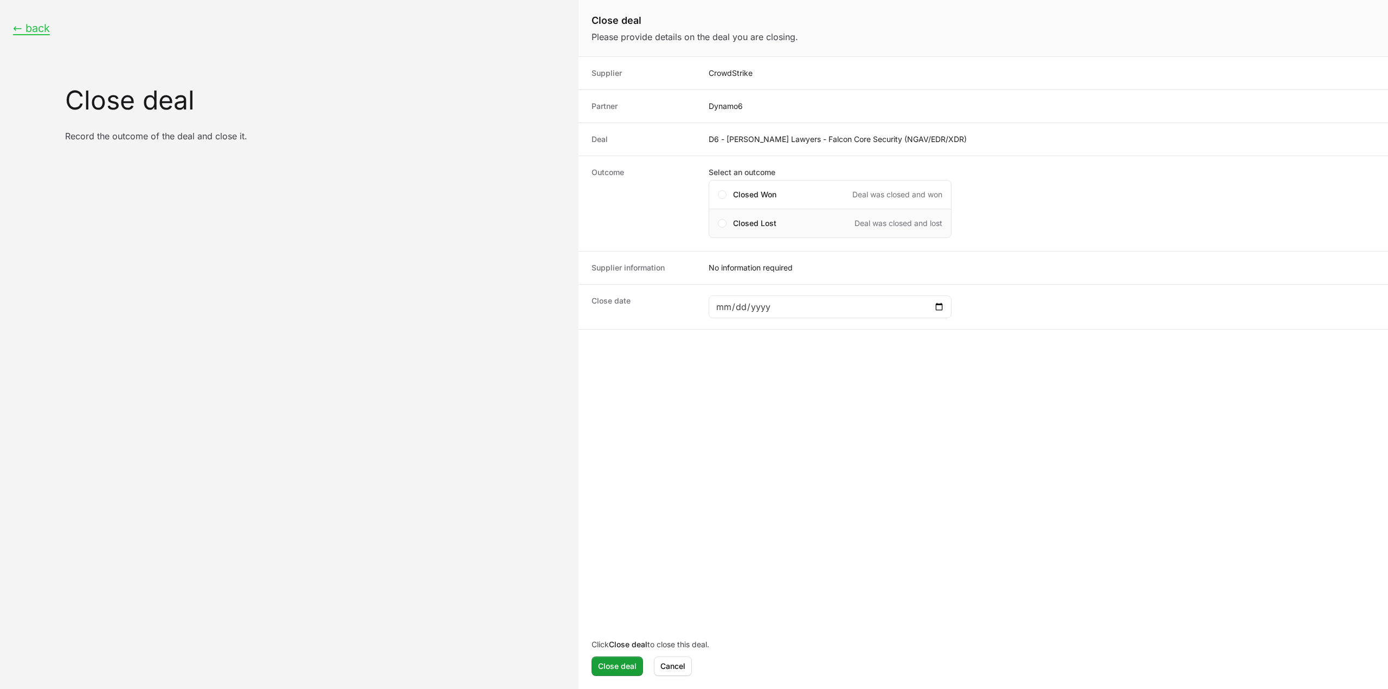
click at [783, 220] on div "Closed Lost Deal was closed and lost" at bounding box center [837, 223] width 209 height 11
click at [768, 392] on div "Close deal form" at bounding box center [830, 385] width 243 height 23
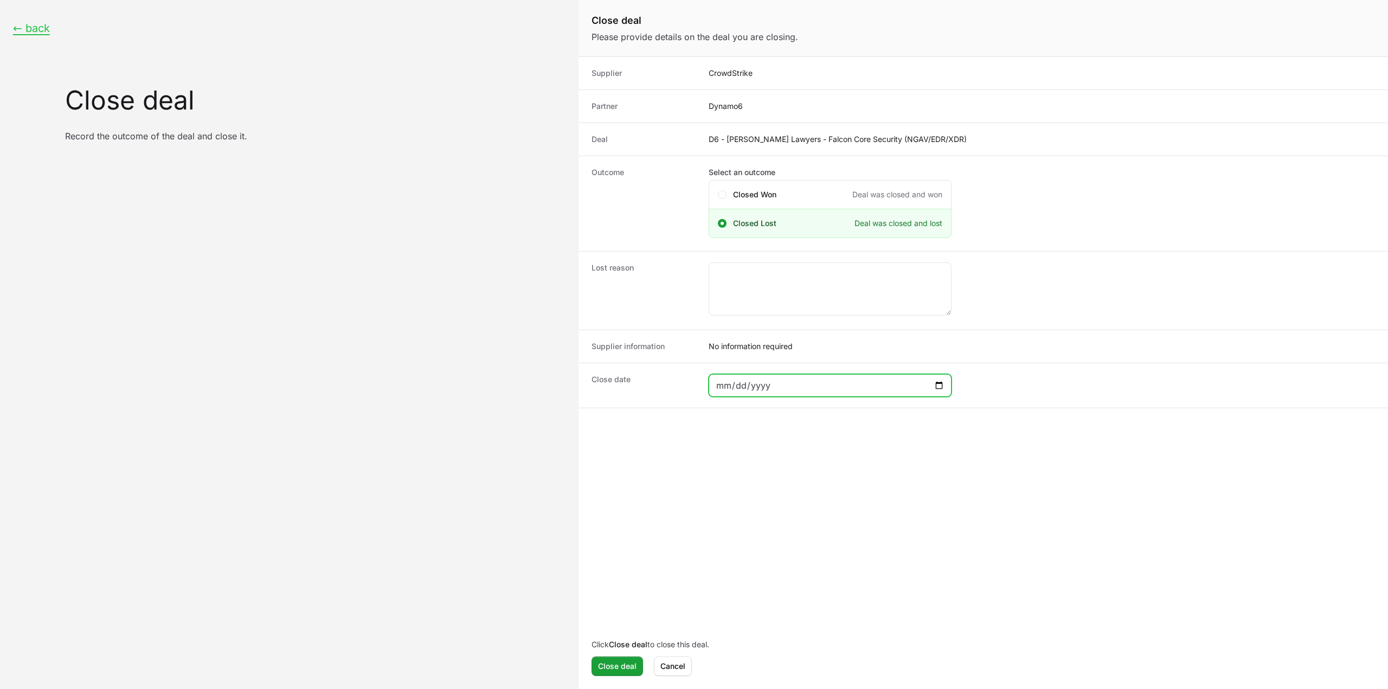
click at [889, 379] on input "Close deal form" at bounding box center [830, 385] width 229 height 13
click at [839, 397] on div "Close date" at bounding box center [982, 385] width 809 height 45
click at [842, 392] on div "Close deal form" at bounding box center [830, 385] width 243 height 23
click at [852, 387] on input "Close deal form" at bounding box center [830, 385] width 229 height 13
click at [935, 379] on input "Close deal form" at bounding box center [830, 385] width 229 height 13
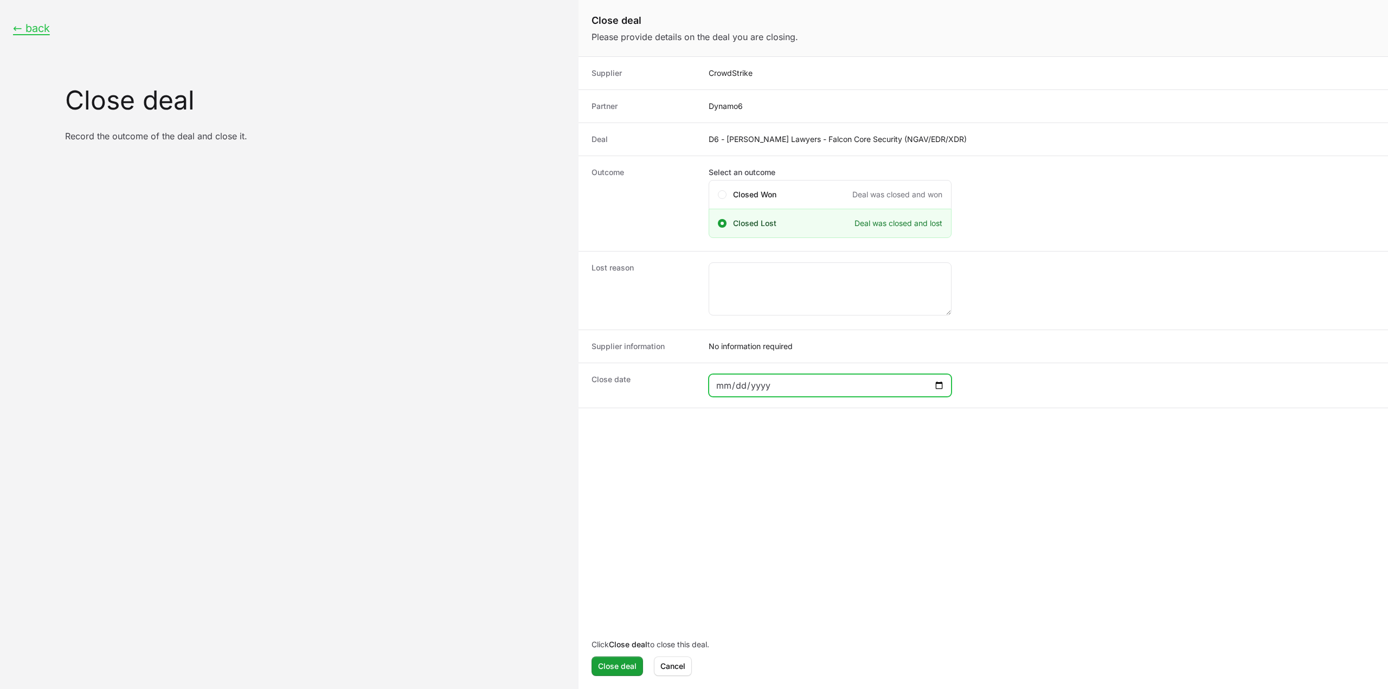
type input "2025-09-07"
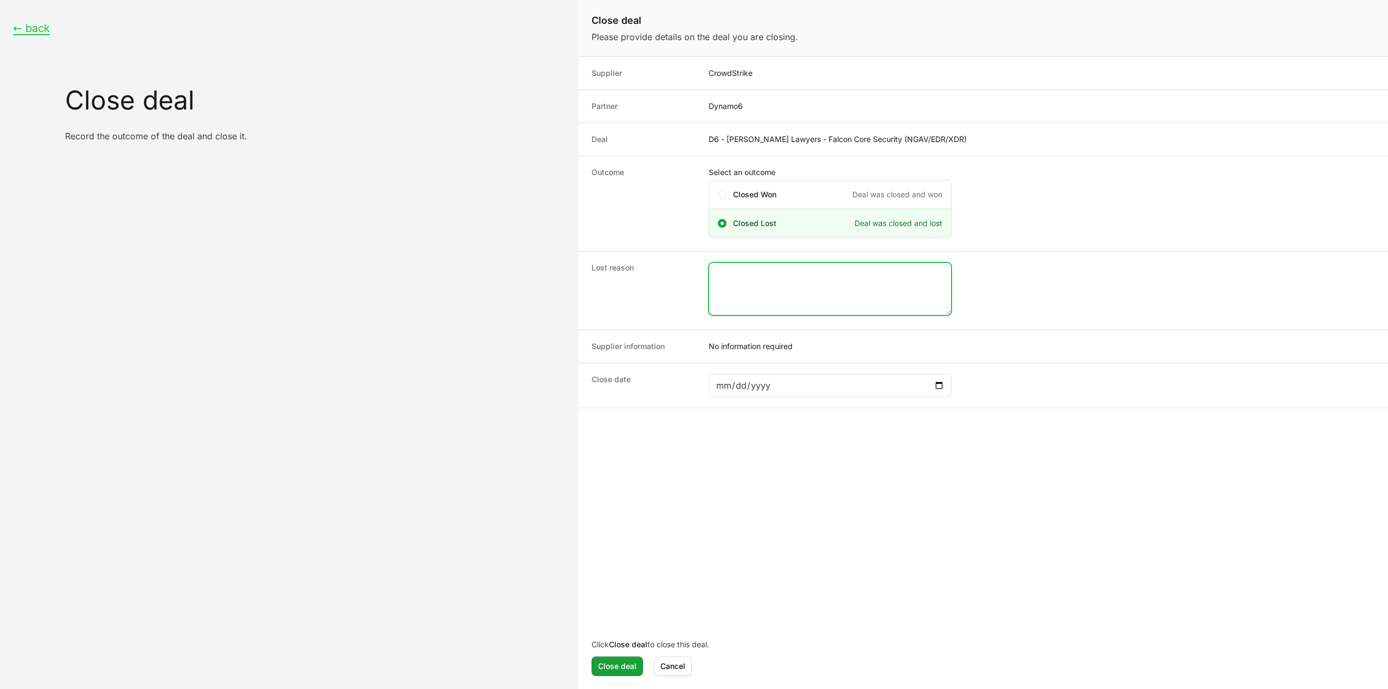
click at [805, 281] on textarea "Close deal form" at bounding box center [830, 289] width 242 height 52
click at [793, 273] on textarea "closed lost by the rep." at bounding box center [830, 289] width 242 height 52
click at [789, 274] on textarea "closed lost by the rep." at bounding box center [830, 289] width 242 height 52
type textarea "closed lost by the CS rep."
click at [628, 673] on span "Close deal" at bounding box center [617, 666] width 38 height 13
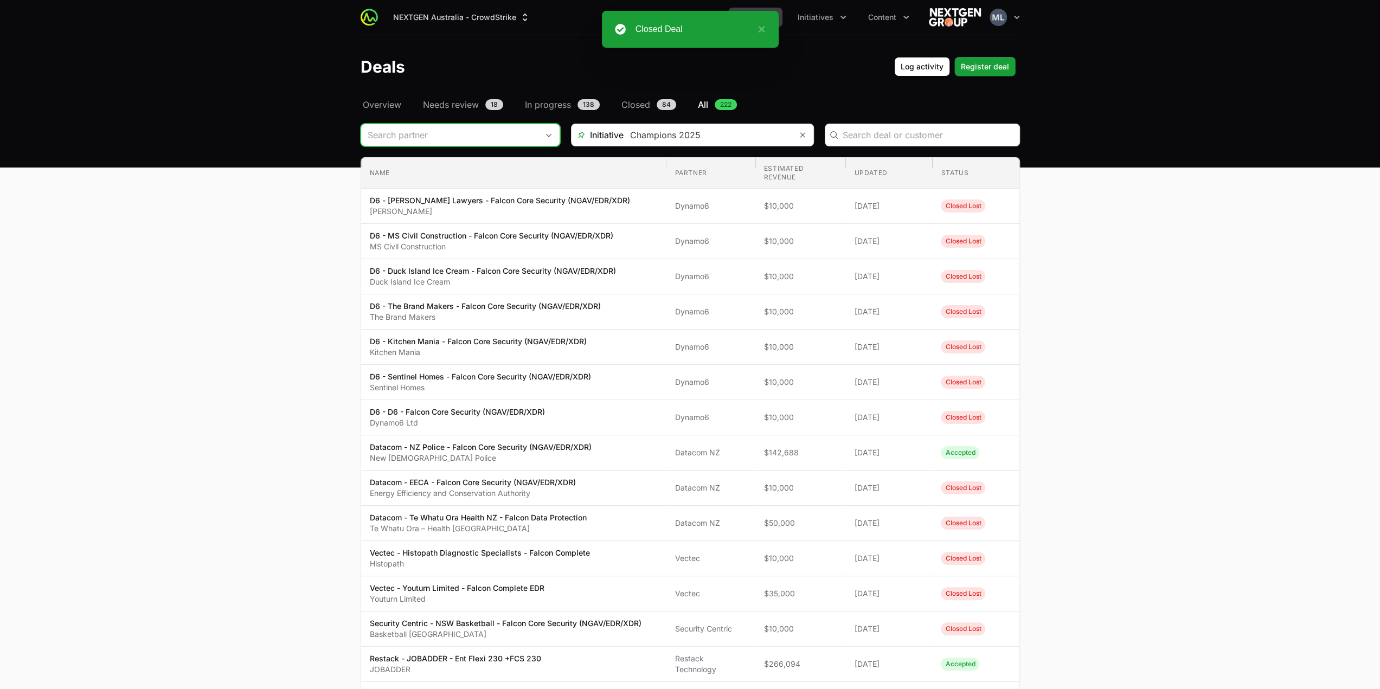
click at [482, 134] on input "Deals Filters" at bounding box center [449, 135] width 177 height 22
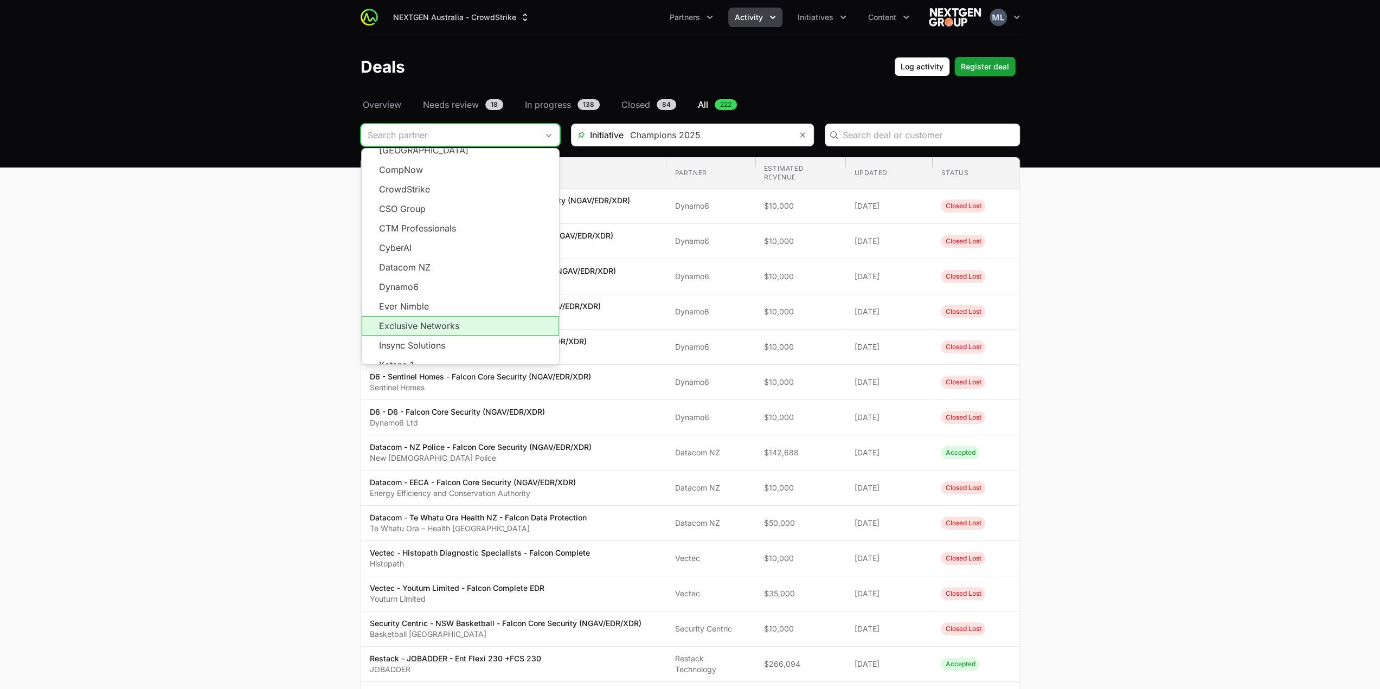
scroll to position [163, 0]
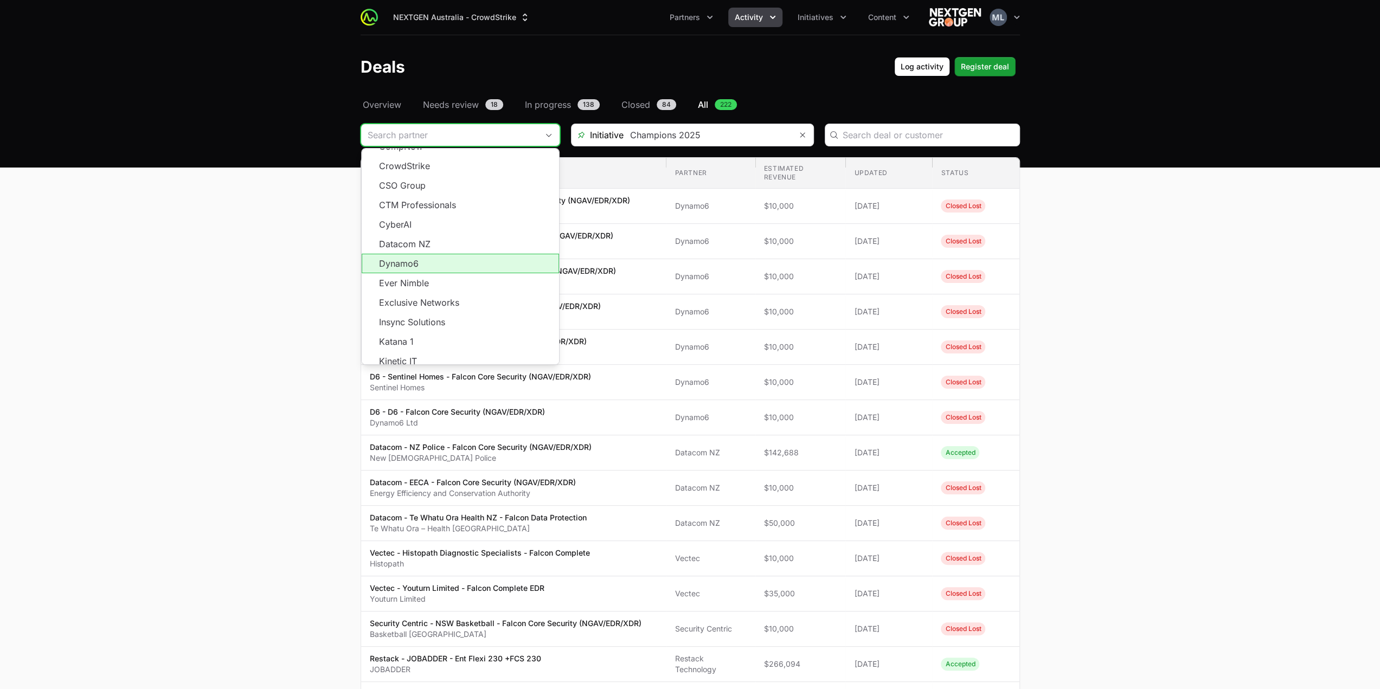
click at [434, 254] on li "Dynamo6" at bounding box center [460, 264] width 197 height 20
type input "Dynamo6"
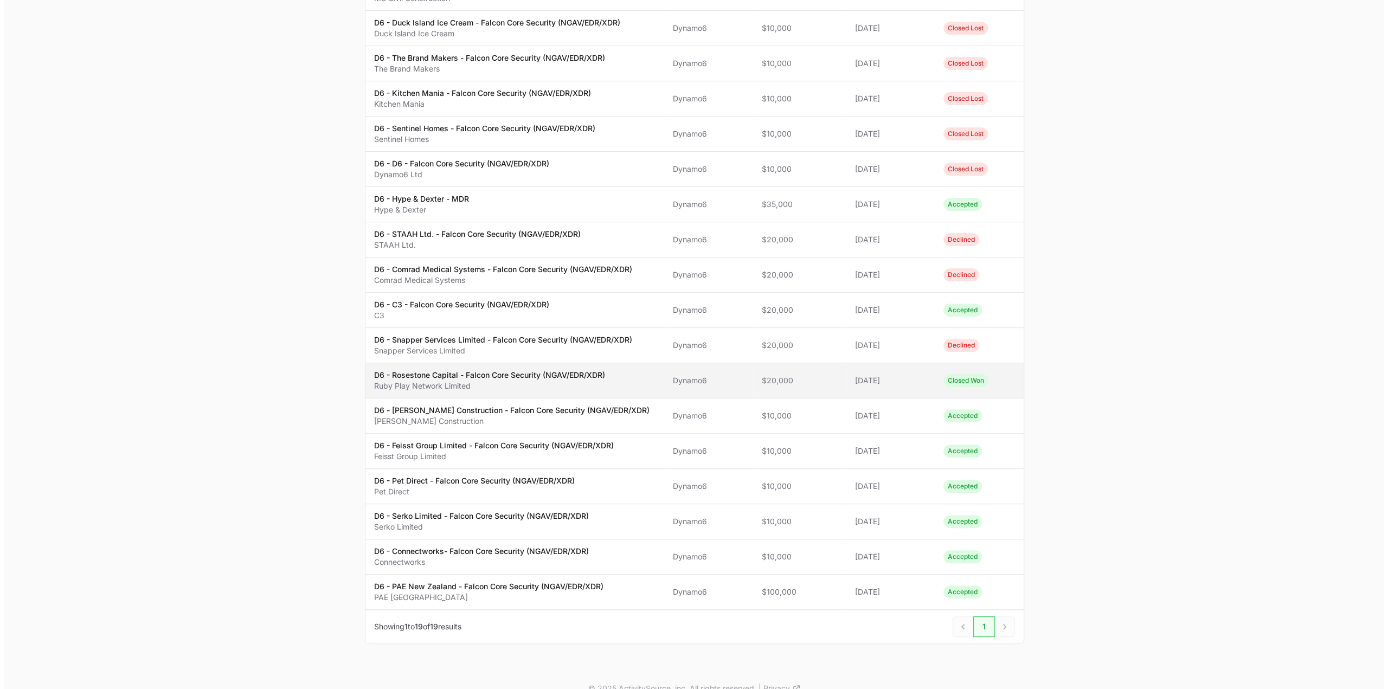
scroll to position [253, 0]
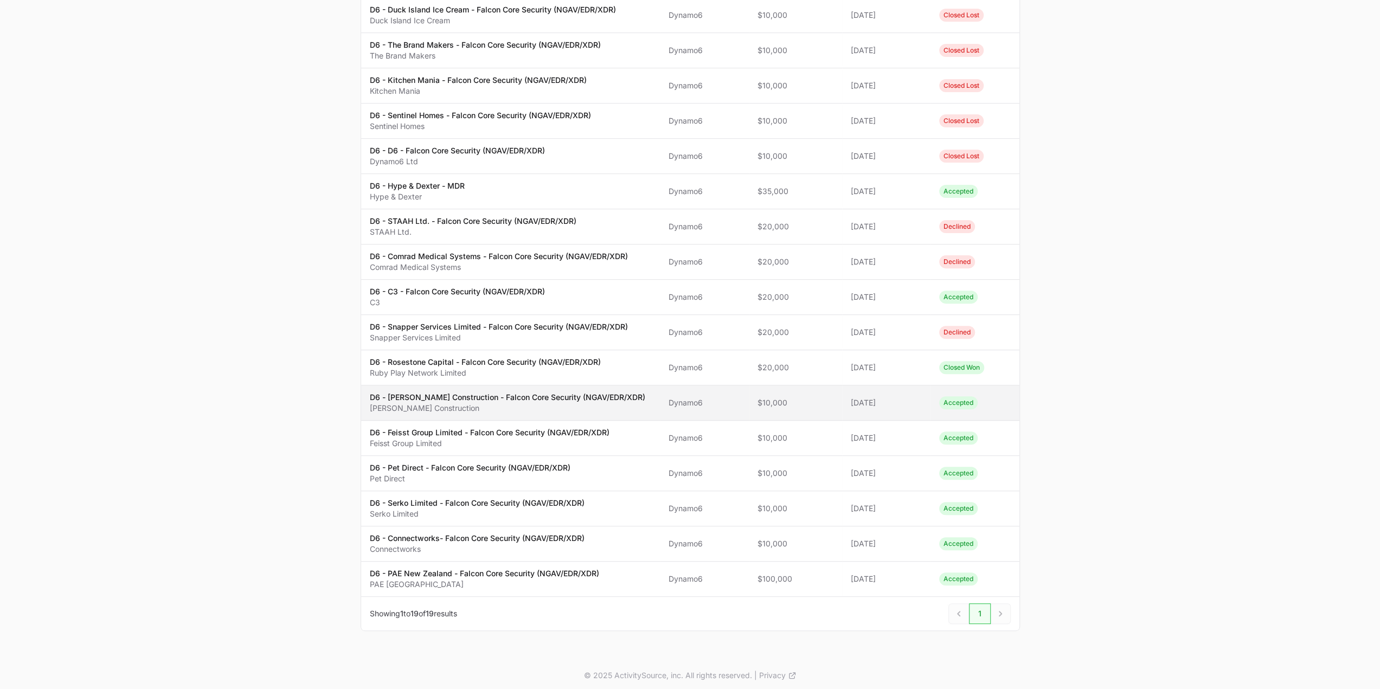
click at [498, 397] on p "D6 - Foster Construction - Falcon Core Security (NGAV/EDR/XDR)" at bounding box center [507, 397] width 275 height 11
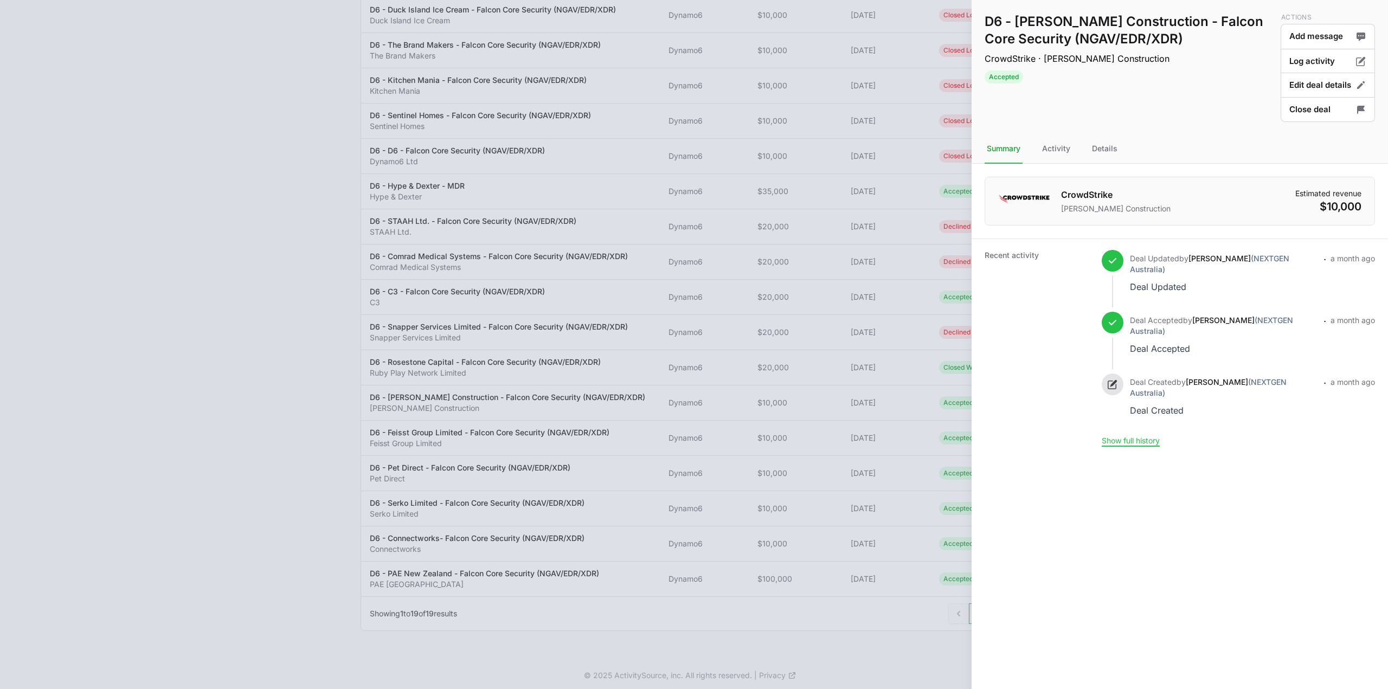
click at [235, 342] on div at bounding box center [694, 344] width 1388 height 689
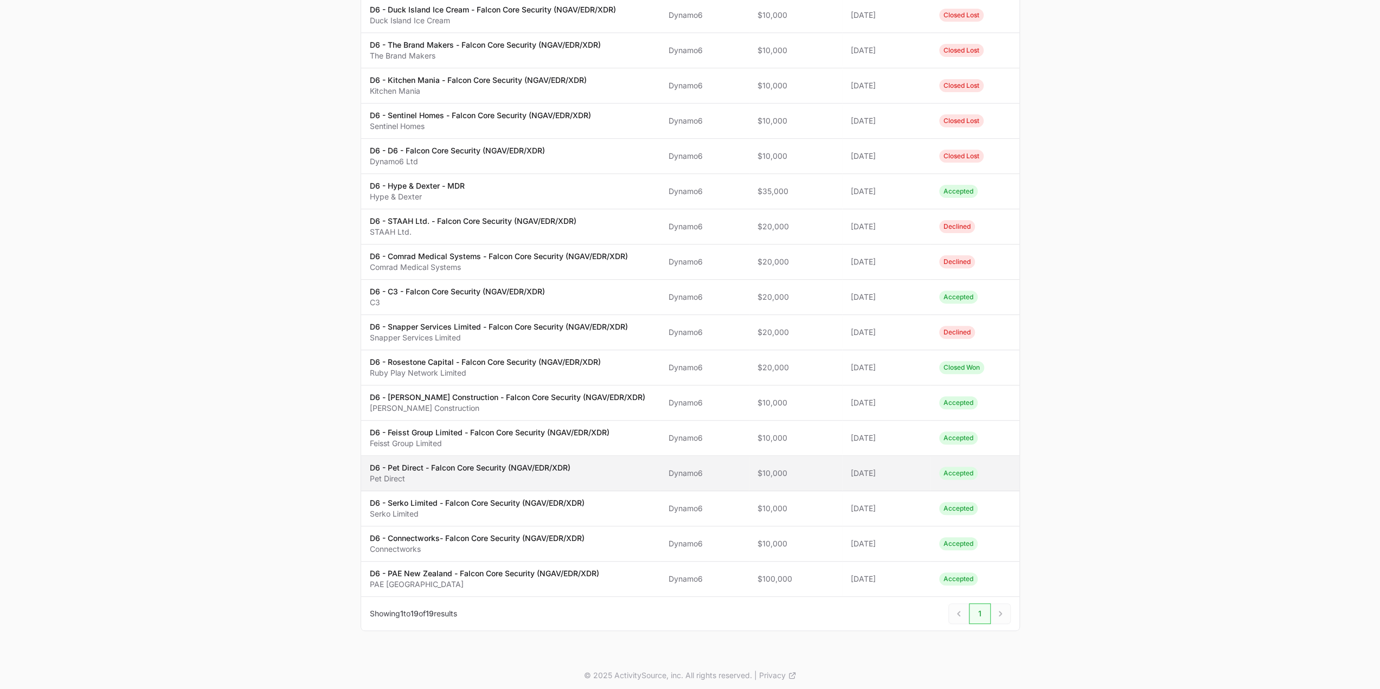
click at [449, 468] on p "D6 - Pet Direct - Falcon Core Security (NGAV/EDR/XDR)" at bounding box center [470, 467] width 201 height 11
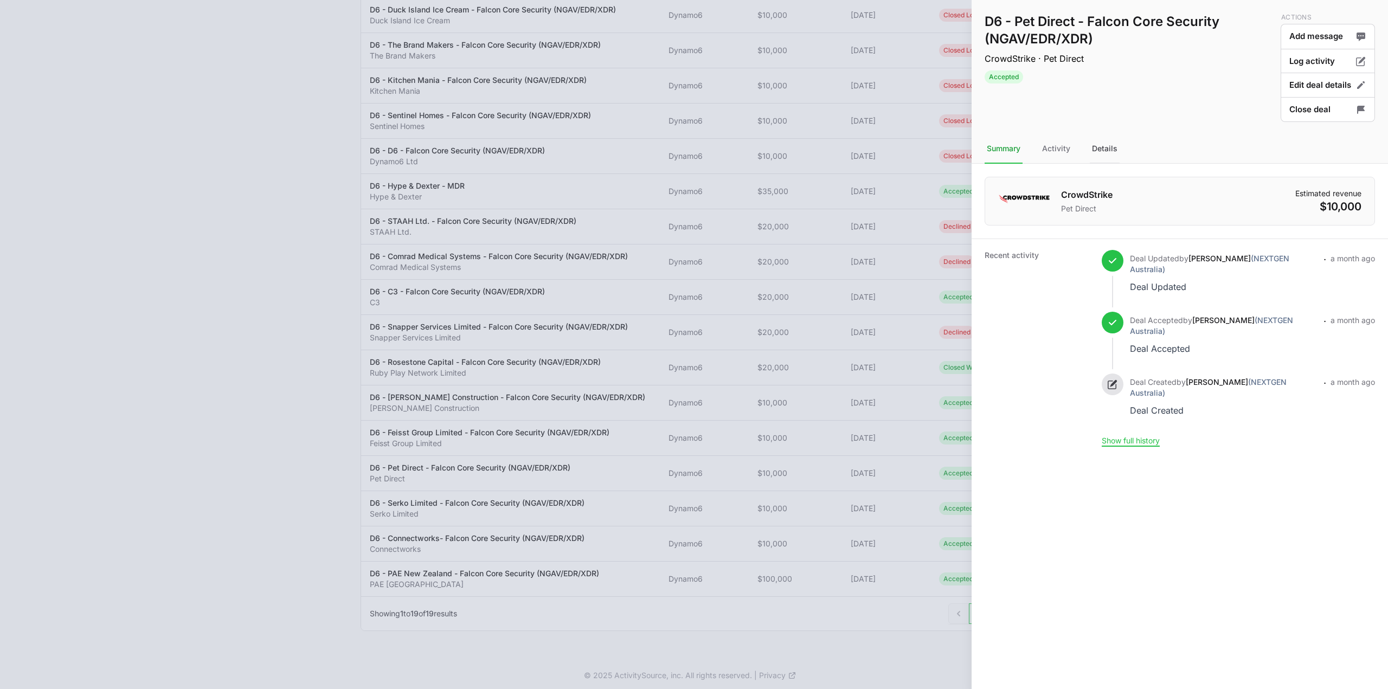
click at [1102, 150] on div "Details" at bounding box center [1105, 148] width 30 height 29
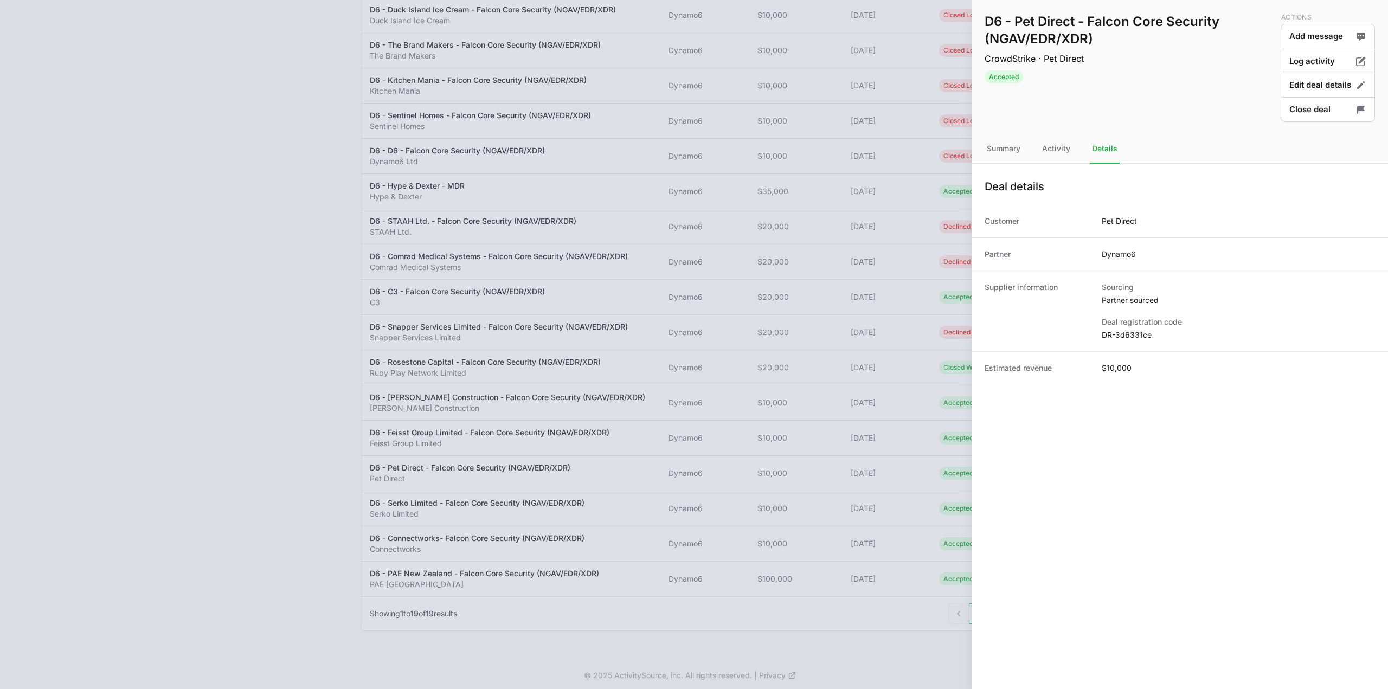
click at [1122, 254] on dd "Dynamo6" at bounding box center [1119, 254] width 34 height 11
click at [1119, 336] on dd "DR-3d6331ce" at bounding box center [1238, 335] width 273 height 11
click at [1121, 336] on dd "DR-3d6331ce" at bounding box center [1238, 335] width 273 height 11
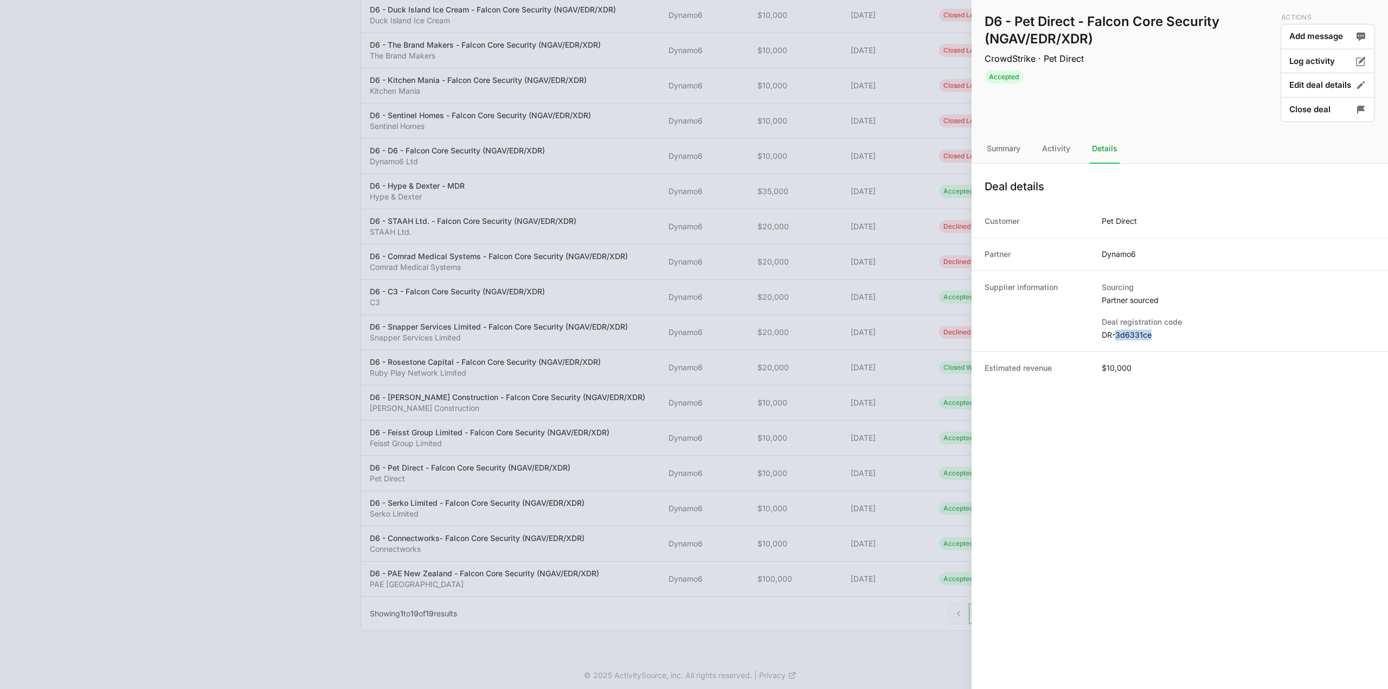
click at [1121, 336] on dd "DR-3d6331ce" at bounding box center [1238, 335] width 273 height 11
click at [1313, 113] on button "Close deal" at bounding box center [1328, 109] width 94 height 25
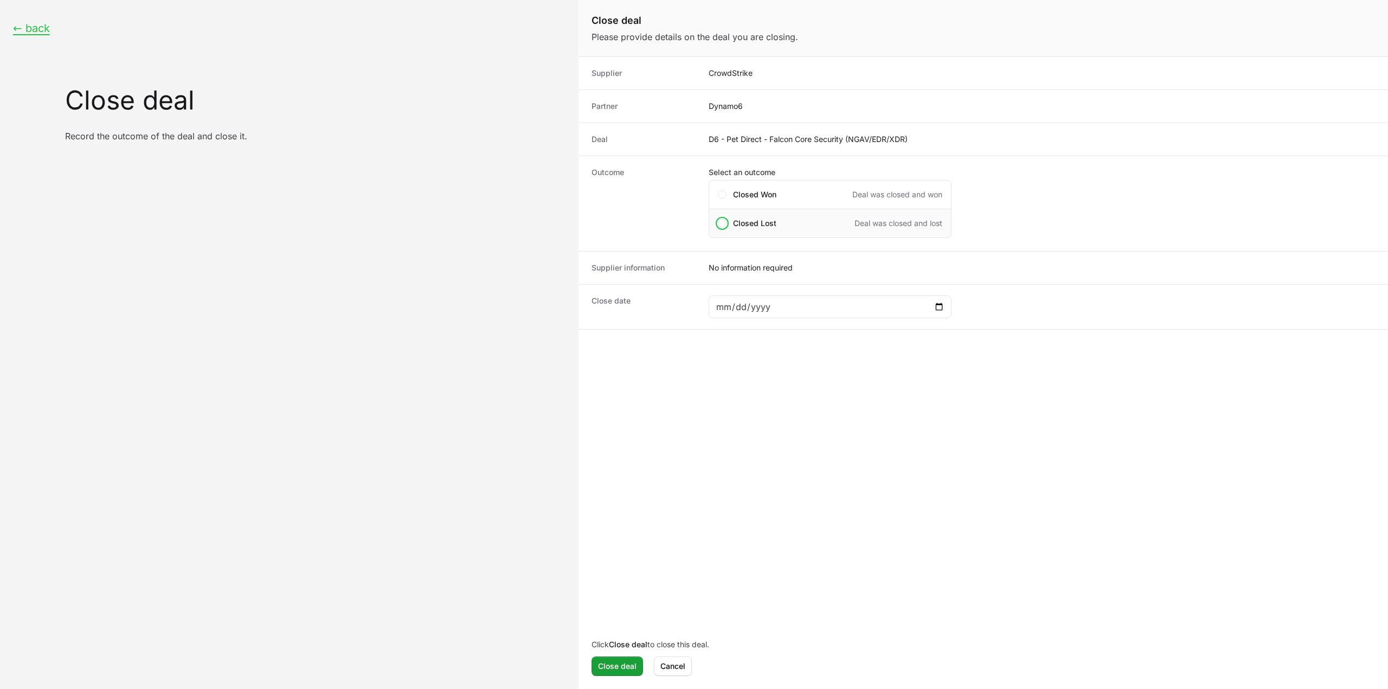
click at [793, 218] on div "Closed Lost Deal was closed and lost" at bounding box center [837, 223] width 209 height 11
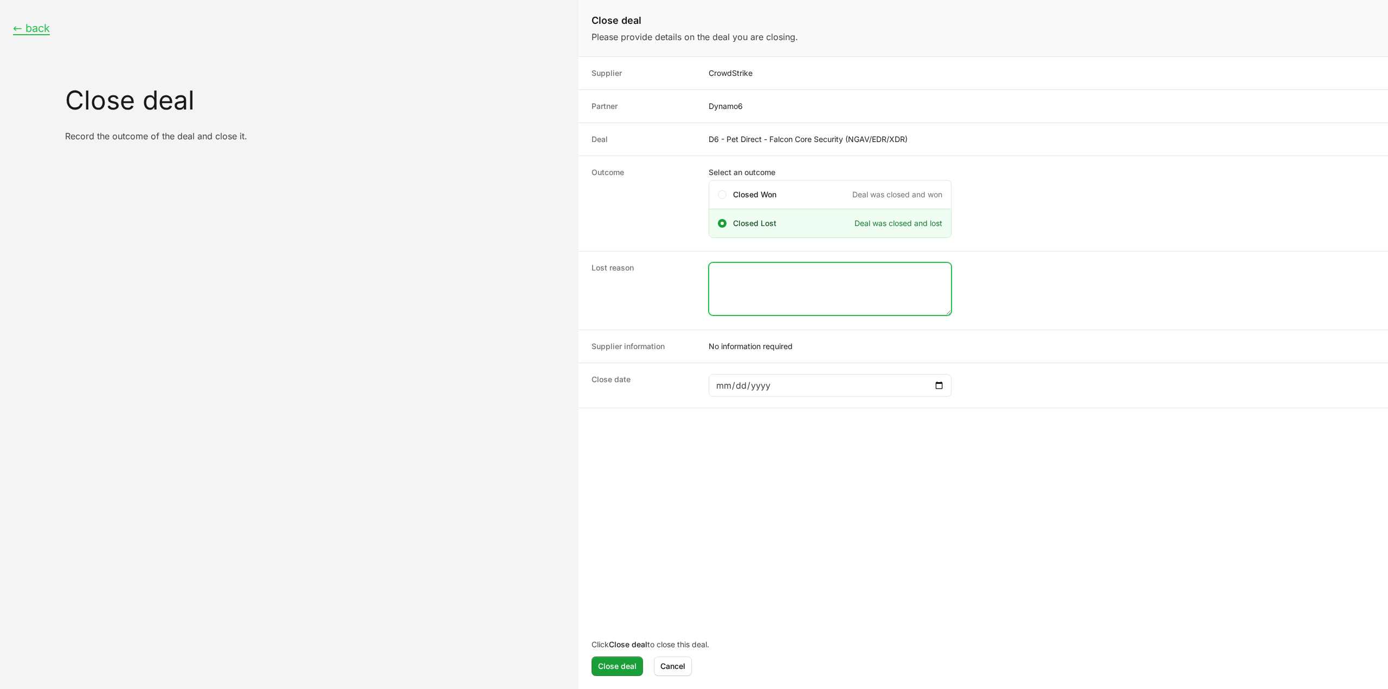
click at [776, 309] on textarea "Close deal form" at bounding box center [830, 289] width 242 height 52
type textarea "closed lost by the CS rep."
click at [947, 385] on div "Close deal form" at bounding box center [830, 385] width 243 height 23
click at [947, 379] on div "Close deal form" at bounding box center [830, 385] width 243 height 23
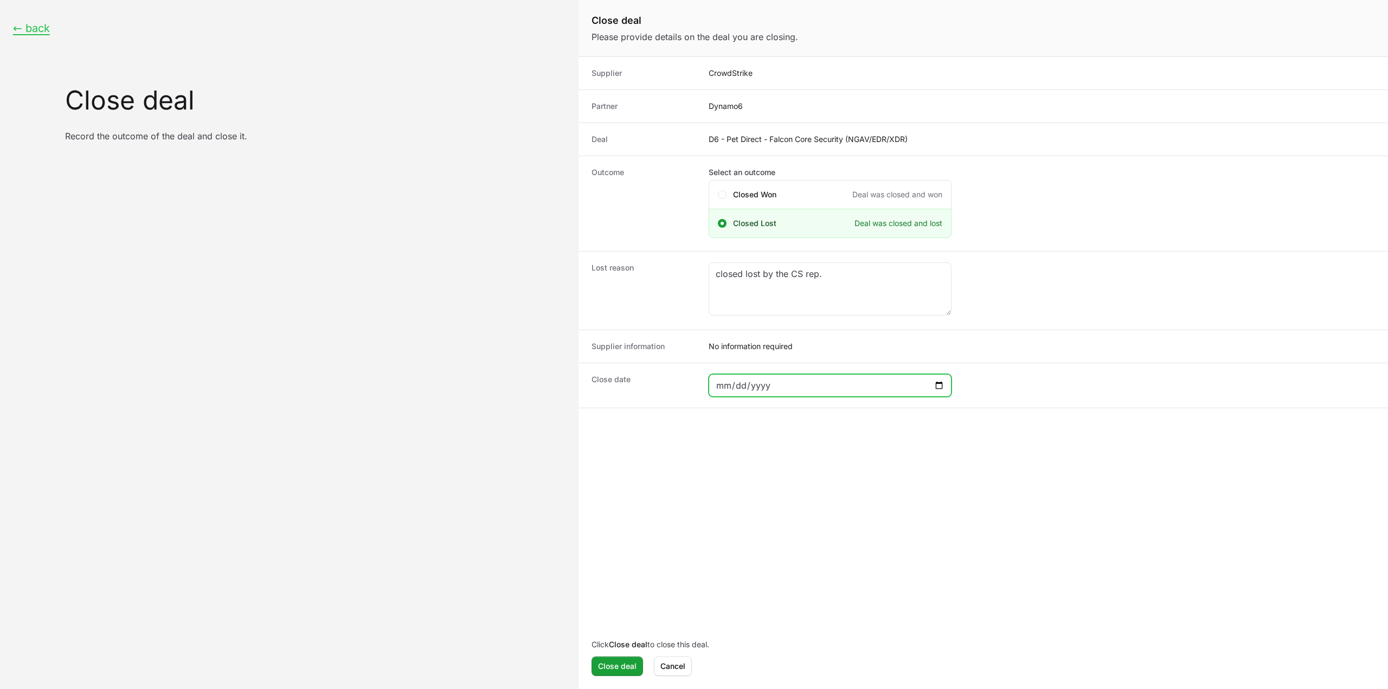
click at [939, 389] on input "Close deal form" at bounding box center [830, 385] width 229 height 13
click at [937, 381] on input "Close deal form" at bounding box center [830, 385] width 229 height 13
type input "2025-08-31"
click at [629, 664] on span "Close deal" at bounding box center [617, 666] width 38 height 13
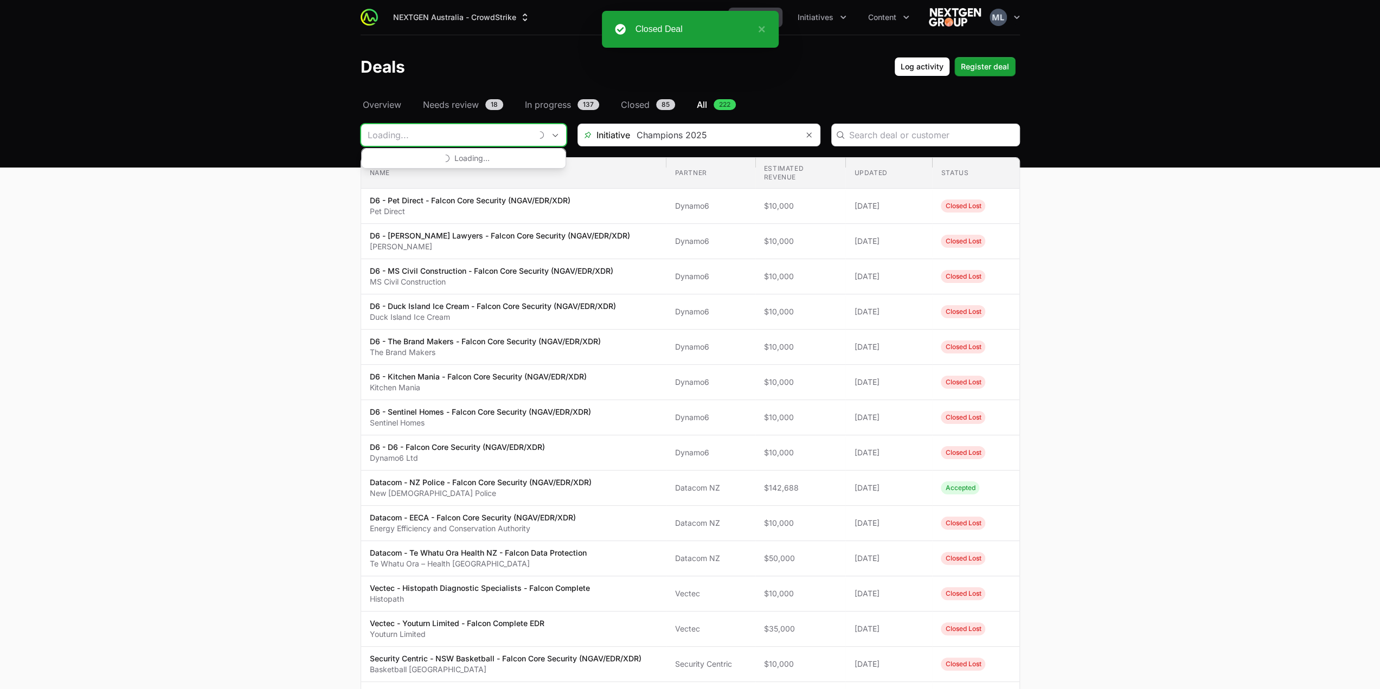
click at [466, 137] on input "Deals Filters" at bounding box center [446, 135] width 170 height 22
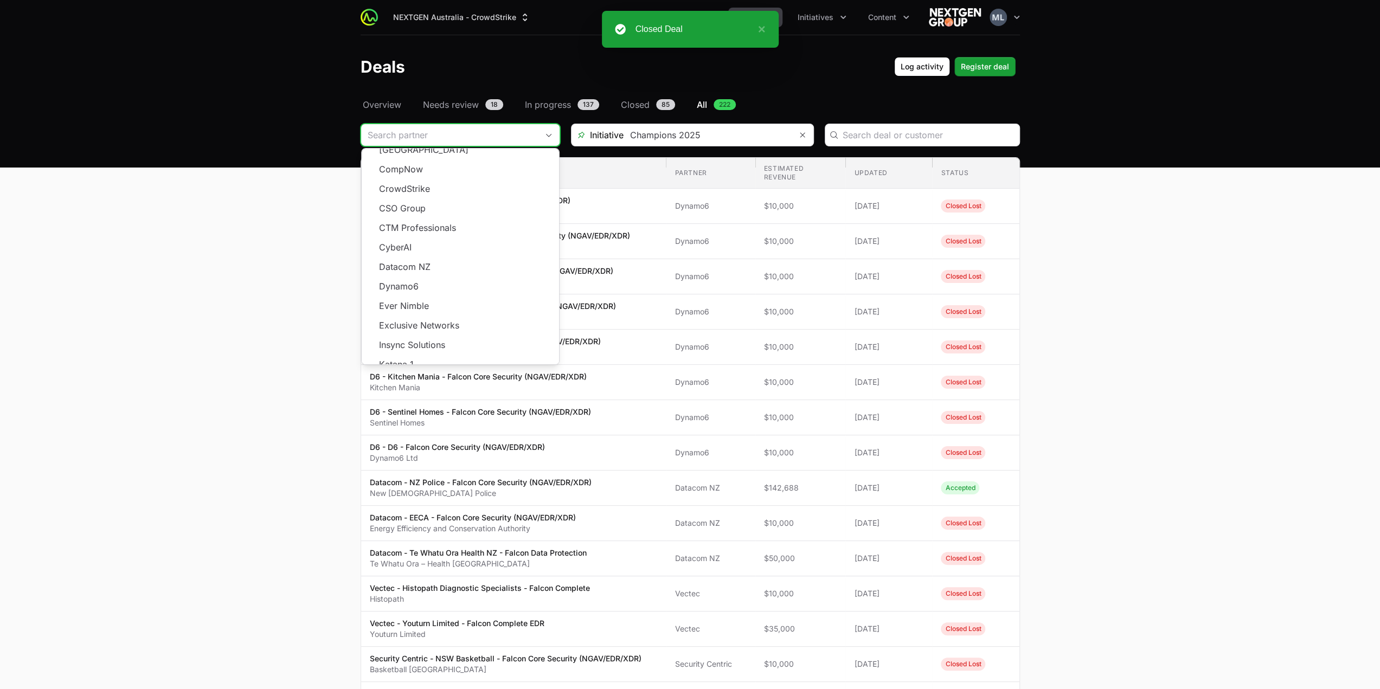
scroll to position [195, 0]
click at [437, 358] on span "Load more" at bounding box center [460, 368] width 197 height 20
click at [429, 224] on li "Dynamo6" at bounding box center [460, 232] width 197 height 20
type input "Dynamo6"
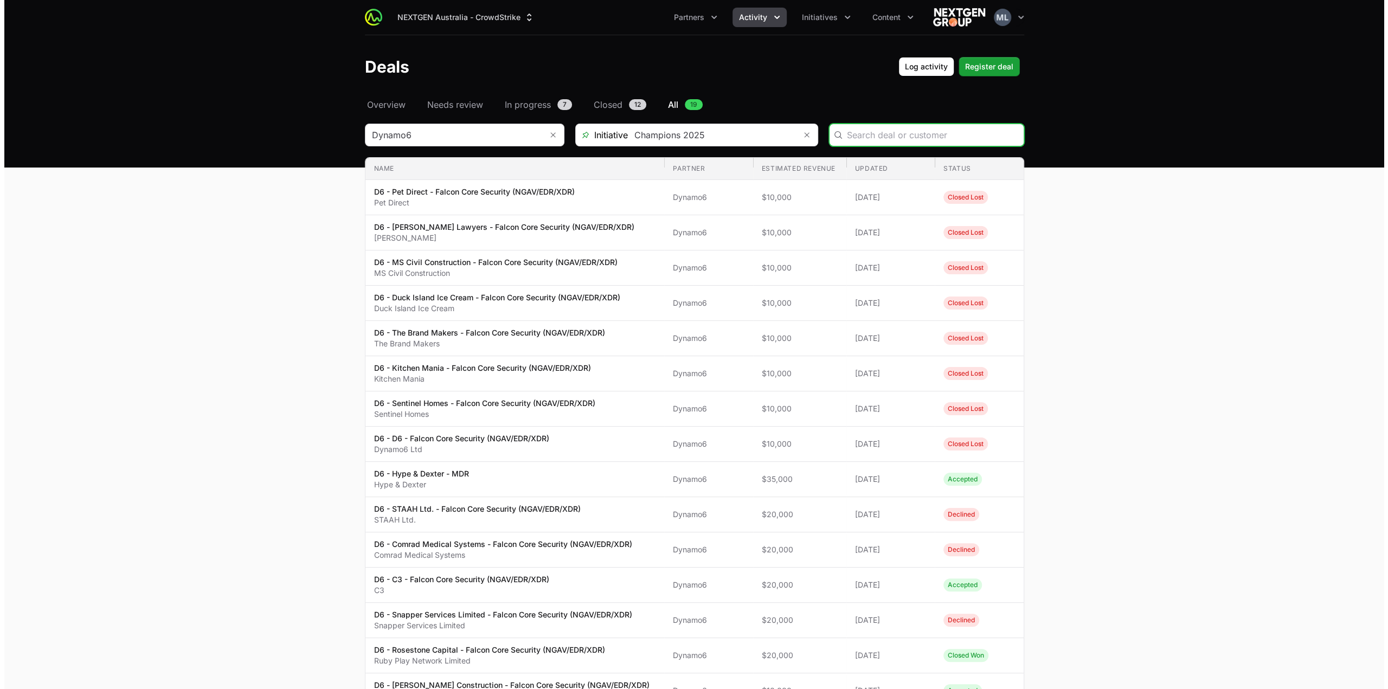
scroll to position [253, 0]
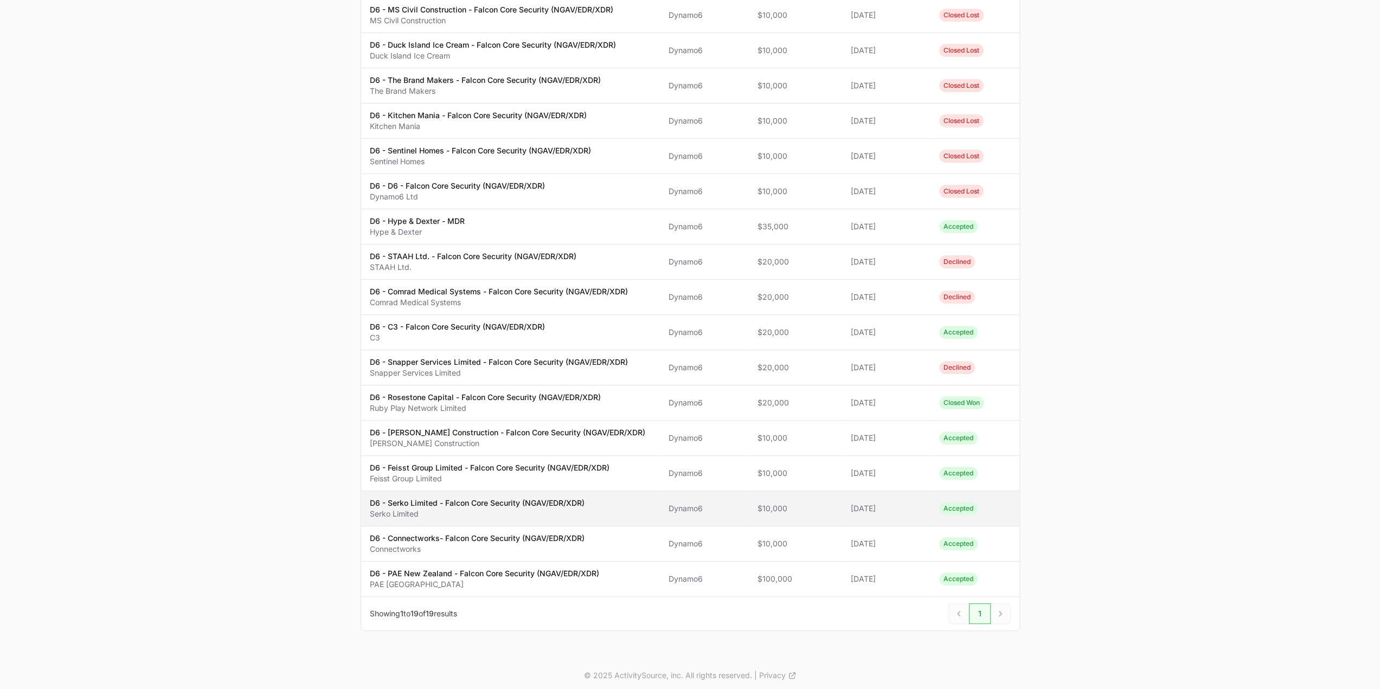
click at [466, 511] on p "Serko Limited" at bounding box center [477, 514] width 215 height 11
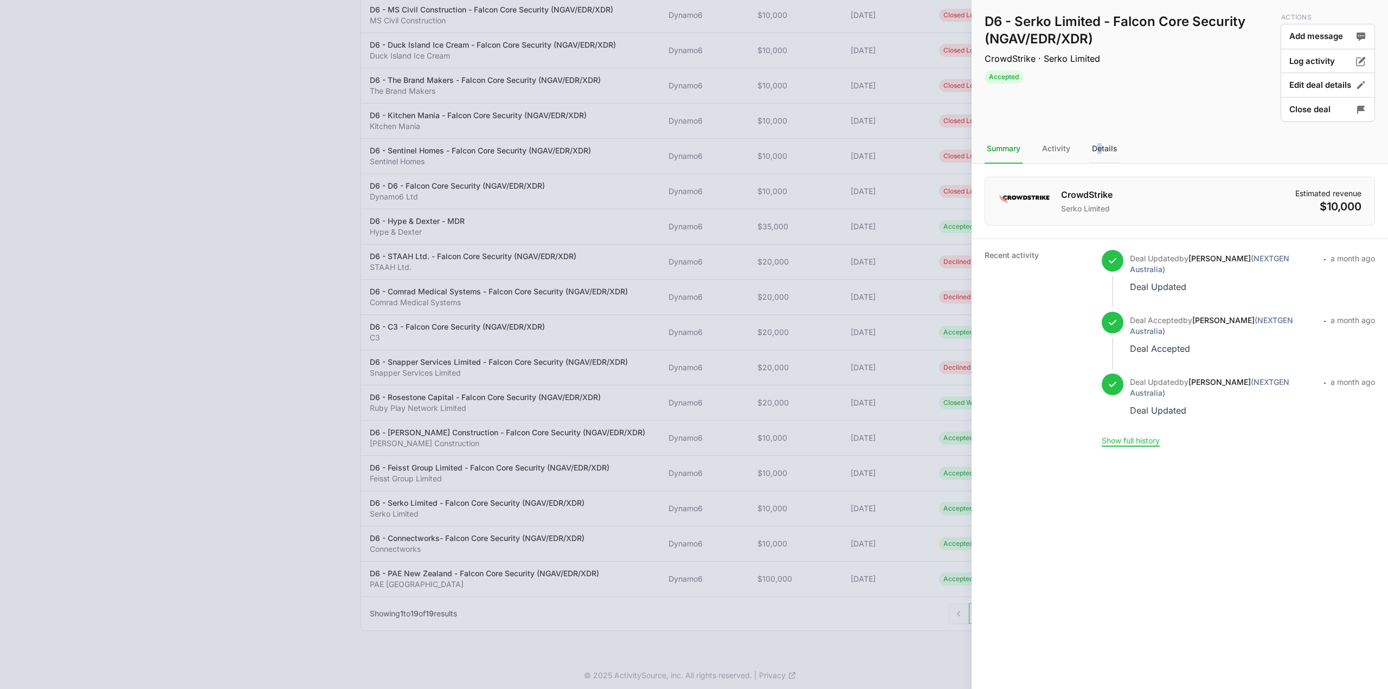
click at [1096, 157] on div "Details" at bounding box center [1105, 148] width 30 height 29
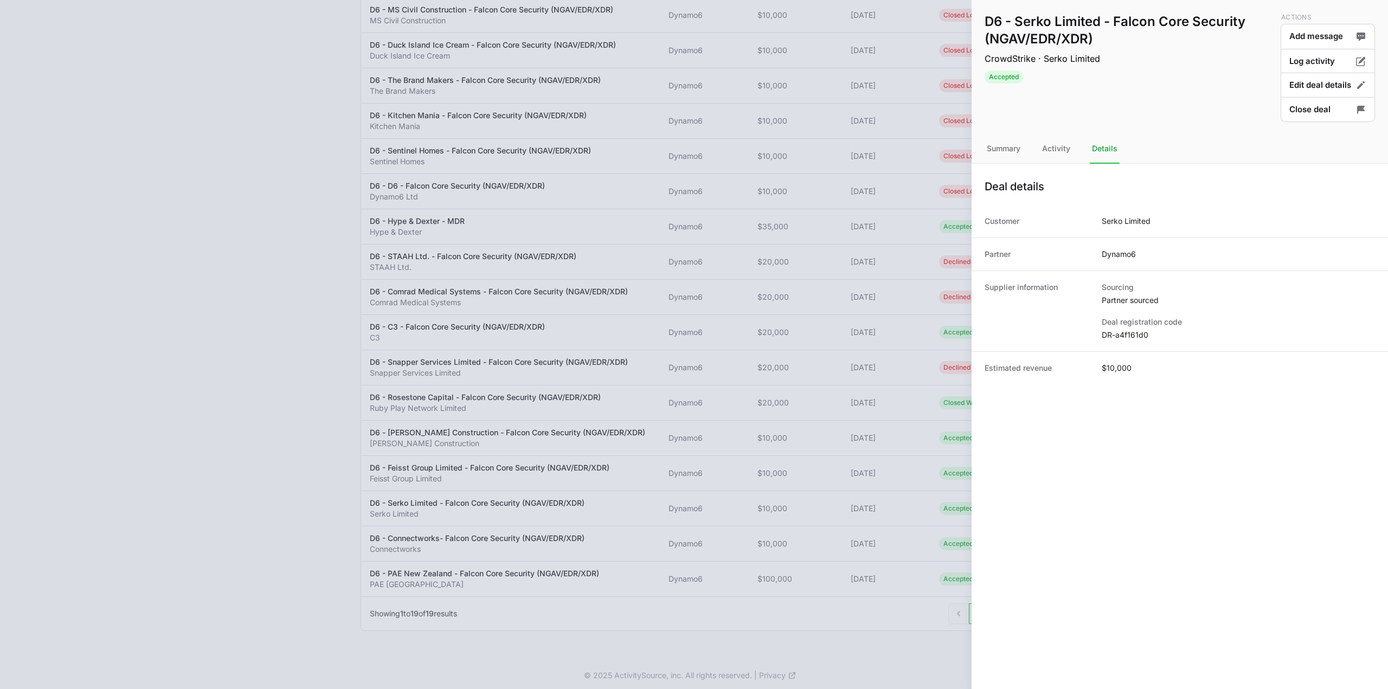
click at [1118, 328] on div "Deal registration code DR-a4f161d0" at bounding box center [1238, 329] width 273 height 24
click at [1119, 329] on div "Deal registration code DR-a4f161d0" at bounding box center [1238, 329] width 273 height 24
click at [1119, 331] on dd "DR-a4f161d0" at bounding box center [1238, 335] width 273 height 11
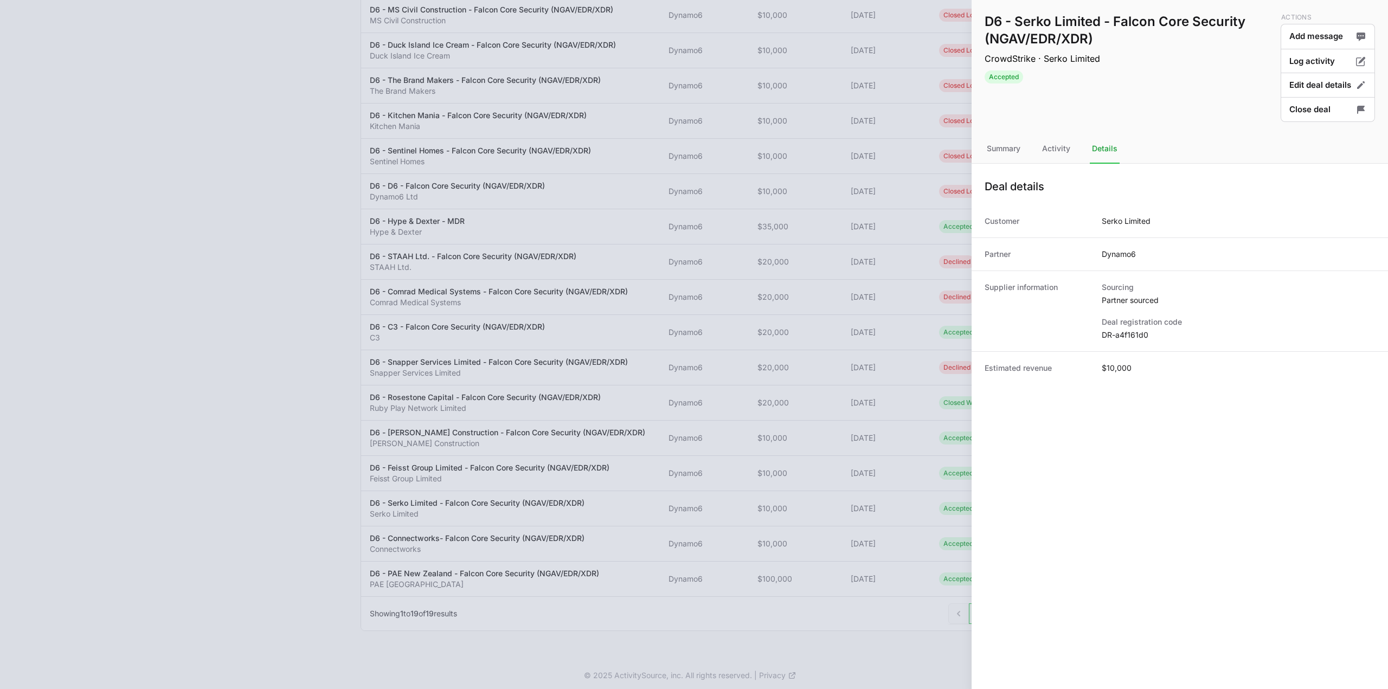
click at [462, 565] on div at bounding box center [694, 344] width 1388 height 689
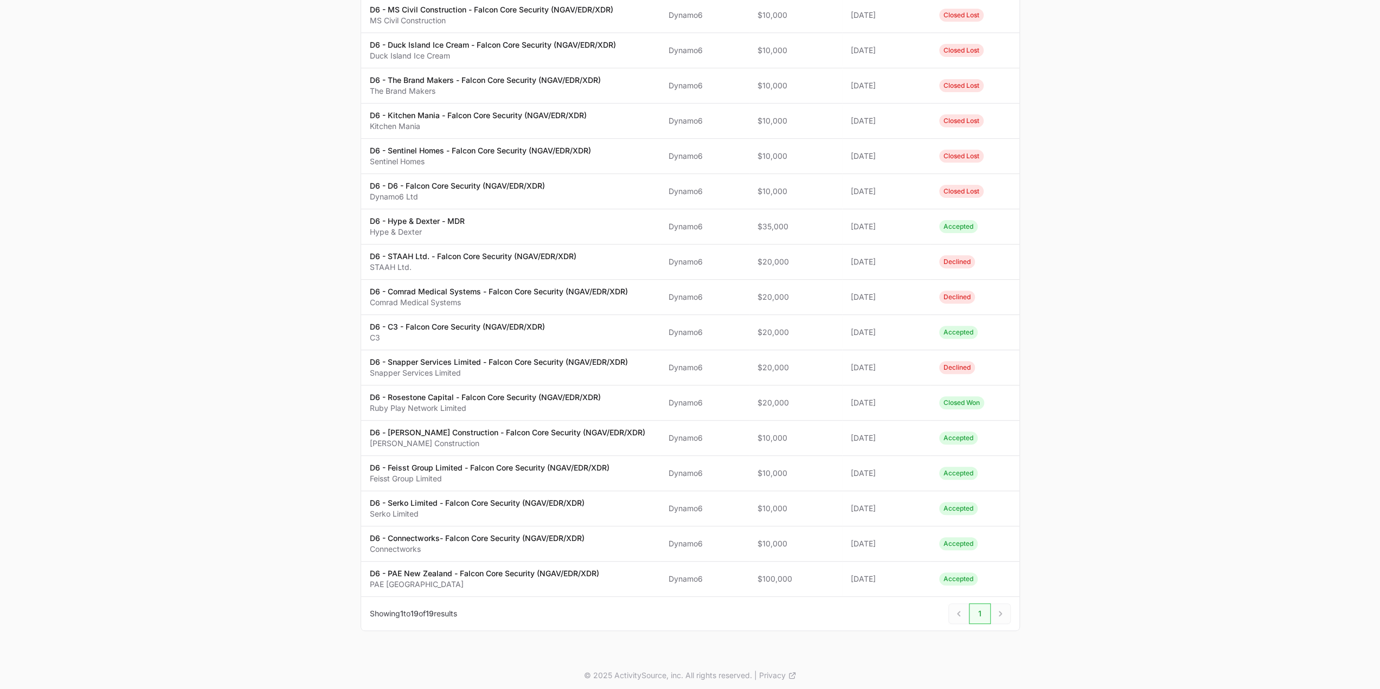
click at [448, 548] on p "Connectworks" at bounding box center [477, 549] width 215 height 11
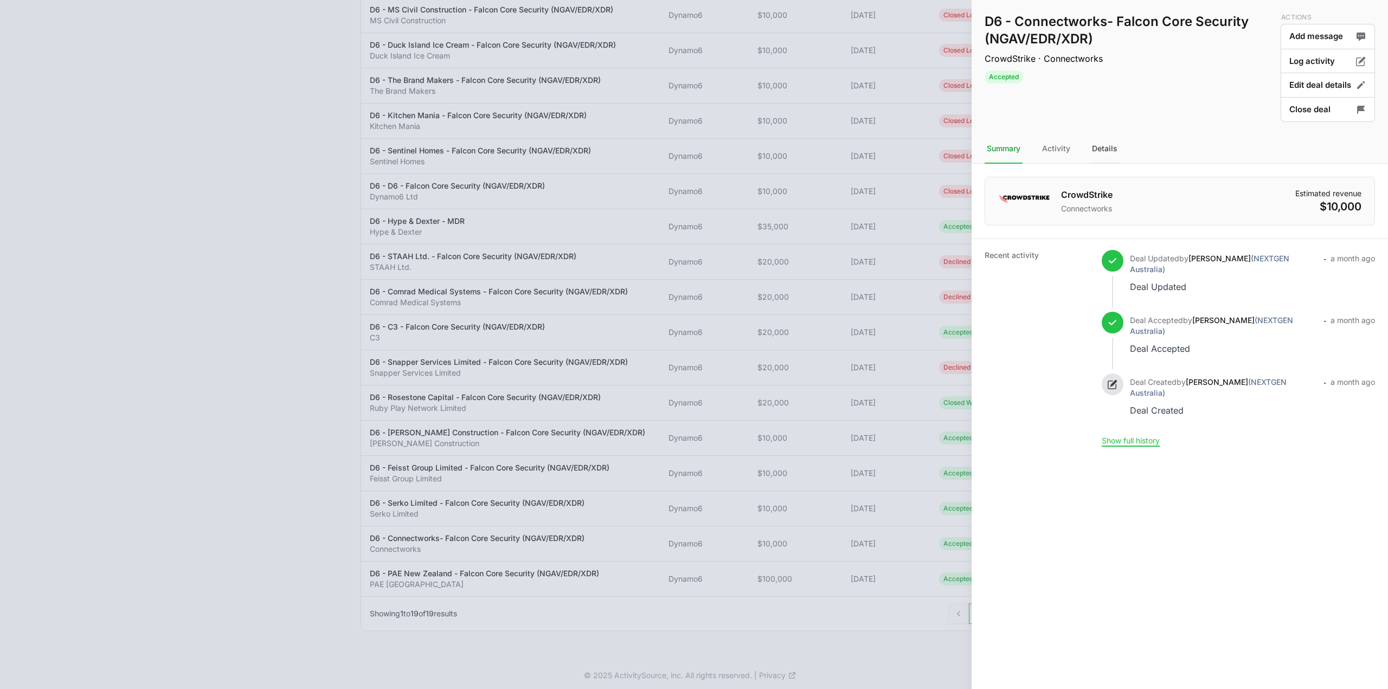
click at [1093, 158] on div "Details" at bounding box center [1105, 148] width 30 height 29
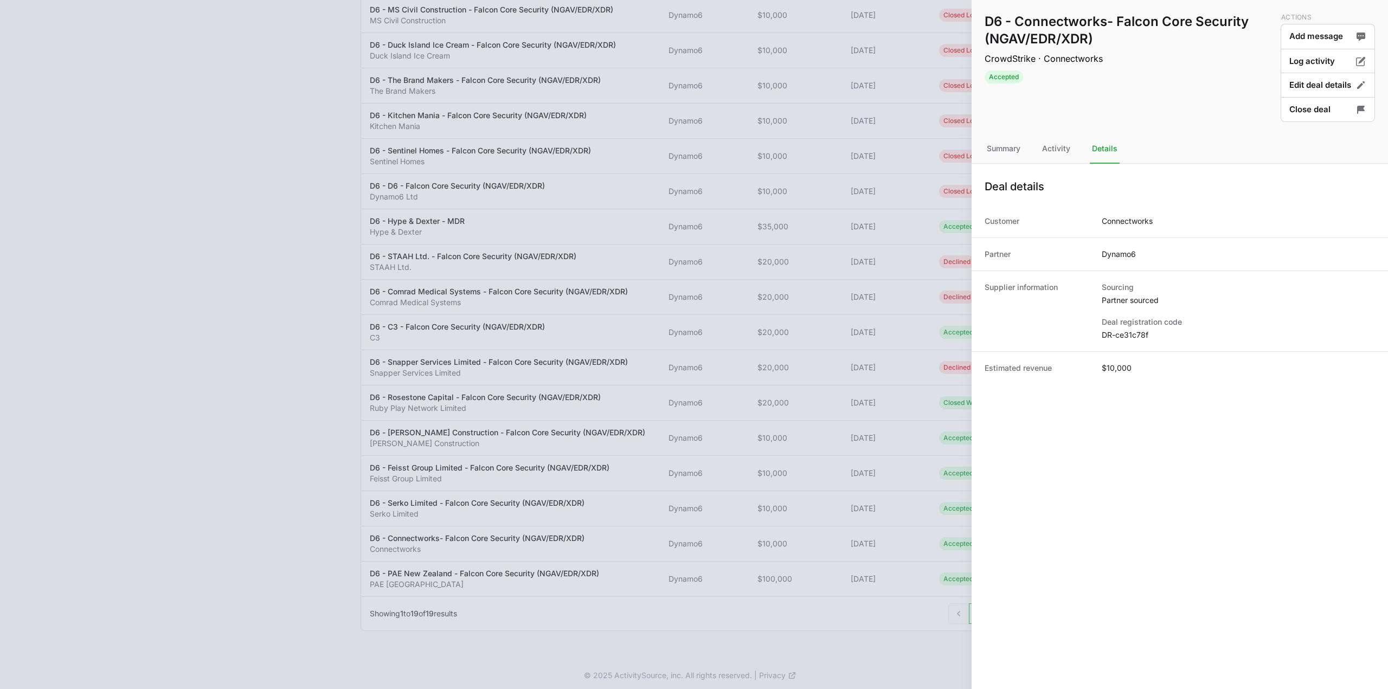
click at [1127, 343] on div "Supplier information Sourcing Partner sourced Deal registration code DR-ce31c78f" at bounding box center [1179, 311] width 416 height 81
click at [1129, 333] on dd "DR-ce31c78f" at bounding box center [1238, 335] width 273 height 11
click at [1301, 105] on button "Close deal" at bounding box center [1328, 109] width 94 height 25
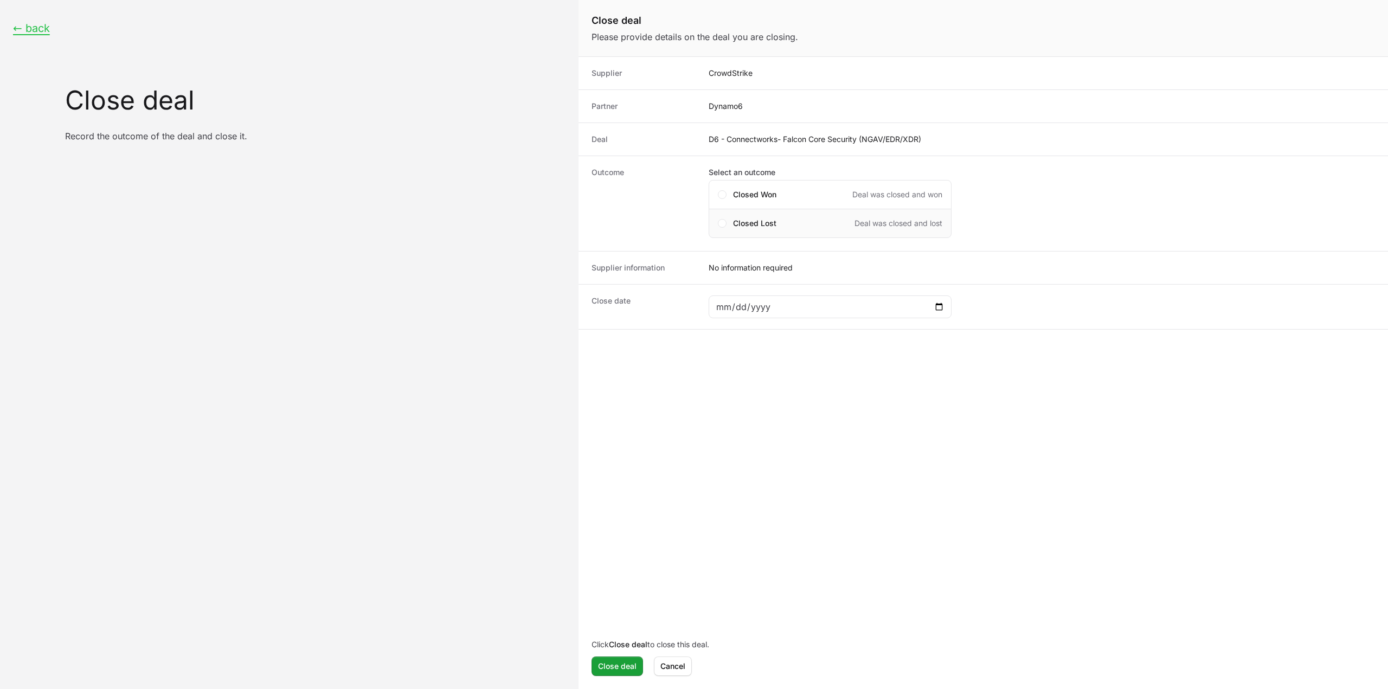
click at [735, 218] on span "Closed Lost" at bounding box center [754, 223] width 43 height 11
click at [746, 326] on div "Lost reason" at bounding box center [982, 290] width 809 height 79
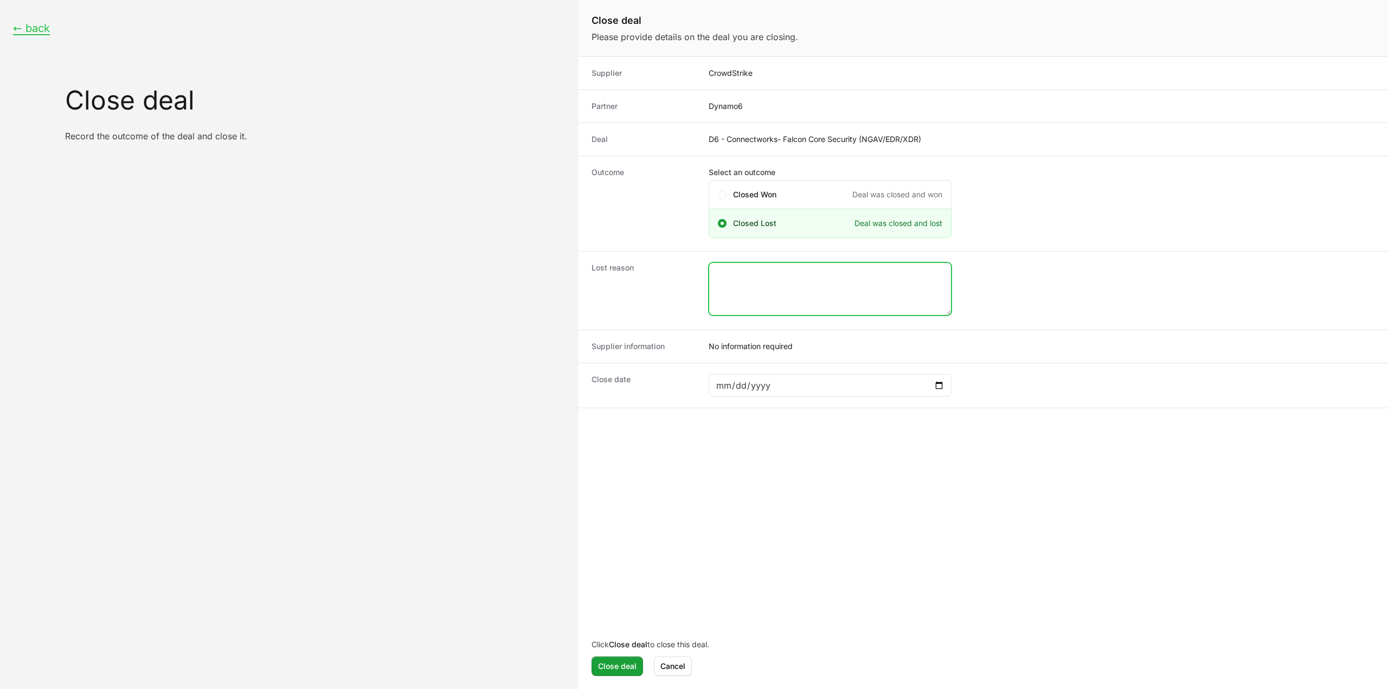
click at [757, 293] on textarea "Close deal form" at bounding box center [830, 289] width 242 height 52
type textarea "closed lost by the CS rep."
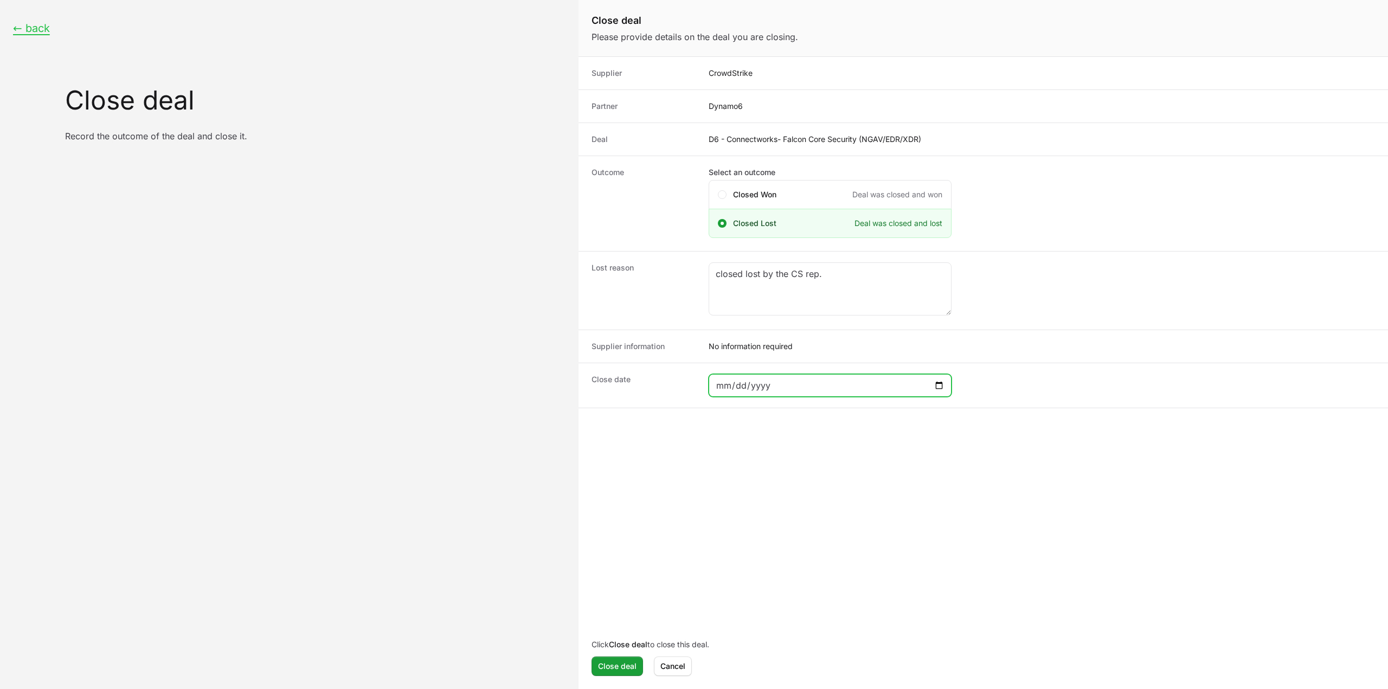
click at [935, 387] on input "Close deal form" at bounding box center [830, 385] width 229 height 13
click at [789, 387] on input "Close deal form" at bounding box center [830, 385] width 229 height 13
click at [945, 379] on div "Close deal form" at bounding box center [830, 385] width 243 height 23
click at [938, 389] on input "Close deal form" at bounding box center [830, 385] width 229 height 13
click at [947, 383] on div "Close deal form" at bounding box center [830, 385] width 243 height 23
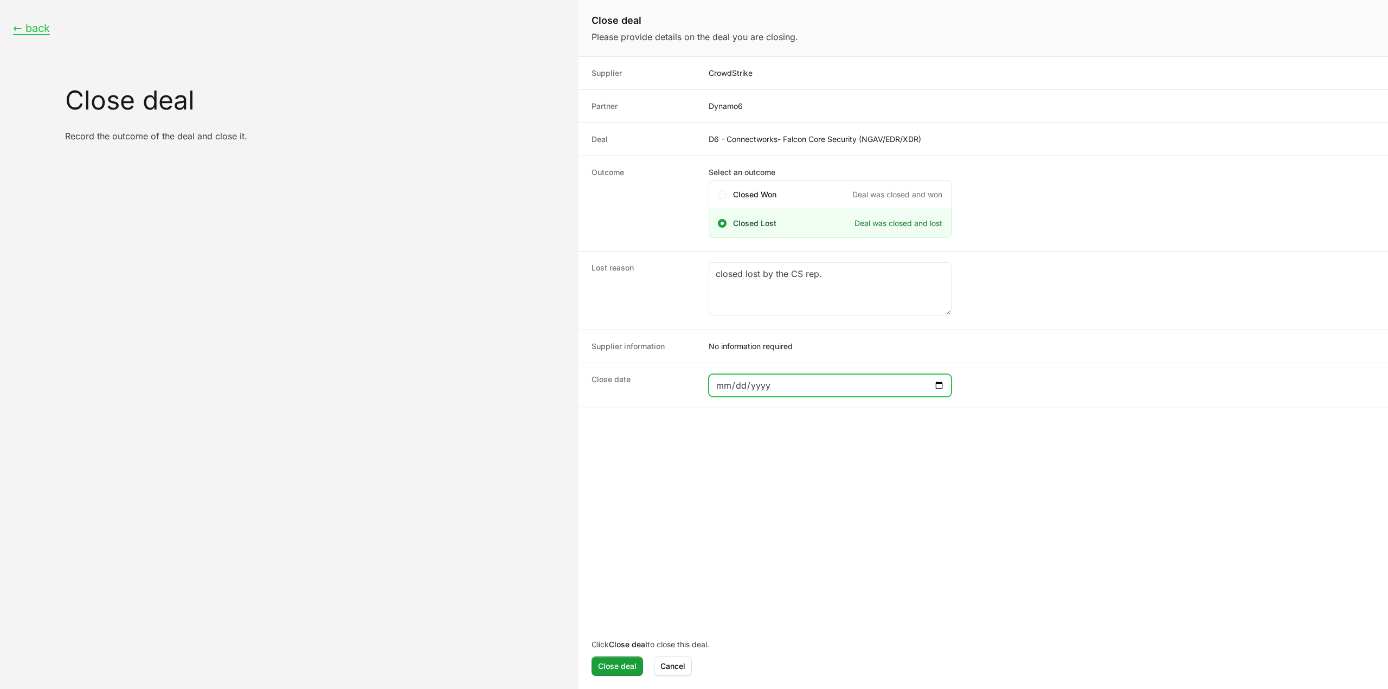
click at [938, 382] on input "Close deal form" at bounding box center [830, 385] width 229 height 13
type input "2025-08-31"
click at [626, 666] on span "Close deal" at bounding box center [617, 666] width 38 height 13
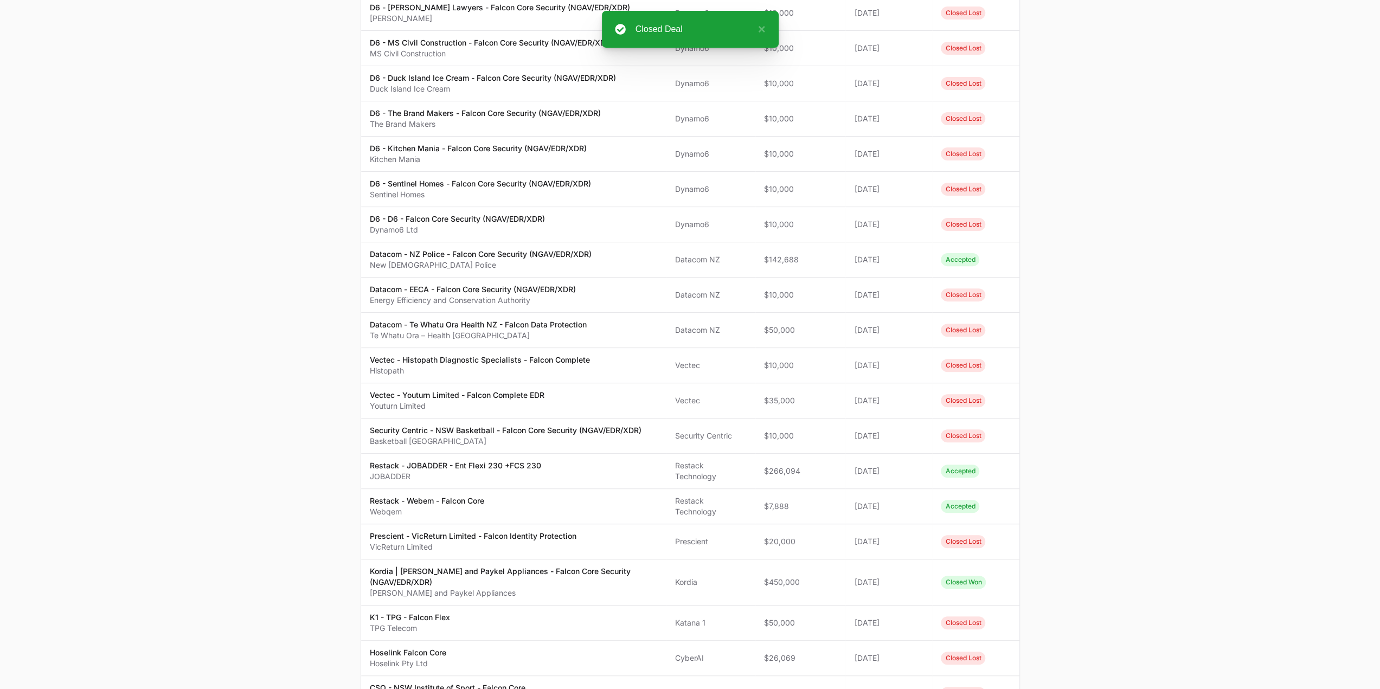
scroll to position [29, 0]
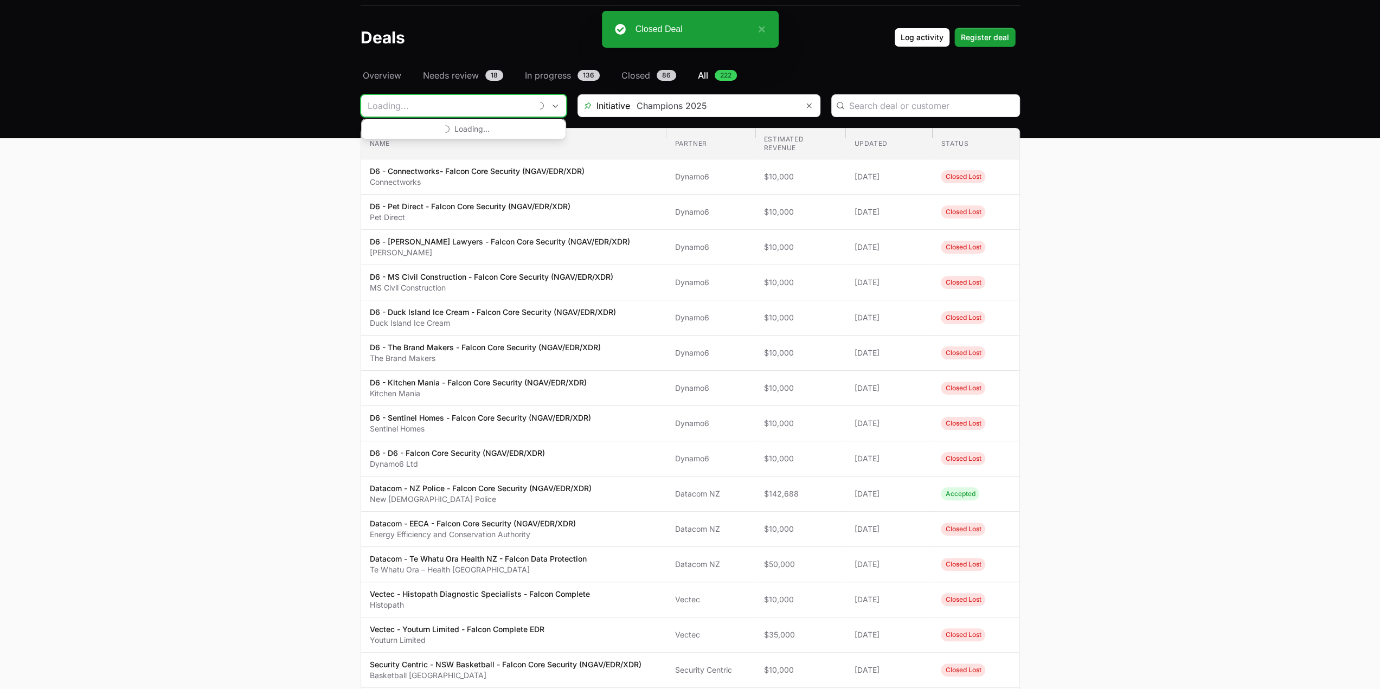
click at [456, 111] on input "Deals Filters" at bounding box center [446, 106] width 170 height 22
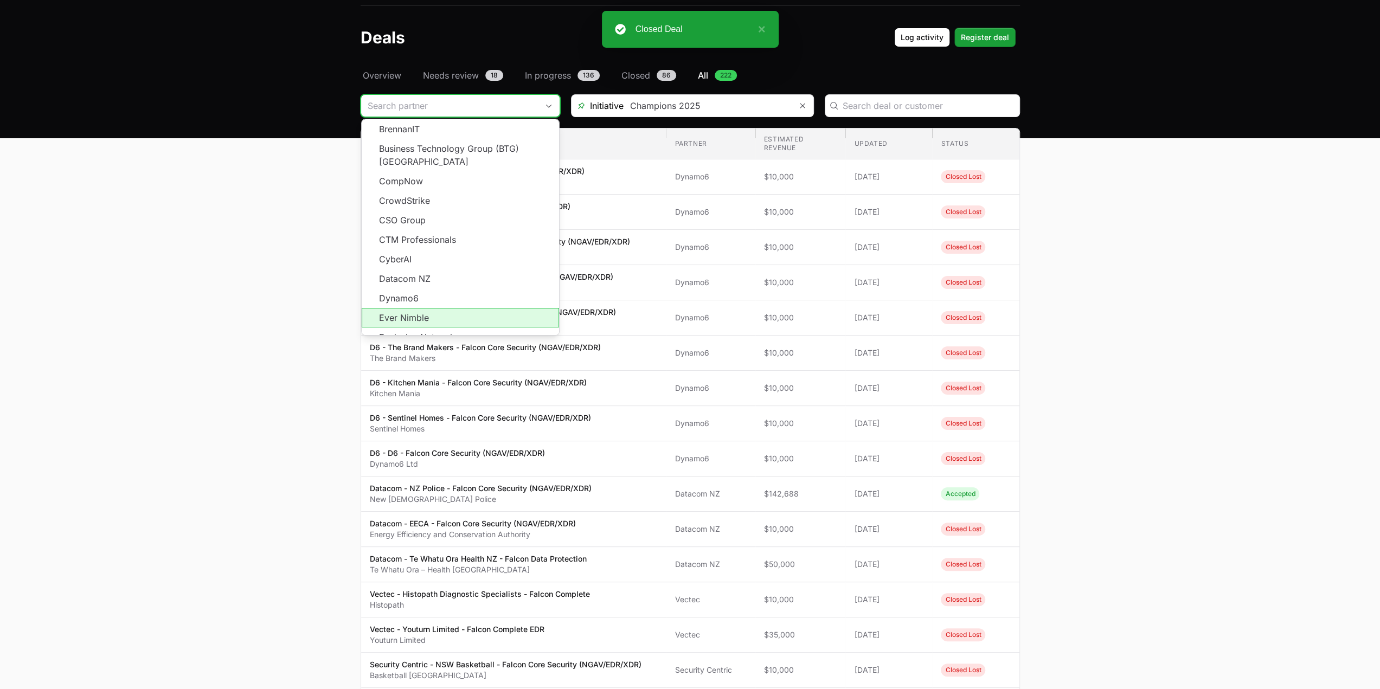
scroll to position [163, 0]
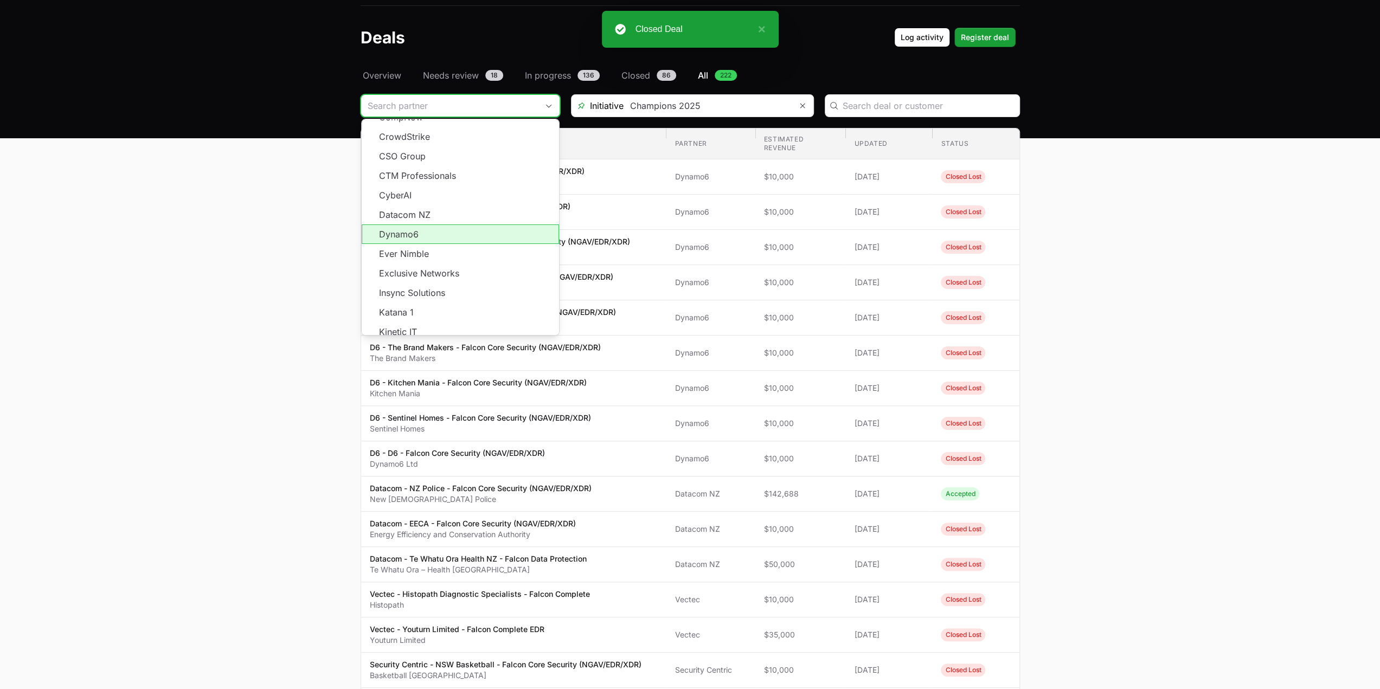
click at [419, 224] on li "Dynamo6" at bounding box center [460, 234] width 197 height 20
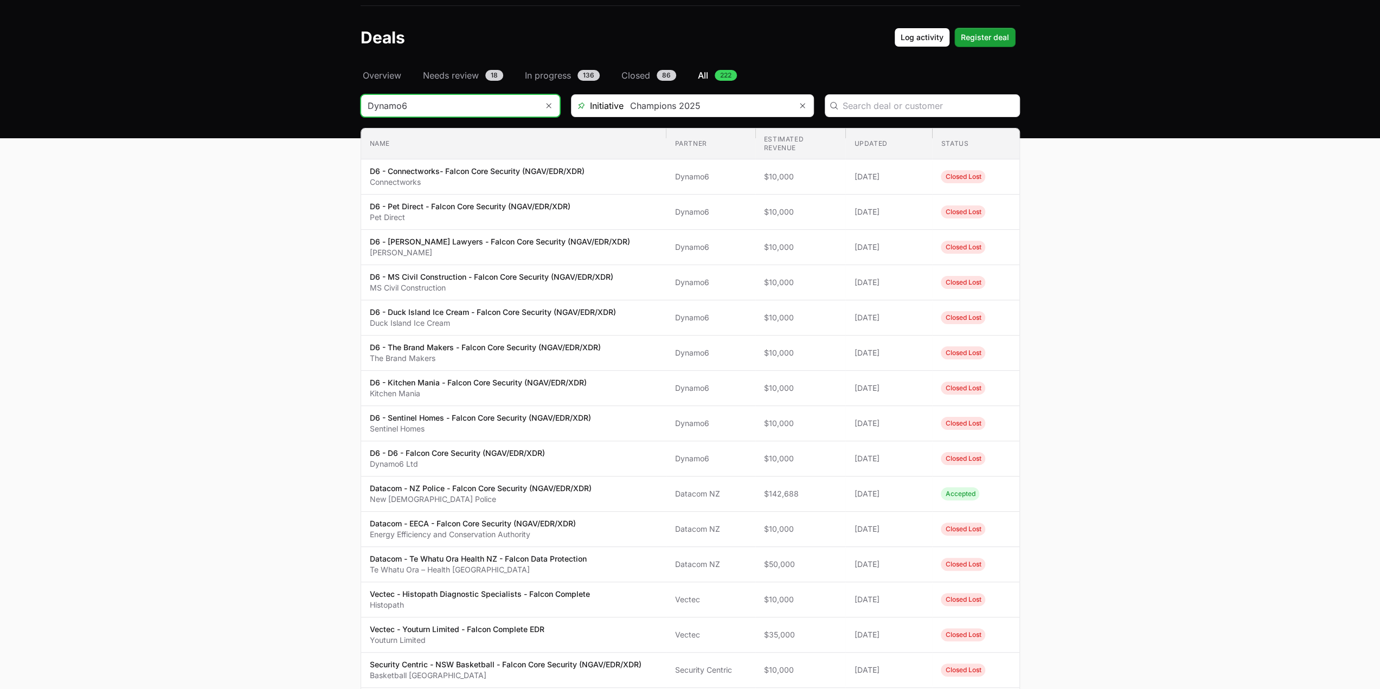
type input "Dynamo6"
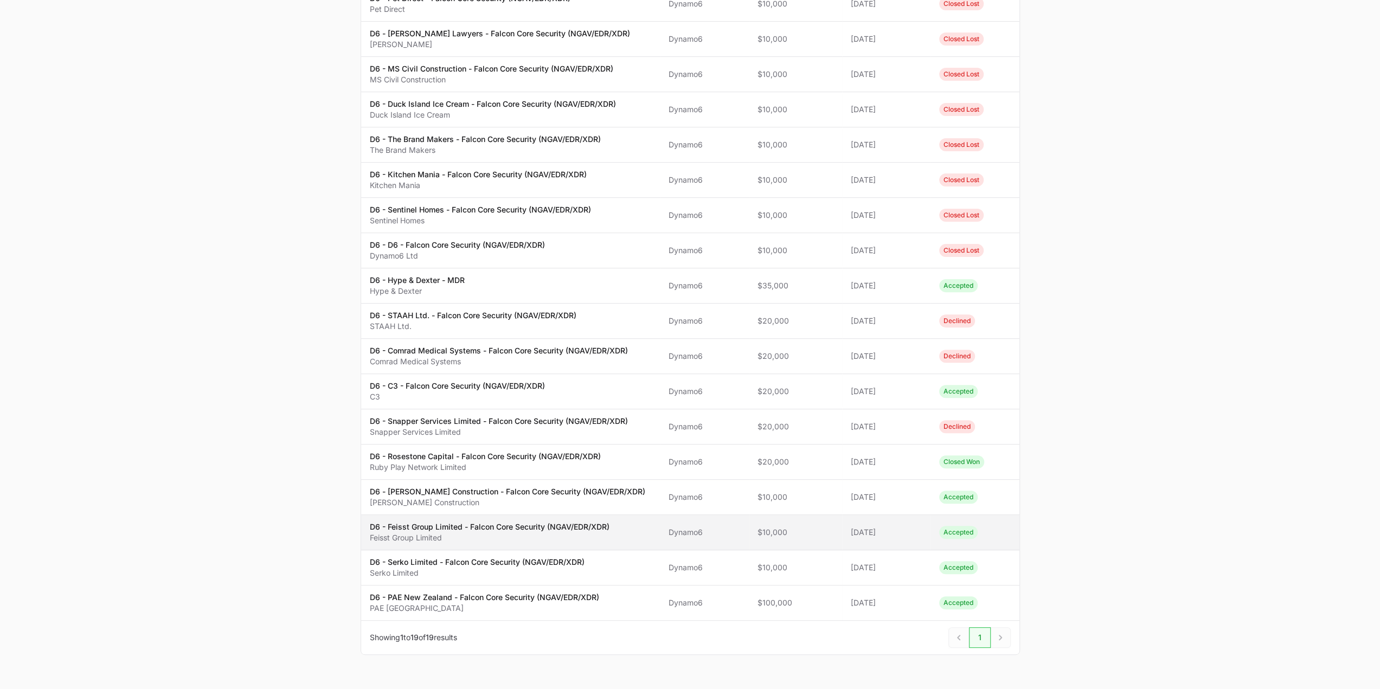
scroll to position [253, 0]
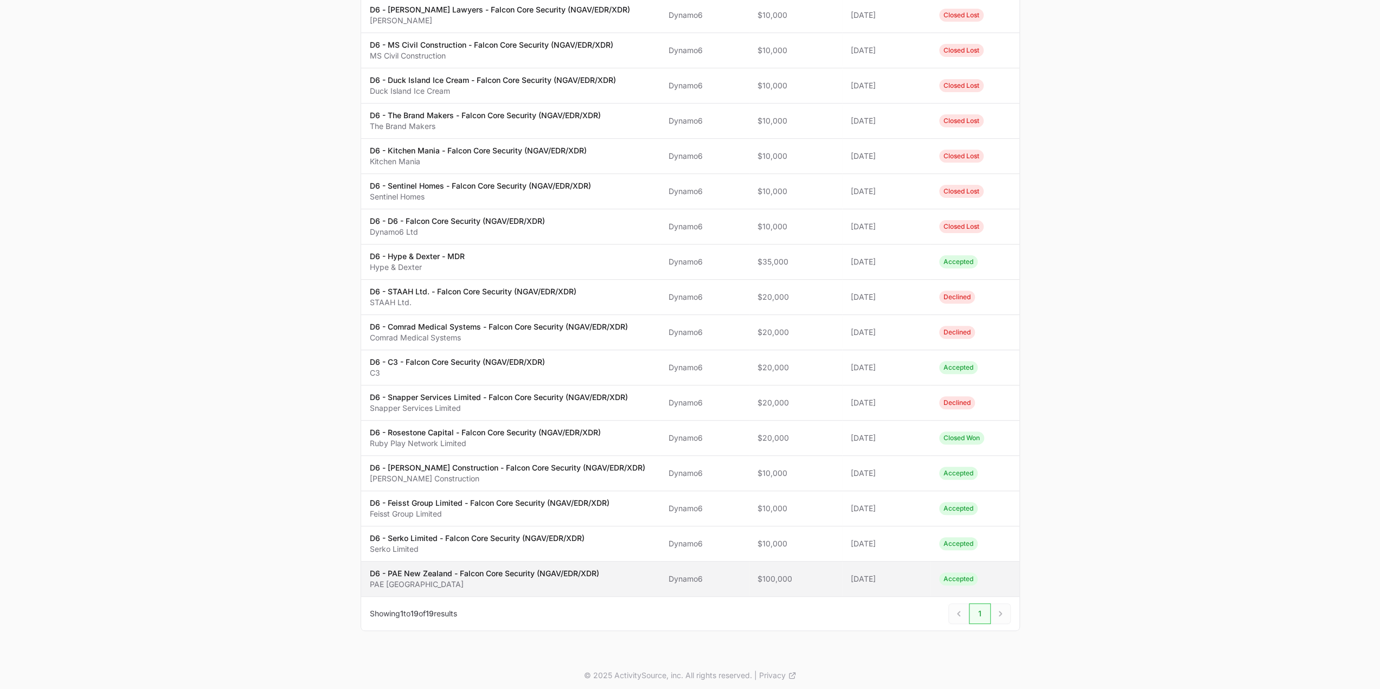
click at [419, 568] on p "D6 - PAE New Zealand - Falcon Core Security (NGAV/EDR/XDR)" at bounding box center [484, 573] width 229 height 11
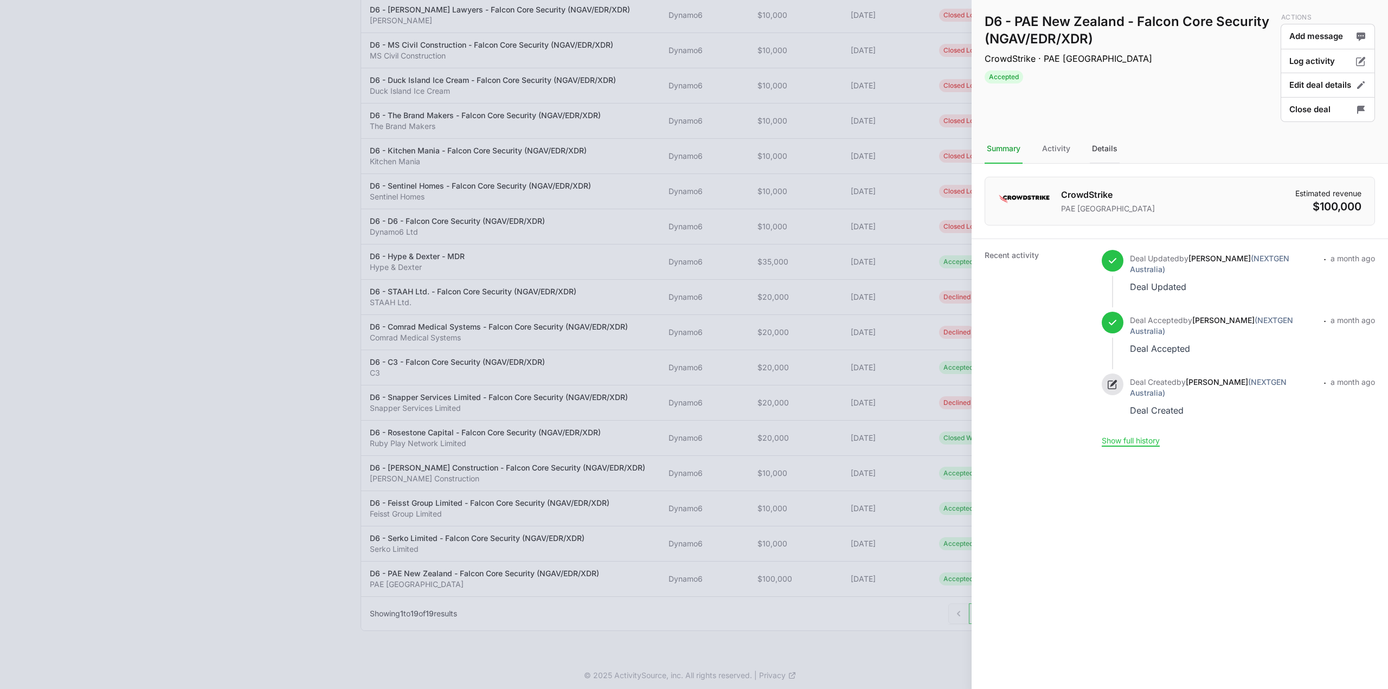
click at [1096, 153] on div "Details" at bounding box center [1105, 148] width 30 height 29
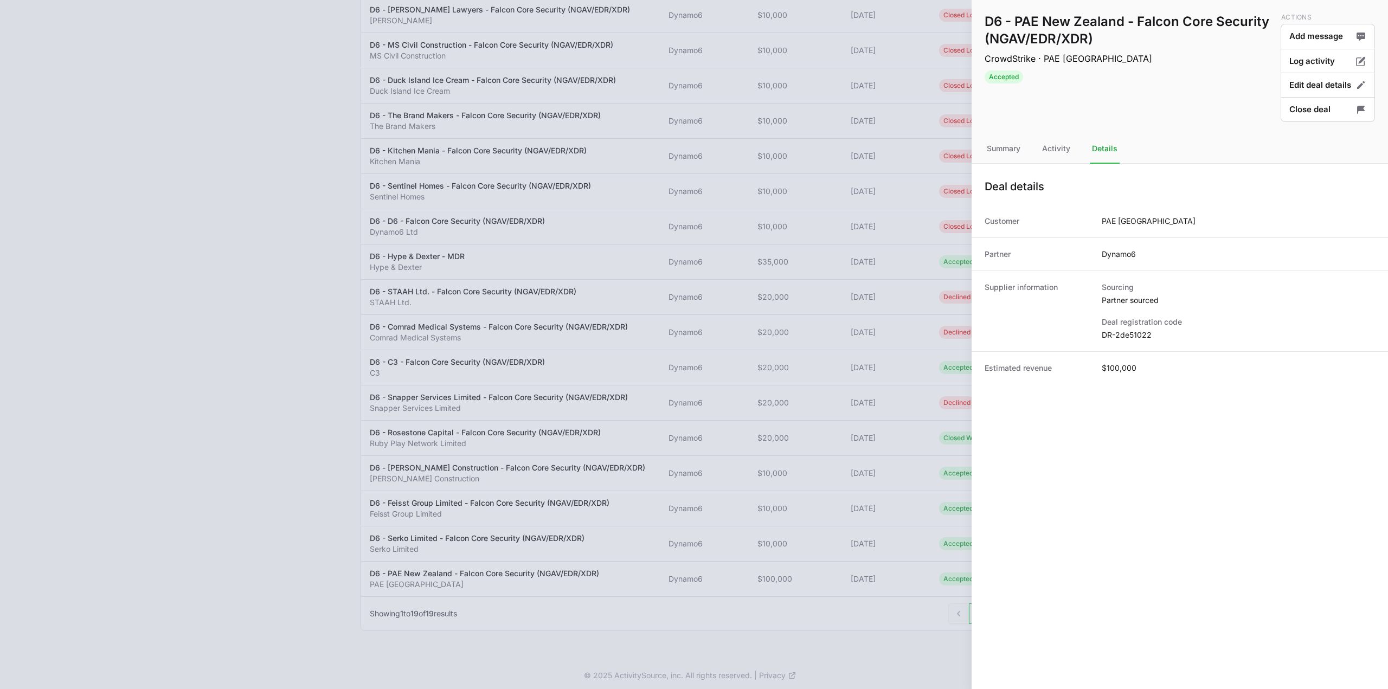
click at [1120, 328] on div "Deal registration code DR-2de51022" at bounding box center [1238, 329] width 273 height 24
click at [1120, 329] on div "Deal registration code DR-2de51022" at bounding box center [1238, 329] width 273 height 24
click at [1120, 334] on dd "DR-2de51022" at bounding box center [1238, 335] width 273 height 11
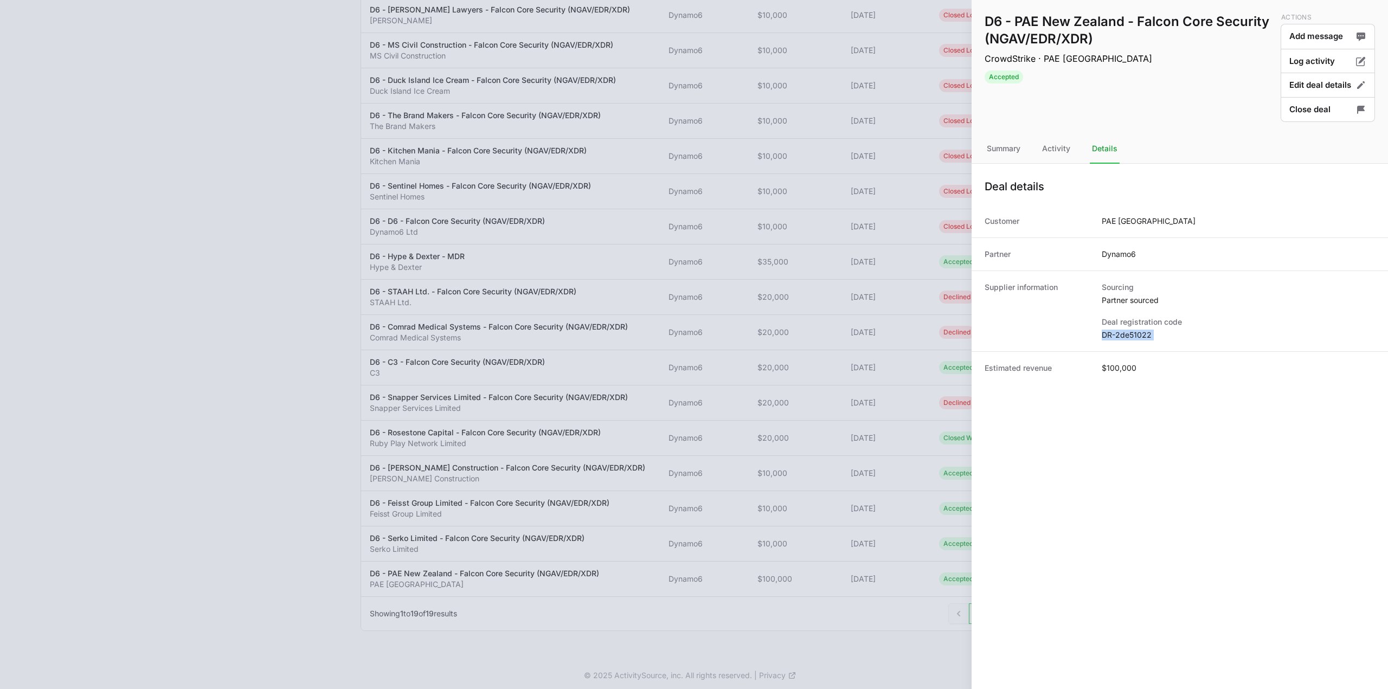
click at [1120, 334] on dd "DR-2de51022" at bounding box center [1238, 335] width 273 height 11
click at [903, 104] on div at bounding box center [694, 344] width 1388 height 689
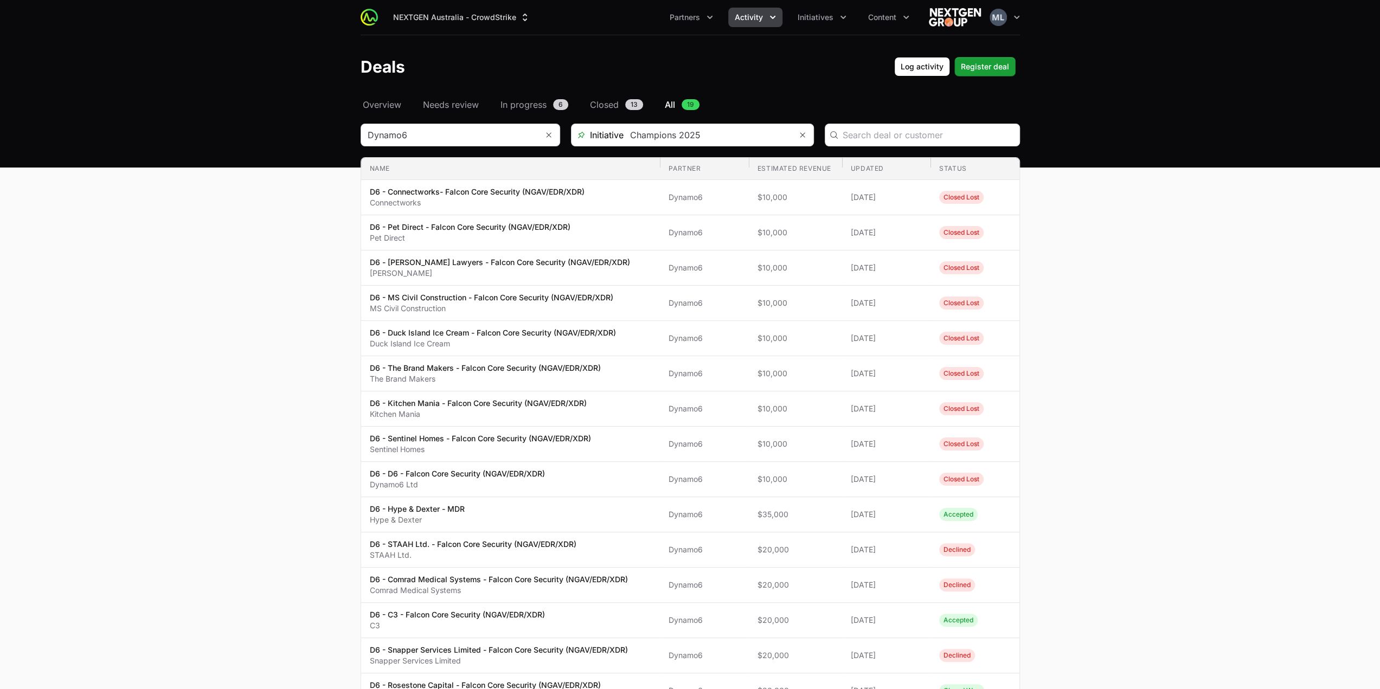
click at [425, 123] on div "Select a tab Overview Needs review In progress Closed All Overview Needs review…" at bounding box center [690, 504] width 694 height 812
click at [422, 135] on input "Deals Filters" at bounding box center [446, 135] width 170 height 22
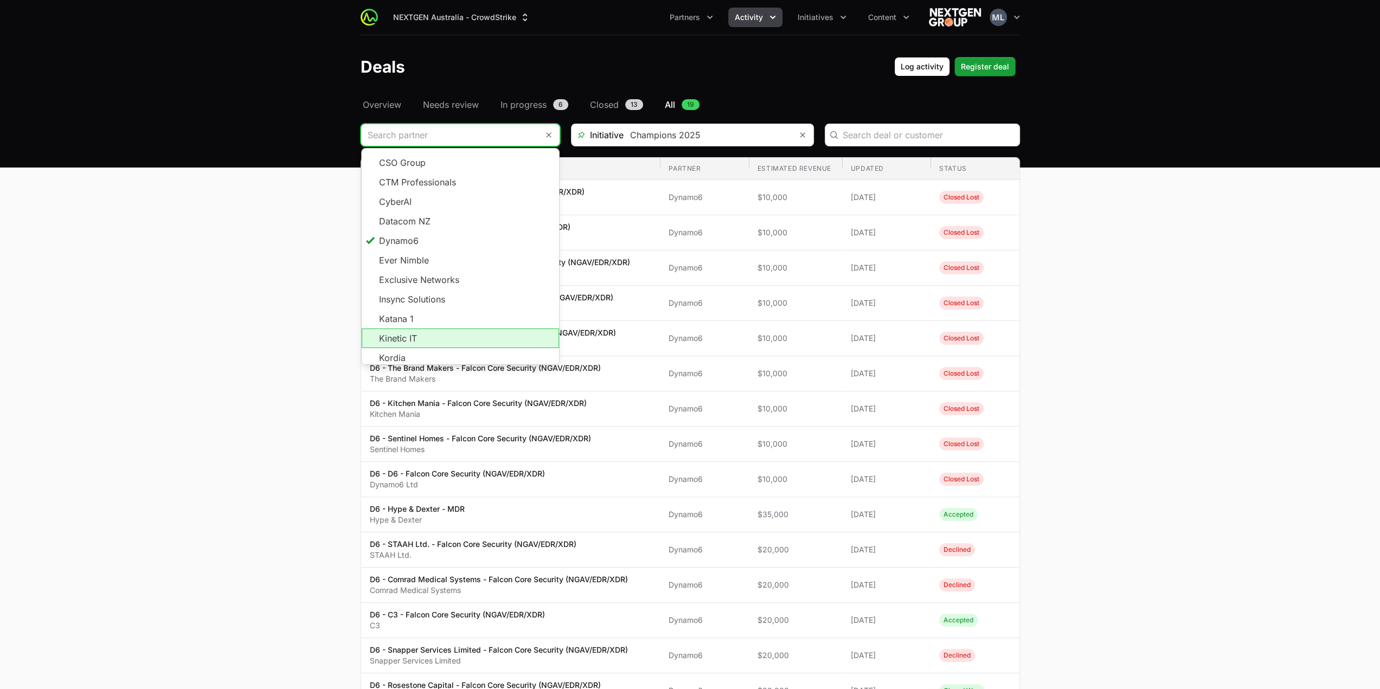
scroll to position [195, 0]
click at [436, 358] on span "Load more" at bounding box center [460, 368] width 197 height 20
click at [425, 341] on li "Kordia" at bounding box center [460, 349] width 197 height 20
type input "Kordia"
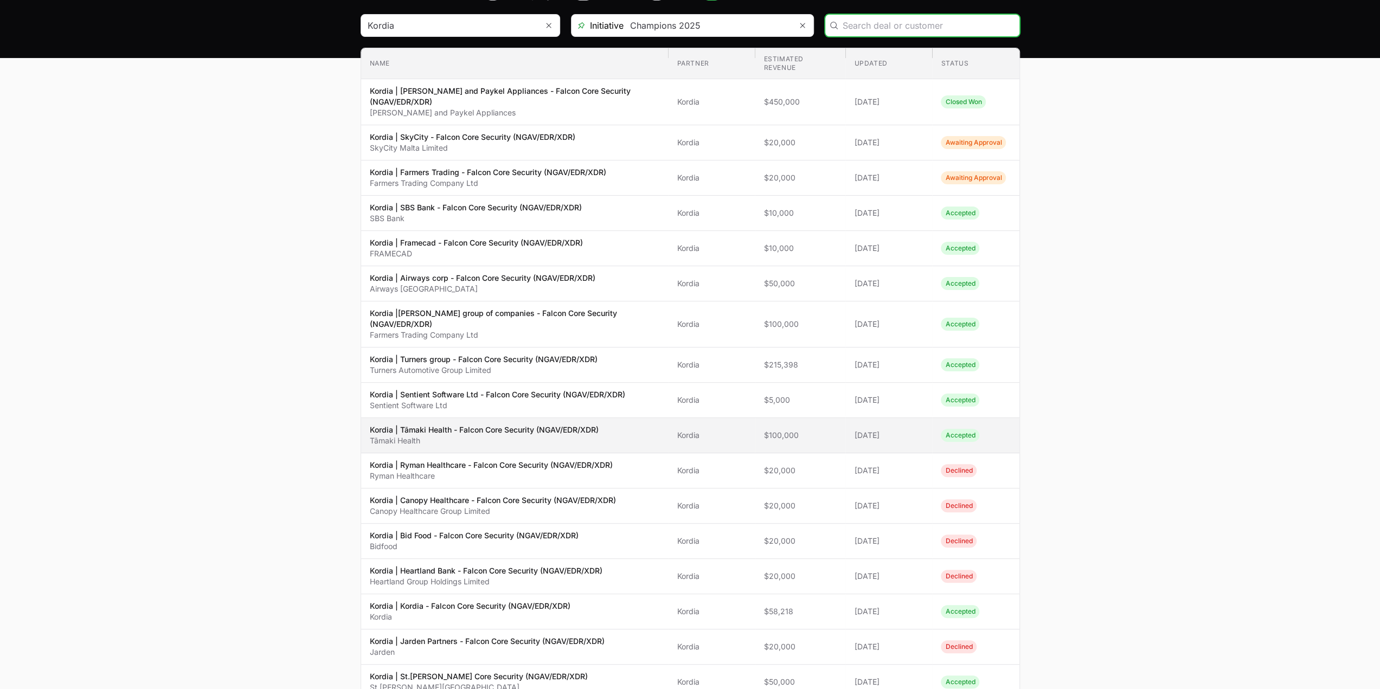
scroll to position [272, 0]
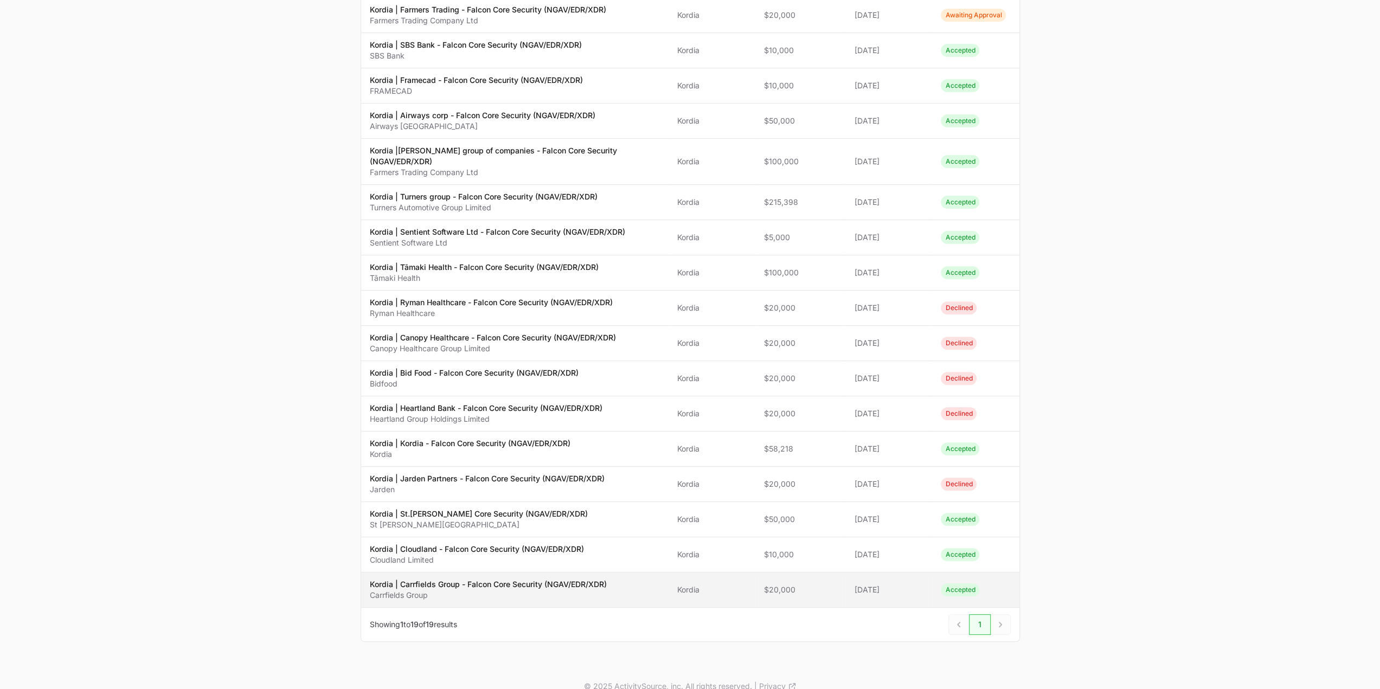
click at [575, 590] on p "Carrfields Group" at bounding box center [488, 595] width 237 height 11
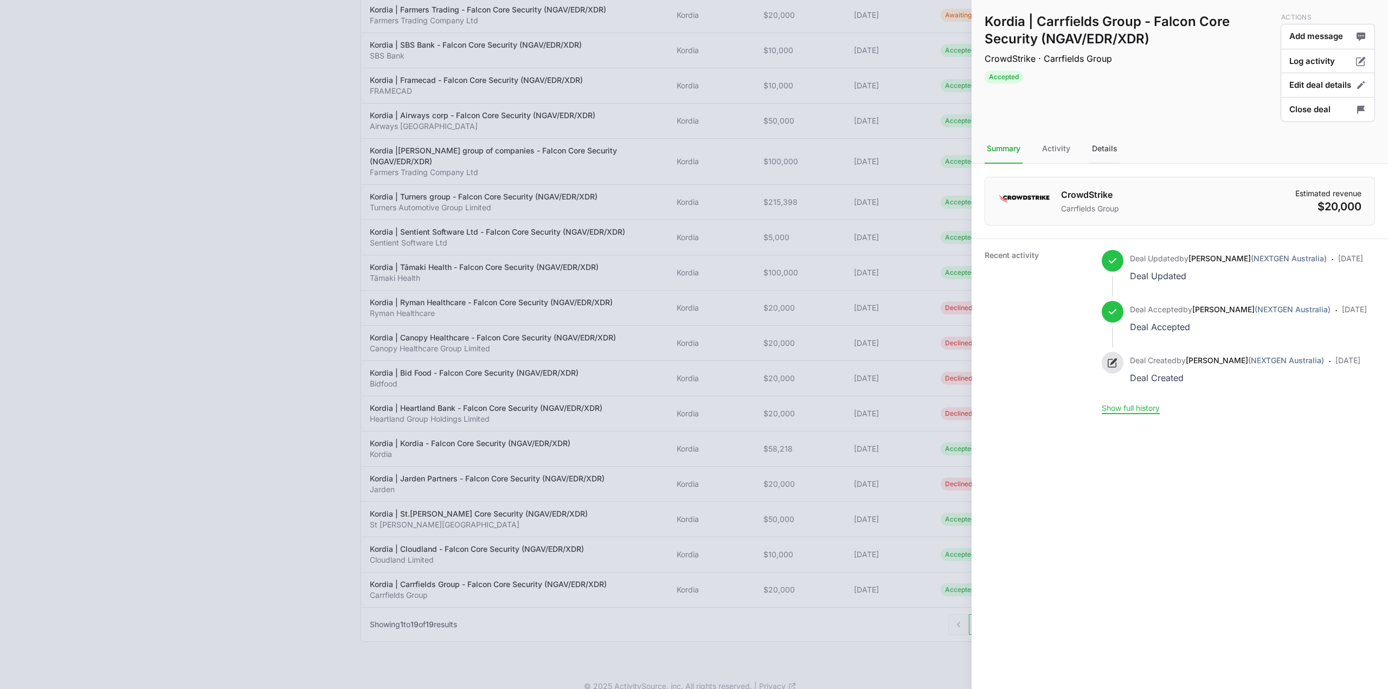
click at [1116, 153] on div "Details" at bounding box center [1105, 148] width 30 height 29
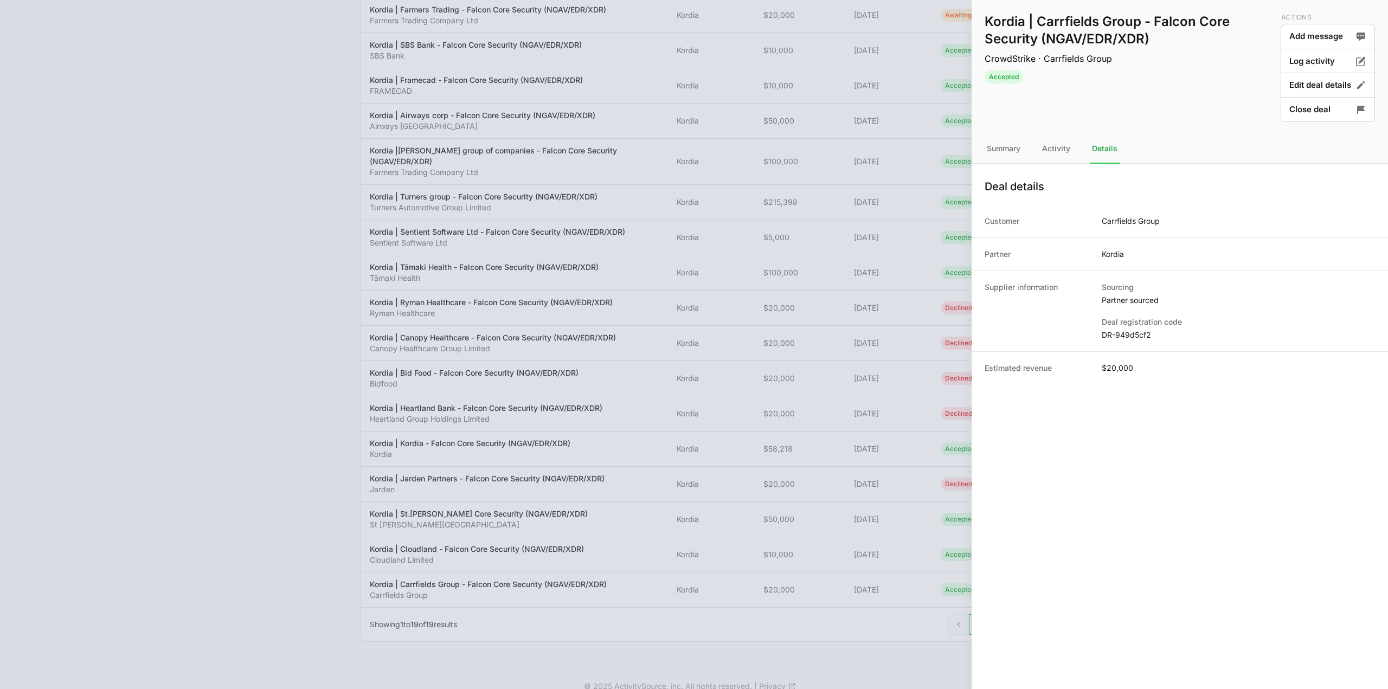
click at [1125, 339] on dd "DR-949d5cf2" at bounding box center [1238, 335] width 273 height 11
click at [675, 225] on div at bounding box center [694, 344] width 1388 height 689
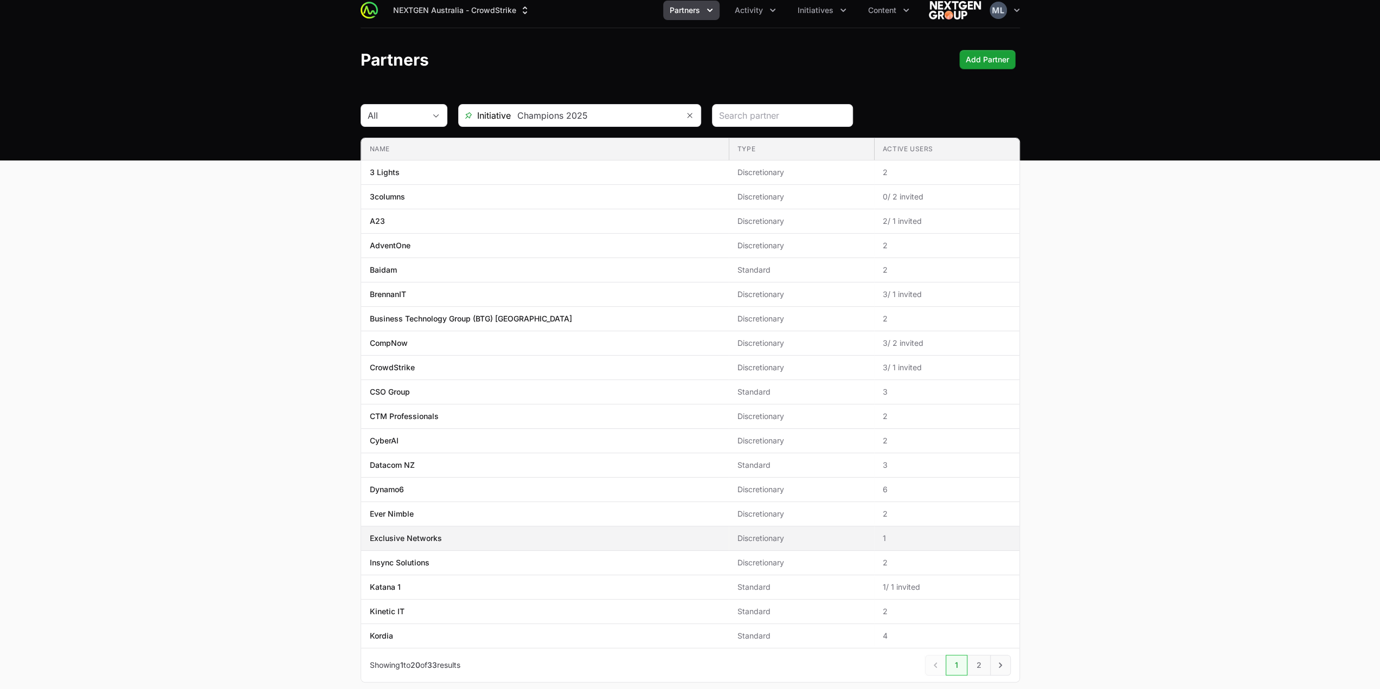
scroll to position [58, 0]
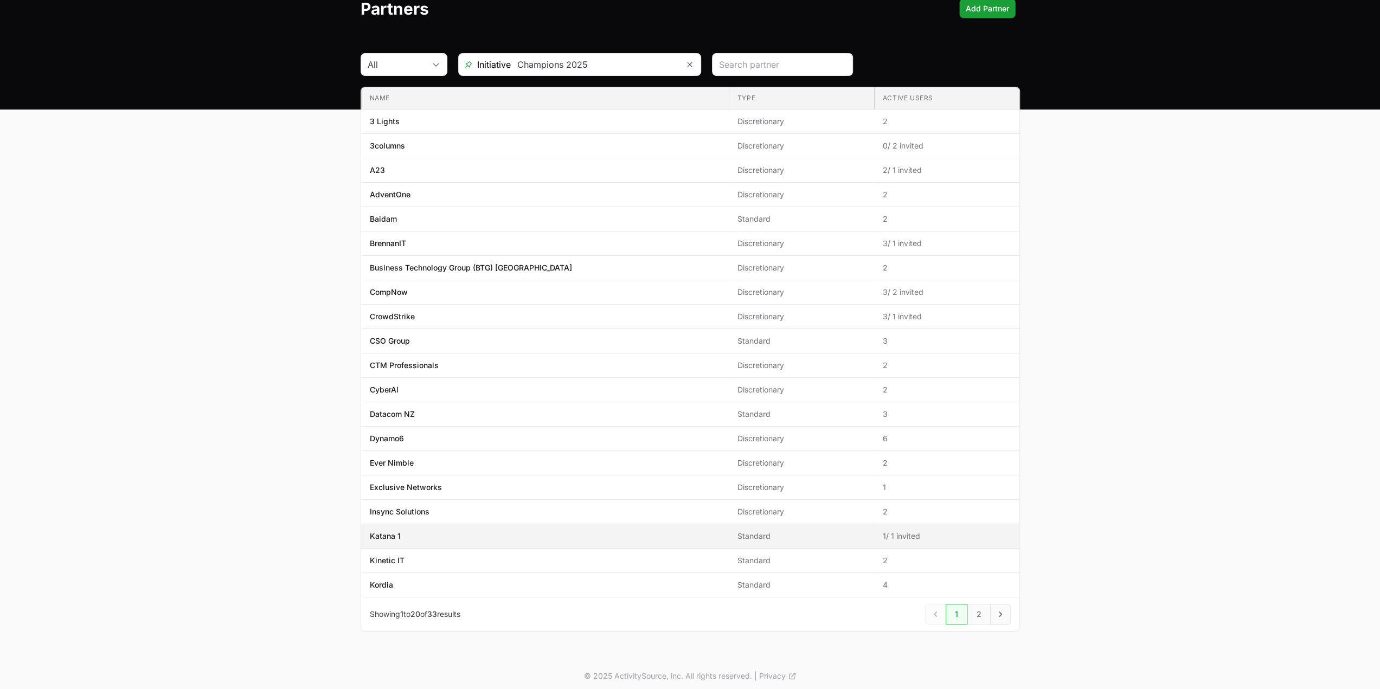
click at [437, 542] on td "Name Katana 1" at bounding box center [545, 536] width 368 height 24
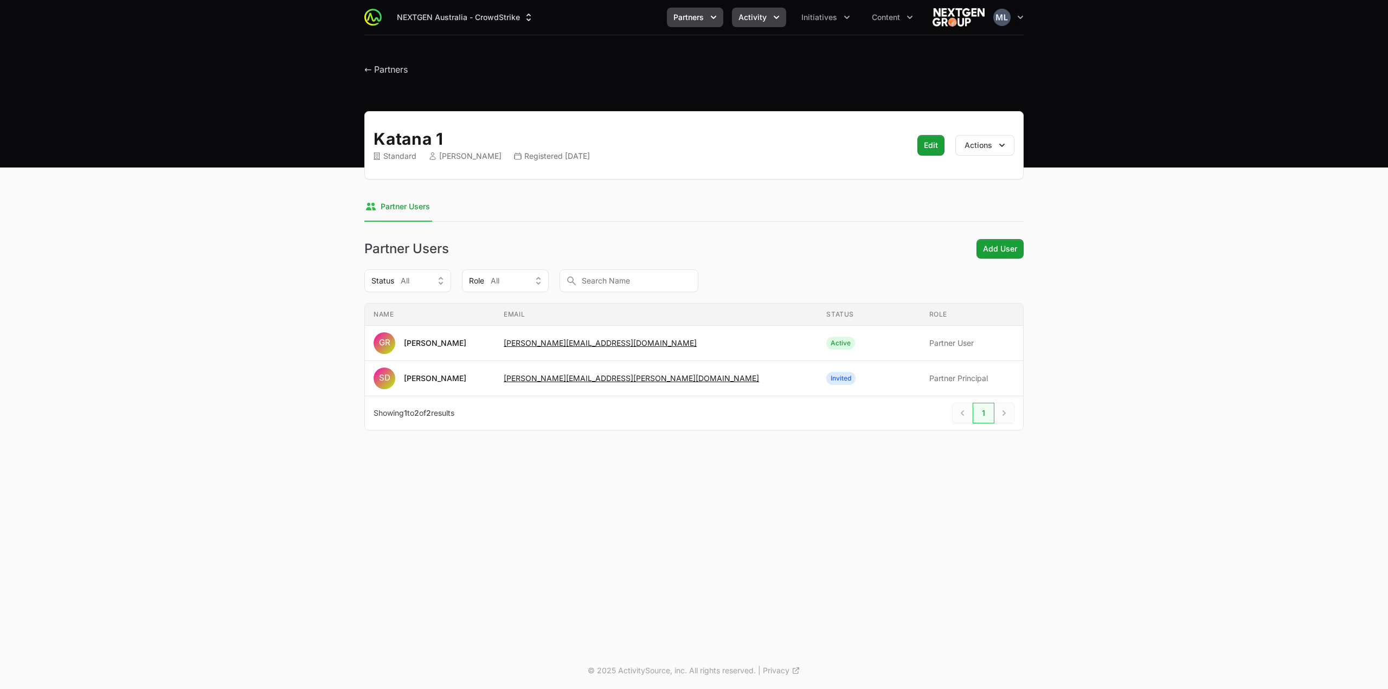
click at [781, 18] on icon "Activity menu" at bounding box center [776, 17] width 11 height 11
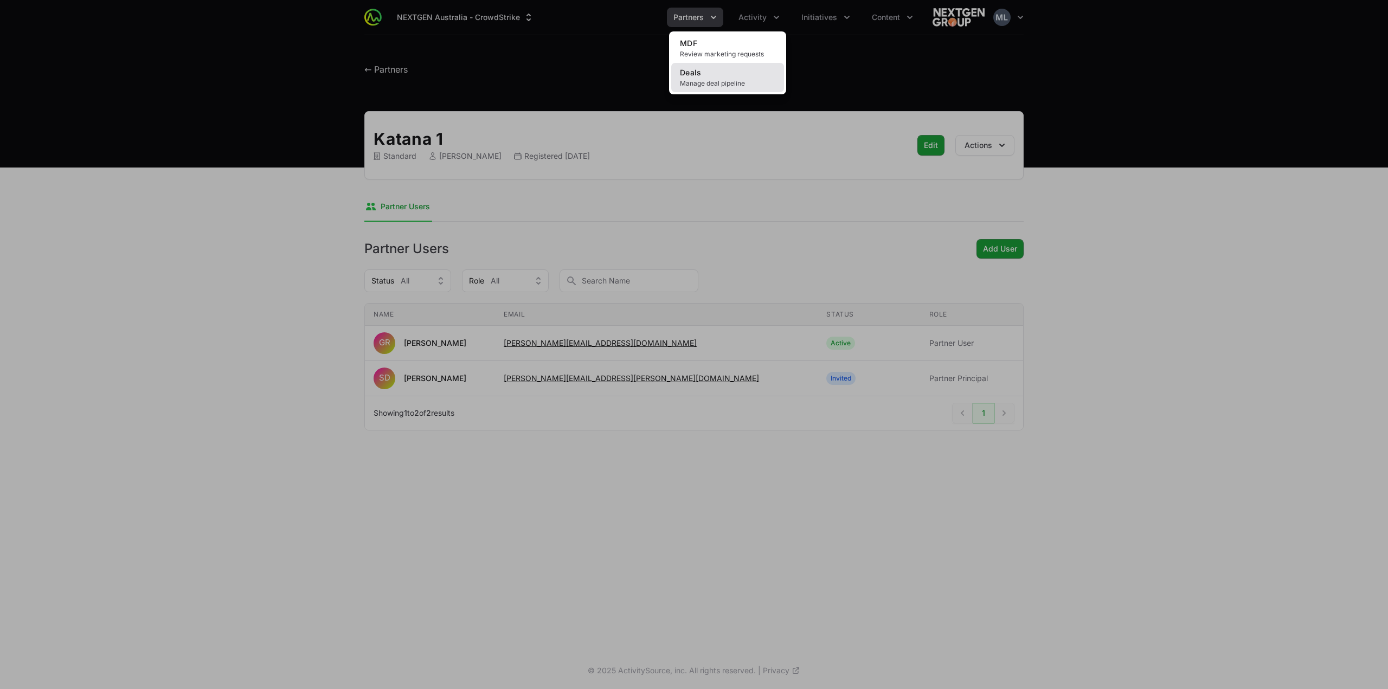
click at [747, 79] on link "Deals Manage deal pipeline" at bounding box center [727, 77] width 113 height 29
click at [715, 80] on span "Manage deal pipeline" at bounding box center [727, 83] width 95 height 9
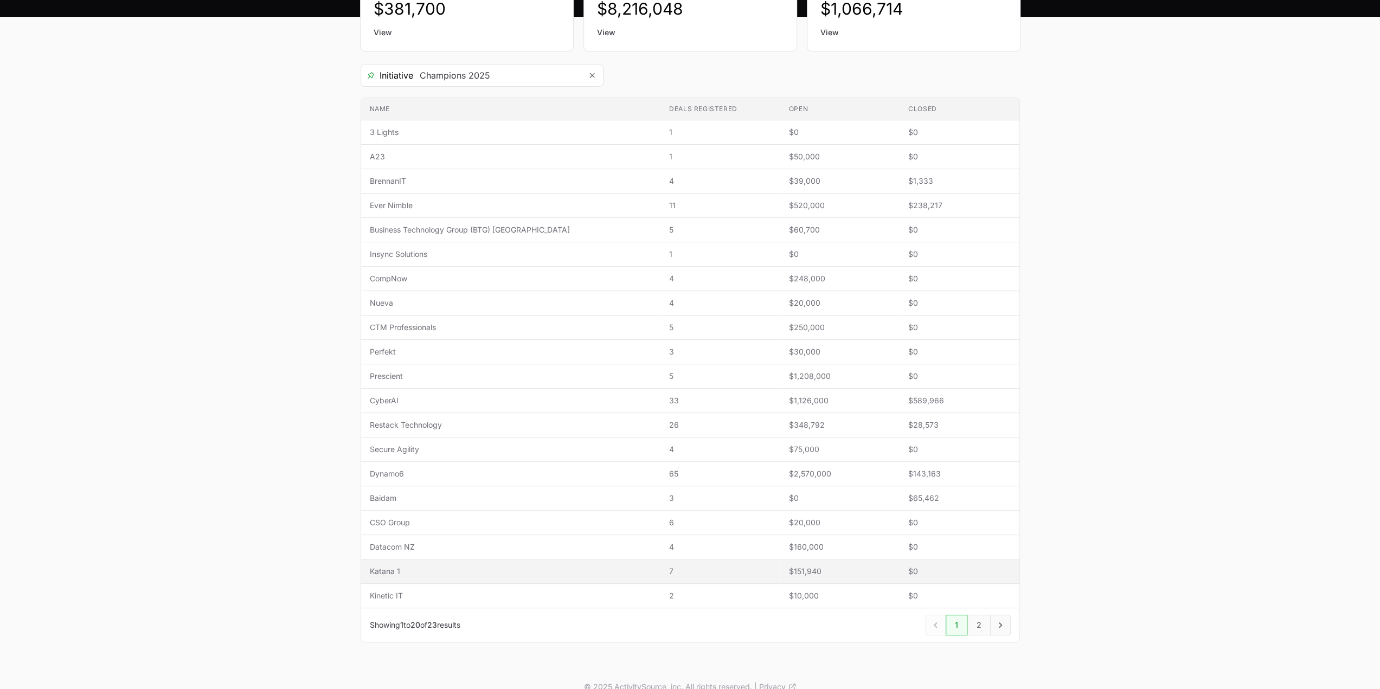
scroll to position [162, 0]
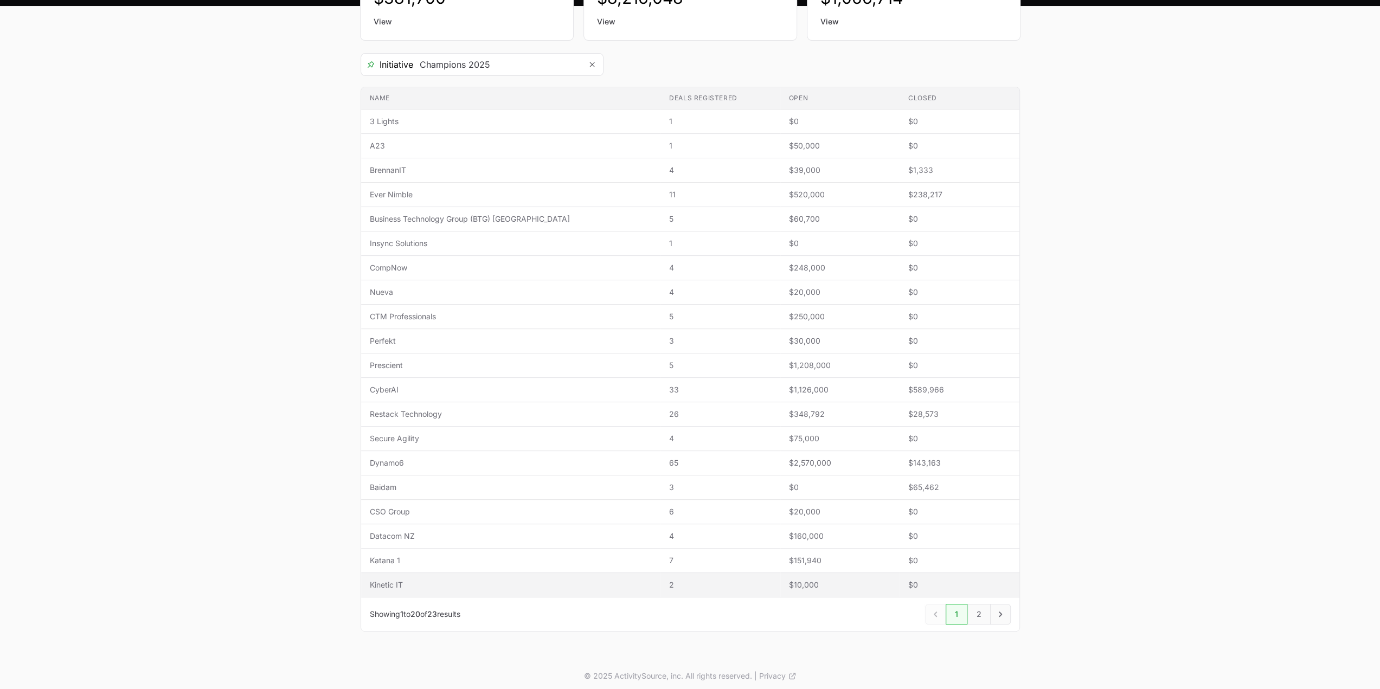
click at [432, 573] on td "Name Kinetic IT" at bounding box center [511, 585] width 300 height 24
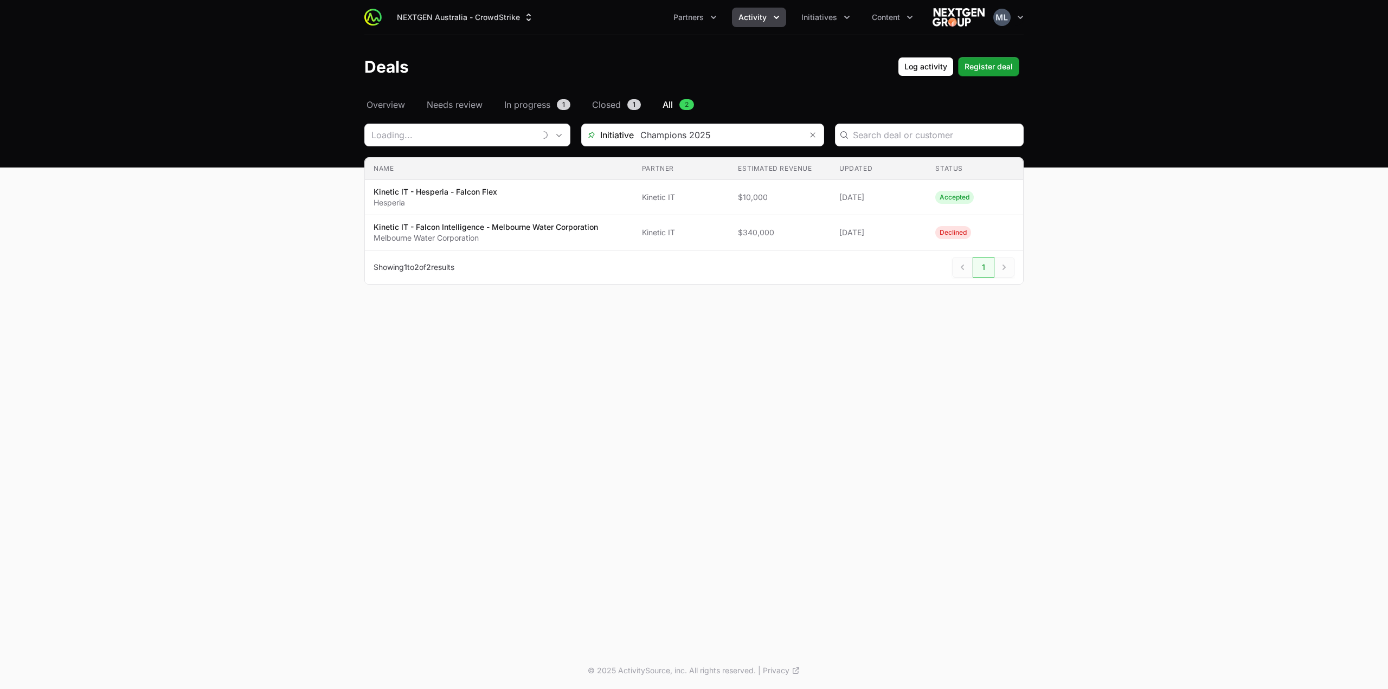
type input "Kinetic IT"
click at [494, 145] on input "Deals Filters" at bounding box center [450, 135] width 170 height 22
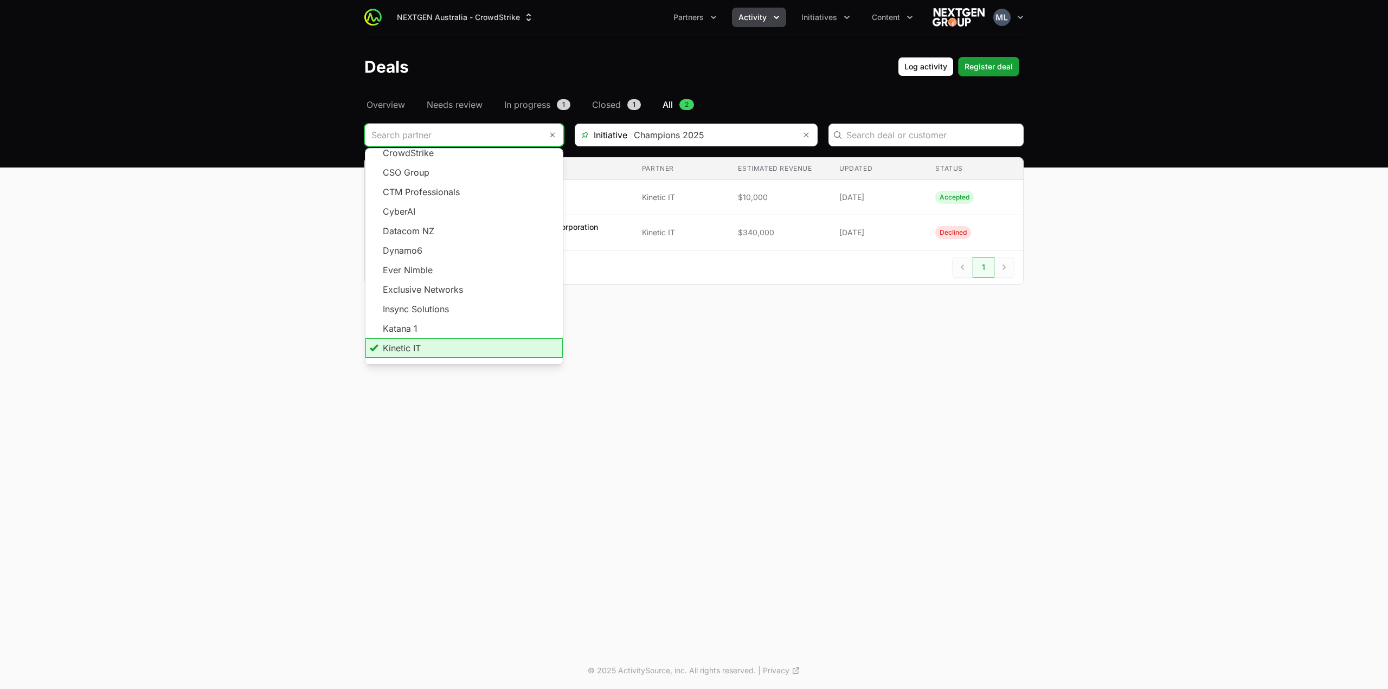
scroll to position [195, 0]
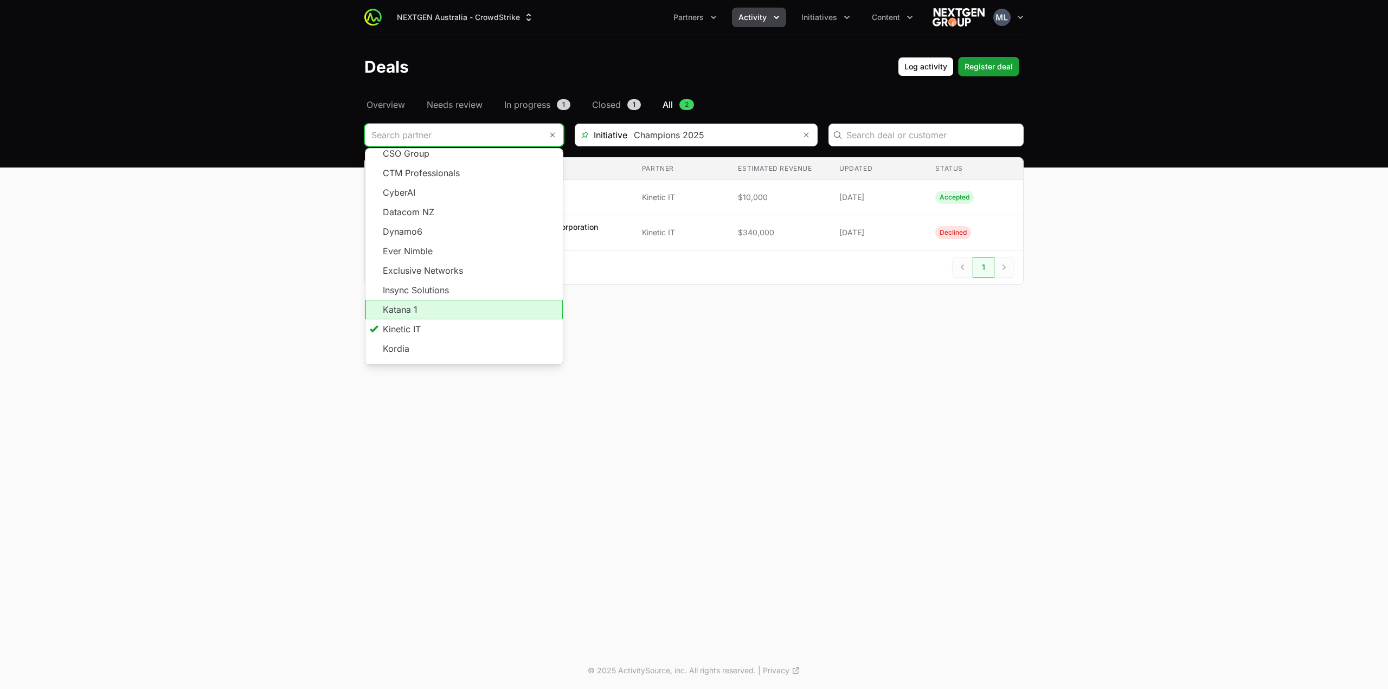
click at [471, 300] on li "Katana 1" at bounding box center [463, 310] width 197 height 20
type input "Katana 1"
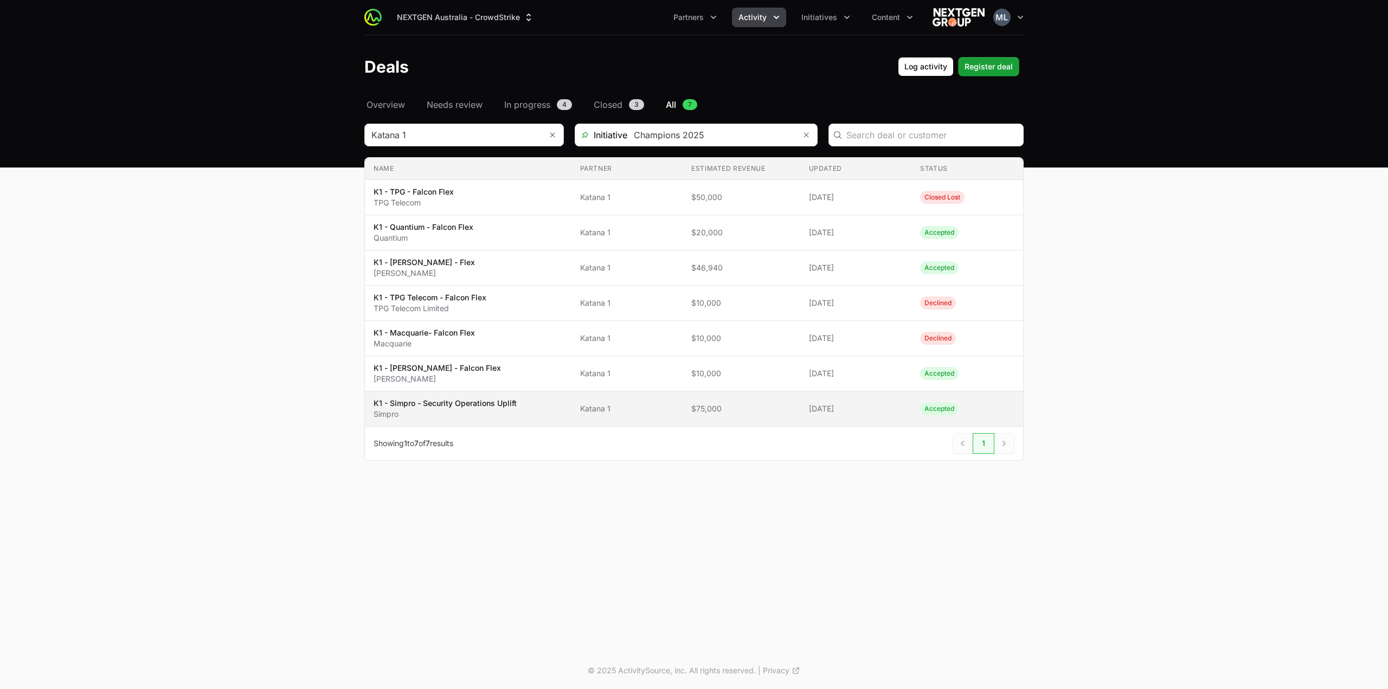
click at [445, 403] on p "K1 - Simpro - Security Operations Uplift" at bounding box center [445, 403] width 143 height 11
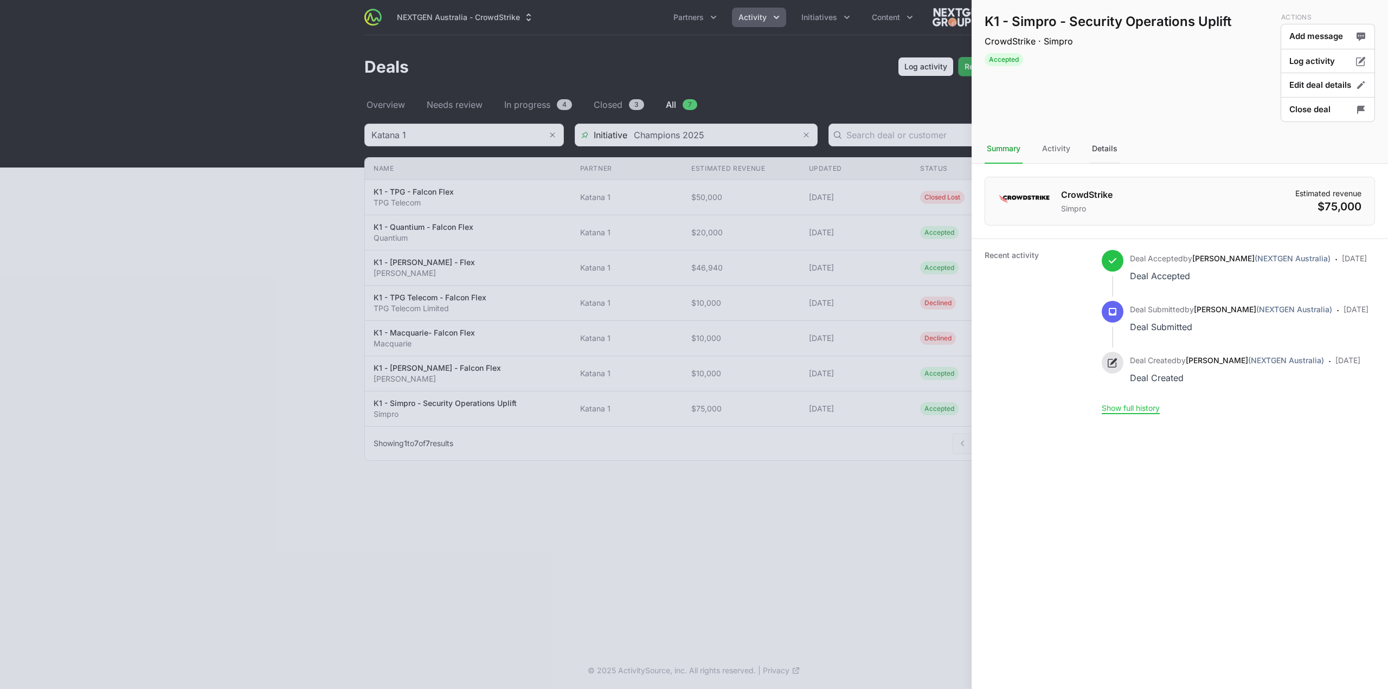
click at [1101, 150] on div "Details" at bounding box center [1105, 148] width 30 height 29
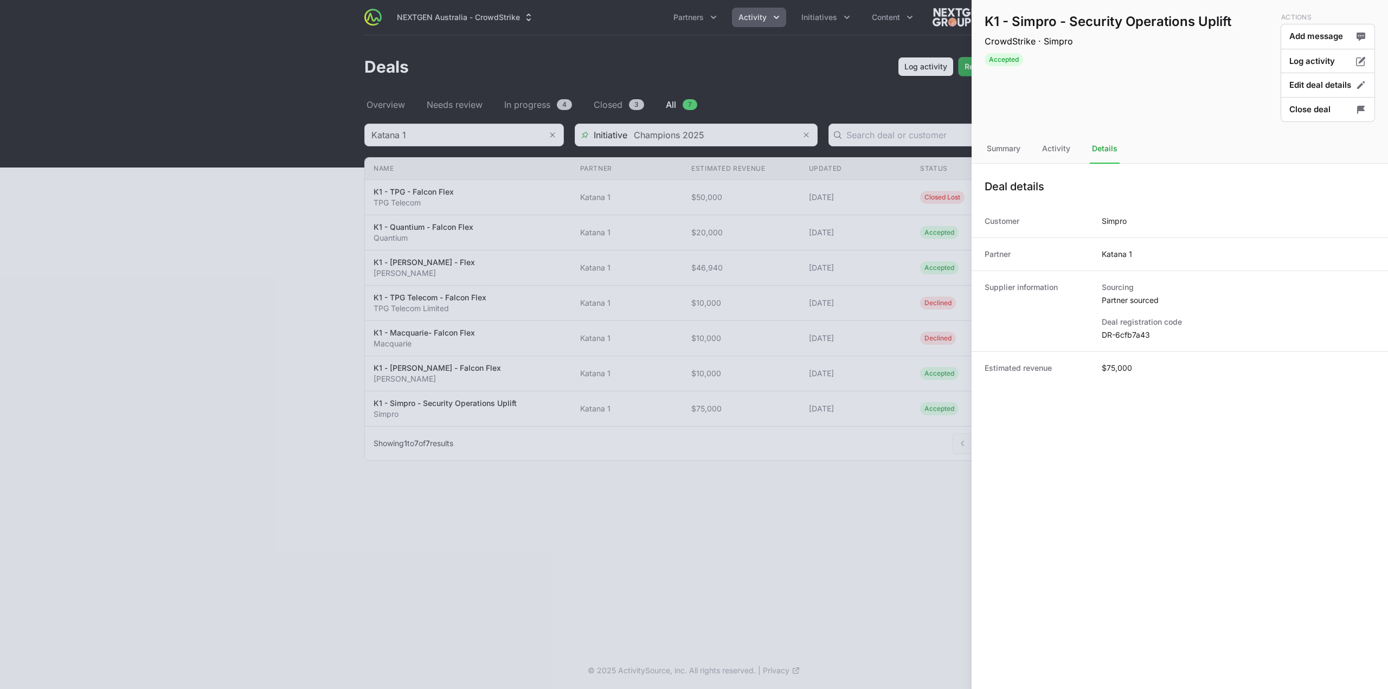
click at [1117, 326] on dt "Deal registration code" at bounding box center [1238, 322] width 273 height 11
click at [1118, 334] on dd "DR-6cfb7a43" at bounding box center [1238, 335] width 273 height 11
copy dl "DR-6cfb7a43"
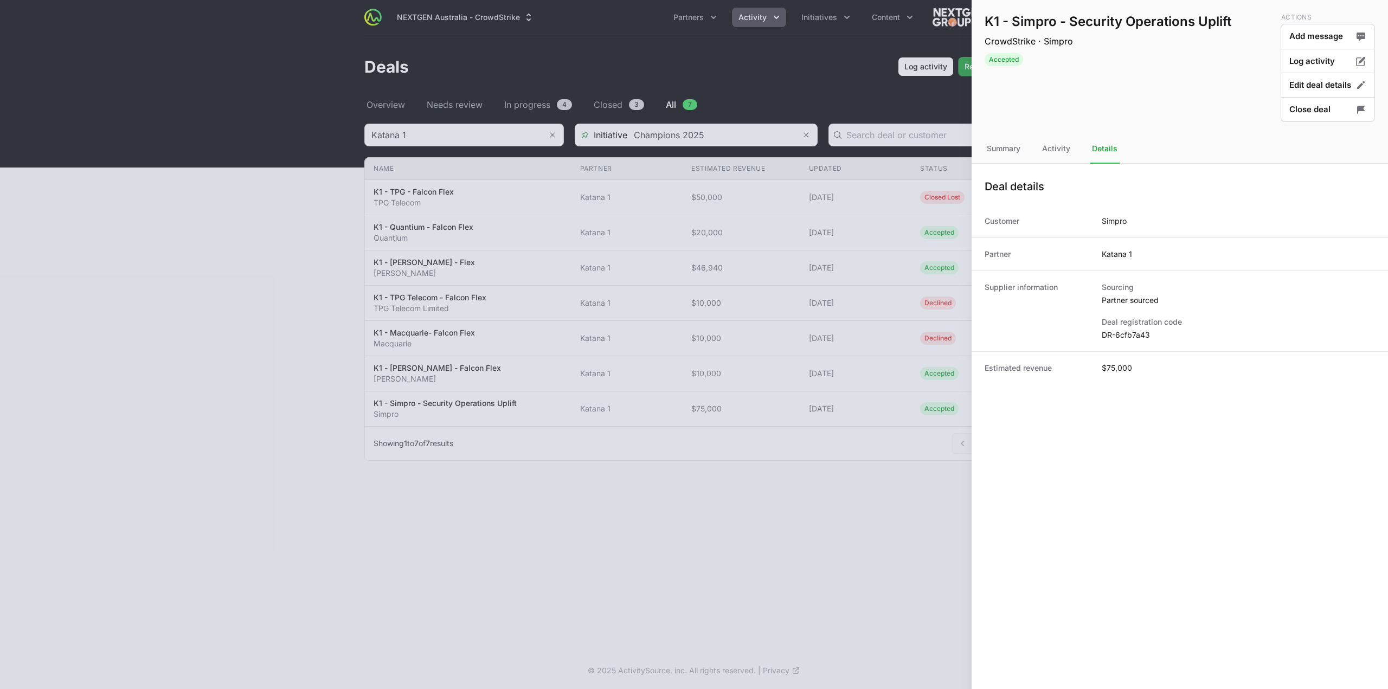
click at [773, 472] on div at bounding box center [694, 344] width 1388 height 689
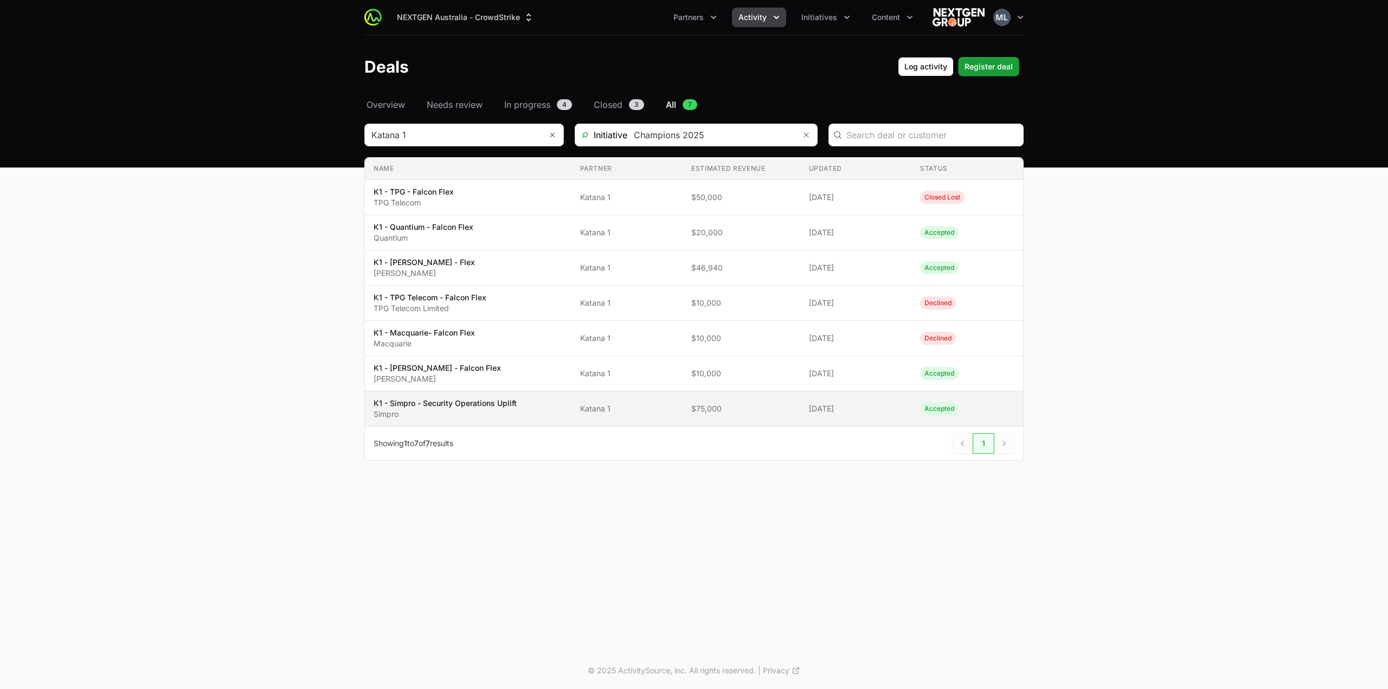
click at [441, 398] on p "K1 - Simpro - Security Operations Uplift" at bounding box center [445, 403] width 143 height 11
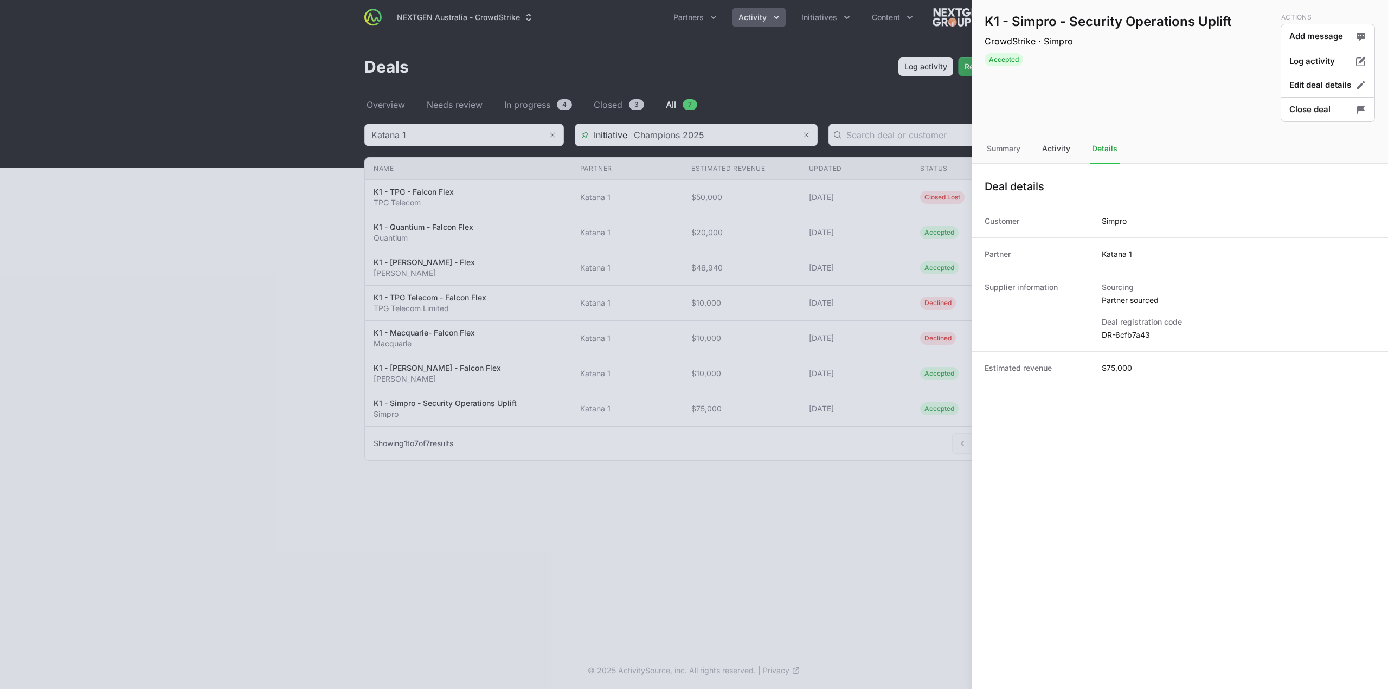
click at [1047, 159] on div "Activity" at bounding box center [1056, 148] width 33 height 29
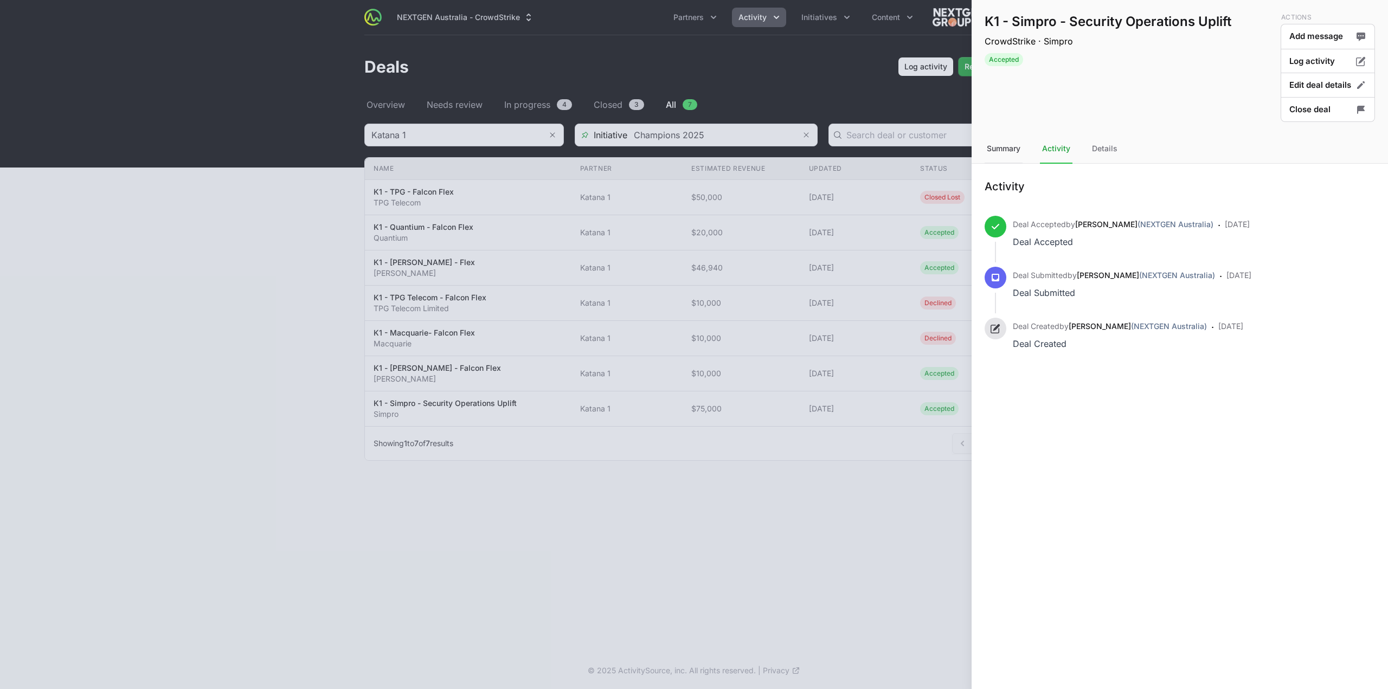
click at [1000, 151] on div "Summary" at bounding box center [1004, 148] width 38 height 29
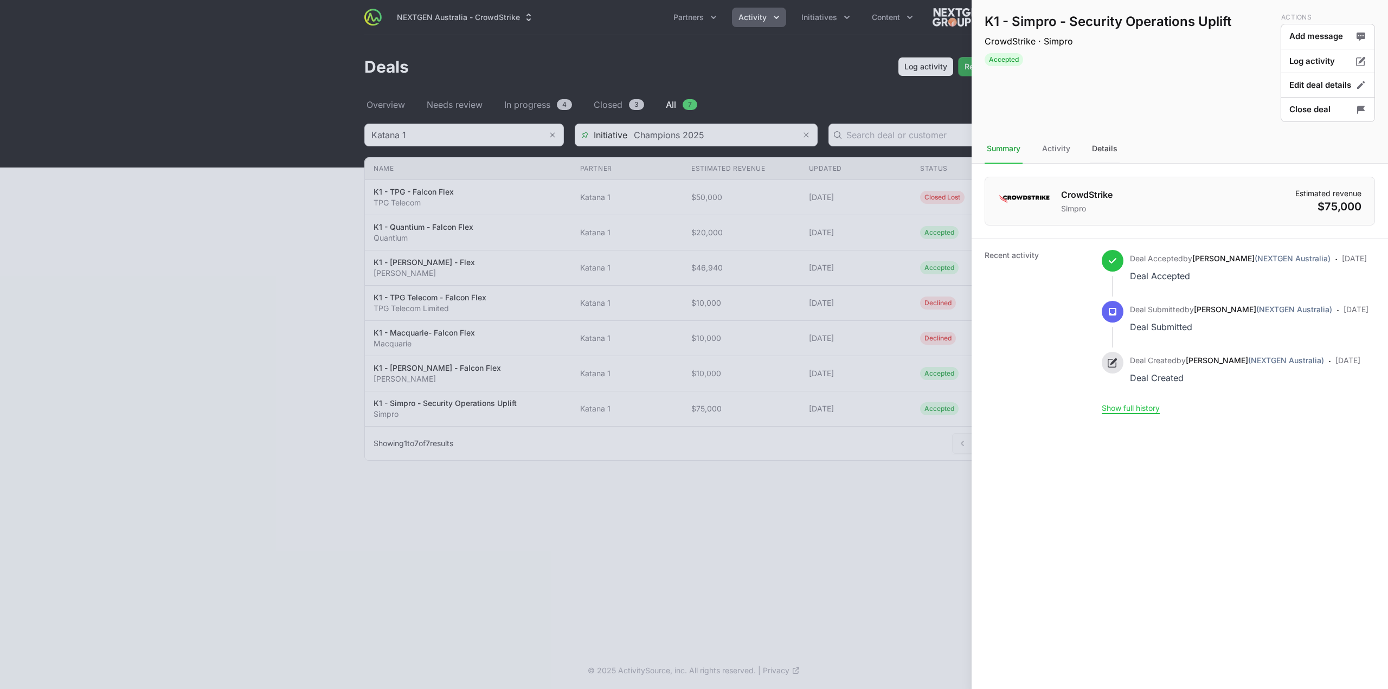
click at [1112, 151] on div "Details" at bounding box center [1105, 148] width 30 height 29
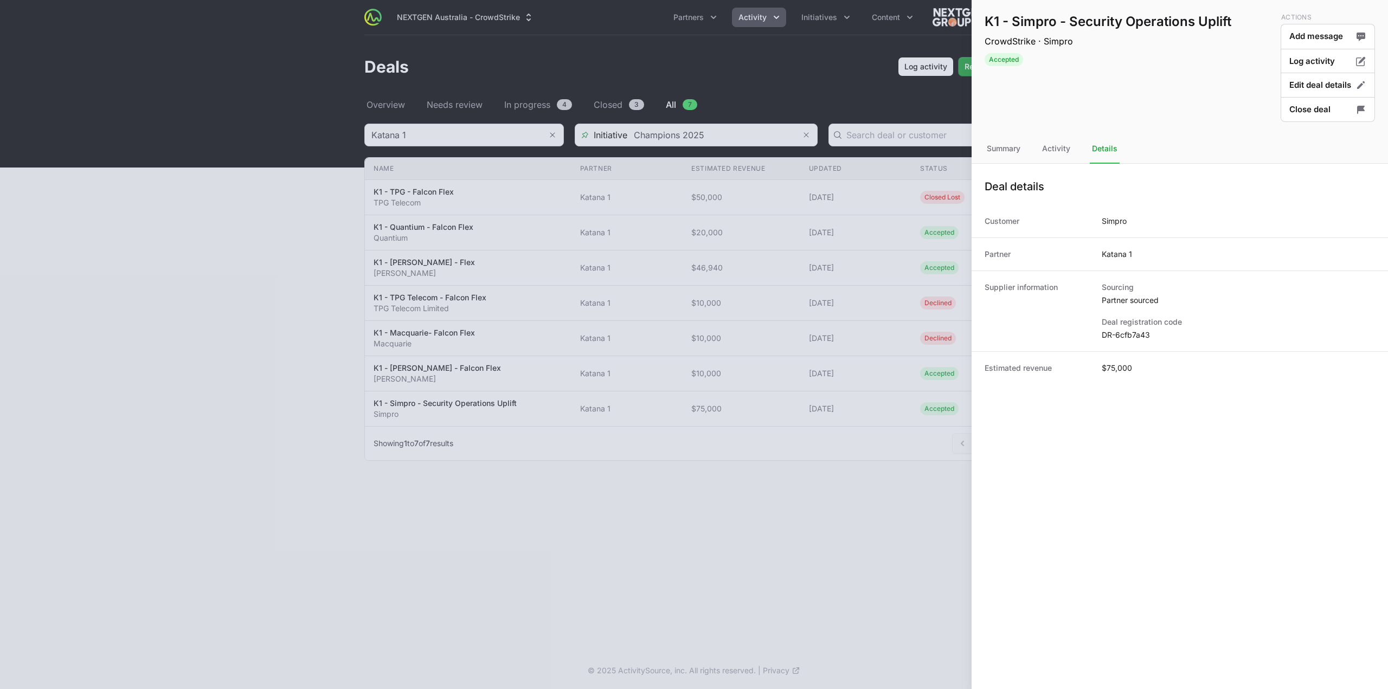
click at [1021, 25] on h1 "K1 - Simpro - Security Operations Uplift" at bounding box center [1108, 21] width 247 height 17
copy h1 "Simpro"
click at [458, 370] on div at bounding box center [694, 344] width 1388 height 689
